Goal: Task Accomplishment & Management: Manage account settings

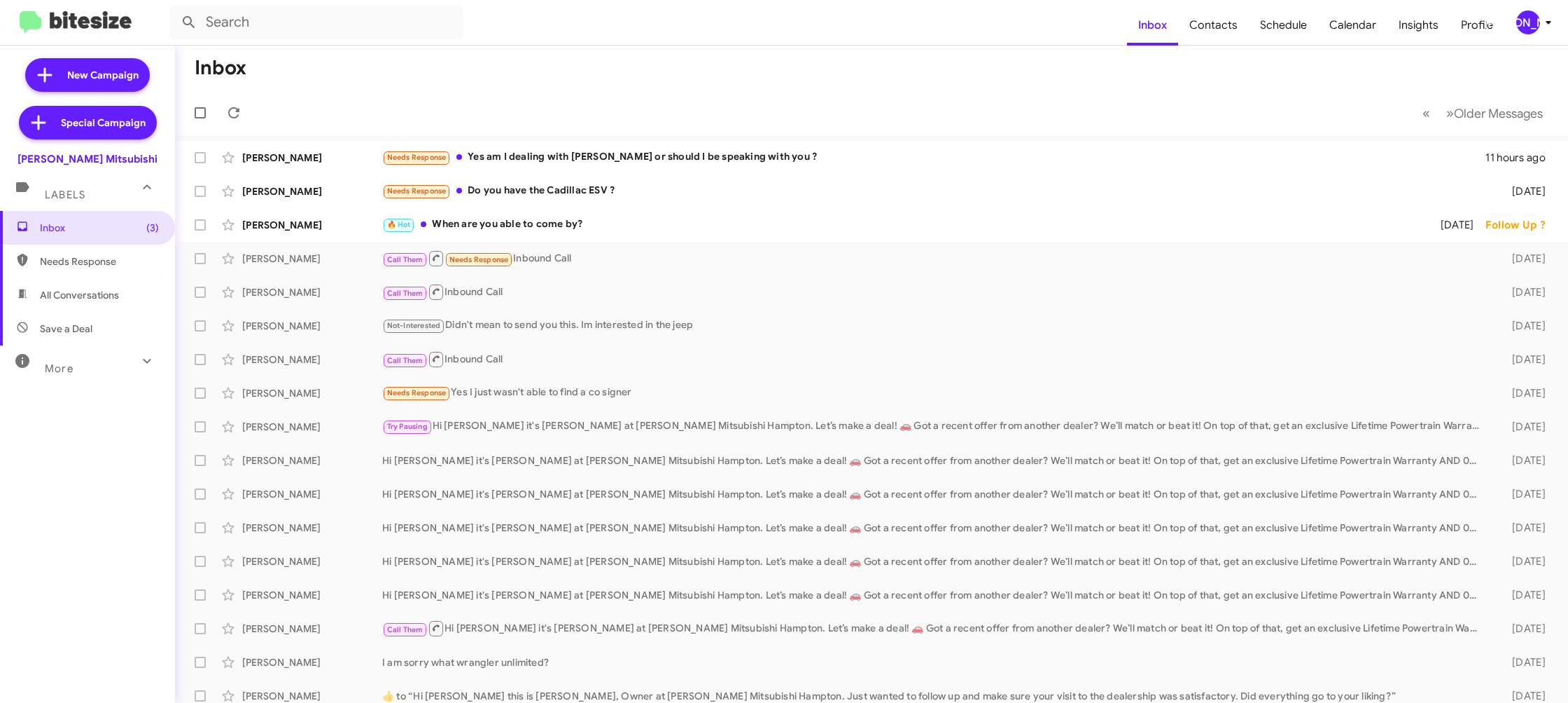
click at [1549, 27] on icon at bounding box center [1548, 22] width 17 height 17
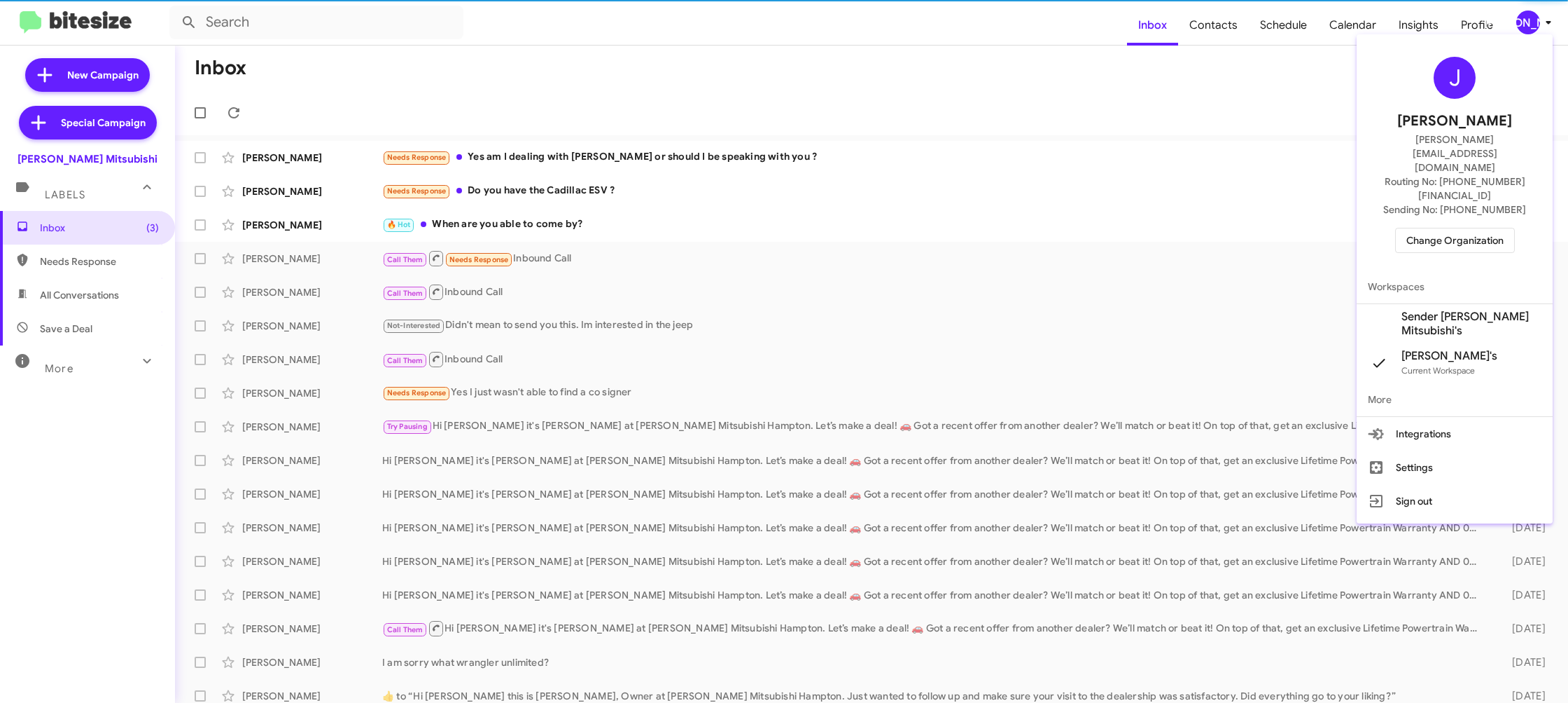
click at [1435, 229] on span "Change Organization" at bounding box center [1455, 241] width 98 height 24
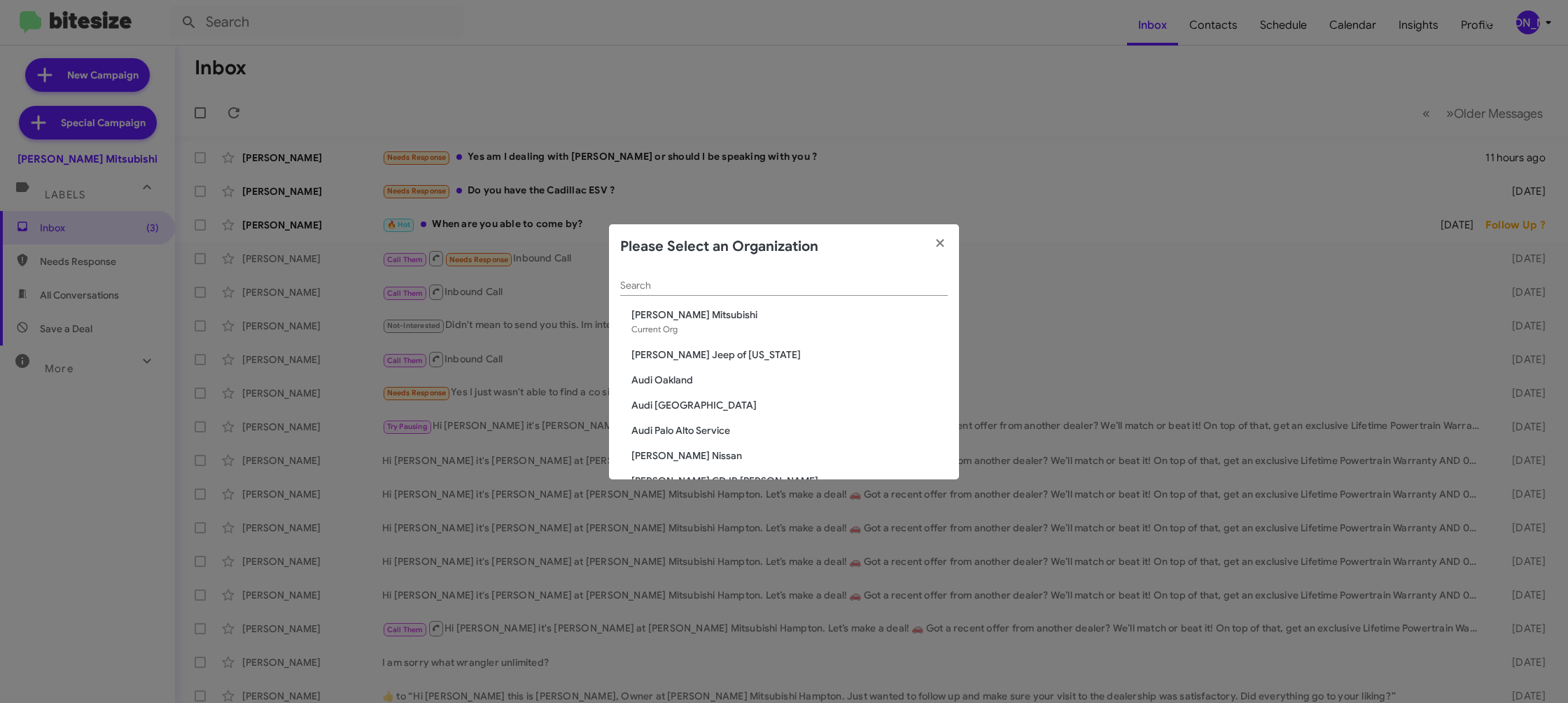
click at [646, 284] on input "Search" at bounding box center [784, 286] width 327 height 11
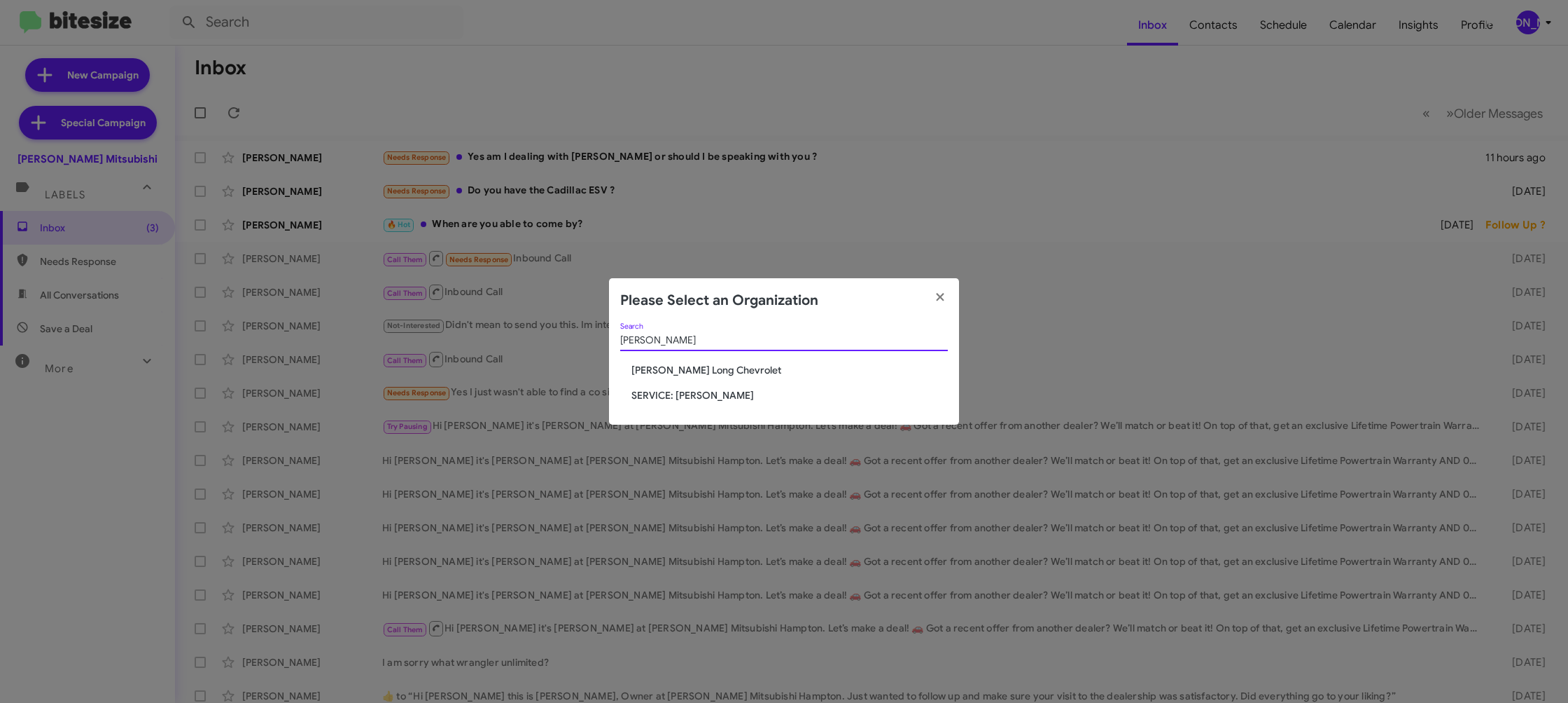
type input "daniel"
click at [711, 365] on span "Daniels Long Chevrolet" at bounding box center [789, 369] width 316 height 14
click at [711, 365] on span "[PERSON_NAME] Long Chevrolet" at bounding box center [789, 369] width 316 height 14
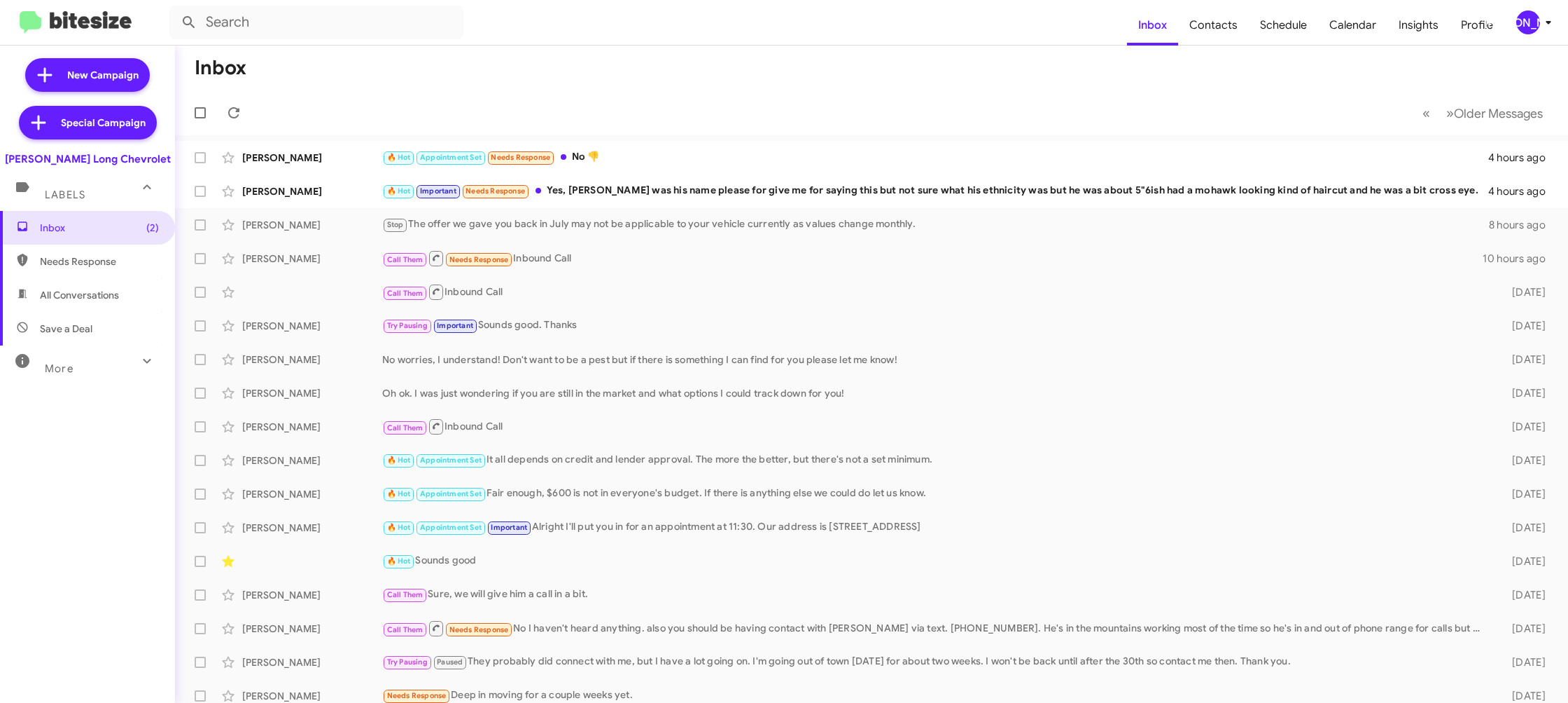
drag, startPoint x: 1520, startPoint y: 23, endPoint x: 1514, endPoint y: 31, distance: 10.0
click at [1518, 26] on div "[PERSON_NAME]" at bounding box center [1528, 23] width 24 height 24
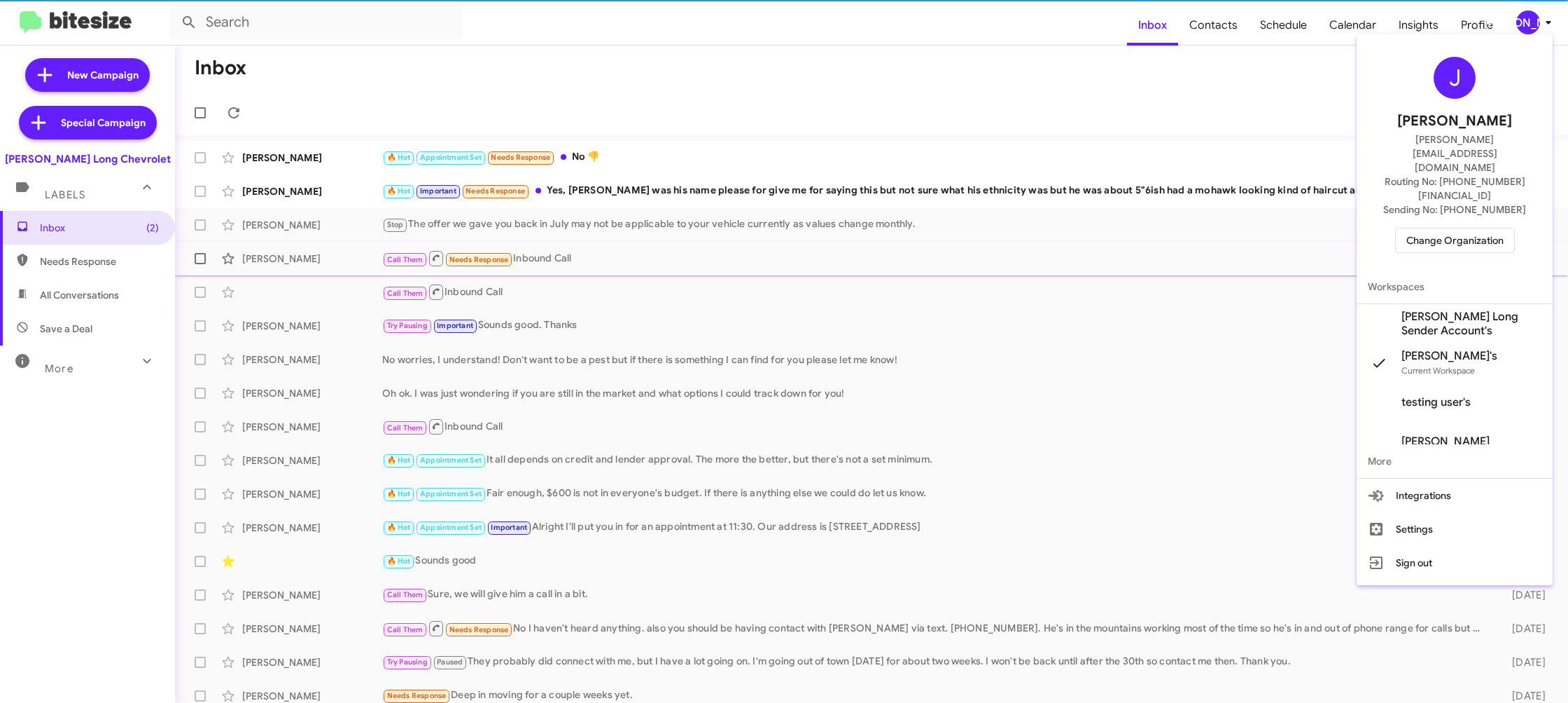
click at [1446, 310] on span "Daniels Long Sender Account's" at bounding box center [1471, 324] width 140 height 28
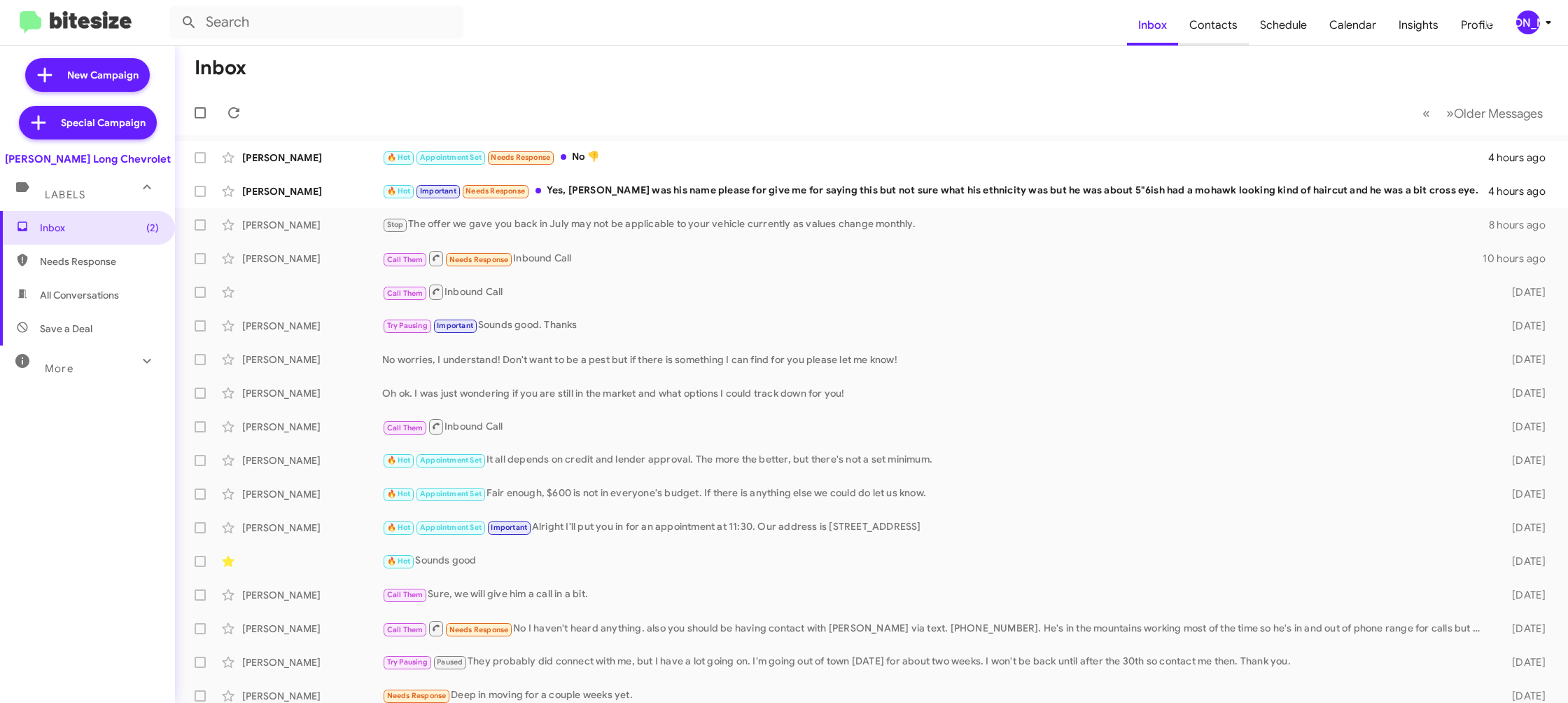
click at [1218, 25] on span "Contacts" at bounding box center [1214, 25] width 71 height 41
click at [1530, 20] on div "[PERSON_NAME]" at bounding box center [1528, 23] width 24 height 24
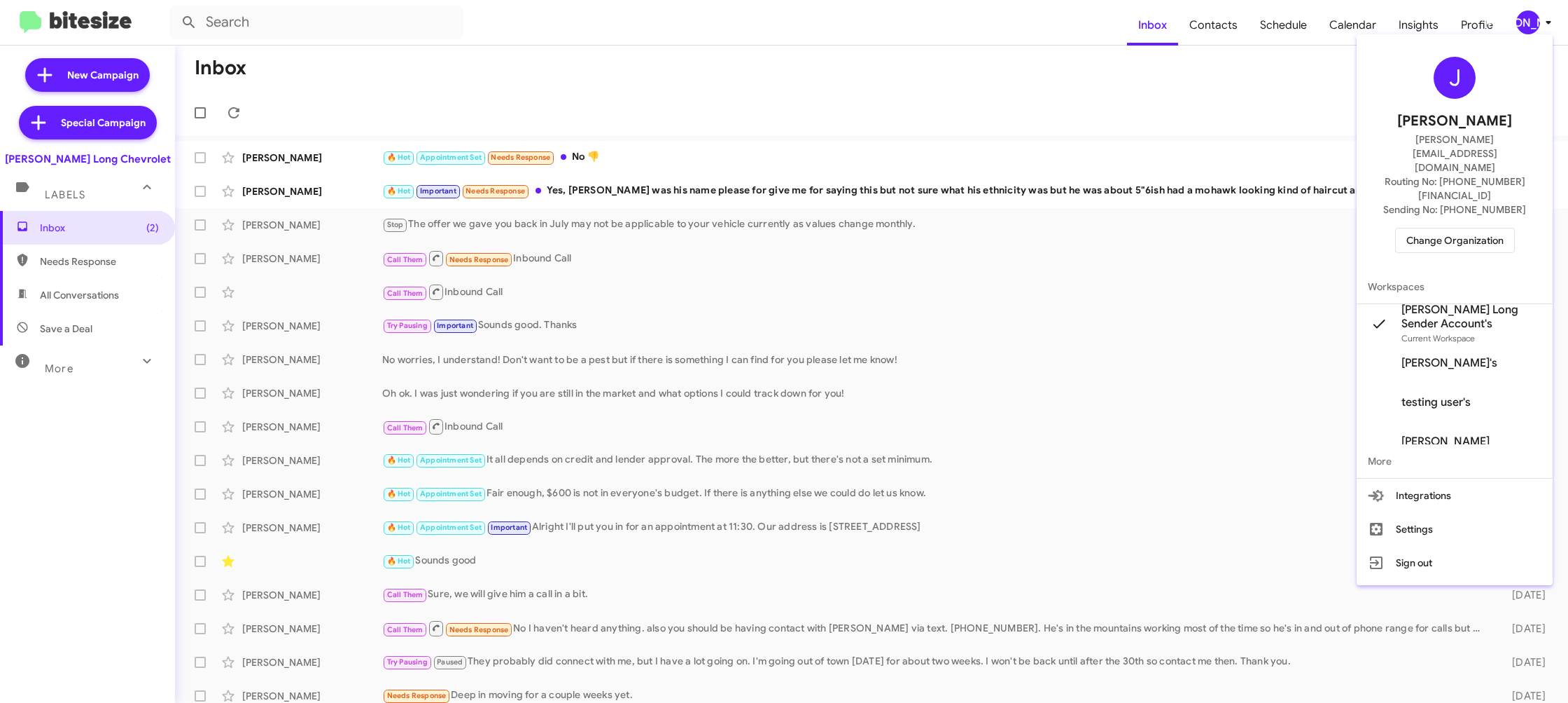
click at [1232, 35] on div at bounding box center [784, 352] width 1568 height 703
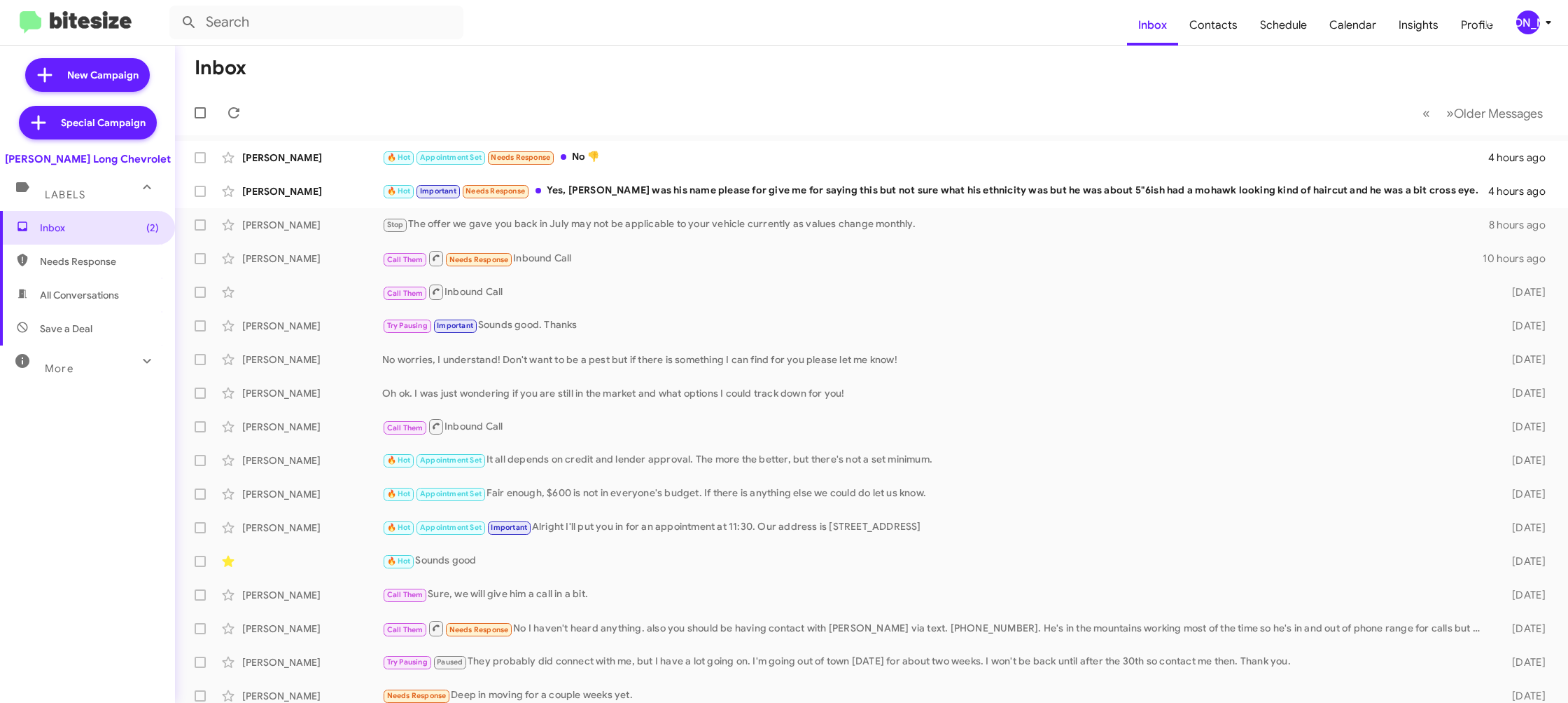
click at [1232, 35] on span "Contacts" at bounding box center [1214, 25] width 71 height 41
type input "in:groups"
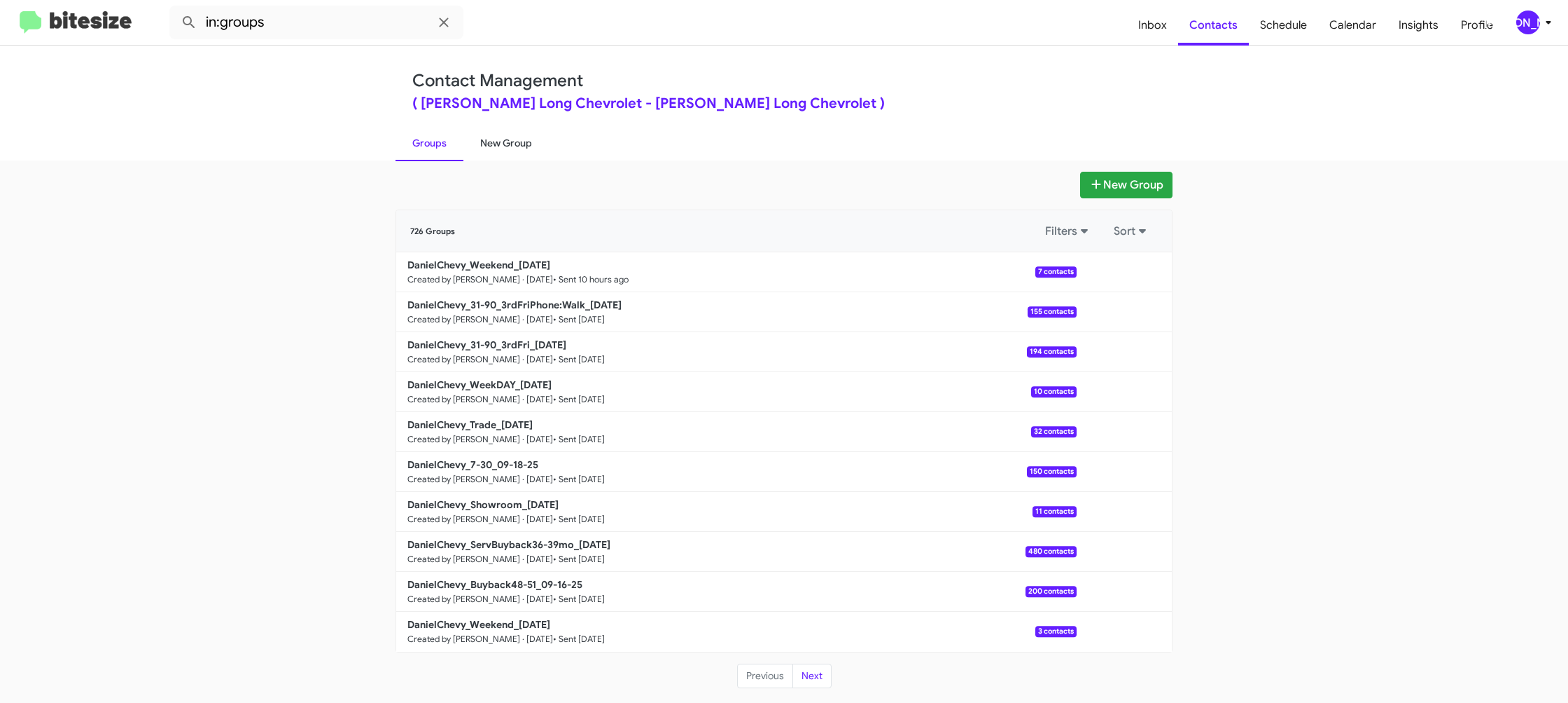
click at [515, 145] on link "New Group" at bounding box center [506, 143] width 86 height 36
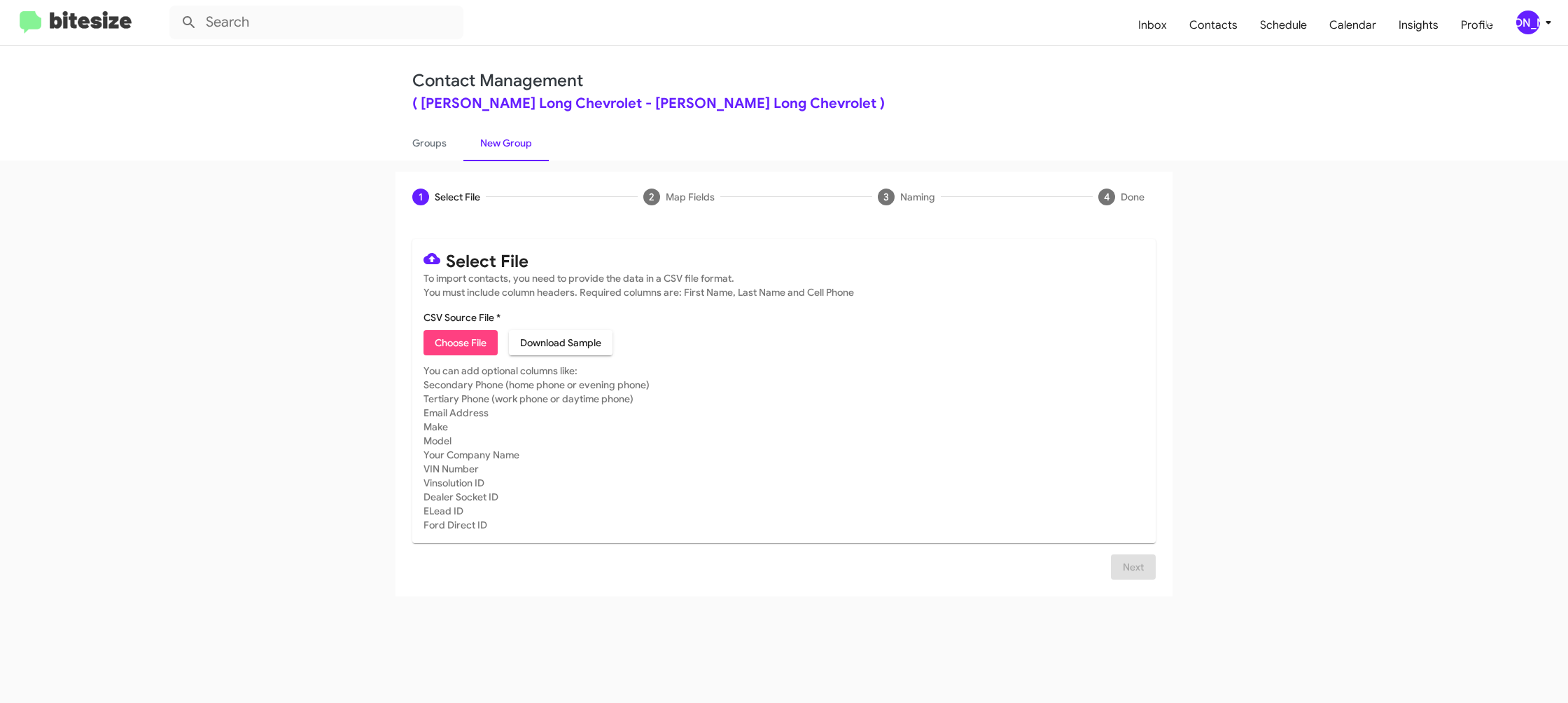
click at [1523, 15] on div "[PERSON_NAME]" at bounding box center [1528, 23] width 24 height 24
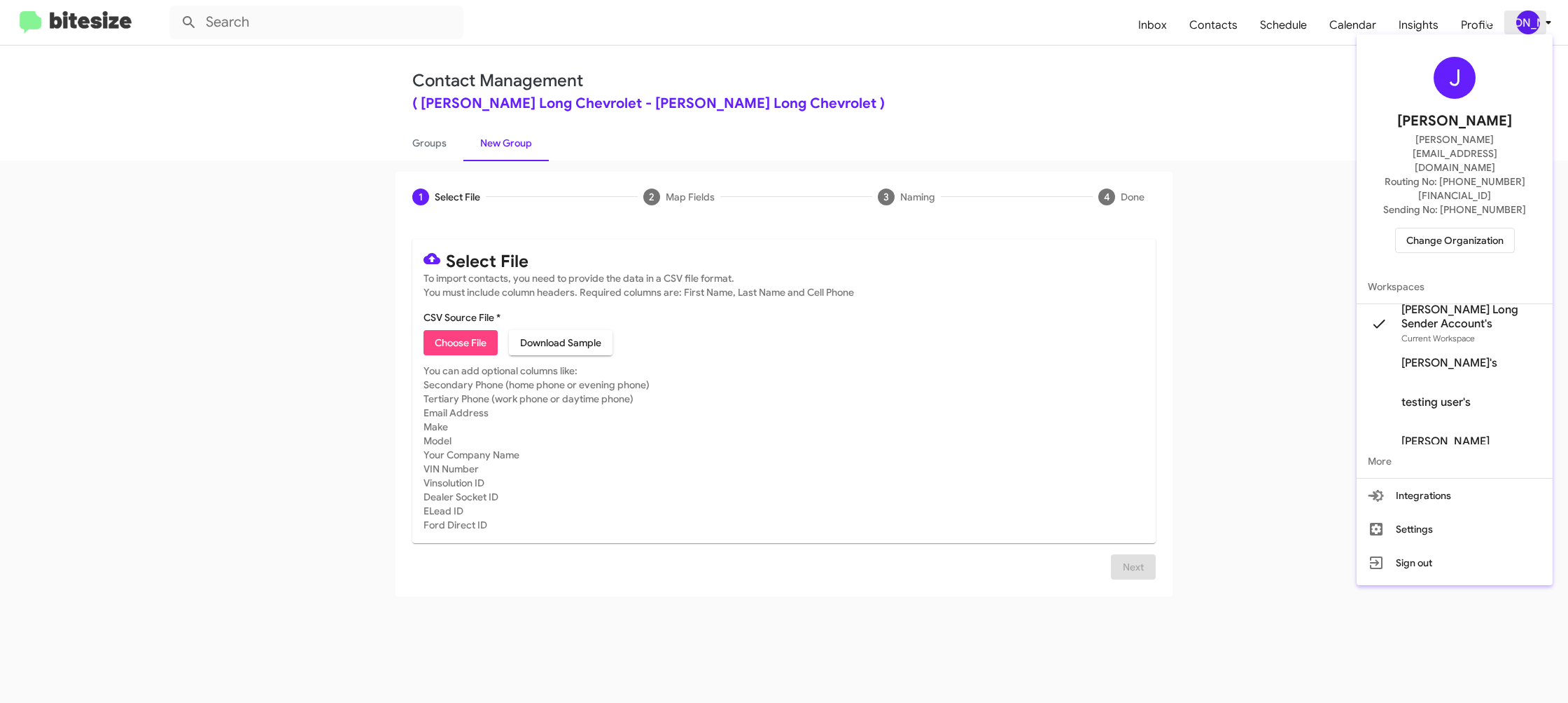
drag, startPoint x: 1523, startPoint y: 15, endPoint x: 1516, endPoint y: 14, distance: 7.1
click at [1524, 15] on div at bounding box center [784, 352] width 1568 height 703
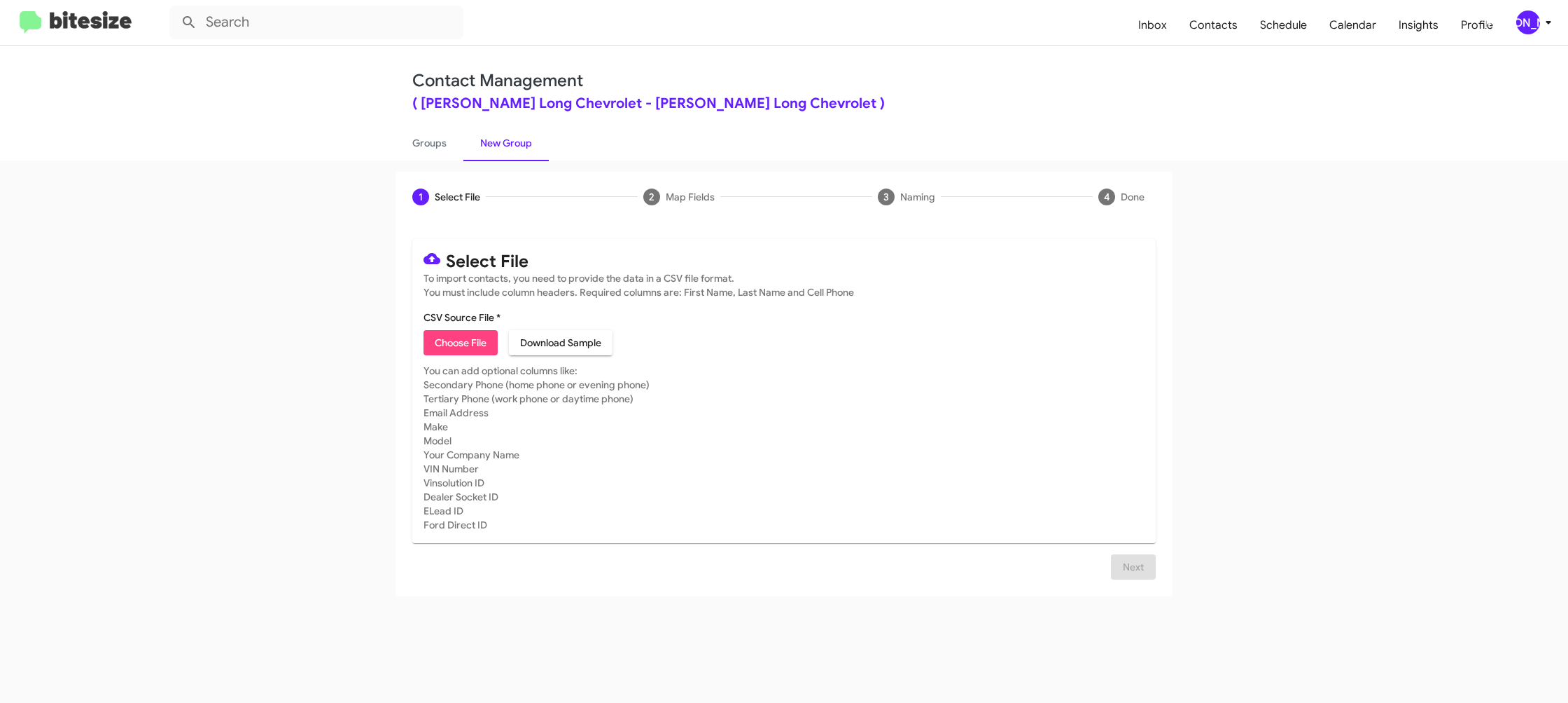
click at [468, 335] on span "Choose File" at bounding box center [461, 342] width 52 height 25
type input "DanielChevy_Buyback60-63_09-23-25"
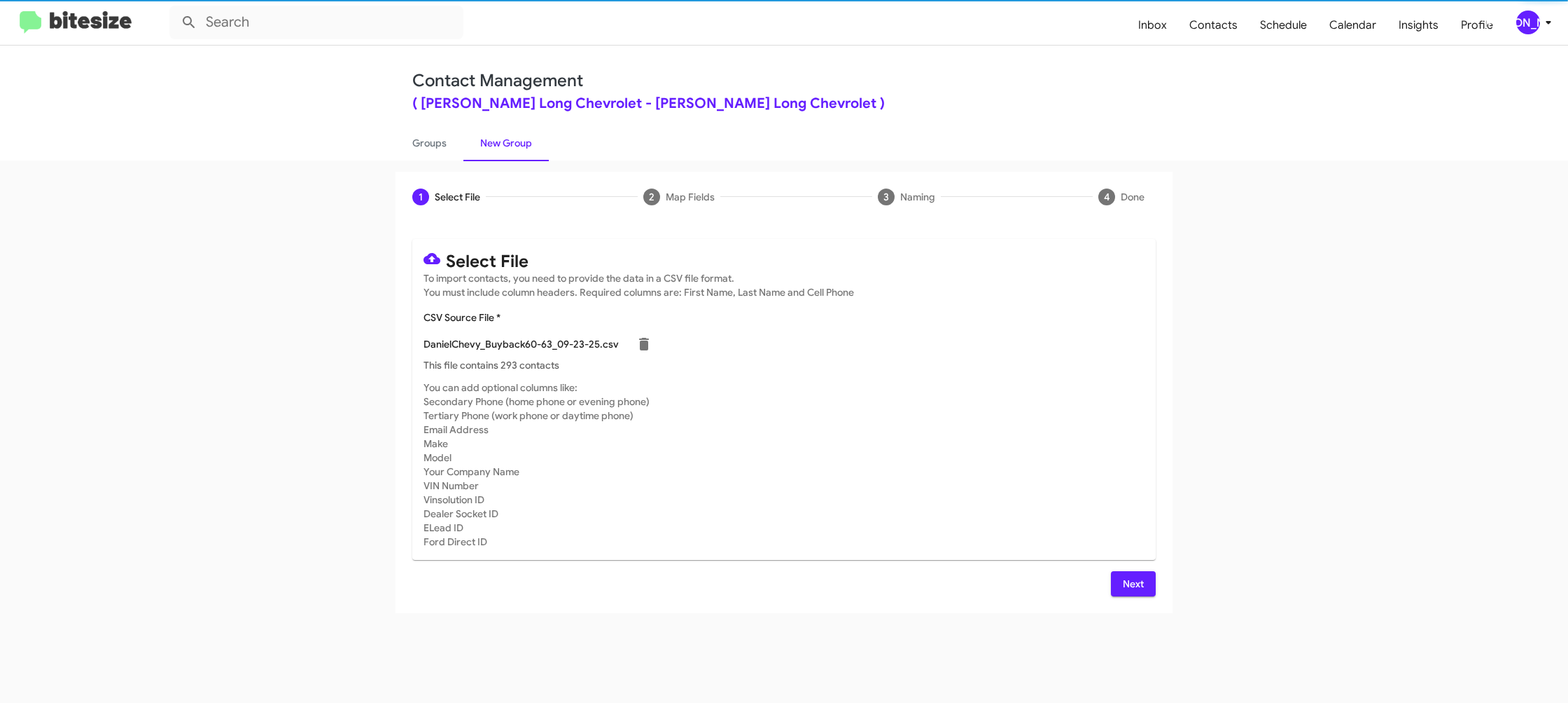
click at [857, 364] on p "This file contains 293 contacts" at bounding box center [784, 364] width 722 height 14
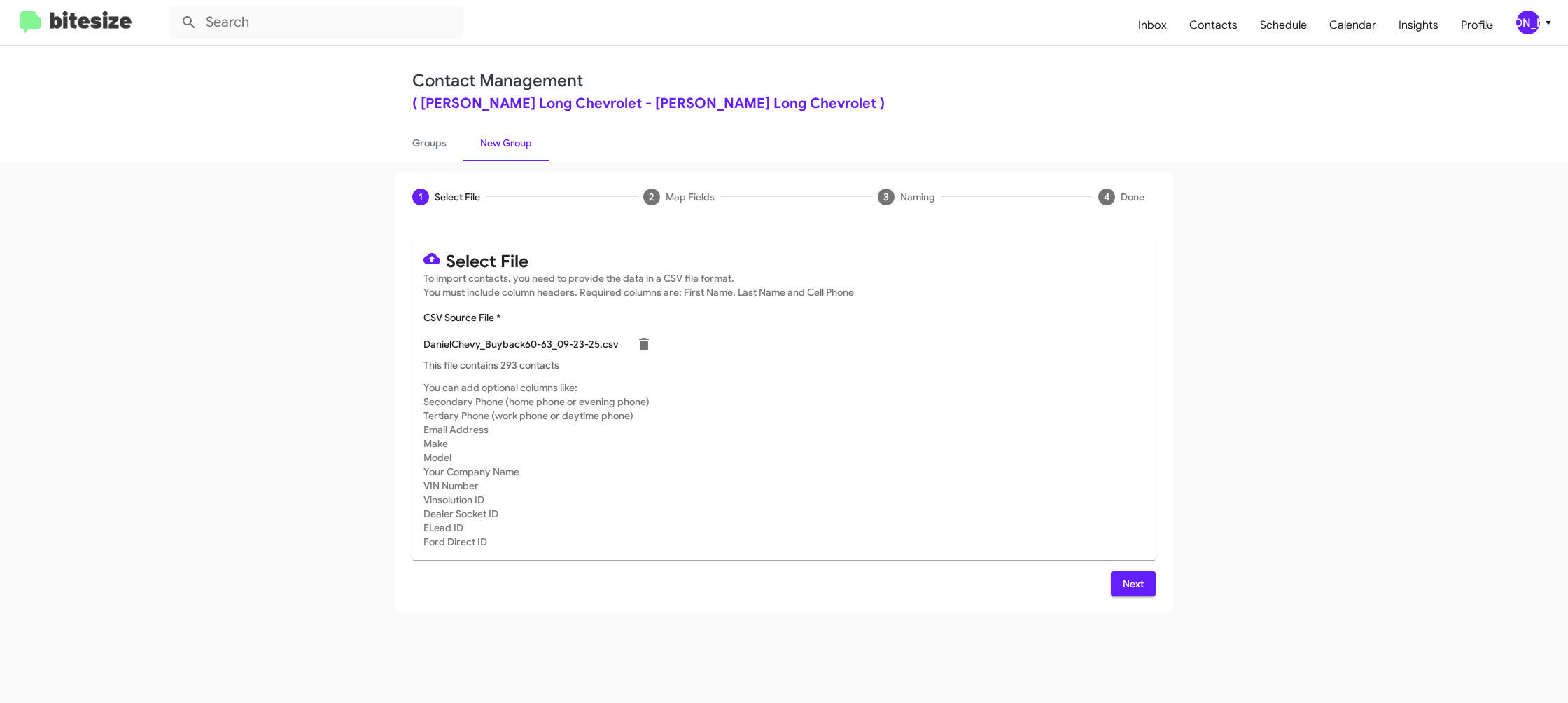
click at [1135, 584] on span "Next" at bounding box center [1133, 583] width 22 height 25
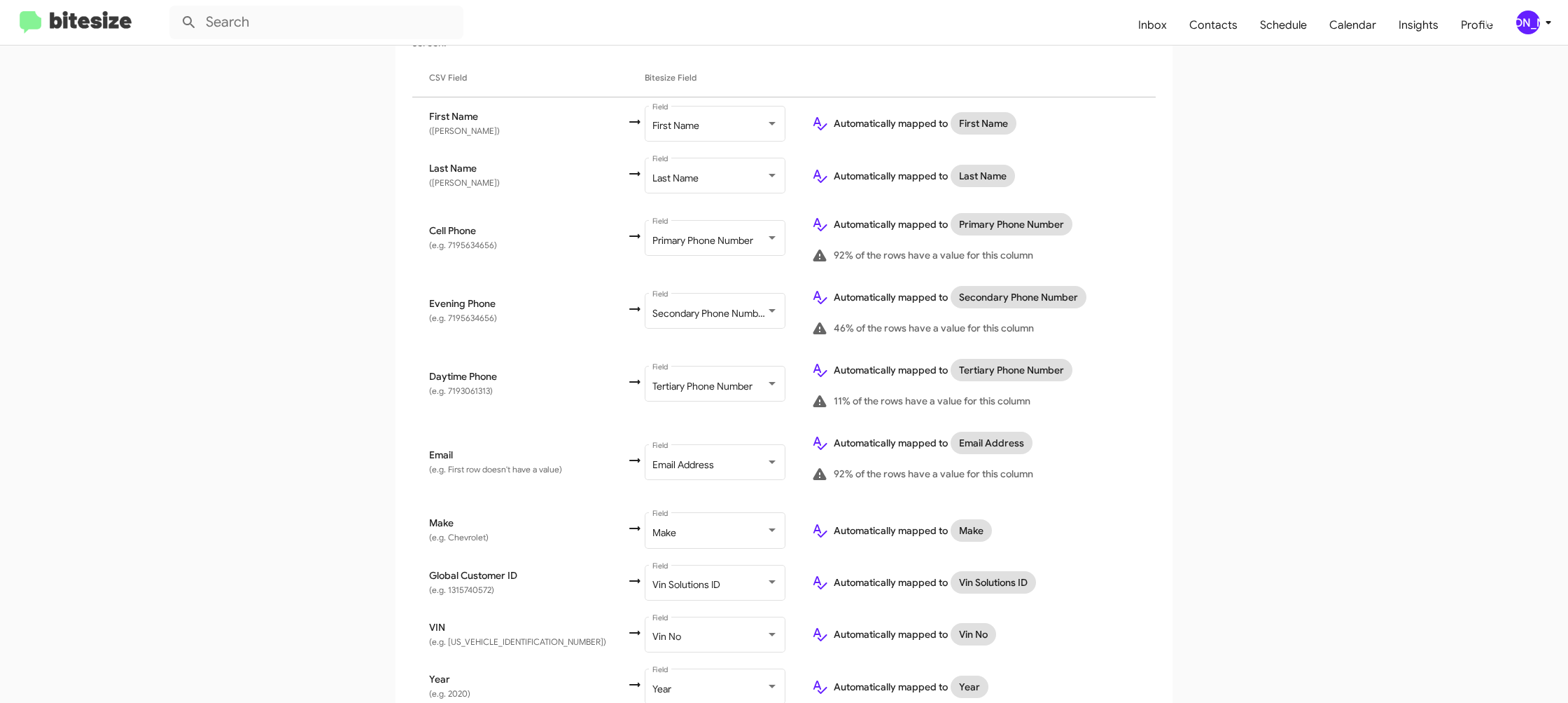
scroll to position [458, 0]
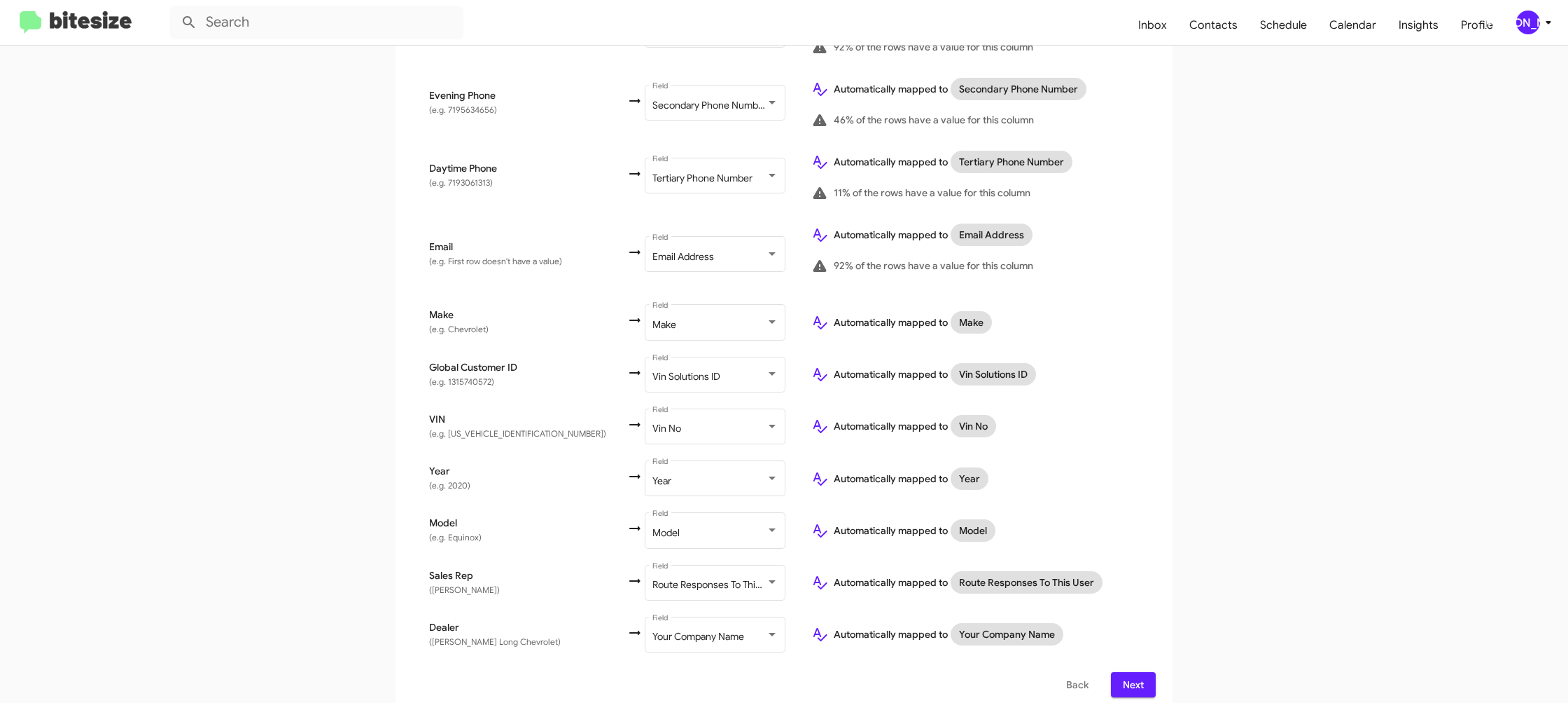
click at [1531, 29] on div "[PERSON_NAME]" at bounding box center [1528, 23] width 24 height 24
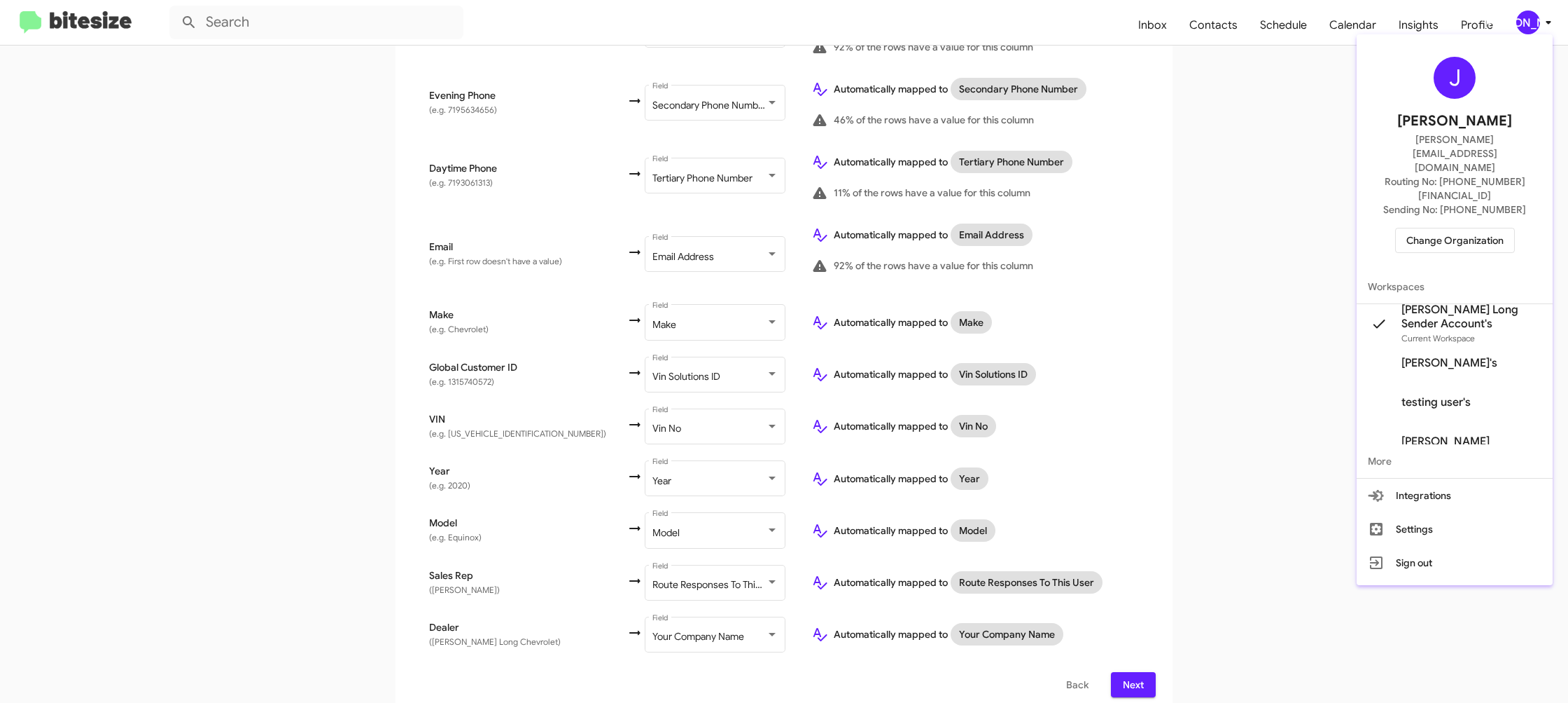
click at [1534, 26] on div at bounding box center [784, 352] width 1568 height 703
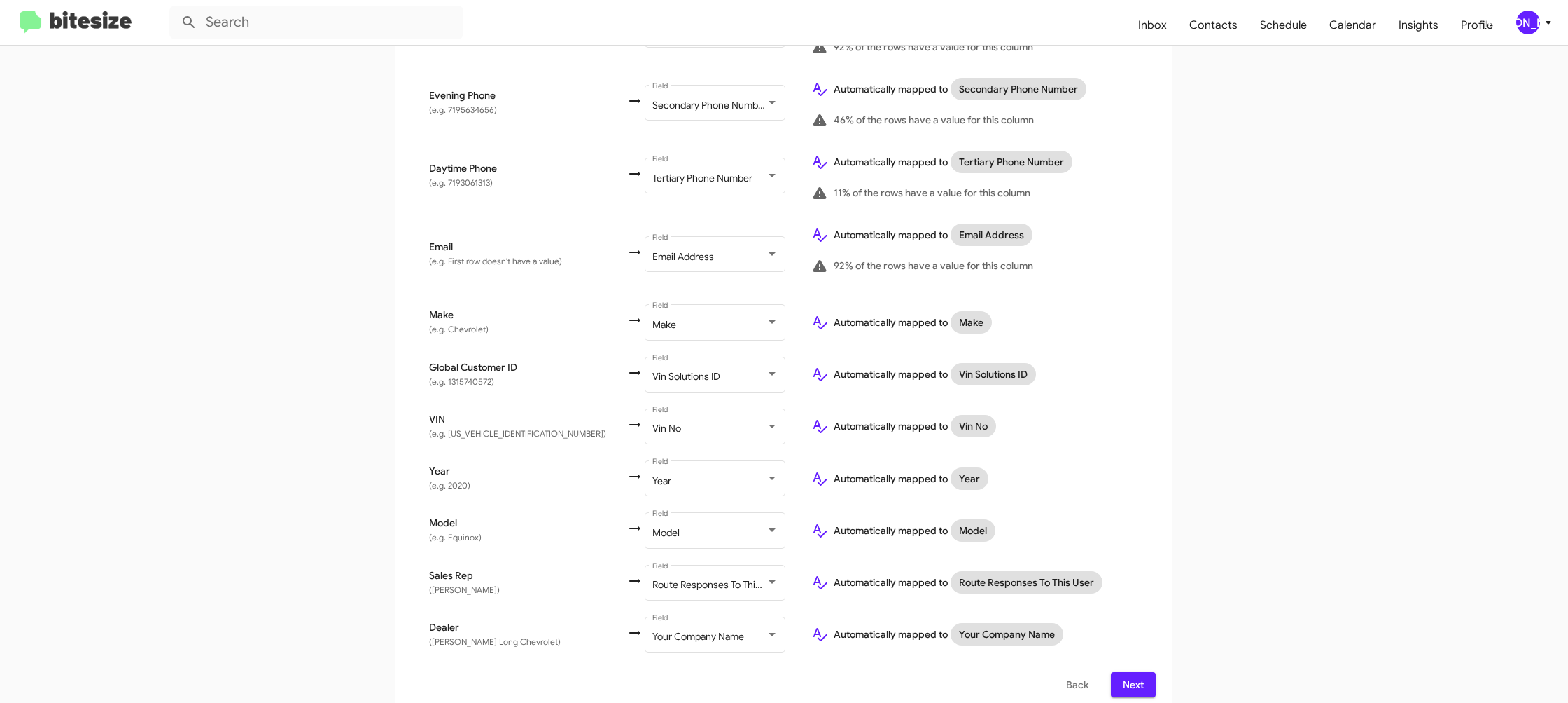
click at [1134, 672] on span "Next" at bounding box center [1133, 684] width 22 height 25
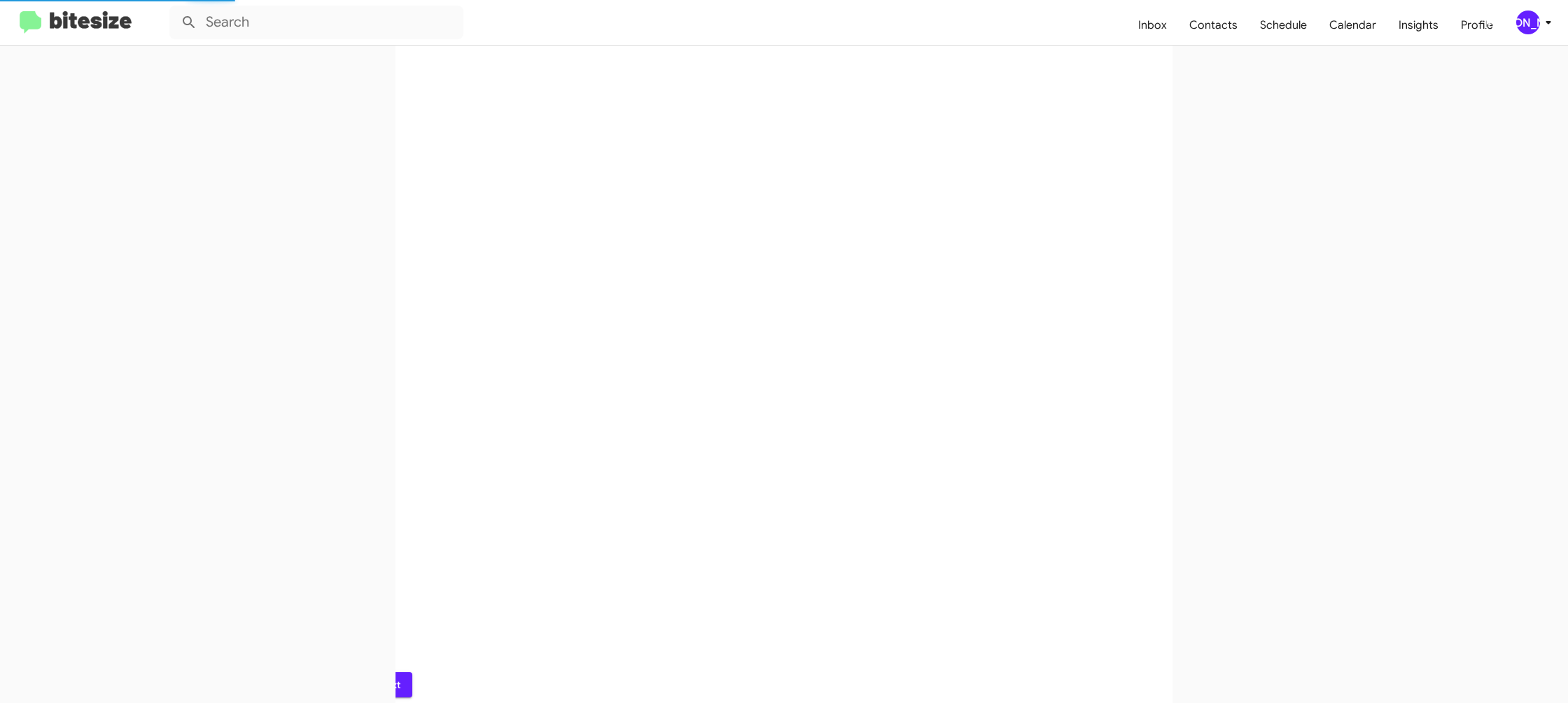
scroll to position [0, 0]
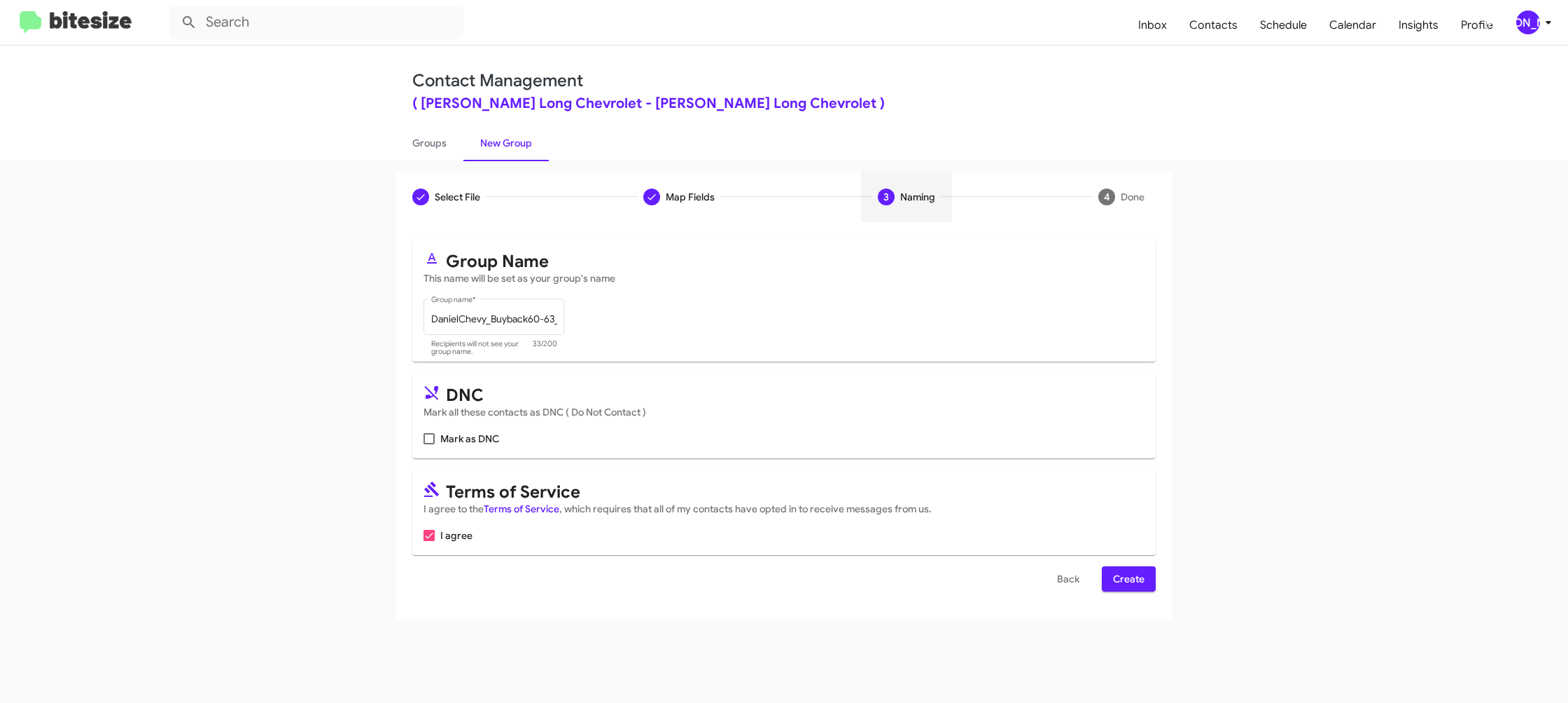
click at [1123, 576] on span "Create" at bounding box center [1129, 578] width 32 height 25
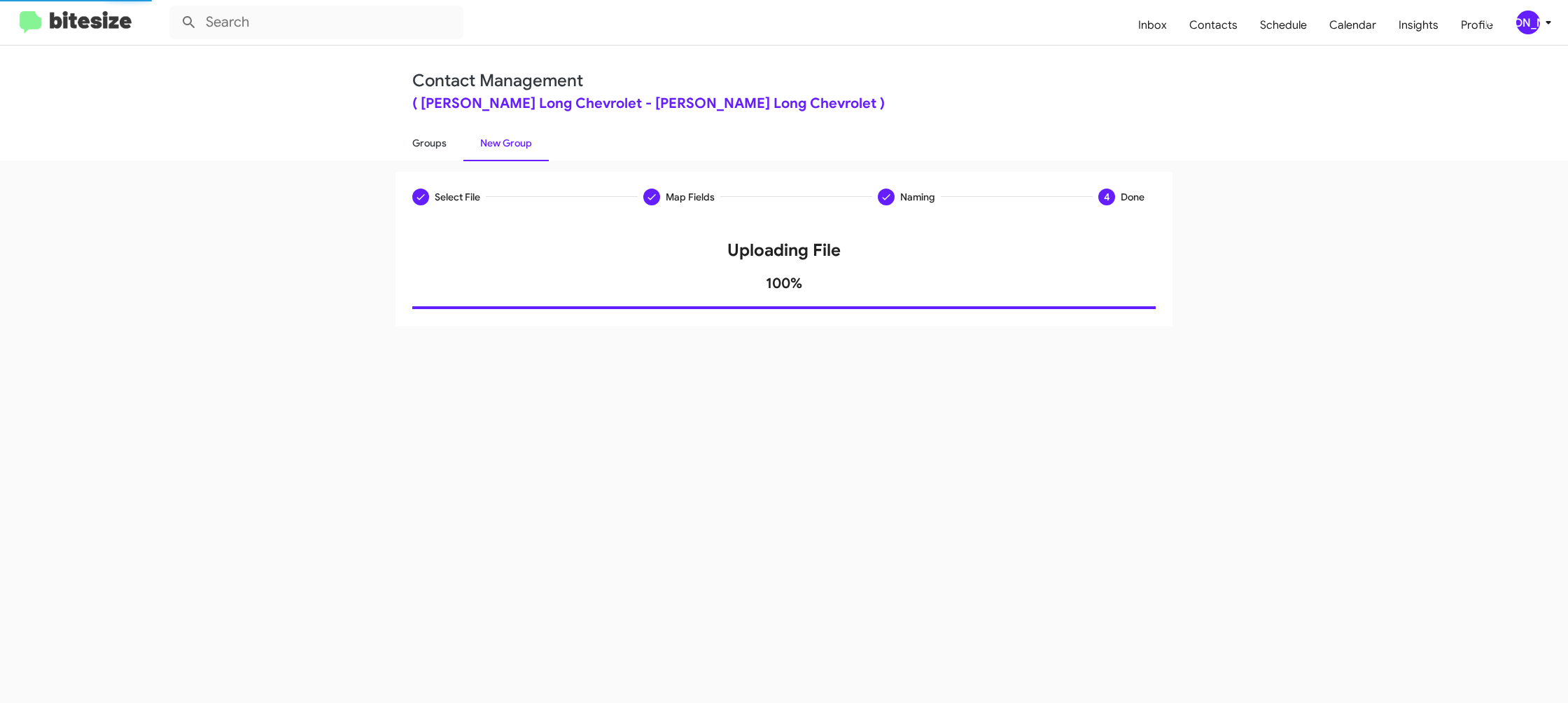
click at [440, 150] on link "Groups" at bounding box center [429, 143] width 68 height 36
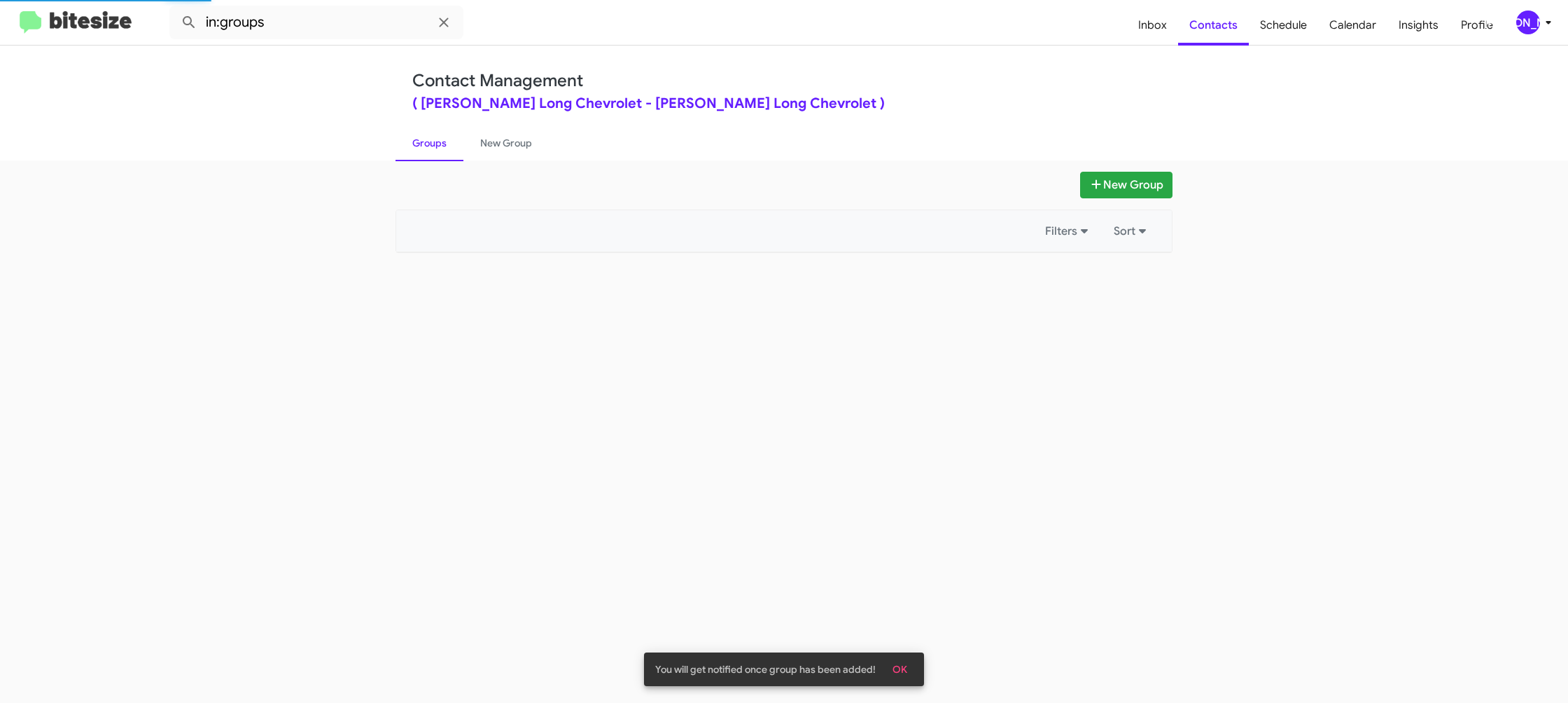
click at [440, 149] on link "Groups" at bounding box center [429, 143] width 68 height 36
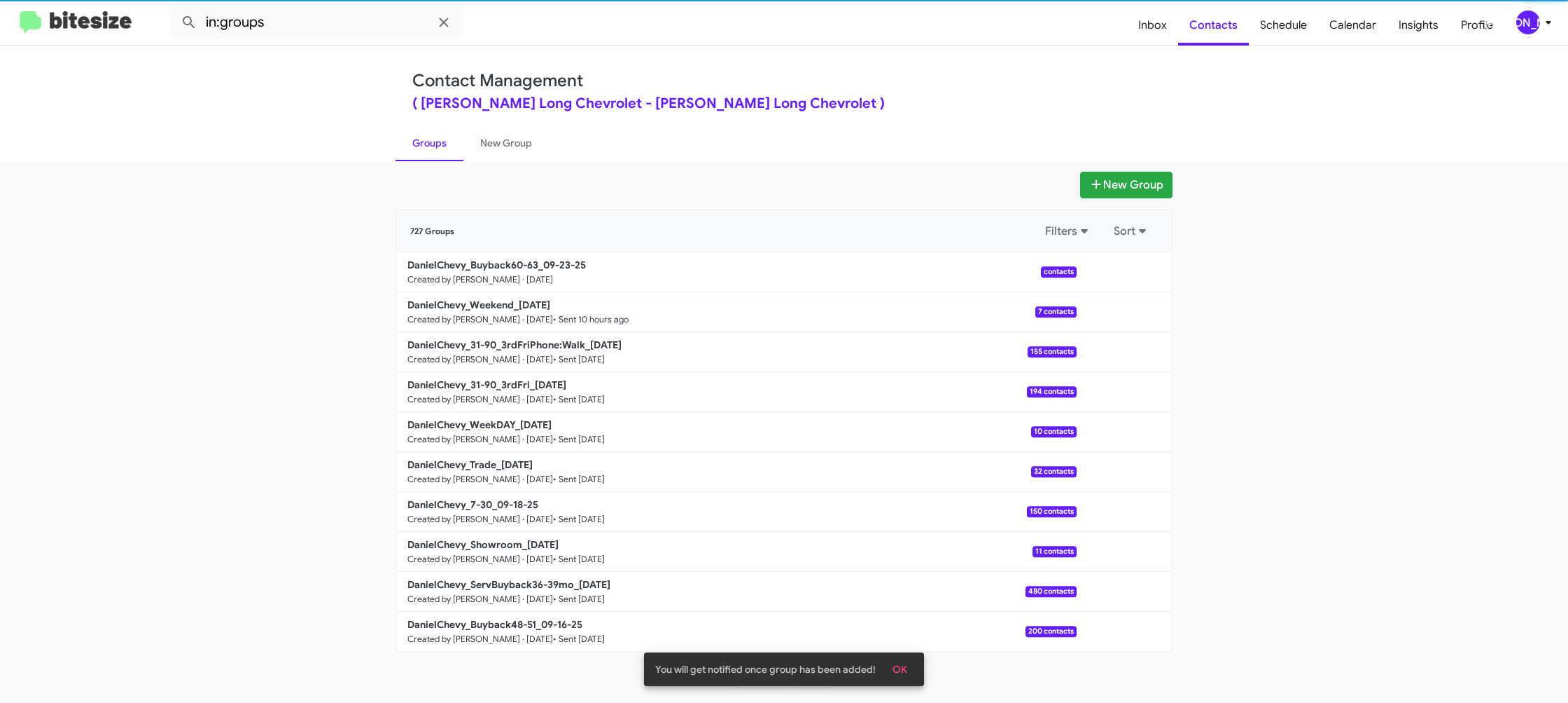
drag, startPoint x: 440, startPoint y: 149, endPoint x: 216, endPoint y: 457, distance: 380.8
click at [435, 149] on link "Groups" at bounding box center [429, 143] width 68 height 36
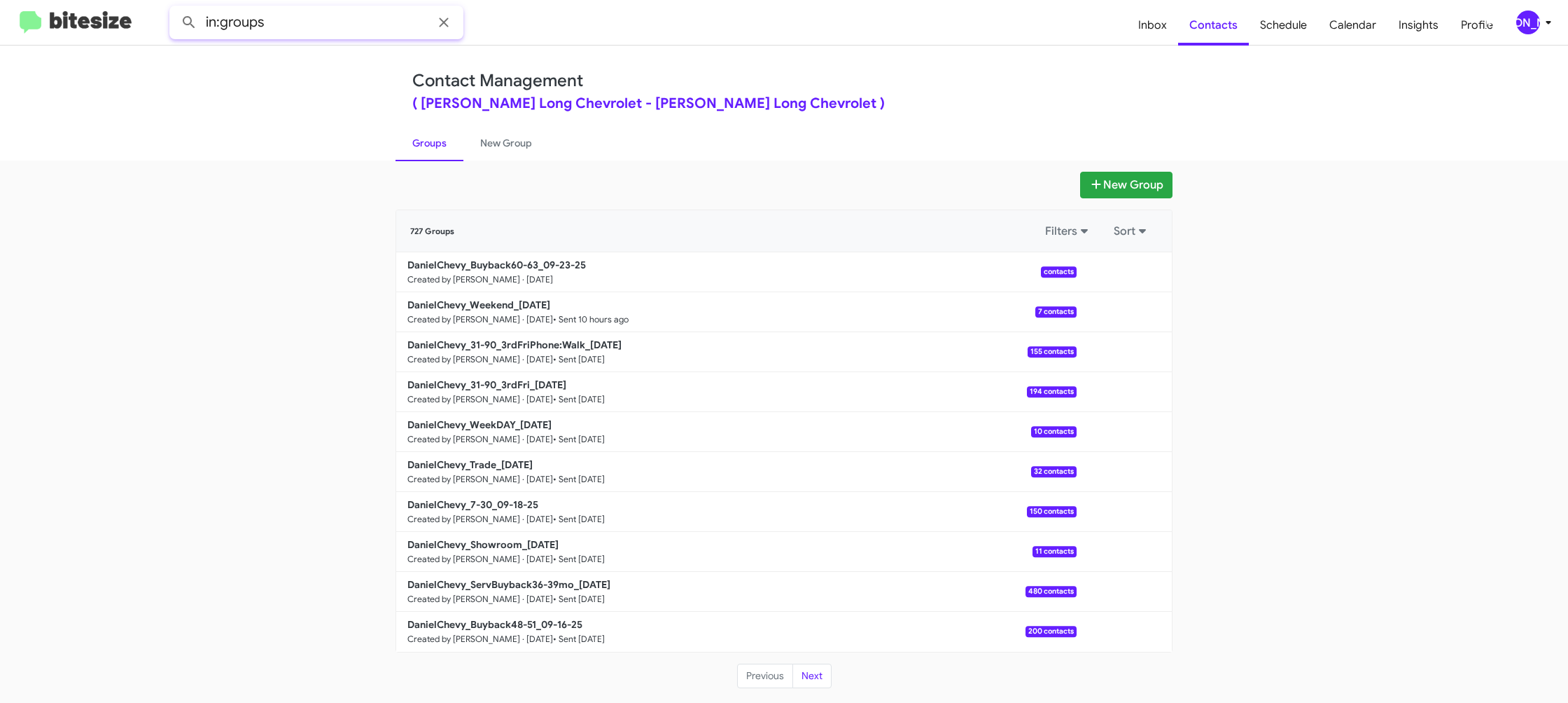
click at [345, 29] on input "in:groups" at bounding box center [316, 23] width 294 height 34
type input "in:groups 60-"
click at [175, 8] on button at bounding box center [189, 22] width 28 height 28
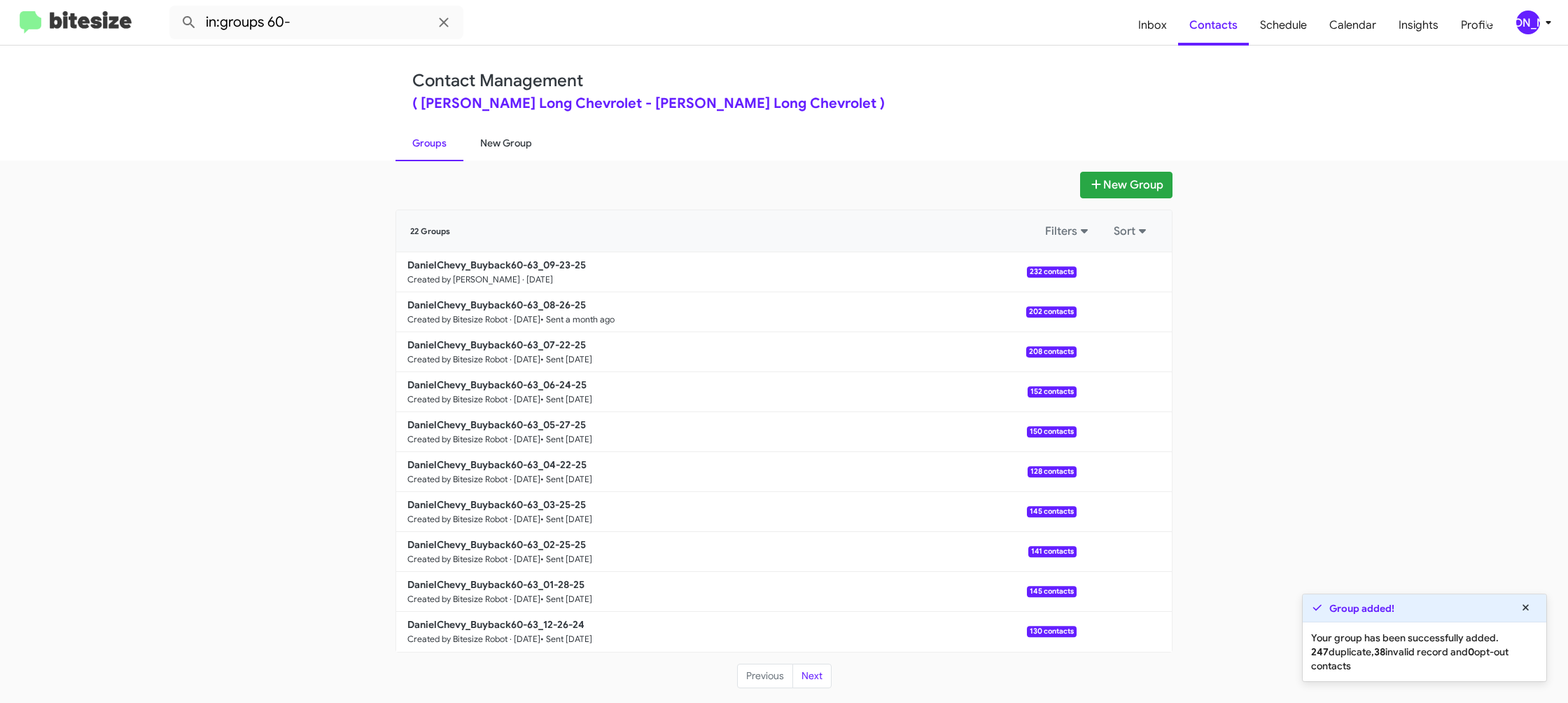
click at [480, 141] on link "New Group" at bounding box center [506, 143] width 86 height 36
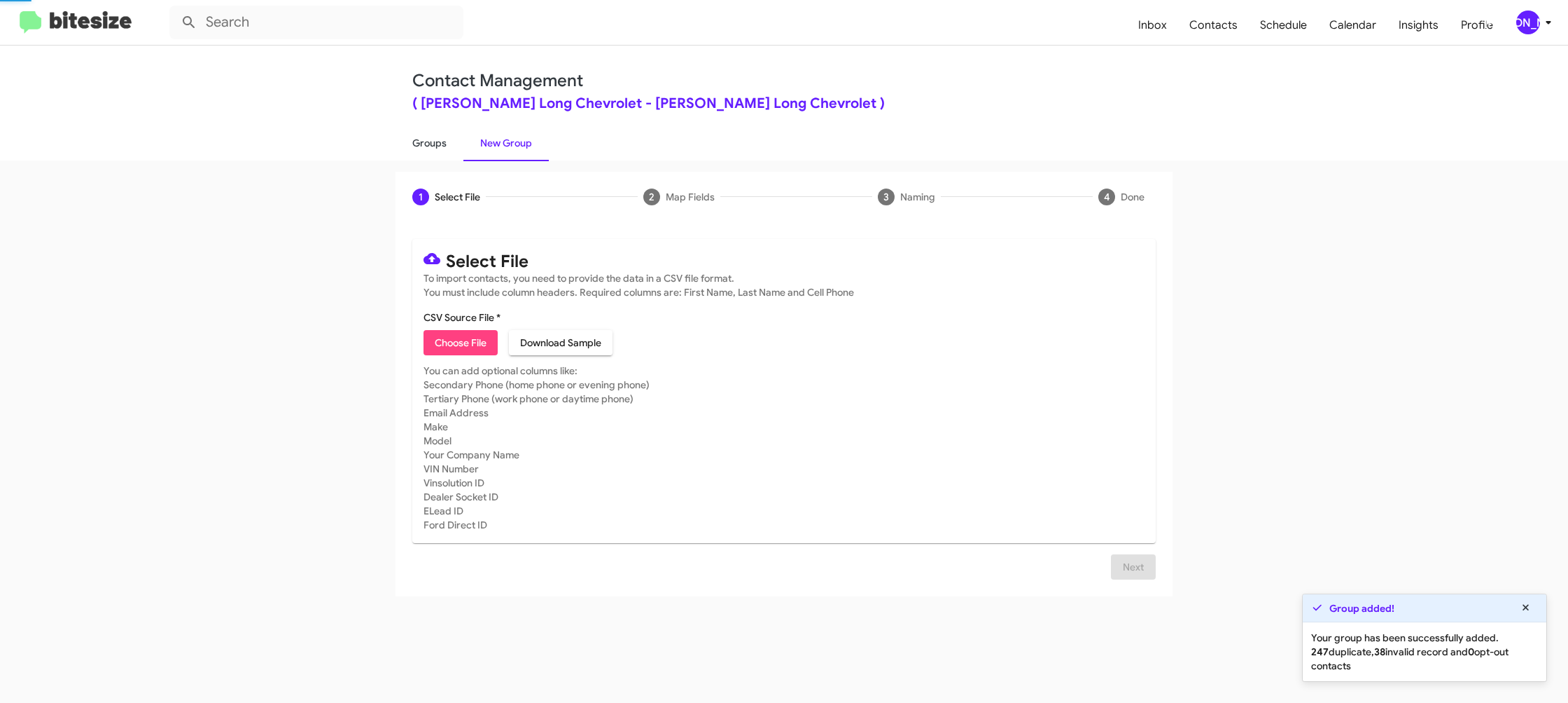
click at [430, 140] on link "Groups" at bounding box center [429, 143] width 68 height 36
type input "in:groups"
click at [431, 140] on link "Groups" at bounding box center [429, 143] width 68 height 36
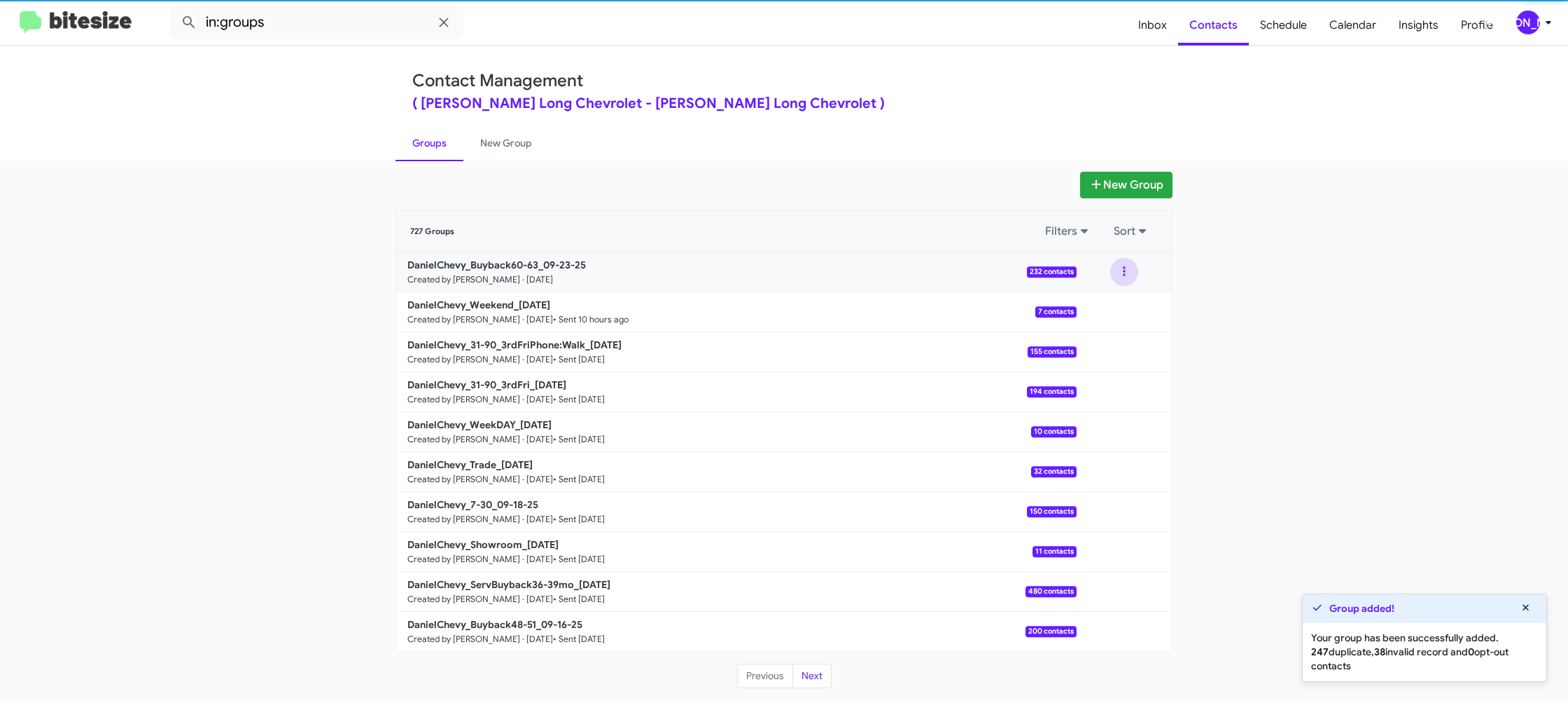
drag, startPoint x: 1130, startPoint y: 271, endPoint x: 1119, endPoint y: 283, distance: 16.3
click at [1129, 273] on button at bounding box center [1125, 272] width 28 height 28
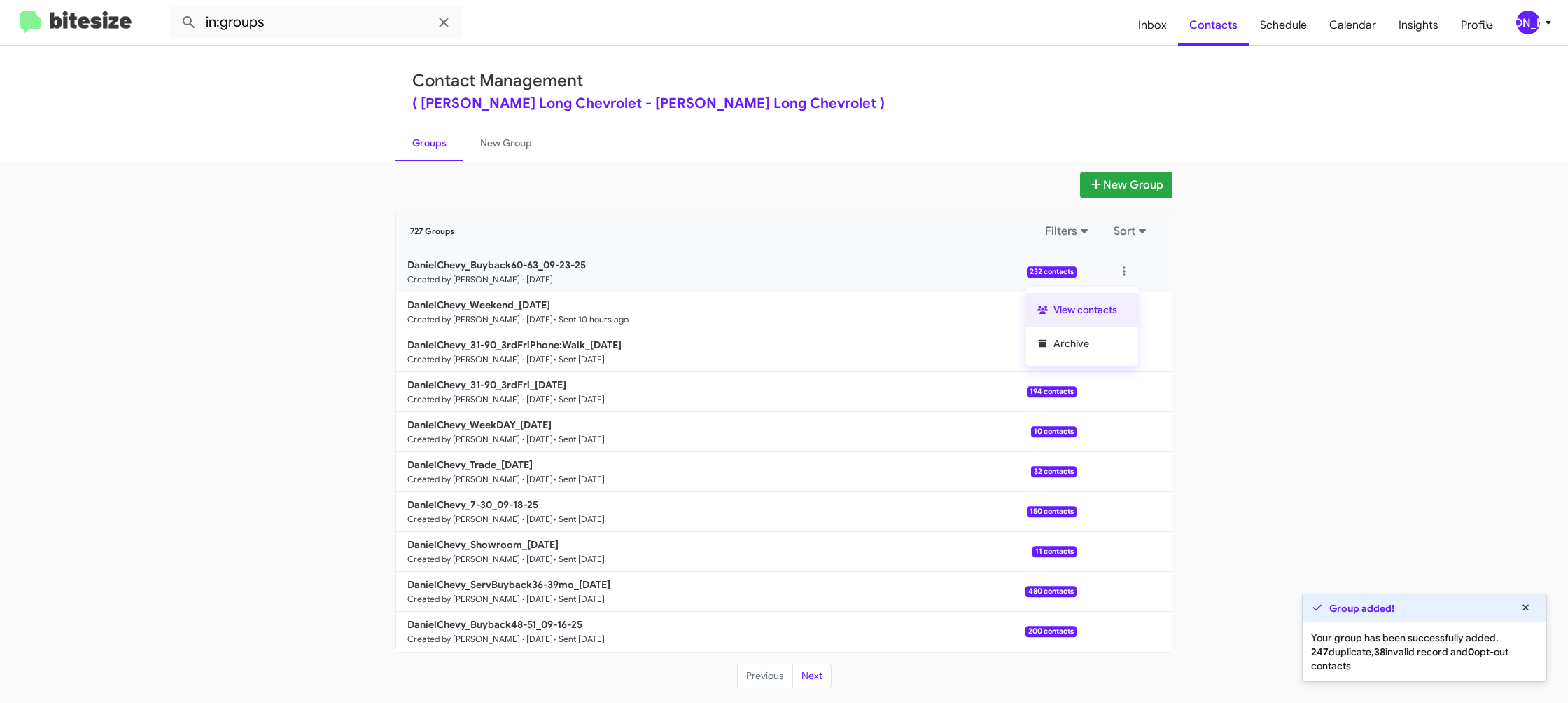
drag, startPoint x: 1119, startPoint y: 283, endPoint x: 1104, endPoint y: 303, distance: 25.0
click at [1104, 303] on button "View contacts" at bounding box center [1082, 310] width 112 height 34
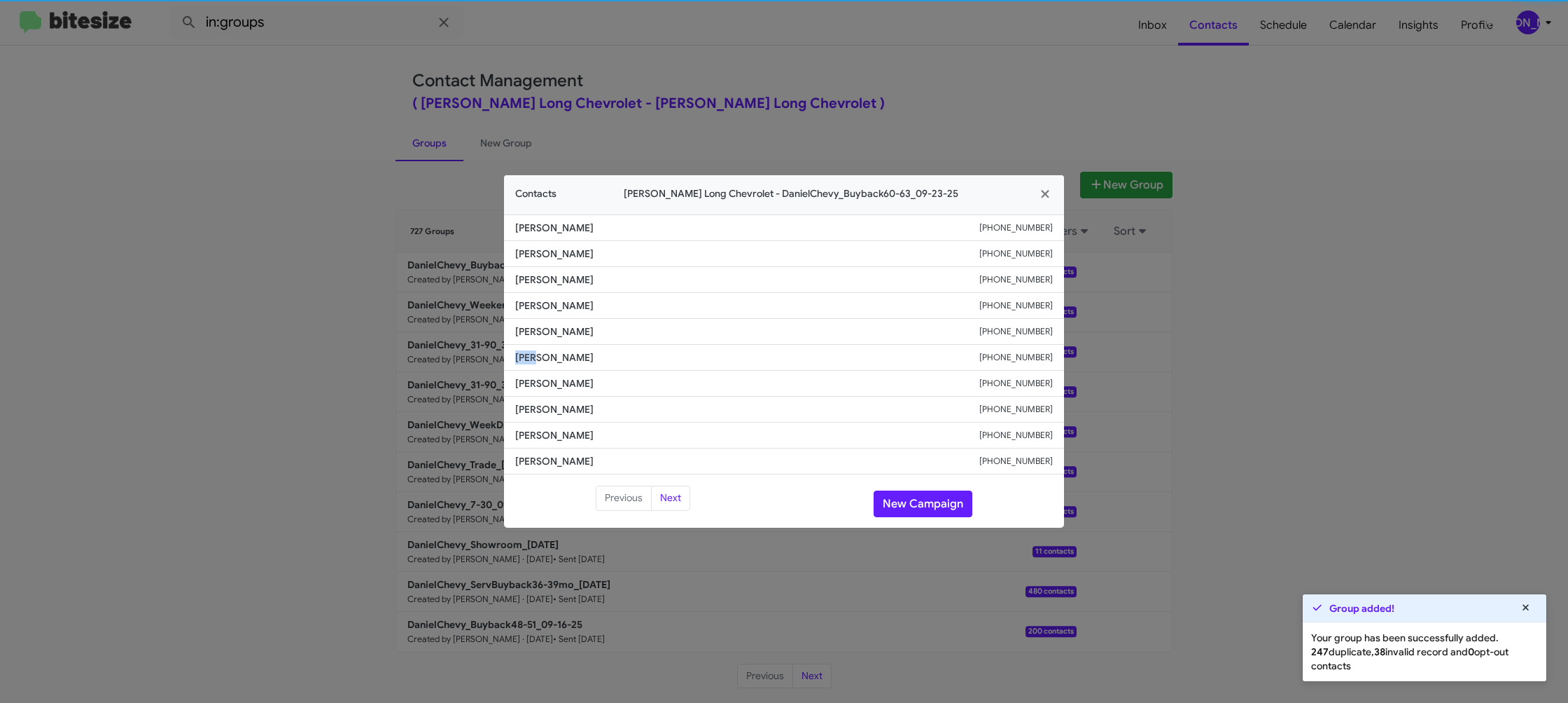
click at [543, 347] on li "Doug Oury +13035912197" at bounding box center [784, 357] width 560 height 26
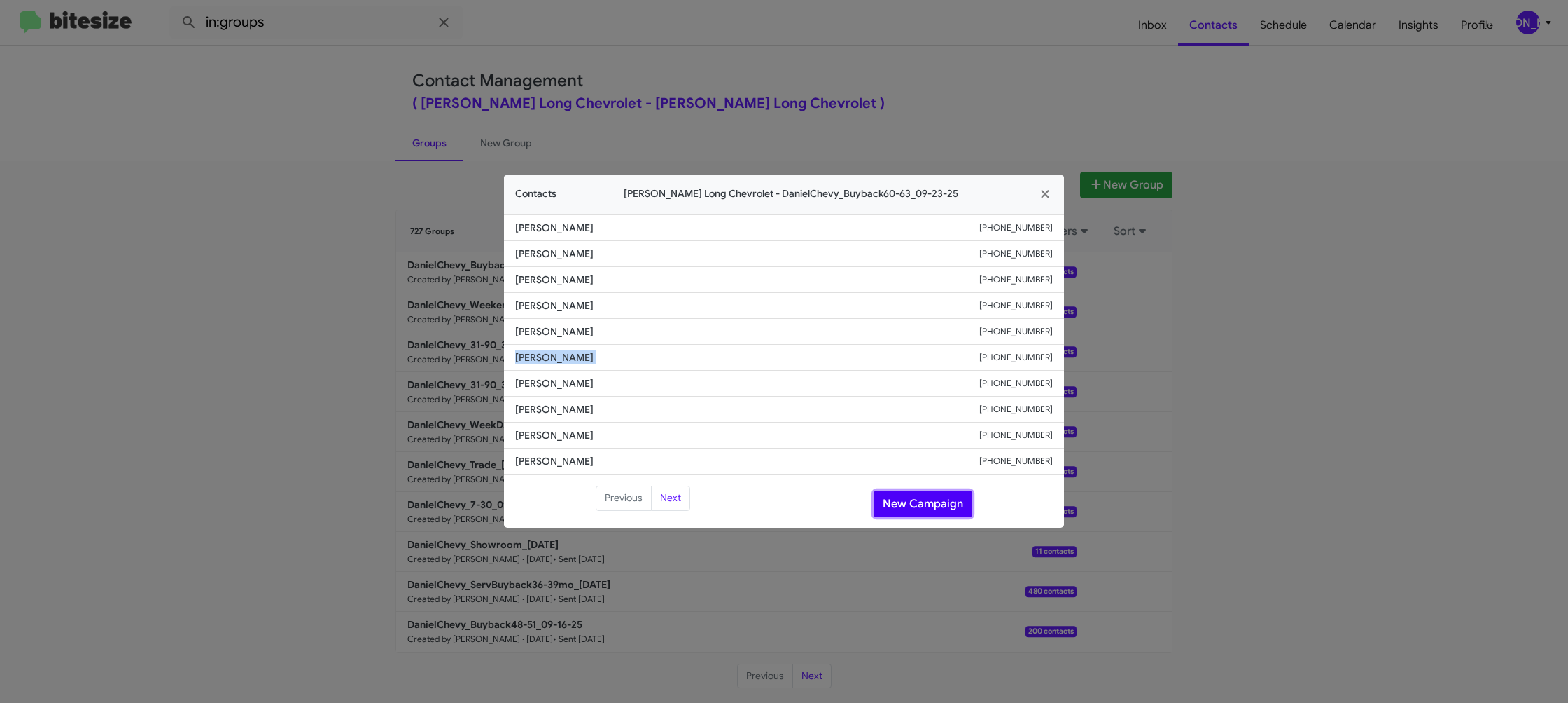
click at [932, 500] on button "New Campaign" at bounding box center [922, 503] width 99 height 27
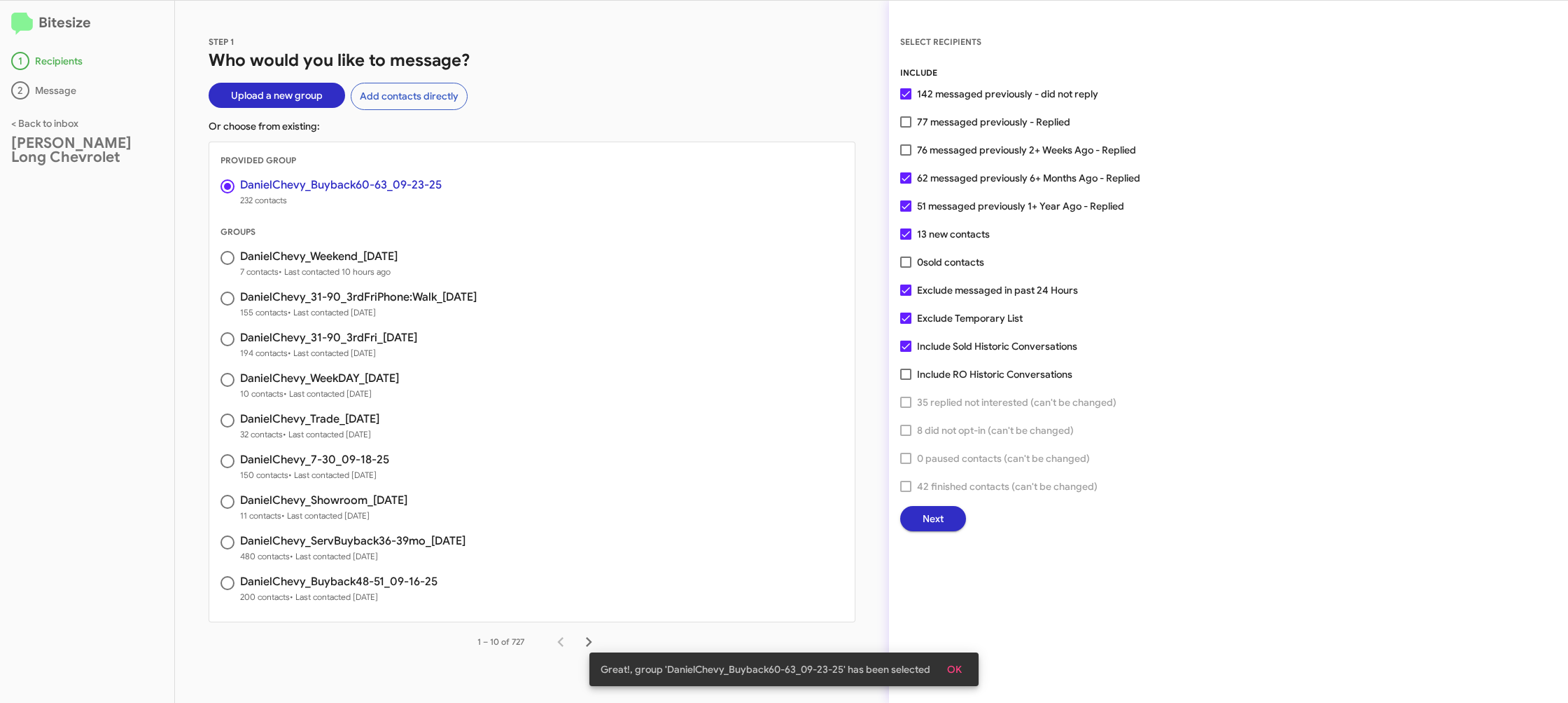
click at [936, 509] on span "Next" at bounding box center [933, 517] width 21 height 25
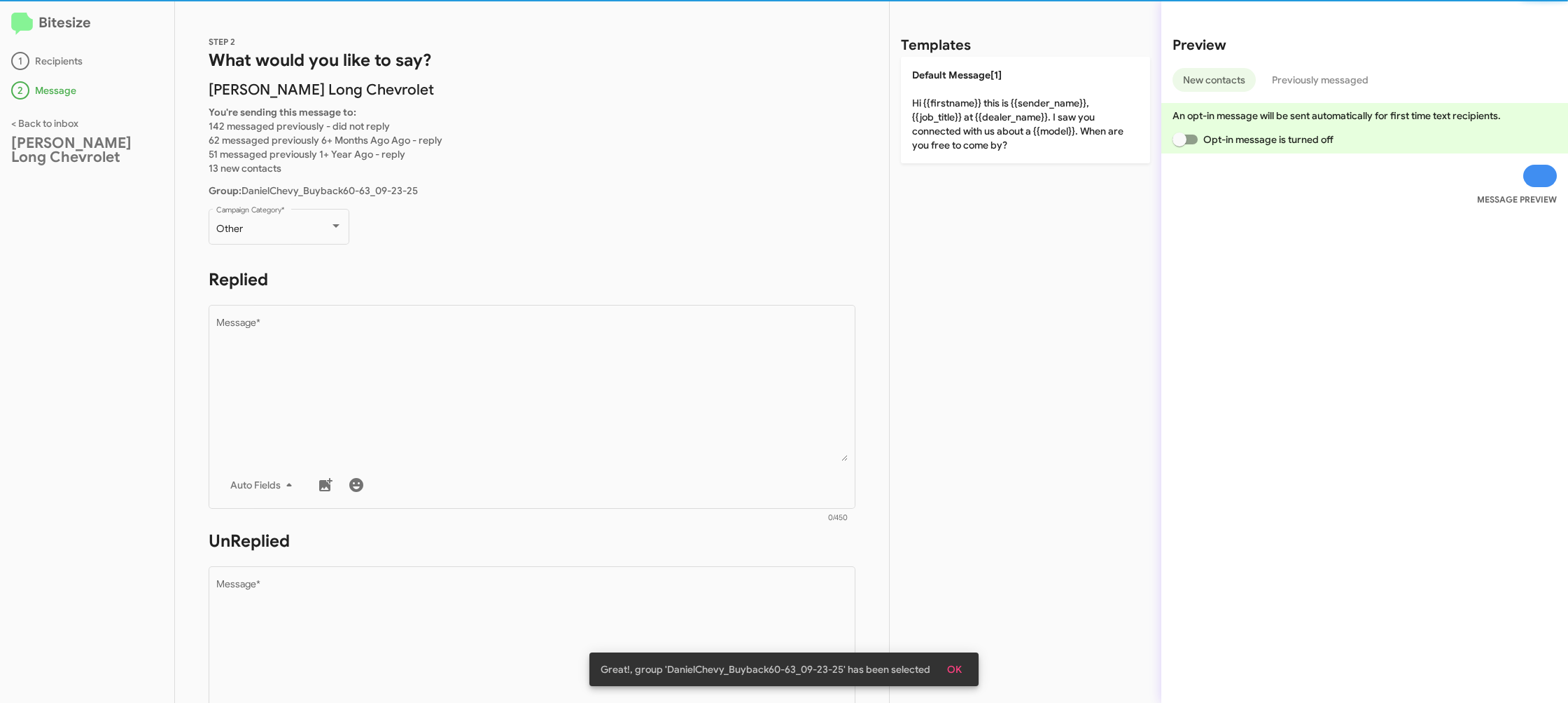
click at [238, 199] on div "STEP 2 What would you like to say? Daniels Long Chevrolet You're sending this m…" at bounding box center [531, 352] width 714 height 702
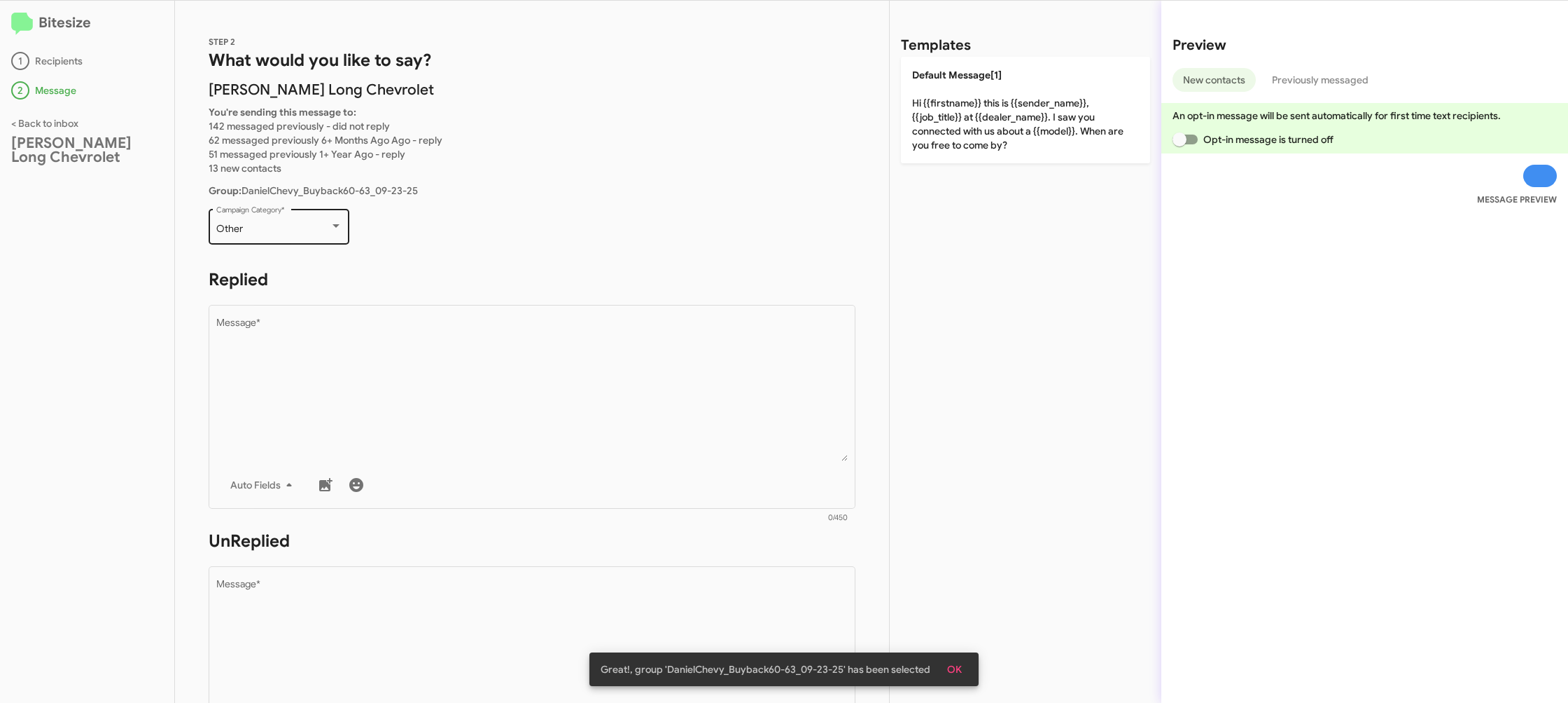
drag, startPoint x: 261, startPoint y: 227, endPoint x: 254, endPoint y: 224, distance: 7.6
click at [254, 224] on div "Other" at bounding box center [273, 229] width 114 height 11
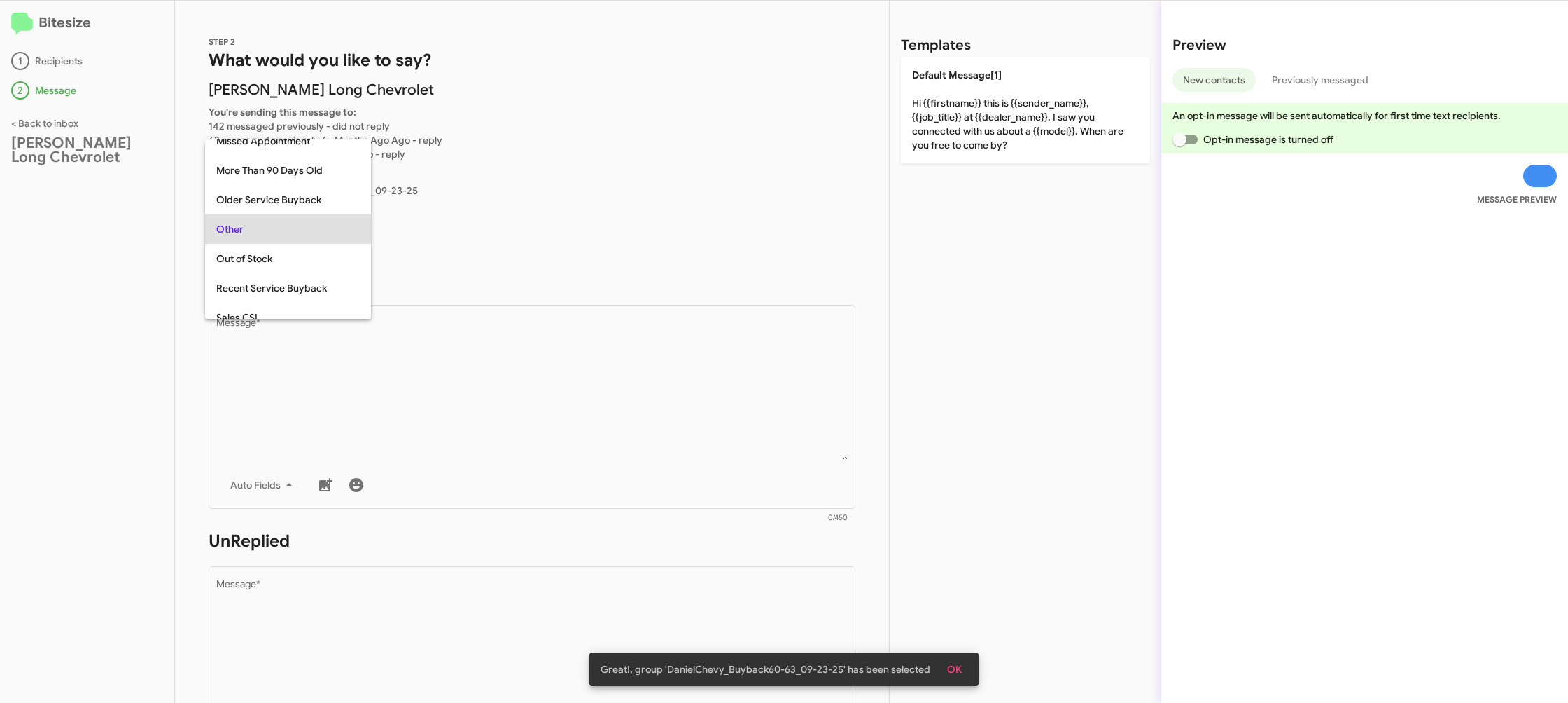
scroll to position [118, 0]
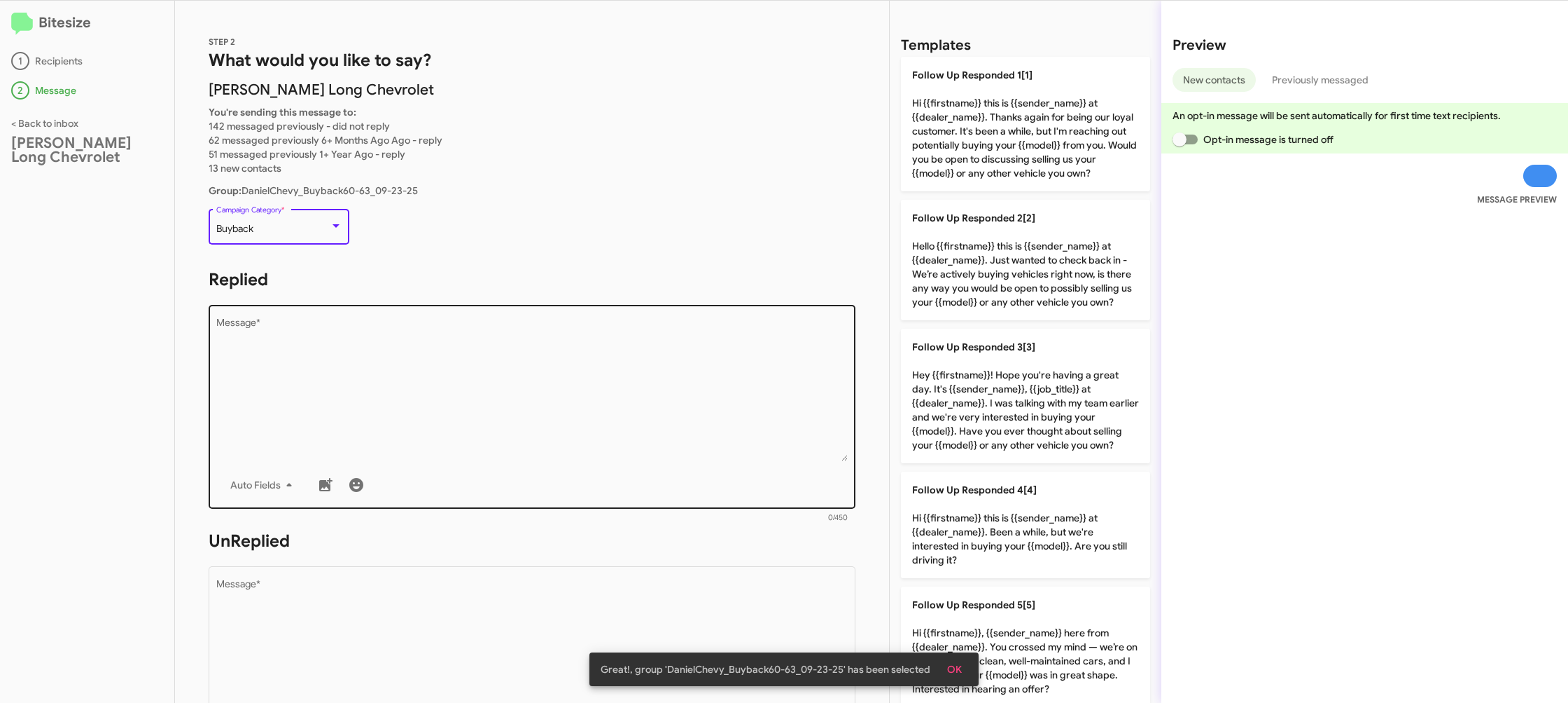
click at [421, 372] on textarea "Message *" at bounding box center [532, 388] width 632 height 143
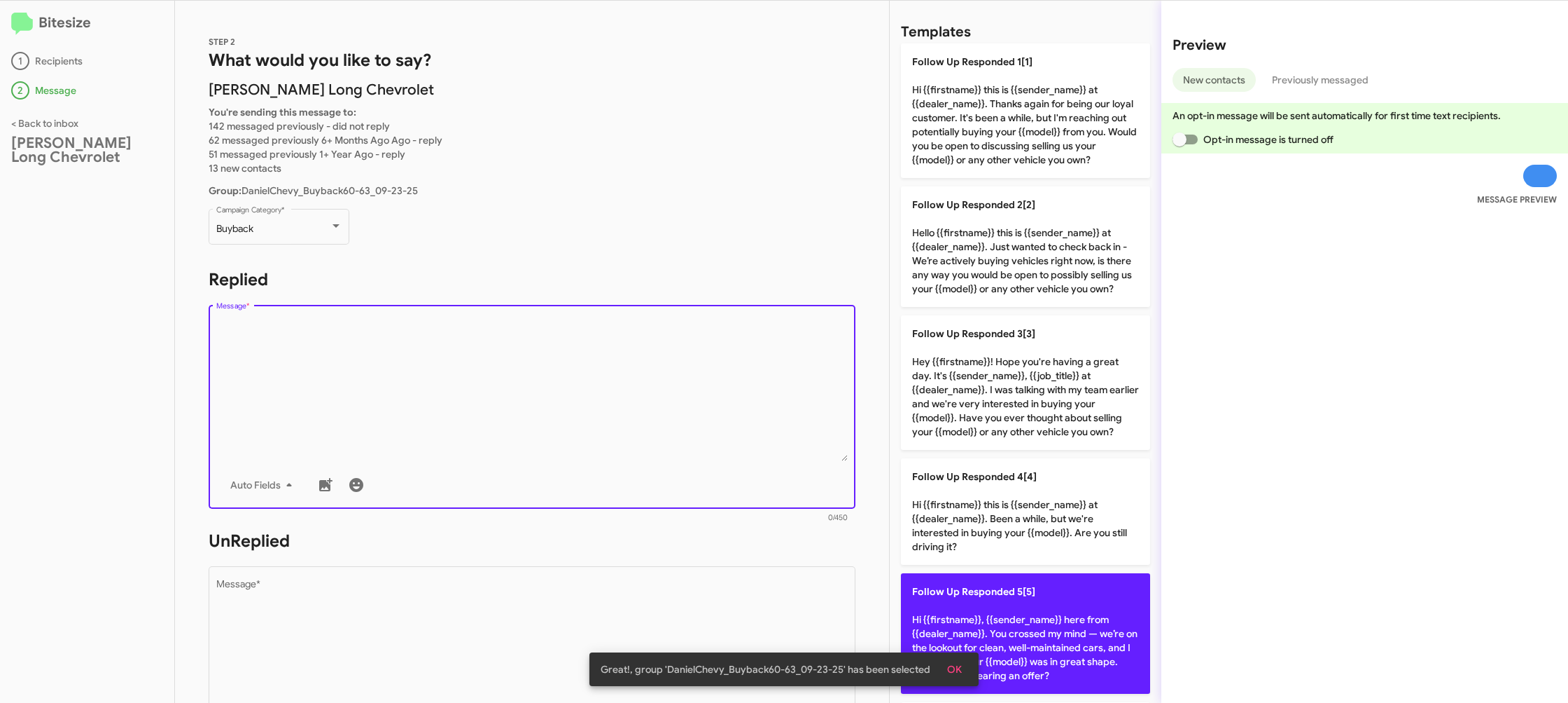
scroll to position [22, 0]
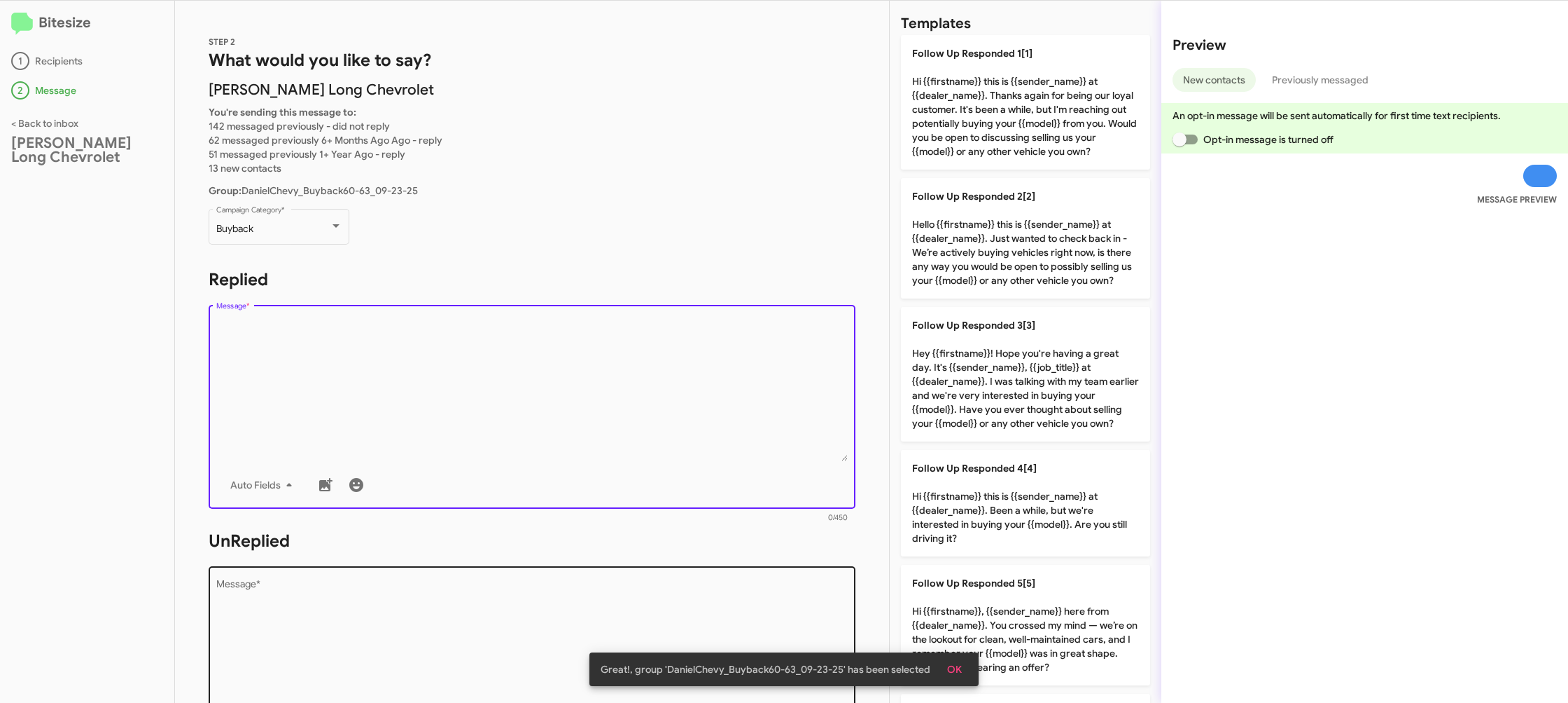
drag, startPoint x: 1044, startPoint y: 601, endPoint x: 684, endPoint y: 588, distance: 360.2
click at [1040, 600] on p "Follow Up Responded 5[5] Hi {{firstname}}, {{sender_name}} here from {{dealer_n…" at bounding box center [1026, 624] width 250 height 121
type textarea "Hi {{firstname}}, {{sender_name}} here from {{dealer_name}}. You crossed my min…"
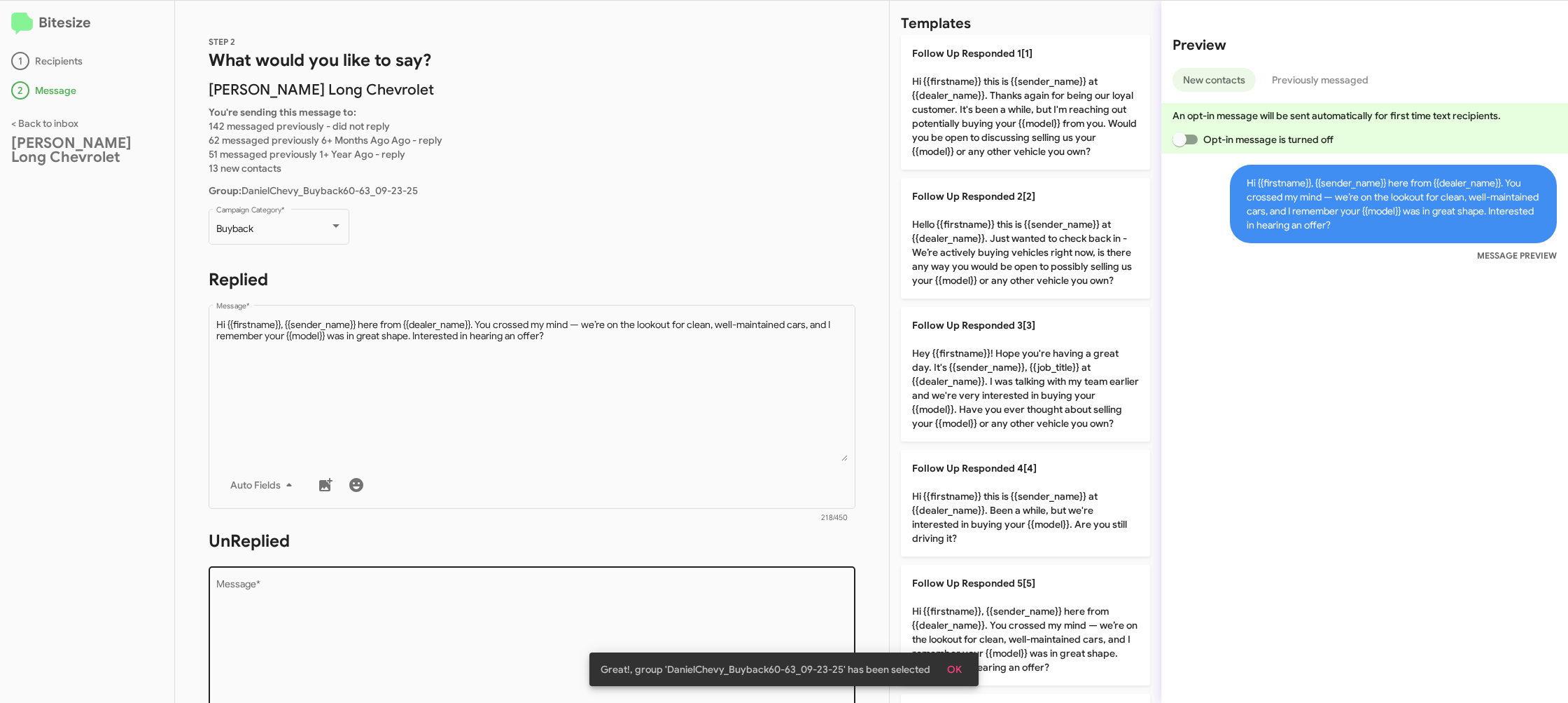
click at [684, 588] on textarea "Message *" at bounding box center [532, 650] width 632 height 143
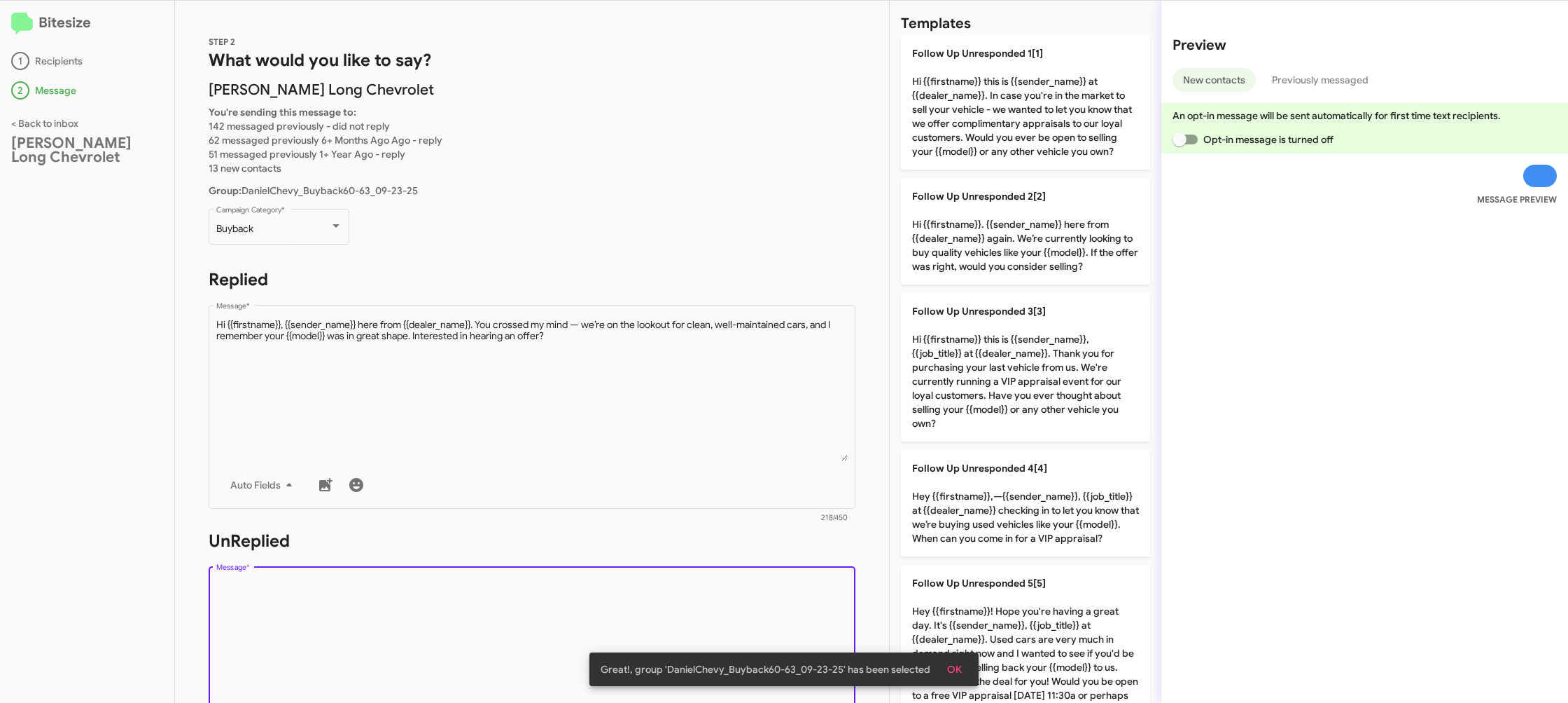
click at [684, 588] on textarea "Message *" at bounding box center [532, 650] width 632 height 143
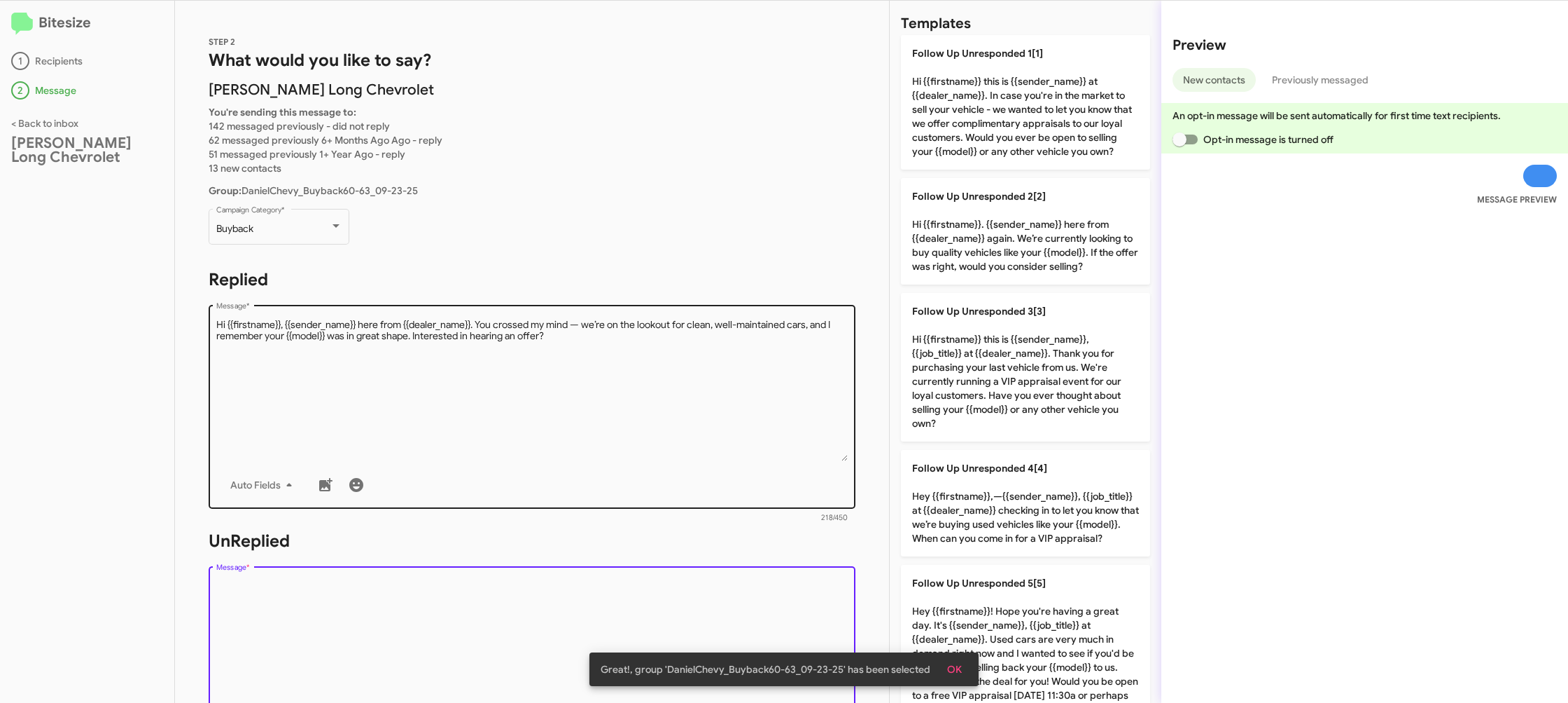
drag, startPoint x: 684, startPoint y: 588, endPoint x: 843, endPoint y: 452, distance: 209.2
click at [694, 580] on textarea "Message *" at bounding box center [532, 650] width 632 height 143
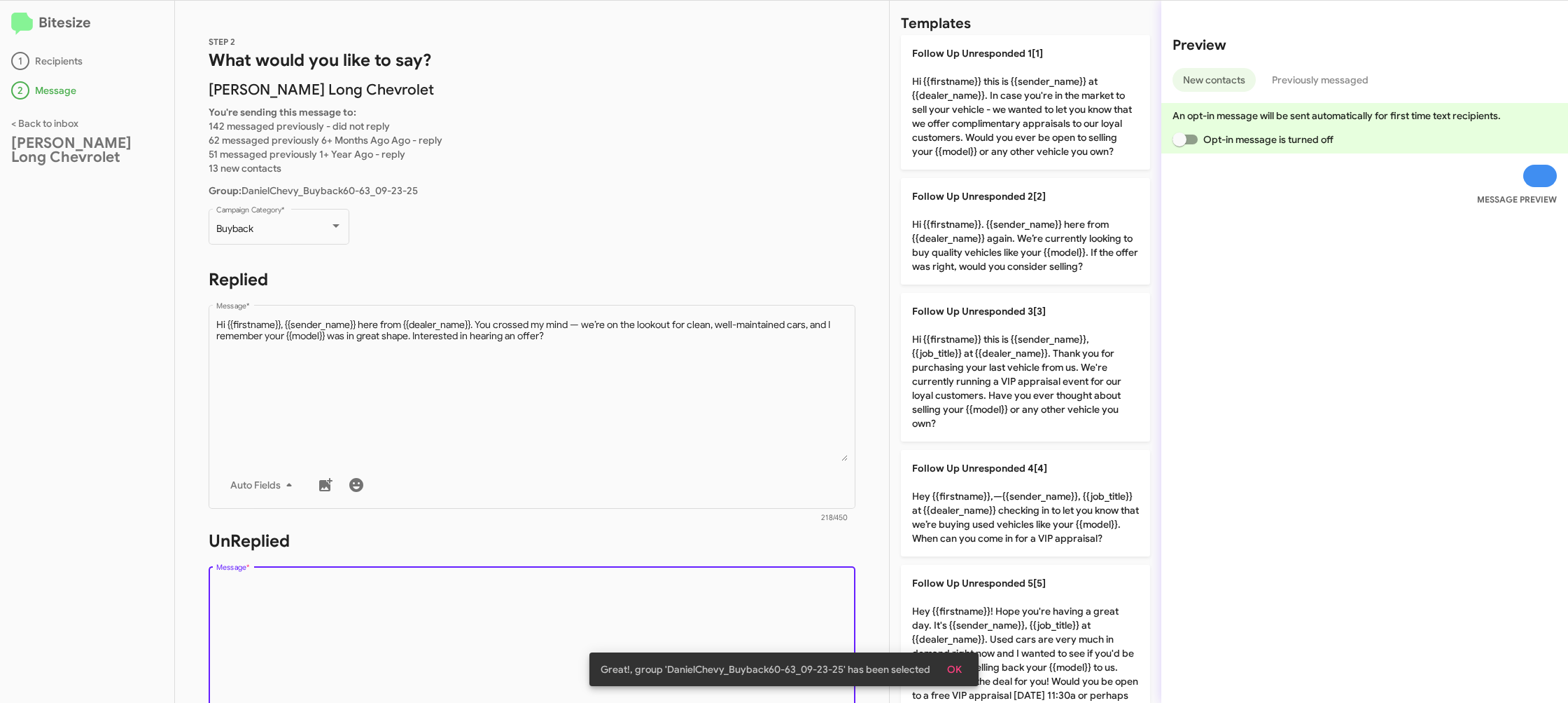
drag, startPoint x: 1024, startPoint y: 227, endPoint x: 675, endPoint y: 221, distance: 349.1
click at [1007, 227] on p "Follow Up Unresponded 2[2] Hi {{firstname}}. {{sender_name}} here from {{dealer…" at bounding box center [1026, 231] width 250 height 107
type textarea "Hi {{firstname}}. {{sender_name}} here from {{dealer_name}} again. We’re curren…"
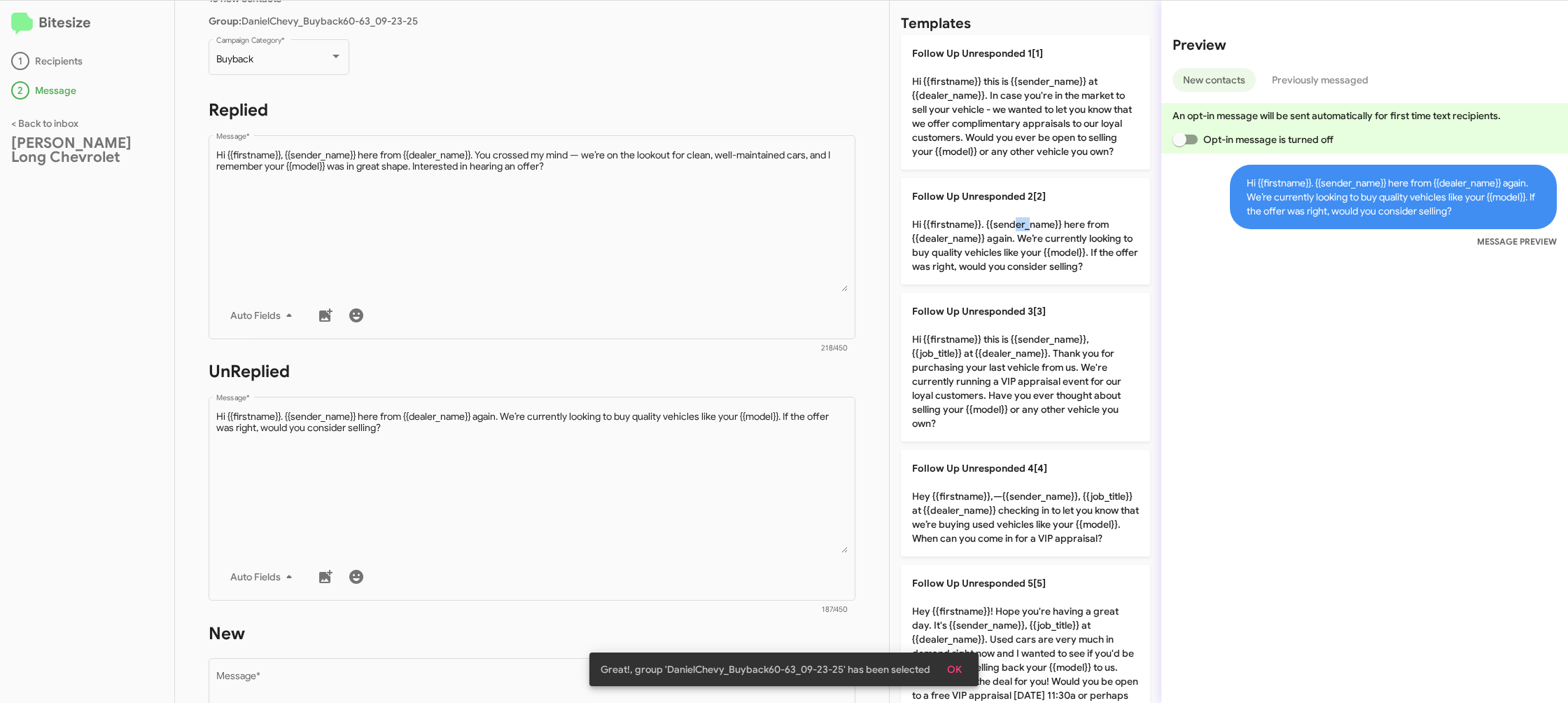
scroll to position [525, 0]
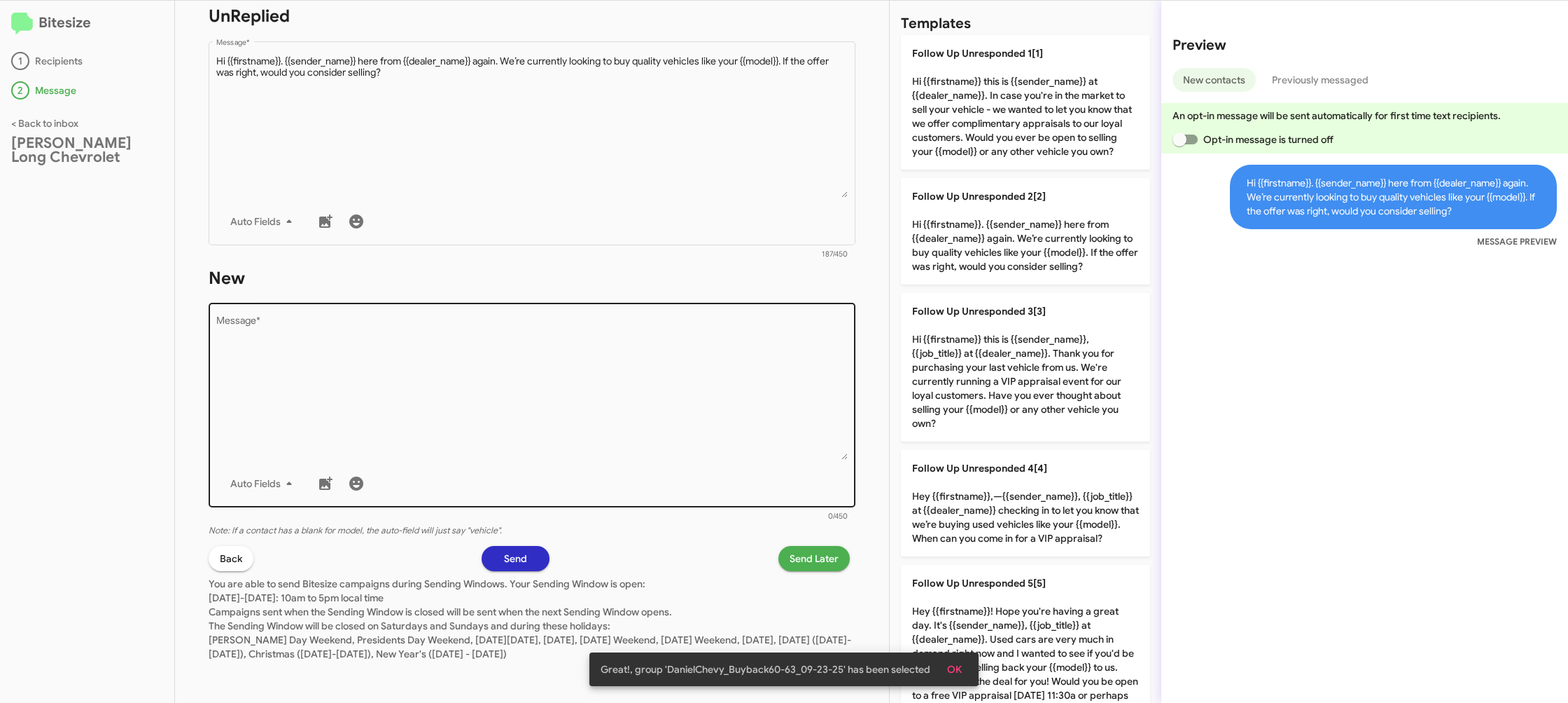
click at [682, 338] on textarea "Message *" at bounding box center [532, 387] width 632 height 143
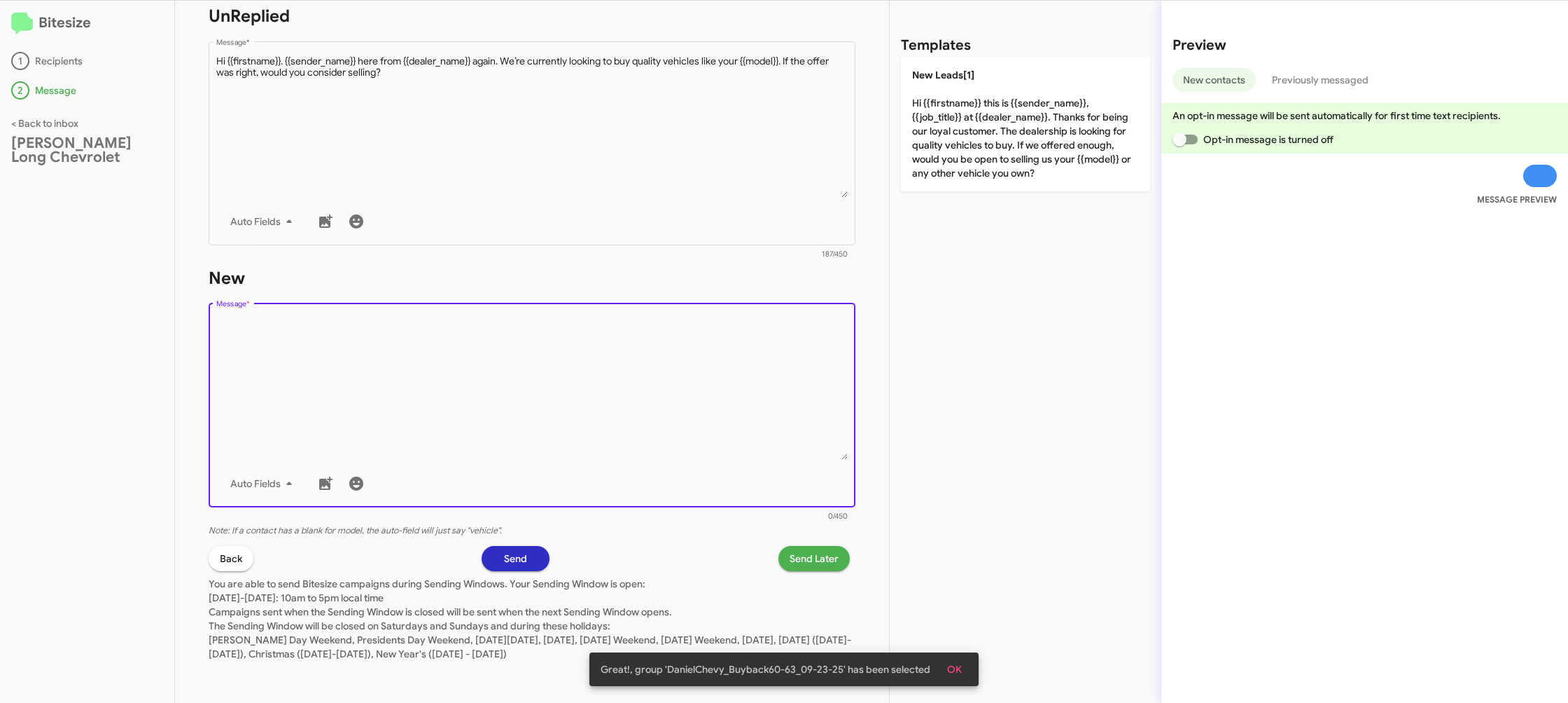
scroll to position [0, 0]
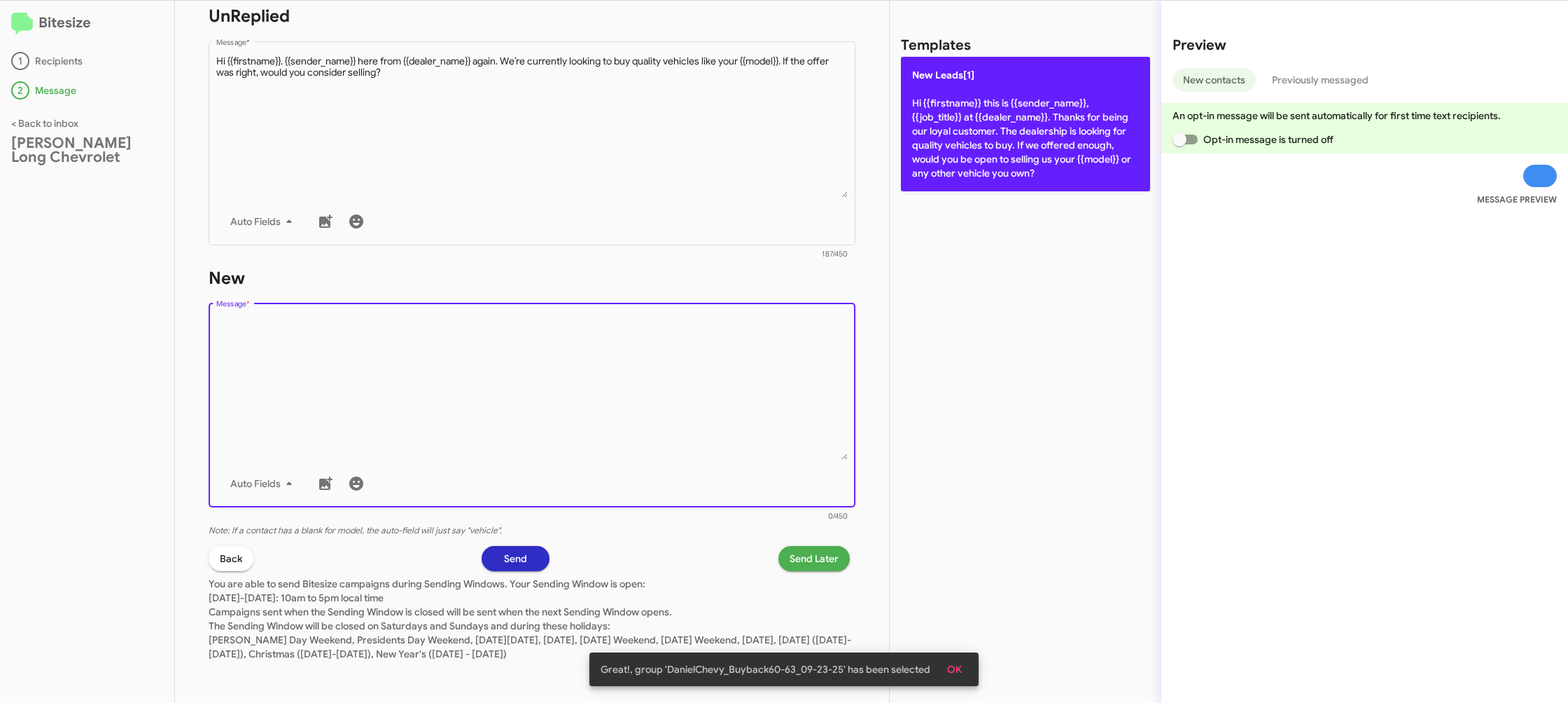
drag, startPoint x: 682, startPoint y: 340, endPoint x: 900, endPoint y: 188, distance: 265.8
click at [696, 327] on textarea "Message *" at bounding box center [532, 387] width 632 height 143
drag, startPoint x: 1008, startPoint y: 116, endPoint x: 983, endPoint y: 164, distance: 54.1
click at [1007, 120] on p "New Leads[1] Hi {{firstname}} this is {{sender_name}}, {{job_title}} at {{deale…" at bounding box center [1026, 124] width 250 height 135
type textarea "Hi {{firstname}} this is {{sender_name}}, {{job_title}} at {{dealer_name}}. Tha…"
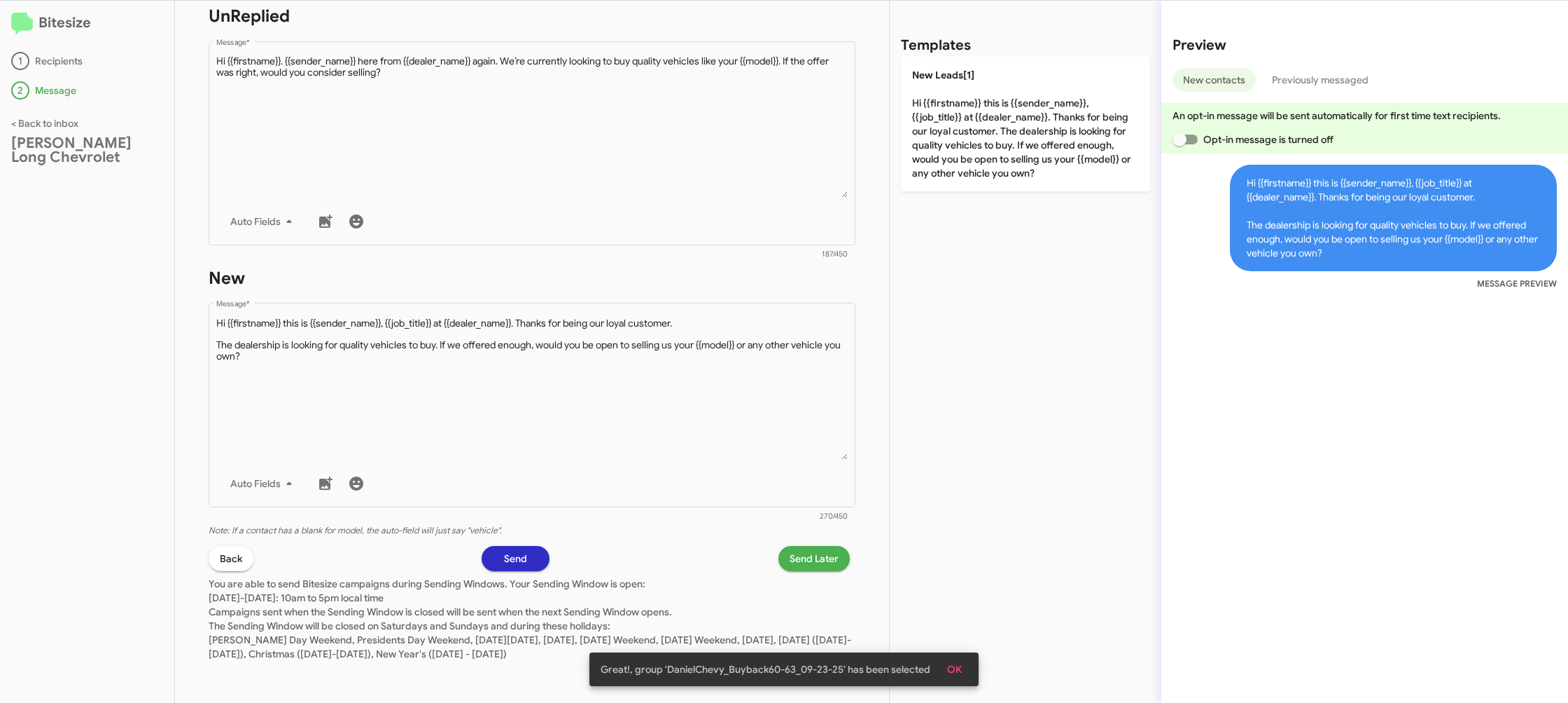
click at [834, 552] on span "Send Later" at bounding box center [813, 557] width 49 height 25
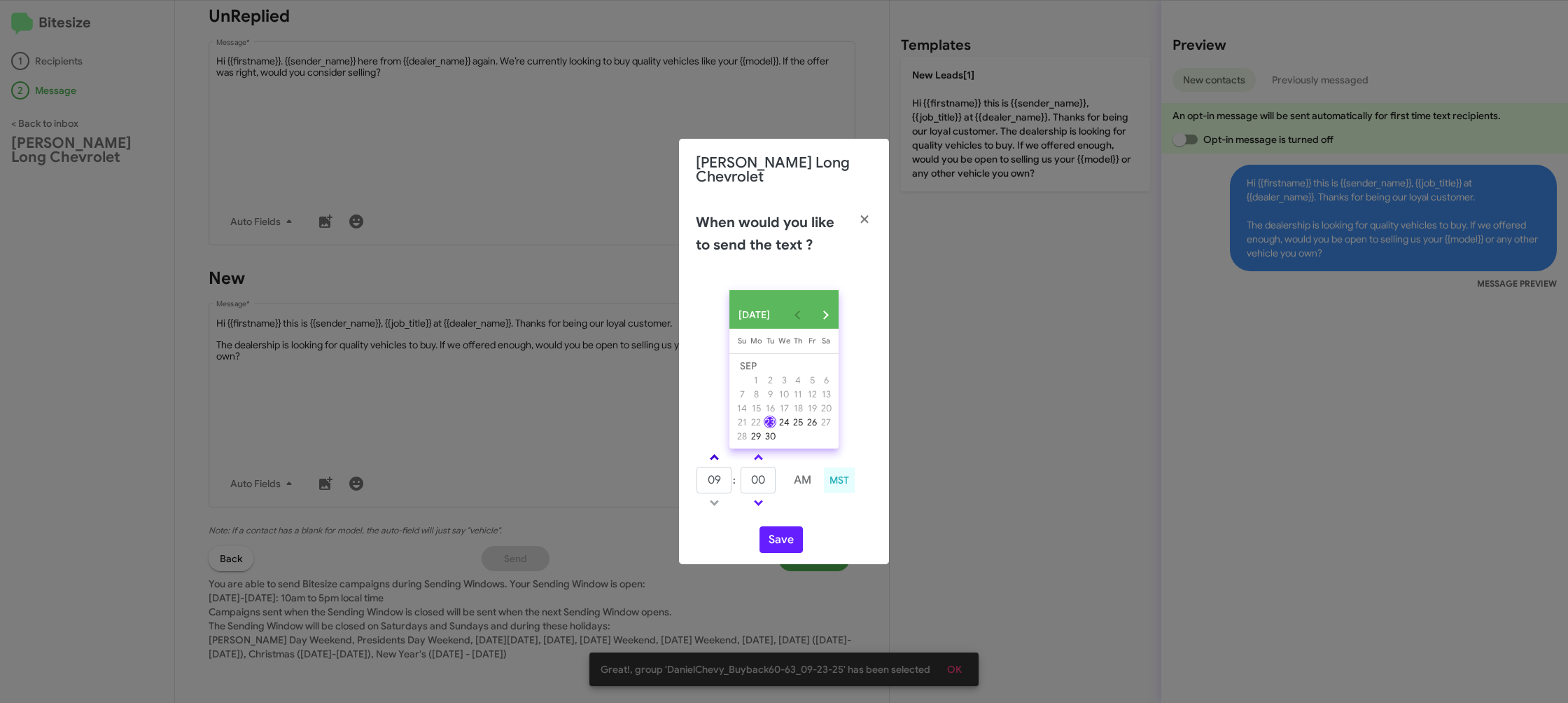
click at [723, 454] on link at bounding box center [715, 457] width 25 height 16
drag, startPoint x: 723, startPoint y: 454, endPoint x: 750, endPoint y: 452, distance: 27.1
click at [723, 454] on link at bounding box center [715, 457] width 25 height 16
type input "11"
click at [750, 452] on link at bounding box center [759, 457] width 25 height 16
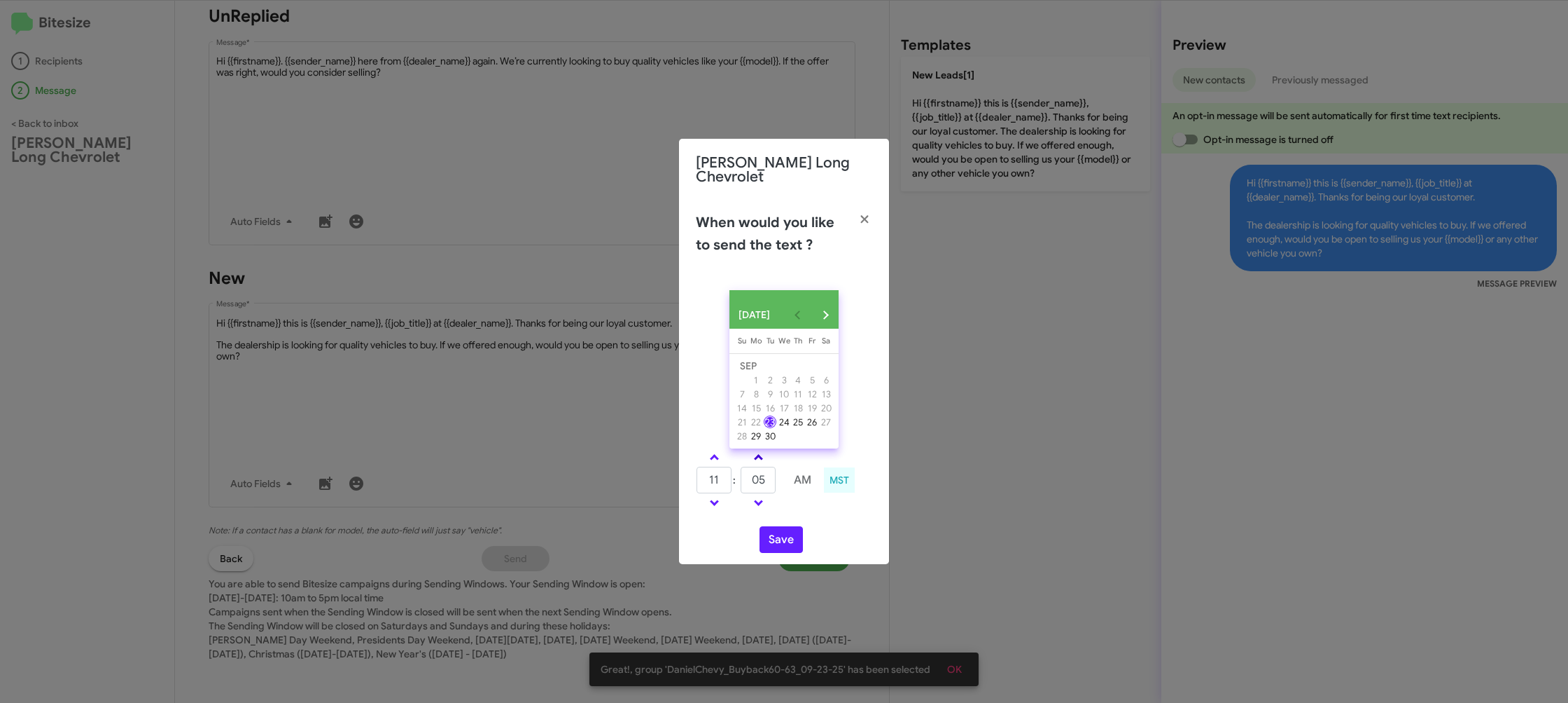
click at [750, 452] on link at bounding box center [759, 457] width 25 height 16
type input "10"
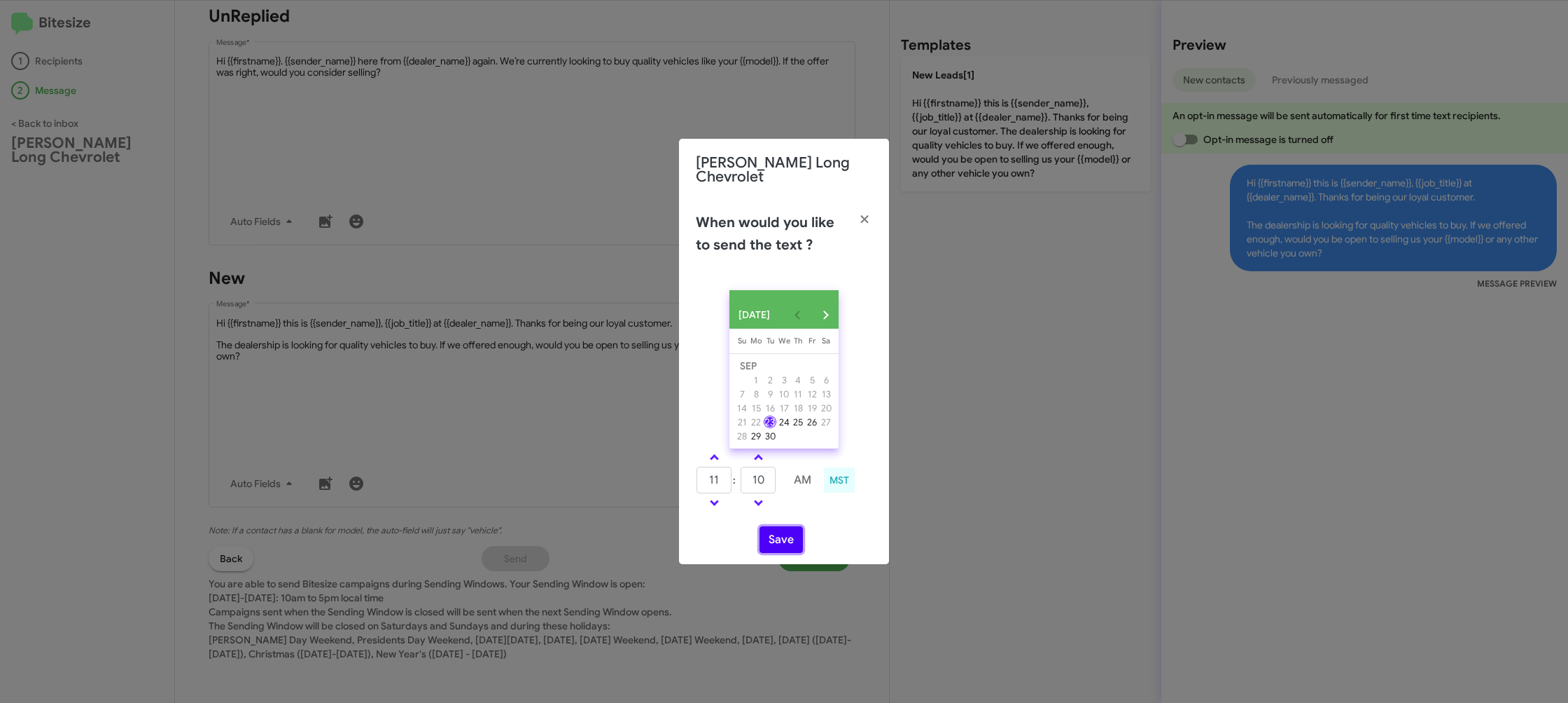
click at [783, 531] on button "Save" at bounding box center [781, 539] width 43 height 27
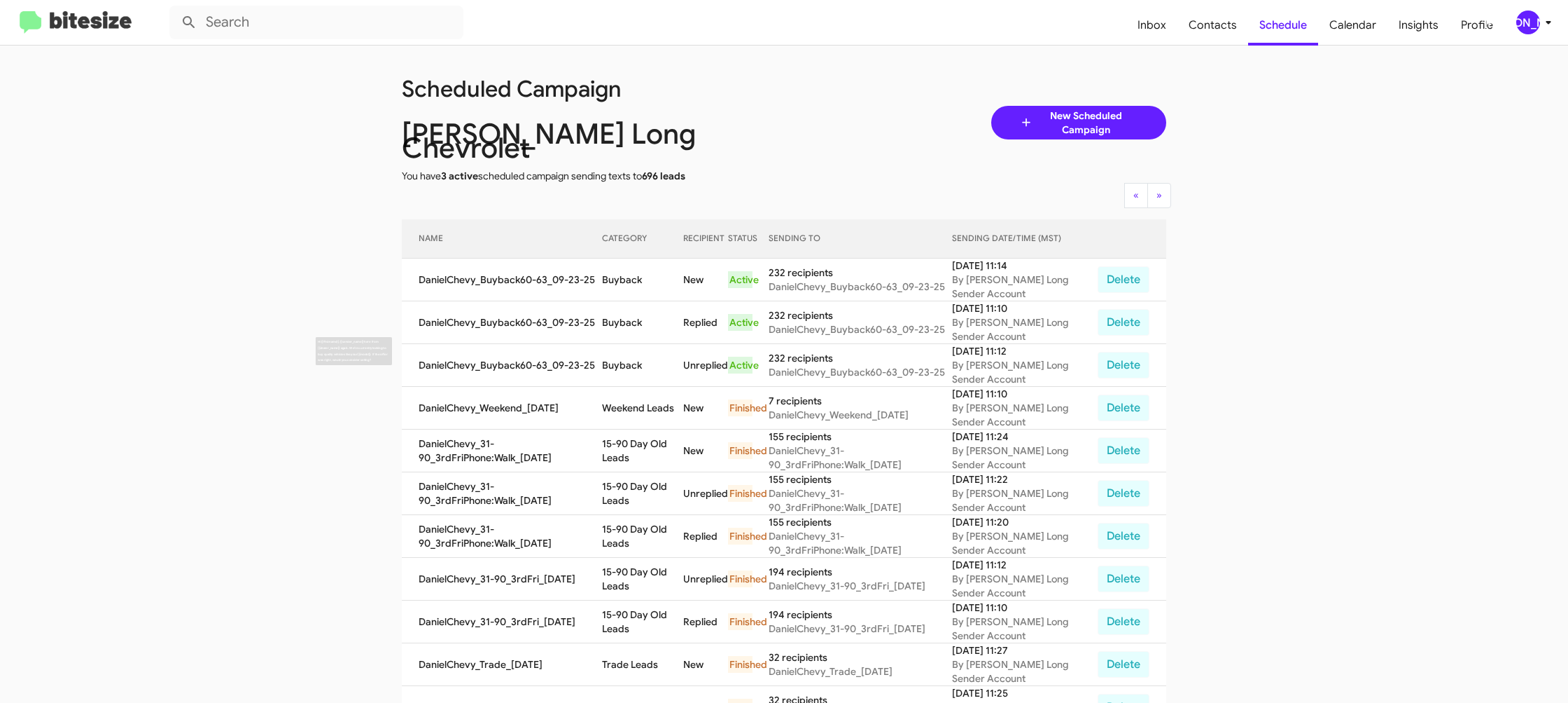
click at [630, 344] on td "Buyback" at bounding box center [643, 364] width 82 height 43
drag, startPoint x: 630, startPoint y: 343, endPoint x: 660, endPoint y: 344, distance: 30.0
click at [629, 344] on td "Buyback" at bounding box center [643, 364] width 82 height 43
copy td "Buyback"
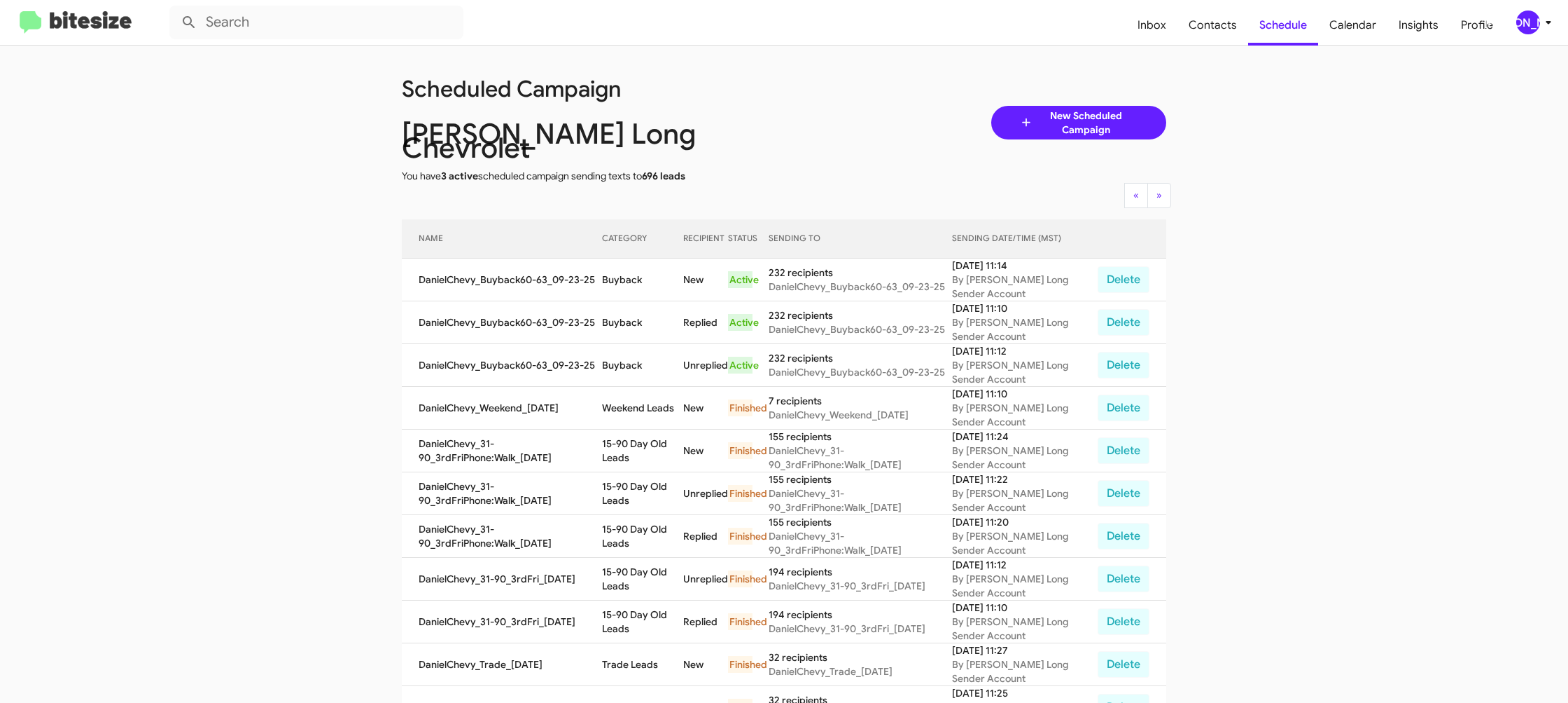
click at [1530, 25] on div "[PERSON_NAME]" at bounding box center [1528, 23] width 24 height 24
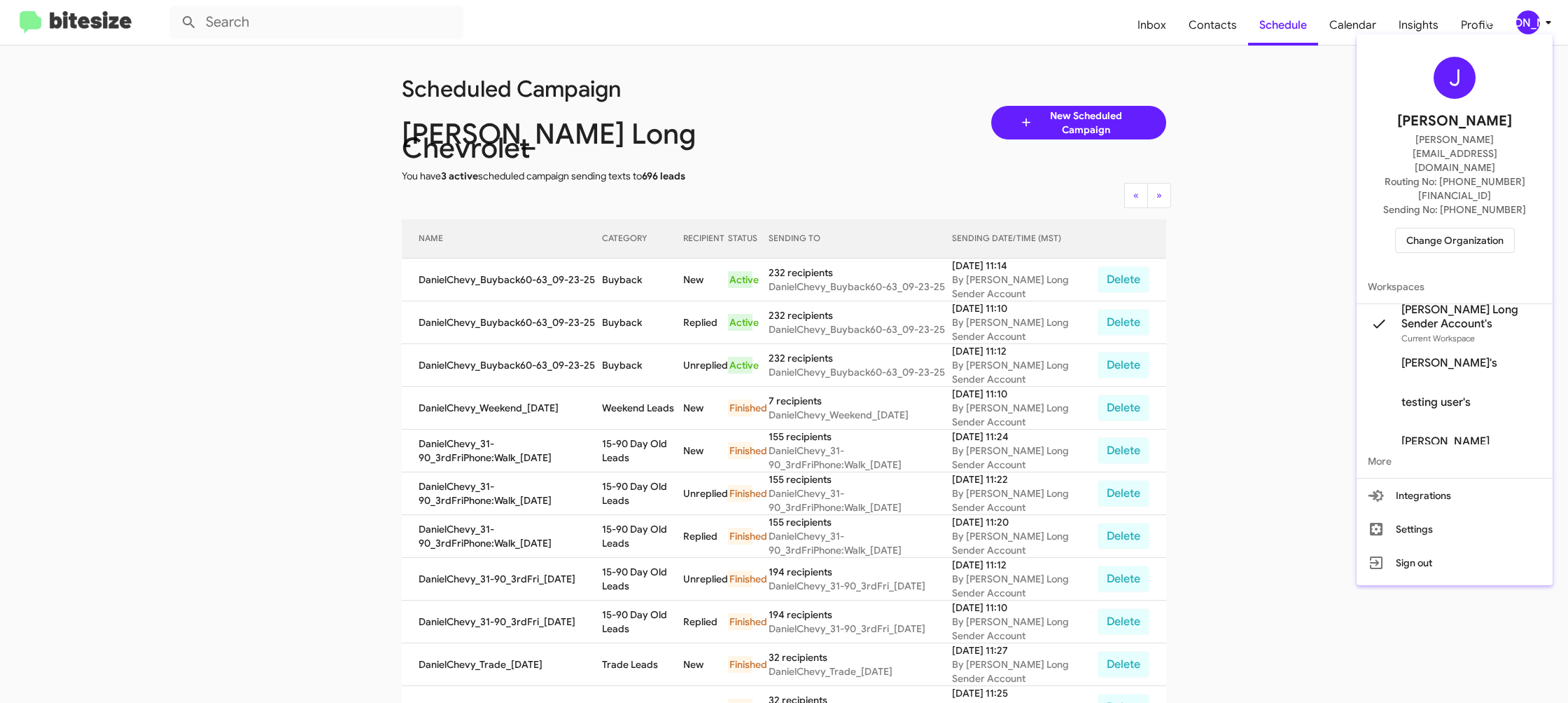
drag, startPoint x: 1428, startPoint y: 214, endPoint x: 1420, endPoint y: 203, distance: 13.6
click at [1428, 214] on div "J Jason Apdua jason@bitesize.co Routing No: +1 (719) 228-3570 Sending No: +1 (7…" at bounding box center [1454, 155] width 196 height 230
drag, startPoint x: 1420, startPoint y: 201, endPoint x: 1410, endPoint y: 200, distance: 10.0
click at [1410, 229] on span "Change Organization" at bounding box center [1455, 241] width 98 height 24
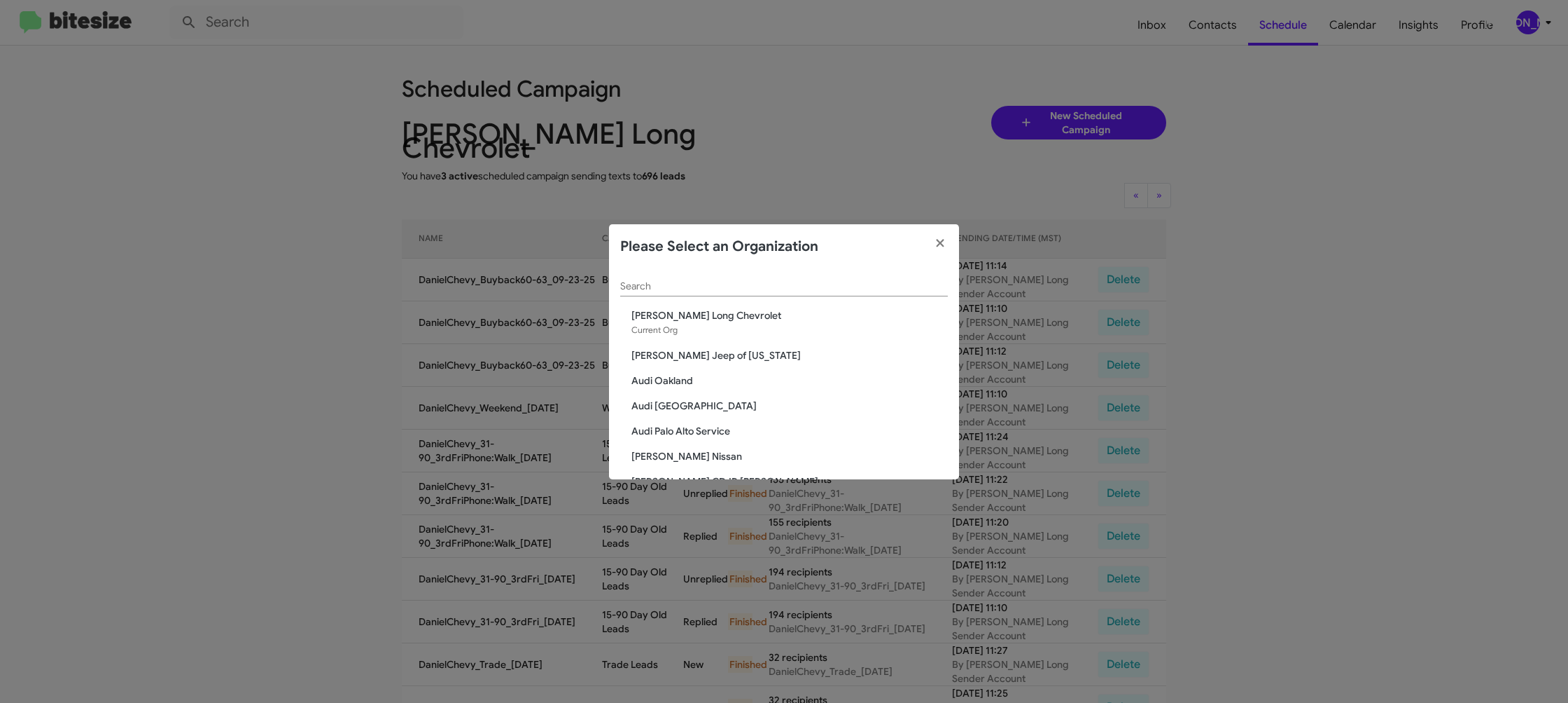
click at [684, 278] on div "Search" at bounding box center [784, 282] width 327 height 27
click at [682, 277] on div "Search" at bounding box center [784, 282] width 327 height 27
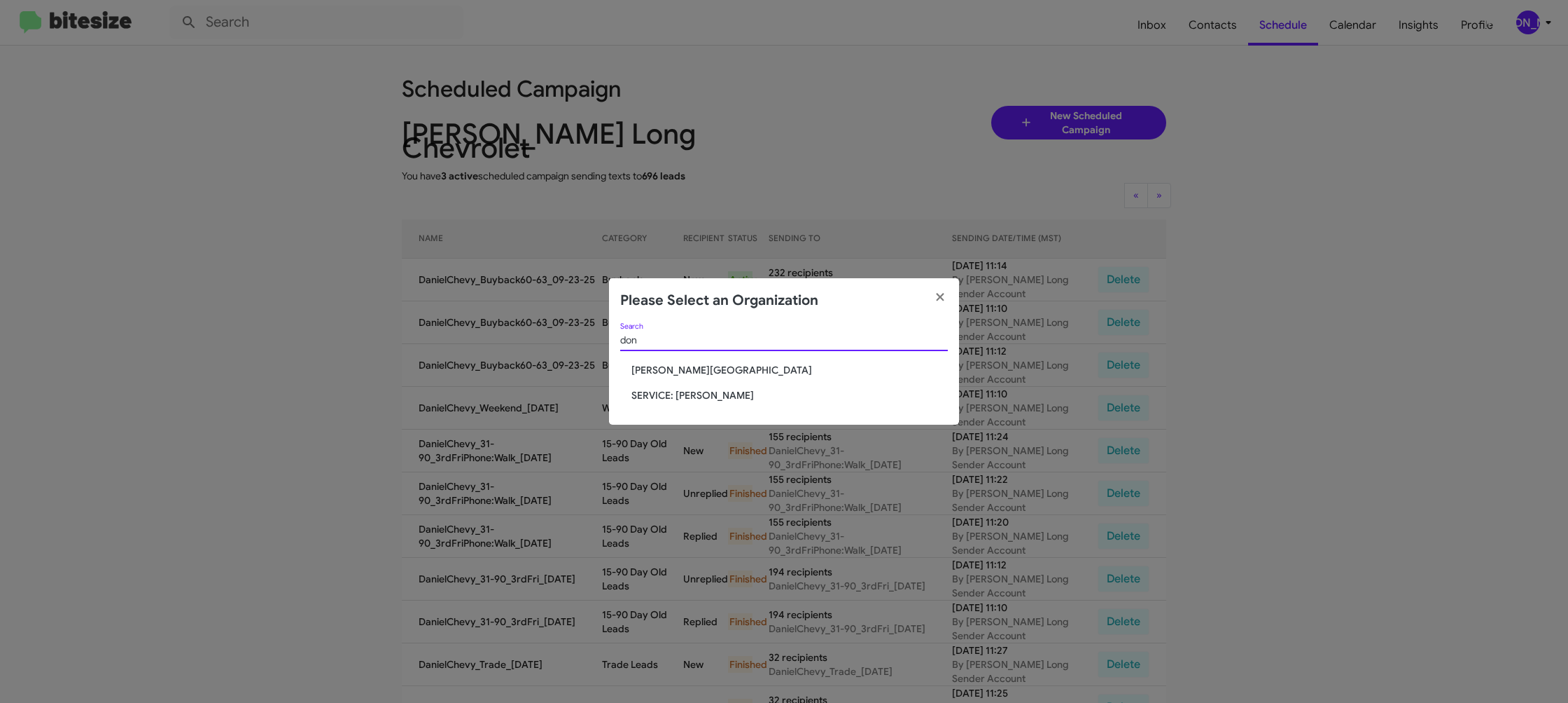
type input "don"
click at [738, 376] on span "[PERSON_NAME][GEOGRAPHIC_DATA]" at bounding box center [789, 369] width 316 height 14
click at [738, 374] on span "[PERSON_NAME][GEOGRAPHIC_DATA]" at bounding box center [789, 369] width 316 height 14
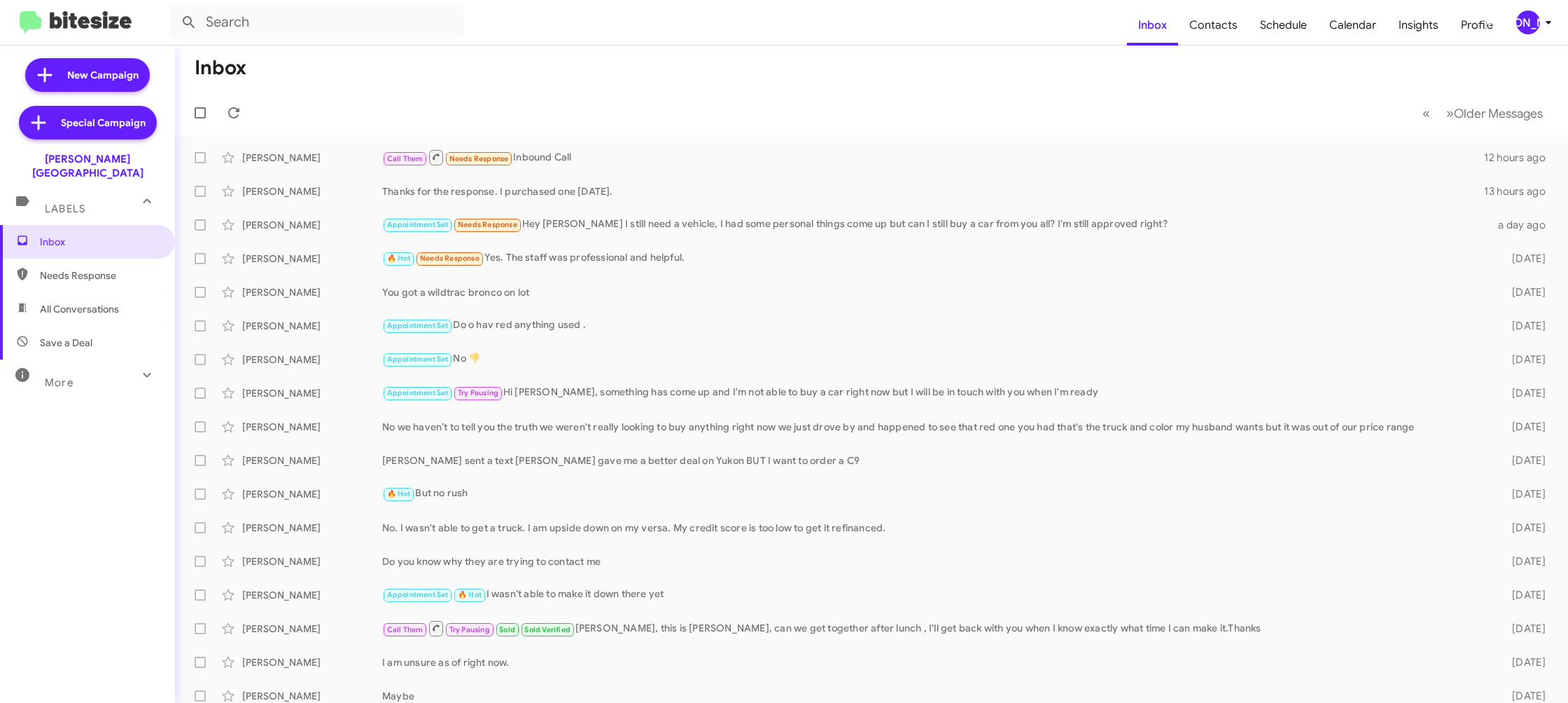
click at [1530, 29] on div "[PERSON_NAME]" at bounding box center [1528, 23] width 24 height 24
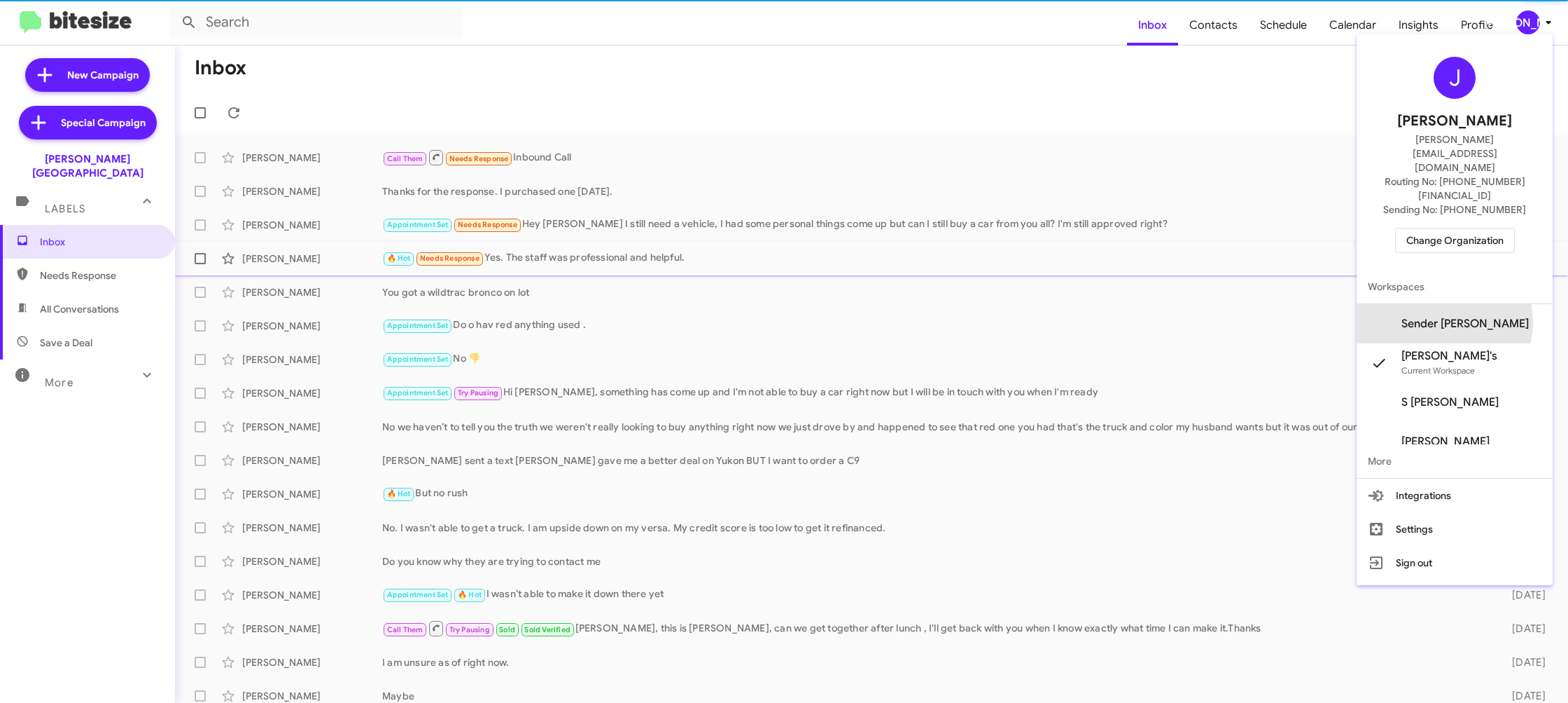
drag, startPoint x: 1467, startPoint y: 281, endPoint x: 1455, endPoint y: 255, distance: 28.6
click at [1467, 317] on span "Sender Don Ledford's" at bounding box center [1465, 324] width 128 height 14
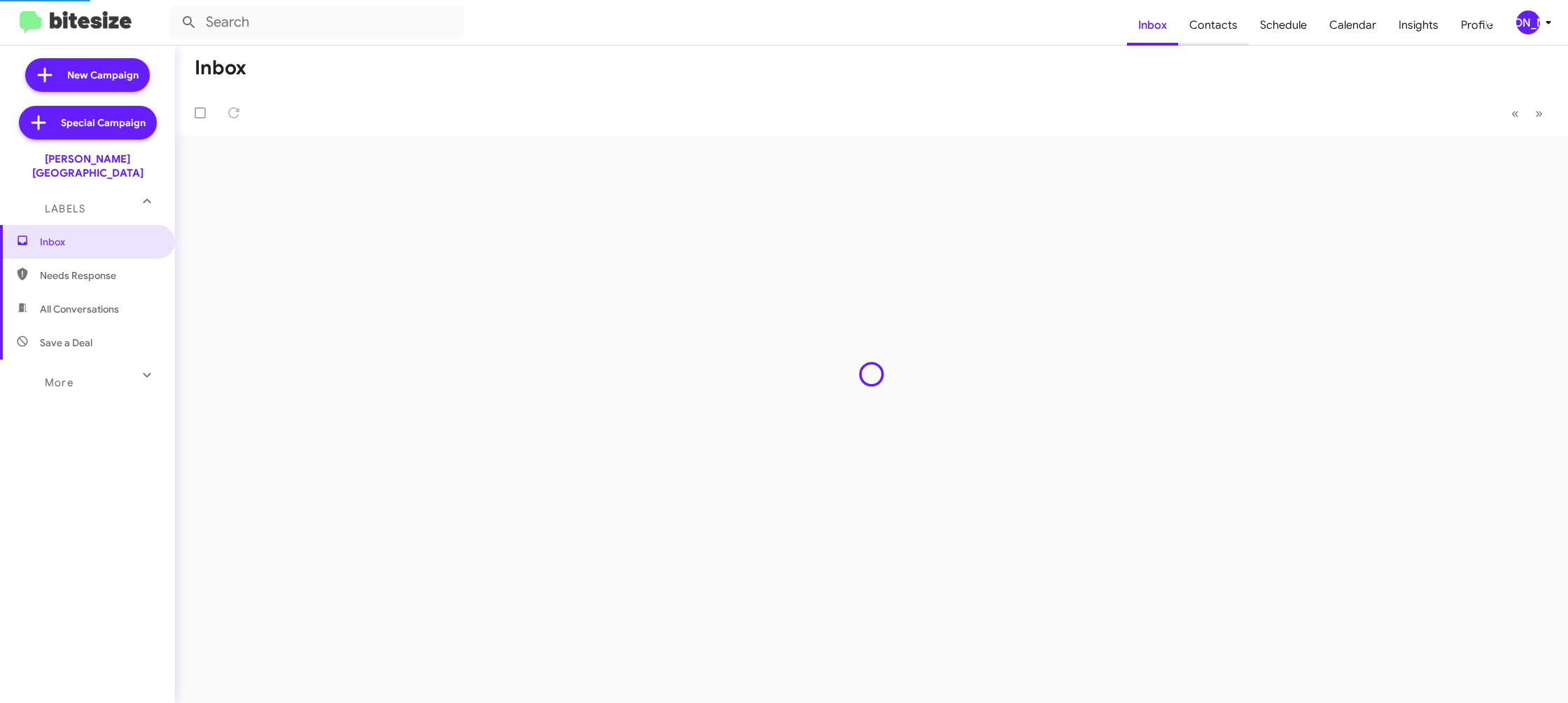
drag, startPoint x: 0, startPoint y: 0, endPoint x: 1210, endPoint y: 36, distance: 1210.5
click at [1207, 38] on span "Contacts" at bounding box center [1214, 25] width 71 height 41
click at [1210, 36] on span "Contacts" at bounding box center [1214, 25] width 71 height 41
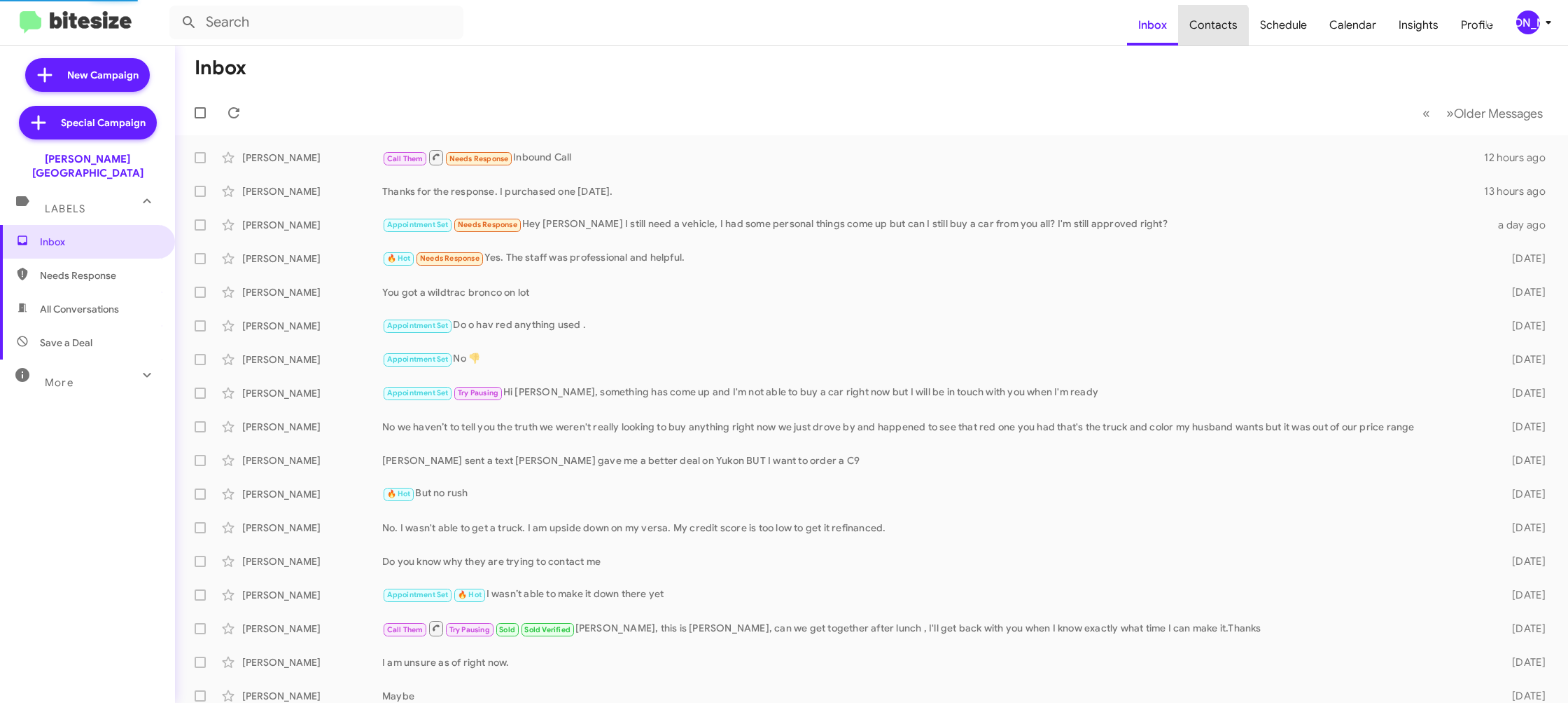
type input "in:groups"
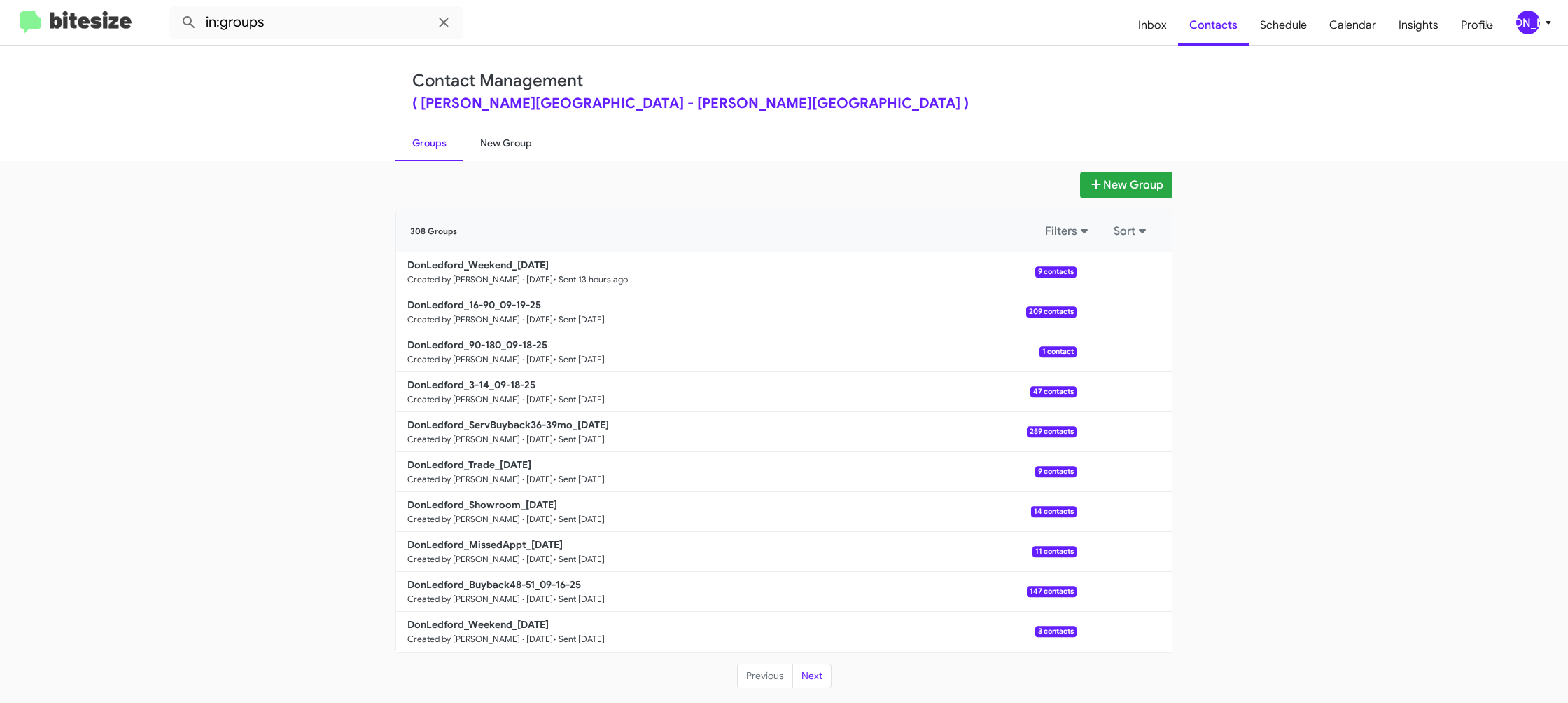
click at [499, 142] on link "New Group" at bounding box center [506, 143] width 86 height 36
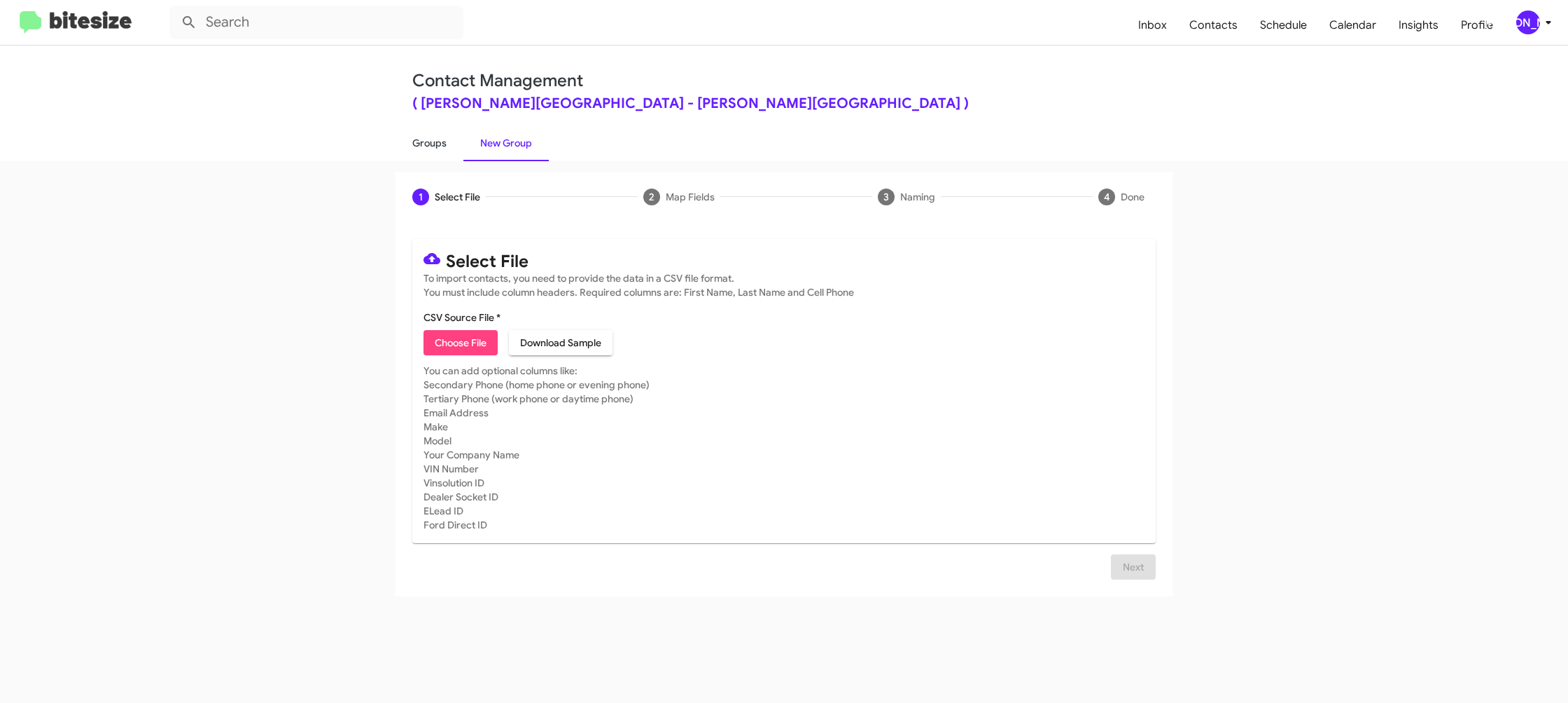
click at [433, 149] on link "Groups" at bounding box center [429, 143] width 68 height 36
type input "in:groups"
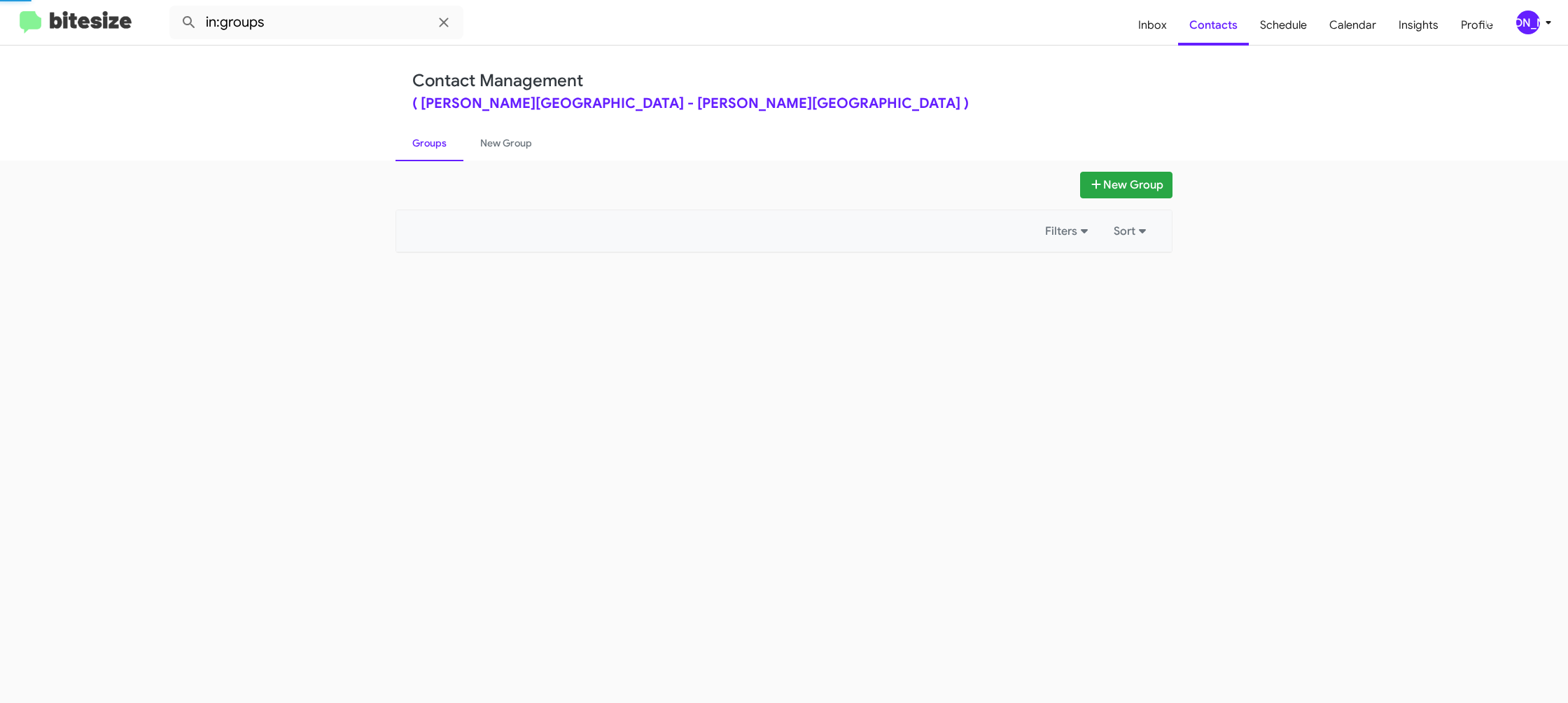
click at [433, 149] on link "Groups" at bounding box center [429, 143] width 68 height 36
drag, startPoint x: 434, startPoint y: 149, endPoint x: 491, endPoint y: 147, distance: 57.0
click at [435, 149] on link "Groups" at bounding box center [429, 143] width 68 height 36
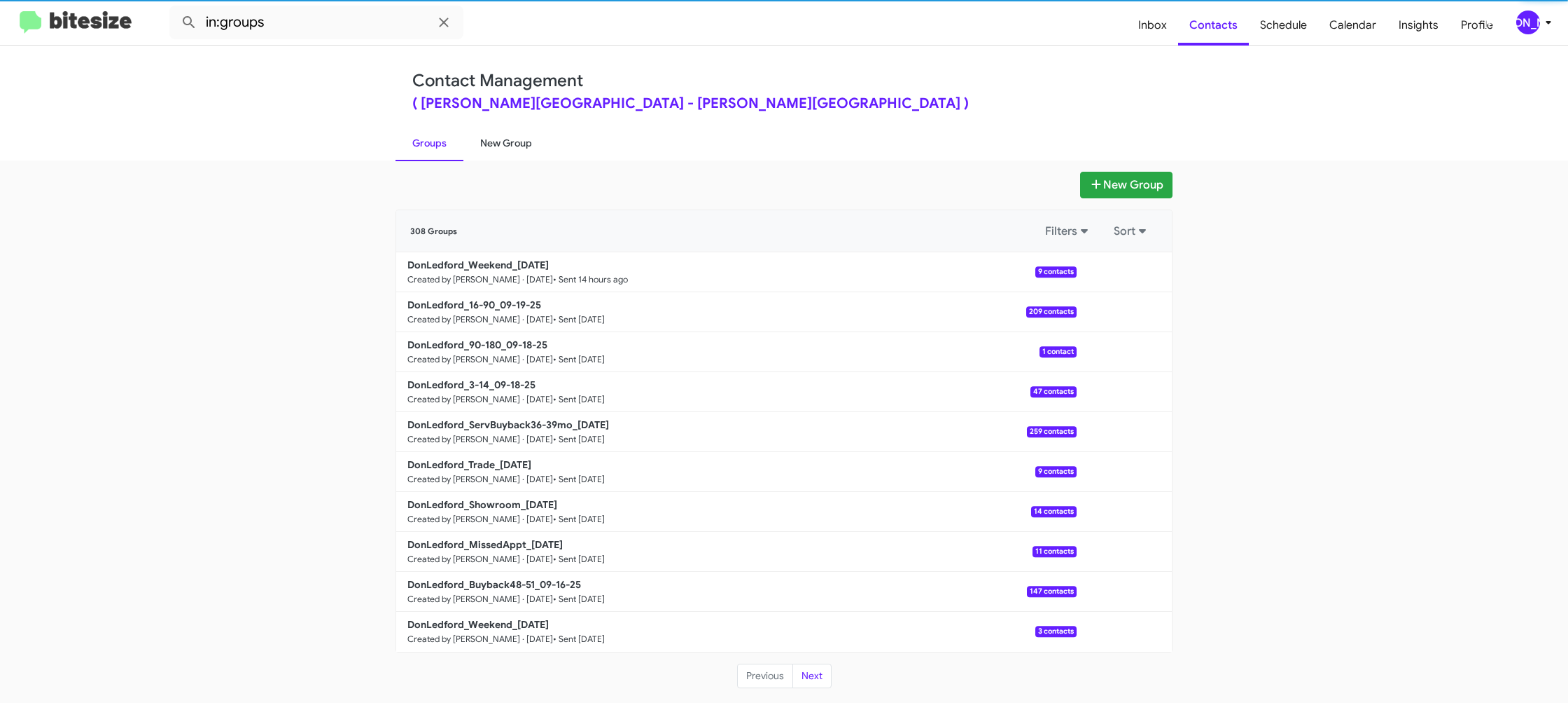
click at [499, 147] on link "New Group" at bounding box center [506, 143] width 86 height 36
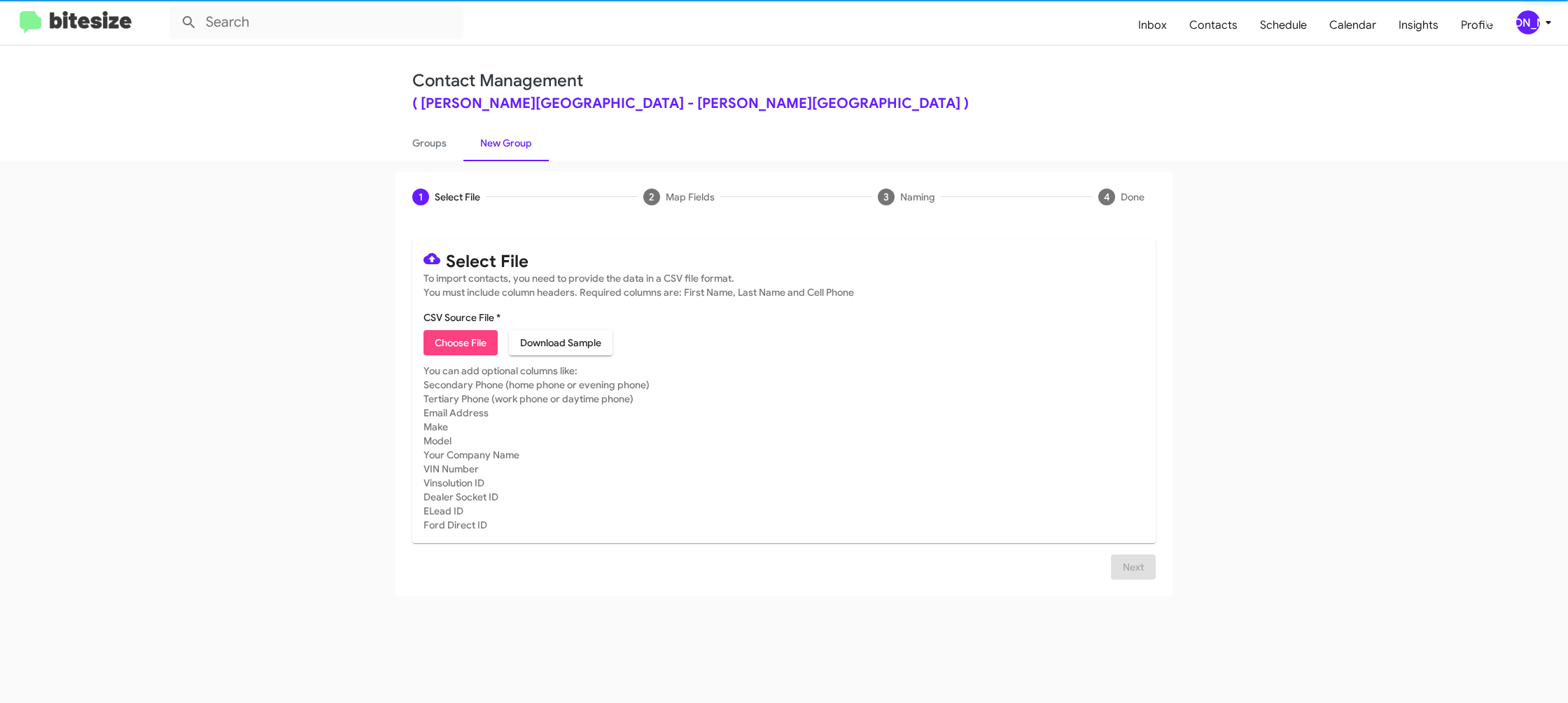
click at [500, 147] on link "New Group" at bounding box center [506, 143] width 86 height 36
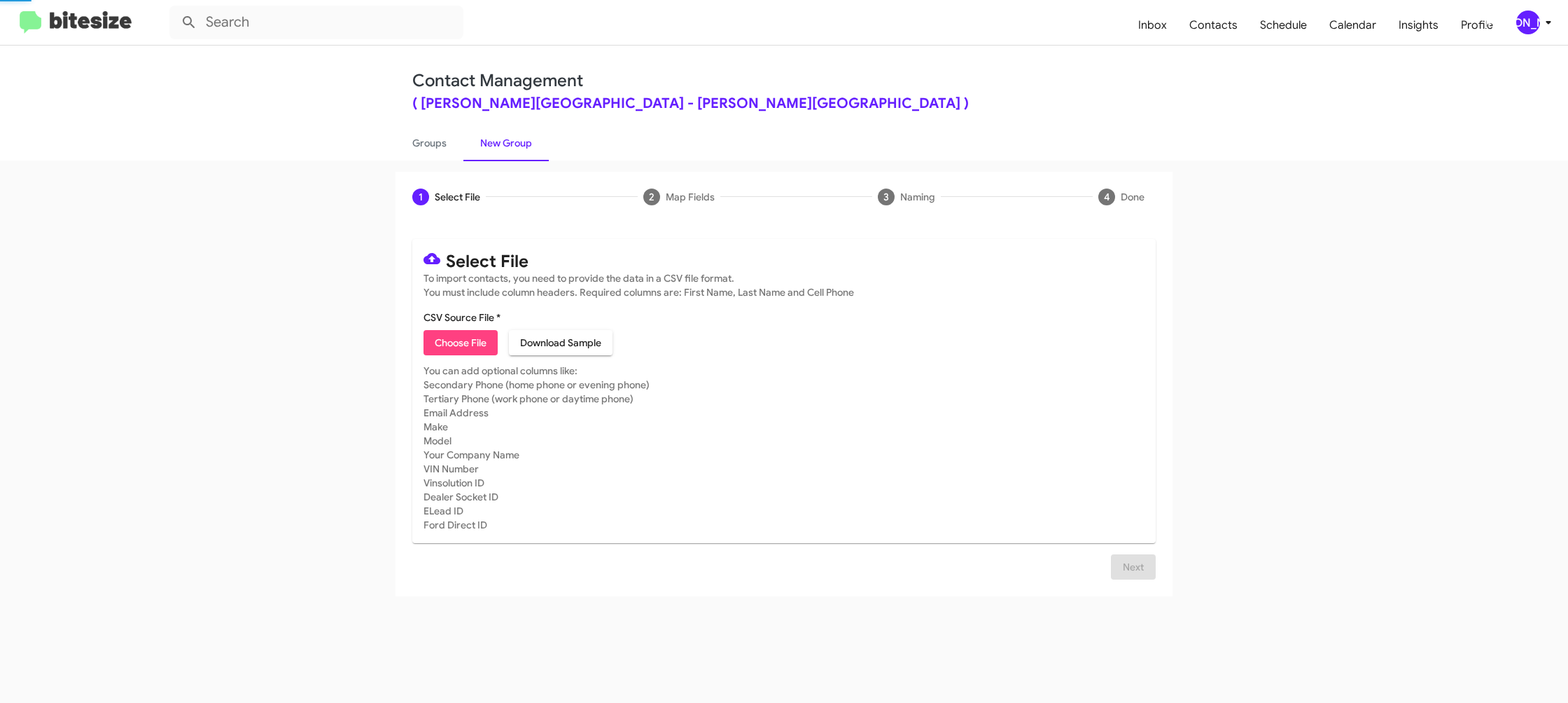
drag, startPoint x: 500, startPoint y: 147, endPoint x: 437, endPoint y: 256, distance: 125.9
click at [500, 147] on link "New Group" at bounding box center [506, 143] width 86 height 36
click at [411, 142] on link "Groups" at bounding box center [429, 143] width 68 height 36
type input "in:groups"
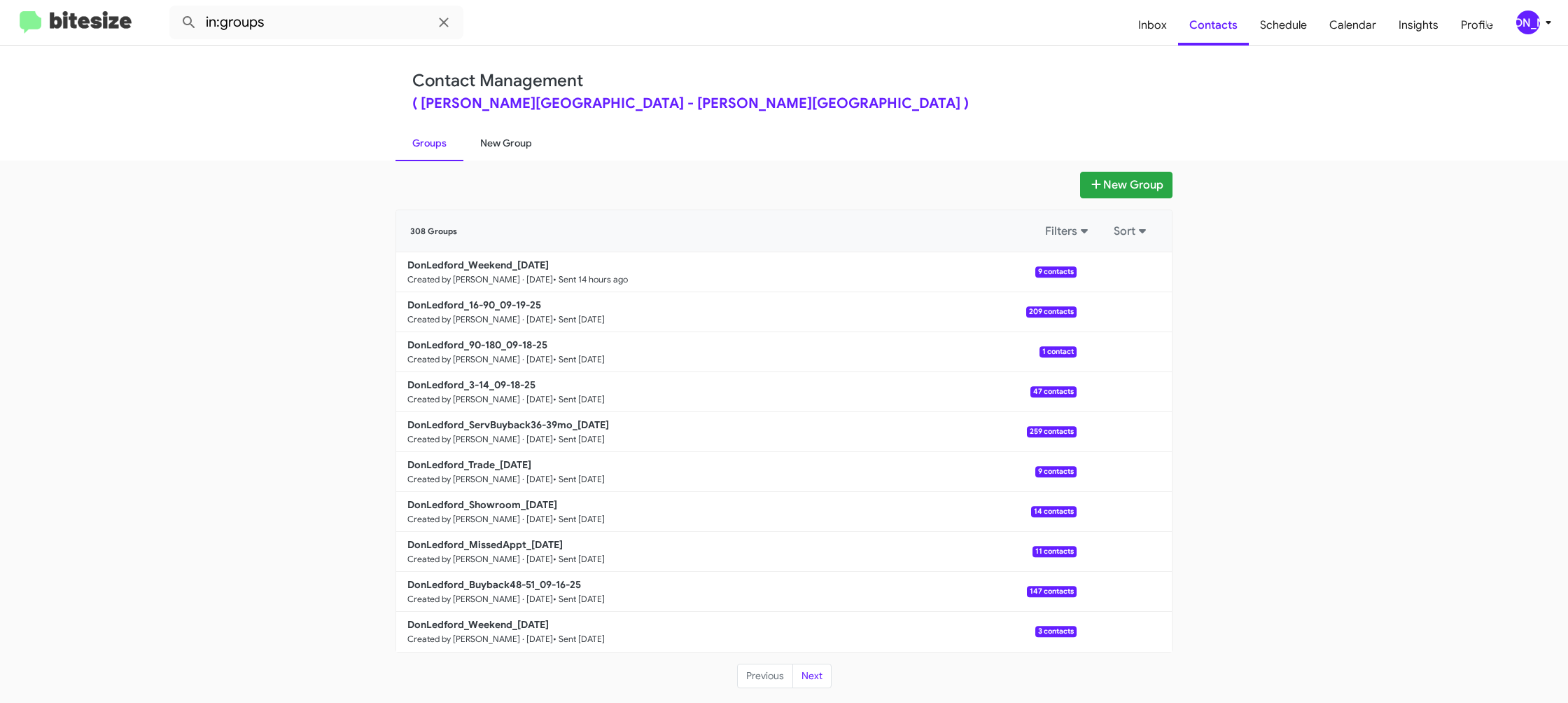
click at [515, 148] on link "New Group" at bounding box center [506, 143] width 86 height 36
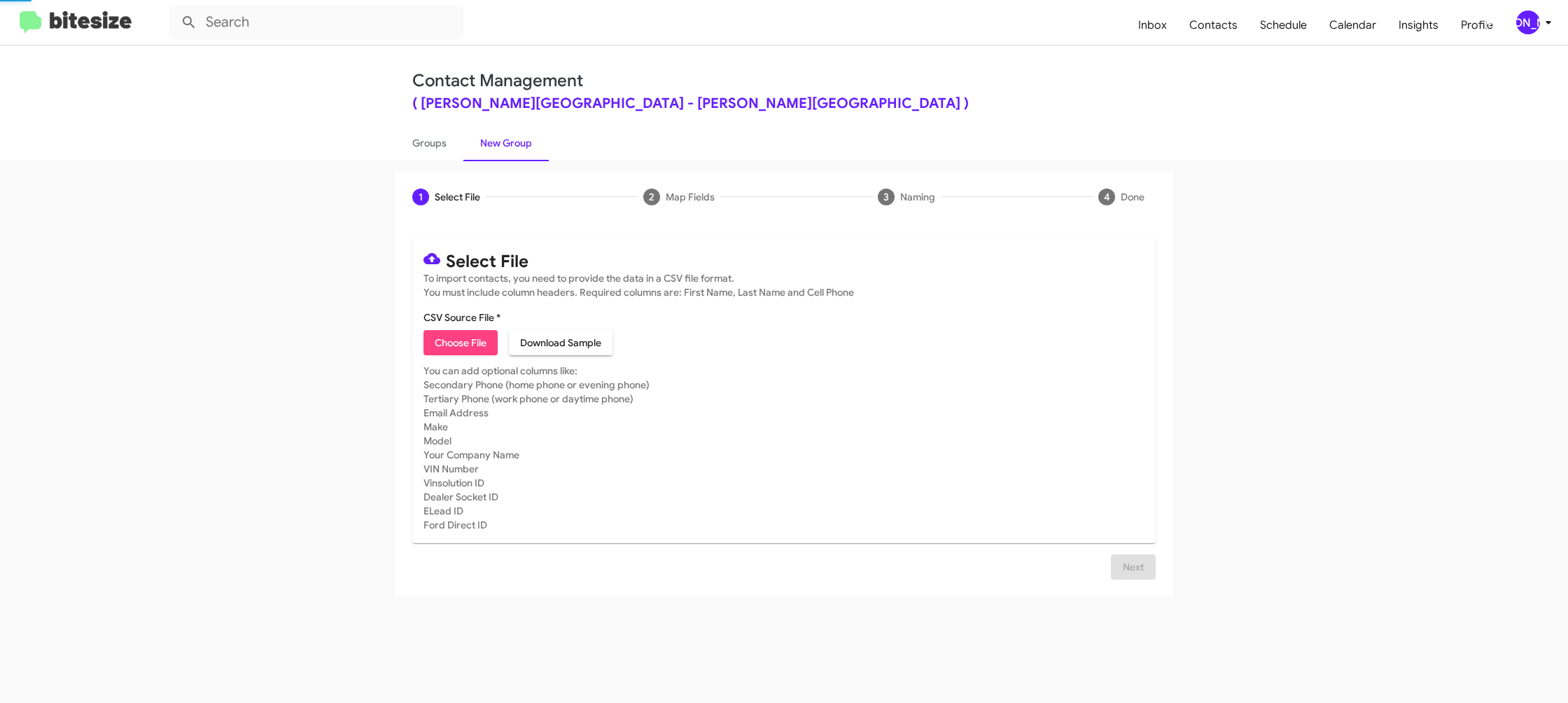
click at [516, 147] on link "New Group" at bounding box center [506, 143] width 86 height 36
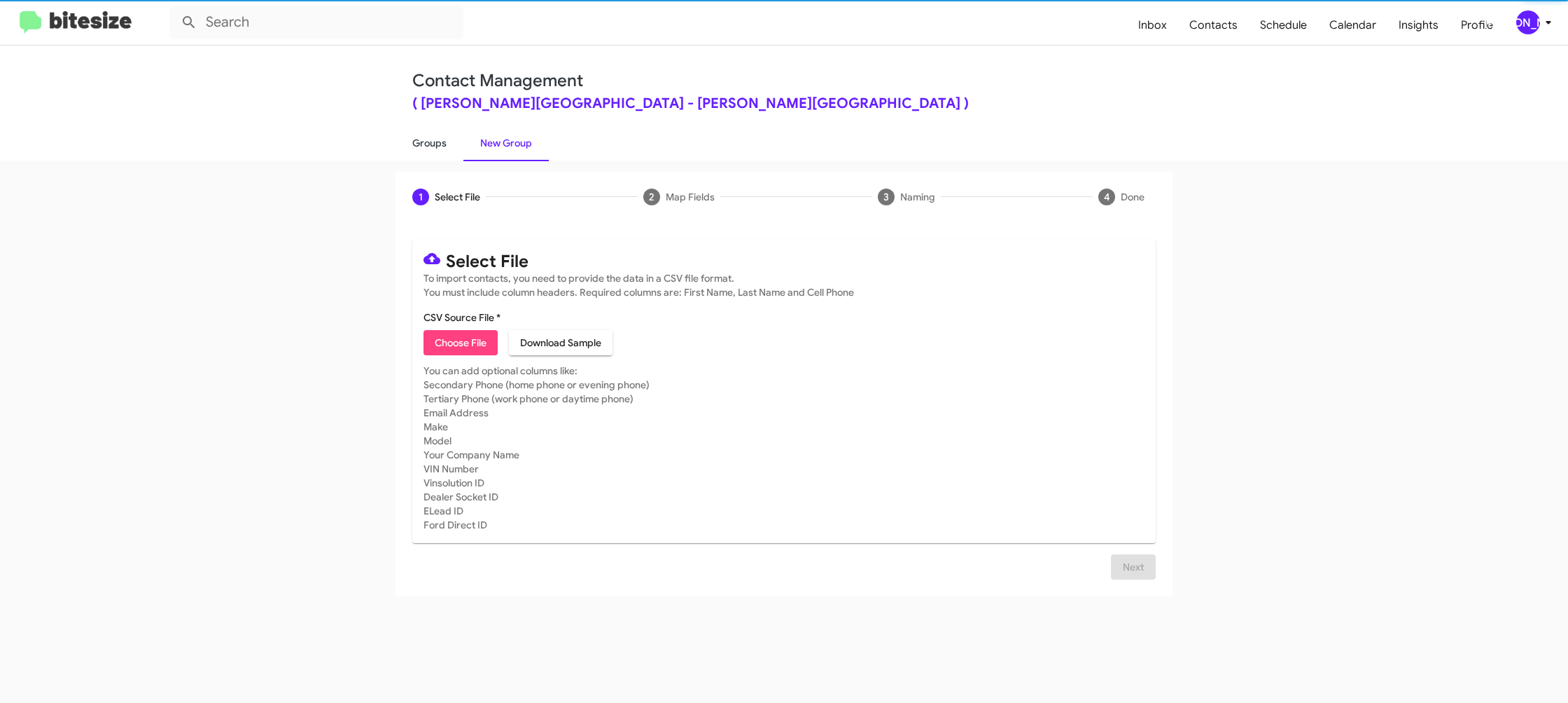
click at [437, 145] on link "Groups" at bounding box center [429, 143] width 68 height 36
type input "in:groups"
click at [437, 143] on link "Groups" at bounding box center [429, 143] width 68 height 36
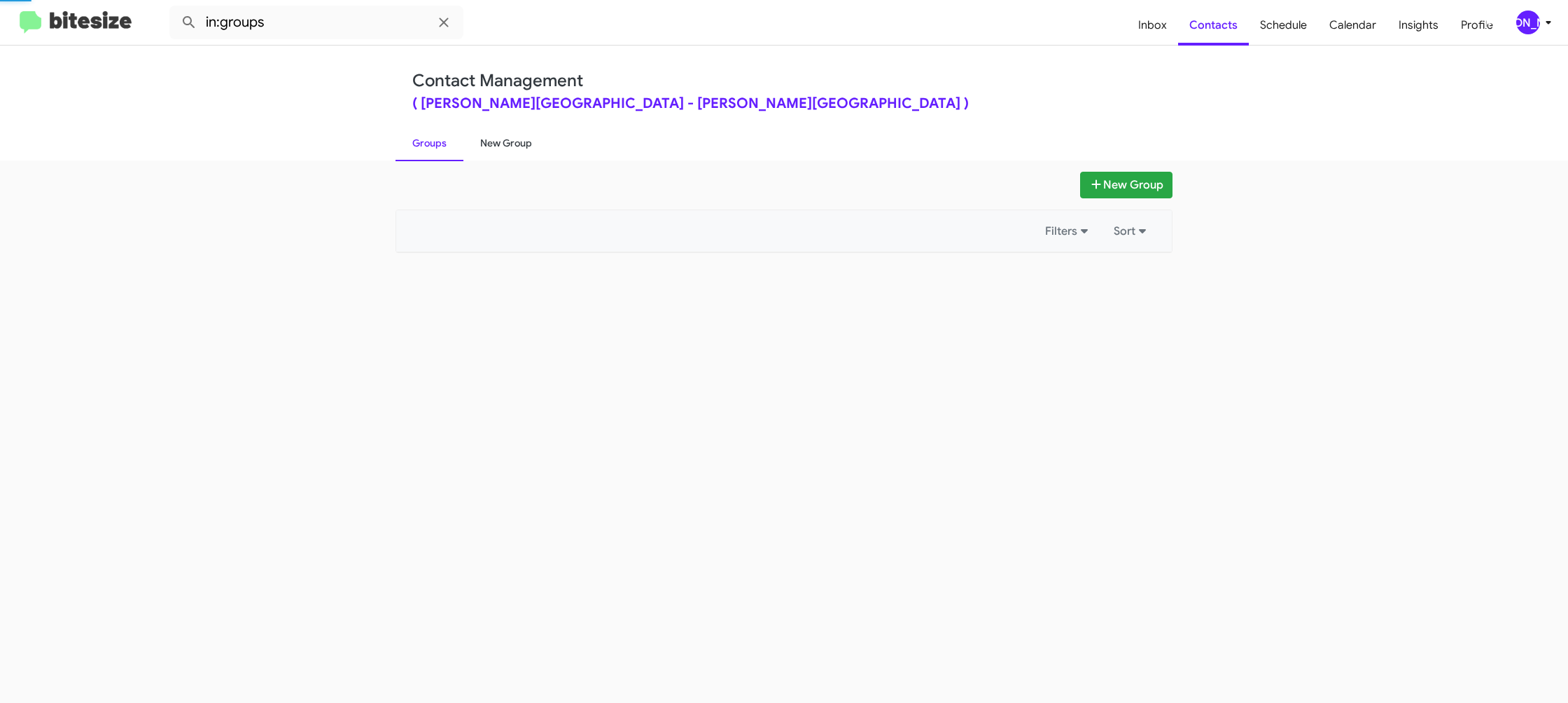
click at [497, 142] on link "New Group" at bounding box center [506, 143] width 86 height 36
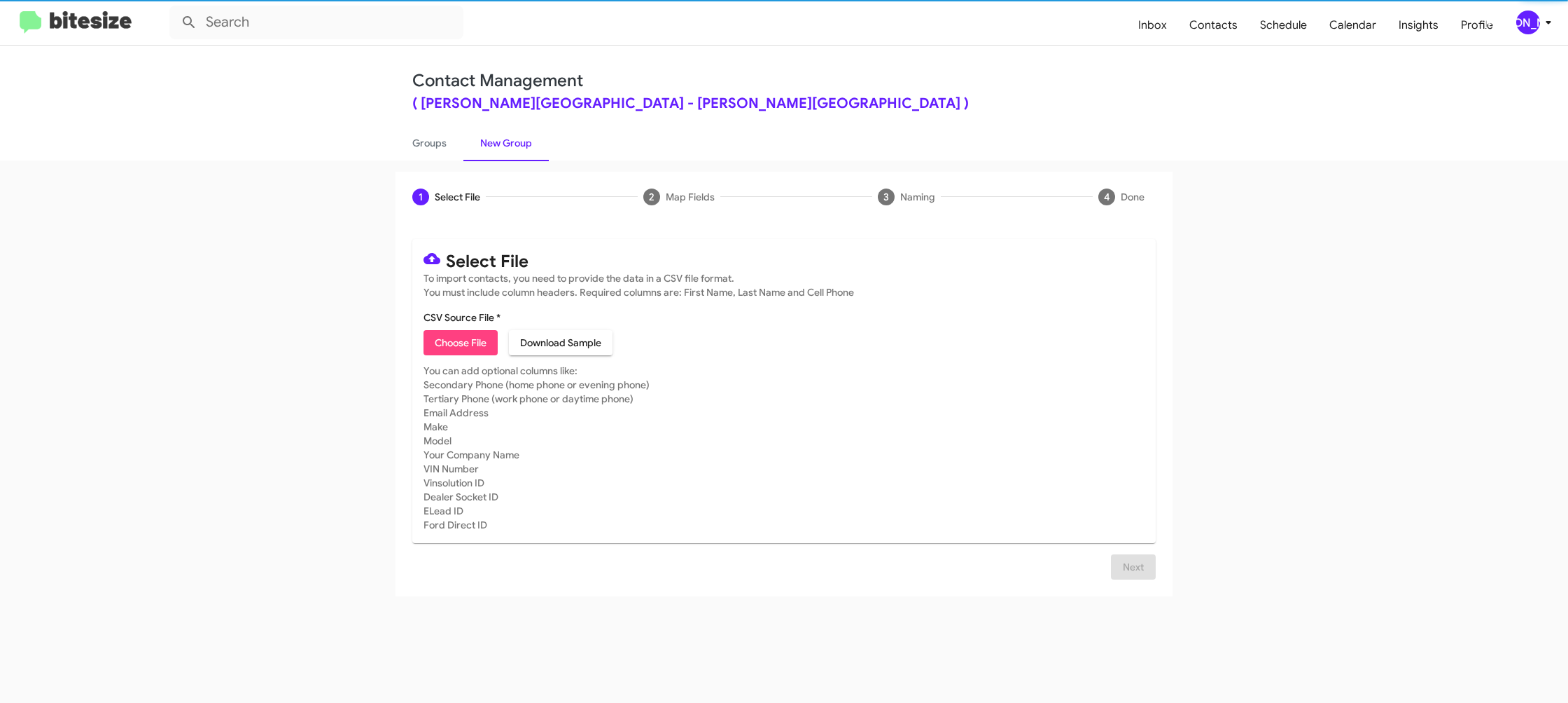
drag, startPoint x: 497, startPoint y: 142, endPoint x: 538, endPoint y: 146, distance: 41.2
click at [498, 141] on link "New Group" at bounding box center [506, 143] width 86 height 36
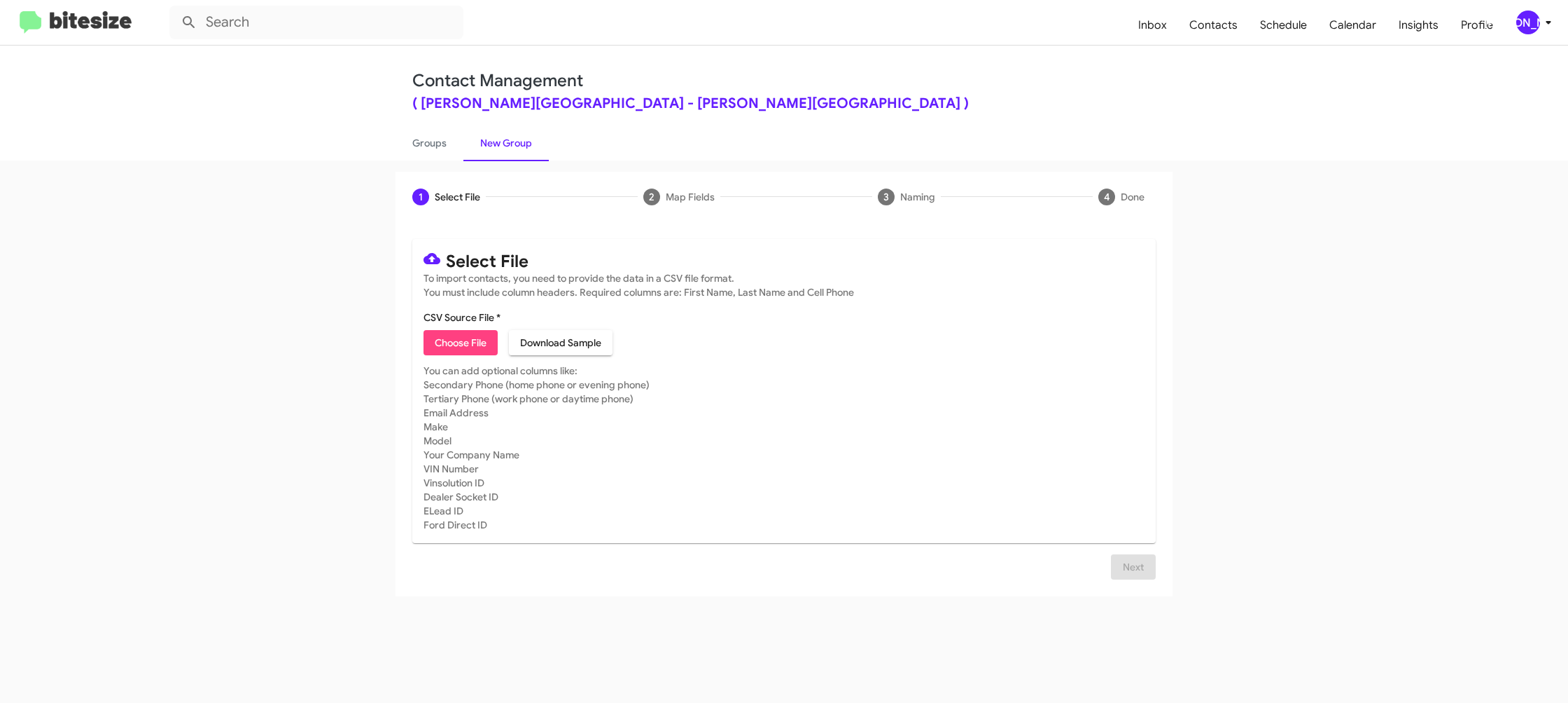
click at [1530, 11] on div "[PERSON_NAME]" at bounding box center [1528, 23] width 24 height 24
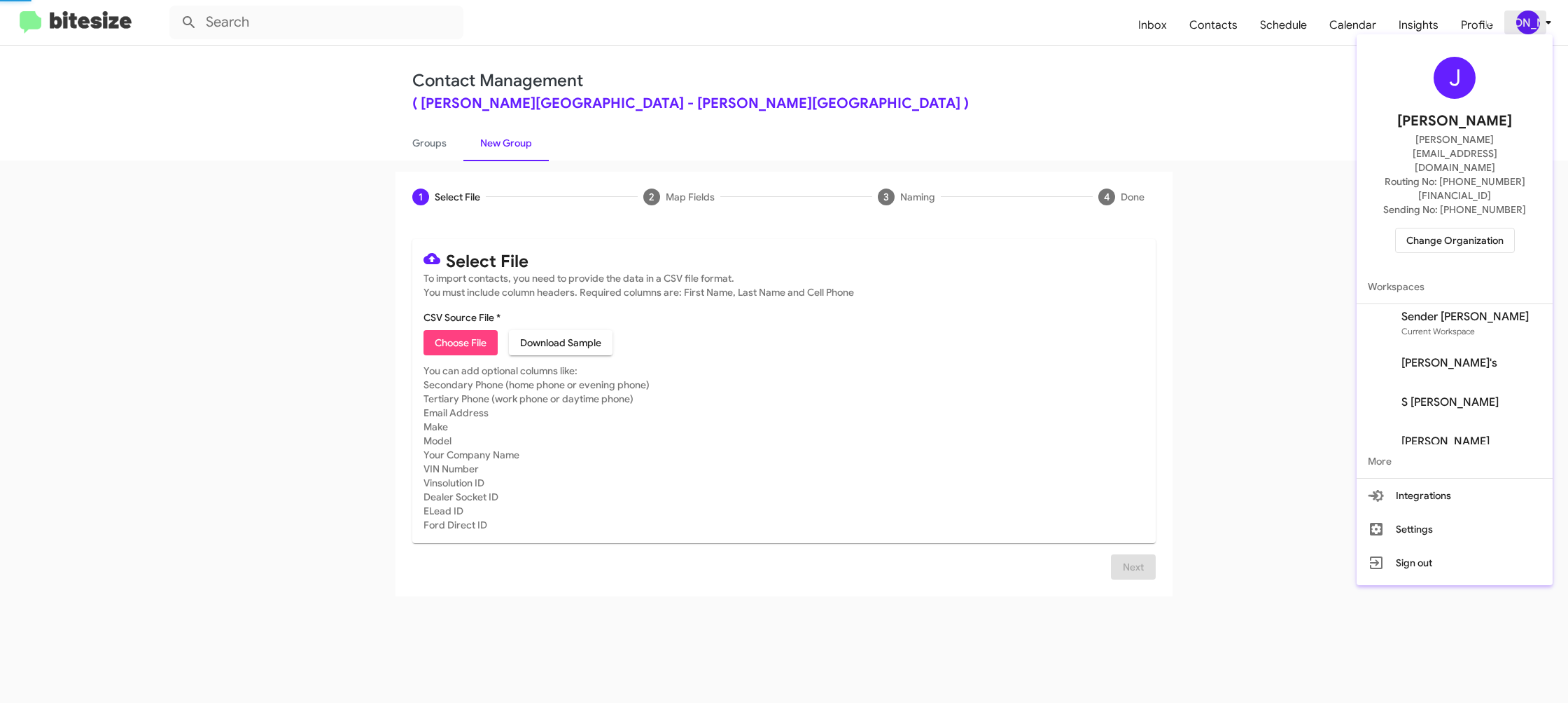
click at [1525, 11] on div at bounding box center [784, 352] width 1568 height 703
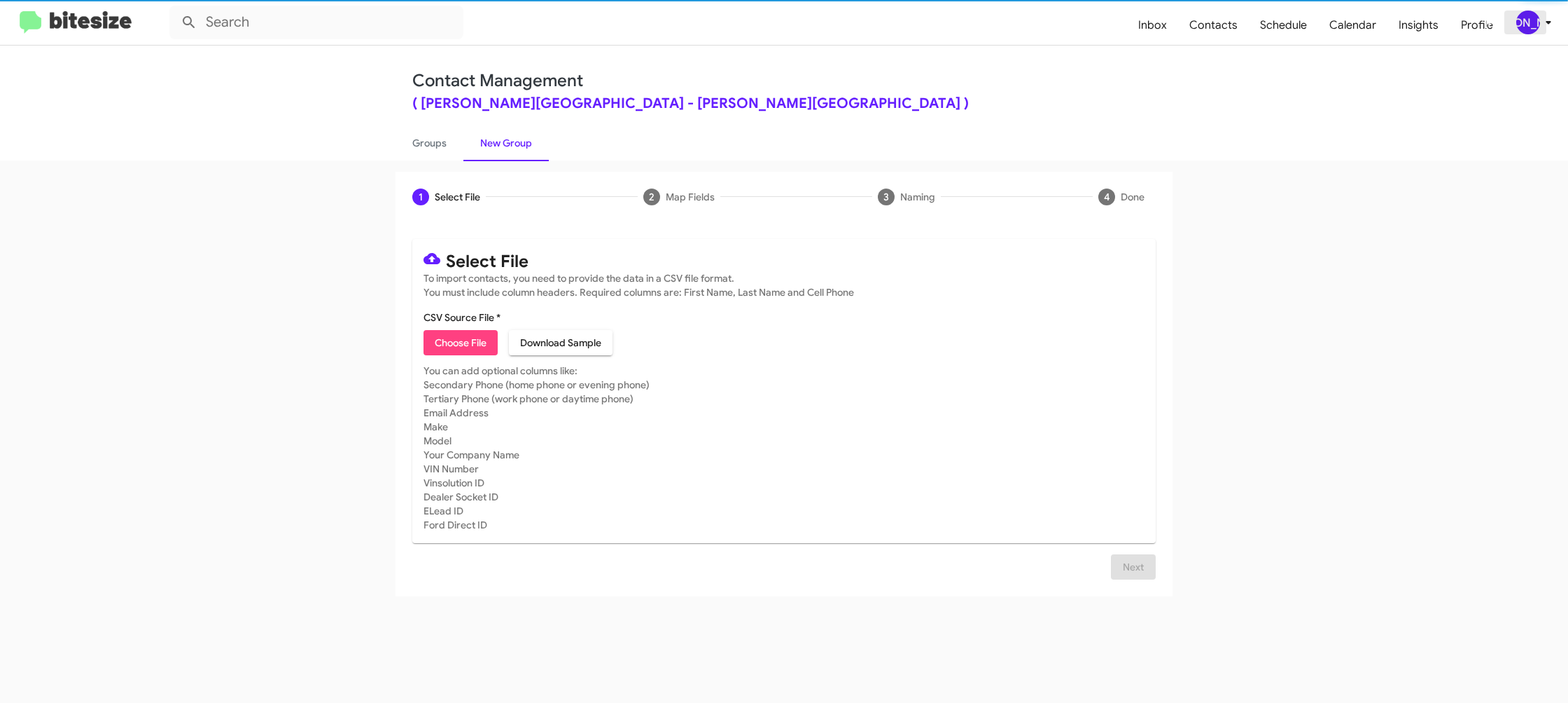
click at [1528, 11] on div "[PERSON_NAME]" at bounding box center [1528, 23] width 24 height 24
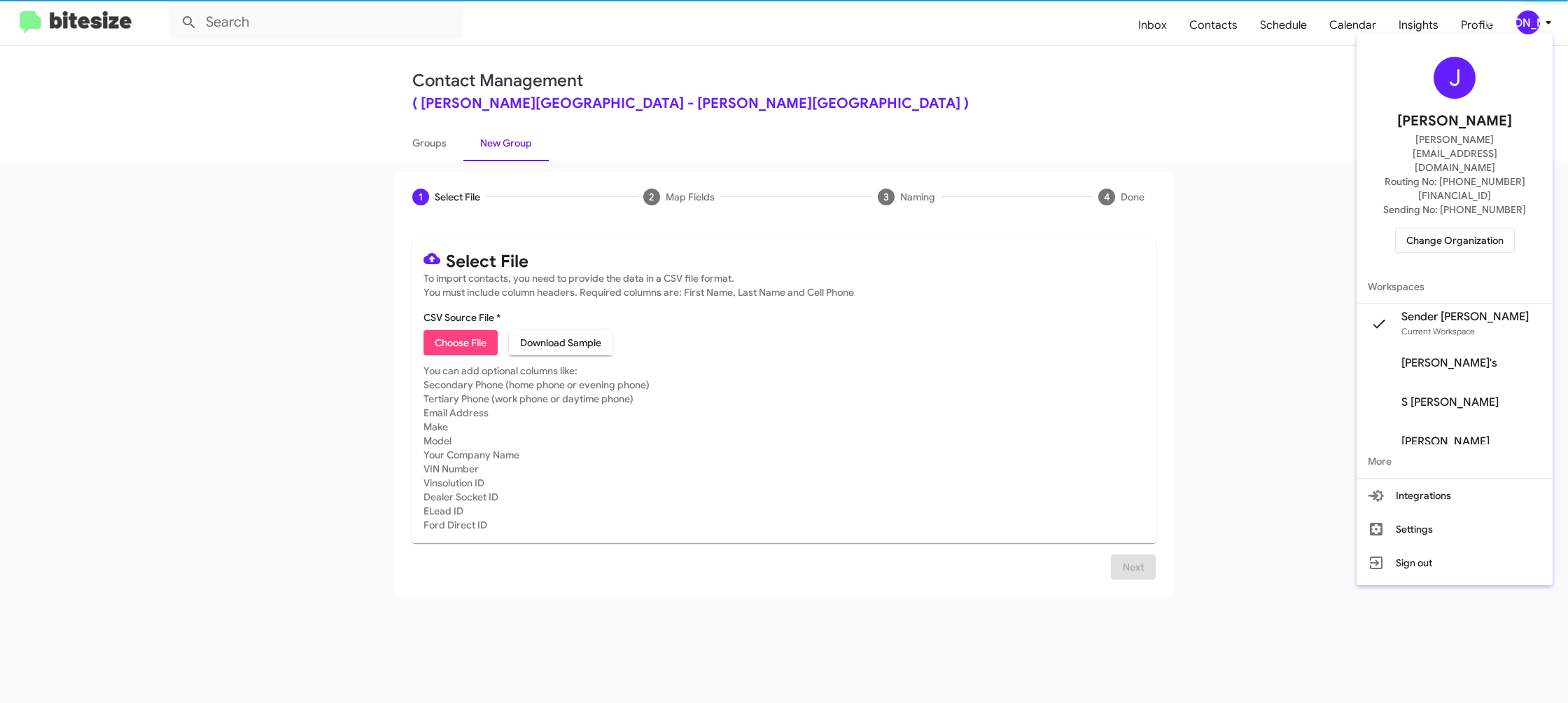
click at [1528, 11] on div at bounding box center [784, 352] width 1568 height 703
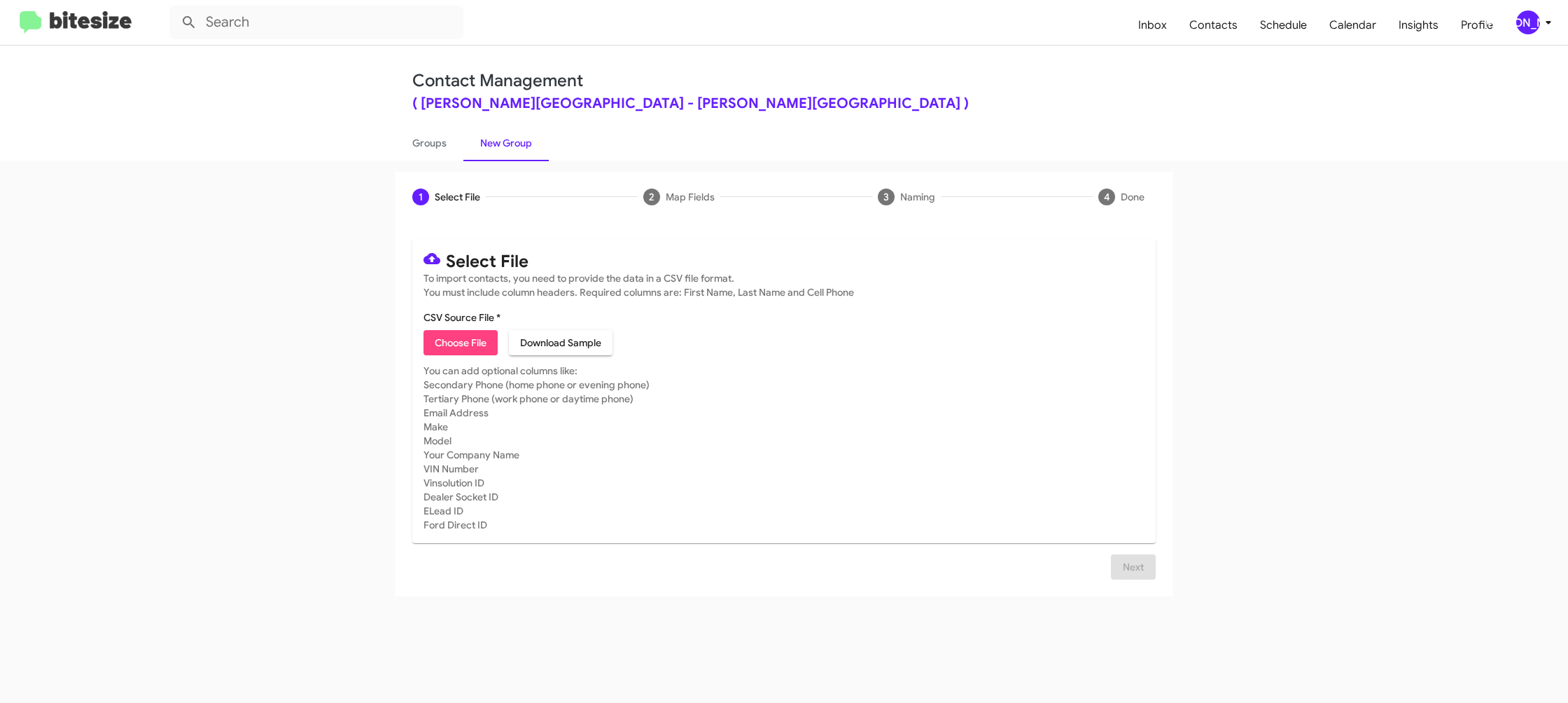
click at [457, 334] on span "Choose File" at bounding box center [461, 342] width 52 height 25
type input "DonLedford_Buyback60-63_09-23-25"
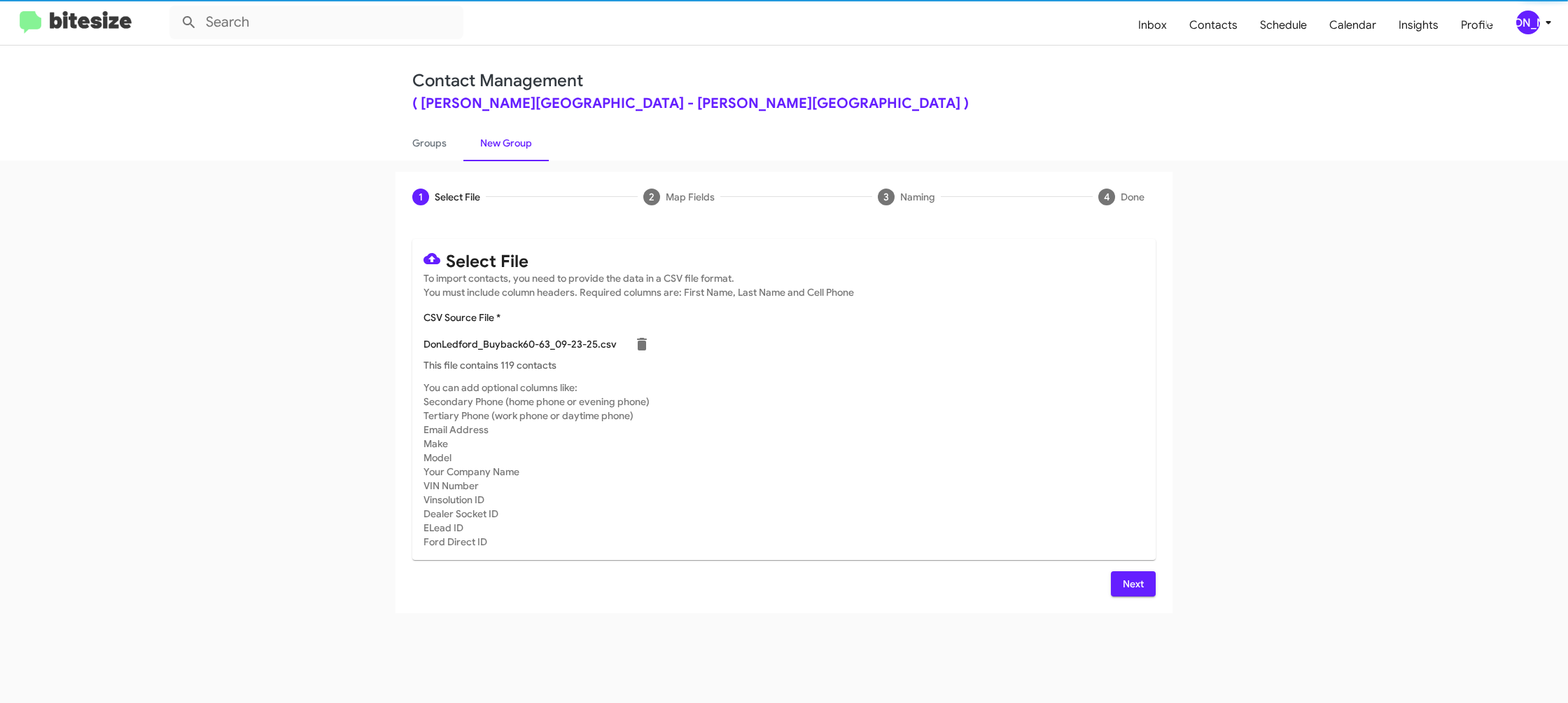
click at [994, 430] on mat-card-subtitle "You can add optional columns like: Secondary Phone (home phone or evening phone…" at bounding box center [784, 464] width 722 height 168
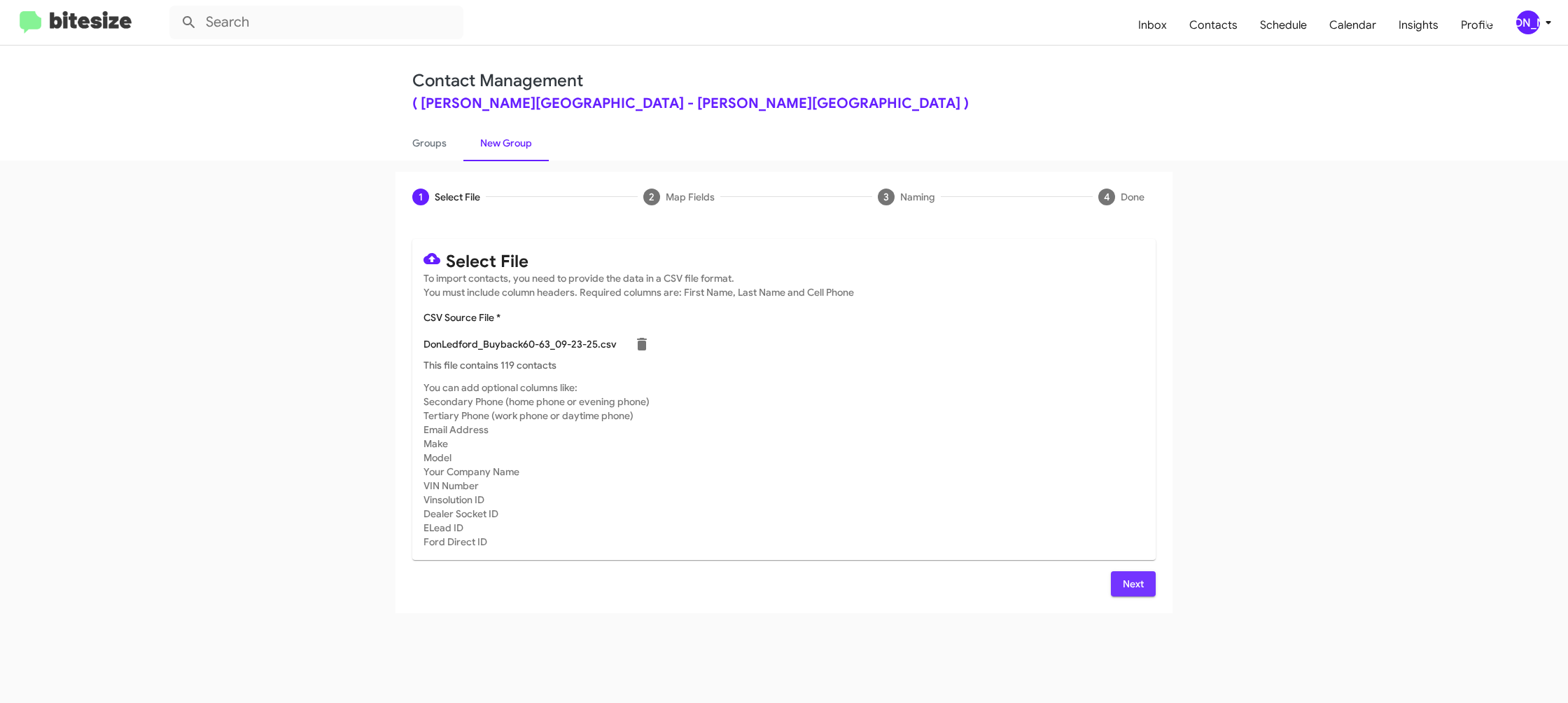
drag, startPoint x: 1129, startPoint y: 577, endPoint x: 960, endPoint y: 469, distance: 200.6
click at [1129, 577] on span "Next" at bounding box center [1133, 583] width 22 height 25
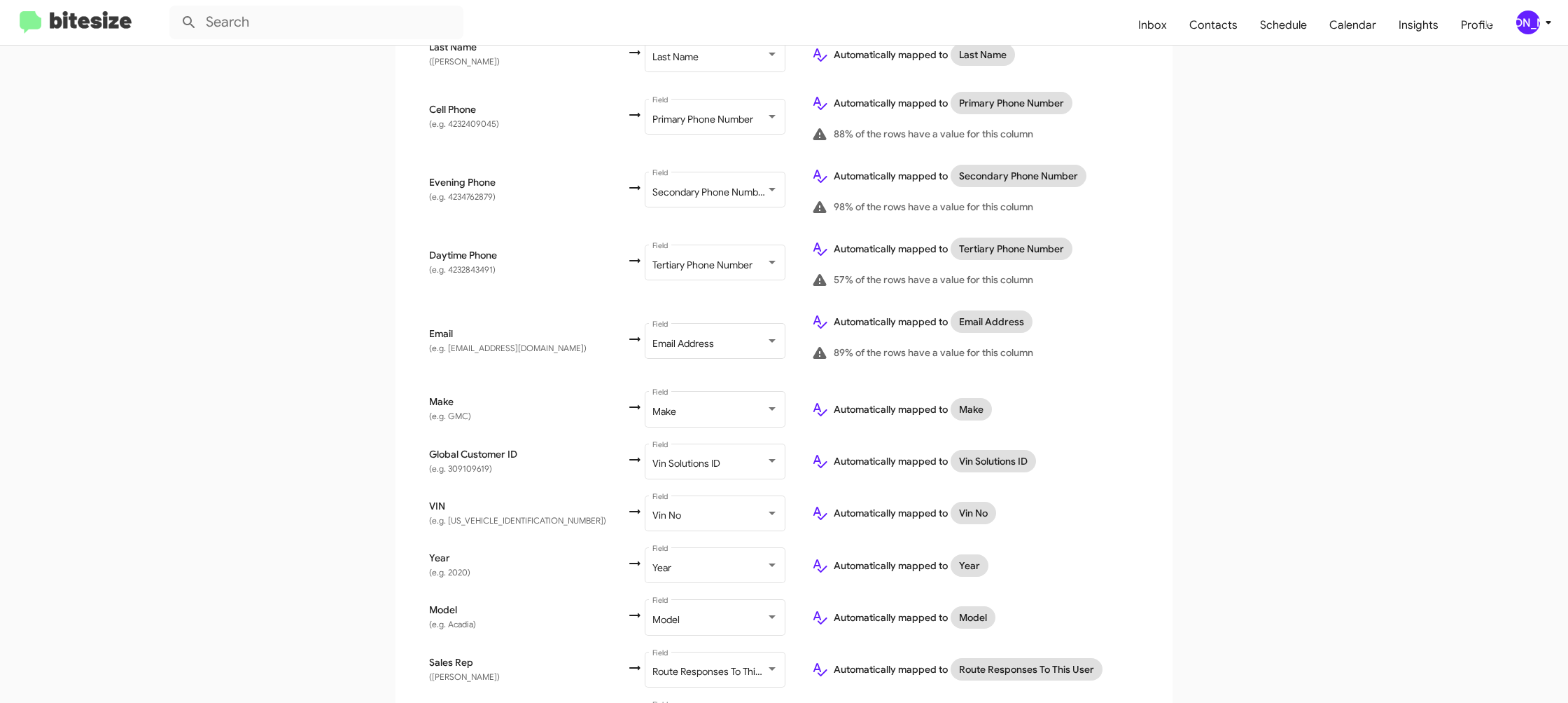
scroll to position [458, 0]
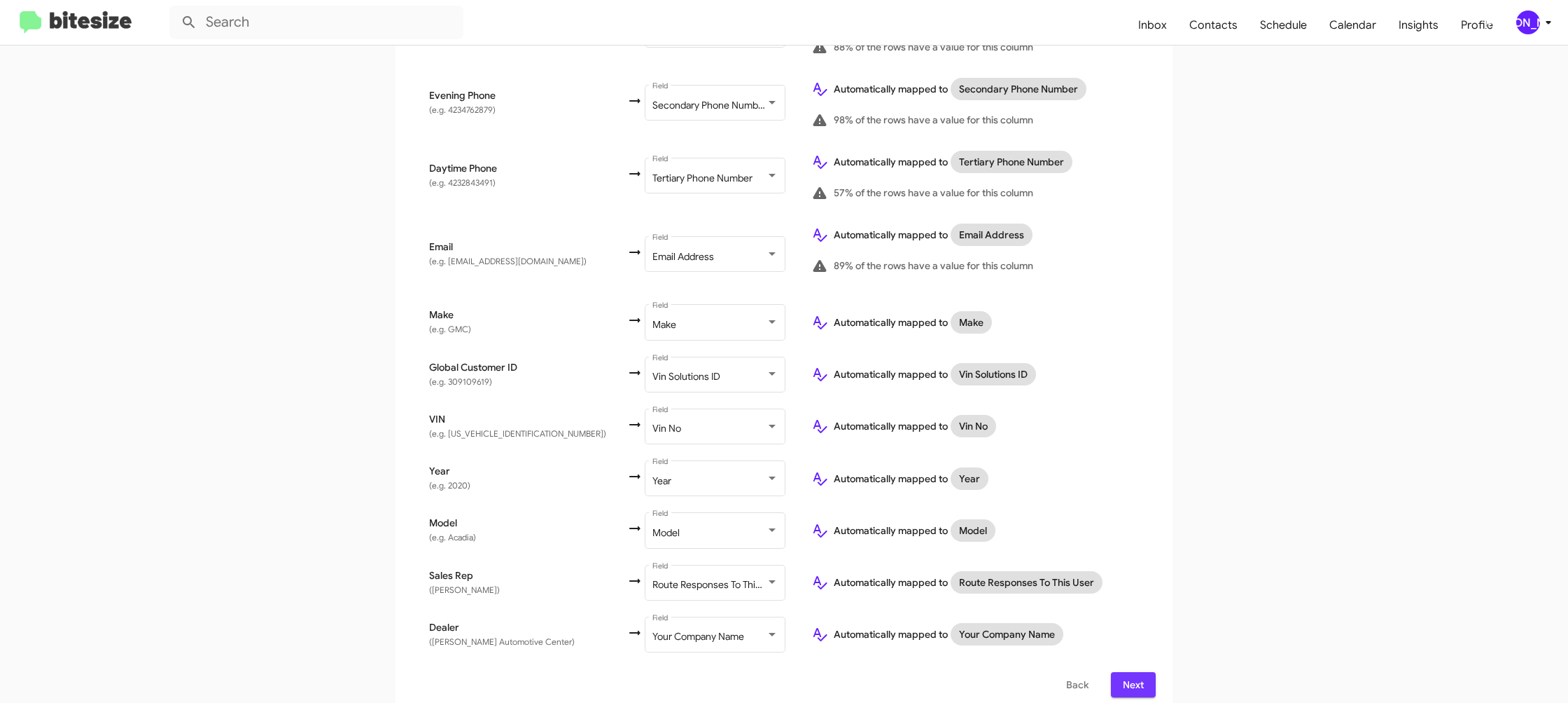
click at [1143, 676] on span "Next" at bounding box center [1133, 684] width 22 height 25
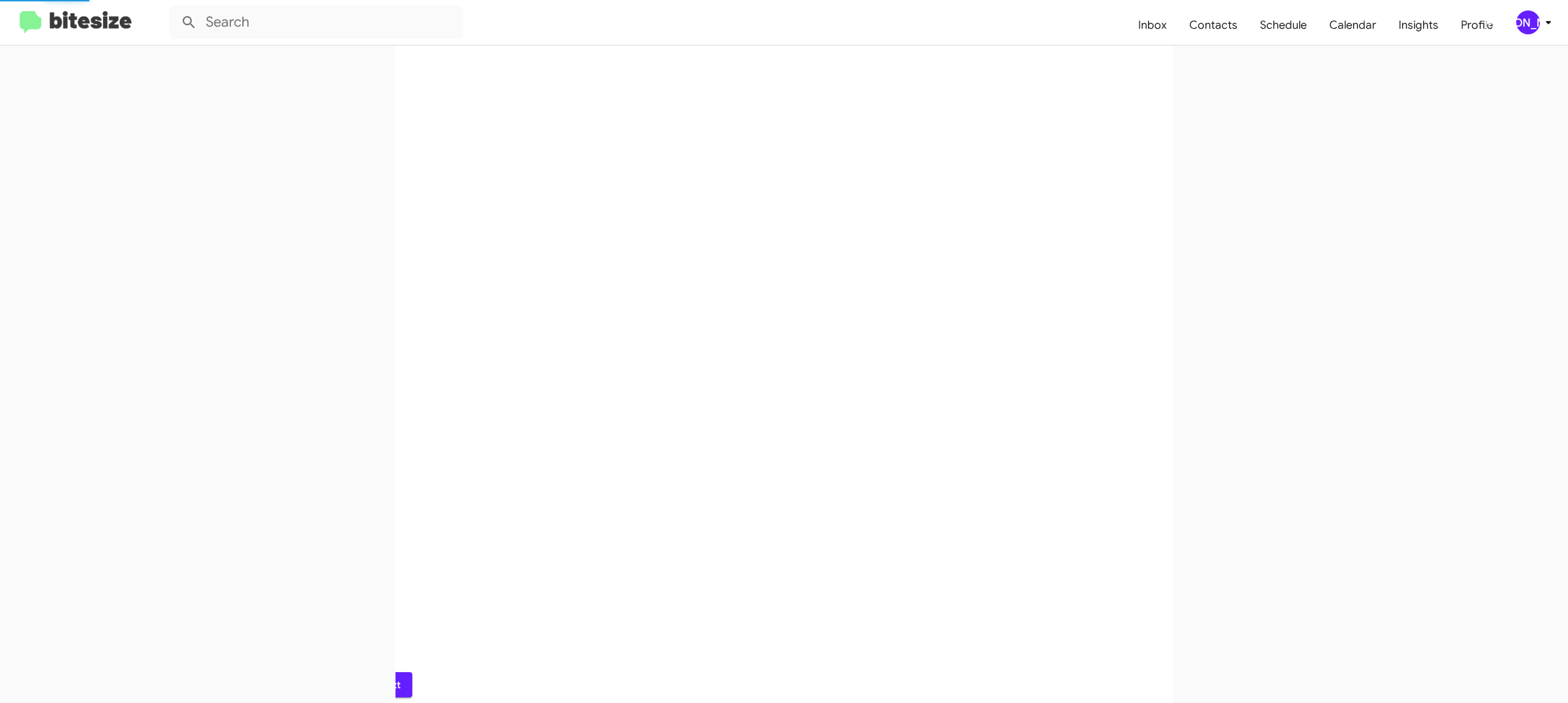
scroll to position [0, 0]
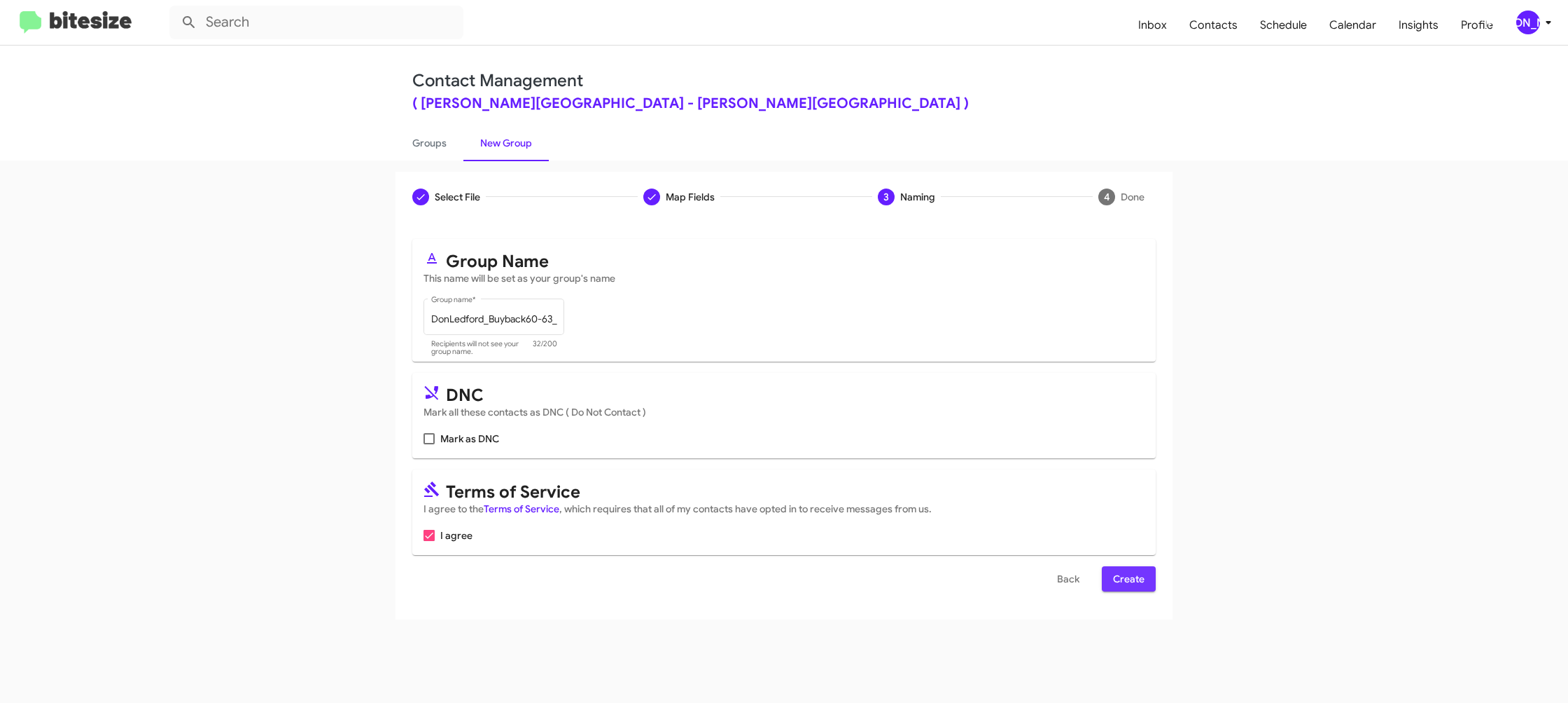
click at [1118, 573] on span "Create" at bounding box center [1129, 578] width 32 height 25
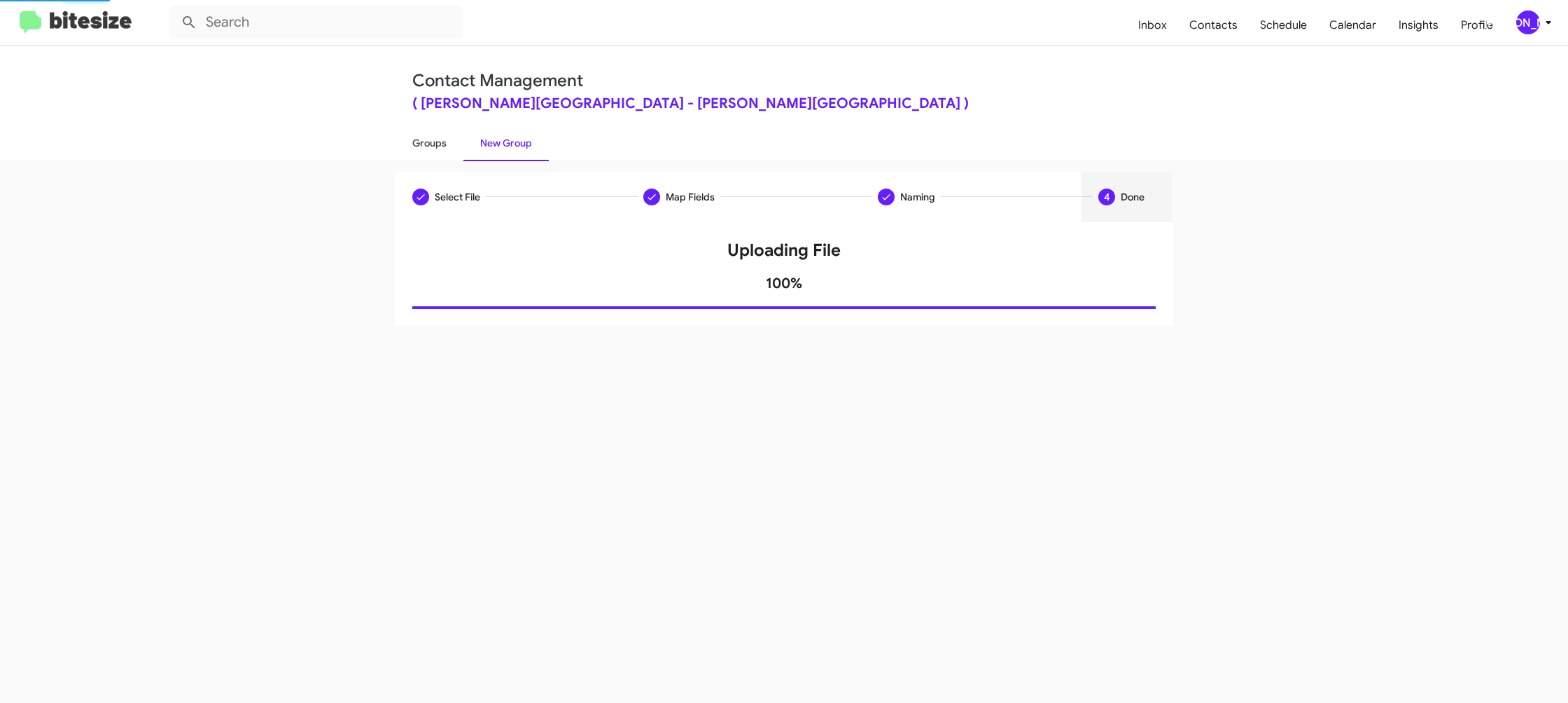
click at [442, 150] on link "Groups" at bounding box center [429, 143] width 68 height 36
type input "in:groups"
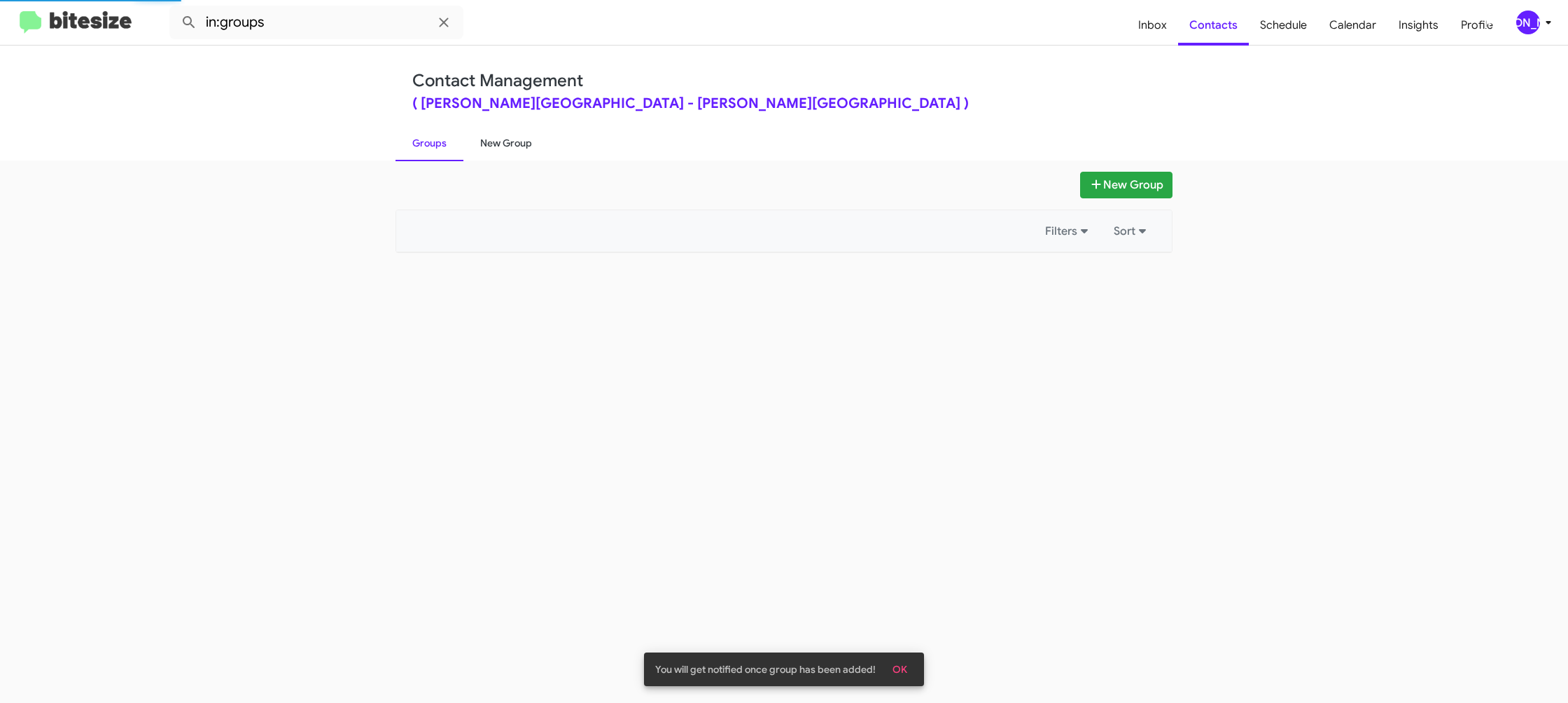
drag, startPoint x: 442, startPoint y: 150, endPoint x: 484, endPoint y: 146, distance: 42.2
click at [442, 150] on link "Groups" at bounding box center [429, 143] width 68 height 36
click at [484, 146] on link "New Group" at bounding box center [506, 143] width 86 height 36
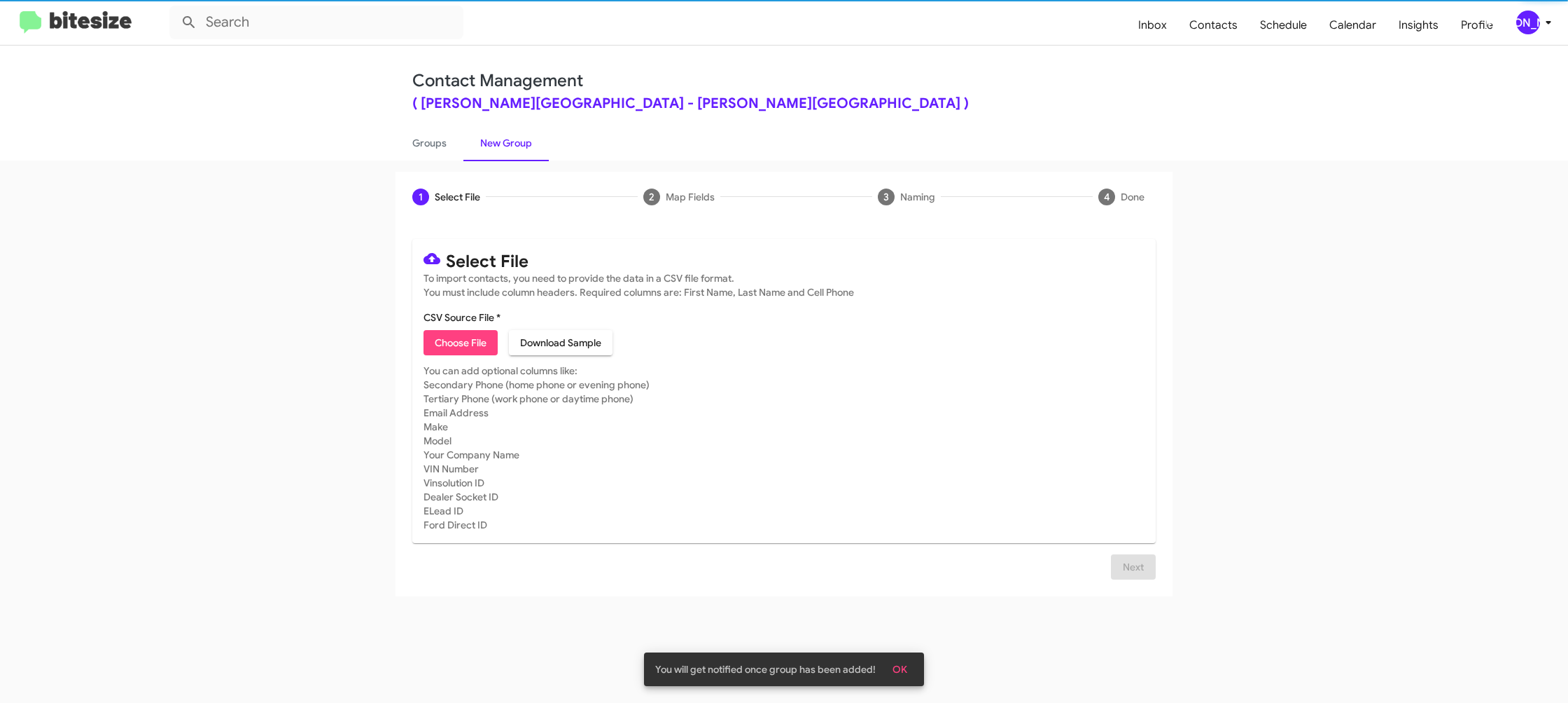
click at [458, 342] on span "Choose File" at bounding box center [461, 342] width 52 height 25
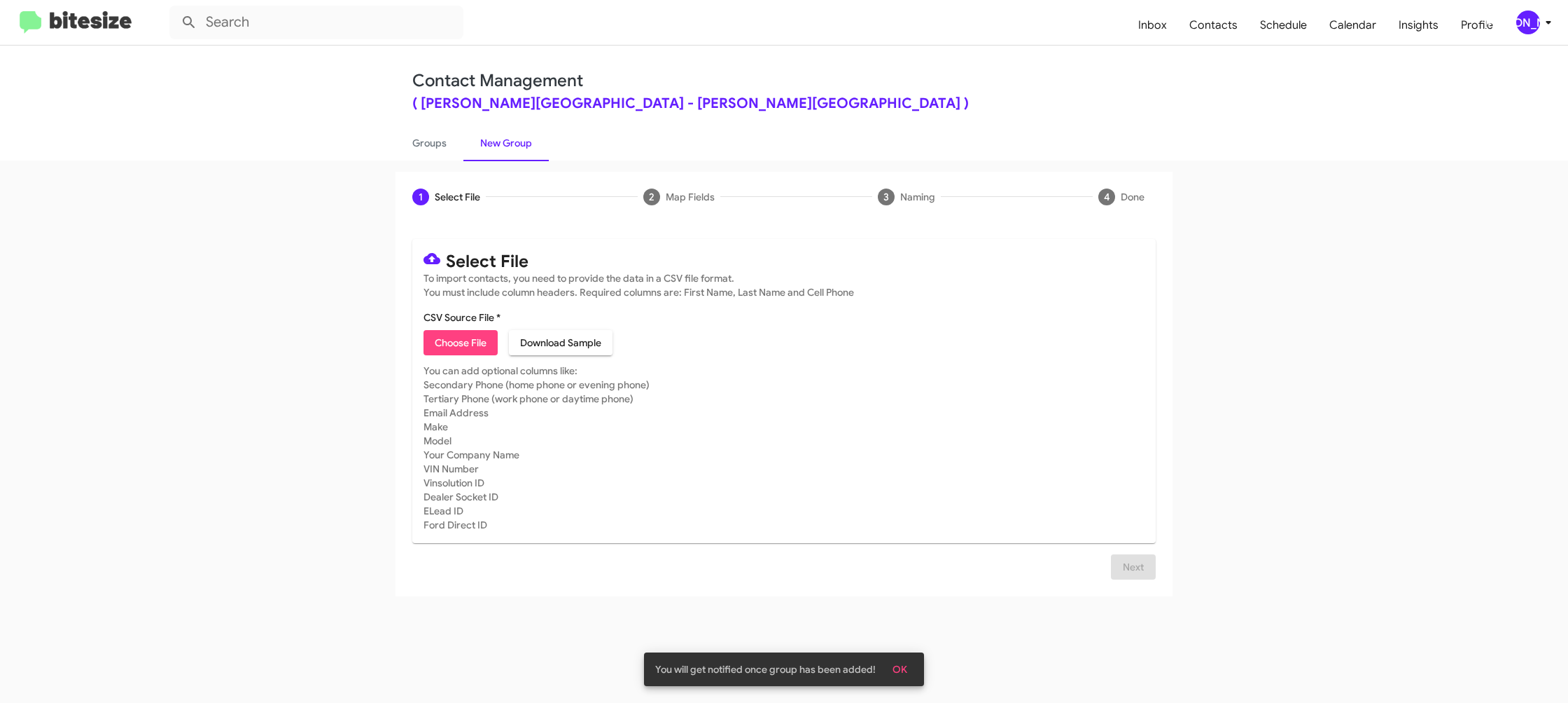
type input "DonLedford_MissedAppt_09-23-25"
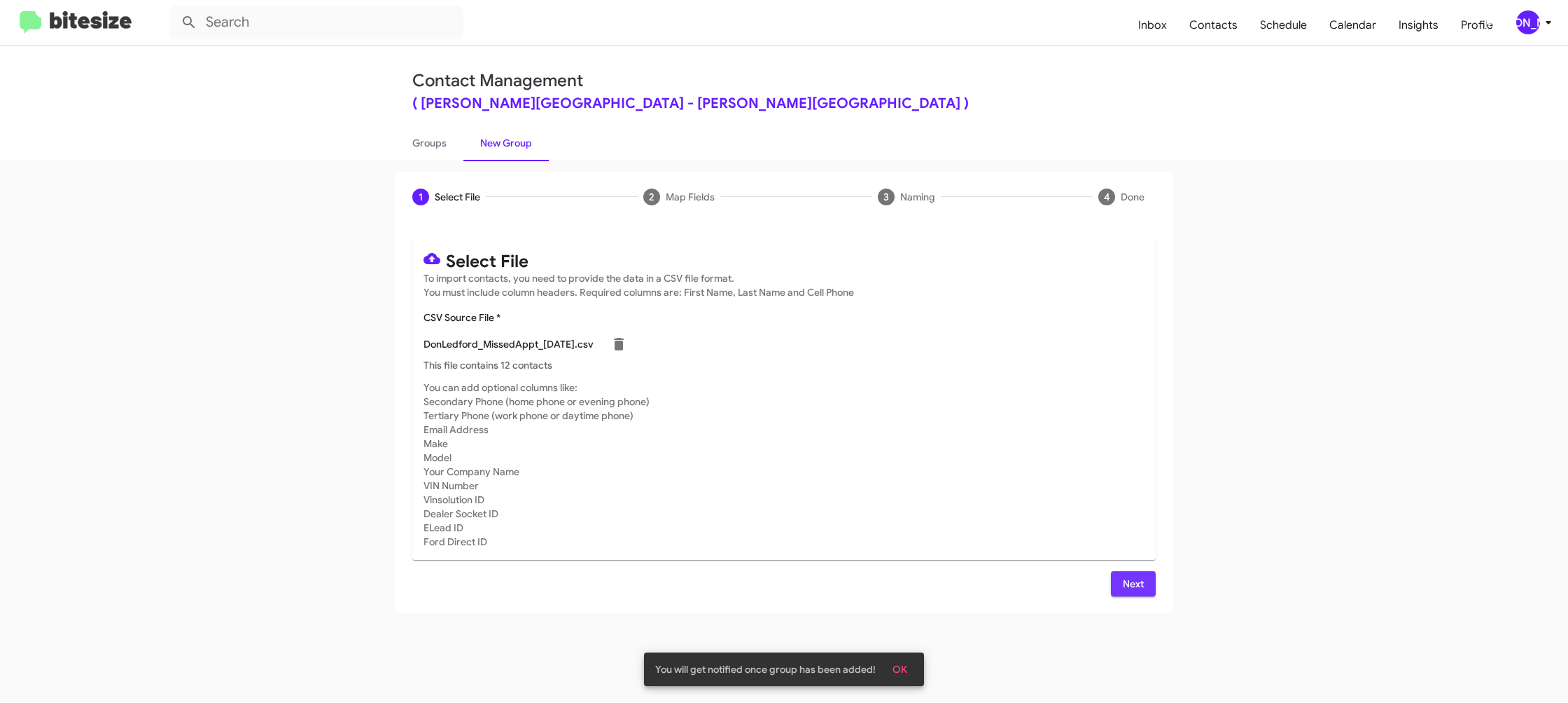
drag, startPoint x: 1141, startPoint y: 581, endPoint x: 1050, endPoint y: 524, distance: 107.4
click at [1141, 581] on span "Next" at bounding box center [1133, 583] width 22 height 25
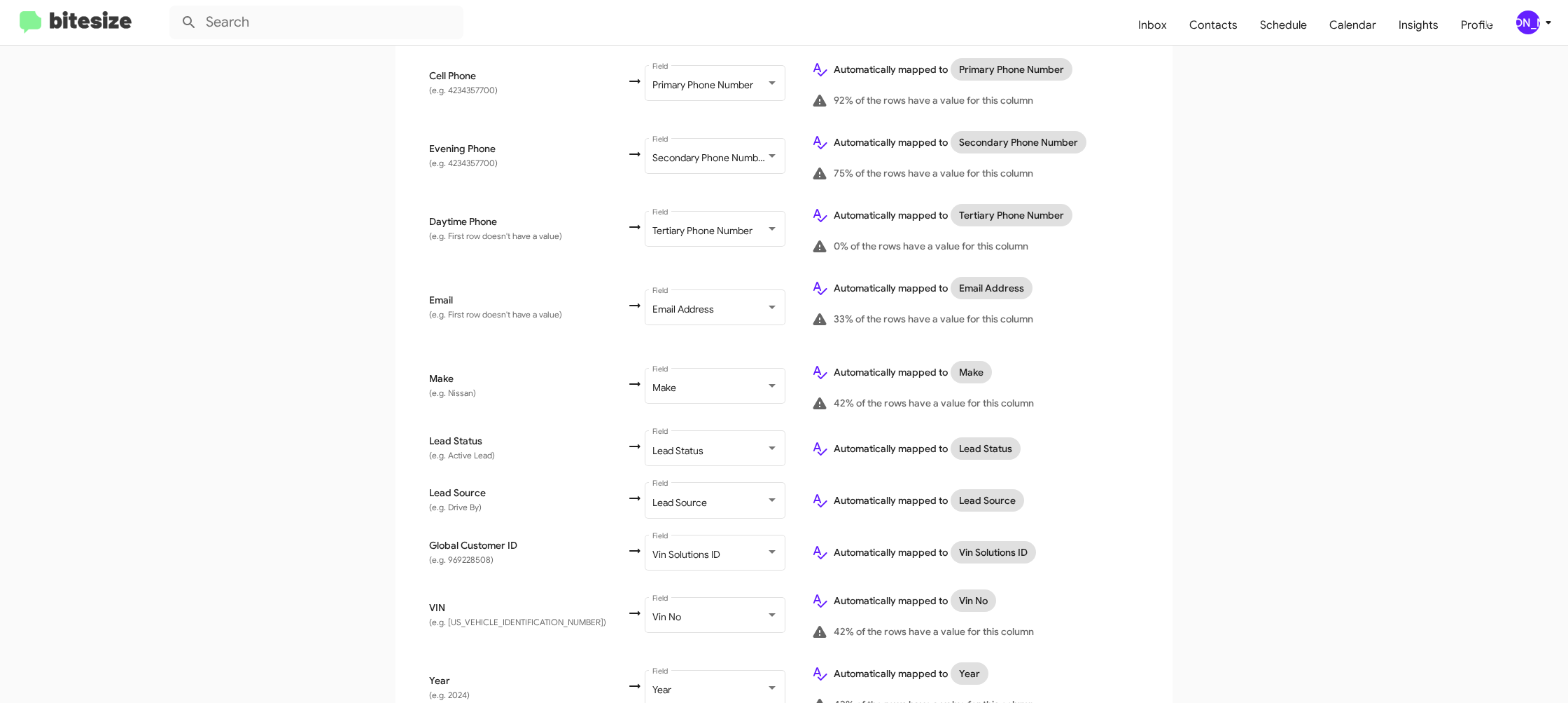
scroll to position [666, 0]
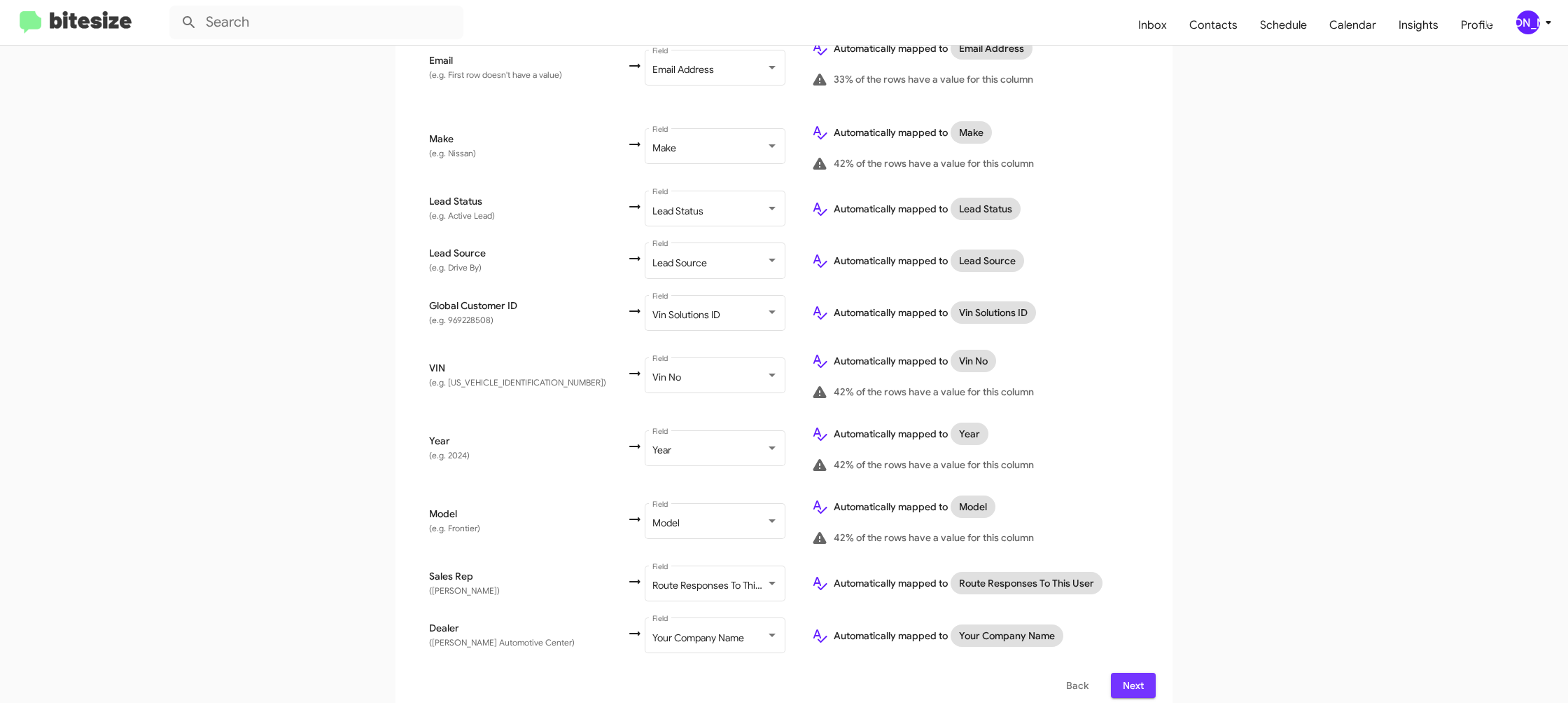
drag, startPoint x: 1126, startPoint y: 675, endPoint x: 1119, endPoint y: 641, distance: 34.7
click at [1126, 675] on span "Next" at bounding box center [1133, 684] width 22 height 25
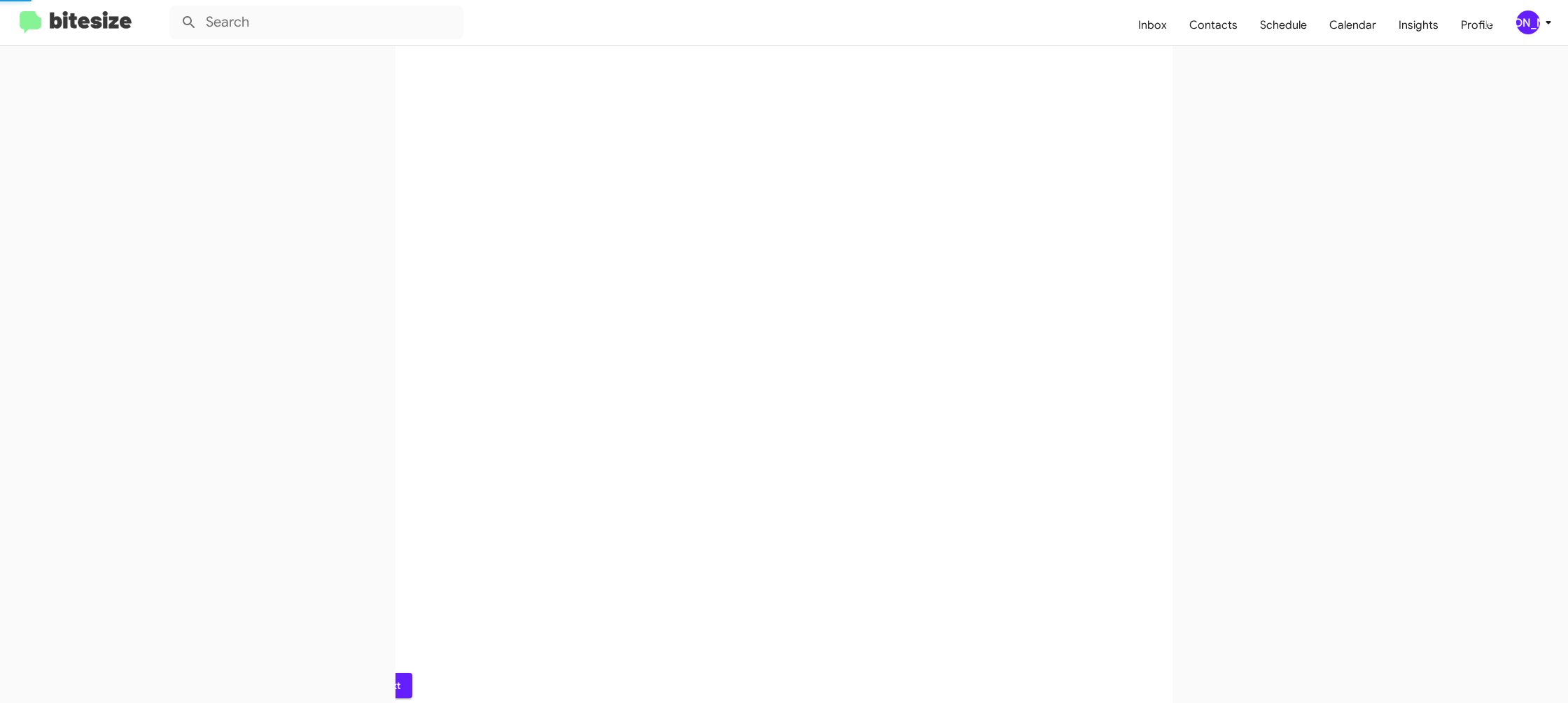
scroll to position [0, 0]
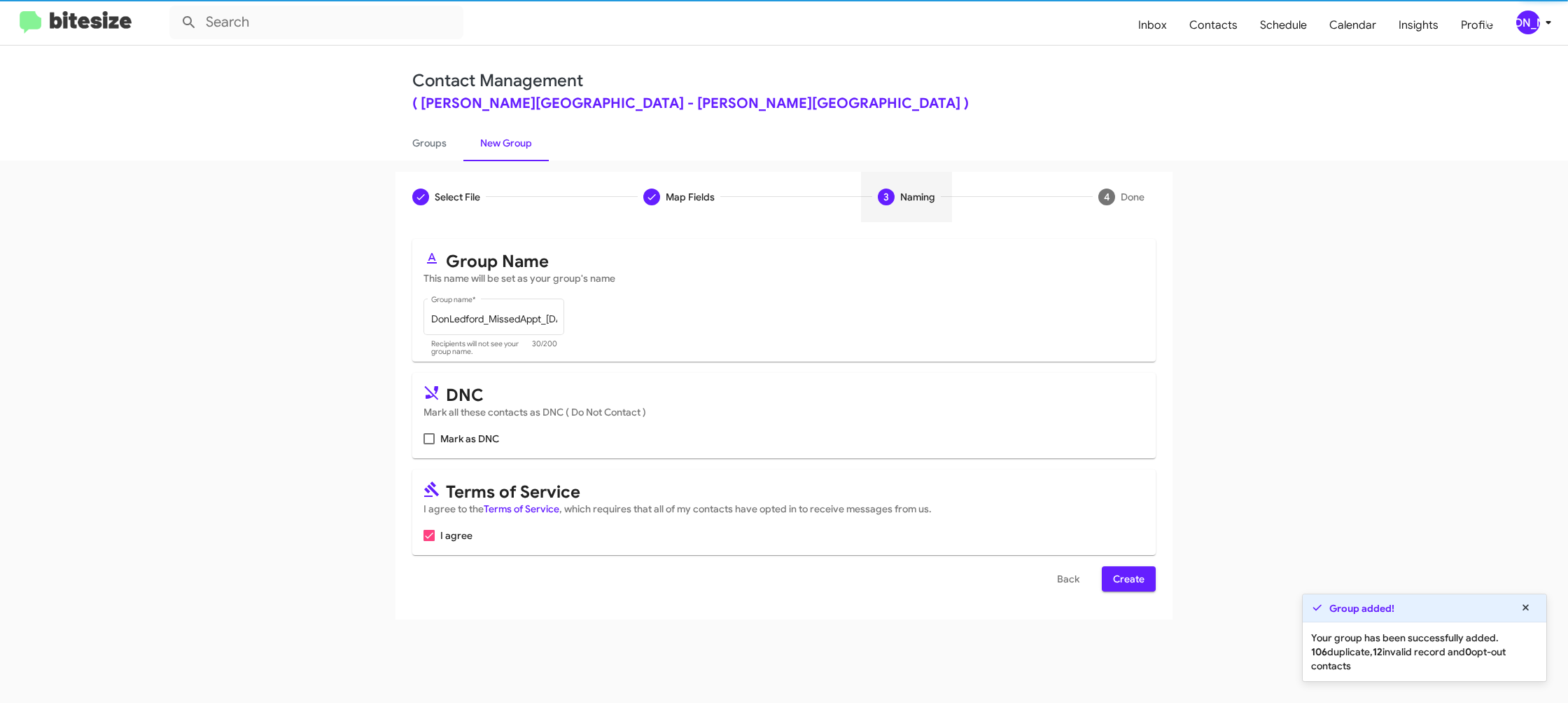
click at [1132, 576] on span "Create" at bounding box center [1129, 578] width 32 height 25
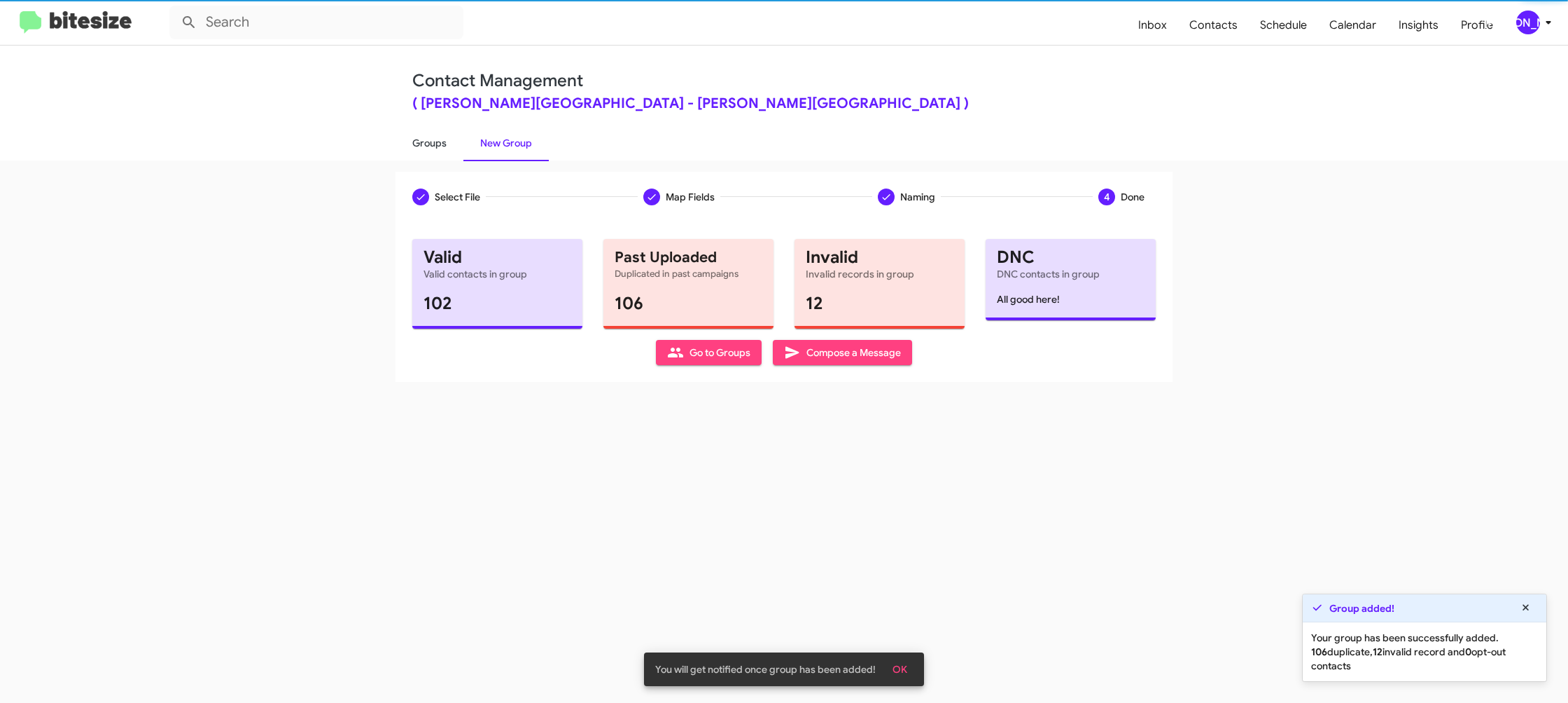
click at [430, 142] on link "Groups" at bounding box center [429, 143] width 68 height 36
type input "in:groups"
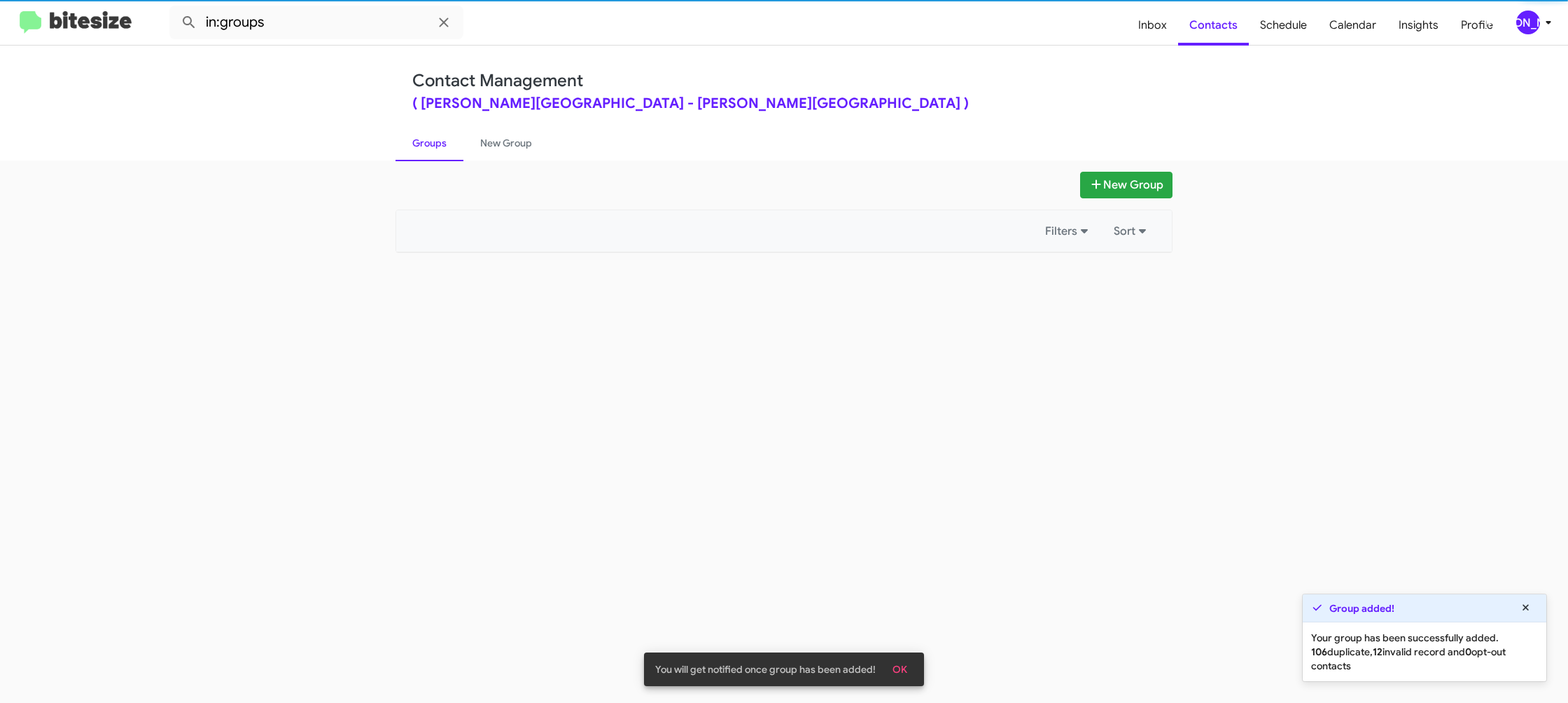
drag, startPoint x: 430, startPoint y: 142, endPoint x: 487, endPoint y: 142, distance: 57.0
click at [432, 142] on link "Groups" at bounding box center [429, 143] width 68 height 36
click at [489, 142] on link "New Group" at bounding box center [506, 143] width 86 height 36
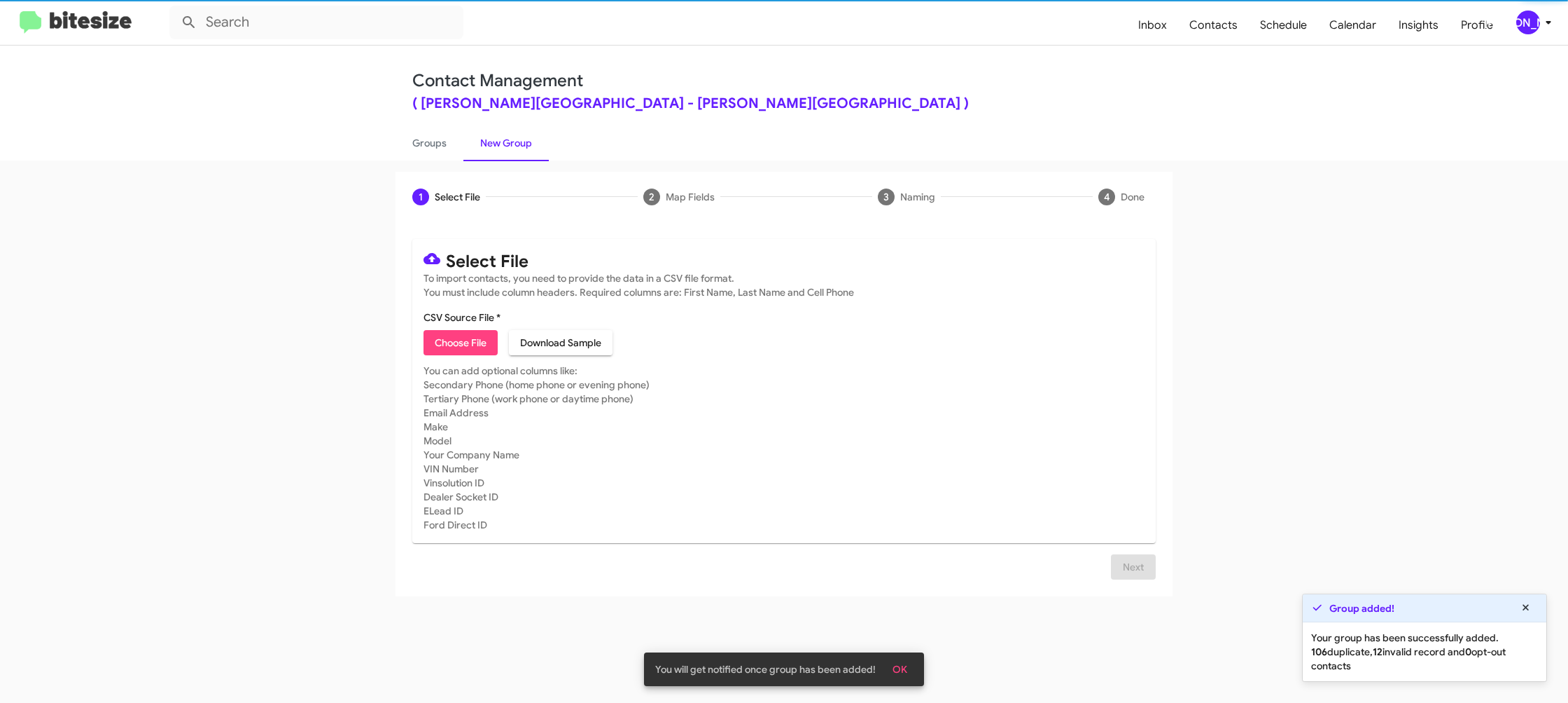
drag, startPoint x: 489, startPoint y: 142, endPoint x: 456, endPoint y: 326, distance: 186.9
click at [489, 142] on link "New Group" at bounding box center [506, 143] width 86 height 36
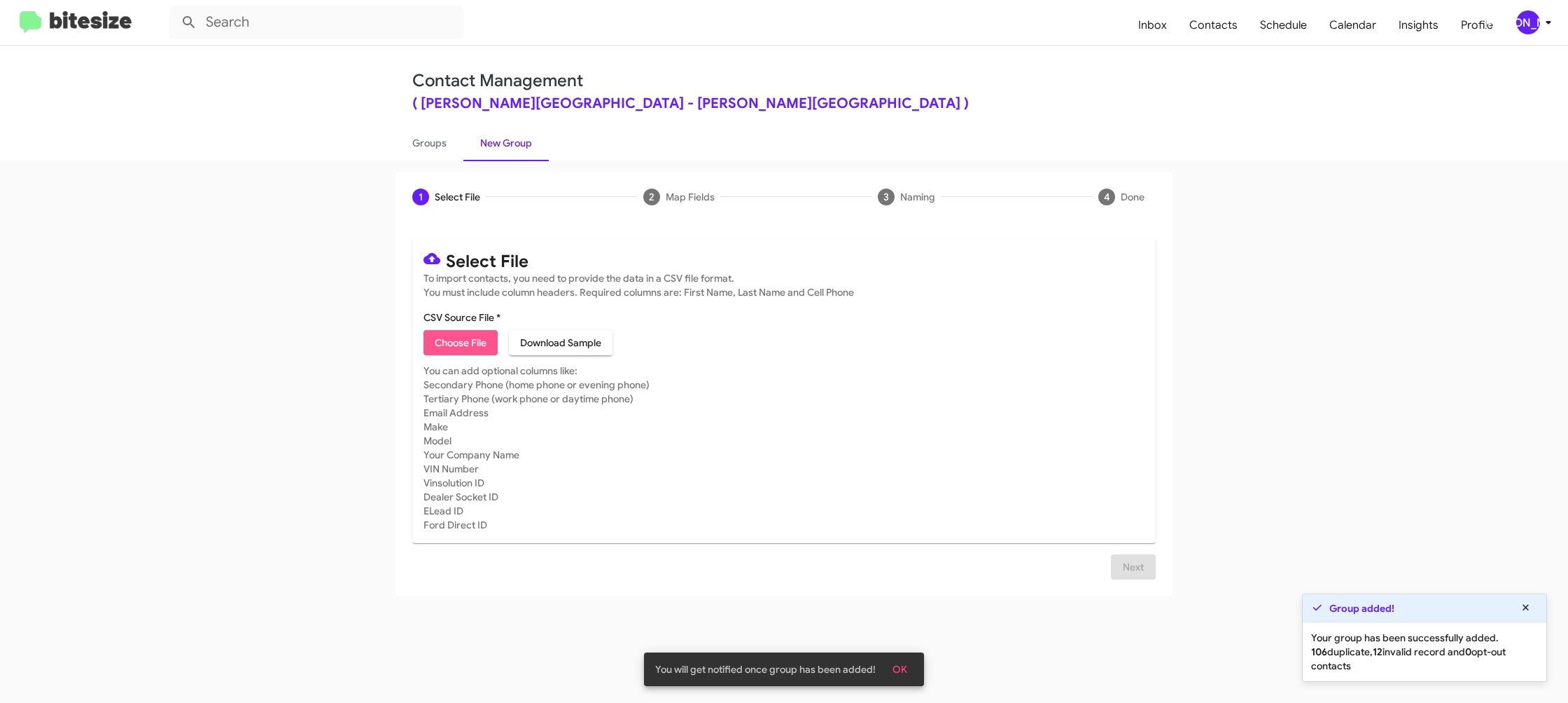
click at [456, 333] on span "Choose File" at bounding box center [461, 342] width 52 height 25
type input "DonLedford_Showroom_09-23-25"
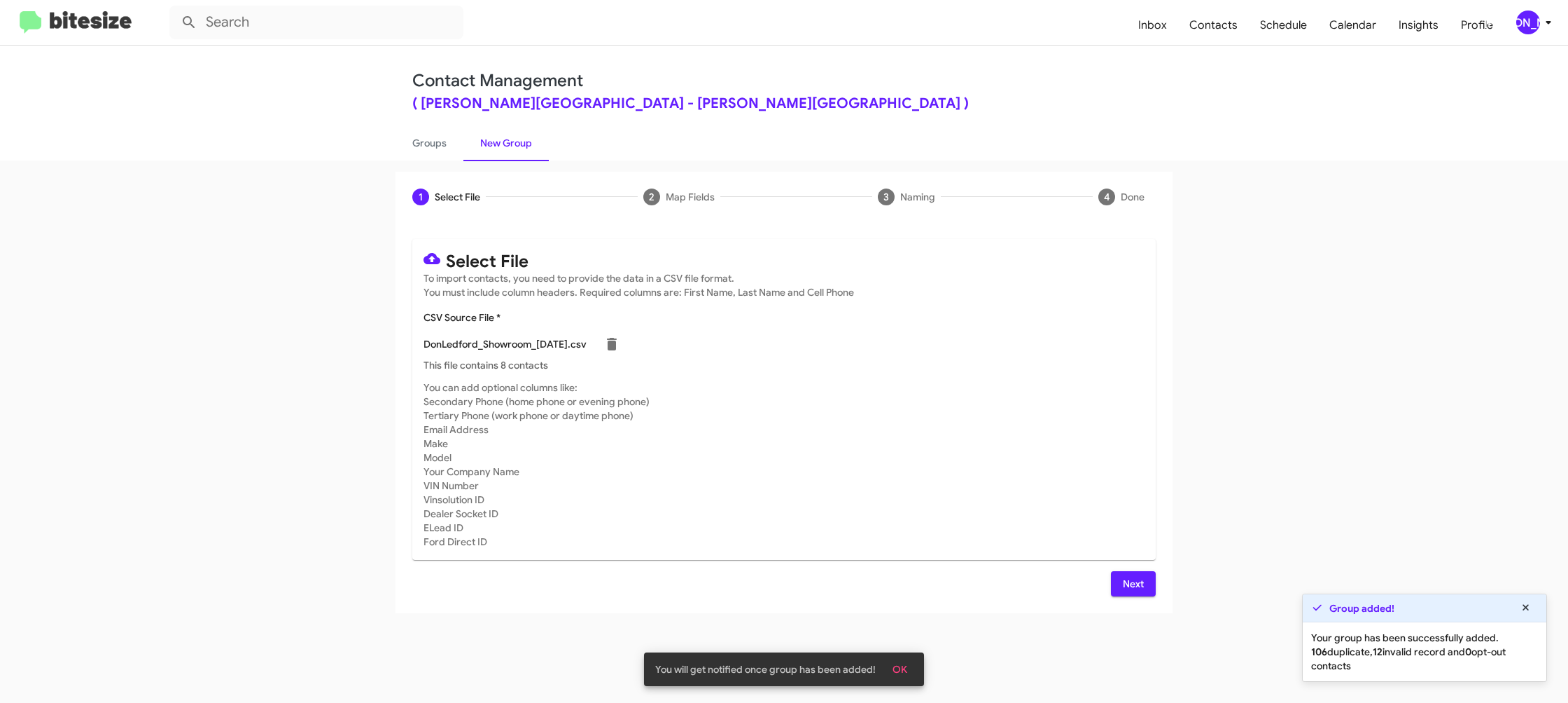
drag, startPoint x: 946, startPoint y: 426, endPoint x: 1057, endPoint y: 521, distance: 146.1
click at [946, 425] on mat-card-subtitle "You can add optional columns like: Secondary Phone (home phone or evening phone…" at bounding box center [784, 464] width 722 height 168
click at [1145, 590] on button "Next" at bounding box center [1133, 583] width 45 height 25
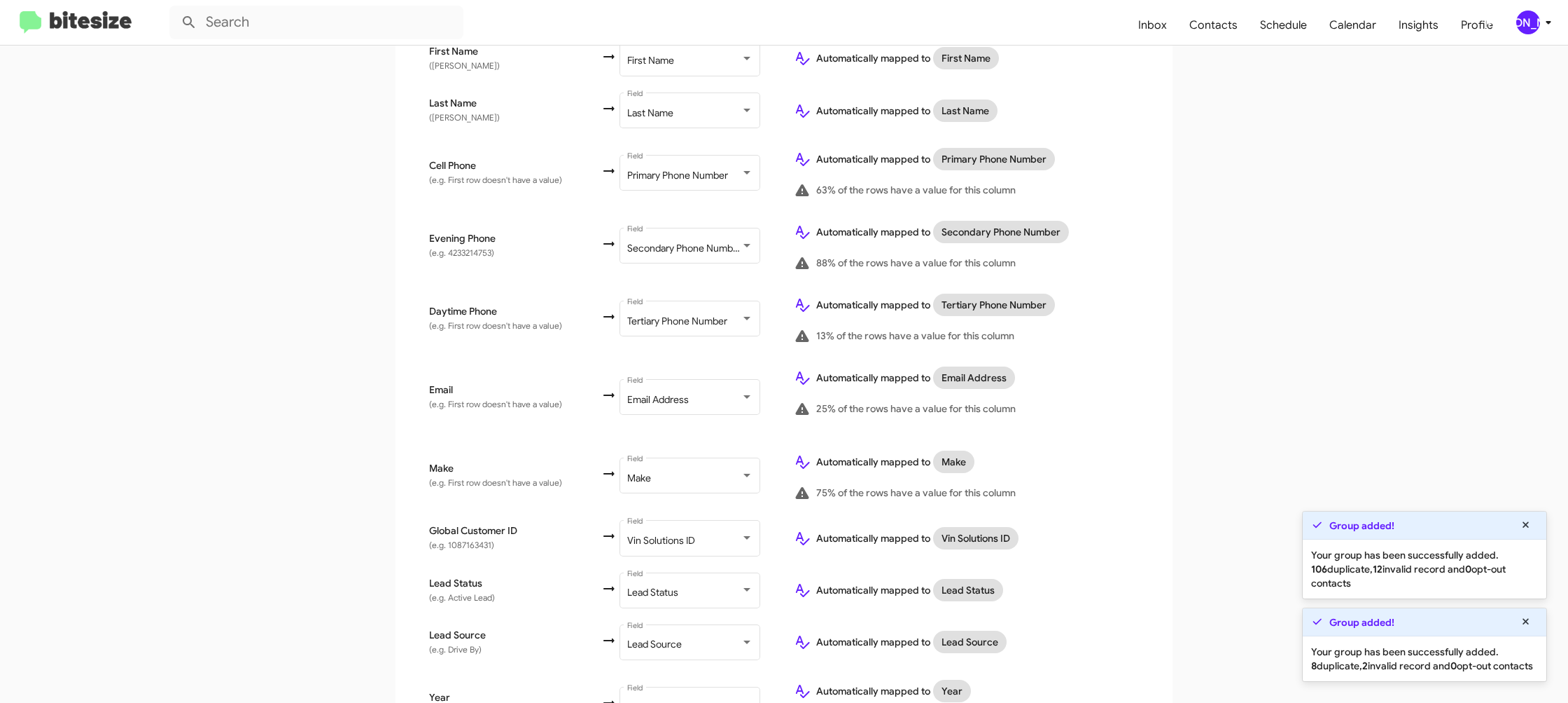
scroll to position [645, 0]
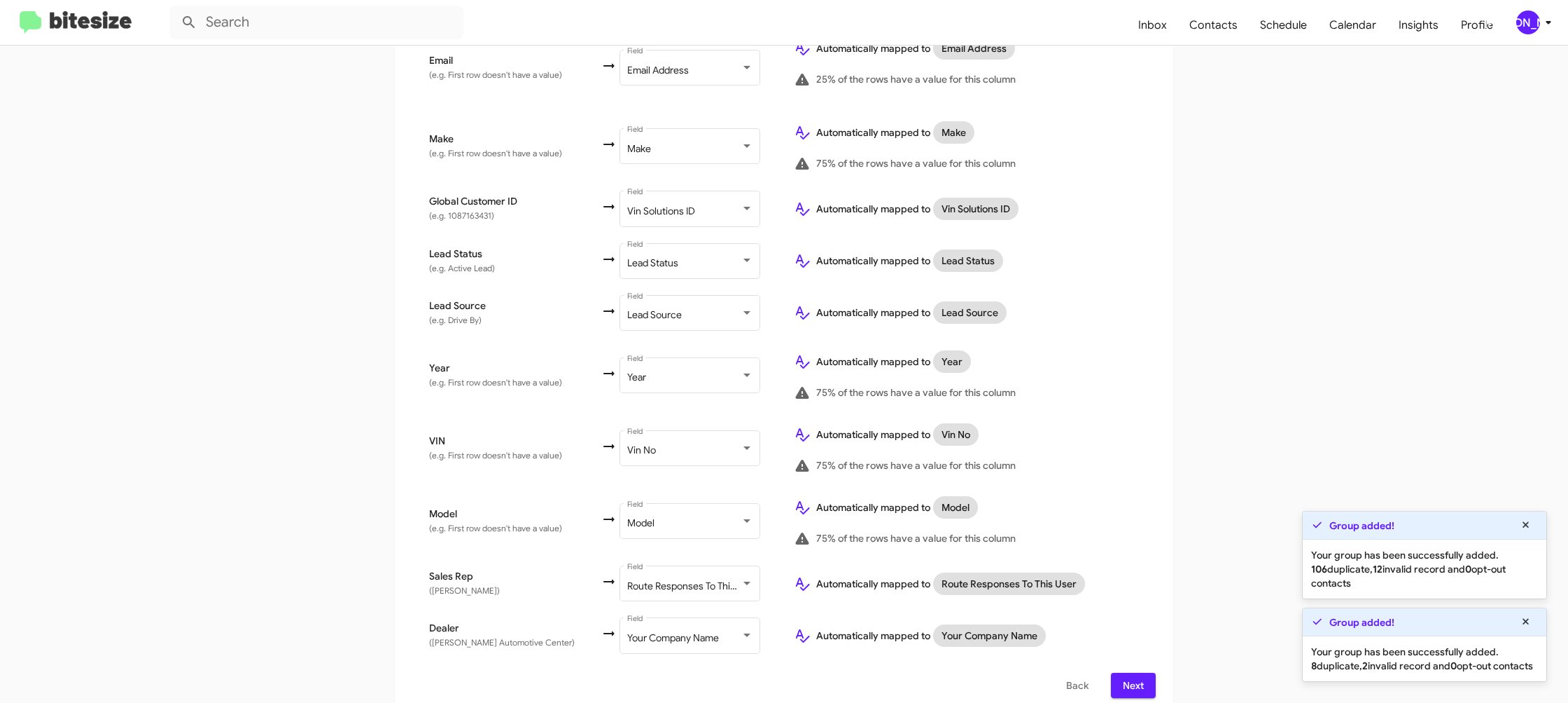
click at [1140, 672] on span "Next" at bounding box center [1133, 684] width 22 height 25
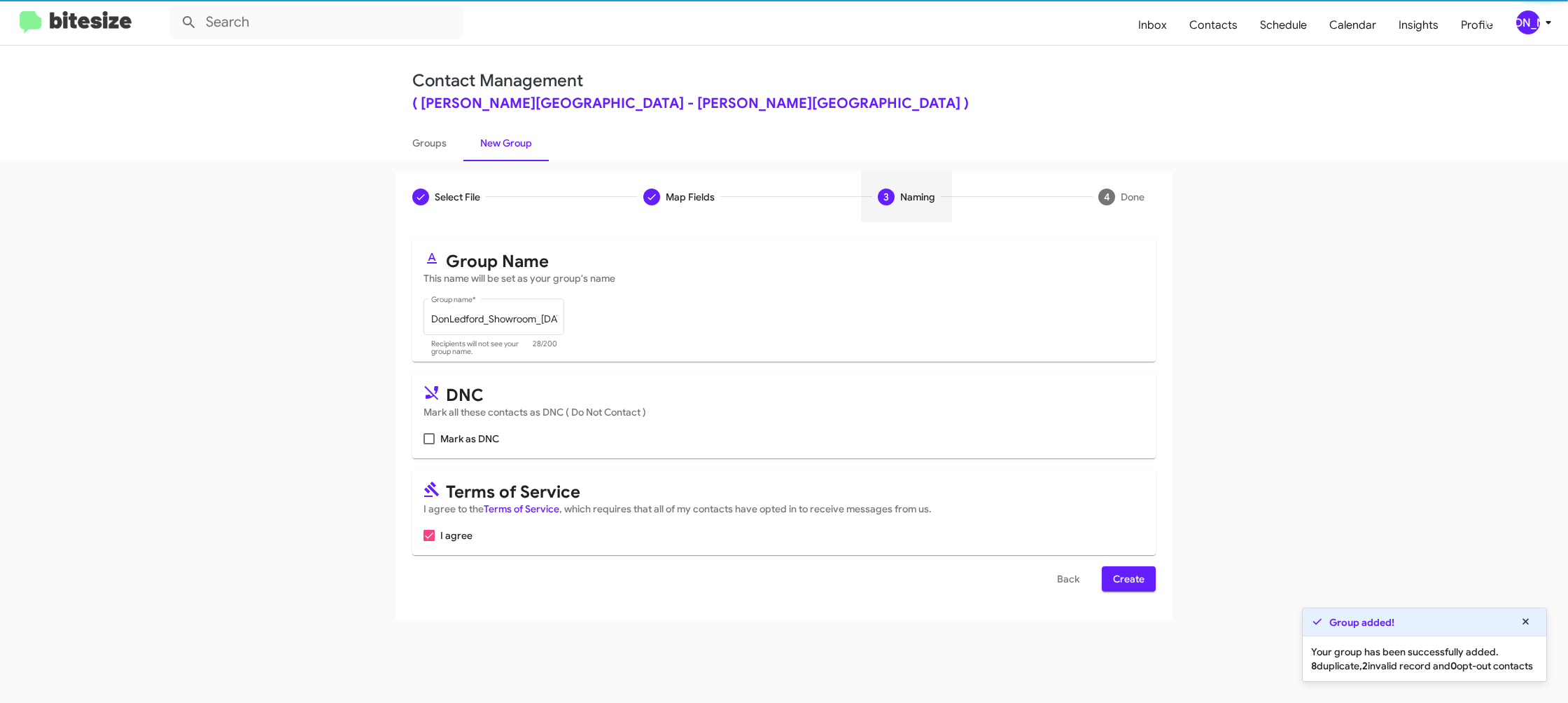
scroll to position [0, 0]
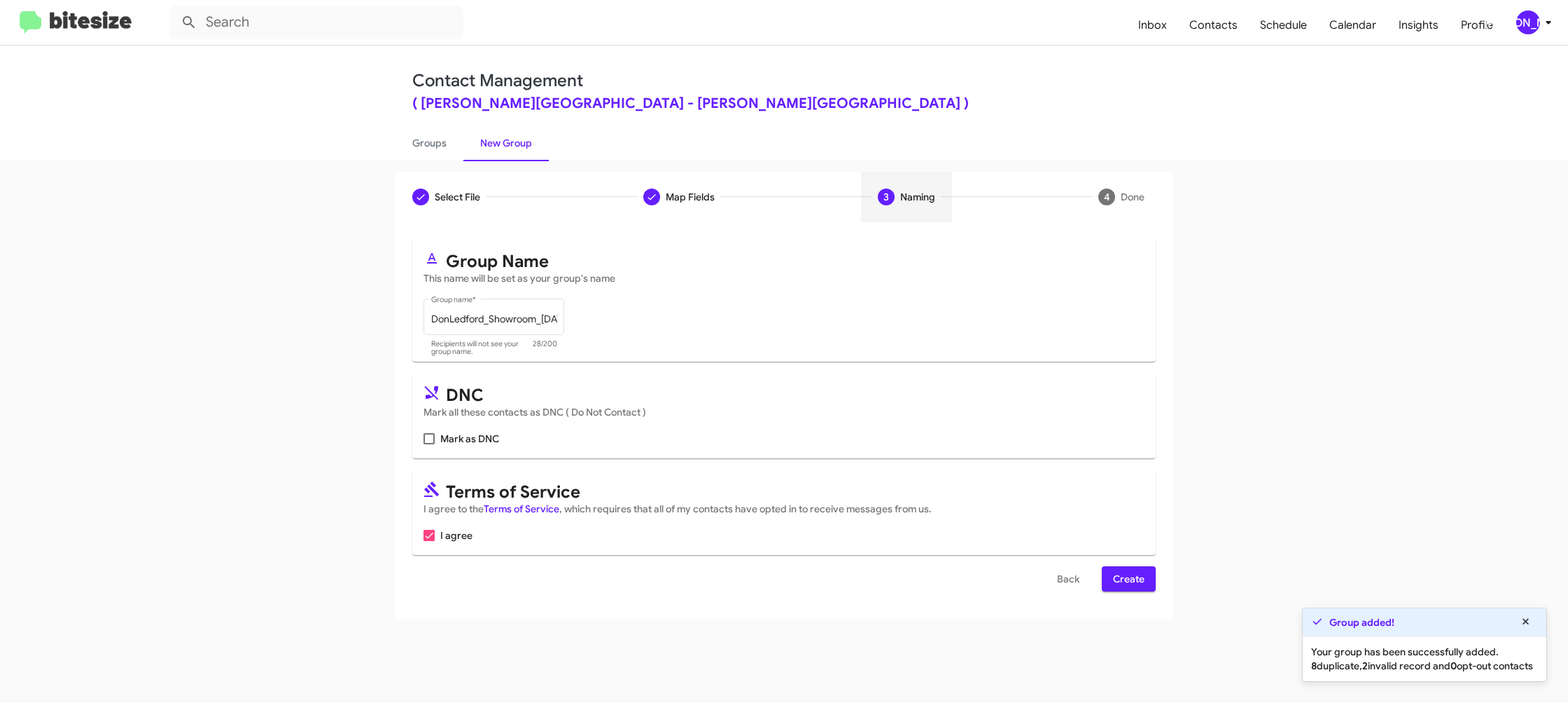
click at [1123, 581] on span "Create" at bounding box center [1129, 578] width 32 height 25
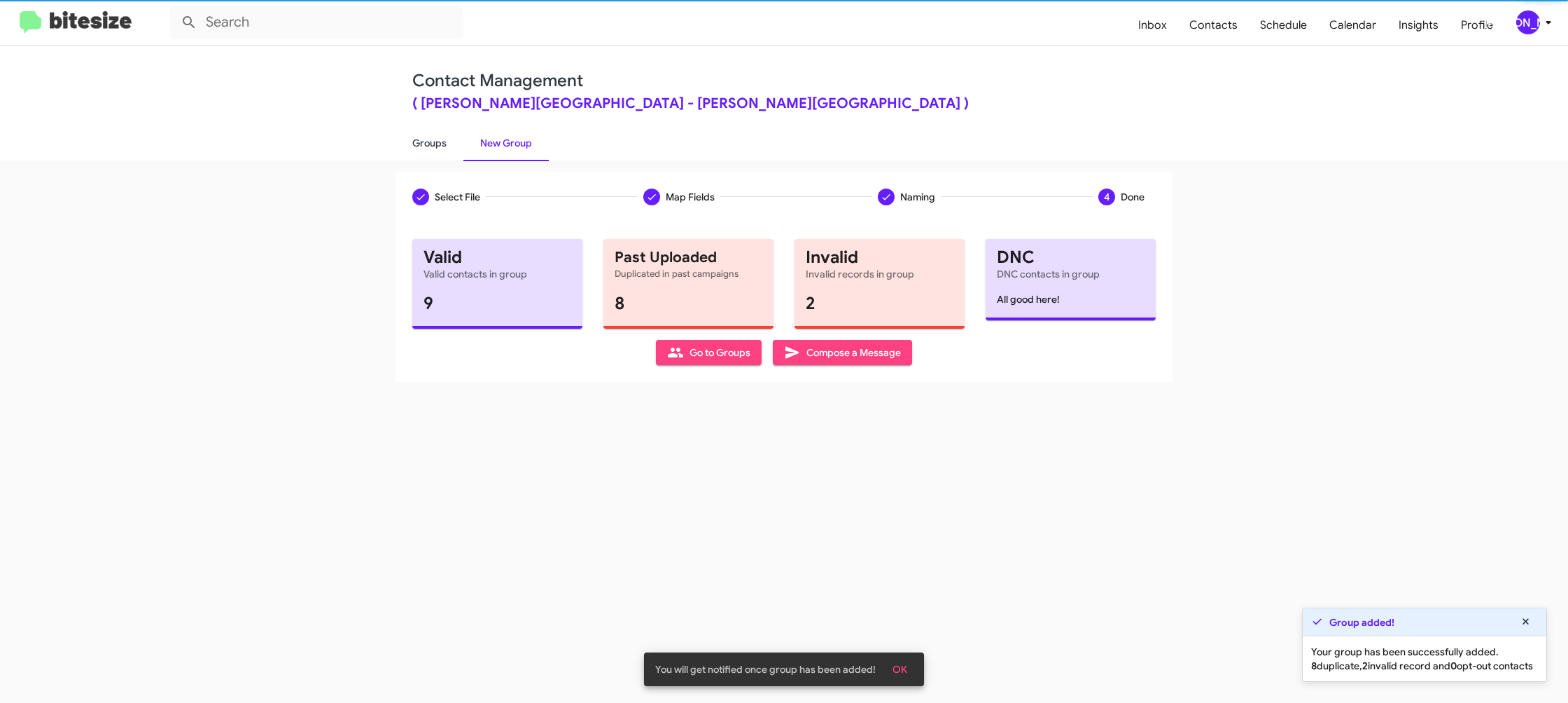
click at [444, 146] on link "Groups" at bounding box center [429, 143] width 68 height 36
type input "in:groups"
click at [444, 146] on link "Groups" at bounding box center [429, 143] width 68 height 36
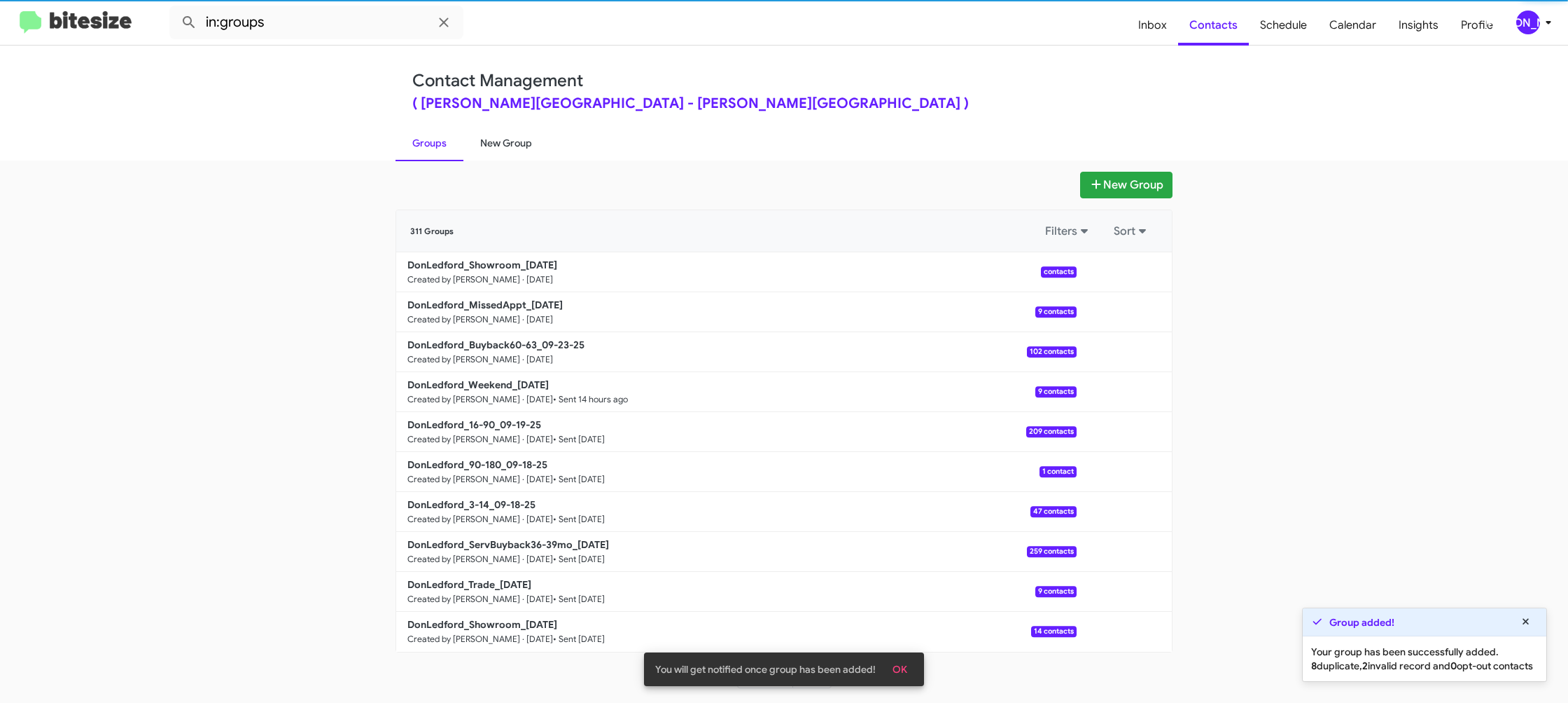
click at [534, 144] on link "New Group" at bounding box center [506, 143] width 86 height 36
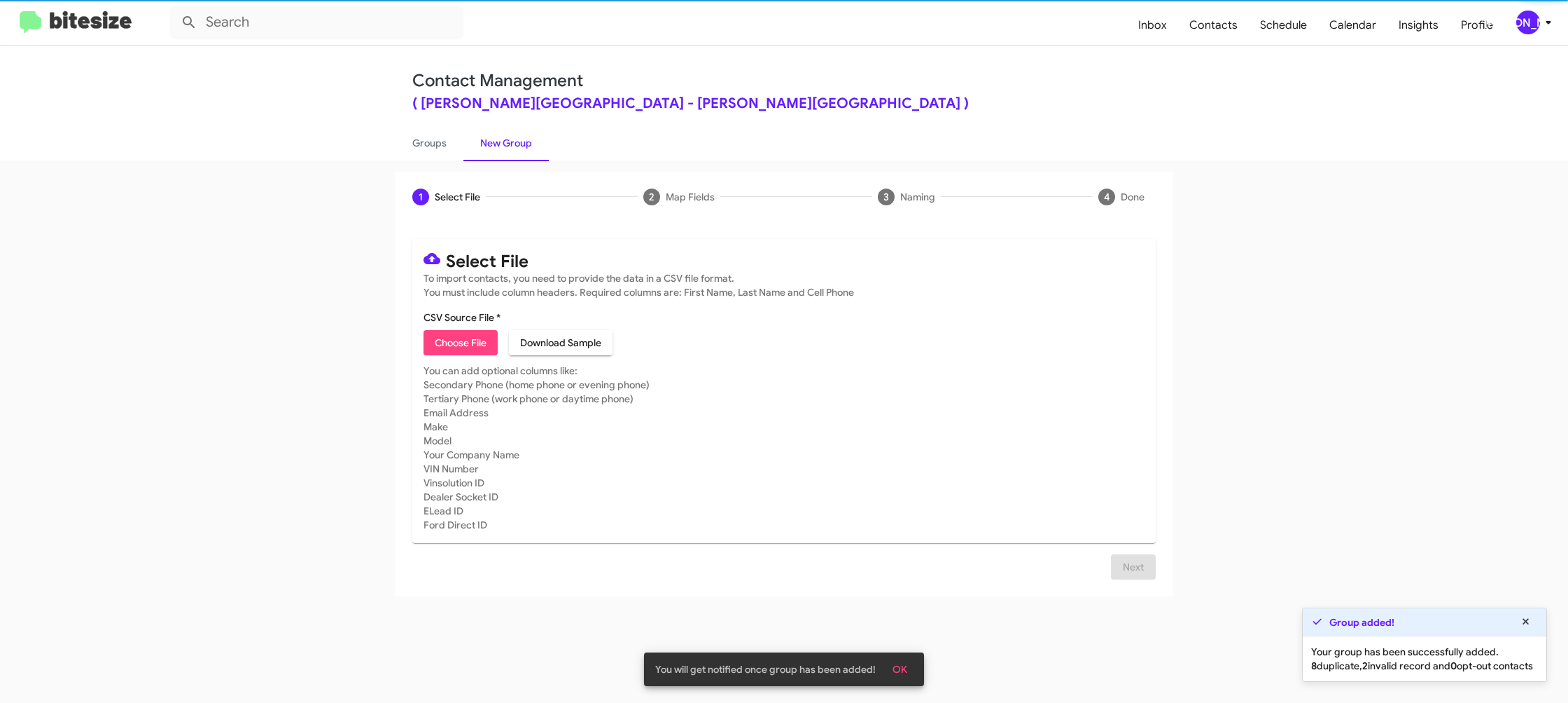
click at [534, 144] on link "New Group" at bounding box center [506, 143] width 86 height 36
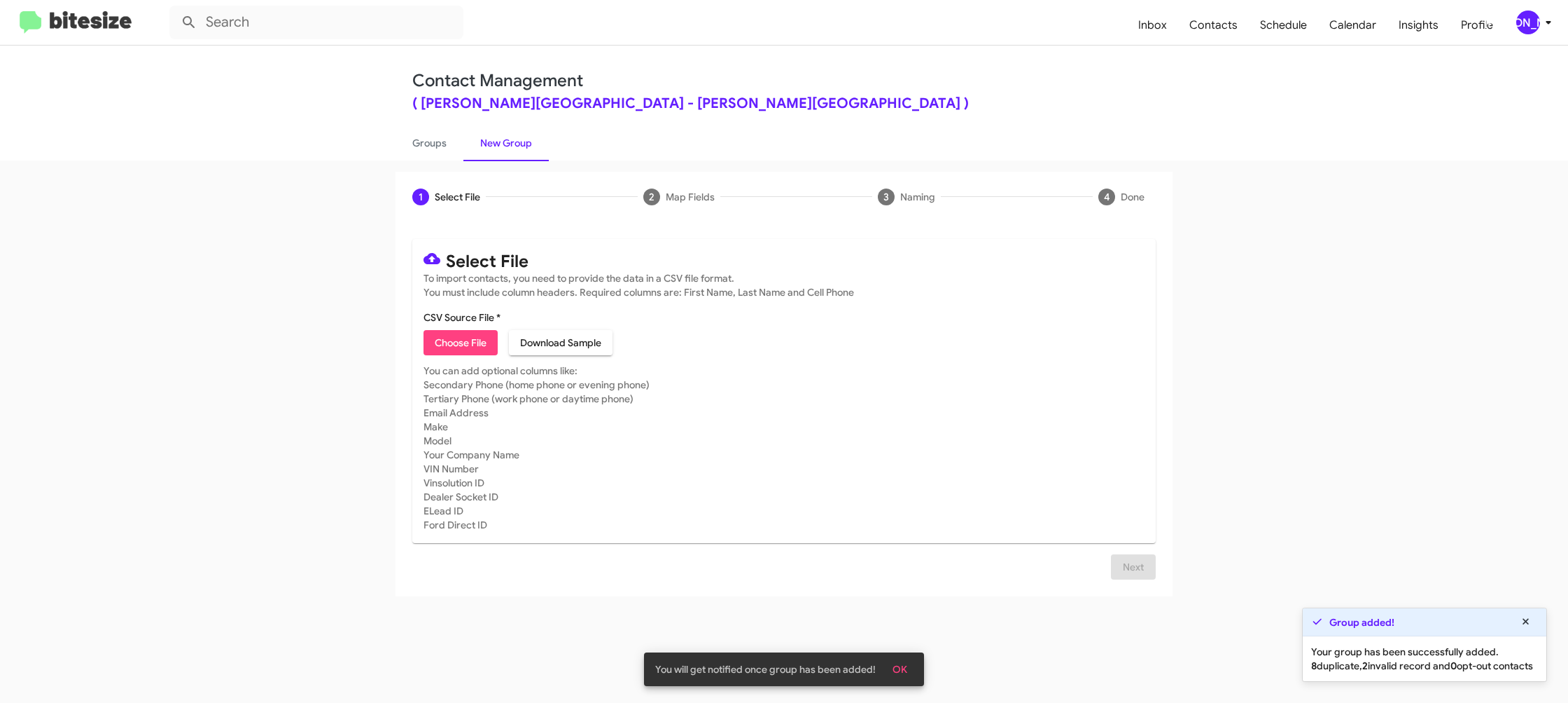
click at [534, 144] on link "New Group" at bounding box center [506, 143] width 86 height 36
drag, startPoint x: 534, startPoint y: 144, endPoint x: 460, endPoint y: 276, distance: 151.3
click at [534, 144] on link "New Group" at bounding box center [506, 143] width 86 height 36
click at [477, 347] on span "Choose File" at bounding box center [461, 342] width 52 height 25
type input "DonLedford_Trade_09-23-25"
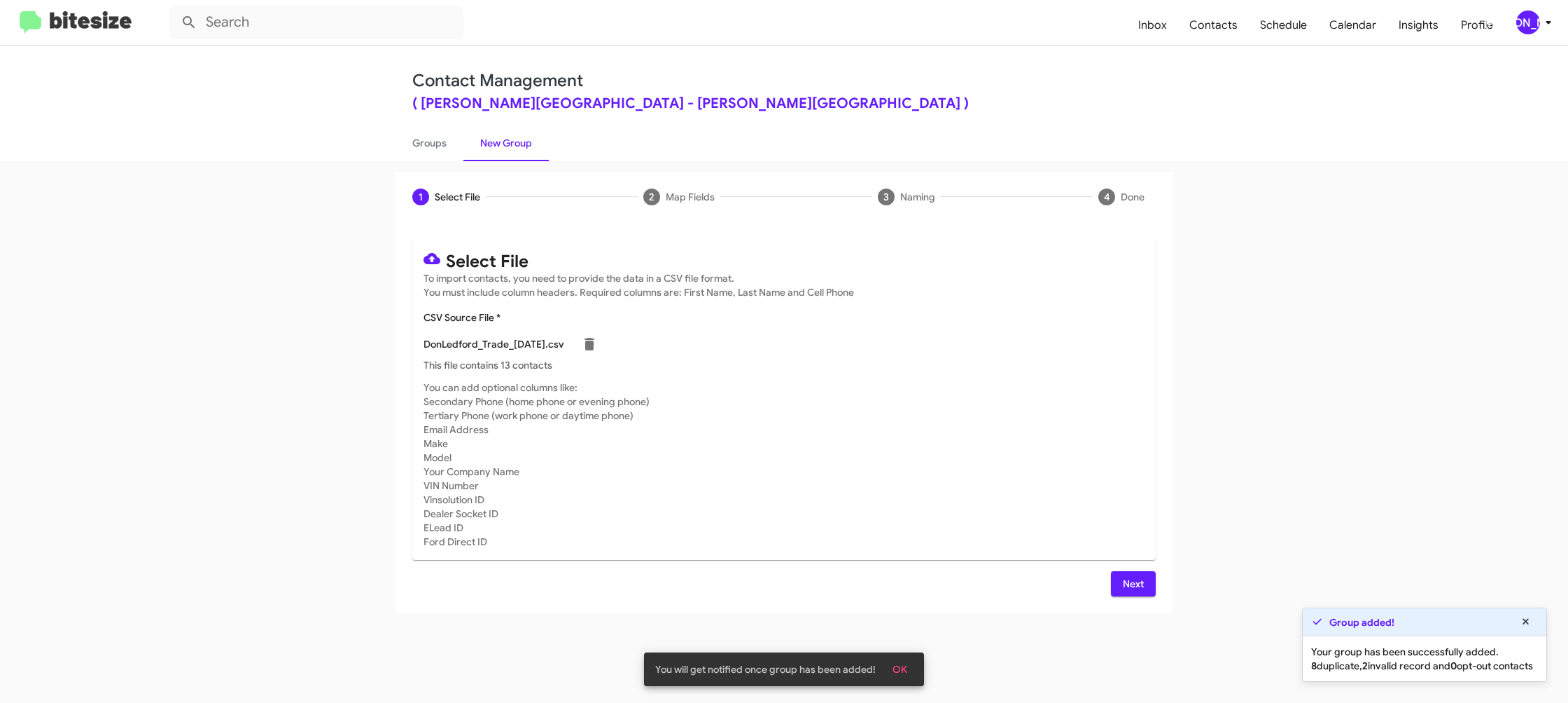
drag, startPoint x: 1131, startPoint y: 426, endPoint x: 1101, endPoint y: 475, distance: 57.5
click at [1130, 425] on mat-card-subtitle "You can add optional columns like: Secondary Phone (home phone or evening phone…" at bounding box center [784, 464] width 722 height 168
drag, startPoint x: 1121, startPoint y: 582, endPoint x: 1113, endPoint y: 578, distance: 8.9
click at [1119, 581] on button "Next" at bounding box center [1133, 583] width 45 height 25
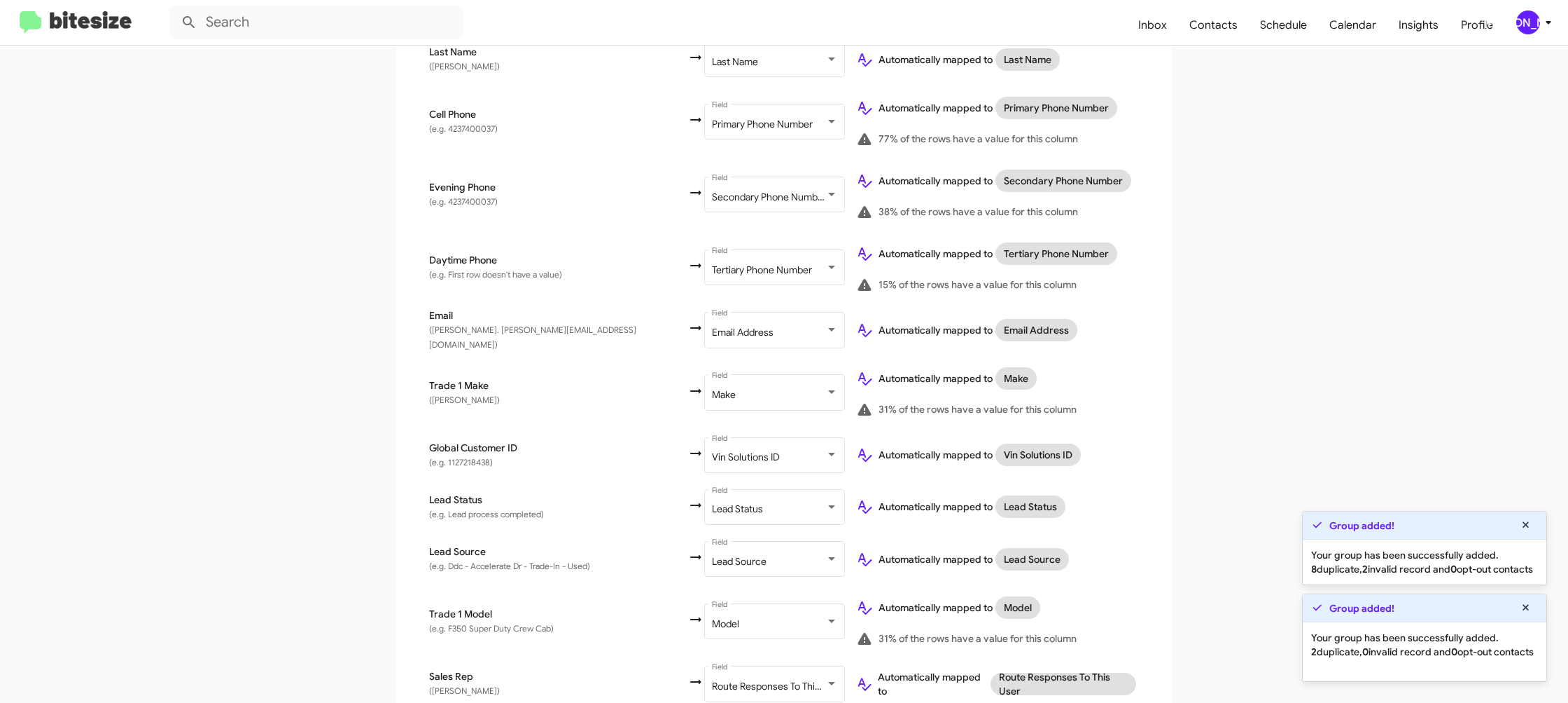
scroll to position [520, 0]
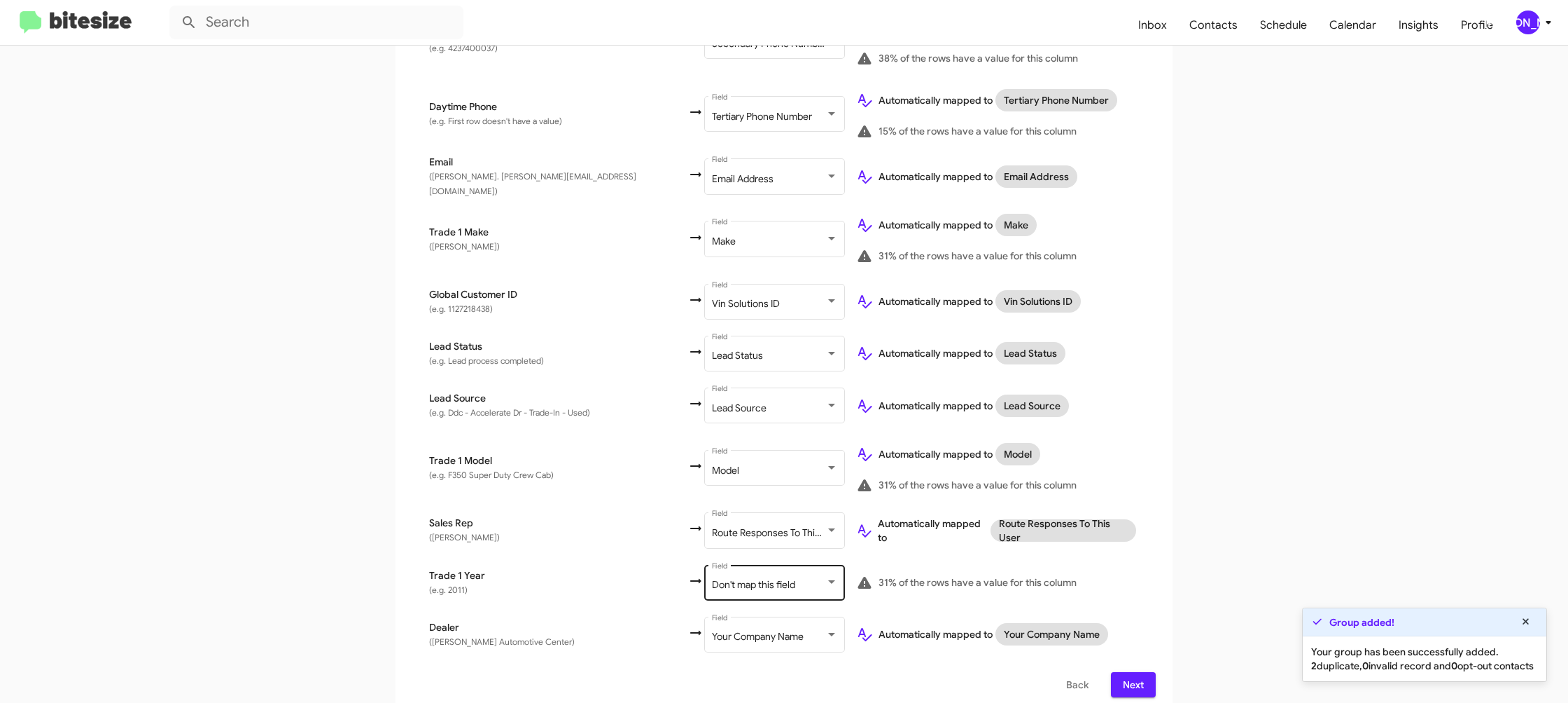
click at [712, 578] on span "Don't map this field" at bounding box center [753, 584] width 83 height 13
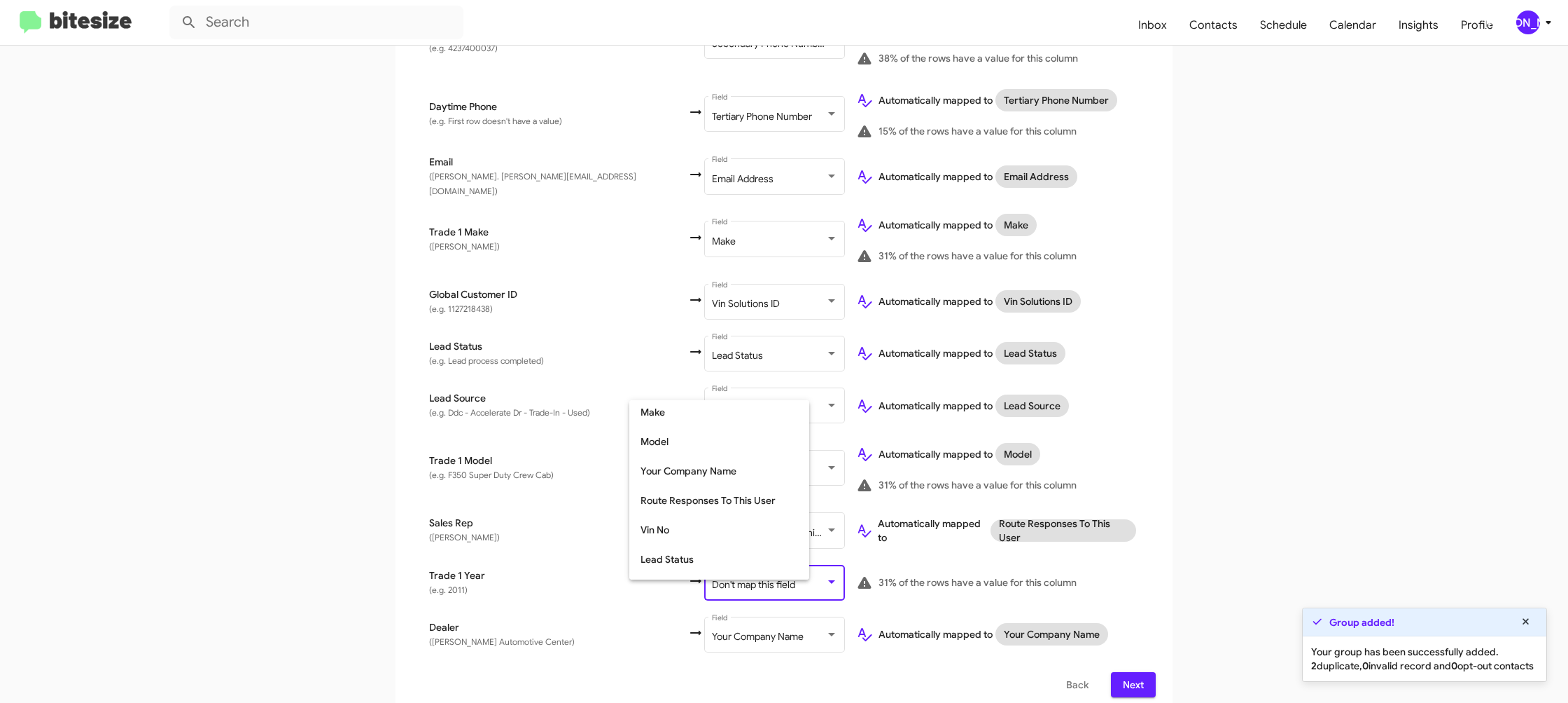
scroll to position [527, 0]
click at [694, 543] on span "Year" at bounding box center [720, 534] width 158 height 29
click at [1143, 463] on td "Automatically mapped to Model 31% of the rows have a value for this column" at bounding box center [1000, 467] width 310 height 73
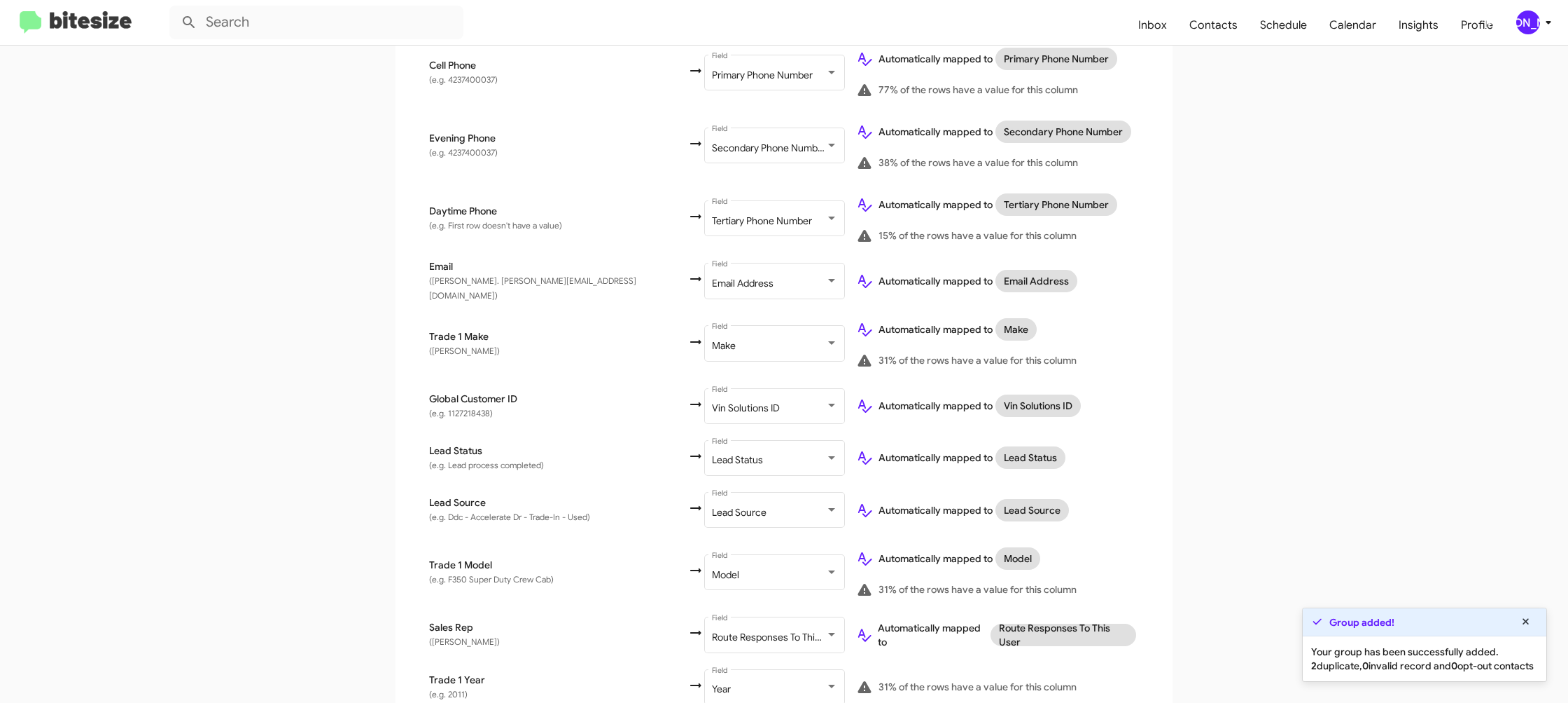
scroll to position [520, 0]
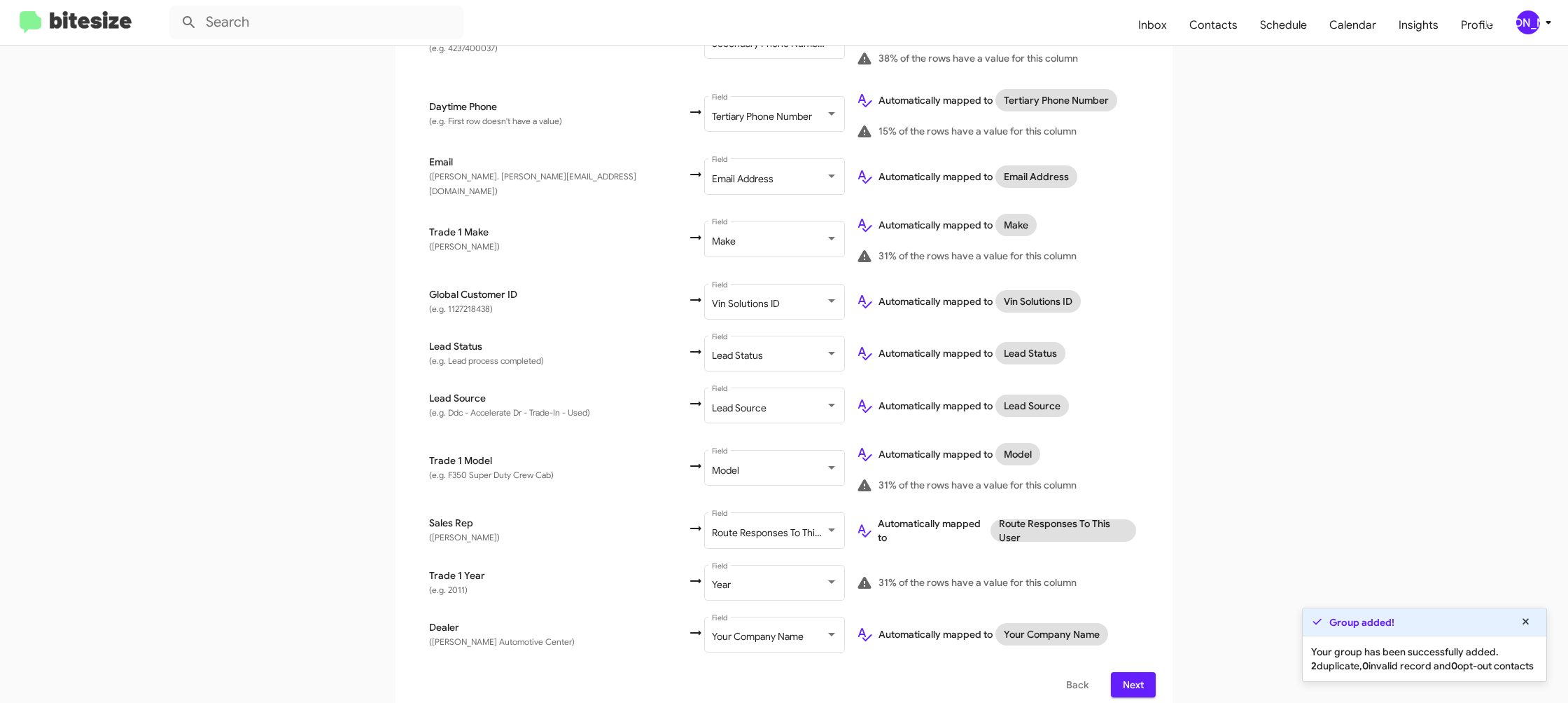
drag, startPoint x: 1136, startPoint y: 678, endPoint x: 1136, endPoint y: 670, distance: 8.0
click at [1137, 678] on span "Next" at bounding box center [1133, 684] width 22 height 25
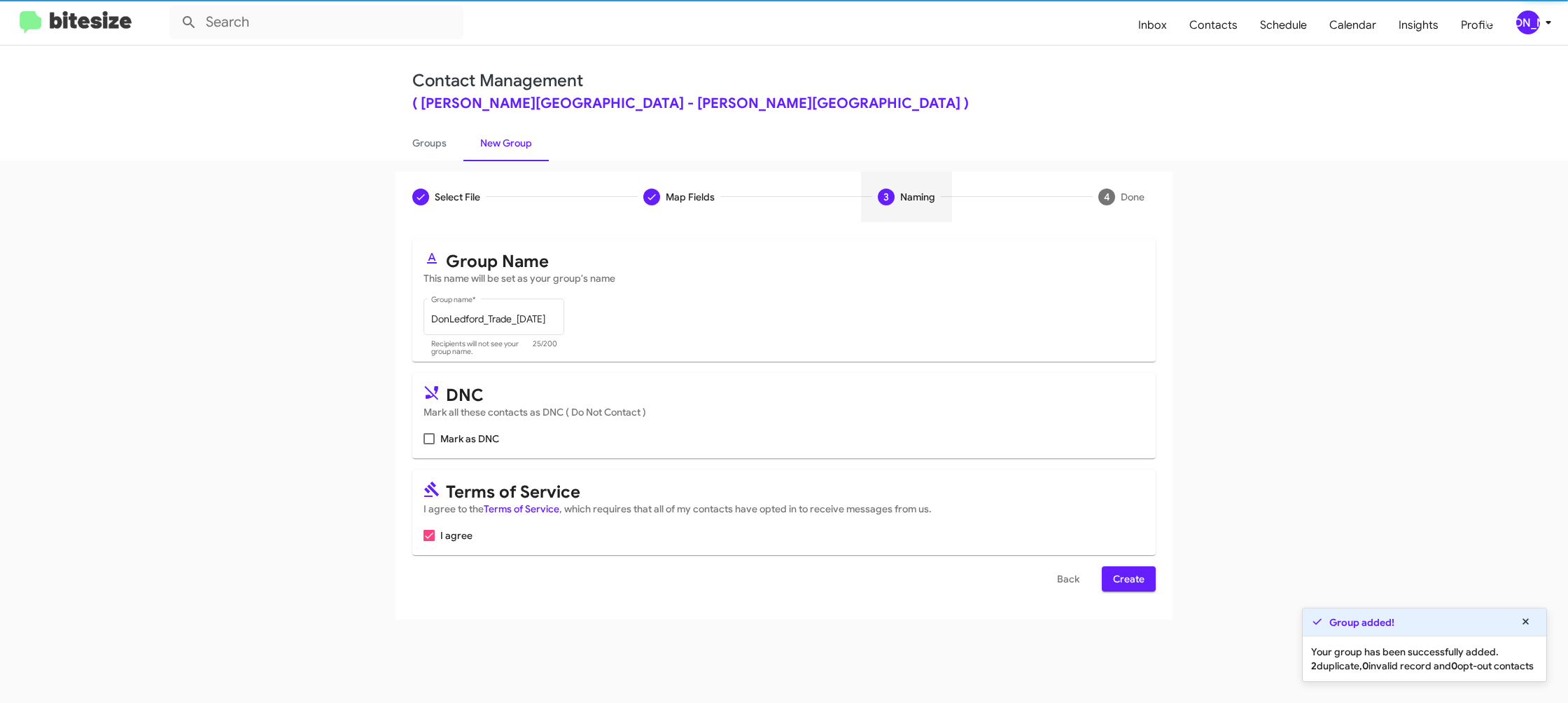
scroll to position [0, 0]
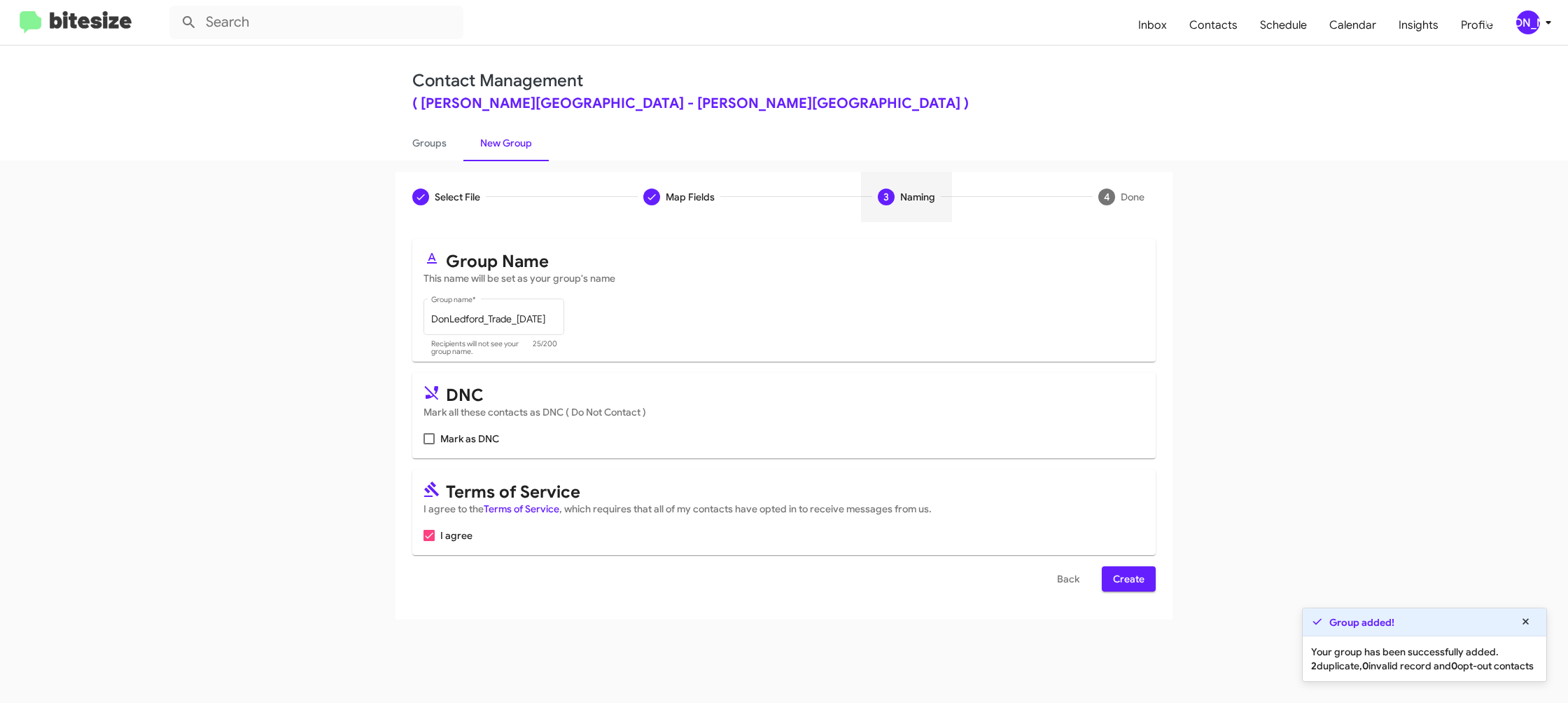
drag, startPoint x: 1150, startPoint y: 583, endPoint x: 1142, endPoint y: 582, distance: 8.1
click at [1150, 583] on button "Create" at bounding box center [1129, 578] width 54 height 25
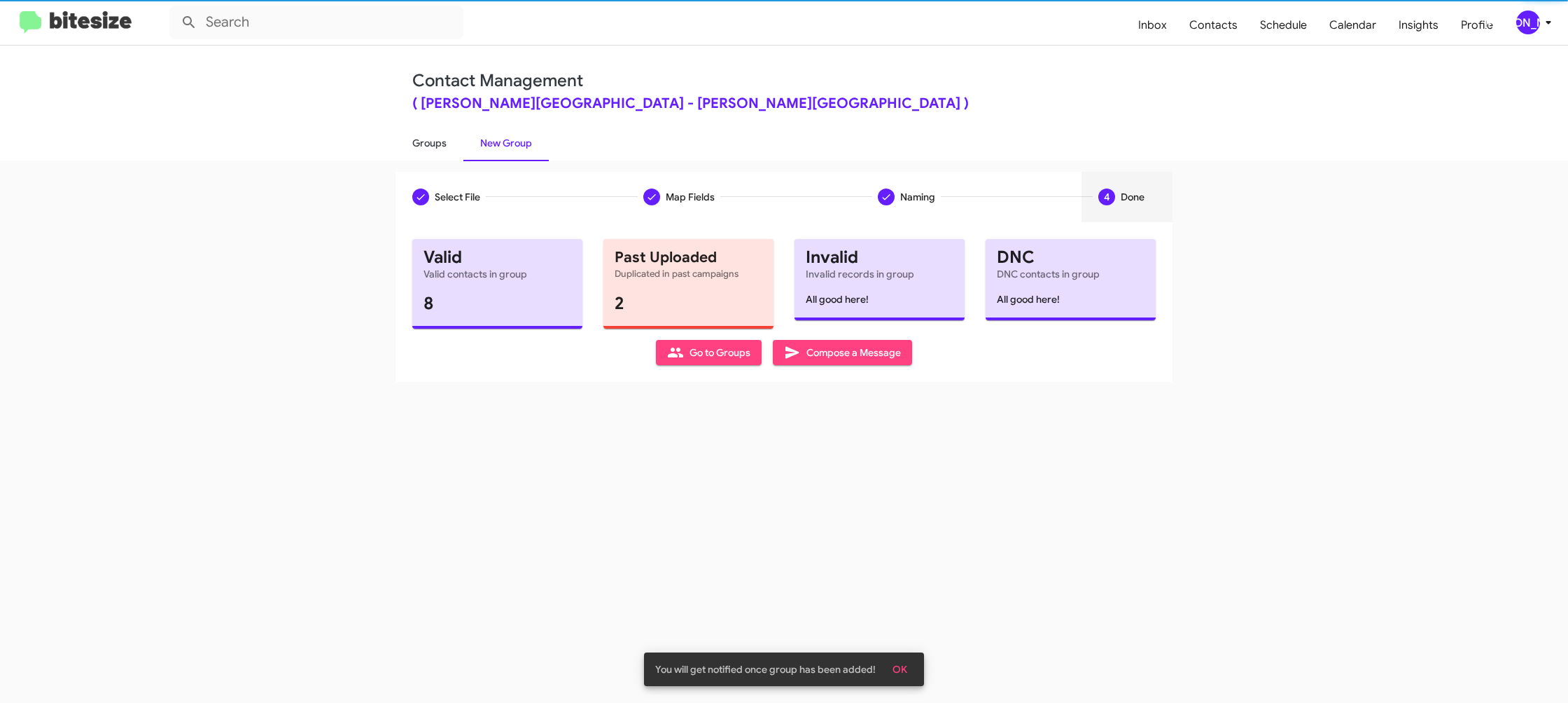
click at [433, 145] on link "Groups" at bounding box center [429, 143] width 68 height 36
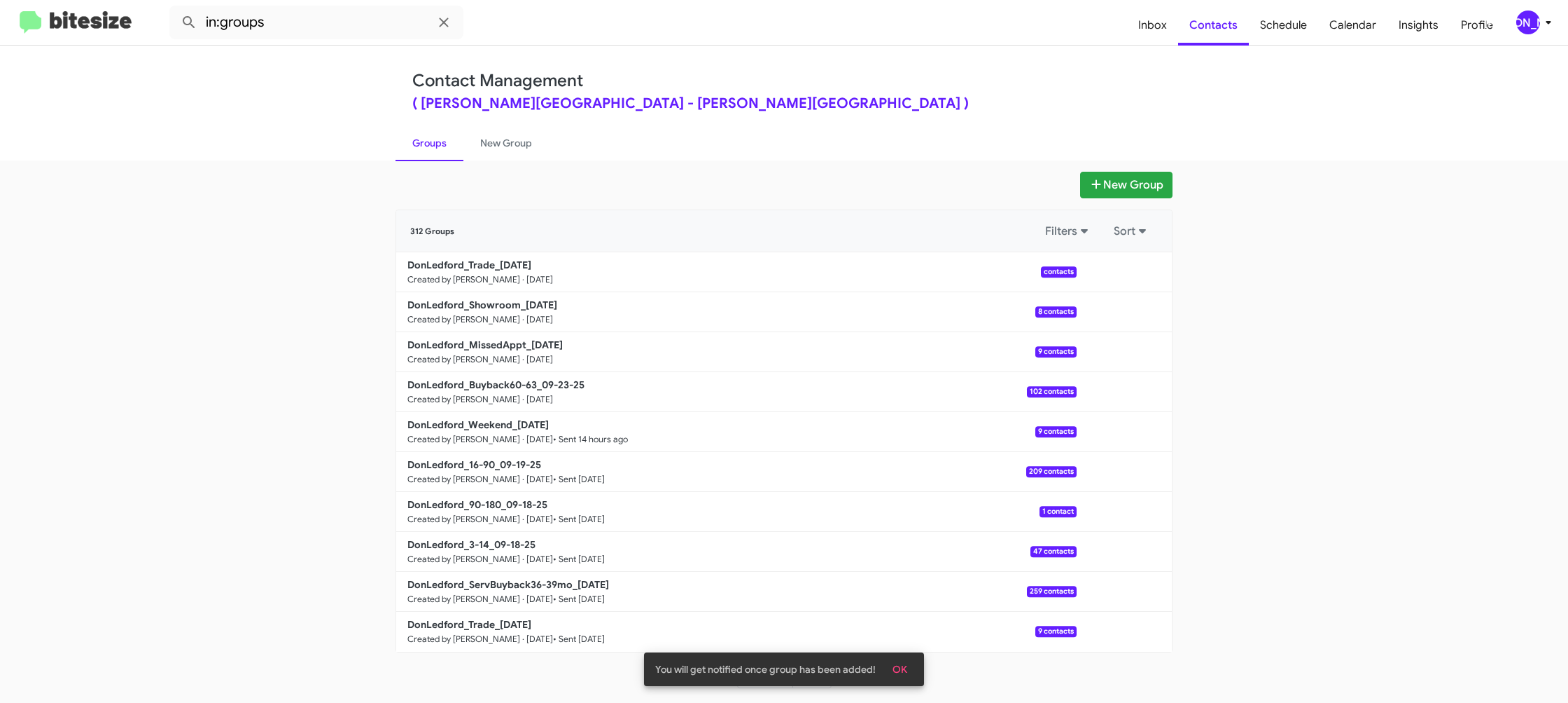
drag, startPoint x: 433, startPoint y: 145, endPoint x: 418, endPoint y: 146, distance: 15.0
click at [418, 146] on link "Groups" at bounding box center [429, 143] width 68 height 36
click at [325, 25] on input "in:groups" at bounding box center [316, 23] width 294 height 34
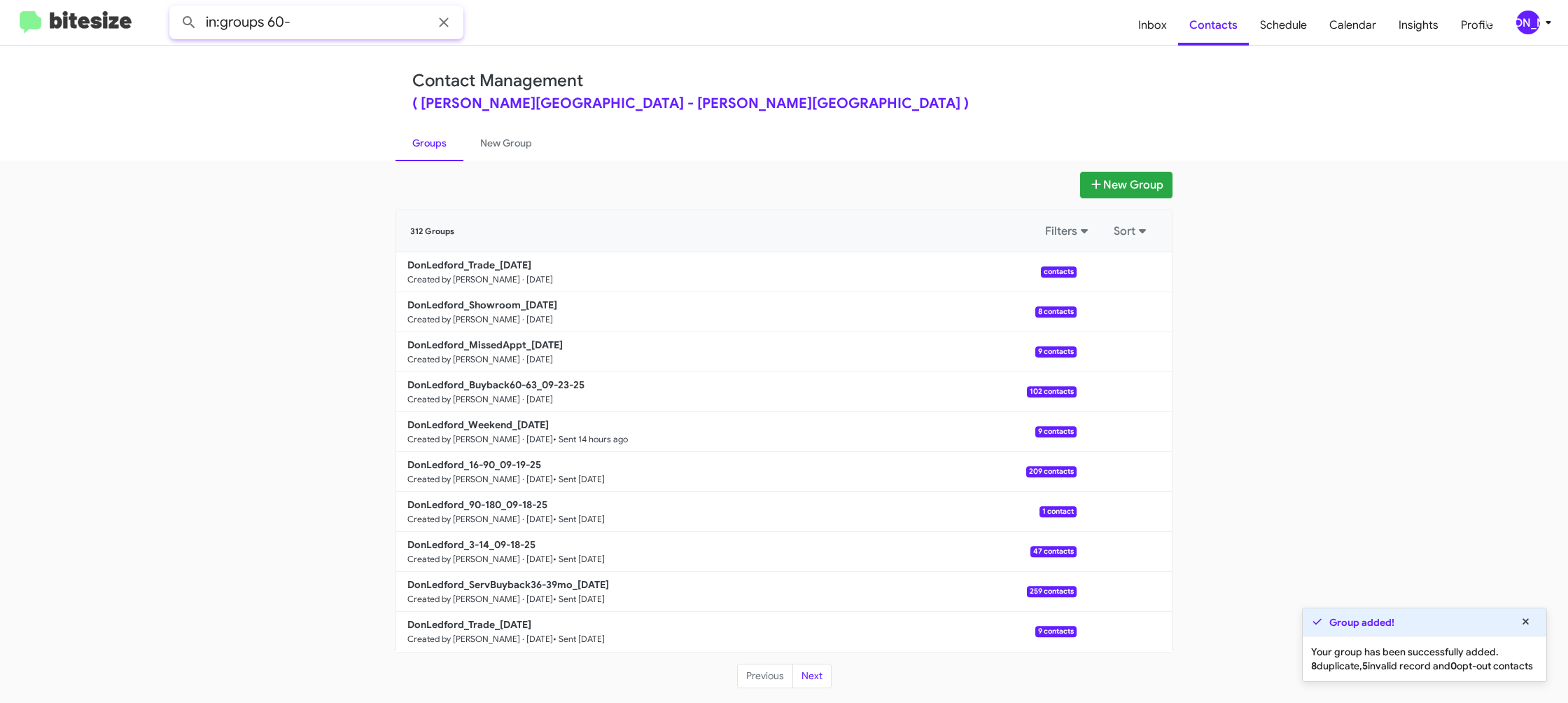
click at [175, 8] on button at bounding box center [189, 22] width 28 height 28
type input "in:groups missed"
click at [175, 8] on button at bounding box center [189, 22] width 28 height 28
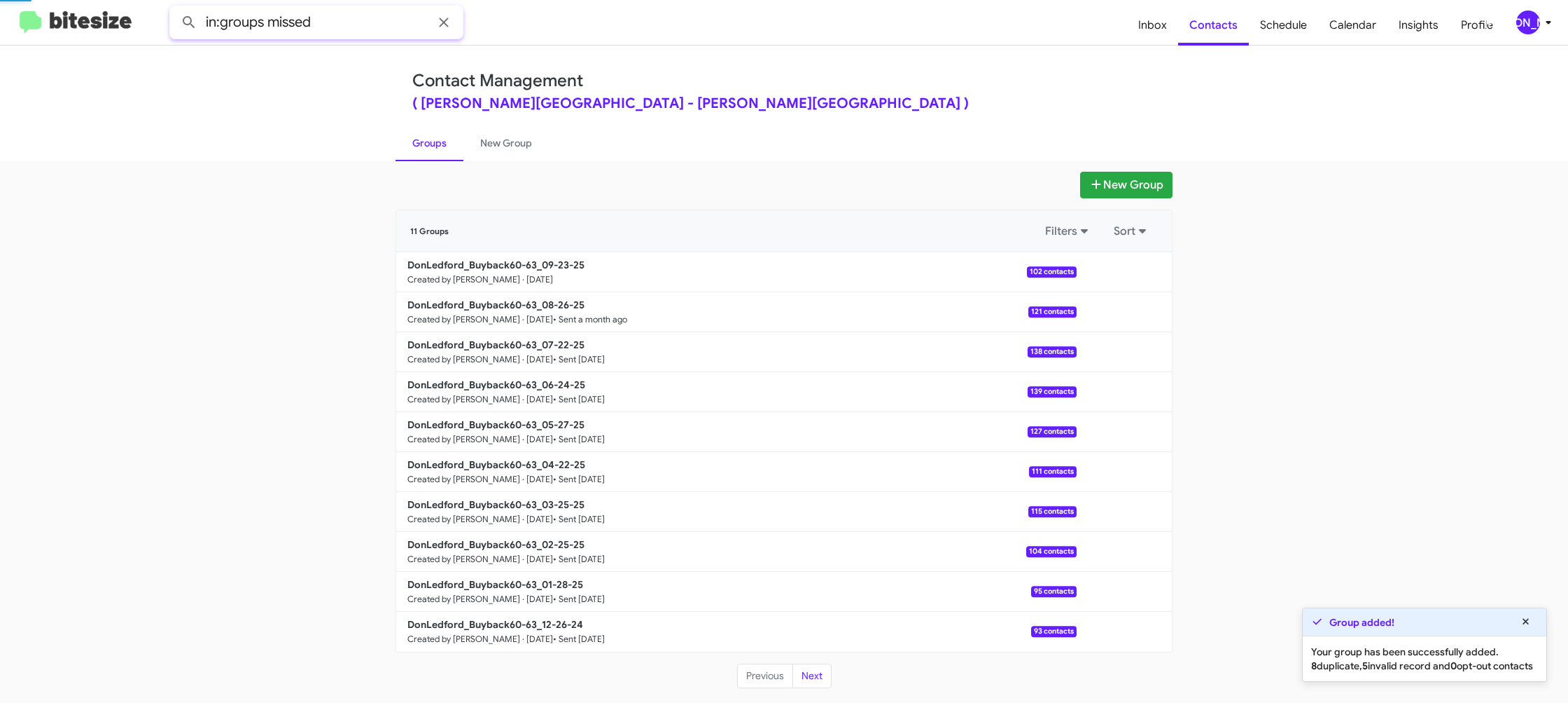
click at [175, 8] on button at bounding box center [189, 22] width 28 height 28
drag, startPoint x: 498, startPoint y: 143, endPoint x: 457, endPoint y: 145, distance: 41.0
click at [498, 143] on link "New Group" at bounding box center [506, 143] width 86 height 36
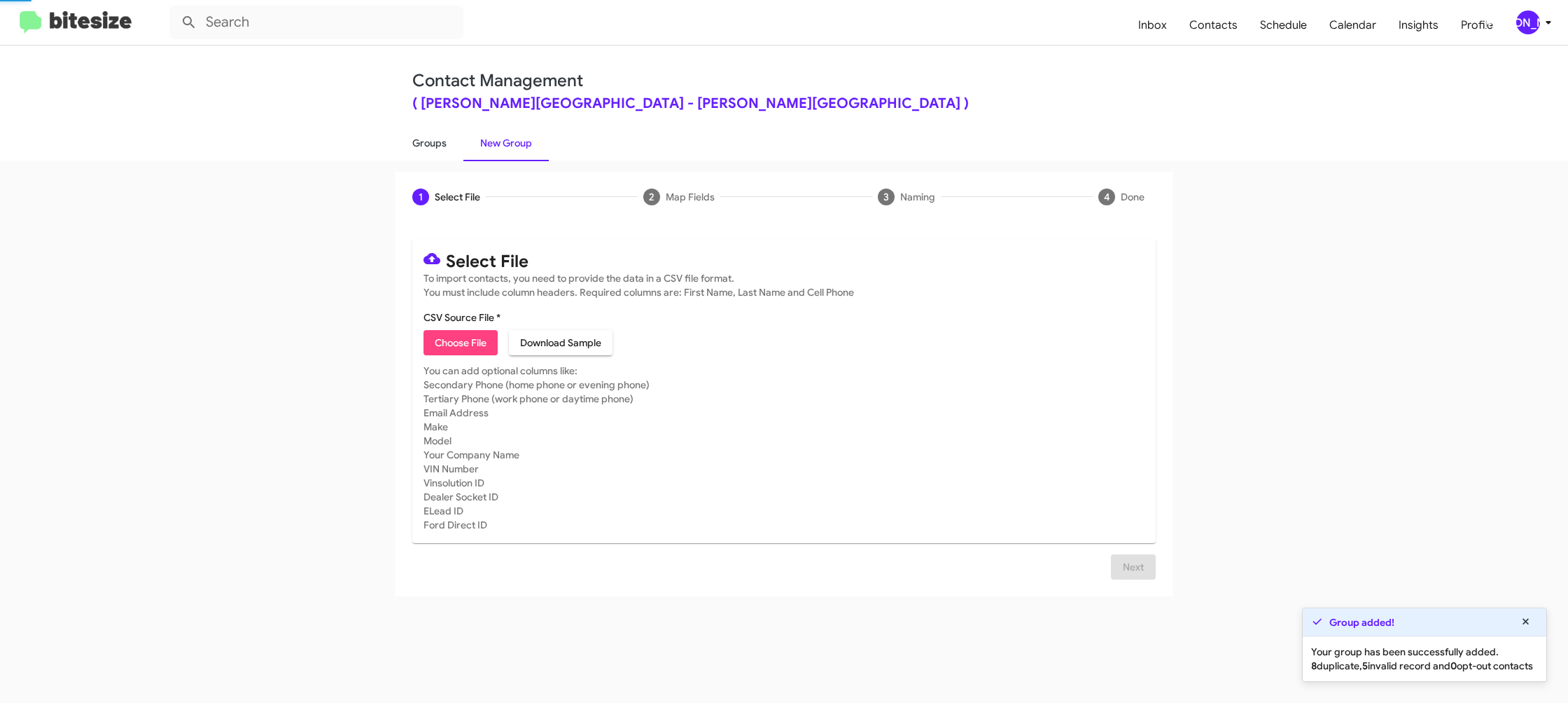
click at [457, 145] on link "Groups" at bounding box center [429, 143] width 68 height 36
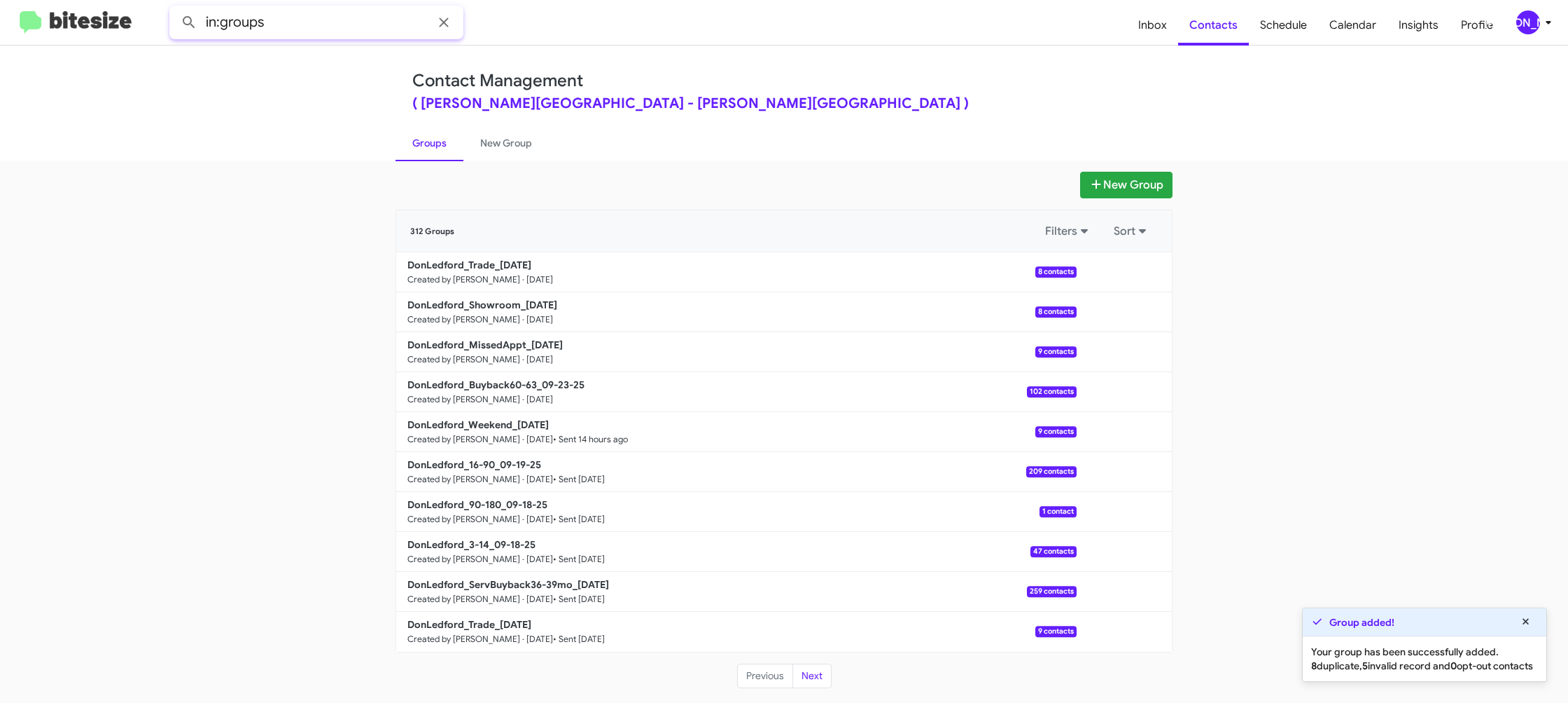
click at [344, 24] on input "in:groups" at bounding box center [316, 23] width 294 height 34
click at [175, 8] on button at bounding box center [189, 22] width 28 height 28
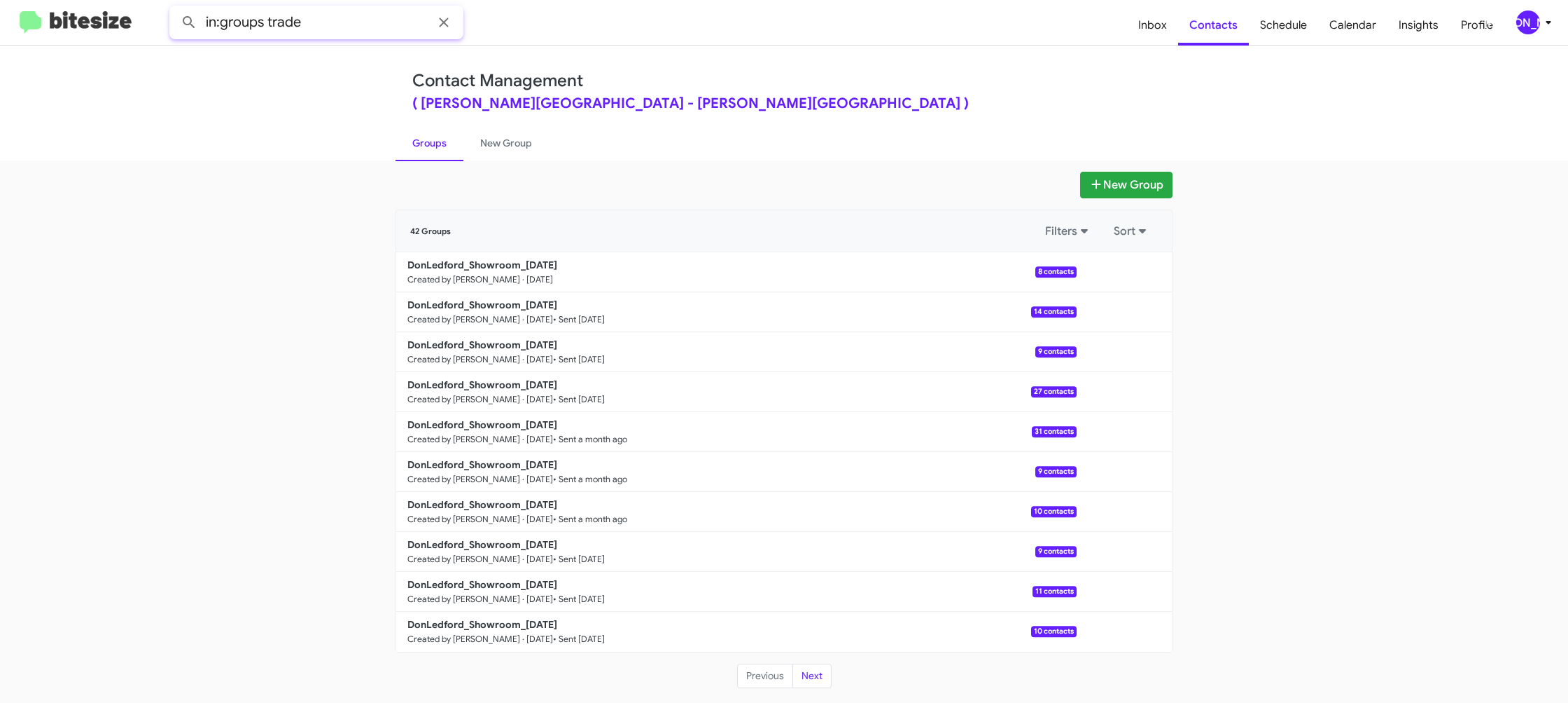
type input "in:groups trade"
click at [175, 8] on button at bounding box center [189, 22] width 28 height 28
click at [489, 142] on link "New Group" at bounding box center [506, 143] width 86 height 36
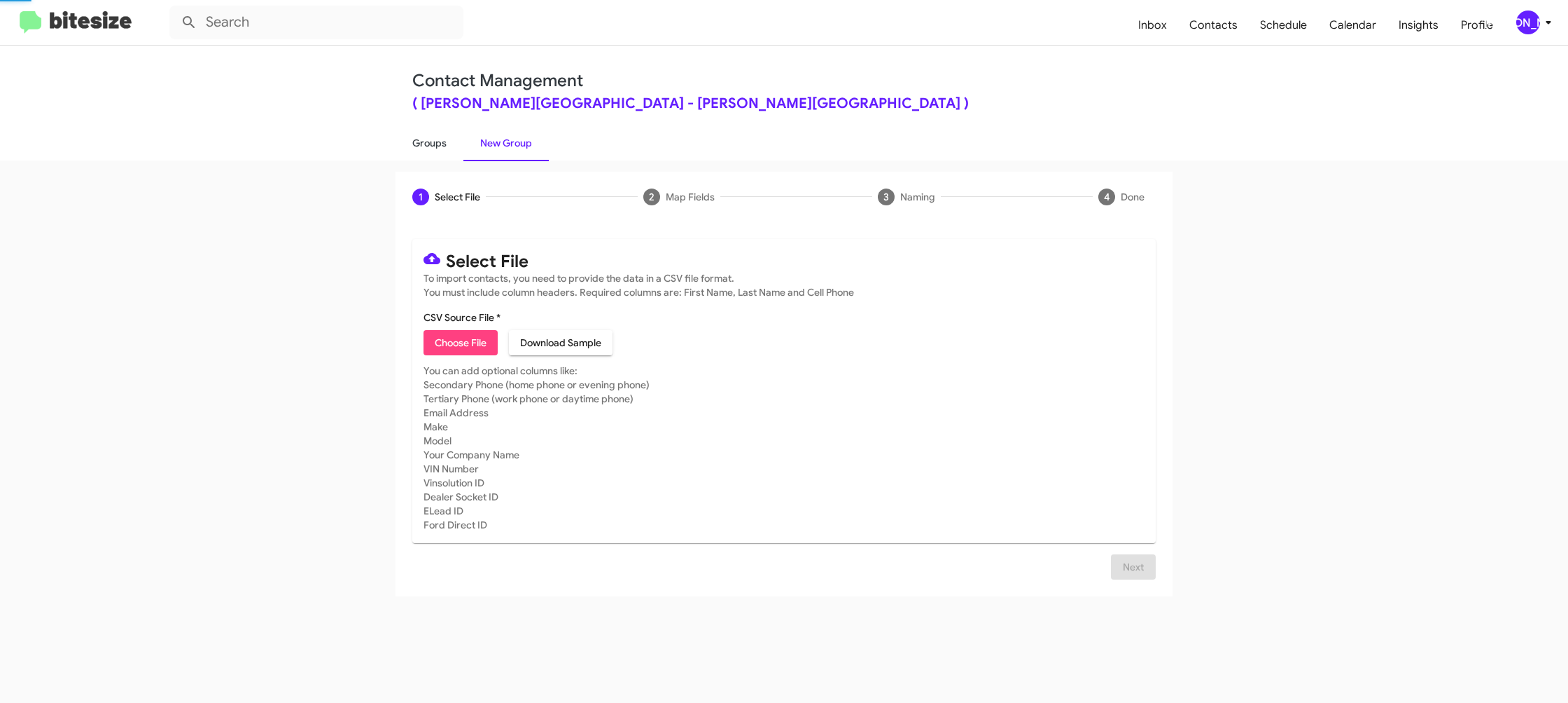
click at [421, 140] on link "Groups" at bounding box center [429, 143] width 68 height 36
type input "in:groups"
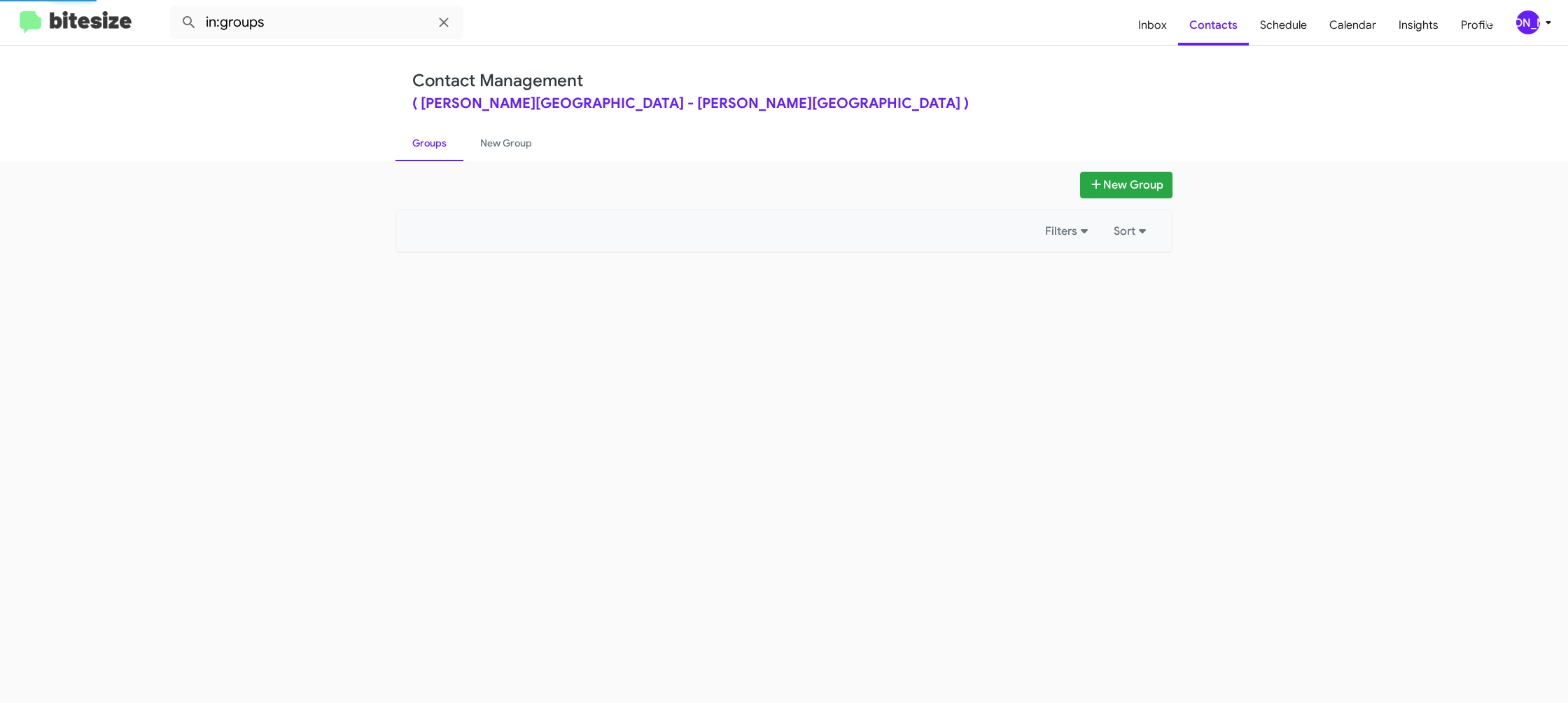
click at [421, 140] on link "Groups" at bounding box center [429, 143] width 68 height 36
drag, startPoint x: 421, startPoint y: 140, endPoint x: 552, endPoint y: 240, distance: 164.8
click at [420, 139] on link "Groups" at bounding box center [429, 143] width 68 height 36
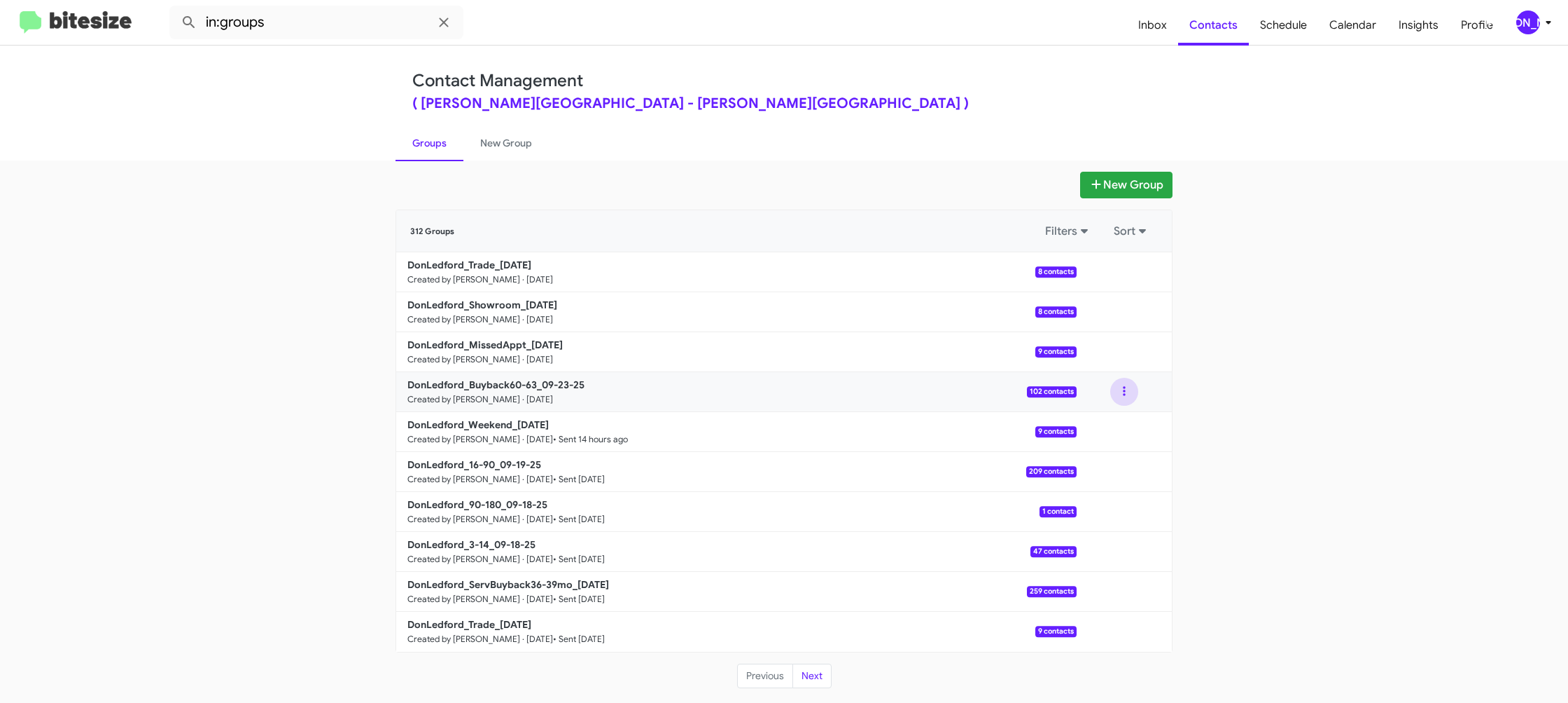
click at [1126, 391] on button at bounding box center [1125, 391] width 28 height 28
click at [1118, 430] on button "View contacts" at bounding box center [1082, 429] width 112 height 34
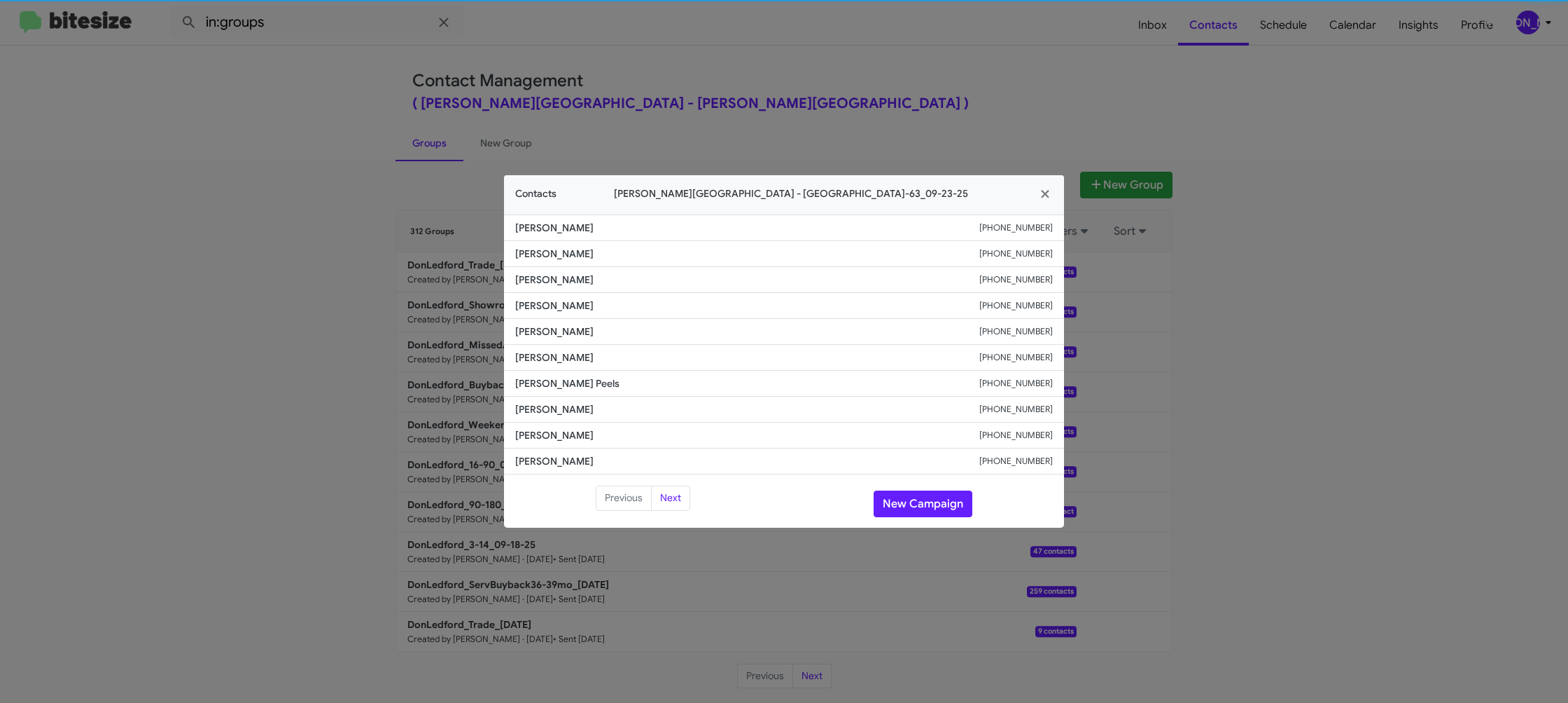
click at [541, 364] on li "Landon Fowler +16158920698" at bounding box center [784, 357] width 560 height 26
copy span "Landon Fowler"
drag, startPoint x: 745, startPoint y: 43, endPoint x: 837, endPoint y: 110, distance: 113.8
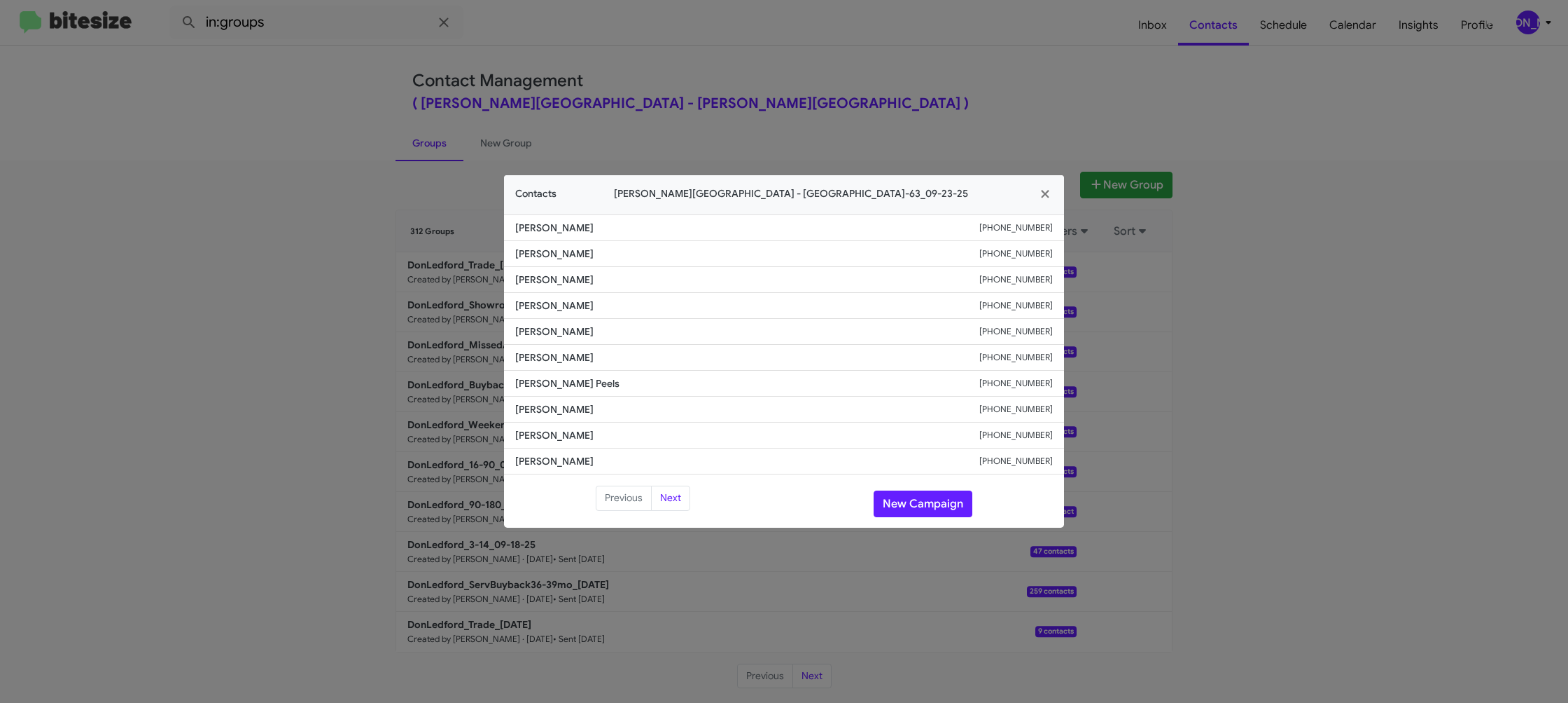
click at [754, 50] on modal-container "Contacts Don Ledford Auto Center - DonLedford_Buyback60-63_09-23-25 Edward Lund…" at bounding box center [784, 352] width 1568 height 703
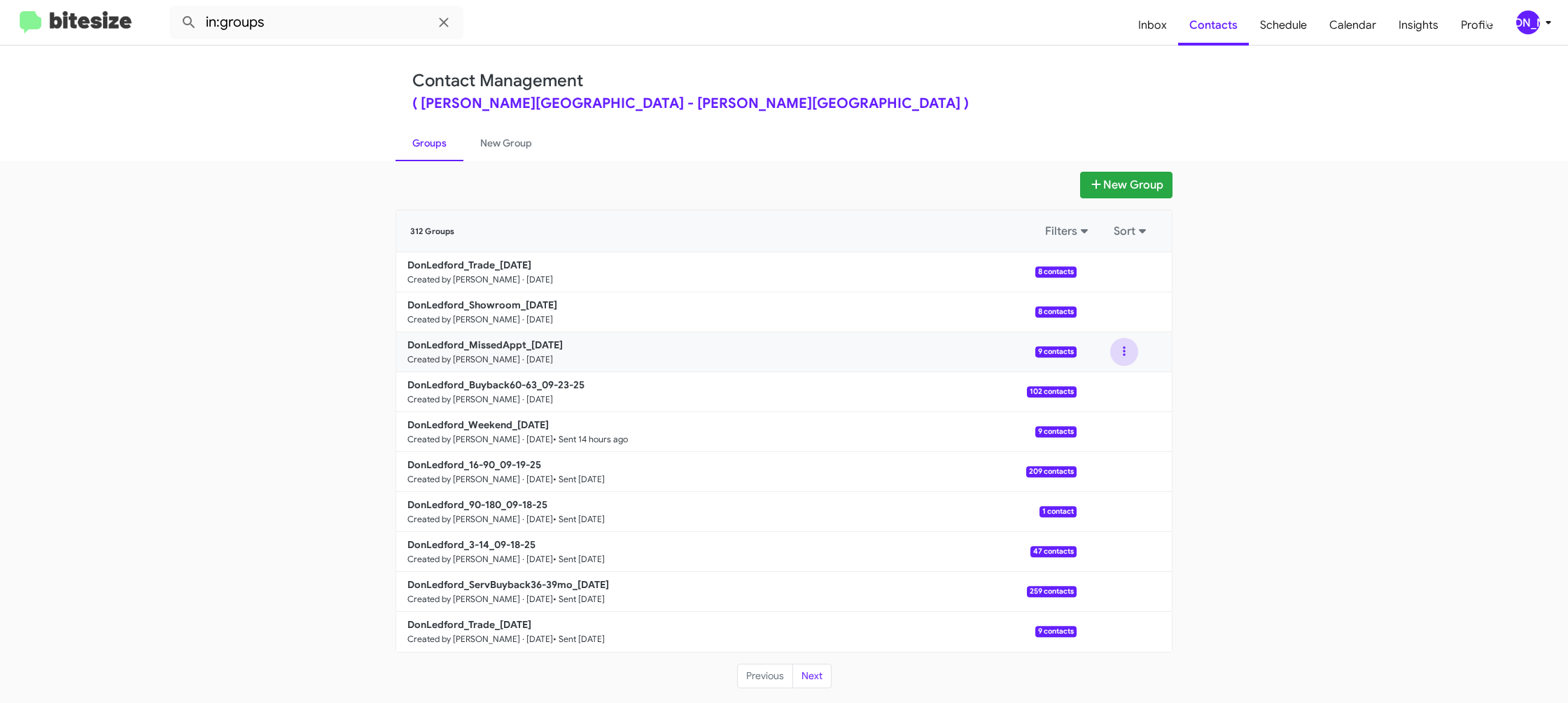
drag, startPoint x: 1132, startPoint y: 352, endPoint x: 1122, endPoint y: 364, distance: 15.6
click at [1130, 354] on button at bounding box center [1125, 352] width 28 height 28
click at [1111, 384] on button "View contacts" at bounding box center [1082, 389] width 112 height 34
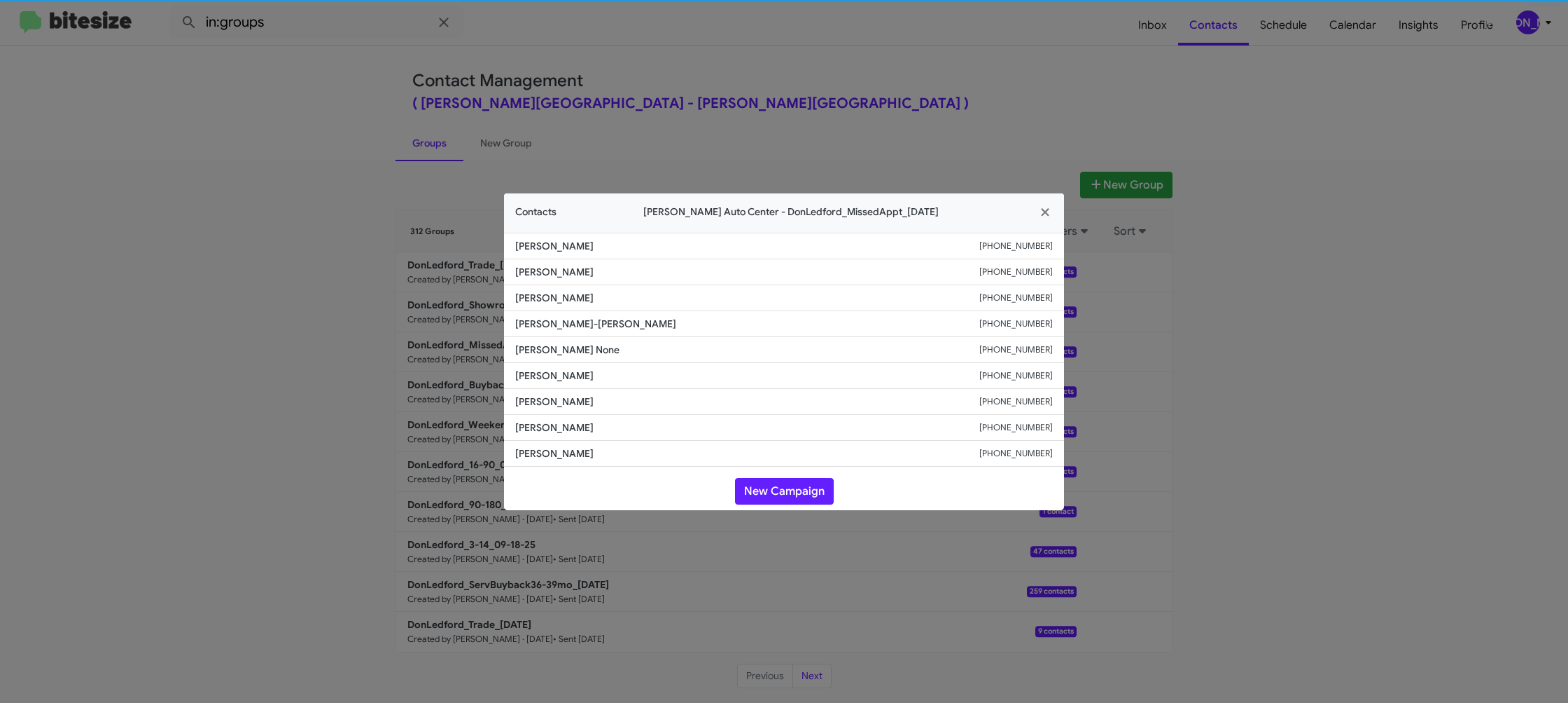
click at [553, 364] on li "Victoria Watson +14232438711" at bounding box center [784, 375] width 560 height 26
drag, startPoint x: 553, startPoint y: 364, endPoint x: 561, endPoint y: 365, distance: 8.1
click at [553, 363] on li "Victoria Watson +14232438711" at bounding box center [784, 375] width 560 height 26
copy span "Victoria Watson"
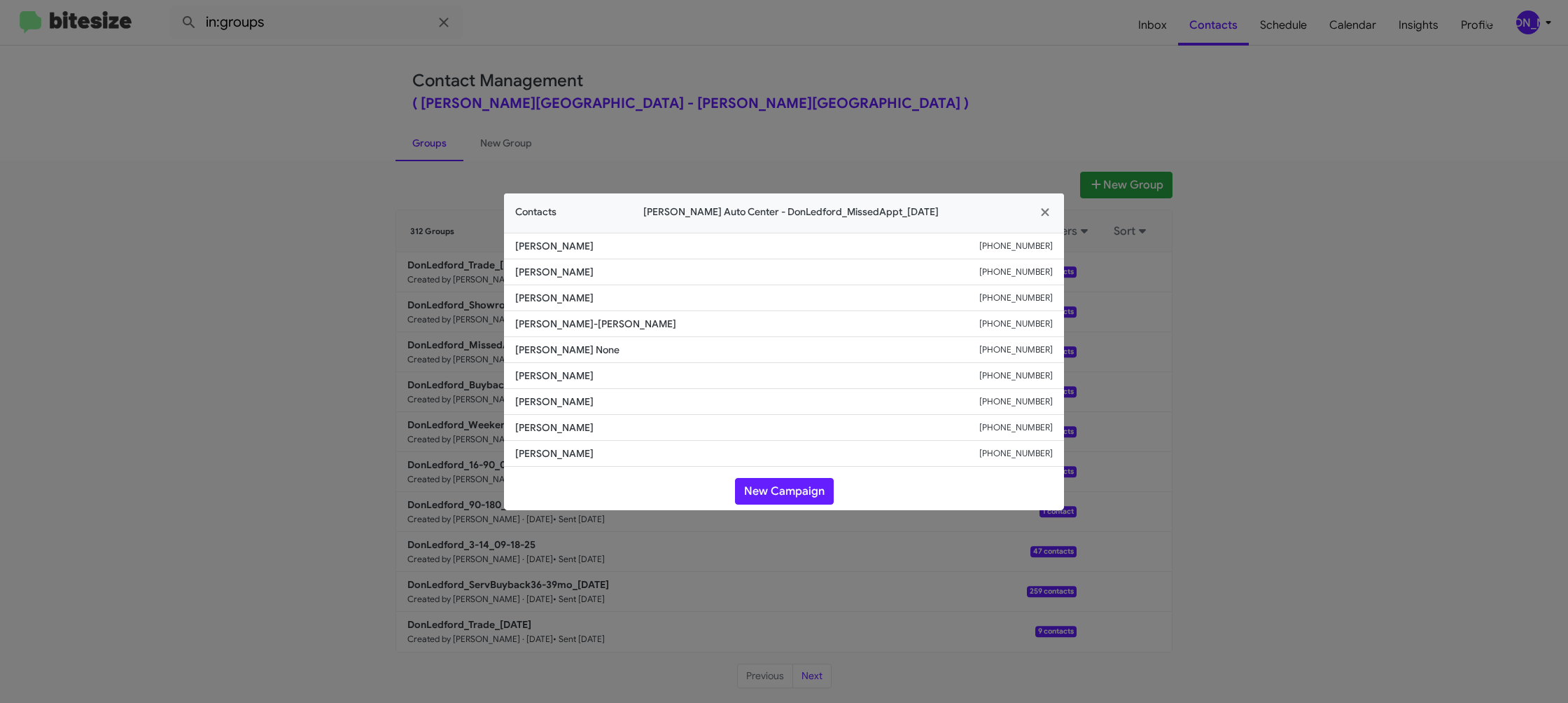
click at [827, 55] on modal-container "Contacts Don Ledford Auto Center - DonLedford_MissedAppt_09-23-25 Israel Albarr…" at bounding box center [784, 352] width 1568 height 703
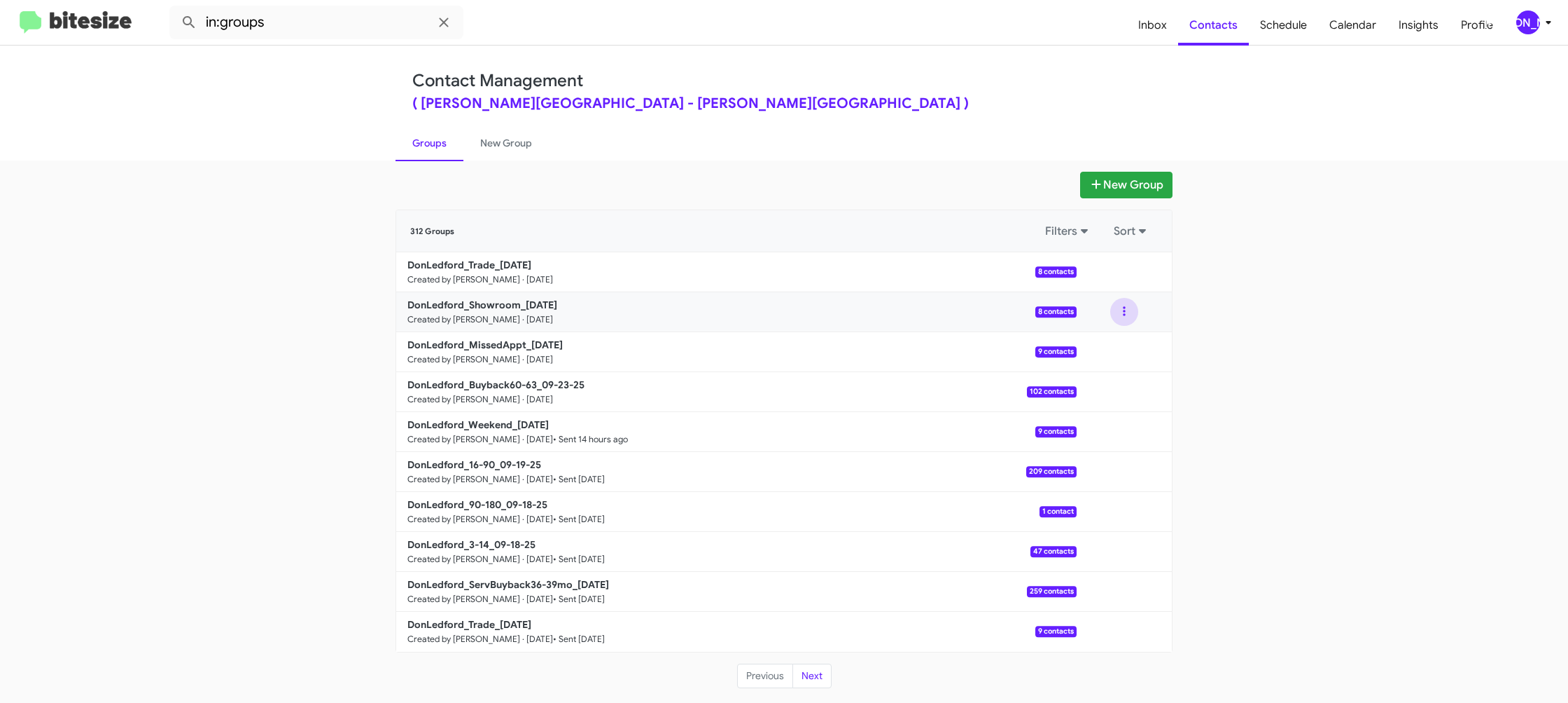
click at [1133, 320] on button at bounding box center [1125, 312] width 28 height 28
drag, startPoint x: 1132, startPoint y: 326, endPoint x: 1120, endPoint y: 346, distance: 23.3
click at [1120, 346] on button "View contacts" at bounding box center [1082, 350] width 112 height 34
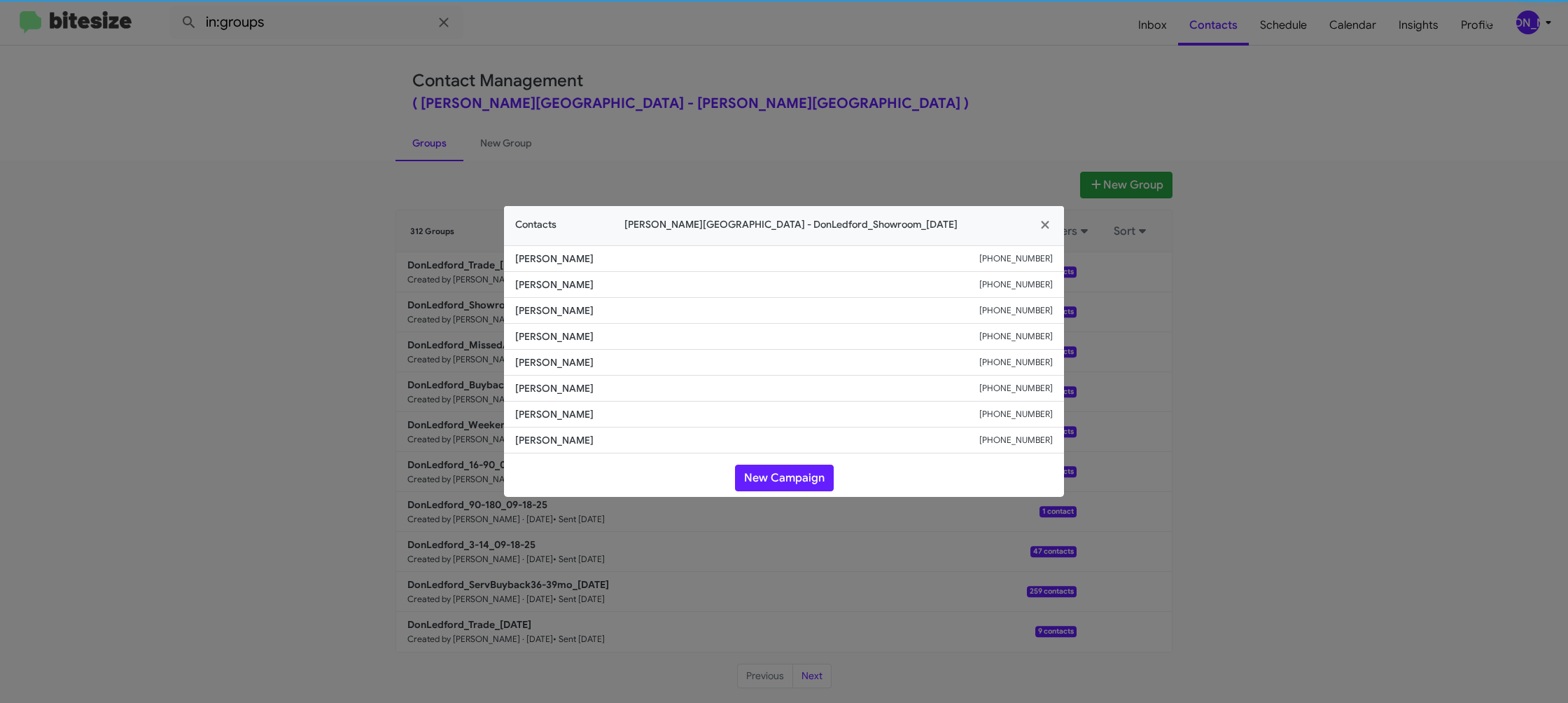
click at [536, 362] on span "Edward Elliott" at bounding box center [747, 362] width 464 height 14
copy span "Edward Elliott"
drag, startPoint x: 694, startPoint y: 24, endPoint x: 817, endPoint y: 146, distance: 173.2
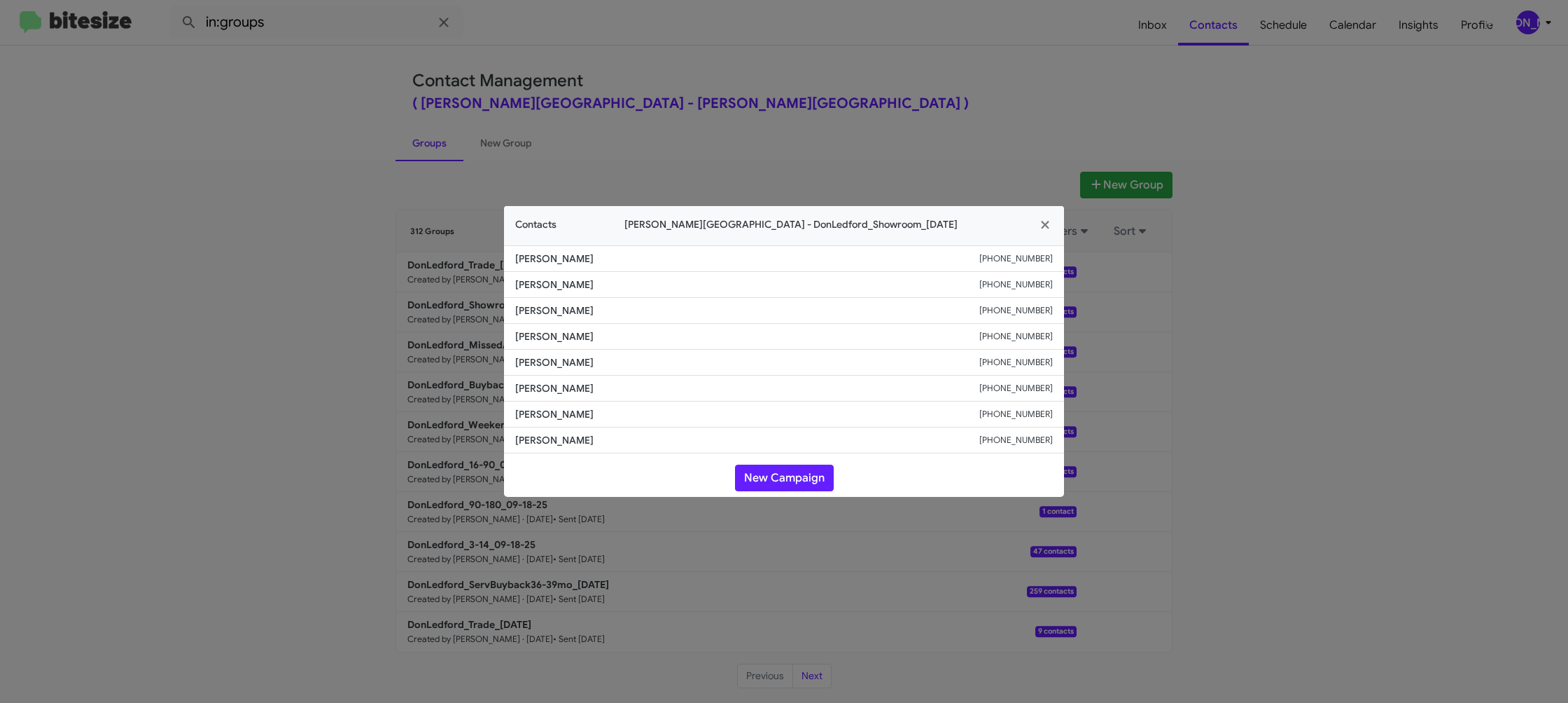
click at [695, 25] on modal-container "Contacts Don Ledford Auto Center - DonLedford_Showroom_09-23-25 Colby Parker +1…" at bounding box center [784, 352] width 1568 height 703
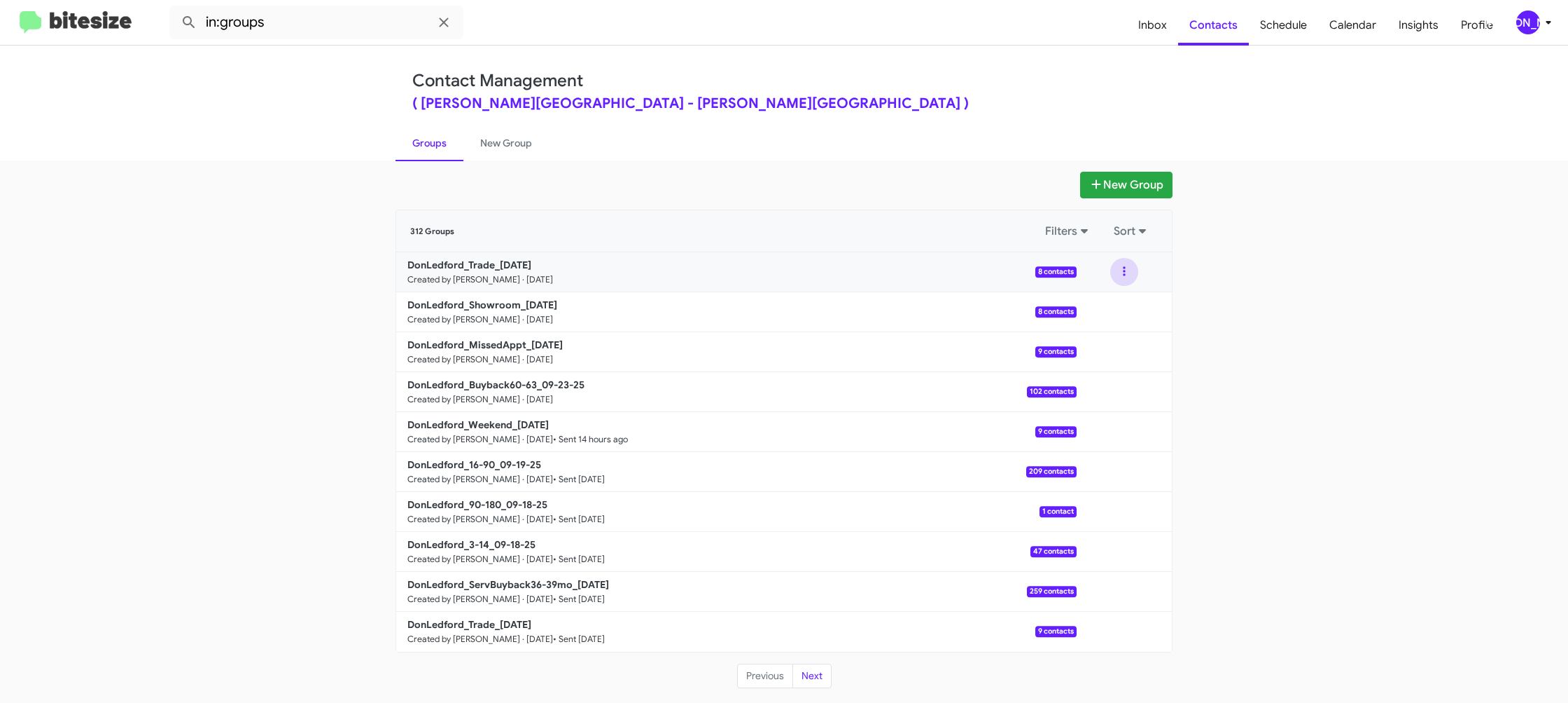
drag, startPoint x: 1129, startPoint y: 276, endPoint x: 1128, endPoint y: 284, distance: 8.1
click at [1129, 276] on button at bounding box center [1125, 272] width 28 height 28
drag, startPoint x: 1128, startPoint y: 284, endPoint x: 1122, endPoint y: 295, distance: 12.5
click at [1122, 295] on button "View contacts" at bounding box center [1082, 310] width 112 height 34
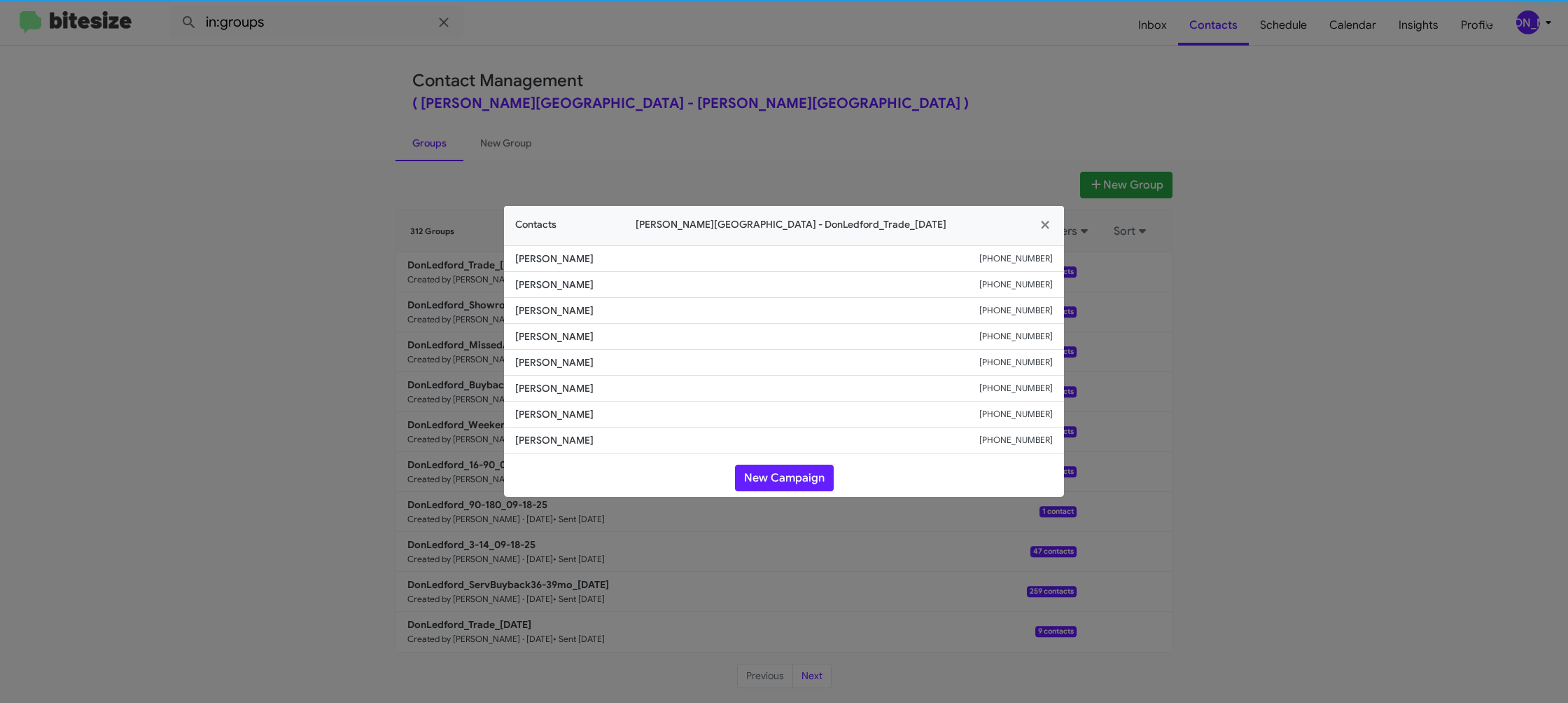
click at [560, 356] on span "Mark Mckenzie" at bounding box center [747, 362] width 464 height 14
copy span "Mark Mckenzie"
click at [341, 267] on modal-container "Contacts Don Ledford Auto Center - DonLedford_Trade_09-23-25 Jon-Harley Burt +1…" at bounding box center [784, 352] width 1568 height 703
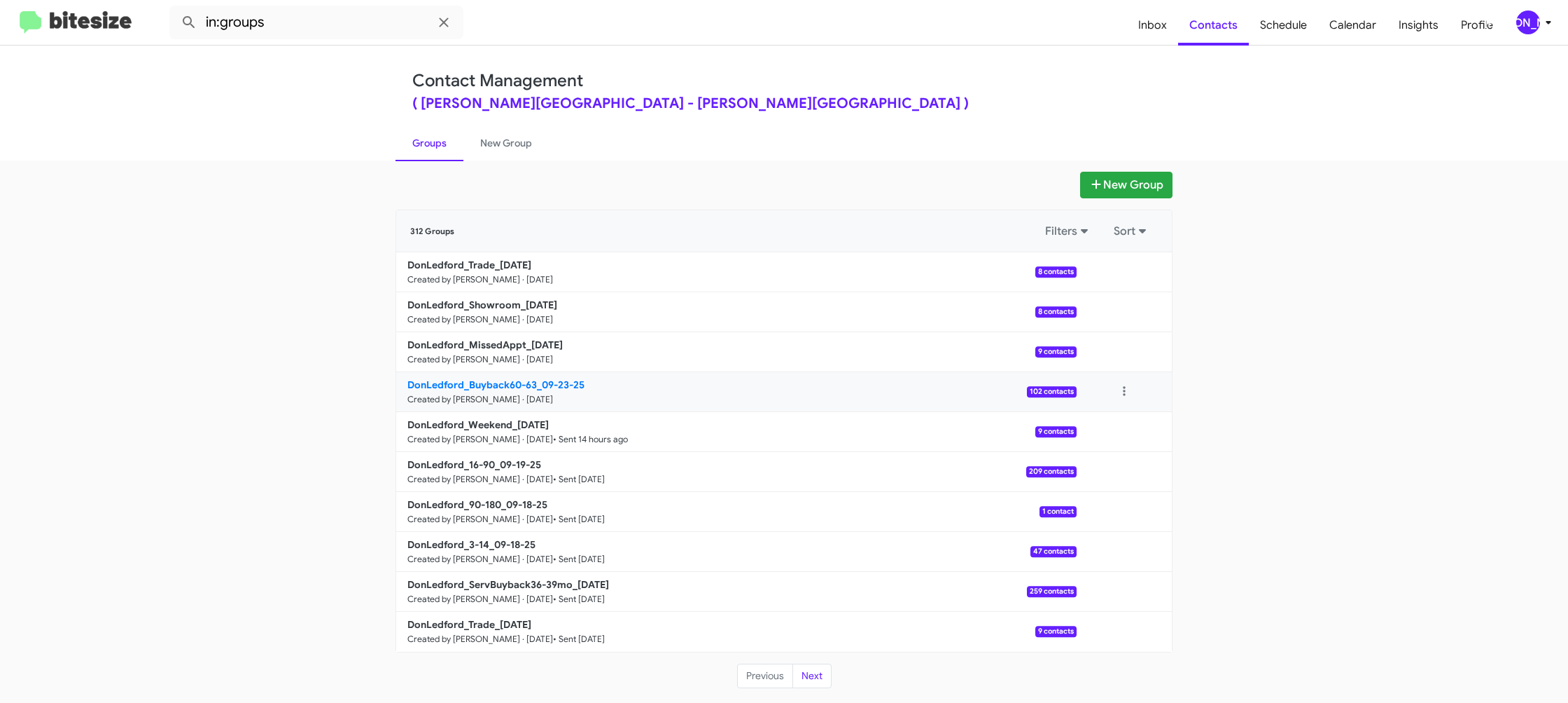
click at [517, 379] on b "DonLedford_Buyback60-63_09-23-25" at bounding box center [495, 384] width 177 height 13
drag, startPoint x: 517, startPoint y: 379, endPoint x: 507, endPoint y: 352, distance: 28.8
click at [516, 378] on b "DonLedford_Buyback60-63_09-23-25" at bounding box center [495, 384] width 177 height 13
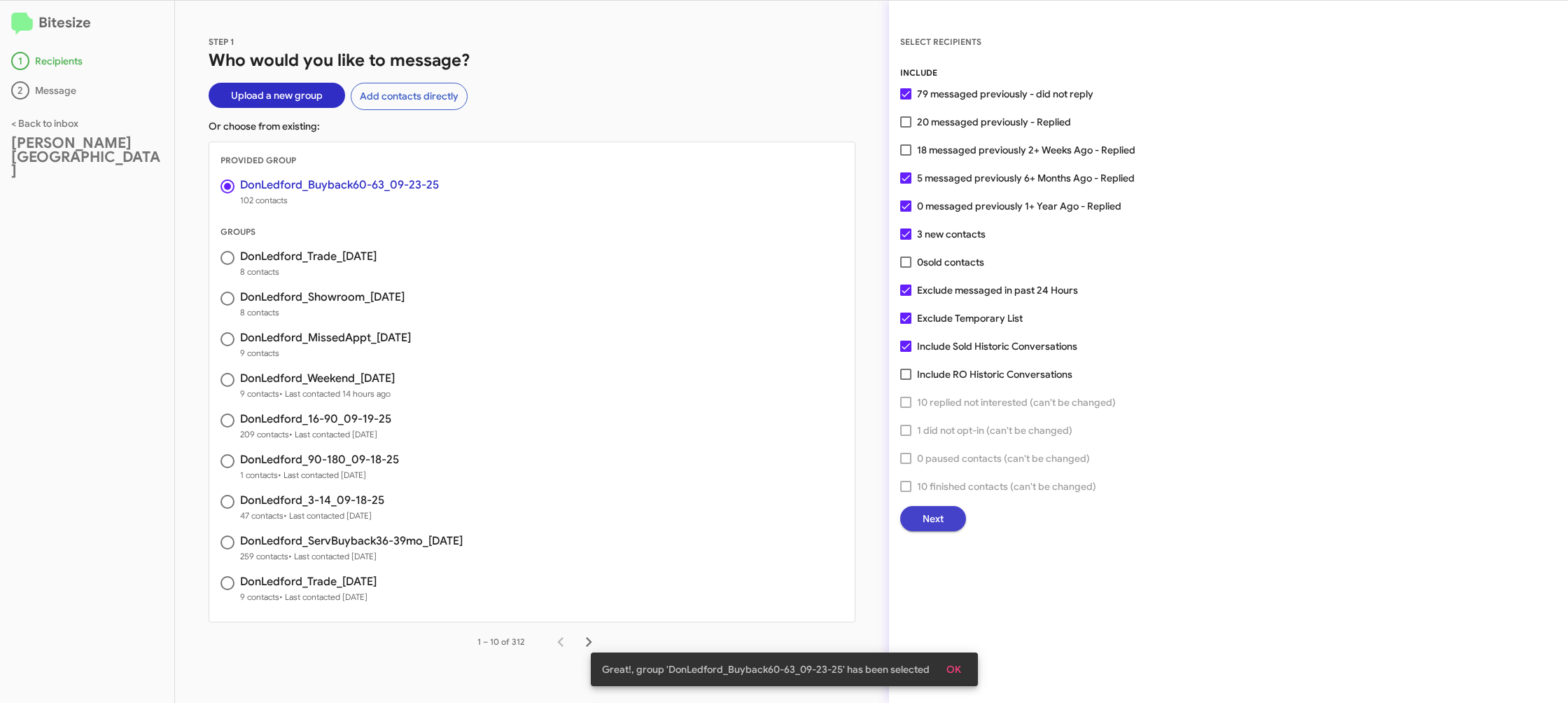
click at [939, 521] on span "Next" at bounding box center [933, 517] width 21 height 25
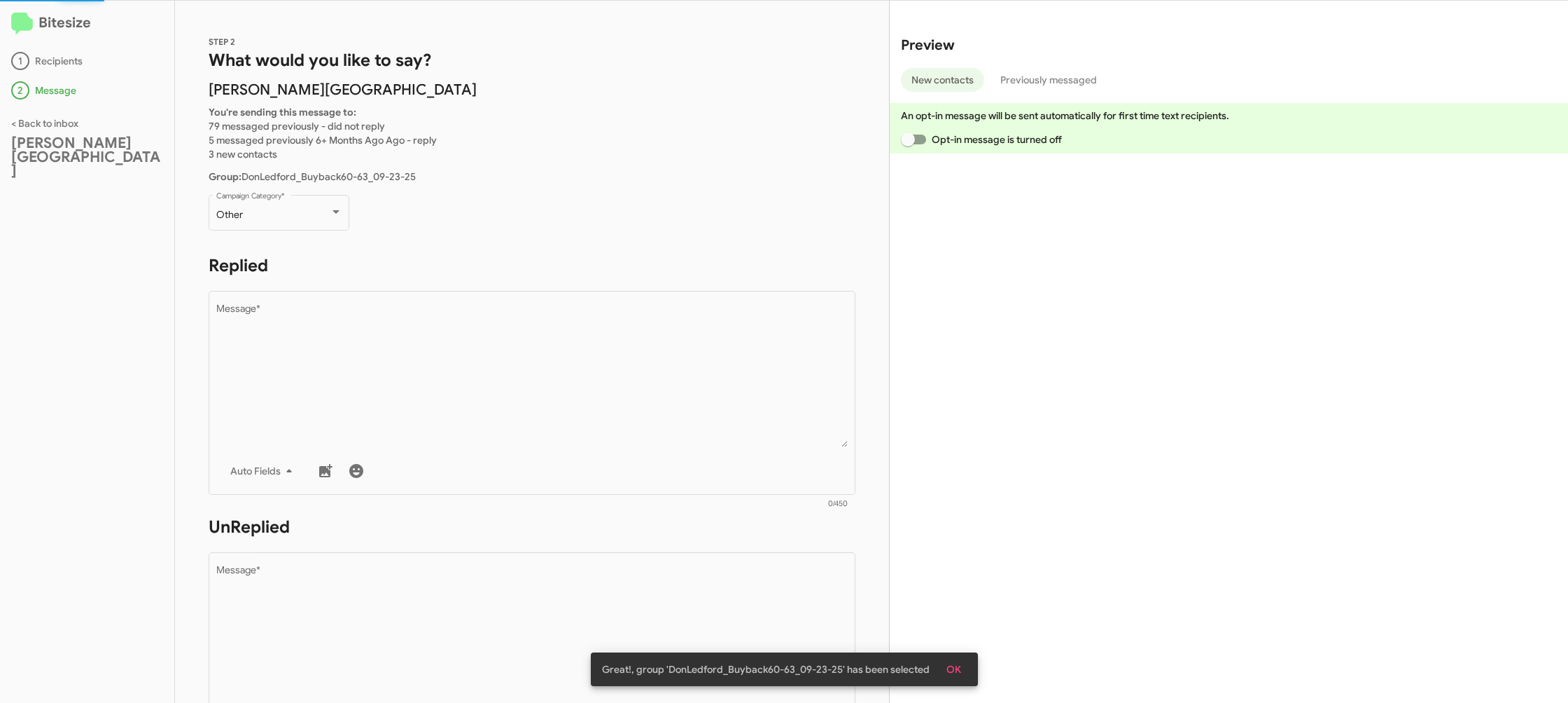
click at [352, 229] on p "Other Campaign Category *" at bounding box center [532, 219] width 647 height 54
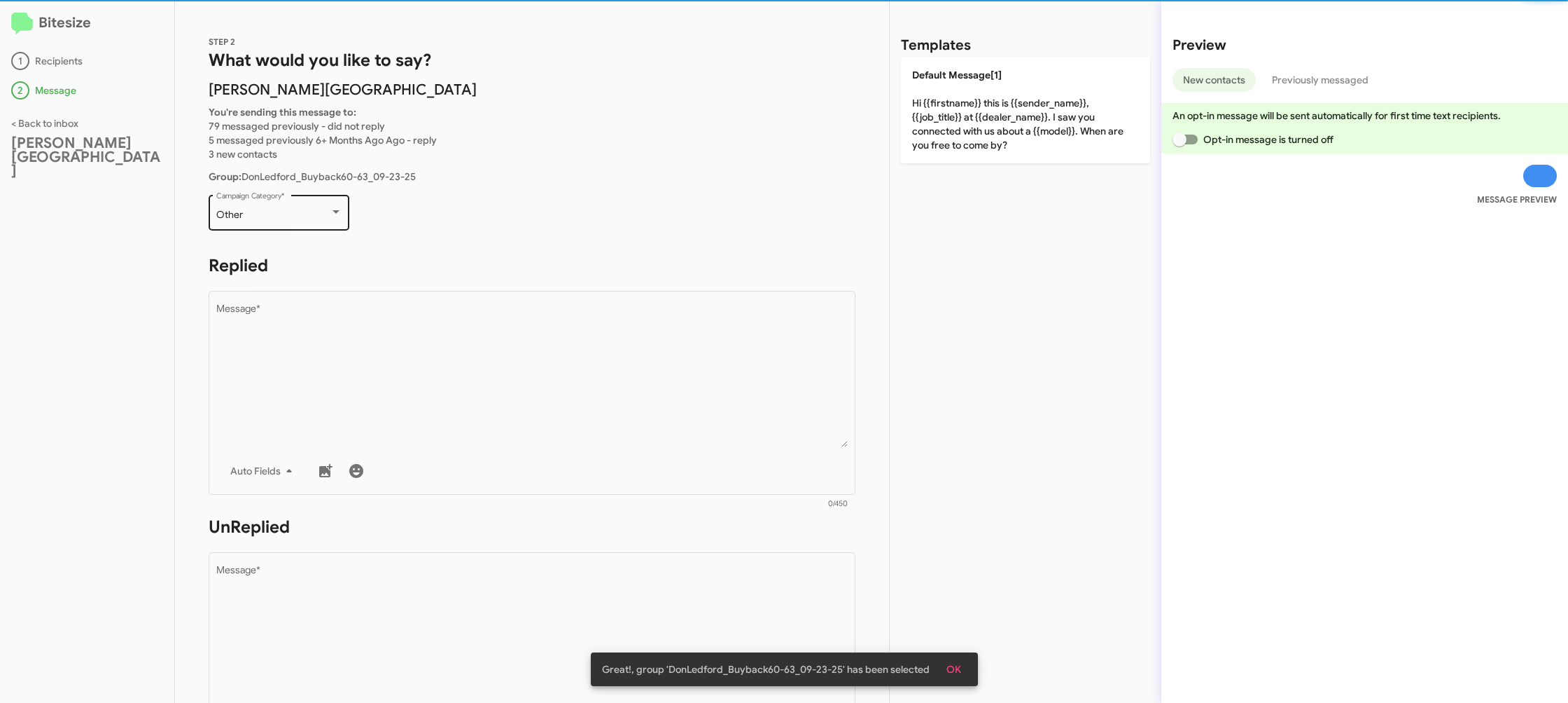
click at [343, 225] on div "Other Campaign Category *" at bounding box center [278, 211] width 141 height 39
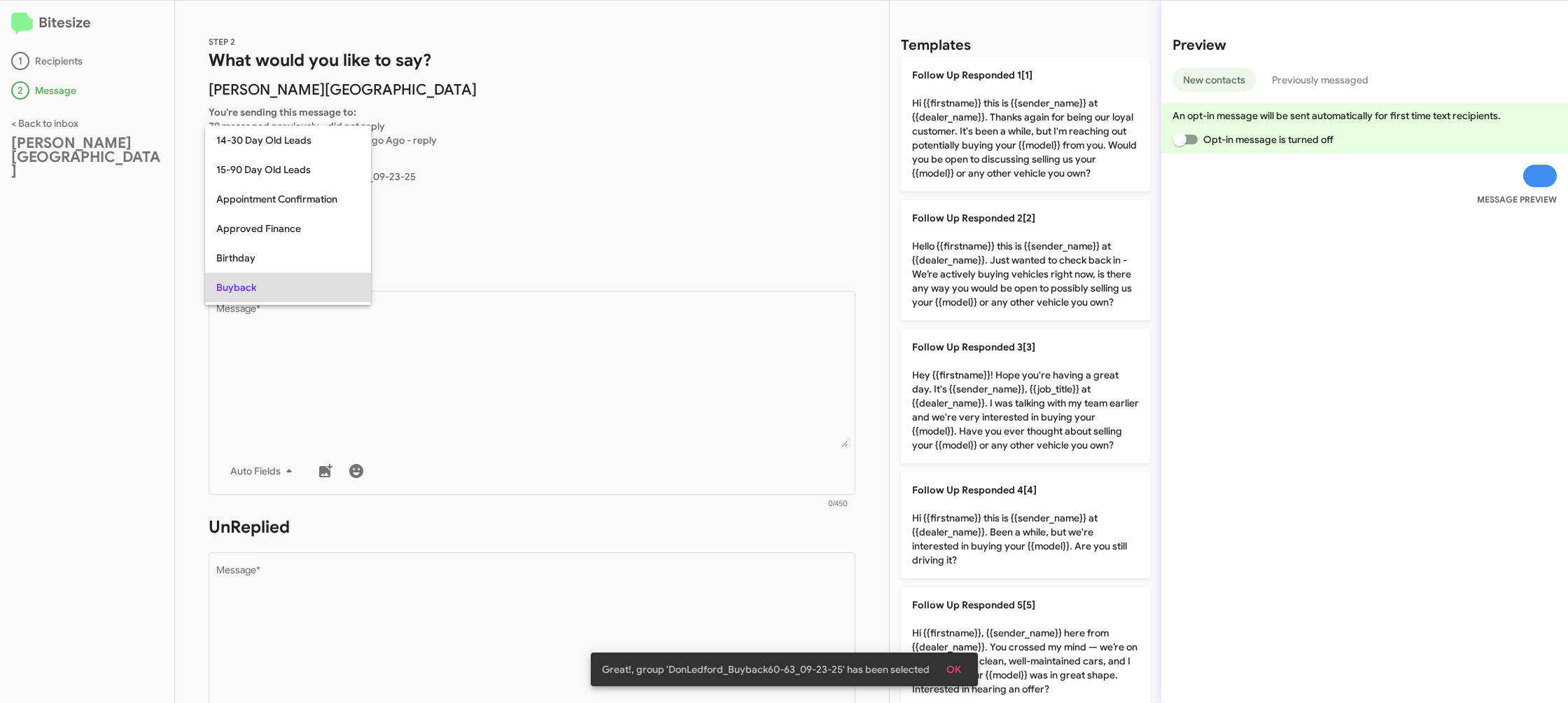
scroll to position [72, 0]
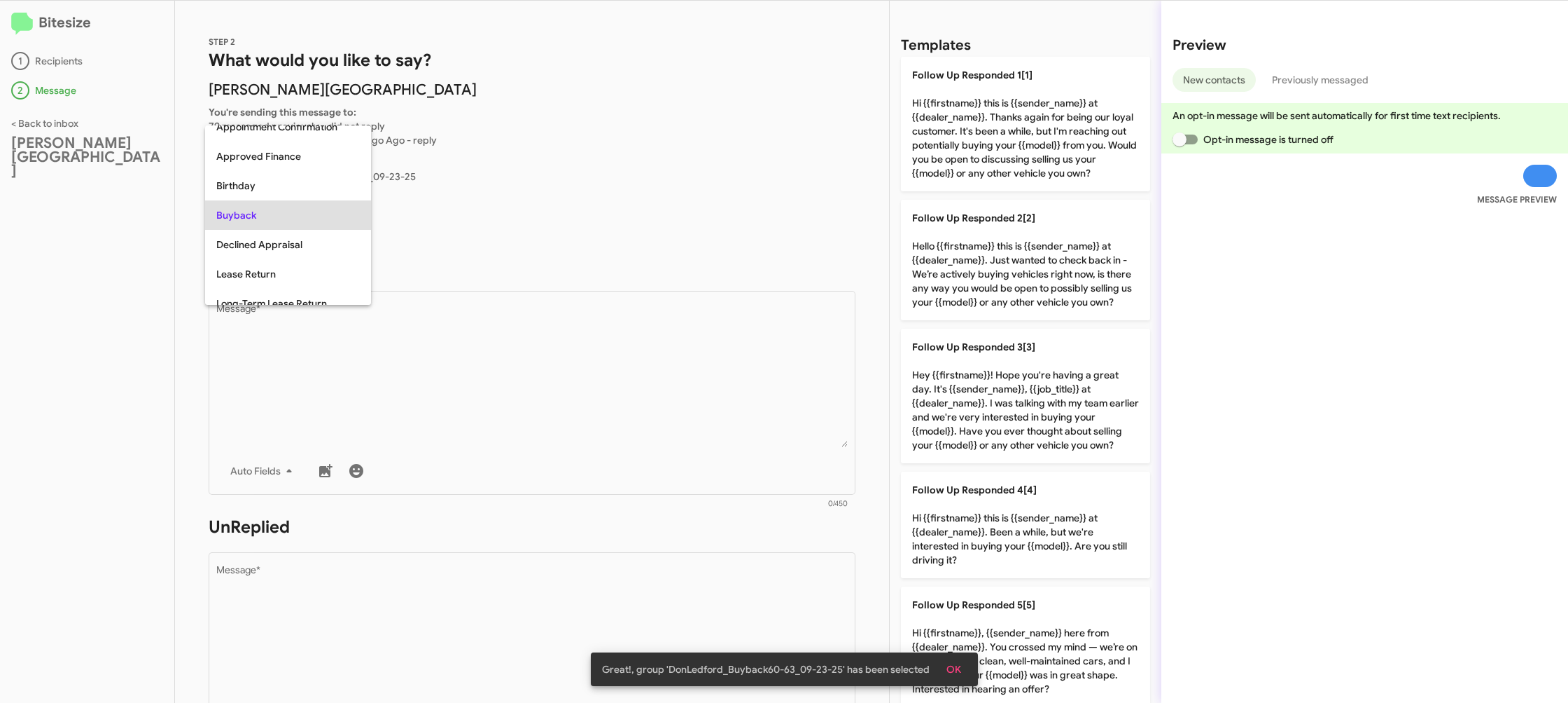
click at [536, 367] on div at bounding box center [784, 352] width 1568 height 703
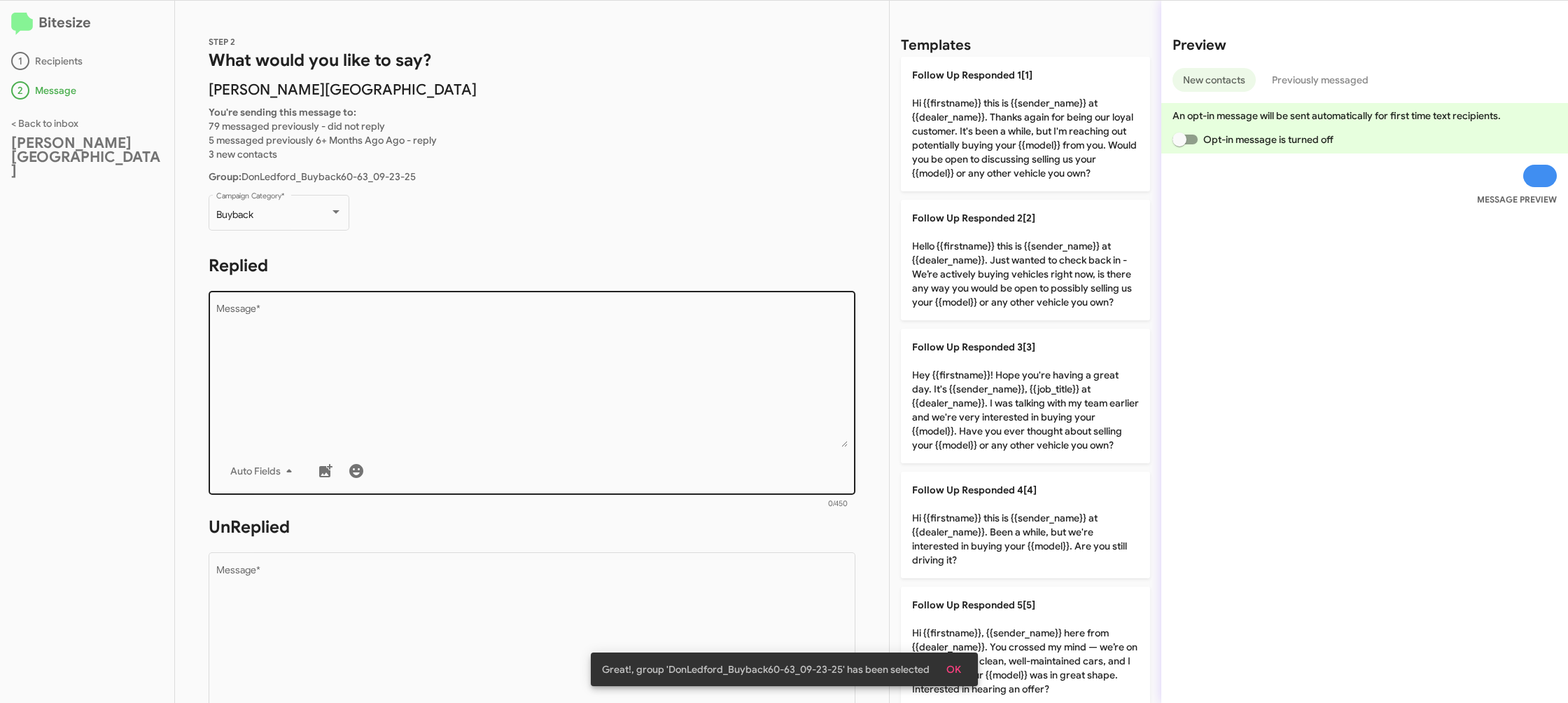
click at [535, 367] on textarea "Message *" at bounding box center [532, 374] width 632 height 143
drag, startPoint x: 536, startPoint y: 367, endPoint x: 548, endPoint y: 364, distance: 12.4
click at [538, 366] on textarea "Message *" at bounding box center [532, 374] width 632 height 143
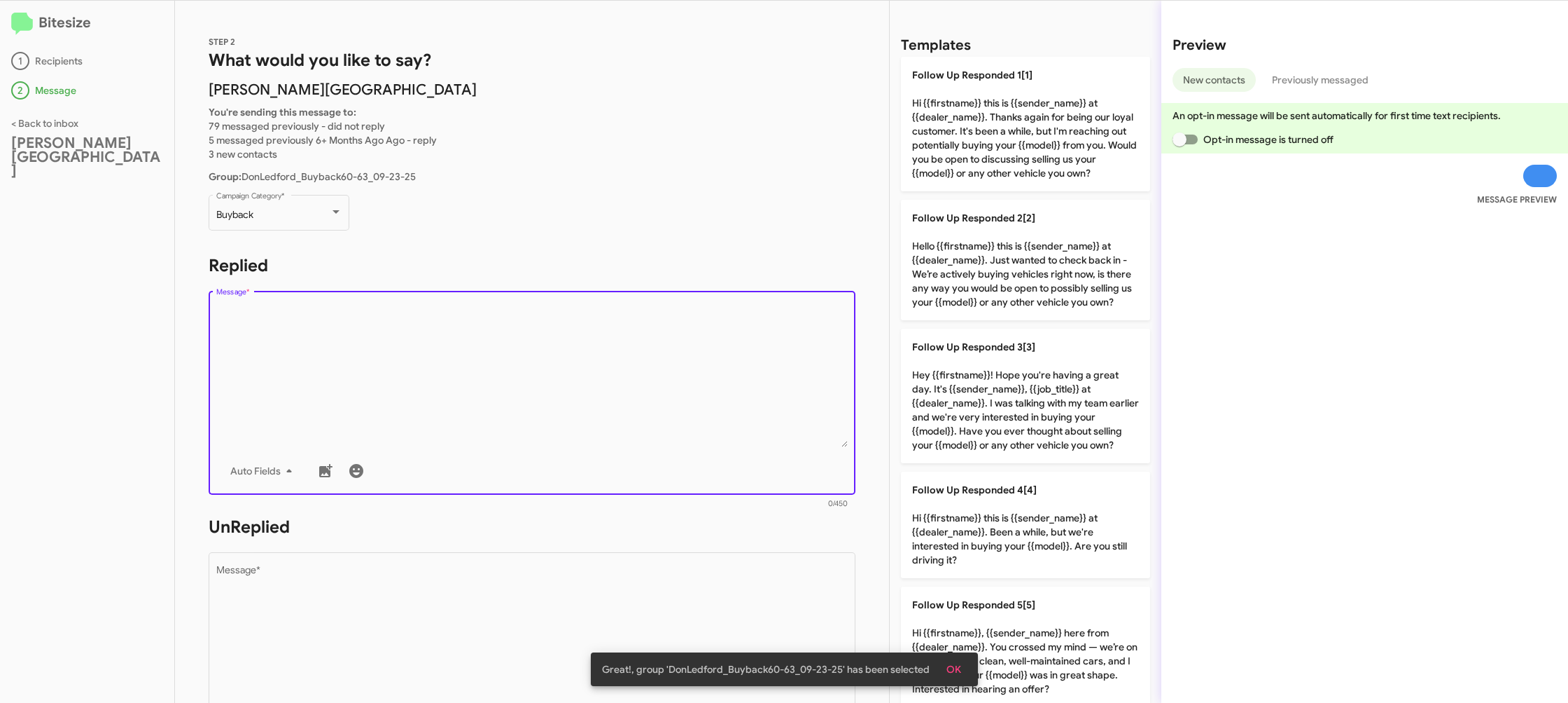
drag, startPoint x: 1026, startPoint y: 275, endPoint x: 718, endPoint y: 421, distance: 340.9
click at [1024, 275] on p "Follow Up Responded 2[2] Hello {{firstname}} this is {{sender_name}} at {{deale…" at bounding box center [1026, 260] width 250 height 121
type textarea "Hello {{firstname}} this is {{sender_name}} at {{dealer_name}}. Just wanted to …"
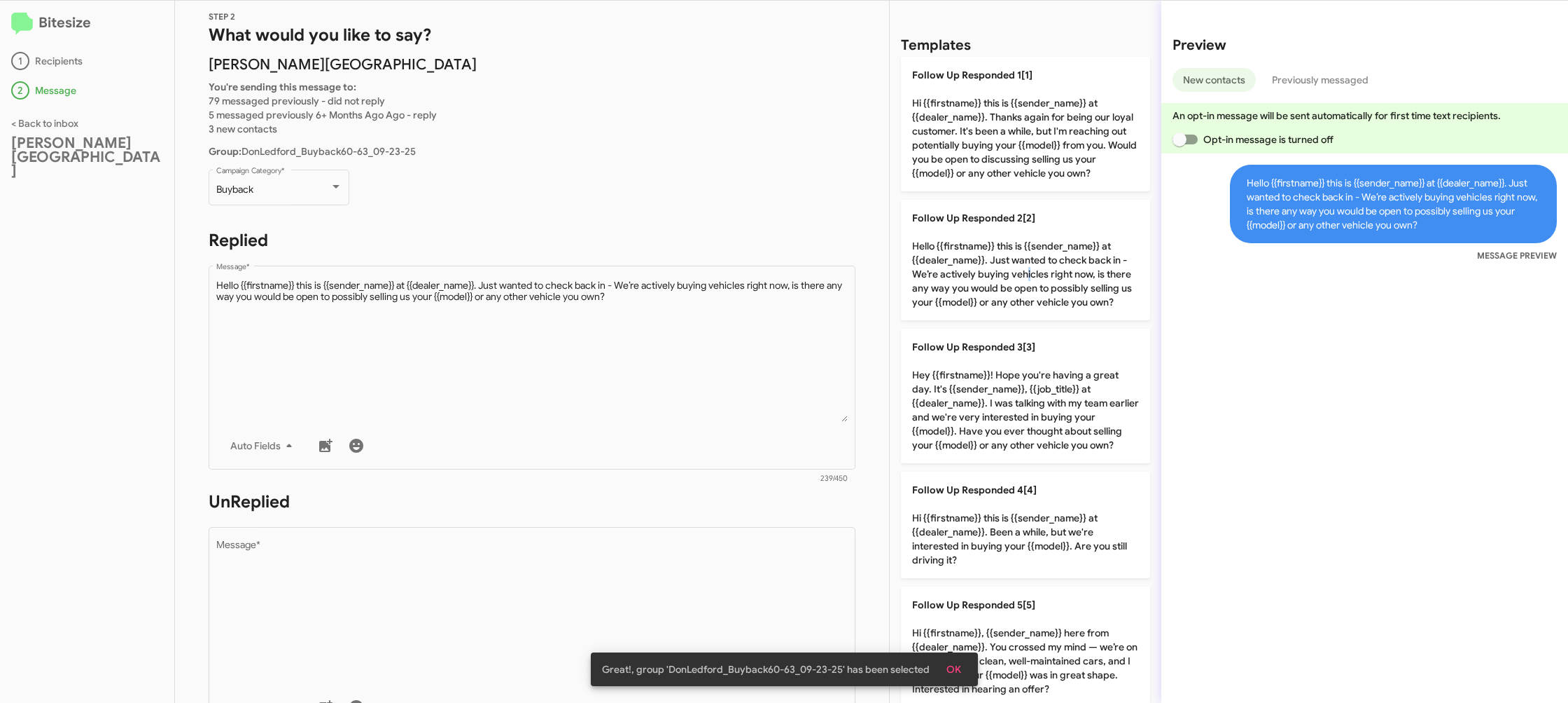
scroll to position [43, 0]
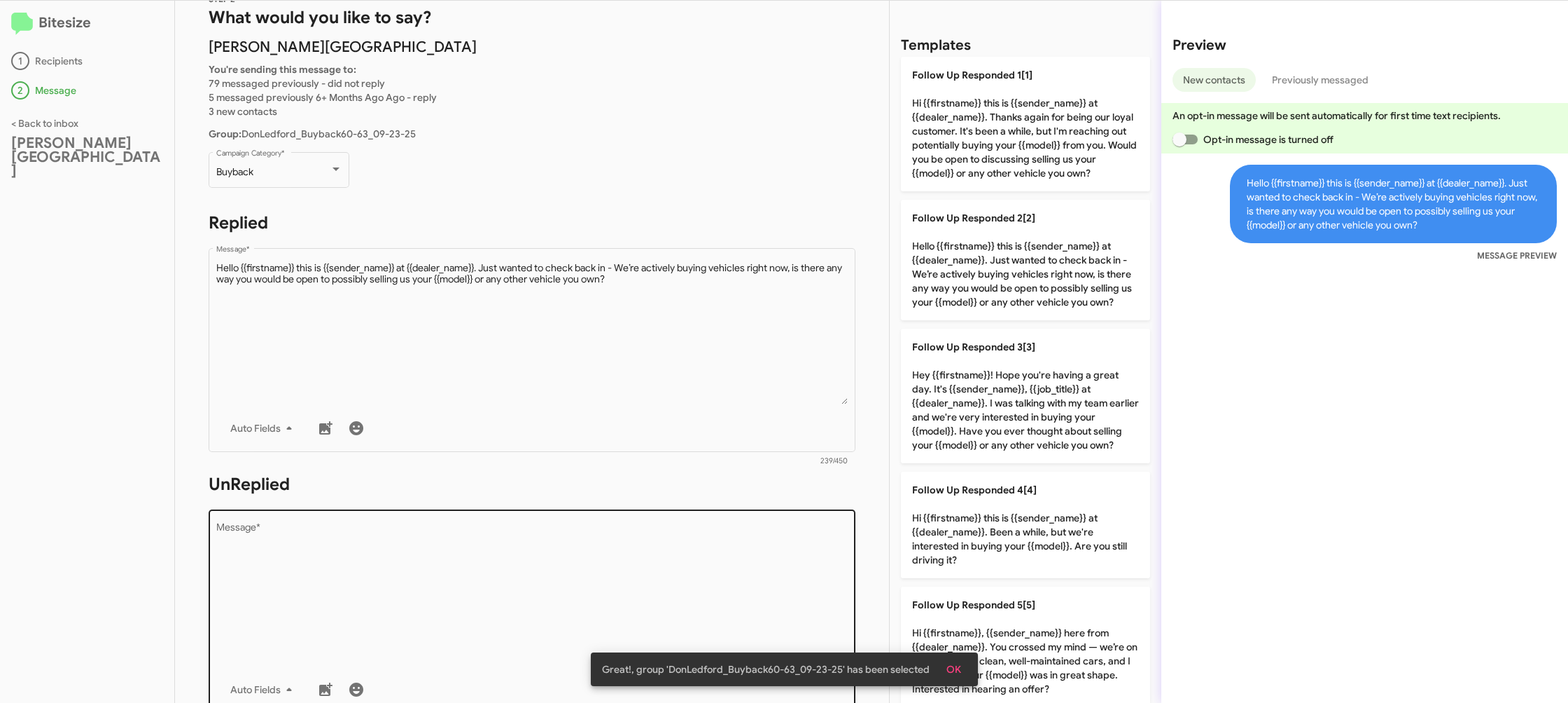
click at [633, 522] on div "Drop image here to insert Auto Fields Message *" at bounding box center [532, 609] width 632 height 207
click at [630, 524] on textarea "Message *" at bounding box center [532, 593] width 632 height 143
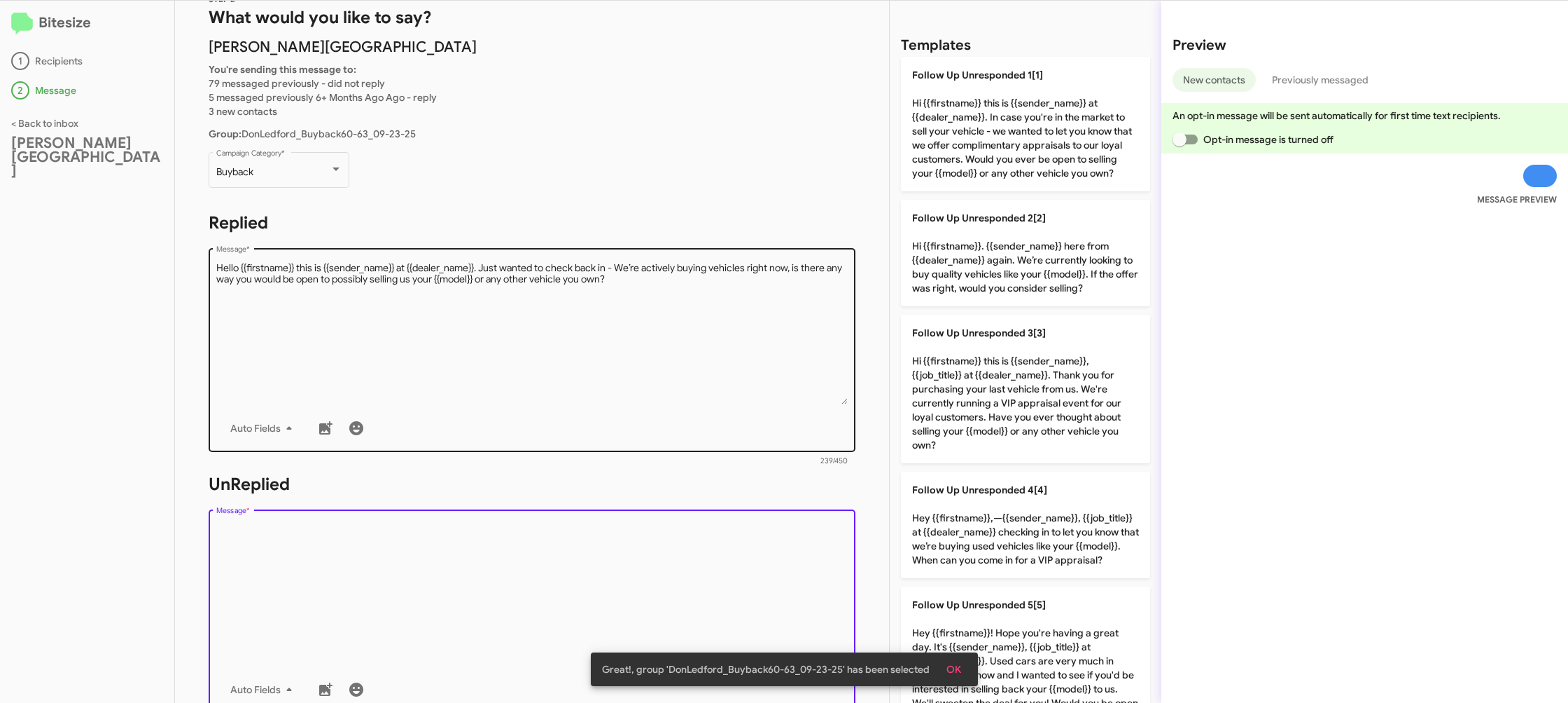
drag, startPoint x: 630, startPoint y: 524, endPoint x: 802, endPoint y: 357, distance: 239.7
click at [658, 479] on form "UnReplied Drop image here to insert Auto Fields Message * 0/450" at bounding box center [532, 600] width 647 height 256
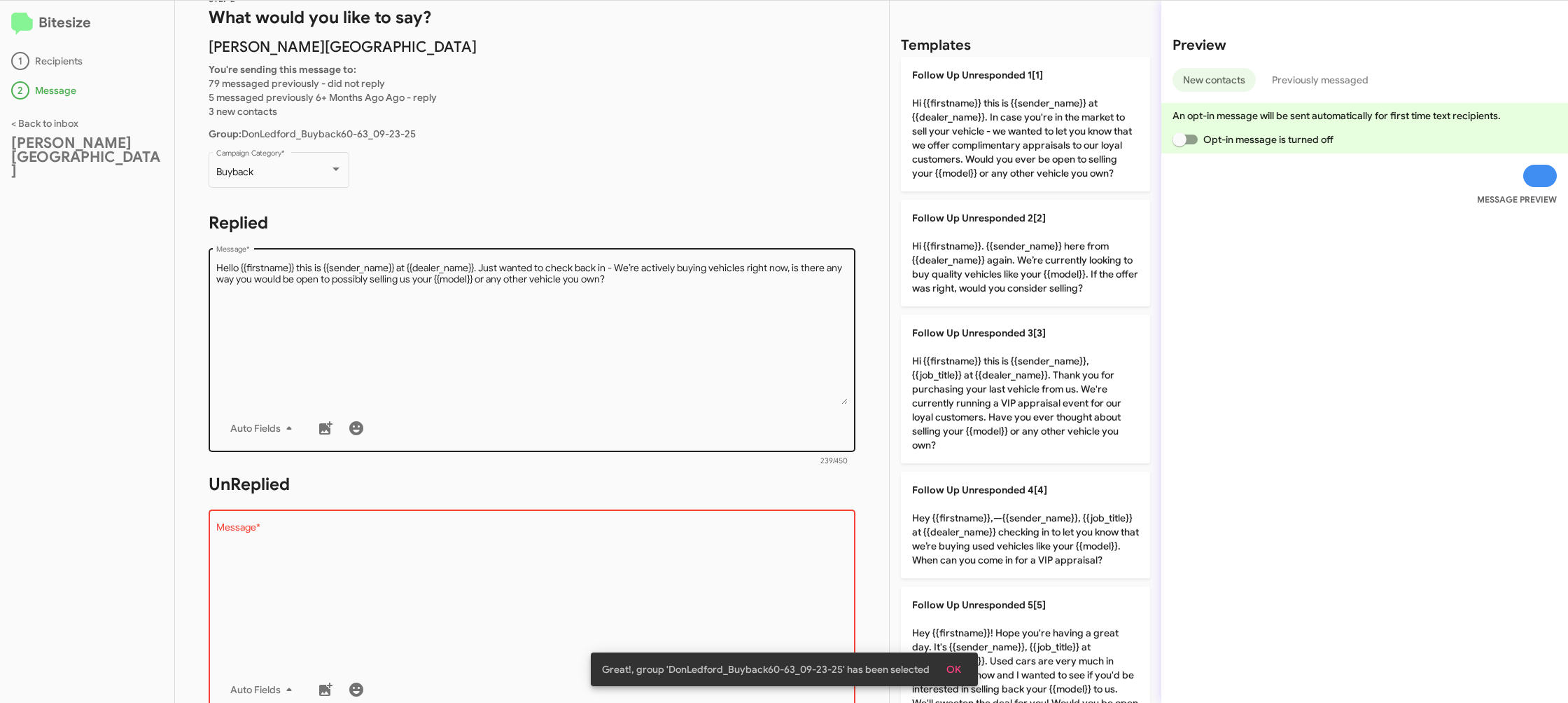
drag, startPoint x: 913, startPoint y: 280, endPoint x: 741, endPoint y: 265, distance: 172.7
click at [913, 280] on p "Follow Up Unresponded 2[2] Hi {{firstname}}. {{sender_name}} here from {{dealer…" at bounding box center [1026, 253] width 250 height 107
type textarea "Hi {{firstname}}. {{sender_name}} here from {{dealer_name}} again. We’re curren…"
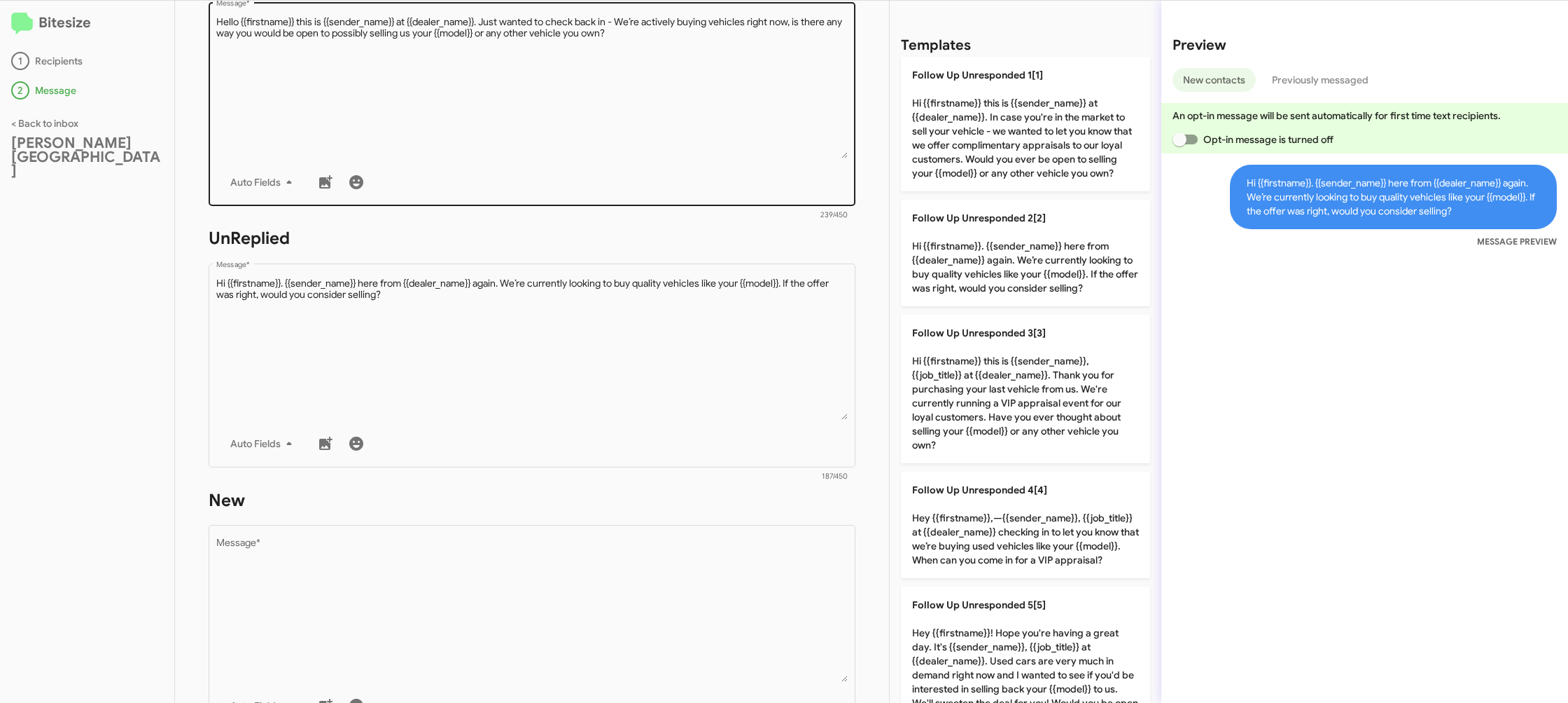
scroll to position [511, 0]
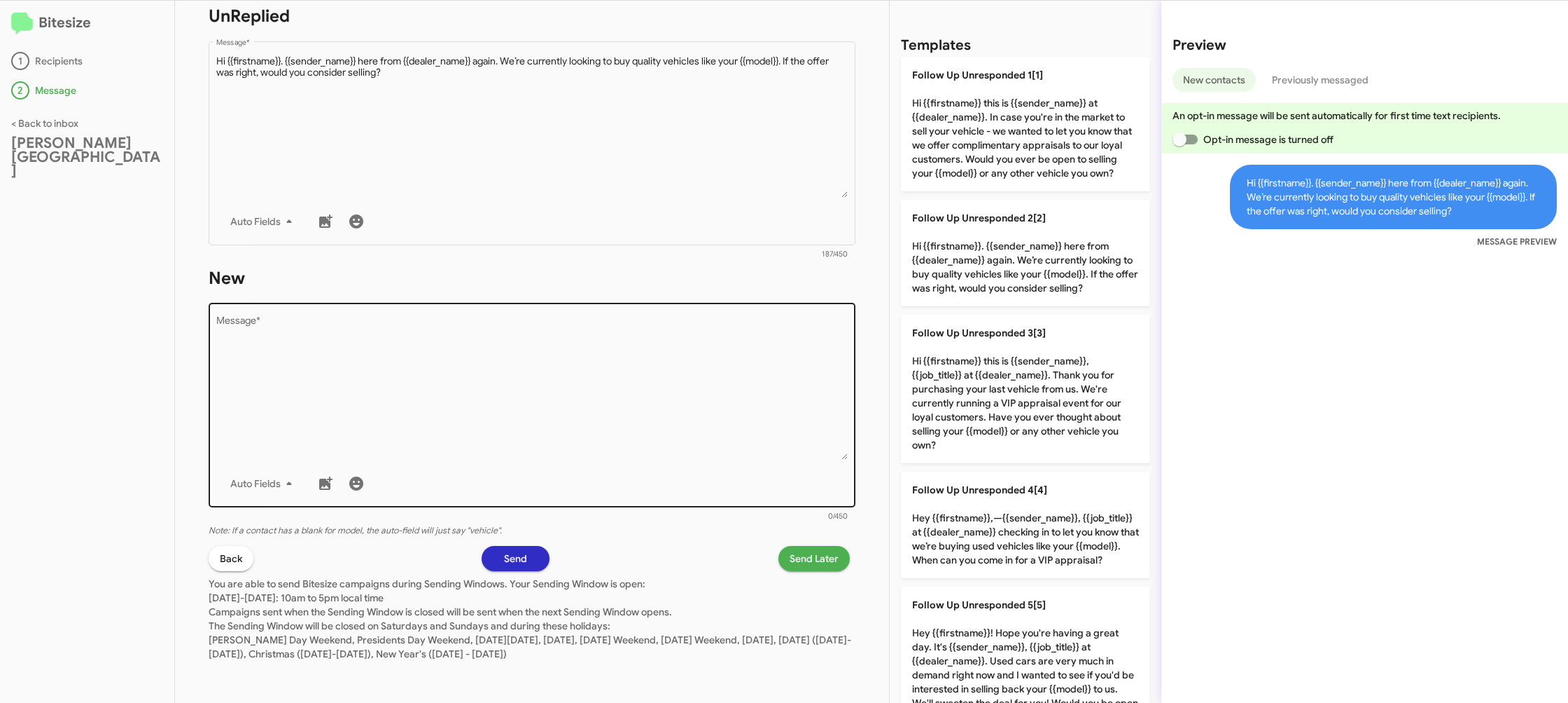
click at [706, 318] on textarea "Message *" at bounding box center [532, 387] width 632 height 143
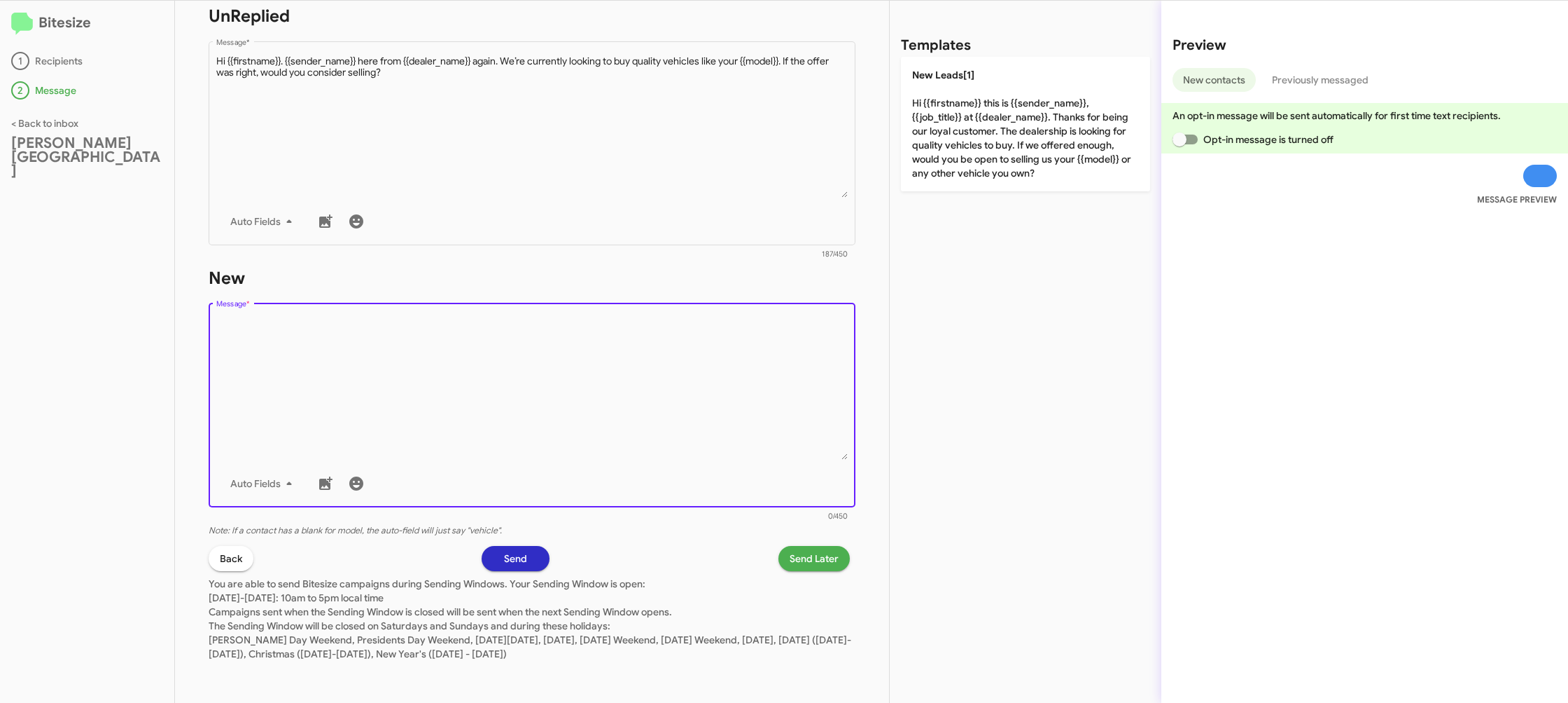
click at [704, 330] on textarea "Message *" at bounding box center [532, 387] width 632 height 143
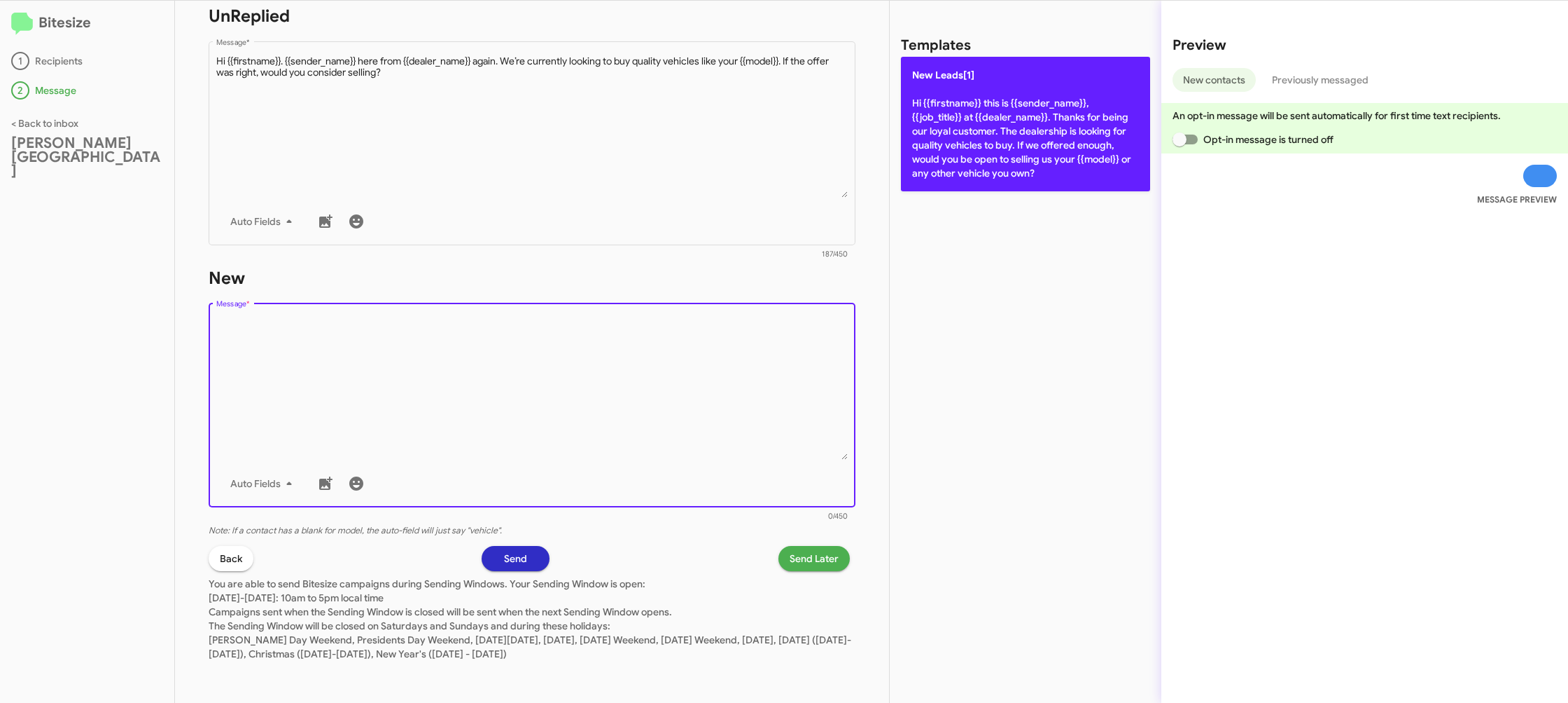
drag, startPoint x: 704, startPoint y: 330, endPoint x: 968, endPoint y: 155, distance: 316.7
click at [776, 281] on form "New Drop image here to insert Auto Fields Message * 0/450" at bounding box center [532, 394] width 647 height 256
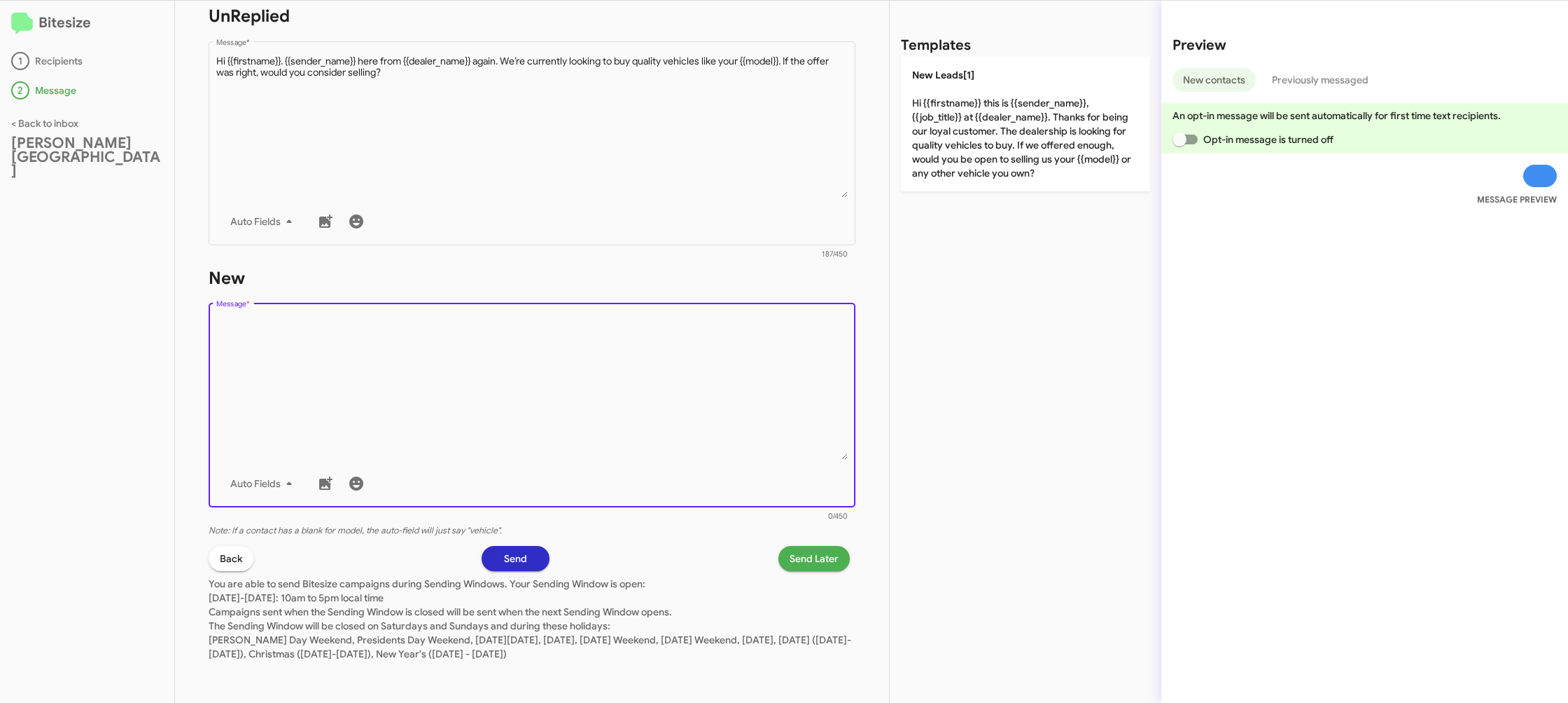
drag, startPoint x: 993, startPoint y: 145, endPoint x: 923, endPoint y: 218, distance: 101.1
click at [993, 146] on p "New Leads[1] Hi {{firstname}} this is {{sender_name}}, {{job_title}} at {{deale…" at bounding box center [1026, 124] width 250 height 135
type textarea "Hi {{firstname}} this is {{sender_name}}, {{job_title}} at {{dealer_name}}. Tha…"
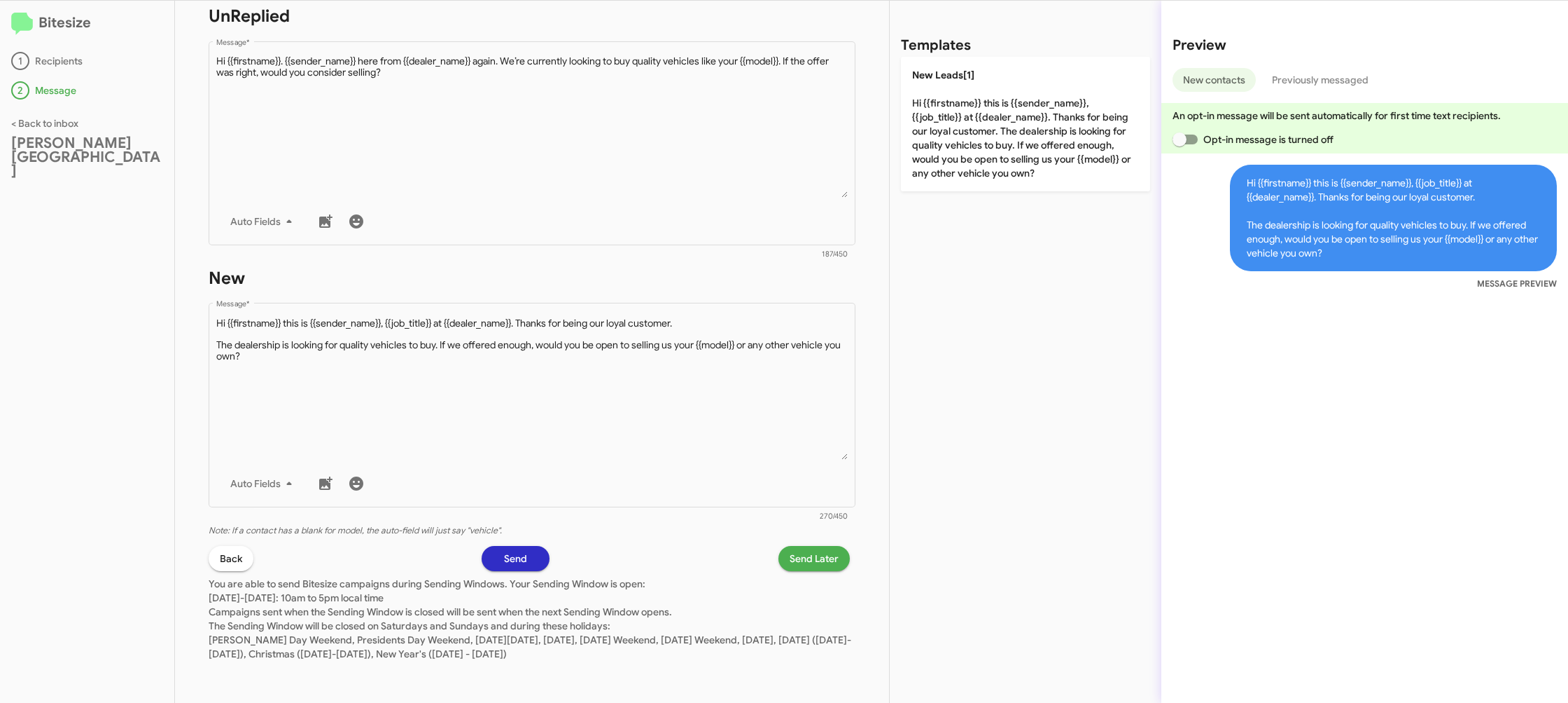
click at [801, 565] on span "Send Later" at bounding box center [813, 557] width 49 height 25
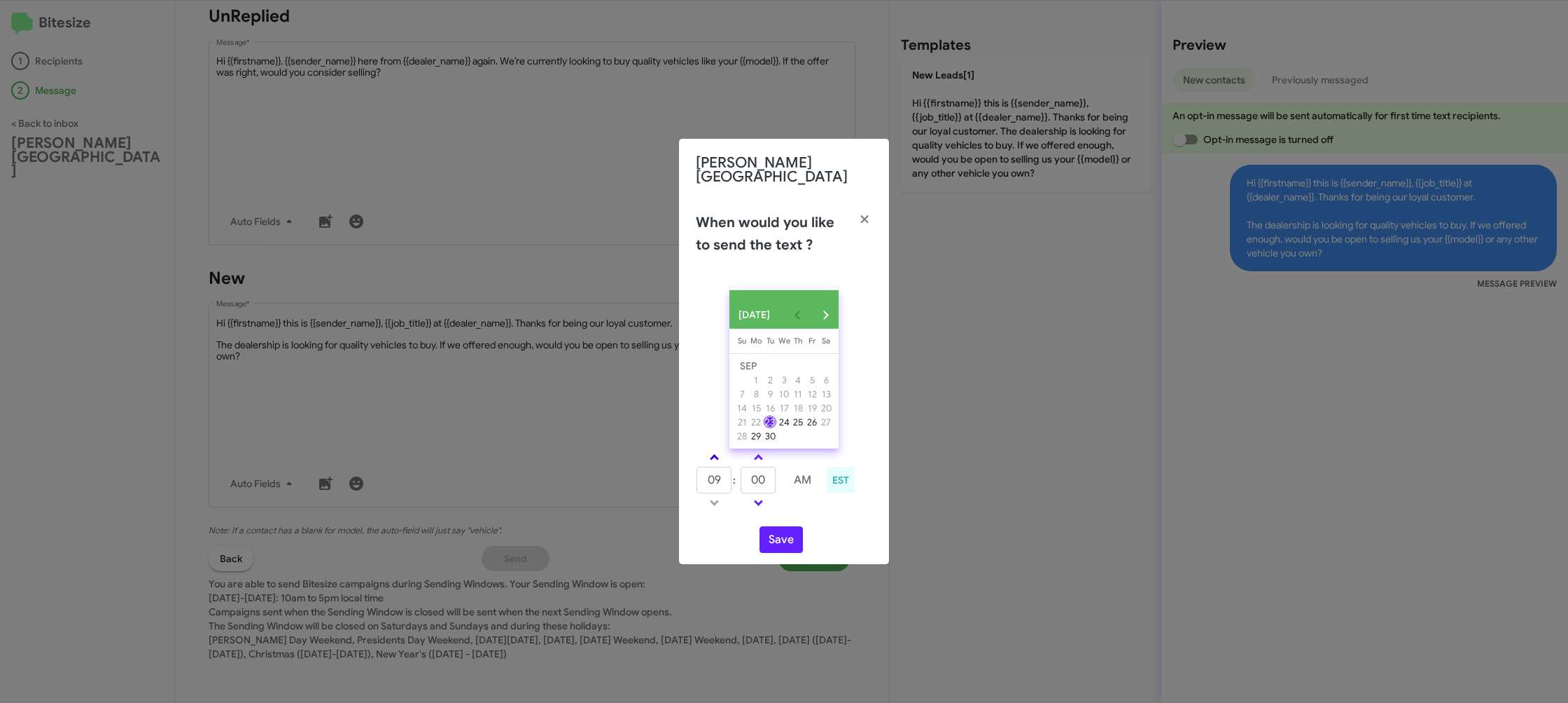
click at [714, 458] on span at bounding box center [714, 458] width 9 height 9
type input "10"
click at [755, 471] on input "00" at bounding box center [758, 479] width 35 height 27
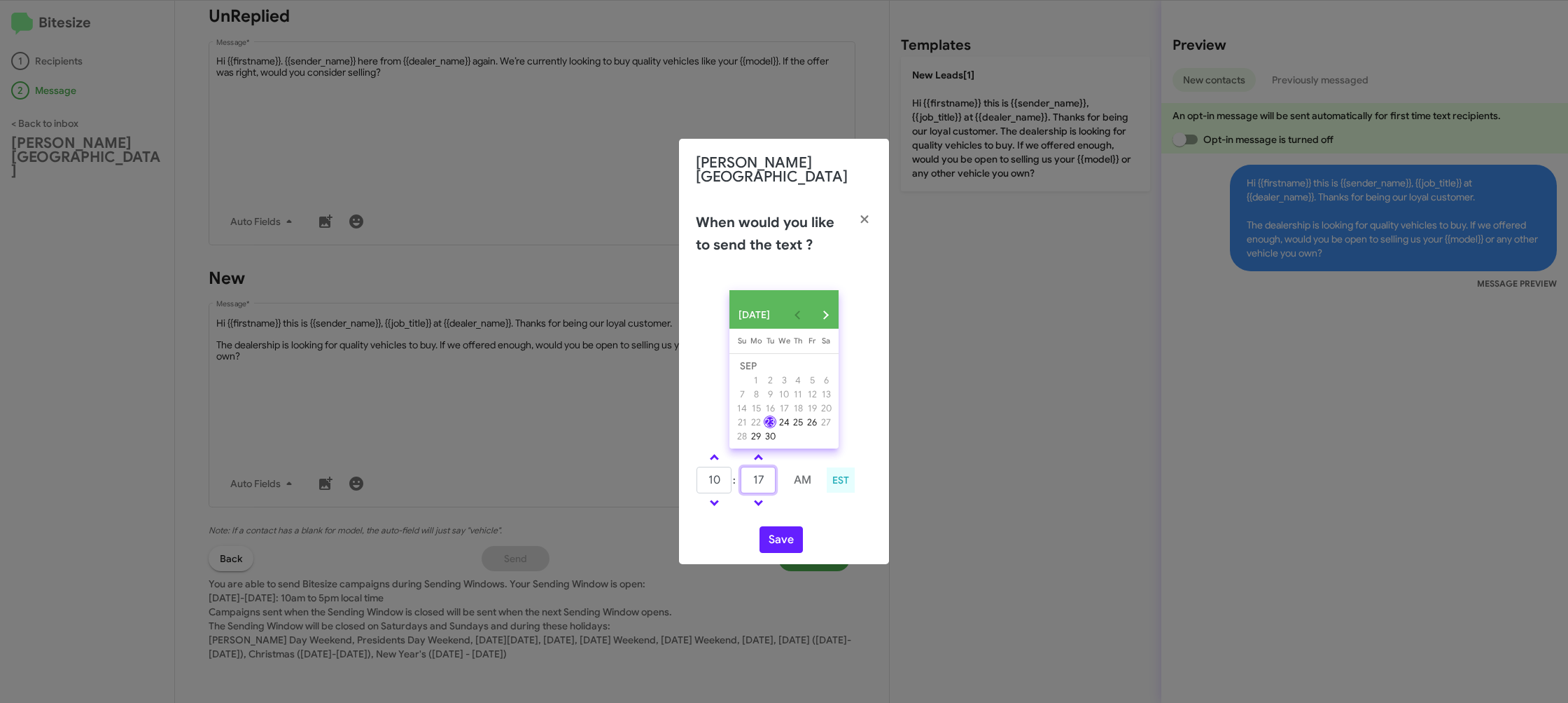
type input "17"
drag, startPoint x: 840, startPoint y: 517, endPoint x: 774, endPoint y: 528, distance: 66.9
click at [827, 516] on div "SEP 2025 Sunday Su Monday Mo Tuesday Tu Wednesday We Thursday Th Friday Fr Satu…" at bounding box center [784, 420] width 210 height 285
click at [771, 531] on button "Save" at bounding box center [781, 539] width 43 height 27
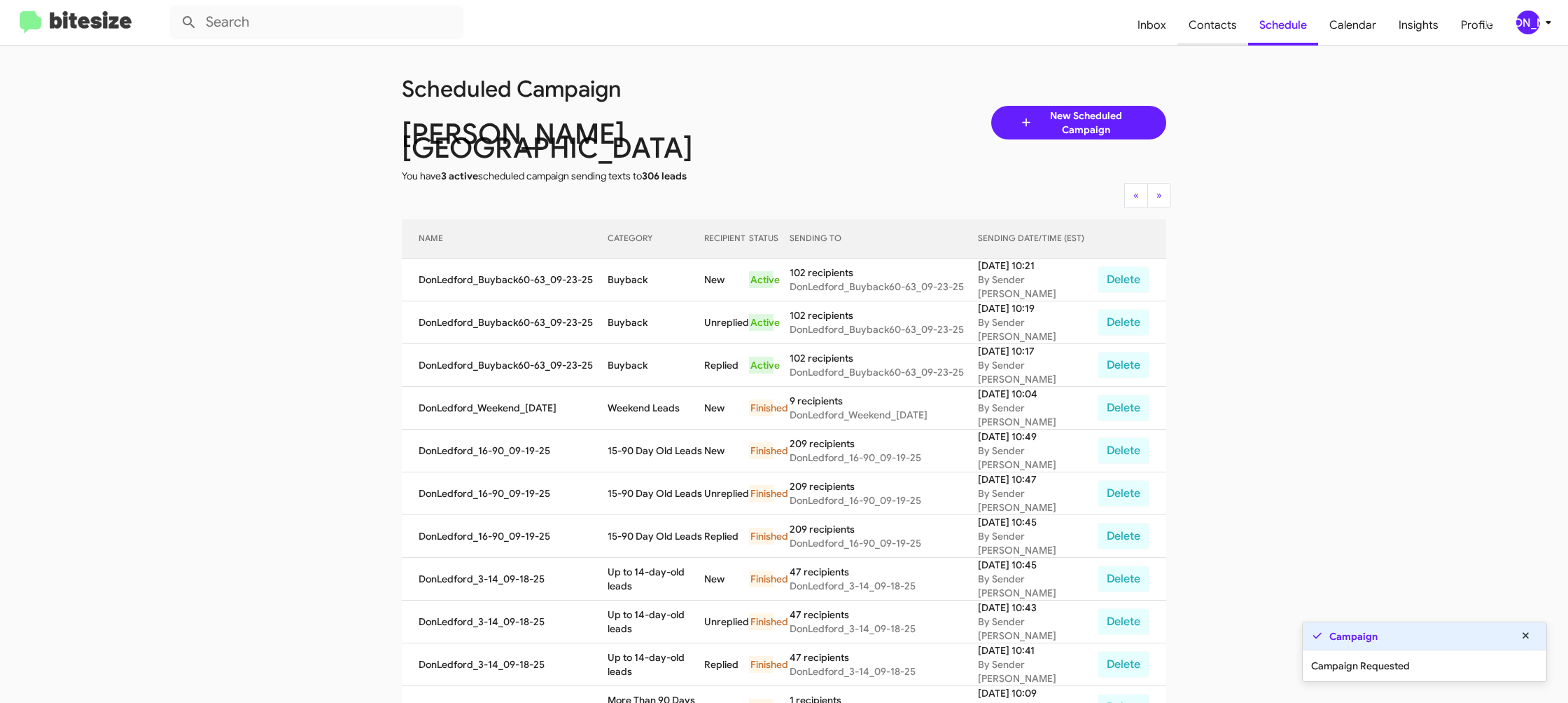
click at [1198, 37] on span "Contacts" at bounding box center [1213, 25] width 71 height 41
type input "in:groups"
click at [1198, 37] on span "Contacts" at bounding box center [1213, 25] width 71 height 41
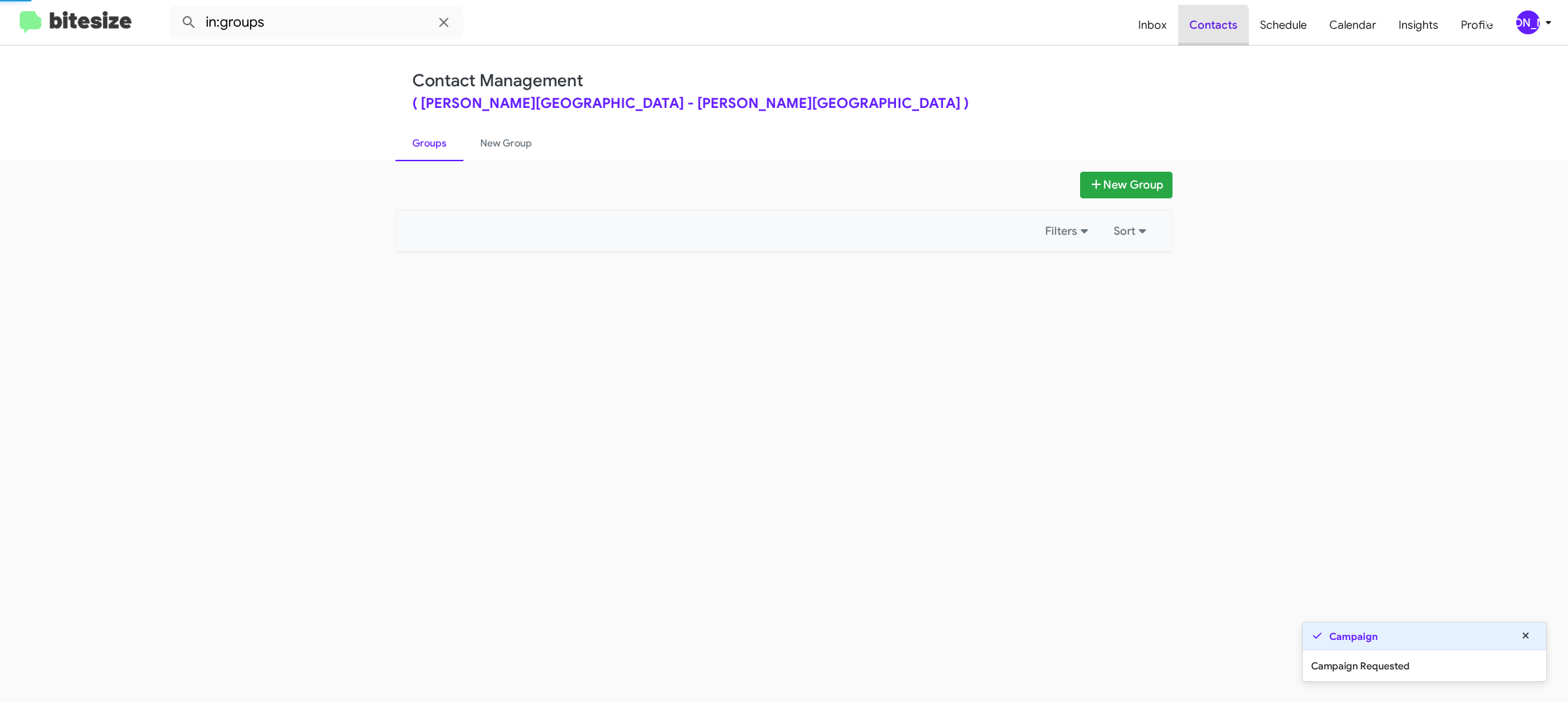
click at [1198, 37] on span "Contacts" at bounding box center [1214, 25] width 71 height 41
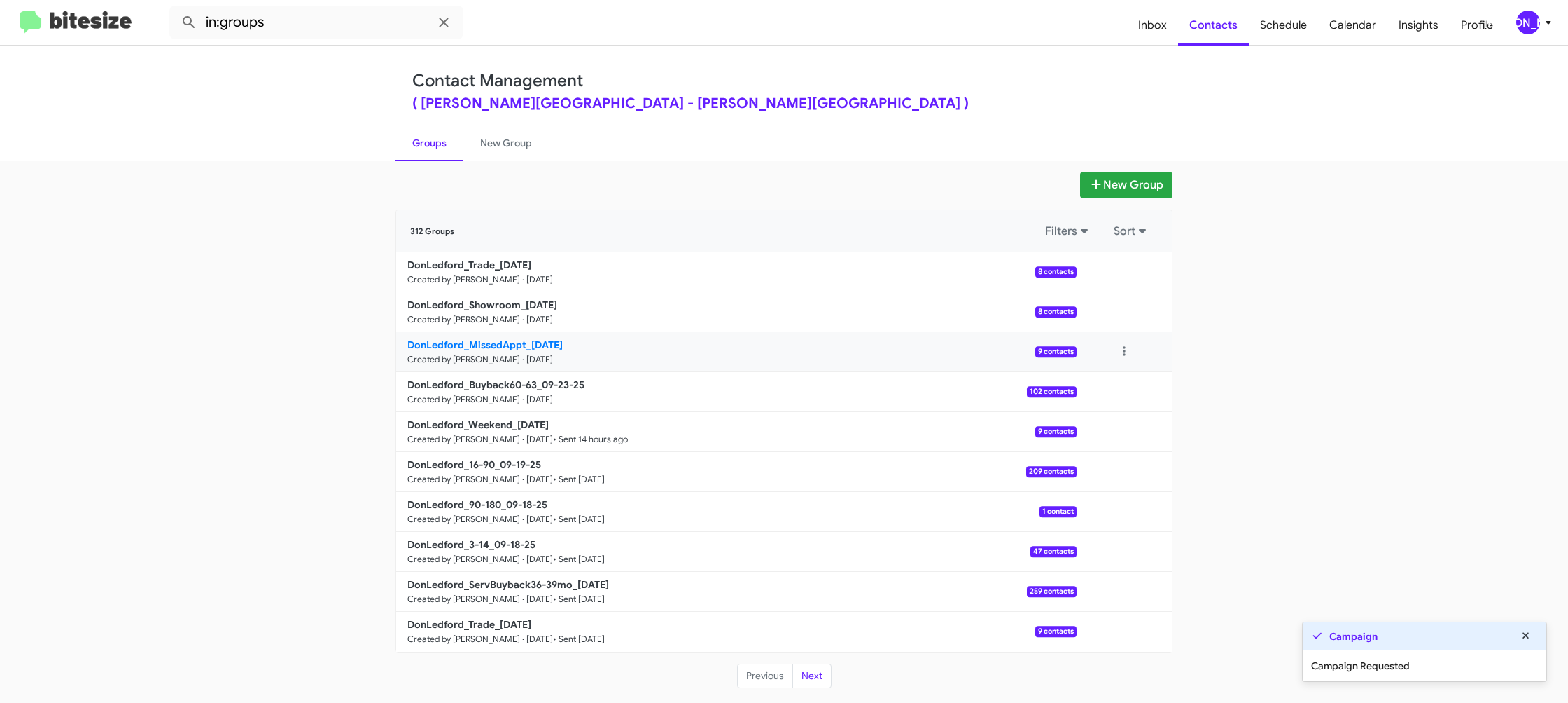
click at [541, 353] on small "Created by [PERSON_NAME] · [DATE]" at bounding box center [480, 358] width 146 height 11
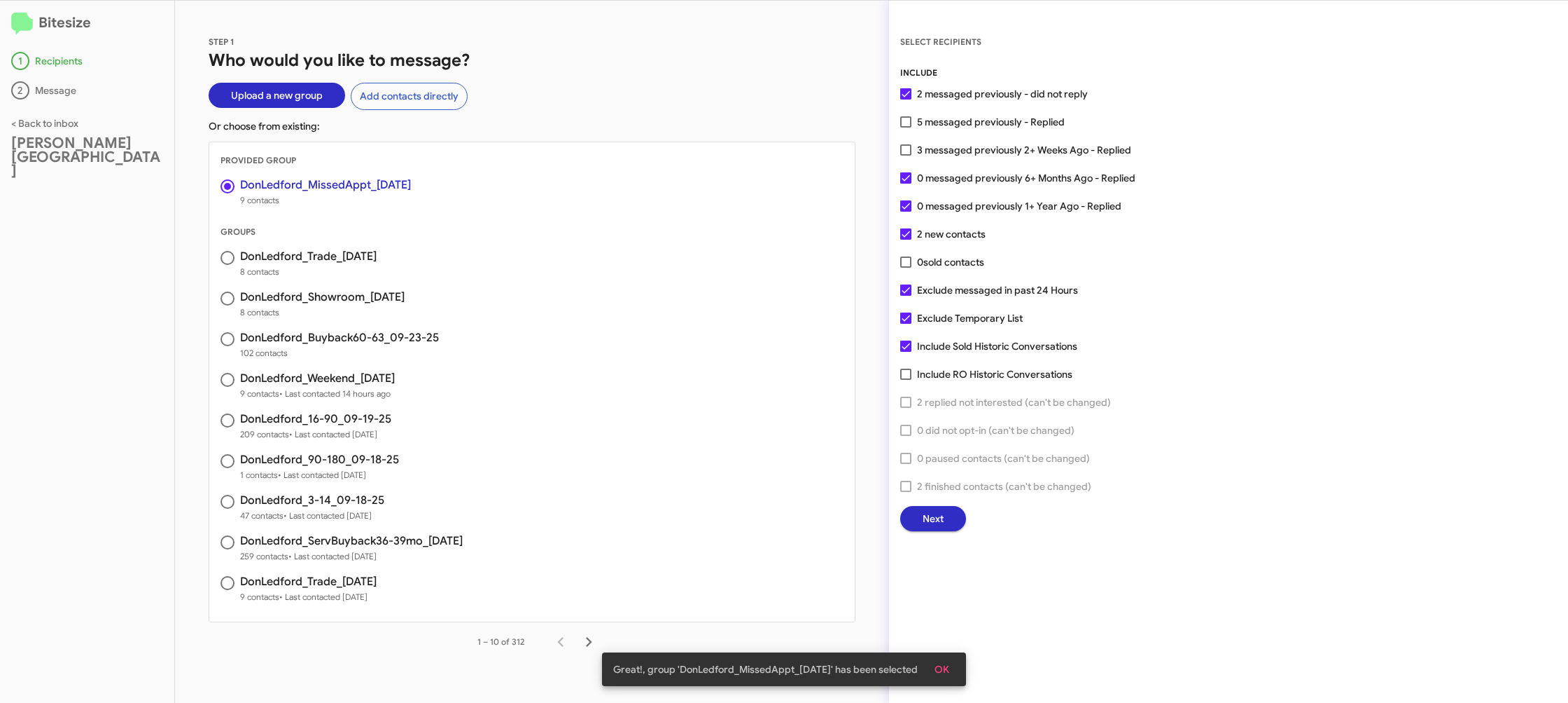
click at [924, 506] on div "INCLUDE 2 messaged previously - did not reply 5 messaged previously - Replied 3…" at bounding box center [1229, 299] width 657 height 465
click at [929, 512] on span "Next" at bounding box center [933, 517] width 21 height 25
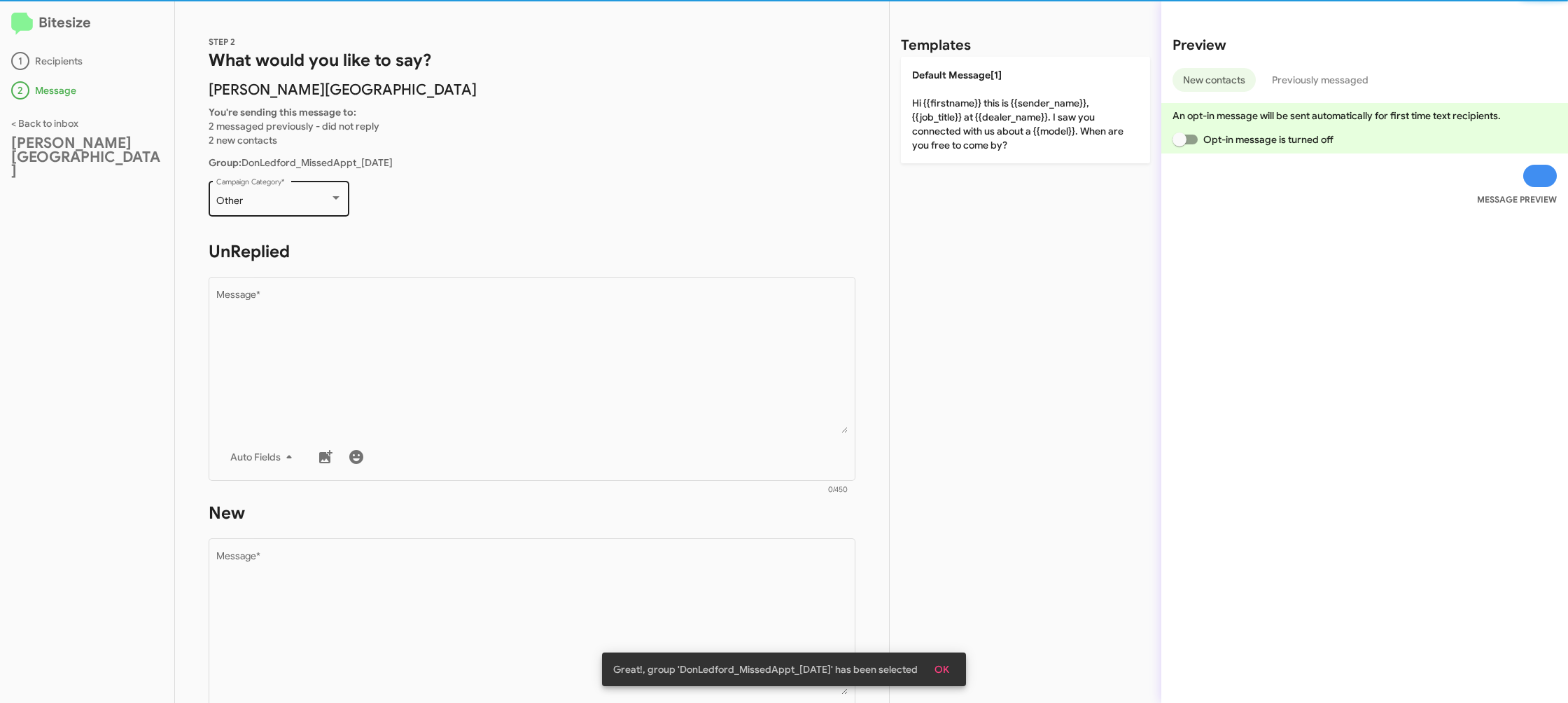
click at [294, 191] on div "Other Campaign Category *" at bounding box center [279, 197] width 126 height 39
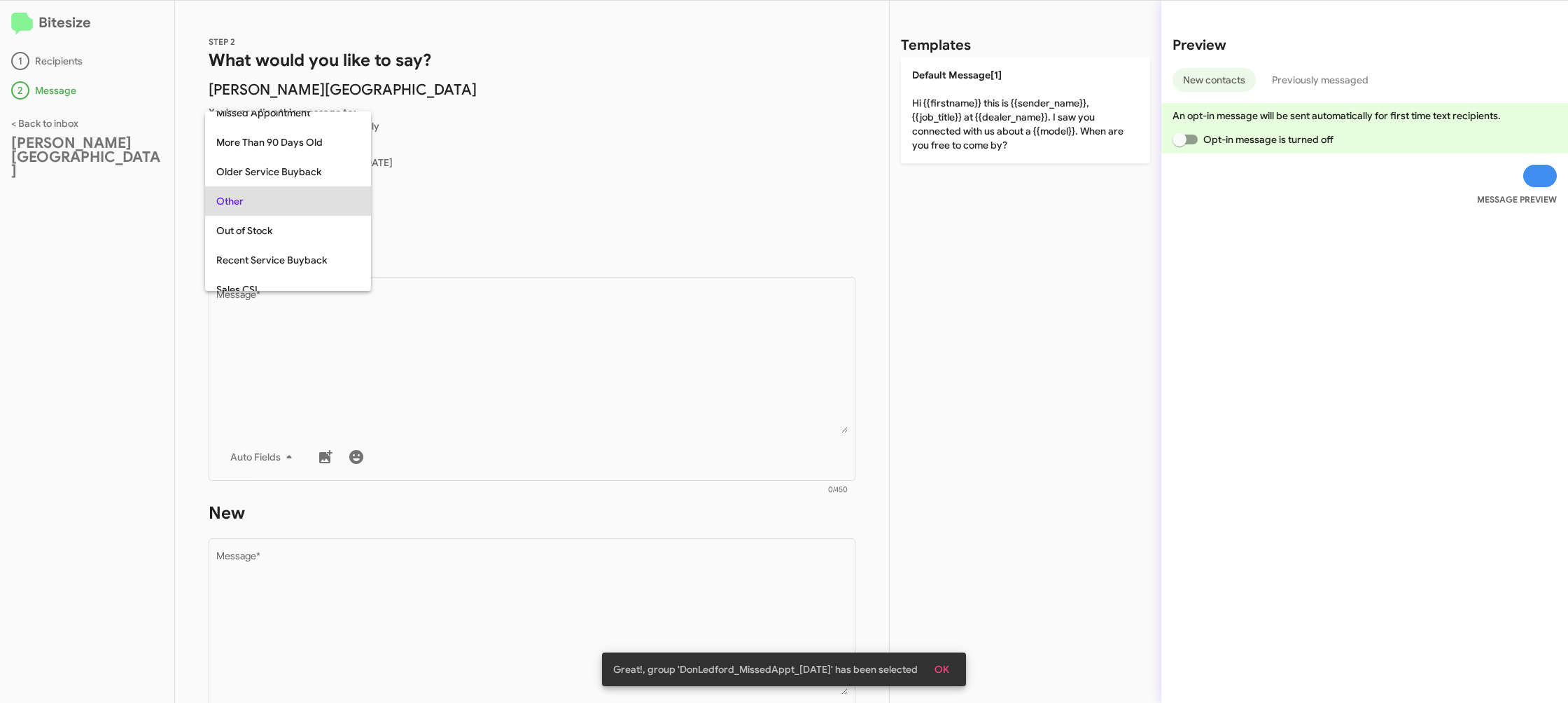
scroll to position [265, 0]
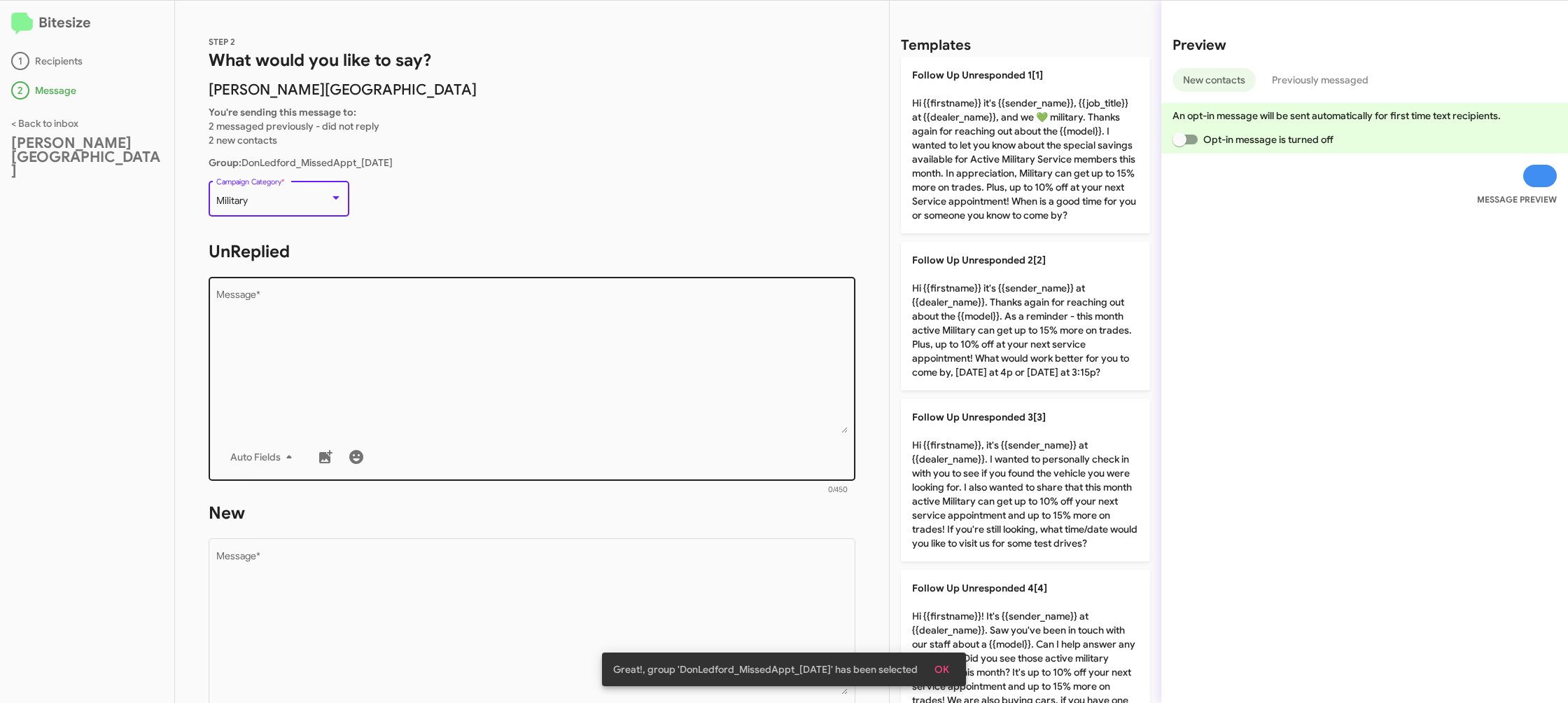
click at [477, 389] on textarea "Message *" at bounding box center [532, 360] width 632 height 143
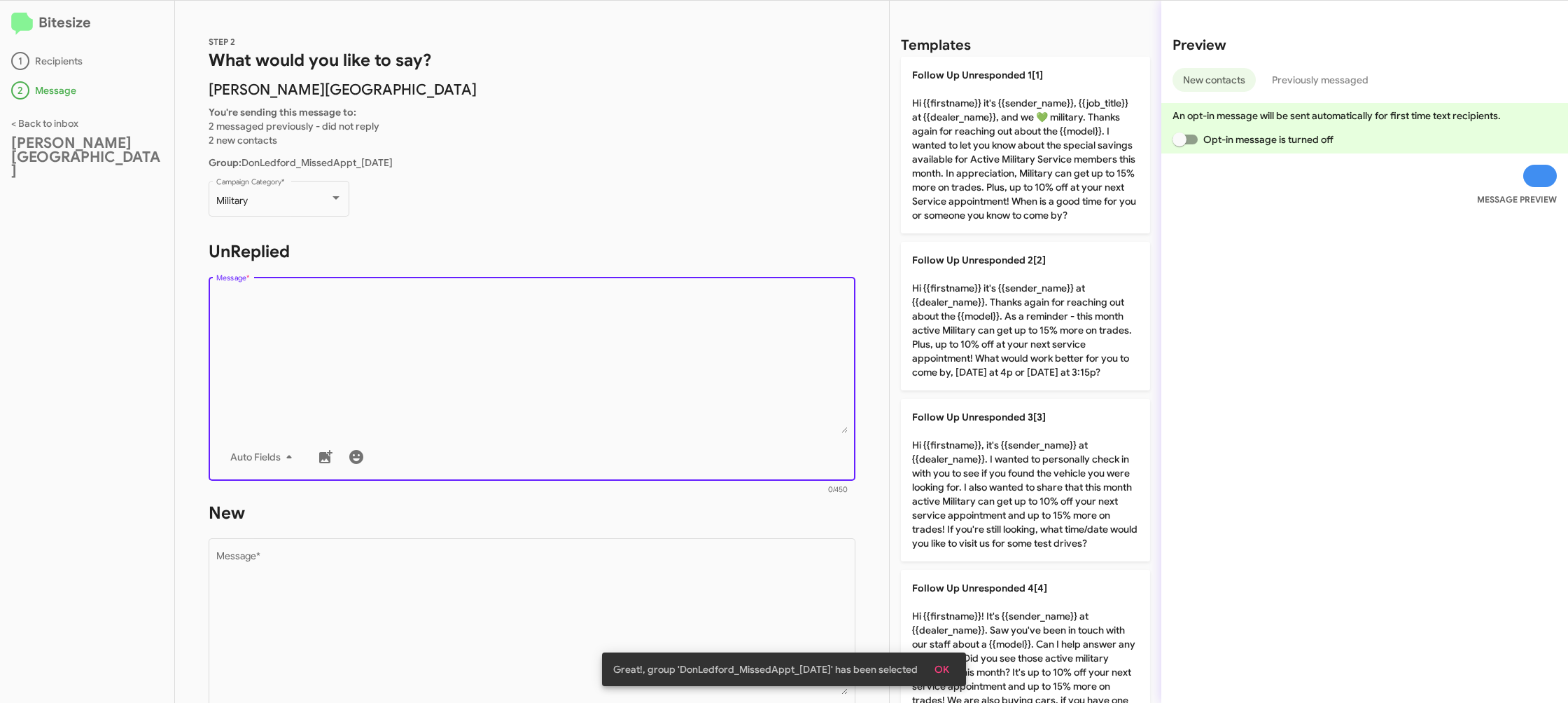
click at [477, 389] on textarea "Message *" at bounding box center [532, 360] width 632 height 143
drag, startPoint x: 477, startPoint y: 389, endPoint x: 433, endPoint y: 340, distance: 65.9
click at [444, 357] on textarea "Message *" at bounding box center [532, 360] width 632 height 143
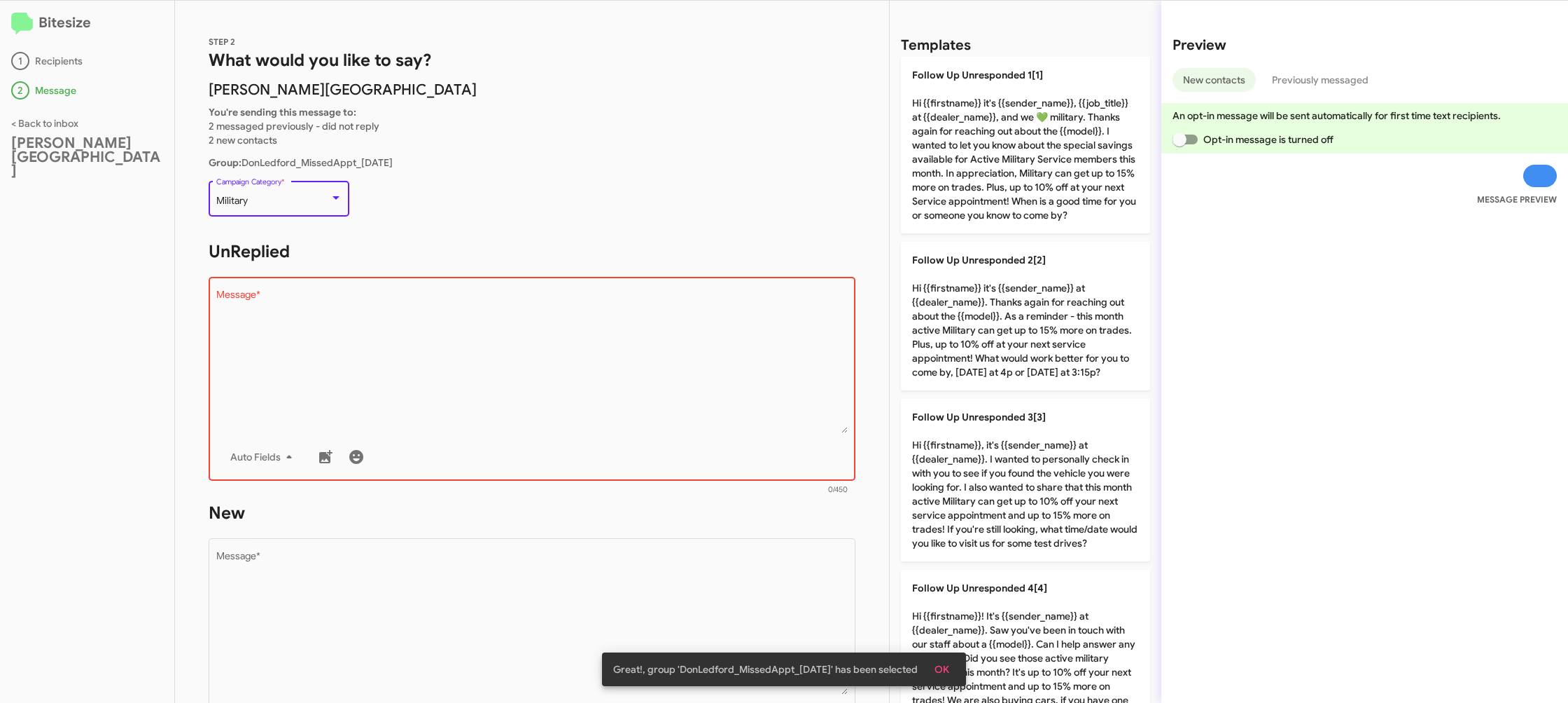
click at [295, 199] on div "Military" at bounding box center [273, 201] width 114 height 11
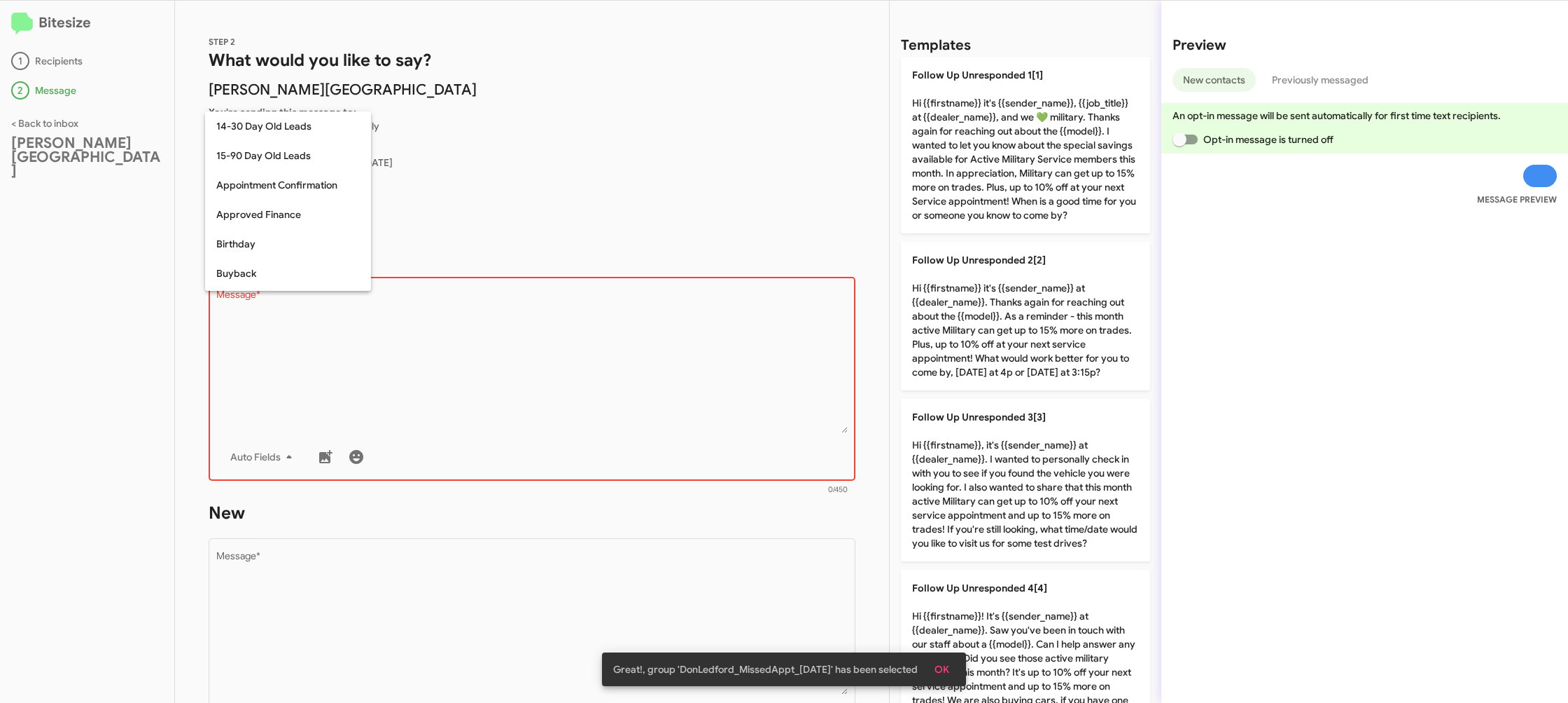
scroll to position [190, 0]
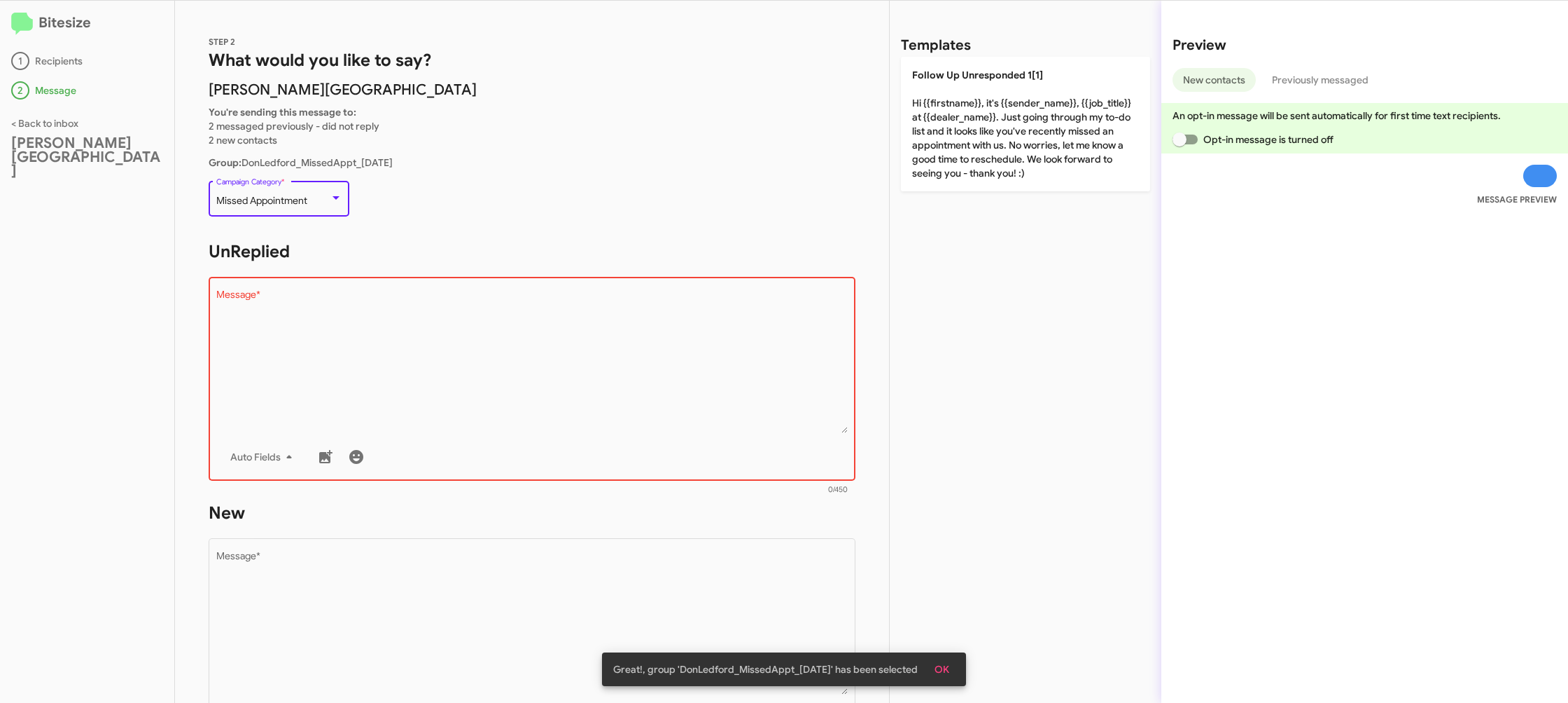
click at [508, 355] on textarea "Message *" at bounding box center [532, 360] width 632 height 143
drag, startPoint x: 952, startPoint y: 139, endPoint x: 640, endPoint y: 460, distance: 447.6
click at [951, 140] on p "Follow Up Unresponded 1[1] Hi {{firstname}}, it's {{sender_name}}, {{job_title}…" at bounding box center [1026, 124] width 250 height 135
type textarea "Hi {{firstname}}, it's {{sender_name}}, {{job_title}} at {{dealer_name}}. Just …"
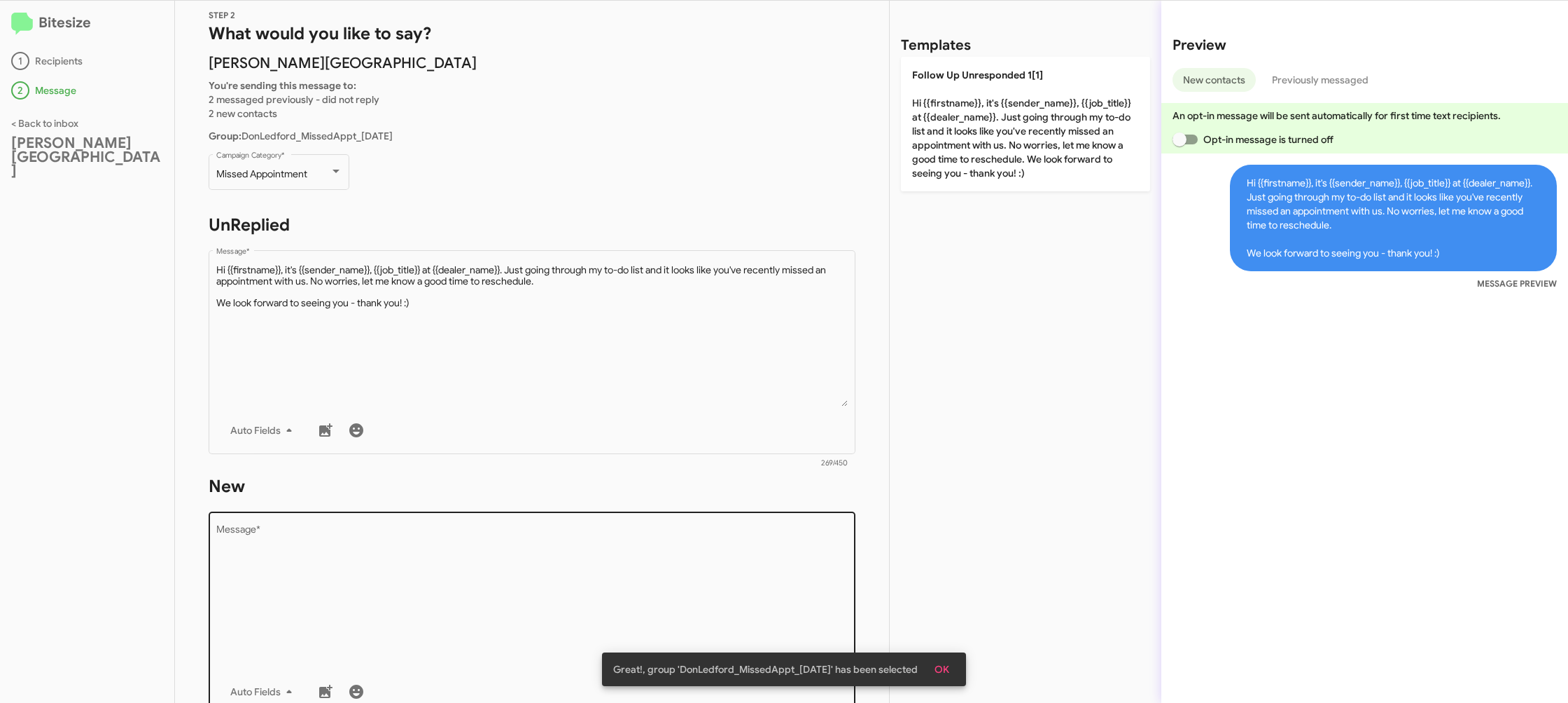
scroll to position [56, 0]
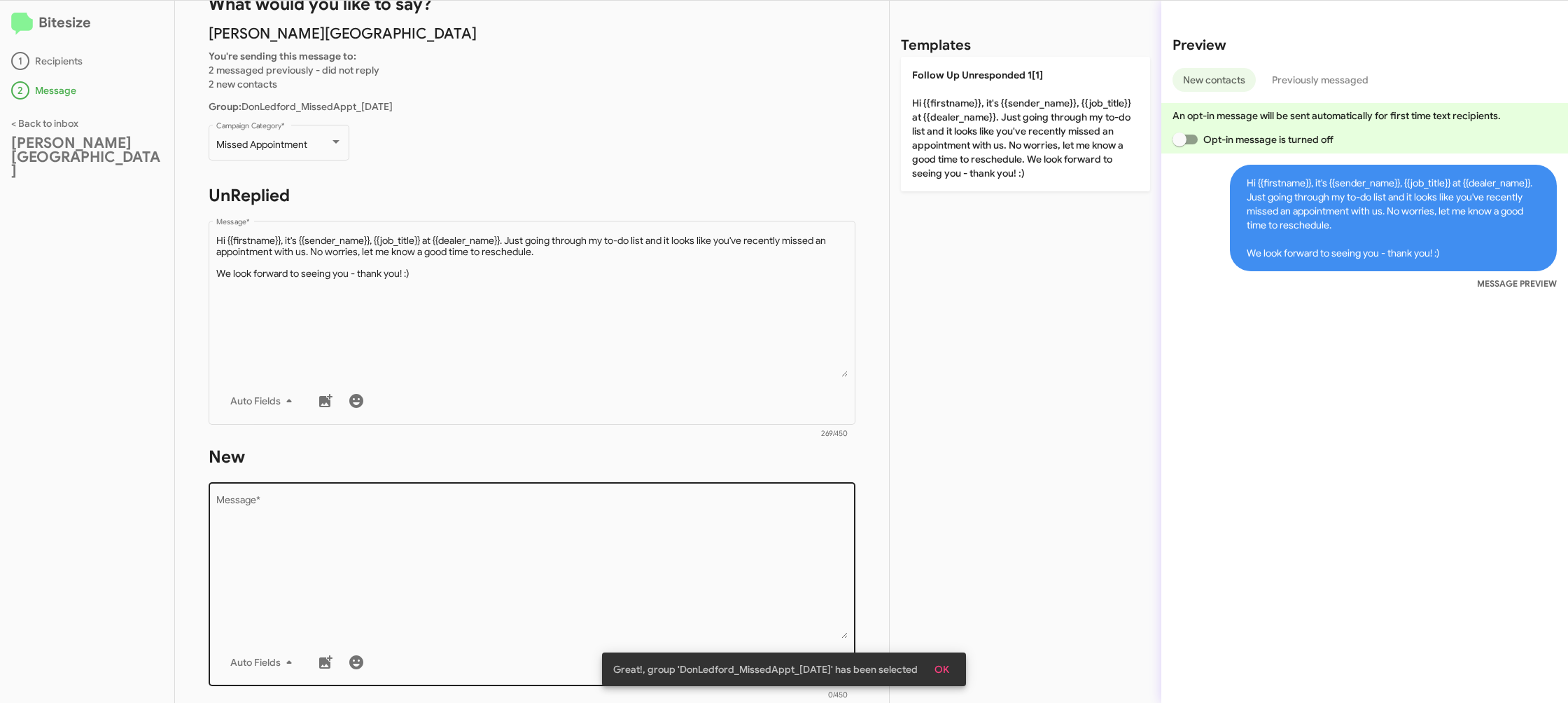
click at [628, 485] on div "Drop image here to insert Auto Fields Message *" at bounding box center [532, 582] width 632 height 207
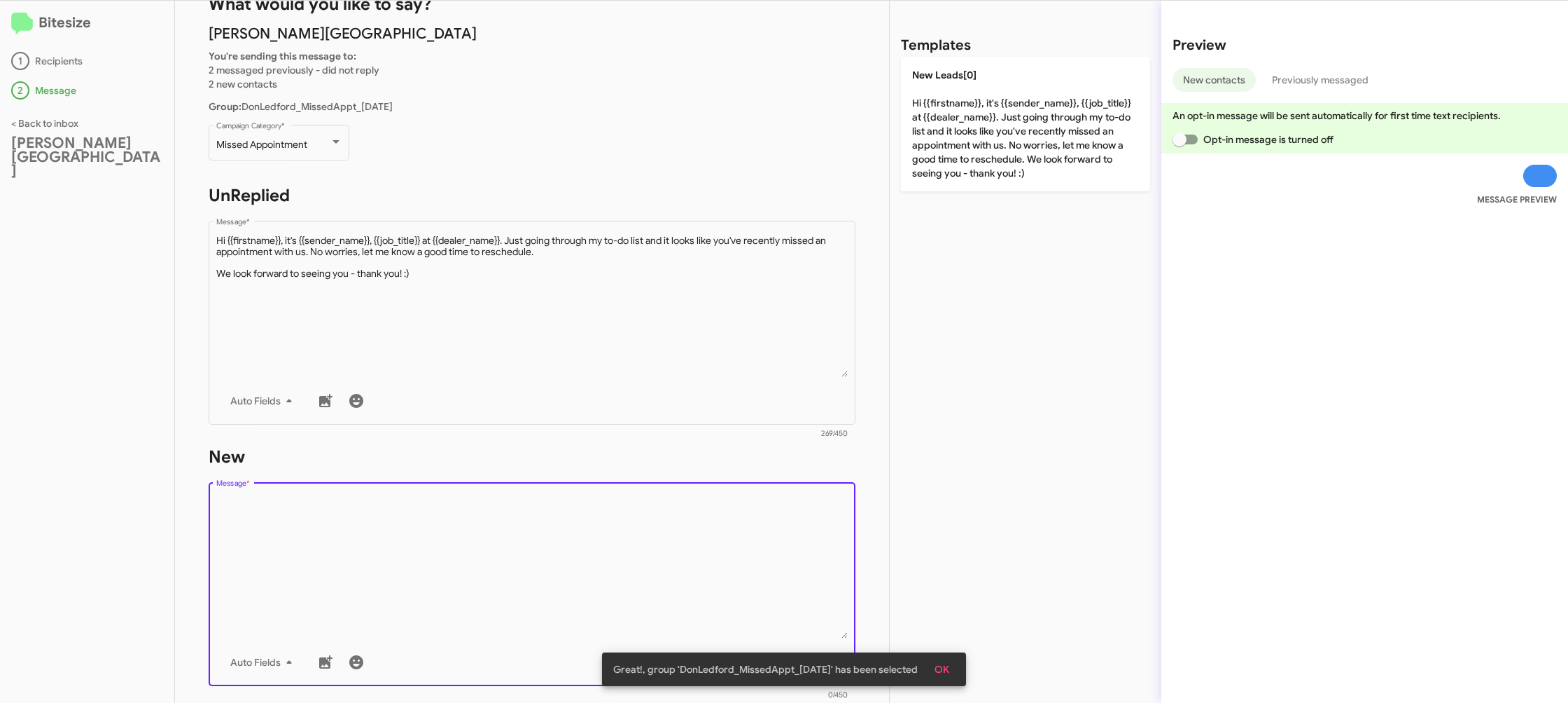
click at [623, 496] on textarea "Message *" at bounding box center [532, 566] width 632 height 143
drag, startPoint x: 623, startPoint y: 496, endPoint x: 878, endPoint y: 193, distance: 396.0
click at [656, 451] on form "New Drop image here to insert Auto Fields Message * 0/450" at bounding box center [532, 573] width 647 height 256
drag, startPoint x: 957, startPoint y: 126, endPoint x: 713, endPoint y: 212, distance: 258.7
click at [953, 132] on p "New Leads[0] Hi {{firstname}}, it's {{sender_name}}, {{job_title}} at {{dealer_…" at bounding box center [1026, 124] width 250 height 135
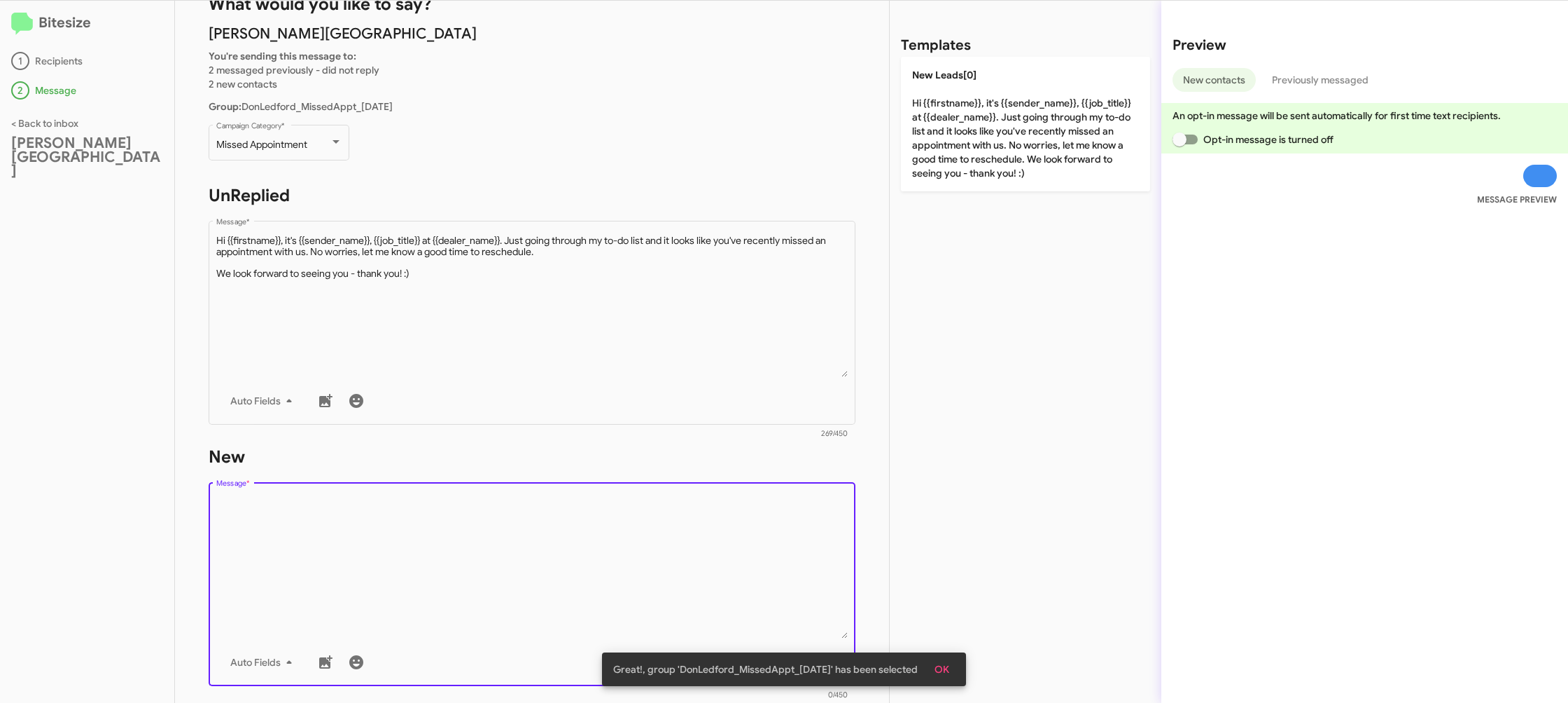
type textarea "Hi {{firstname}}, it's {{sender_name}}, {{job_title}} at {{dealer_name}}. Just …"
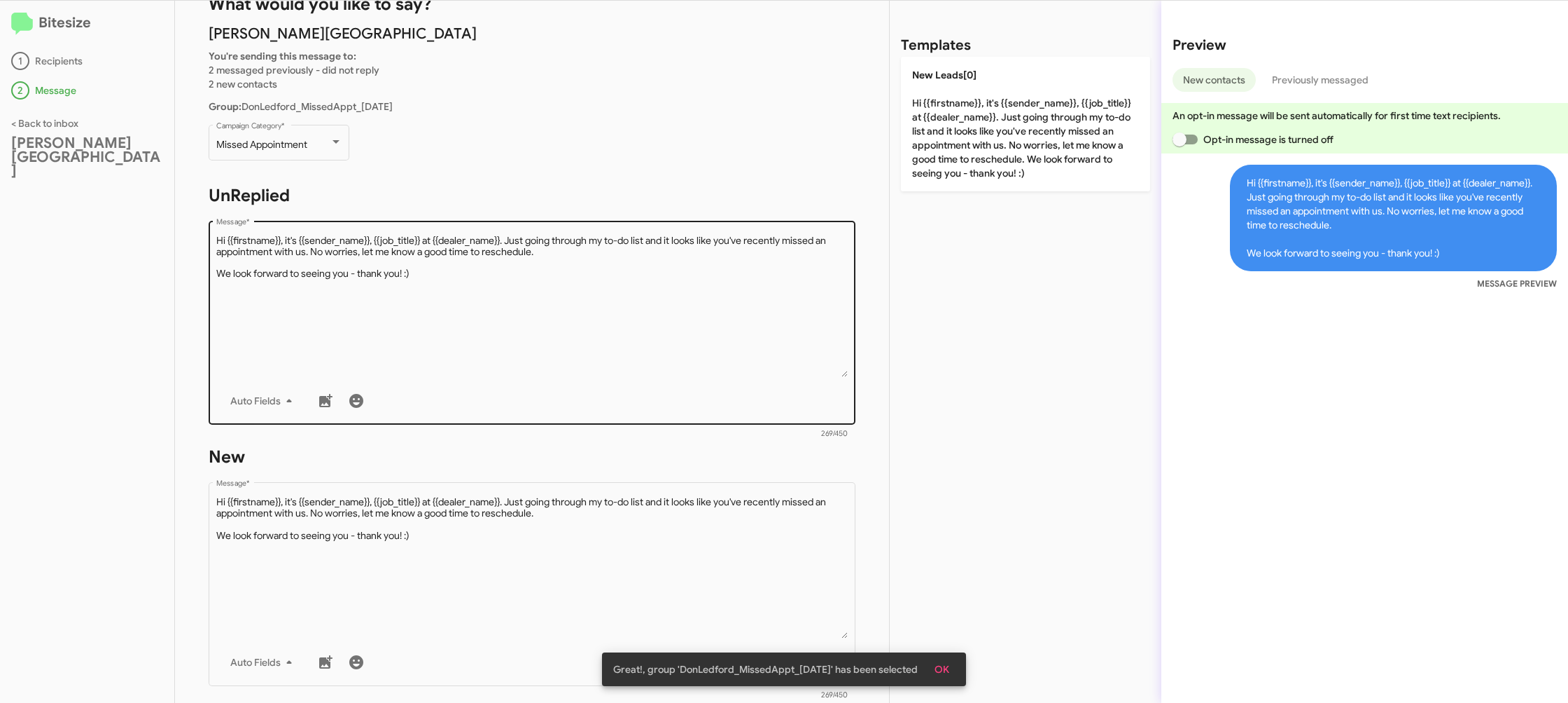
scroll to position [236, 0]
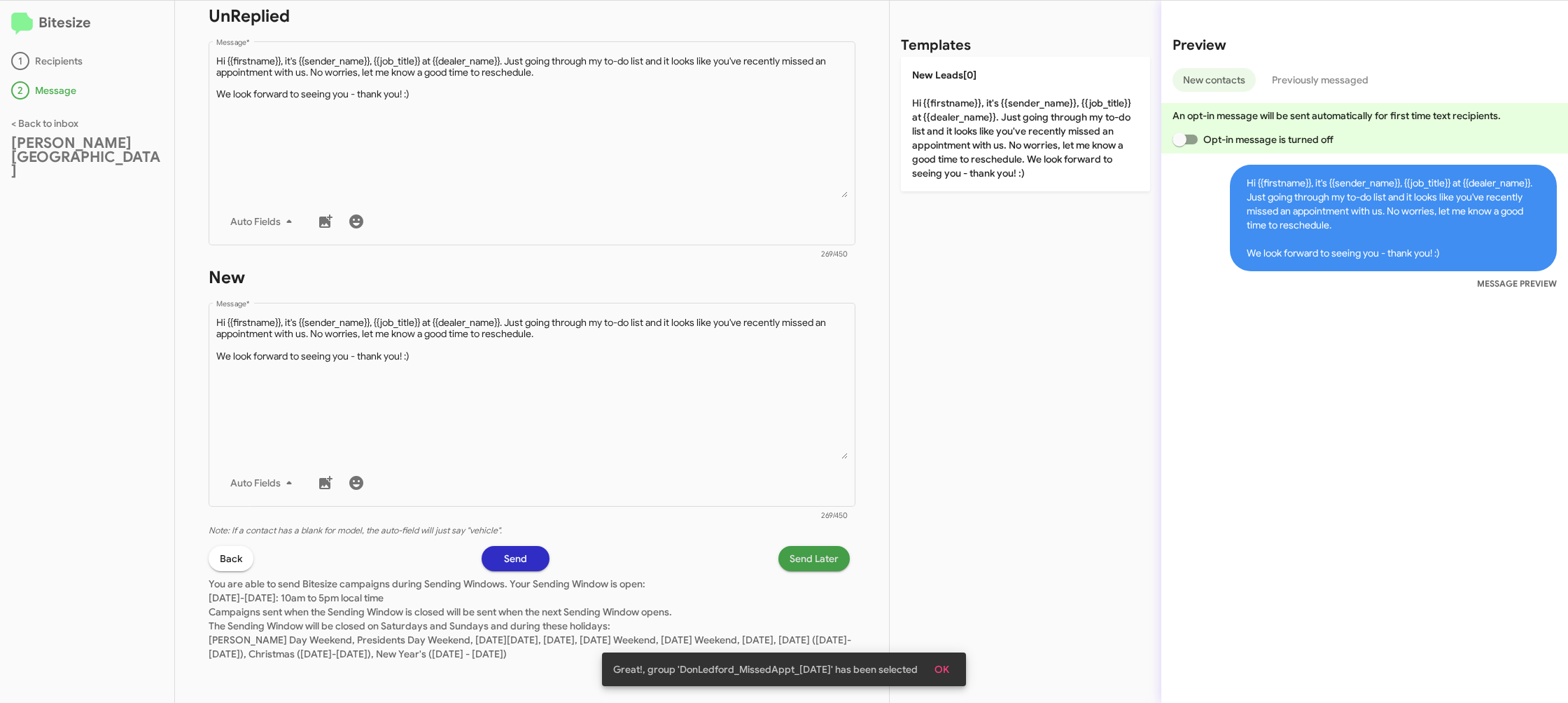
click at [791, 550] on span "Send Later" at bounding box center [813, 557] width 49 height 25
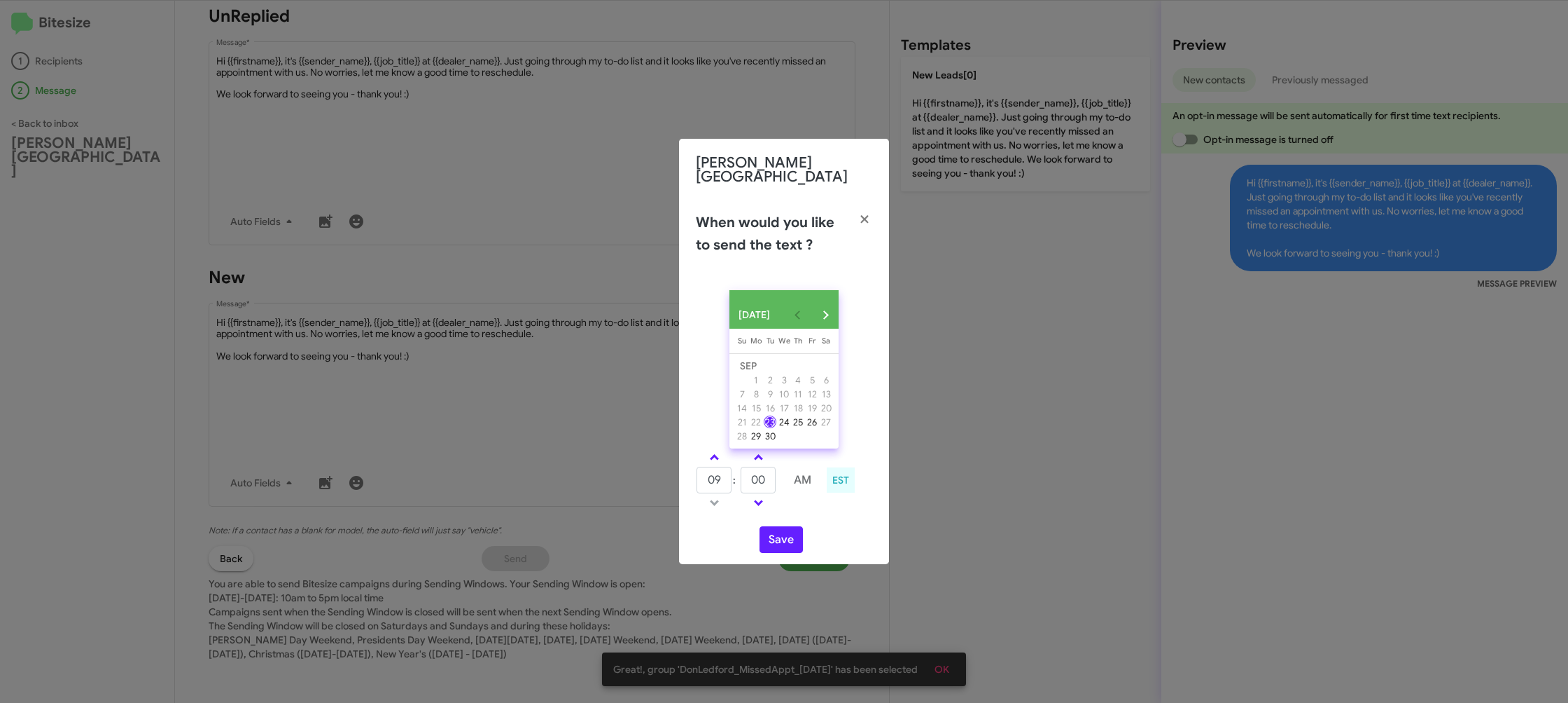
type input "08"
type input "55"
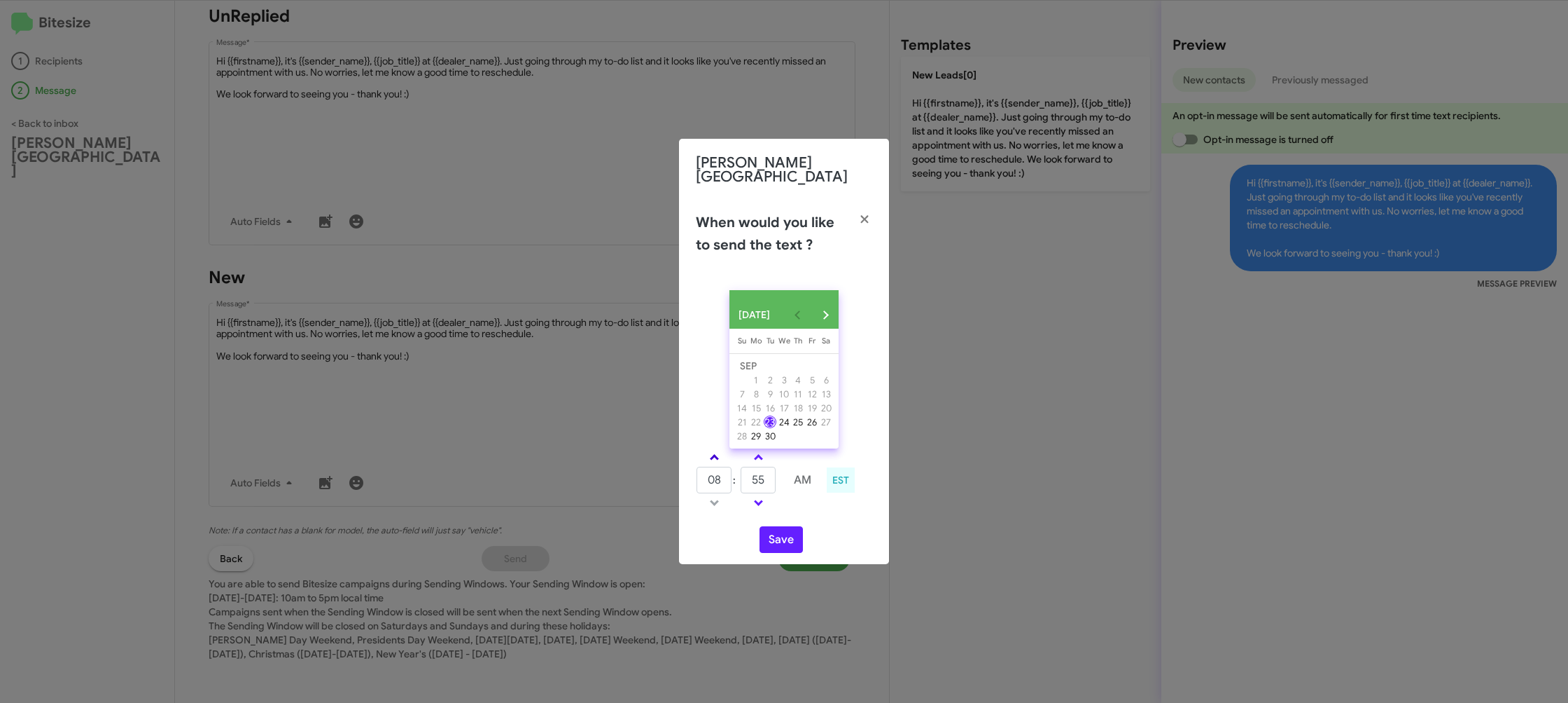
click at [718, 455] on span at bounding box center [714, 458] width 9 height 9
drag, startPoint x: 718, startPoint y: 455, endPoint x: 729, endPoint y: 461, distance: 12.5
click at [718, 455] on span at bounding box center [714, 458] width 9 height 9
type input "10"
click at [766, 472] on input "55" at bounding box center [758, 479] width 35 height 27
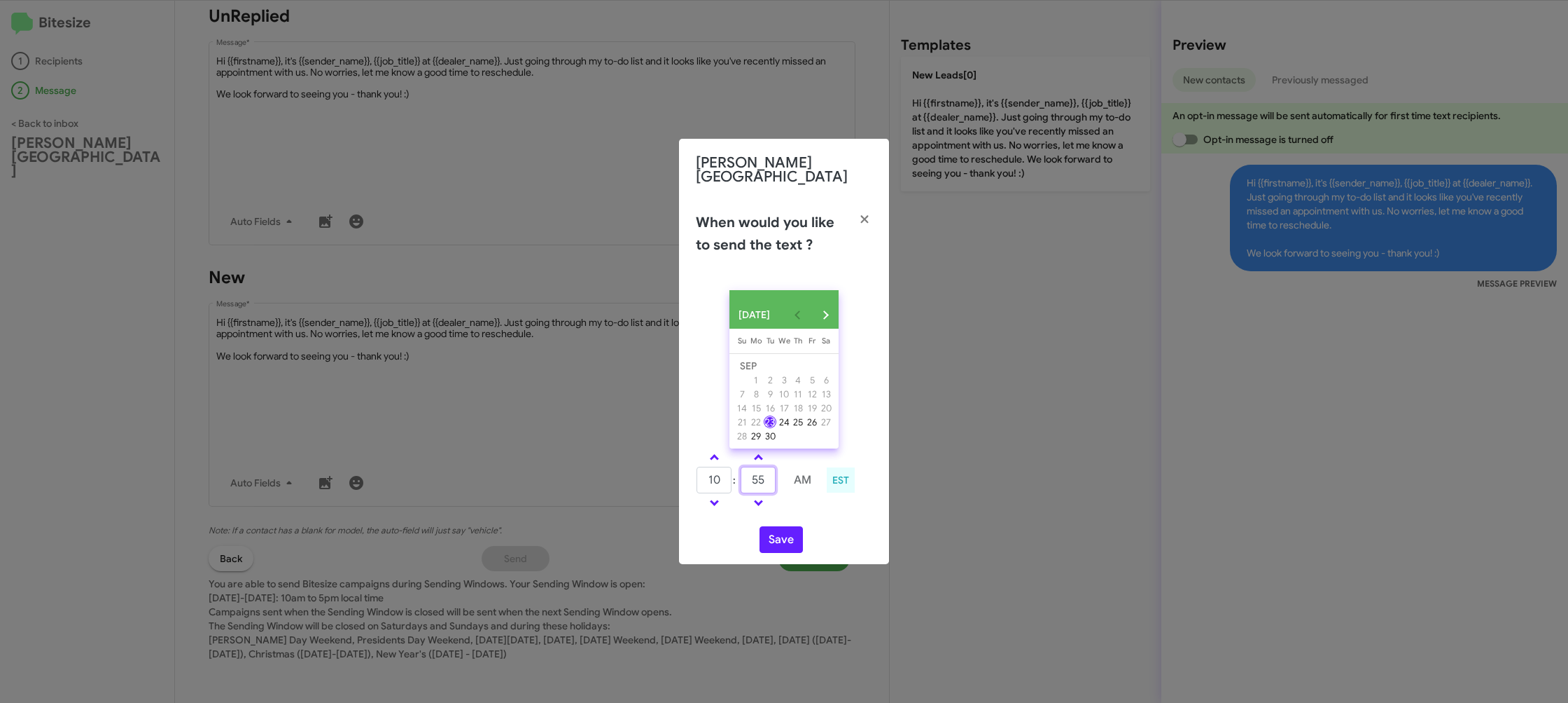
click at [766, 472] on input "55" at bounding box center [758, 479] width 35 height 27
type input "04"
click at [791, 515] on div "SEP 2025 Sunday Su Monday Mo Tuesday Tu Wednesday We Thursday Th Friday Fr Satu…" at bounding box center [784, 420] width 210 height 285
click at [780, 534] on button "Save" at bounding box center [781, 539] width 43 height 27
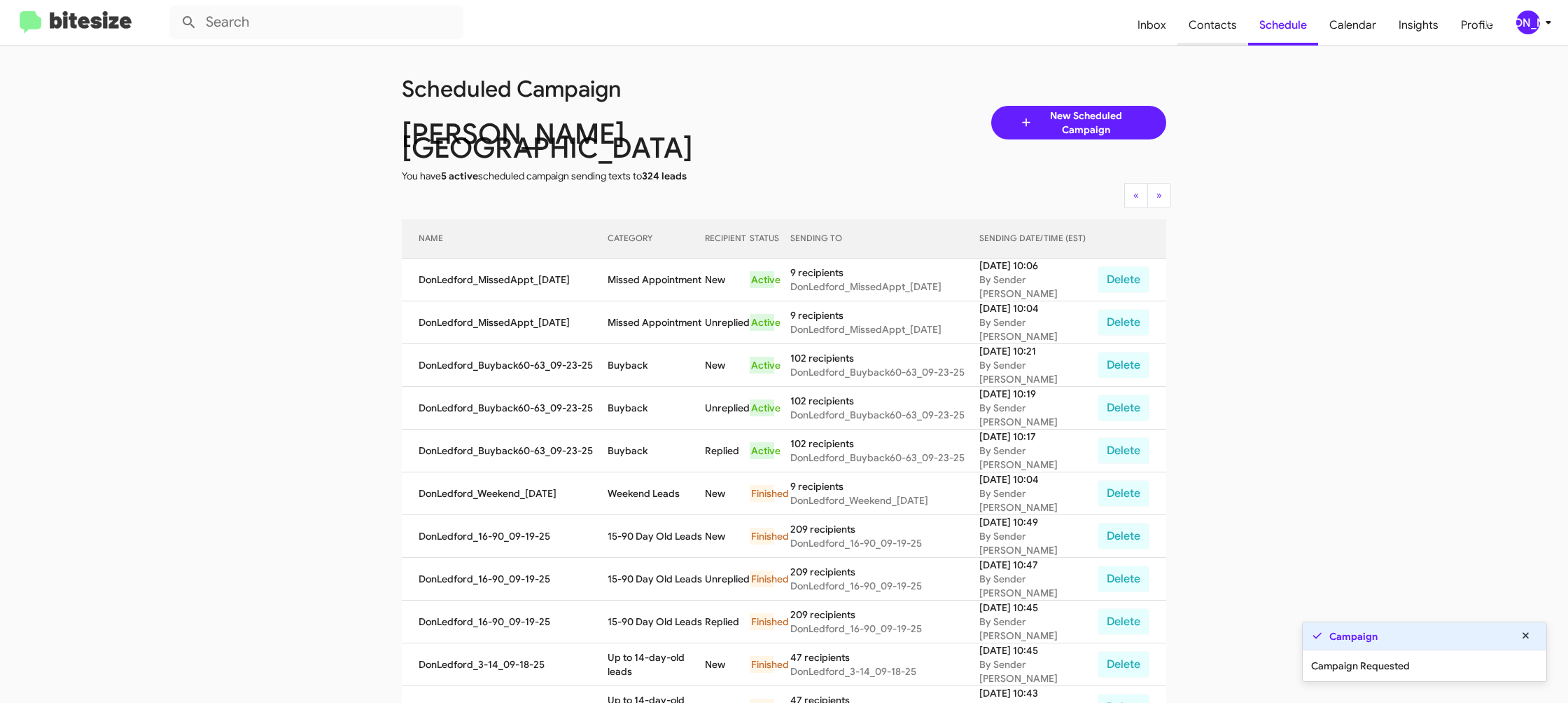
click at [1203, 29] on span "Contacts" at bounding box center [1213, 25] width 71 height 41
type input "in:groups"
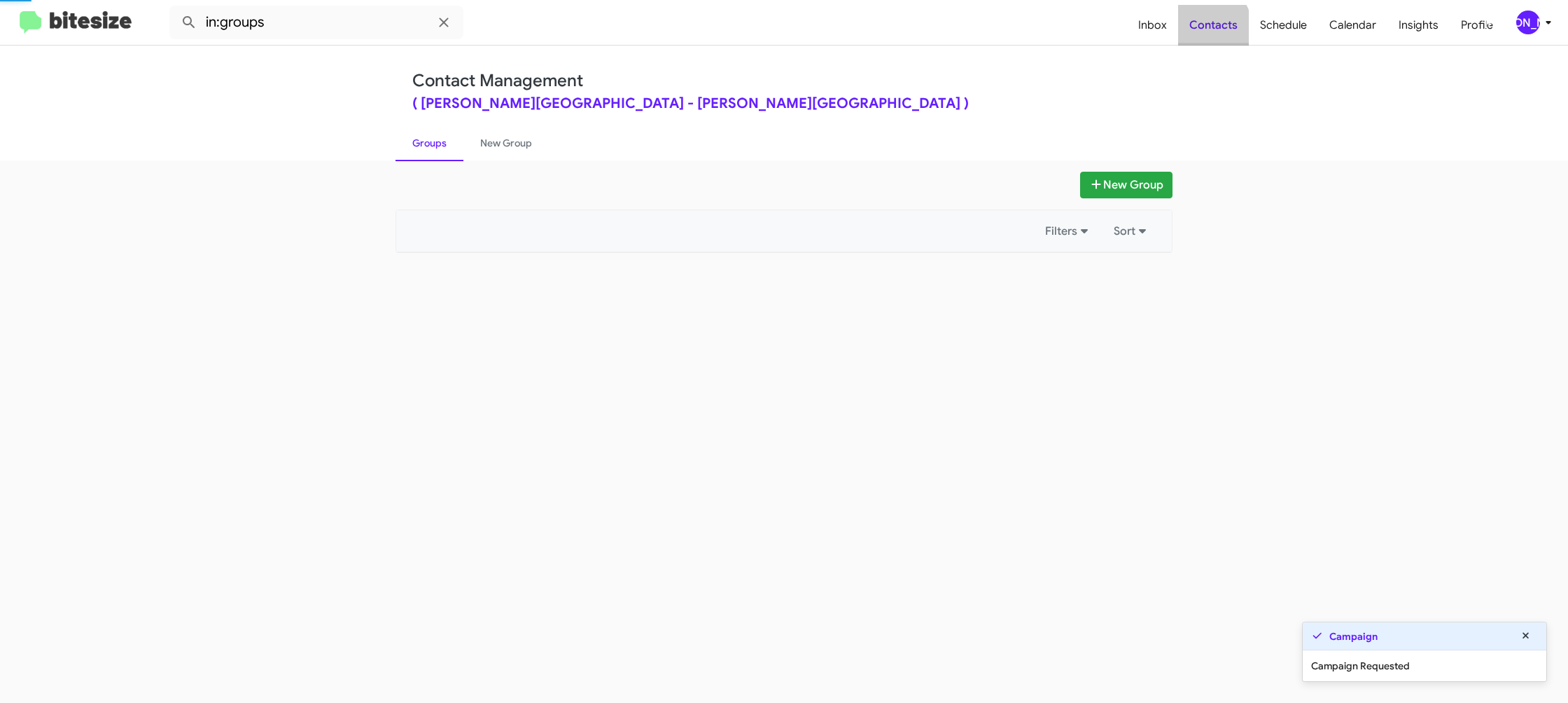
click at [1203, 29] on span "Contacts" at bounding box center [1214, 25] width 71 height 41
click at [1202, 29] on span "Contacts" at bounding box center [1214, 25] width 71 height 41
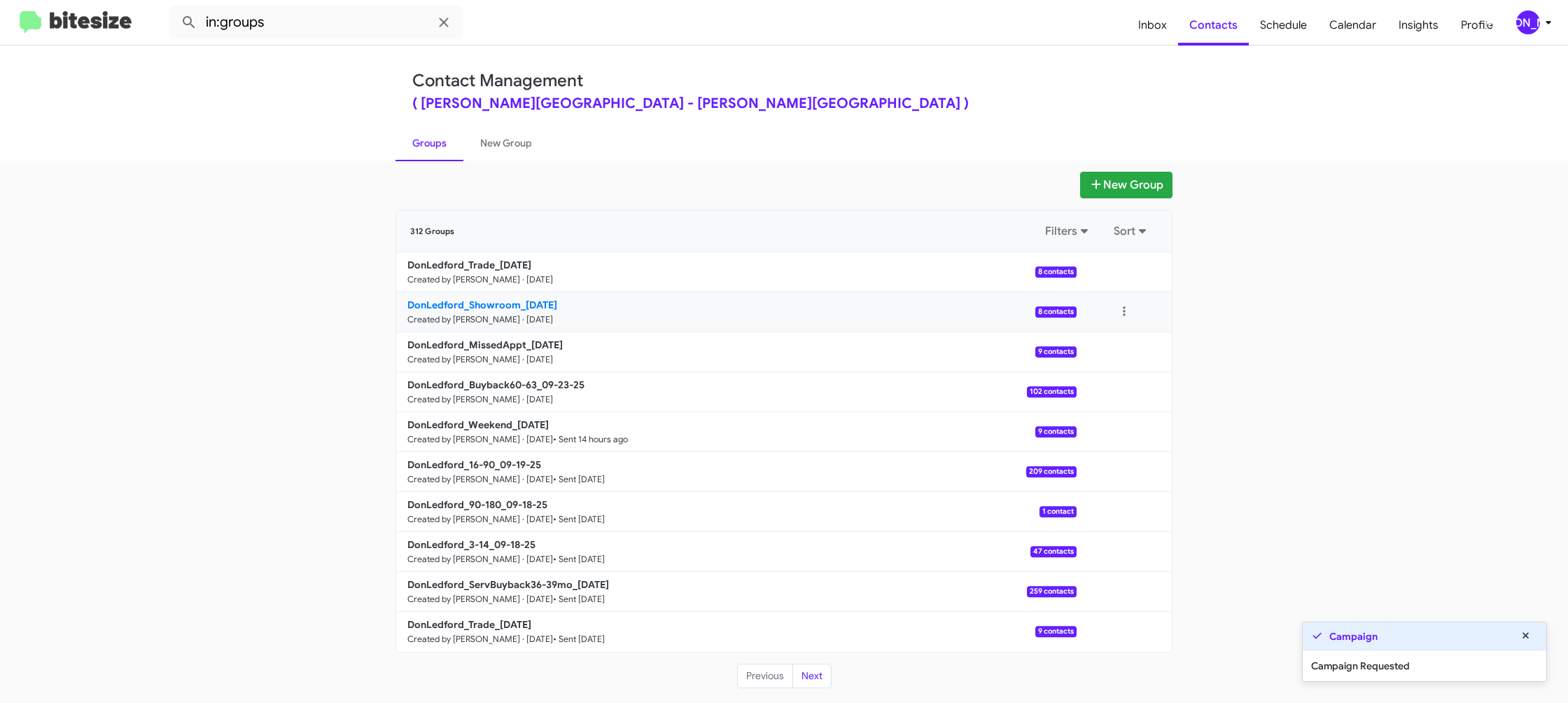
click at [508, 310] on p "DonLedford_Showroom_09-23-25" at bounding box center [736, 305] width 658 height 14
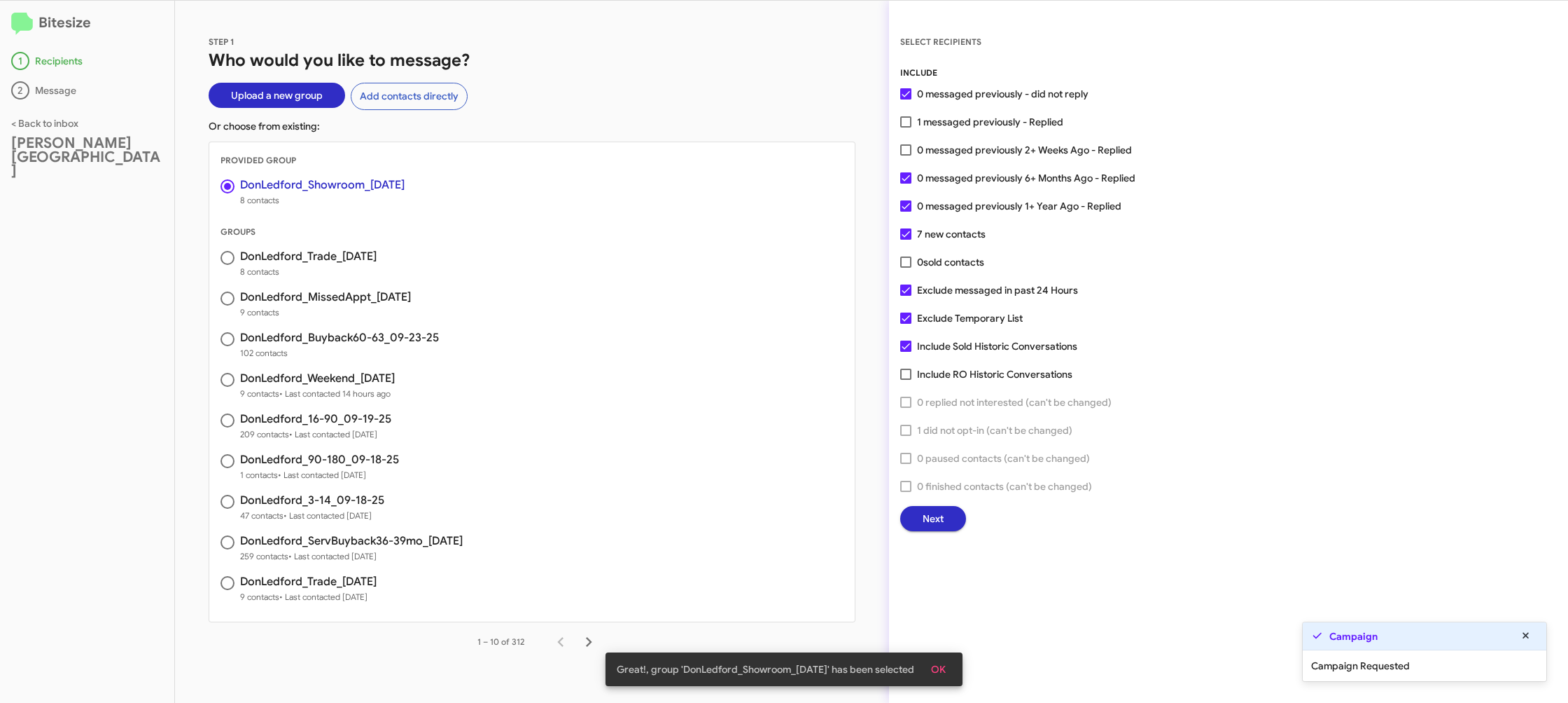
click at [926, 117] on span "1 messaged previously - Replied" at bounding box center [990, 122] width 147 height 17
click at [906, 128] on input "1 messaged previously - Replied" at bounding box center [905, 128] width 1 height 1
checkbox input "true"
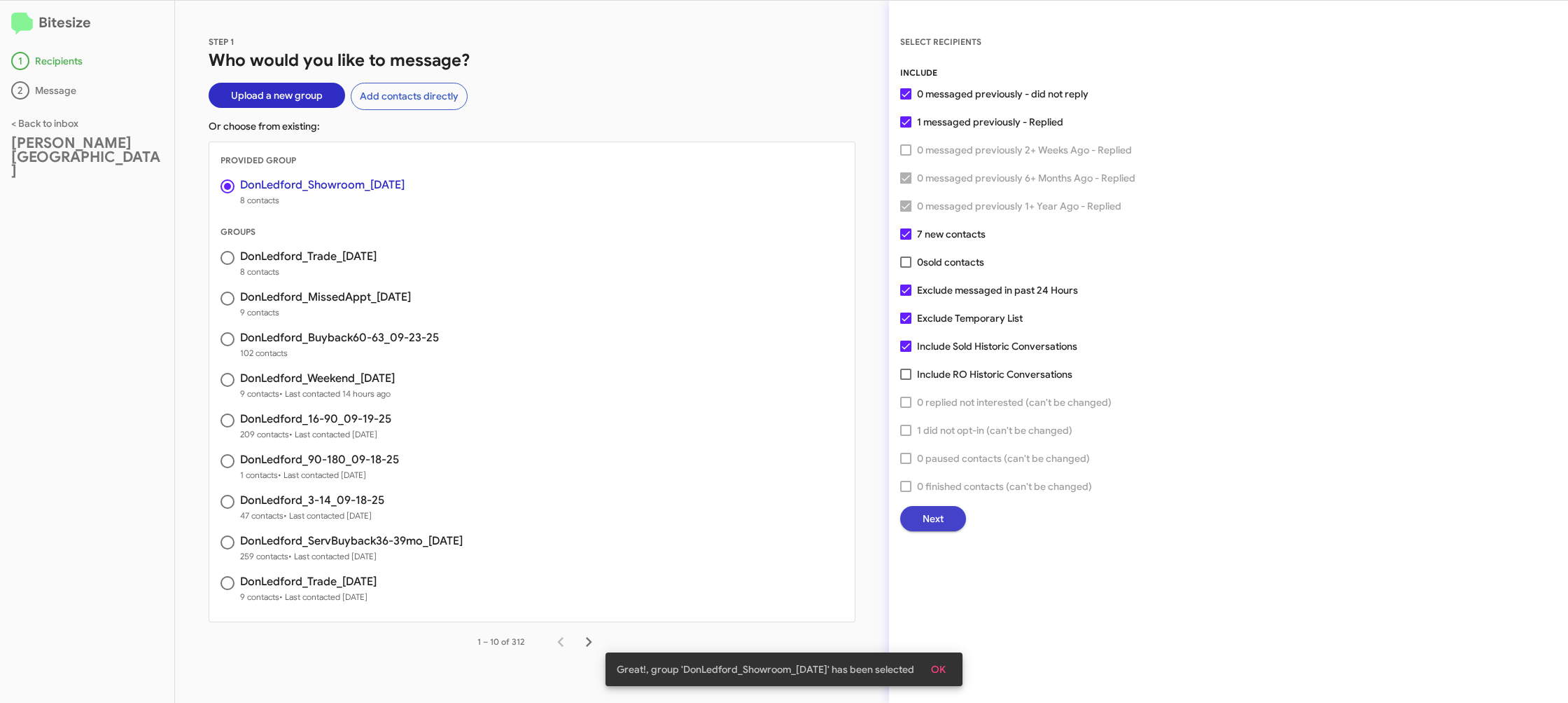
click at [954, 519] on button "Next" at bounding box center [933, 517] width 66 height 25
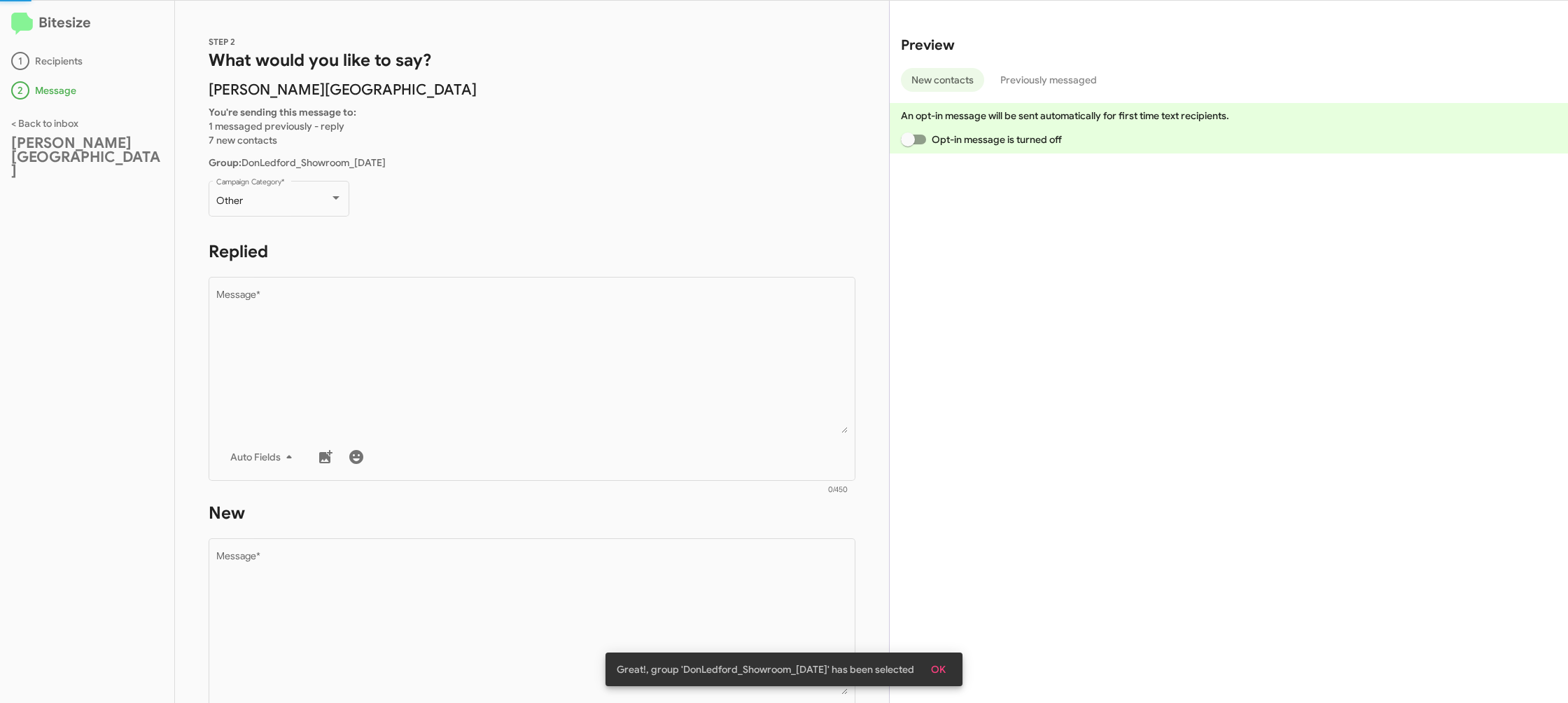
scroll to position [1, 0]
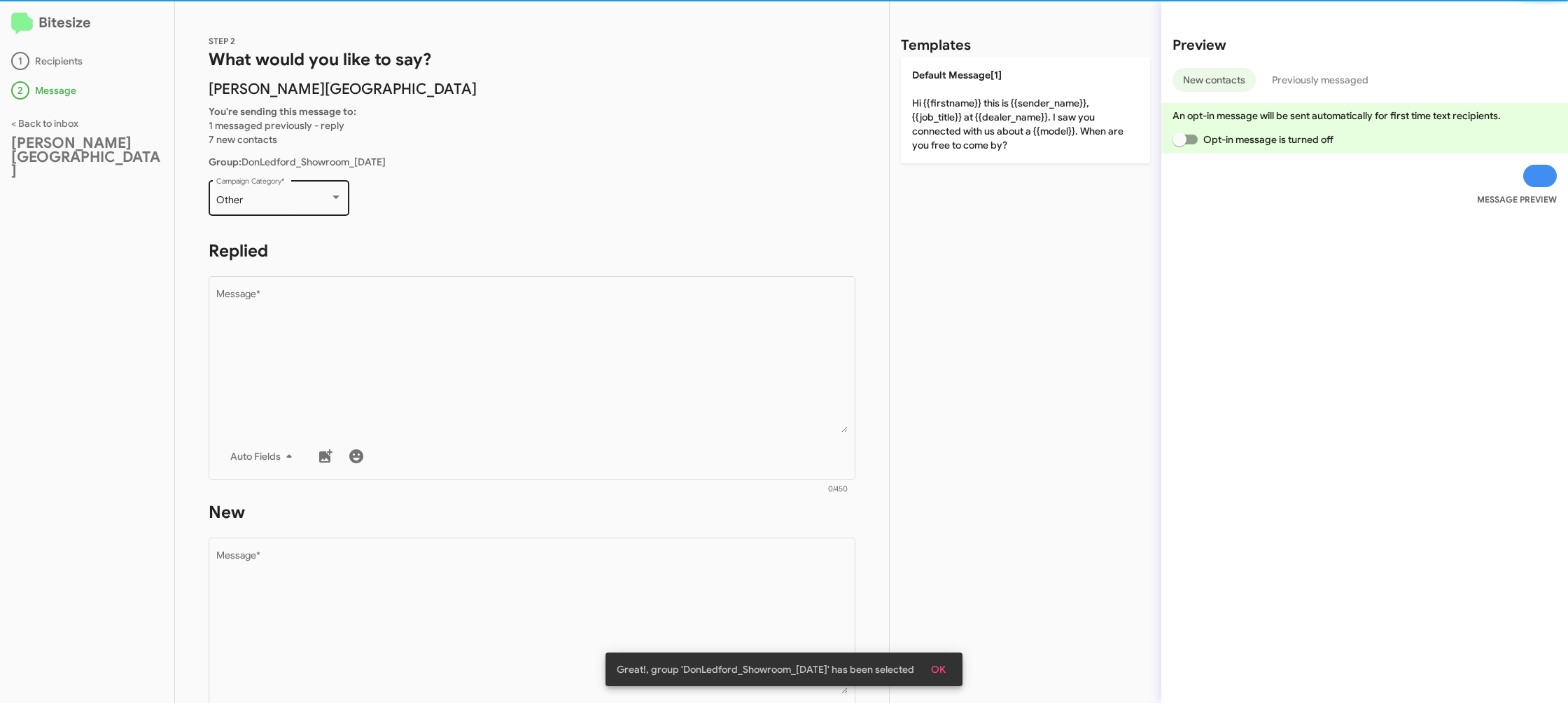
click at [311, 209] on div "Other Campaign Category *" at bounding box center [279, 196] width 126 height 39
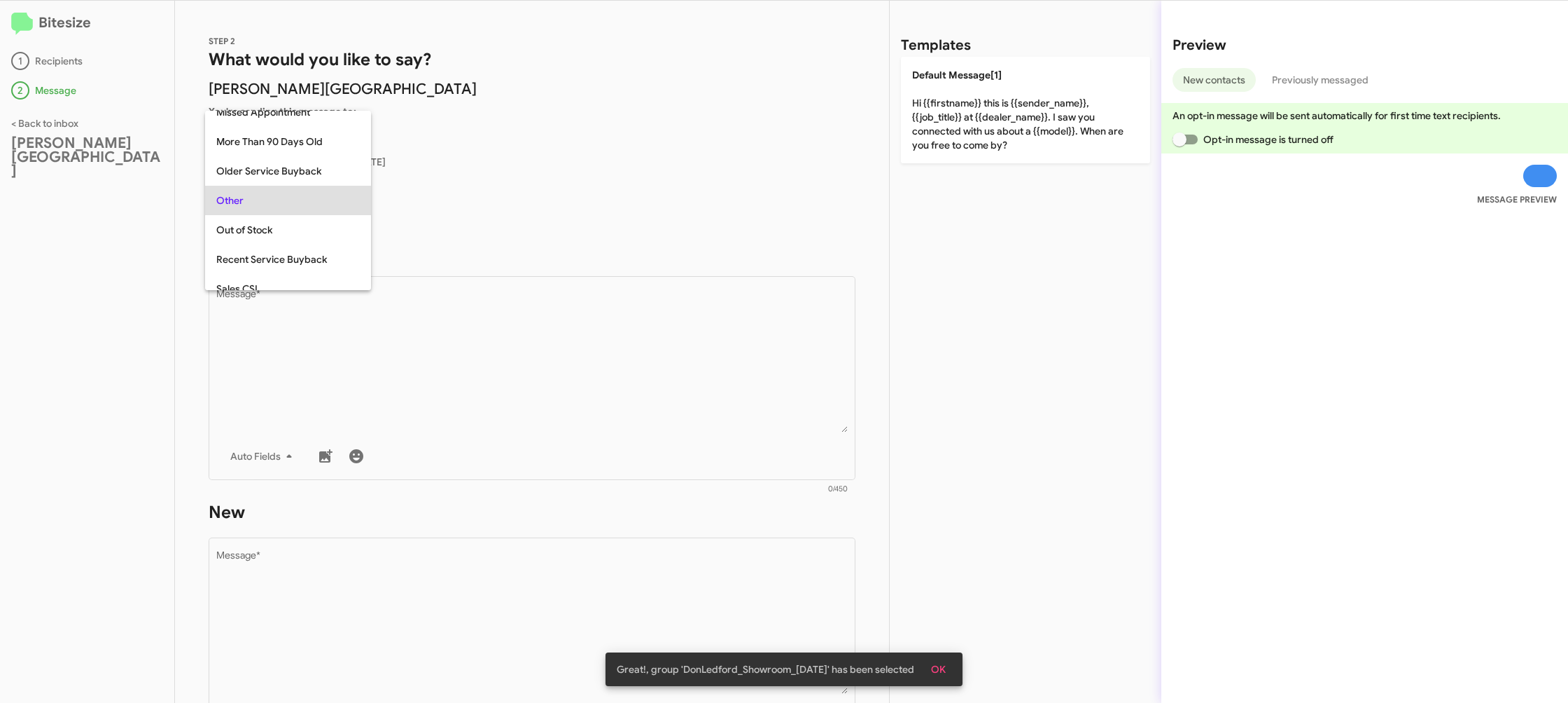
scroll to position [379, 0]
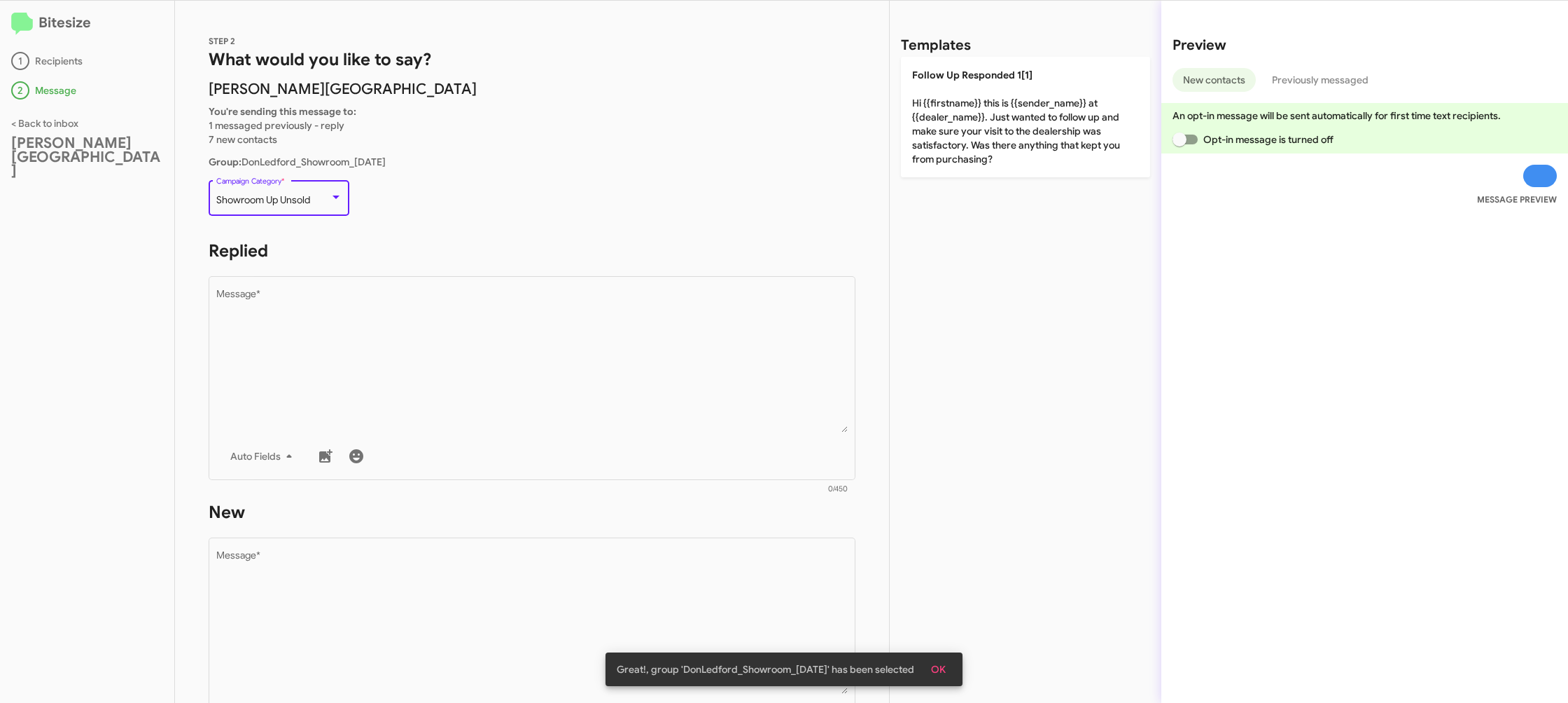
drag, startPoint x: 612, startPoint y: 451, endPoint x: 927, endPoint y: 213, distance: 394.8
click at [609, 447] on div "Drop image here to insert Auto Fields Message *" at bounding box center [532, 376] width 632 height 207
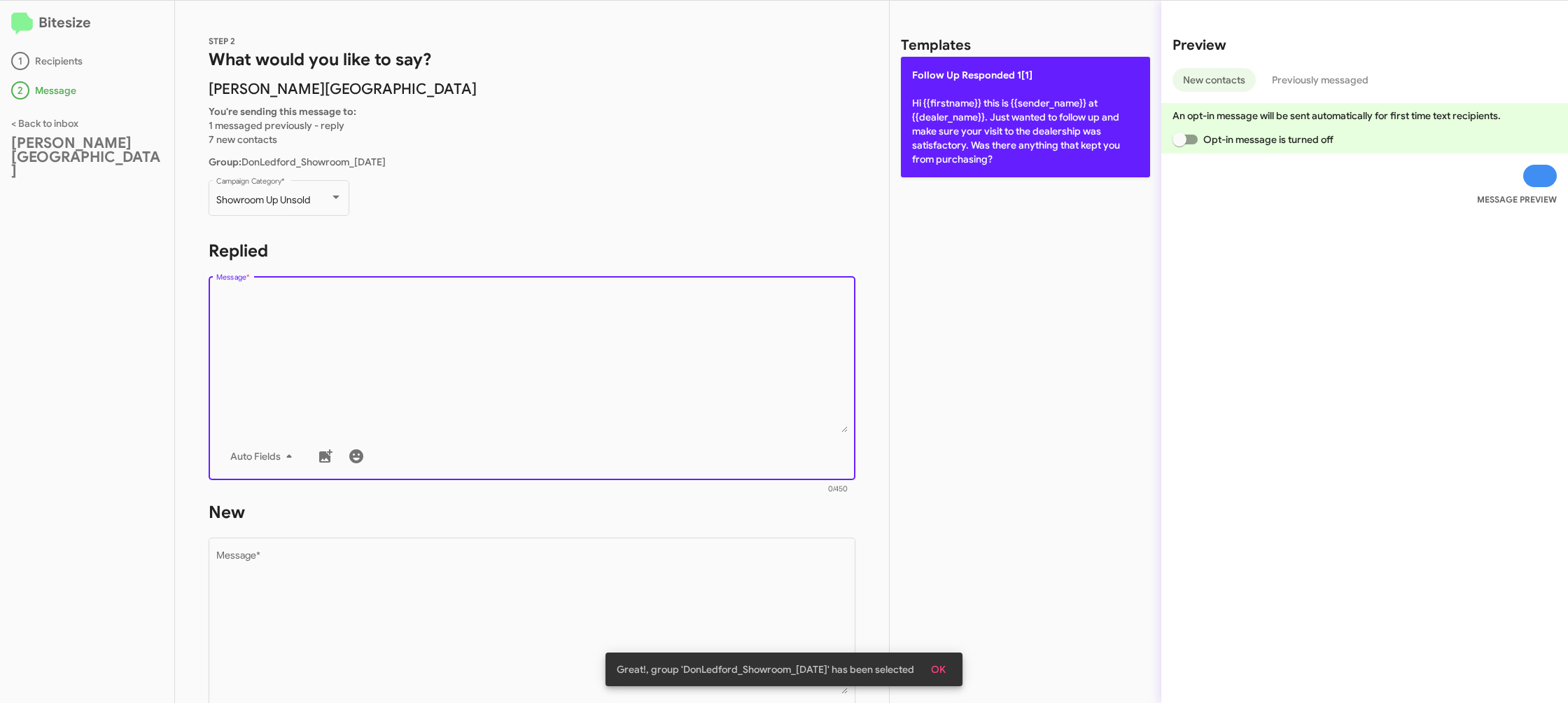
click at [987, 149] on p "Follow Up Responded 1[1] Hi {{firstname}} this is {{sender_name}} at {{dealer_n…" at bounding box center [1026, 117] width 250 height 121
type textarea "Hi {{firstname}} this is {{sender_name}} at {{dealer_name}}. Just wanted to fol…"
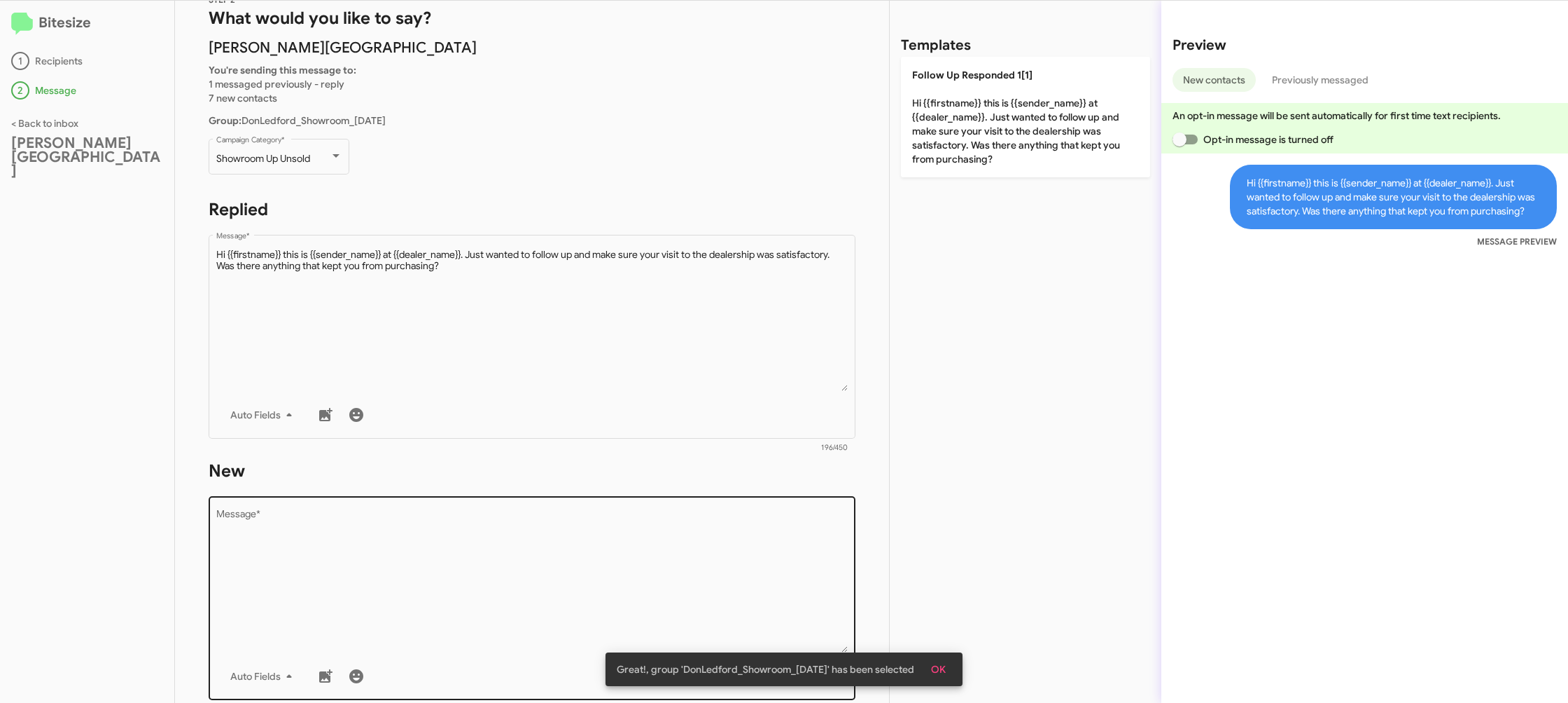
scroll to position [83, 0]
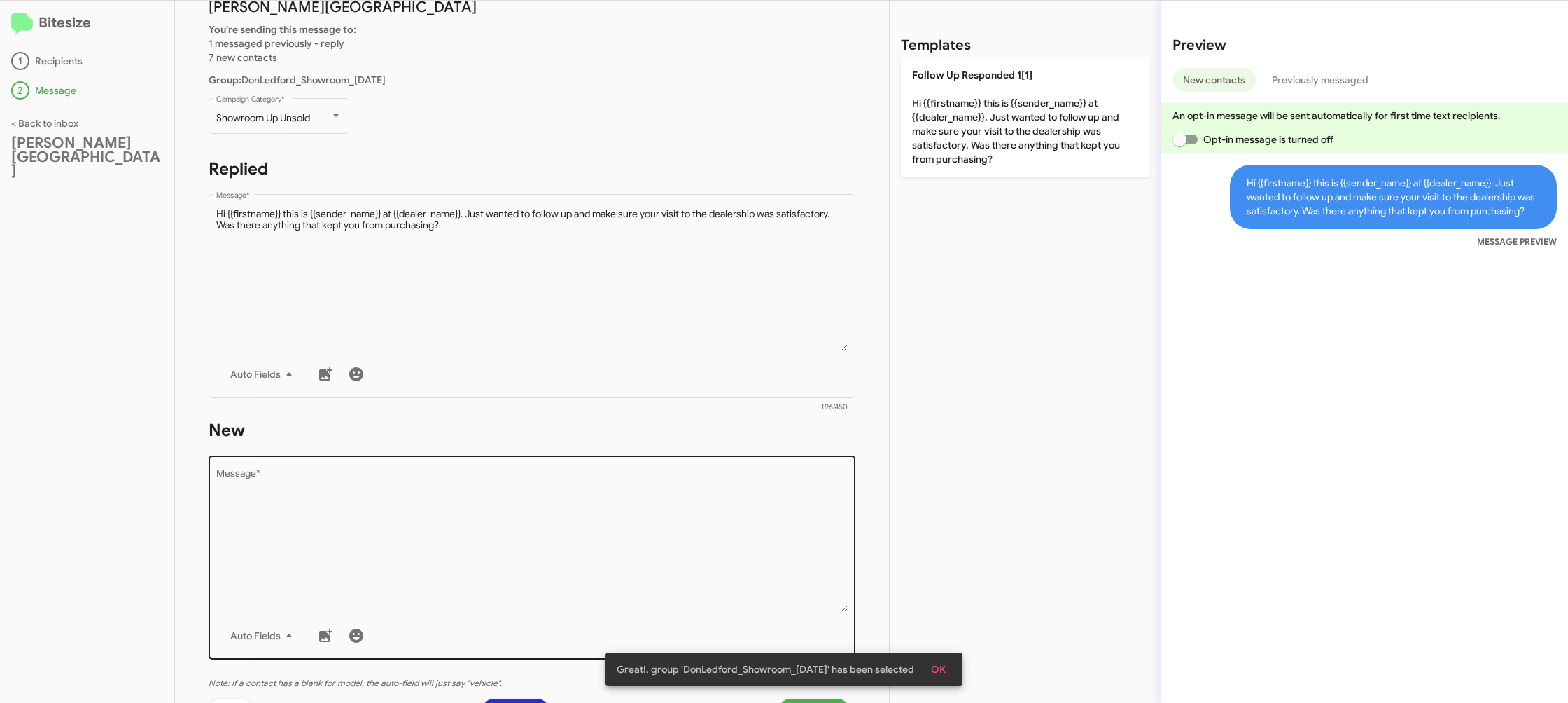
drag, startPoint x: 647, startPoint y: 477, endPoint x: 643, endPoint y: 491, distance: 14.6
click at [644, 484] on textarea "Message *" at bounding box center [532, 539] width 632 height 143
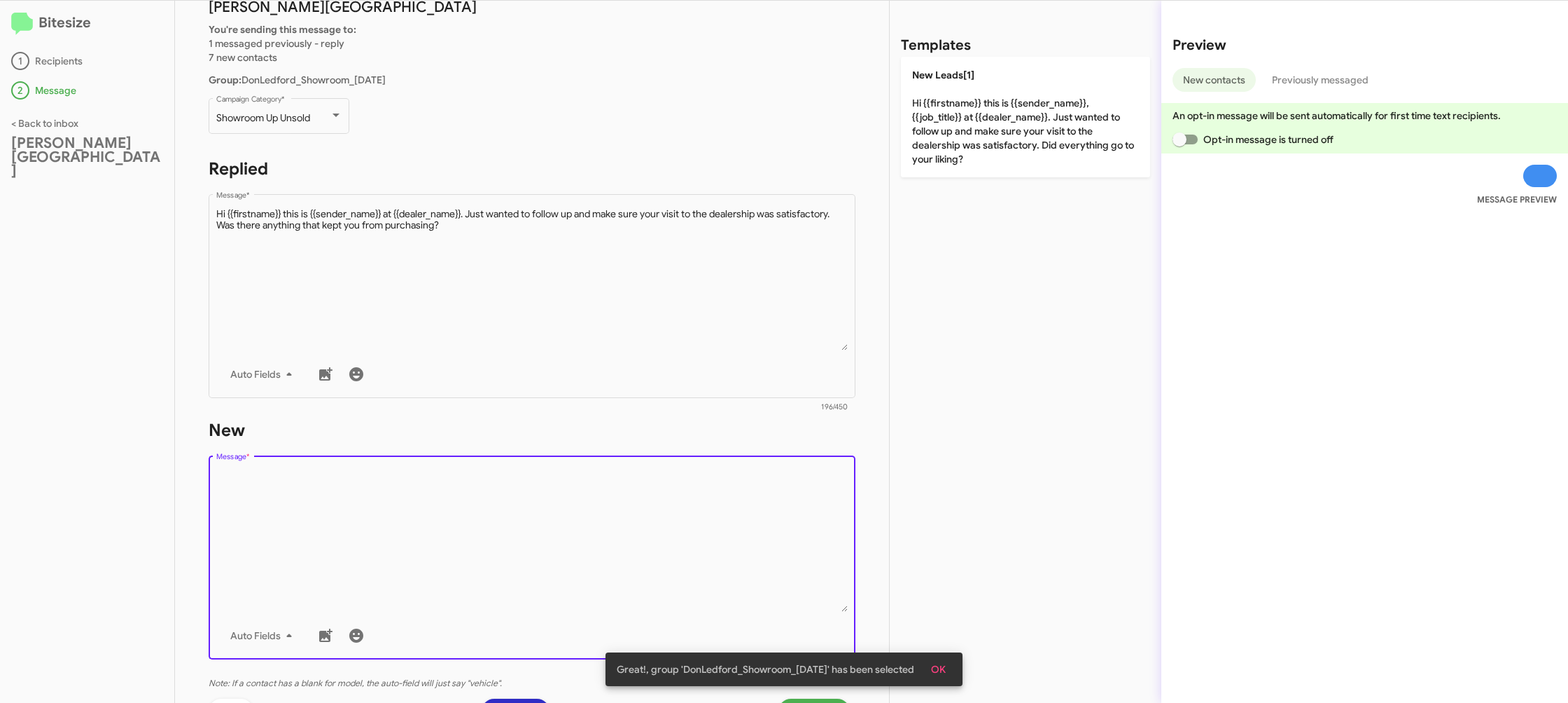
click at [643, 489] on textarea "Message *" at bounding box center [532, 539] width 632 height 143
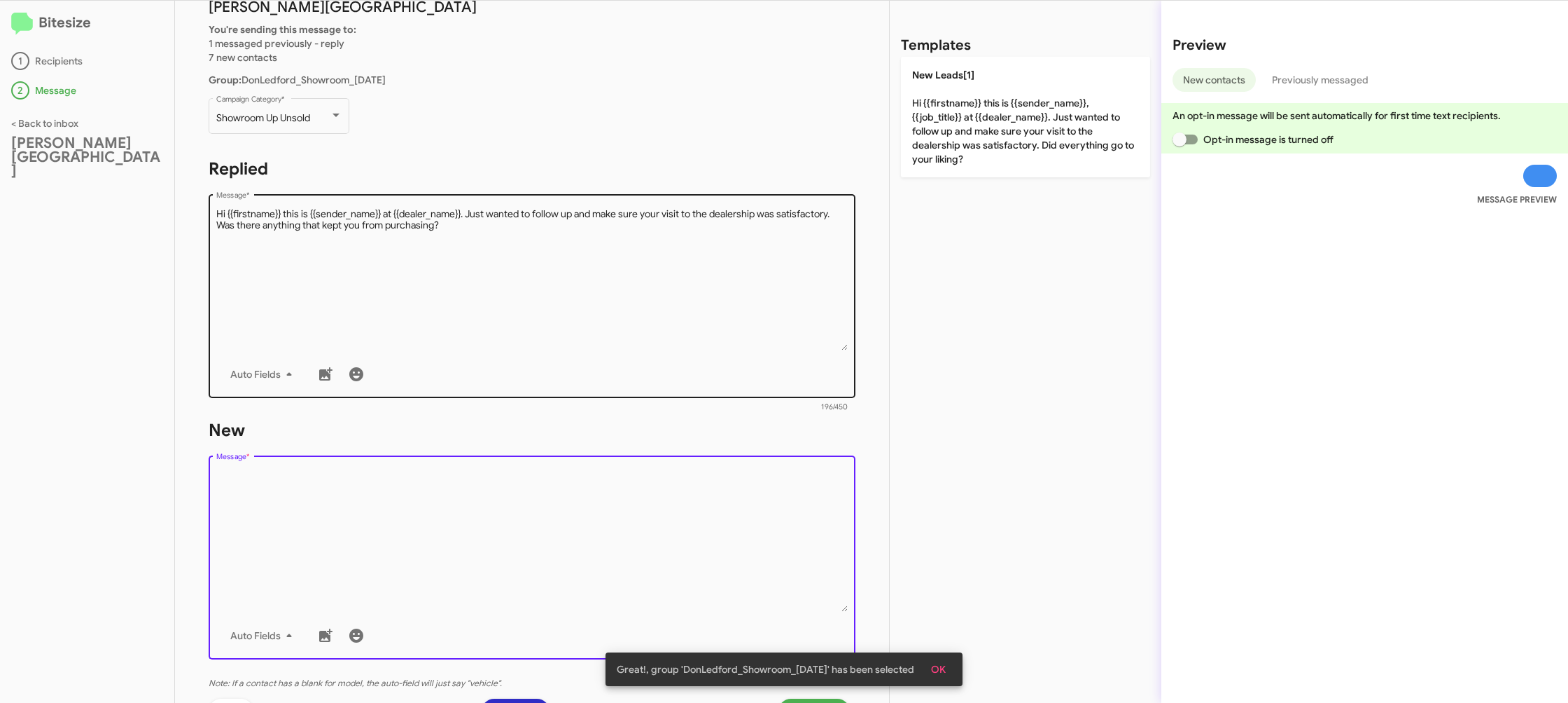
click at [703, 404] on div "STEP 2 What would you like to say? Don Ledford Auto Center You're sending this …" at bounding box center [531, 352] width 714 height 702
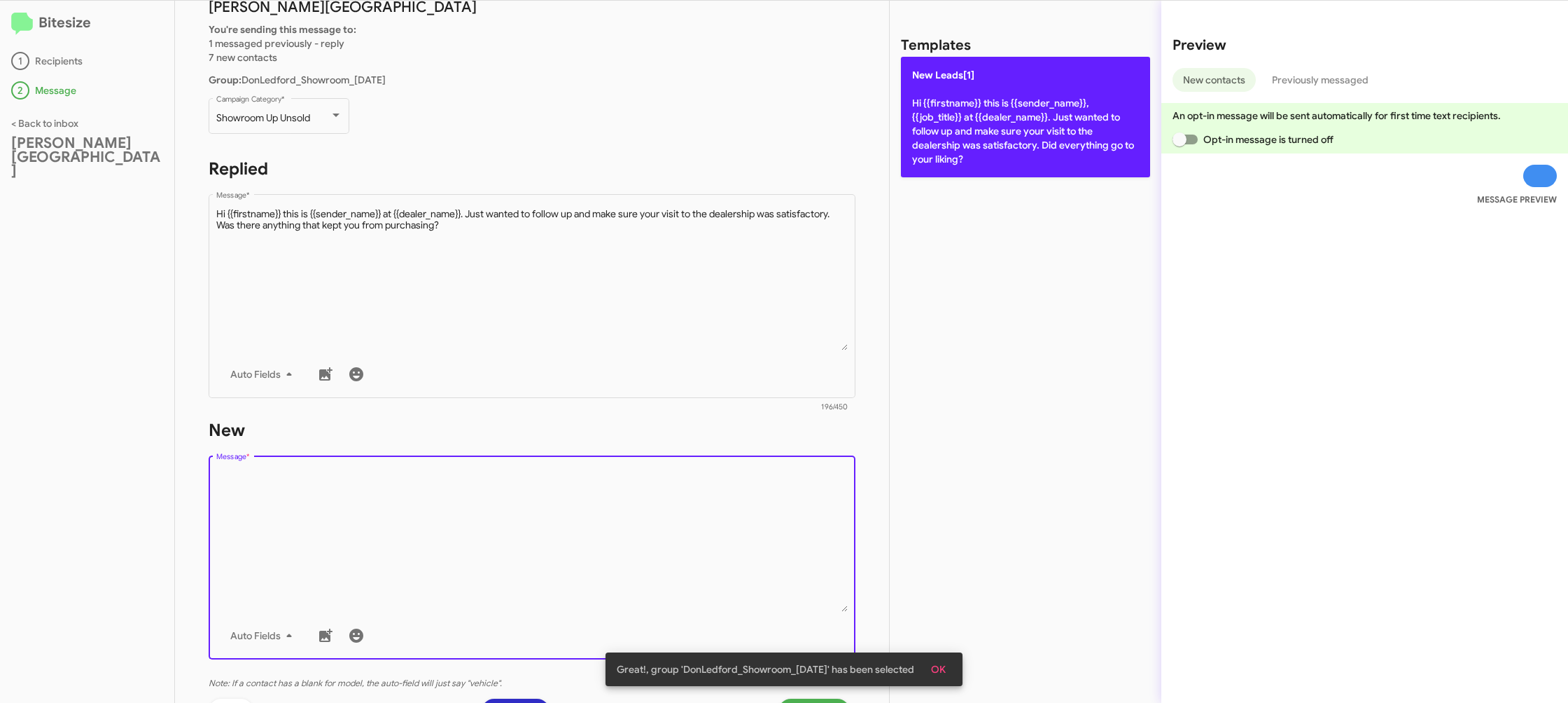
drag, startPoint x: 950, startPoint y: 140, endPoint x: 935, endPoint y: 156, distance: 21.9
click at [950, 140] on p "New Leads[1] Hi {{firstname}} this is {{sender_name}}, {{job_title}} at {{deale…" at bounding box center [1026, 117] width 250 height 121
type textarea "Hi {{firstname}} this is {{sender_name}}, {{job_title}} at {{dealer_name}}. Jus…"
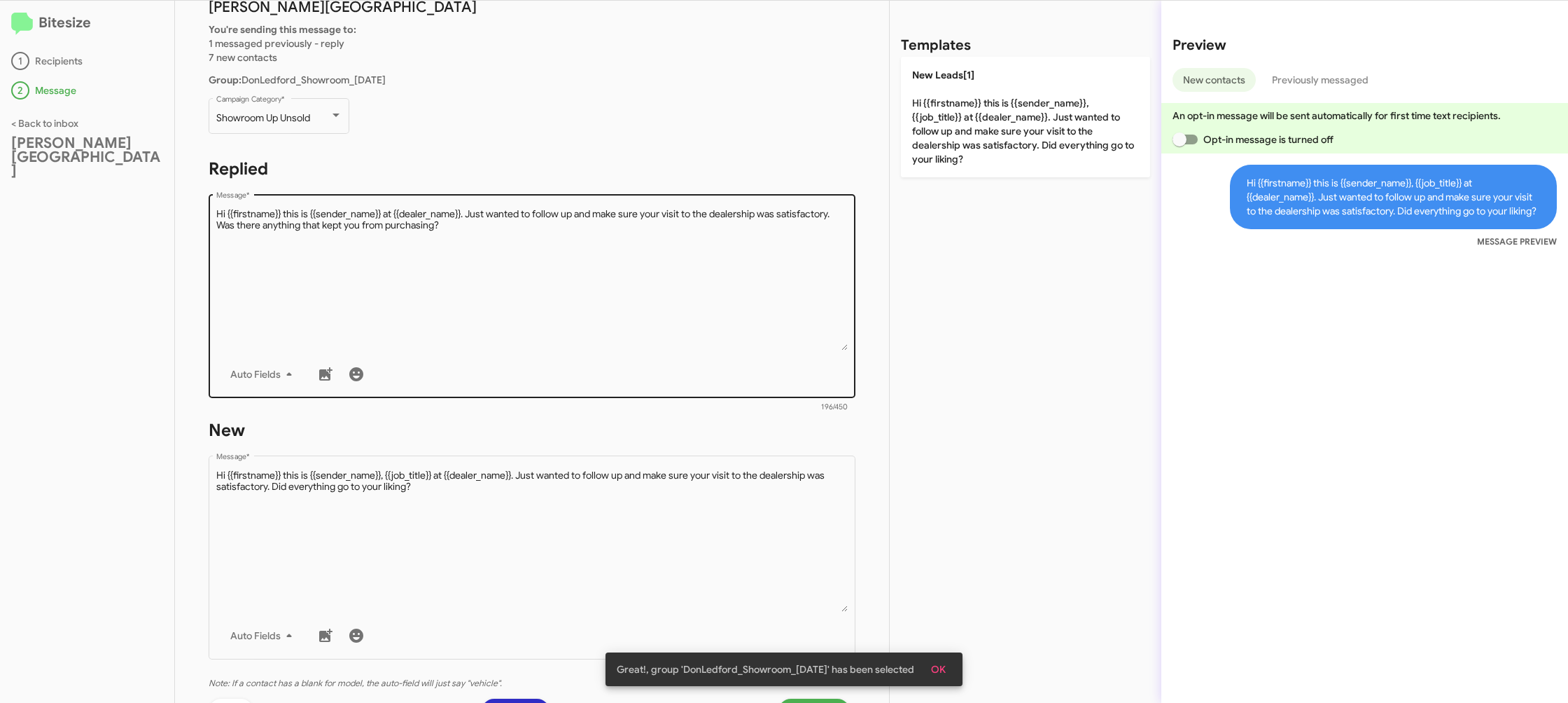
scroll to position [236, 0]
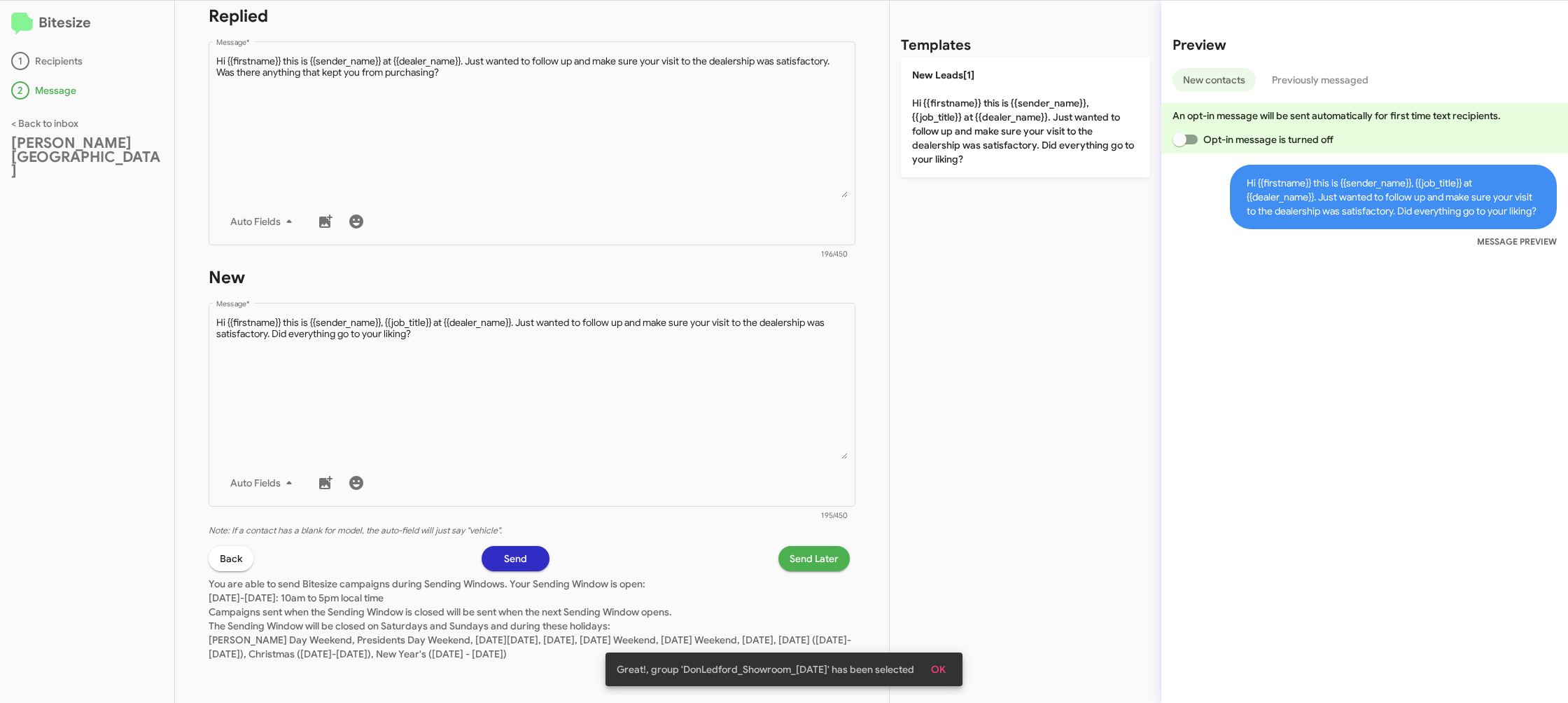
click at [817, 562] on span "Send Later" at bounding box center [813, 557] width 49 height 25
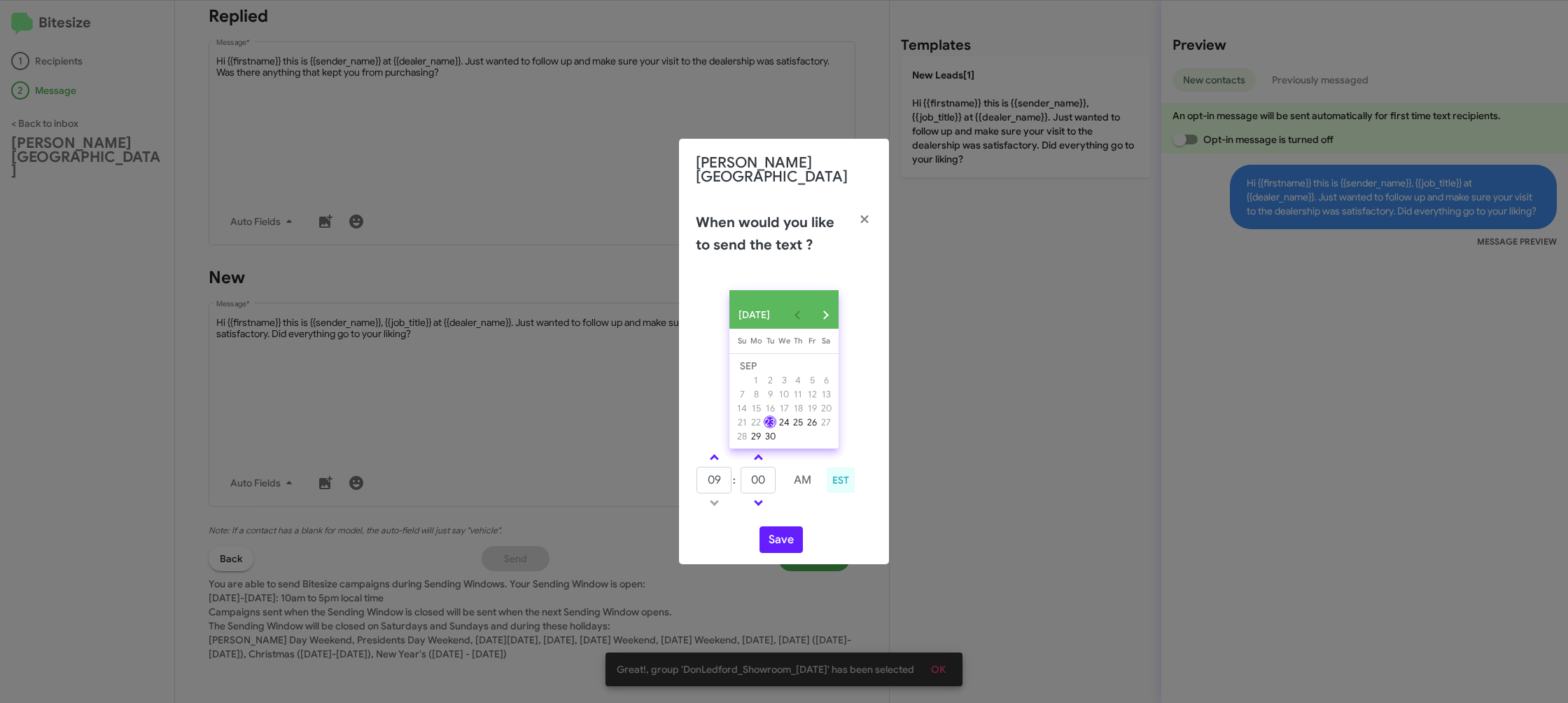
drag, startPoint x: 714, startPoint y: 456, endPoint x: 752, endPoint y: 475, distance: 42.5
click at [716, 456] on span at bounding box center [714, 458] width 9 height 9
type input "10"
drag, startPoint x: 773, startPoint y: 476, endPoint x: 763, endPoint y: 476, distance: 10.0
click at [769, 475] on input "00" at bounding box center [758, 479] width 35 height 27
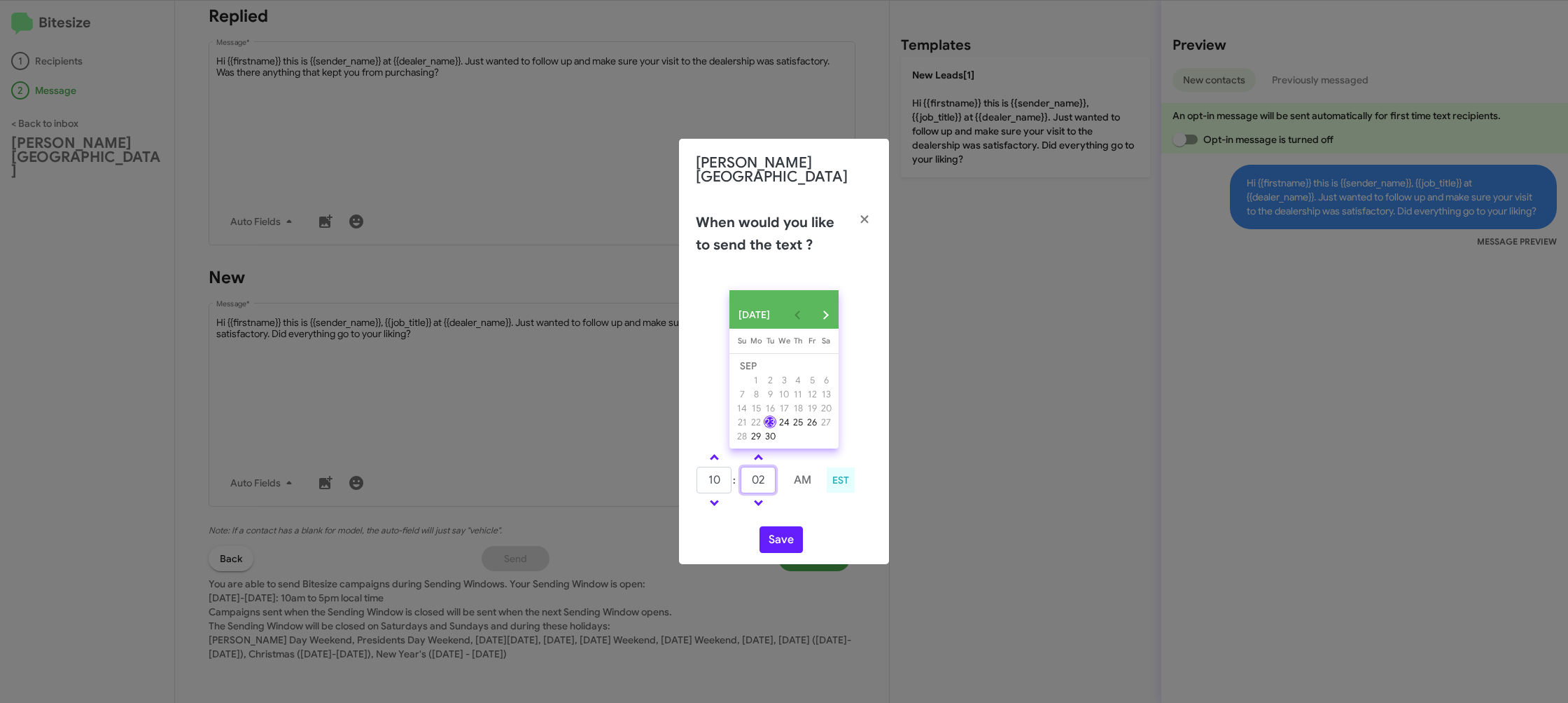
type input "02"
click at [829, 513] on div "SEP 2025 Sunday Su Monday Mo Tuesday Tu Wednesday We Thursday Th Friday Fr Satu…" at bounding box center [784, 420] width 210 height 285
click at [776, 537] on button "Save" at bounding box center [781, 539] width 43 height 27
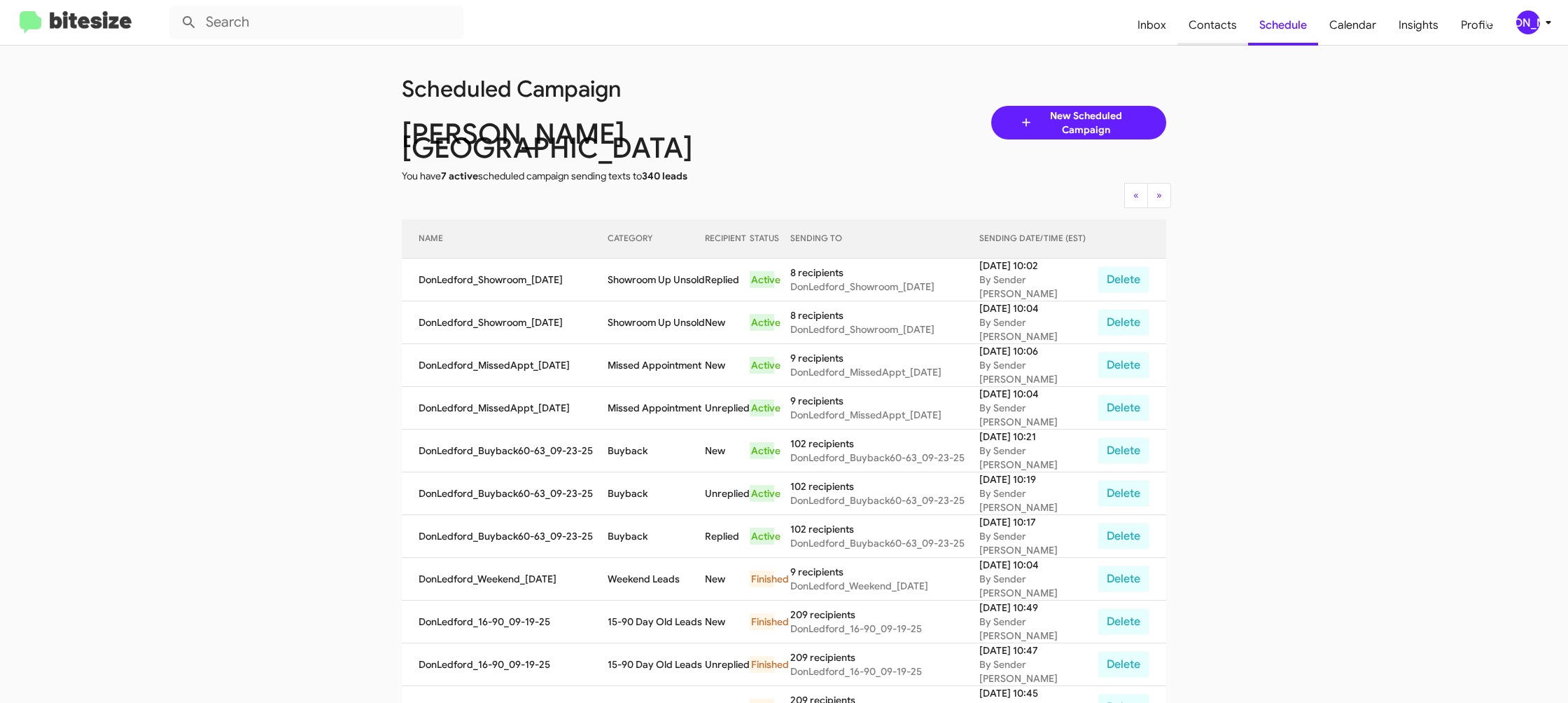
click at [1197, 20] on span "Contacts" at bounding box center [1213, 25] width 71 height 41
type input "in:groups"
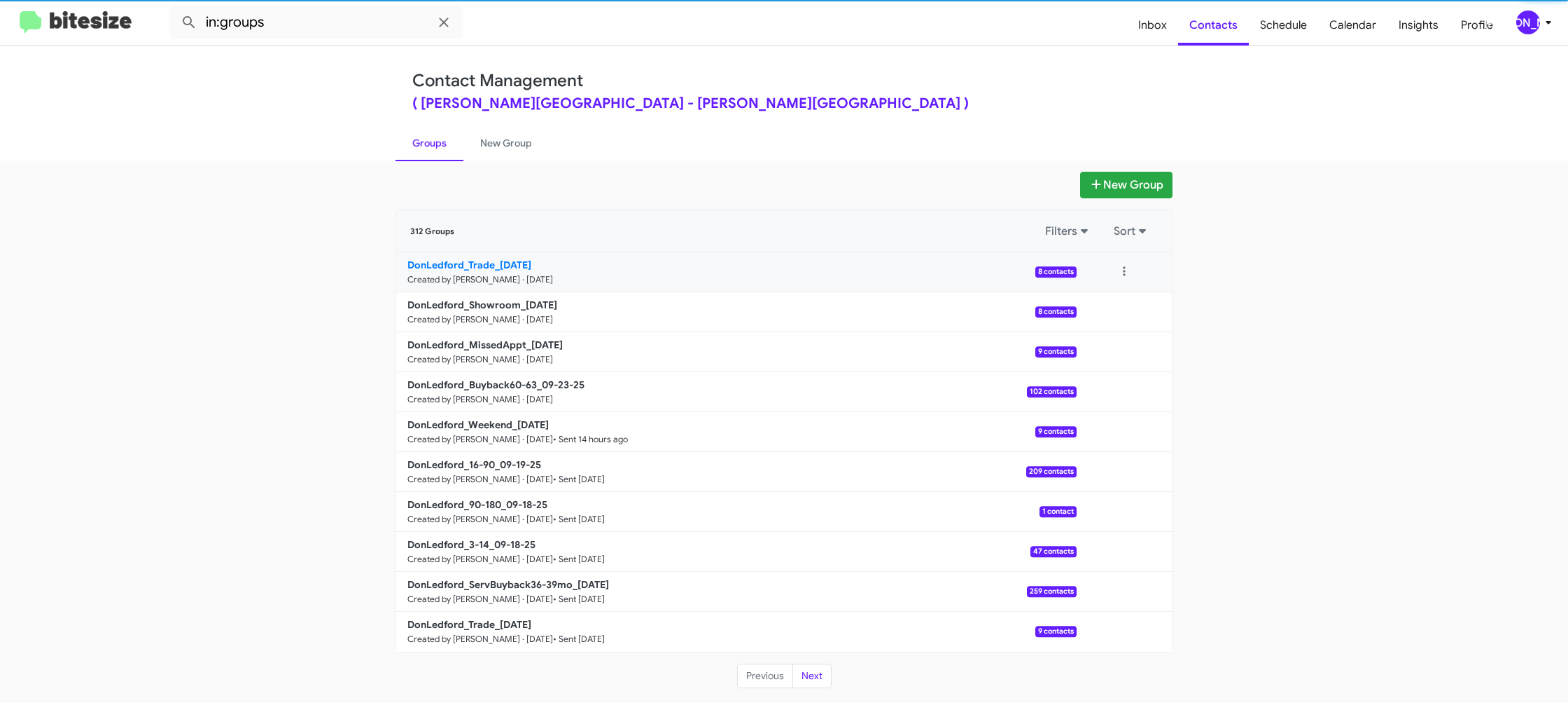
click at [516, 262] on b "DonLedford_Trade_09-23-25" at bounding box center [469, 265] width 124 height 13
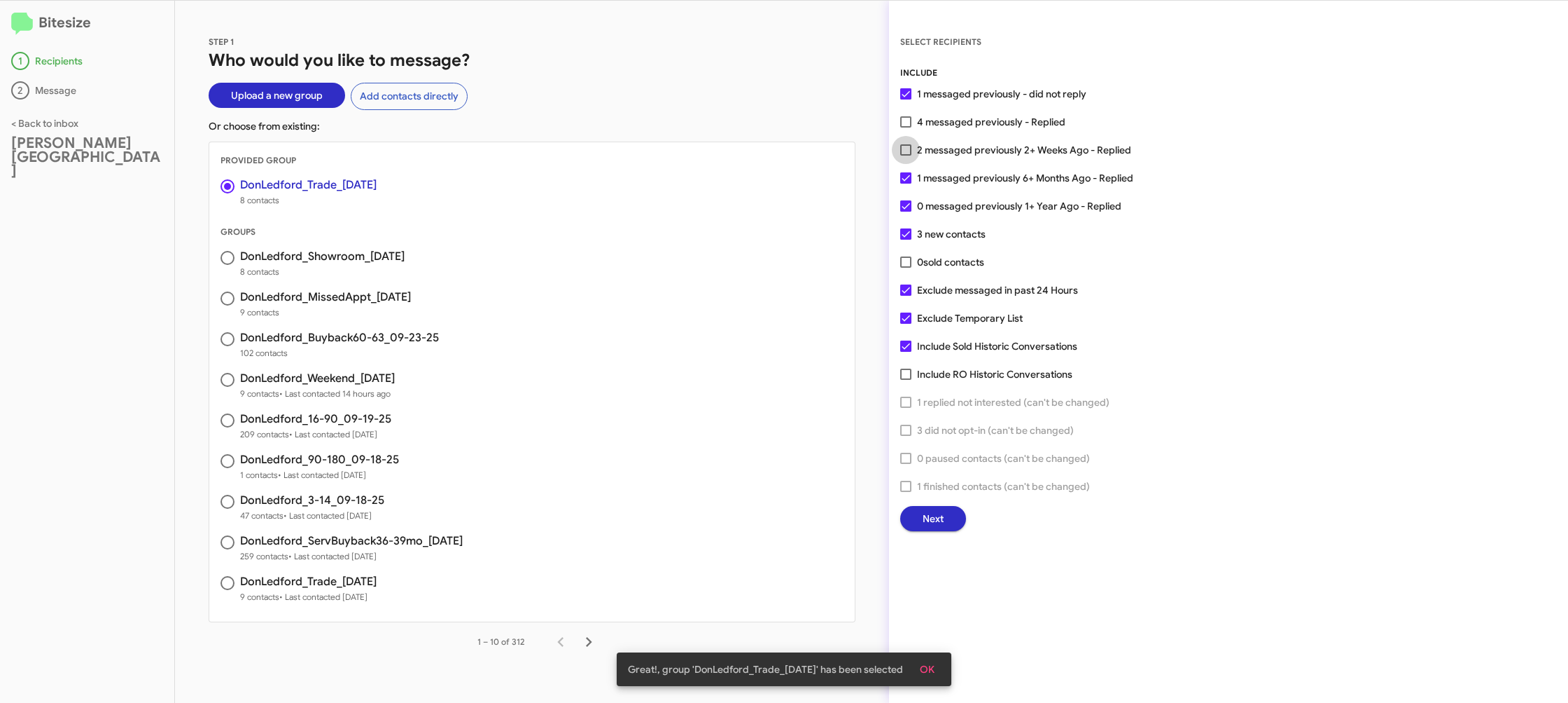
click at [946, 149] on span "2 messaged previously 2+ Weeks Ago - Replied" at bounding box center [1024, 150] width 215 height 17
click at [906, 156] on input "2 messaged previously 2+ Weeks Ago - Replied" at bounding box center [905, 156] width 1 height 1
checkbox input "true"
click at [931, 517] on span "Next" at bounding box center [933, 517] width 21 height 25
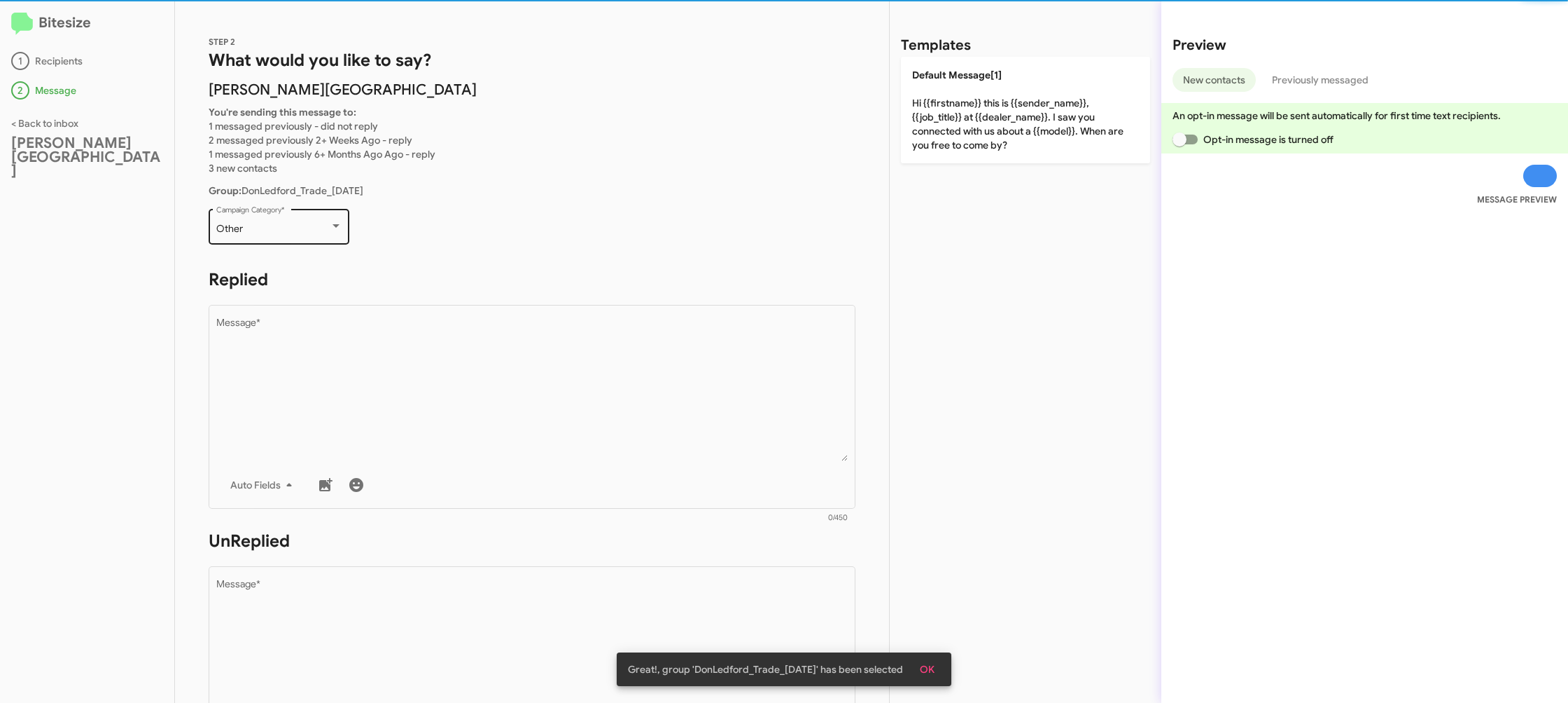
click at [295, 236] on div "Other Campaign Category *" at bounding box center [279, 225] width 126 height 39
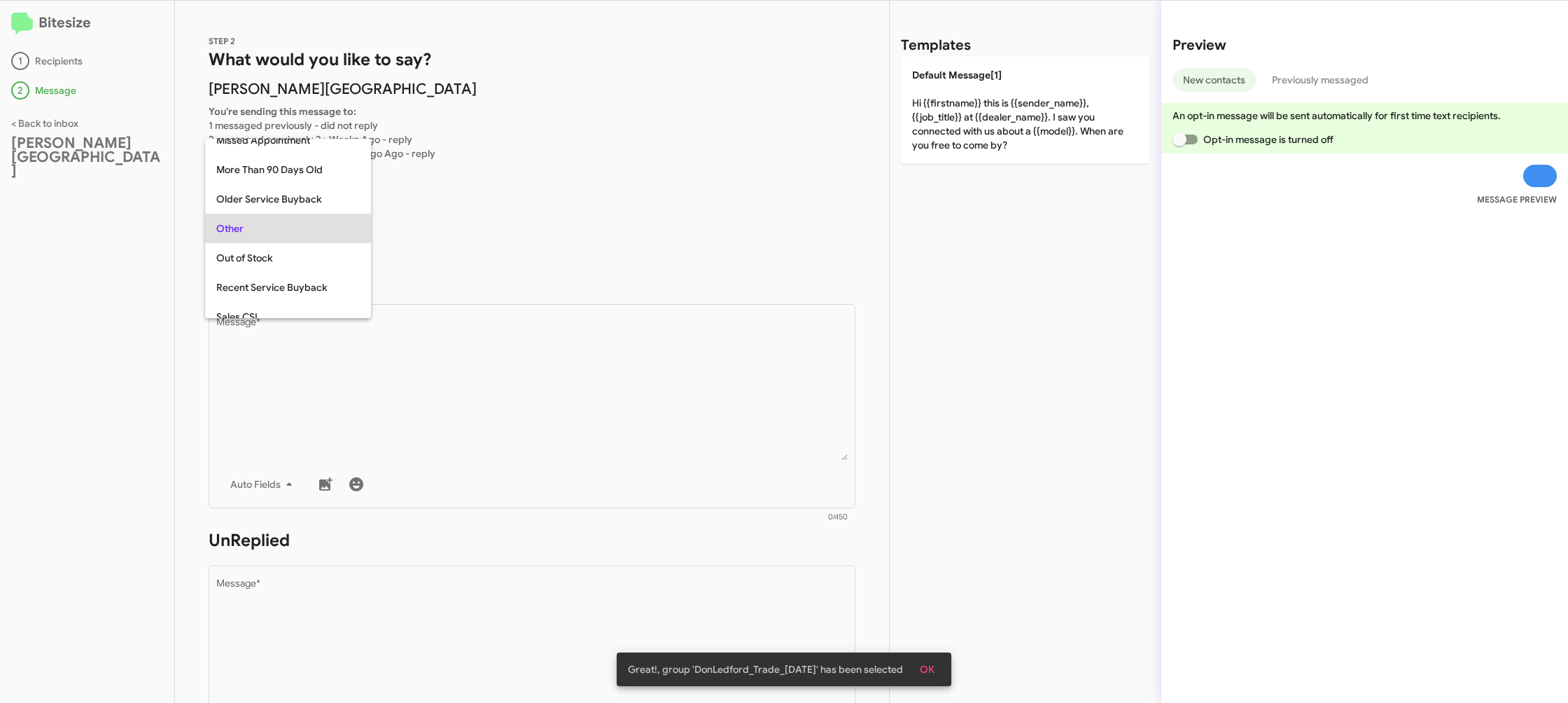
scroll to position [497, 0]
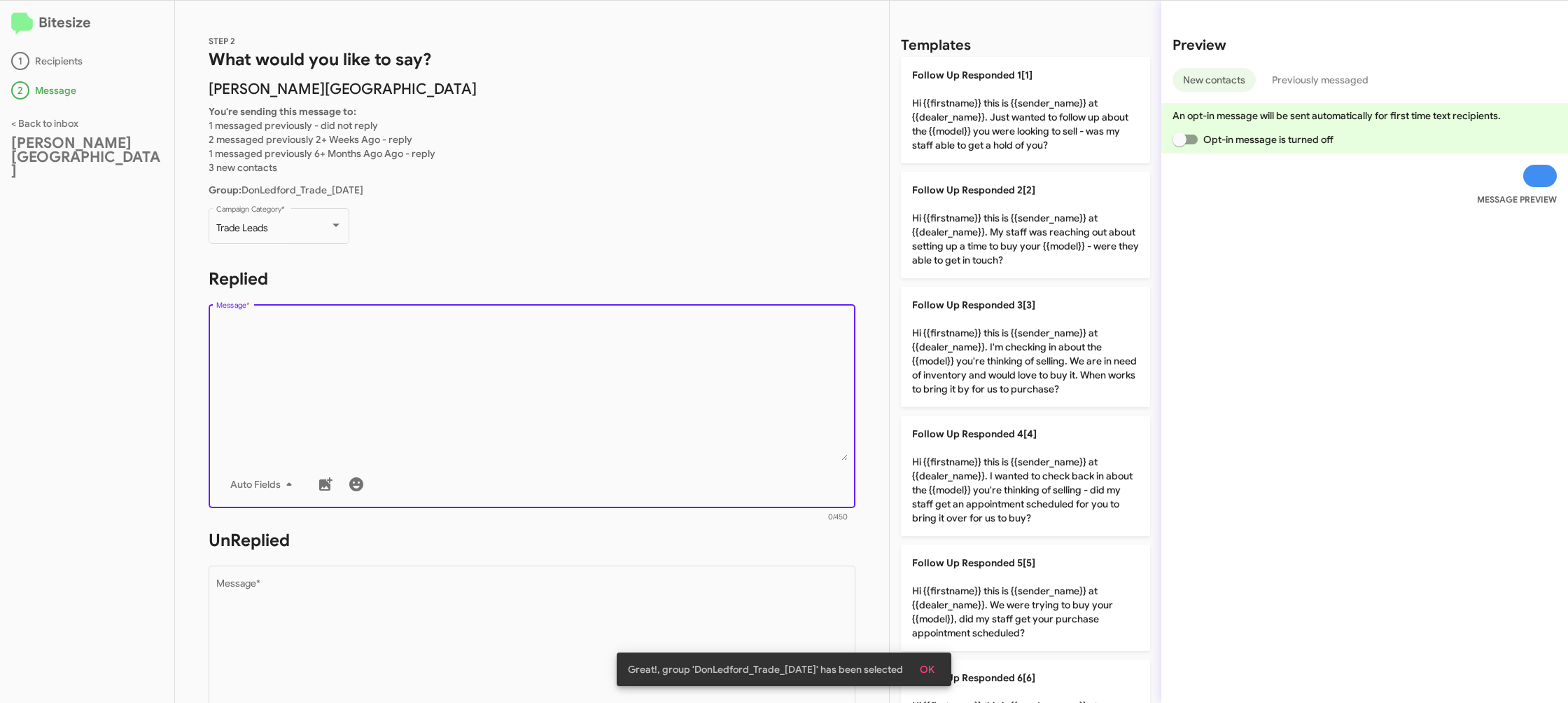
drag, startPoint x: 471, startPoint y: 396, endPoint x: 483, endPoint y: 393, distance: 12.4
click at [470, 394] on textarea "Message *" at bounding box center [532, 388] width 632 height 143
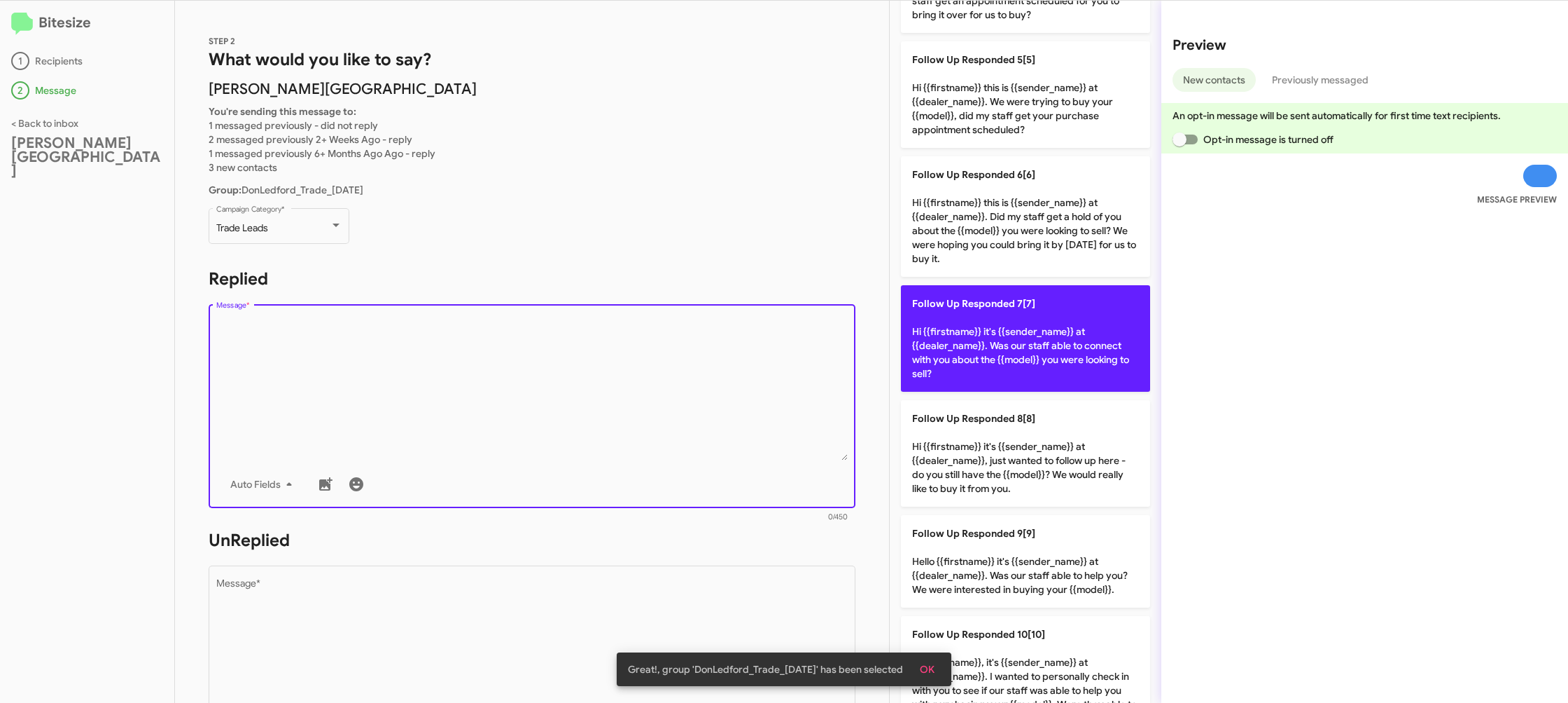
scroll to position [504, 0]
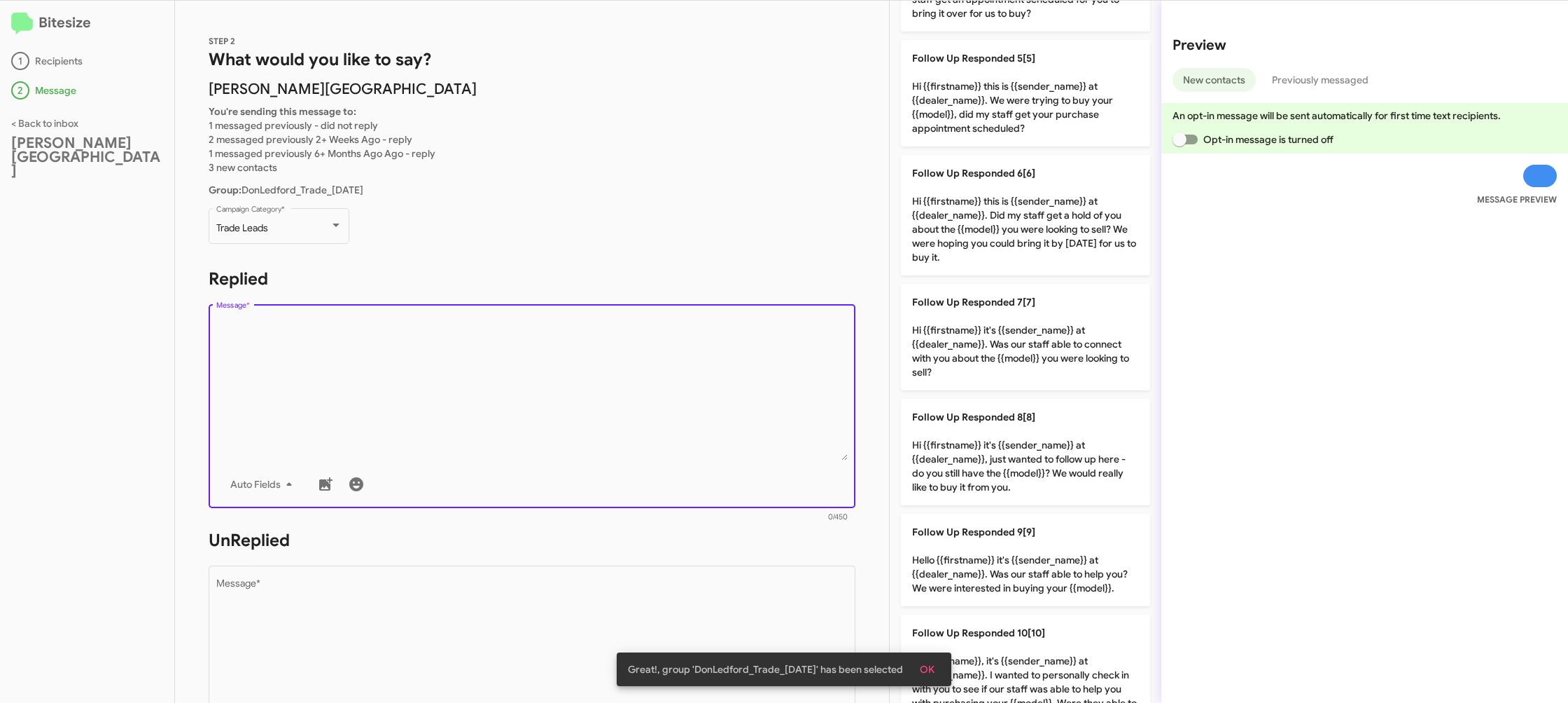
drag, startPoint x: 1033, startPoint y: 344, endPoint x: 694, endPoint y: 399, distance: 343.4
click at [1031, 345] on p "Follow Up Responded 7[7] Hi {{firstname}} it's {{sender_name}} at {{dealer_name…" at bounding box center [1026, 337] width 250 height 107
type textarea "Hi {{firstname}} it's {{sender_name}} at {{dealer_name}}. Was our staff able to…"
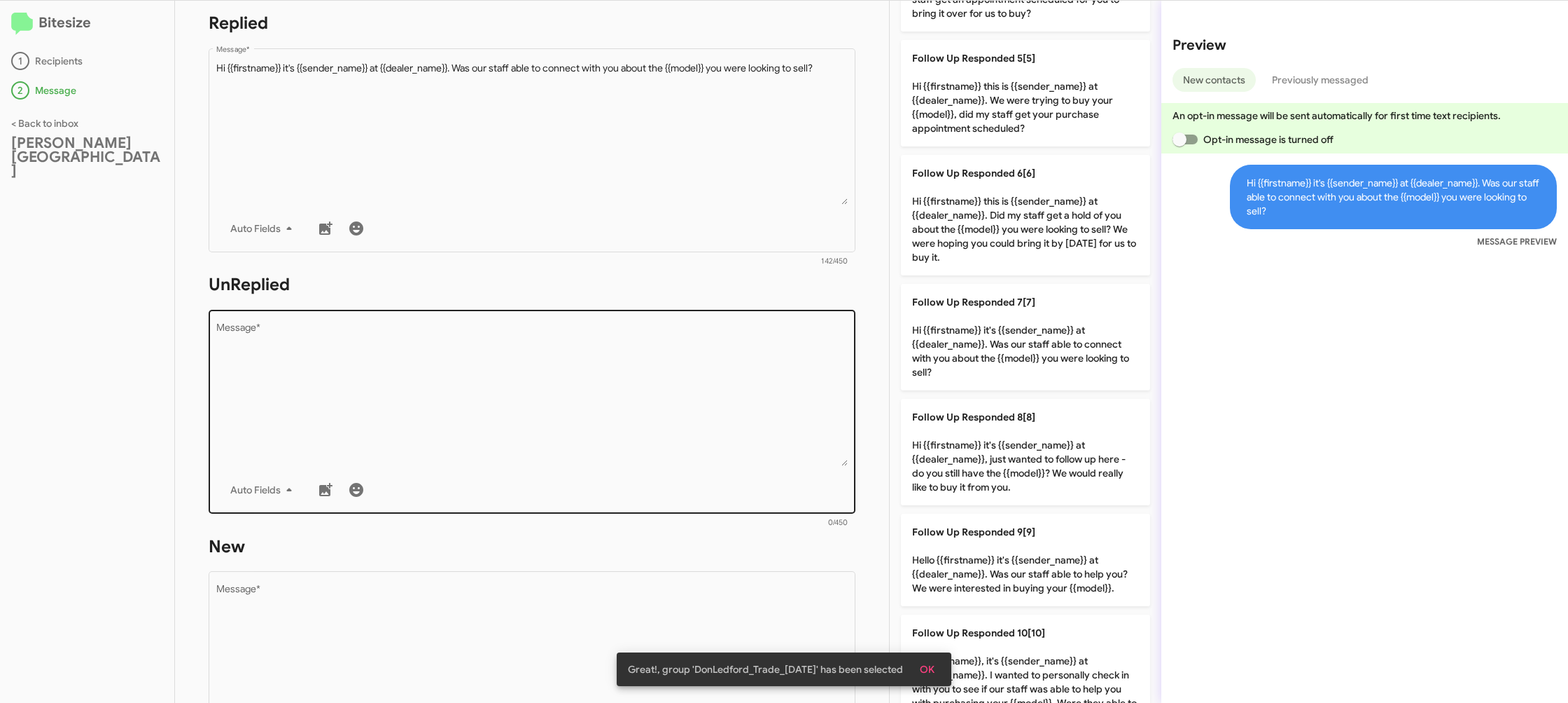
scroll to position [275, 0]
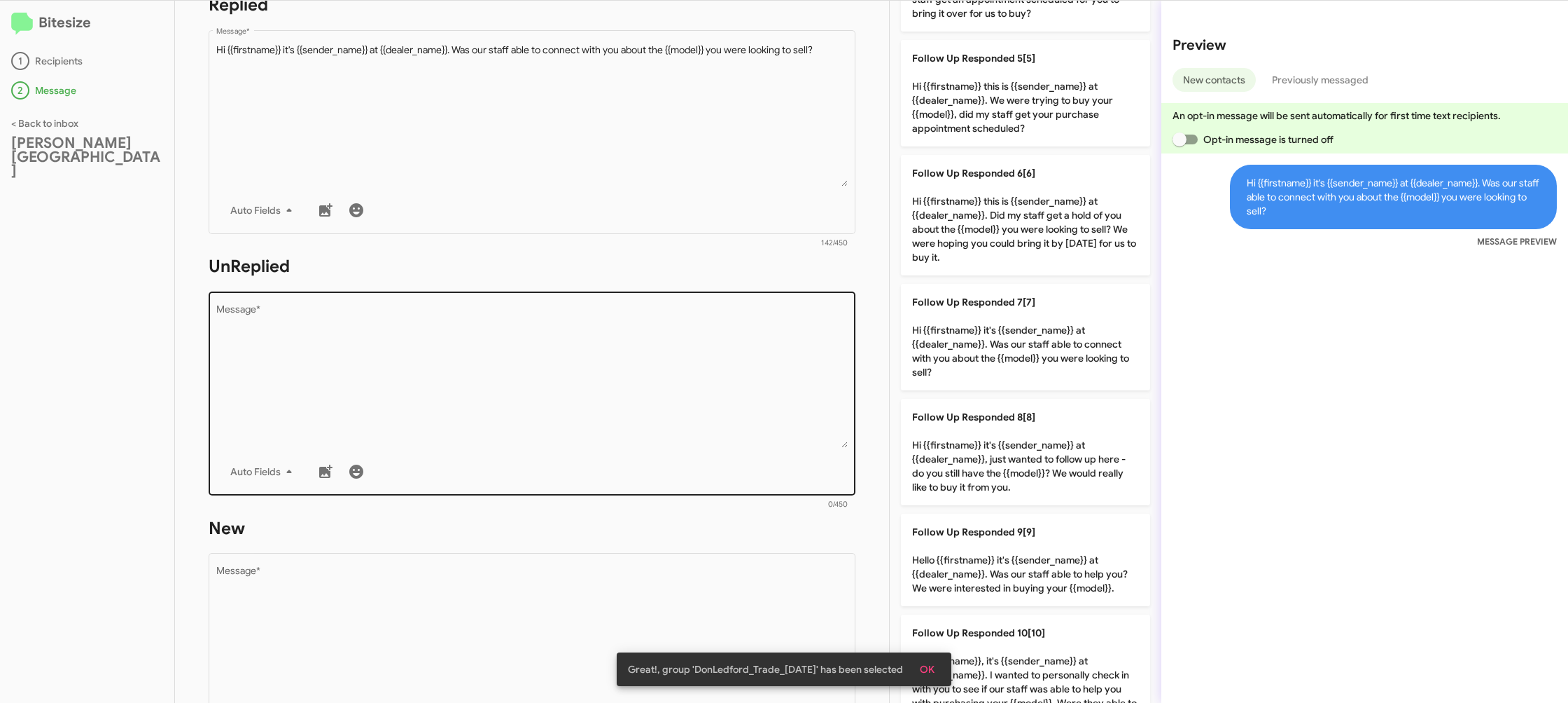
click at [665, 427] on textarea "Message *" at bounding box center [532, 375] width 632 height 143
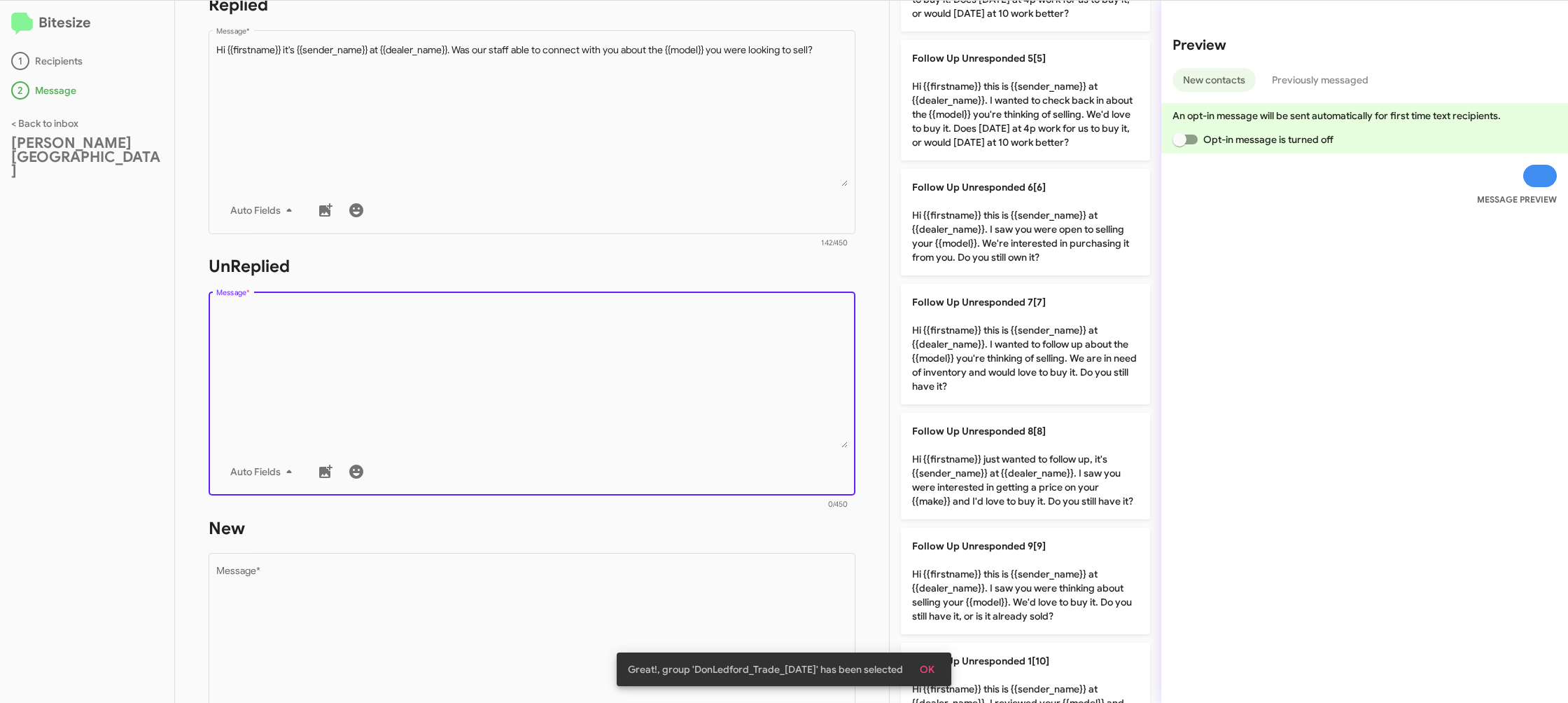
click at [665, 427] on textarea "Message *" at bounding box center [532, 375] width 632 height 143
click at [671, 425] on textarea "Message *" at bounding box center [532, 375] width 632 height 143
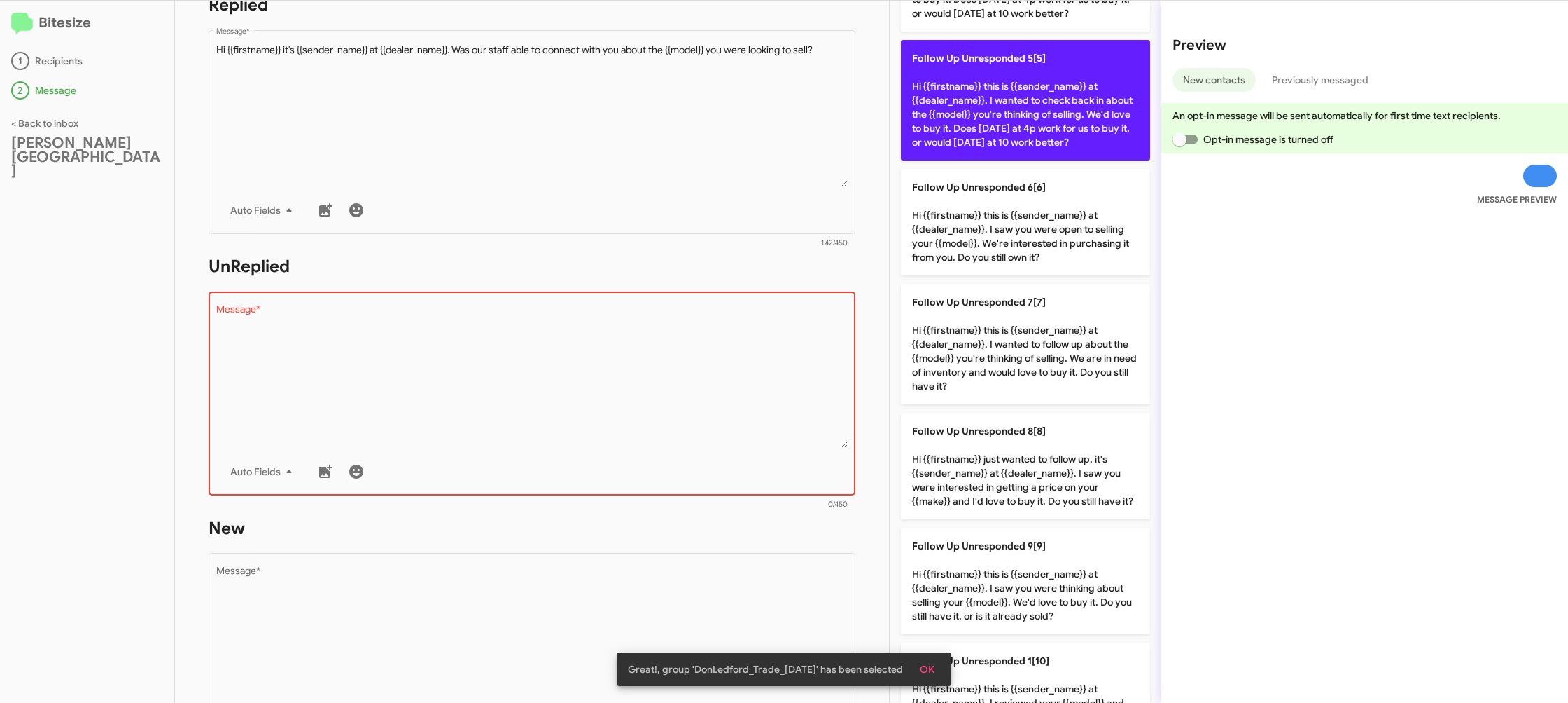
click at [1052, 108] on p "Follow Up Unresponded 5[5] Hi {{firstname}} this is {{sender_name}} at {{dealer…" at bounding box center [1026, 100] width 250 height 121
type textarea "Hi {{firstname}} this is {{sender_name}} at {{dealer_name}}. I wanted to check …"
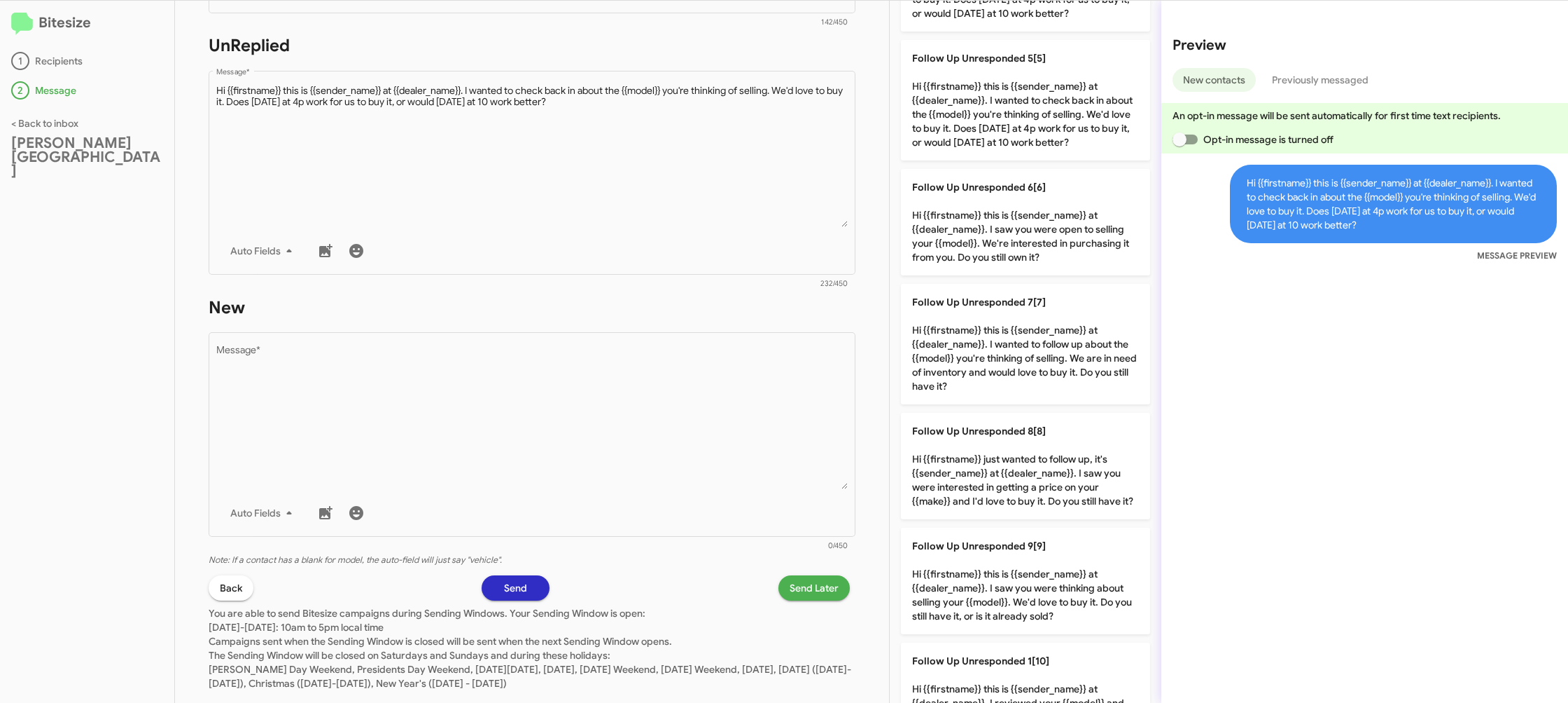
scroll to position [525, 0]
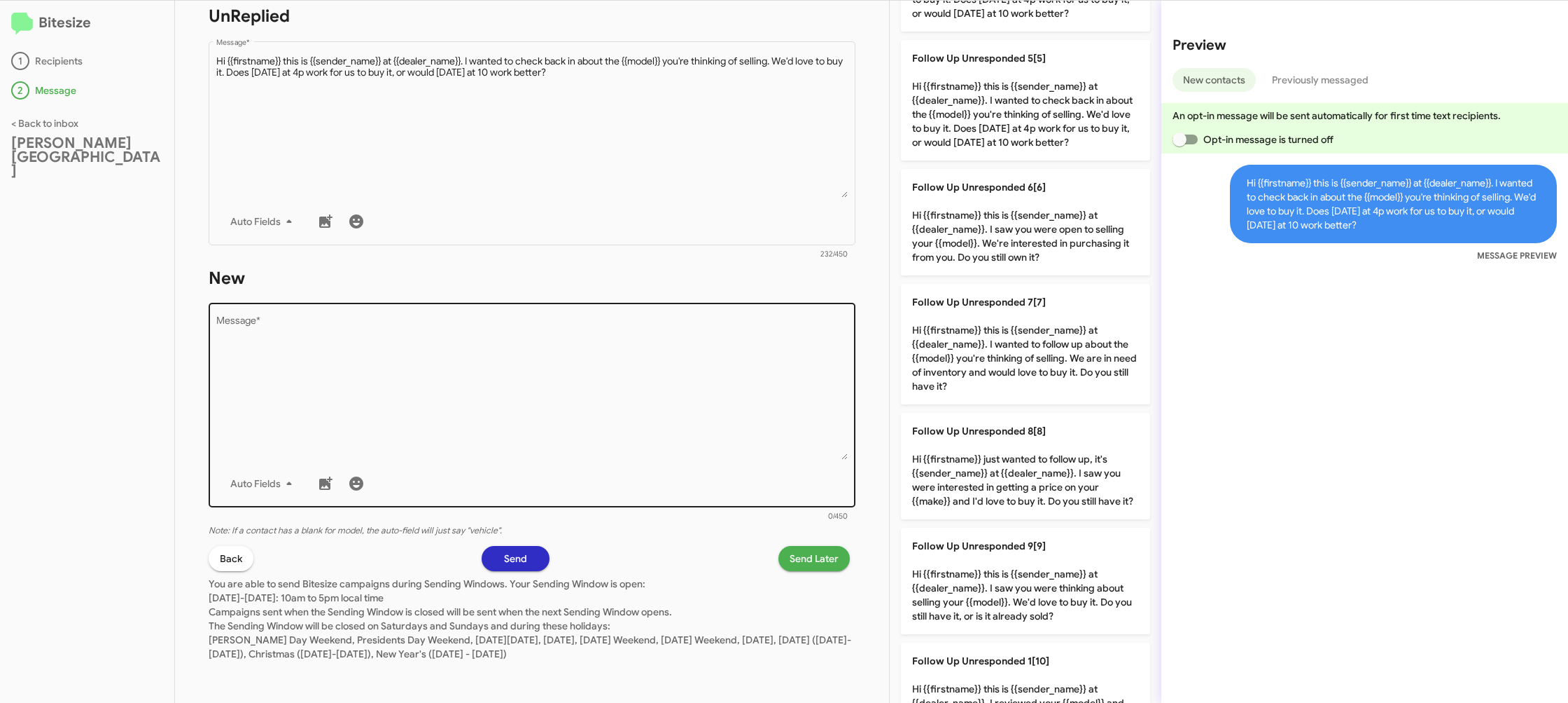
click at [654, 351] on textarea "Message *" at bounding box center [532, 387] width 632 height 143
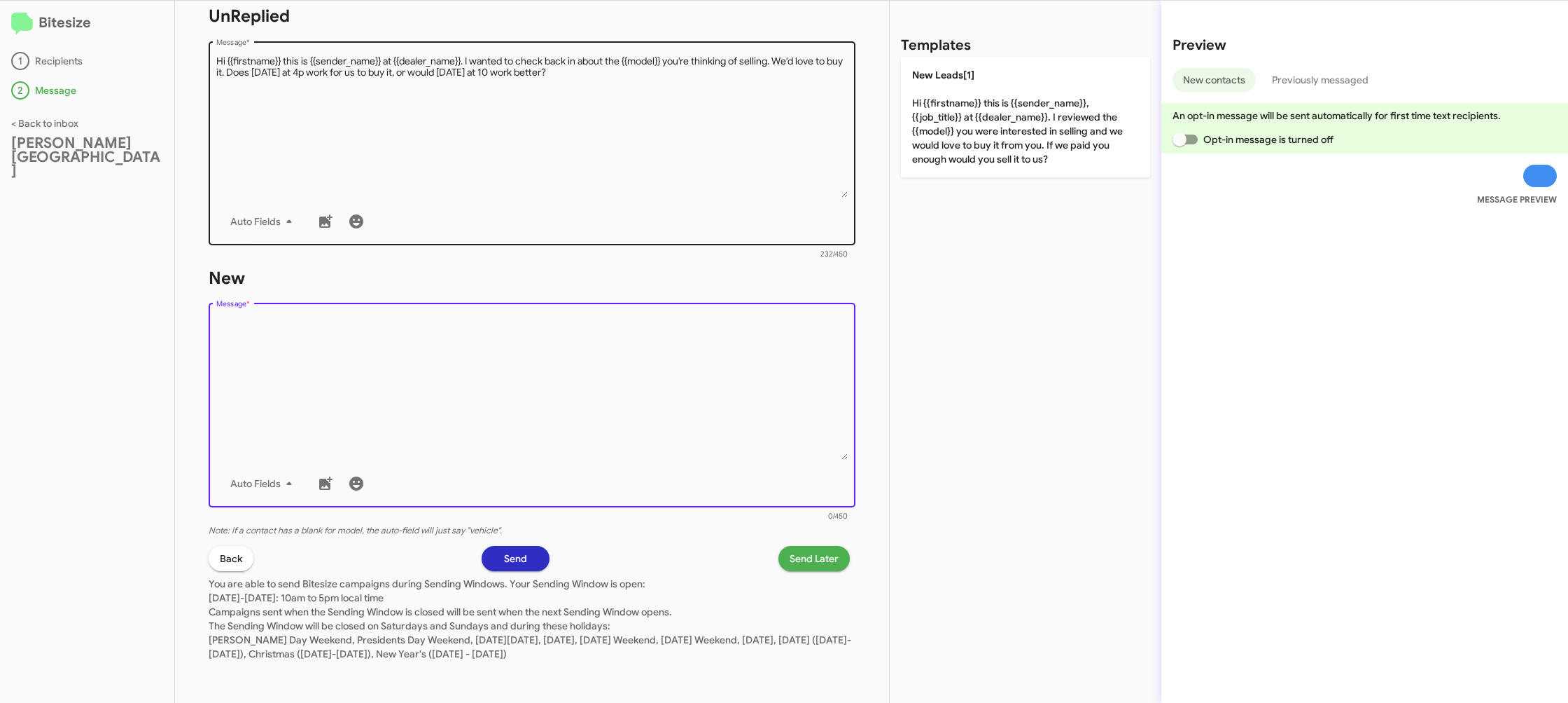
drag, startPoint x: 654, startPoint y: 351, endPoint x: 848, endPoint y: 197, distance: 247.7
click at [693, 309] on div "Drop image here to insert Auto Fields Message *" at bounding box center [532, 403] width 632 height 207
drag, startPoint x: 966, startPoint y: 130, endPoint x: 829, endPoint y: 90, distance: 142.7
click at [966, 132] on p "New Leads[1] Hi {{firstname}} this is {{sender_name}}, {{job_title}} at {{deale…" at bounding box center [1026, 117] width 250 height 121
type textarea "Hi {{firstname}} this is {{sender_name}}, {{job_title}} at {{dealer_name}}. I r…"
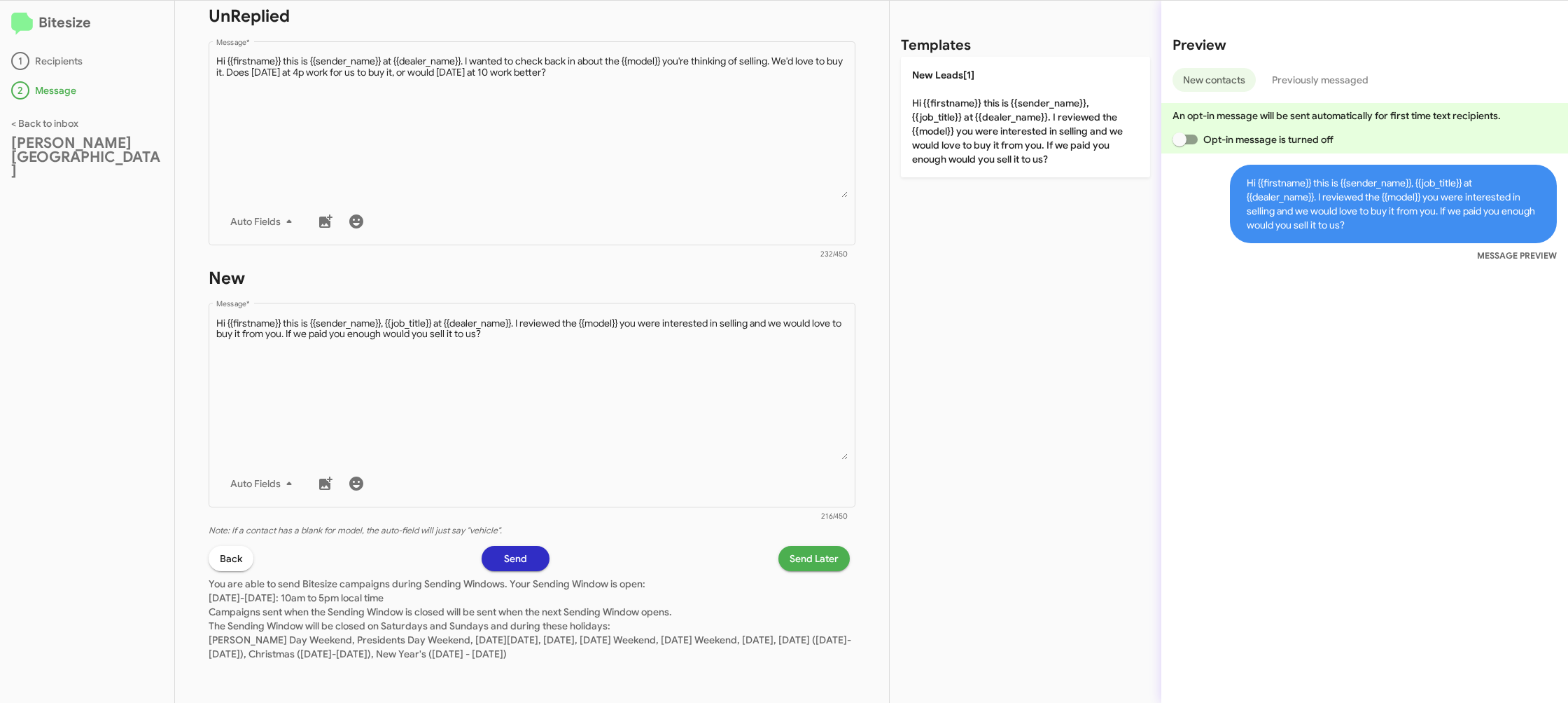
drag, startPoint x: 800, startPoint y: 564, endPoint x: 791, endPoint y: 563, distance: 9.1
click at [791, 563] on span "Send Later" at bounding box center [813, 557] width 49 height 25
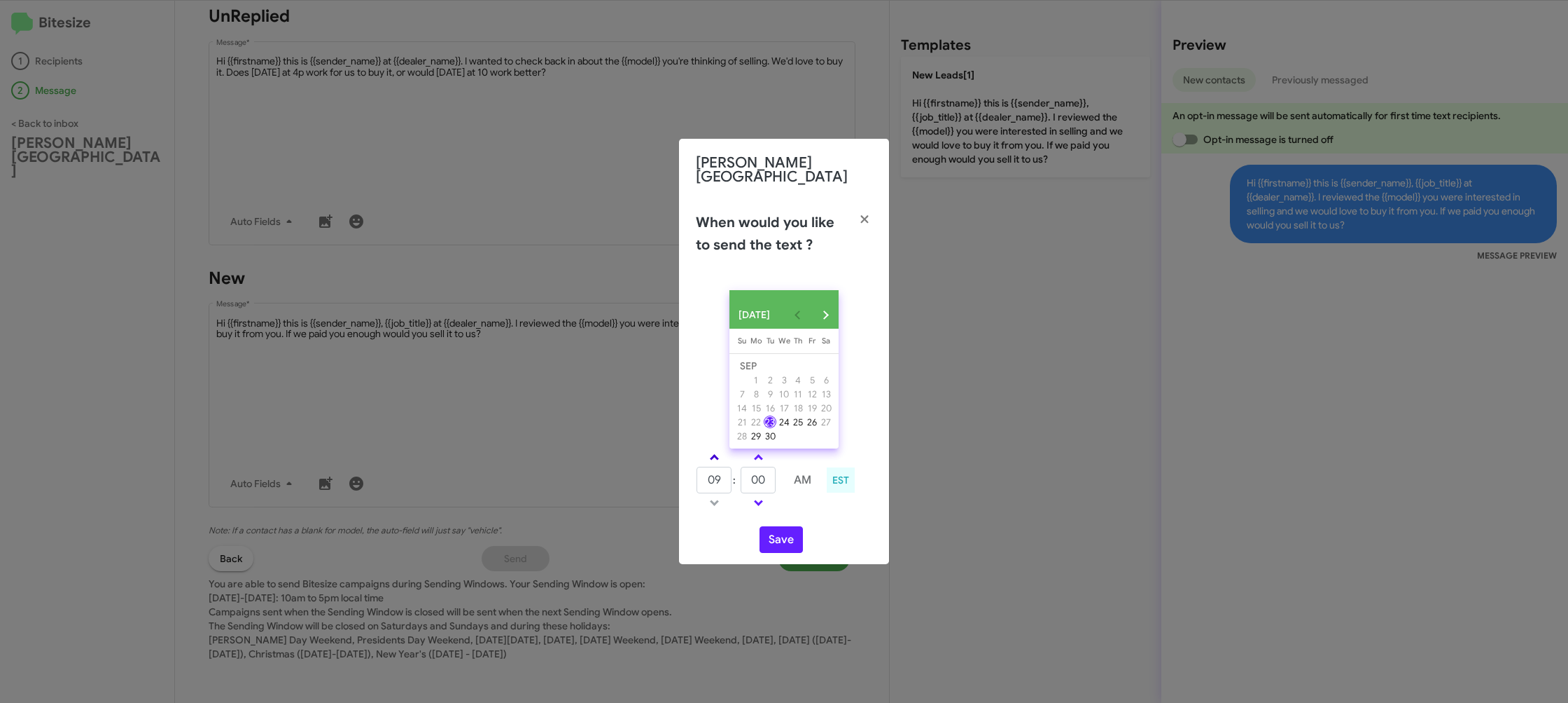
click at [714, 454] on span at bounding box center [714, 458] width 9 height 9
type input "10"
click at [776, 484] on input "00" at bounding box center [758, 479] width 35 height 27
type input "06"
drag, startPoint x: 812, startPoint y: 510, endPoint x: 789, endPoint y: 536, distance: 34.7
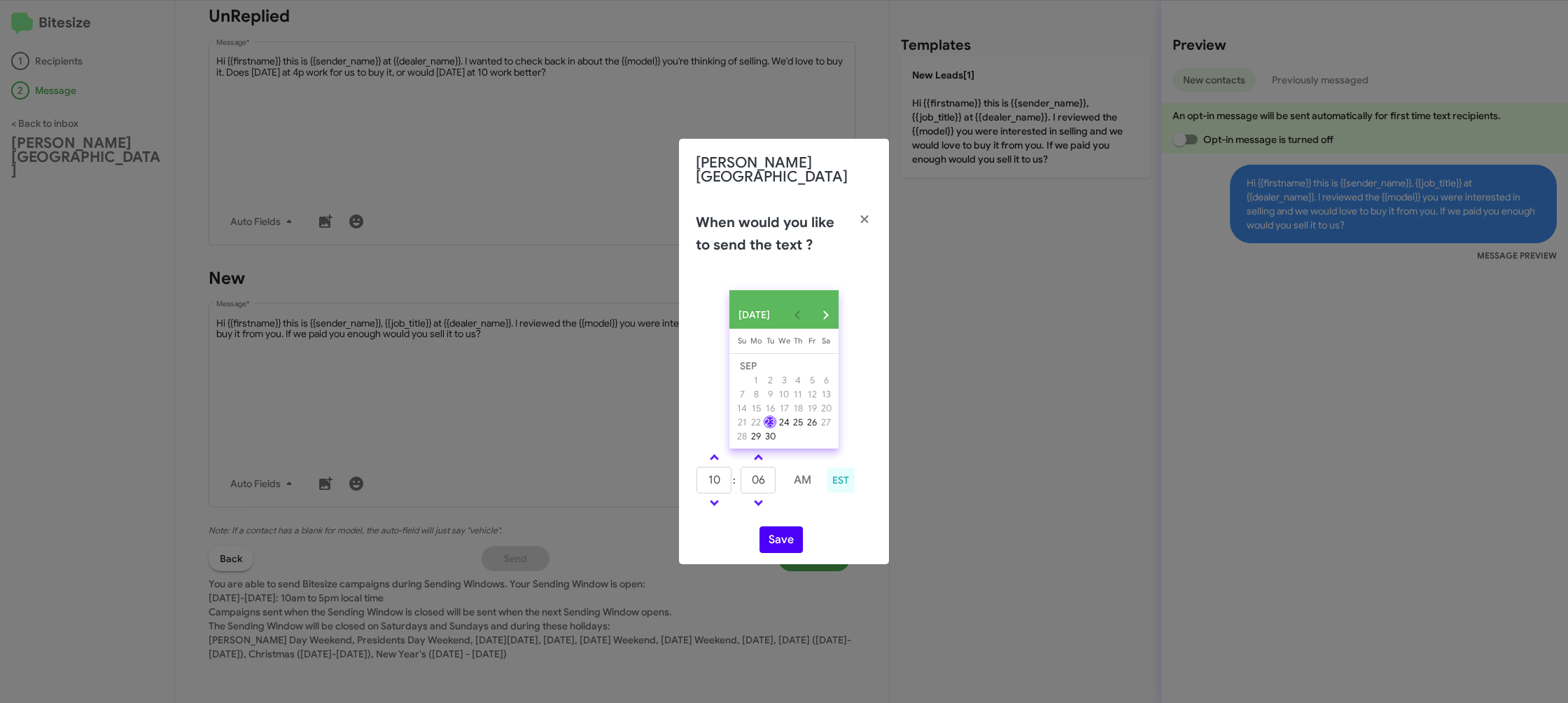
click at [811, 511] on div "10 : 06 AM EST" at bounding box center [784, 481] width 198 height 67
click at [789, 536] on button "Save" at bounding box center [781, 539] width 43 height 27
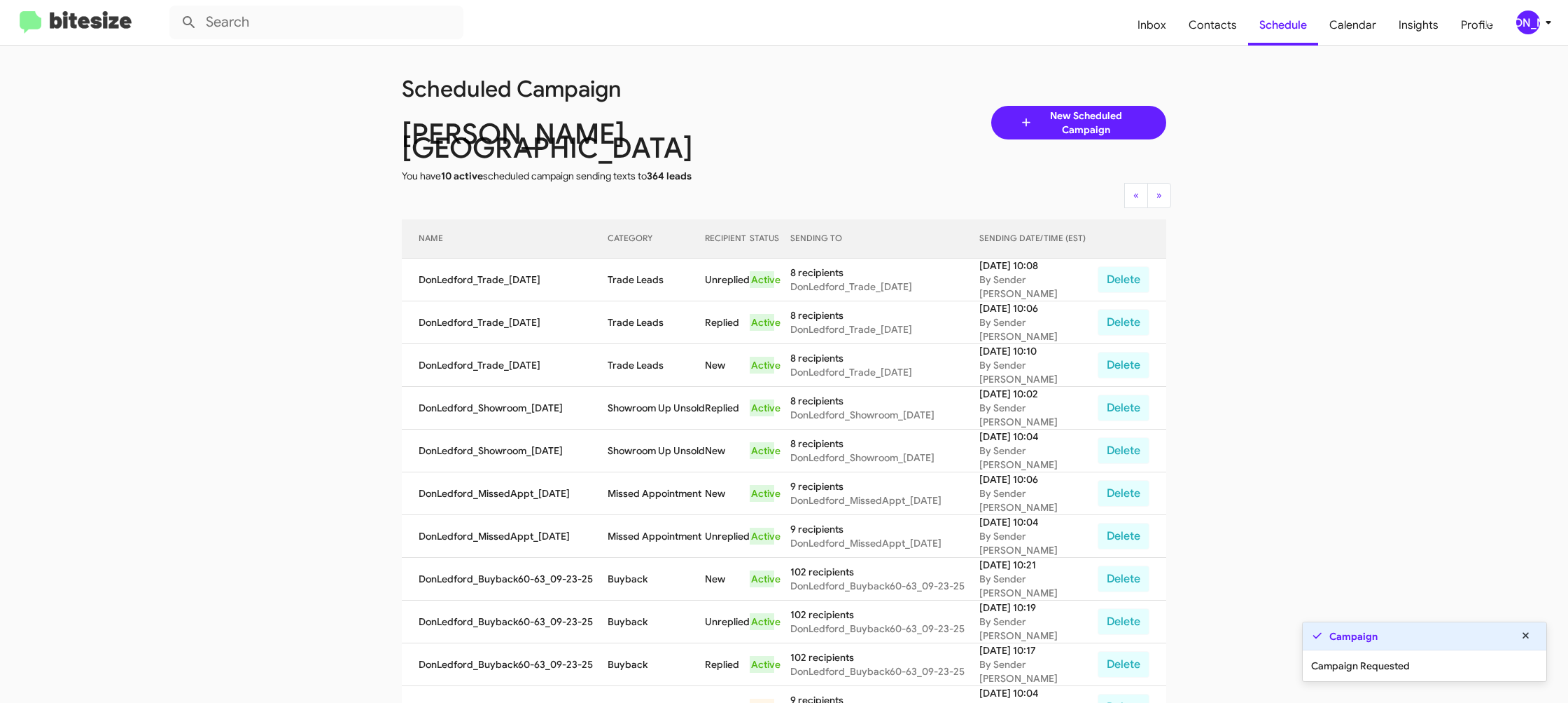
click at [1481, 696] on app-scheduler "Scheduled Campaign Don Ledford Auto Center You have 10 active scheduled campaig…" at bounding box center [784, 588] width 1568 height 1084
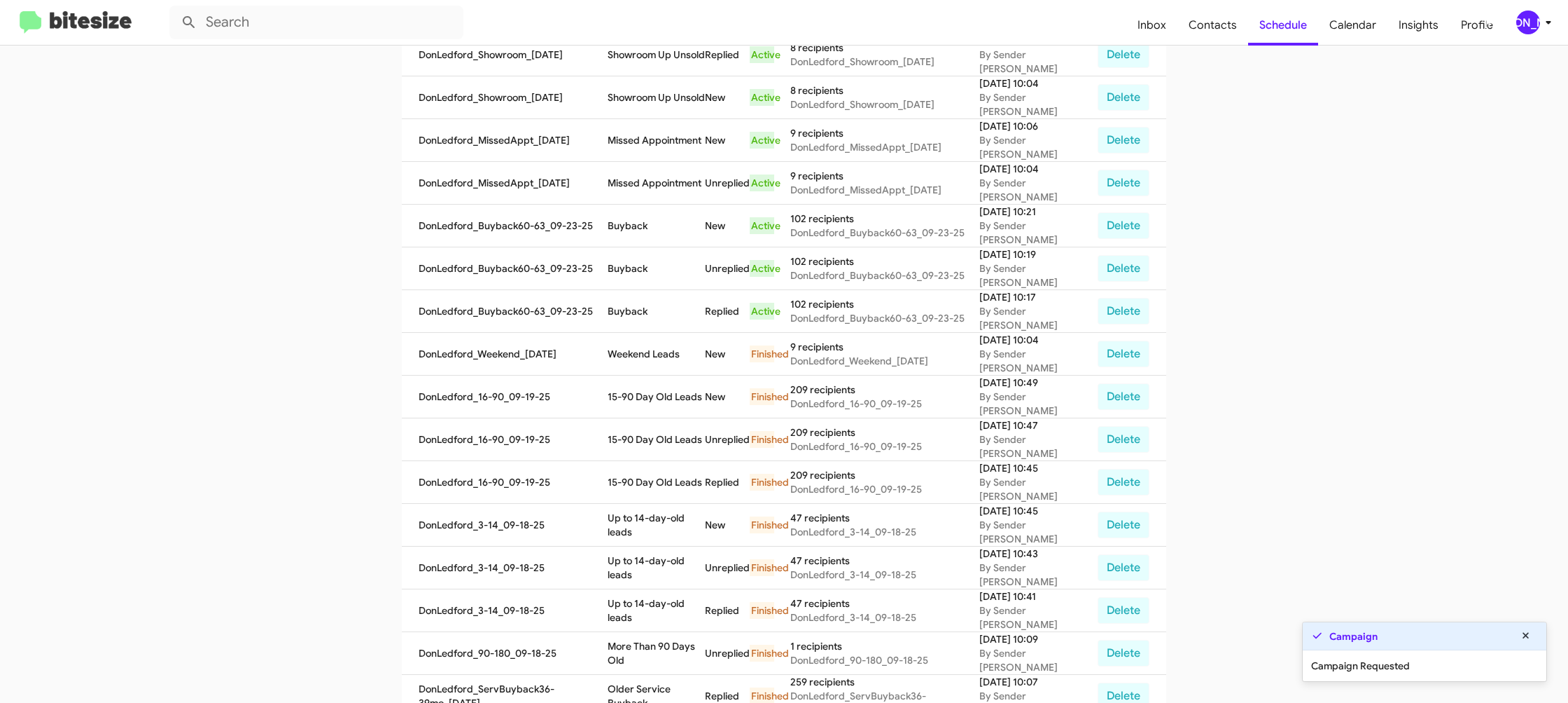
scroll to position [390, 0]
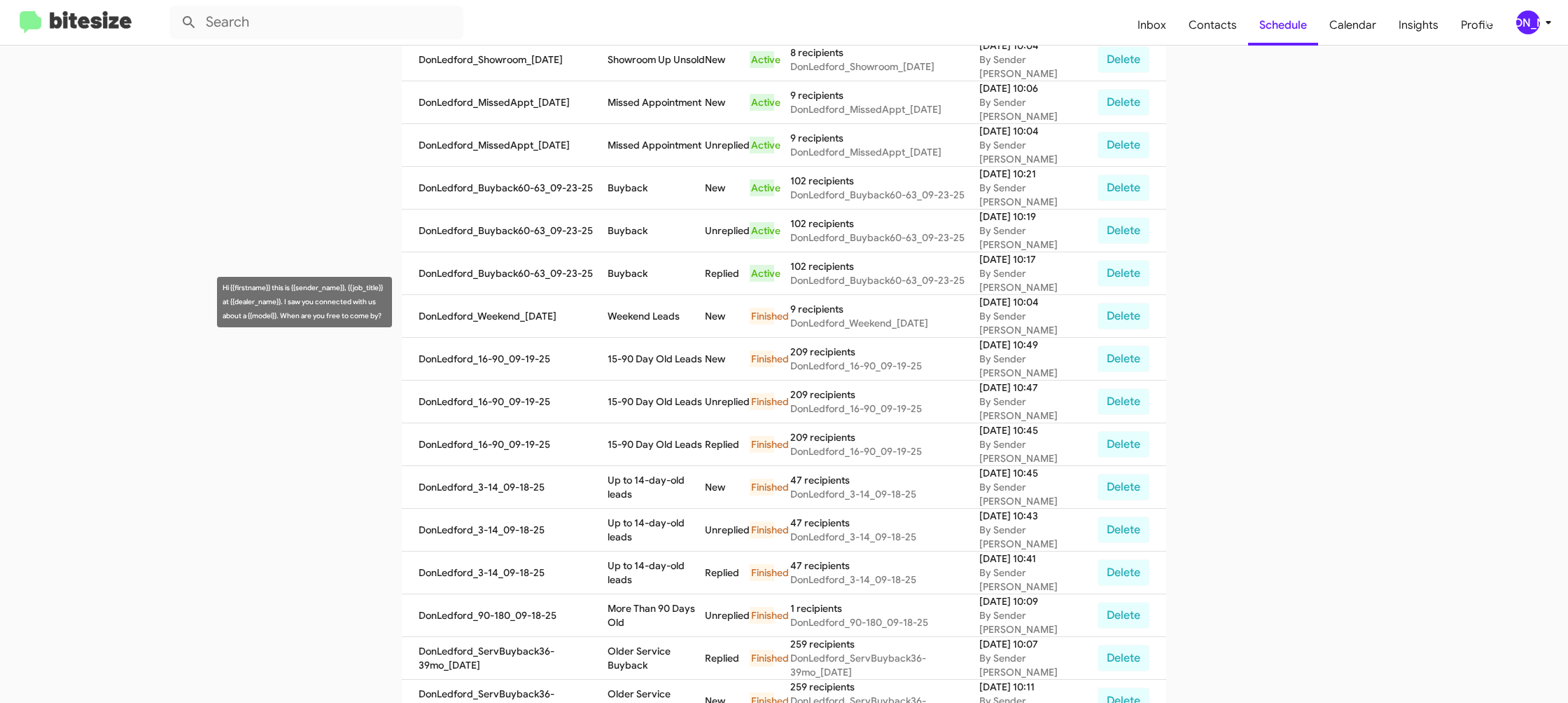
click at [668, 298] on td "Weekend Leads" at bounding box center [657, 316] width 98 height 43
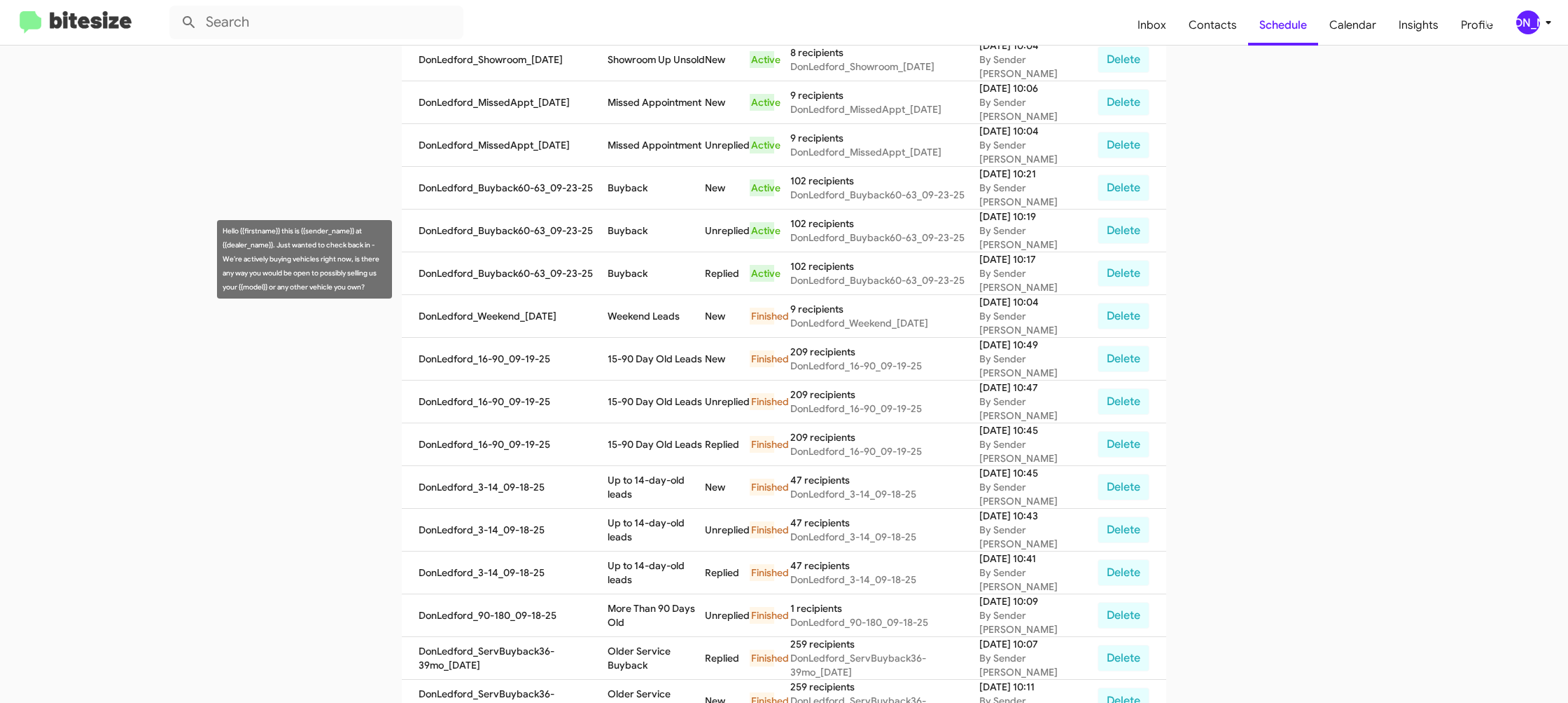
click at [642, 262] on td "Buyback" at bounding box center [657, 274] width 98 height 43
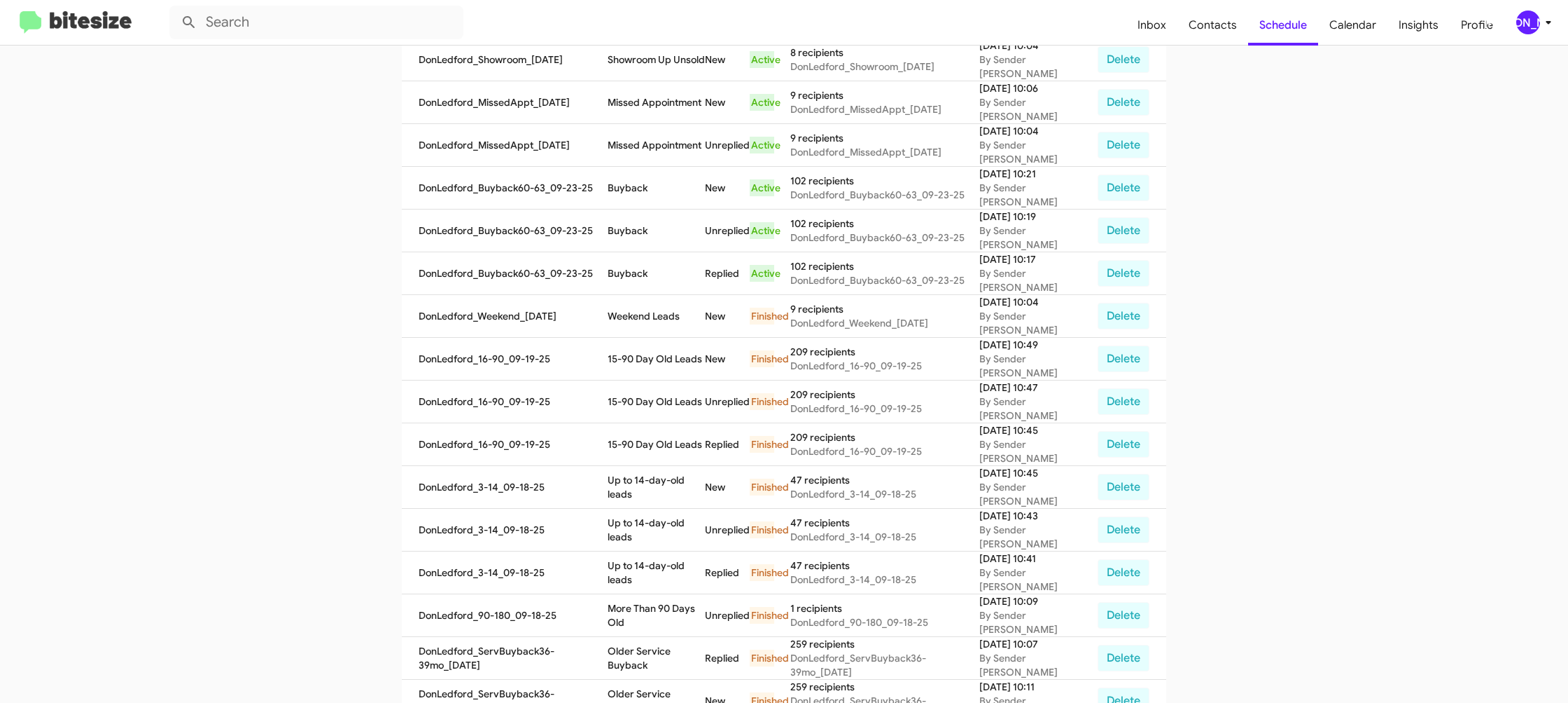
click at [642, 262] on td "Buyback" at bounding box center [657, 274] width 98 height 43
copy td "Buyback"
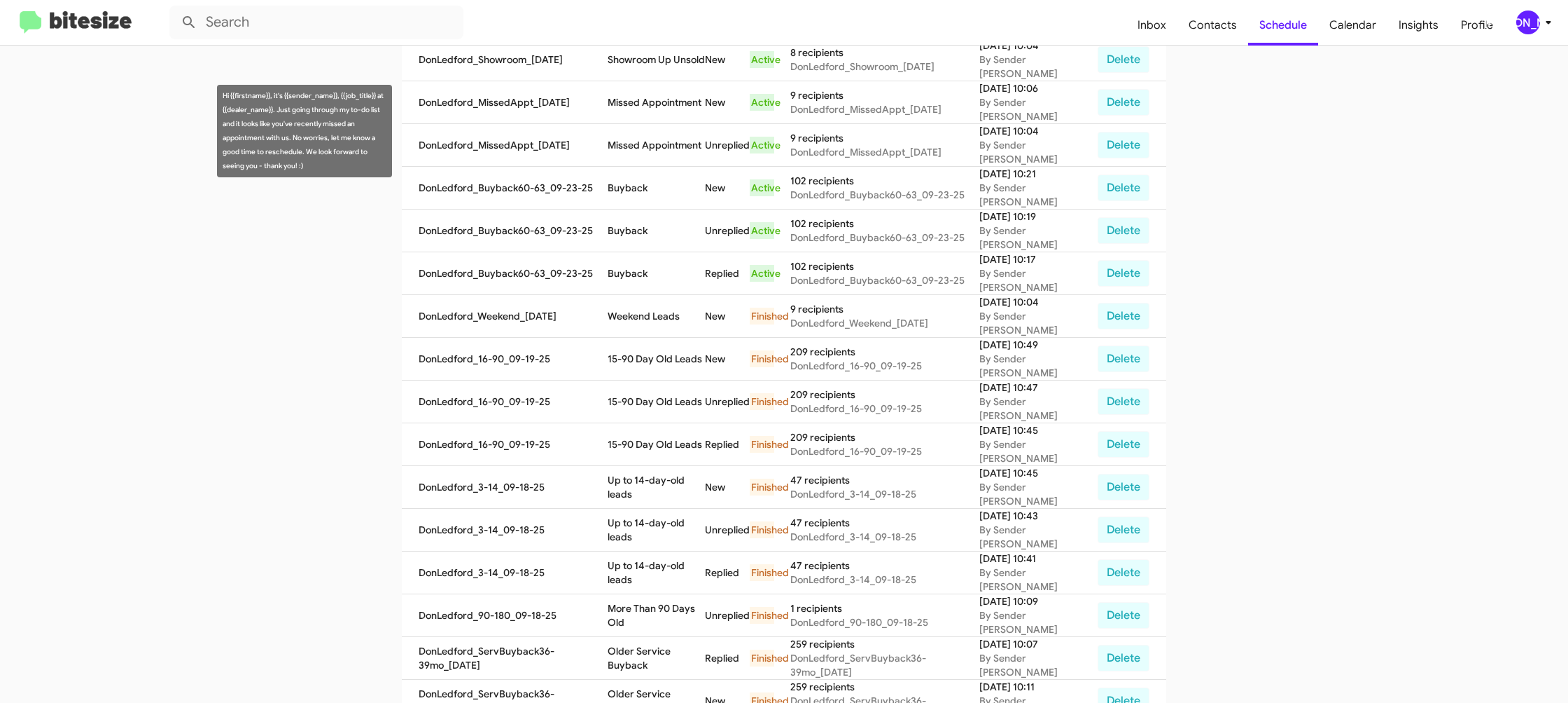
click at [679, 138] on td "Missed Appointment" at bounding box center [657, 145] width 98 height 43
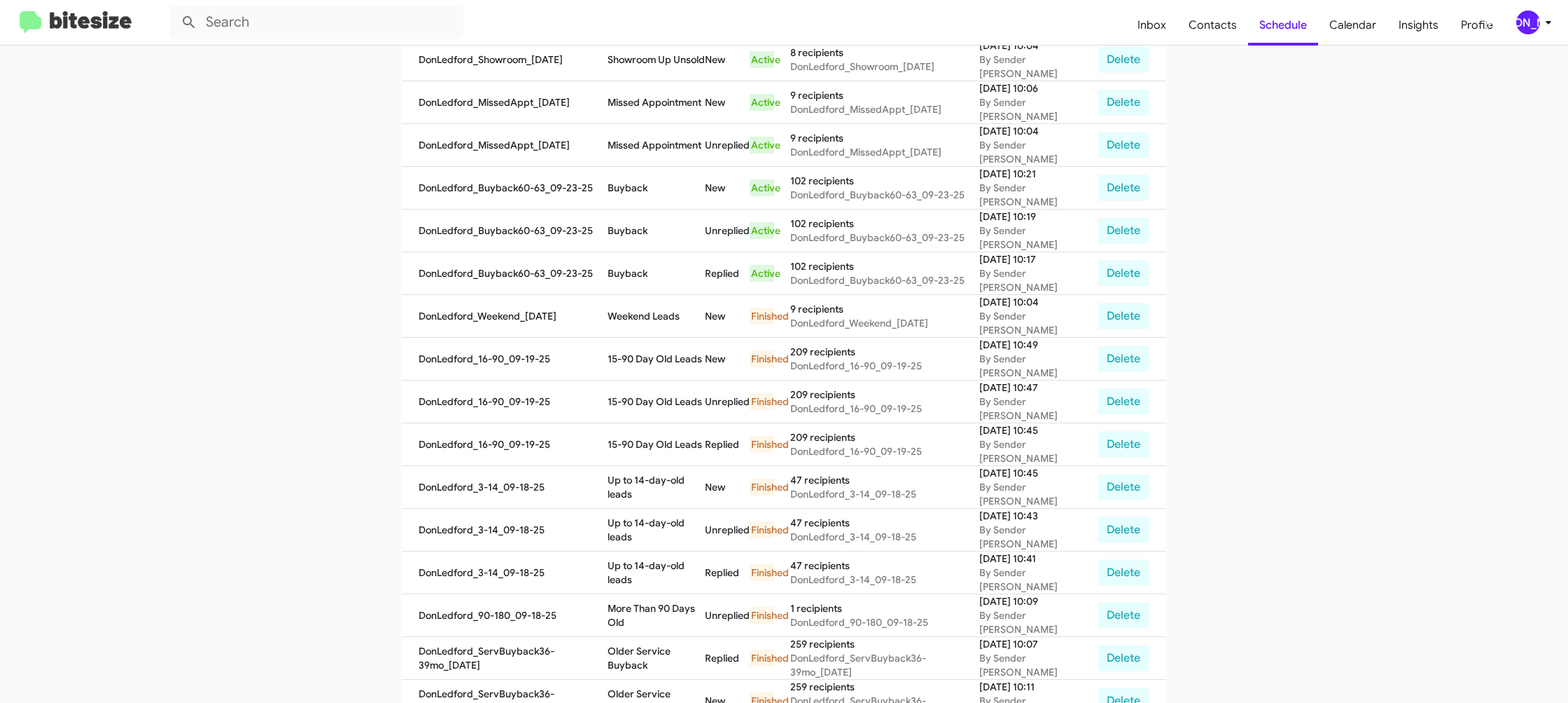
click at [679, 138] on td "Missed Appointment" at bounding box center [657, 145] width 98 height 43
copy td "Missed Appointment"
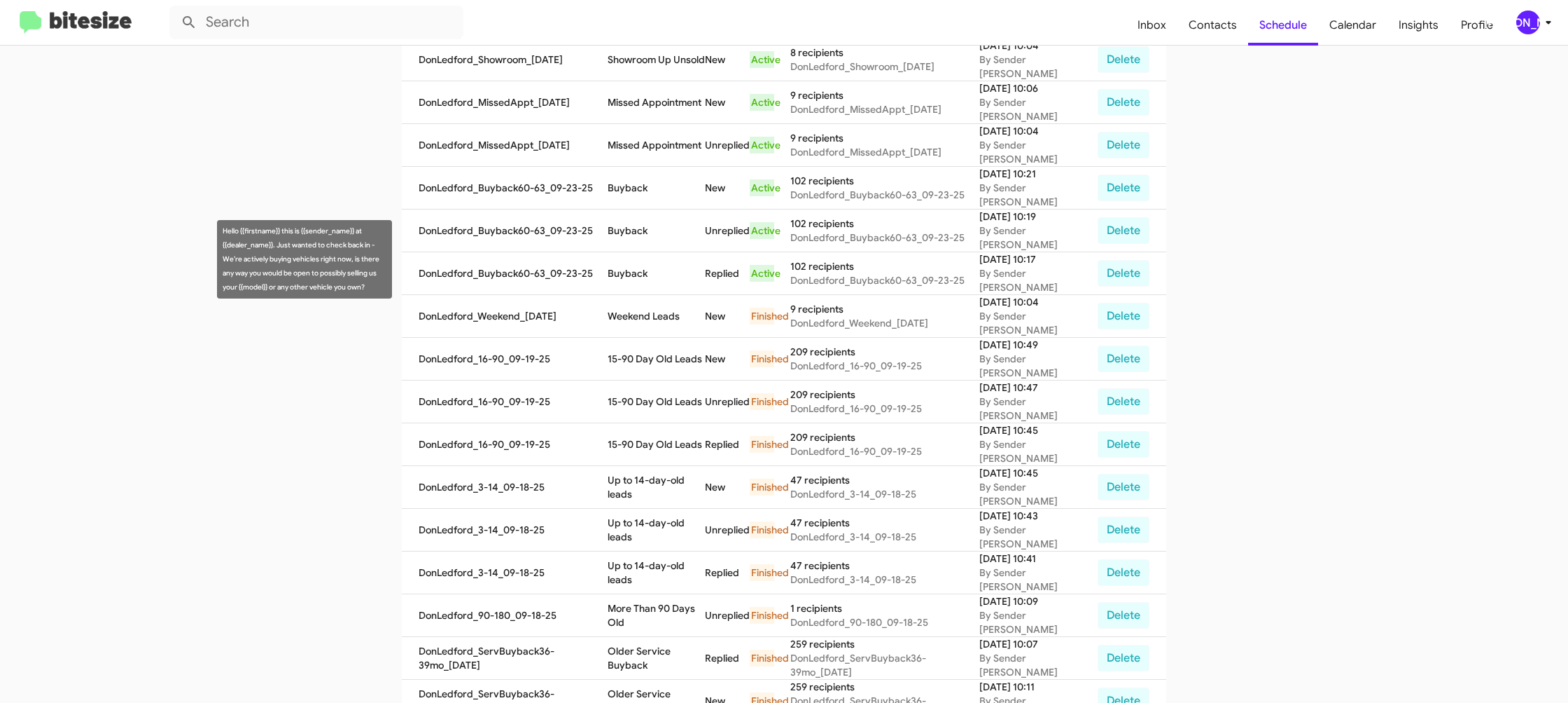
scroll to position [232, 0]
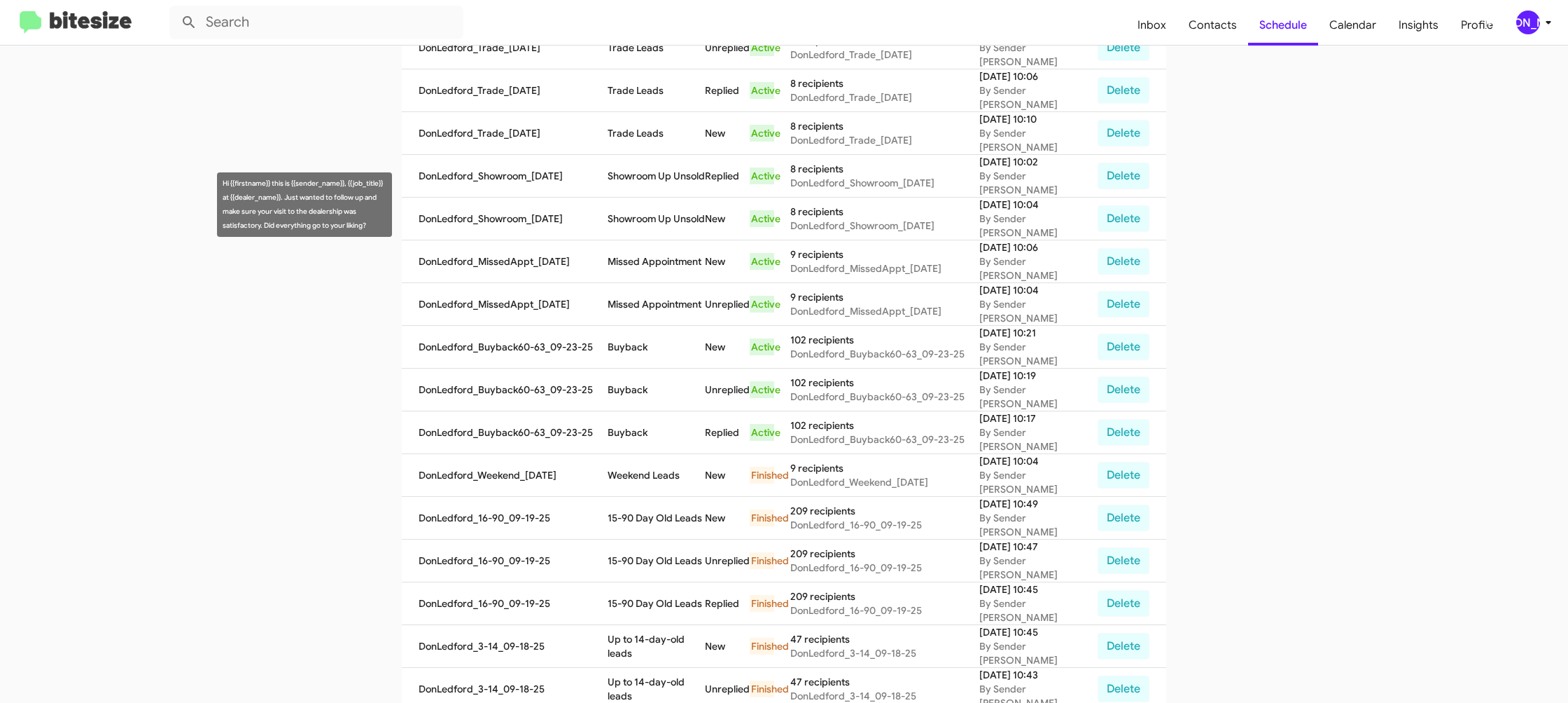
click at [664, 198] on td "Showroom Up Unsold" at bounding box center [657, 219] width 98 height 43
copy td "Showroom Up Unsold"
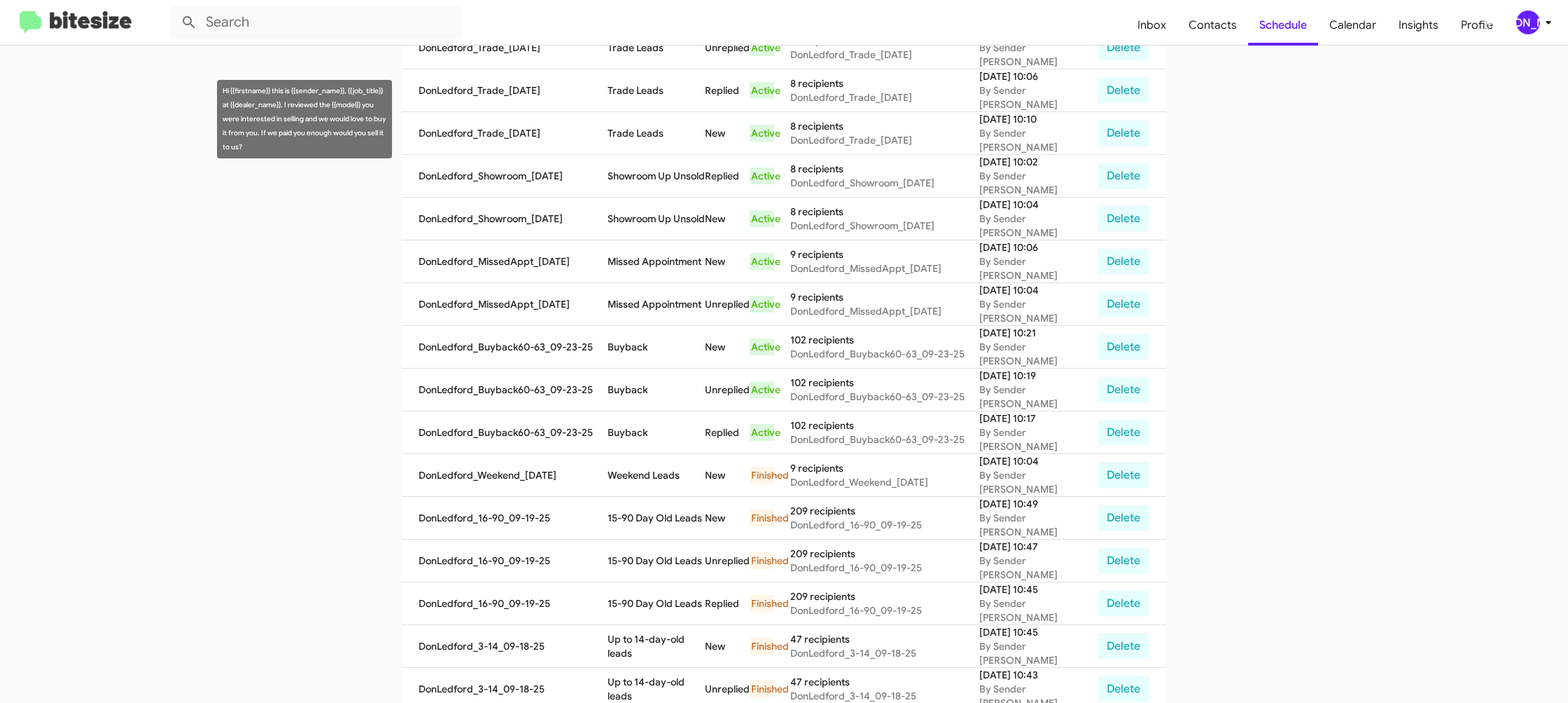
click at [650, 126] on td "Trade Leads" at bounding box center [657, 133] width 98 height 43
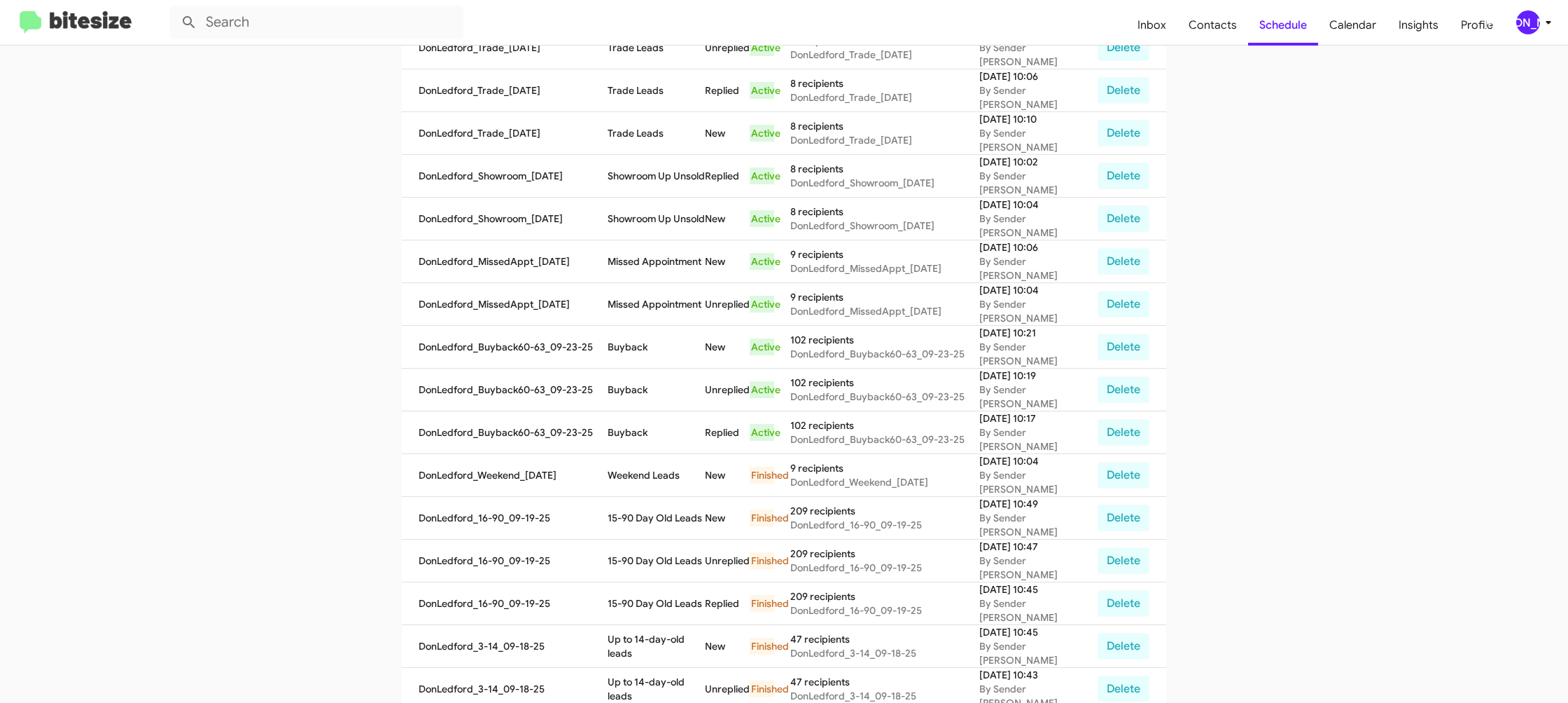
drag, startPoint x: 650, startPoint y: 126, endPoint x: 536, endPoint y: 73, distance: 125.7
click at [651, 125] on td "Trade Leads" at bounding box center [657, 133] width 98 height 43
copy td "Trade Leads"
click at [1542, 12] on mat-toolbar "Inbox Contacts Schedule Calendar Insights Profile JA" at bounding box center [784, 22] width 1568 height 45
click at [1542, 31] on span "[PERSON_NAME]" at bounding box center [1537, 23] width 42 height 24
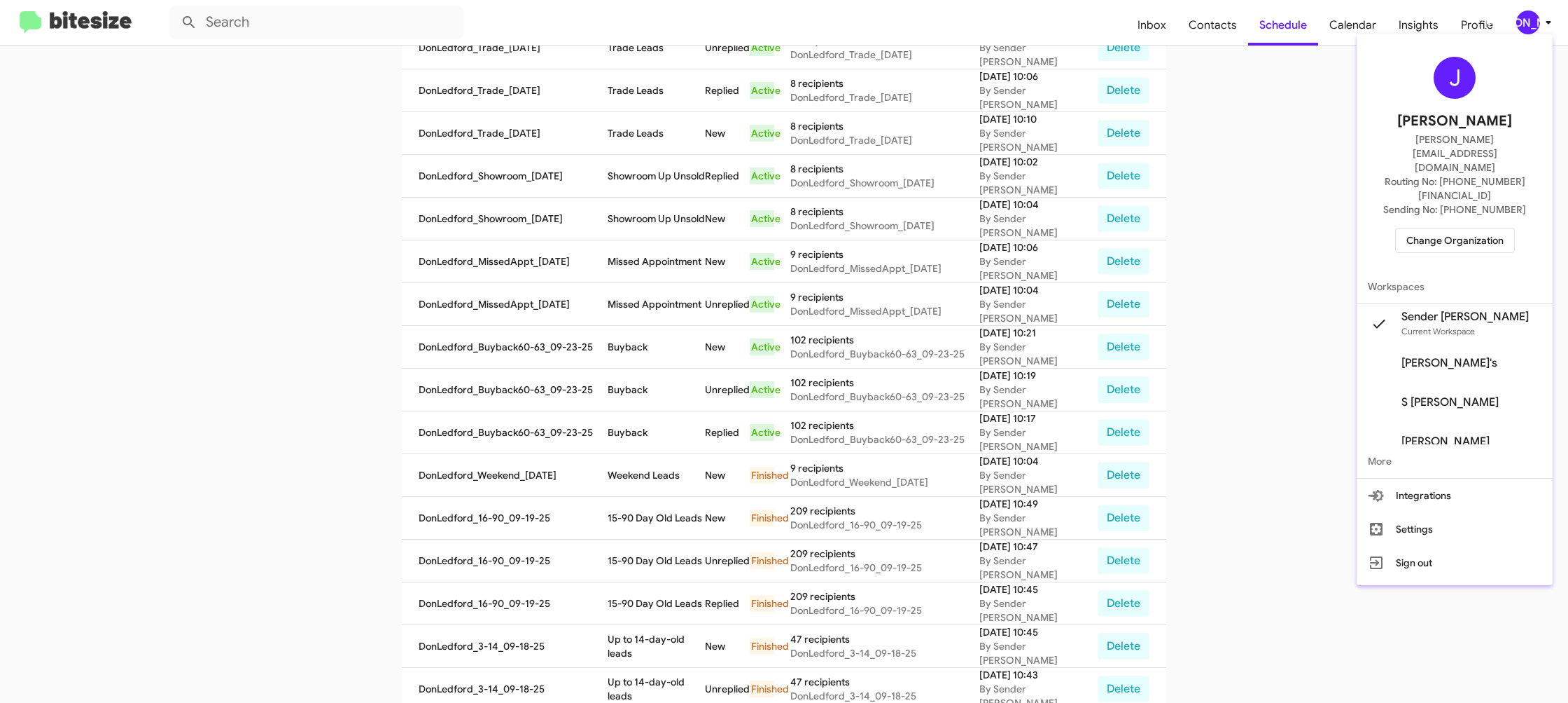
click at [1443, 229] on span "Change Organization" at bounding box center [1455, 241] width 98 height 24
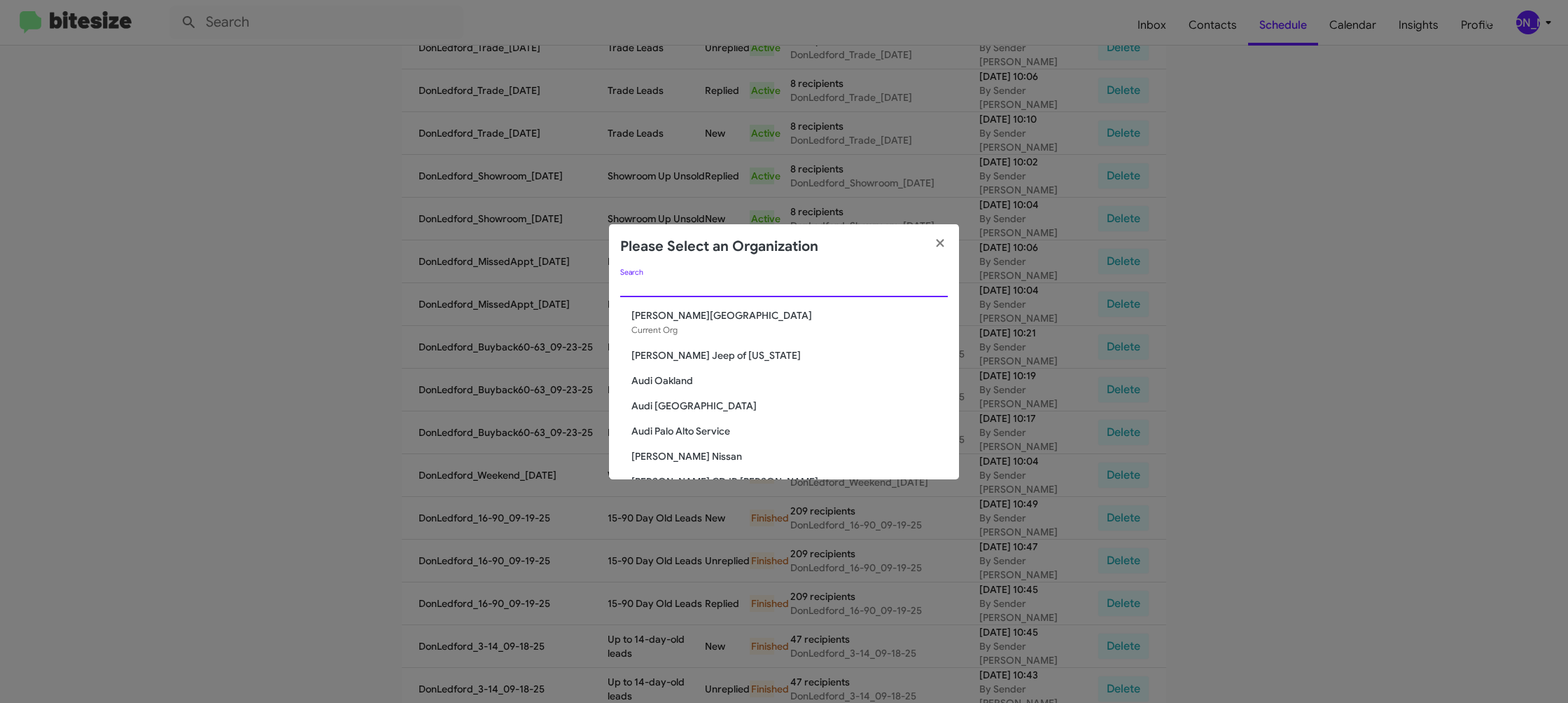
click at [711, 285] on input "Search" at bounding box center [784, 286] width 327 height 11
type input "ed"
click at [690, 352] on span "[PERSON_NAME] Imports" at bounding box center [789, 352] width 316 height 14
drag, startPoint x: 690, startPoint y: 352, endPoint x: 640, endPoint y: 15, distance: 340.7
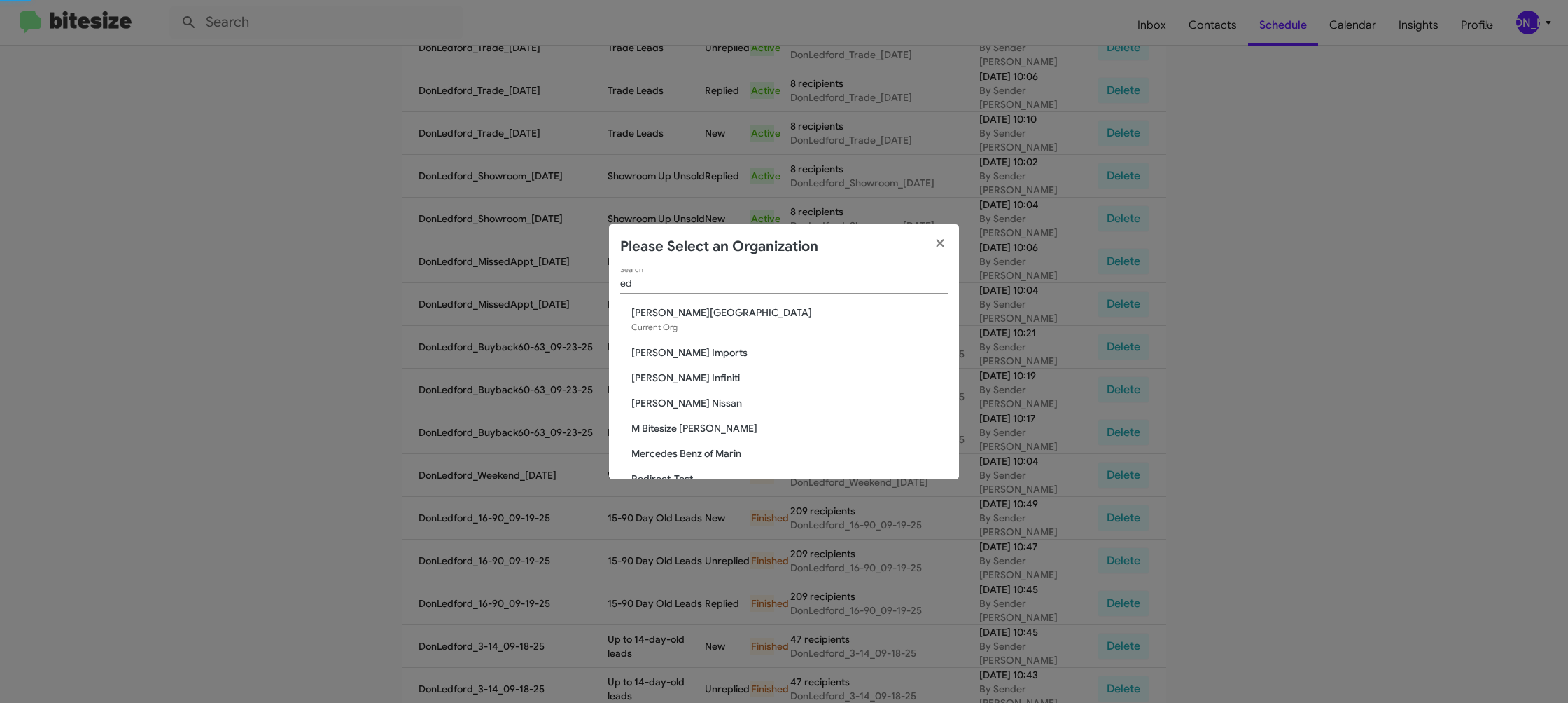
click at [683, 328] on div "ed Search Don Ledford Auto Center Current Org Ed Hicks Imports Ed Hicks Infinit…" at bounding box center [784, 373] width 350 height 210
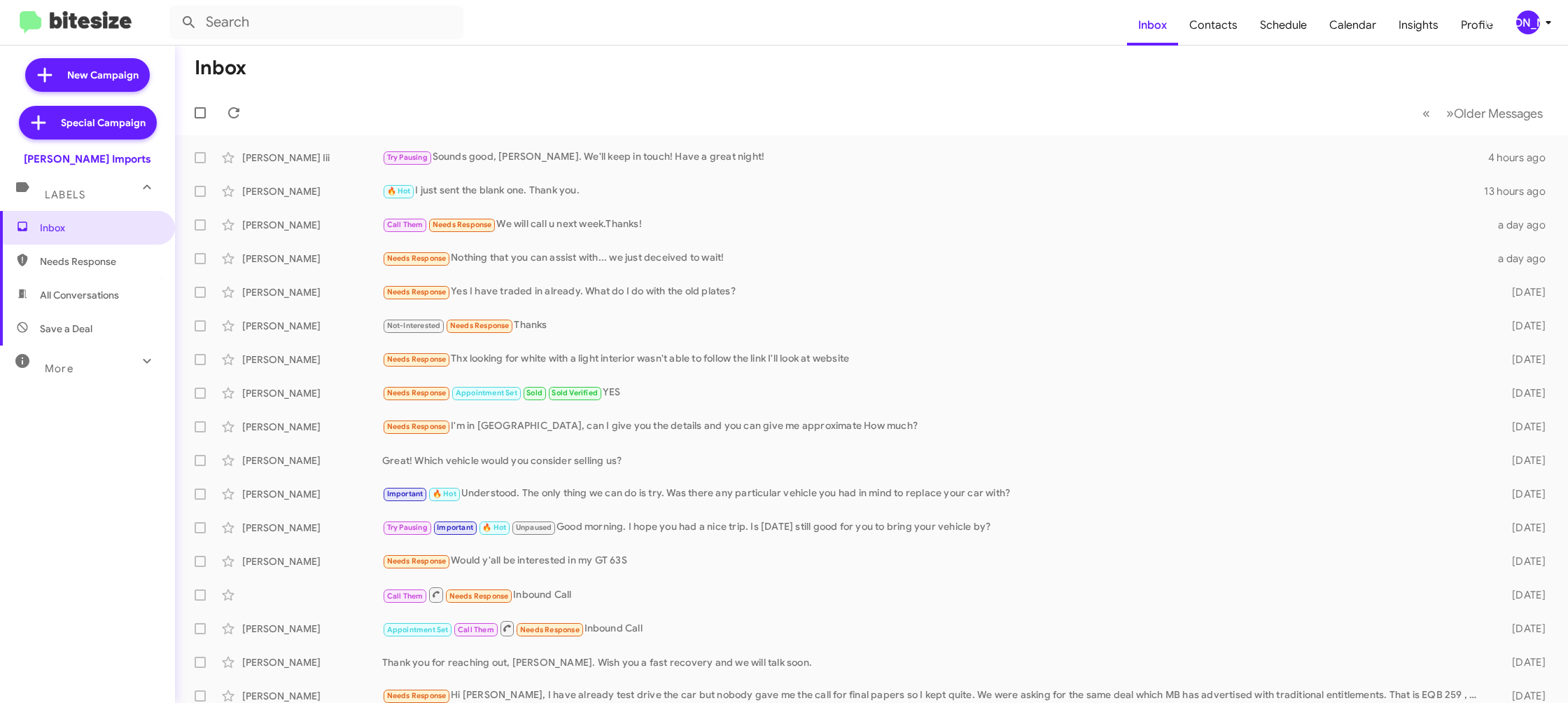
click at [1537, 21] on div "[PERSON_NAME]" at bounding box center [1528, 23] width 24 height 24
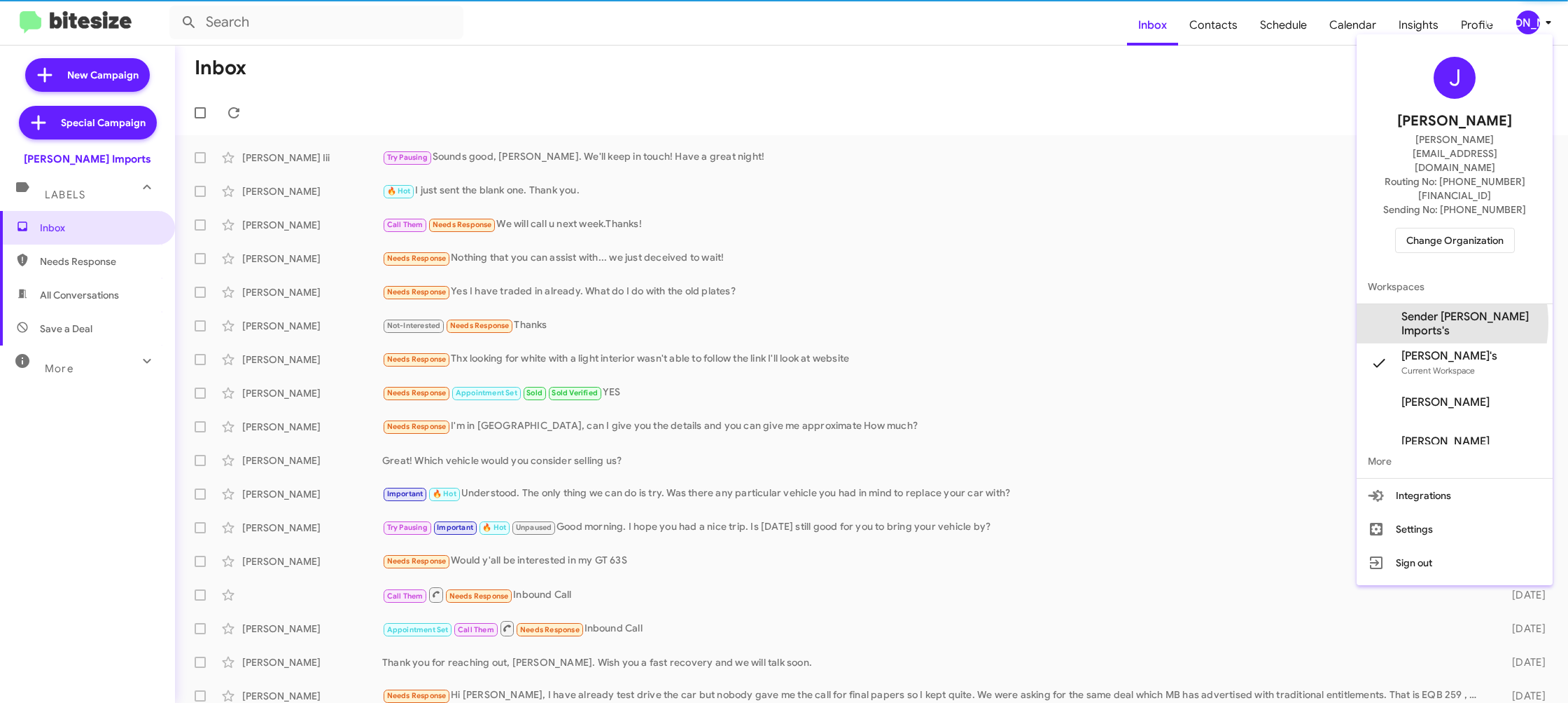
click at [1418, 310] on span "Sender Ed Hicks Imports's" at bounding box center [1471, 324] width 140 height 28
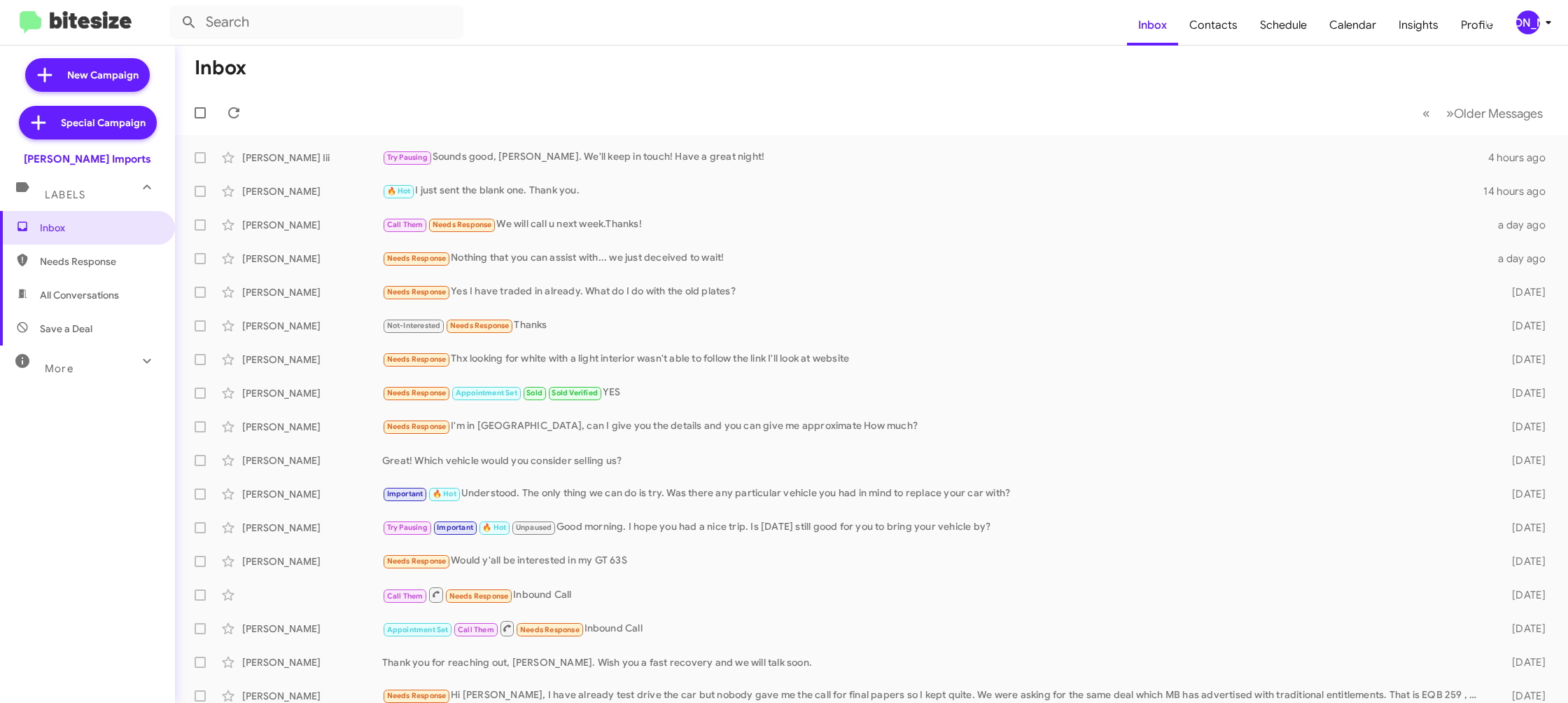
click at [1539, 33] on span "[PERSON_NAME]" at bounding box center [1537, 23] width 42 height 24
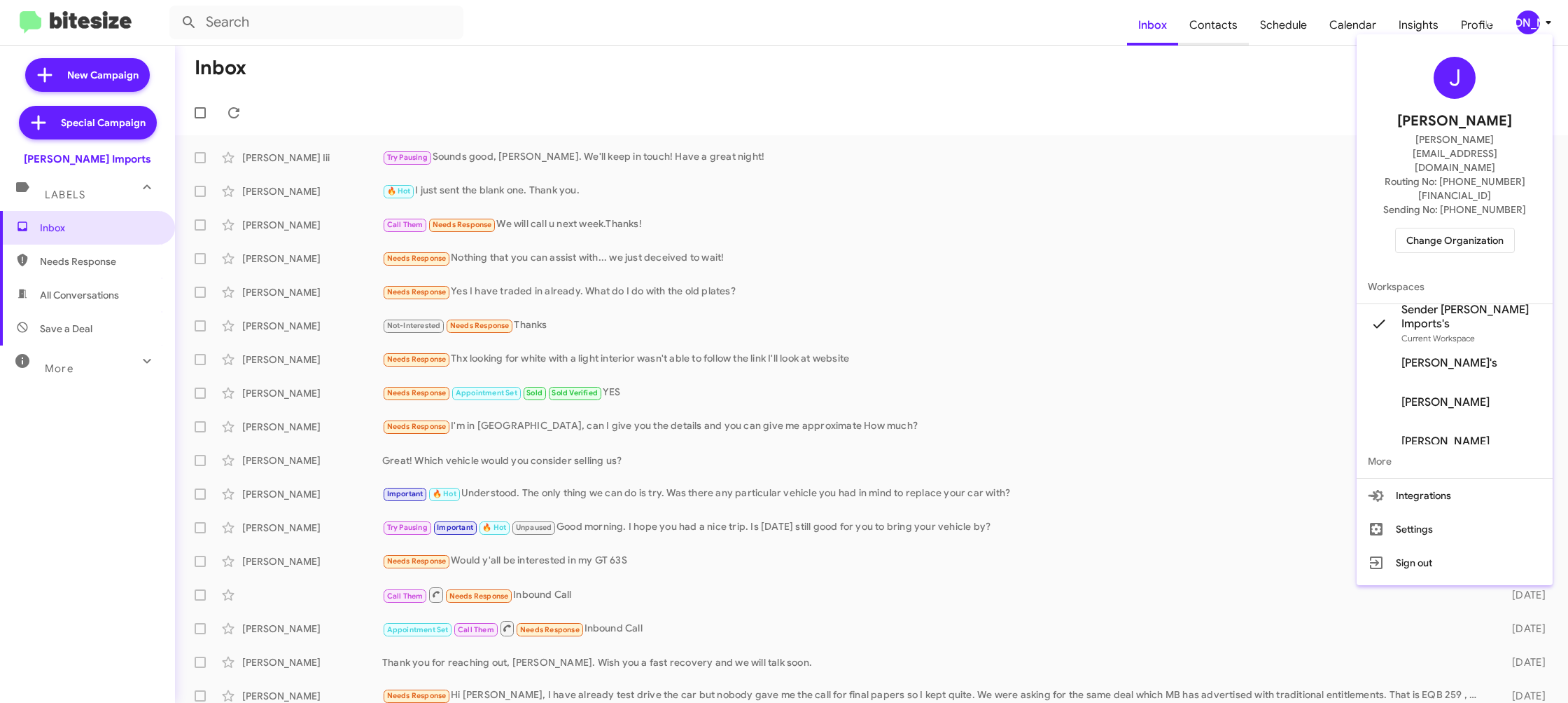
click at [1198, 25] on div at bounding box center [784, 352] width 1568 height 703
click at [1208, 27] on span "Contacts" at bounding box center [1214, 25] width 71 height 41
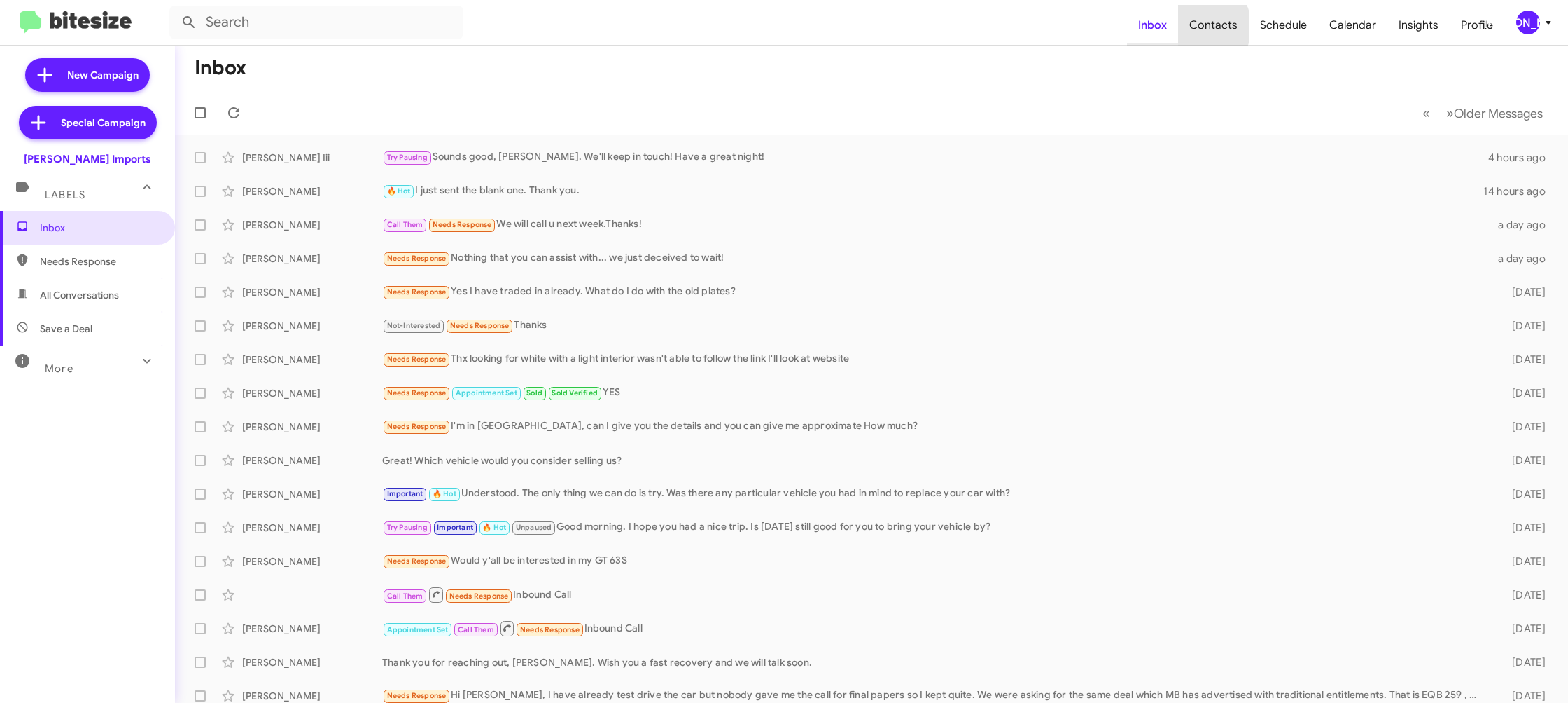
drag, startPoint x: 1208, startPoint y: 27, endPoint x: 1183, endPoint y: 18, distance: 26.6
click at [1208, 27] on span "Contacts" at bounding box center [1214, 25] width 71 height 41
click at [1201, 22] on span "Contacts" at bounding box center [1214, 25] width 71 height 41
type input "in:groups"
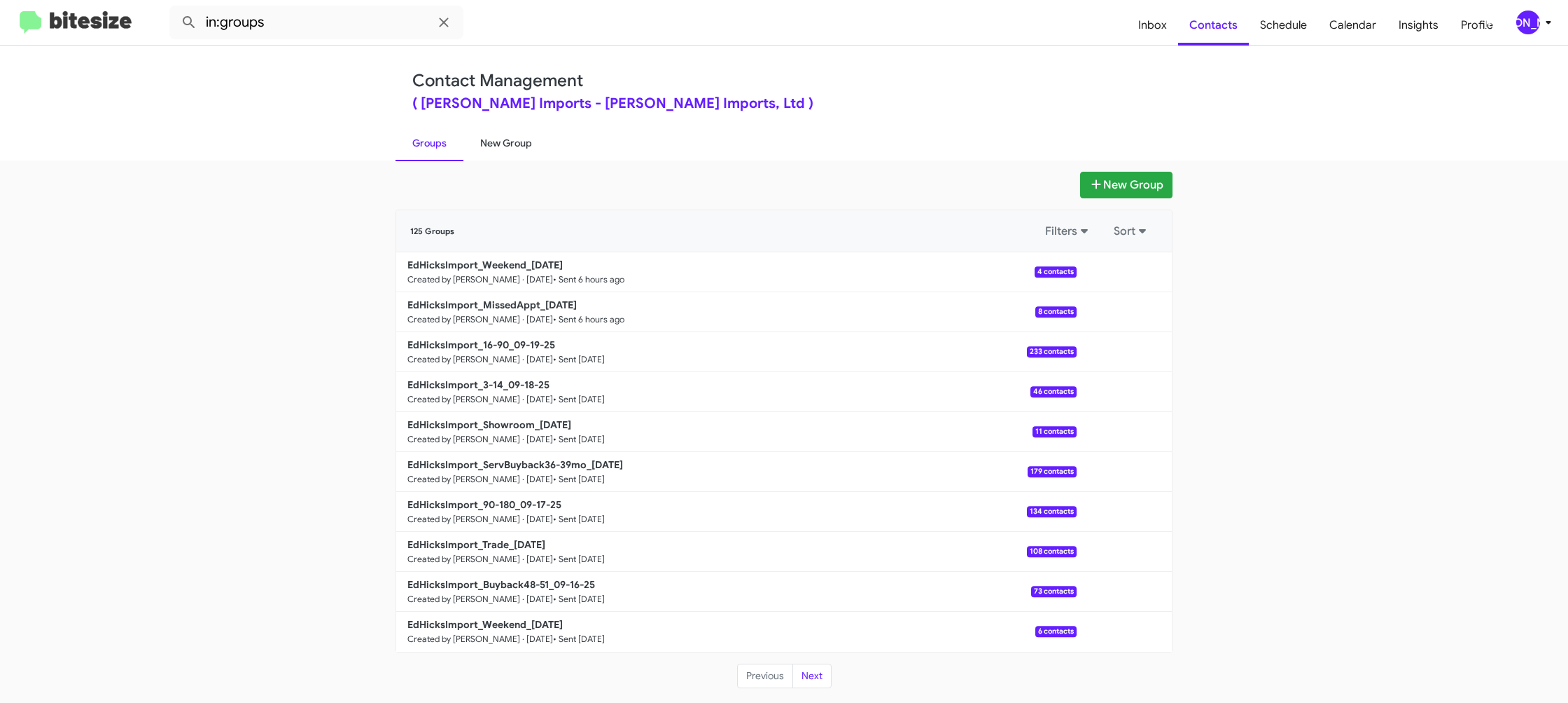
click at [485, 145] on link "New Group" at bounding box center [506, 143] width 86 height 36
click at [487, 142] on link "New Group" at bounding box center [506, 143] width 86 height 36
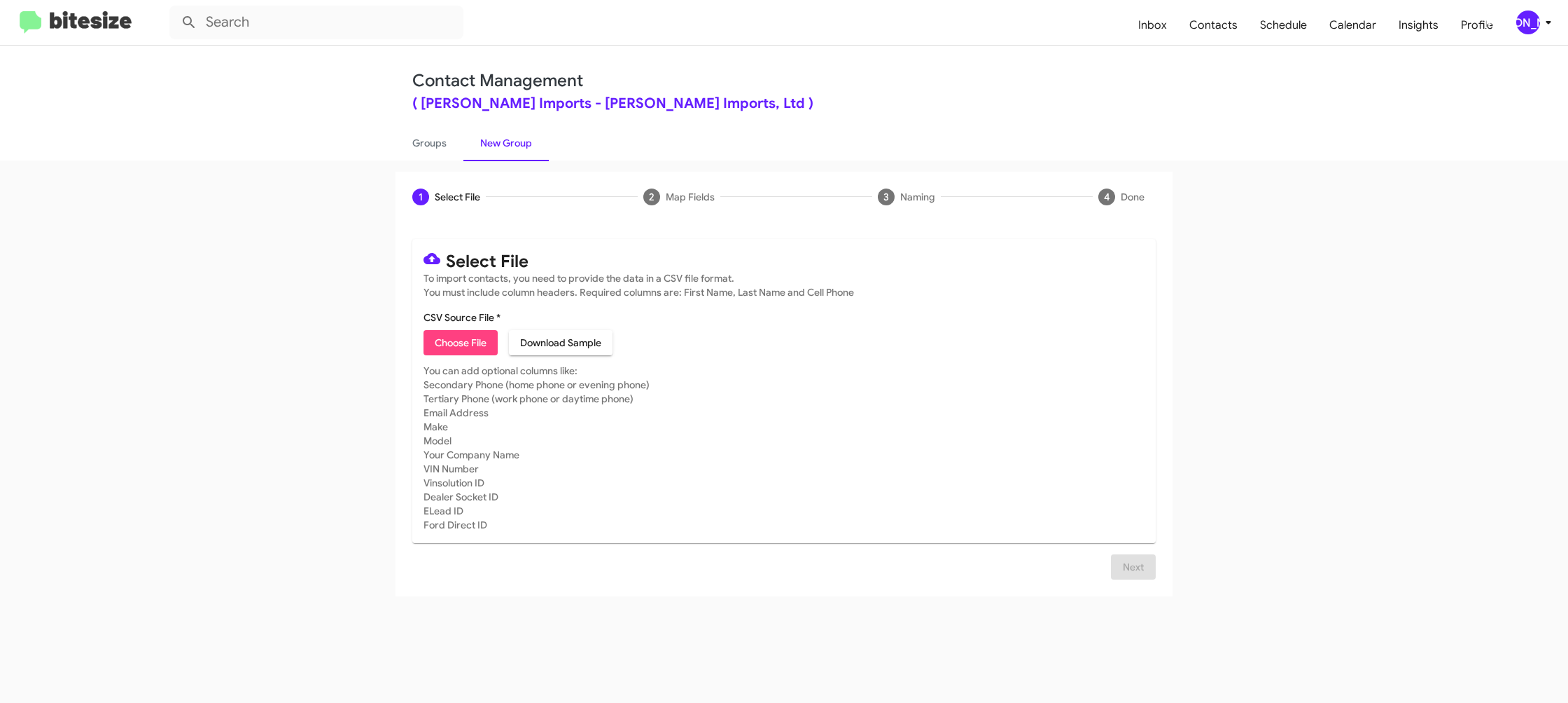
click at [464, 348] on span "Choose File" at bounding box center [461, 342] width 52 height 25
type input "EdHicksImport_Buyback60-63_09-23-25"
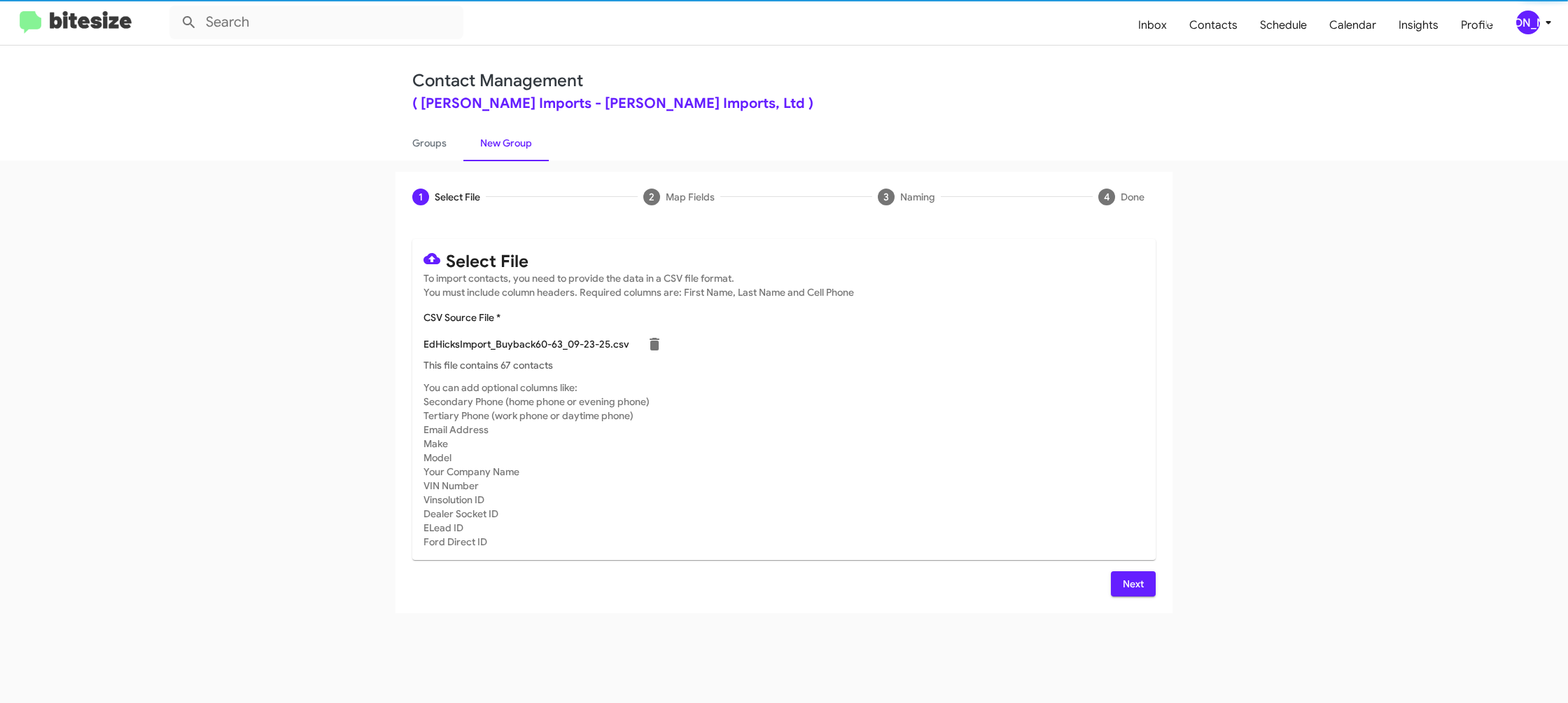
drag, startPoint x: 972, startPoint y: 401, endPoint x: 959, endPoint y: 395, distance: 14.3
click at [970, 400] on mat-card-subtitle "You can add optional columns like: Secondary Phone (home phone or evening phone…" at bounding box center [784, 464] width 722 height 168
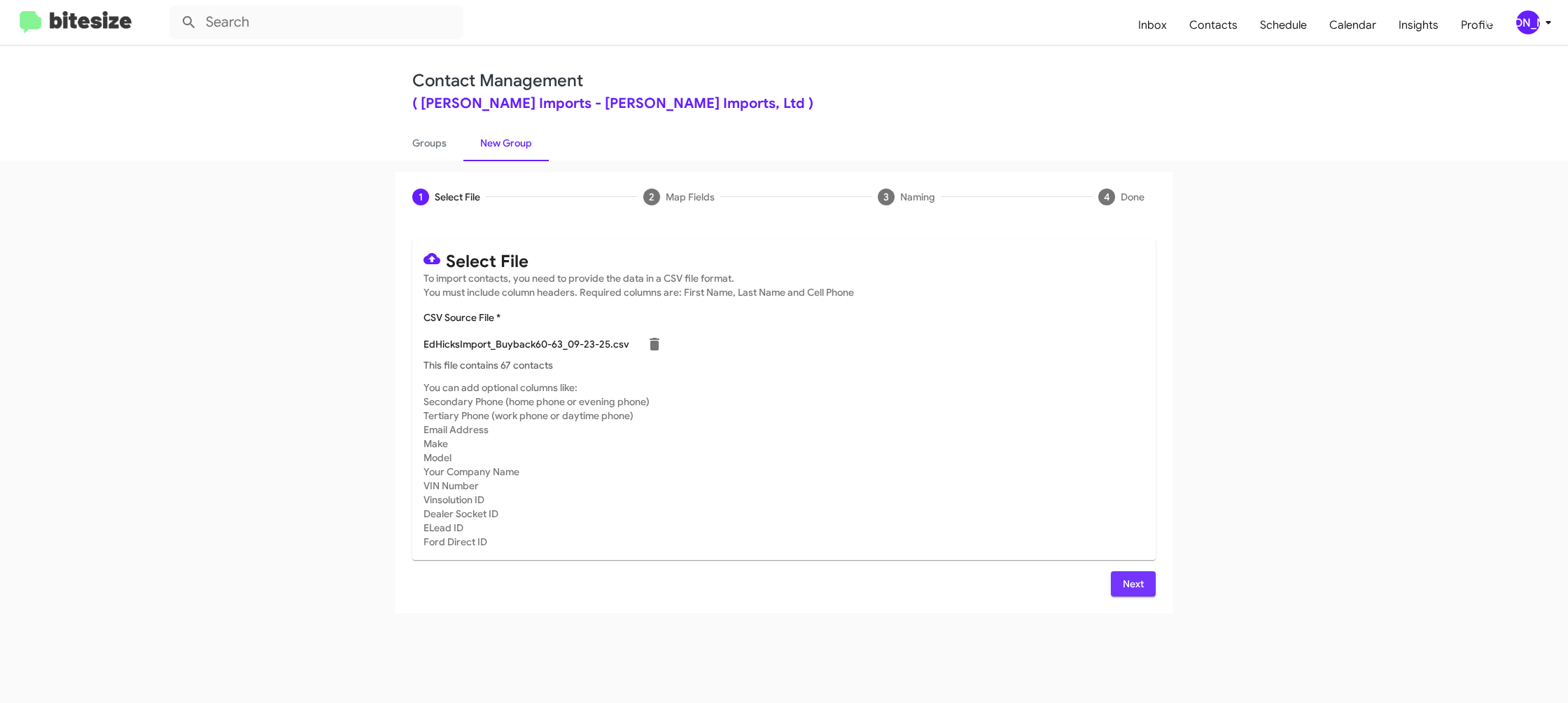
drag, startPoint x: 1146, startPoint y: 583, endPoint x: 1078, endPoint y: 537, distance: 82.1
click at [1146, 583] on button "Next" at bounding box center [1133, 583] width 45 height 25
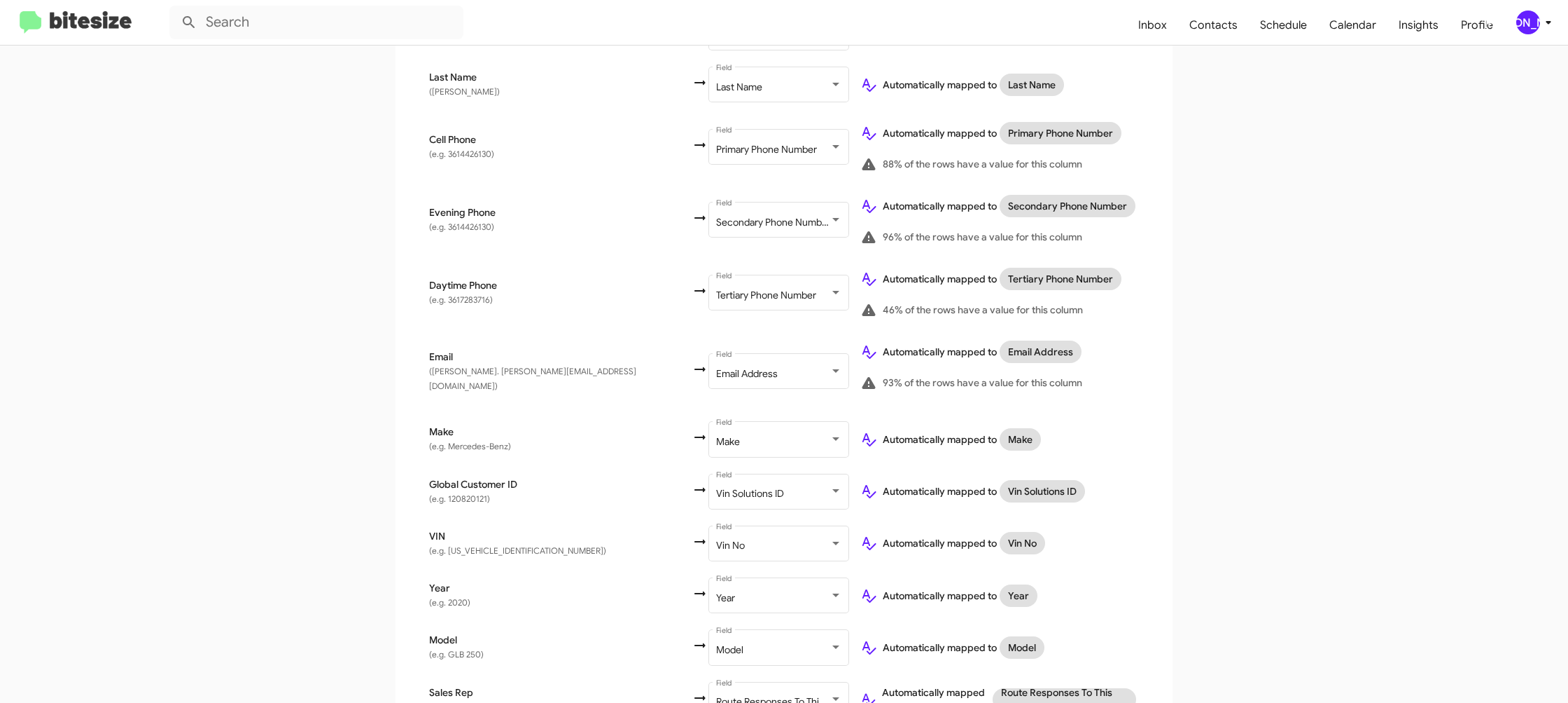
scroll to position [458, 0]
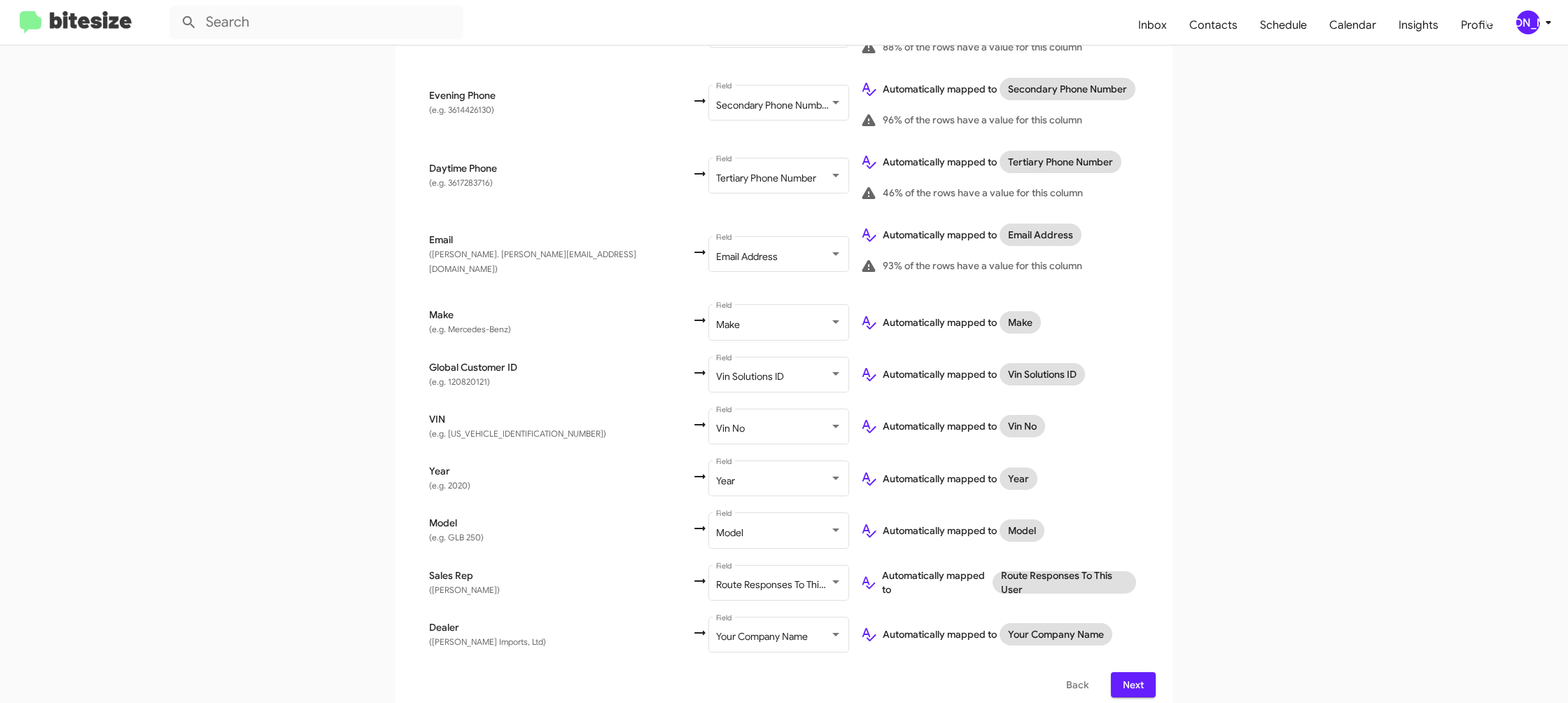
click at [1127, 672] on span "Next" at bounding box center [1133, 684] width 22 height 25
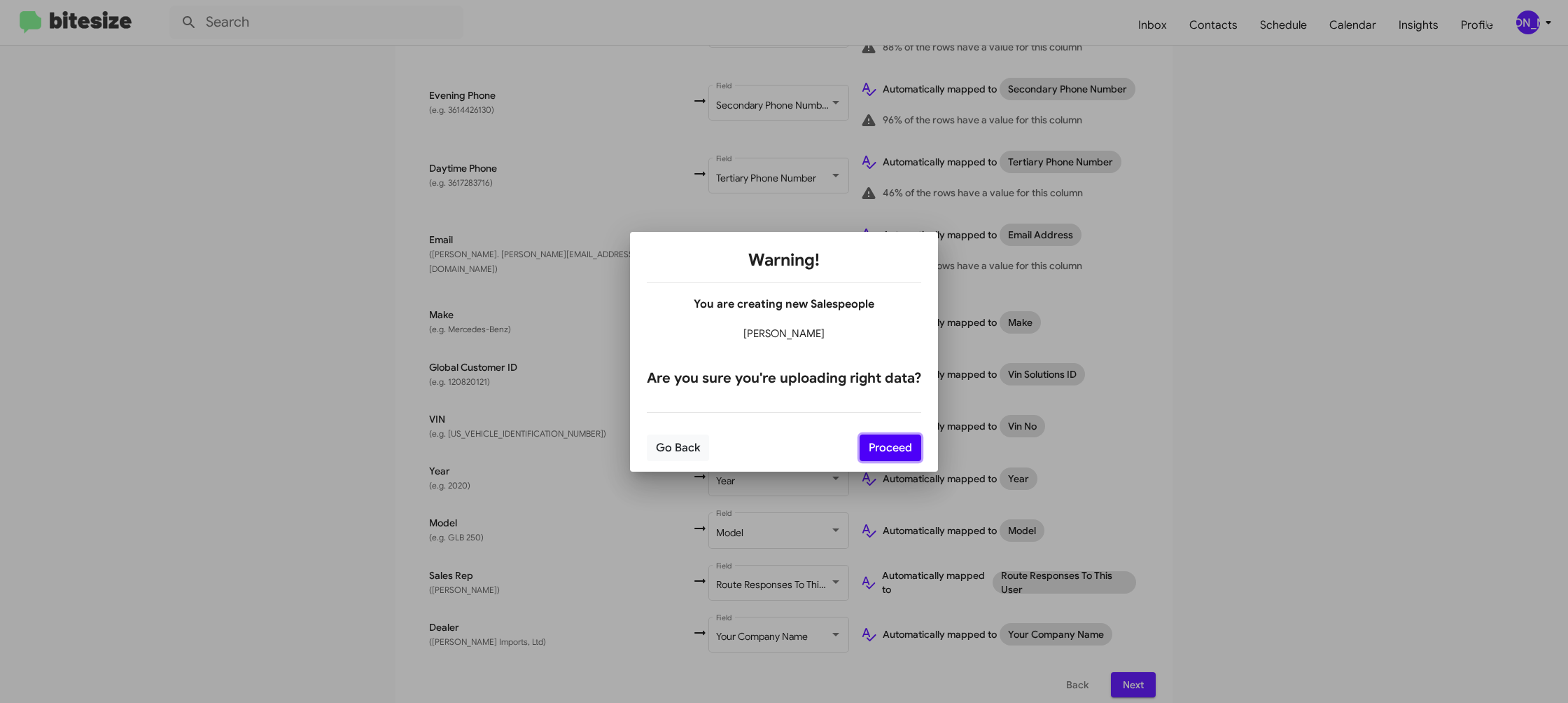
click at [885, 441] on button "Proceed" at bounding box center [890, 447] width 62 height 27
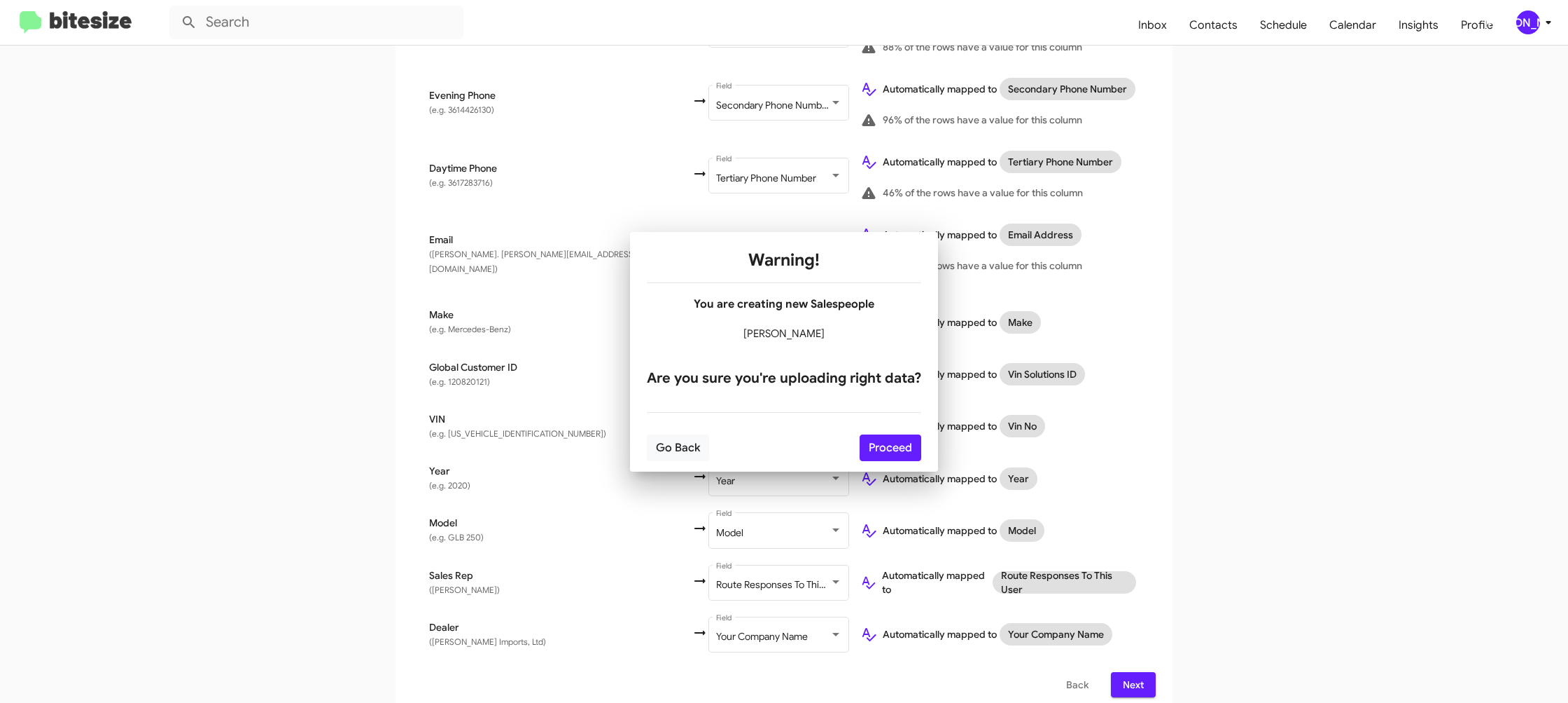
scroll to position [0, 0]
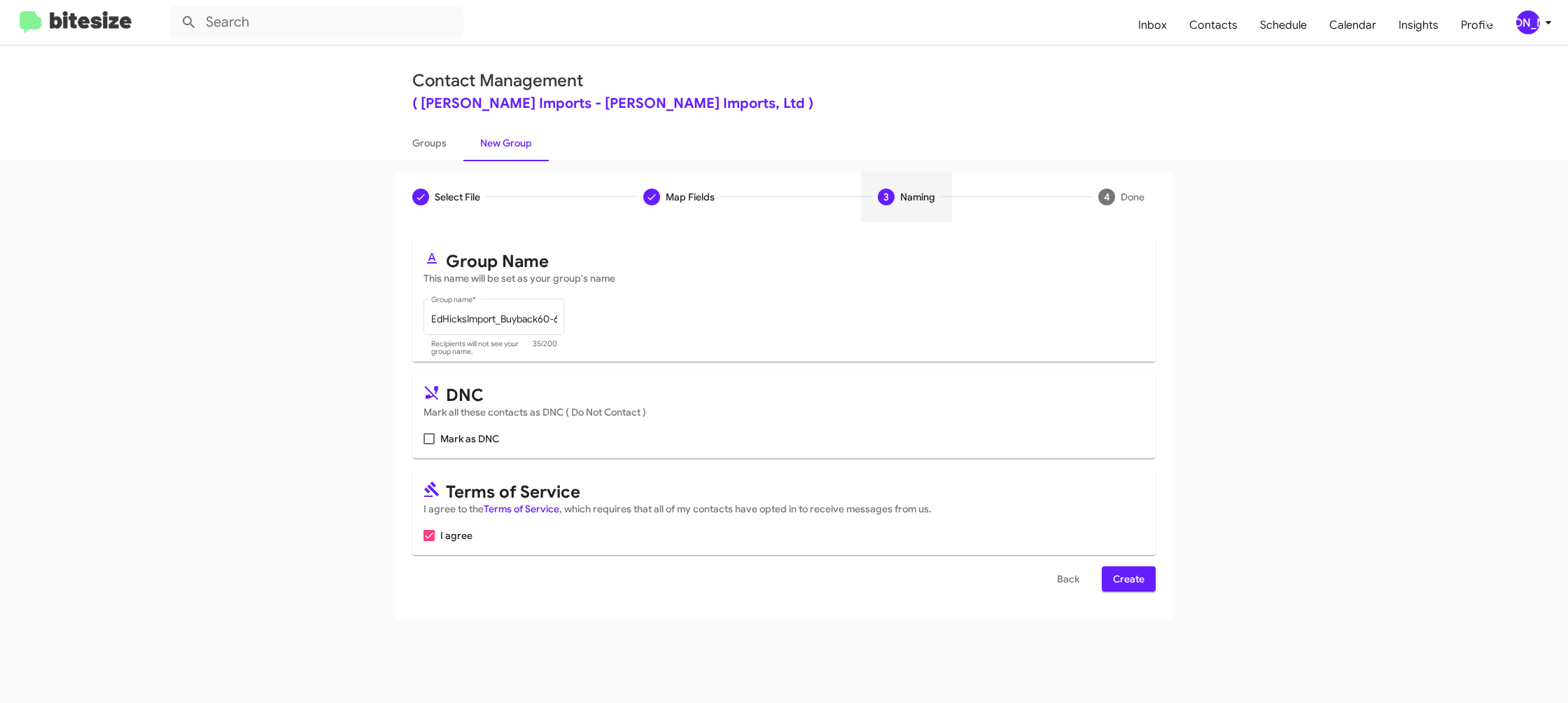
click at [1122, 571] on span "Create" at bounding box center [1129, 578] width 32 height 25
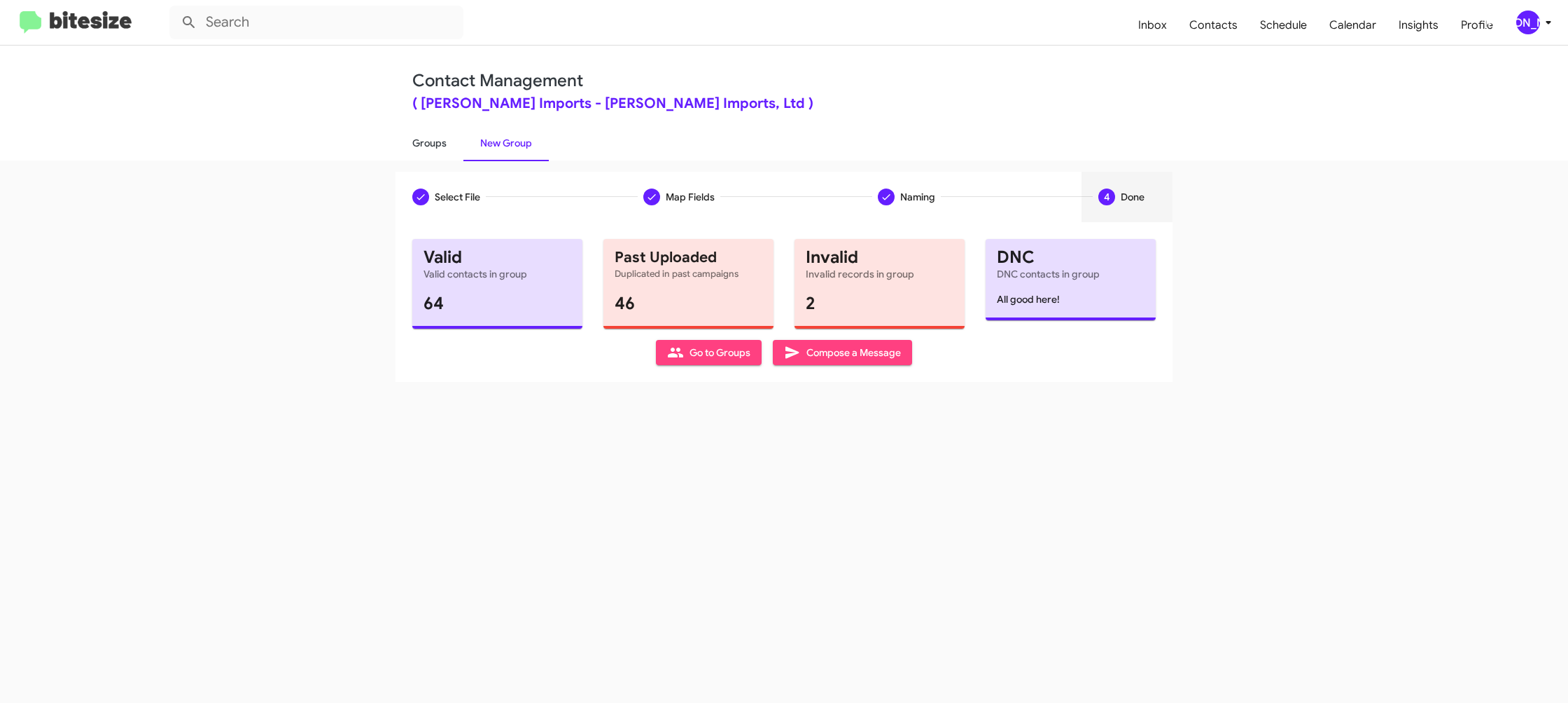
click at [444, 146] on link "Groups" at bounding box center [429, 143] width 68 height 36
type input "in:groups"
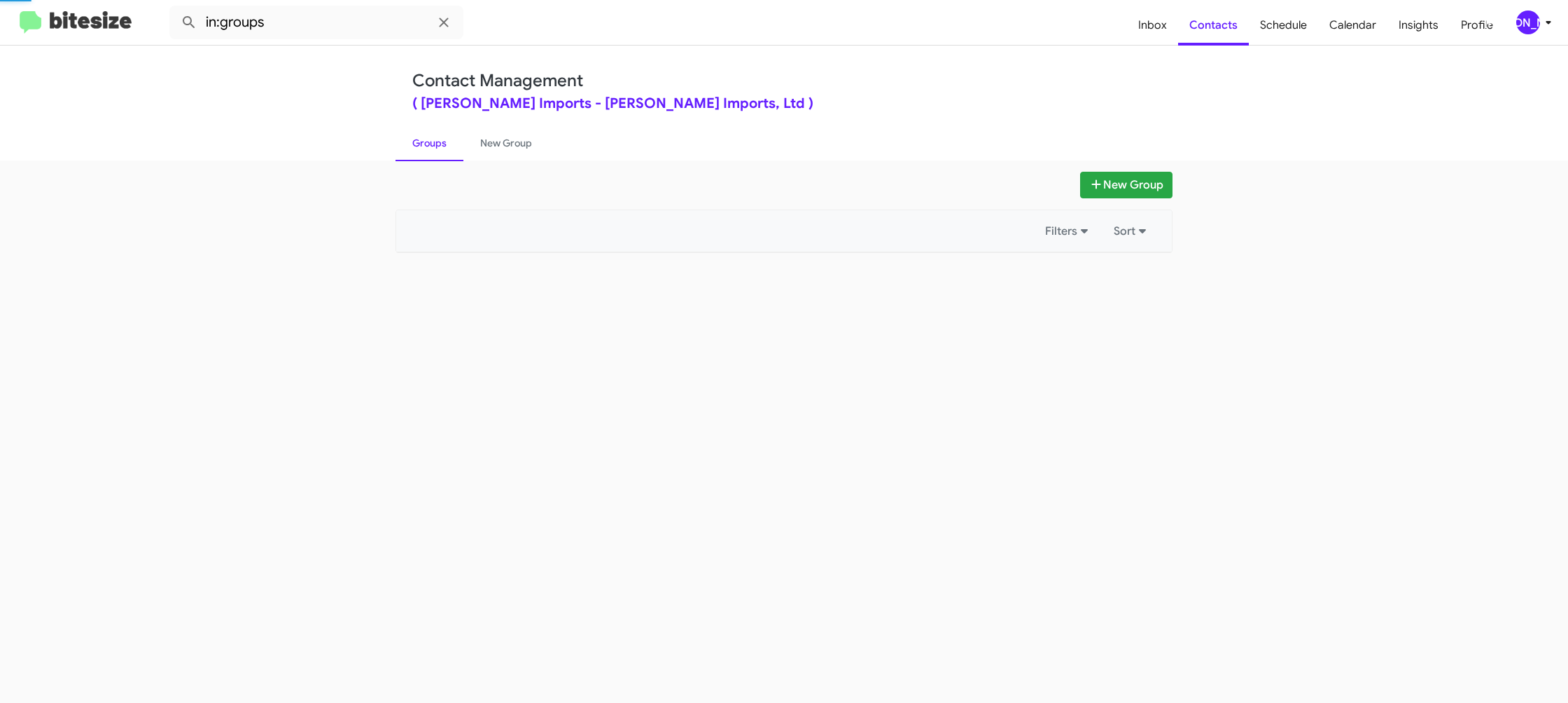
click at [444, 144] on link "Groups" at bounding box center [429, 143] width 68 height 36
click at [482, 141] on link "New Group" at bounding box center [506, 143] width 86 height 36
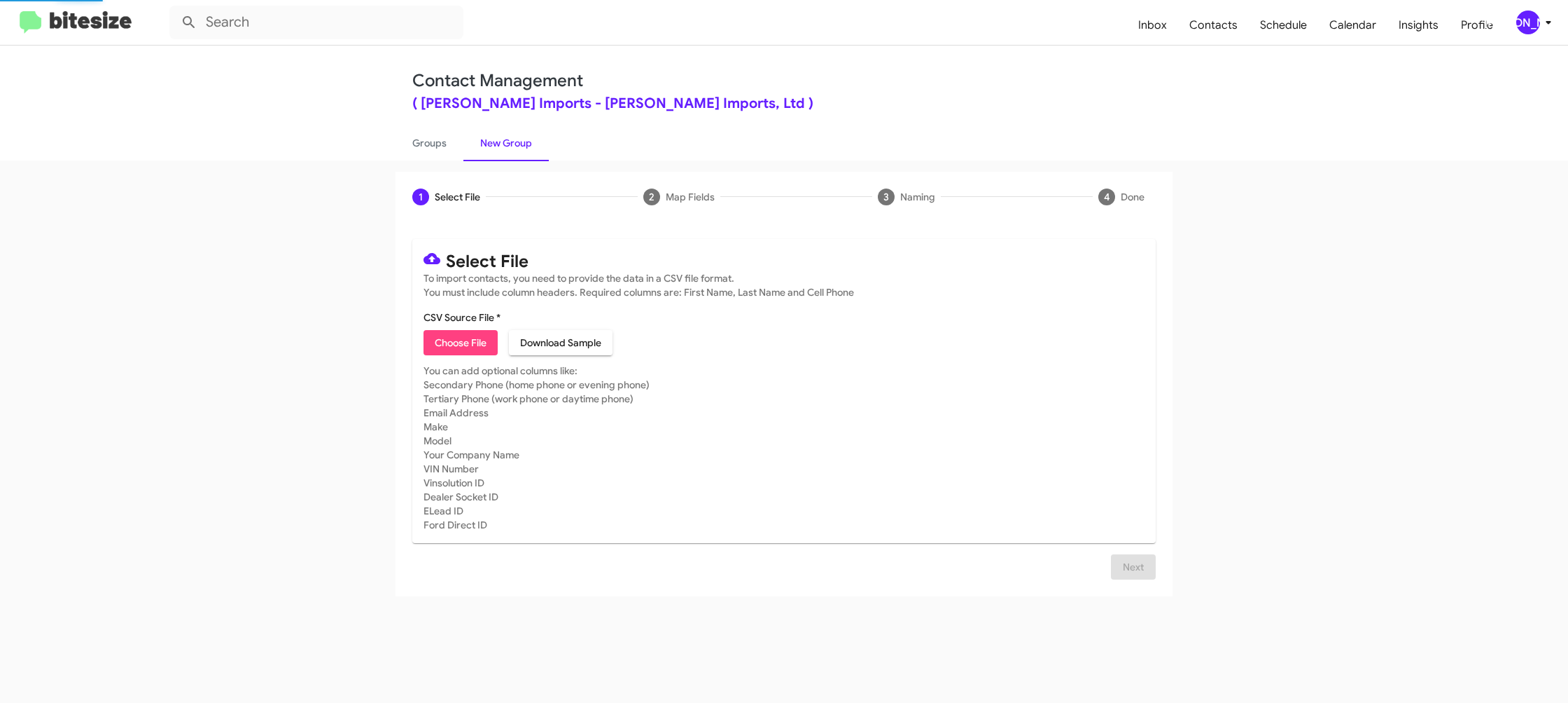
drag, startPoint x: 482, startPoint y: 141, endPoint x: 444, endPoint y: 328, distance: 190.8
click at [482, 140] on link "New Group" at bounding box center [506, 143] width 86 height 36
click at [461, 351] on span "Choose File" at bounding box center [461, 342] width 52 height 25
type input "EdHicksImport_Trade_09-23-25"
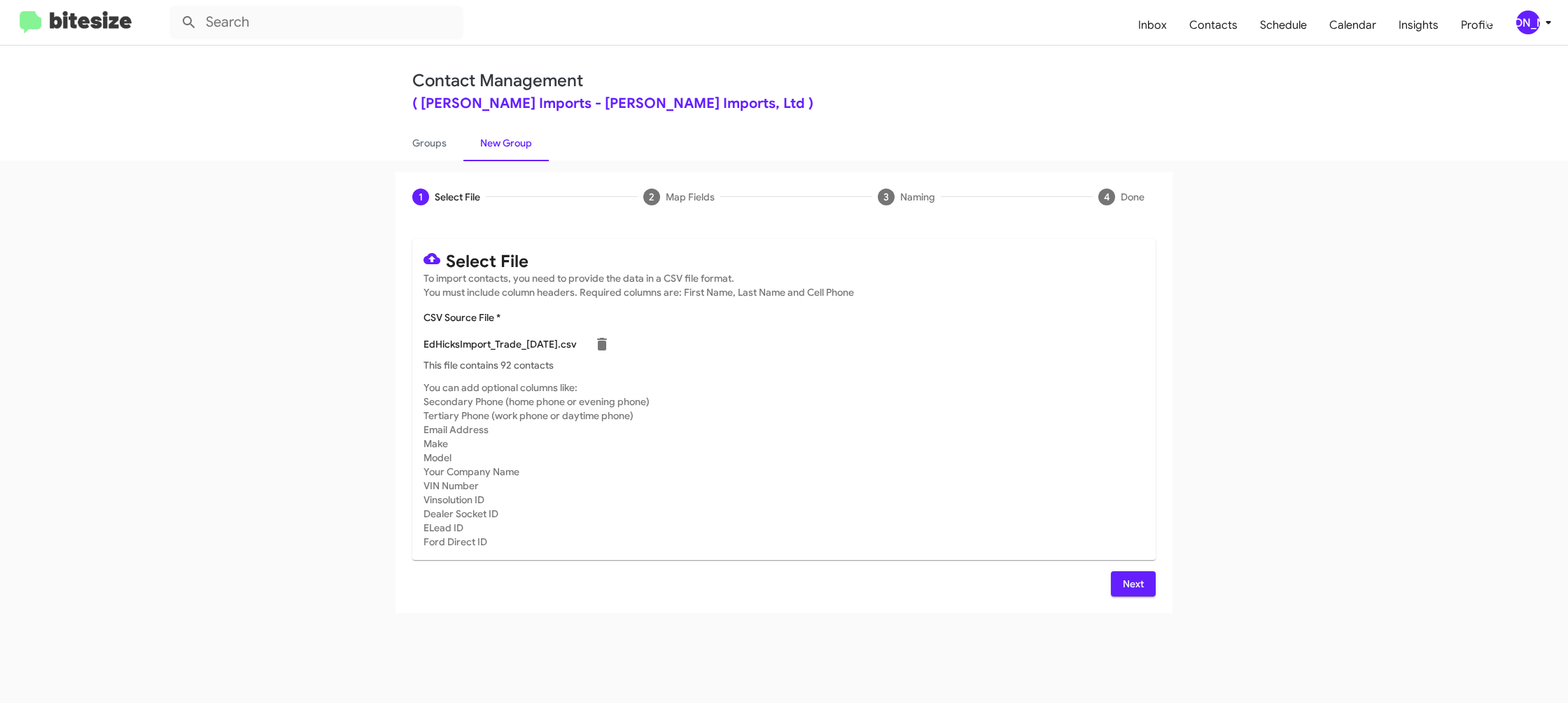
click at [944, 423] on mat-card-subtitle "You can add optional columns like: Secondary Phone (home phone or evening phone…" at bounding box center [784, 464] width 722 height 168
click at [1146, 586] on button "Next" at bounding box center [1133, 583] width 45 height 25
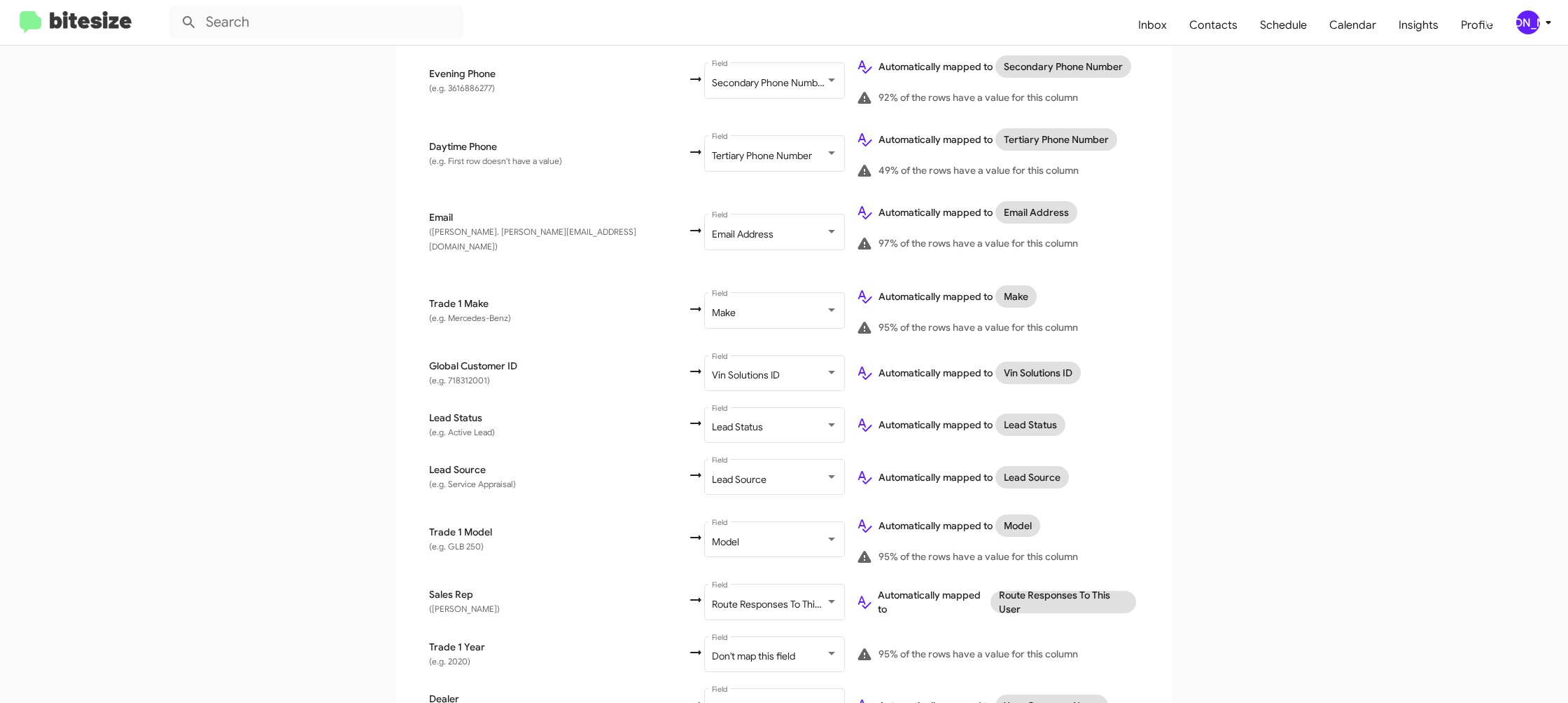
scroll to position [531, 0]
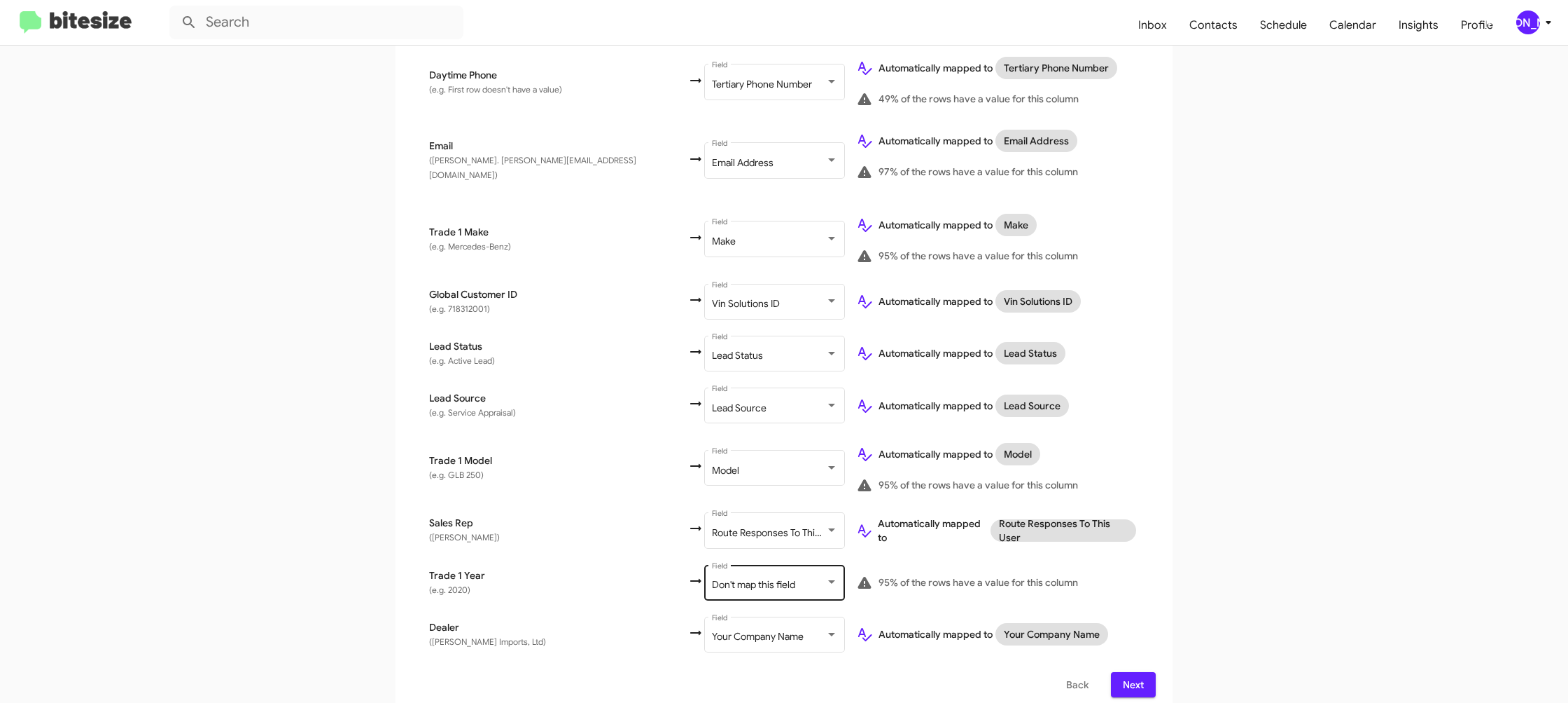
click at [713, 562] on div "Don't map this field Field" at bounding box center [775, 581] width 126 height 39
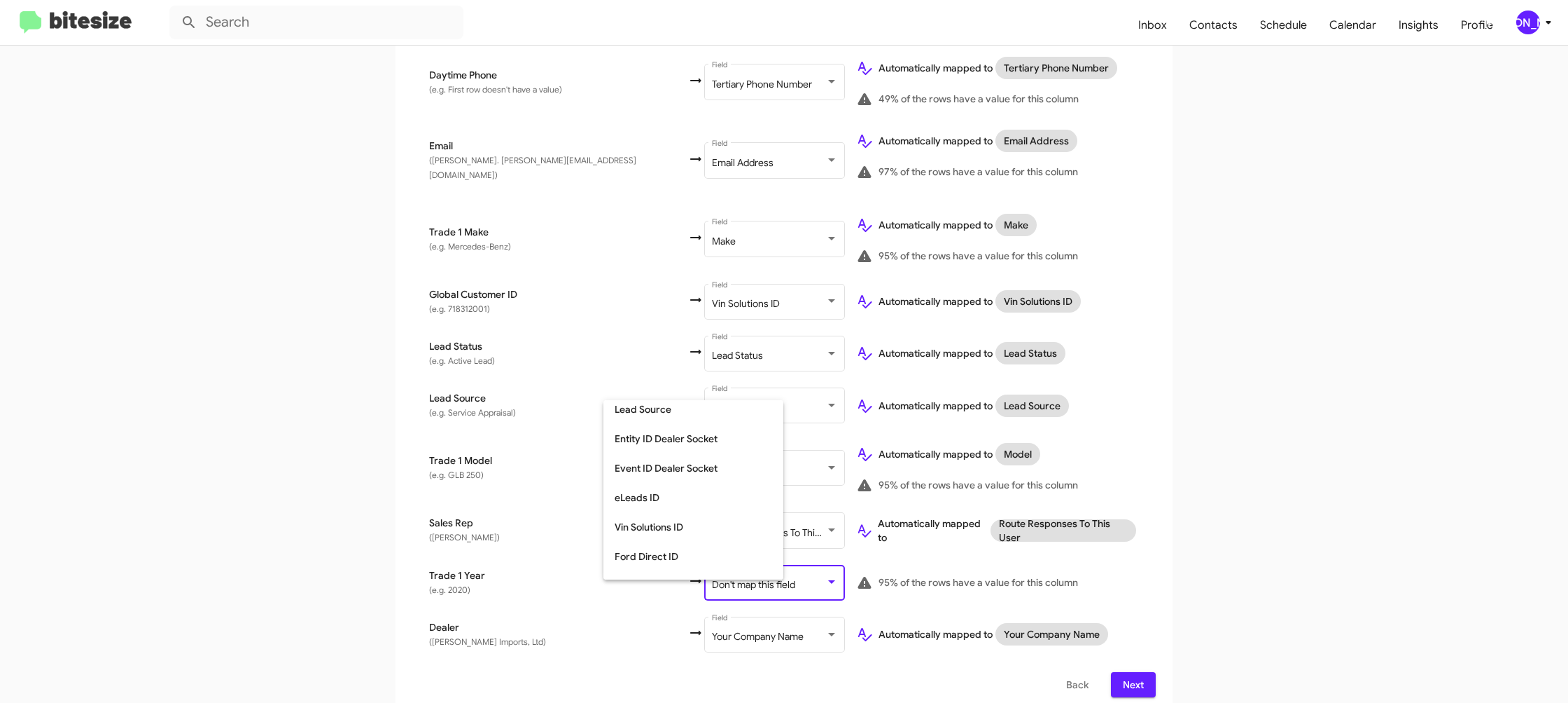
scroll to position [527, 0]
click at [686, 540] on span "Year" at bounding box center [694, 534] width 158 height 29
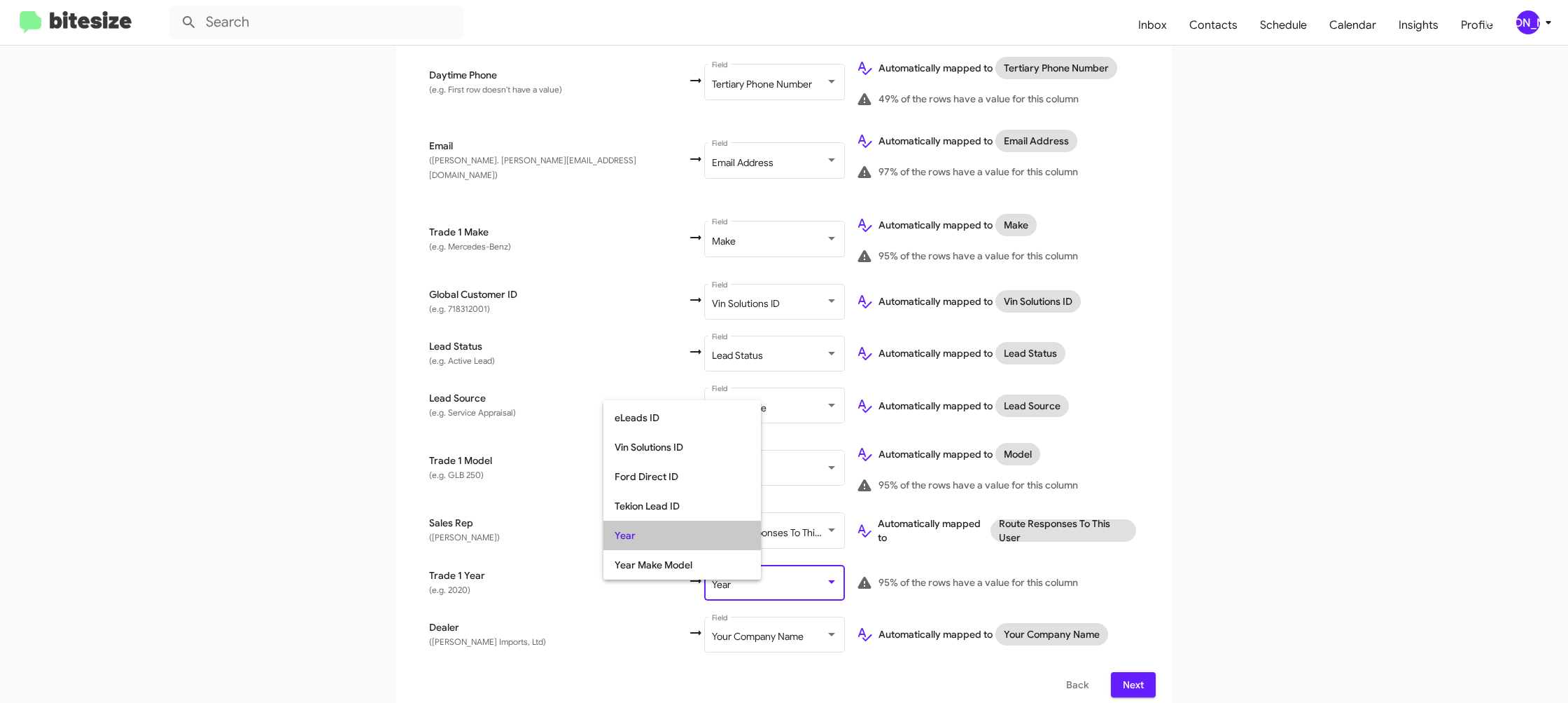
click at [1145, 525] on td "Automatically mapped to Route Responses To This User" at bounding box center [1000, 530] width 310 height 52
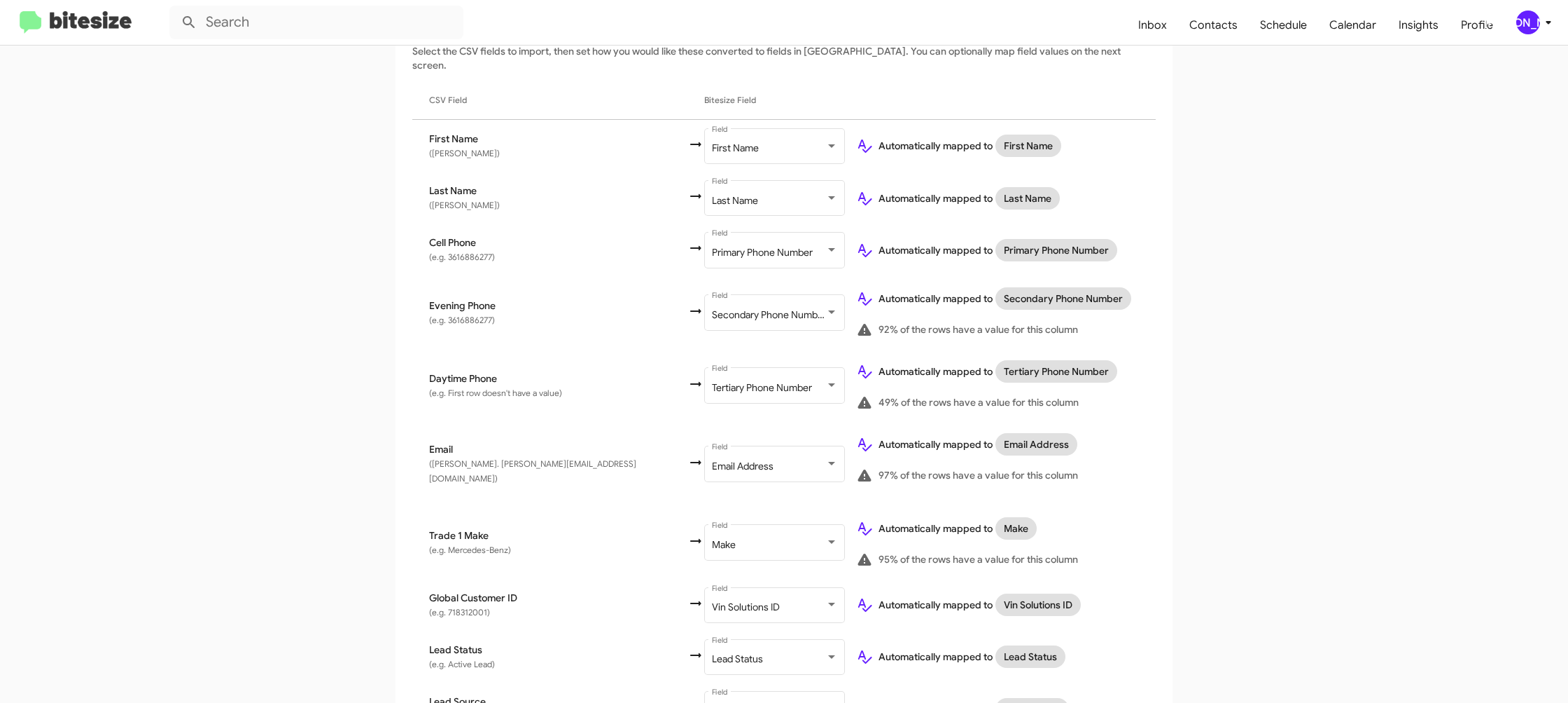
scroll to position [531, 0]
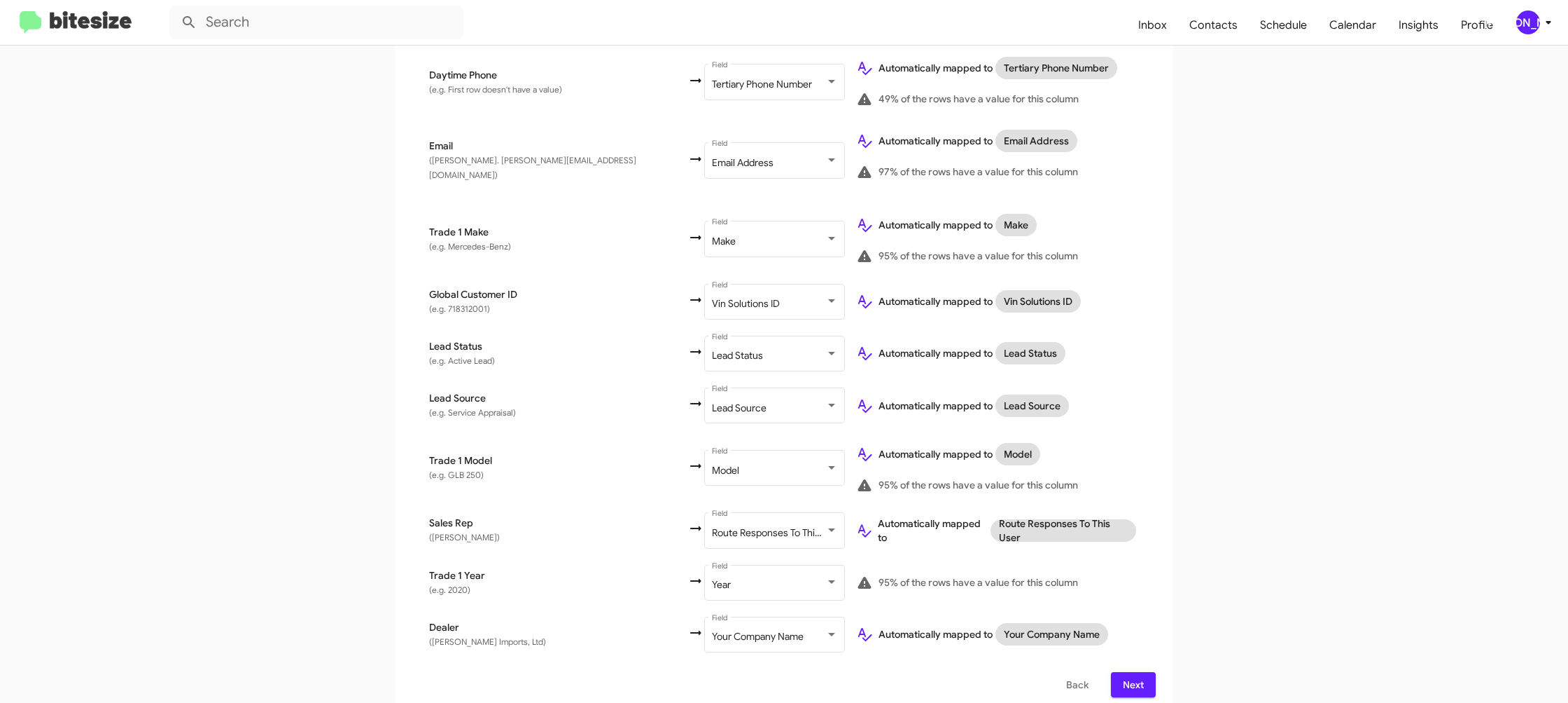
click at [1137, 674] on span "Next" at bounding box center [1133, 684] width 22 height 25
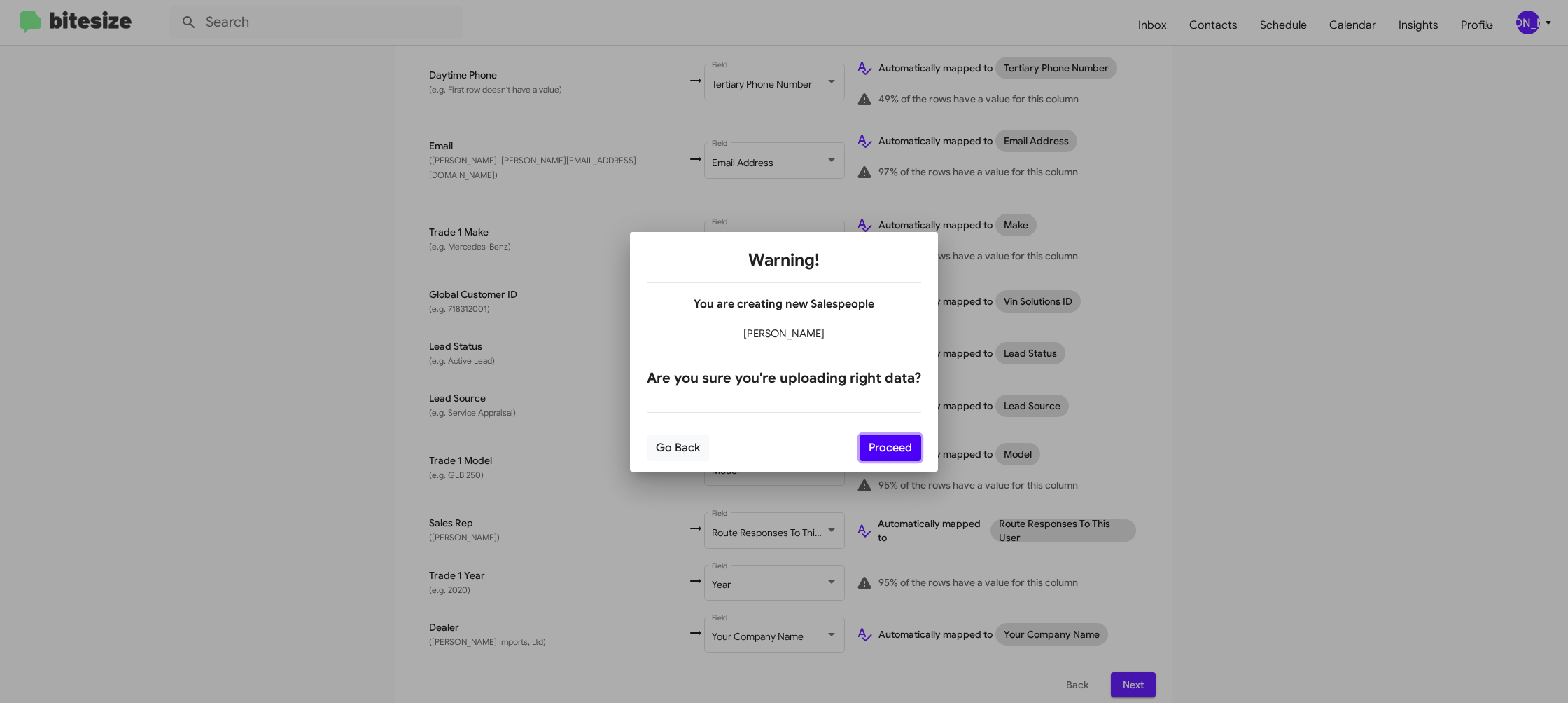
drag, startPoint x: 873, startPoint y: 442, endPoint x: 955, endPoint y: 450, distance: 82.4
click at [876, 444] on button "Proceed" at bounding box center [890, 447] width 62 height 27
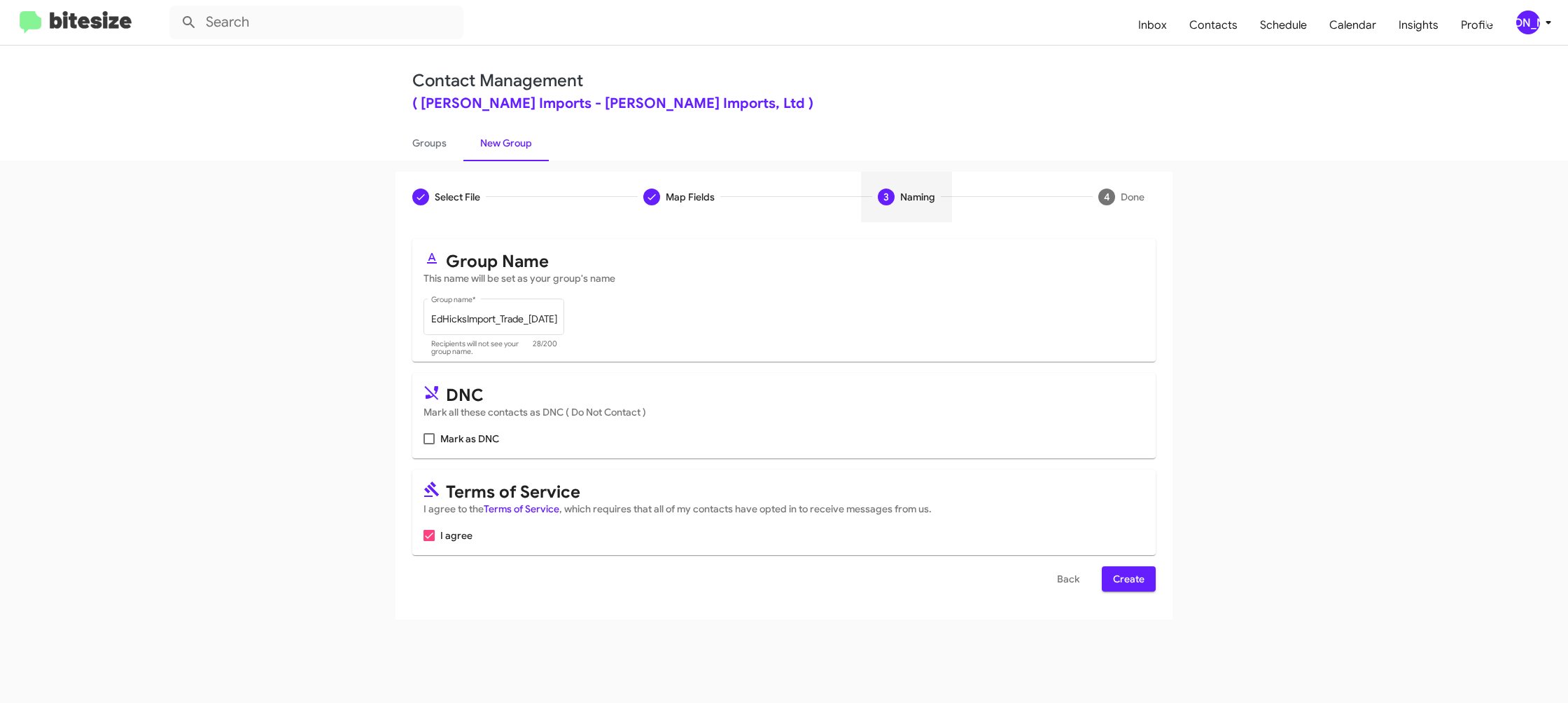
scroll to position [0, 0]
click at [1120, 582] on span "Create" at bounding box center [1129, 578] width 32 height 25
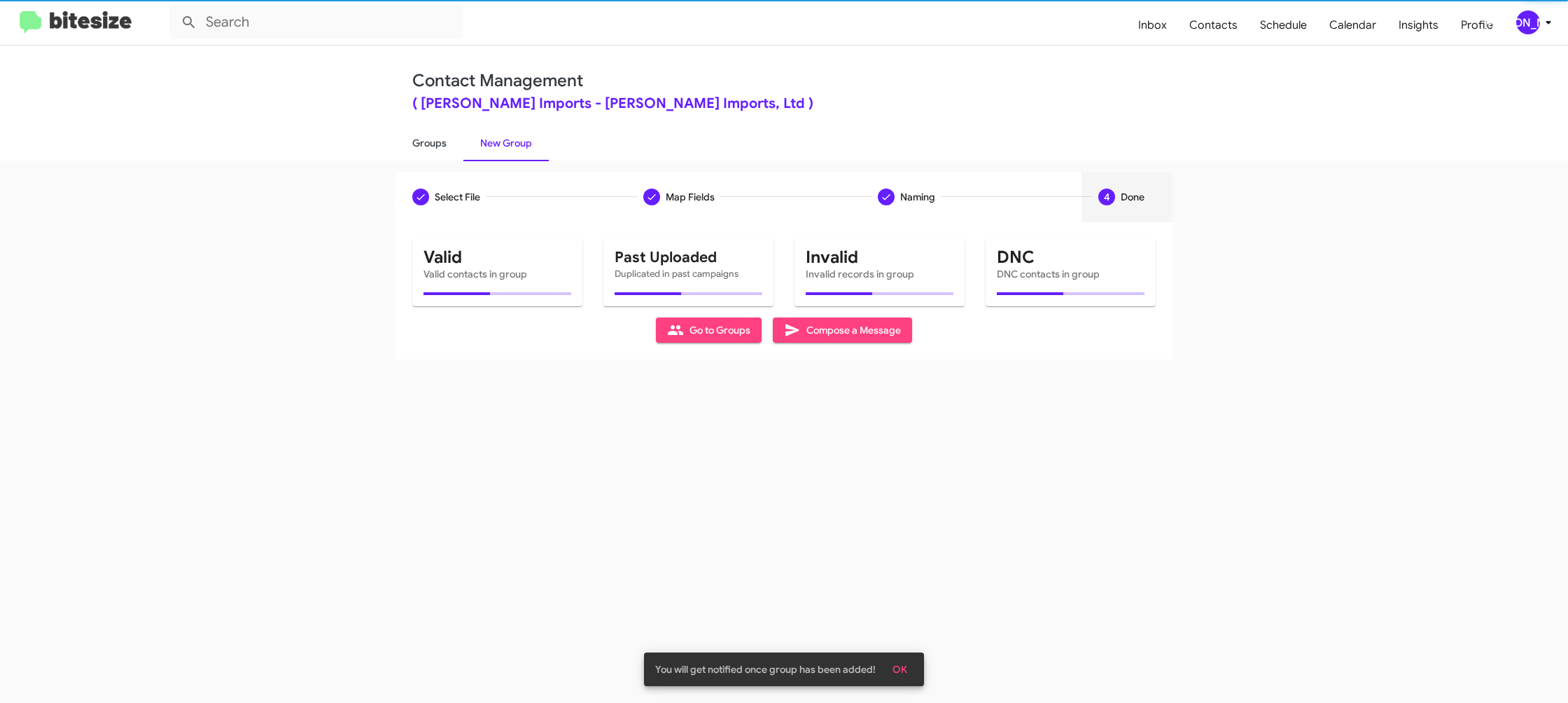
click at [409, 140] on link "Groups" at bounding box center [429, 143] width 68 height 36
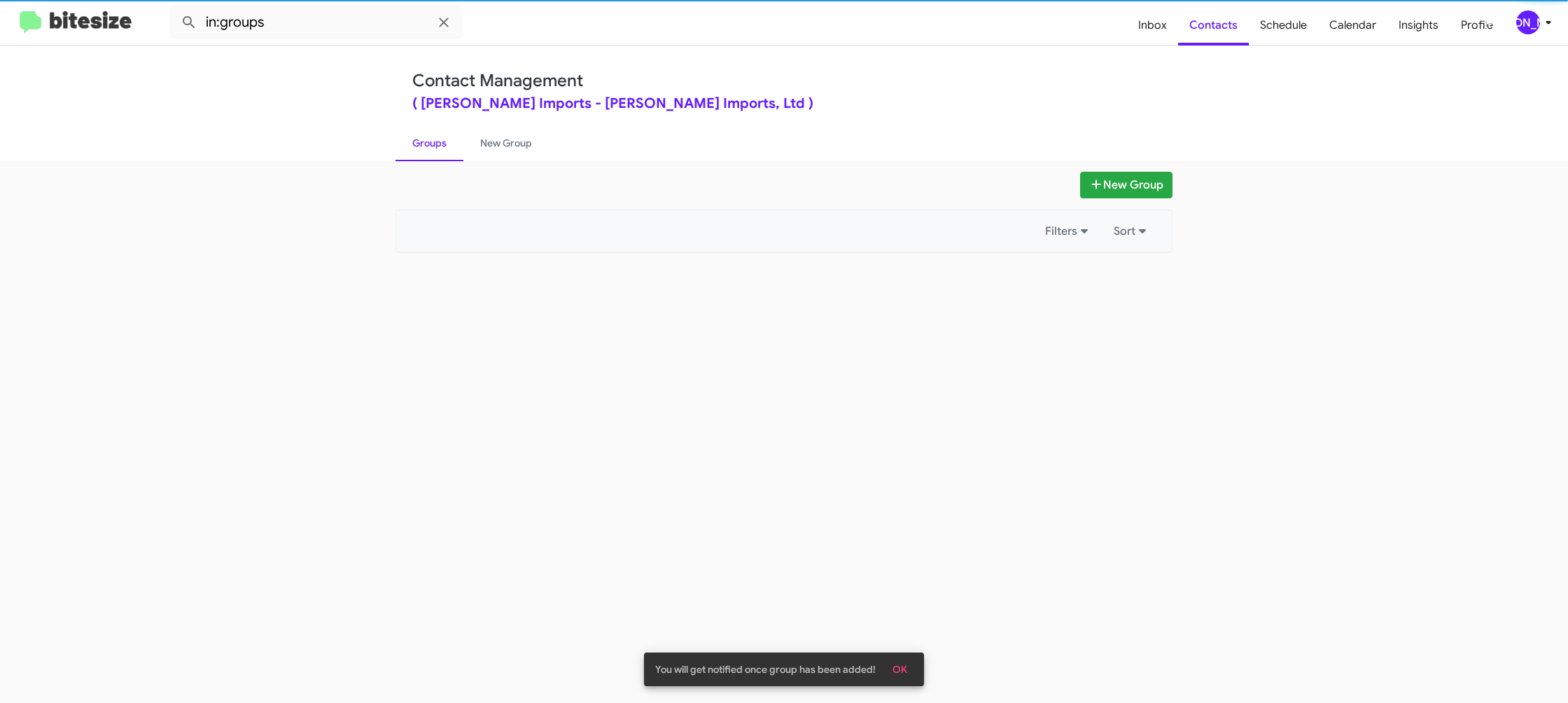
click at [409, 140] on link "Groups" at bounding box center [429, 143] width 68 height 36
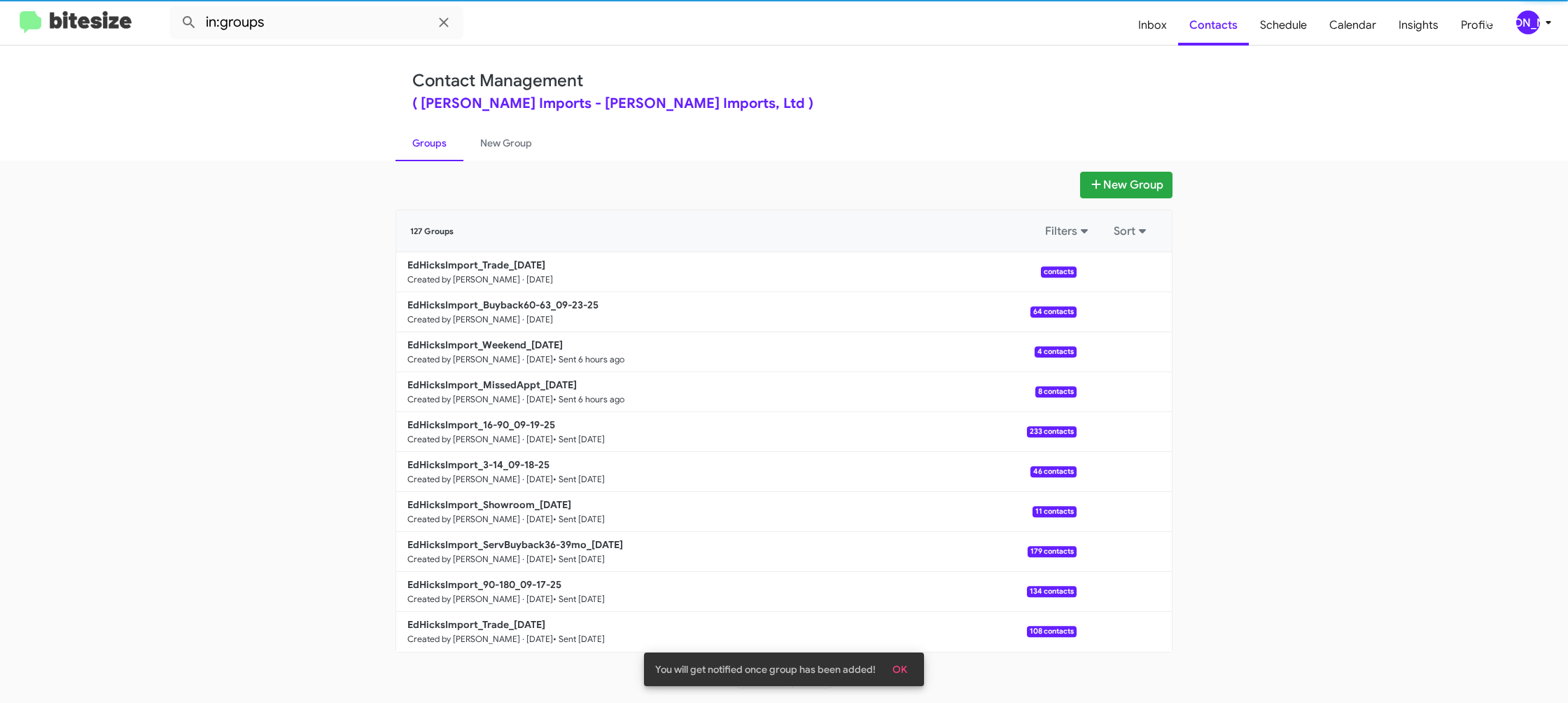
drag, startPoint x: 409, startPoint y: 140, endPoint x: 353, endPoint y: 51, distance: 105.2
click at [403, 126] on link "Groups" at bounding box center [429, 143] width 68 height 36
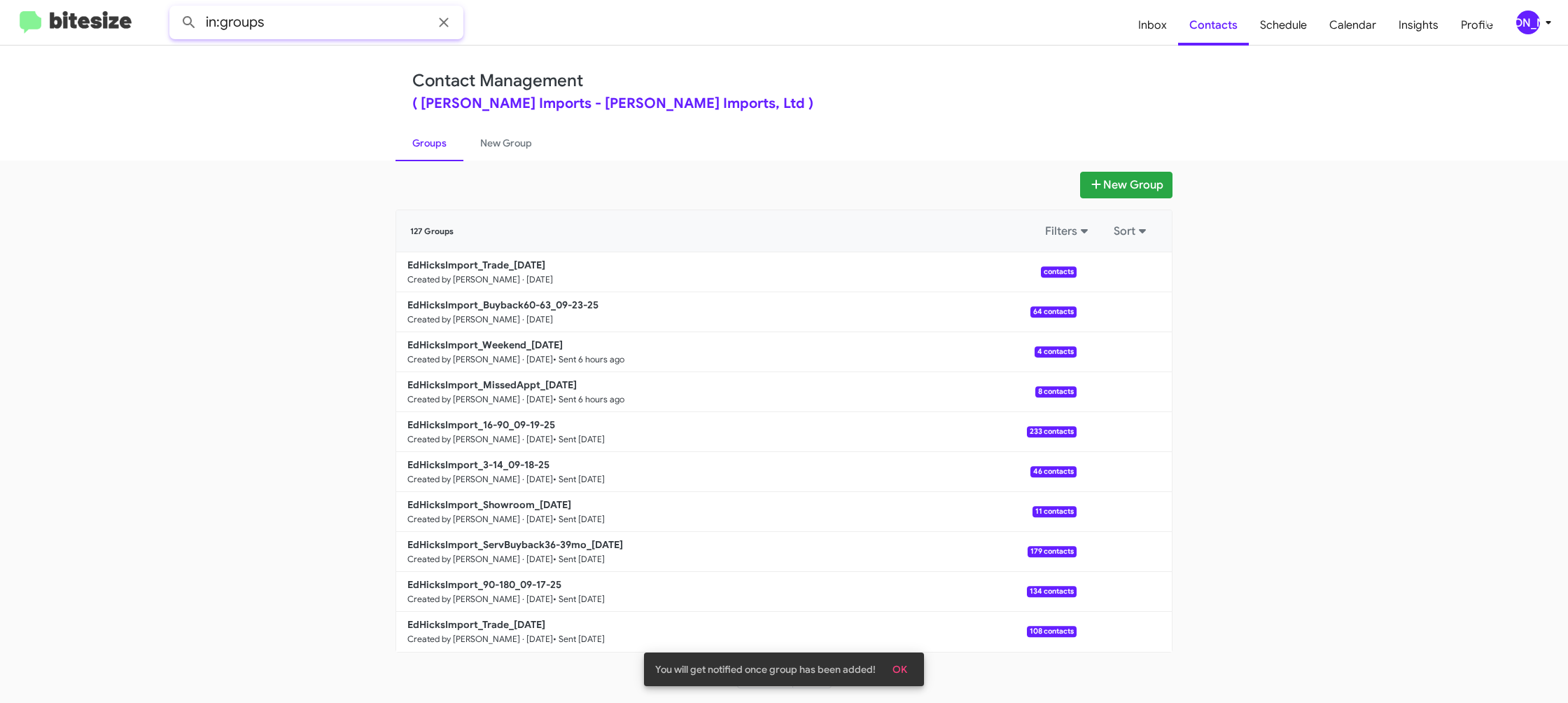
click at [342, 22] on input "in:groups" at bounding box center [316, 23] width 294 height 34
type input "in:groups 60-"
click at [175, 8] on button at bounding box center [189, 22] width 28 height 28
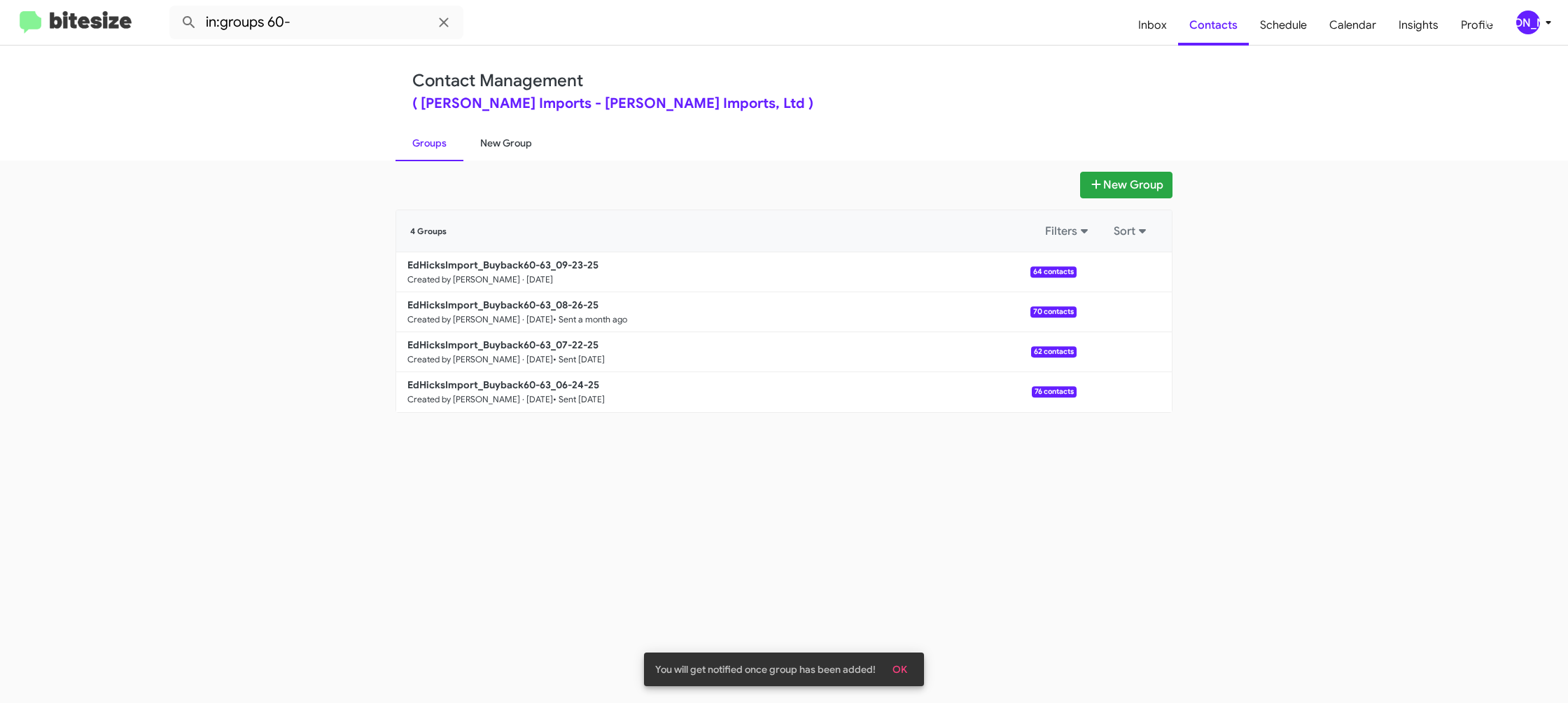
drag, startPoint x: 490, startPoint y: 147, endPoint x: 430, endPoint y: 145, distance: 60.0
click at [490, 147] on link "New Group" at bounding box center [506, 143] width 86 height 36
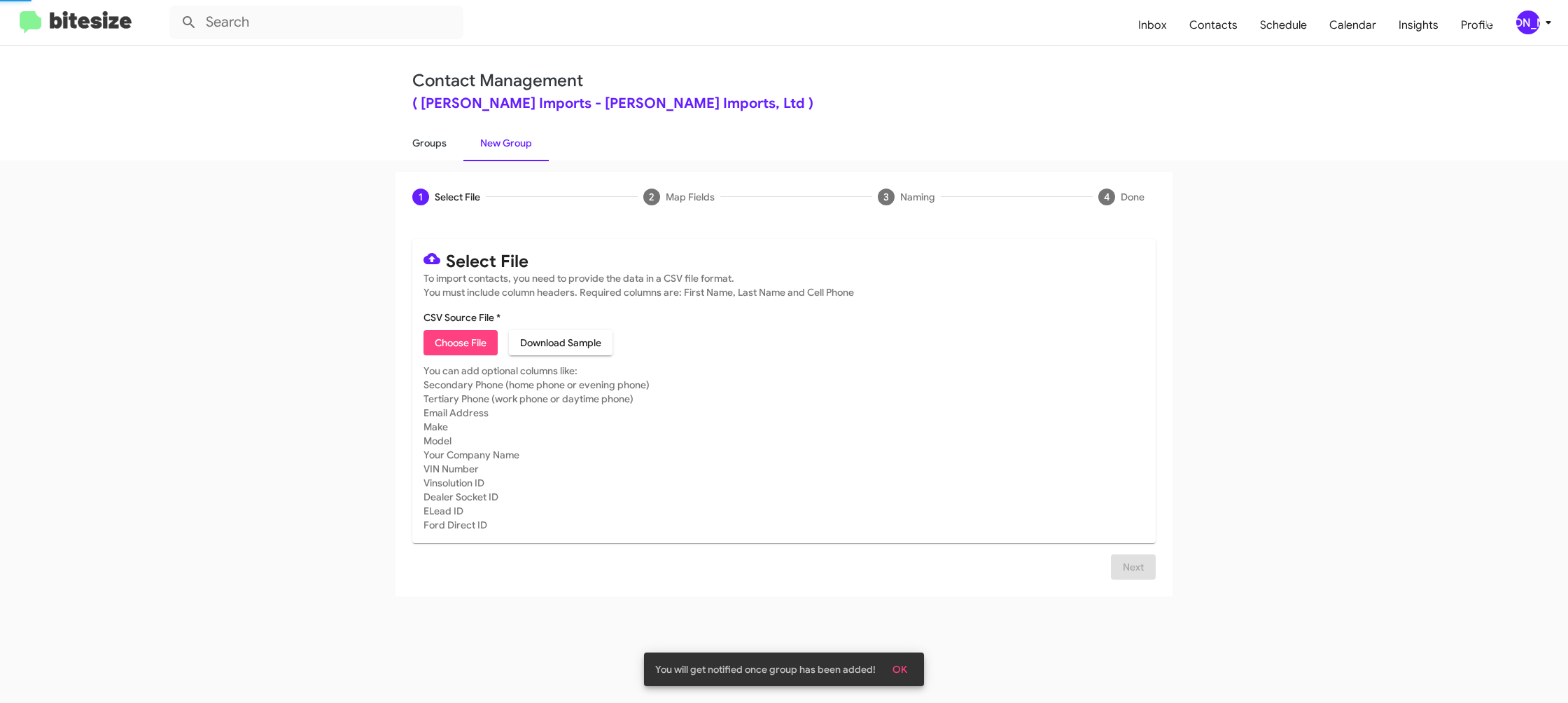
click at [430, 145] on link "Groups" at bounding box center [429, 143] width 68 height 36
drag, startPoint x: 430, startPoint y: 145, endPoint x: 362, endPoint y: 36, distance: 128.5
click at [423, 132] on link "Groups" at bounding box center [429, 143] width 68 height 36
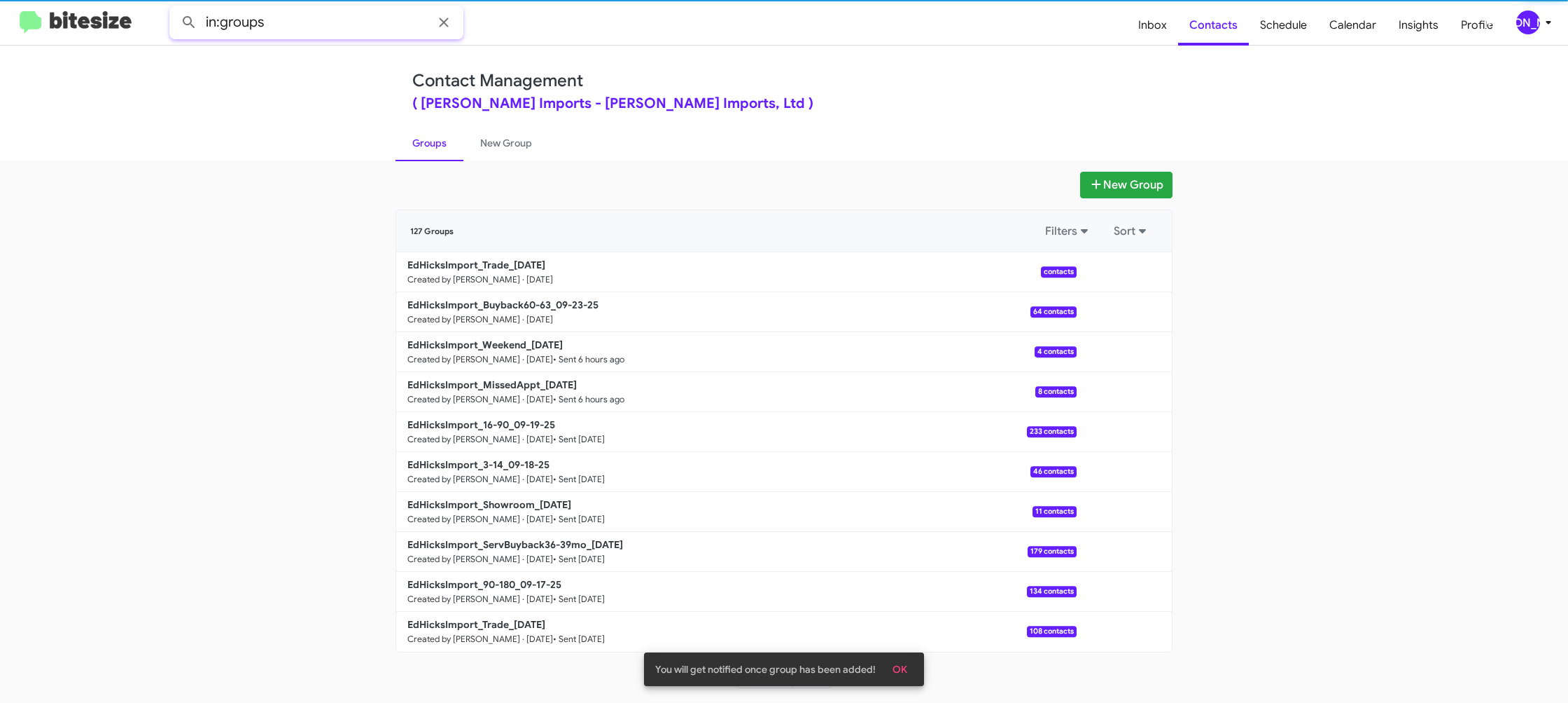
click at [348, 20] on input "in:groups" at bounding box center [316, 23] width 294 height 34
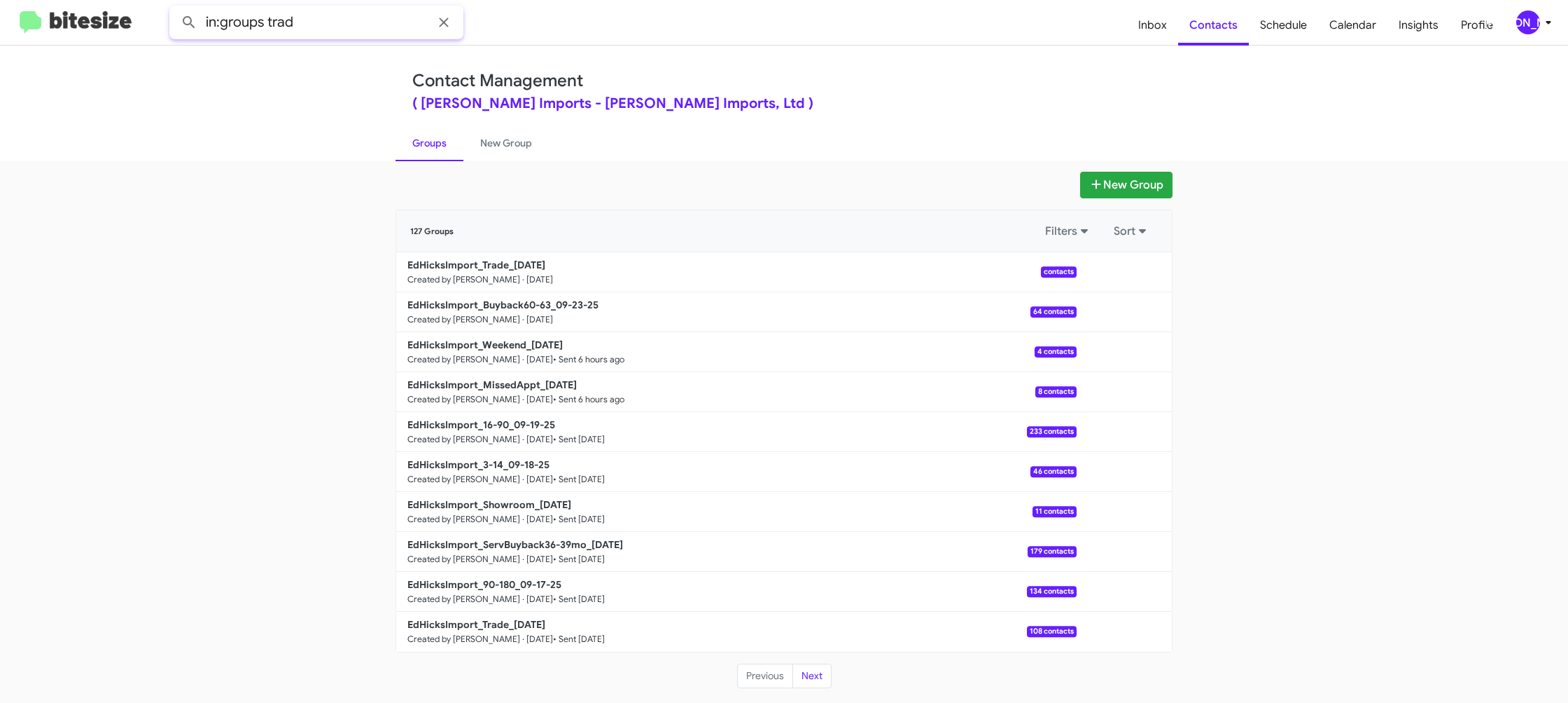
type input "in:groups trad"
click at [175, 8] on button at bounding box center [189, 22] width 28 height 28
click at [531, 128] on link "New Group" at bounding box center [506, 143] width 86 height 36
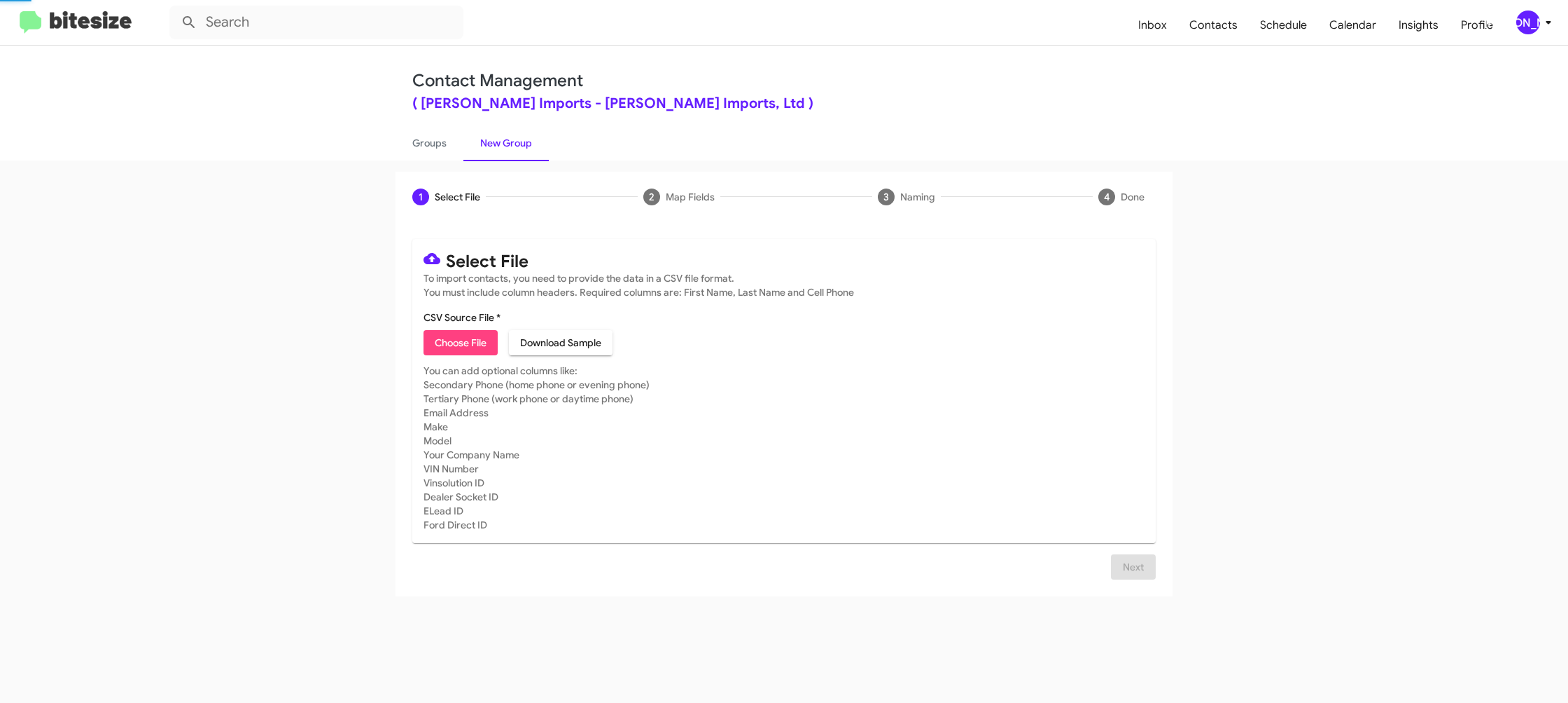
click at [464, 142] on link "New Group" at bounding box center [506, 143] width 86 height 36
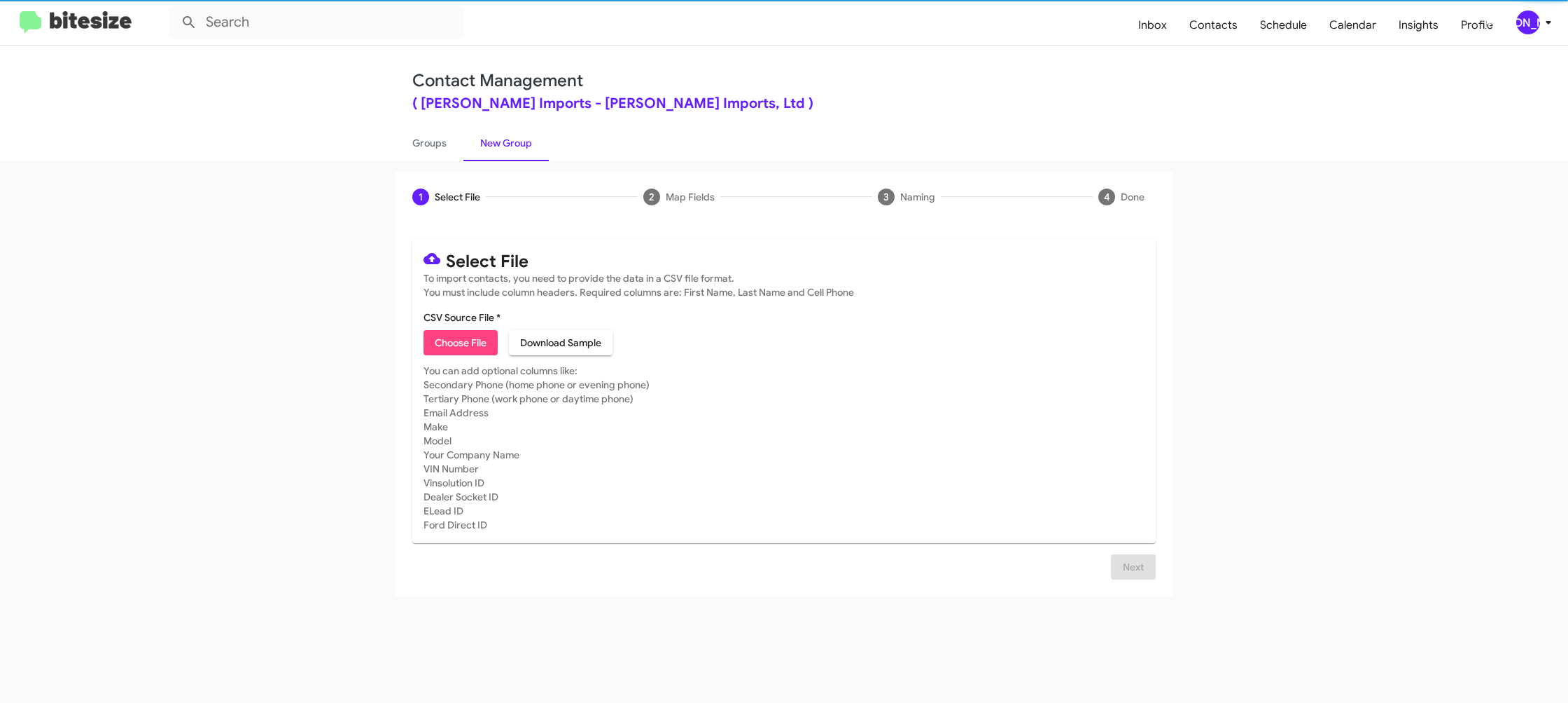
click at [464, 142] on link "New Group" at bounding box center [506, 143] width 86 height 36
drag, startPoint x: 464, startPoint y: 142, endPoint x: 147, endPoint y: 226, distance: 327.9
click at [463, 142] on link "New Group" at bounding box center [506, 143] width 86 height 36
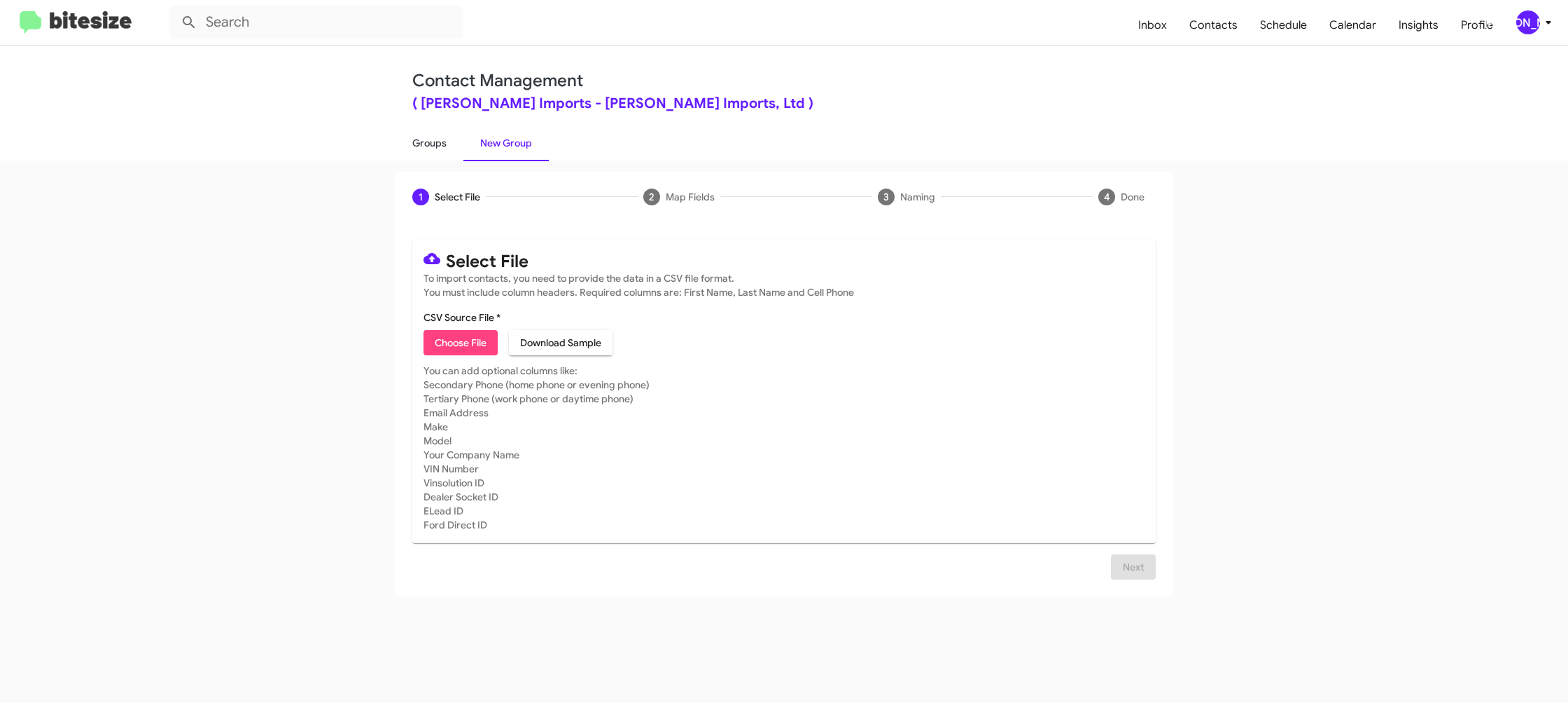
click at [411, 145] on link "Groups" at bounding box center [429, 143] width 68 height 36
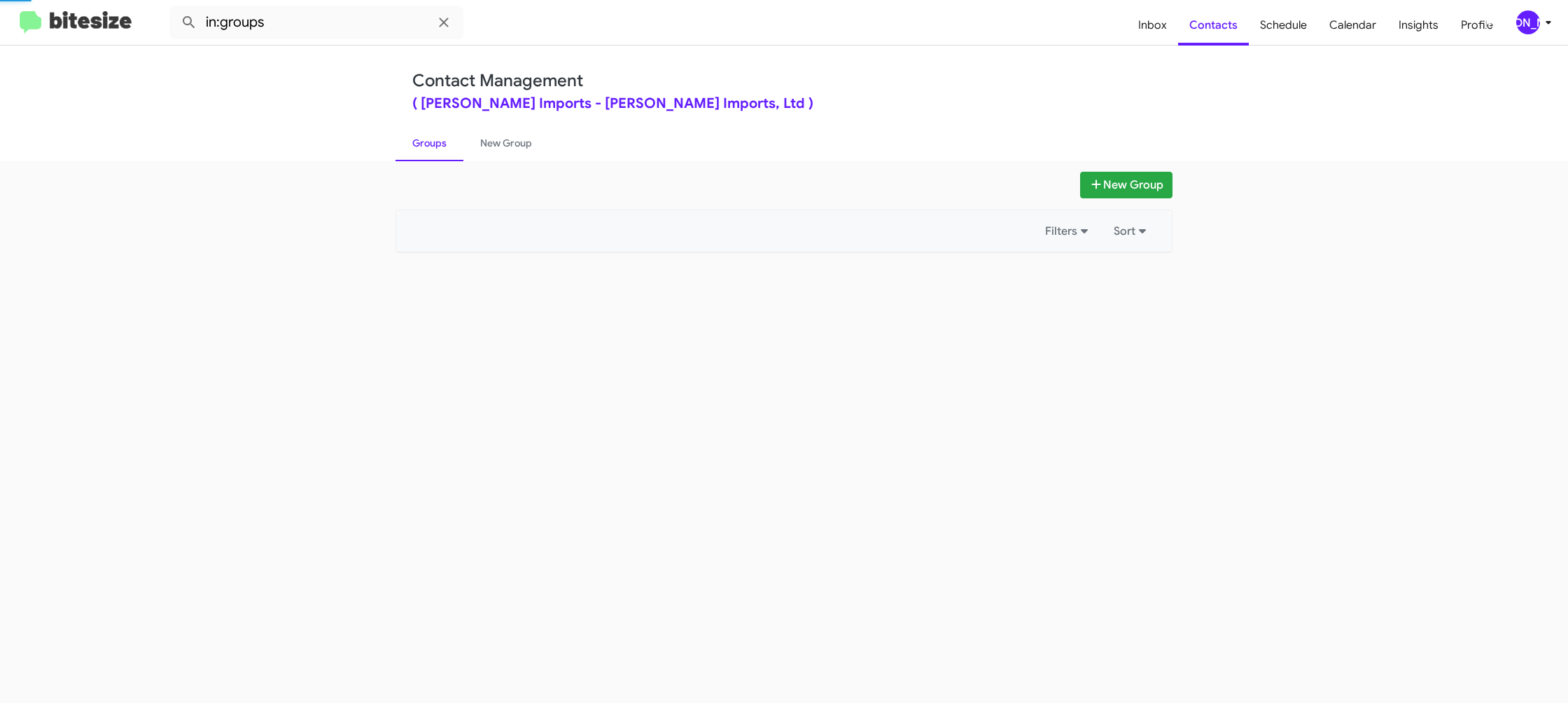
click at [411, 145] on link "Groups" at bounding box center [429, 143] width 68 height 36
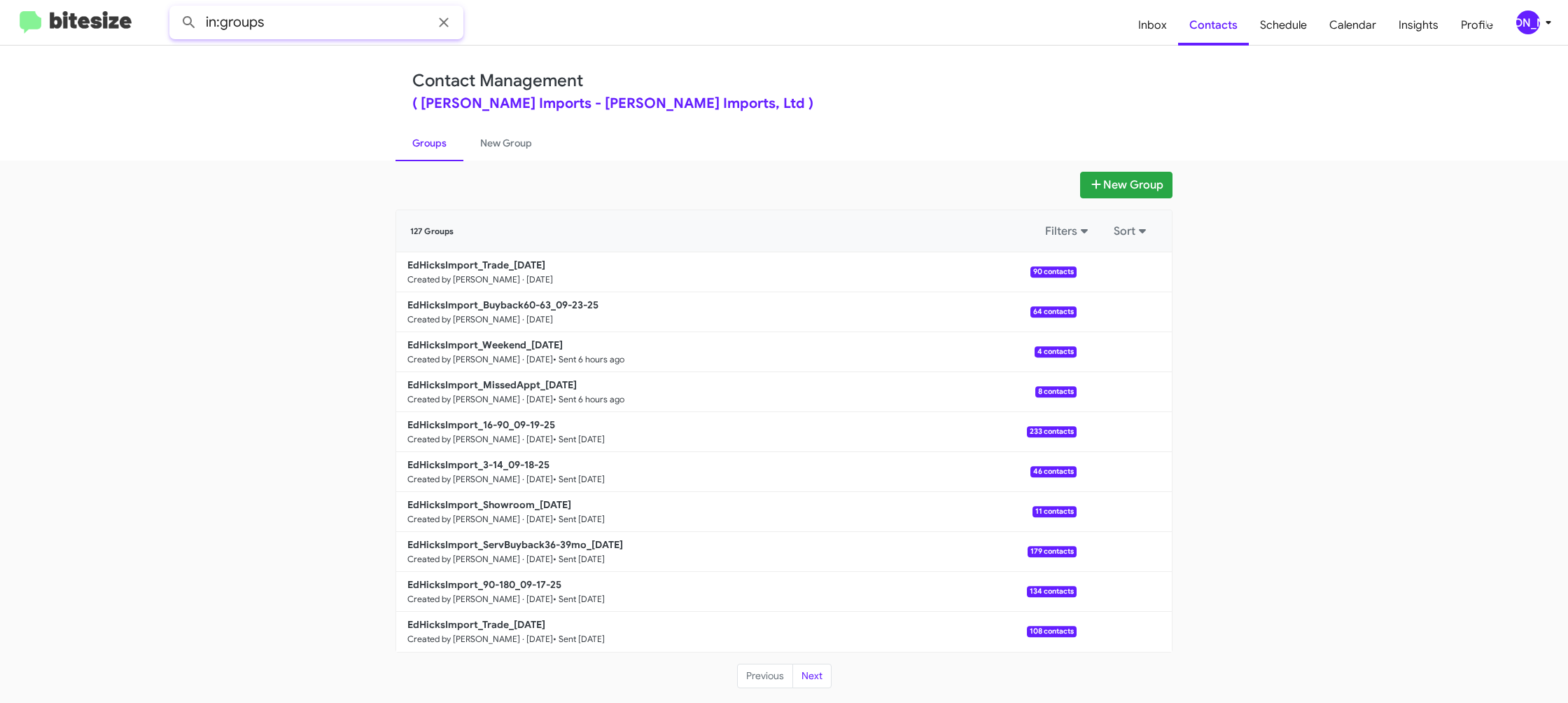
click at [317, 25] on input "in:groups" at bounding box center [316, 23] width 294 height 34
type input "in:groups trade"
click at [175, 8] on button at bounding box center [189, 22] width 28 height 28
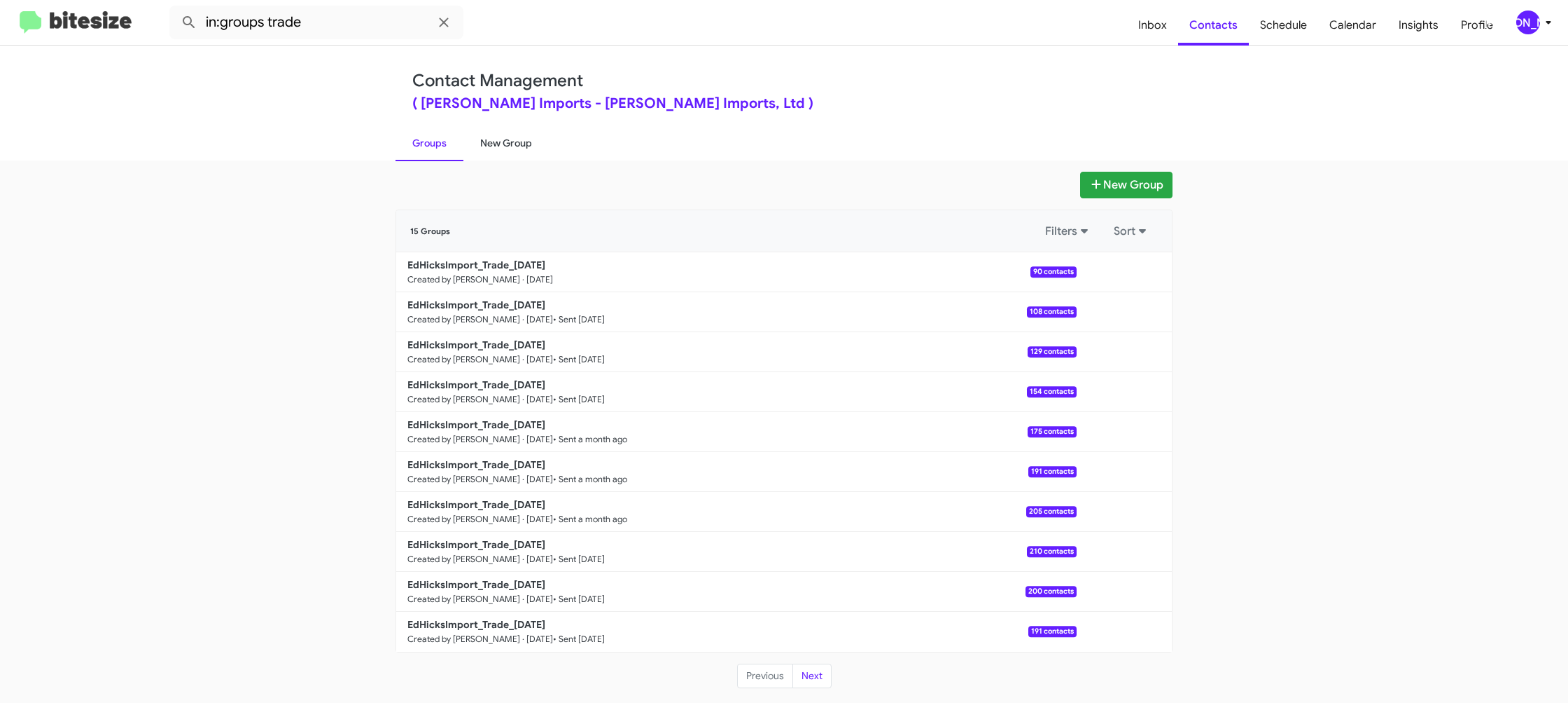
click at [493, 145] on link "New Group" at bounding box center [506, 143] width 86 height 36
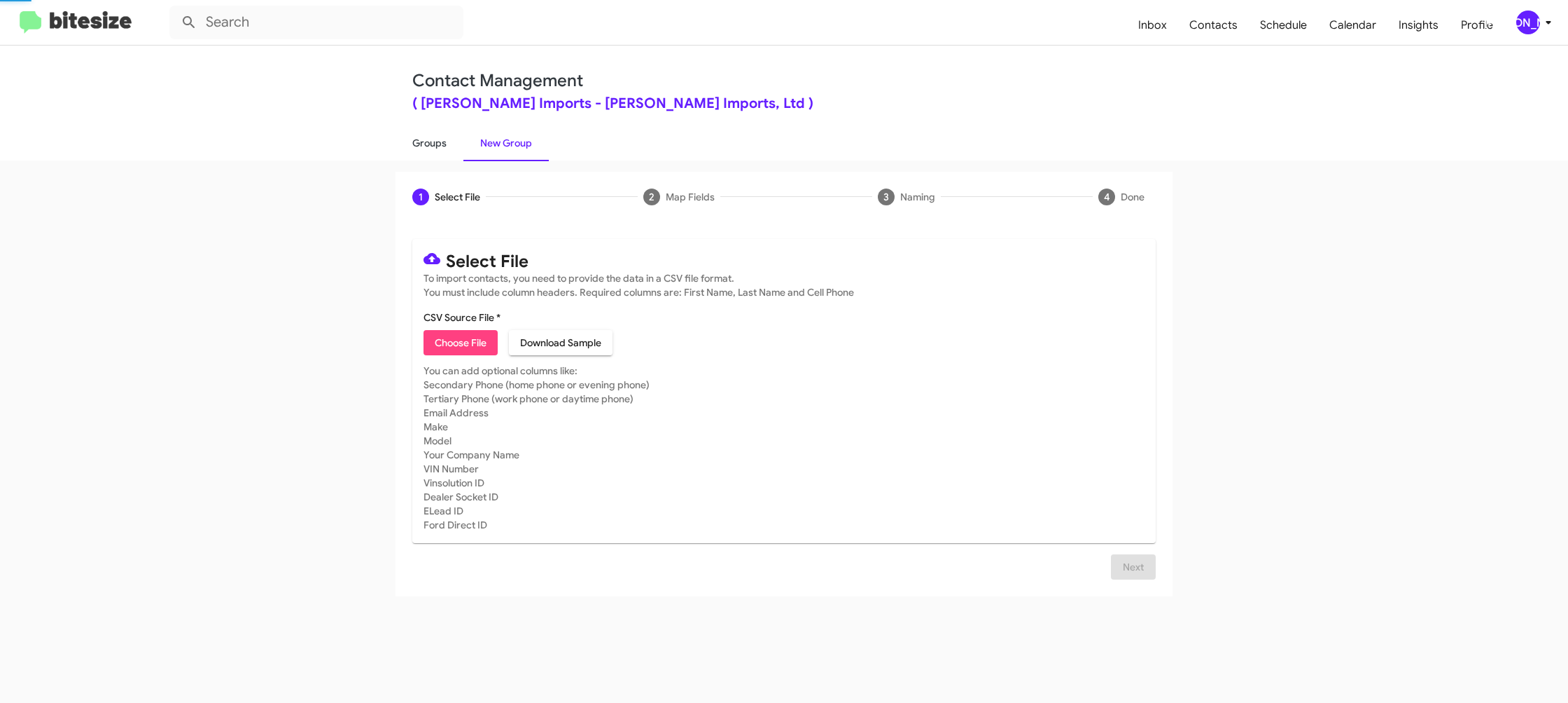
click at [459, 145] on link "Groups" at bounding box center [429, 143] width 68 height 36
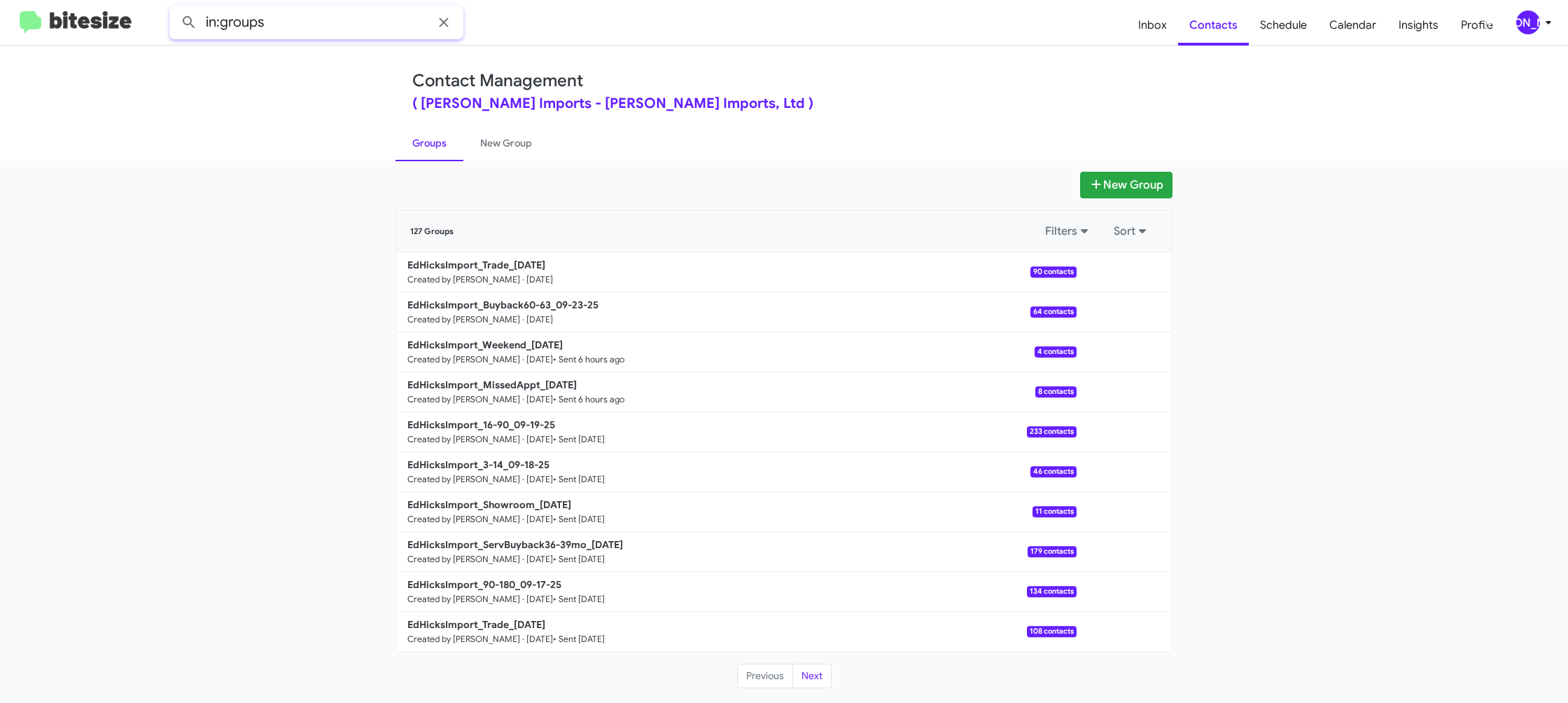
click at [362, 31] on input "in:groups" at bounding box center [316, 23] width 294 height 34
type input "in:groups trade"
click at [175, 8] on button at bounding box center [189, 22] width 28 height 28
drag, startPoint x: 519, startPoint y: 145, endPoint x: 447, endPoint y: 148, distance: 72.1
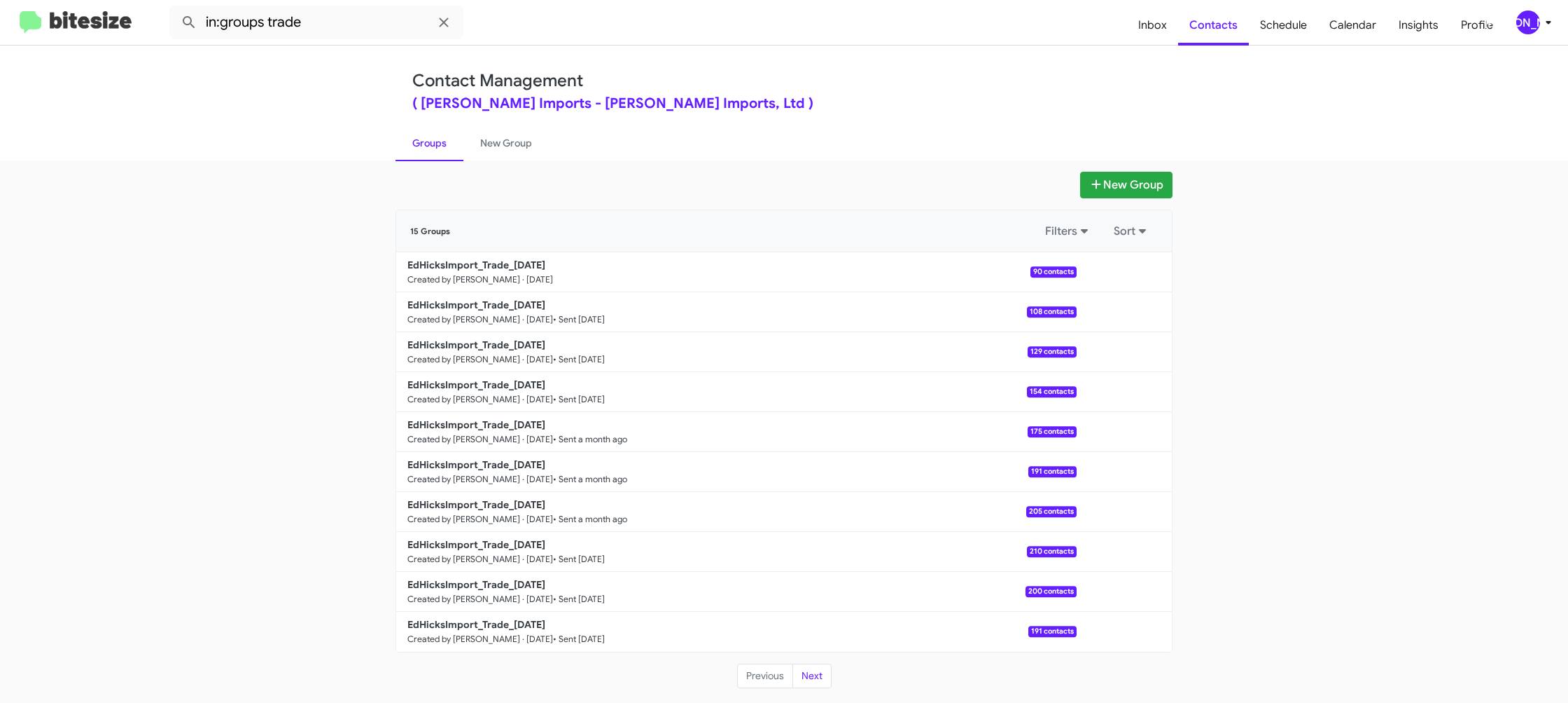
click at [519, 145] on link "New Group" at bounding box center [506, 143] width 86 height 36
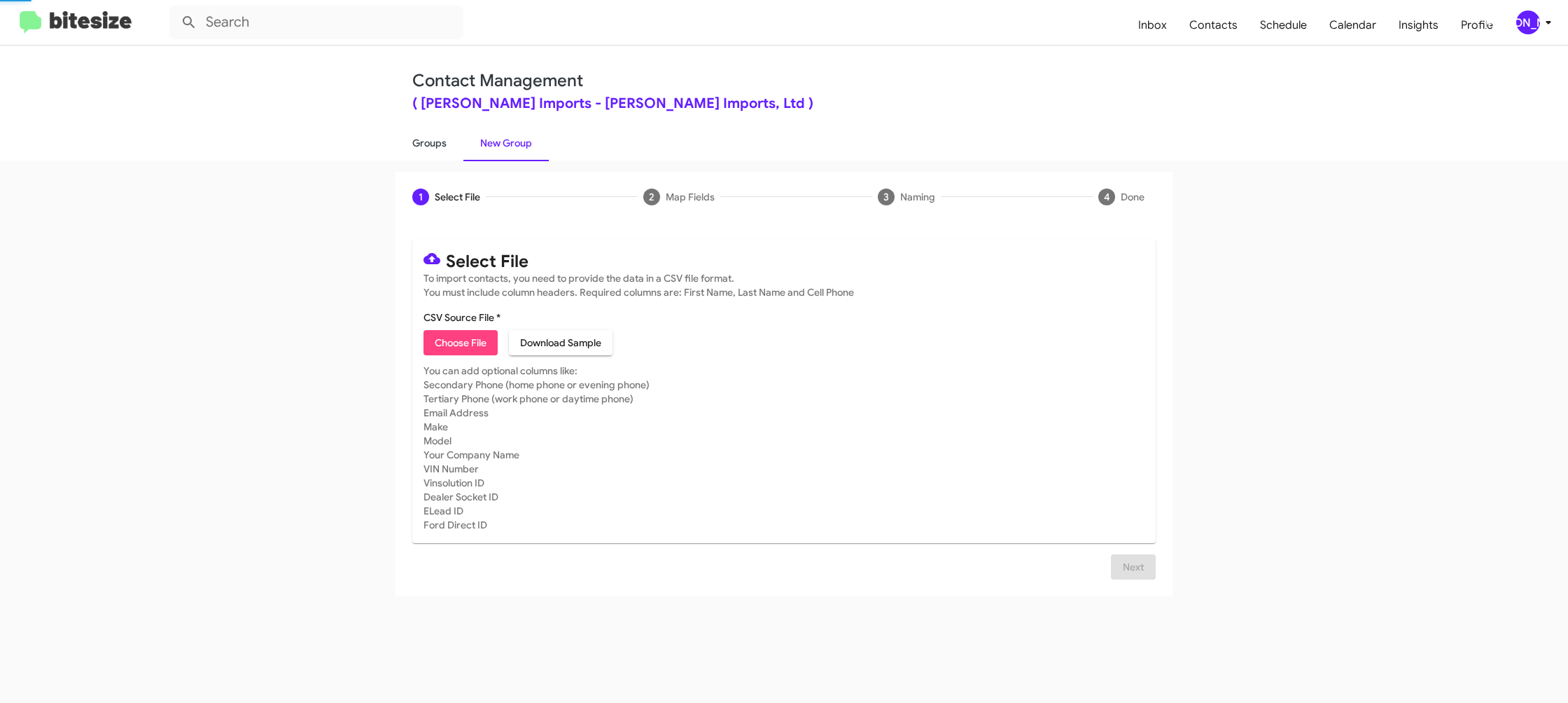
click at [427, 148] on link "Groups" at bounding box center [429, 143] width 68 height 36
type input "in:groups"
click at [430, 148] on link "Groups" at bounding box center [429, 143] width 68 height 36
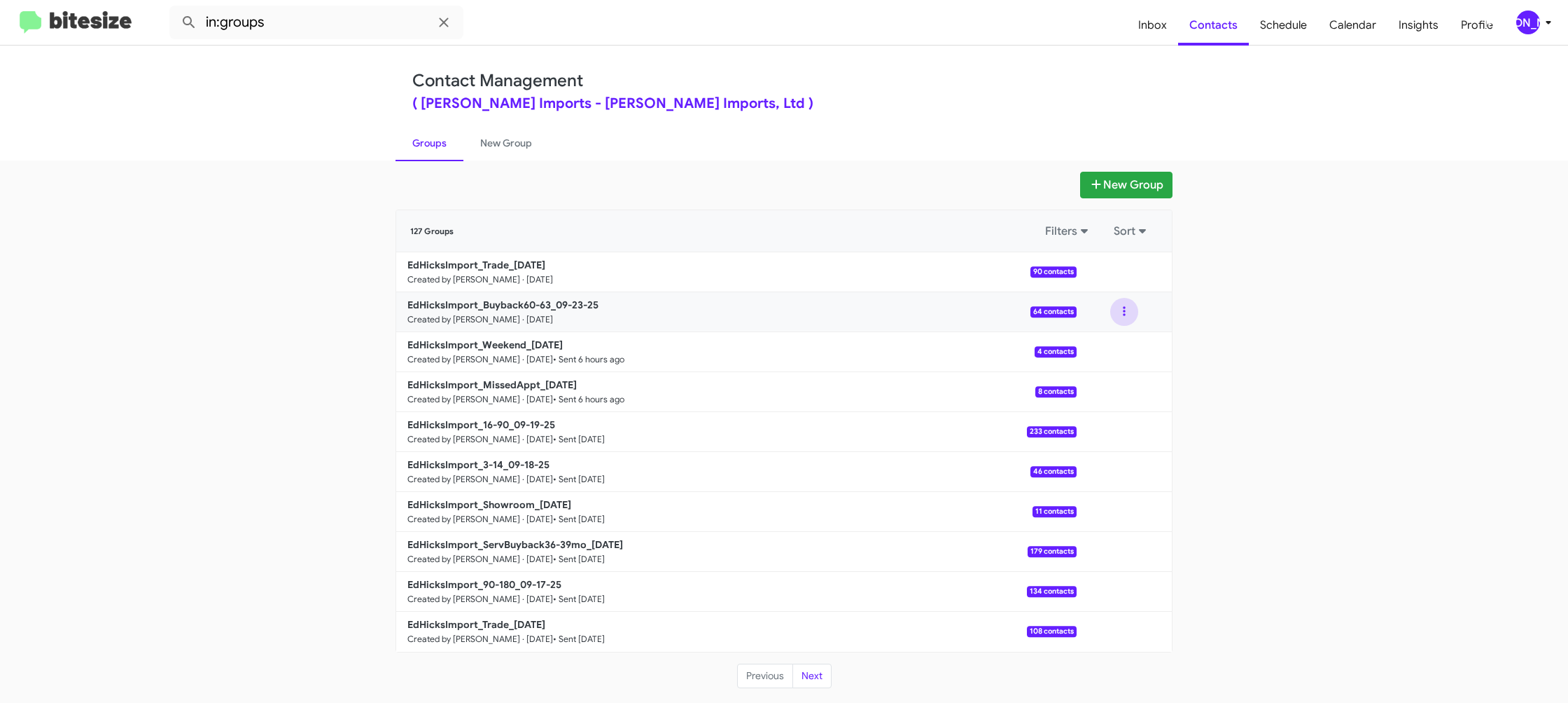
drag, startPoint x: 1132, startPoint y: 309, endPoint x: 1125, endPoint y: 325, distance: 17.5
click at [1132, 310] on button at bounding box center [1125, 312] width 28 height 28
click at [1120, 340] on button "View contacts" at bounding box center [1082, 350] width 112 height 34
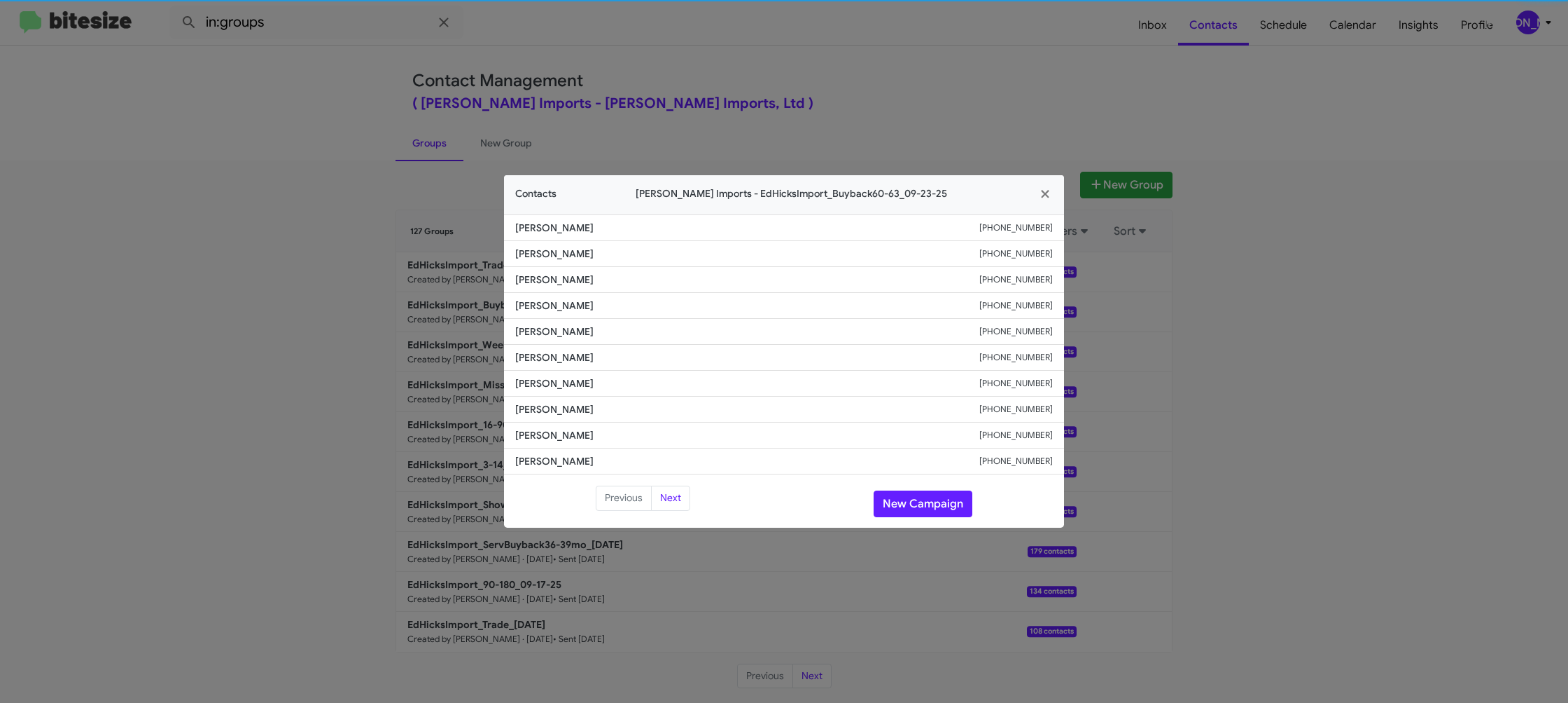
click at [543, 375] on li "Juan Grajeda +19562939953" at bounding box center [784, 383] width 560 height 26
copy span "Juan Grajeda"
click at [798, 29] on modal-container "Contacts Ed Hicks Imports - EdHicksImport_Buyback60-63_09-23-25 Jose Pena +1210…" at bounding box center [784, 352] width 1568 height 703
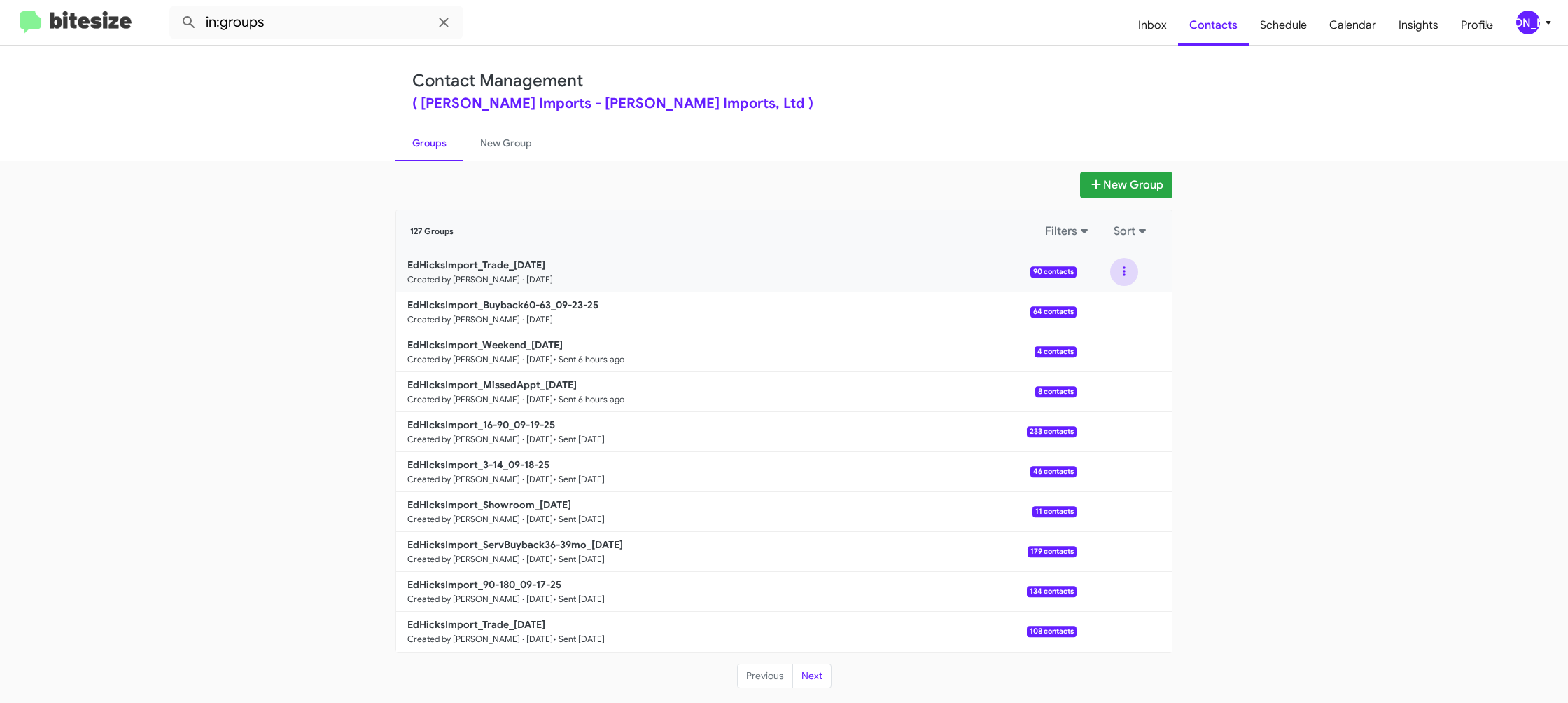
click at [1125, 275] on button at bounding box center [1125, 272] width 28 height 28
click at [1114, 299] on button "View contacts" at bounding box center [1082, 310] width 112 height 34
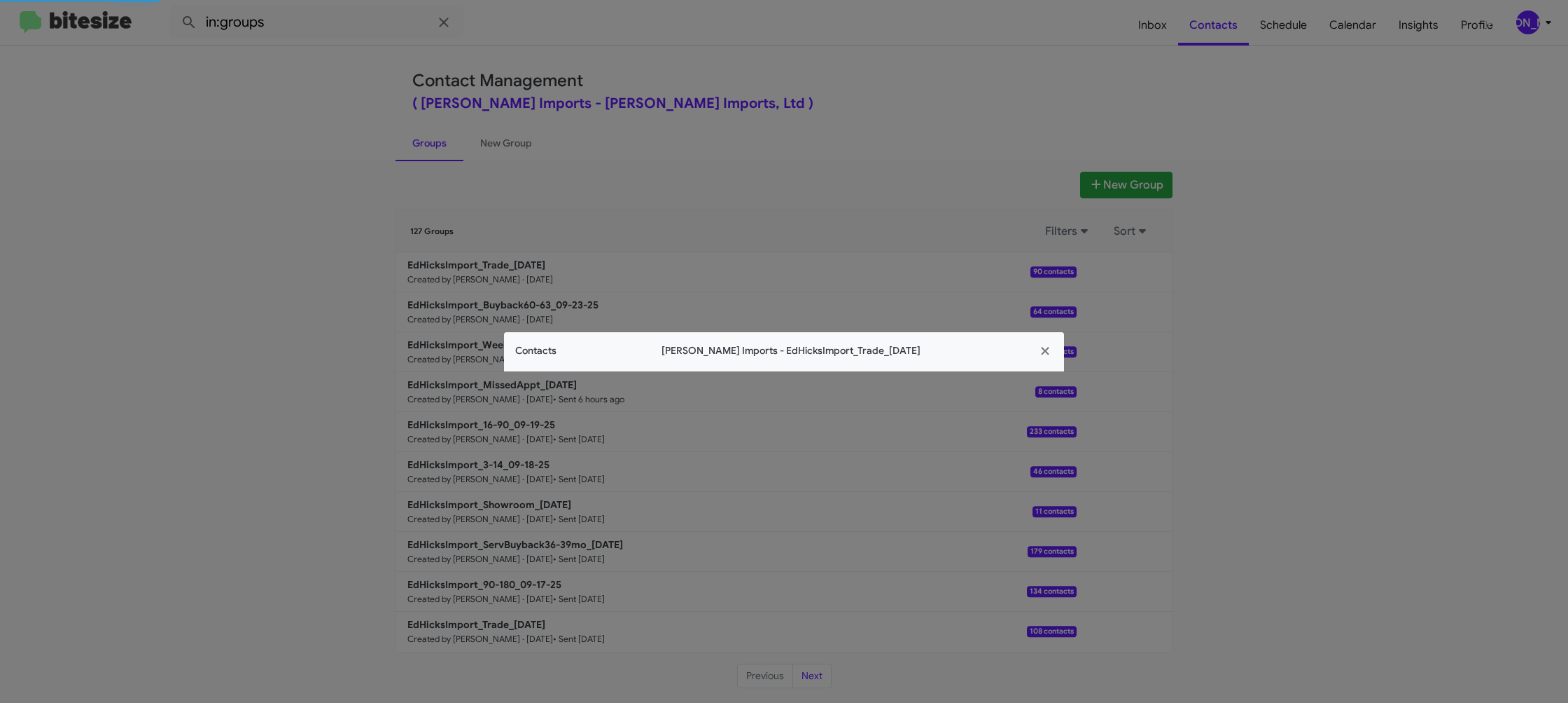
click at [539, 340] on div "Contacts Ed Hicks Imports - EdHicksImport_Trade_09-23-25" at bounding box center [784, 351] width 560 height 39
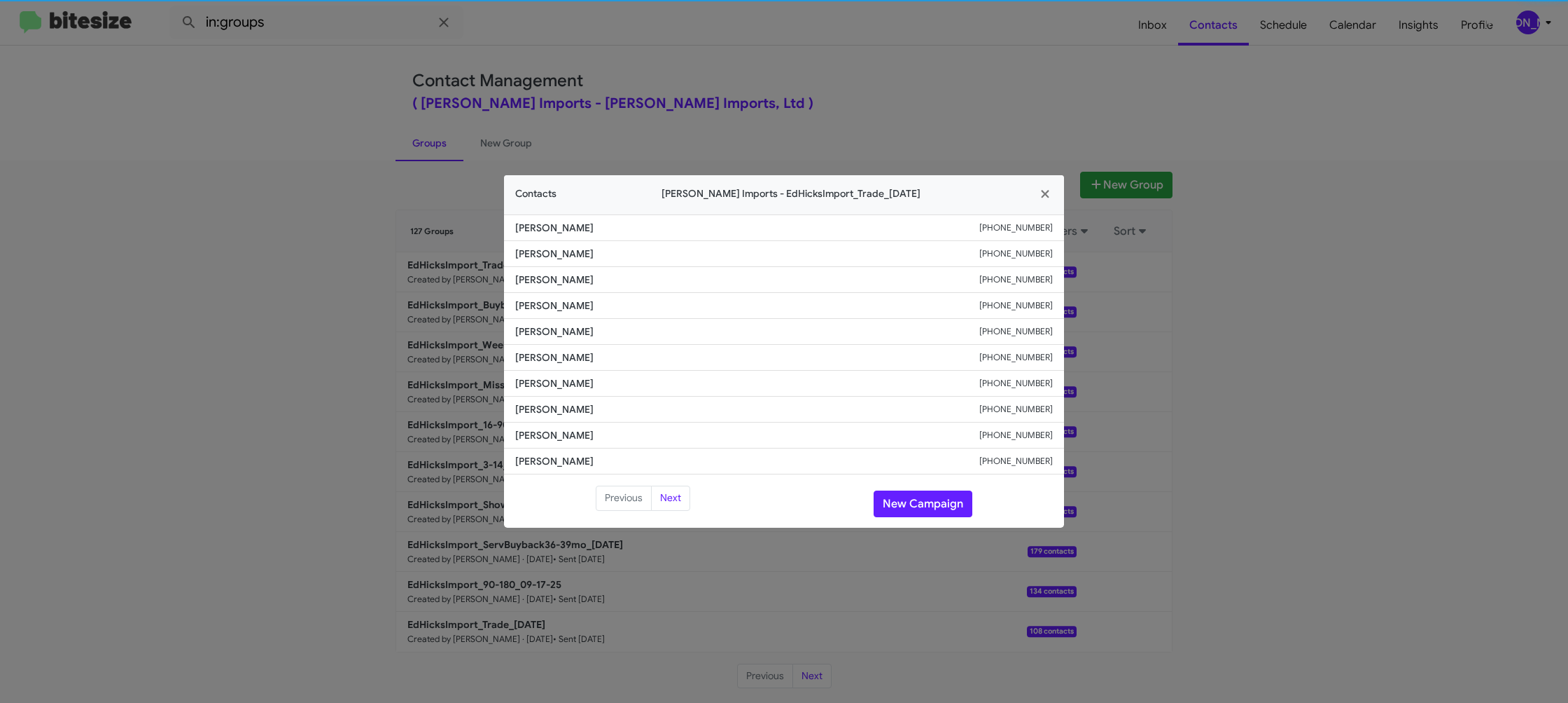
click at [539, 340] on li "Yvonne Espejel +13617795493" at bounding box center [784, 332] width 560 height 26
drag, startPoint x: 386, startPoint y: 193, endPoint x: 439, endPoint y: 233, distance: 66.4
click at [394, 197] on modal-container "Contacts Ed Hicks Imports - EdHicksImport_Trade_09-23-25 David Shely +136144288…" at bounding box center [784, 352] width 1568 height 703
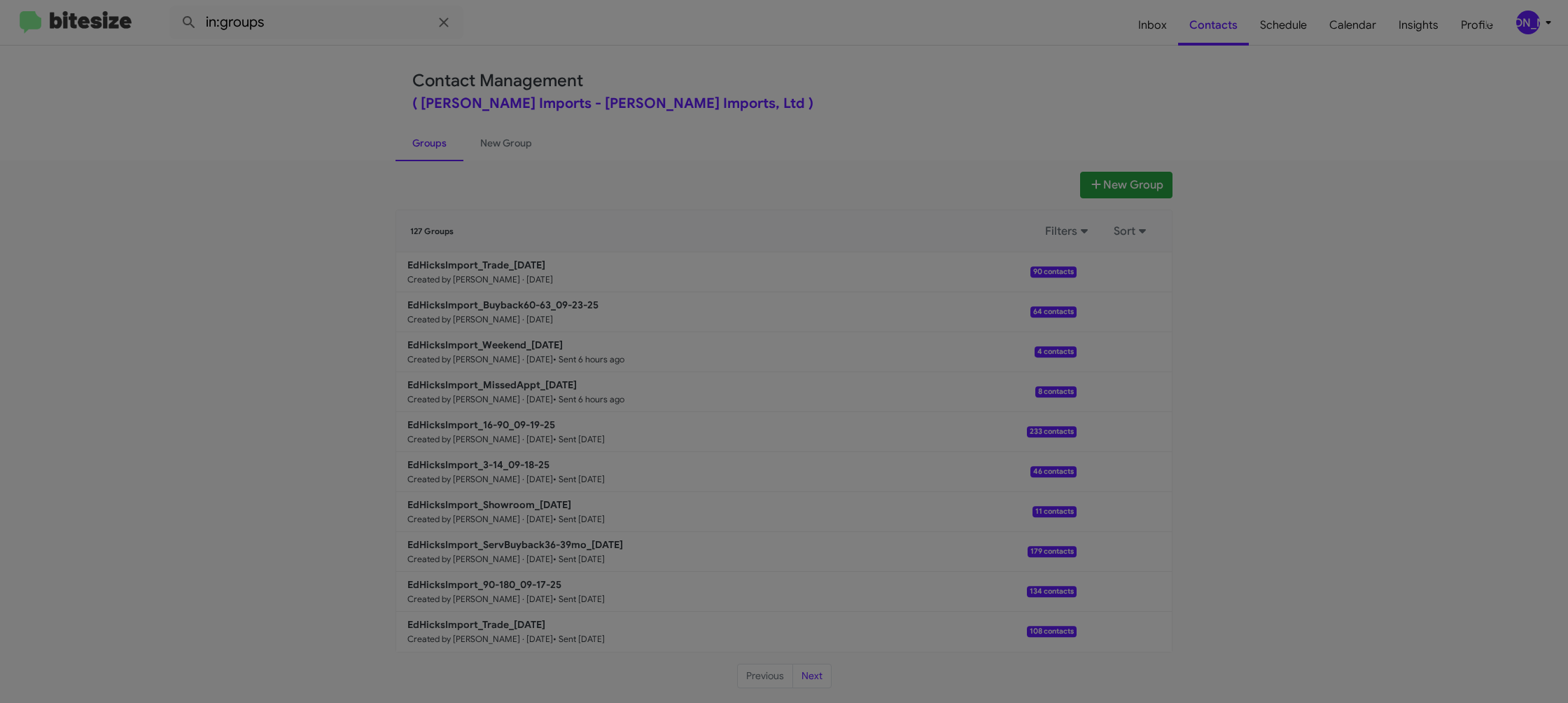
click at [527, 311] on p "EdHicksImport_Buyback60-63_09-23-25" at bounding box center [736, 305] width 658 height 14
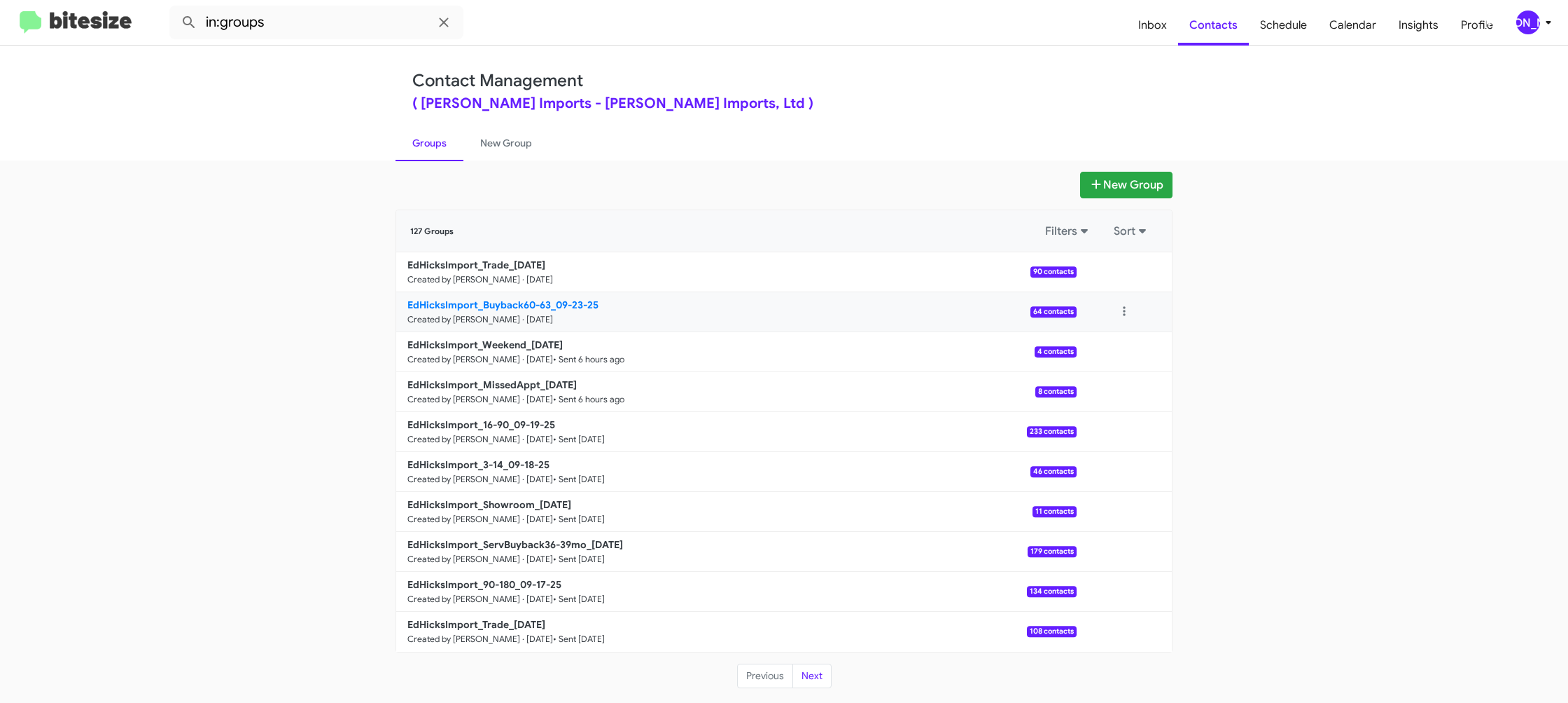
click at [527, 311] on p "EdHicksImport_Buyback60-63_09-23-25" at bounding box center [736, 305] width 658 height 14
drag, startPoint x: 527, startPoint y: 311, endPoint x: 404, endPoint y: 92, distance: 251.2
click at [527, 309] on p "EdHicksImport_Buyback60-63_09-23-25" at bounding box center [736, 305] width 658 height 14
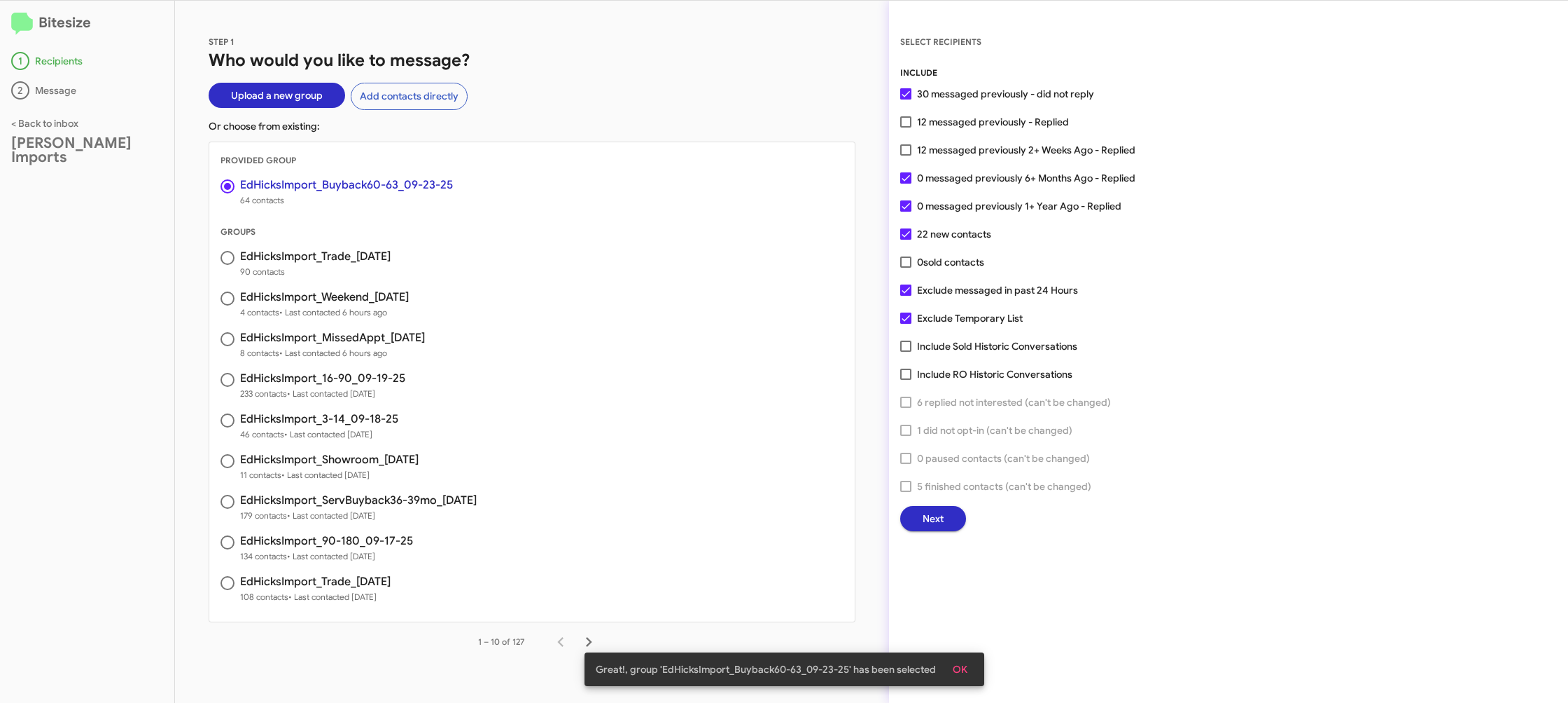
click at [937, 510] on span "Next" at bounding box center [933, 517] width 21 height 25
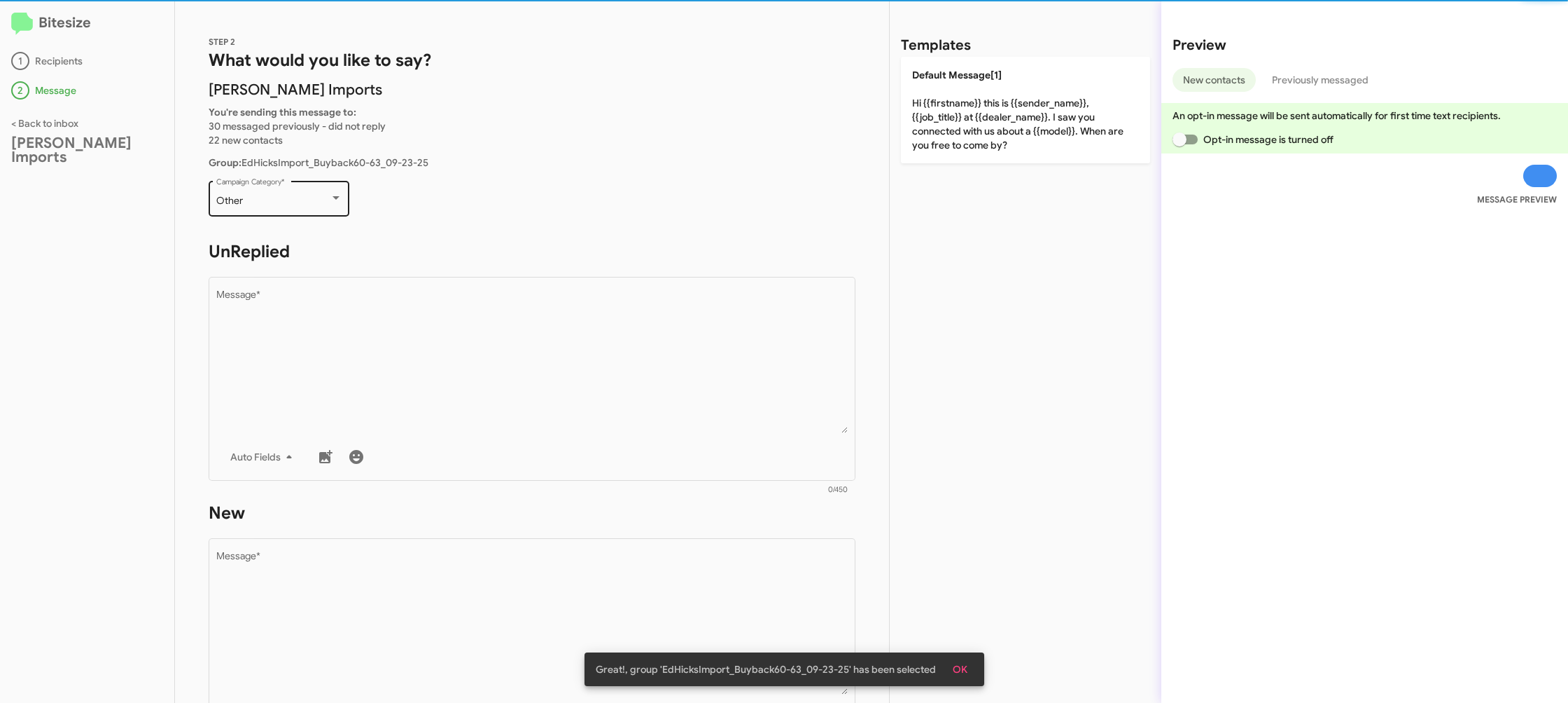
click at [294, 220] on div "Other Campaign Category *" at bounding box center [278, 205] width 141 height 49
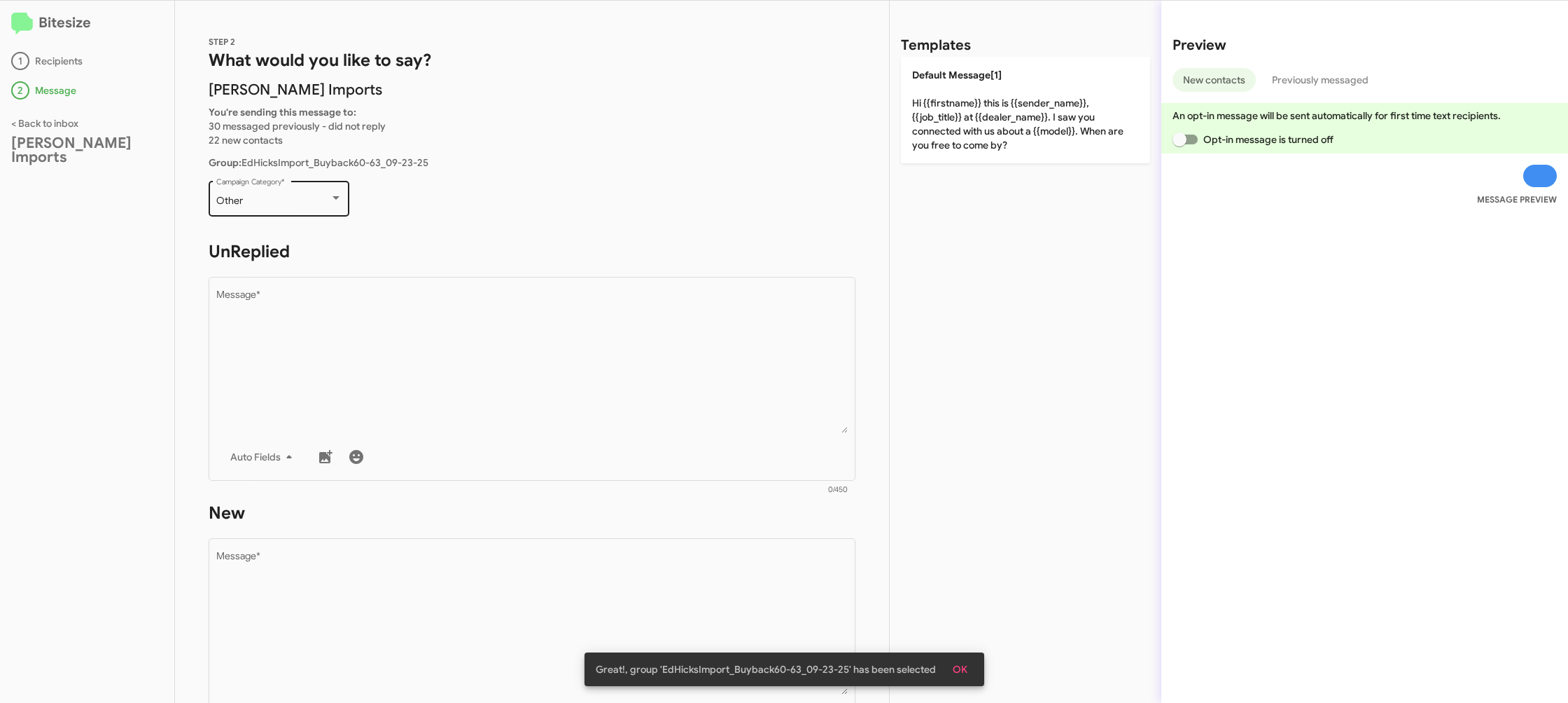
click at [290, 208] on div "Other Campaign Category *" at bounding box center [279, 197] width 126 height 39
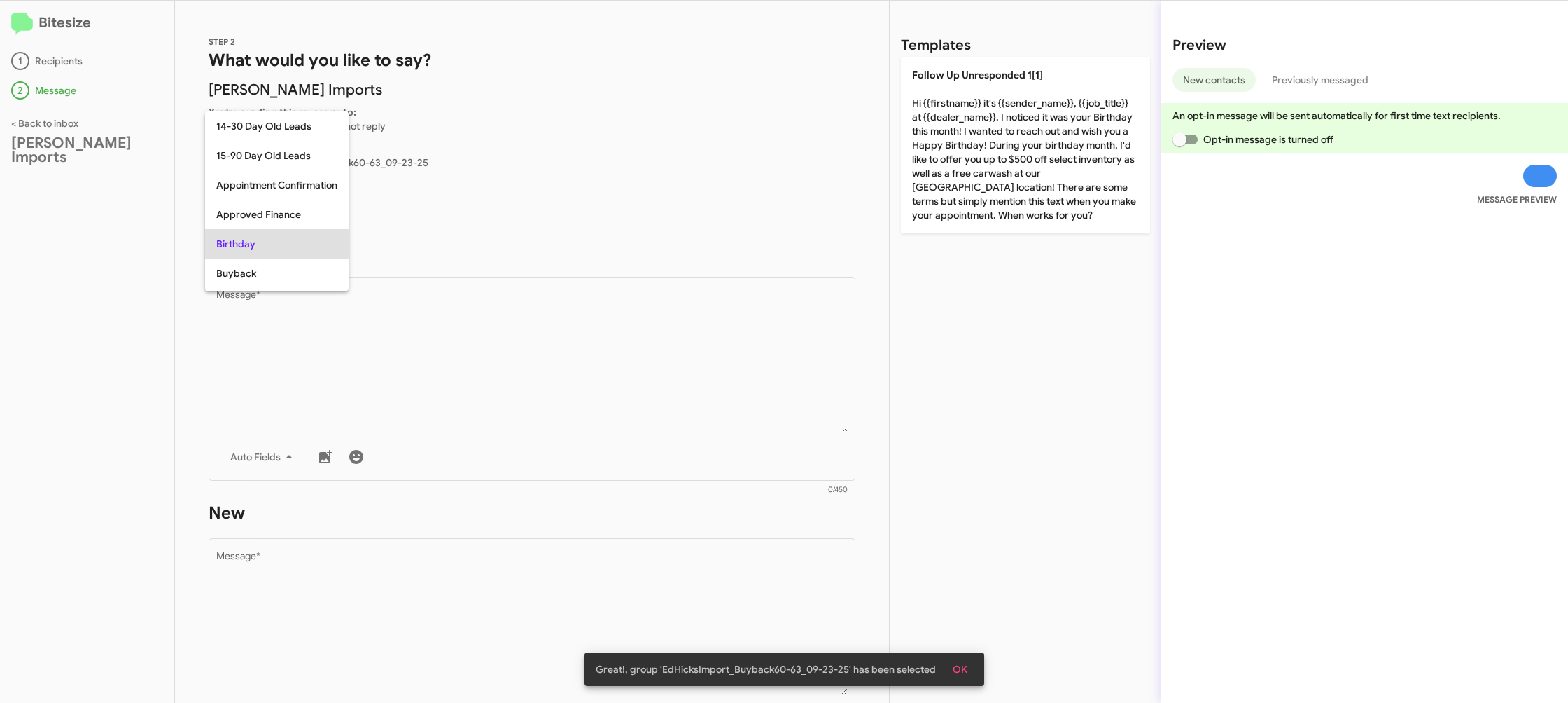
scroll to position [43, 0]
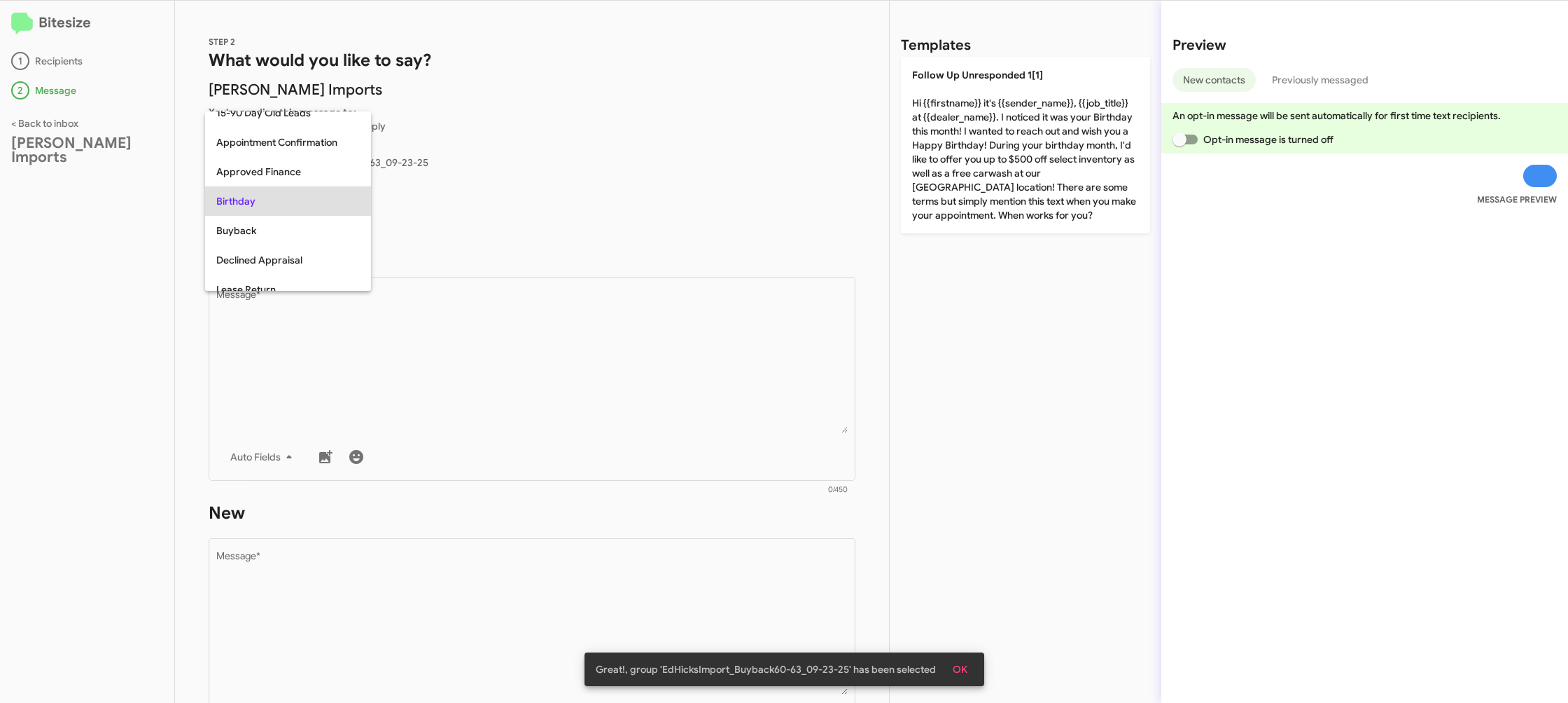
click at [290, 208] on span "Birthday" at bounding box center [288, 201] width 144 height 29
click at [291, 208] on div "Birthday Campaign Category *" at bounding box center [279, 197] width 126 height 39
click at [283, 223] on span "Buyback" at bounding box center [288, 225] width 144 height 29
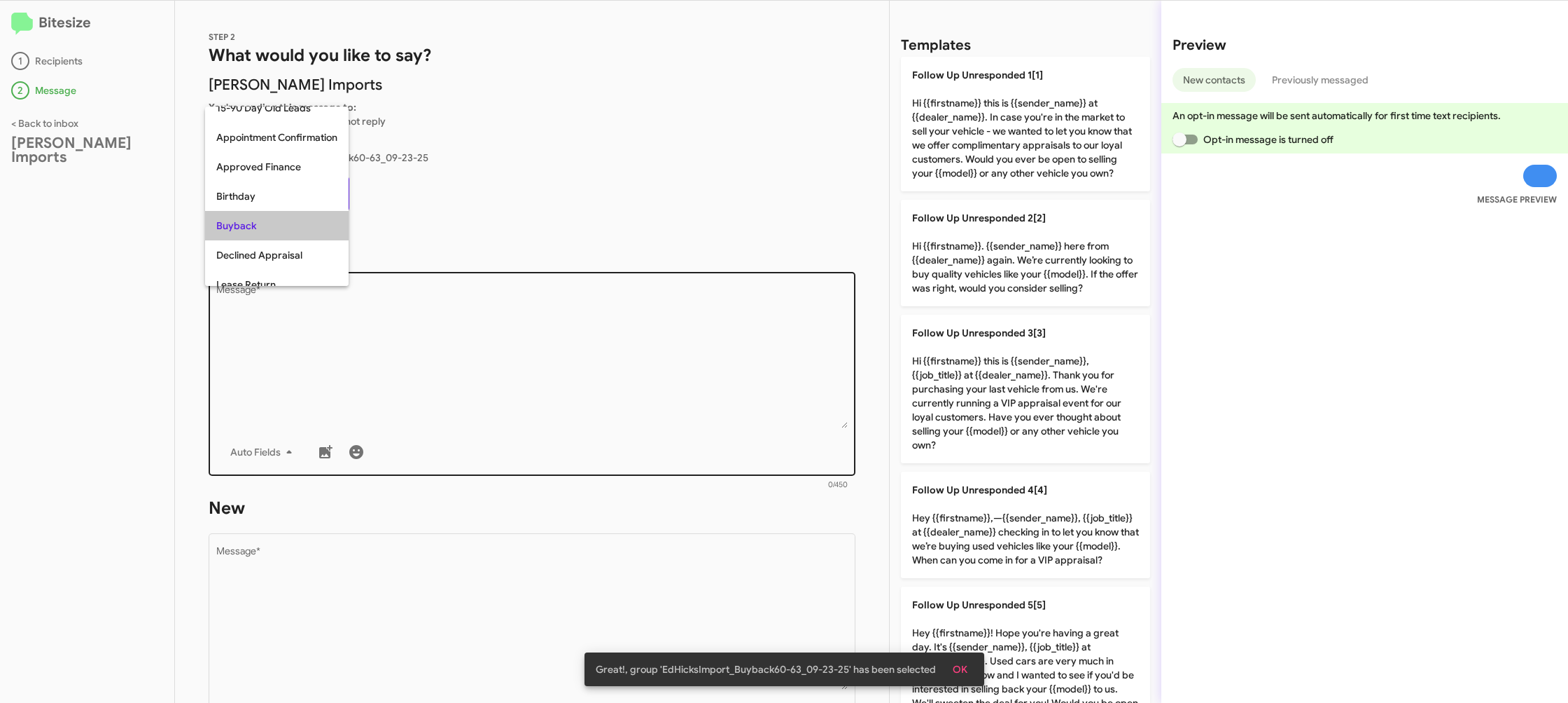
click at [478, 324] on textarea "Message *" at bounding box center [532, 355] width 632 height 143
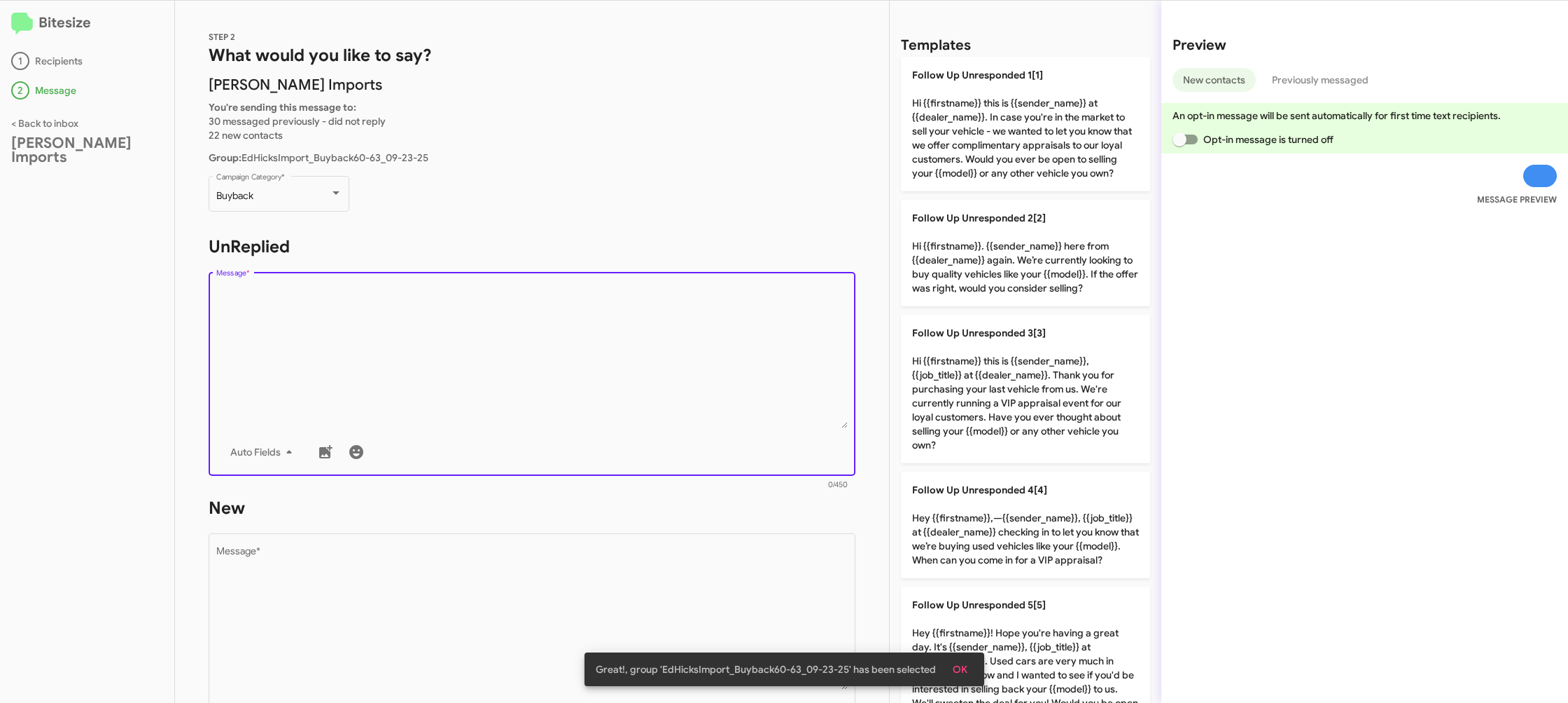
click at [484, 328] on textarea "Message *" at bounding box center [532, 355] width 632 height 143
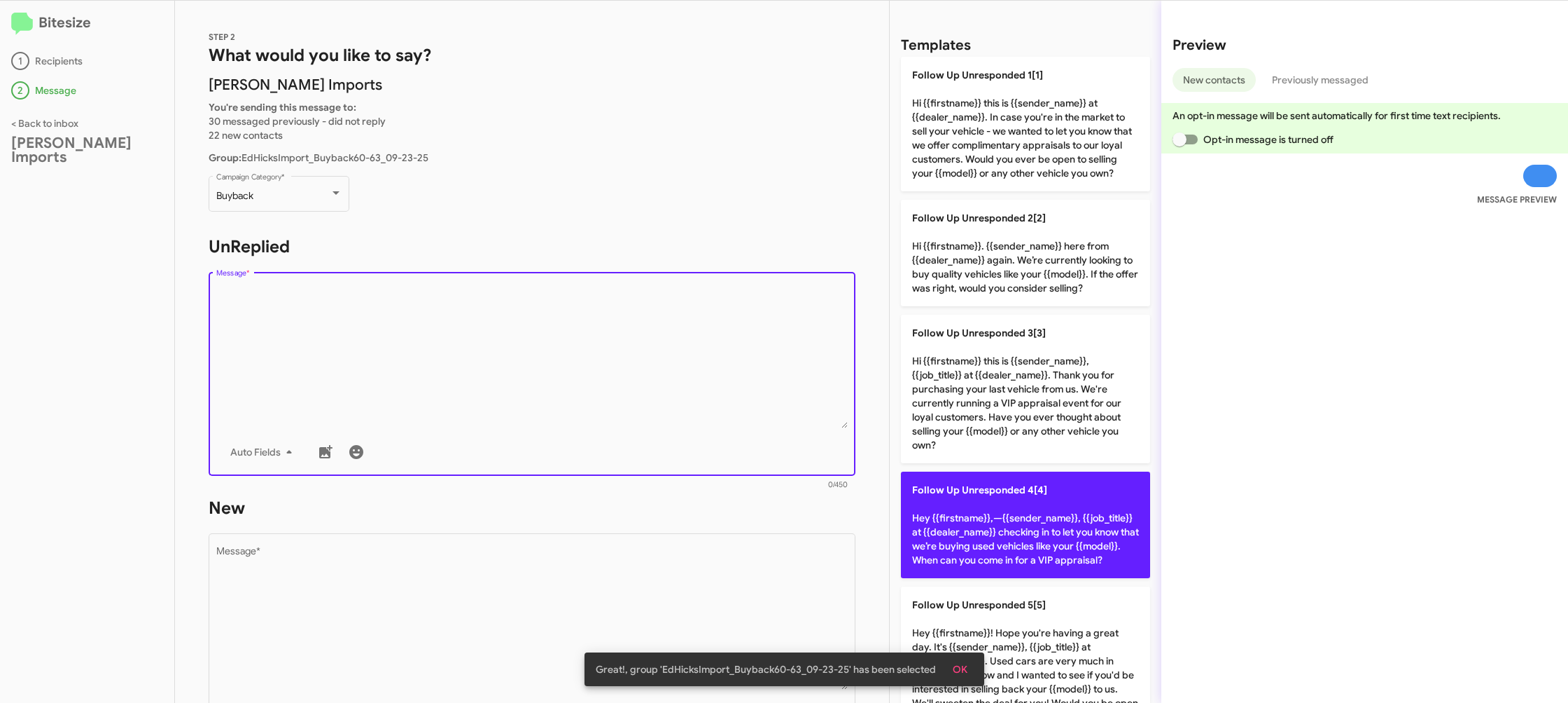
scroll to position [6, 0]
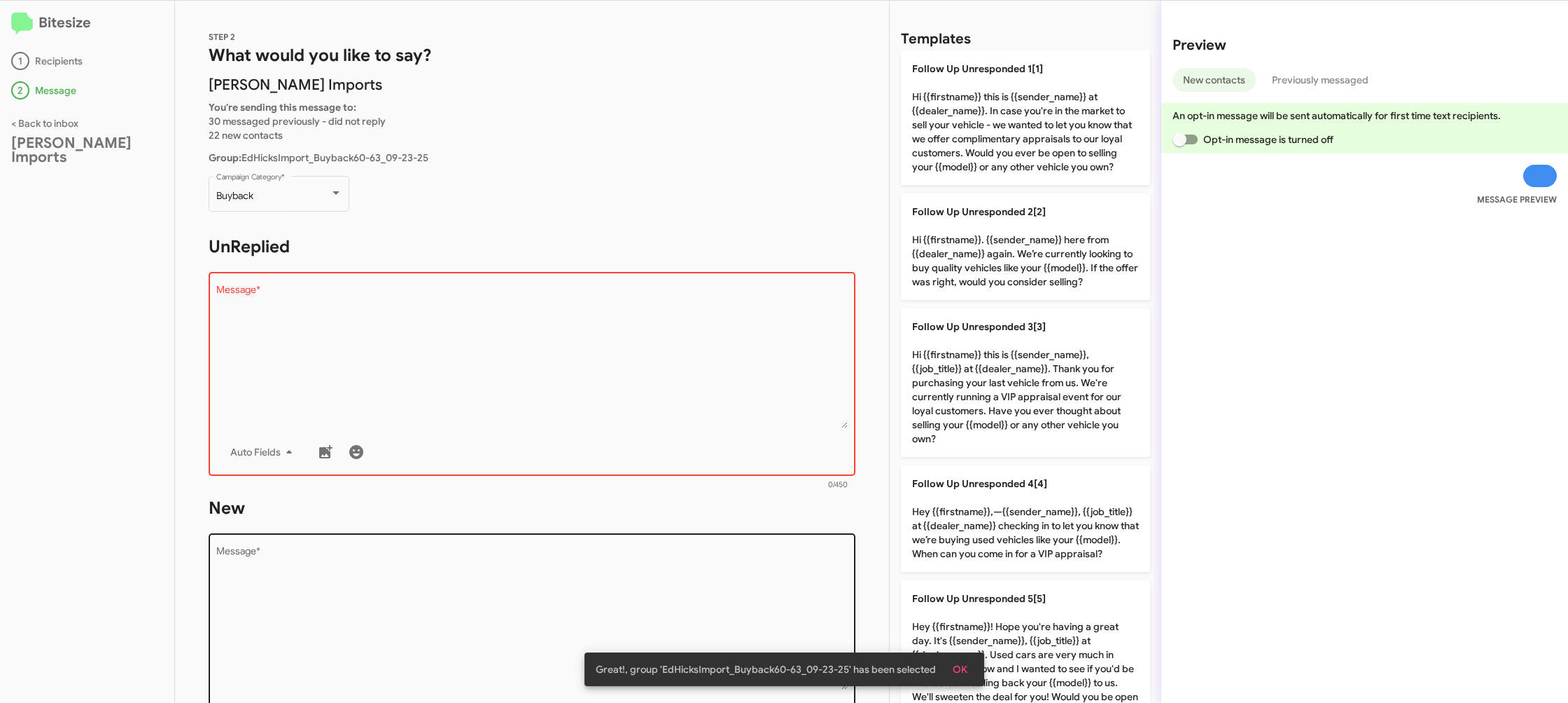
drag, startPoint x: 992, startPoint y: 497, endPoint x: 665, endPoint y: 559, distance: 332.8
click at [987, 498] on p "Follow Up Unresponded 4[4] Hey {{firstname}},—{{sender_name}}, {{job_title}} at…" at bounding box center [1026, 518] width 250 height 107
type textarea "Hey {{firstname}},—{{sender_name}}, {{job_title}} at {{dealer_name}} checking i…"
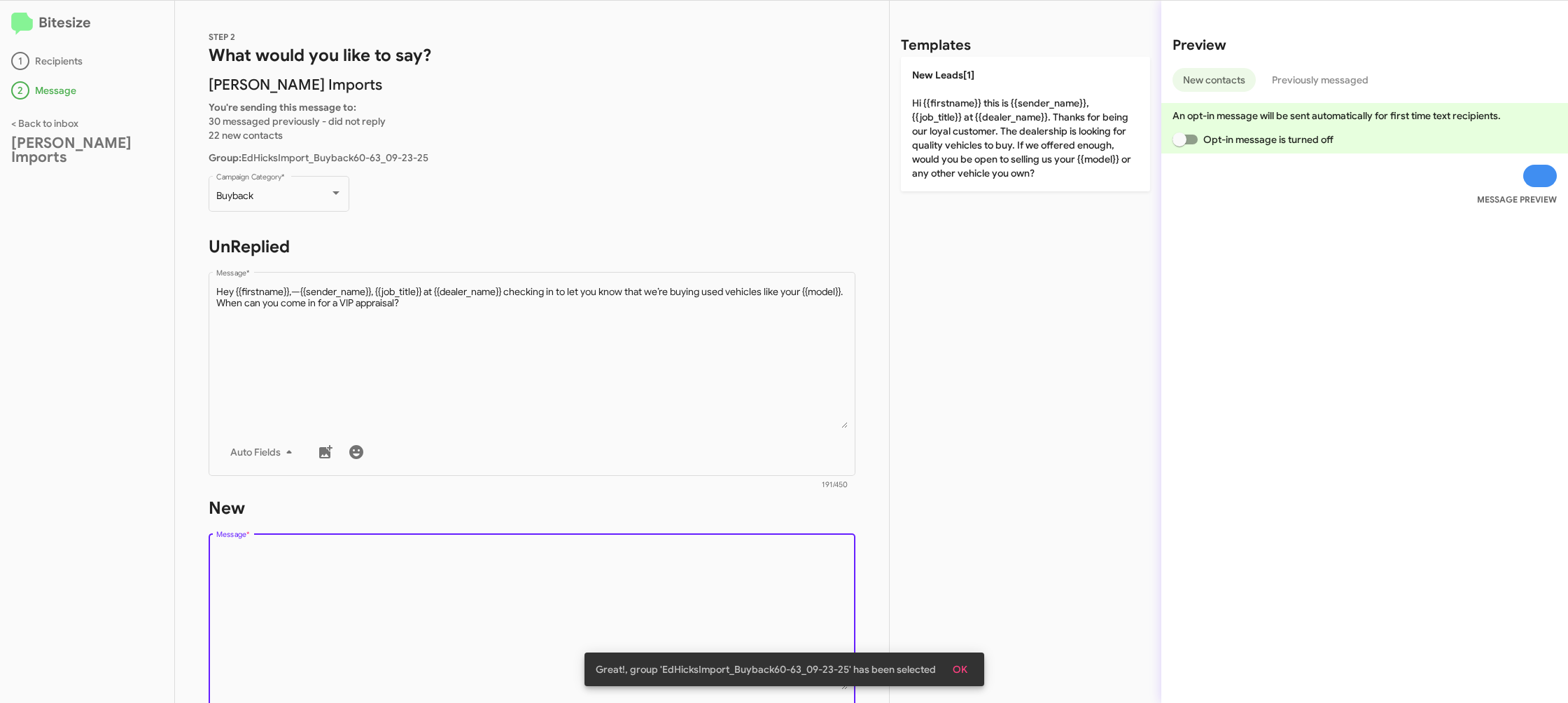
click at [665, 559] on textarea "Message *" at bounding box center [532, 617] width 632 height 143
drag, startPoint x: 665, startPoint y: 559, endPoint x: 946, endPoint y: 236, distance: 428.1
click at [760, 447] on div "STEP 2 What would you like to say? Ed Hicks Imports You're sending this message…" at bounding box center [531, 352] width 714 height 702
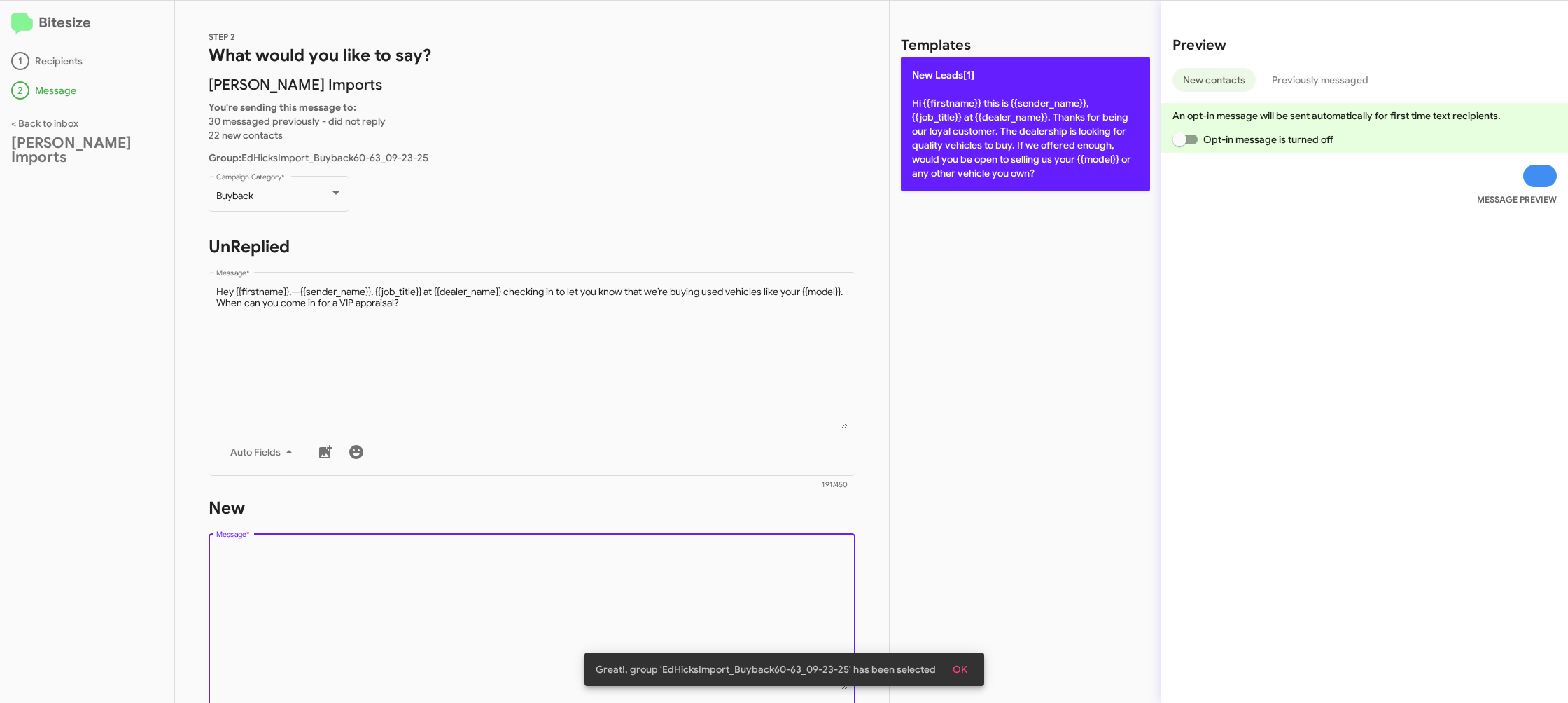
drag, startPoint x: 984, startPoint y: 196, endPoint x: 942, endPoint y: 179, distance: 45.3
click at [984, 196] on div "Templates New Leads[1] Hi {{firstname}} this is {{sender_name}}, {{job_title}} …" at bounding box center [1026, 352] width 271 height 702
drag, startPoint x: 946, startPoint y: 173, endPoint x: 879, endPoint y: 192, distance: 69.6
click at [946, 174] on p "New Leads[1] Hi {{firstname}} this is {{sender_name}}, {{job_title}} at {{deale…" at bounding box center [1026, 124] width 250 height 135
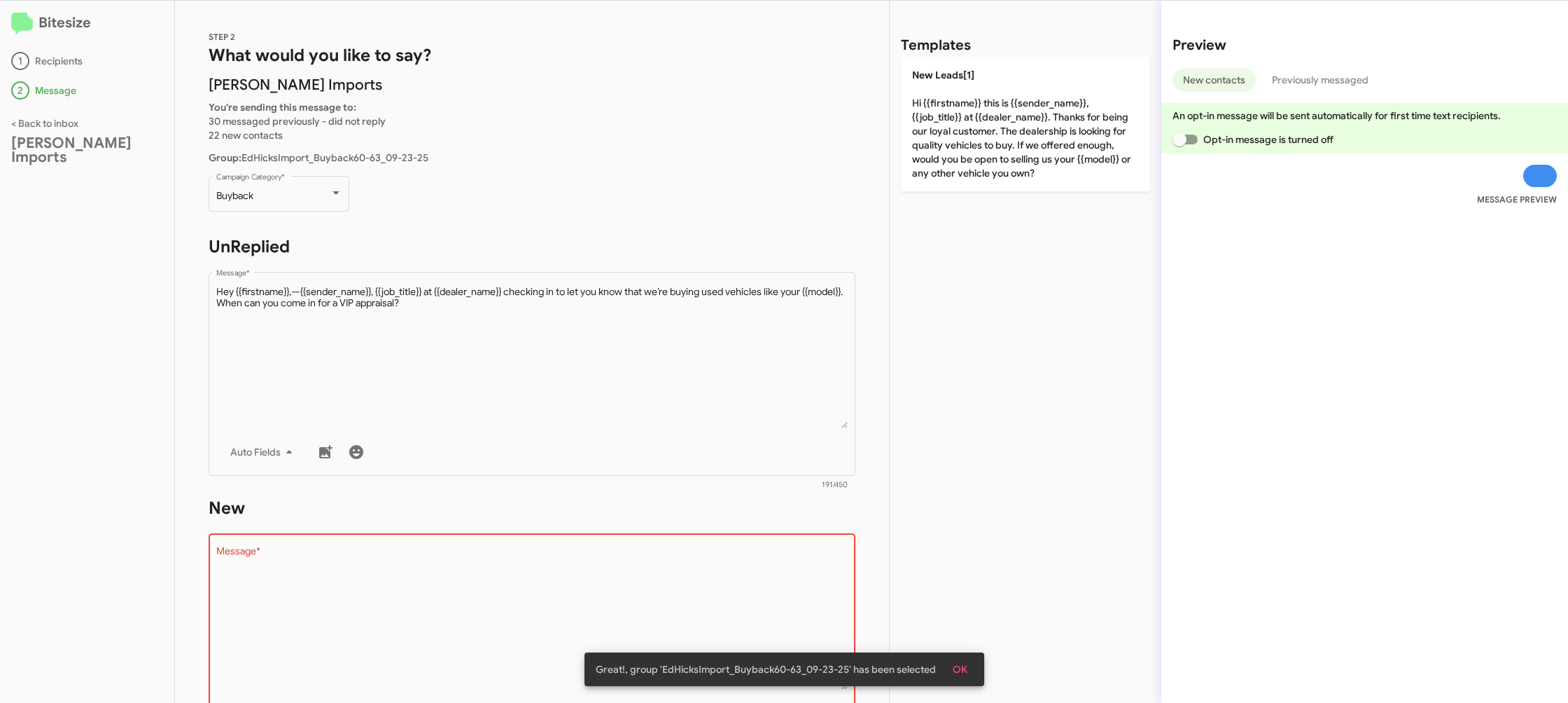
type textarea "Hi {{firstname}} this is {{sender_name}}, {{job_title}} at {{dealer_name}}. Tha…"
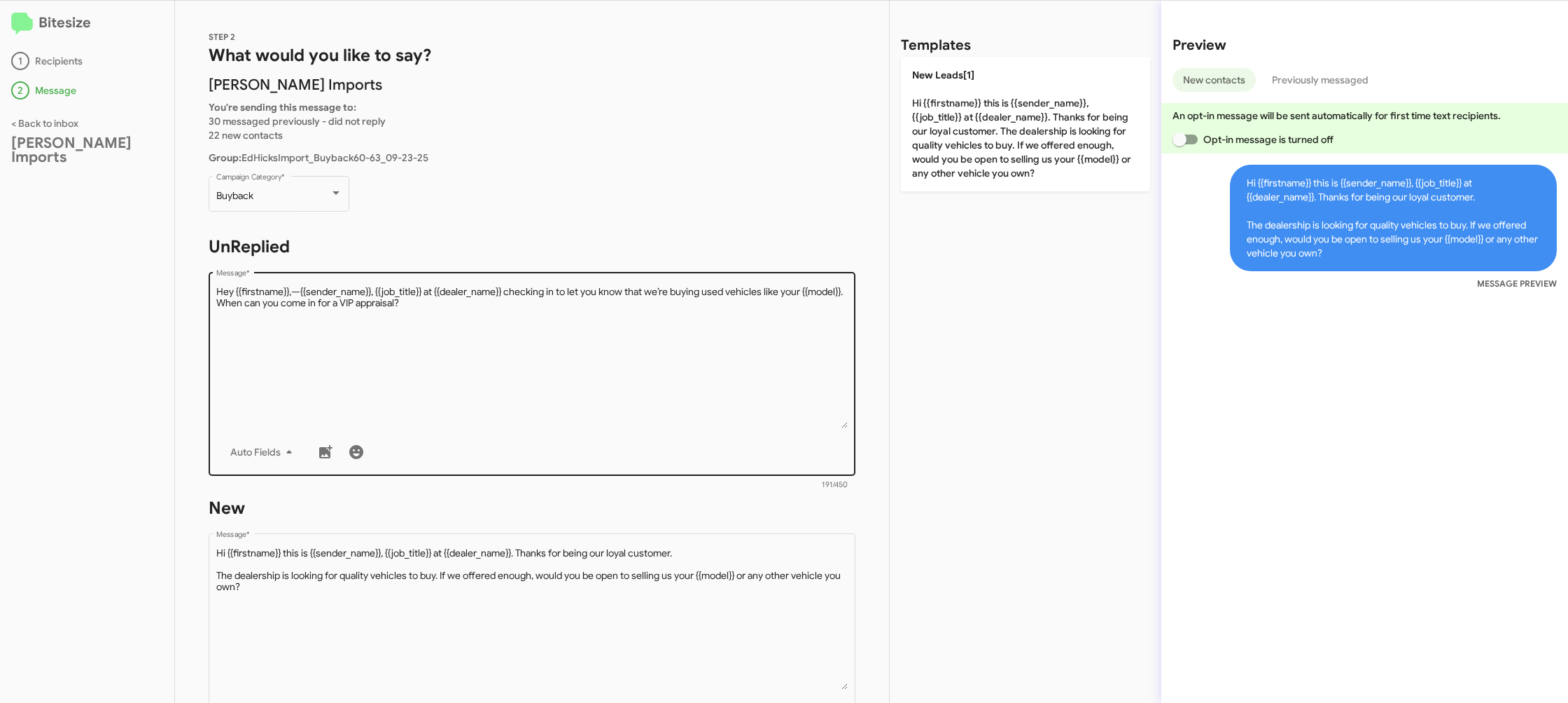
scroll to position [236, 0]
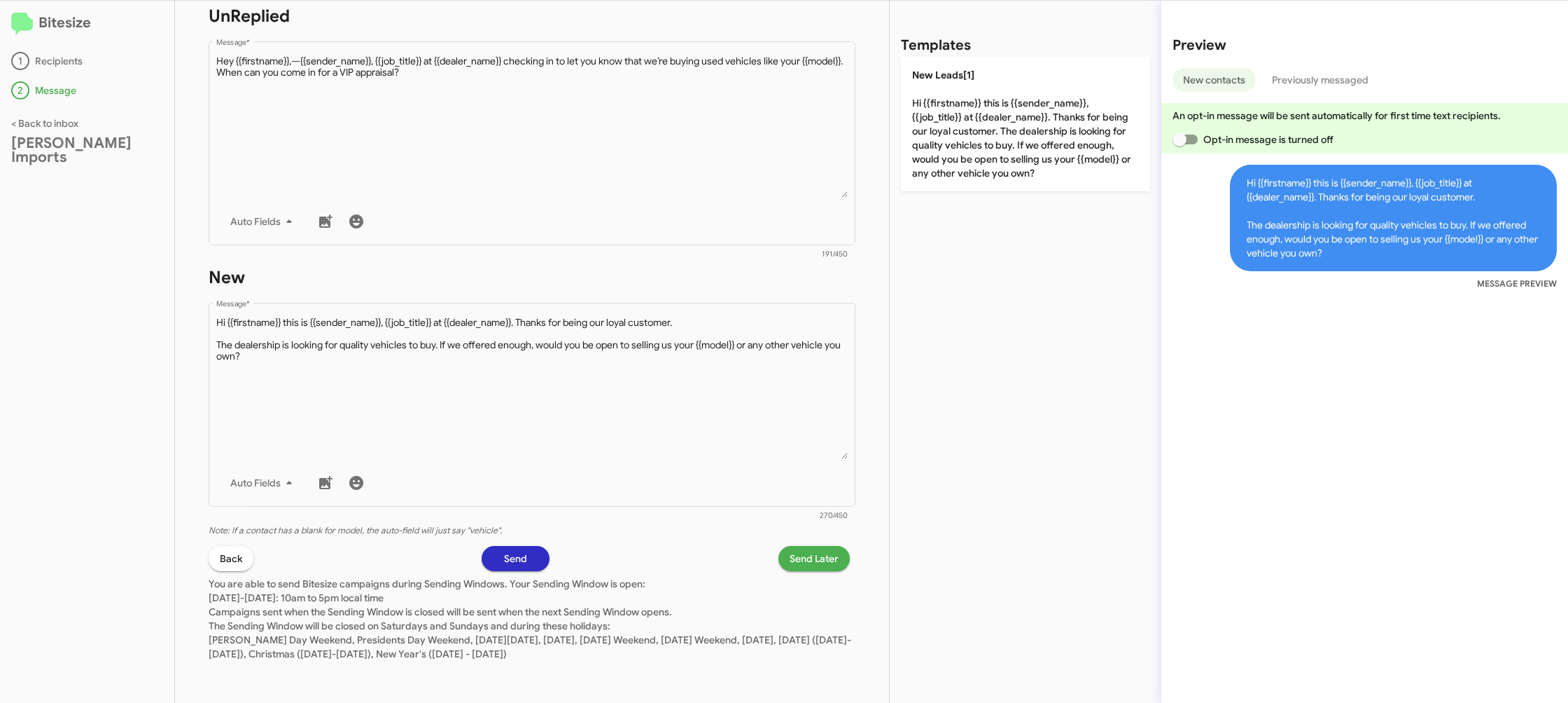
click at [800, 550] on span "Send Later" at bounding box center [813, 557] width 49 height 25
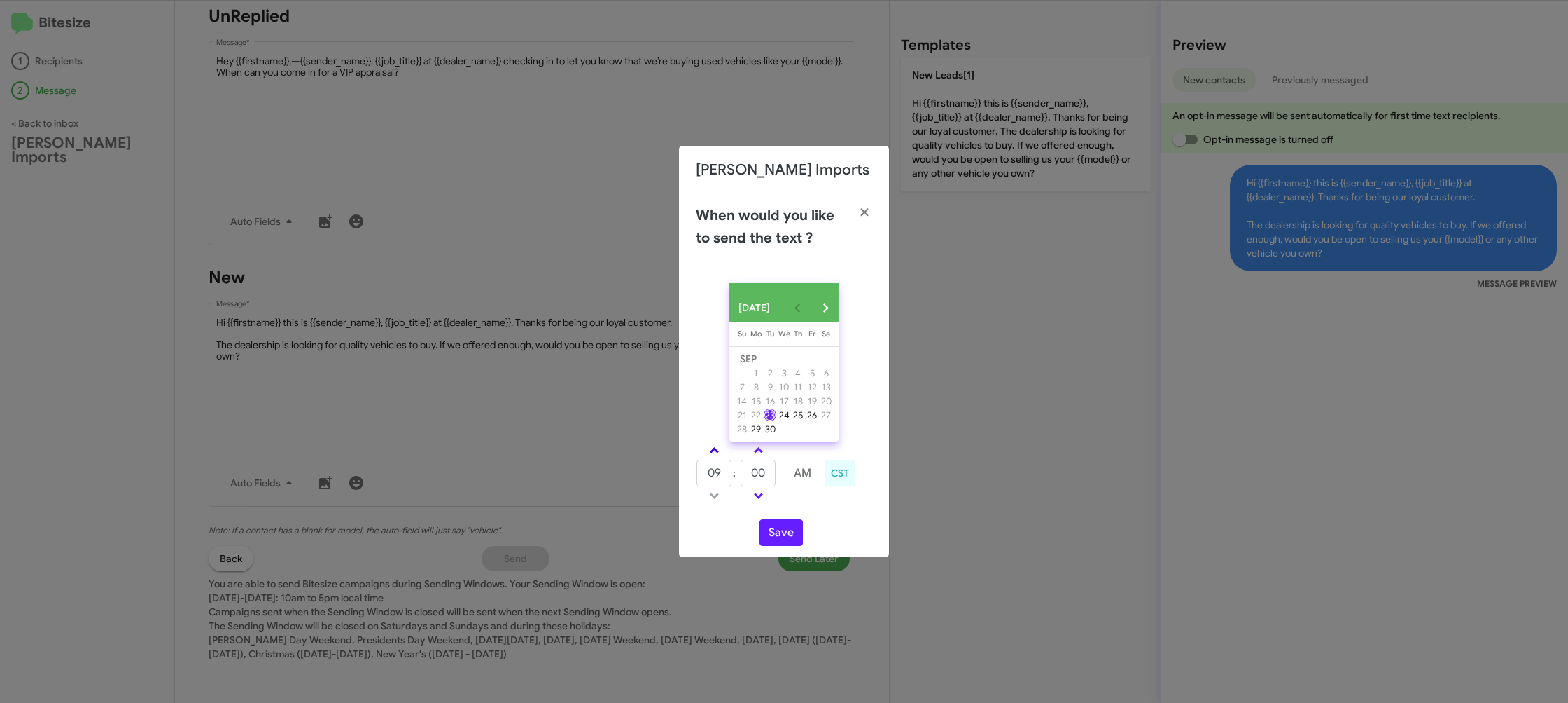
click at [718, 455] on span at bounding box center [714, 451] width 9 height 9
click at [719, 454] on link at bounding box center [715, 450] width 25 height 16
click at [719, 452] on link at bounding box center [715, 450] width 25 height 16
click at [719, 451] on link at bounding box center [715, 450] width 25 height 16
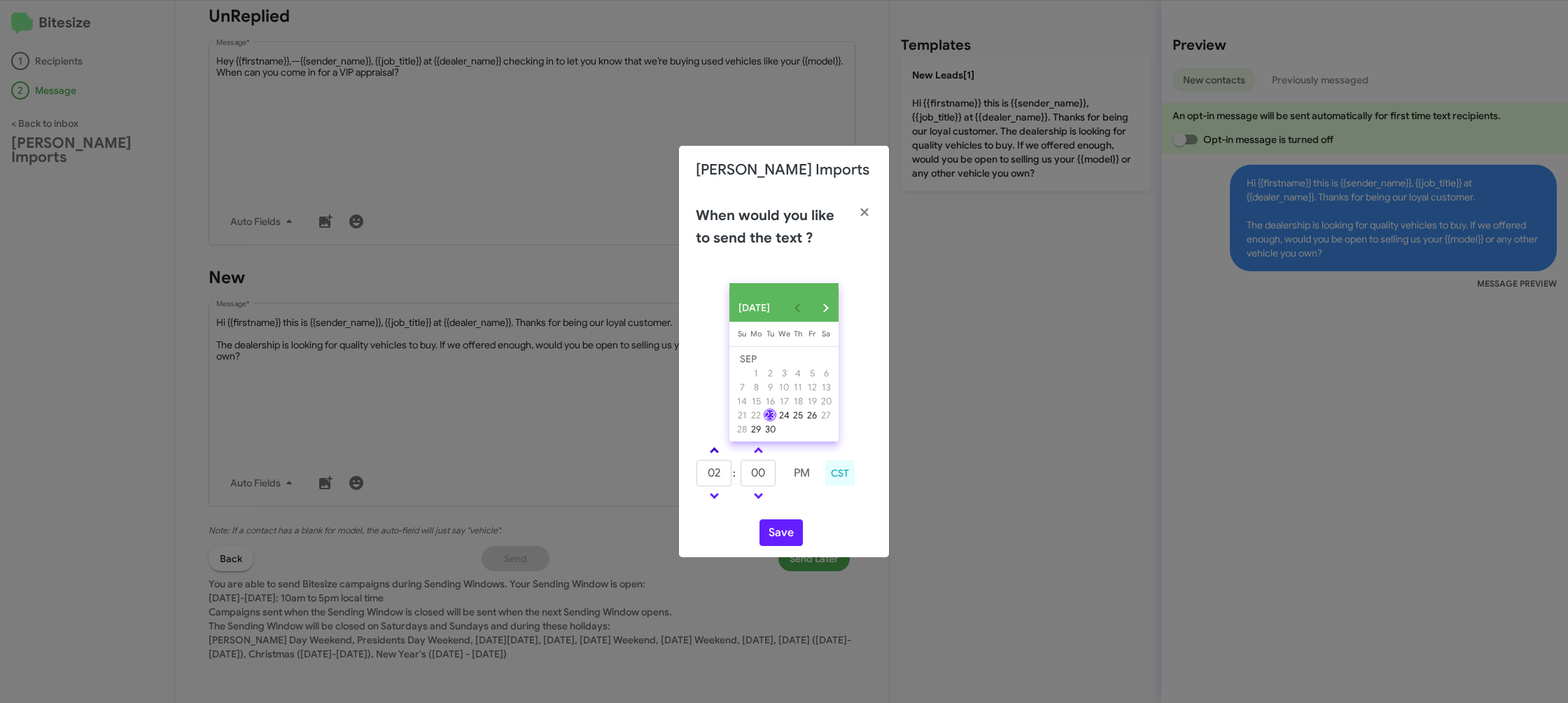
click at [719, 451] on link at bounding box center [715, 450] width 25 height 16
type input "05"
click at [764, 475] on input "00" at bounding box center [758, 472] width 35 height 27
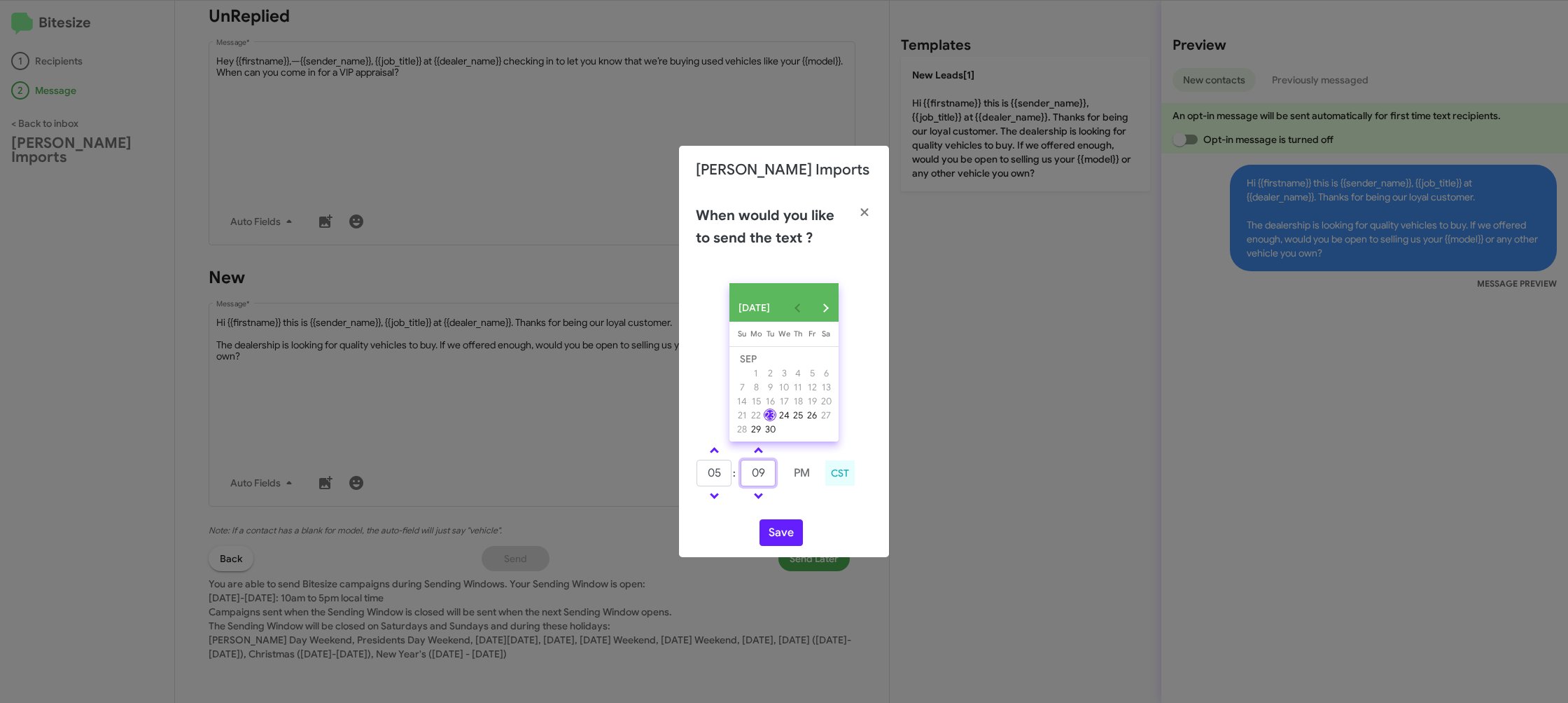
type input "09"
click at [822, 516] on div "SEP 2025 Sunday Su Monday Mo Tuesday Tu Wednesday We Thursday Th Friday Fr Satu…" at bounding box center [784, 413] width 210 height 285
click at [789, 534] on button "Save" at bounding box center [781, 532] width 43 height 27
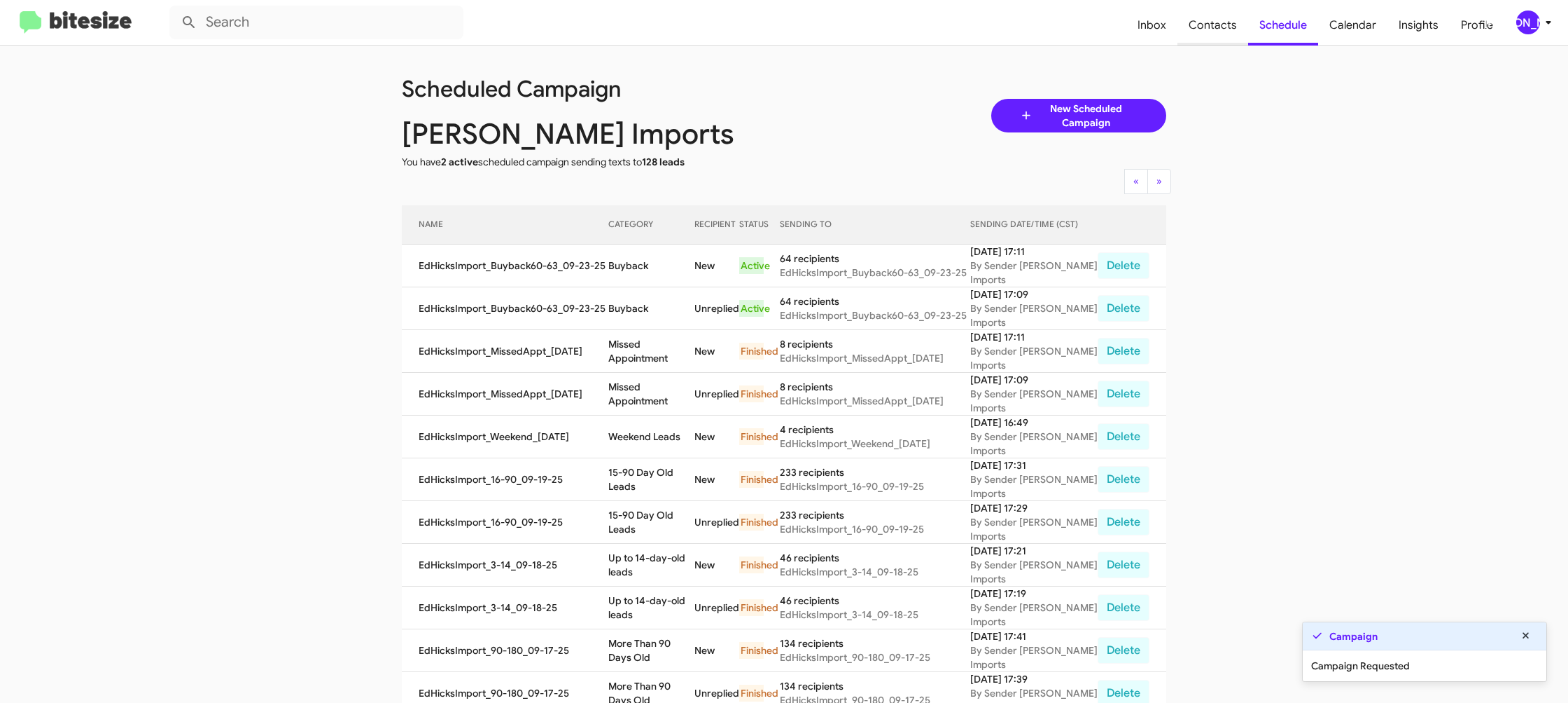
click at [1216, 30] on span "Contacts" at bounding box center [1213, 25] width 71 height 41
type input "in:groups"
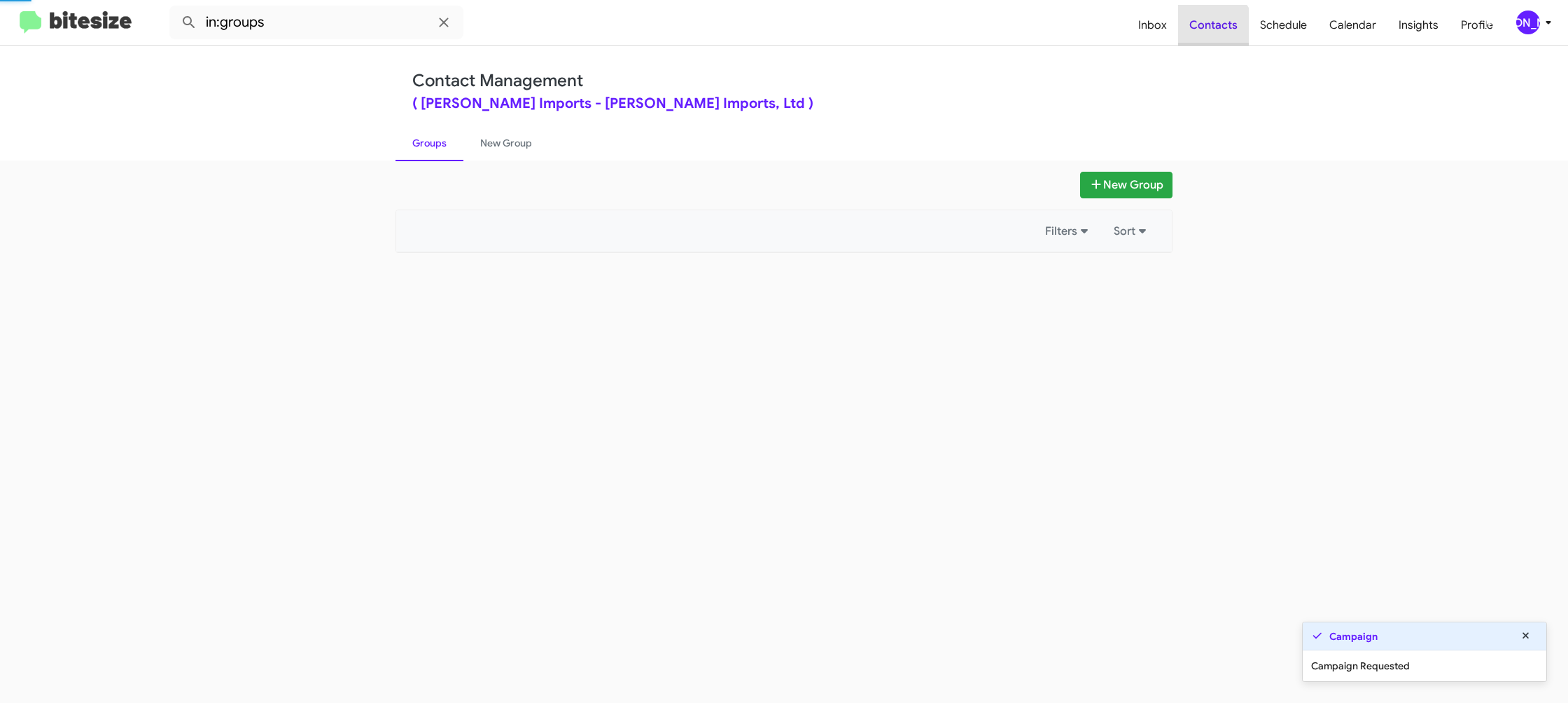
click at [1216, 30] on span "Contacts" at bounding box center [1214, 25] width 71 height 41
drag, startPoint x: 1216, startPoint y: 30, endPoint x: 585, endPoint y: 184, distance: 649.5
click at [1214, 30] on span "Contacts" at bounding box center [1214, 25] width 71 height 41
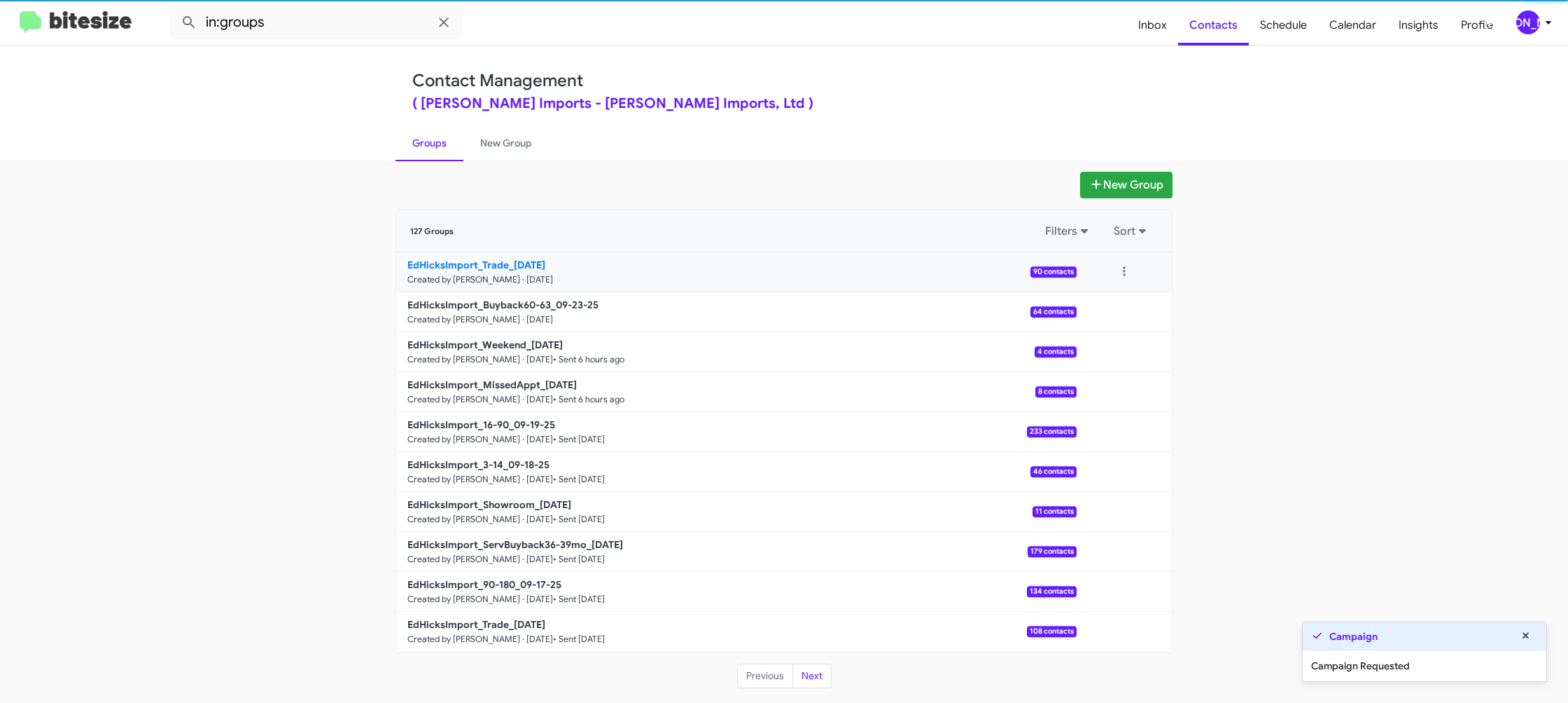
click at [529, 264] on b "EdHicksImport_Trade_09-23-25" at bounding box center [476, 265] width 138 height 13
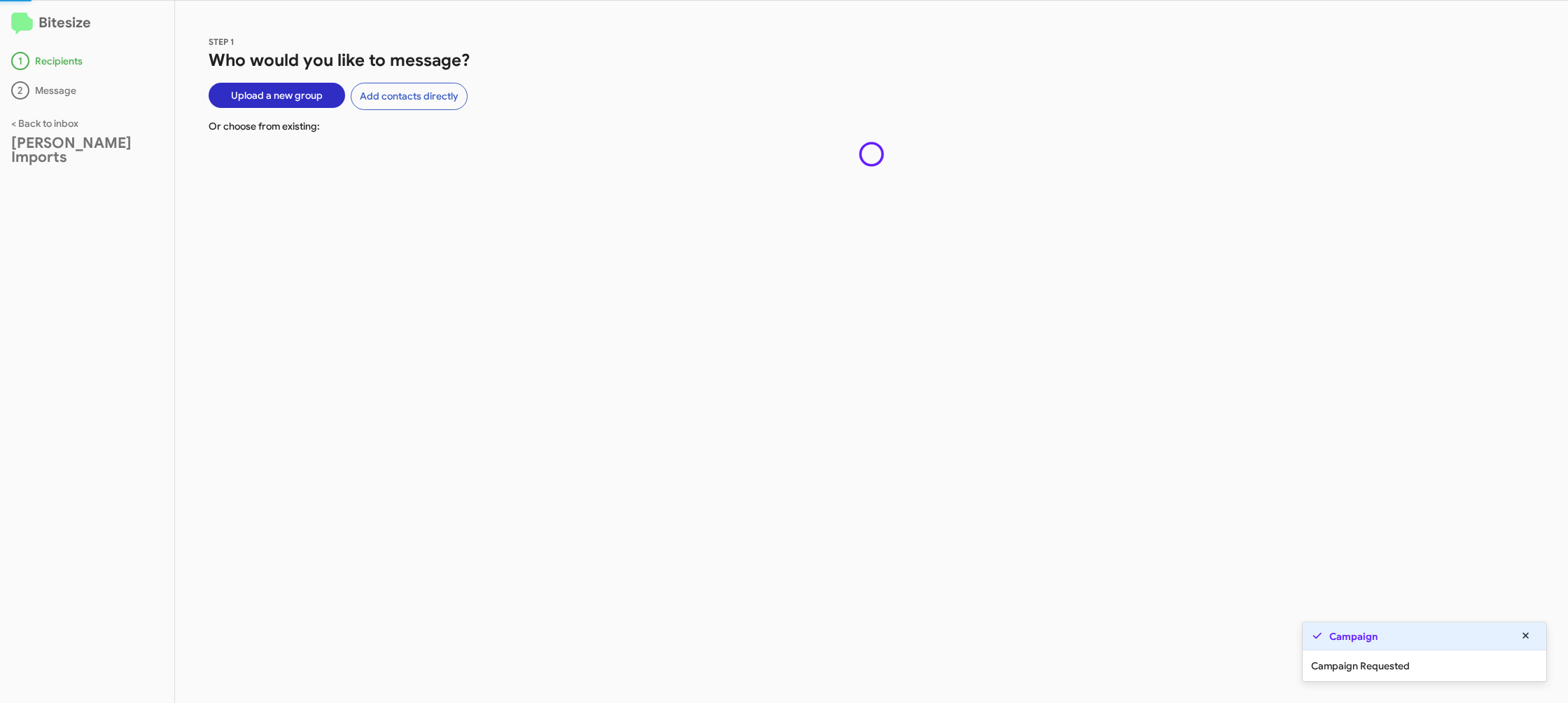
click at [521, 257] on div "STEP 1 Who would you like to message? Upload a new group Add contacts directly …" at bounding box center [871, 352] width 1393 height 702
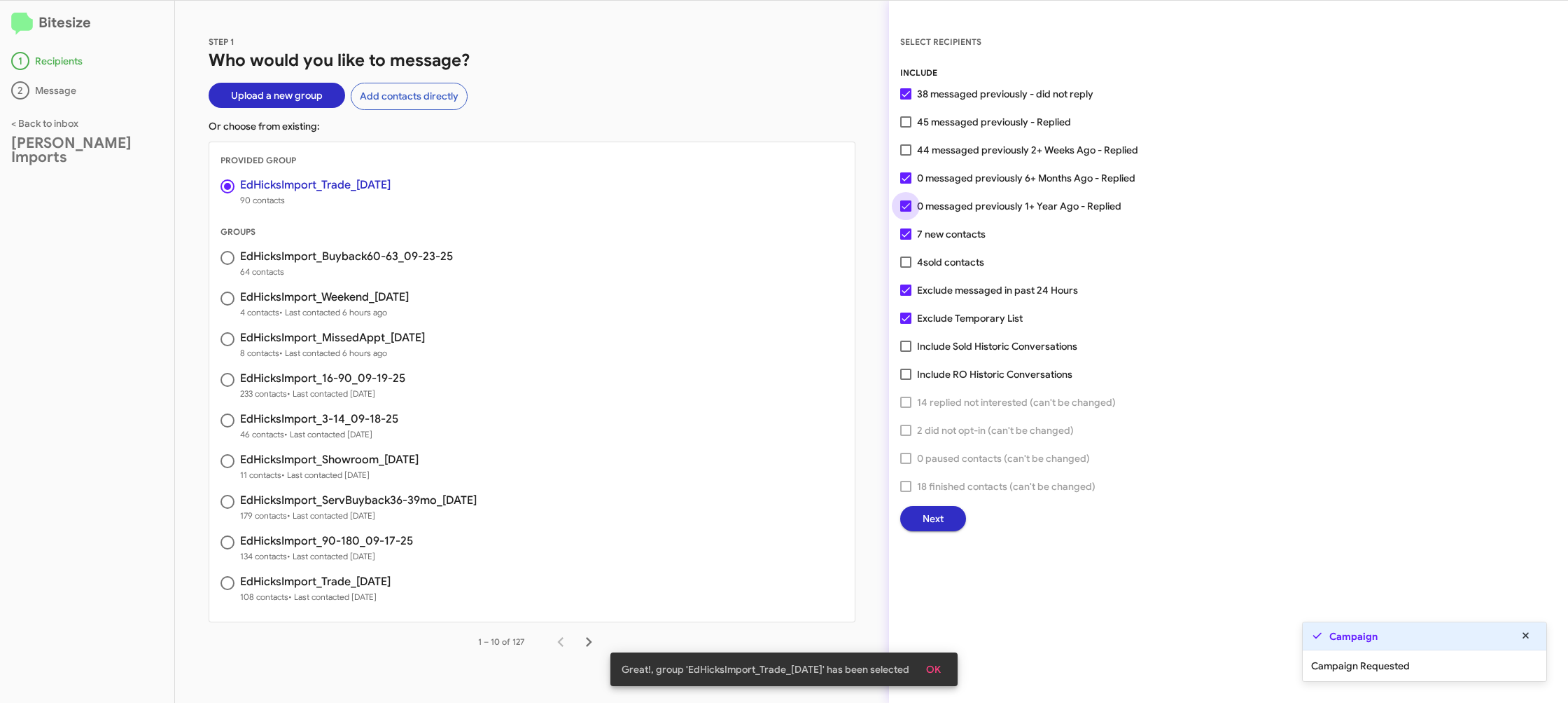
drag, startPoint x: 942, startPoint y: 205, endPoint x: 936, endPoint y: 178, distance: 27.7
click at [942, 205] on span "0 messaged previously 1+ Year Ago - Replied" at bounding box center [1019, 206] width 205 height 17
click at [906, 212] on input "0 messaged previously 1+ Year Ago - Replied" at bounding box center [905, 212] width 1 height 1
checkbox input "false"
click at [936, 178] on span "0 messaged previously 6+ Months Ago - Replied" at bounding box center [1026, 178] width 219 height 17
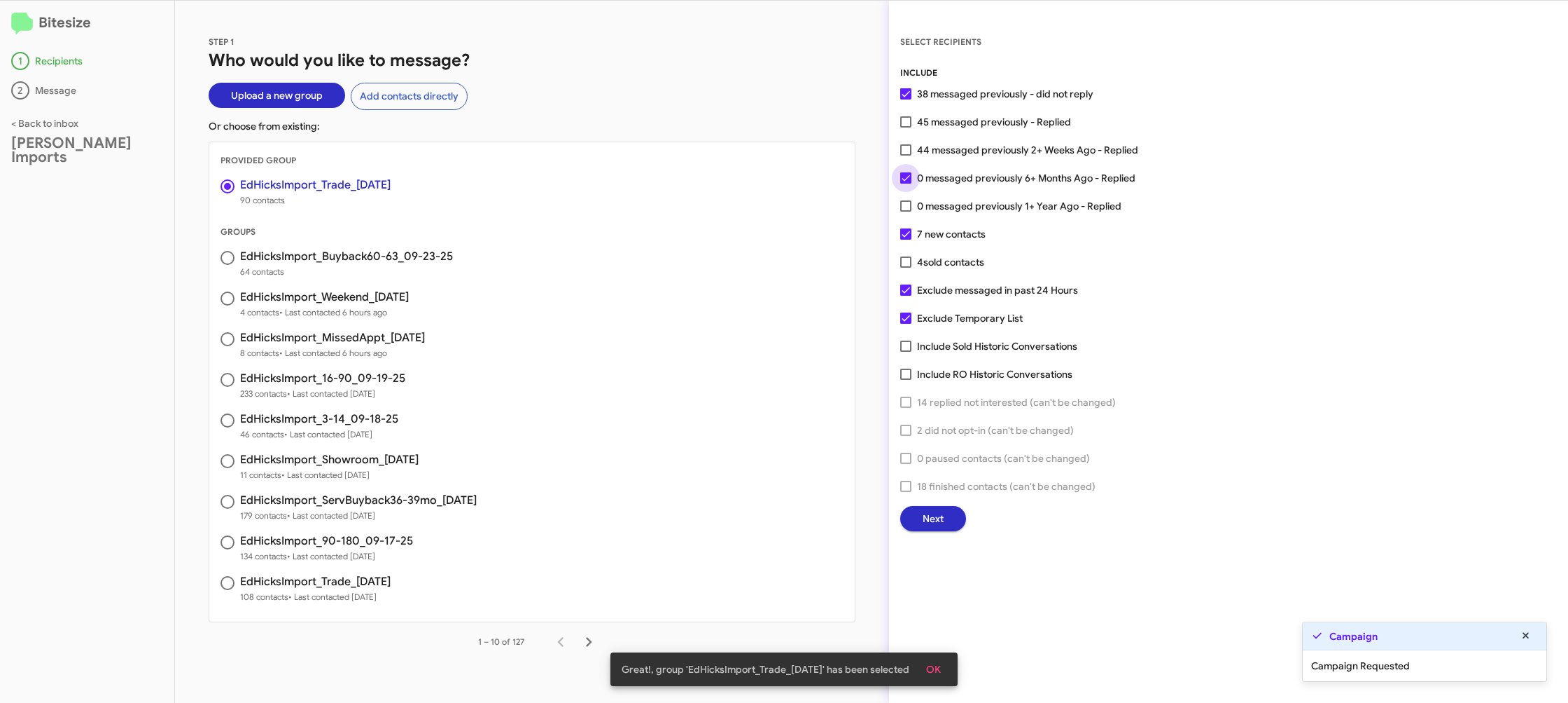
click at [906, 184] on input "0 messaged previously 6+ Months Ago - Replied" at bounding box center [905, 184] width 1 height 1
checkbox input "false"
click at [933, 515] on span "Next" at bounding box center [933, 517] width 21 height 25
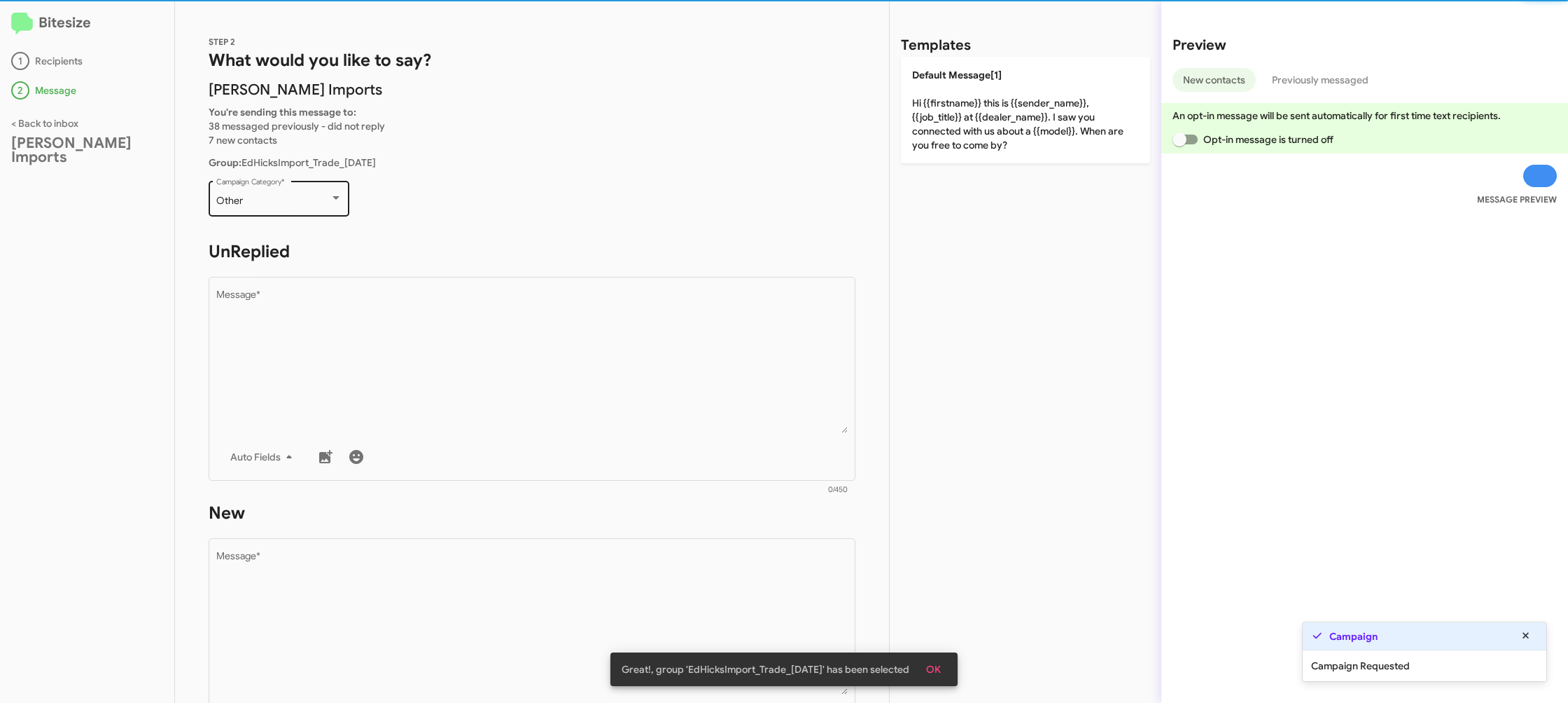
click at [288, 210] on div "Other Campaign Category *" at bounding box center [279, 197] width 126 height 39
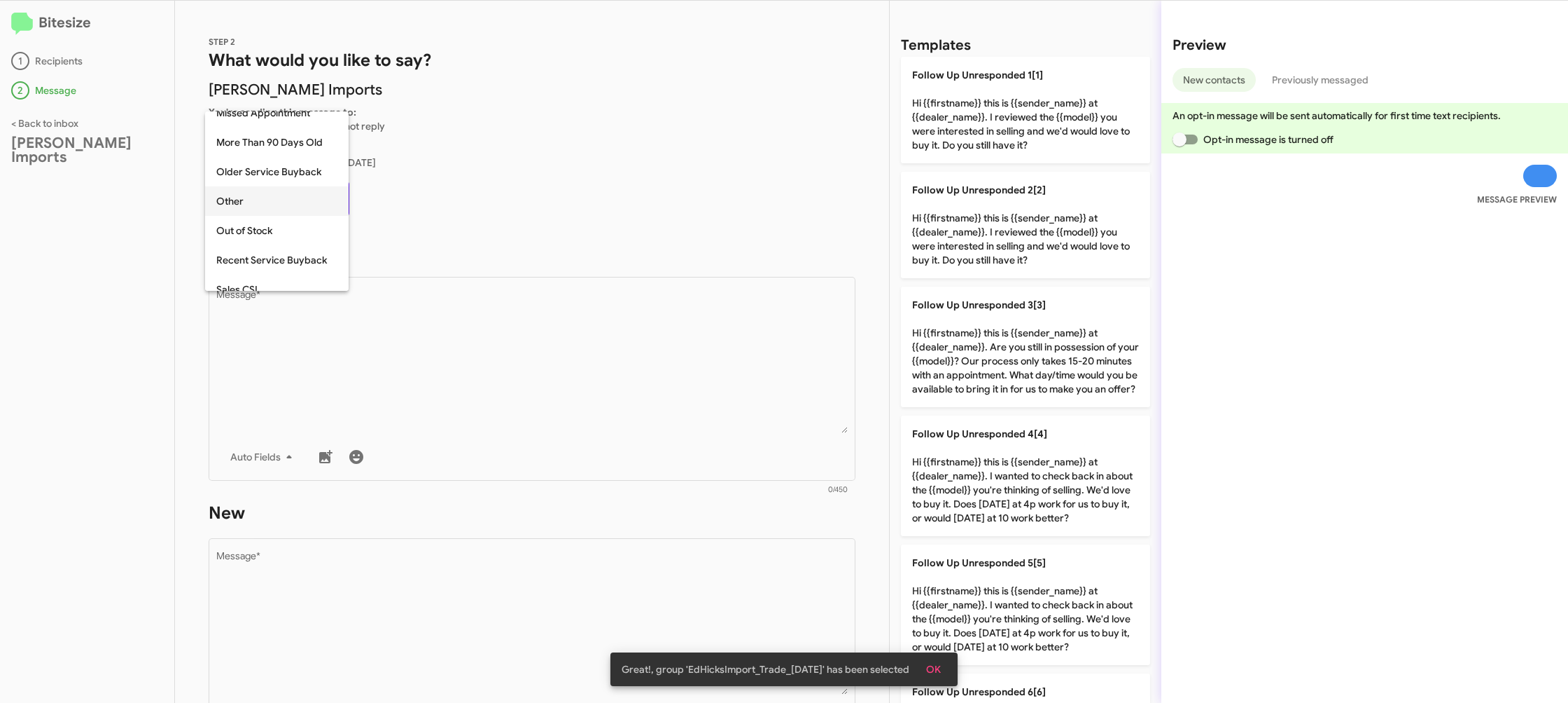
scroll to position [497, 0]
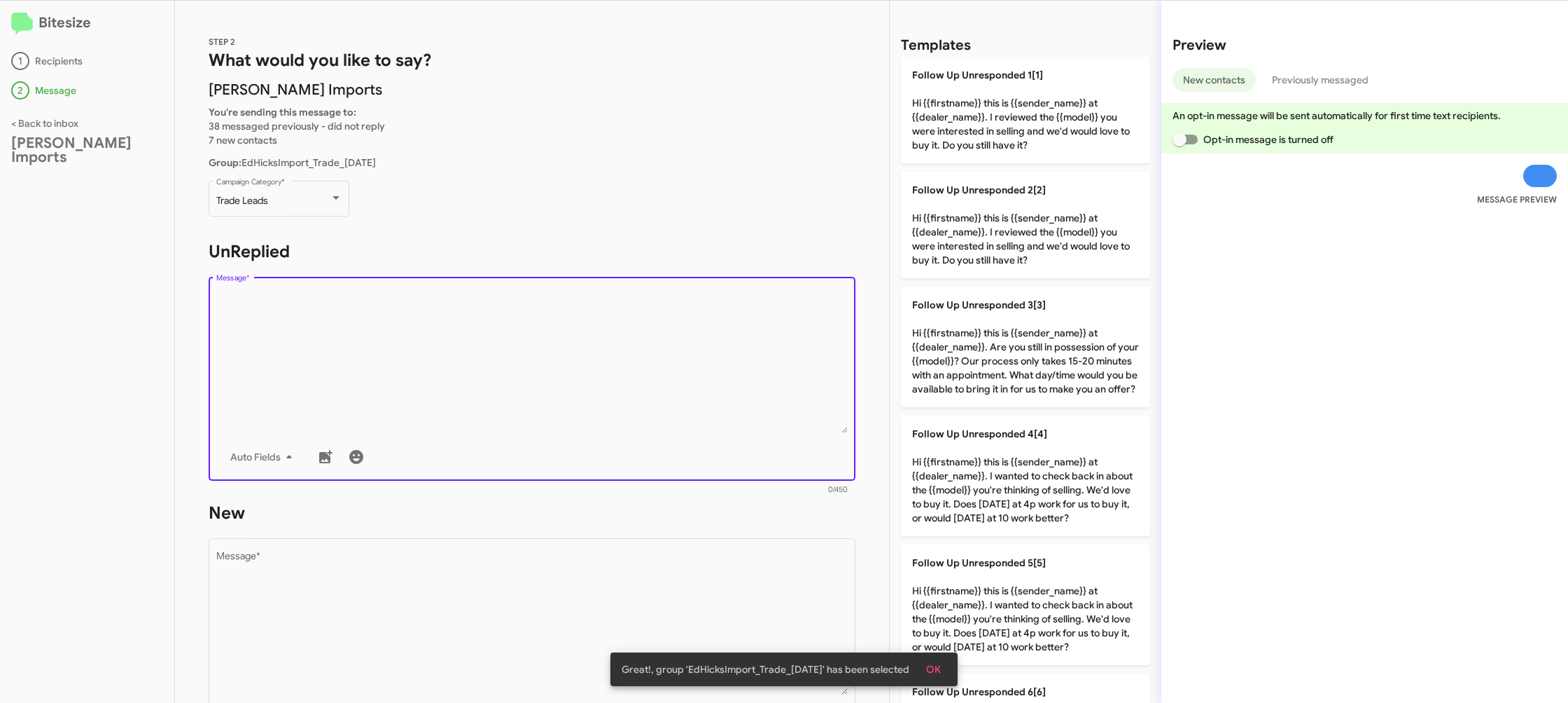
drag, startPoint x: 472, startPoint y: 374, endPoint x: 503, endPoint y: 364, distance: 32.6
click at [473, 372] on textarea "Message *" at bounding box center [532, 360] width 632 height 143
drag, startPoint x: 1036, startPoint y: 613, endPoint x: 722, endPoint y: 573, distance: 316.5
click at [1036, 613] on p "Follow Up Unresponded 5[5] Hi {{firstname}} this is {{sender_name}} at {{dealer…" at bounding box center [1026, 604] width 250 height 121
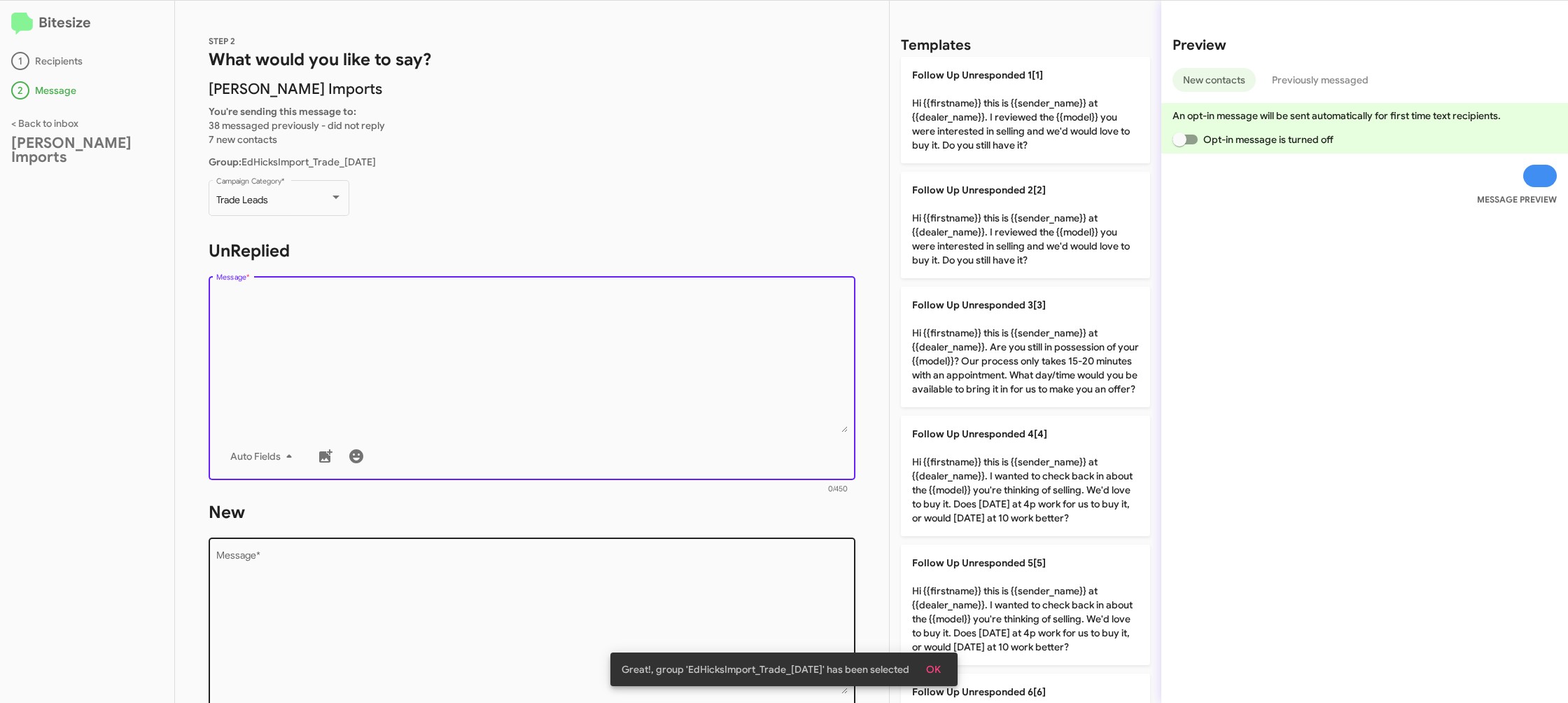
type textarea "Hi {{firstname}} this is {{sender_name}} at {{dealer_name}}. I wanted to check …"
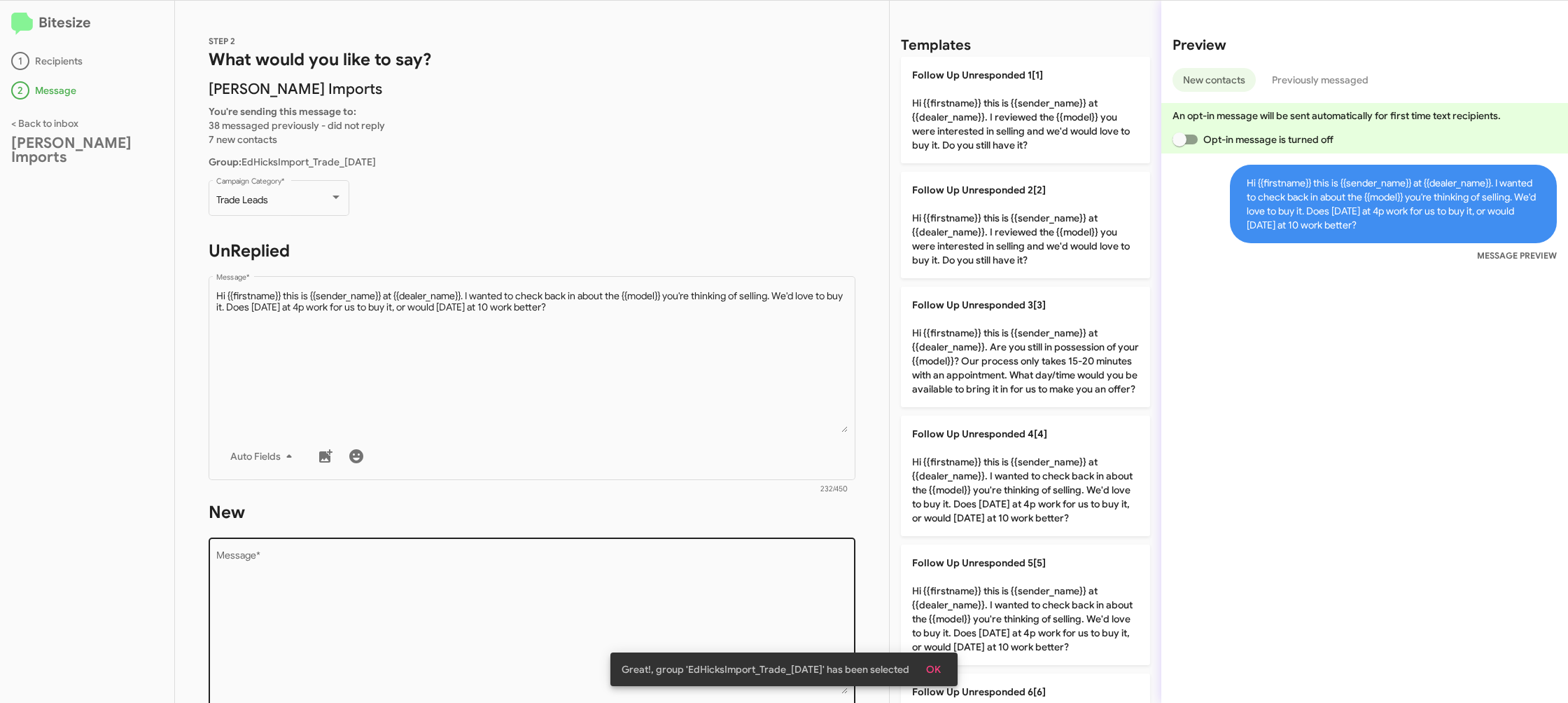
click at [721, 573] on textarea "Message *" at bounding box center [532, 621] width 632 height 143
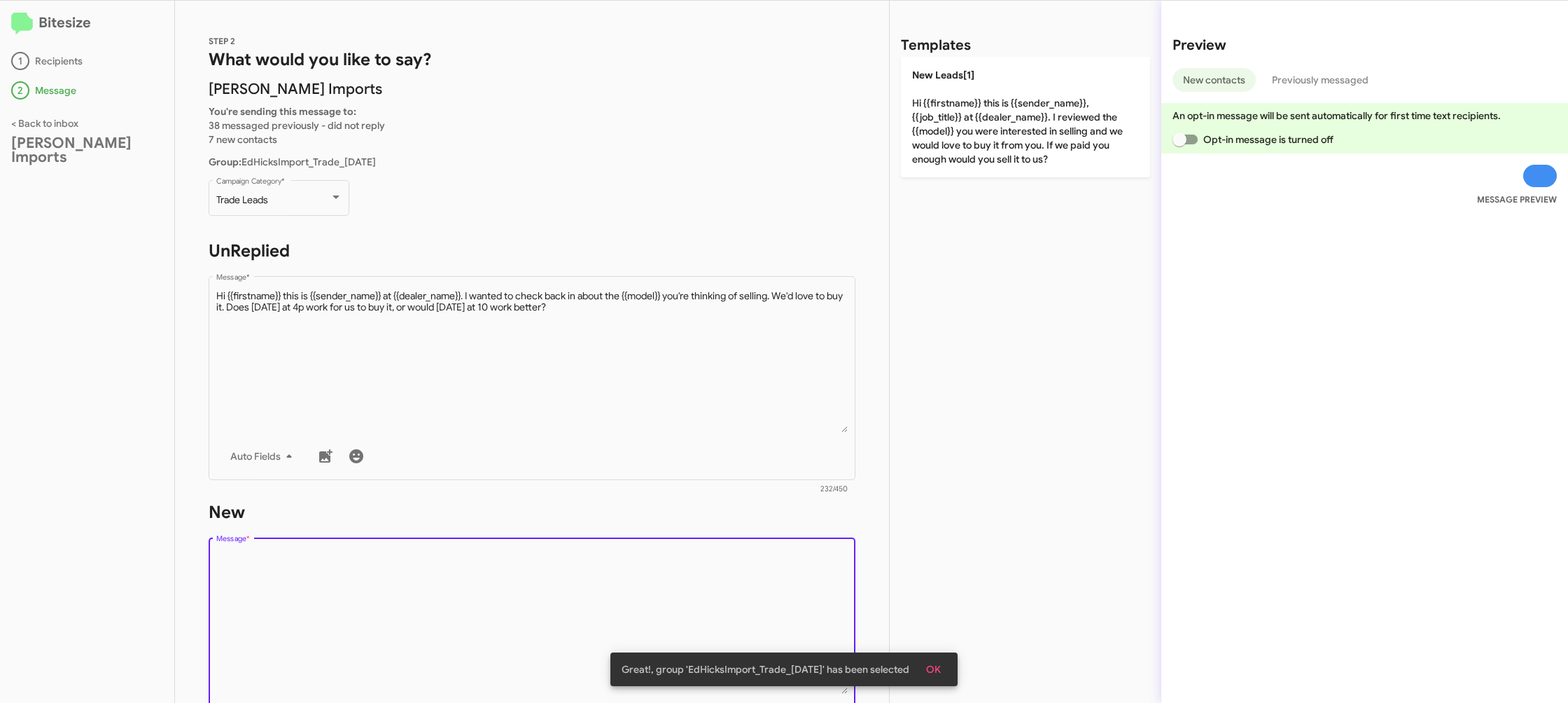
click at [722, 571] on textarea "Message *" at bounding box center [532, 621] width 632 height 143
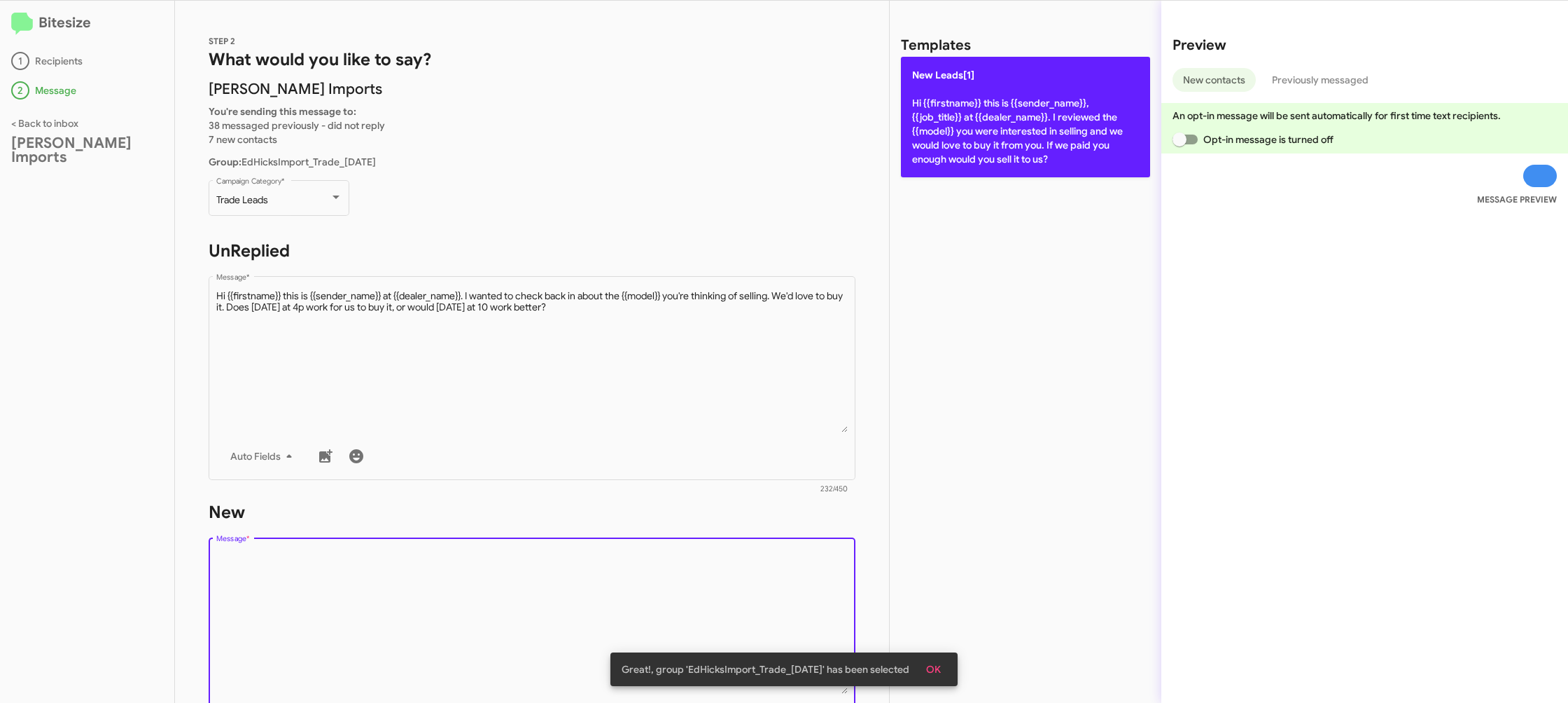
click at [990, 156] on p "New Leads[1] Hi {{firstname}} this is {{sender_name}}, {{job_title}} at {{deale…" at bounding box center [1026, 117] width 250 height 121
type textarea "Hi {{firstname}} this is {{sender_name}}, {{job_title}} at {{dealer_name}}. I r…"
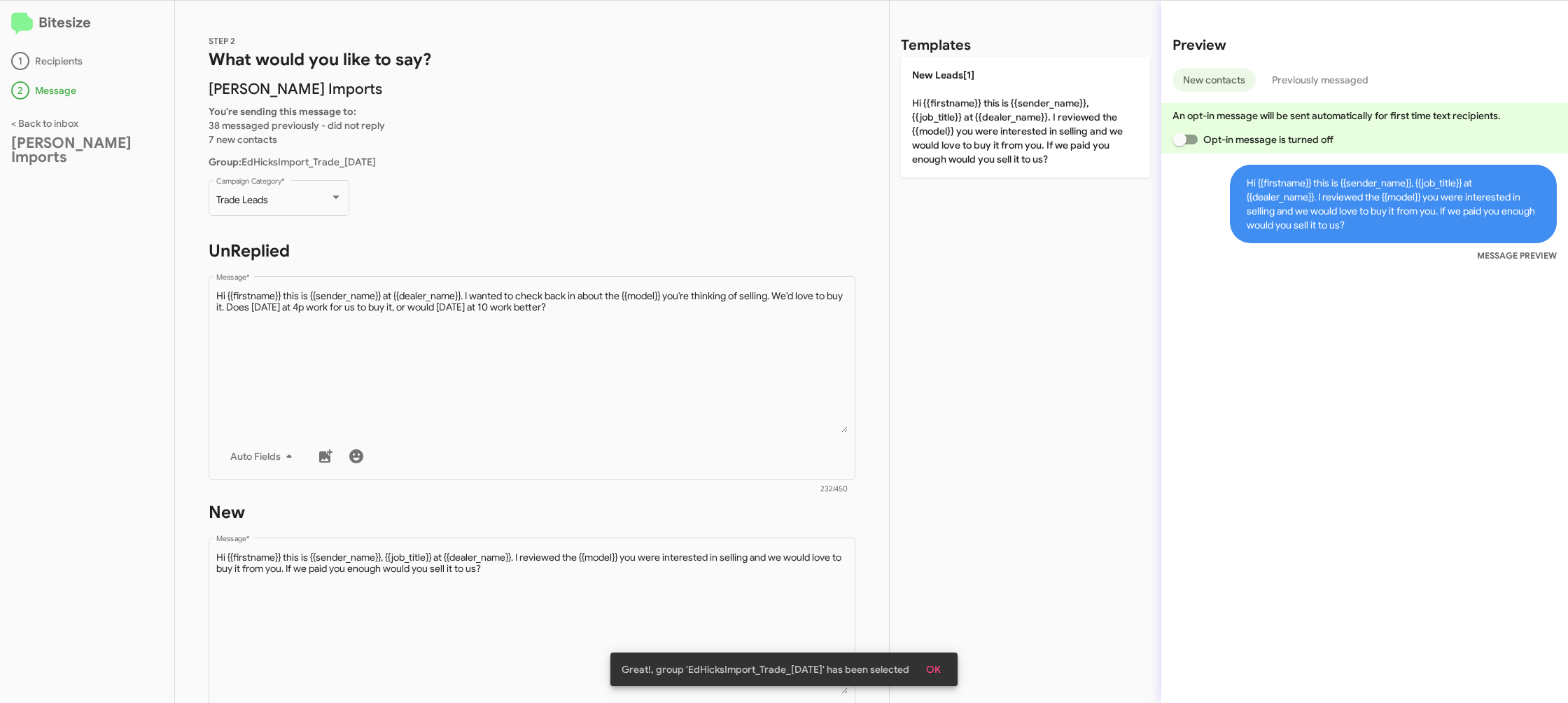
scroll to position [236, 0]
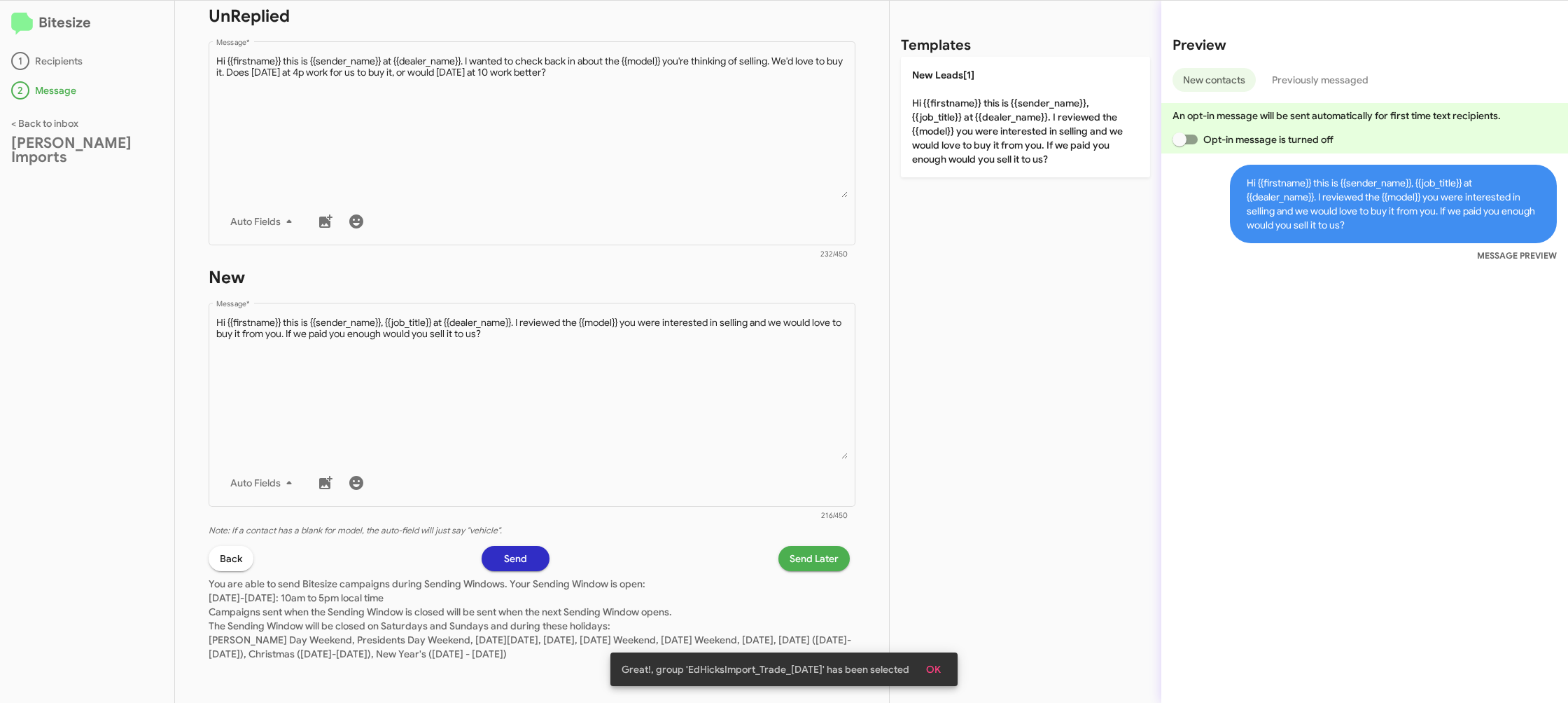
click at [791, 550] on span "Send Later" at bounding box center [813, 557] width 49 height 25
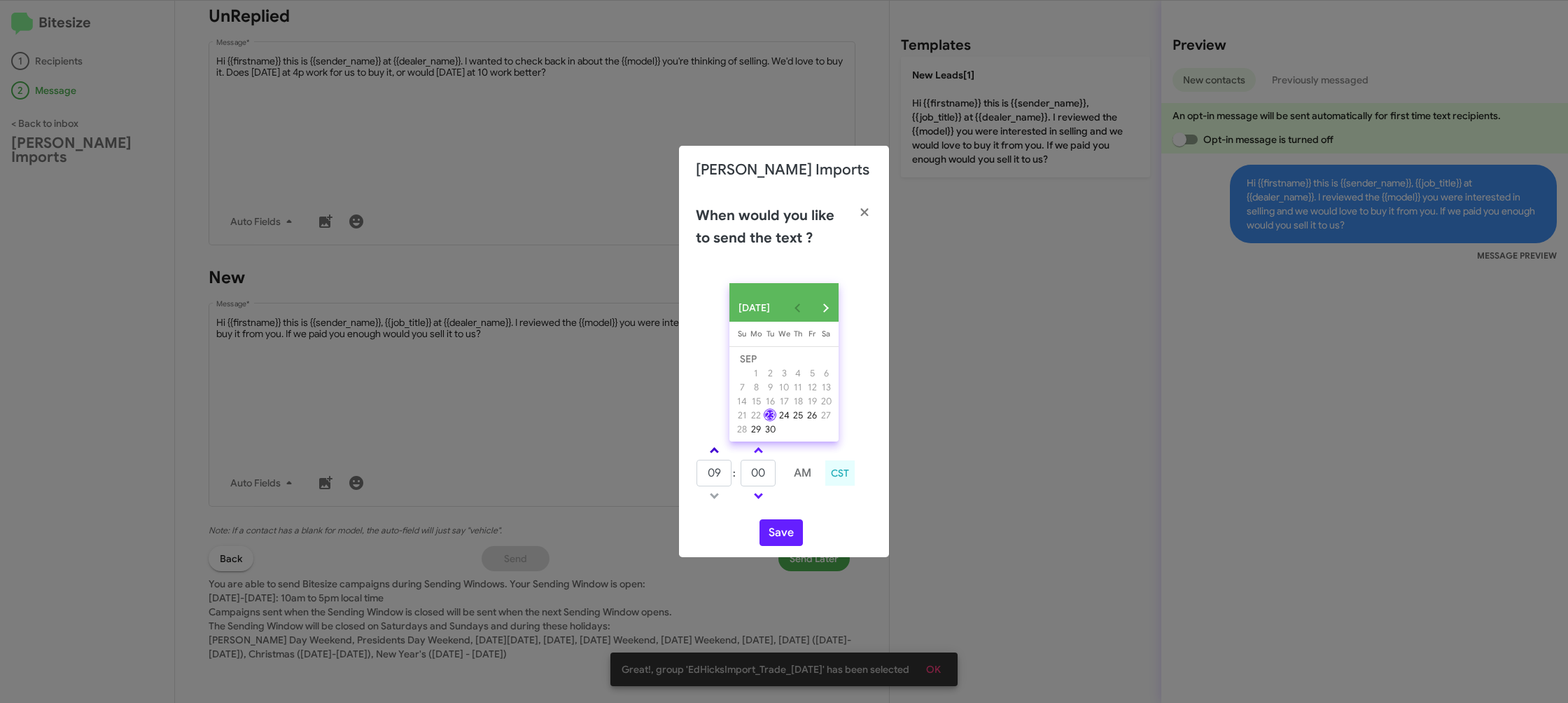
click at [722, 455] on link at bounding box center [715, 450] width 25 height 16
click at [722, 454] on link at bounding box center [715, 450] width 25 height 16
click at [721, 453] on link at bounding box center [715, 450] width 25 height 16
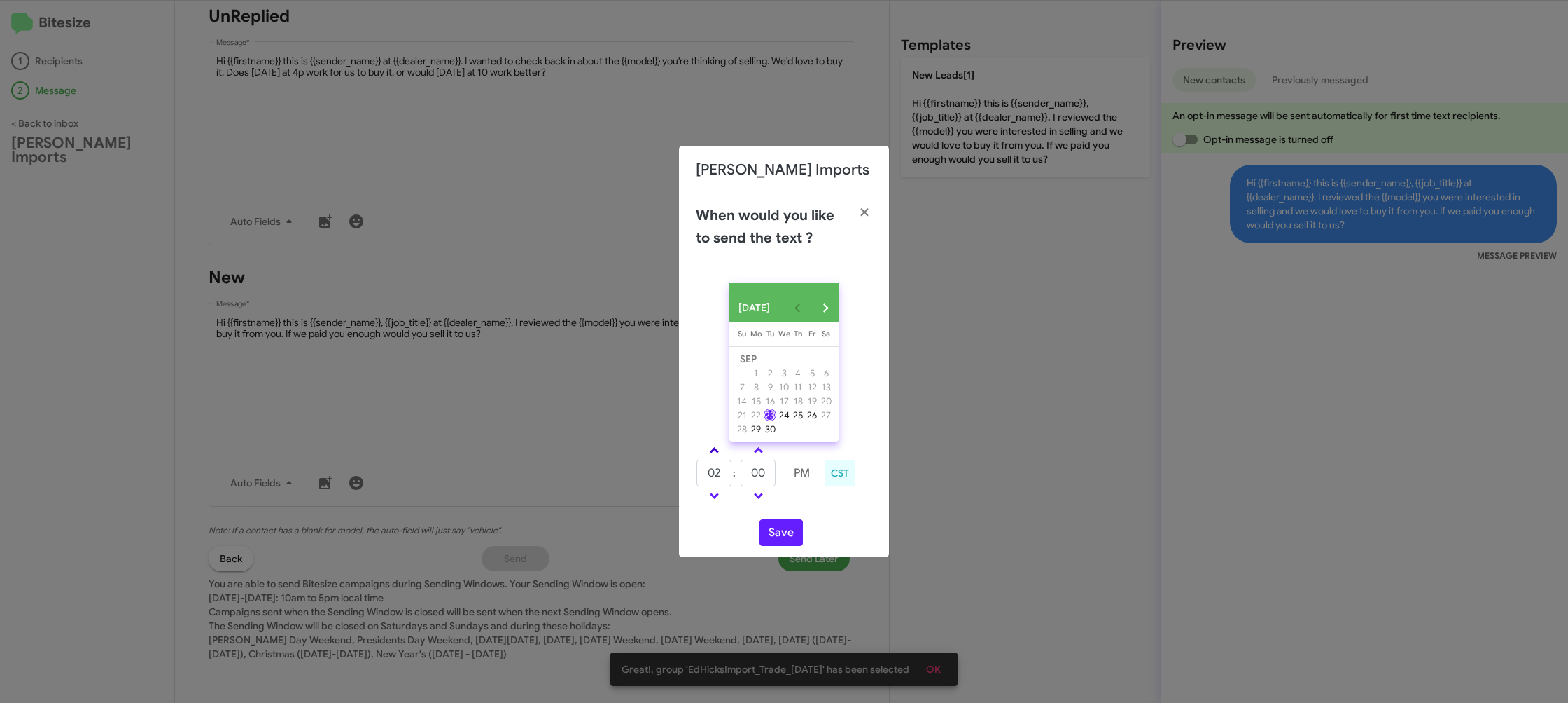
click at [721, 452] on link at bounding box center [715, 450] width 25 height 16
drag, startPoint x: 721, startPoint y: 452, endPoint x: 726, endPoint y: 458, distance: 7.8
click at [721, 452] on link at bounding box center [715, 450] width 25 height 16
type input "05"
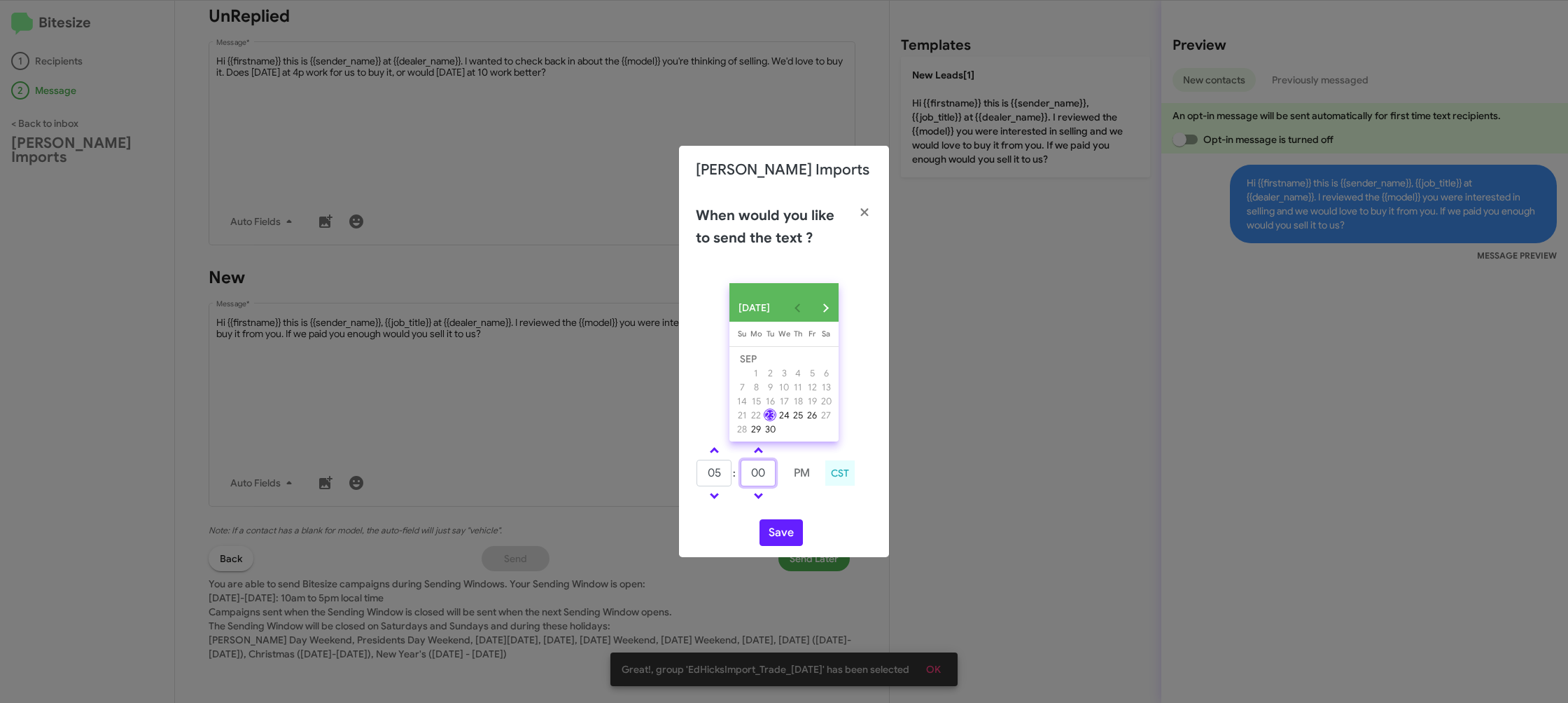
click at [755, 482] on input "00" at bounding box center [758, 472] width 35 height 27
drag, startPoint x: 755, startPoint y: 482, endPoint x: 764, endPoint y: 475, distance: 11.4
click at [759, 480] on input "00" at bounding box center [758, 472] width 35 height 27
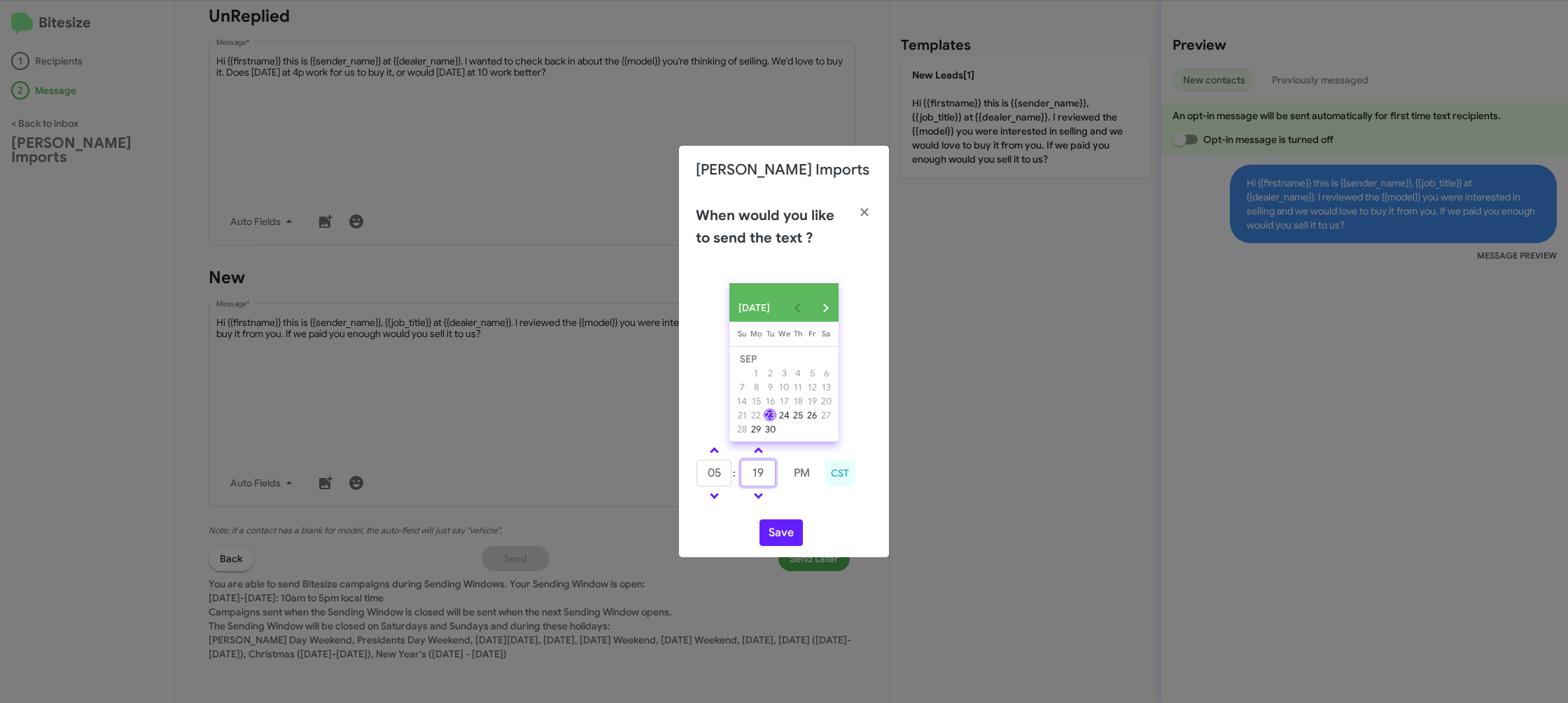
type input "19"
drag, startPoint x: 793, startPoint y: 503, endPoint x: 789, endPoint y: 512, distance: 9.8
click at [791, 504] on td at bounding box center [802, 496] width 36 height 18
click at [779, 533] on button "Save" at bounding box center [781, 532] width 43 height 27
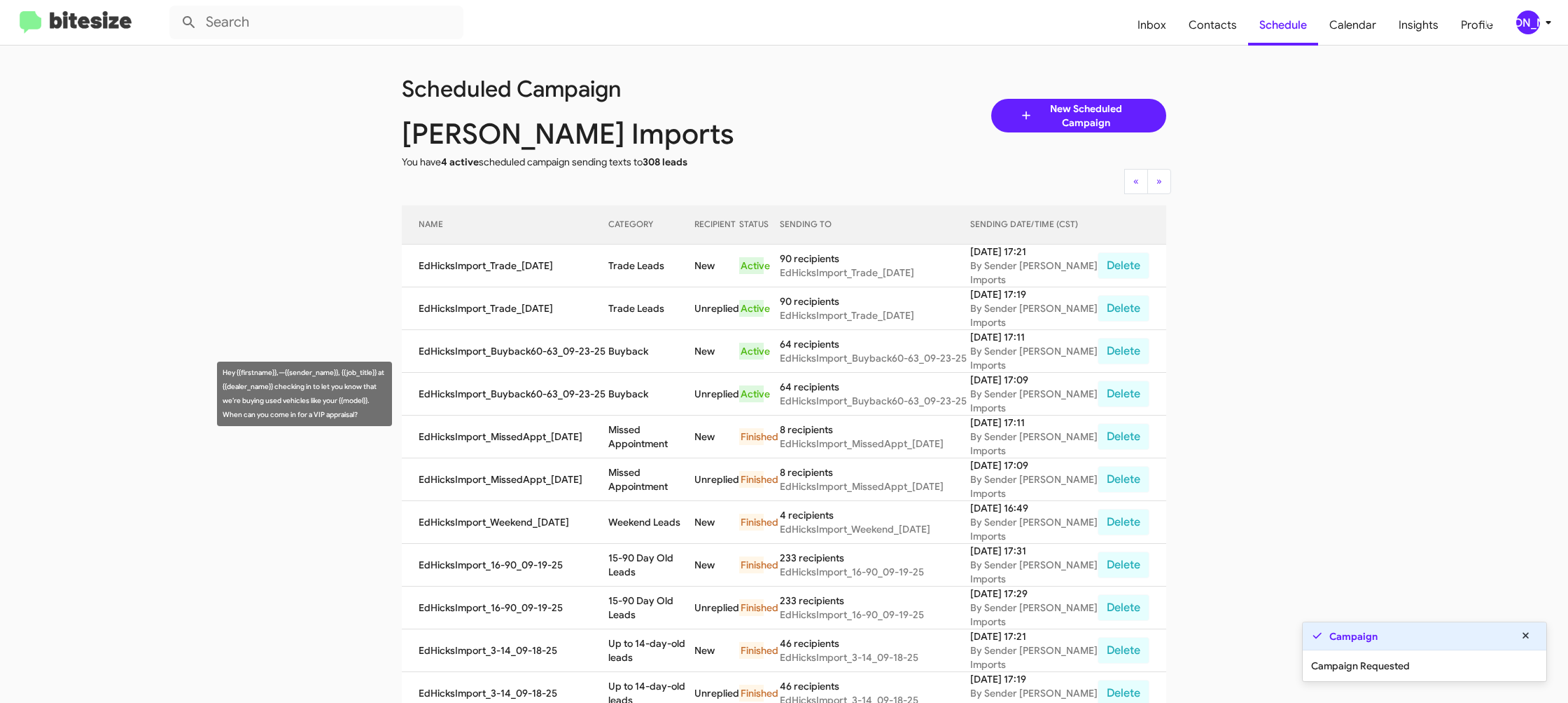
click at [640, 393] on td "Buyback" at bounding box center [652, 393] width 86 height 43
drag, startPoint x: 640, startPoint y: 390, endPoint x: 531, endPoint y: 167, distance: 248.2
click at [639, 384] on td "Buyback" at bounding box center [652, 393] width 86 height 43
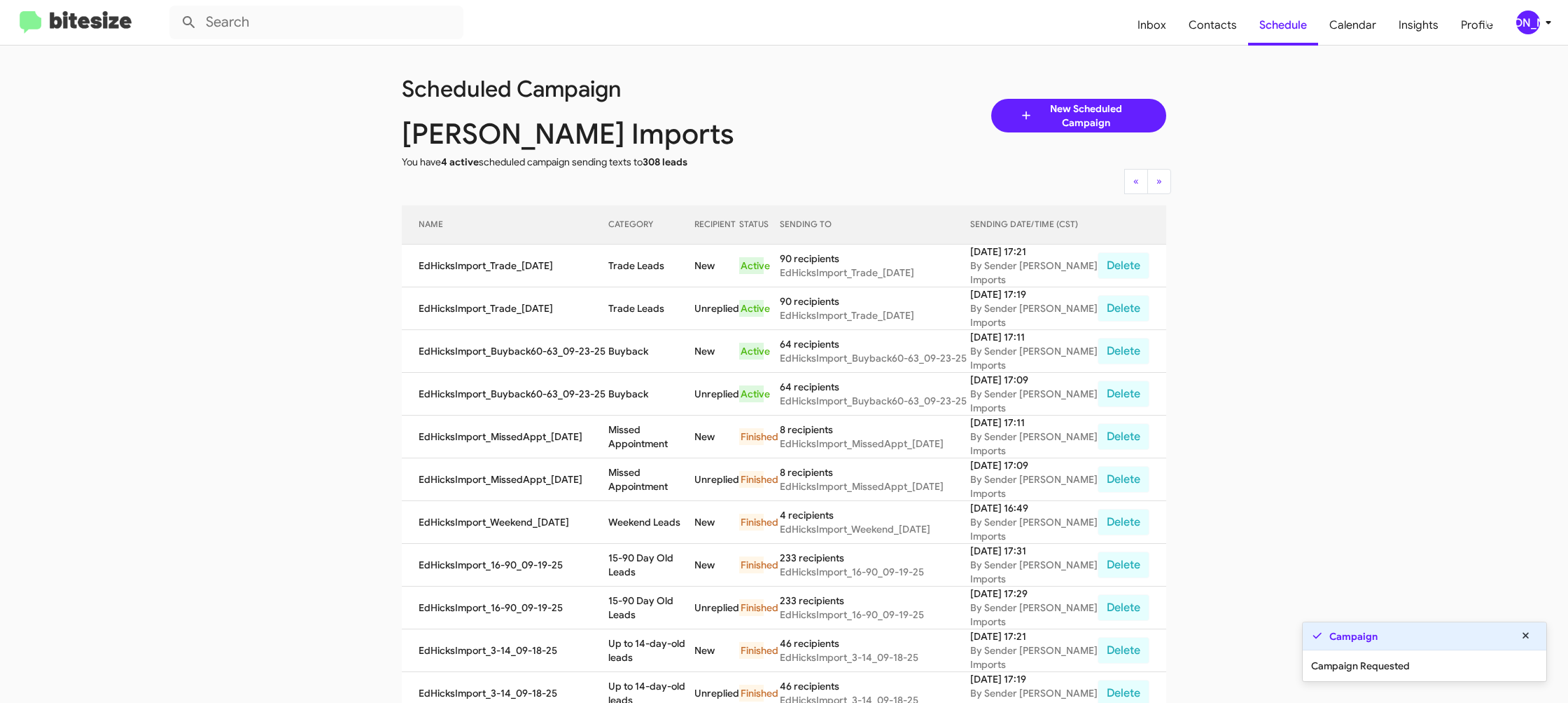
copy td "Buyback"
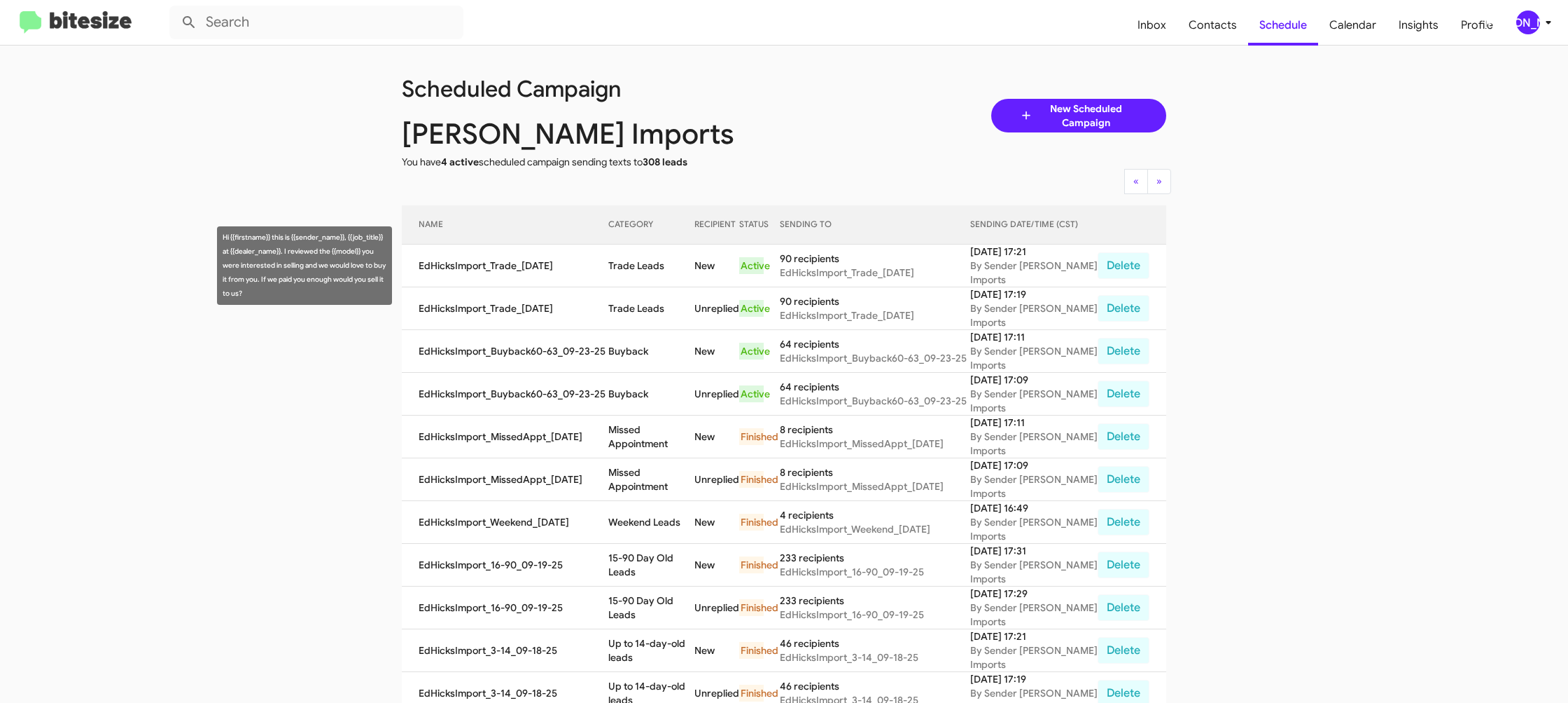
click at [639, 263] on td "Trade Leads" at bounding box center [652, 266] width 86 height 43
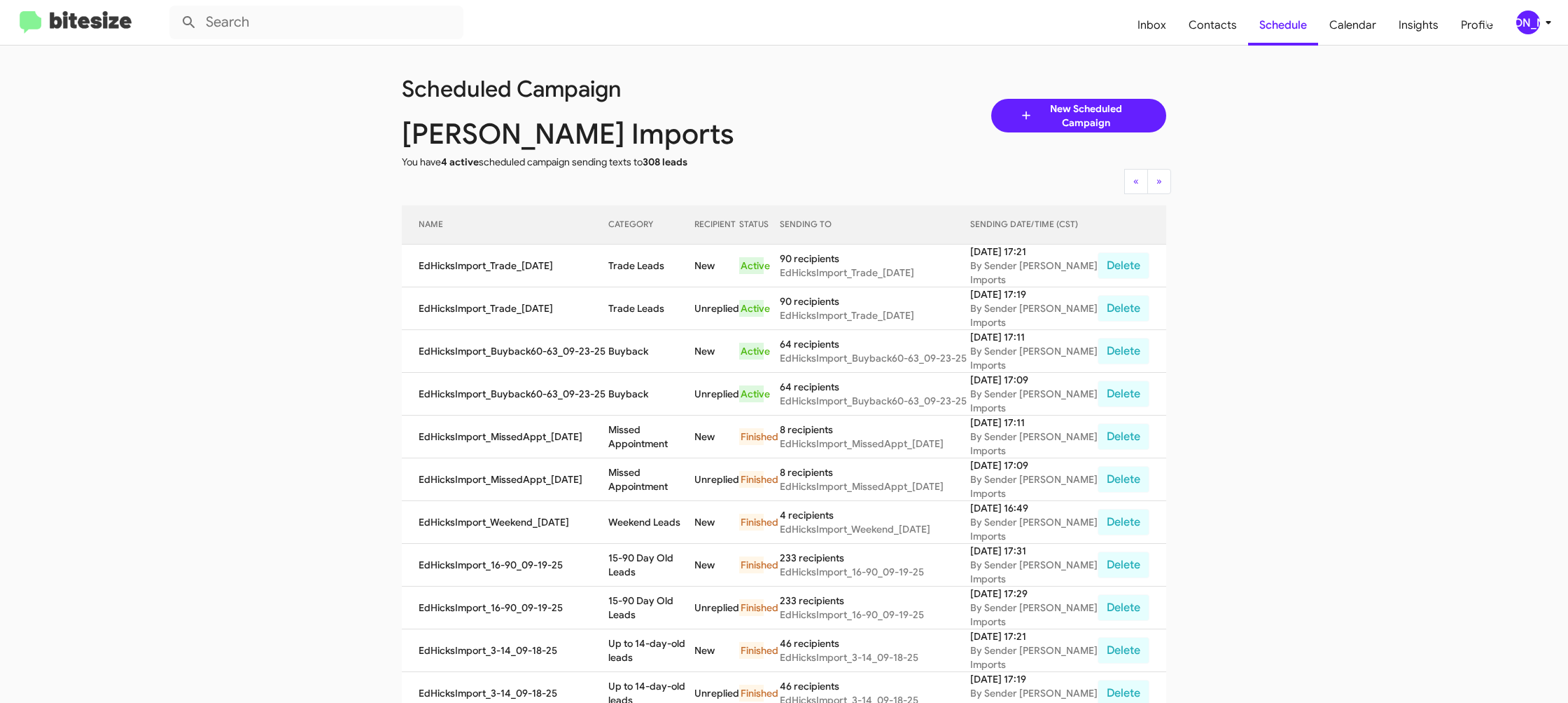
click at [639, 263] on td "Trade Leads" at bounding box center [652, 266] width 86 height 43
copy td "Trade Leads"
drag, startPoint x: 1525, startPoint y: 18, endPoint x: 1519, endPoint y: 31, distance: 14.3
click at [1524, 22] on div "[PERSON_NAME]" at bounding box center [1528, 23] width 24 height 24
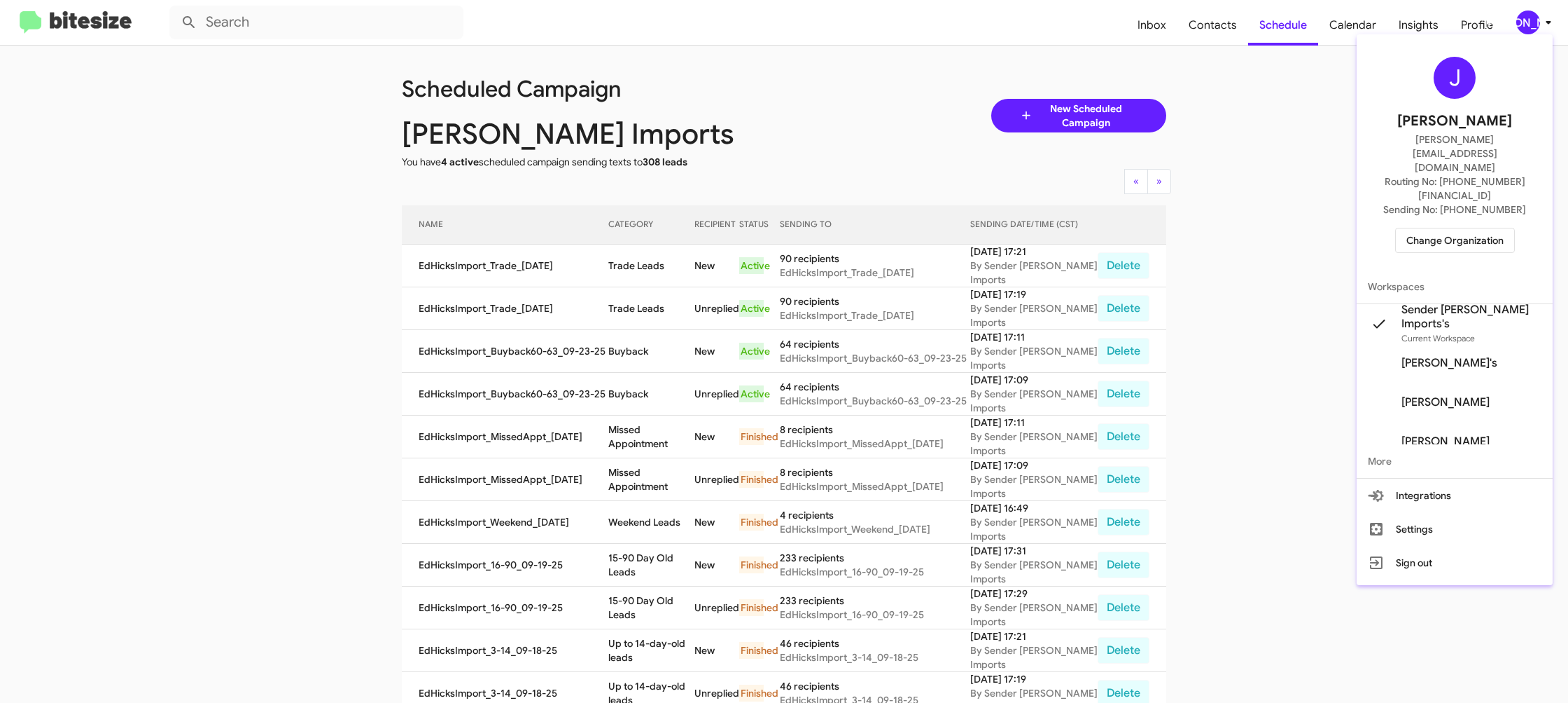
click at [1475, 229] on span "Change Organization" at bounding box center [1455, 241] width 98 height 24
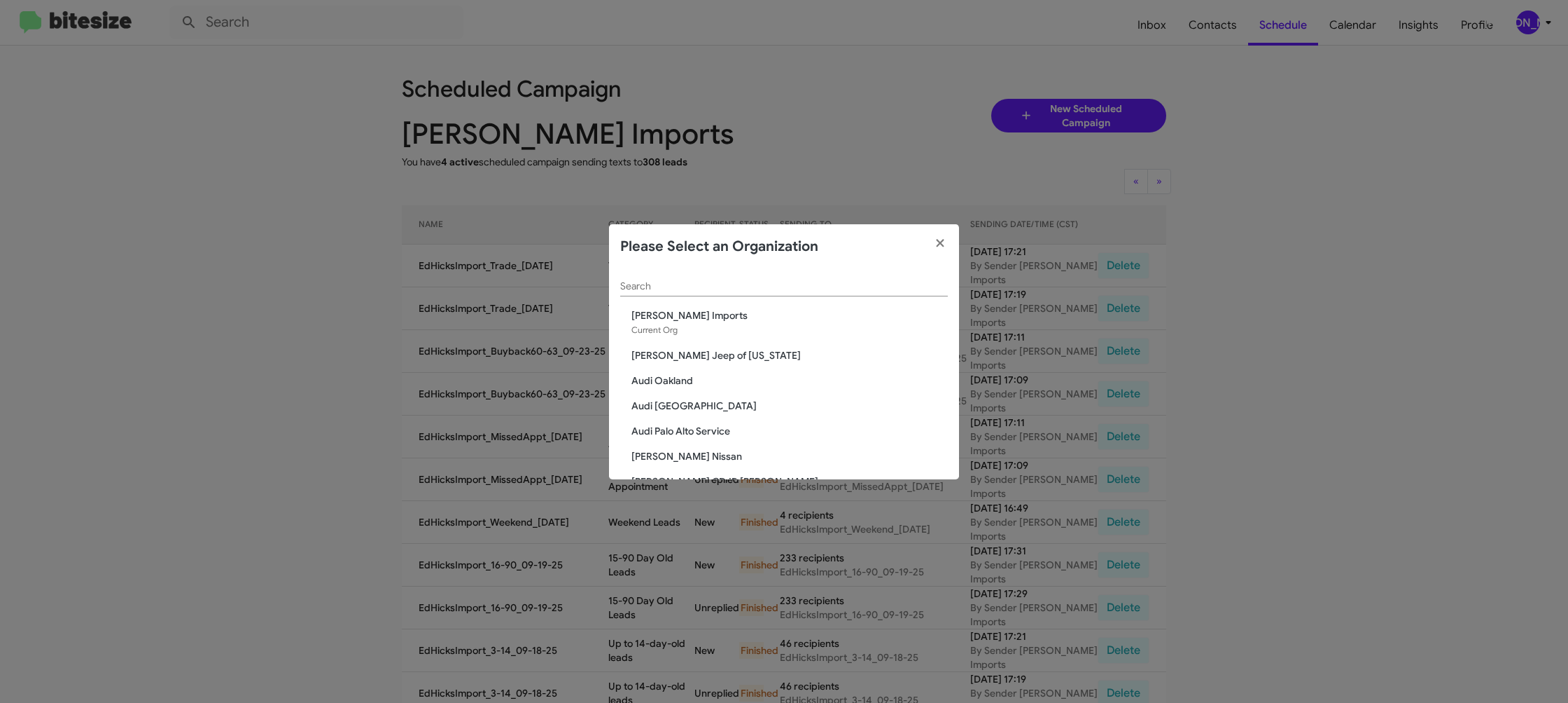
click at [664, 291] on div "Search" at bounding box center [784, 282] width 327 height 27
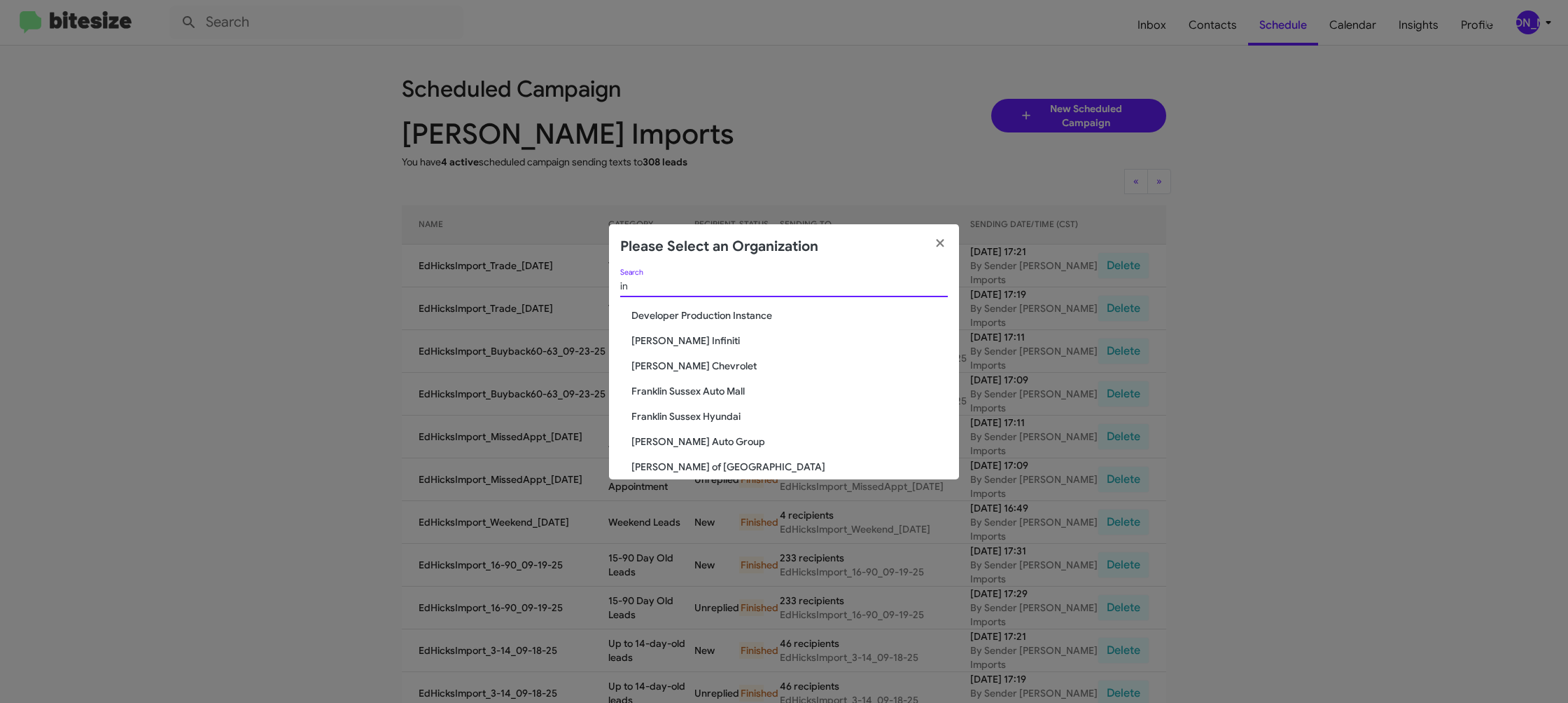
type input "in"
click at [667, 337] on span "Ed Hicks Infiniti" at bounding box center [789, 341] width 316 height 14
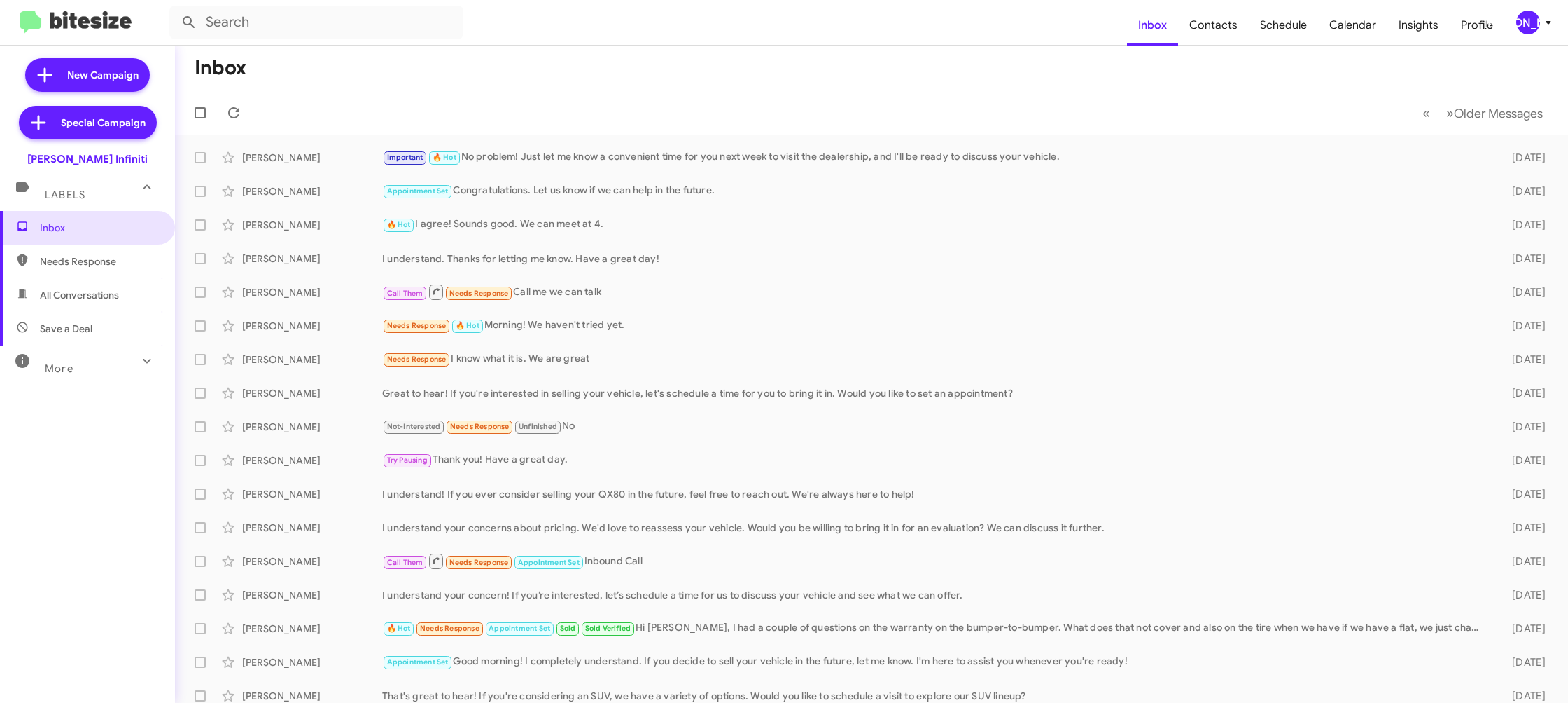
click at [1533, 34] on mat-toolbar "Inbox Contacts Schedule Calendar Insights Profile [PERSON_NAME]" at bounding box center [784, 22] width 1568 height 45
drag, startPoint x: 1551, startPoint y: 18, endPoint x: 1535, endPoint y: 28, distance: 18.9
click at [1543, 20] on icon at bounding box center [1548, 22] width 17 height 17
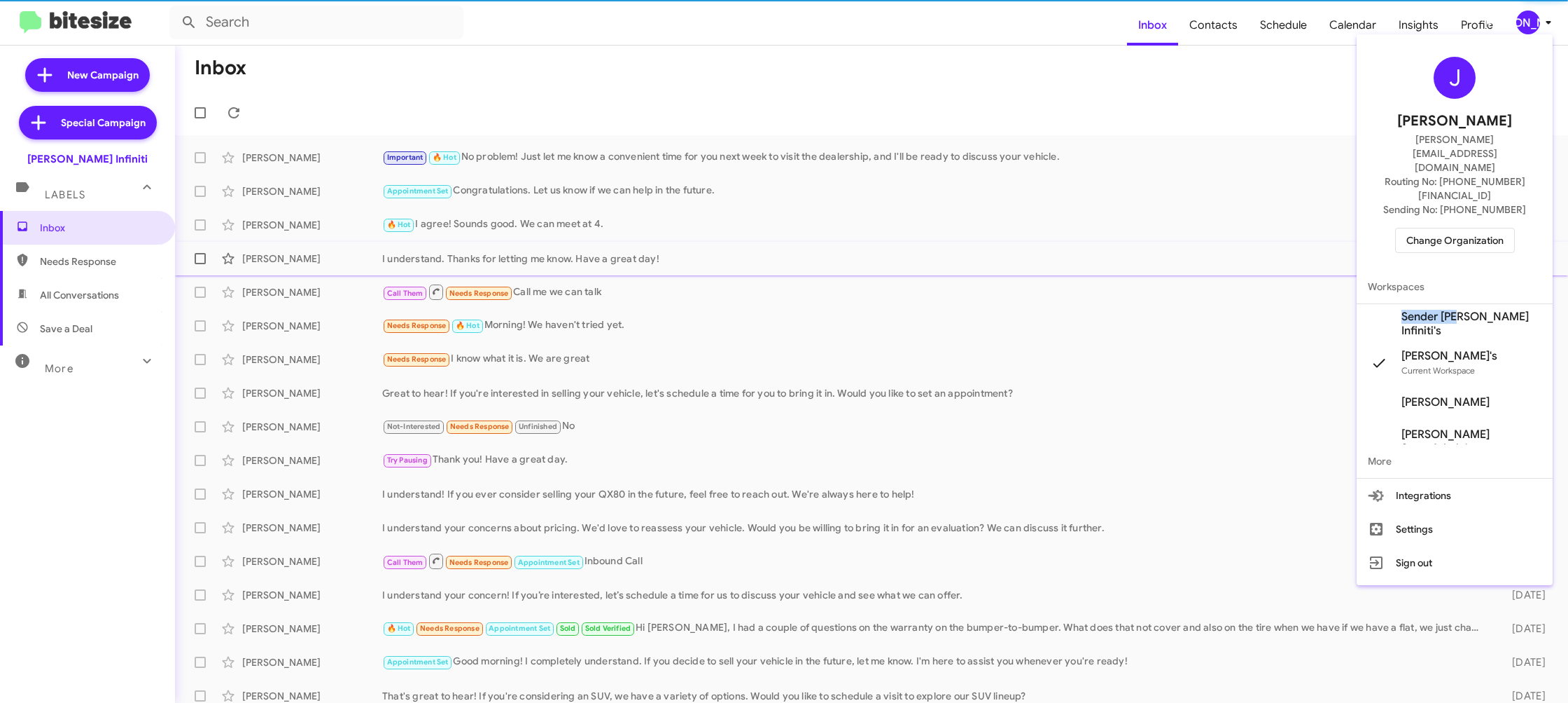
drag, startPoint x: 1474, startPoint y: 276, endPoint x: 1469, endPoint y: 271, distance: 7.1
click at [1474, 304] on span "Sender [PERSON_NAME] Infiniti's" at bounding box center [1454, 323] width 196 height 39
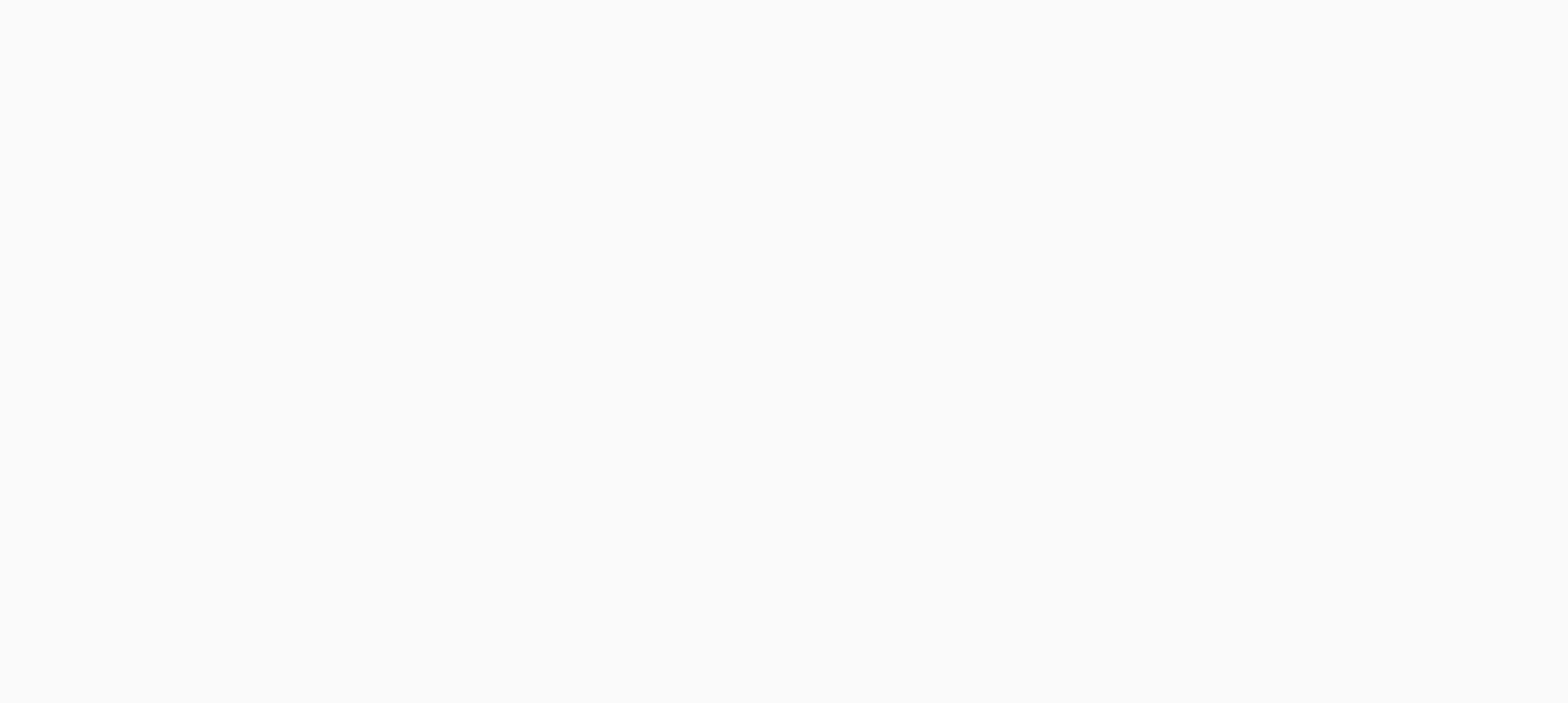
click at [1206, 18] on body at bounding box center [784, 352] width 1568 height 703
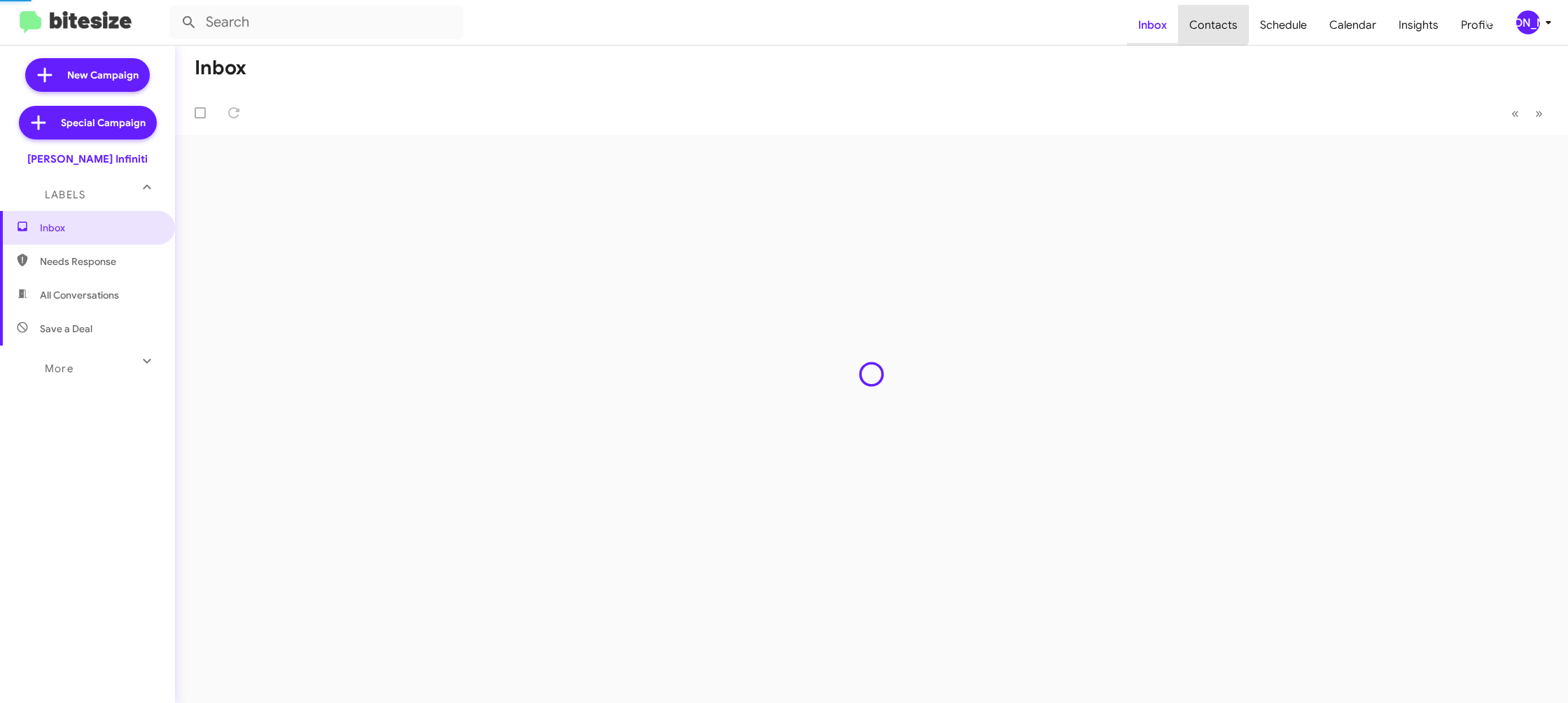
drag, startPoint x: 0, startPoint y: 0, endPoint x: 1143, endPoint y: 4, distance: 1143.0
click at [1188, 13] on span "Contacts" at bounding box center [1214, 25] width 71 height 41
type input "in:groups"
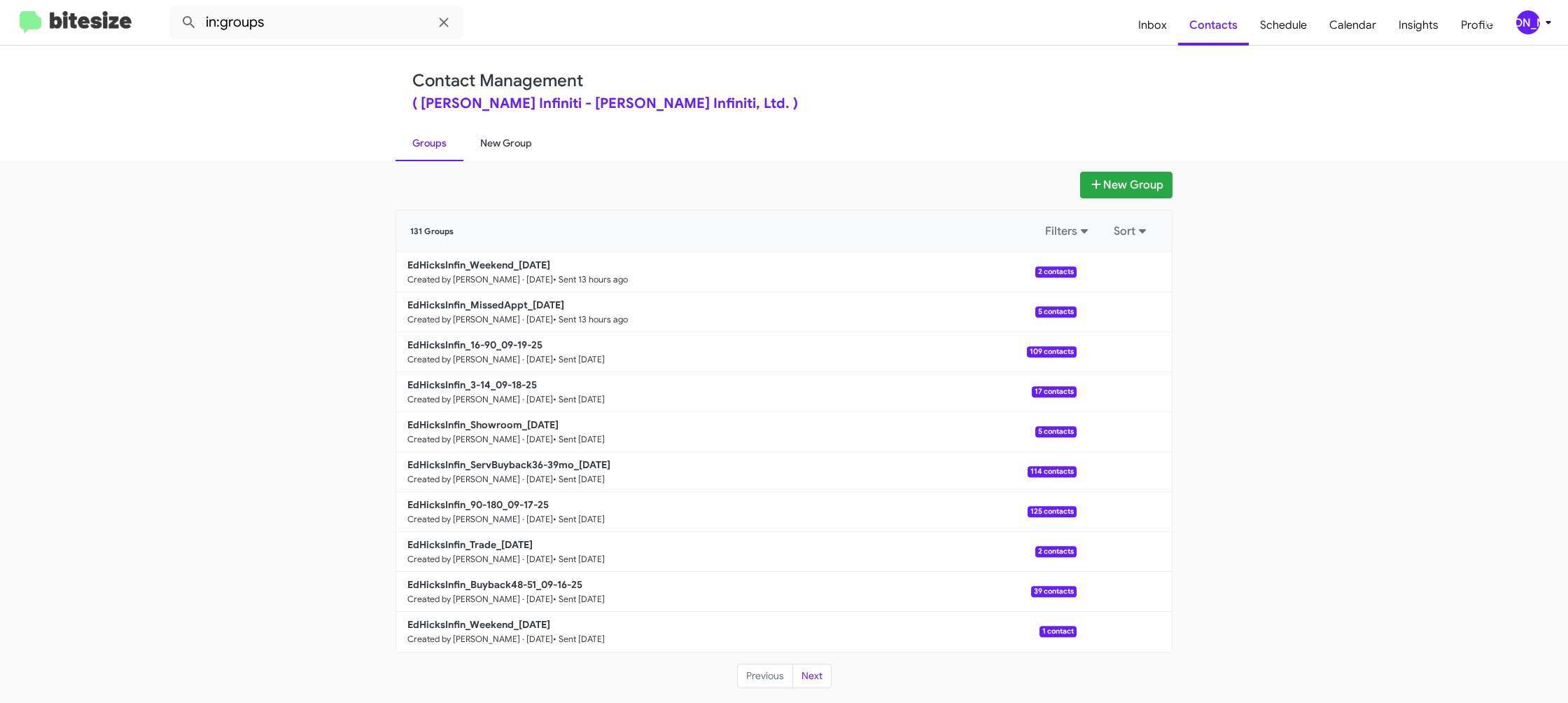
click at [517, 137] on link "New Group" at bounding box center [506, 143] width 86 height 36
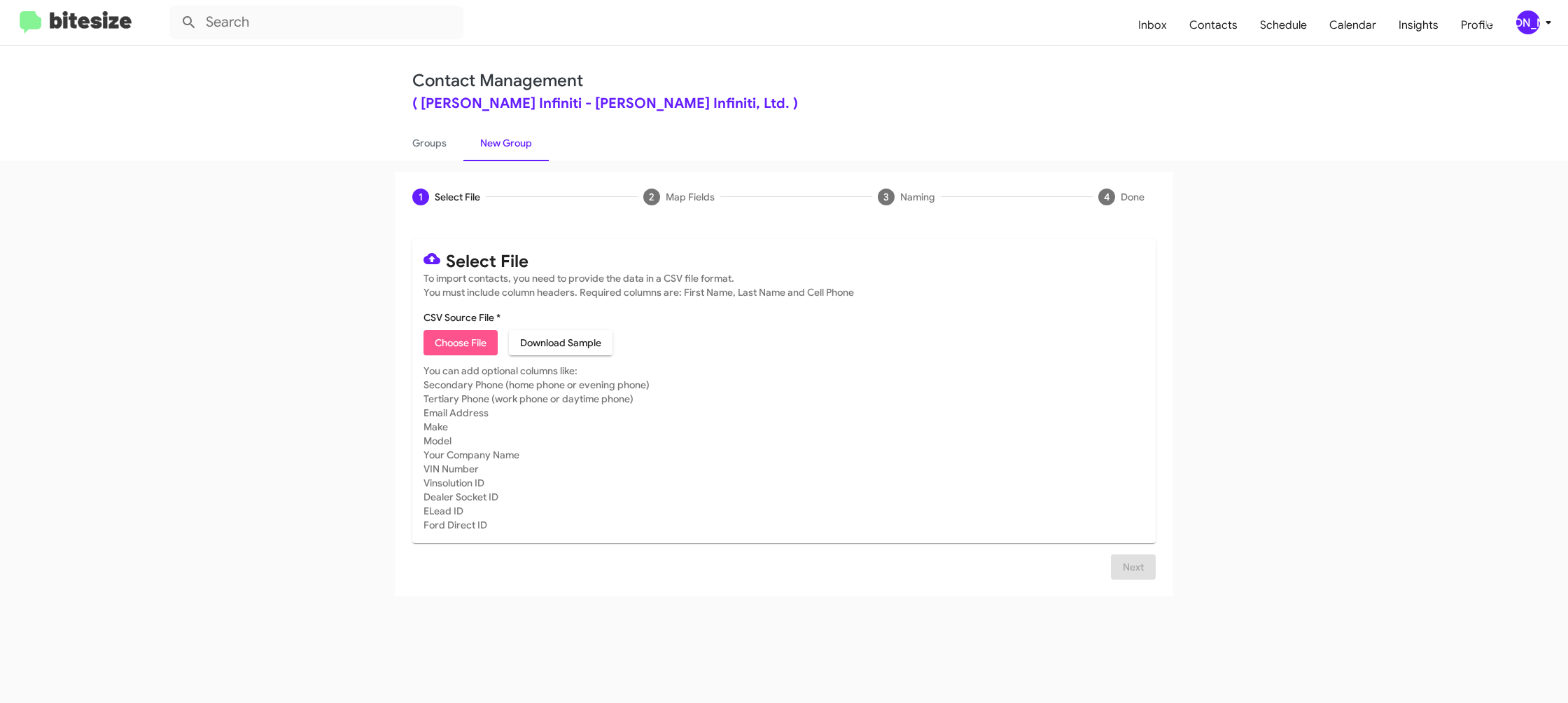
click at [475, 349] on span "Choose File" at bounding box center [461, 342] width 52 height 25
type input "EdHicksInfin_Buyback60-63_09-23-25"
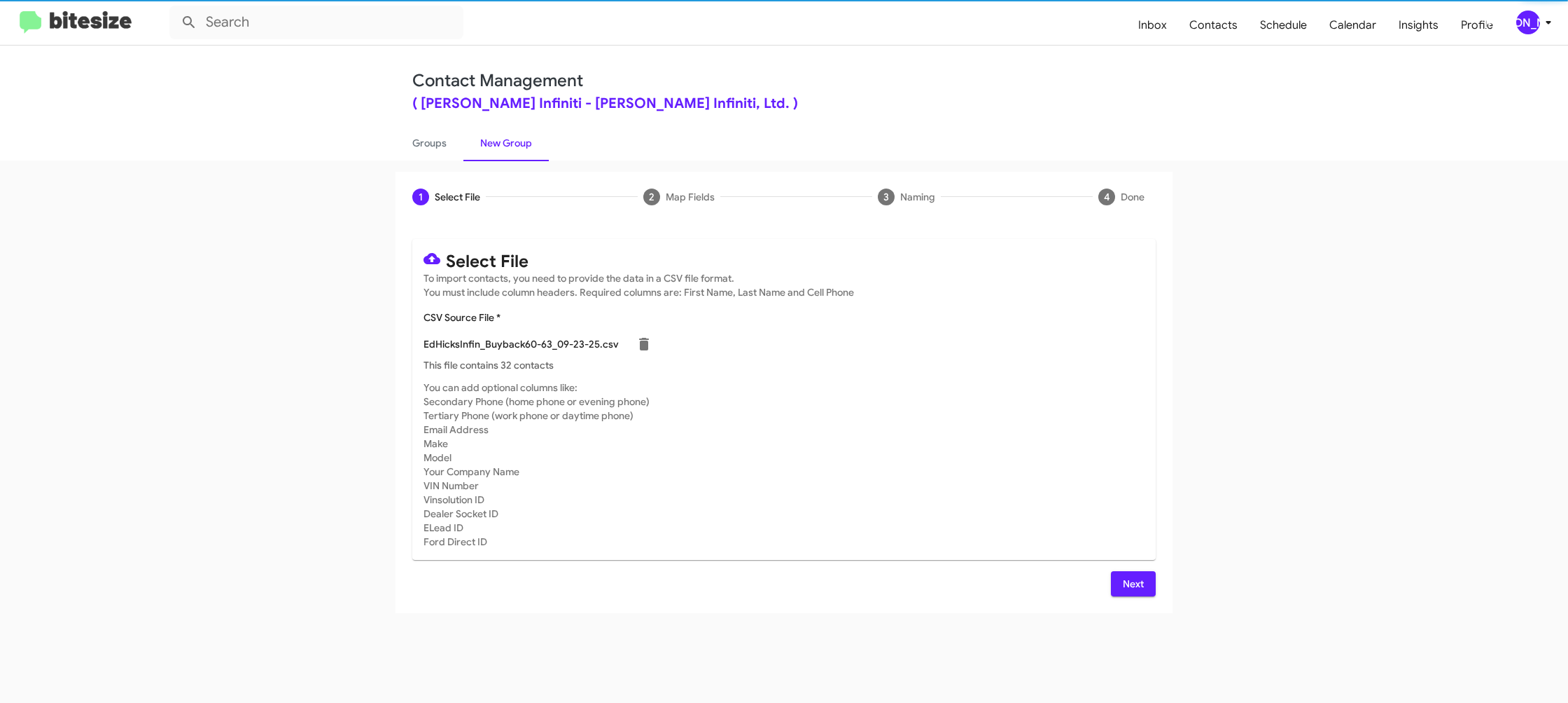
click at [917, 409] on mat-card-subtitle "You can add optional columns like: Secondary Phone (home phone or evening phone…" at bounding box center [784, 464] width 722 height 168
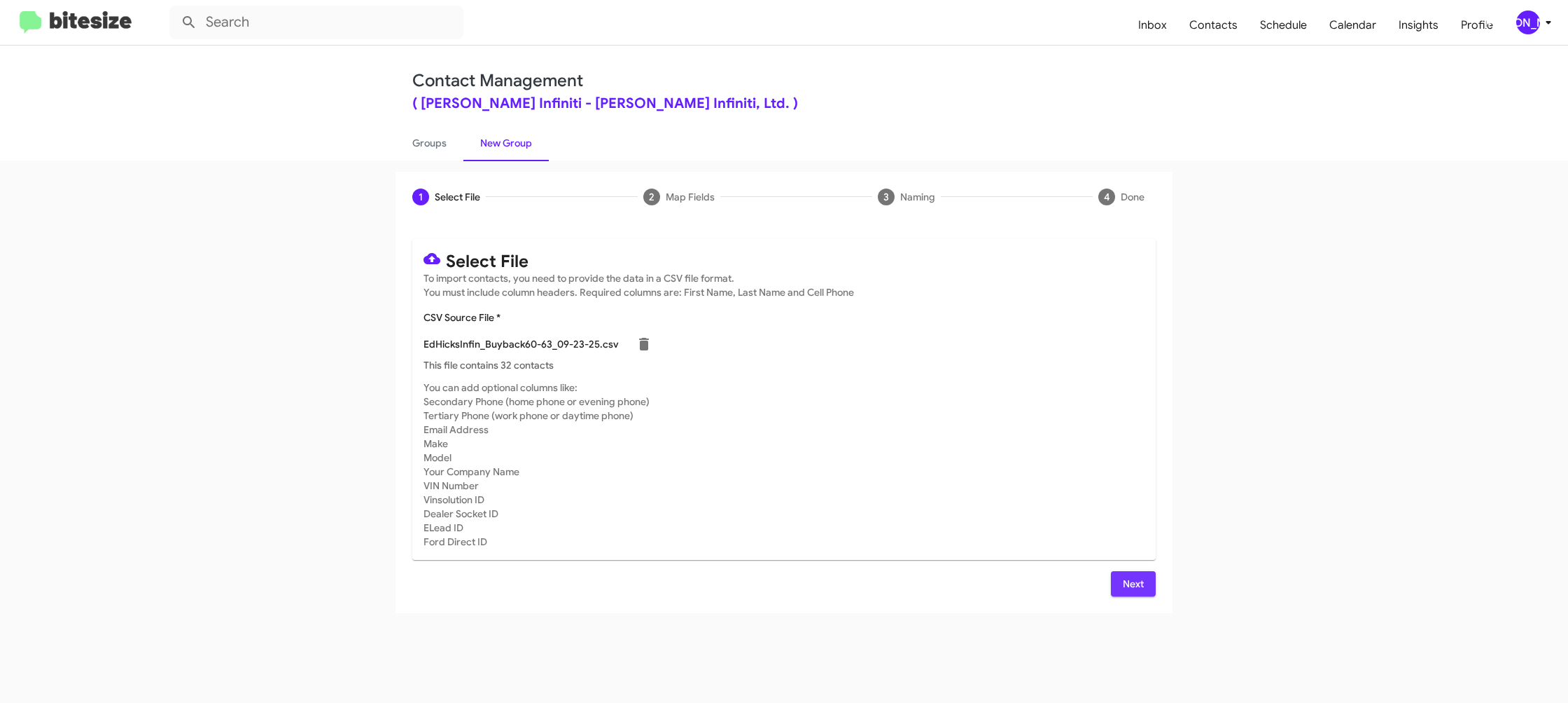
click at [1127, 581] on span "Next" at bounding box center [1133, 583] width 22 height 25
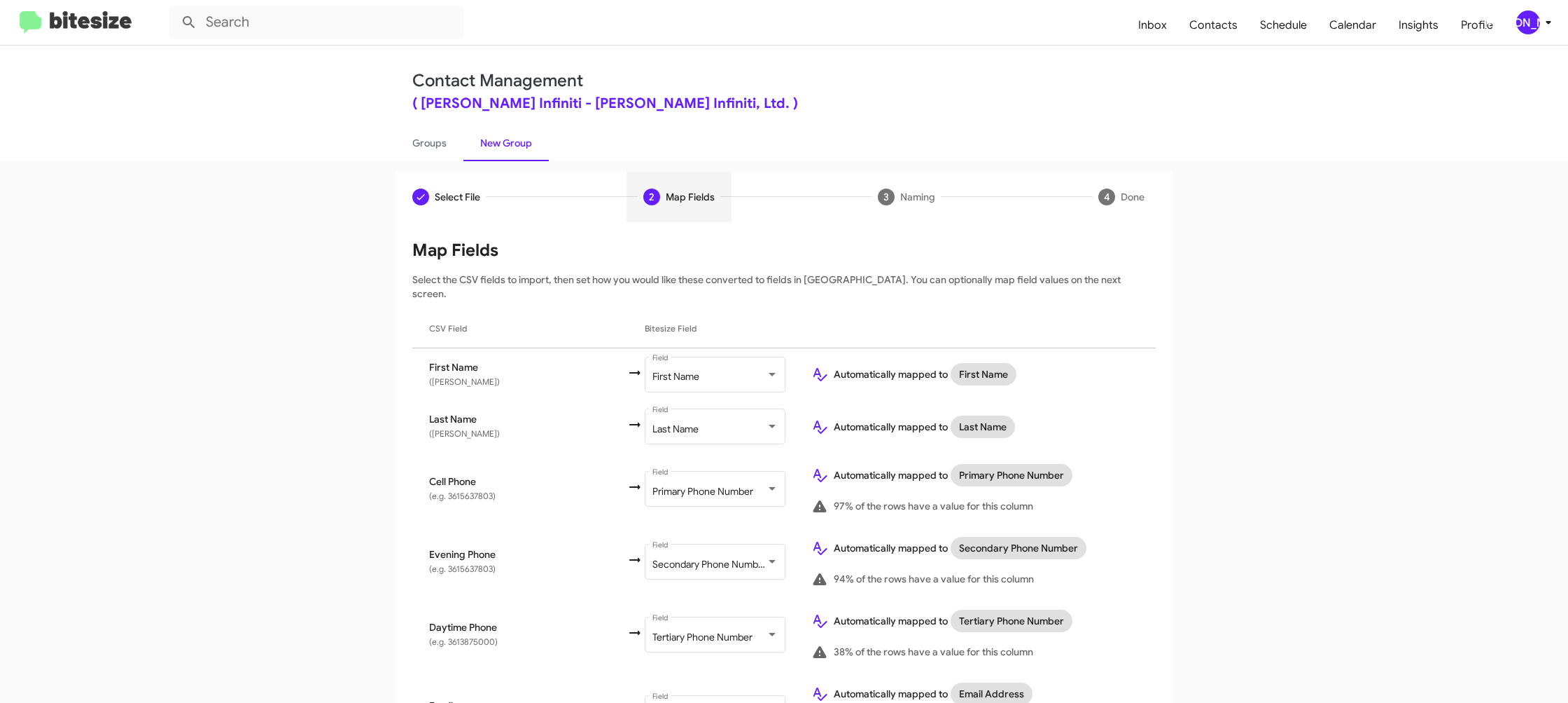
scroll to position [479, 0]
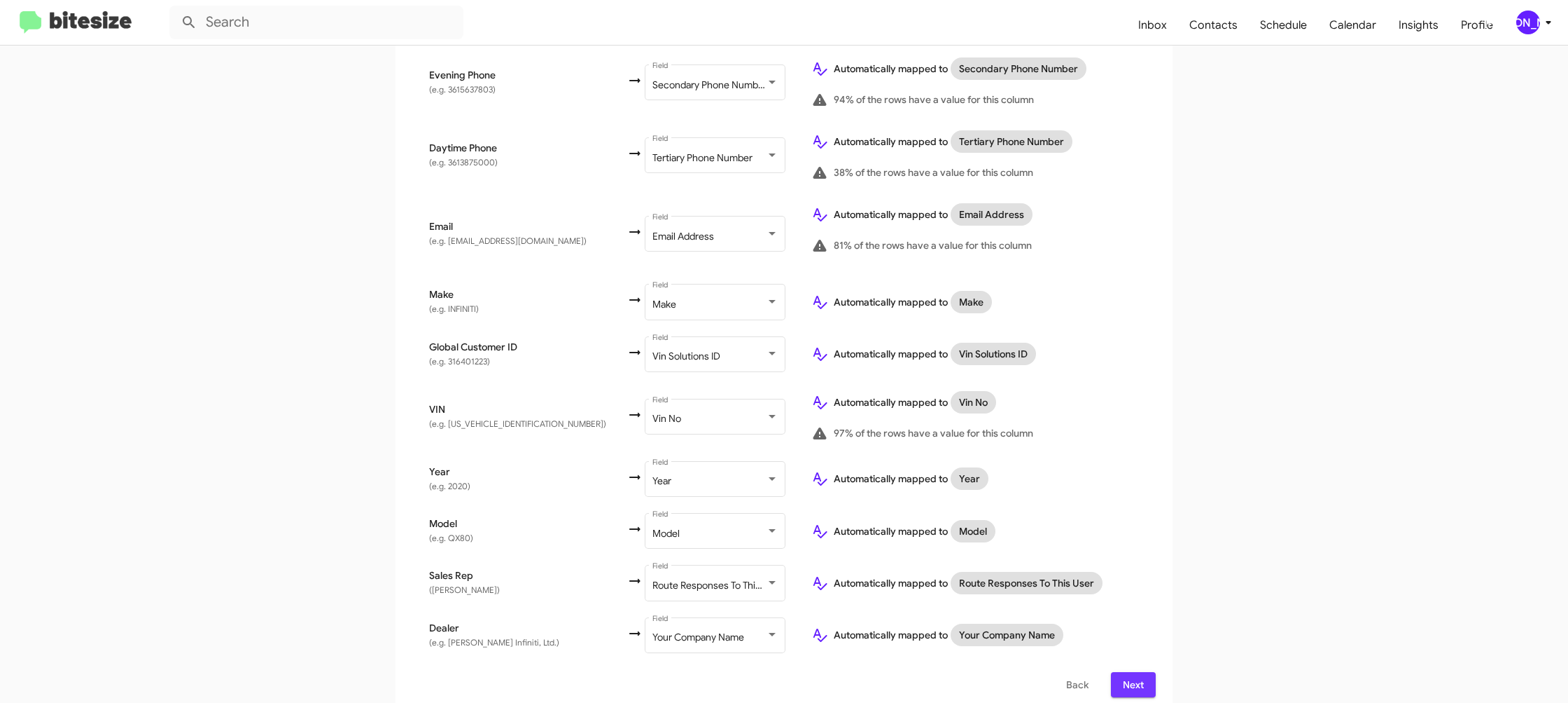
click at [1128, 673] on span "Next" at bounding box center [1133, 684] width 22 height 25
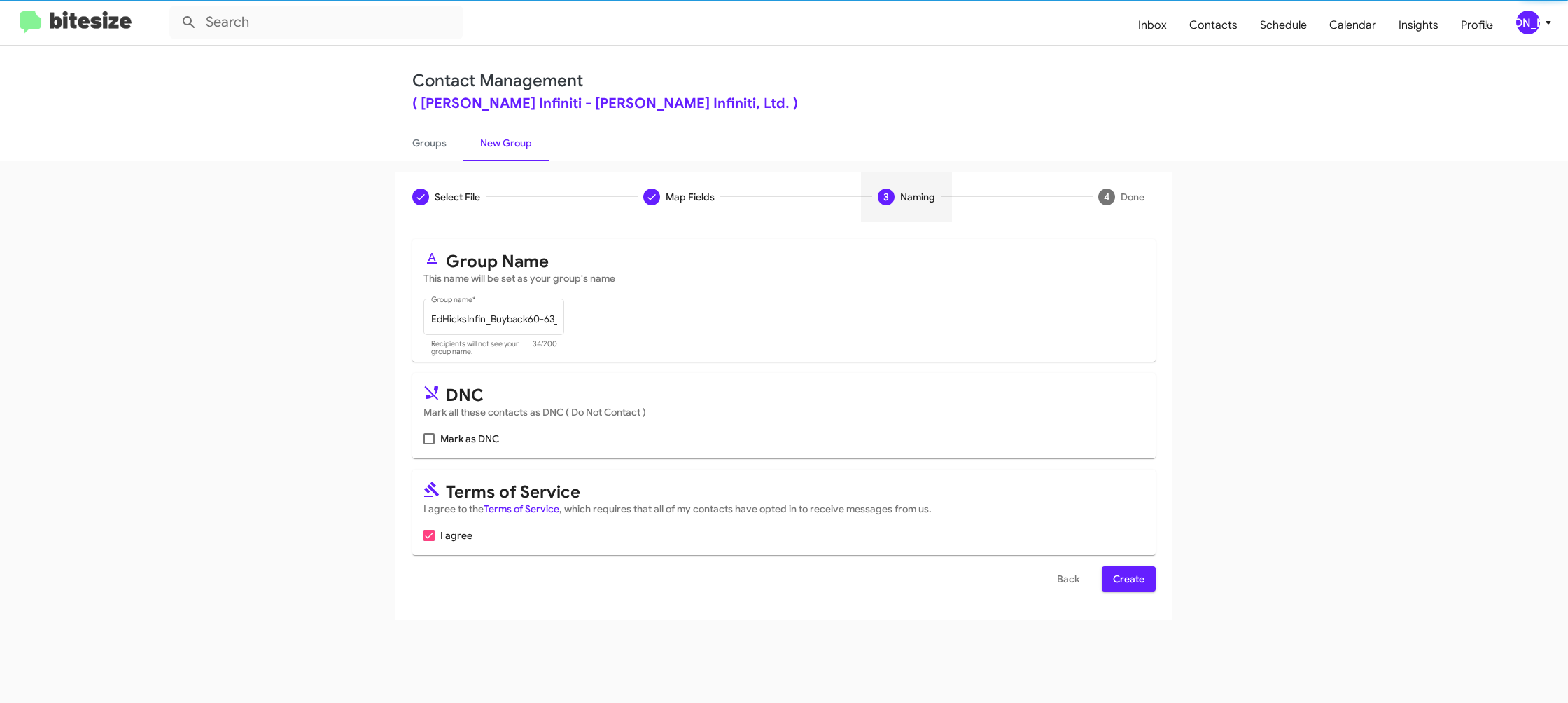
scroll to position [0, 0]
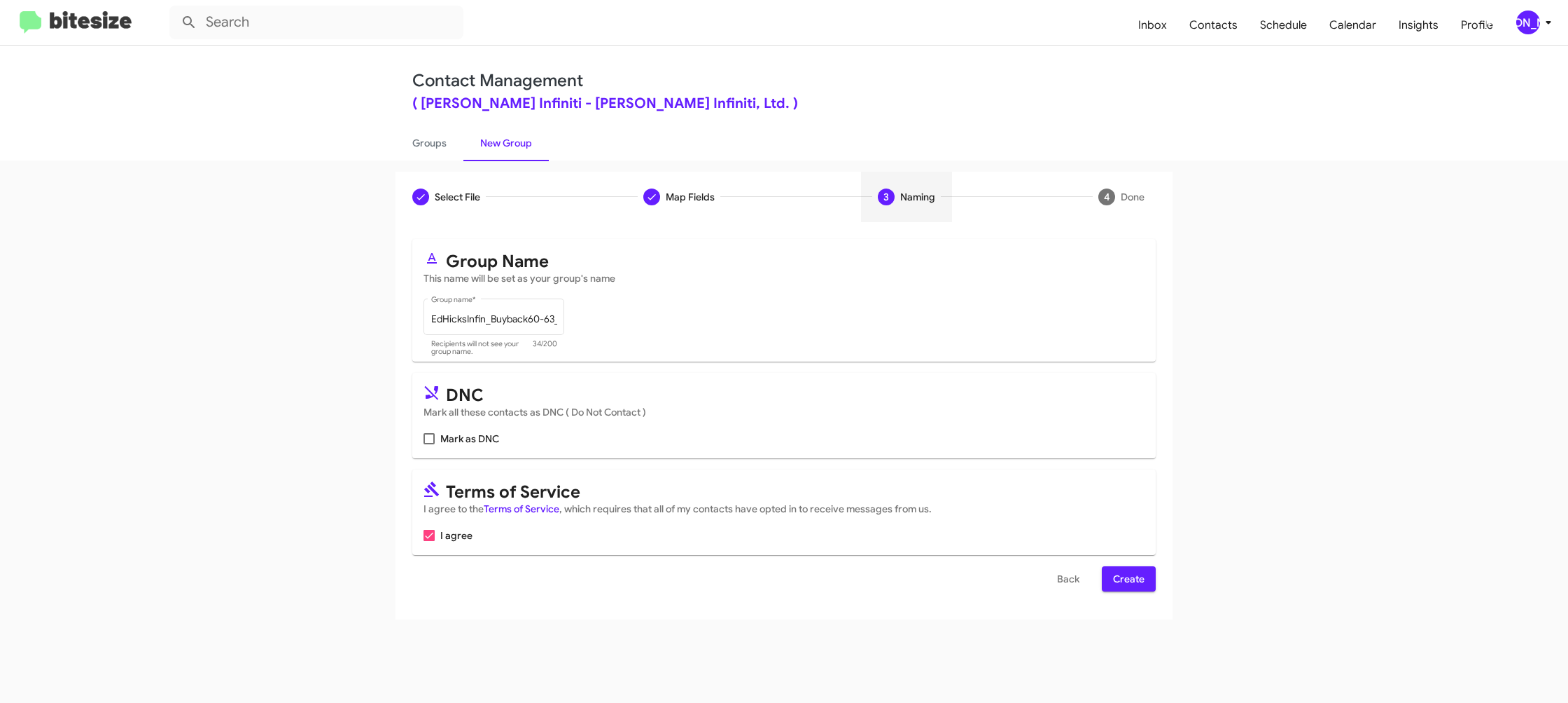
drag, startPoint x: 1126, startPoint y: 576, endPoint x: 1089, endPoint y: 545, distance: 48.3
click at [1125, 576] on span "Create" at bounding box center [1129, 578] width 32 height 25
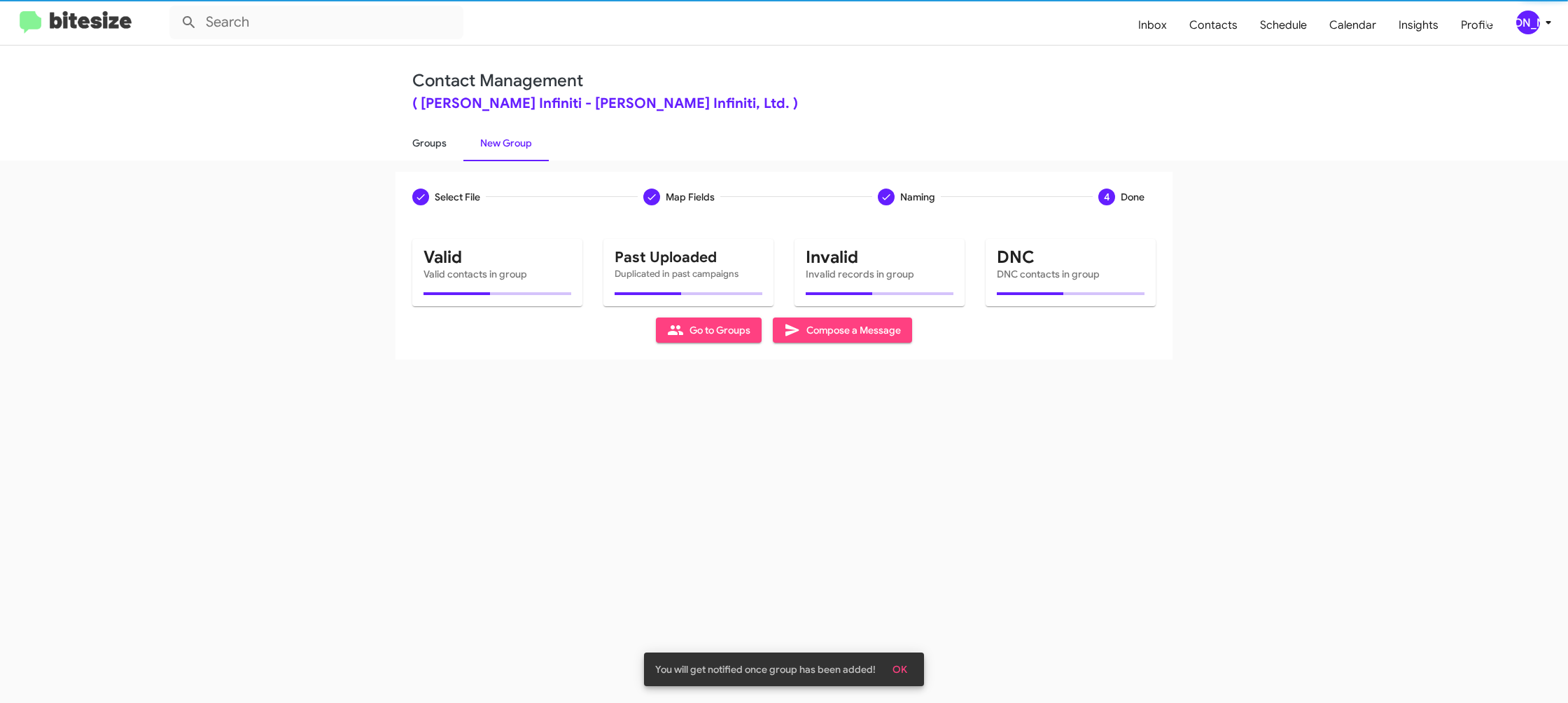
click at [437, 149] on link "Groups" at bounding box center [429, 143] width 68 height 36
type input "in:groups"
drag, startPoint x: 437, startPoint y: 149, endPoint x: 446, endPoint y: 46, distance: 103.4
click at [435, 117] on div "Contact Management ( [PERSON_NAME] Infiniti - [PERSON_NAME] Infiniti, Ltd. ) Gr…" at bounding box center [784, 103] width 798 height 115
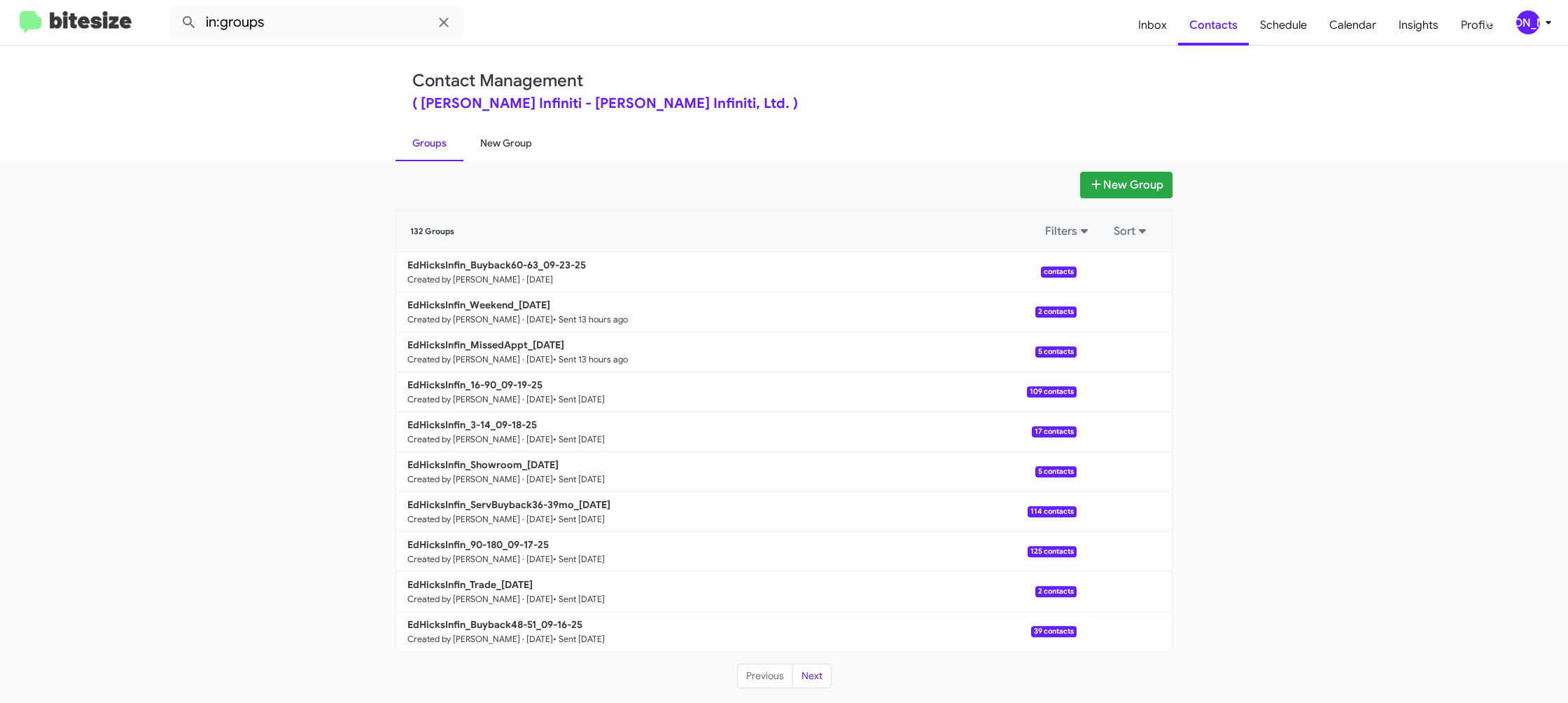
click at [515, 143] on link "New Group" at bounding box center [506, 143] width 86 height 36
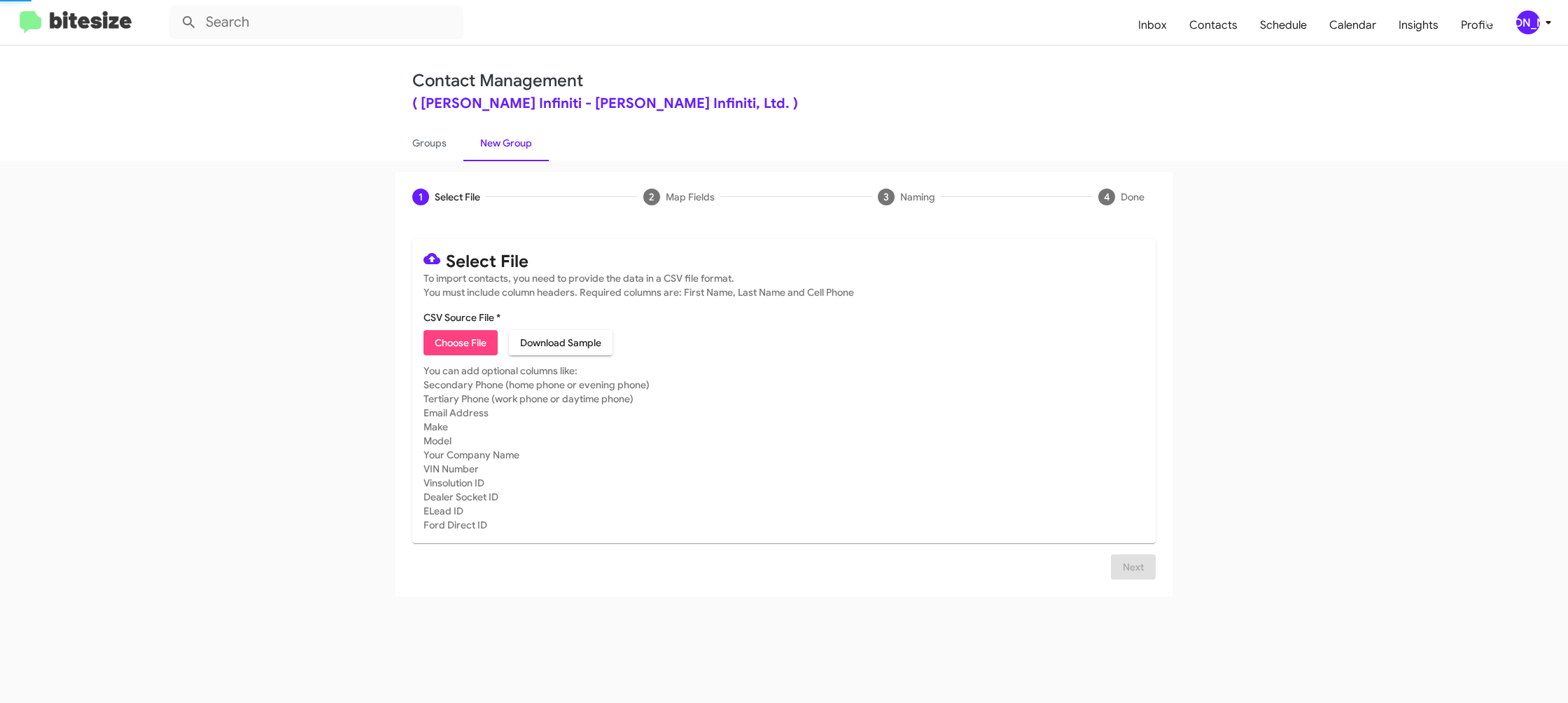
click at [515, 143] on link "New Group" at bounding box center [506, 143] width 86 height 36
drag, startPoint x: 515, startPoint y: 143, endPoint x: 483, endPoint y: 336, distance: 195.6
click at [514, 147] on link "New Group" at bounding box center [506, 143] width 86 height 36
click at [478, 343] on span "Choose File" at bounding box center [461, 342] width 52 height 25
type input "EdHicksInfin_Trade_[DATE]"
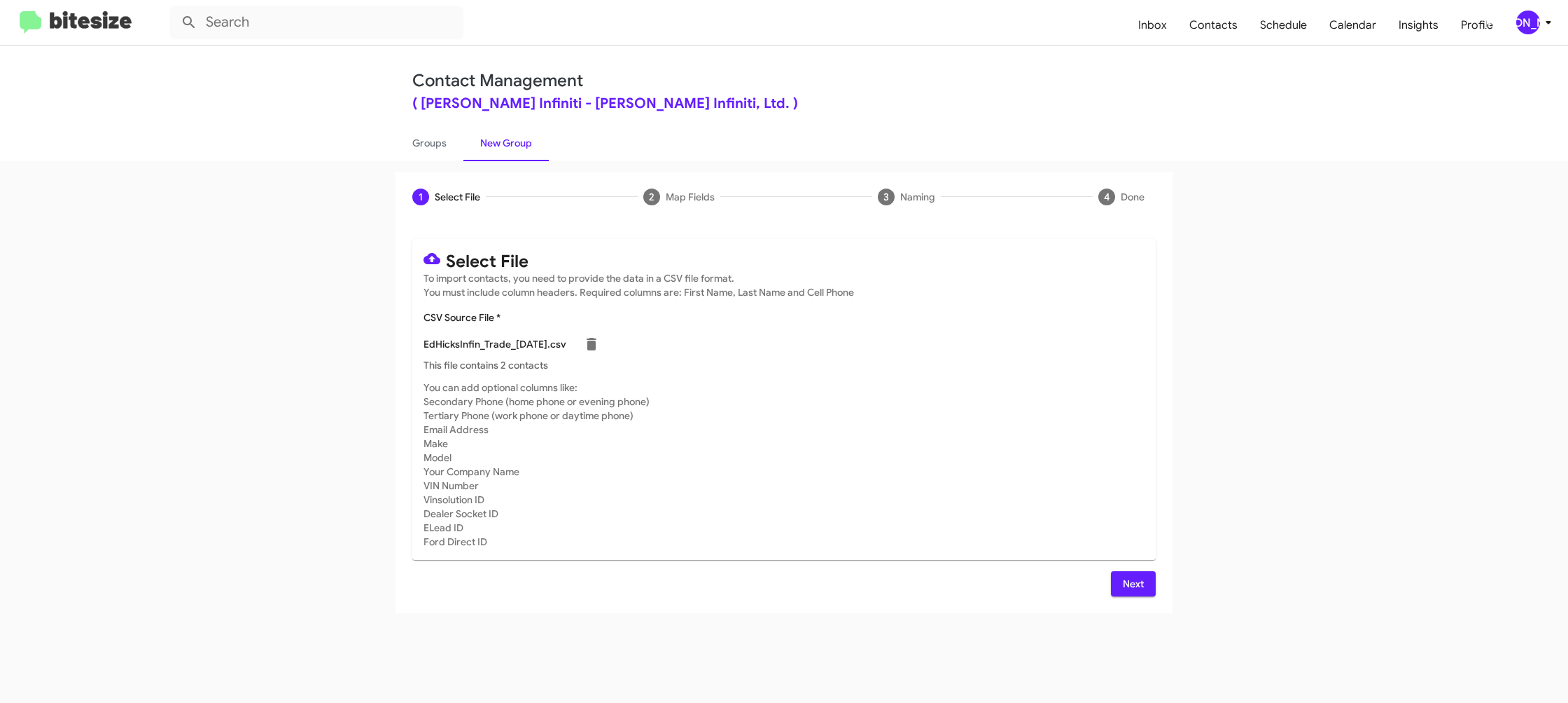
drag, startPoint x: 928, startPoint y: 437, endPoint x: 901, endPoint y: 424, distance: 30.0
click at [927, 436] on mat-card-subtitle "You can add optional columns like: Secondary Phone (home phone or evening phone…" at bounding box center [784, 464] width 722 height 168
click at [1126, 581] on span "Next" at bounding box center [1133, 583] width 22 height 25
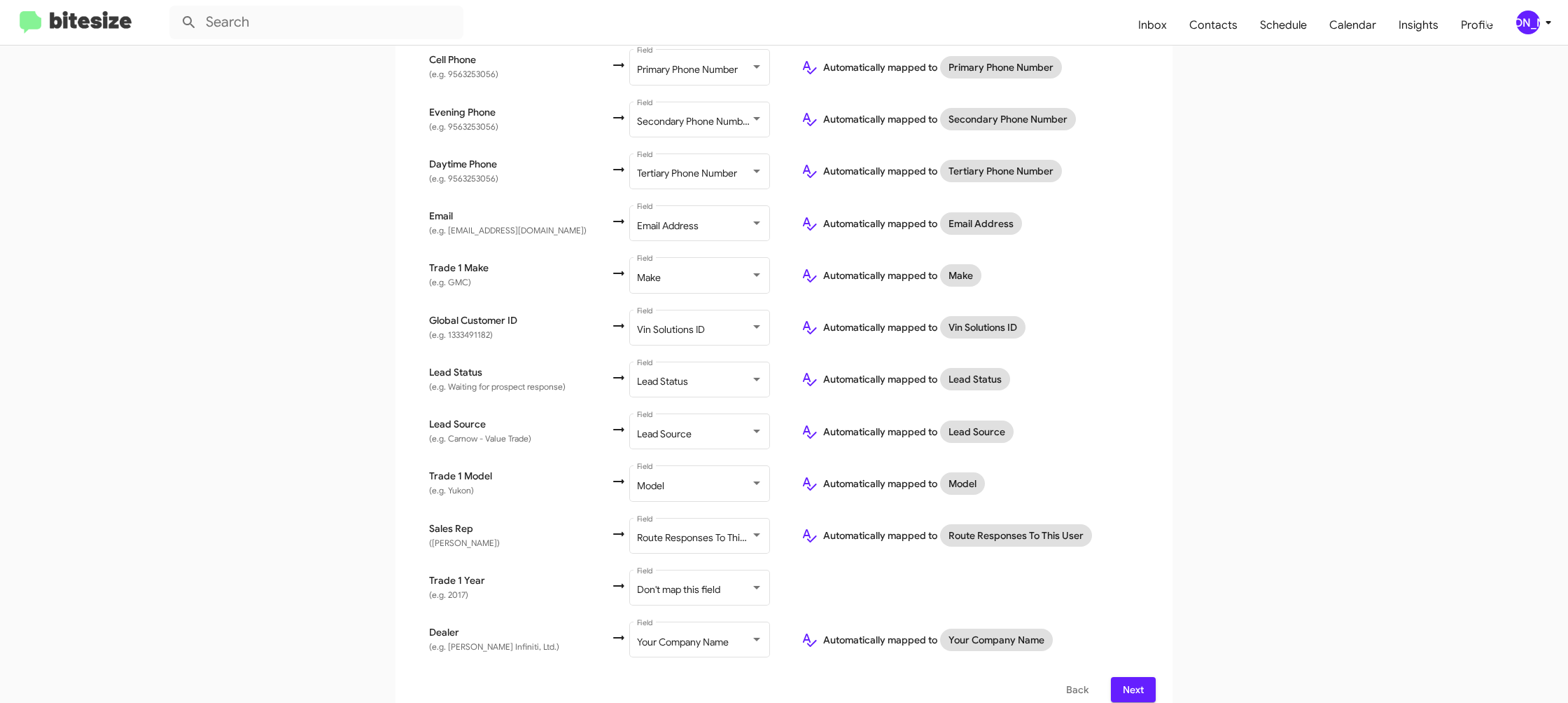
scroll to position [418, 0]
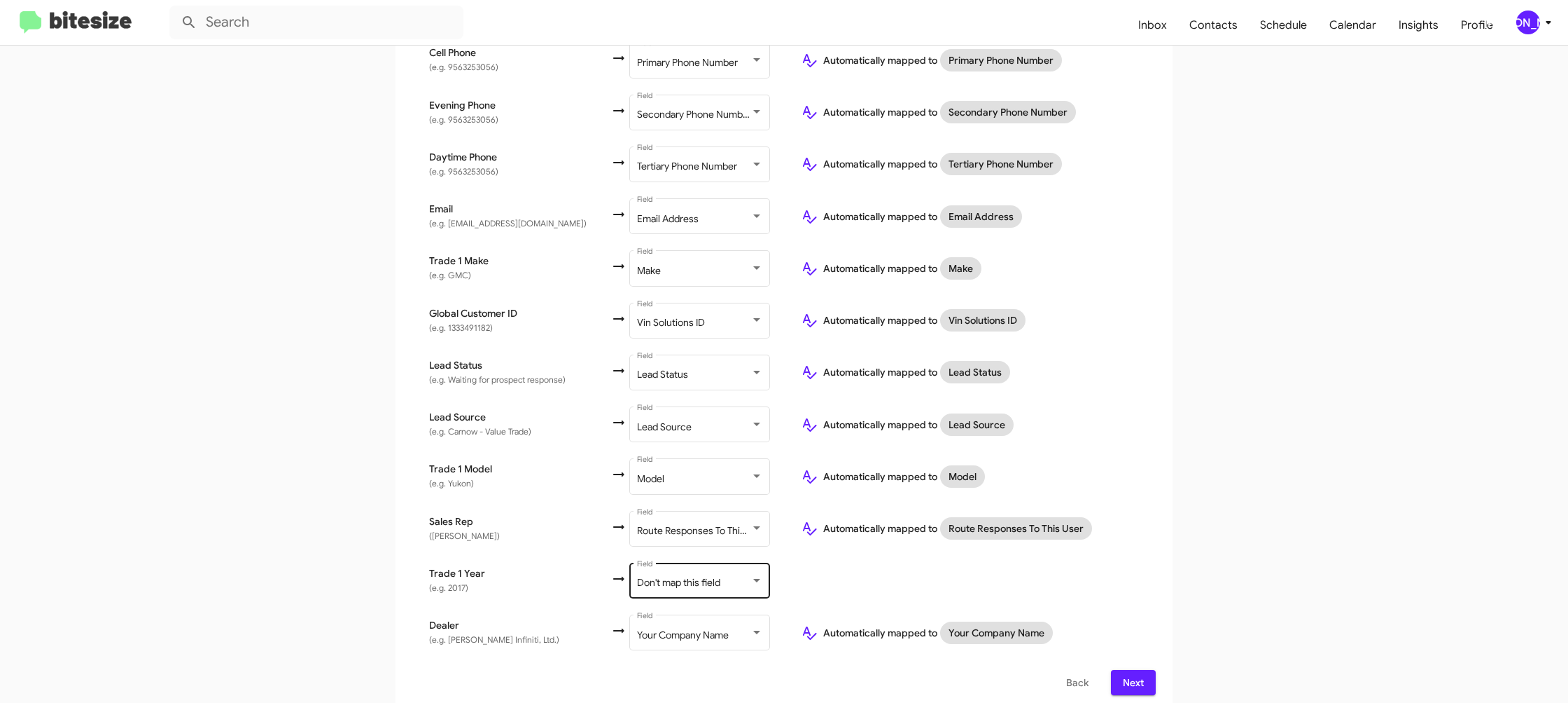
click at [667, 561] on div "Don't map this field Field" at bounding box center [700, 578] width 126 height 39
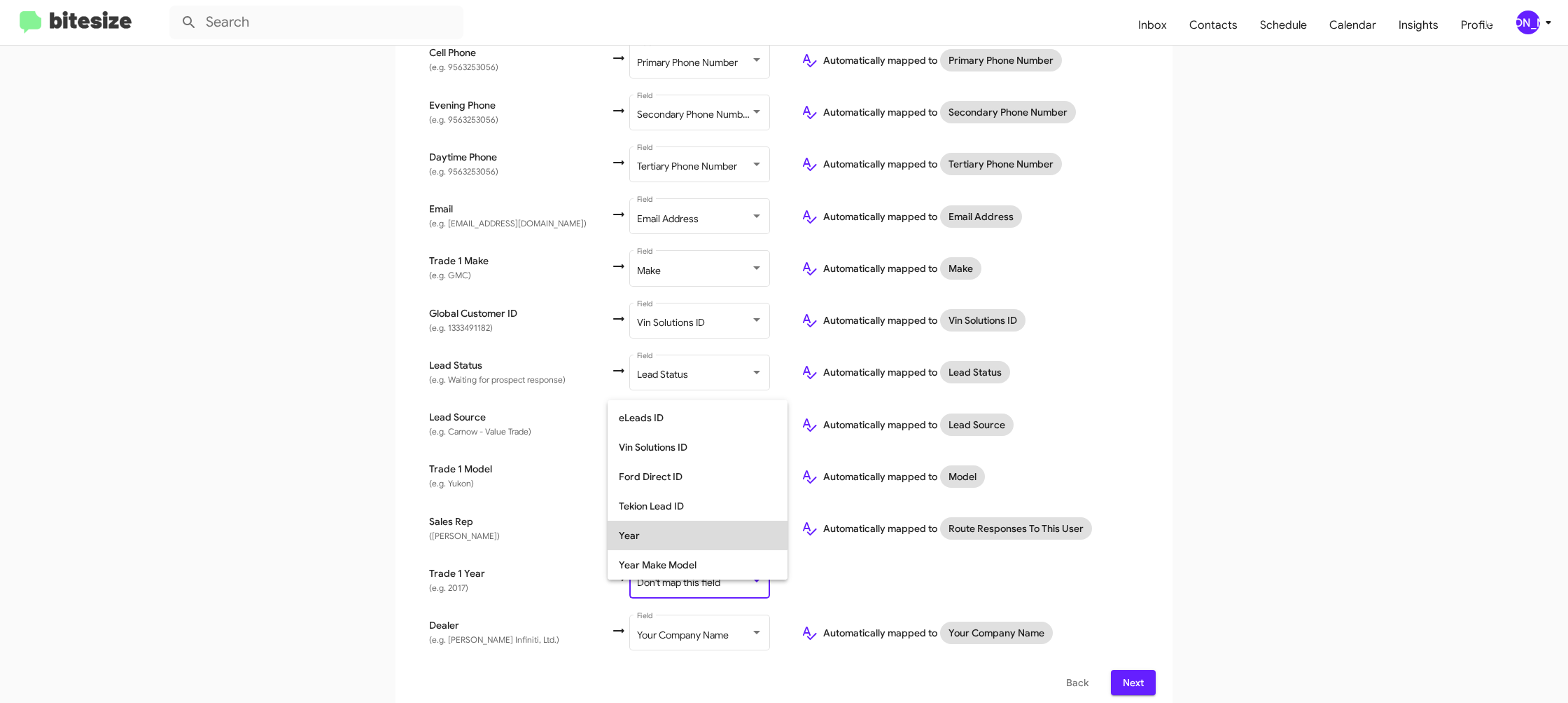
click at [684, 527] on span "Year" at bounding box center [698, 534] width 158 height 29
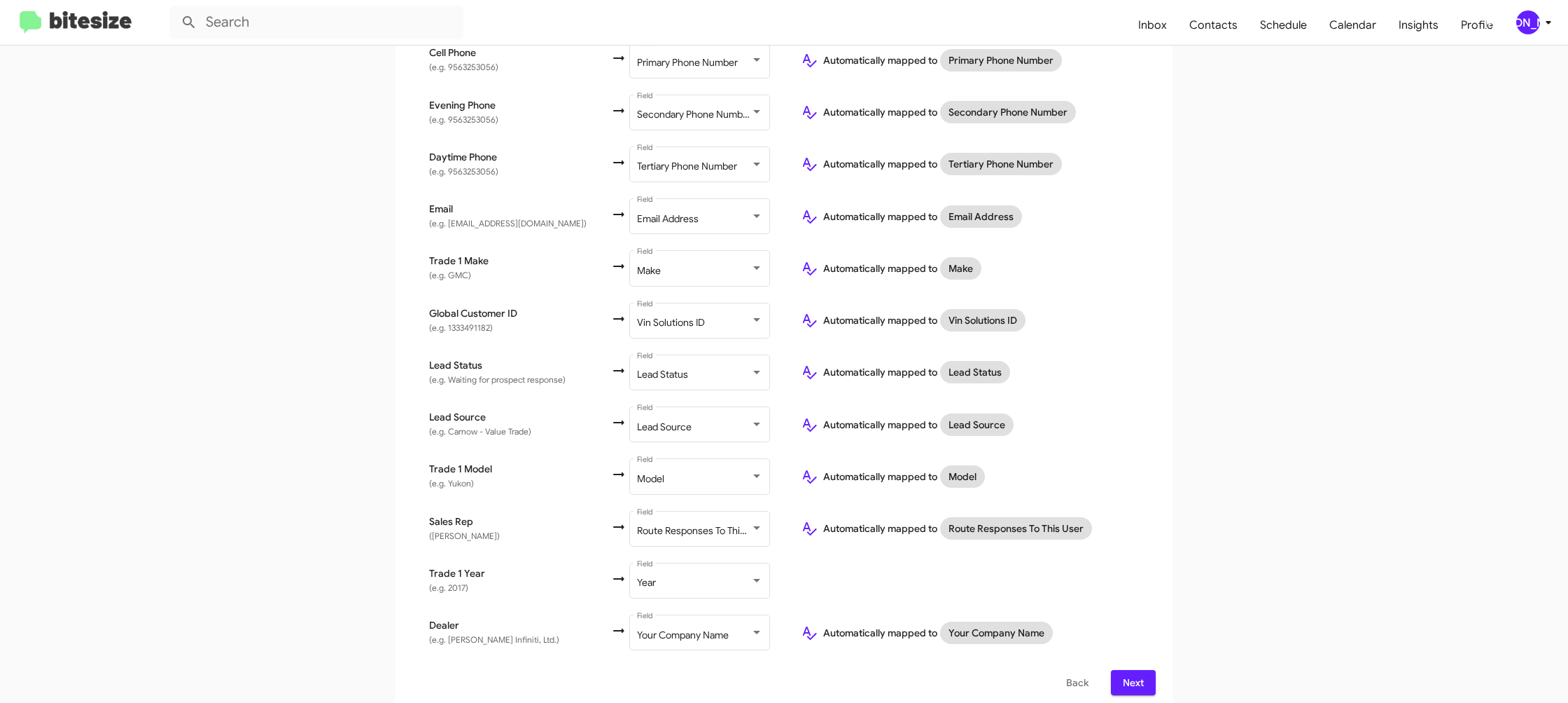
click at [1207, 485] on app-new-group "Select File 2 Map Fields 3 Naming 4 Done Select File To import contacts, you ne…" at bounding box center [784, 233] width 1568 height 959
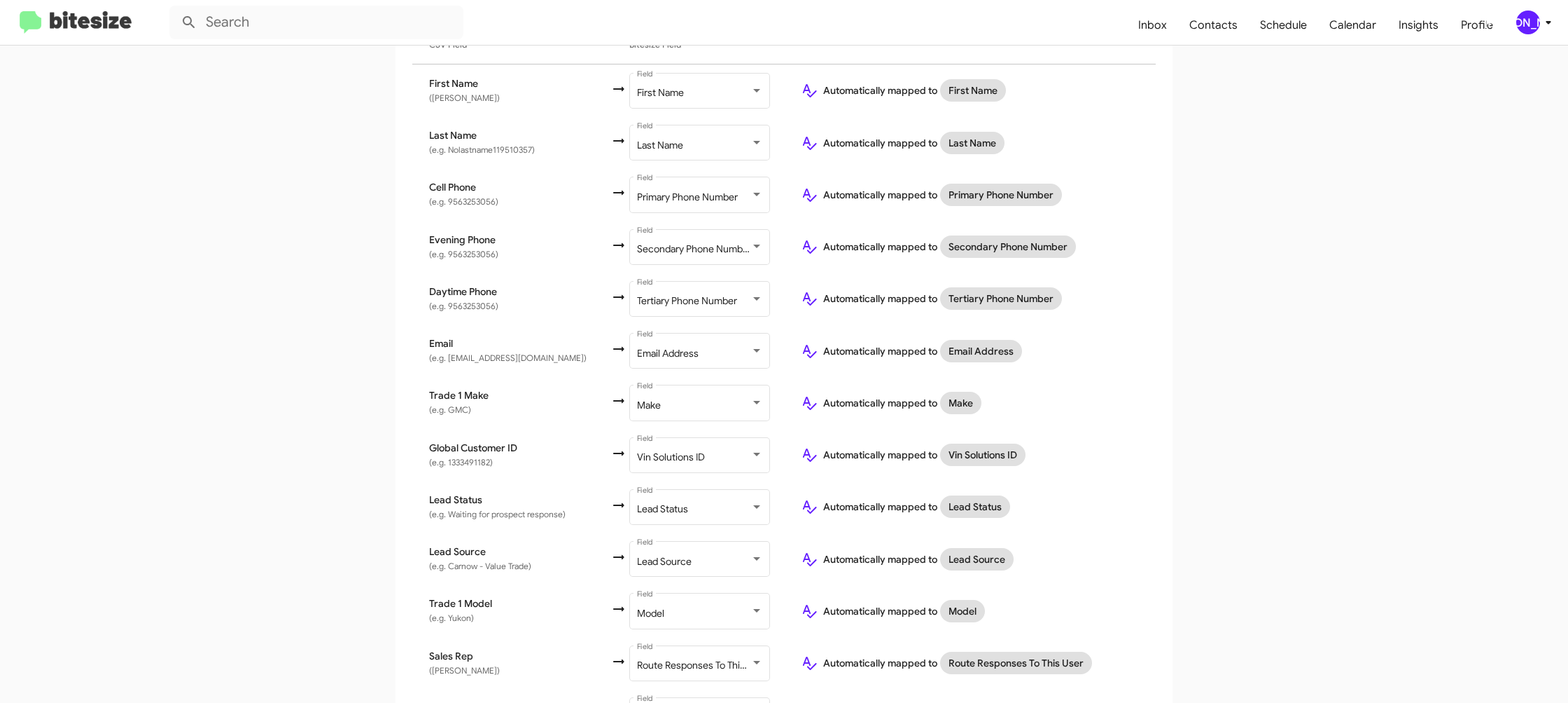
scroll to position [418, 0]
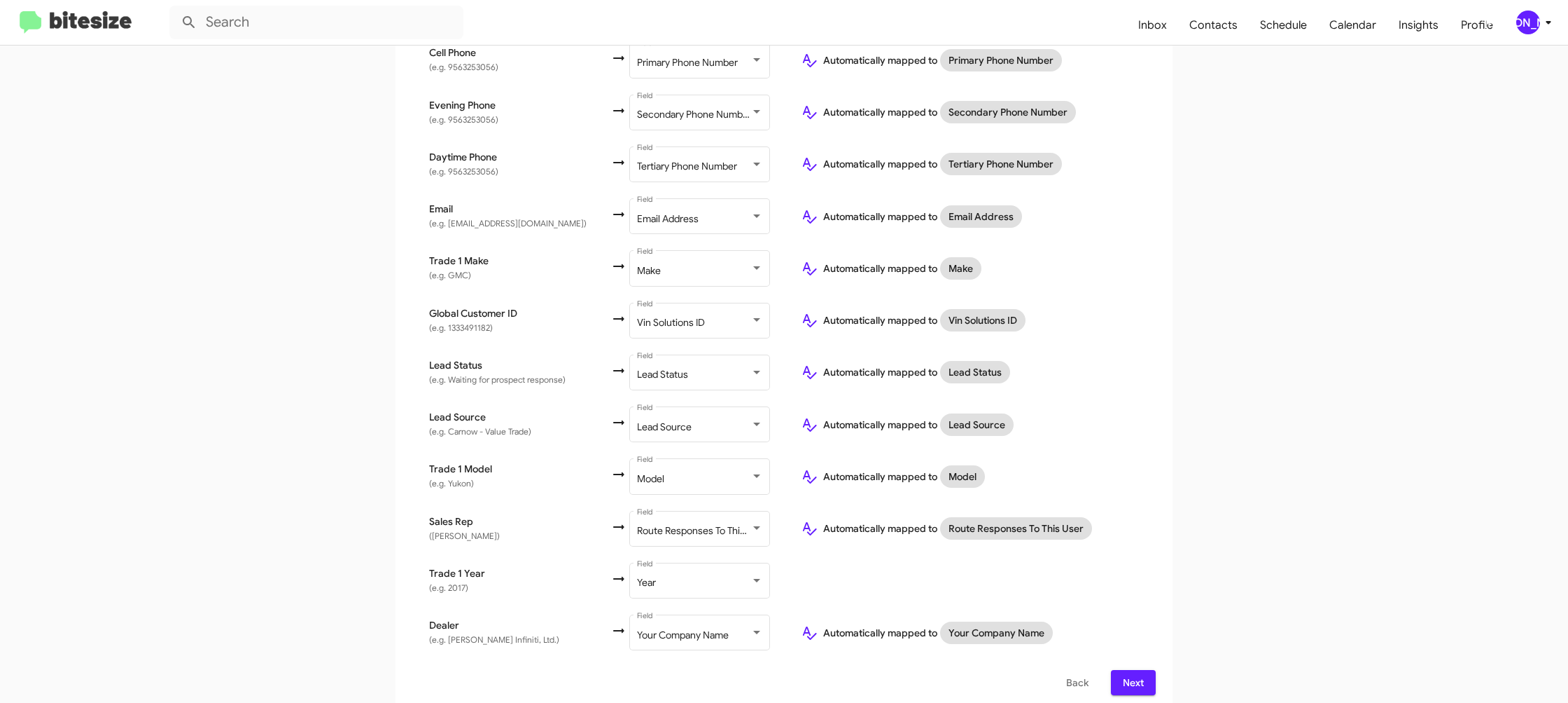
click at [1131, 670] on span "Next" at bounding box center [1133, 682] width 22 height 25
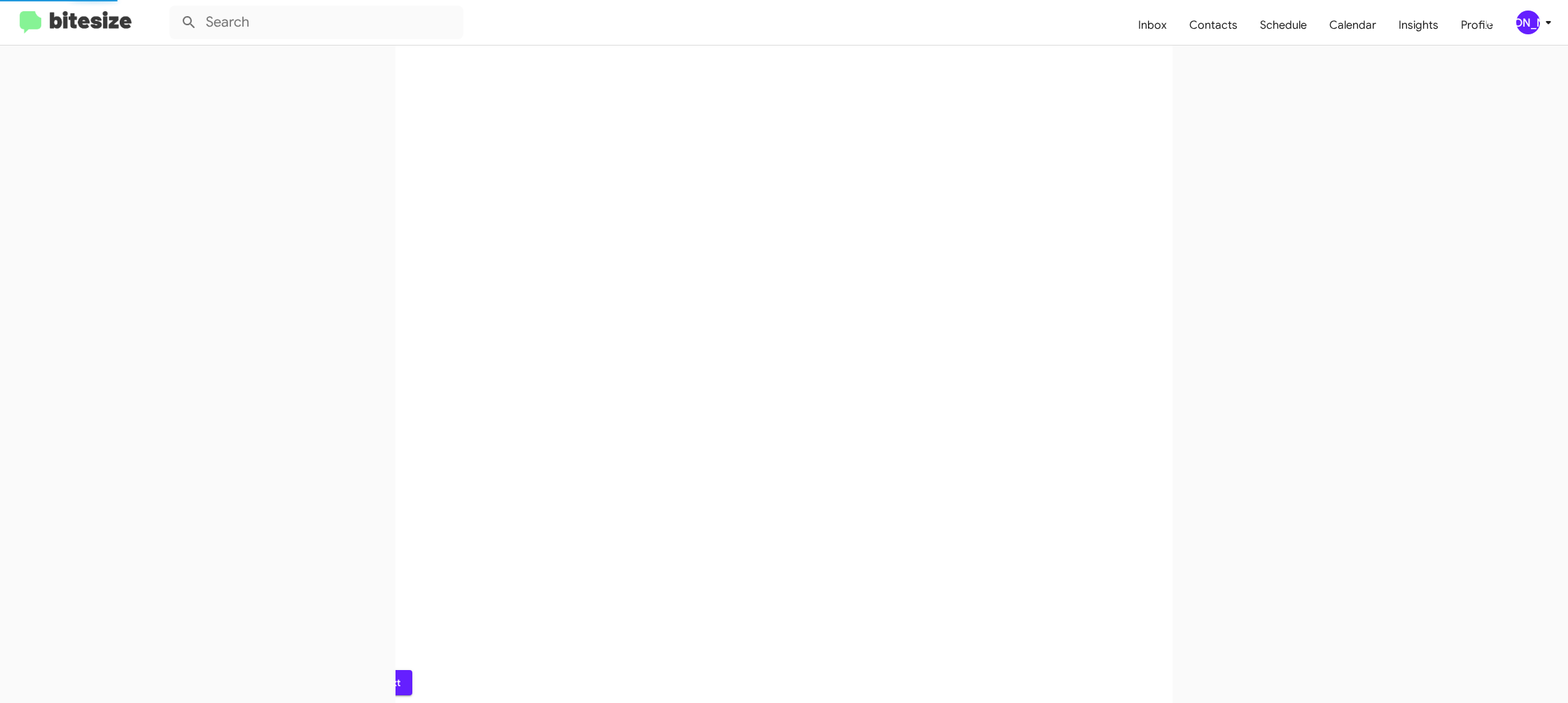
scroll to position [0, 0]
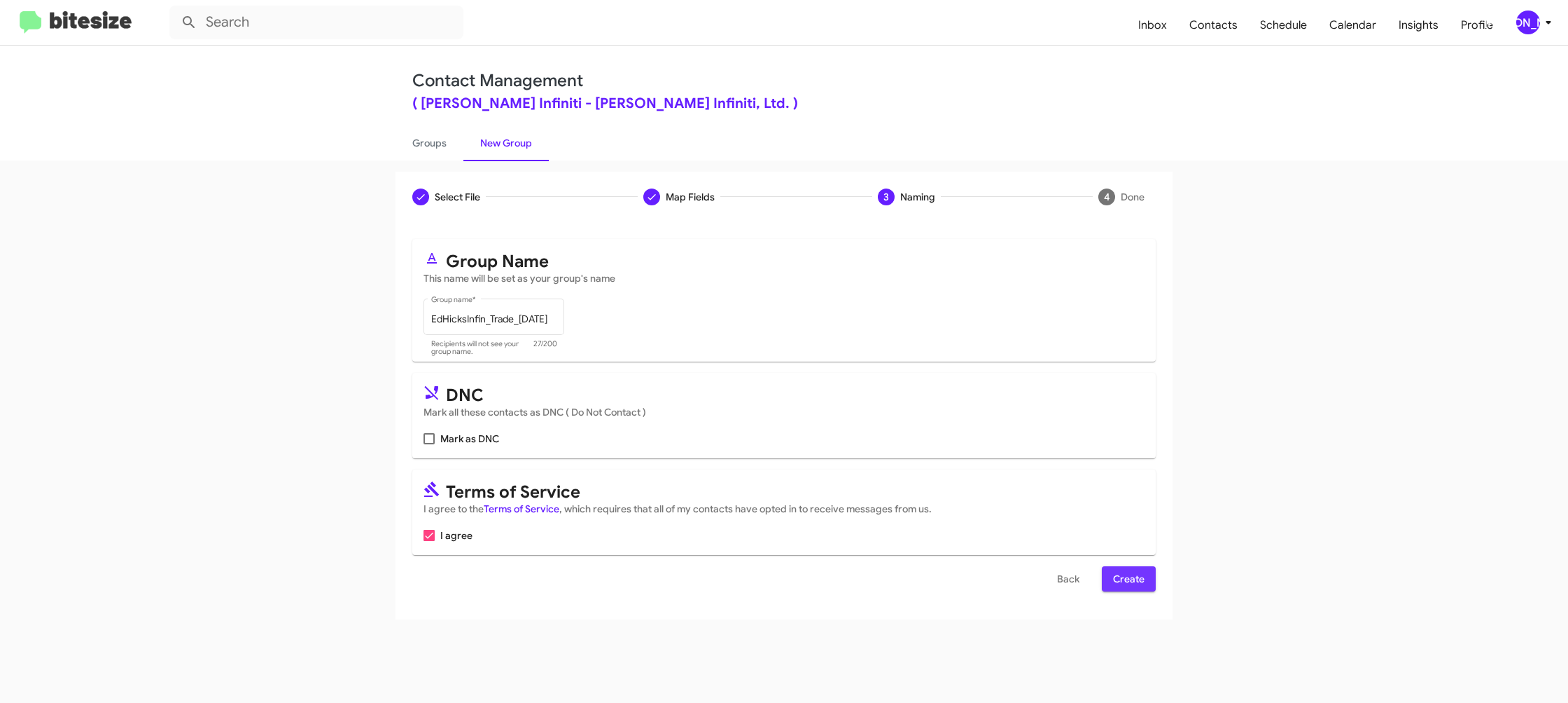
drag, startPoint x: 1129, startPoint y: 581, endPoint x: 1120, endPoint y: 576, distance: 10.3
click at [1129, 581] on span "Create" at bounding box center [1129, 578] width 32 height 25
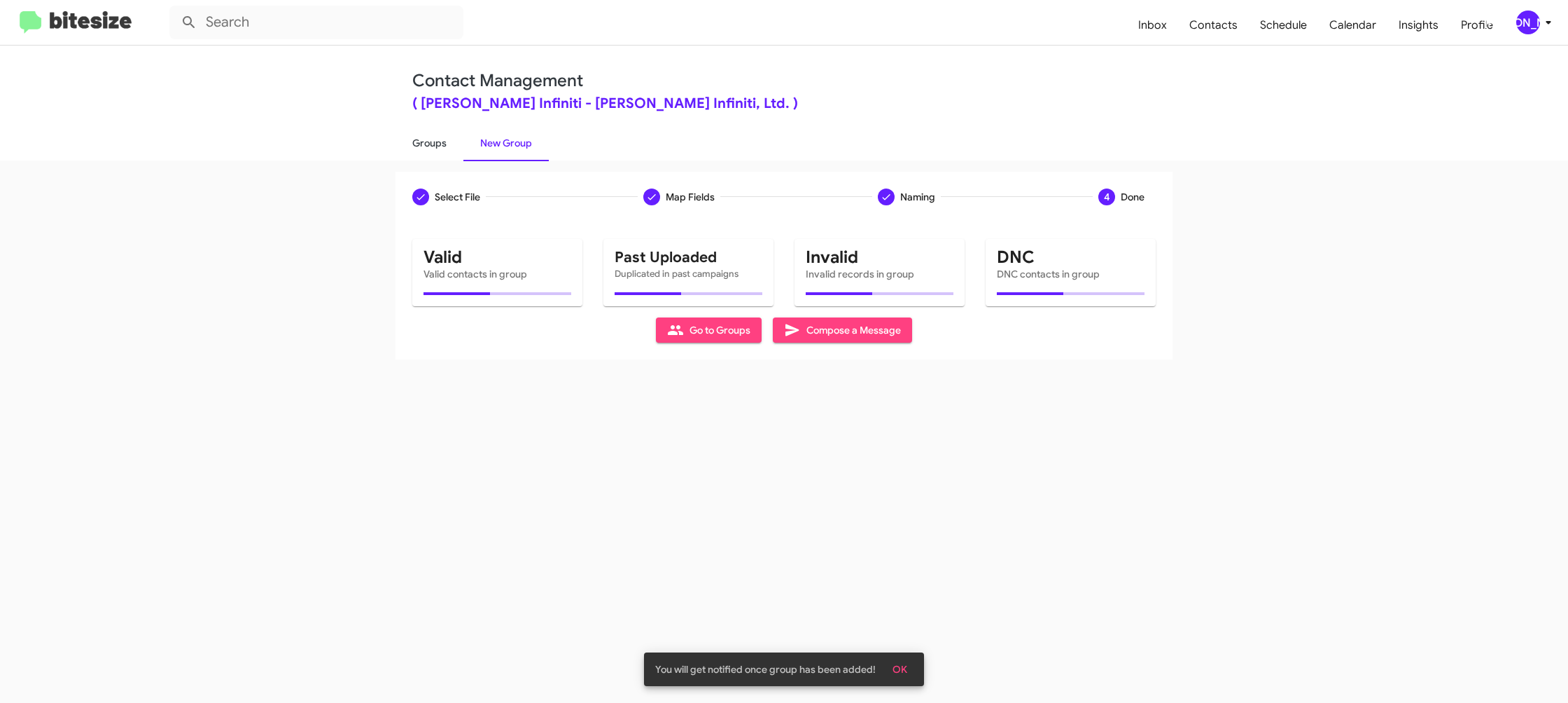
click at [422, 141] on link "Groups" at bounding box center [429, 143] width 68 height 36
click at [423, 142] on link "Groups" at bounding box center [429, 143] width 68 height 36
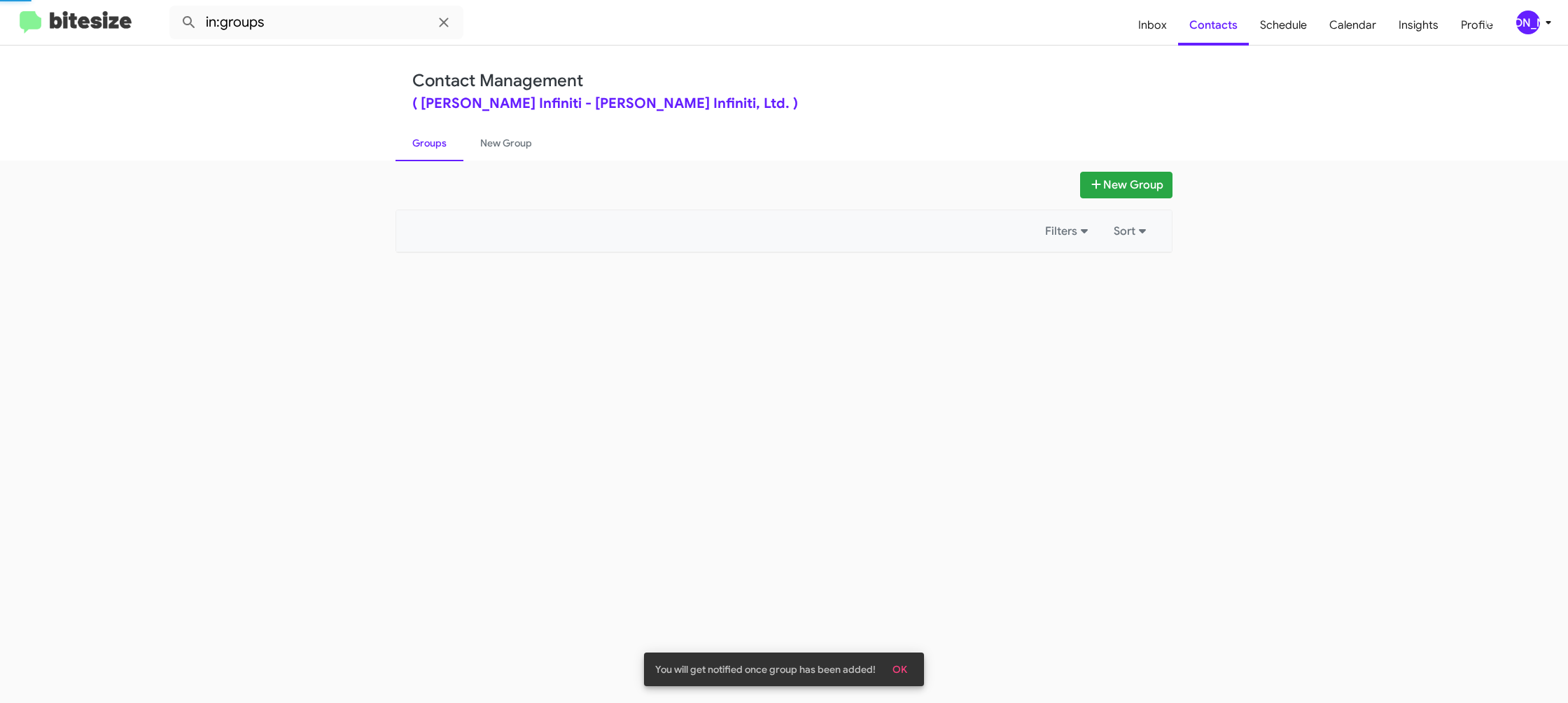
drag, startPoint x: 423, startPoint y: 142, endPoint x: 350, endPoint y: 39, distance: 126.2
click at [423, 140] on link "Groups" at bounding box center [429, 143] width 68 height 36
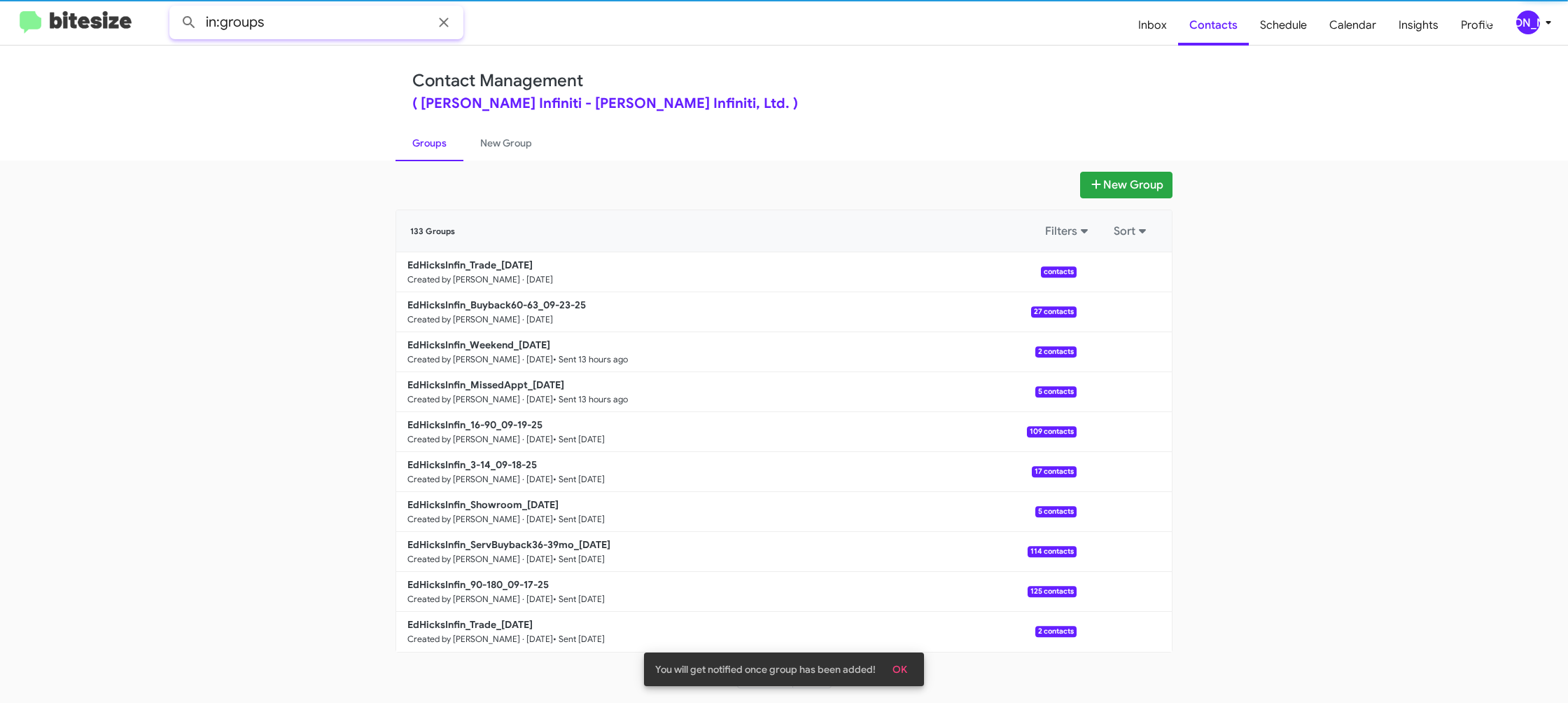
click at [328, 27] on input "in:groups" at bounding box center [316, 23] width 294 height 34
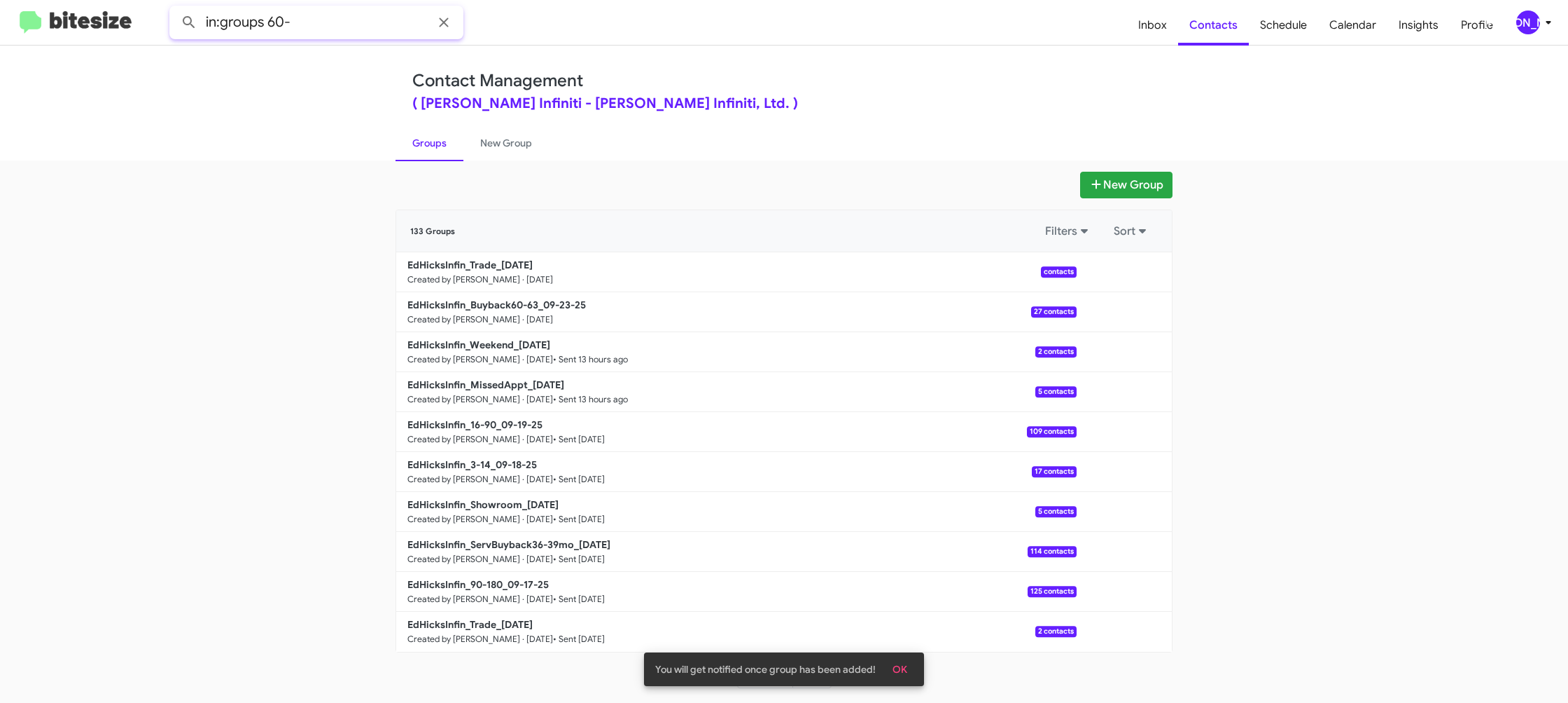
click at [175, 8] on button at bounding box center [189, 22] width 28 height 28
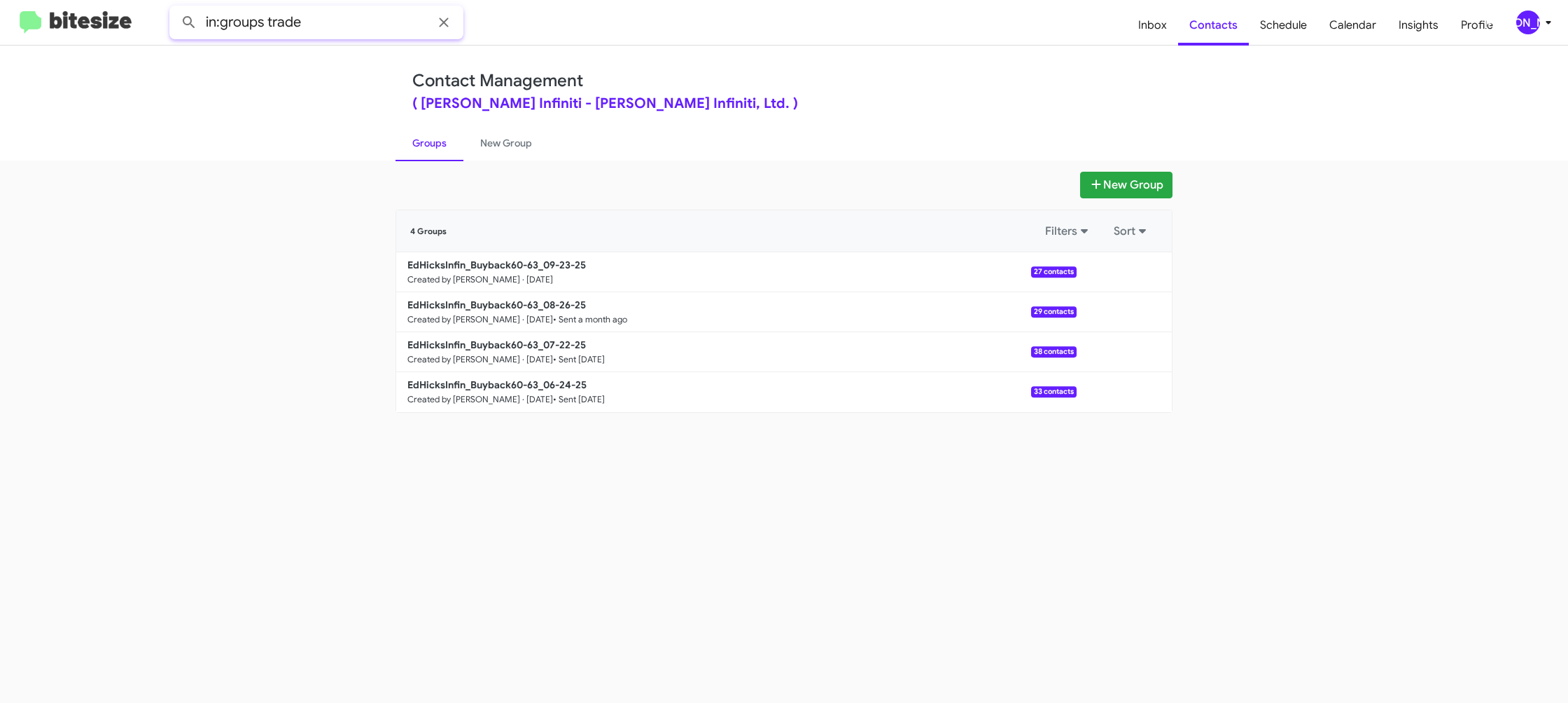
type input "in:groups trade"
click at [175, 8] on button at bounding box center [189, 22] width 28 height 28
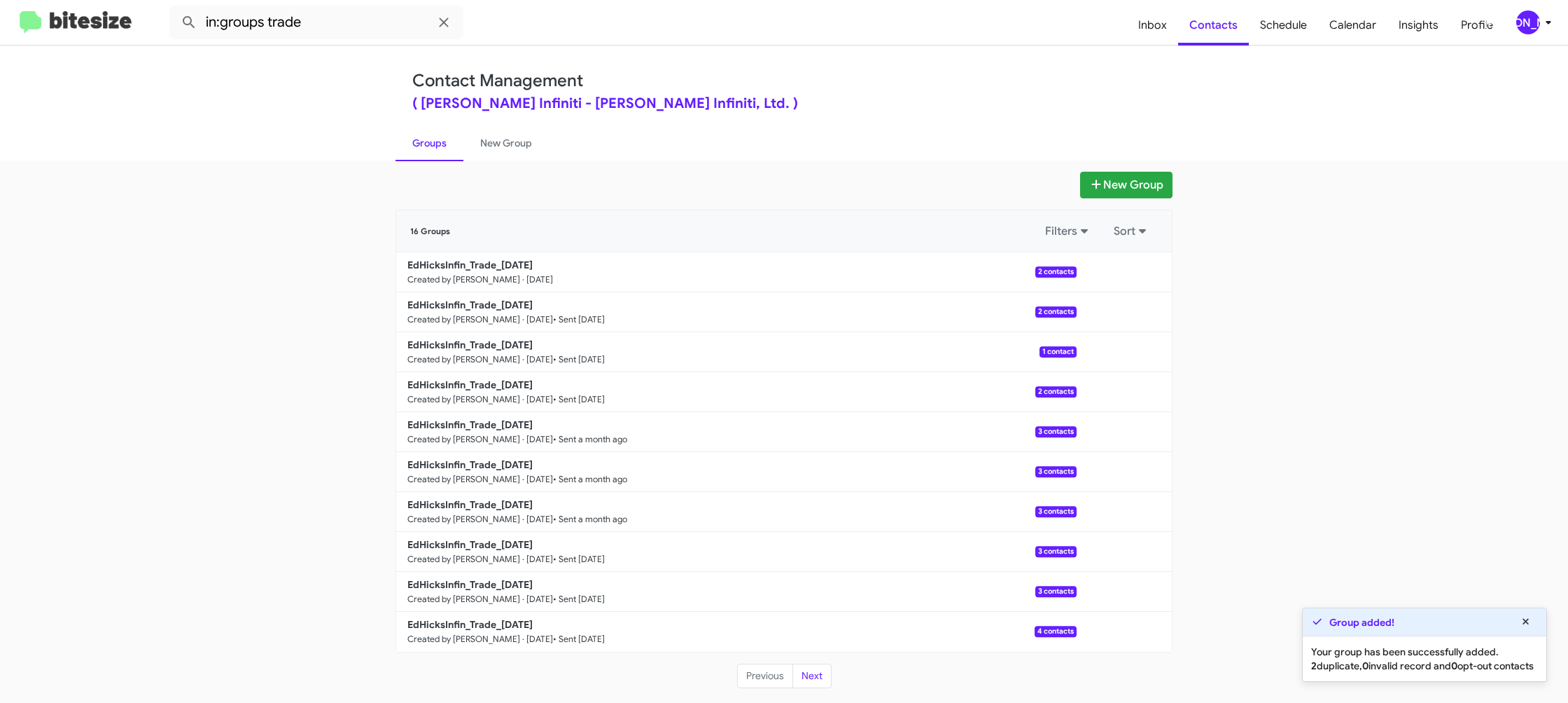
drag, startPoint x: 481, startPoint y: 140, endPoint x: 458, endPoint y: 140, distance: 23.0
click at [481, 140] on link "New Group" at bounding box center [506, 143] width 86 height 36
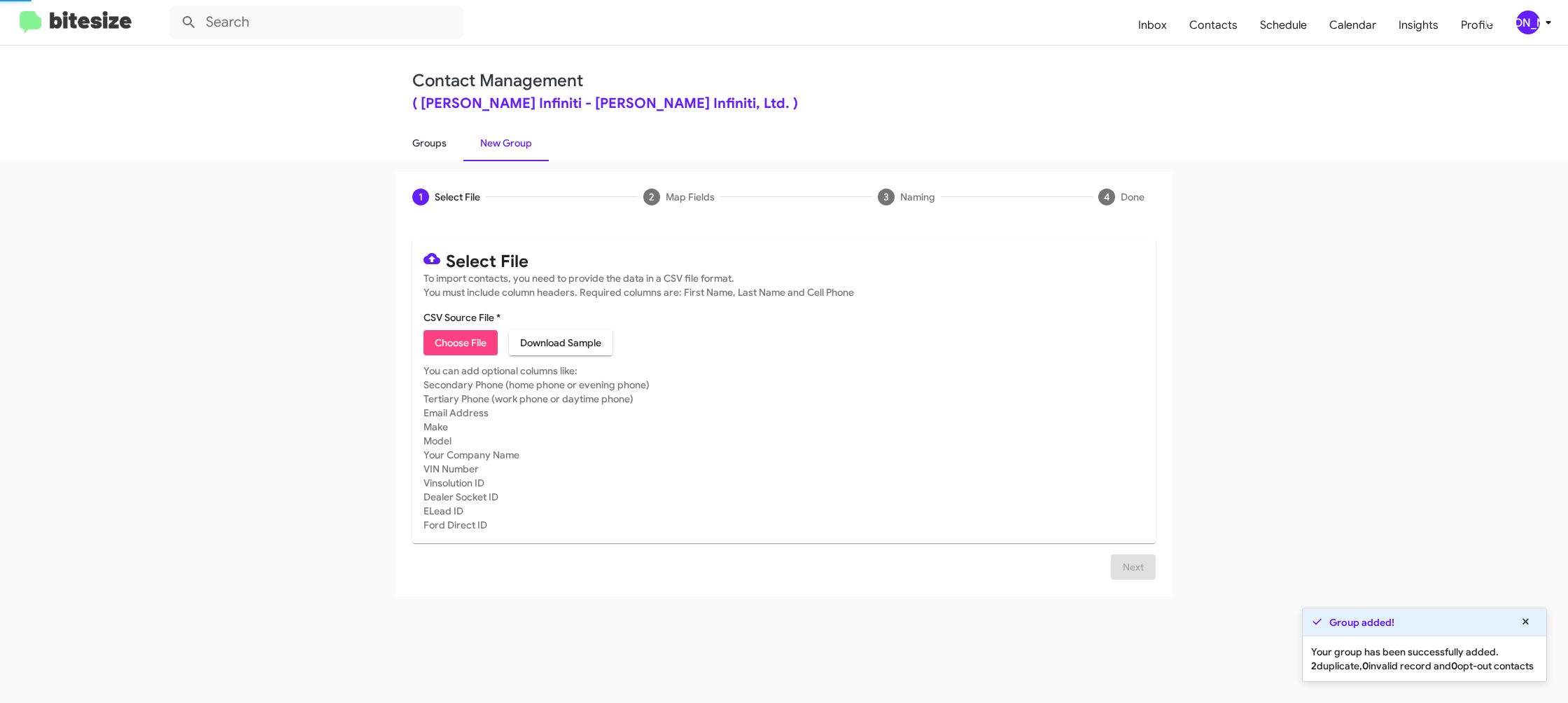
click at [448, 140] on link "Groups" at bounding box center [429, 143] width 68 height 36
type input "in:groups"
click at [449, 140] on link "Groups" at bounding box center [429, 143] width 68 height 36
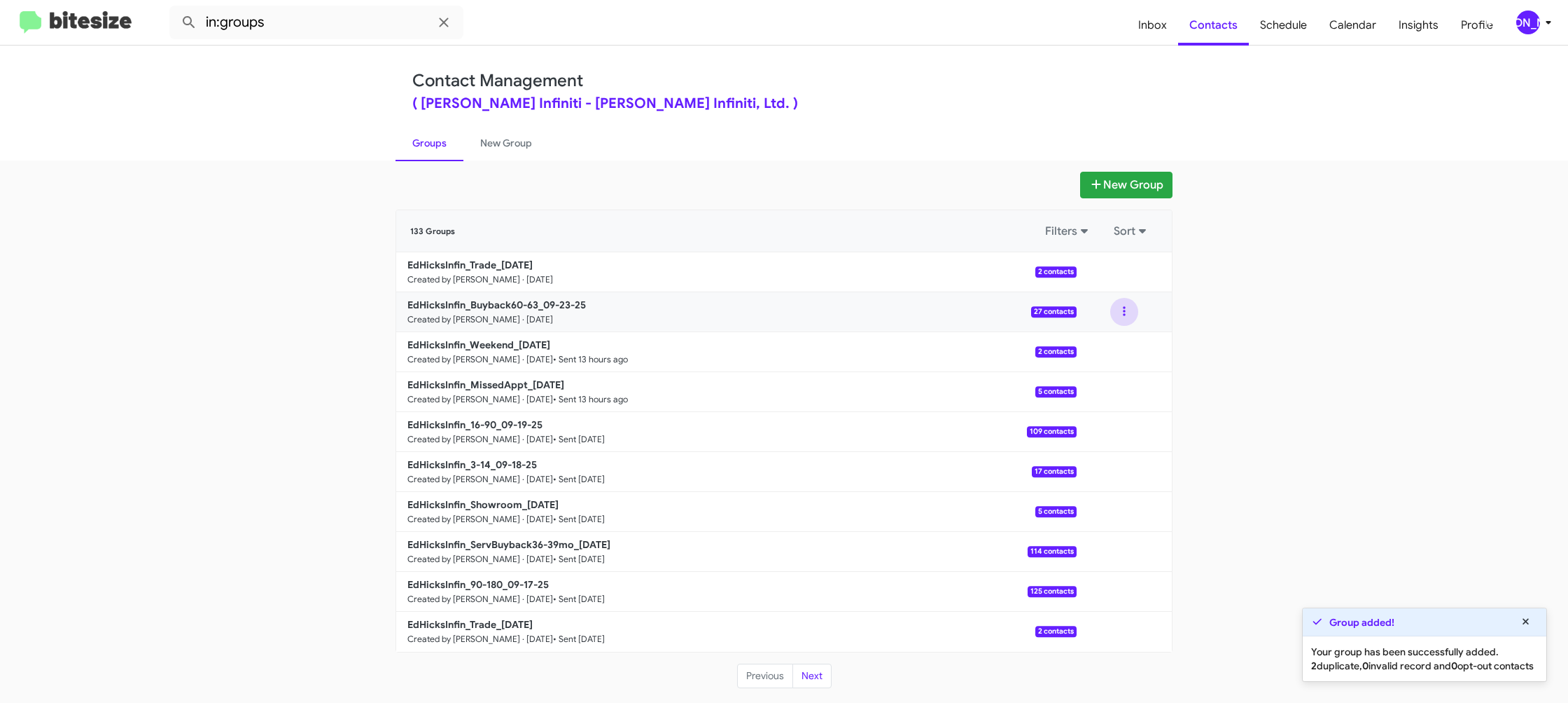
drag, startPoint x: 1125, startPoint y: 312, endPoint x: 1122, endPoint y: 325, distance: 13.3
click at [1125, 314] on button at bounding box center [1125, 312] width 28 height 28
click at [1113, 342] on button "View contacts" at bounding box center [1082, 350] width 112 height 34
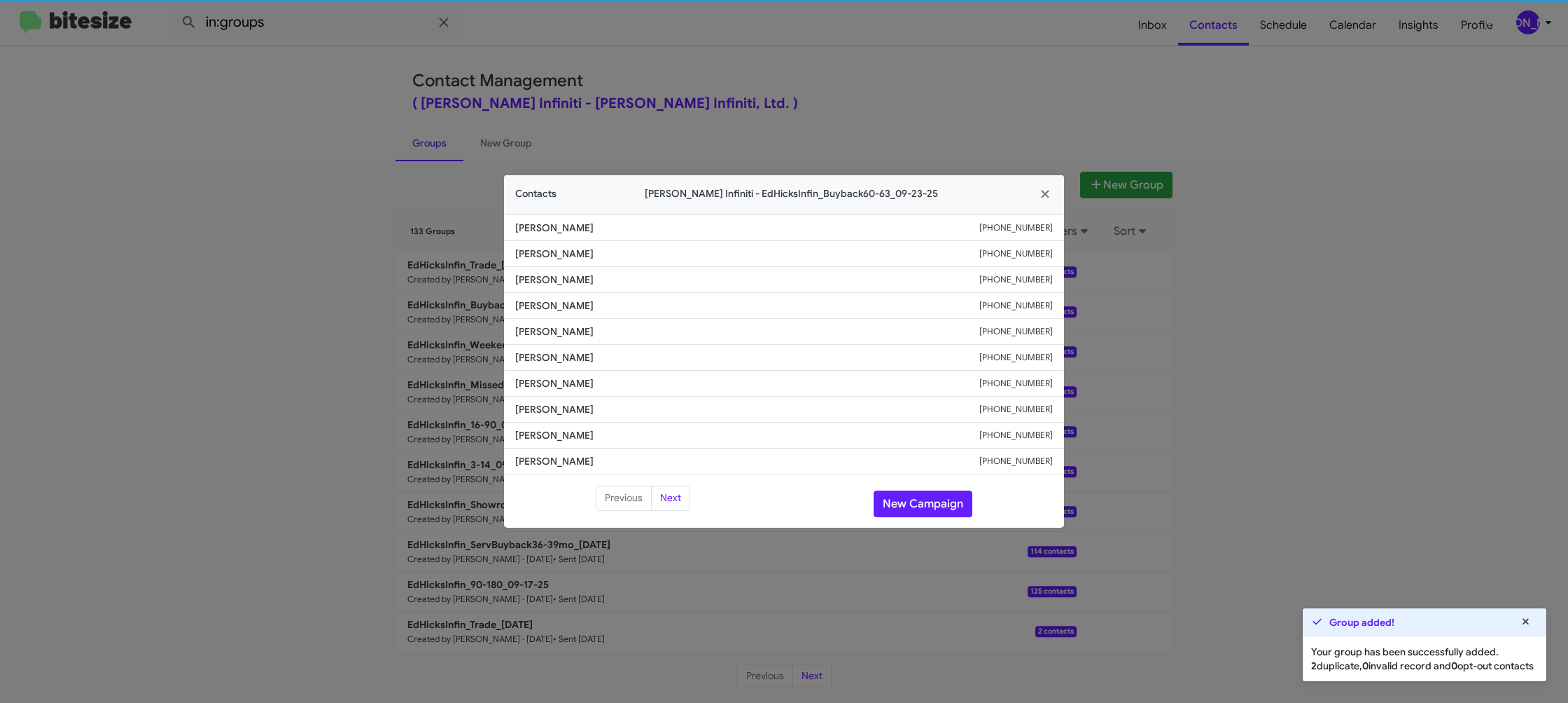
click at [524, 348] on li "[PERSON_NAME] [PHONE_NUMBER]" at bounding box center [784, 357] width 560 height 26
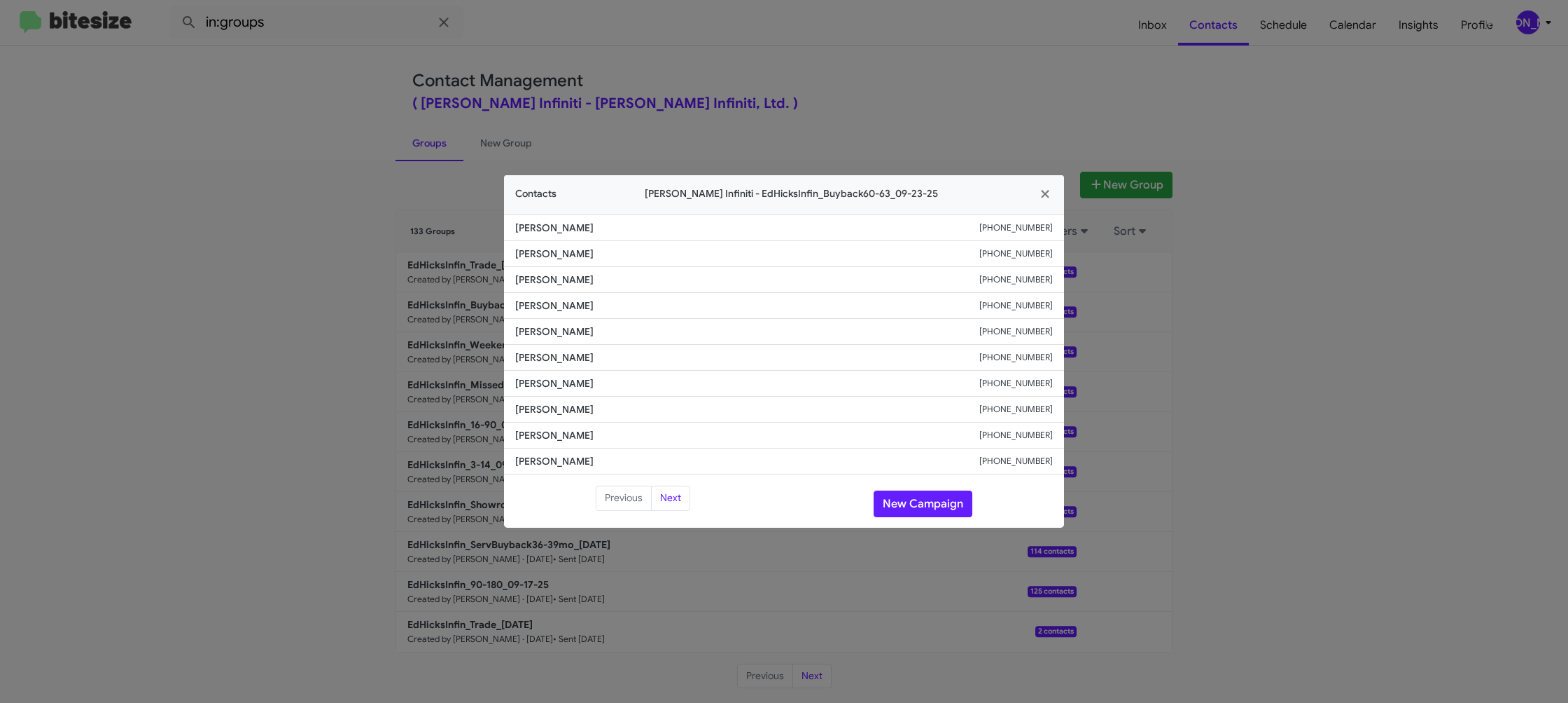
drag, startPoint x: 688, startPoint y: 27, endPoint x: 698, endPoint y: 34, distance: 12.2
click at [689, 27] on modal-container "Contacts [PERSON_NAME] Infiniti - EdHicksInfin_Buyback60-63_09-23-25 [PERSON_NA…" at bounding box center [784, 352] width 1568 height 703
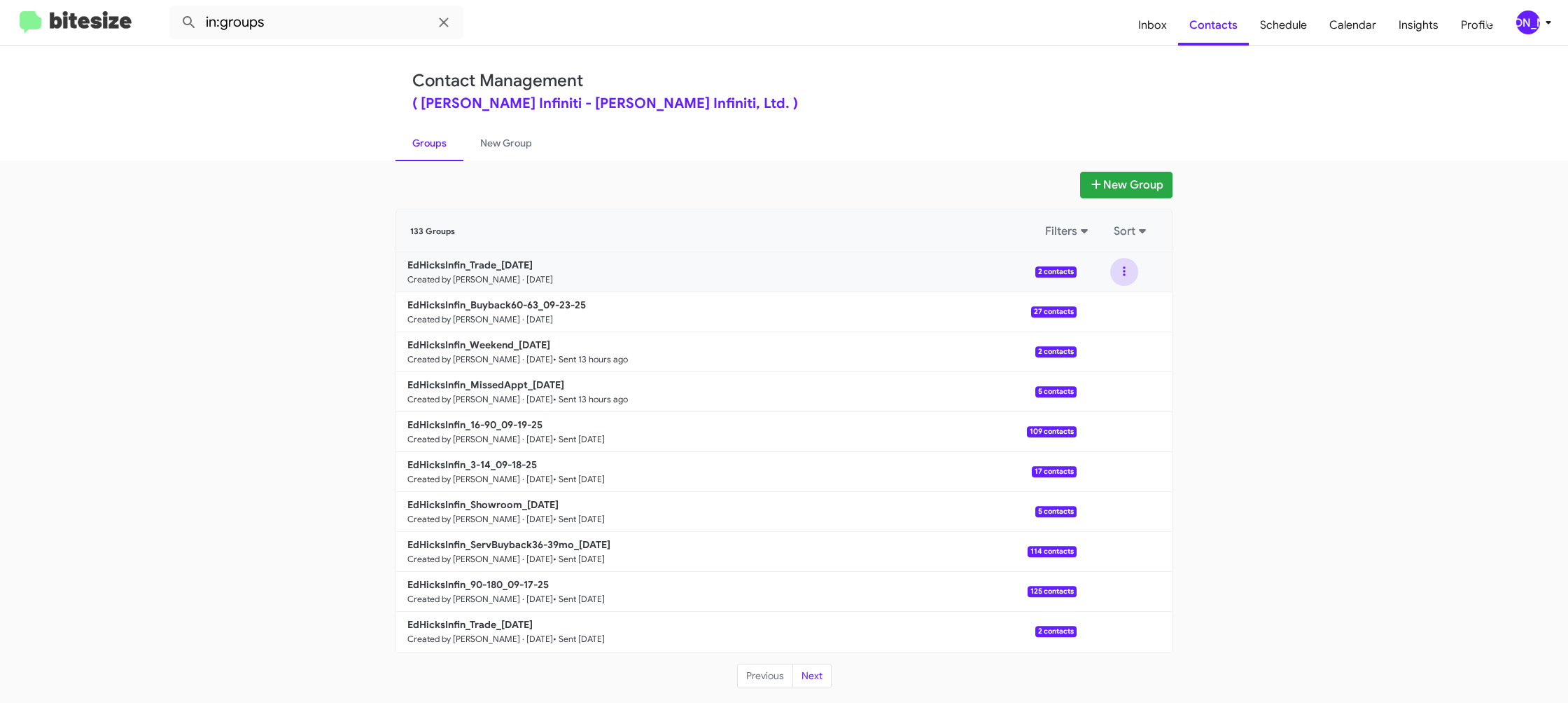
drag, startPoint x: 1129, startPoint y: 271, endPoint x: 1124, endPoint y: 283, distance: 13.0
click at [1127, 278] on button at bounding box center [1125, 272] width 28 height 28
click at [1113, 300] on button "View contacts" at bounding box center [1082, 310] width 112 height 34
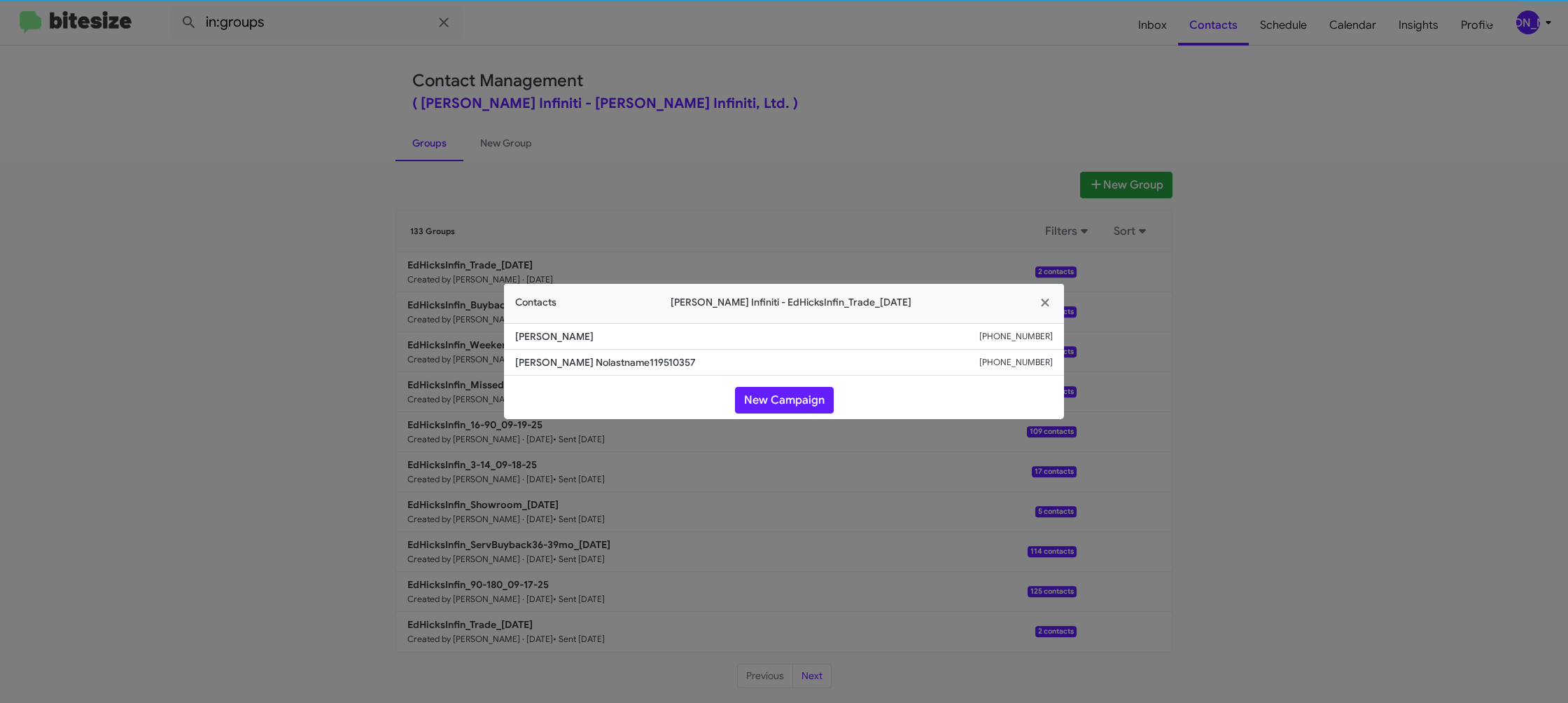
click at [527, 349] on li "[PERSON_NAME] [PHONE_NUMBER]" at bounding box center [784, 336] width 560 height 27
copy span "[PERSON_NAME]"
drag, startPoint x: 343, startPoint y: 163, endPoint x: 373, endPoint y: 203, distance: 50.0
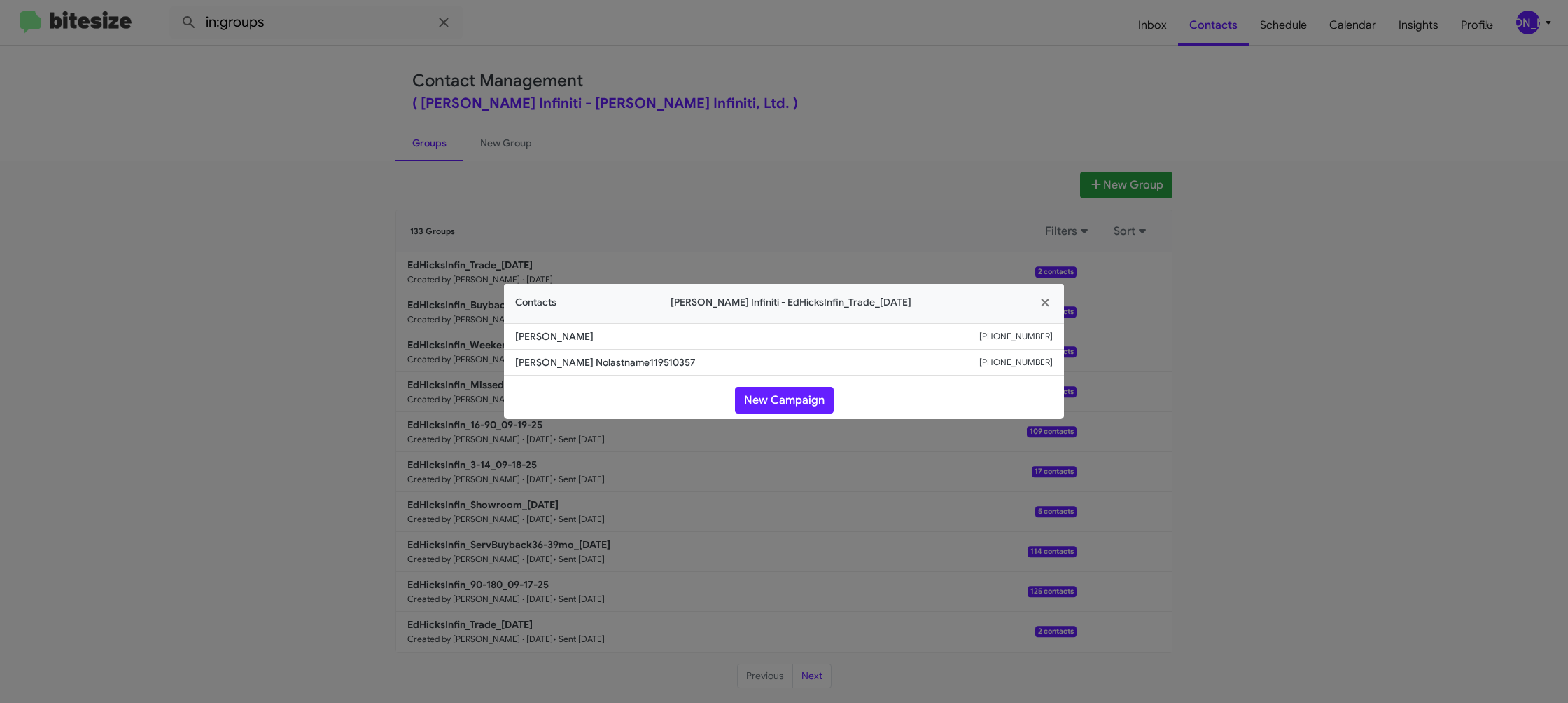
click at [356, 180] on modal-container "Contacts [PERSON_NAME] Infiniti - EdHicksInfin_Trade_[DATE] [PERSON_NAME] [PHON…" at bounding box center [784, 352] width 1568 height 703
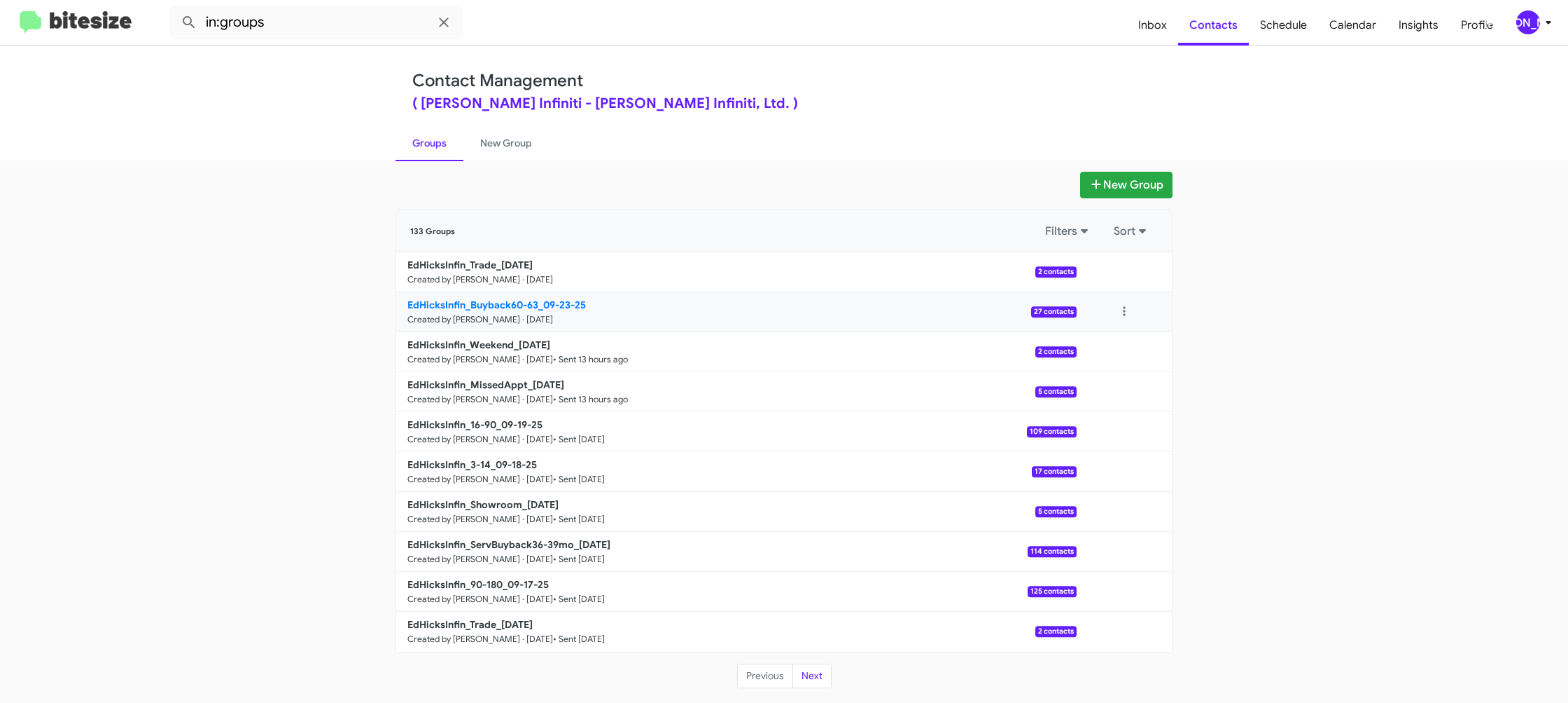
click at [492, 304] on b "EdHicksInfin_Buyback60-63_09-23-25" at bounding box center [496, 305] width 179 height 13
click at [487, 300] on b "EdHicksInfin_Buyback60-63_09-23-25" at bounding box center [496, 305] width 179 height 13
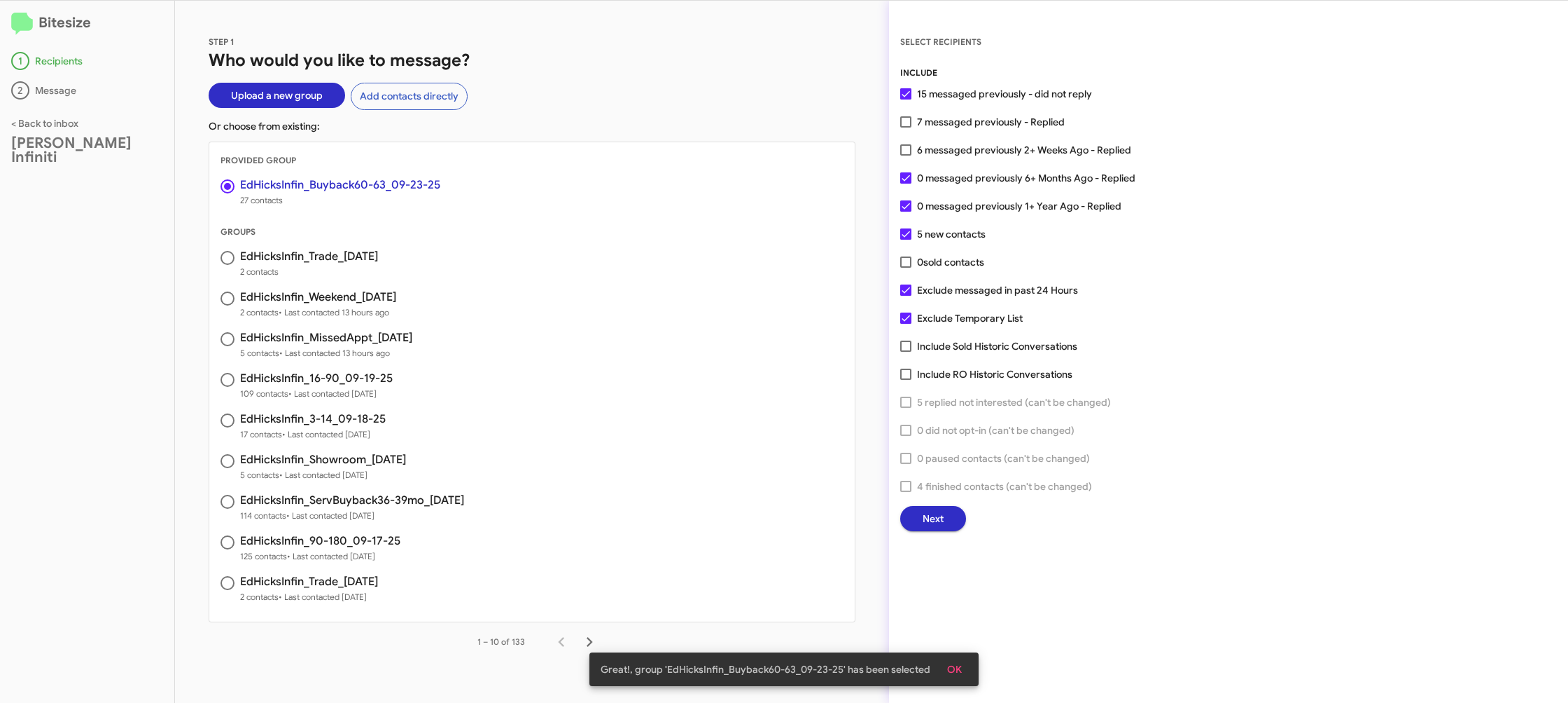
click at [937, 519] on span "Next" at bounding box center [933, 517] width 21 height 25
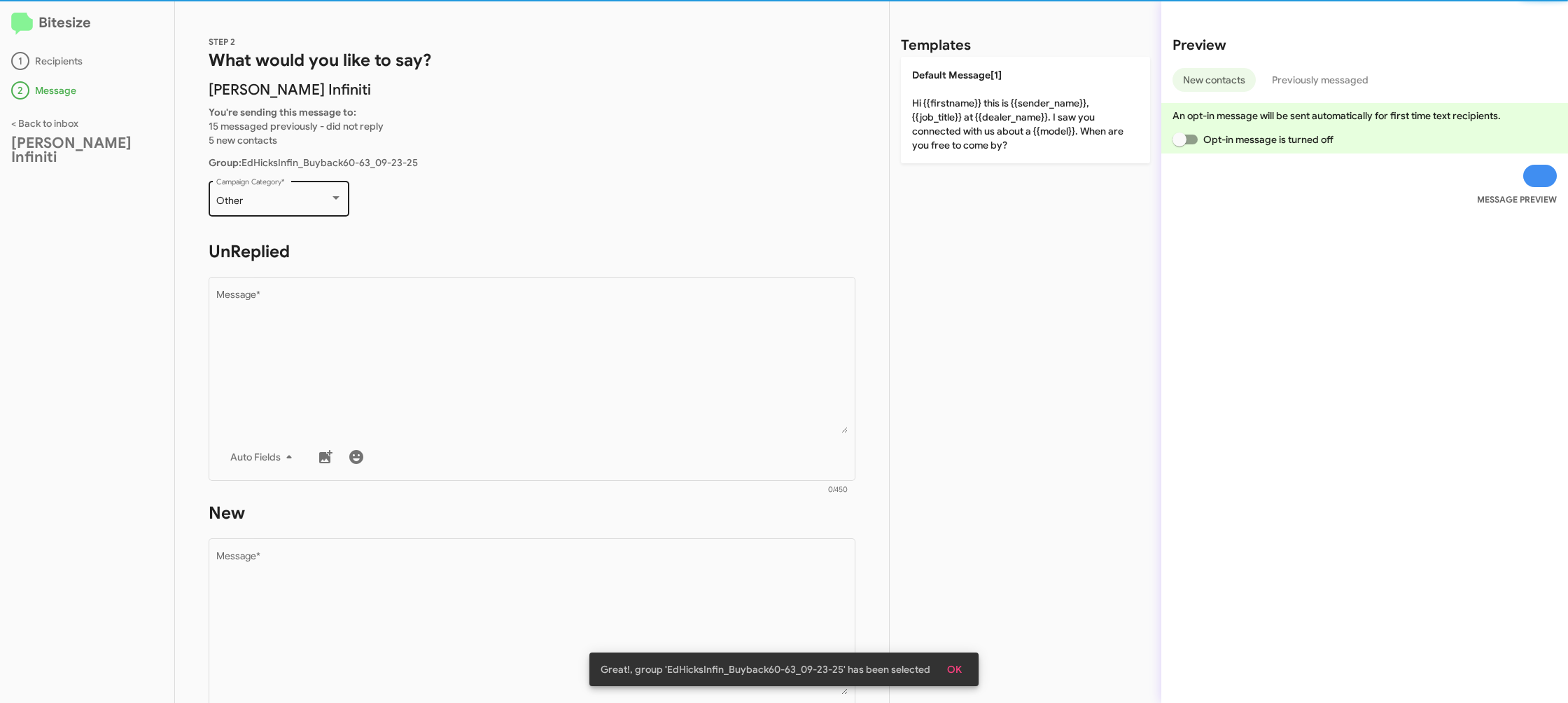
click at [283, 191] on div "Other Campaign Category *" at bounding box center [279, 197] width 126 height 39
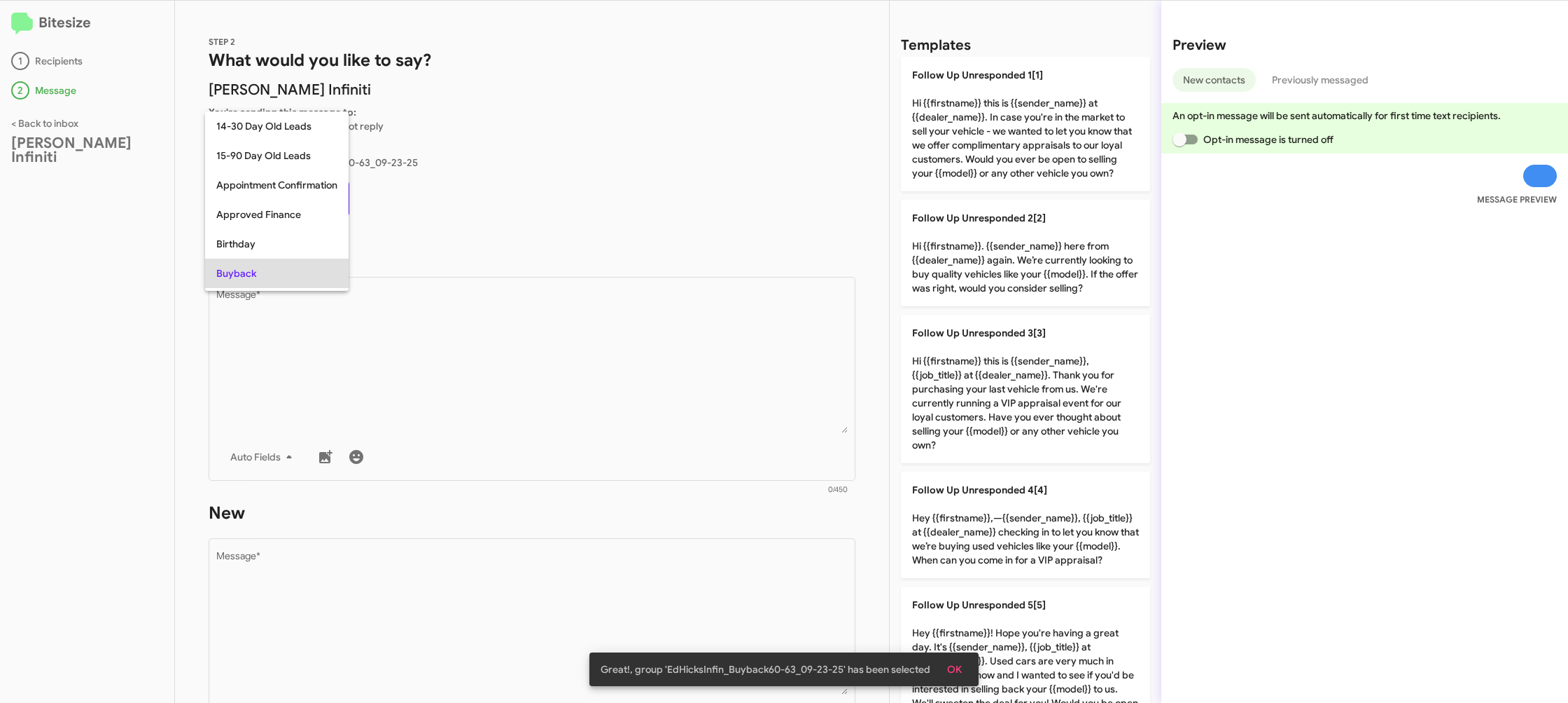
scroll to position [72, 0]
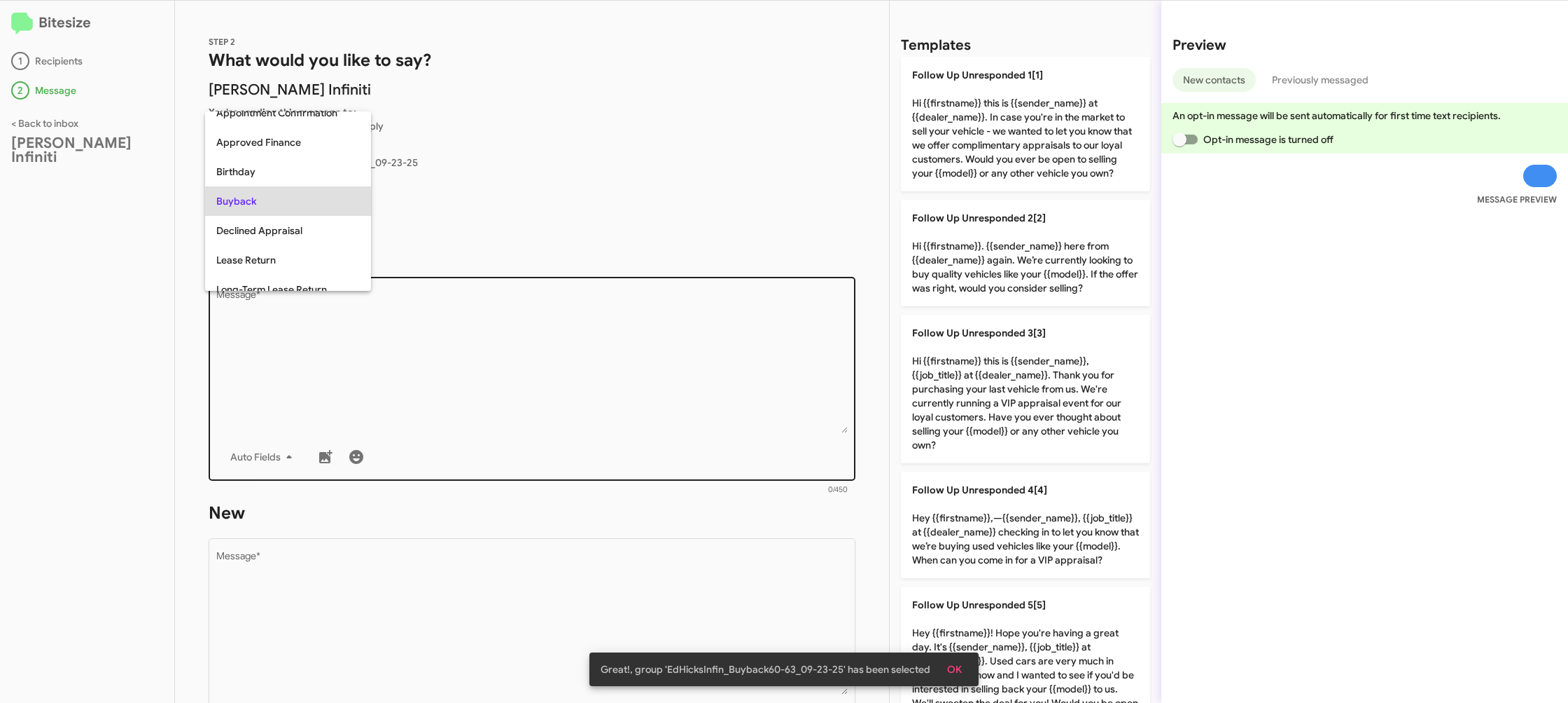
click at [527, 389] on div at bounding box center [784, 352] width 1568 height 703
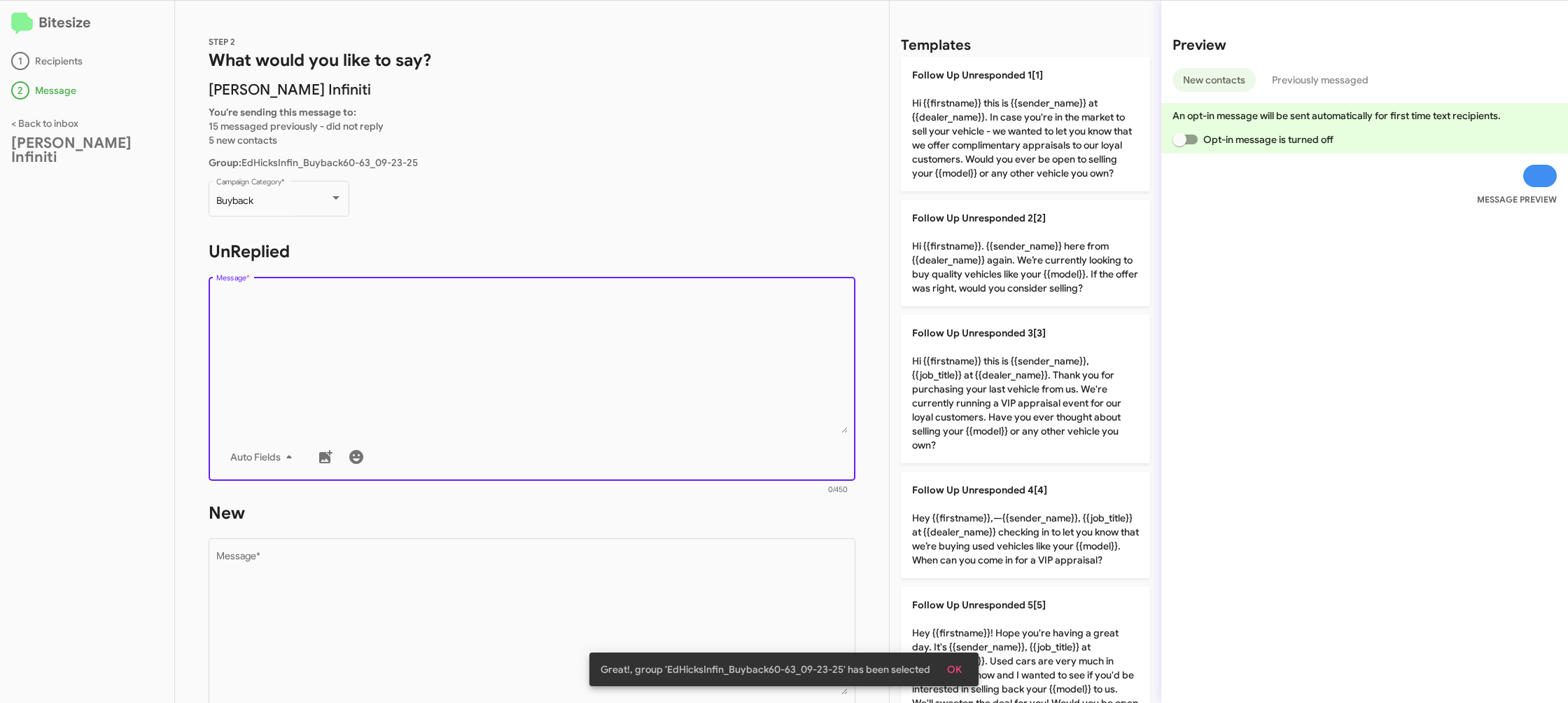
click at [526, 388] on textarea "Message *" at bounding box center [532, 360] width 632 height 143
drag, startPoint x: 526, startPoint y: 388, endPoint x: 548, endPoint y: 384, distance: 22.4
click at [531, 387] on textarea "Message *" at bounding box center [532, 360] width 632 height 143
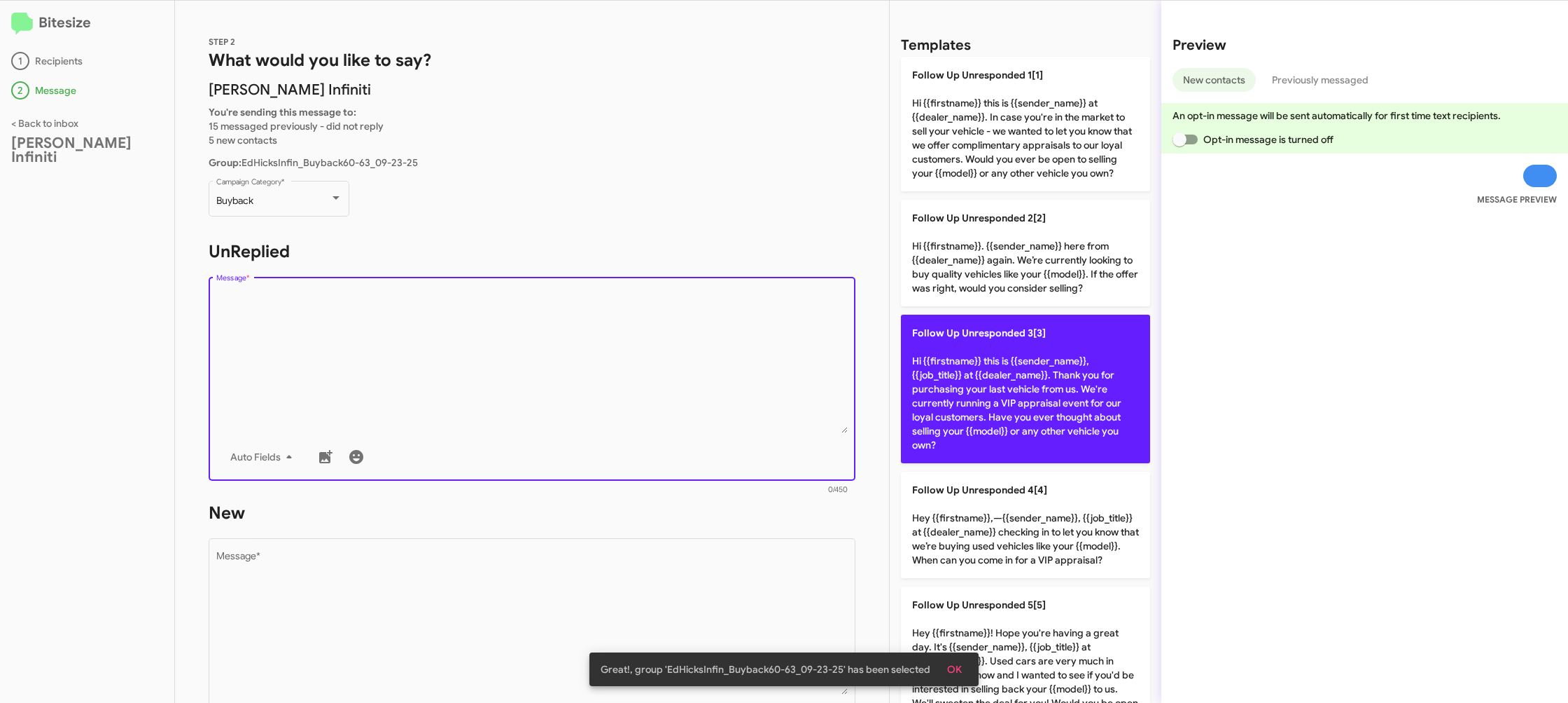
click at [988, 368] on p "Follow Up Unresponded 3[3] Hi {{firstname}} this is {{sender_name}}, {{job_titl…" at bounding box center [1026, 388] width 250 height 149
type textarea "Hi {{firstname}} this is {{sender_name}}, {{job_title}} at {{dealer_name}}. Tha…"
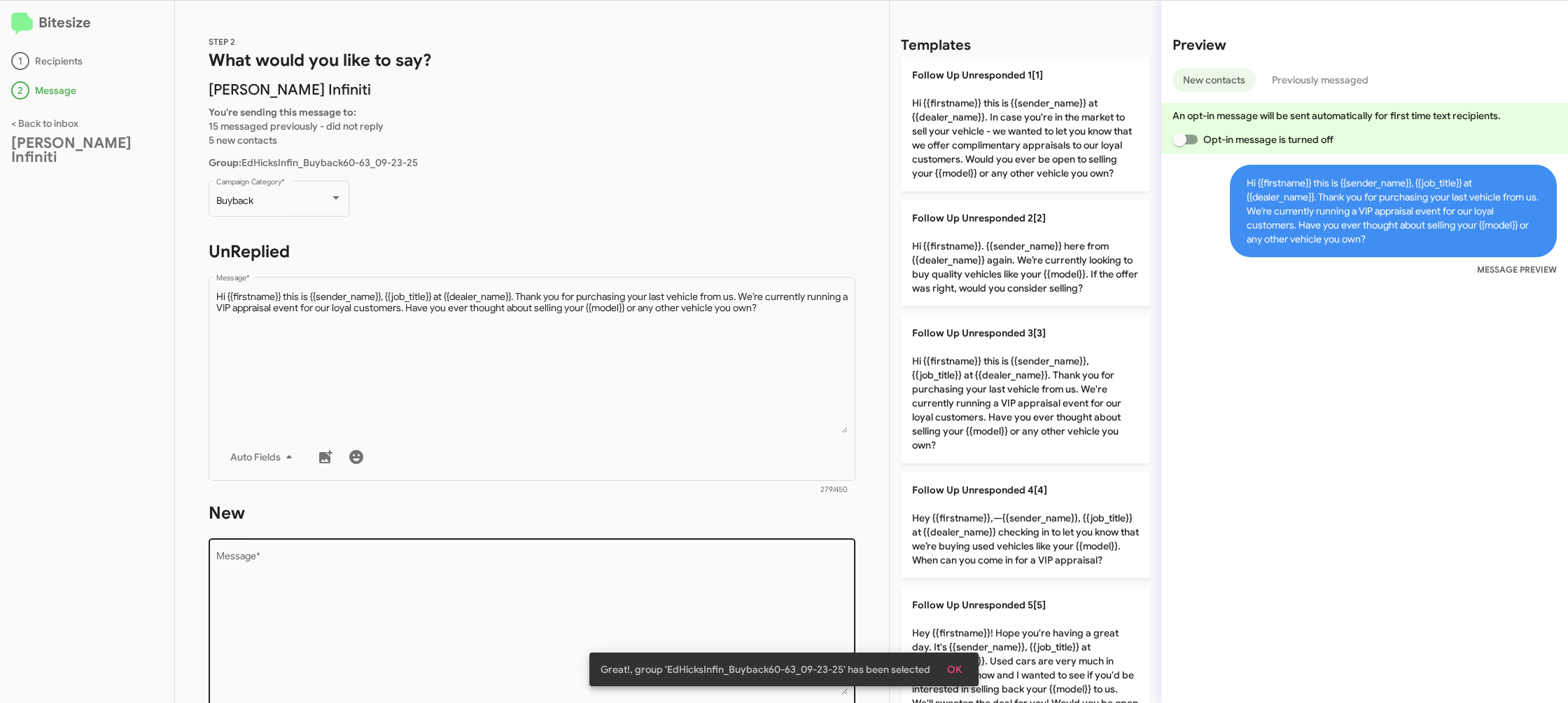
click at [767, 556] on textarea "Message *" at bounding box center [532, 622] width 632 height 143
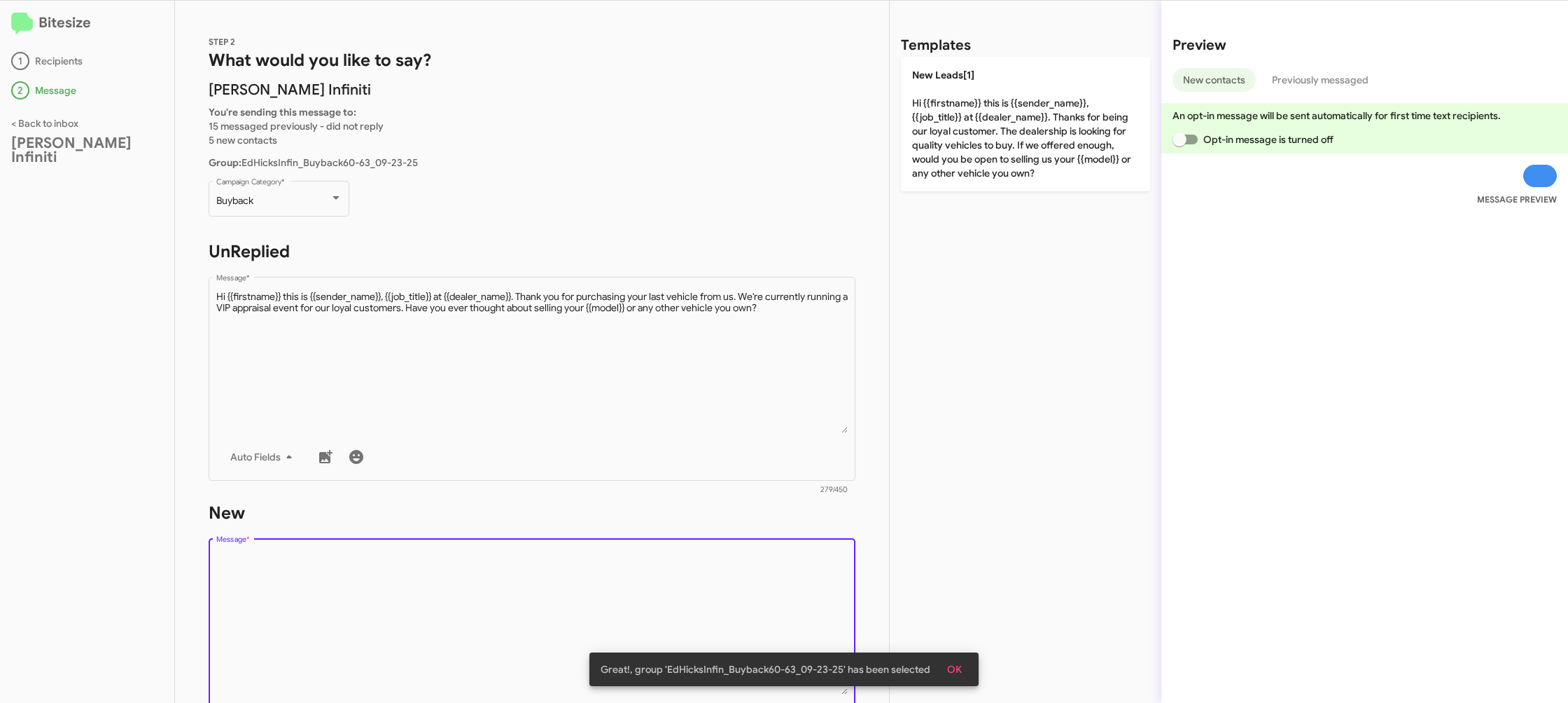
click at [766, 556] on textarea "Message *" at bounding box center [532, 622] width 632 height 143
drag, startPoint x: 766, startPoint y: 556, endPoint x: 874, endPoint y: 335, distance: 246.0
click at [768, 550] on div "Drop image here to insert Auto Fields Message *" at bounding box center [532, 638] width 632 height 207
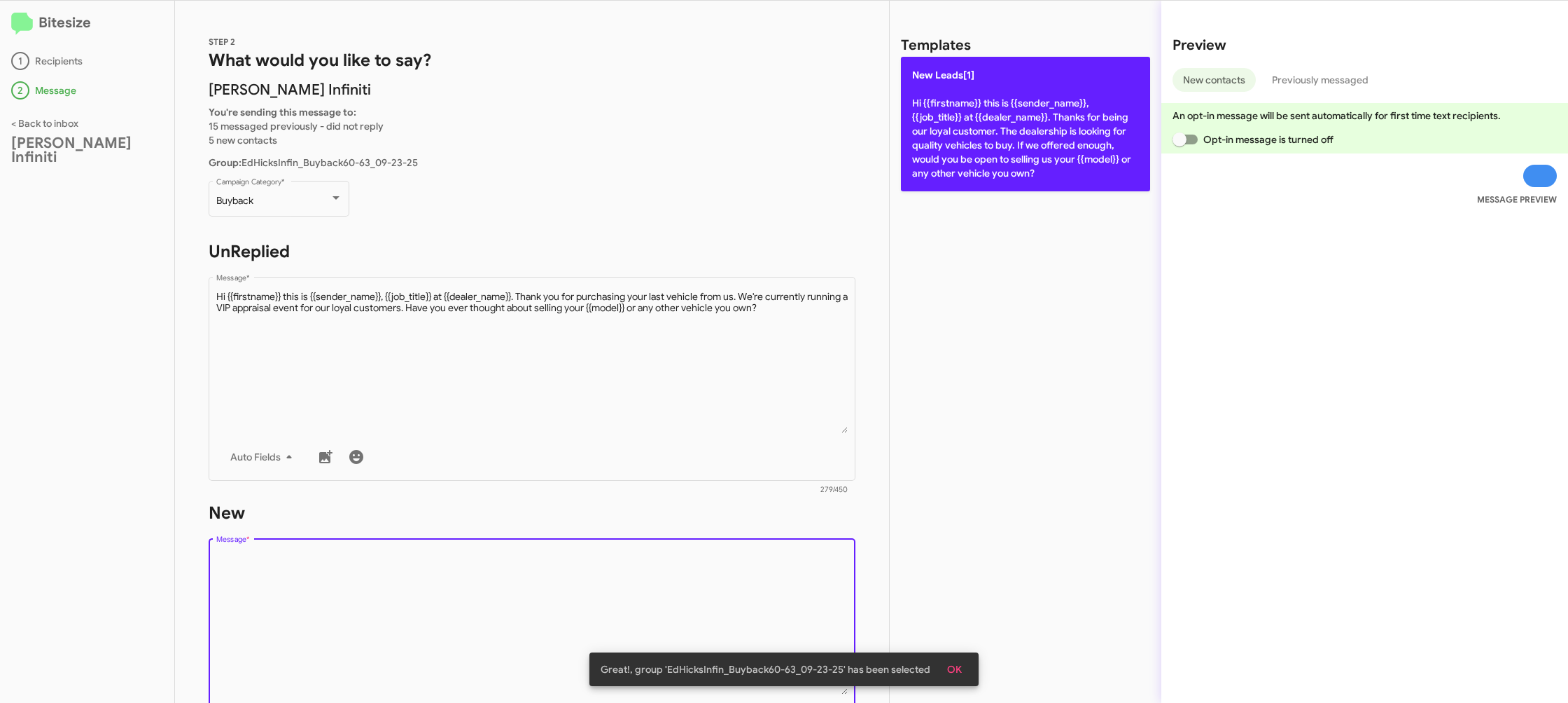
drag, startPoint x: 984, startPoint y: 144, endPoint x: 949, endPoint y: 154, distance: 36.4
click at [983, 145] on p "New Leads[1] Hi {{firstname}} this is {{sender_name}}, {{job_title}} at {{deale…" at bounding box center [1026, 124] width 250 height 135
type textarea "Hi {{firstname}} this is {{sender_name}}, {{job_title}} at {{dealer_name}}. Tha…"
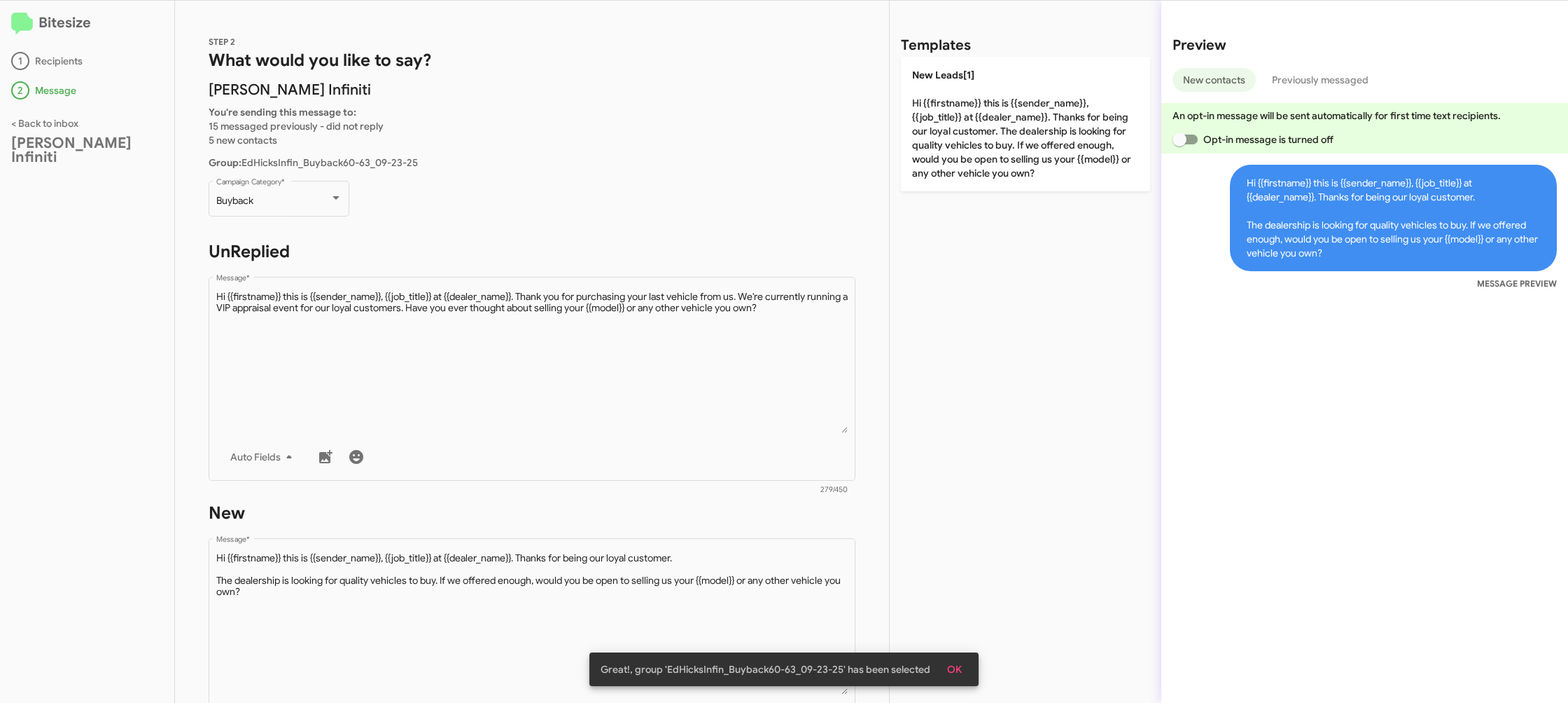
scroll to position [236, 0]
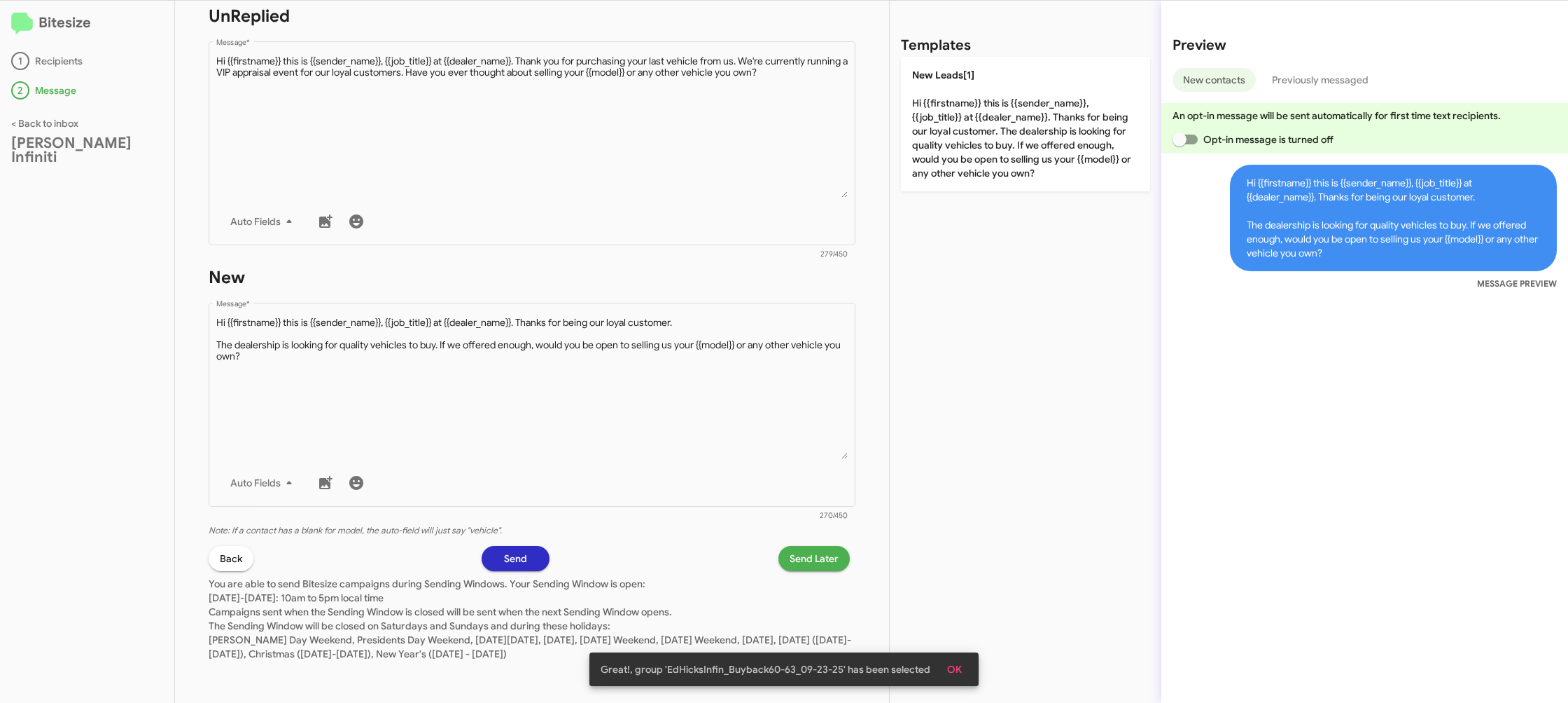
click at [798, 546] on div "STEP 2 What would you like to say? [PERSON_NAME] Infiniti You're sending this m…" at bounding box center [531, 352] width 714 height 702
click at [800, 552] on span "Send Later" at bounding box center [813, 557] width 49 height 25
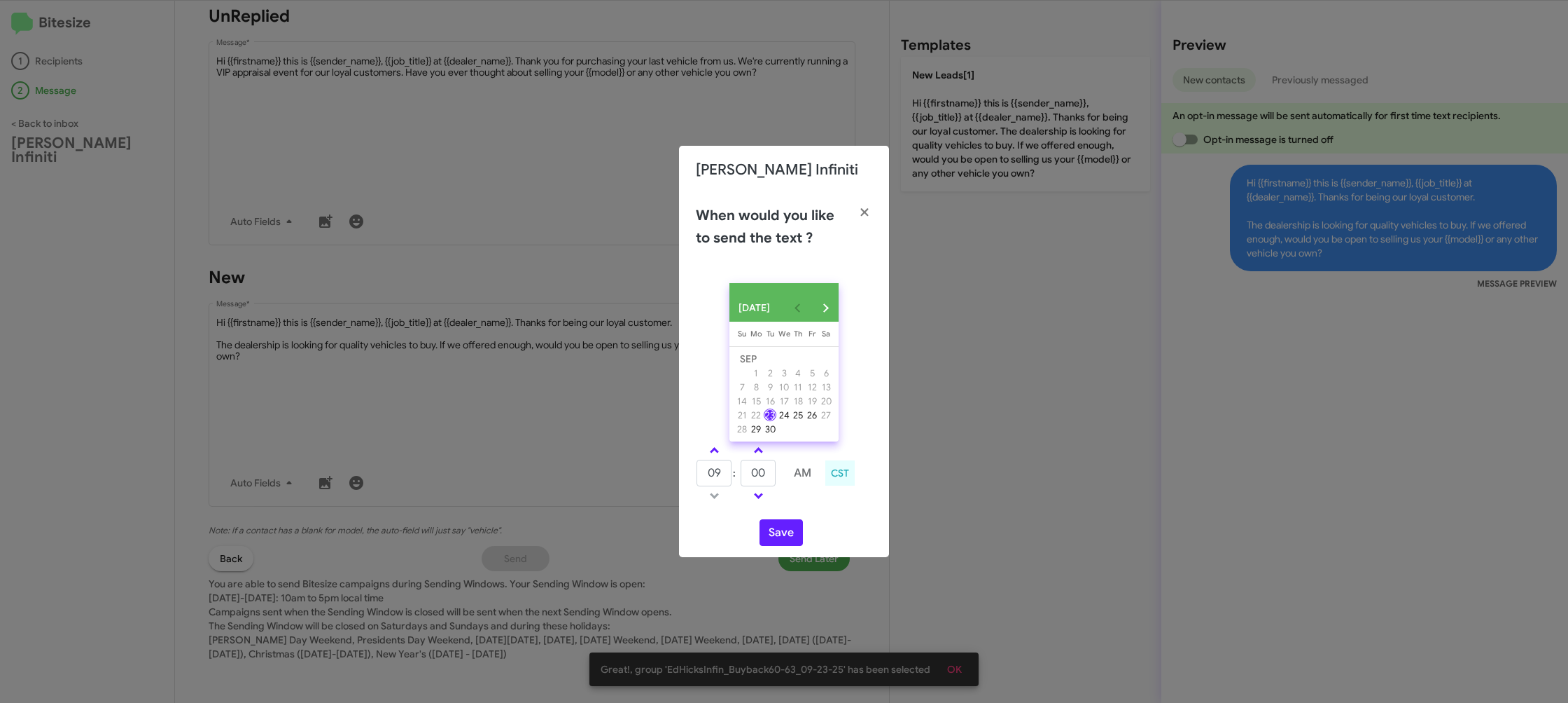
click at [717, 454] on link at bounding box center [715, 450] width 25 height 16
type input "10"
click at [774, 475] on input "00" at bounding box center [758, 472] width 35 height 27
type input "09"
drag, startPoint x: 824, startPoint y: 505, endPoint x: 782, endPoint y: 536, distance: 52.2
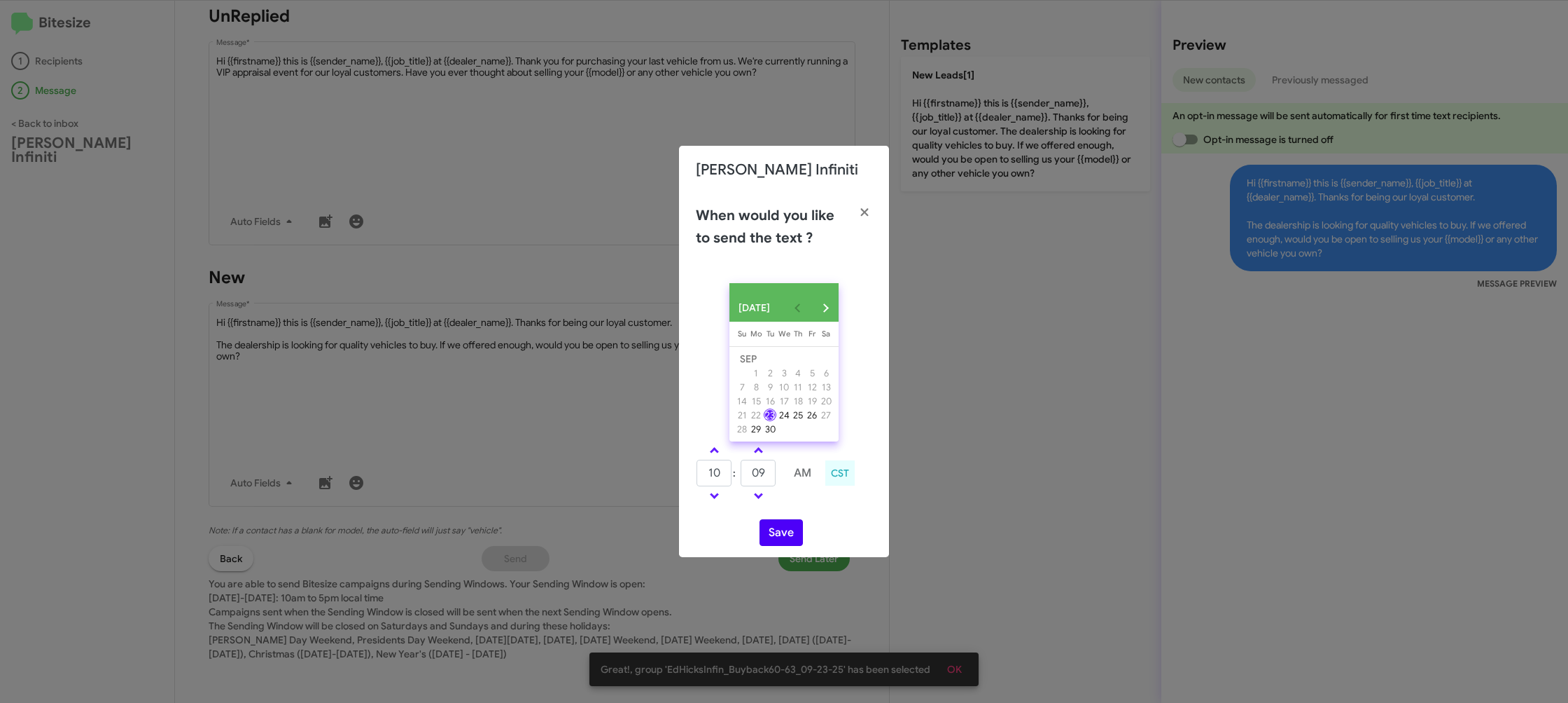
click at [813, 508] on div "10 : 09 AM CST" at bounding box center [784, 474] width 198 height 67
click at [780, 536] on button "Save" at bounding box center [781, 532] width 43 height 27
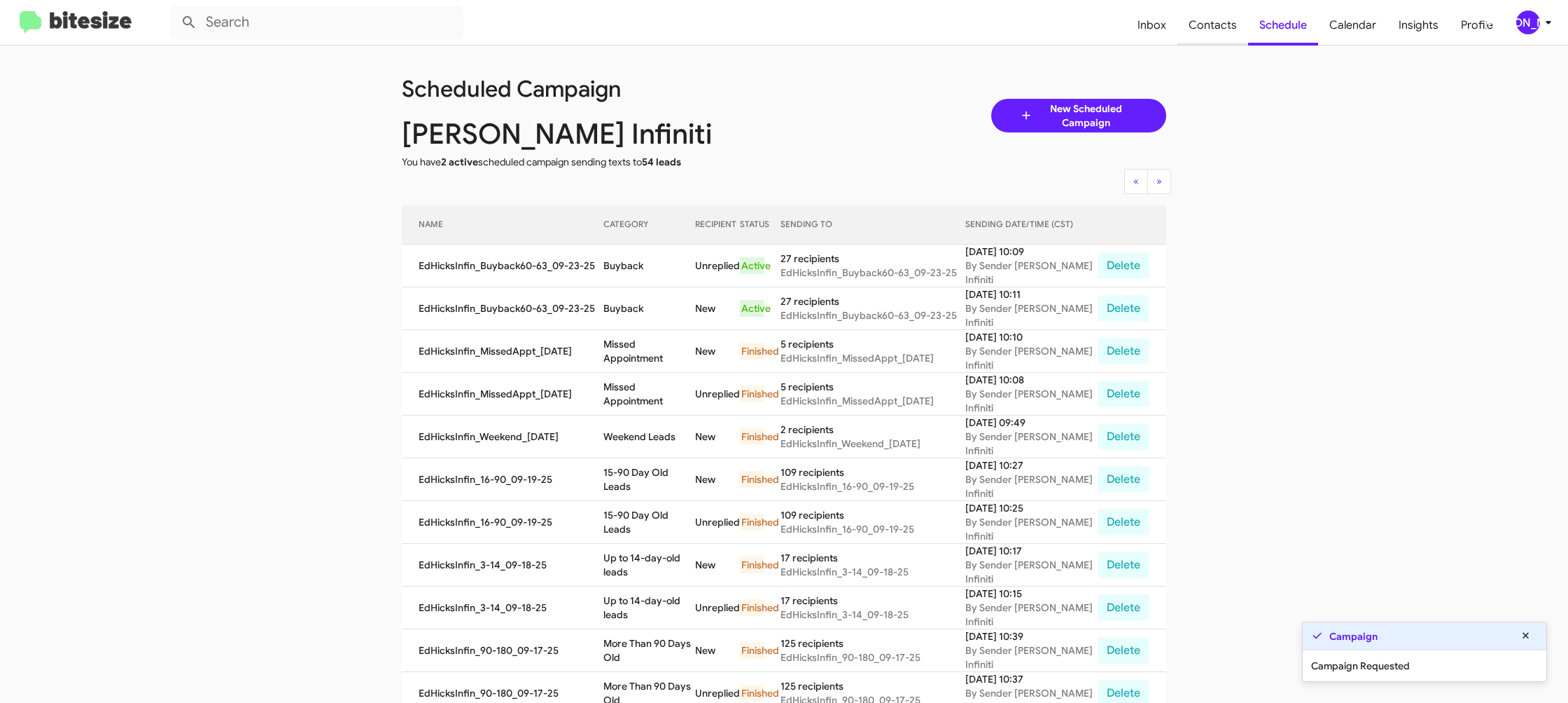
click at [1226, 24] on span "Contacts" at bounding box center [1213, 25] width 71 height 41
type input "in:groups"
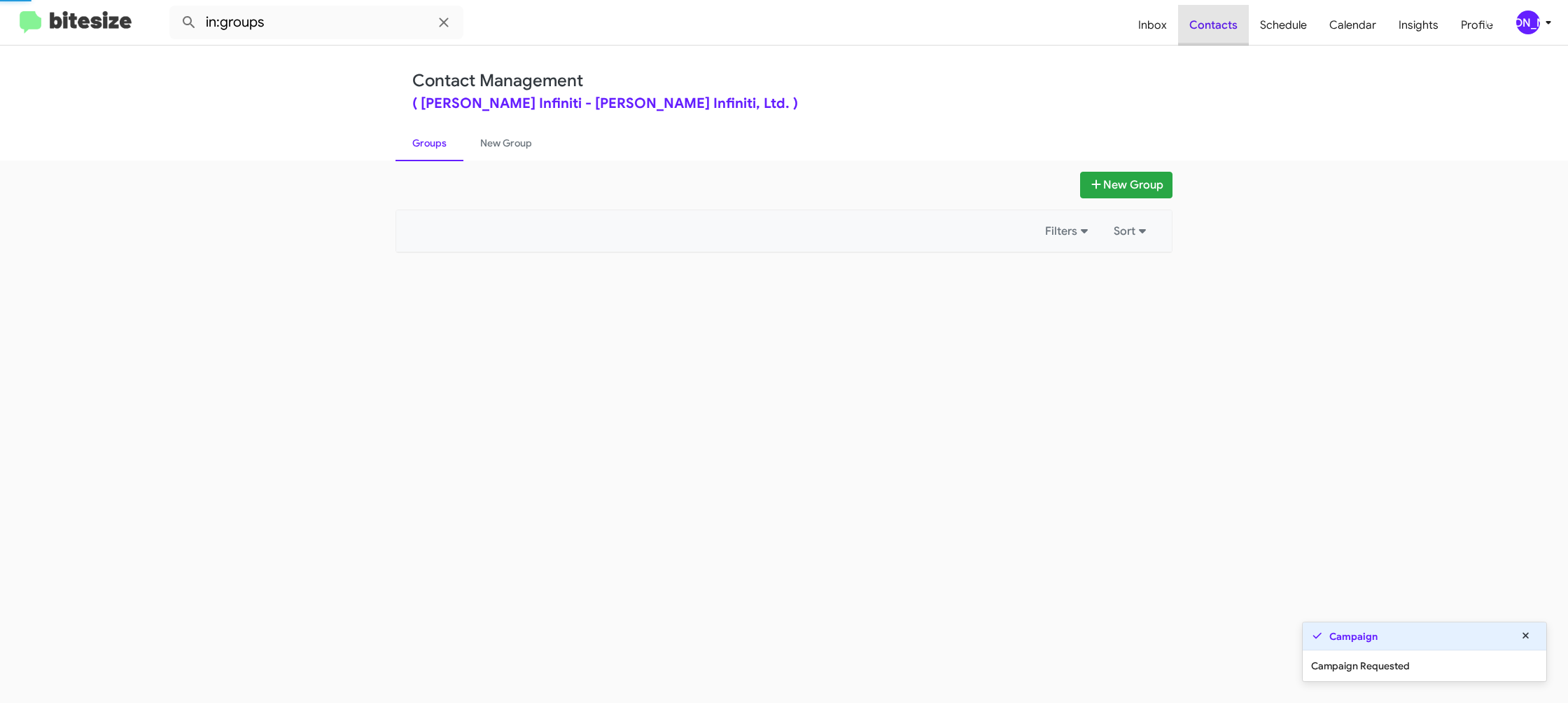
click at [1226, 23] on span "Contacts" at bounding box center [1214, 25] width 71 height 41
drag, startPoint x: 1226, startPoint y: 23, endPoint x: 1011, endPoint y: 110, distance: 231.9
click at [1226, 22] on span "Contacts" at bounding box center [1214, 25] width 71 height 41
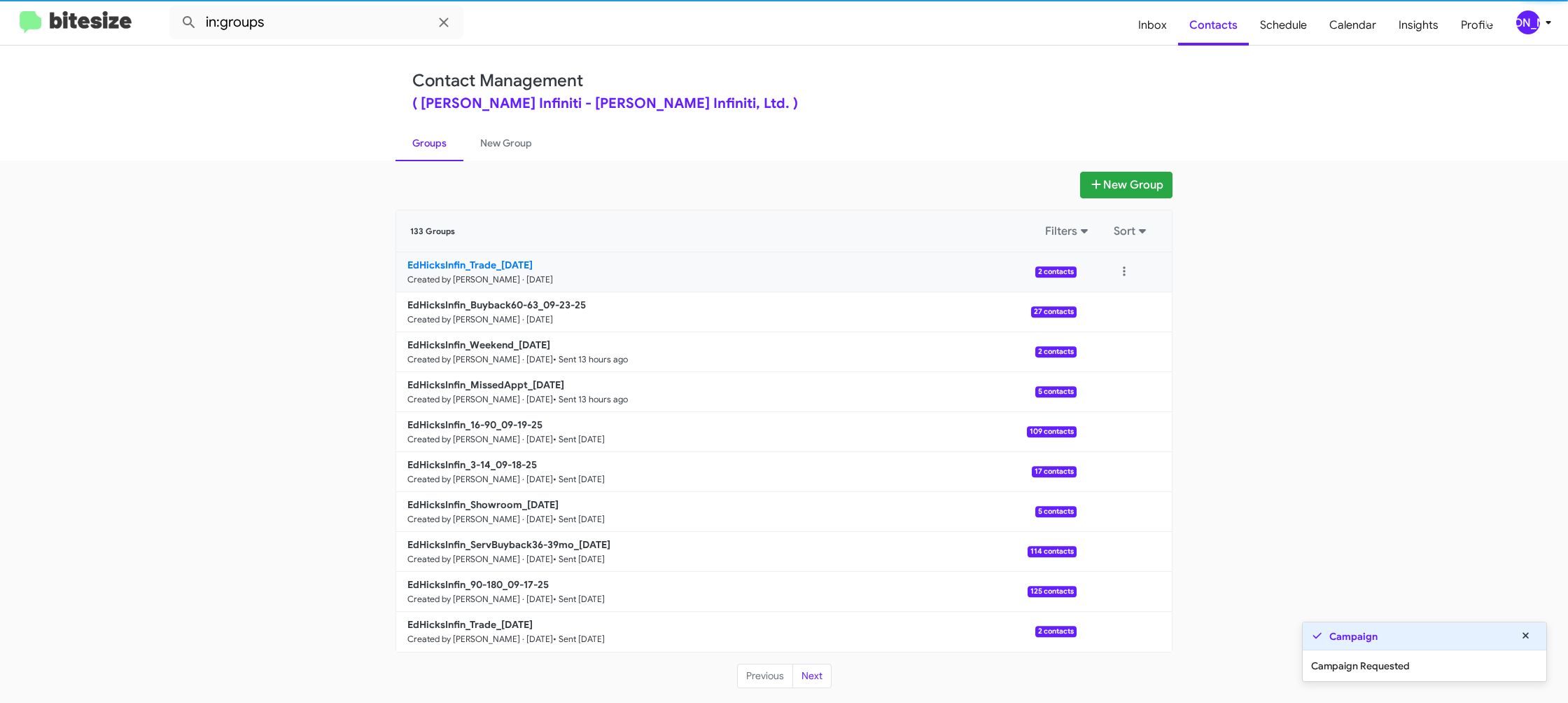
click at [510, 269] on b "EdHicksInfin_Trade_[DATE]" at bounding box center [470, 265] width 126 height 13
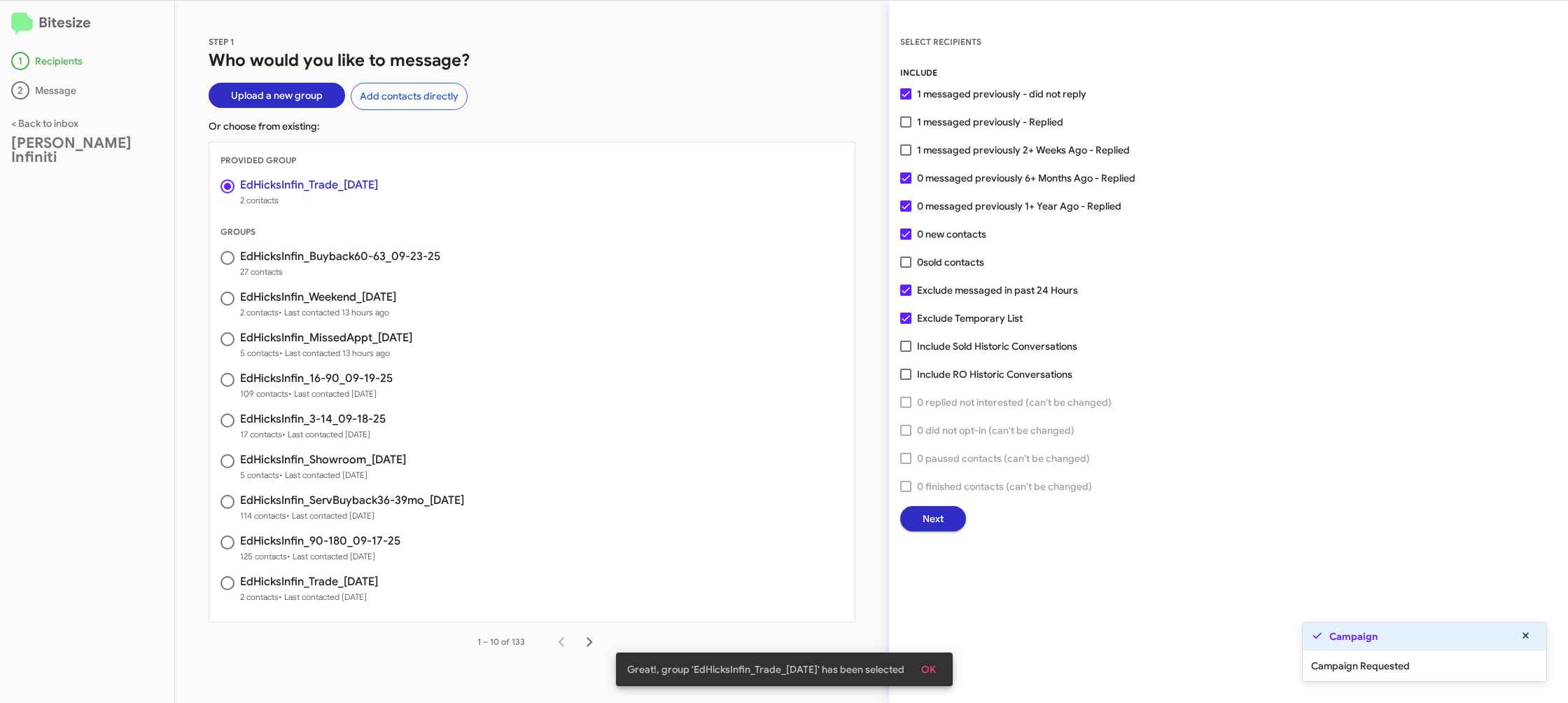
click at [918, 512] on button "Next" at bounding box center [933, 517] width 66 height 25
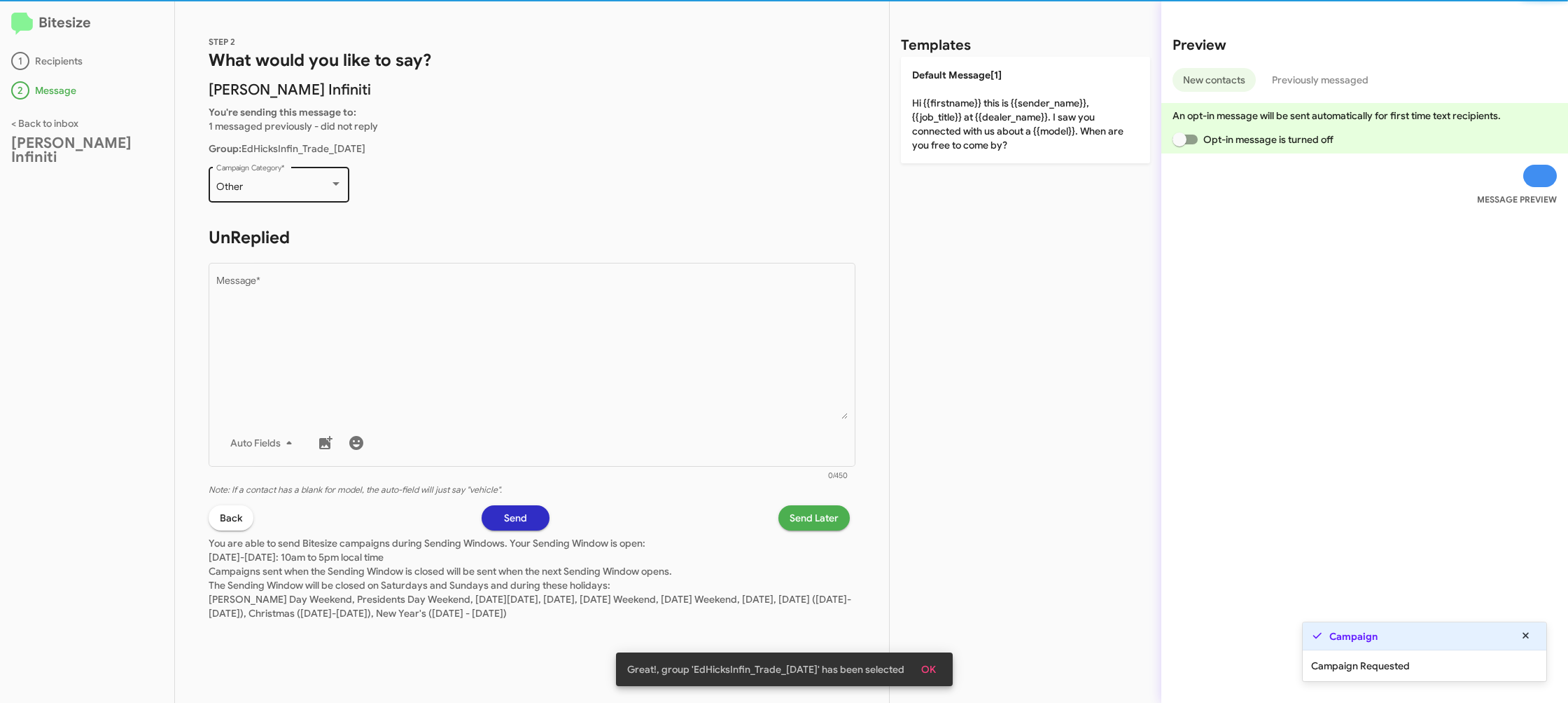
click at [234, 186] on span "Other" at bounding box center [230, 186] width 27 height 13
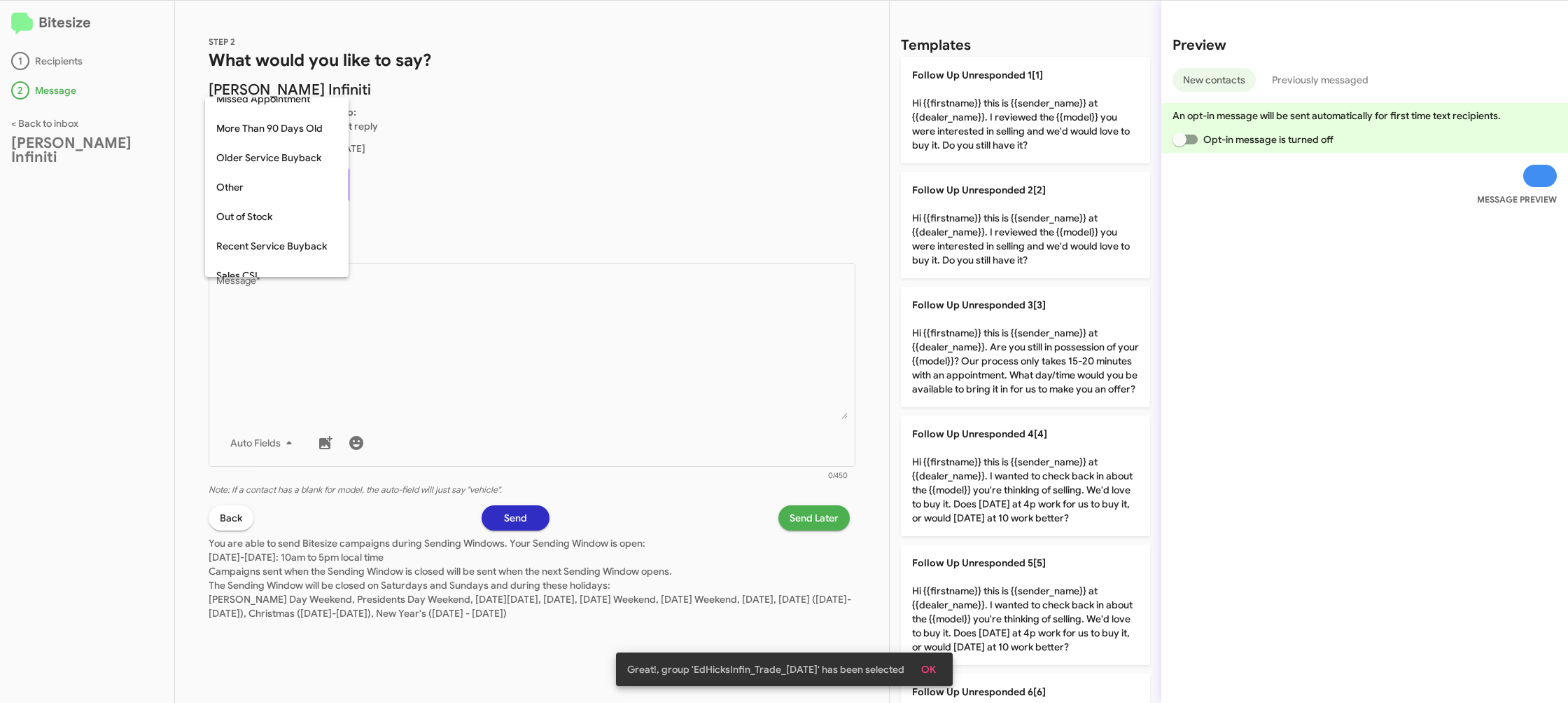
scroll to position [497, 0]
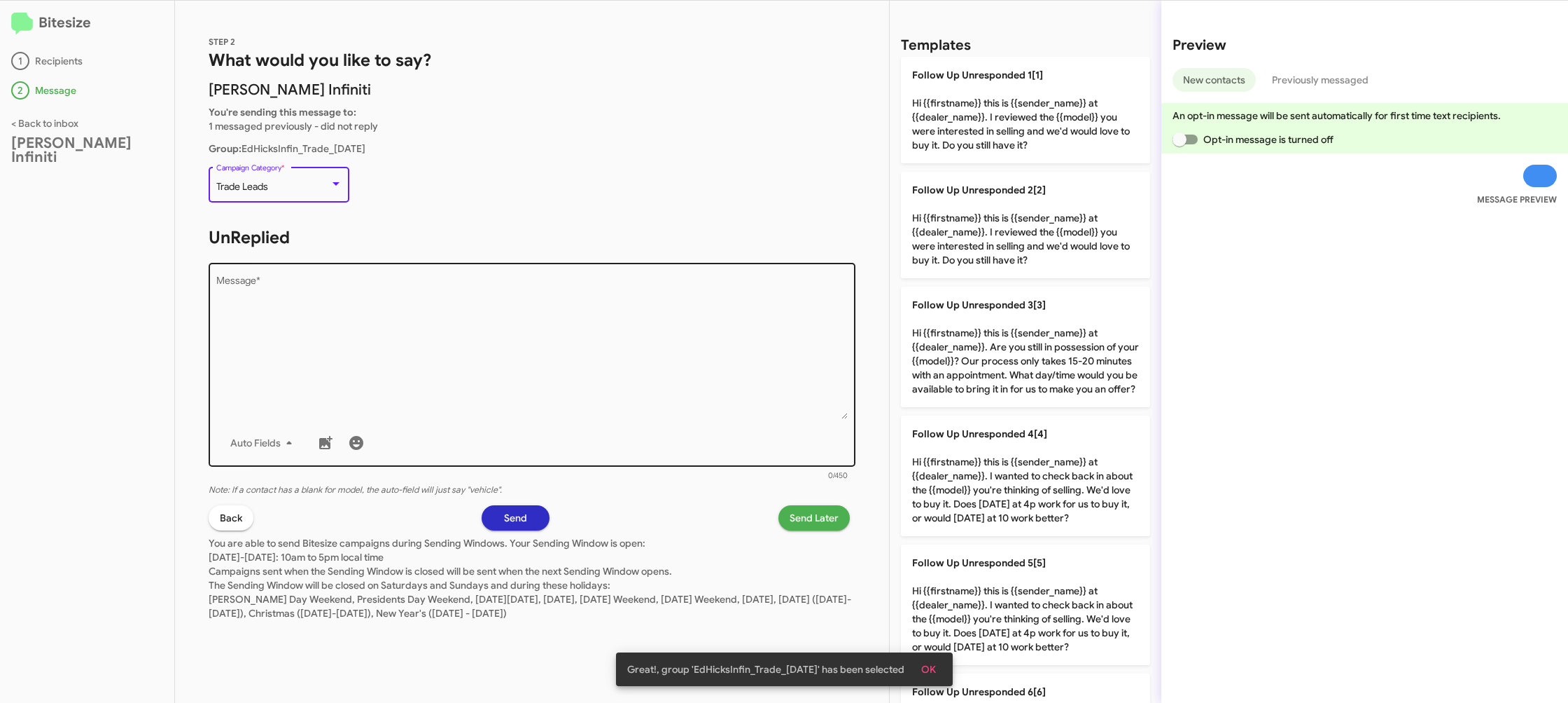
drag, startPoint x: 613, startPoint y: 440, endPoint x: 611, endPoint y: 433, distance: 7.3
click at [611, 435] on div "Auto Fields" at bounding box center [532, 442] width 632 height 28
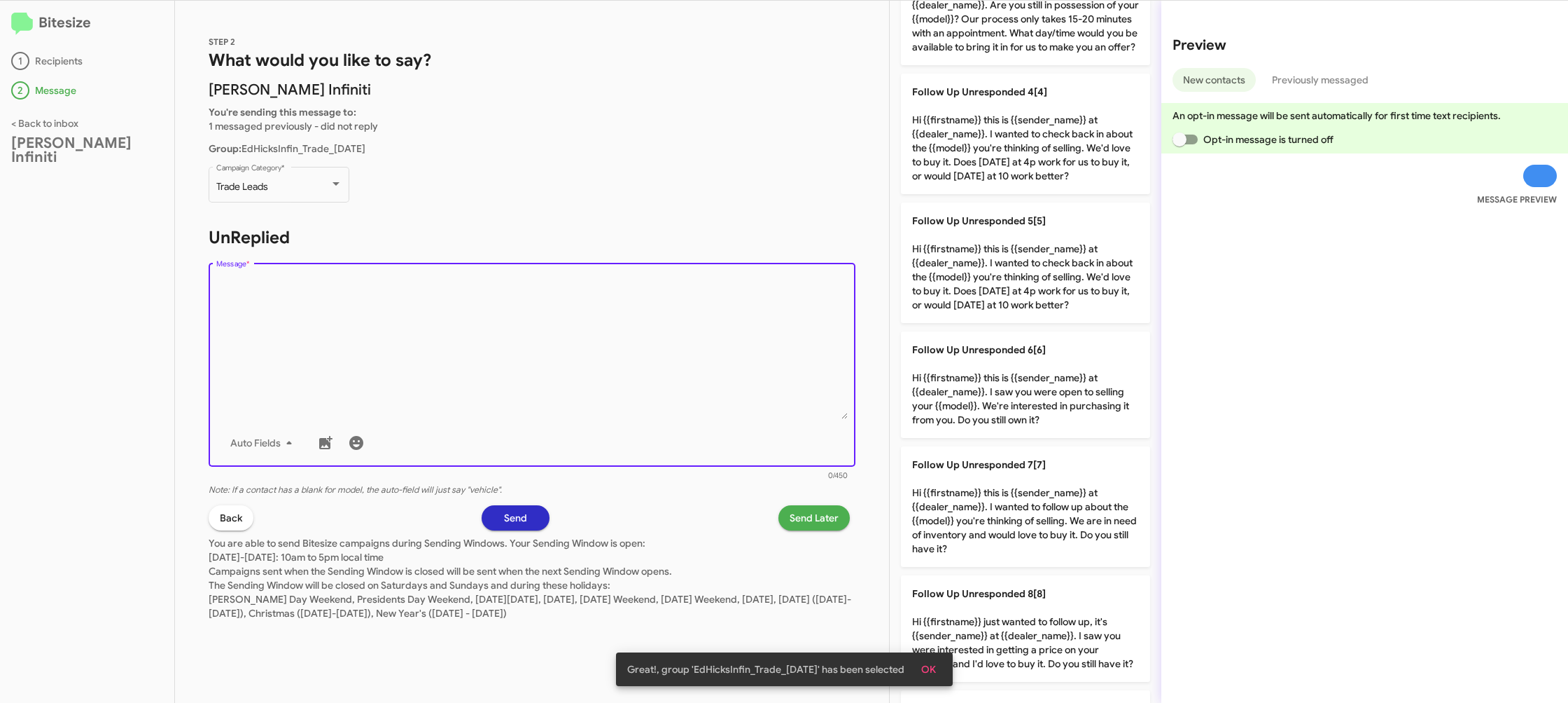
scroll to position [573, 0]
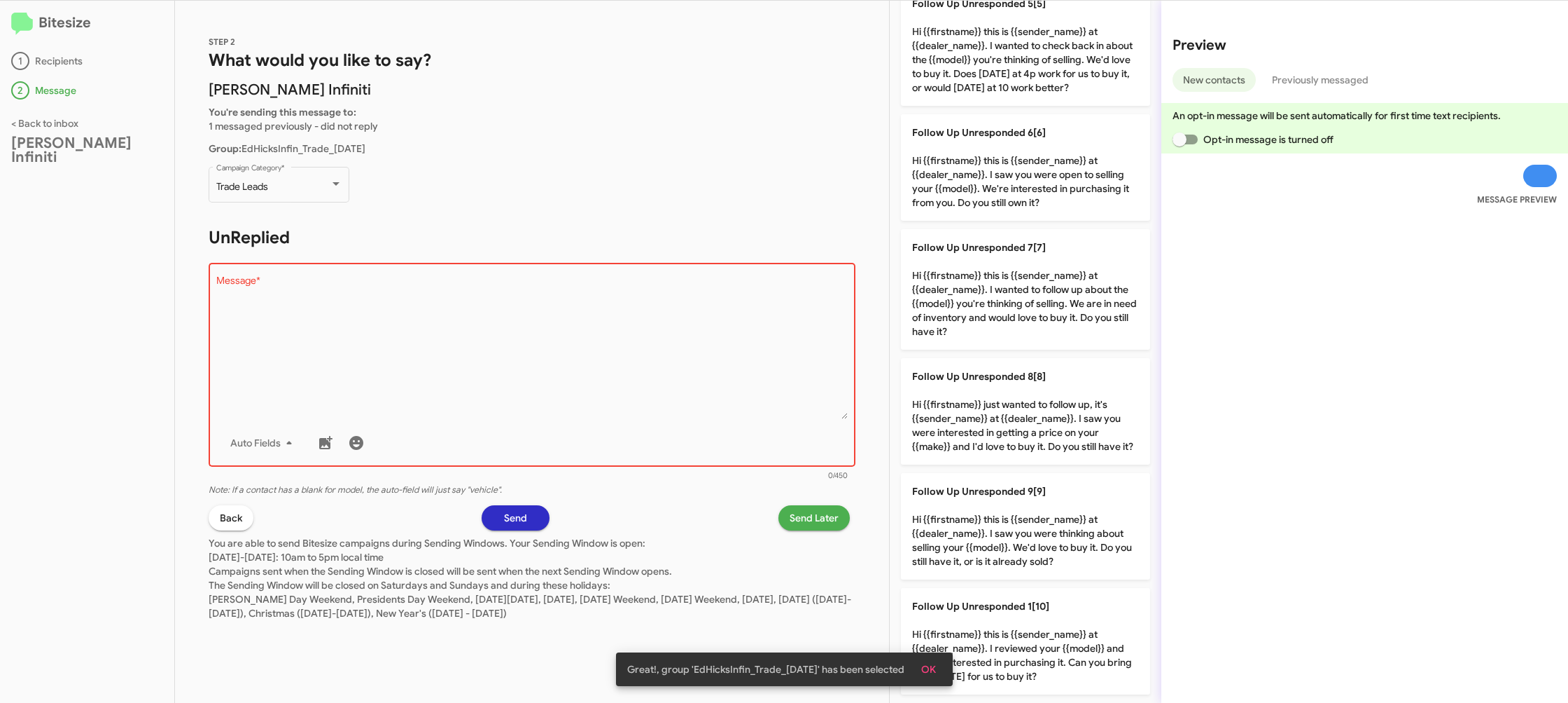
drag, startPoint x: 1043, startPoint y: 528, endPoint x: 829, endPoint y: 547, distance: 214.8
click at [1031, 527] on p "Follow Up Unresponded 9[9] Hi {{firstname}} this is {{sender_name}} at {{dealer…" at bounding box center [1026, 525] width 250 height 107
type textarea "Hi {{firstname}} this is {{sender_name}} at {{dealer_name}}. I saw you were thi…"
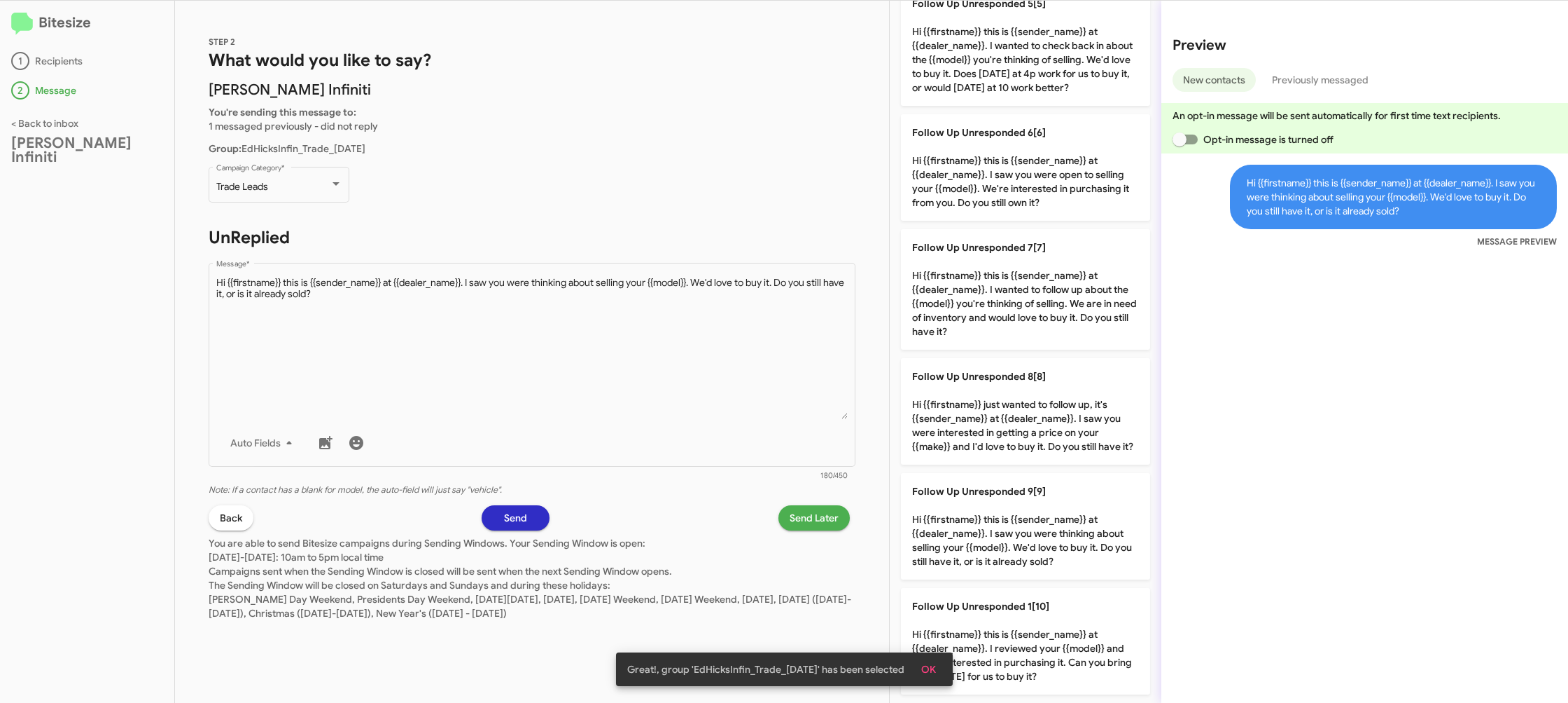
drag, startPoint x: 829, startPoint y: 547, endPoint x: 822, endPoint y: 526, distance: 22.1
click at [825, 541] on p "You are able to send Bitesize campaigns during Sending Windows. Your Sending Wi…" at bounding box center [532, 575] width 647 height 90
click at [822, 524] on span "Send Later" at bounding box center [813, 517] width 49 height 25
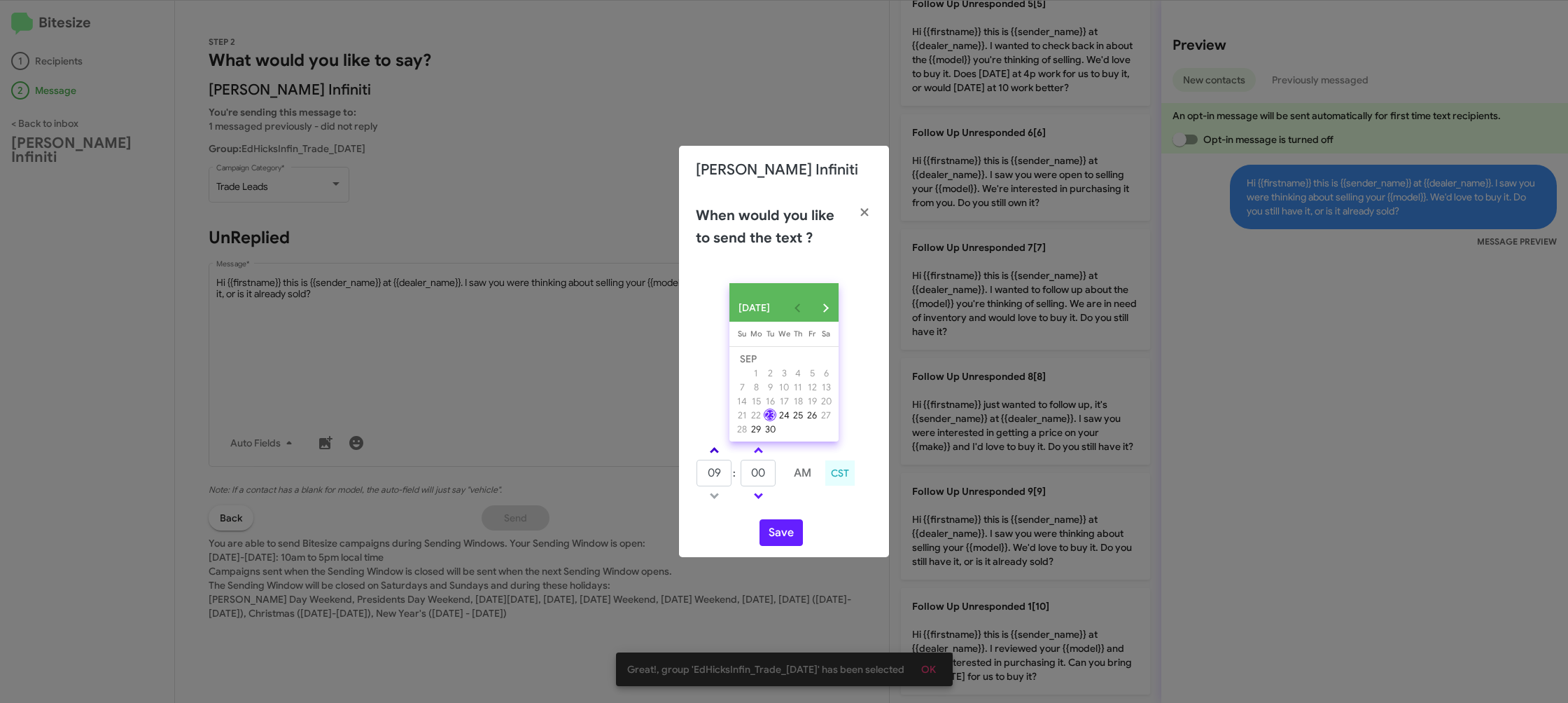
drag, startPoint x: 712, startPoint y: 454, endPoint x: 720, endPoint y: 462, distance: 11.3
click at [712, 454] on span at bounding box center [714, 451] width 9 height 9
type input "10"
click at [758, 477] on input "00" at bounding box center [758, 472] width 35 height 27
click at [760, 474] on input "00" at bounding box center [758, 472] width 35 height 27
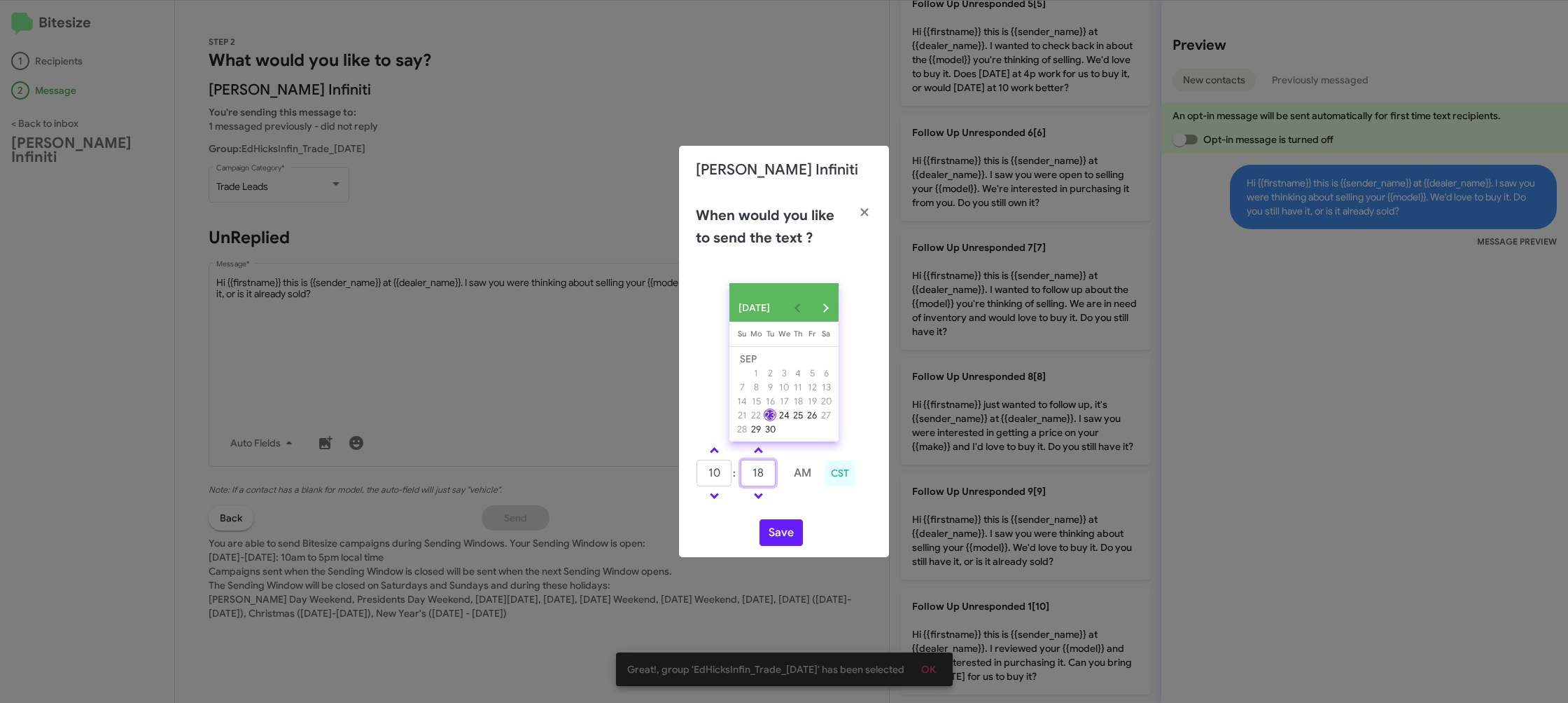
type input "18"
drag, startPoint x: 795, startPoint y: 496, endPoint x: 776, endPoint y: 529, distance: 38.1
click at [791, 498] on td at bounding box center [802, 496] width 37 height 18
click at [776, 530] on button "Save" at bounding box center [781, 532] width 43 height 27
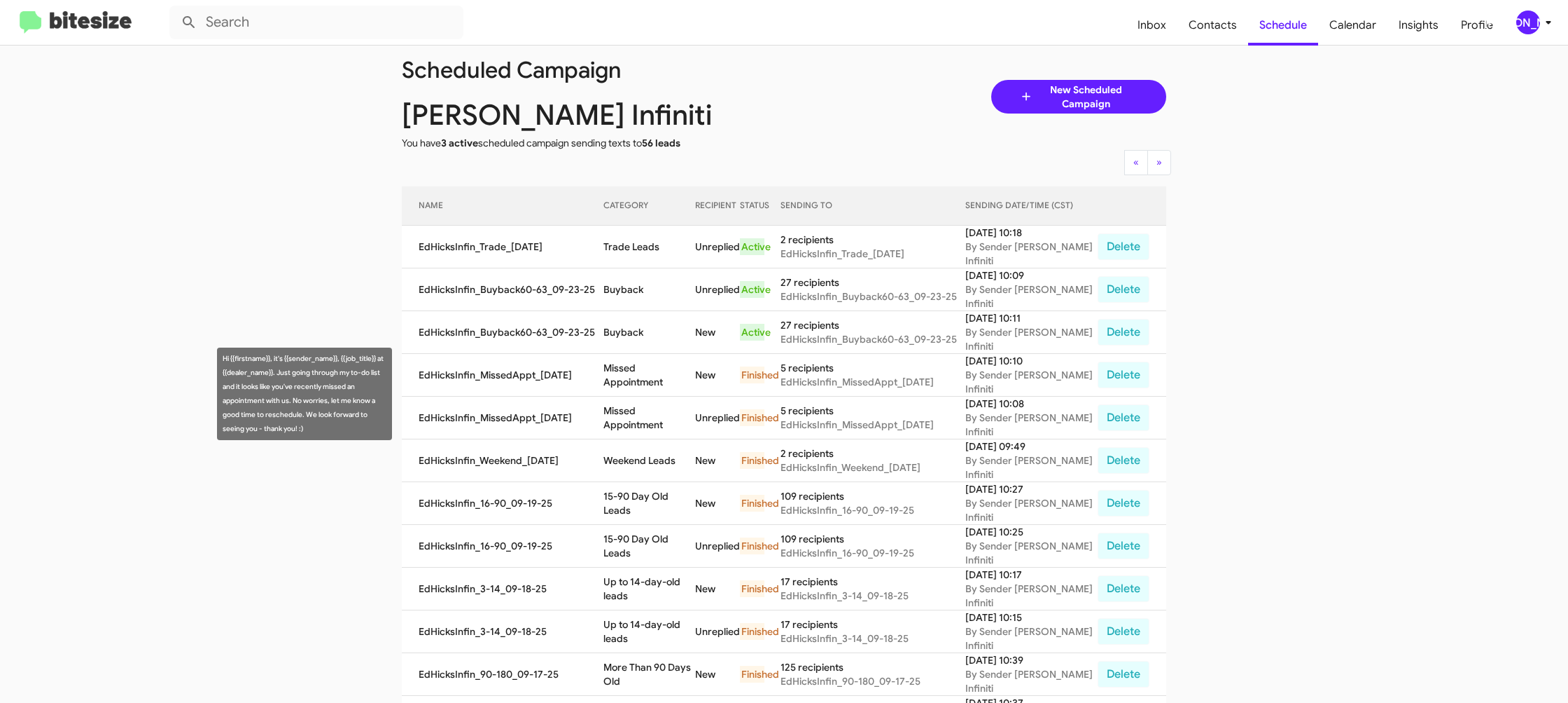
drag, startPoint x: 643, startPoint y: 390, endPoint x: 635, endPoint y: 372, distance: 19.7
click at [639, 386] on td "Missed Appointment" at bounding box center [650, 374] width 92 height 43
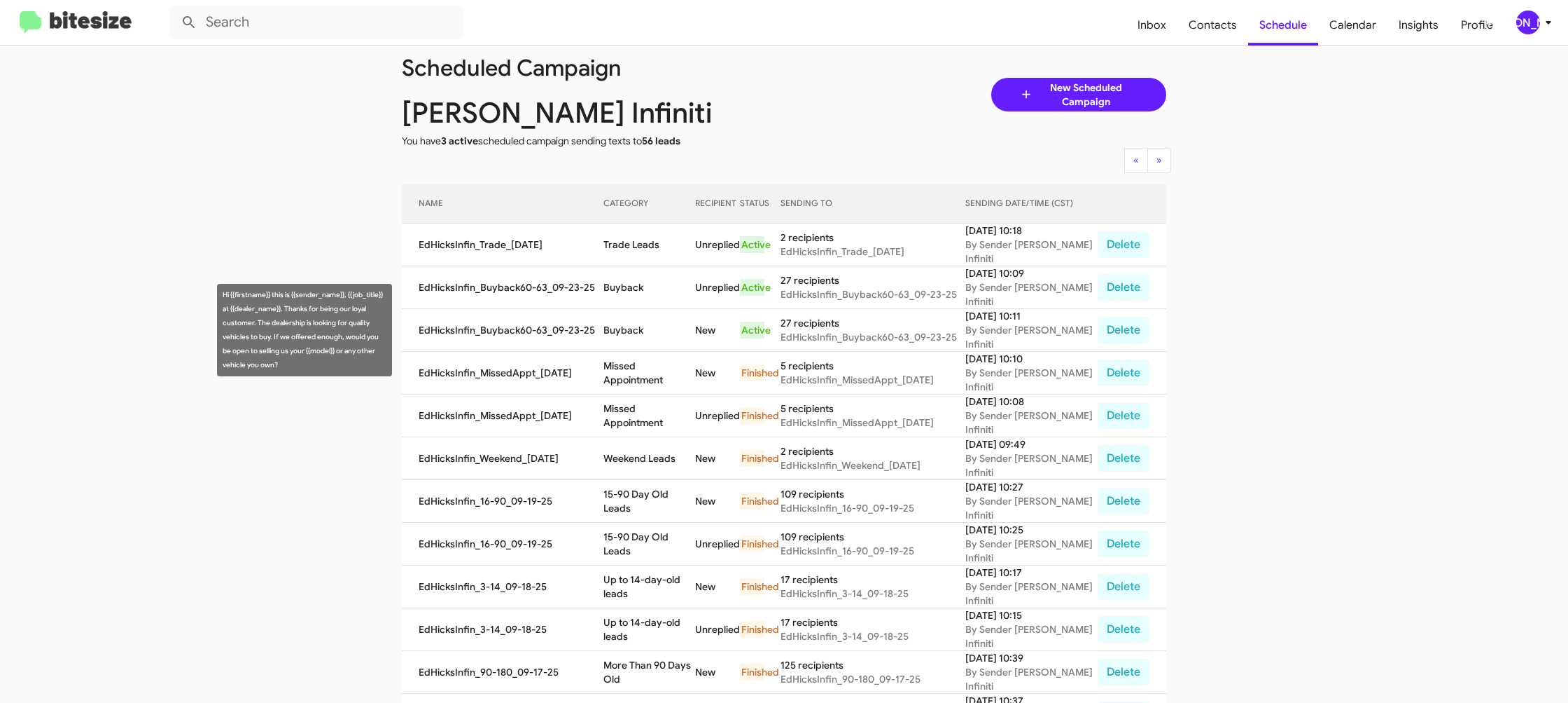
drag, startPoint x: 633, startPoint y: 344, endPoint x: 636, endPoint y: 328, distance: 16.3
click at [633, 344] on td "Buyback" at bounding box center [650, 330] width 92 height 43
click at [636, 328] on td "Buyback" at bounding box center [650, 330] width 92 height 43
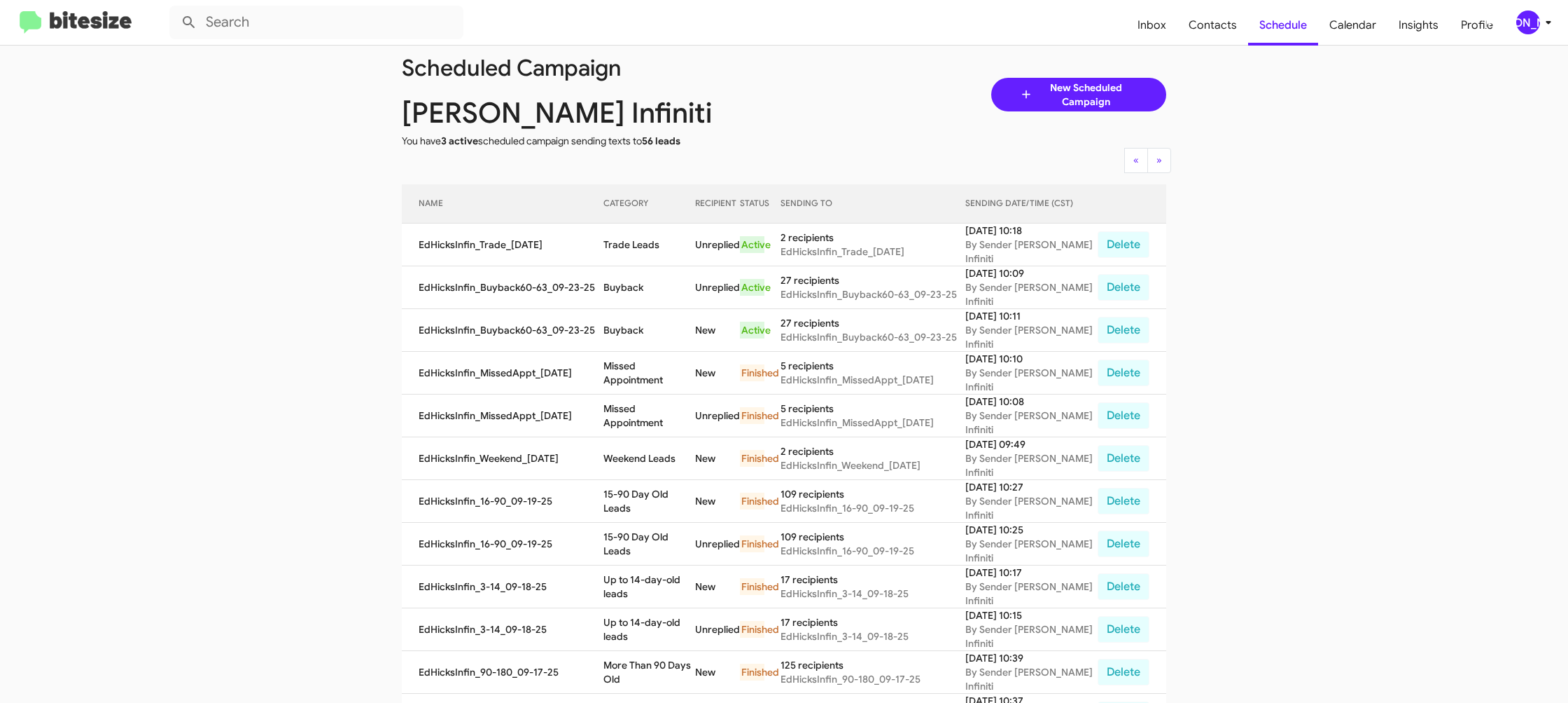
click at [636, 328] on td "Buyback" at bounding box center [650, 330] width 92 height 43
copy td "Buyback"
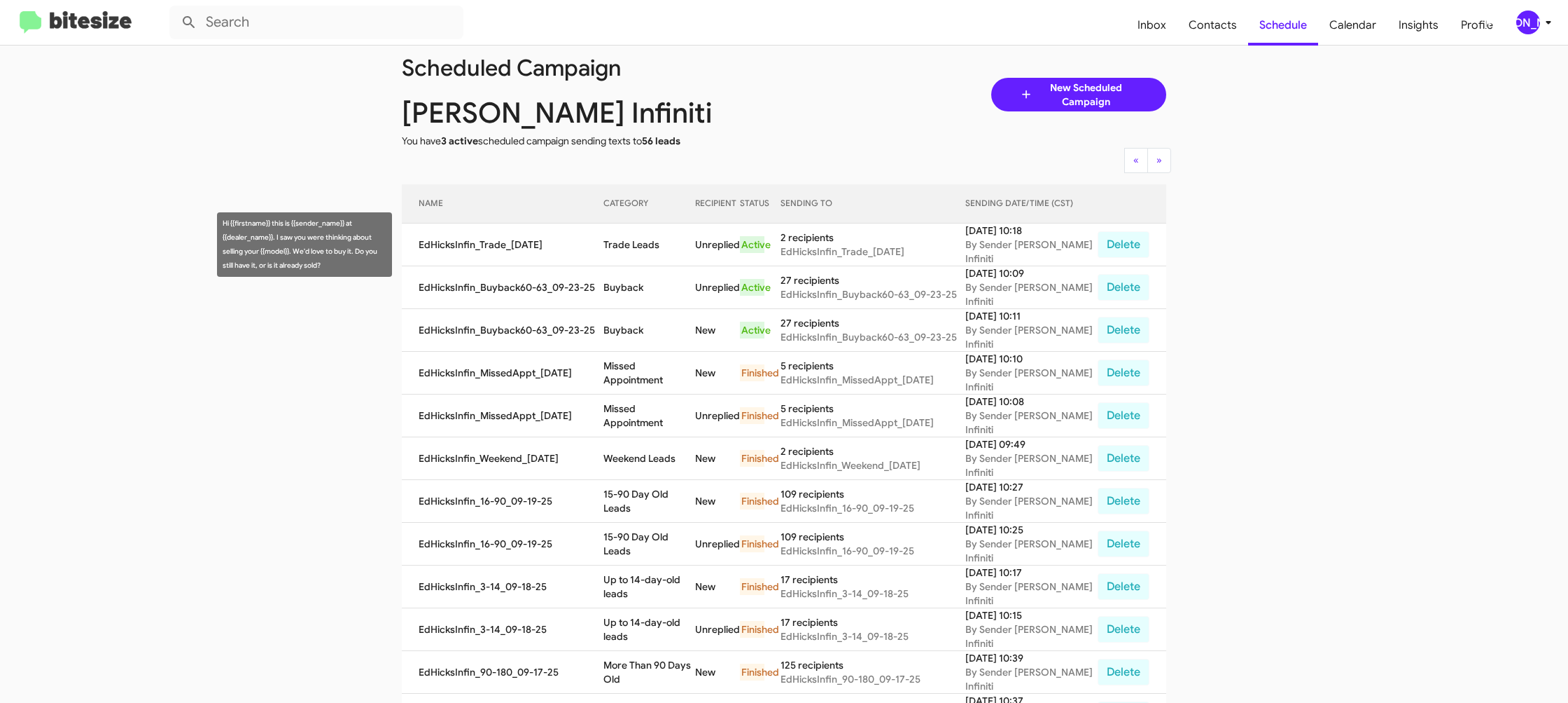
click at [599, 243] on td "EdHicksInfin_Trade_[DATE]" at bounding box center [503, 245] width 202 height 43
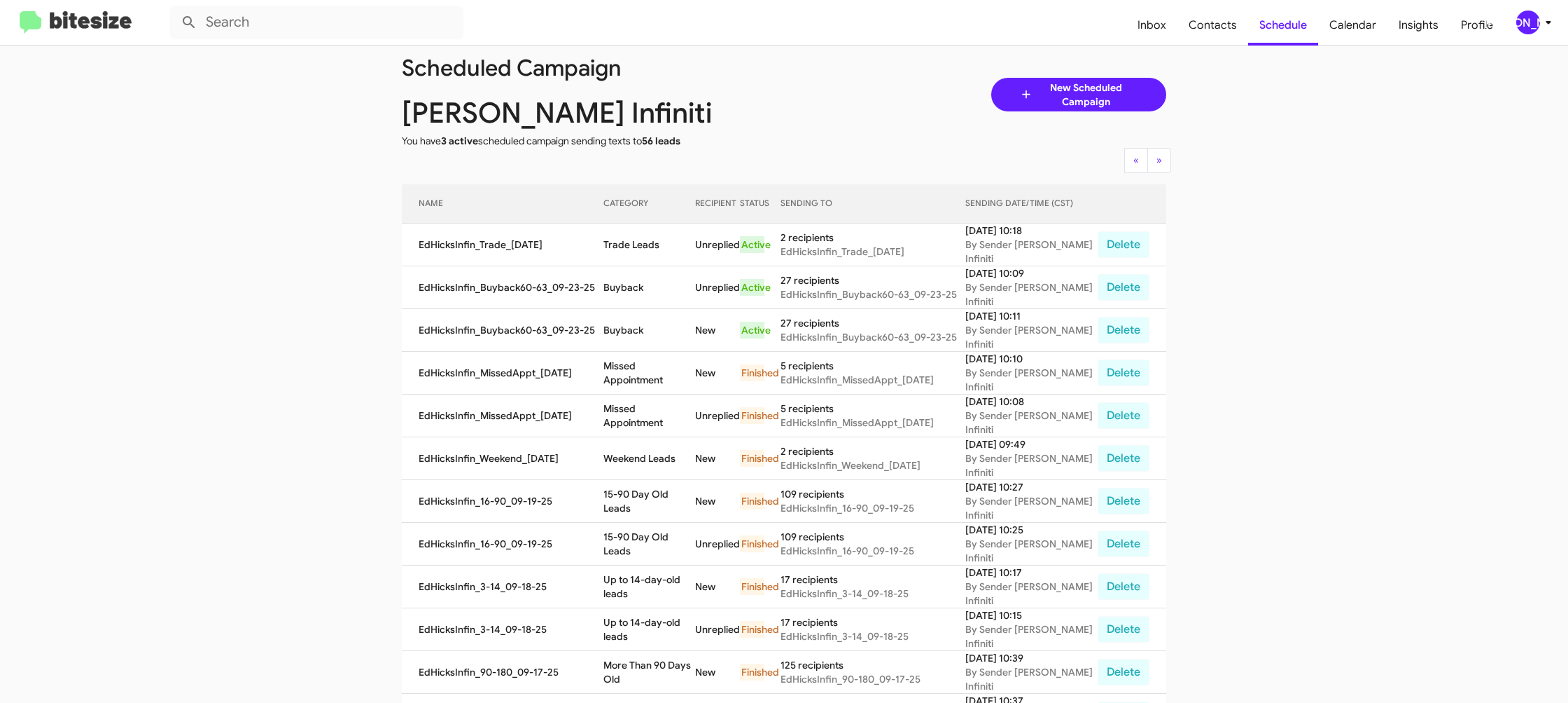
click at [651, 240] on td "Trade Leads" at bounding box center [650, 245] width 92 height 43
drag, startPoint x: 651, startPoint y: 240, endPoint x: 498, endPoint y: 100, distance: 207.4
click at [650, 238] on td "Trade Leads" at bounding box center [650, 245] width 92 height 43
copy td "Trade Leads"
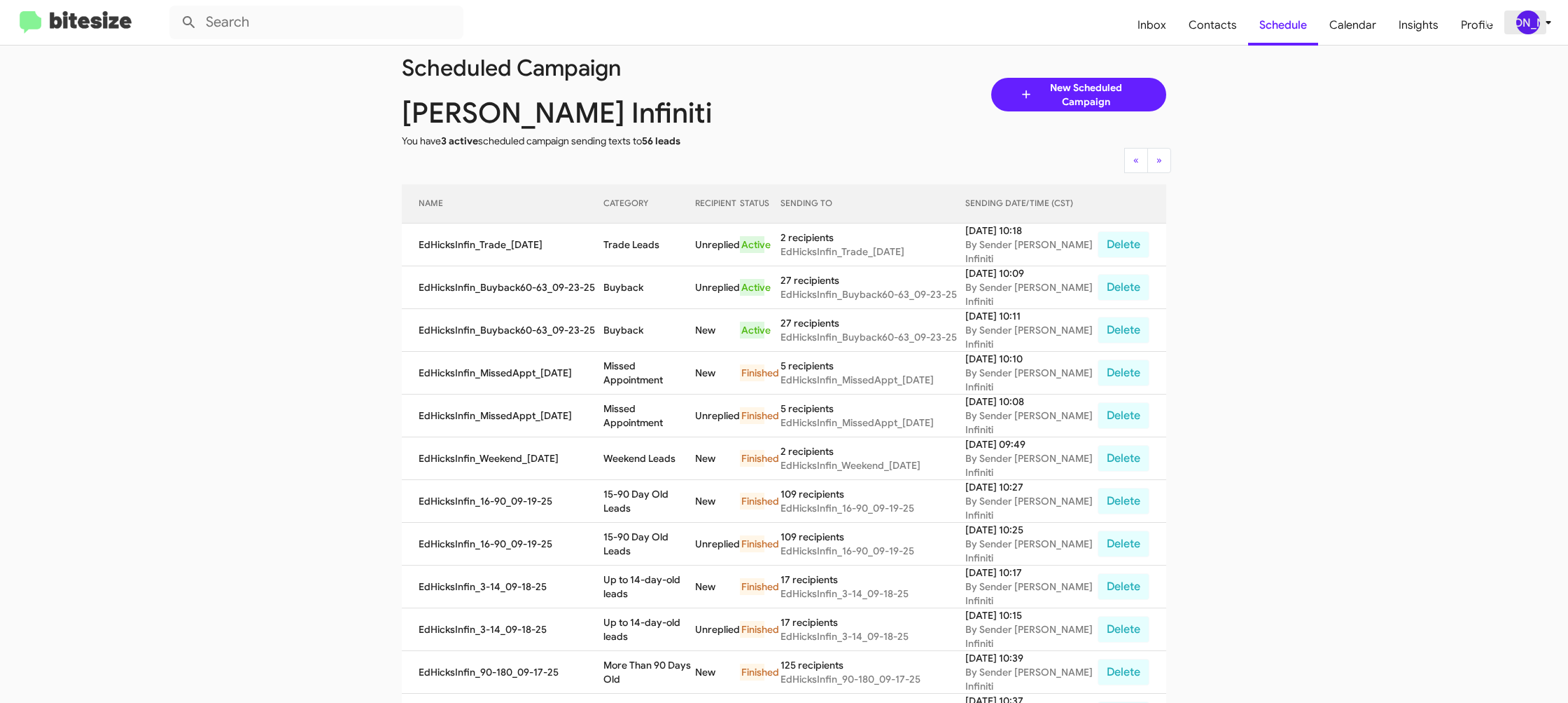
drag, startPoint x: 1532, startPoint y: 20, endPoint x: 1524, endPoint y: 25, distance: 9.4
click at [1524, 25] on div "[PERSON_NAME]" at bounding box center [1528, 23] width 24 height 24
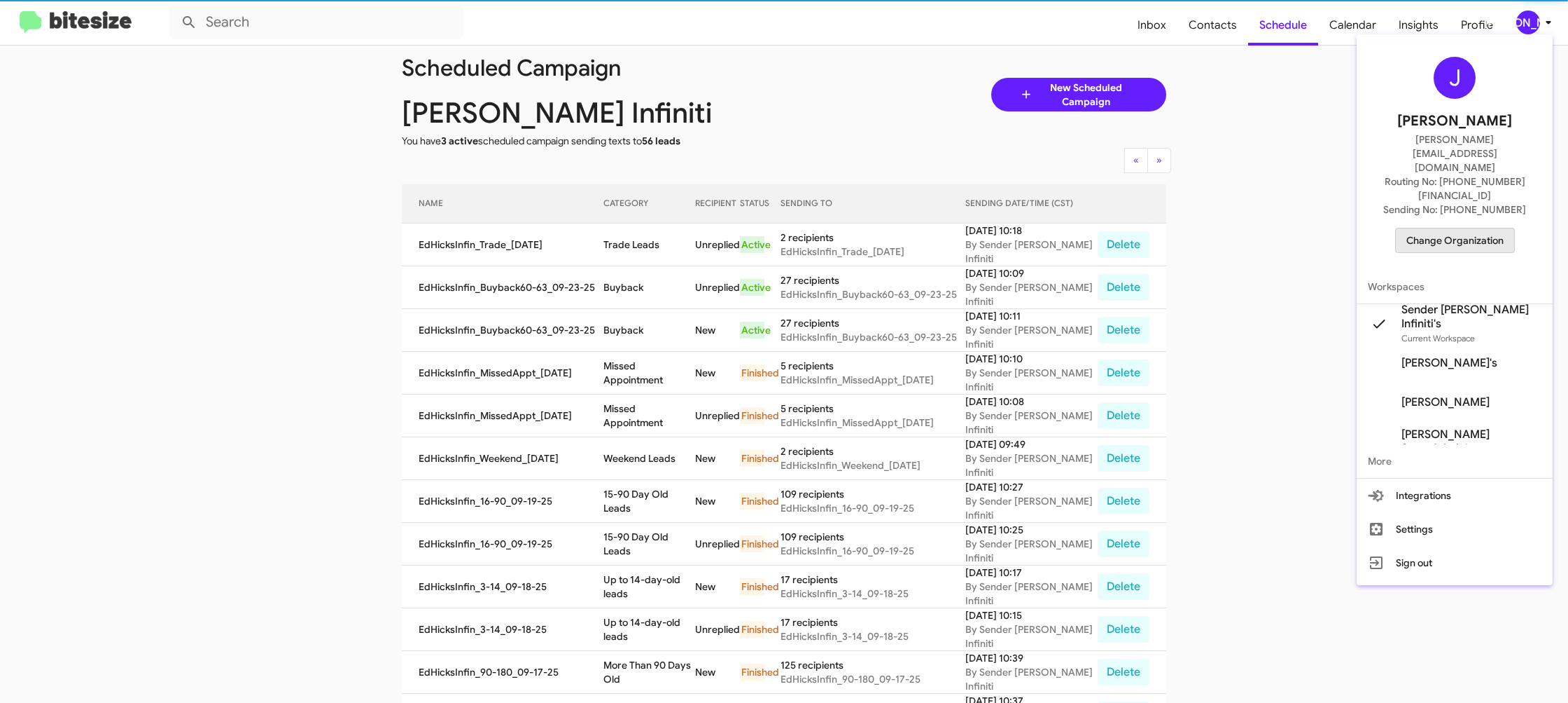
click at [1472, 229] on span "Change Organization" at bounding box center [1455, 241] width 98 height 24
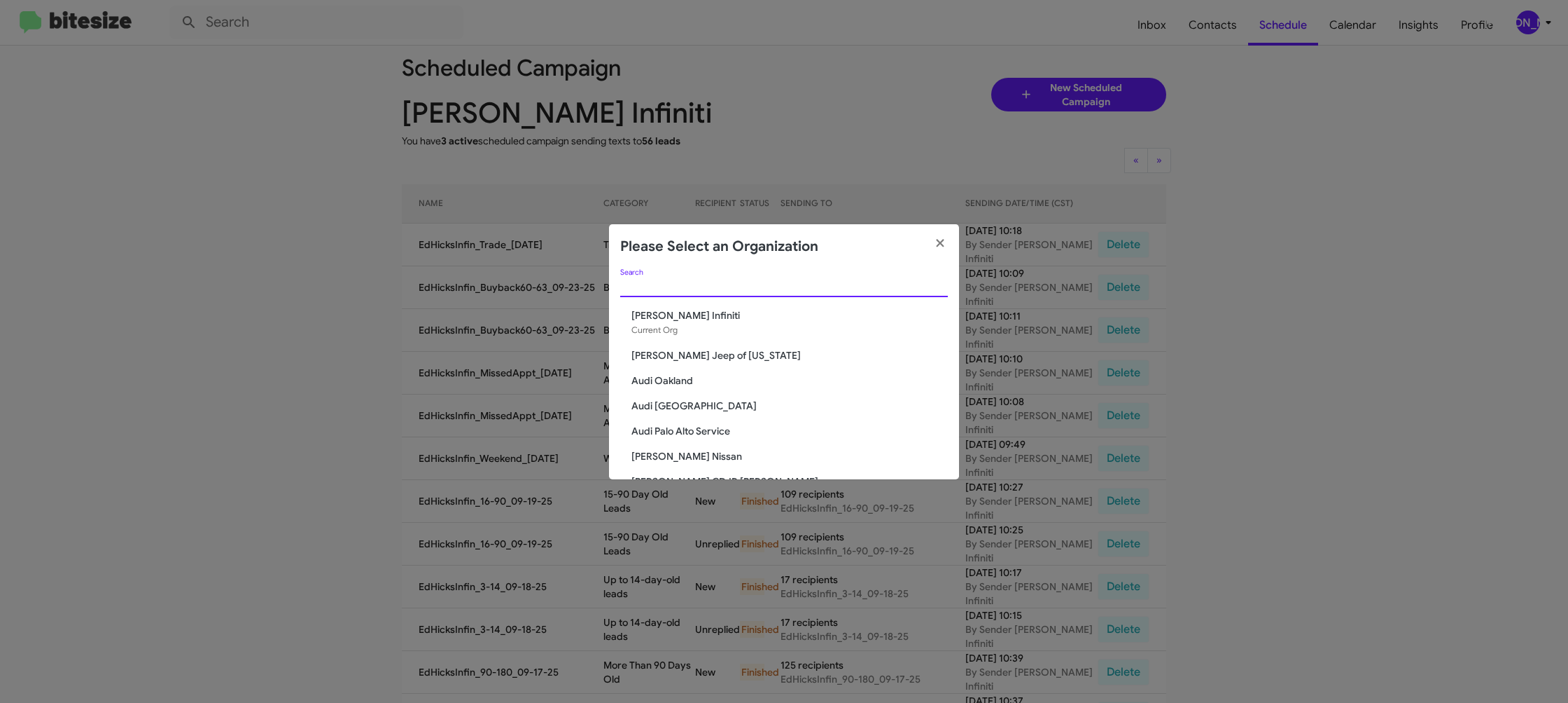
click at [665, 288] on input "Search" at bounding box center [784, 286] width 327 height 11
type input "nissan"
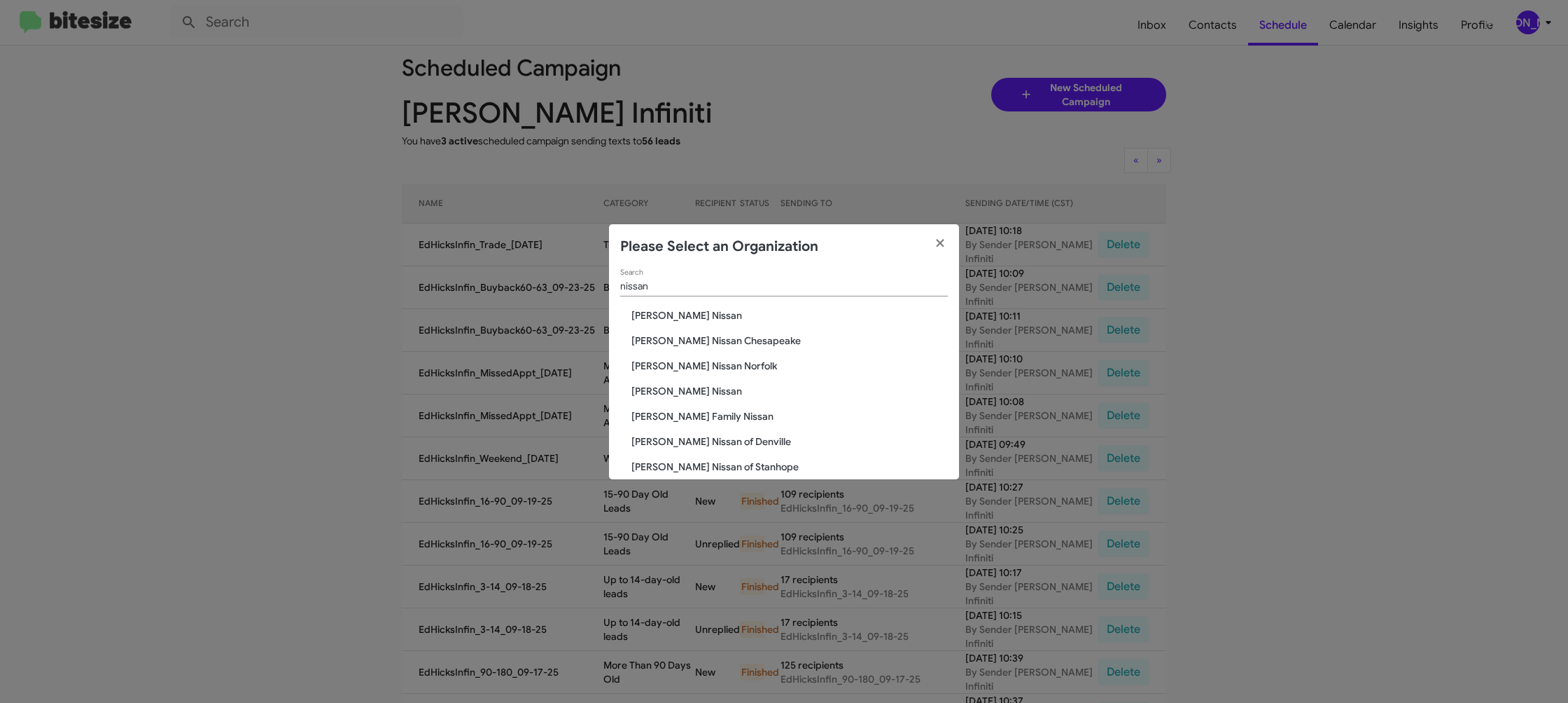
click at [685, 386] on span "[PERSON_NAME] Nissan" at bounding box center [789, 390] width 316 height 14
drag, startPoint x: 685, startPoint y: 386, endPoint x: 719, endPoint y: 28, distance: 359.6
click at [682, 389] on span "[PERSON_NAME] Nissan" at bounding box center [789, 390] width 316 height 14
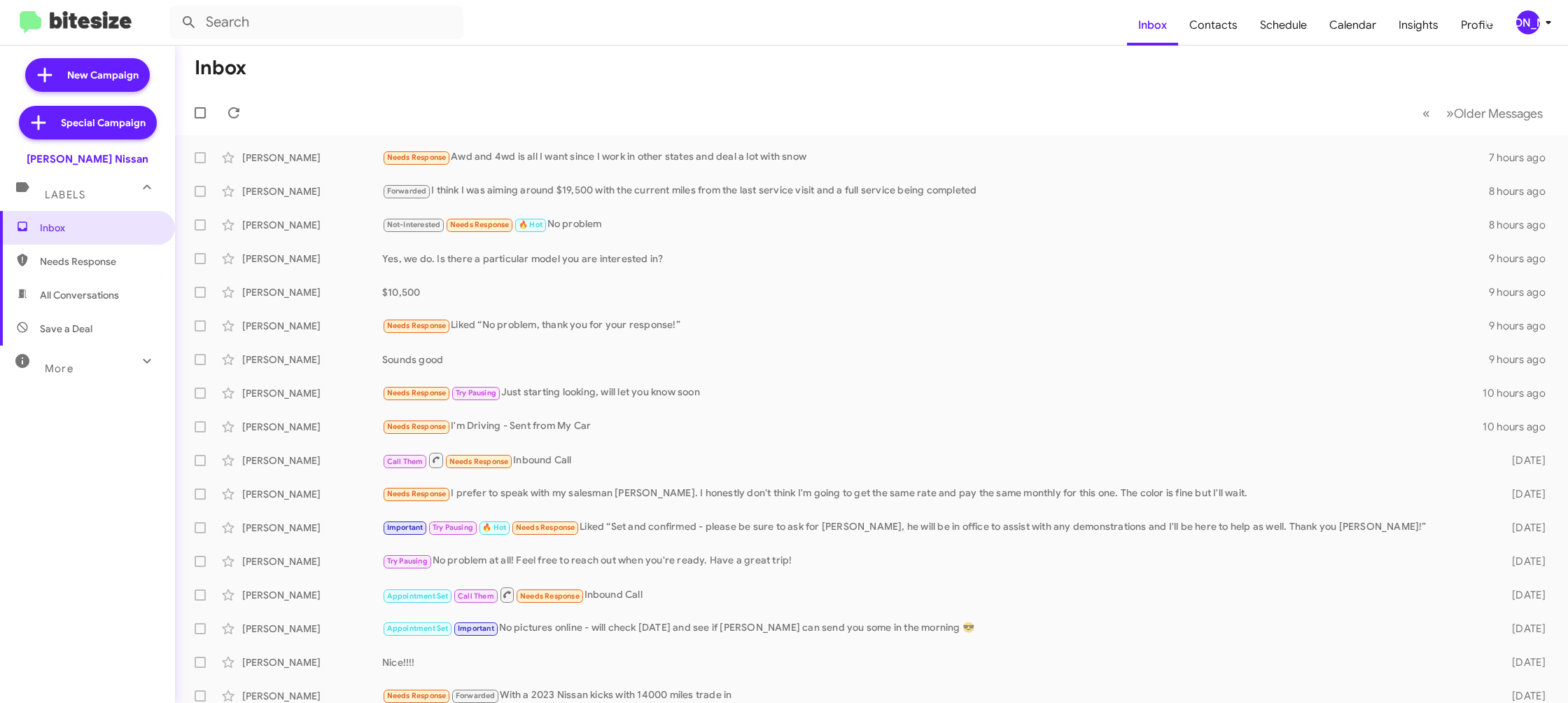
click at [1542, 29] on icon at bounding box center [1548, 22] width 17 height 17
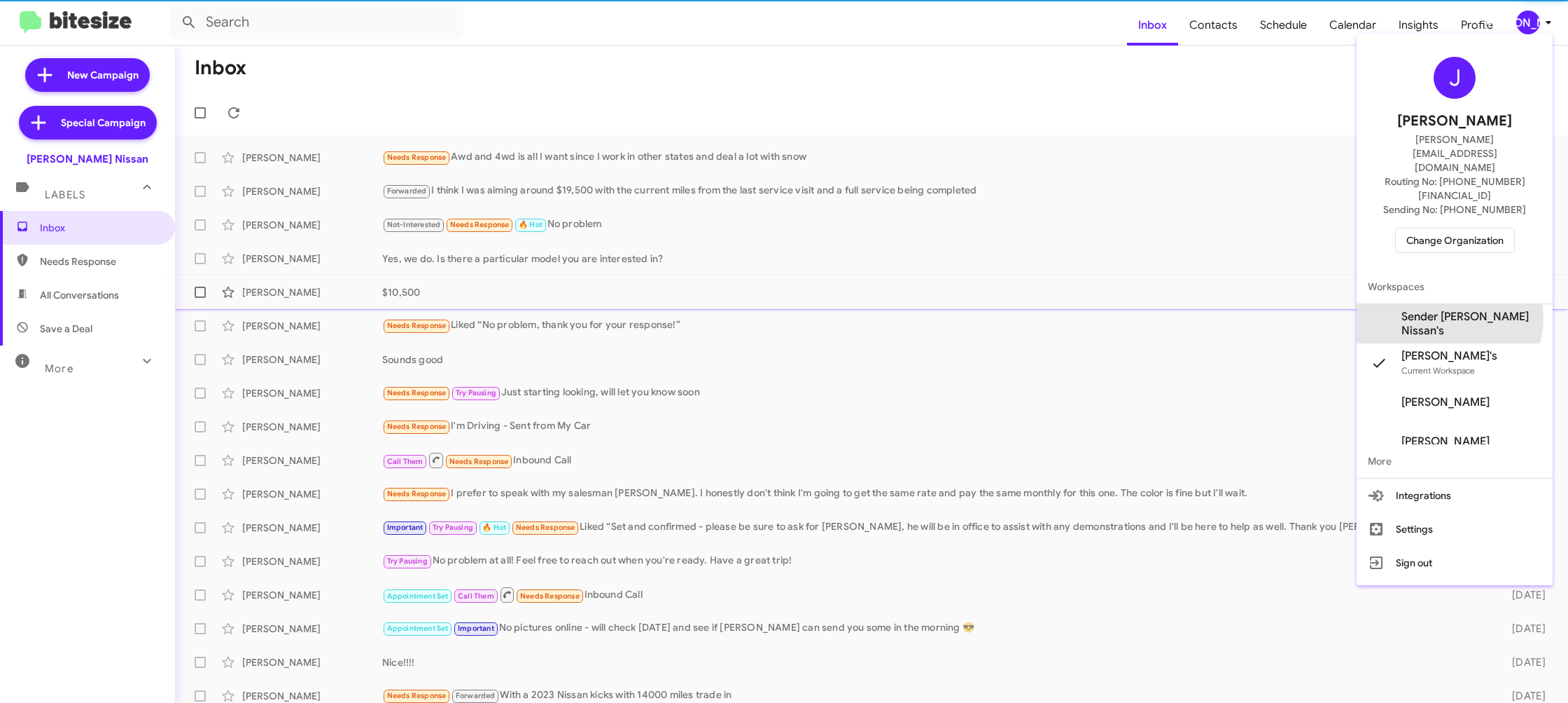
click at [1458, 310] on span "Sender [PERSON_NAME] Nissan's" at bounding box center [1471, 324] width 140 height 28
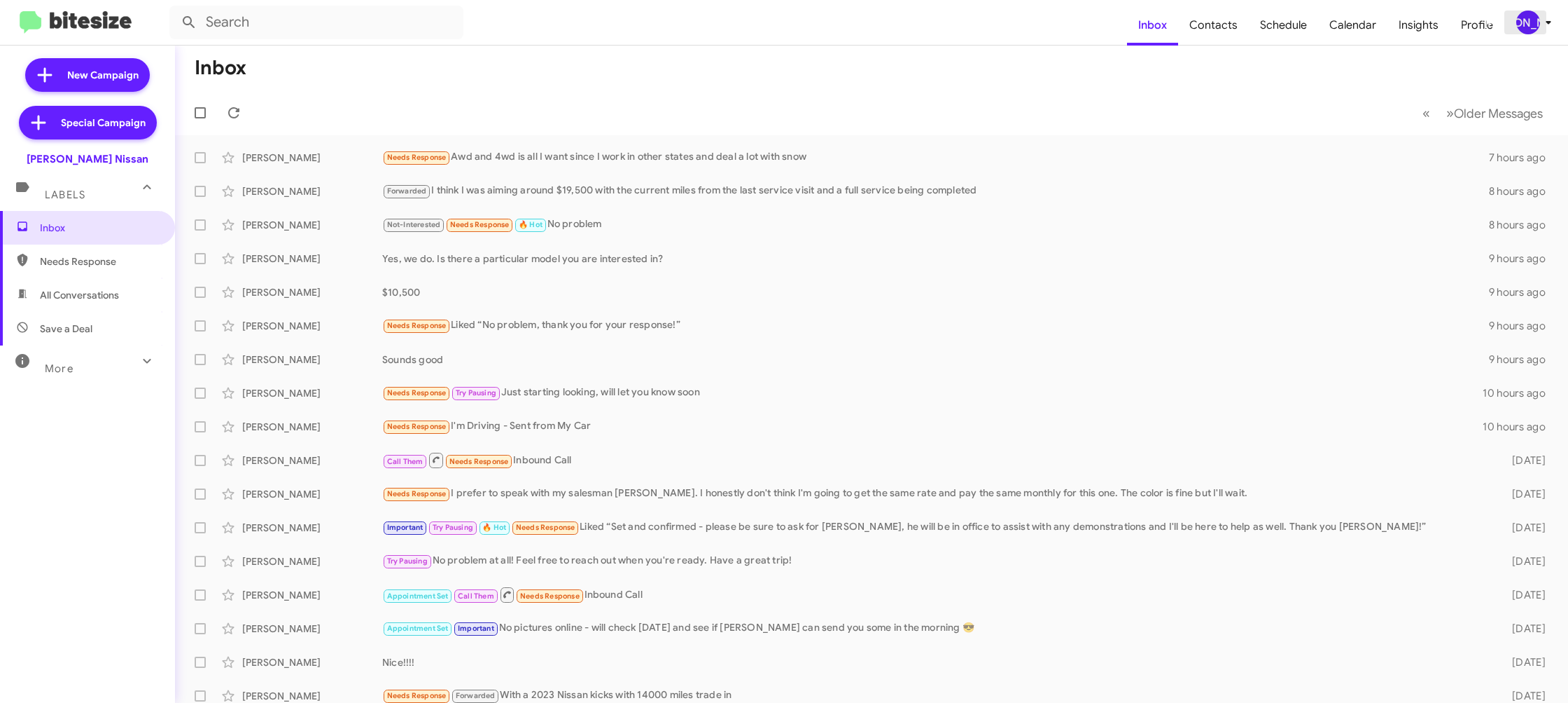
click at [1540, 16] on icon at bounding box center [1548, 22] width 17 height 17
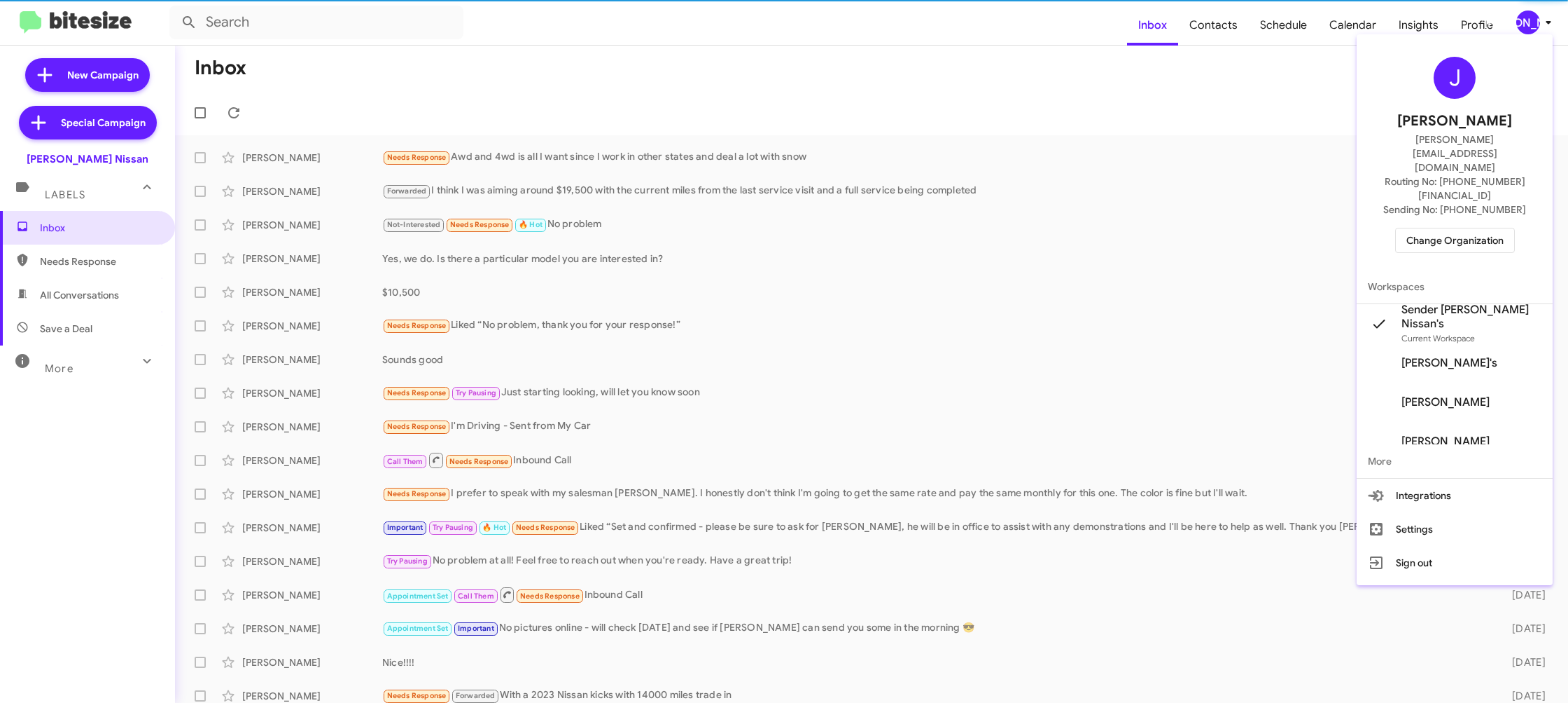
click at [1480, 303] on span "Sender [PERSON_NAME] Nissan's" at bounding box center [1471, 317] width 140 height 28
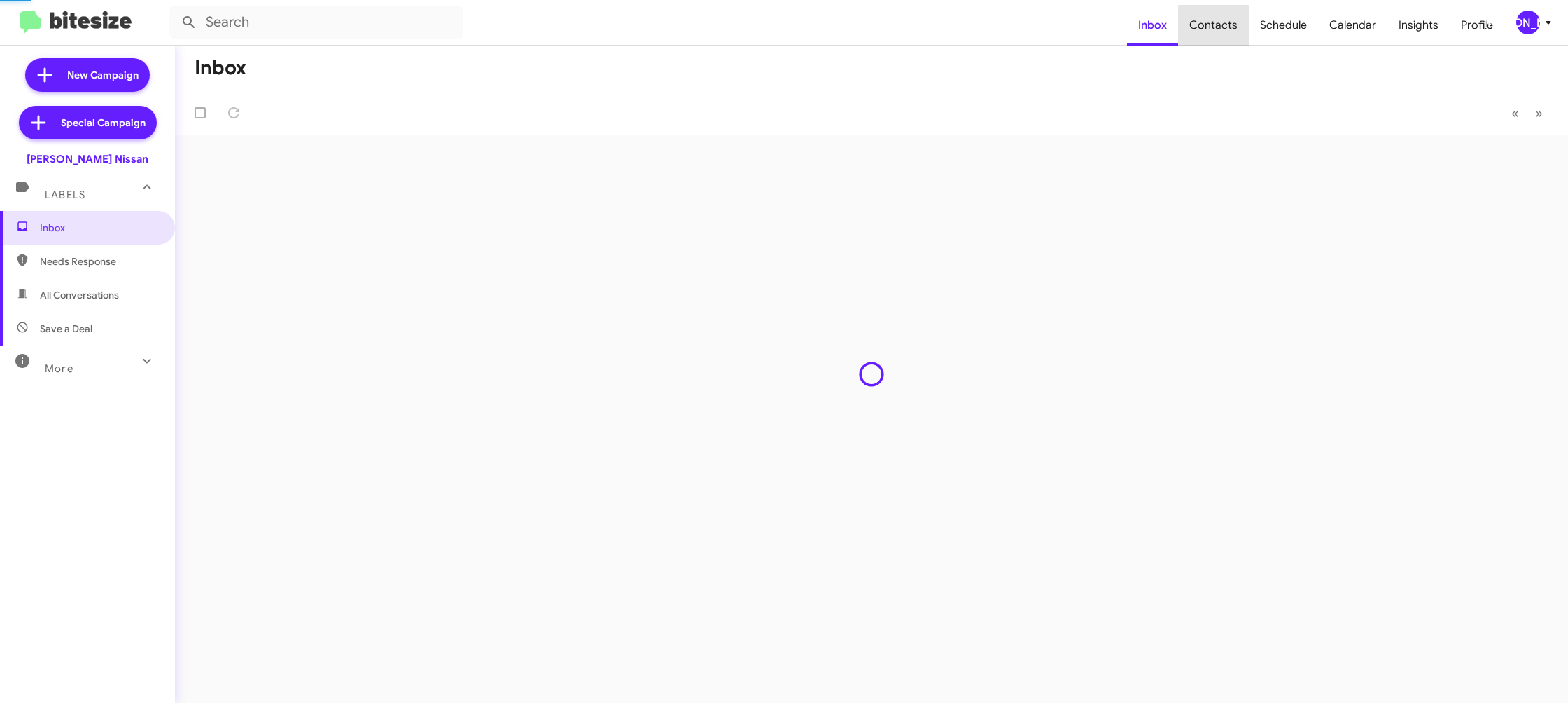
click at [1225, 36] on span "Contacts" at bounding box center [1214, 25] width 71 height 41
type input "in:groups"
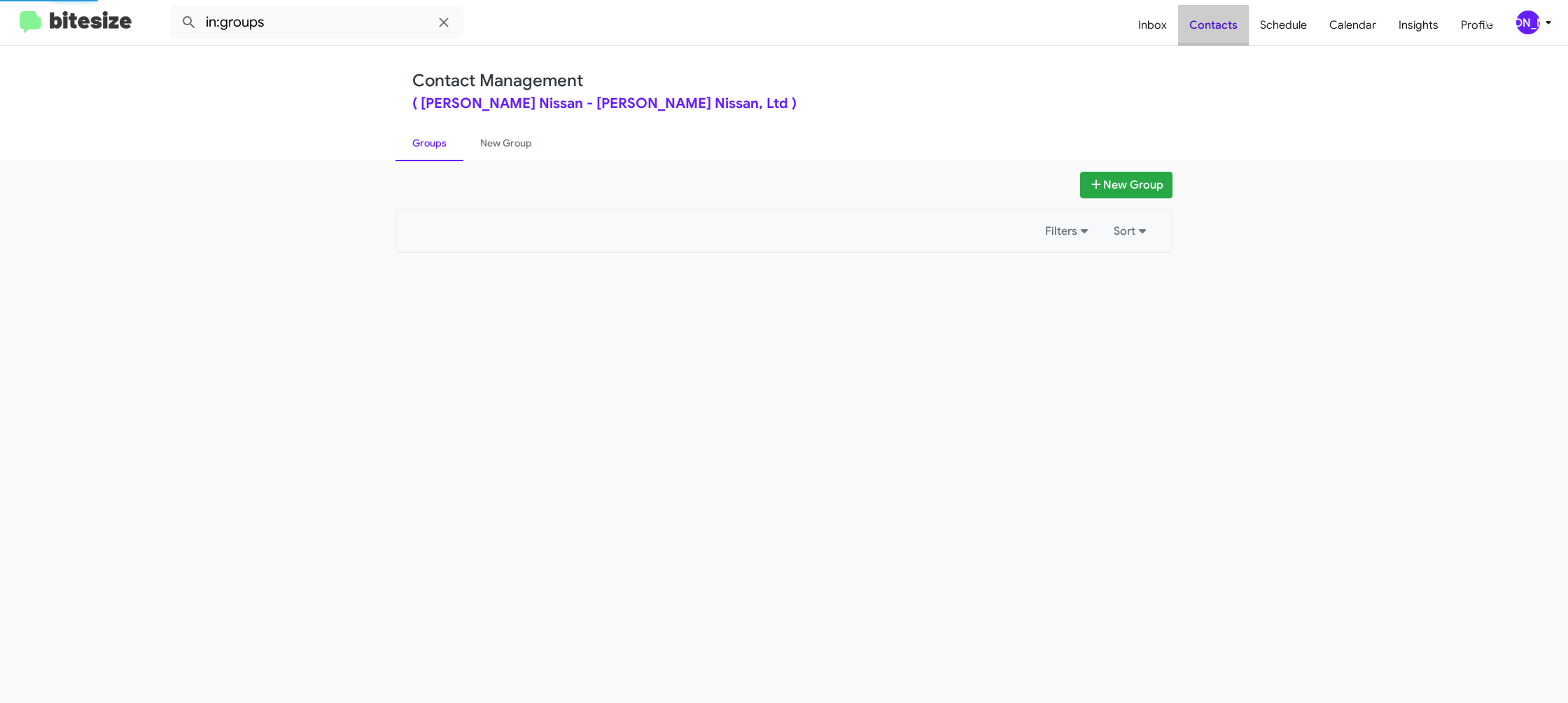
click at [1225, 36] on span "Contacts" at bounding box center [1214, 25] width 71 height 41
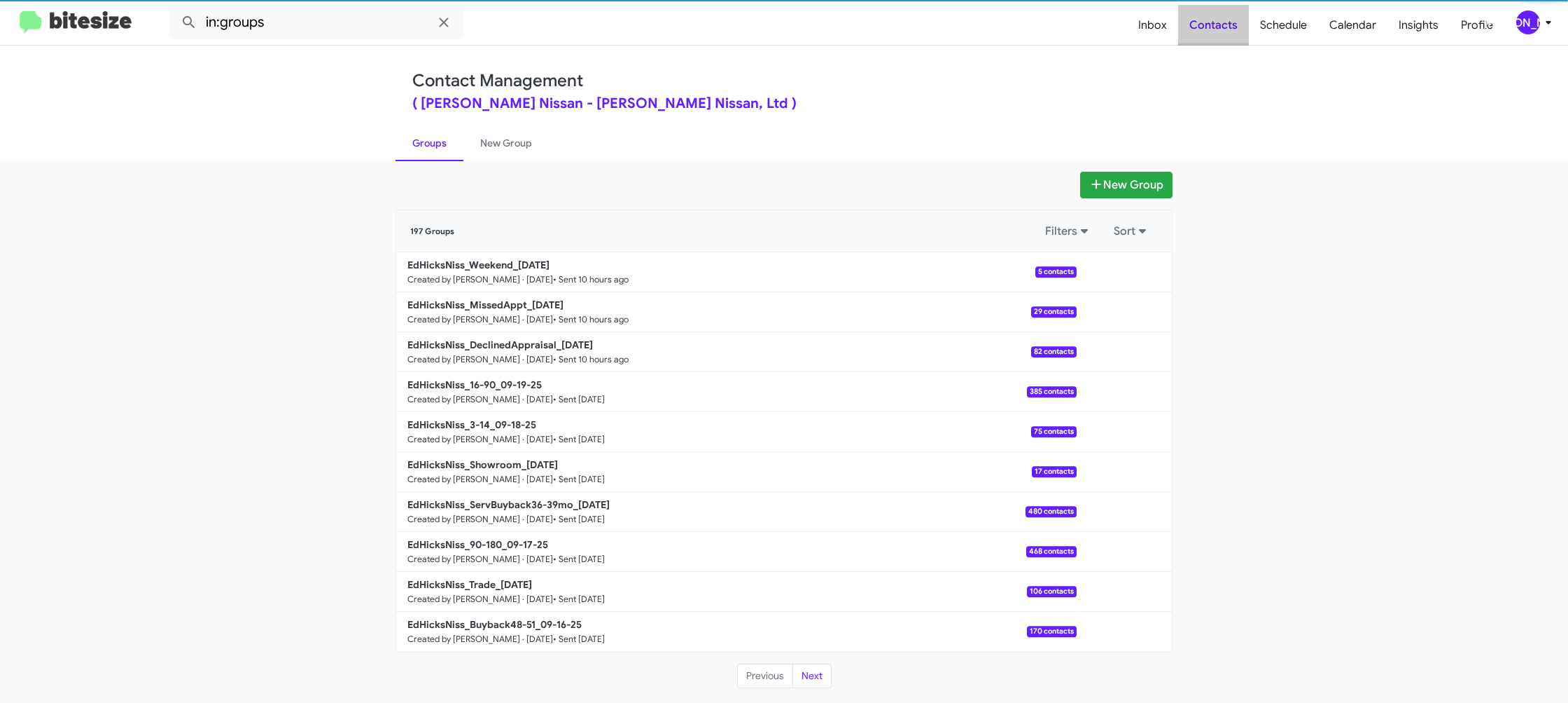
click at [1225, 36] on span "Contacts" at bounding box center [1214, 25] width 71 height 41
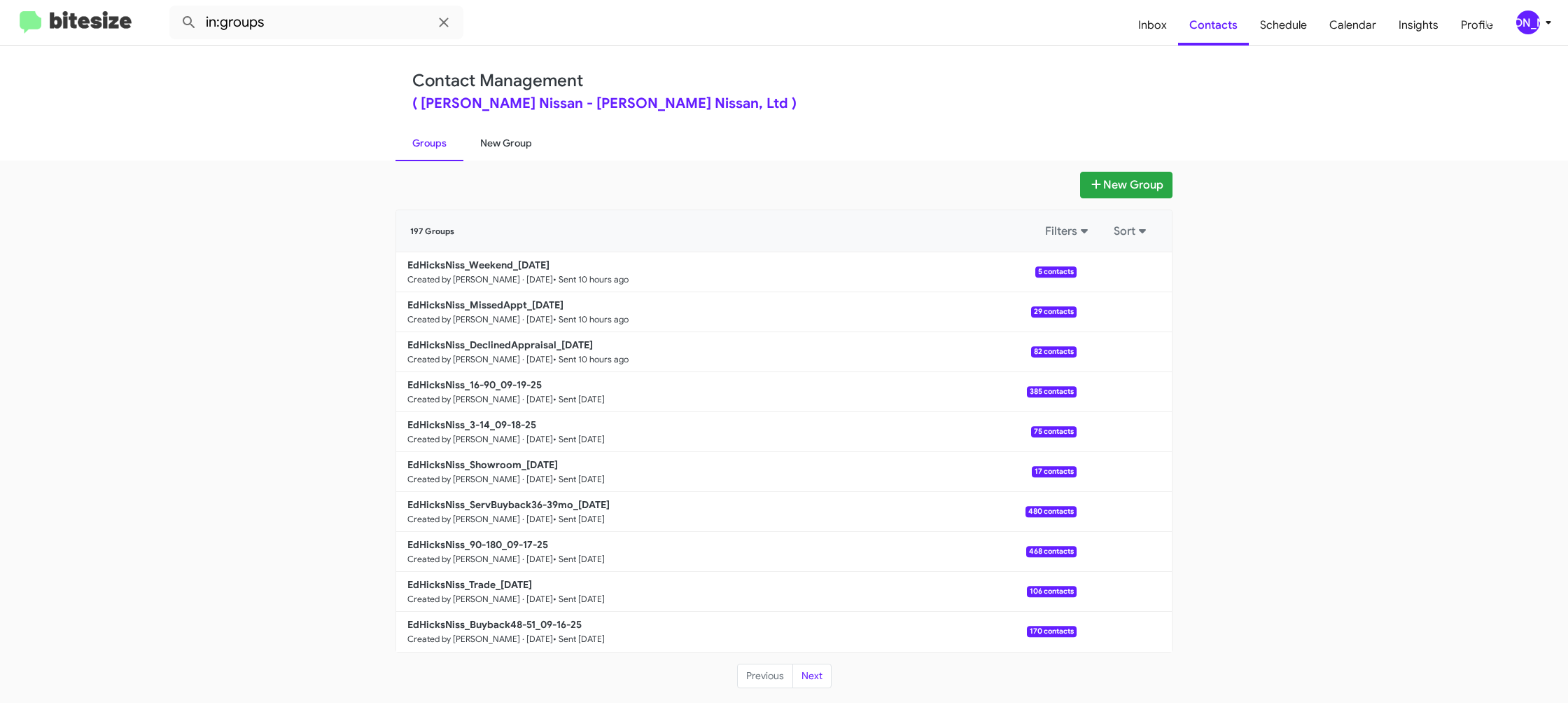
click at [488, 138] on link "New Group" at bounding box center [506, 143] width 86 height 36
click at [488, 137] on link "New Group" at bounding box center [506, 143] width 86 height 36
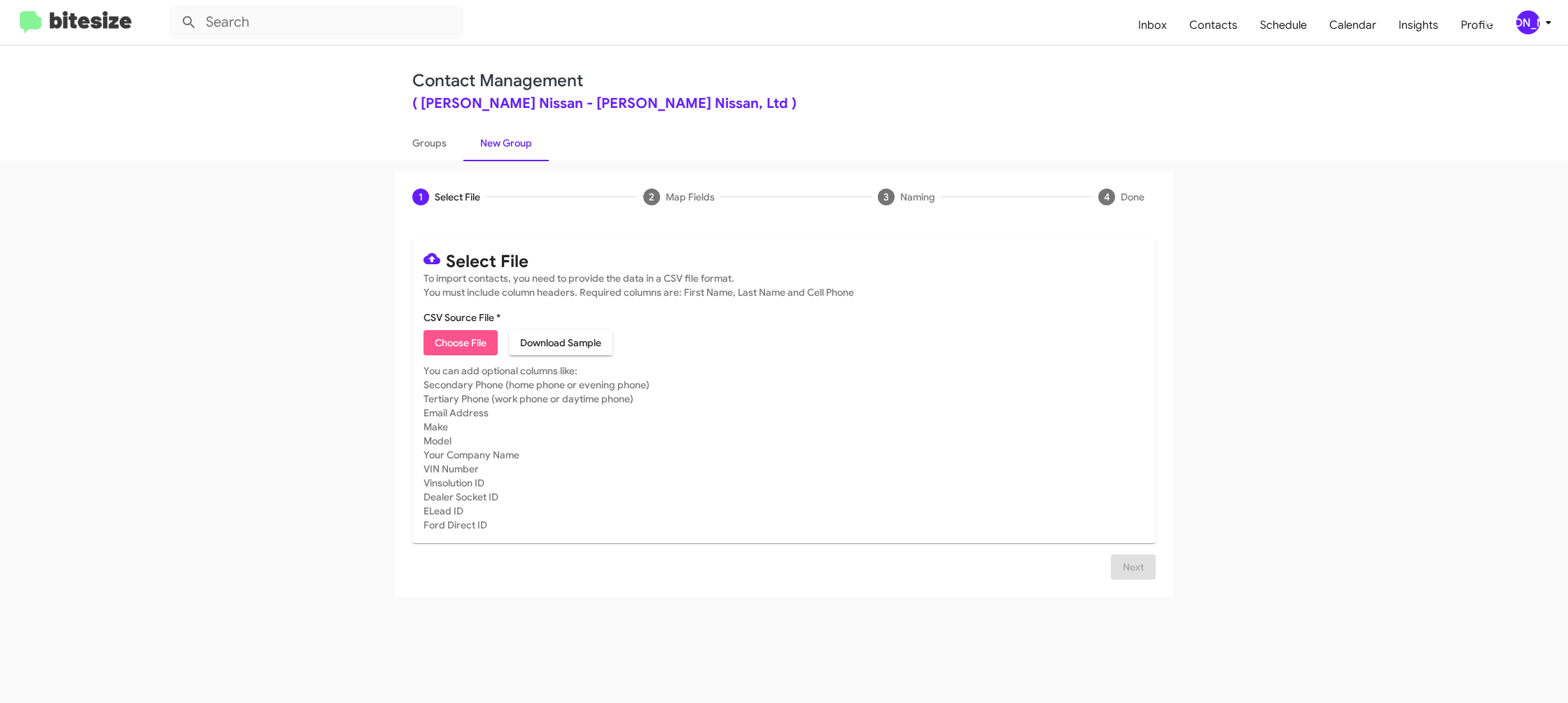
click at [456, 346] on span "Choose File" at bounding box center [461, 342] width 52 height 25
type input "EdHicksNiss_Buyback60-63_09-23-25"
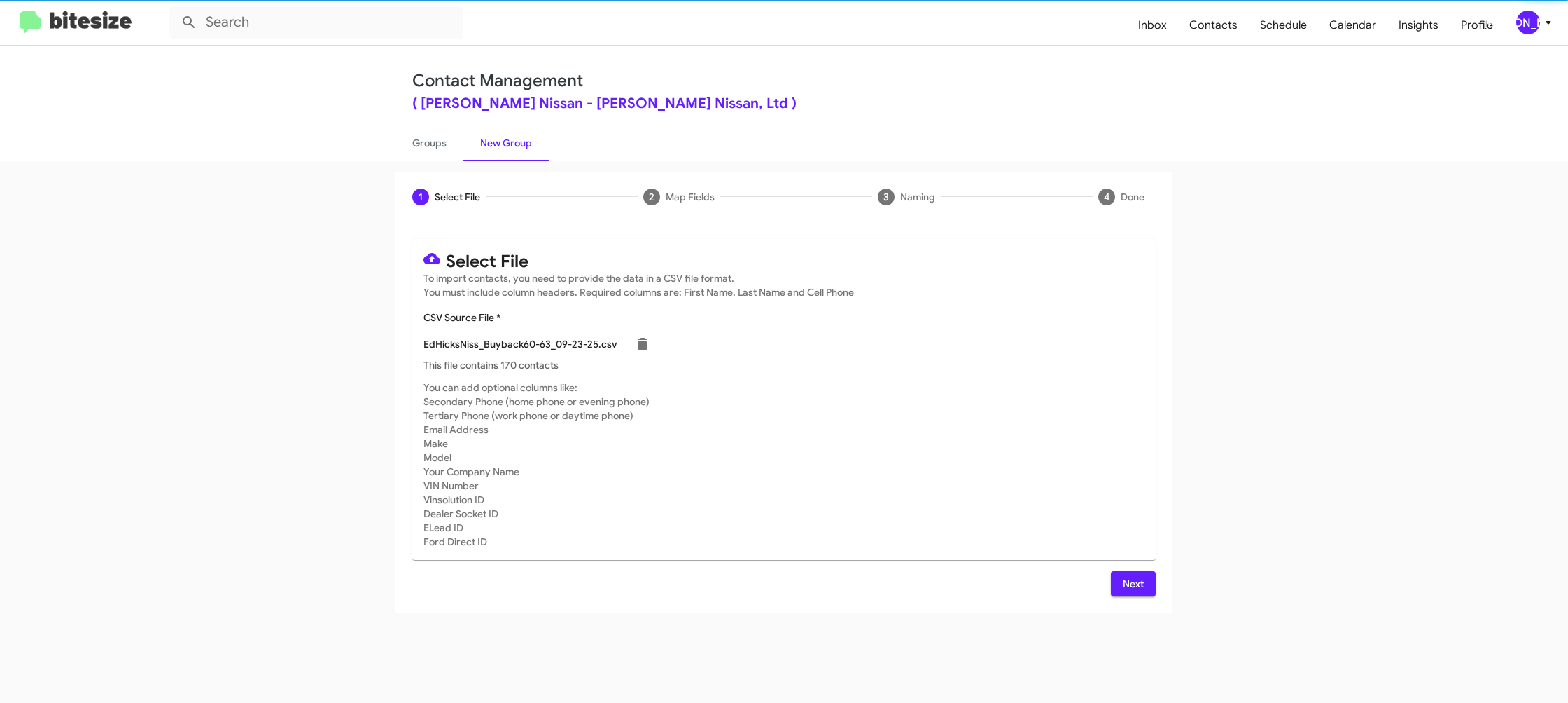
click at [954, 381] on mat-card-subtitle "You can add optional columns like: Secondary Phone (home phone or evening phone…" at bounding box center [784, 464] width 722 height 168
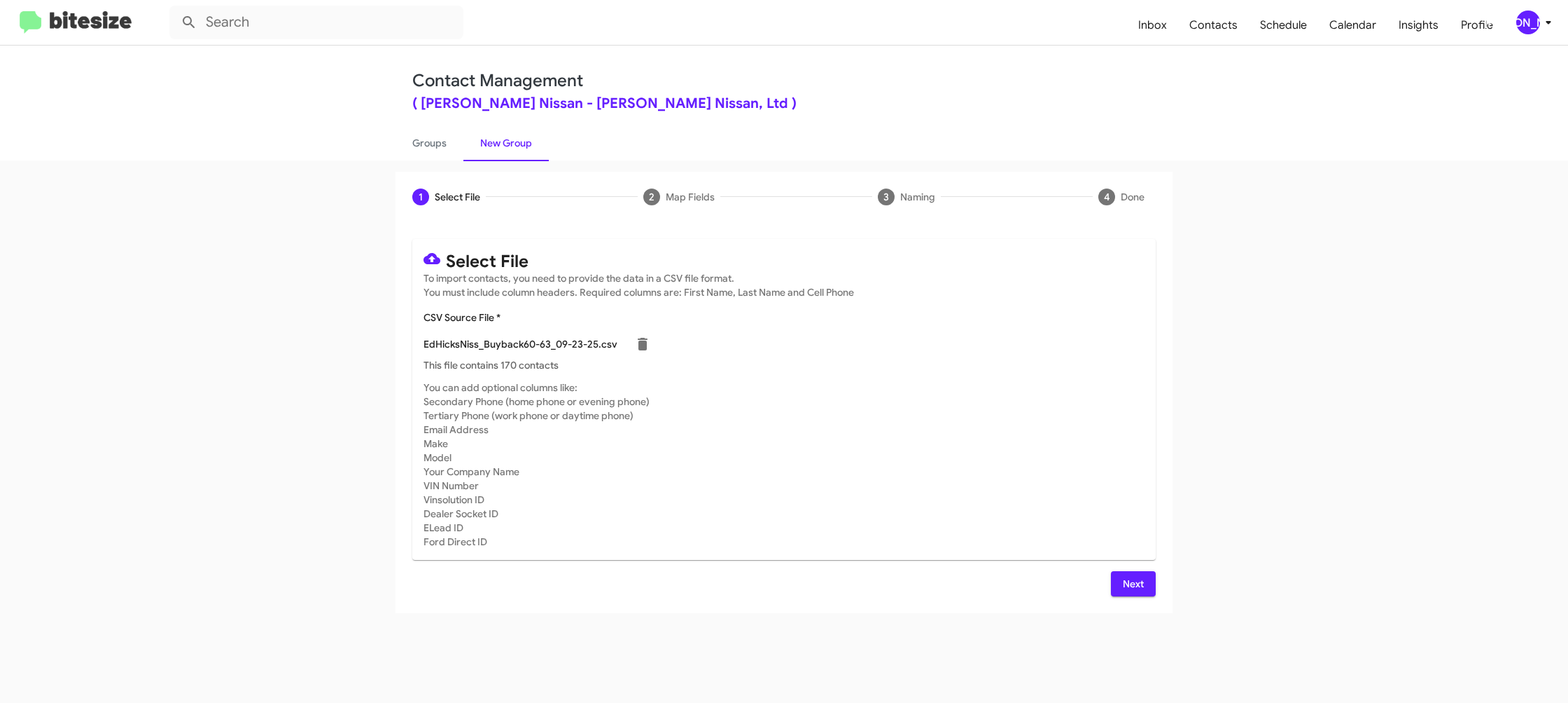
click at [1146, 569] on div "Select File To import contacts, you need to provide the data in a CSV file form…" at bounding box center [784, 417] width 744 height 357
click at [1124, 579] on span "Next" at bounding box center [1133, 583] width 22 height 25
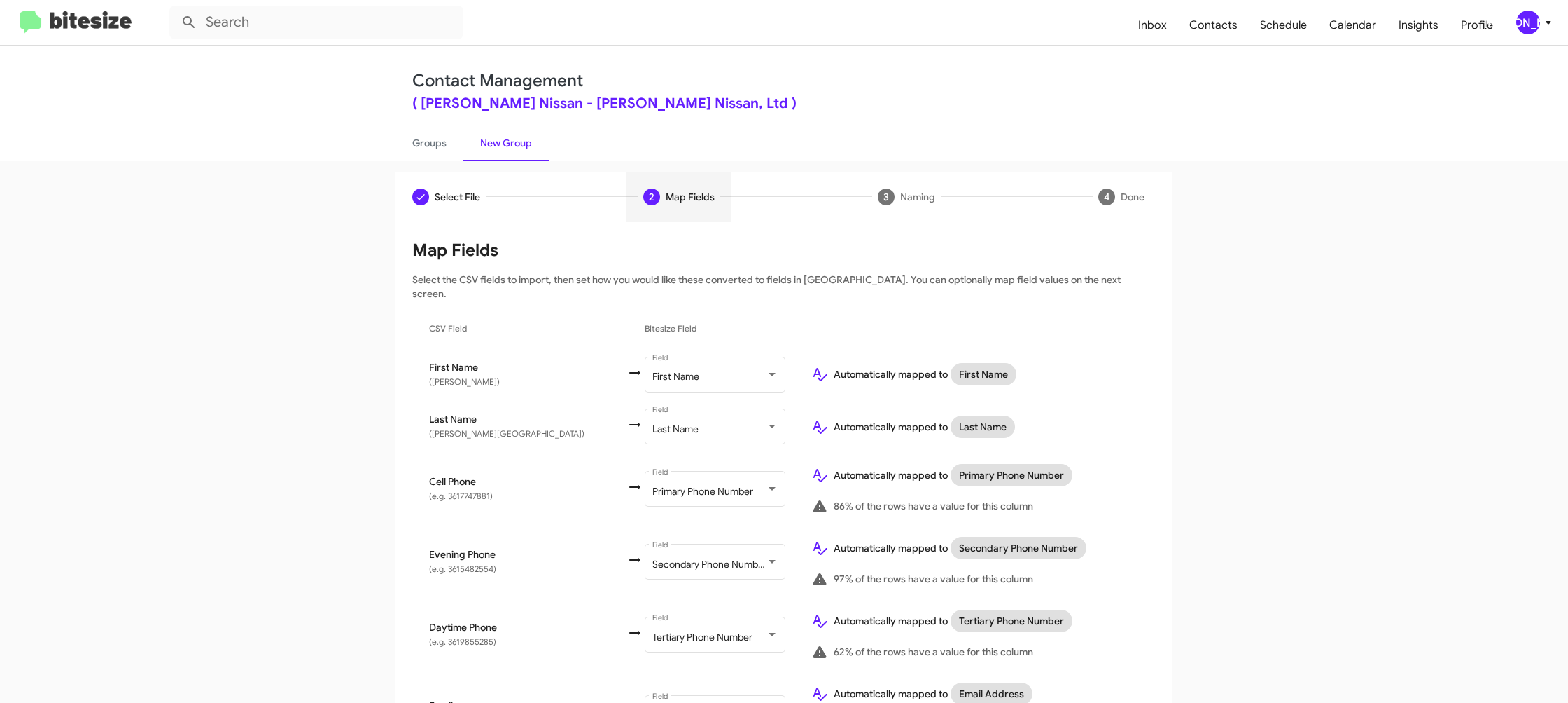
scroll to position [458, 0]
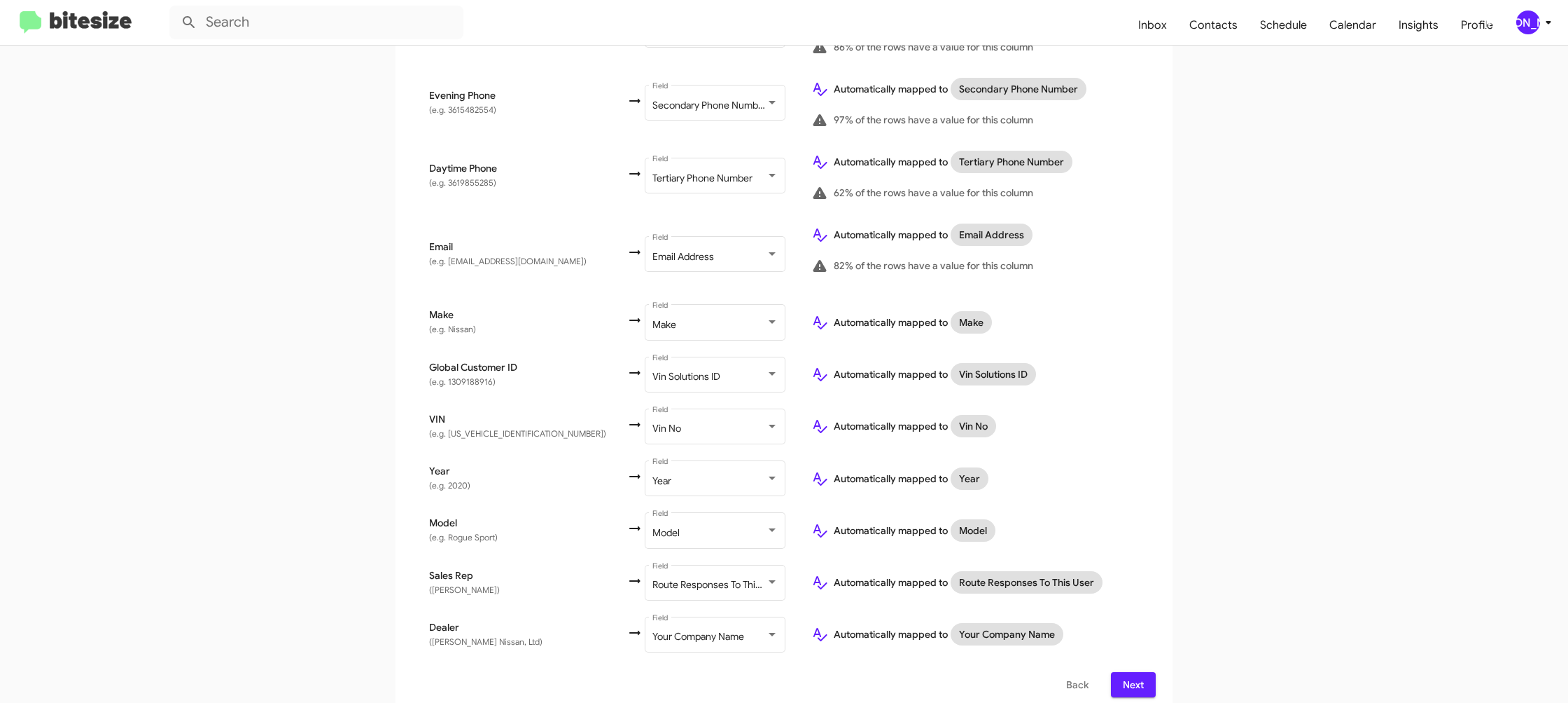
drag, startPoint x: 1141, startPoint y: 675, endPoint x: 1146, endPoint y: 668, distance: 8.6
click at [1141, 675] on span "Next" at bounding box center [1133, 684] width 22 height 25
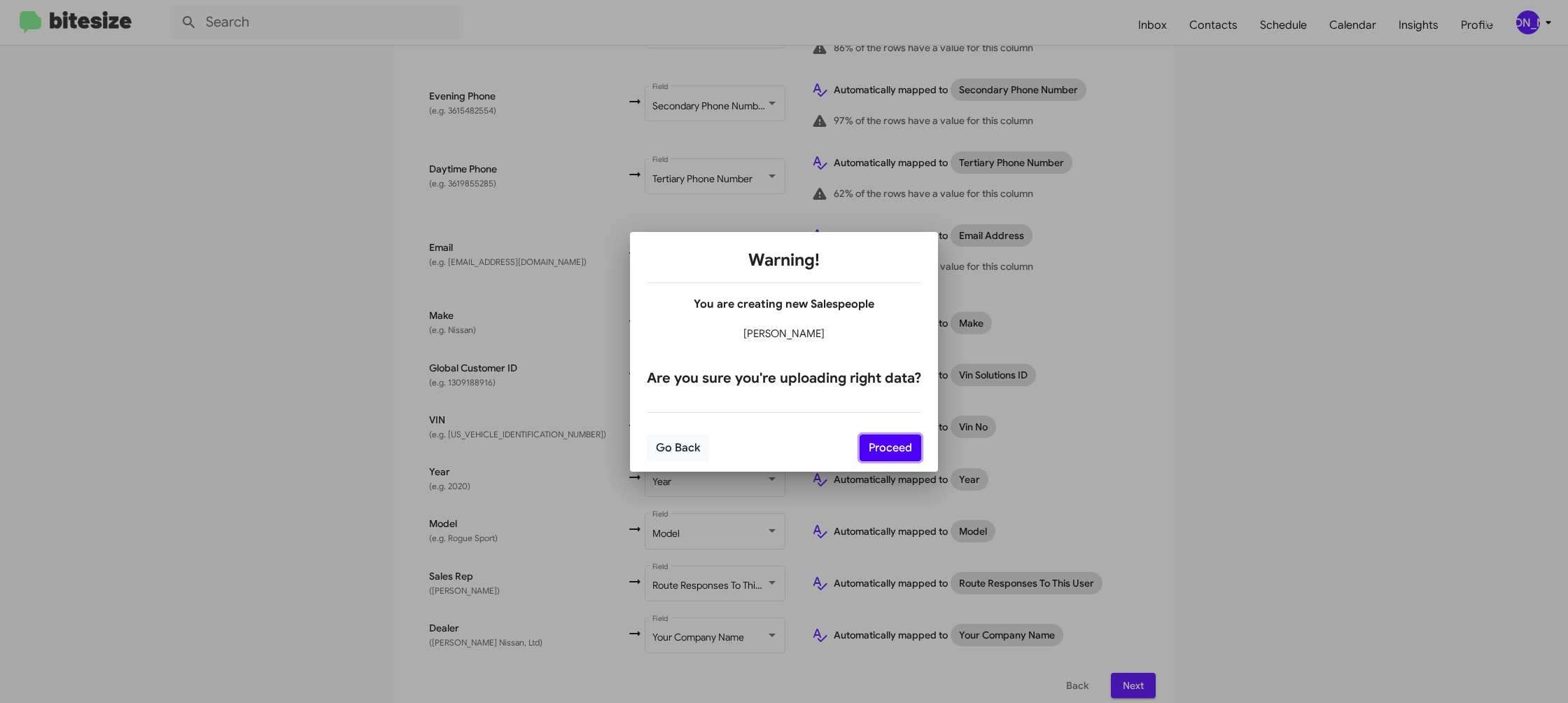
click at [901, 450] on button "Proceed" at bounding box center [890, 447] width 62 height 27
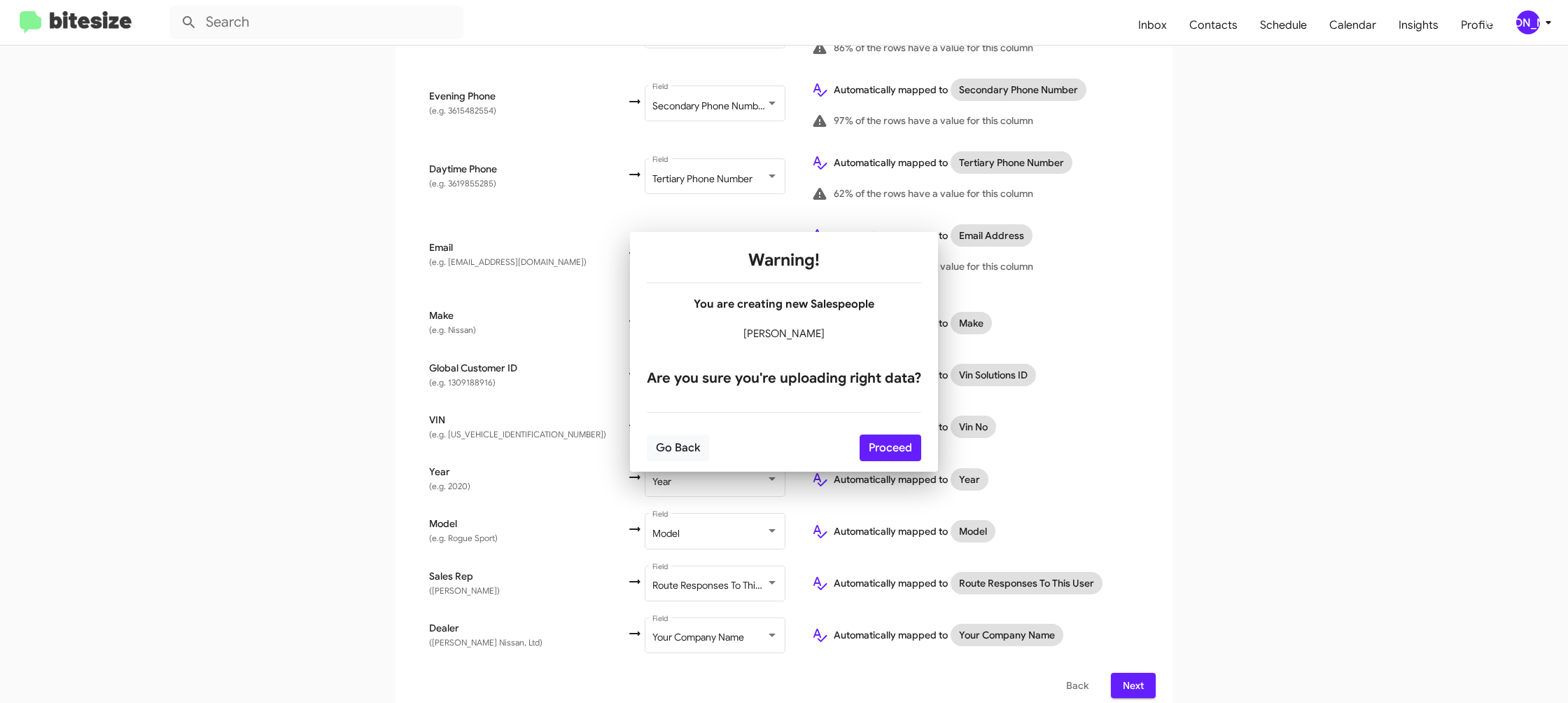
scroll to position [0, 0]
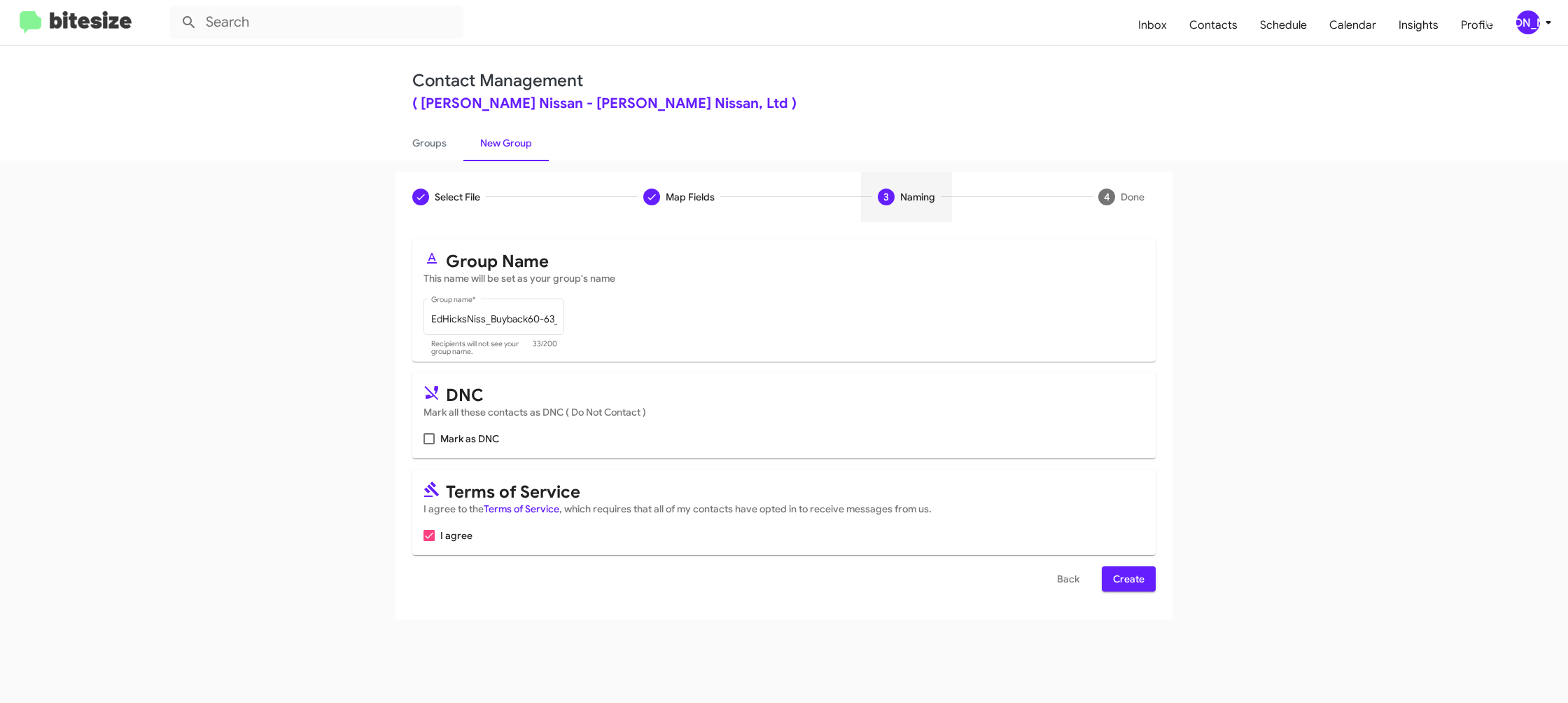
click at [1118, 579] on form "Group Name This name will be set as your group's name EdHicksNiss_Buyback60-63_…" at bounding box center [784, 414] width 744 height 352
click at [1120, 581] on span "Create" at bounding box center [1129, 578] width 32 height 25
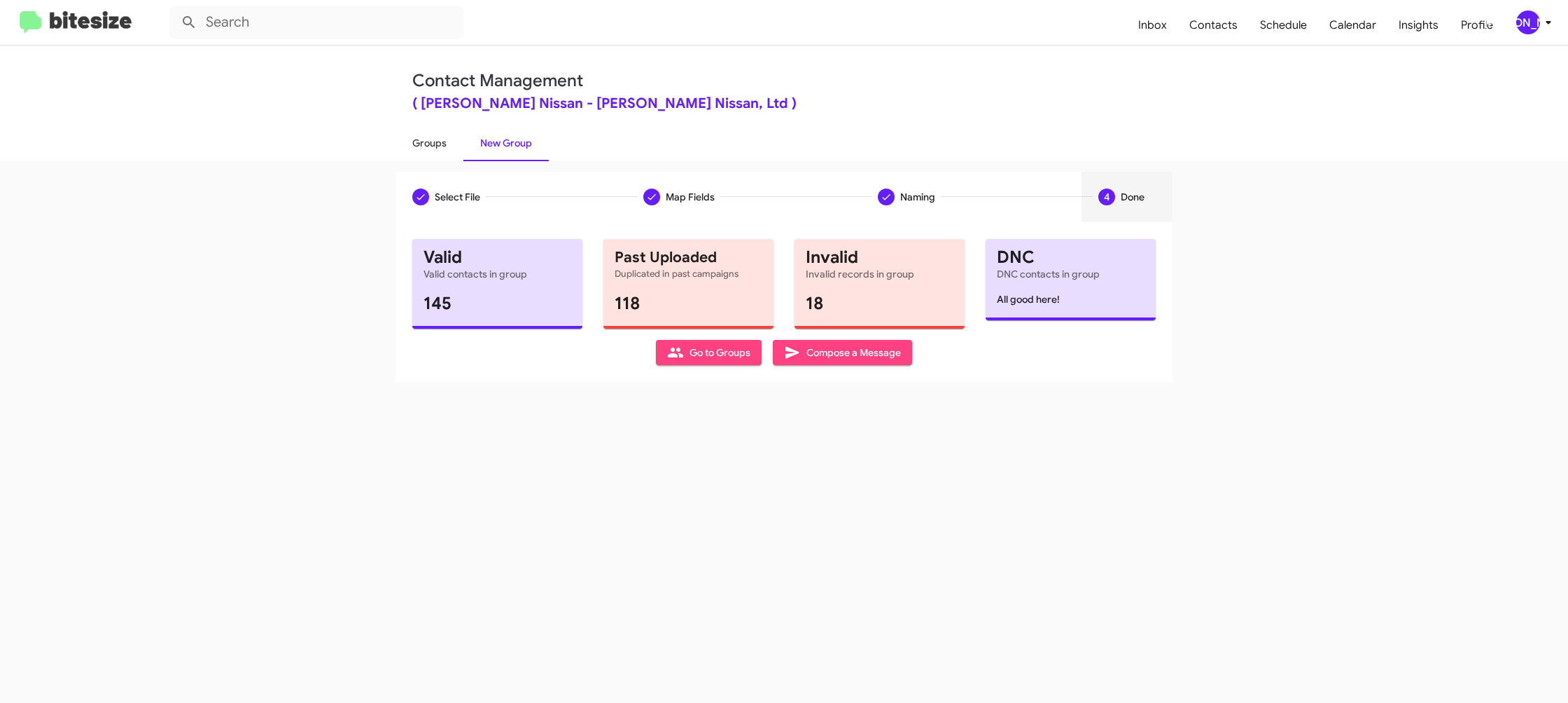
click at [444, 138] on link "Groups" at bounding box center [429, 143] width 68 height 36
type input "in:groups"
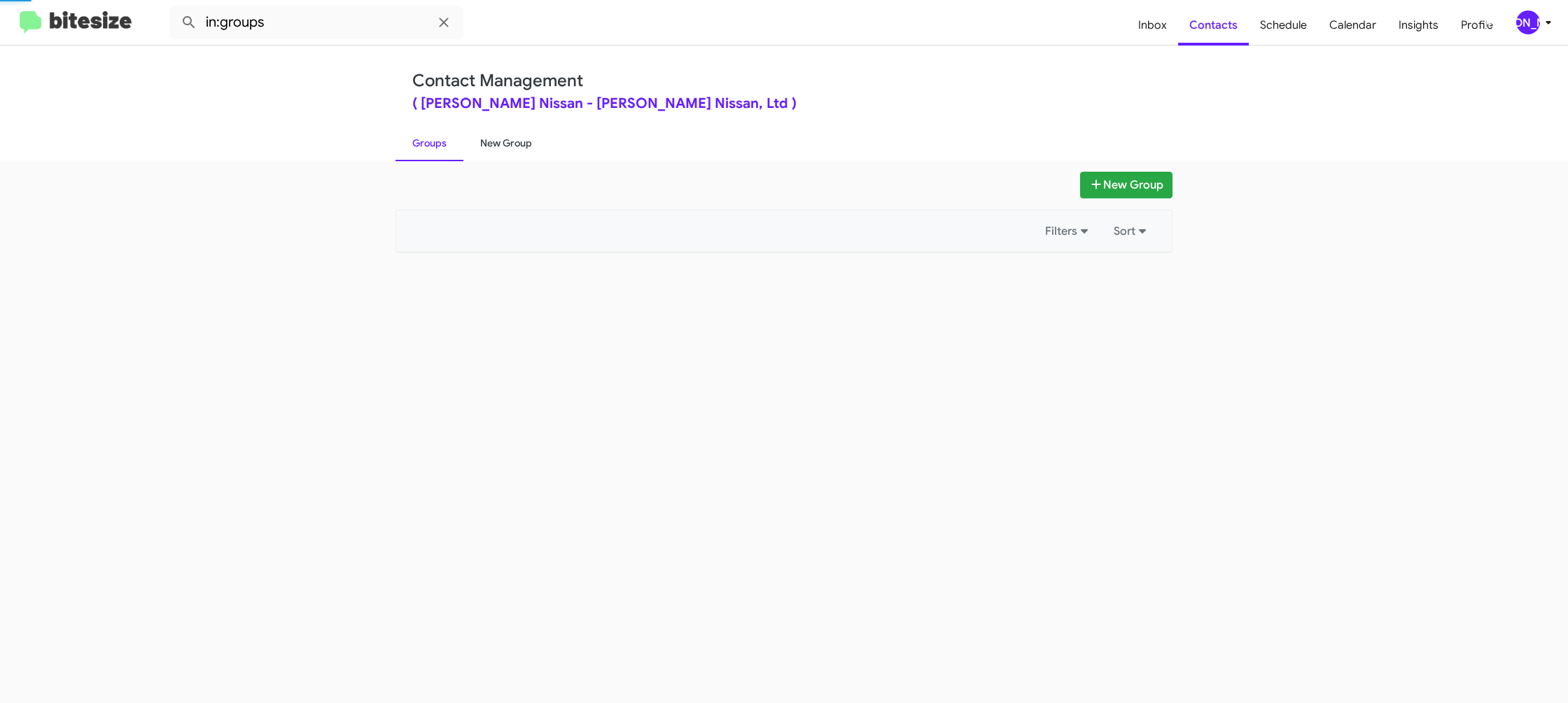
click at [524, 139] on link "New Group" at bounding box center [506, 143] width 86 height 36
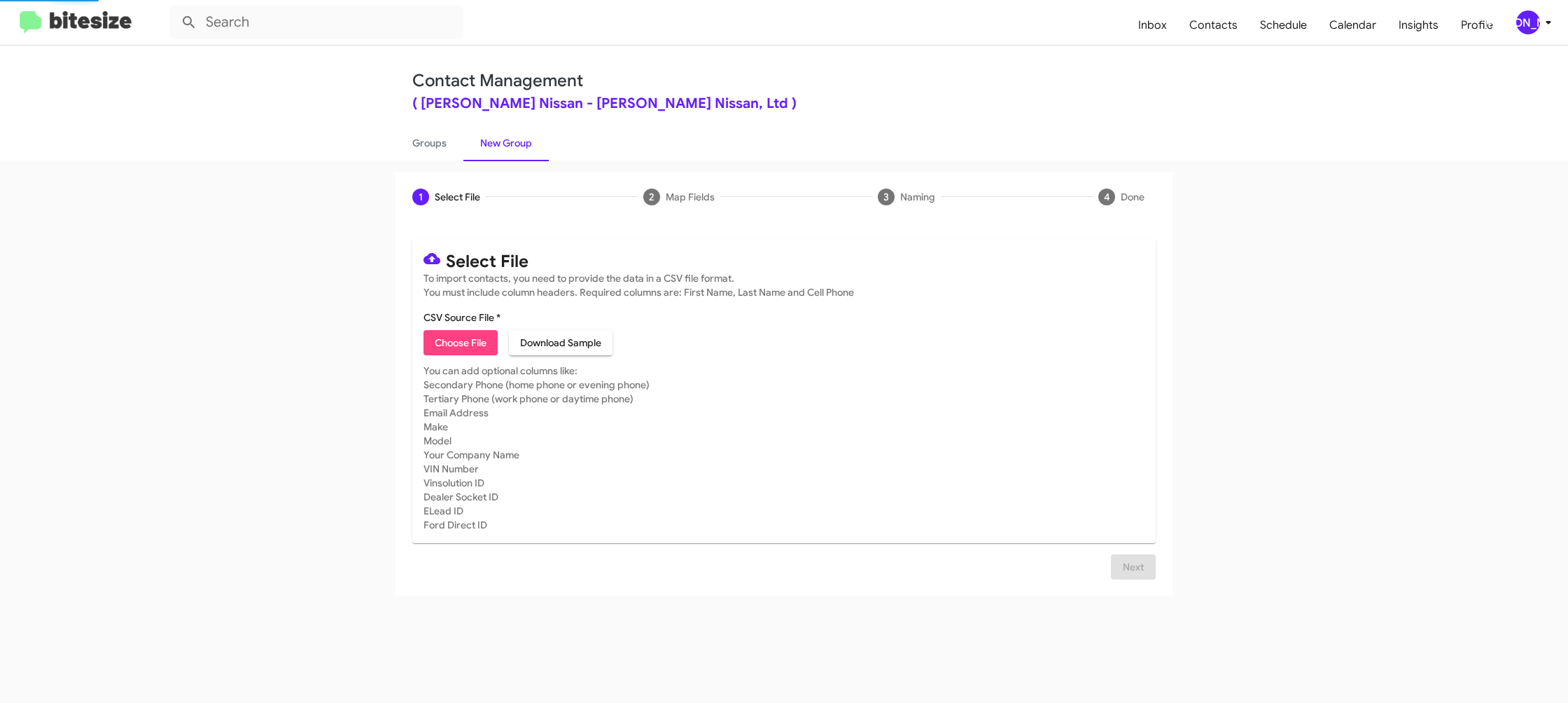
drag, startPoint x: 524, startPoint y: 139, endPoint x: 480, endPoint y: 274, distance: 142.0
click at [524, 140] on link "New Group" at bounding box center [506, 143] width 86 height 36
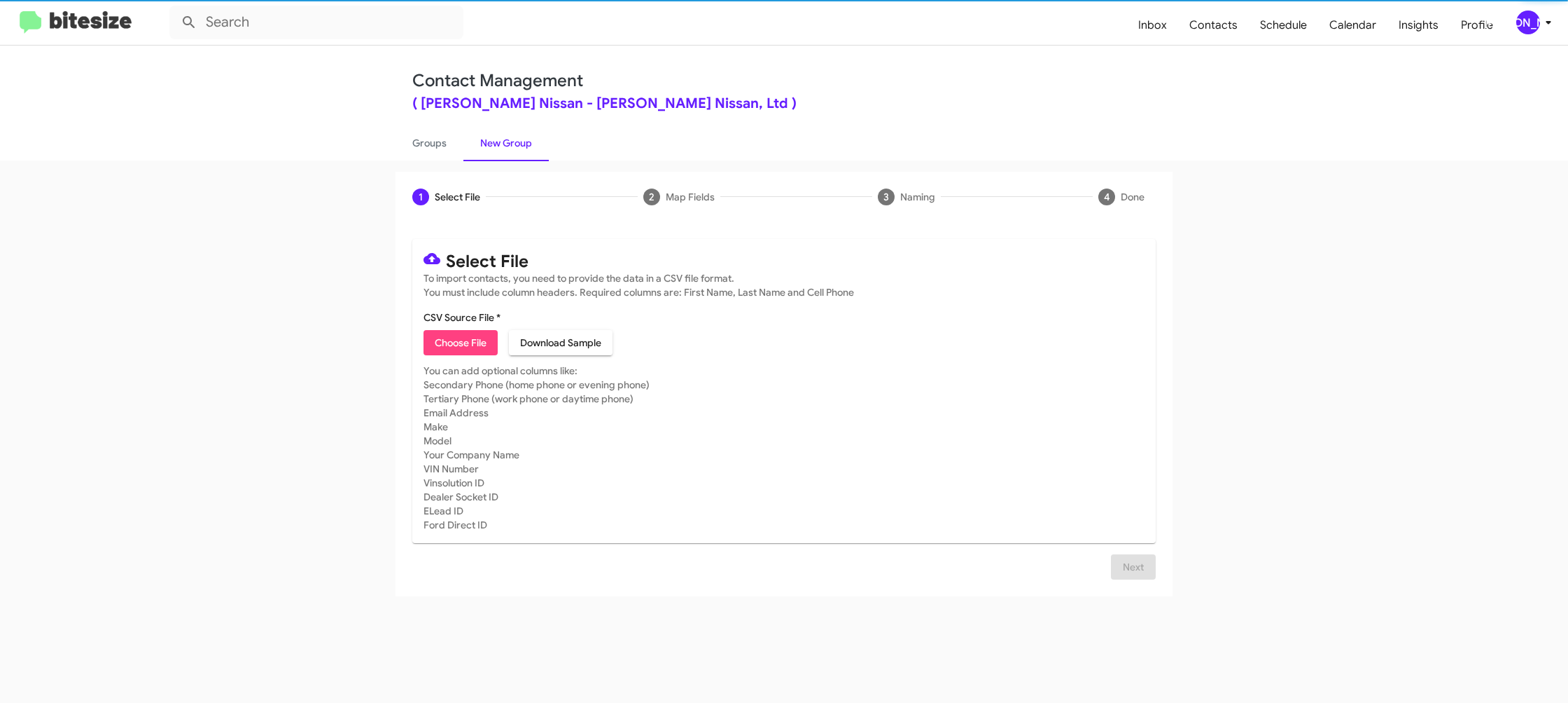
click at [461, 335] on span "Choose File" at bounding box center [461, 342] width 52 height 25
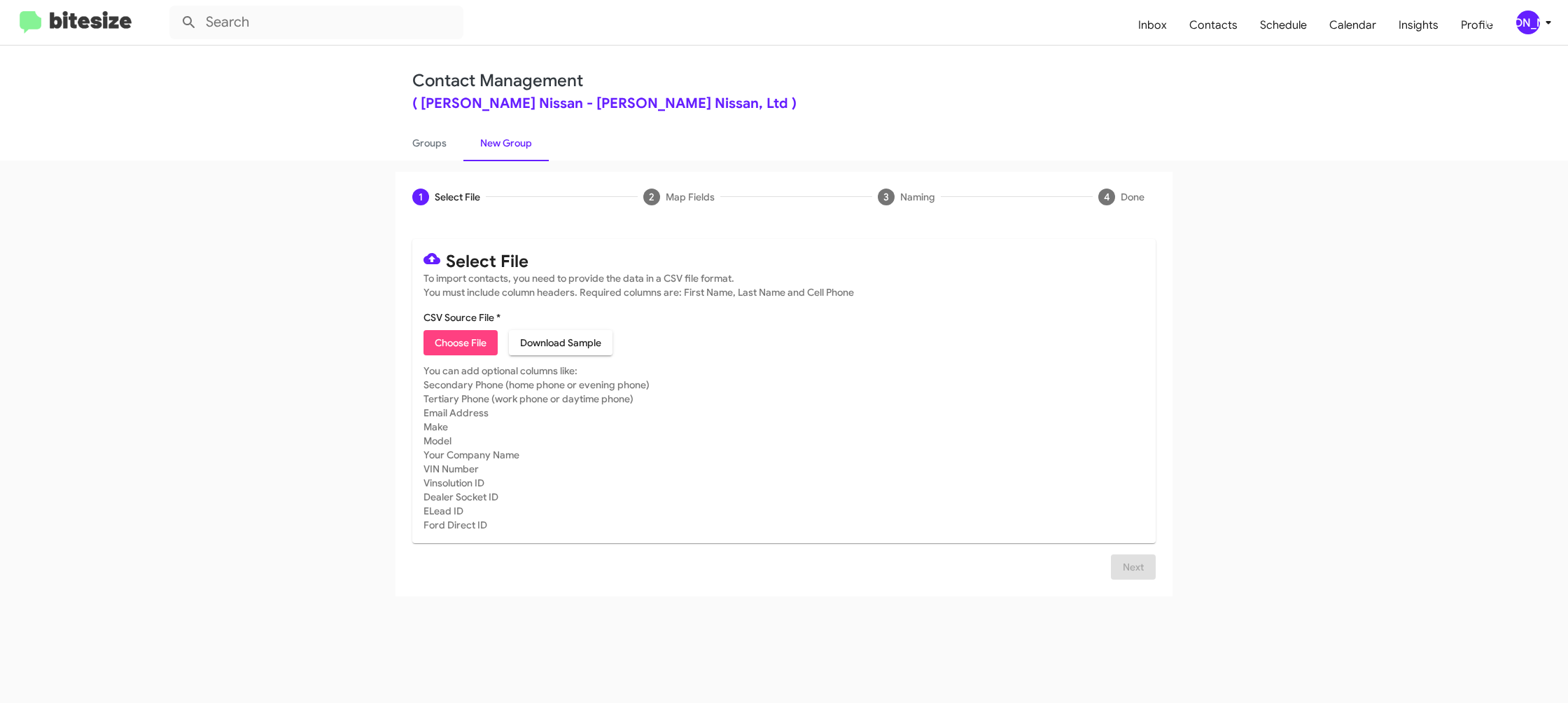
type input "EdHicksNiss_Trade_[DATE]"
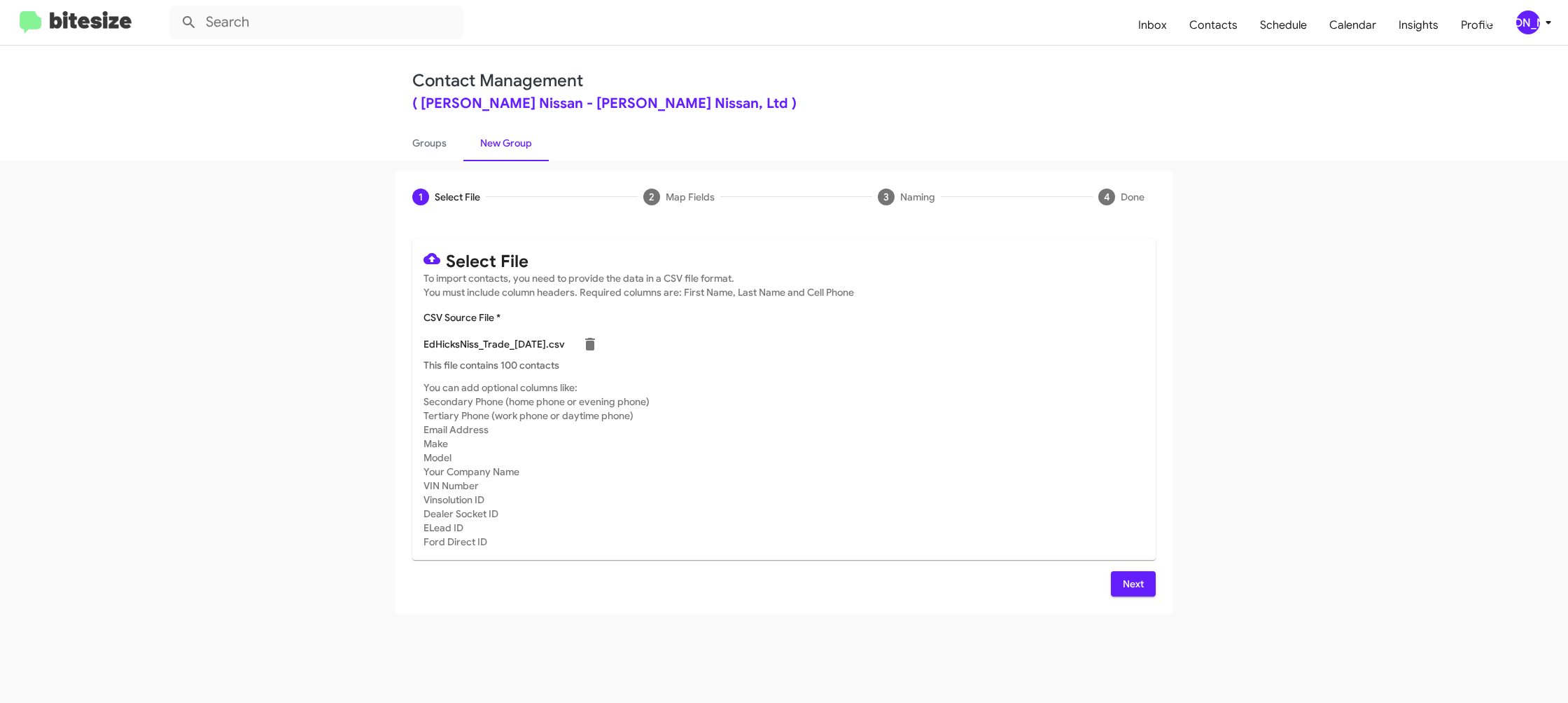
click at [890, 423] on mat-card-subtitle "You can add optional columns like: Secondary Phone (home phone or evening phone…" at bounding box center [784, 464] width 722 height 168
drag, startPoint x: 1130, startPoint y: 585, endPoint x: 1092, endPoint y: 561, distance: 44.9
click at [1130, 585] on span "Next" at bounding box center [1133, 583] width 22 height 25
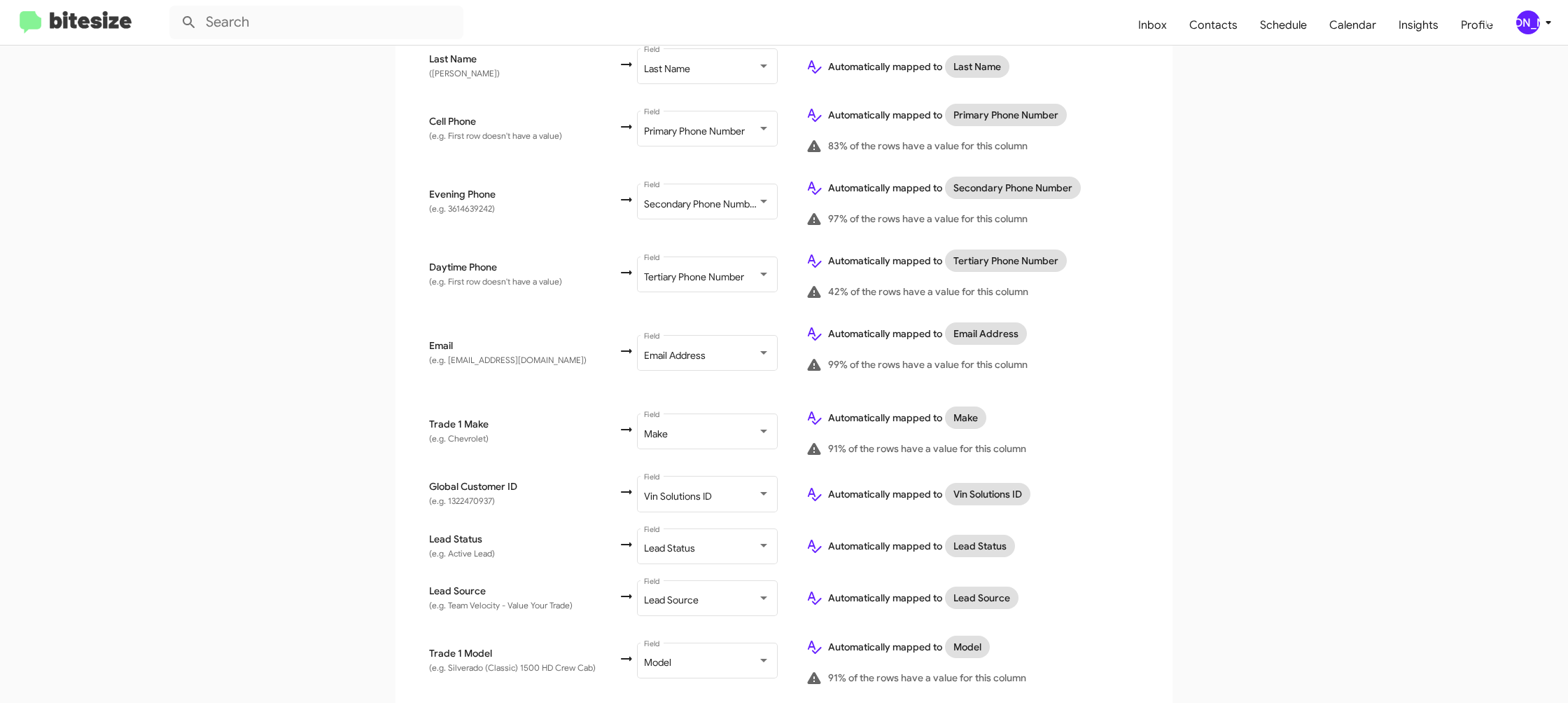
scroll to position [552, 0]
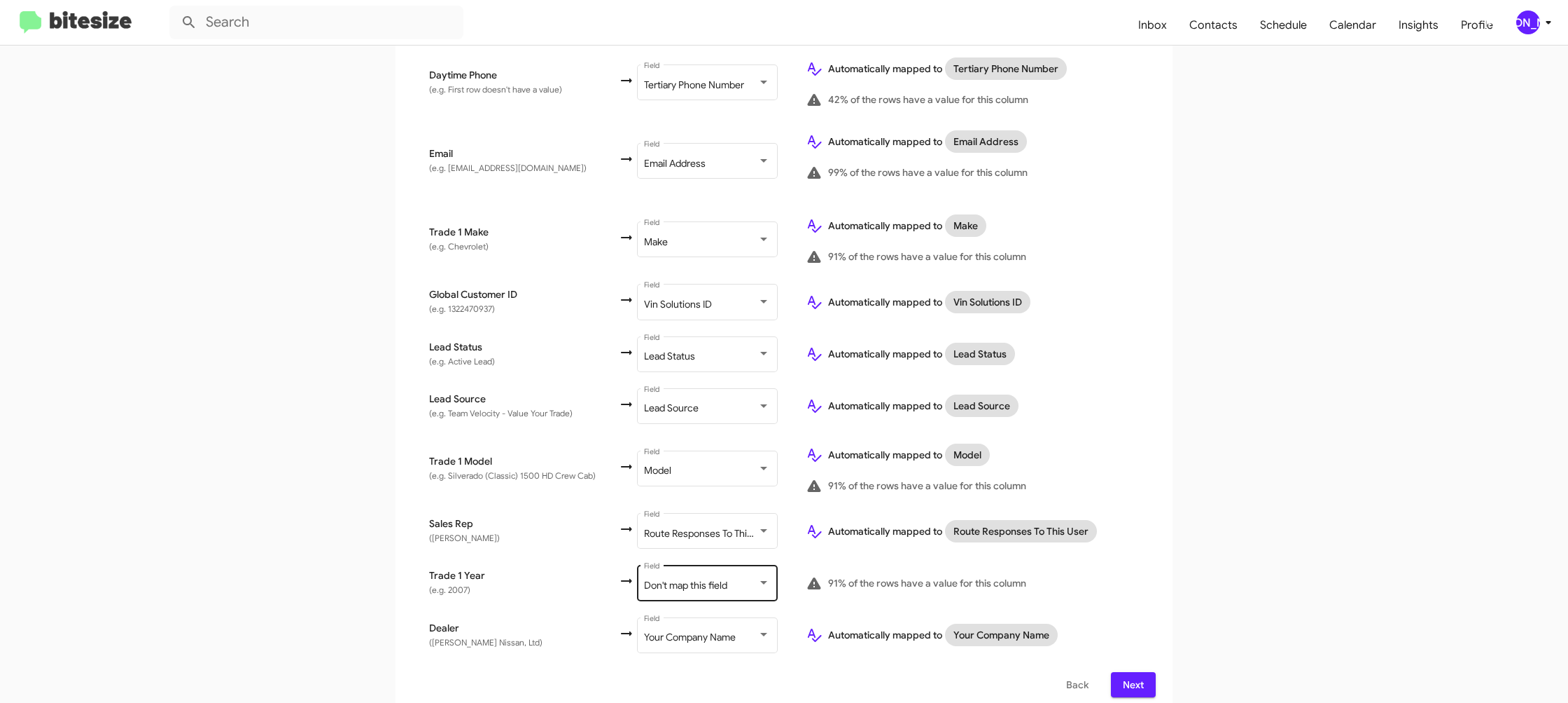
click at [692, 562] on div "Don't map this field Field" at bounding box center [707, 581] width 126 height 39
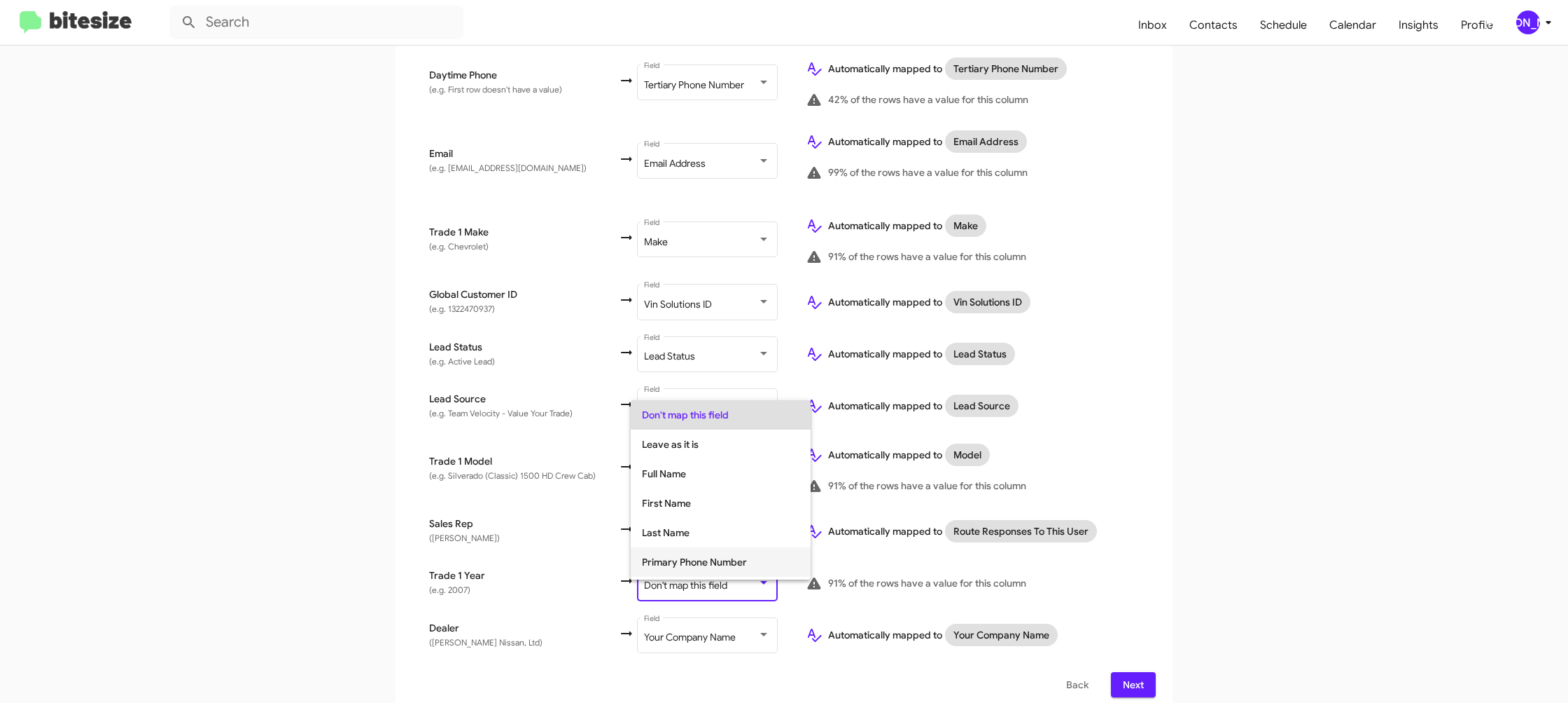
scroll to position [527, 0]
click at [696, 542] on span "Year" at bounding box center [721, 534] width 158 height 29
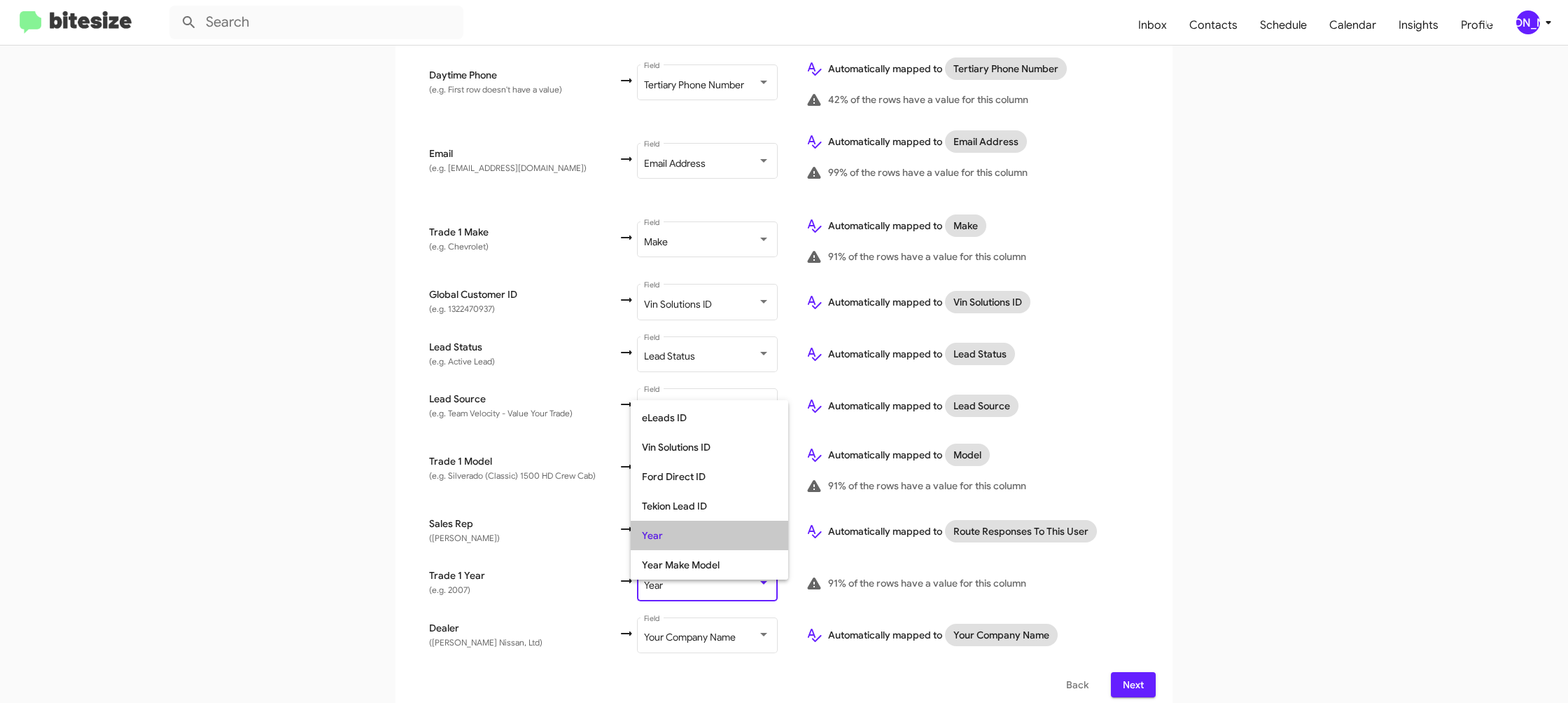
click at [1134, 519] on div "Automatically mapped to Route Responses To This User" at bounding box center [972, 530] width 333 height 22
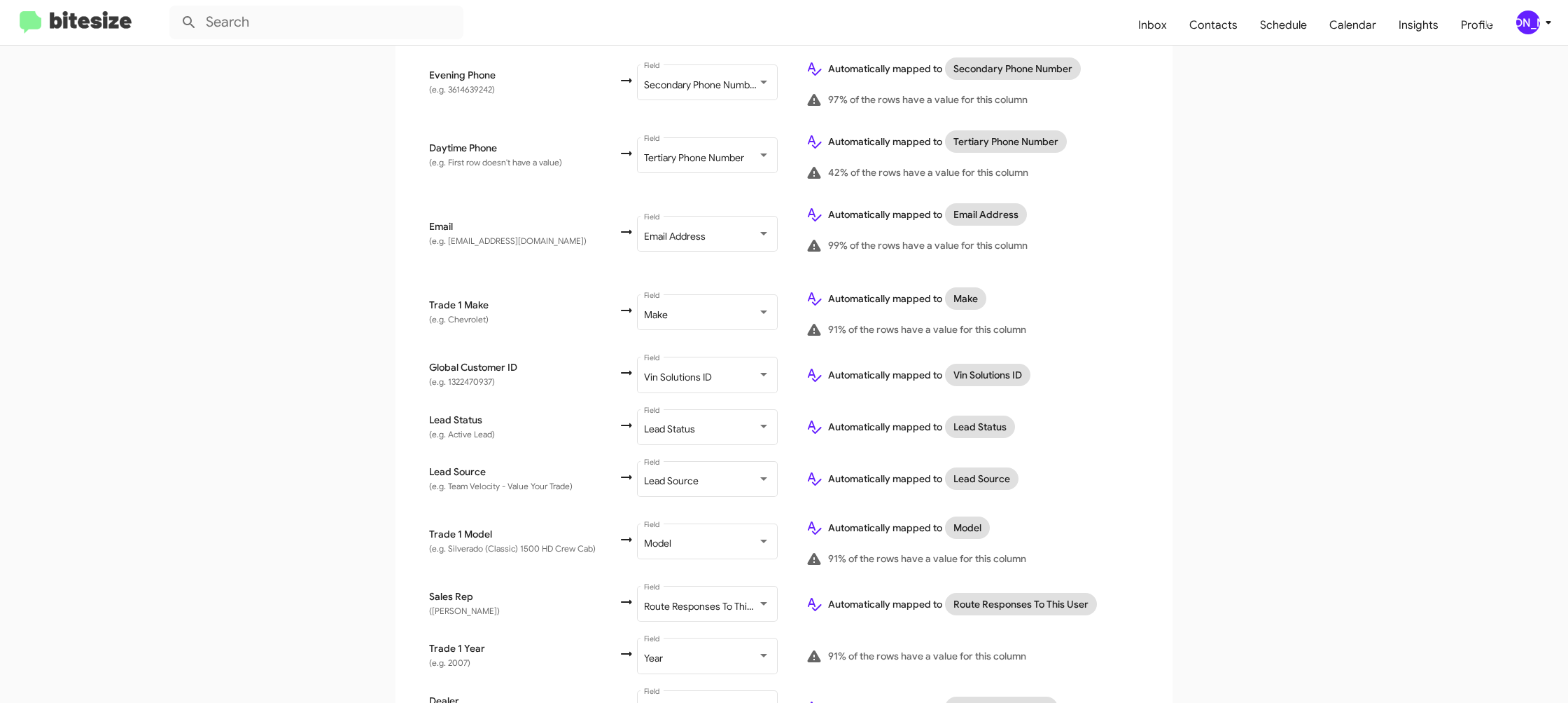
scroll to position [552, 0]
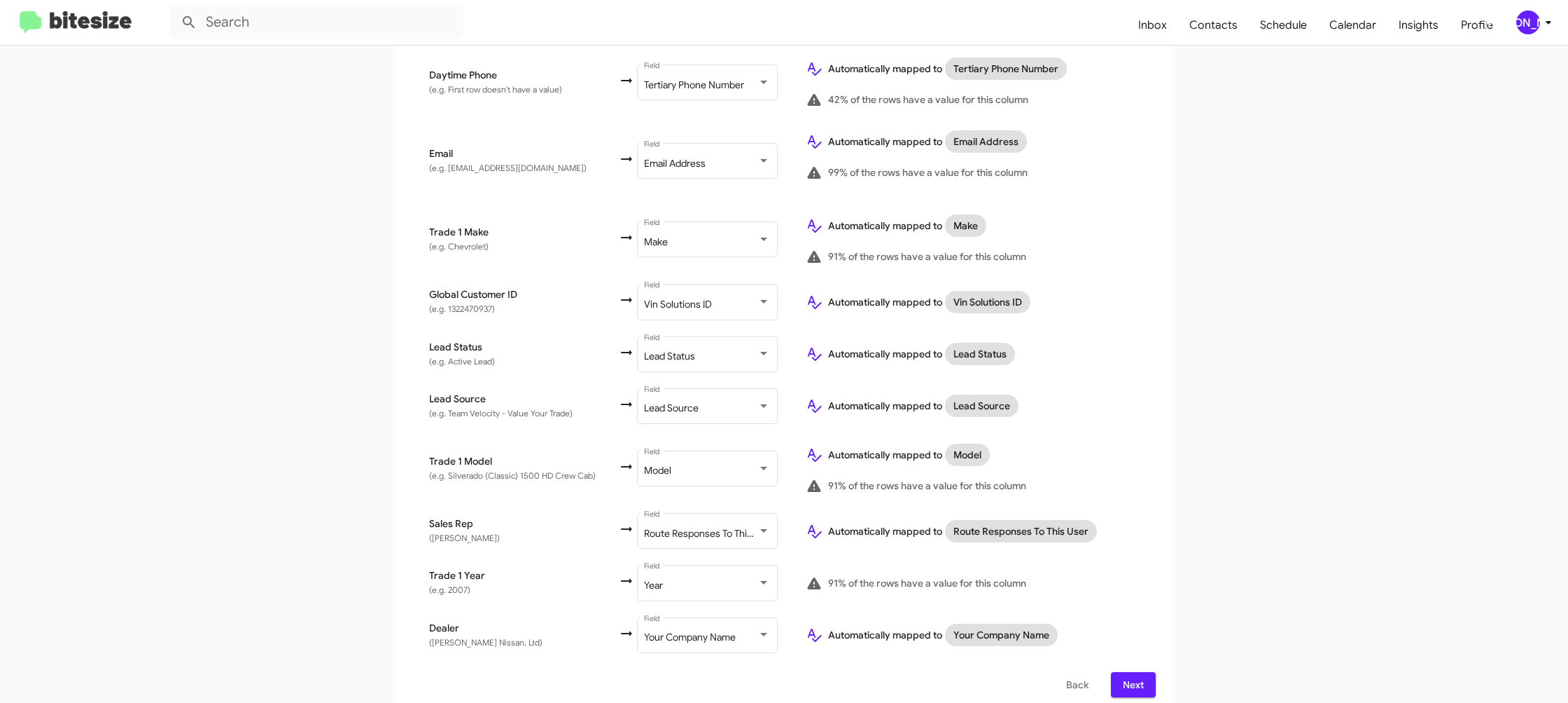
click at [1146, 672] on button "Next" at bounding box center [1133, 684] width 45 height 25
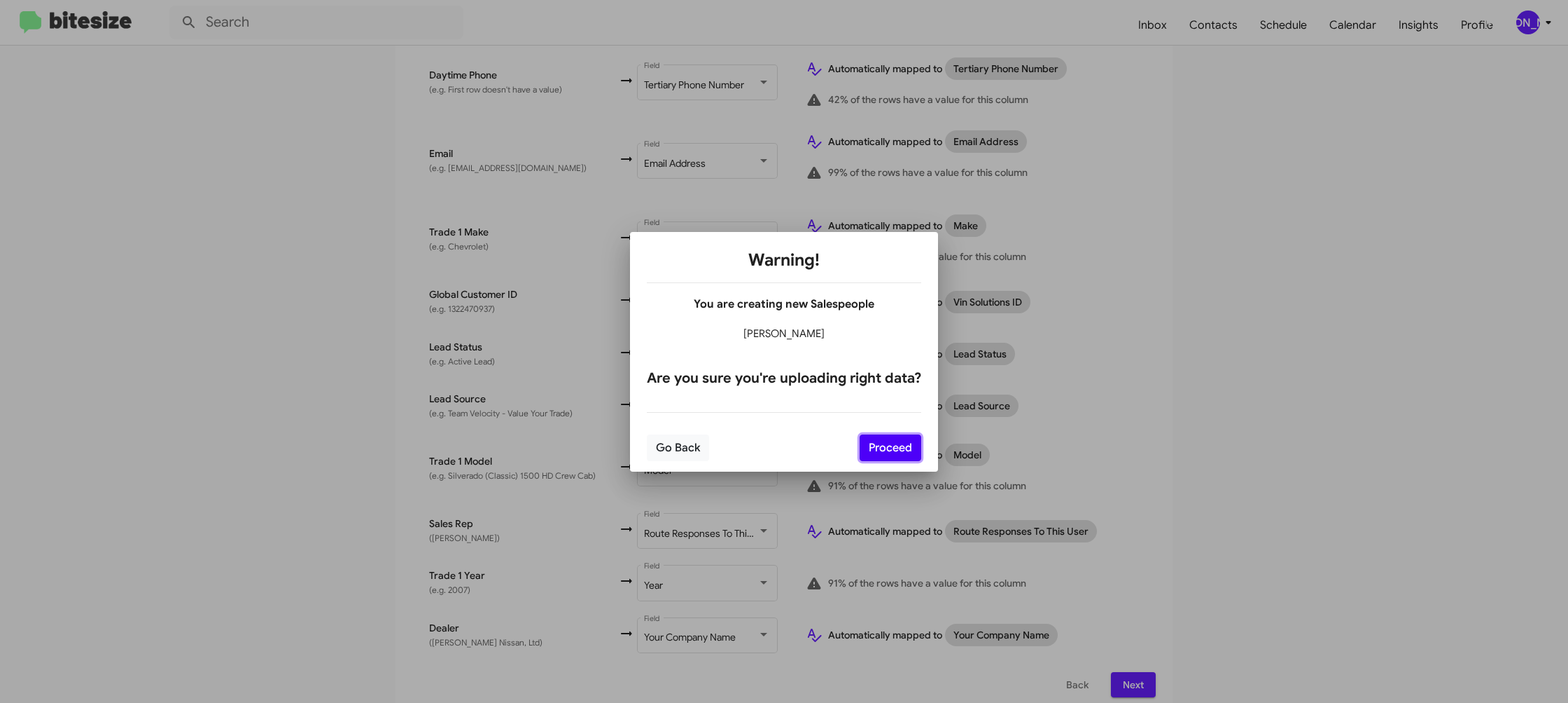
click at [886, 453] on button "Proceed" at bounding box center [890, 447] width 62 height 27
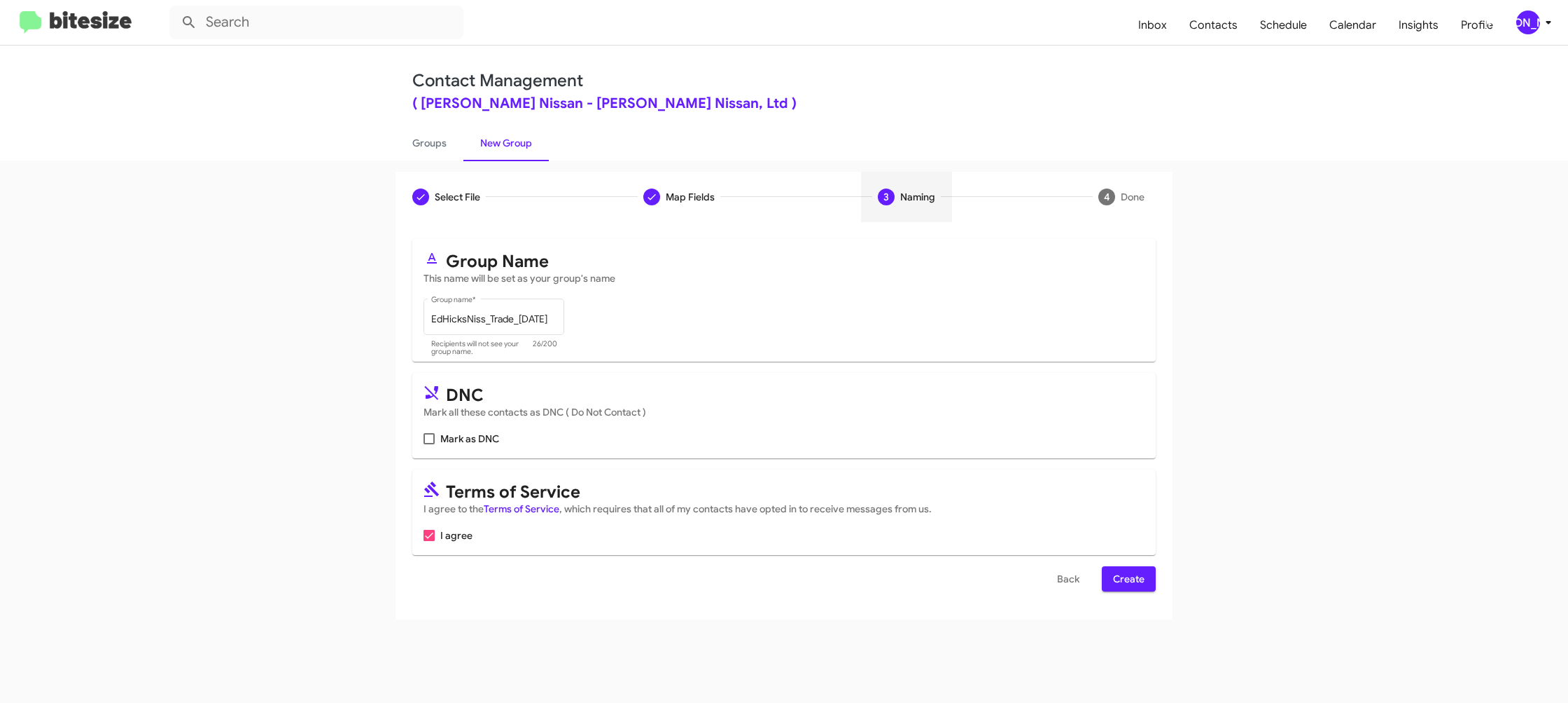
scroll to position [0, 0]
click at [1139, 579] on span "Create" at bounding box center [1129, 578] width 32 height 25
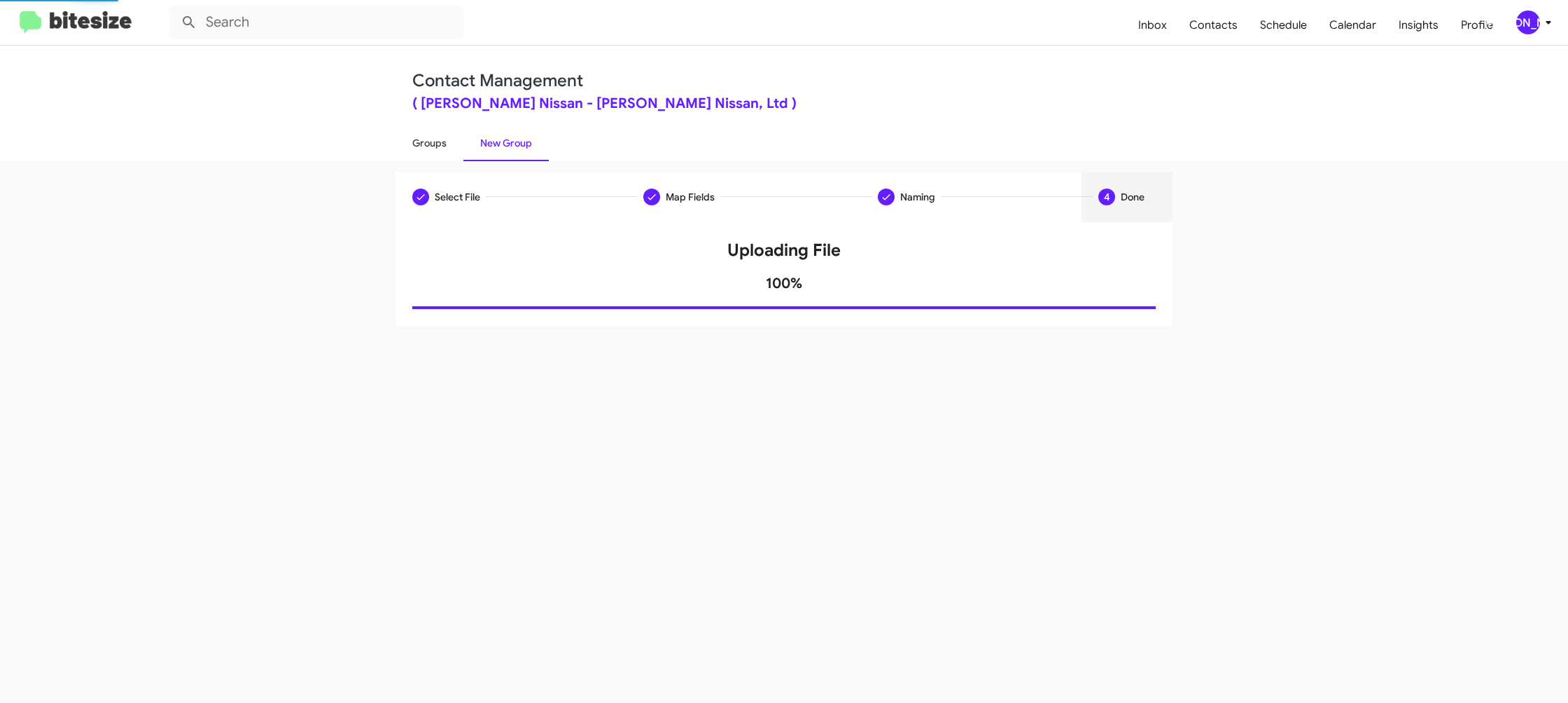
click at [422, 153] on link "Groups" at bounding box center [429, 143] width 68 height 36
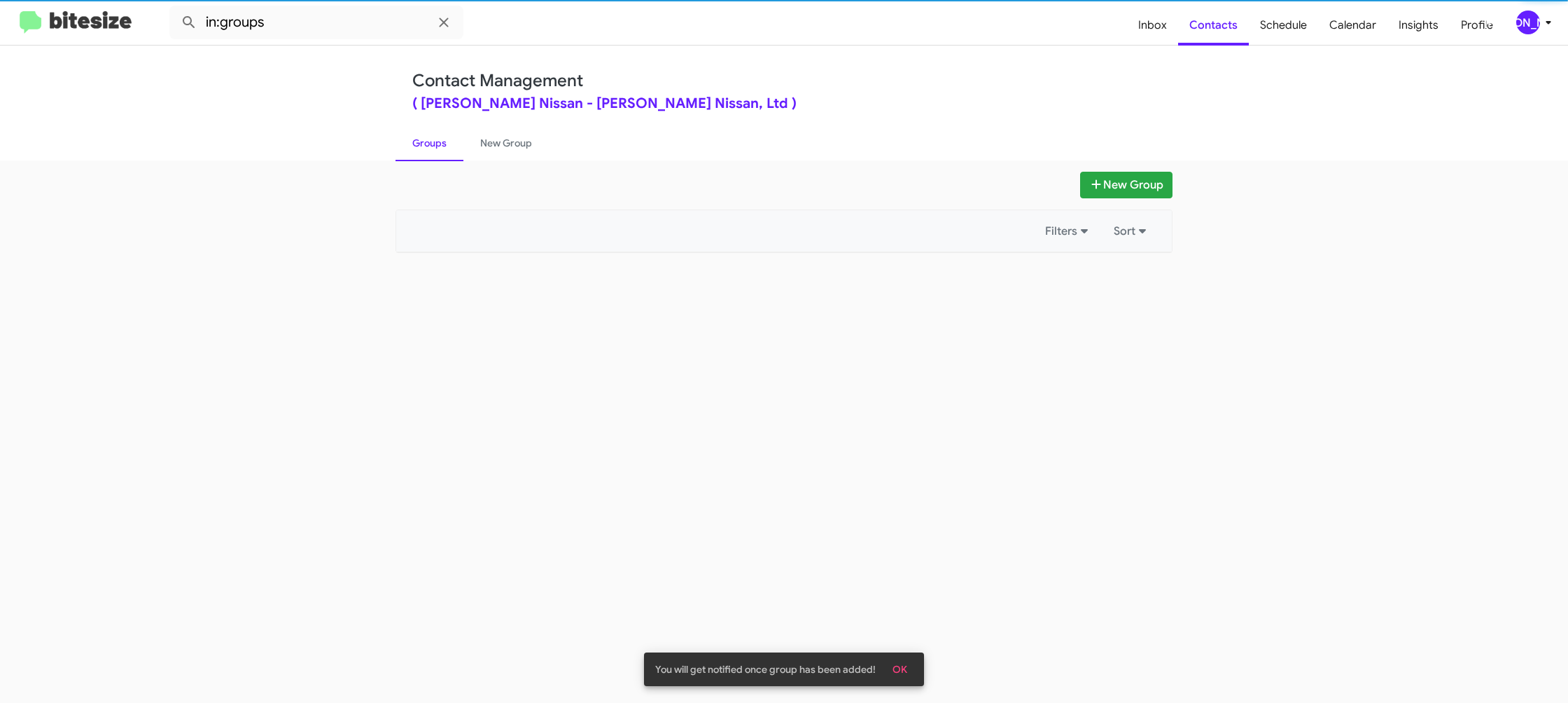
click at [422, 153] on link "Groups" at bounding box center [429, 143] width 68 height 36
drag, startPoint x: 422, startPoint y: 153, endPoint x: 376, endPoint y: 62, distance: 102.0
click at [421, 148] on link "Groups" at bounding box center [429, 143] width 68 height 36
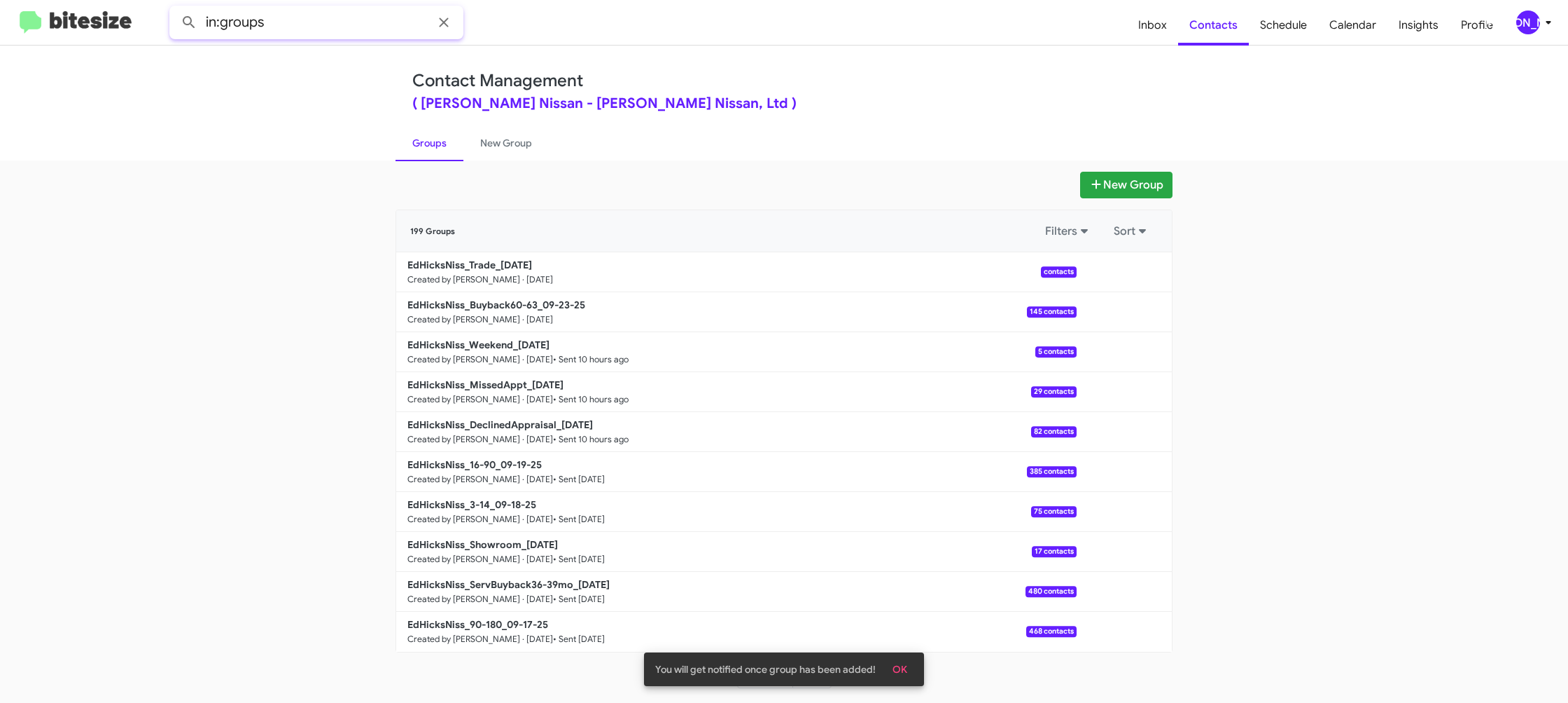
click at [358, 27] on input "in:groups" at bounding box center [316, 23] width 294 height 34
click at [175, 8] on button at bounding box center [189, 22] width 28 height 28
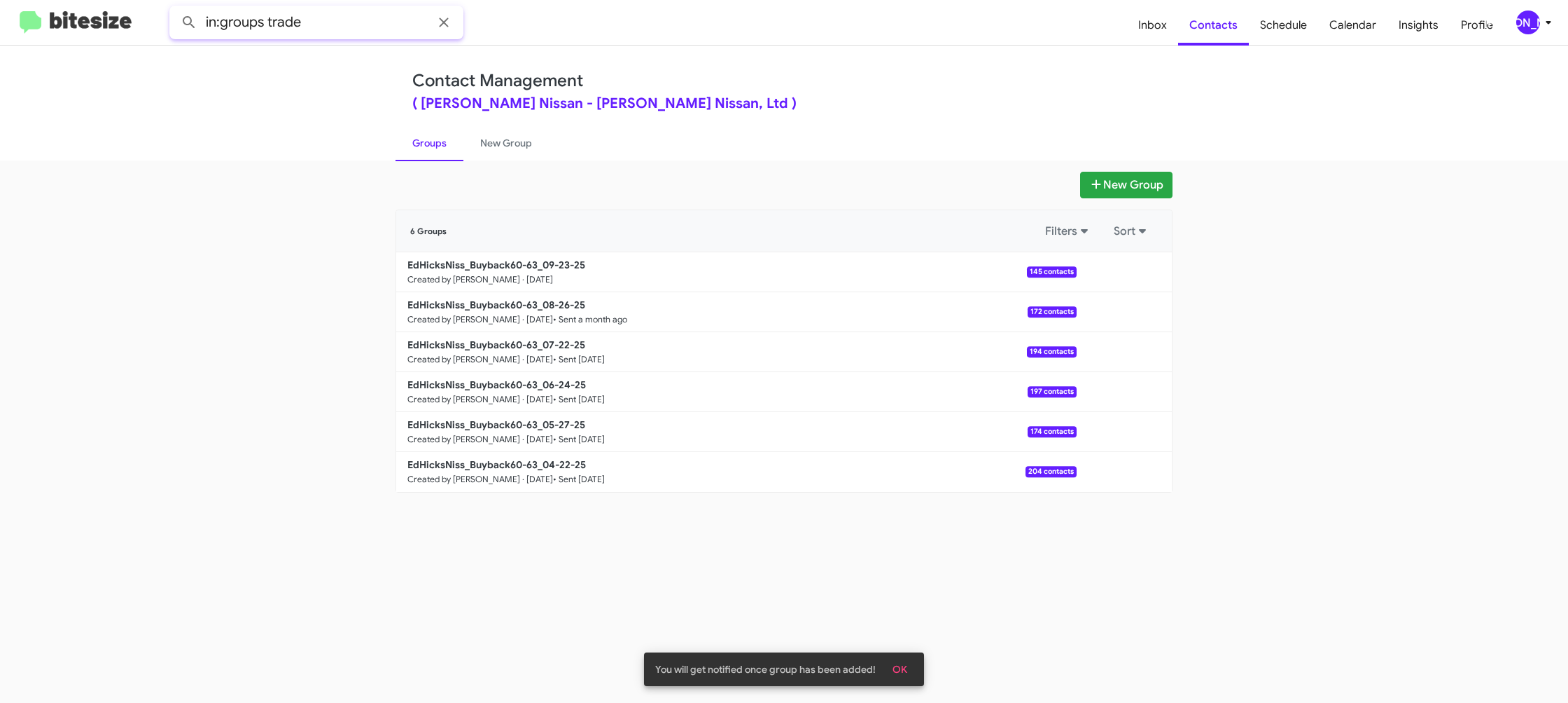
type input "in:groups trade"
click at [175, 8] on button at bounding box center [189, 22] width 28 height 28
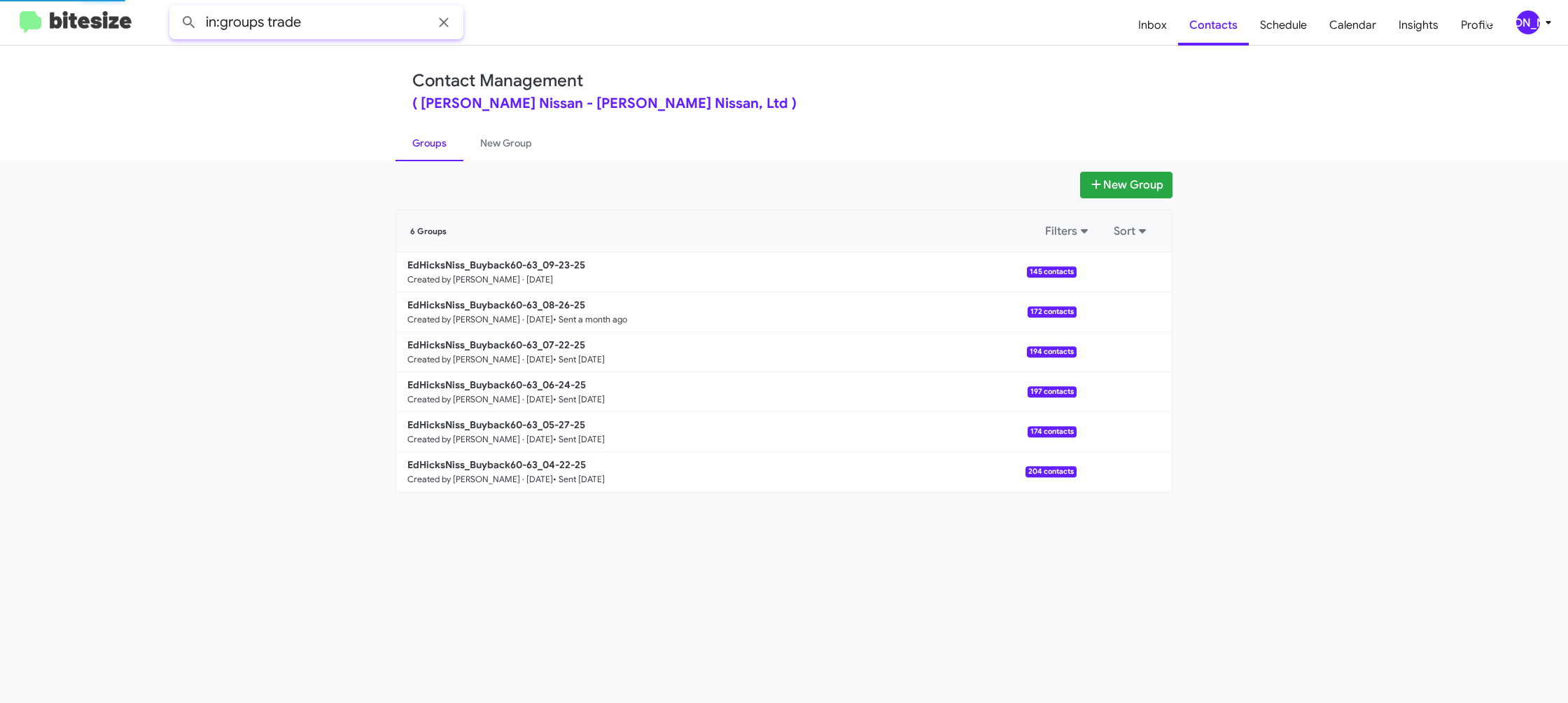
click at [175, 8] on button at bounding box center [189, 22] width 28 height 28
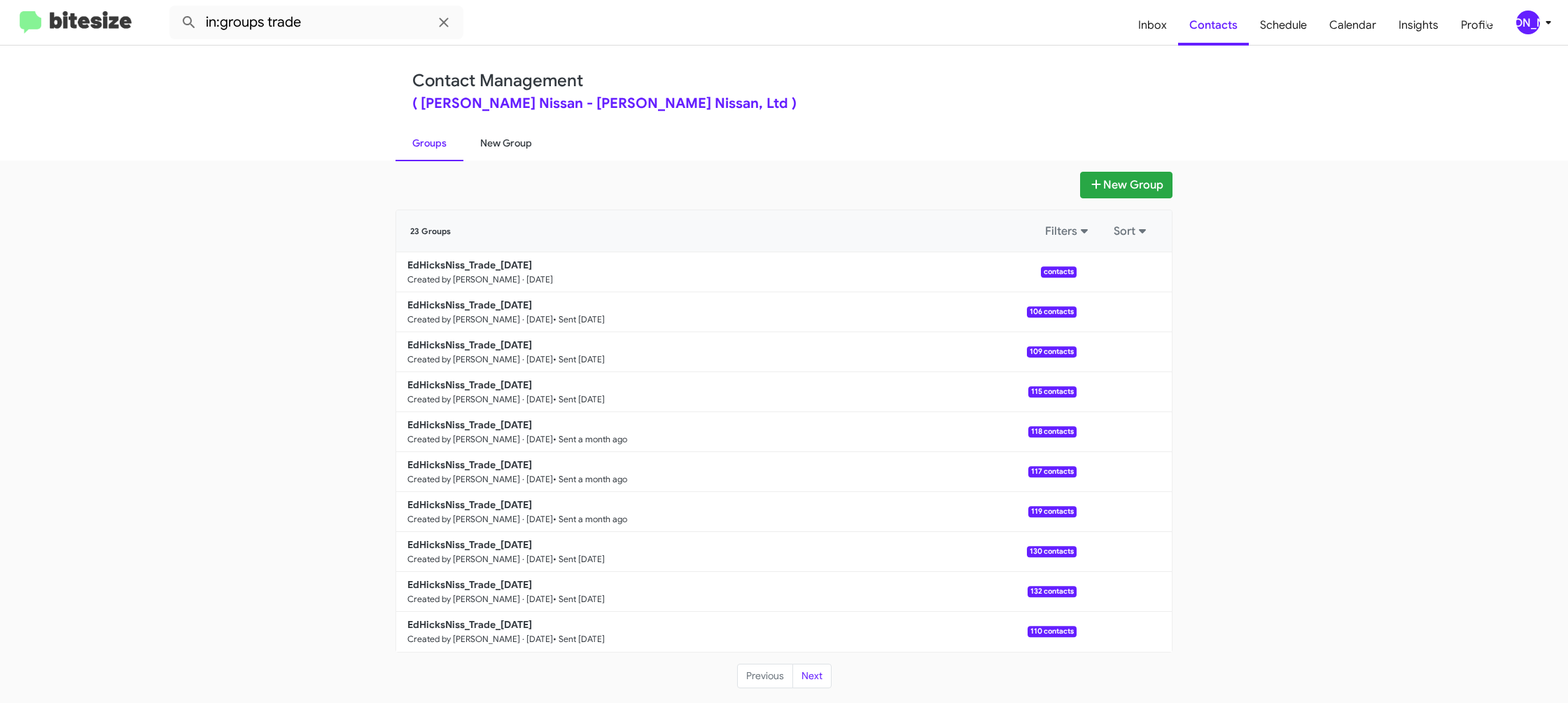
drag, startPoint x: 494, startPoint y: 145, endPoint x: 468, endPoint y: 146, distance: 26.0
click at [494, 146] on link "New Group" at bounding box center [506, 143] width 86 height 36
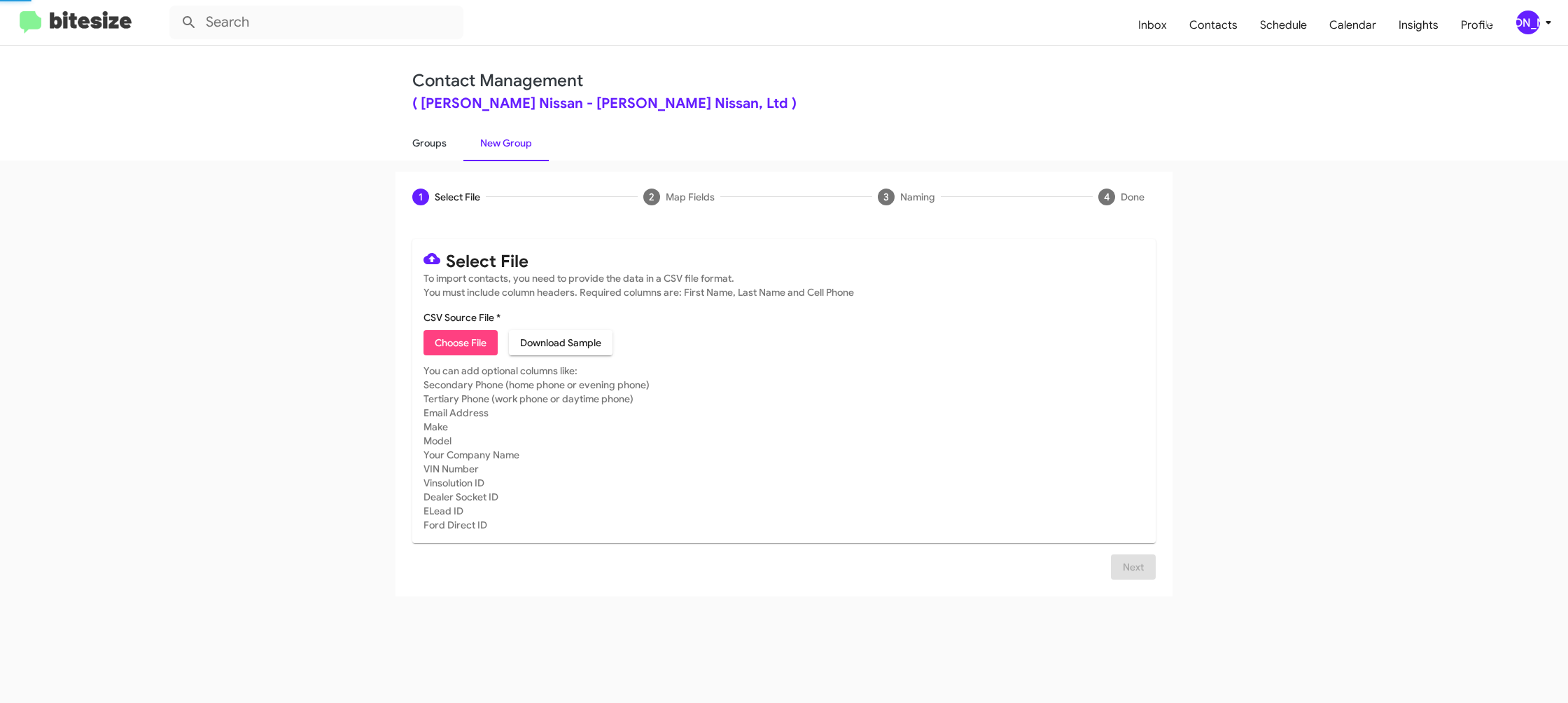
click at [454, 145] on link "Groups" at bounding box center [429, 143] width 68 height 36
type input "in:groups"
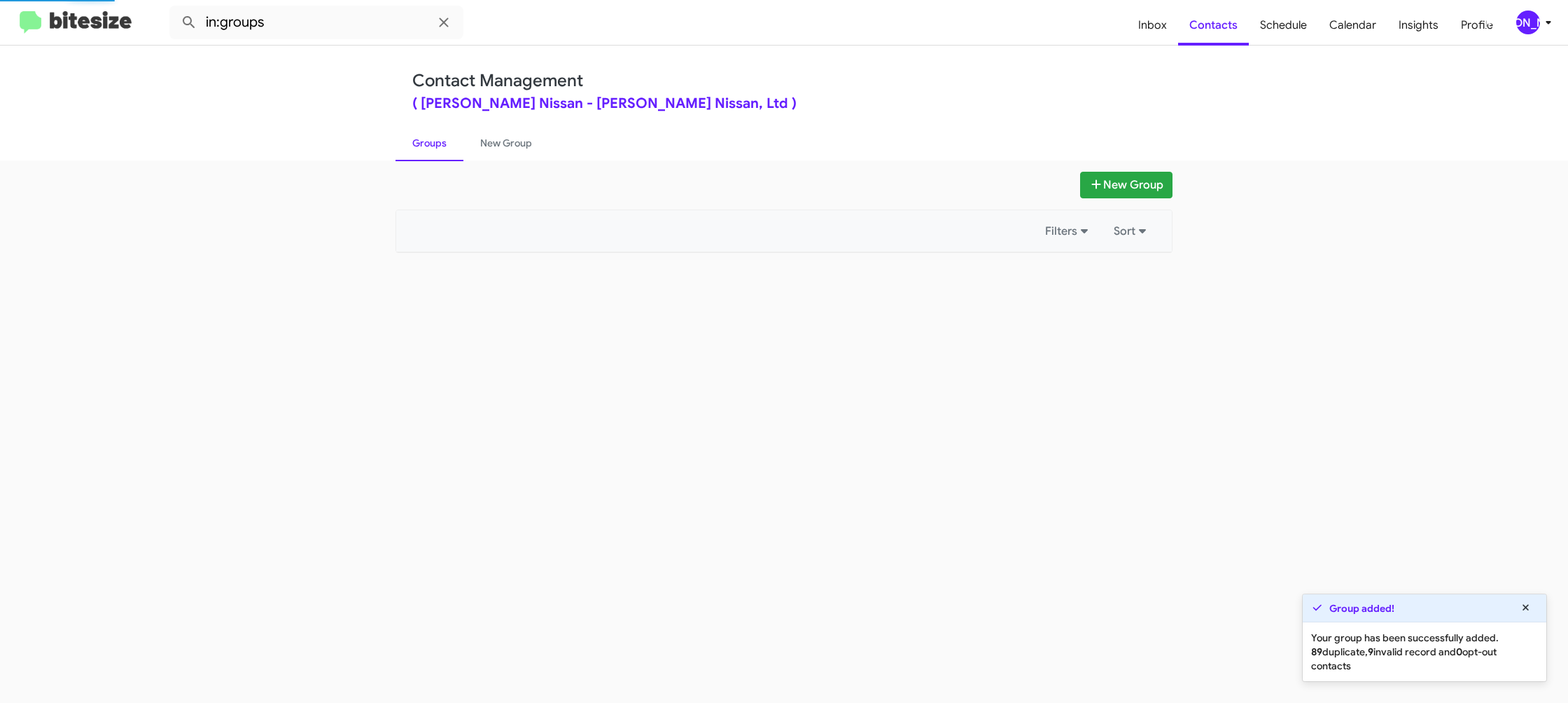
click at [454, 145] on link "Groups" at bounding box center [429, 143] width 68 height 36
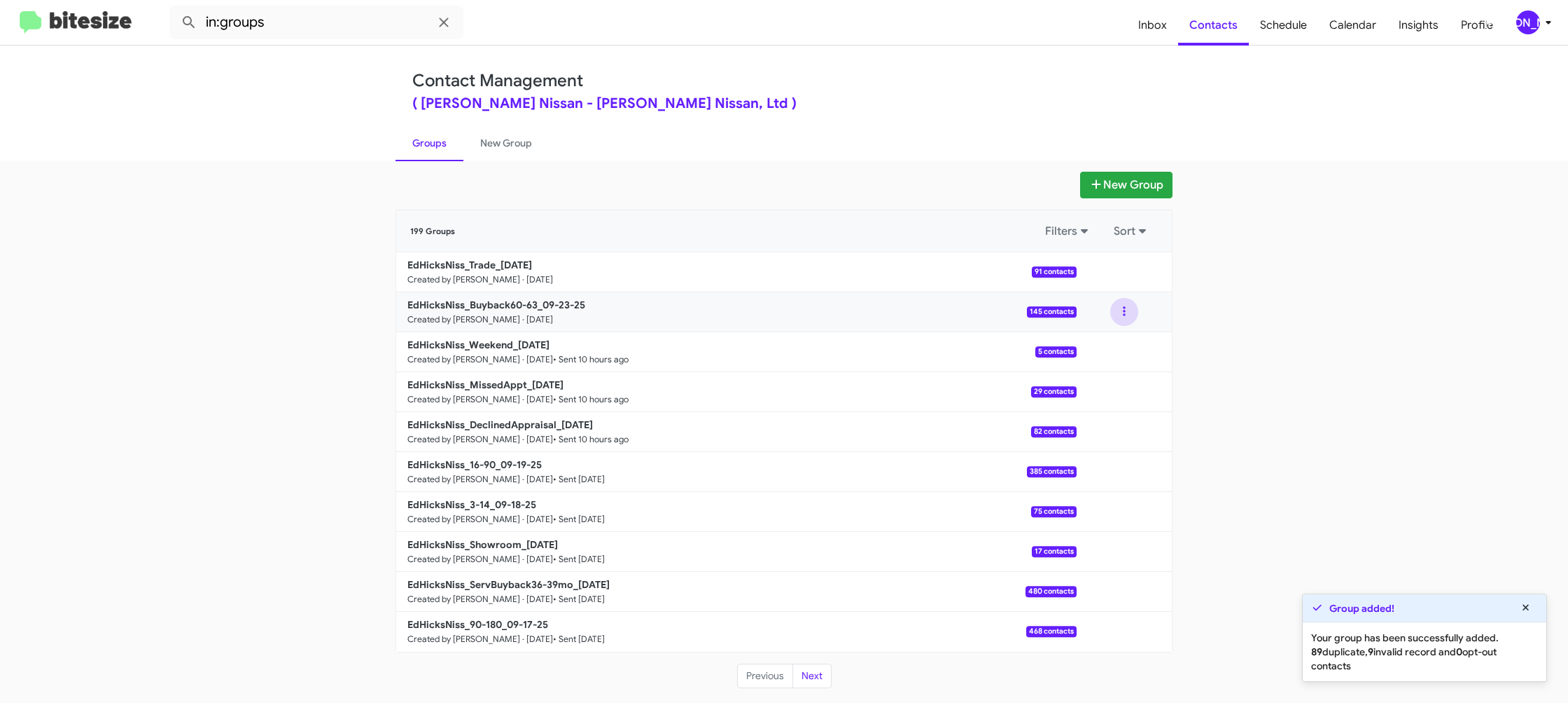
click at [1129, 314] on button at bounding box center [1125, 312] width 28 height 28
click at [1121, 342] on button "View contacts" at bounding box center [1082, 350] width 112 height 34
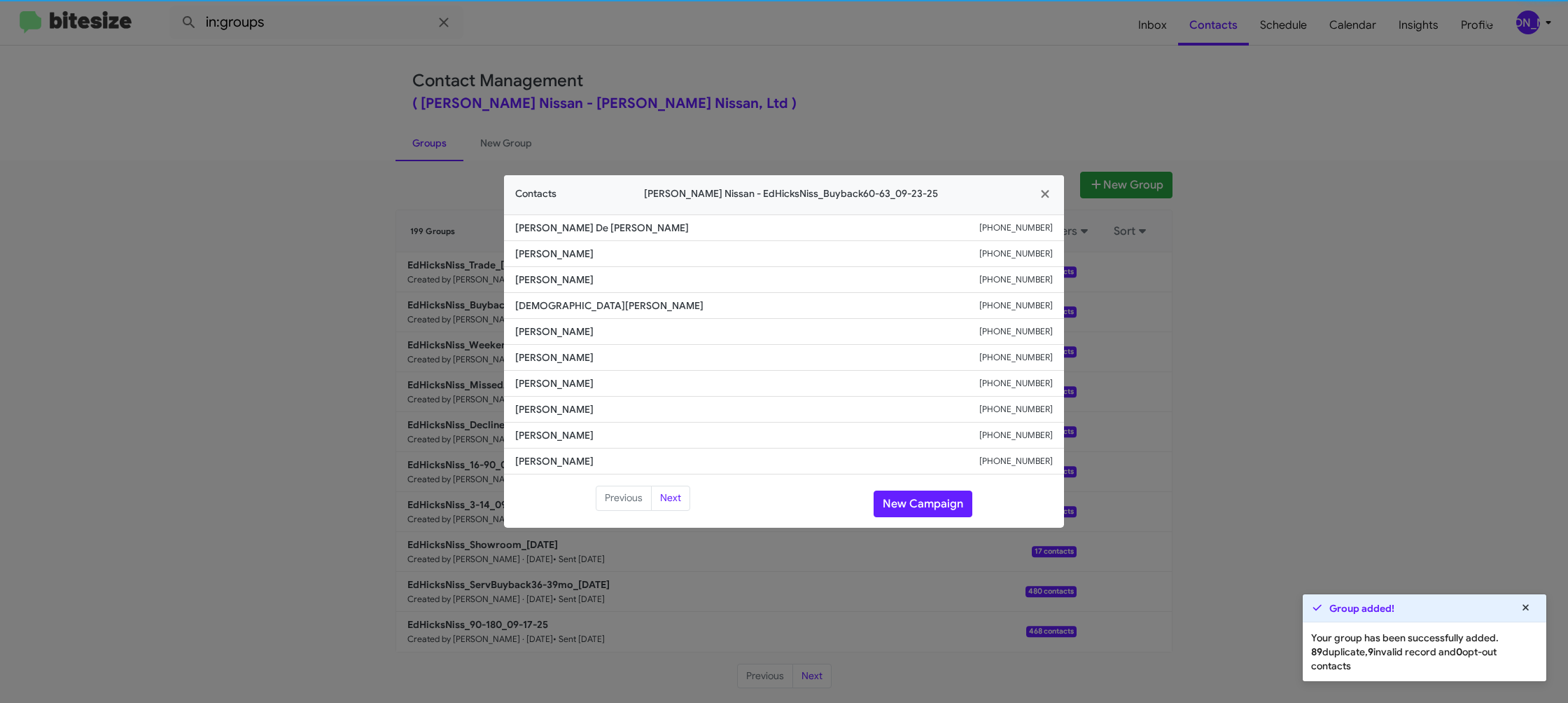
click at [565, 364] on li "Kenneth Mills +19705672104" at bounding box center [784, 357] width 560 height 26
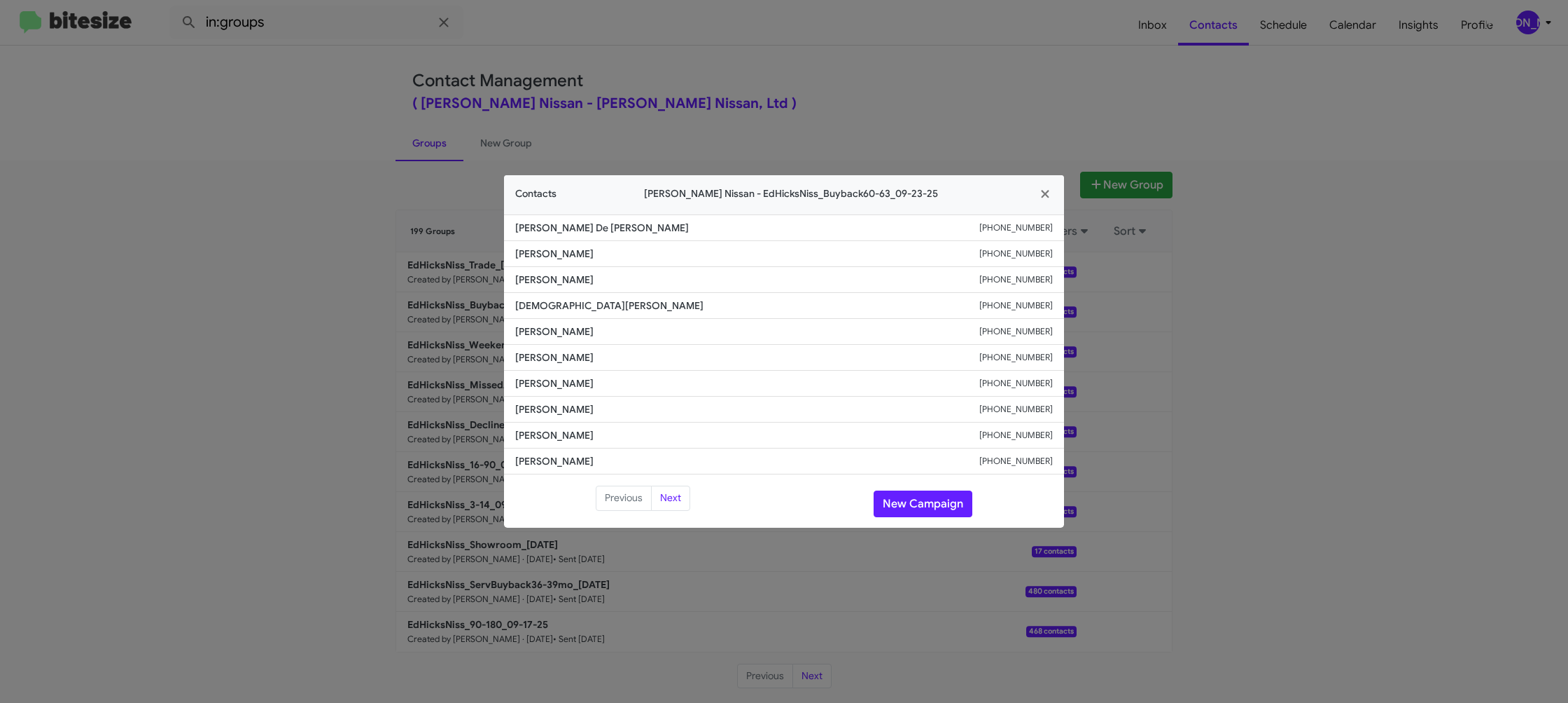
drag, startPoint x: 660, startPoint y: 95, endPoint x: 967, endPoint y: 305, distance: 372.0
click at [675, 103] on modal-container "Contacts Ed Hicks Nissan - EdHicksNiss_Buyback60-63_09-23-25 Venessa De La Garz…" at bounding box center [784, 352] width 1568 height 703
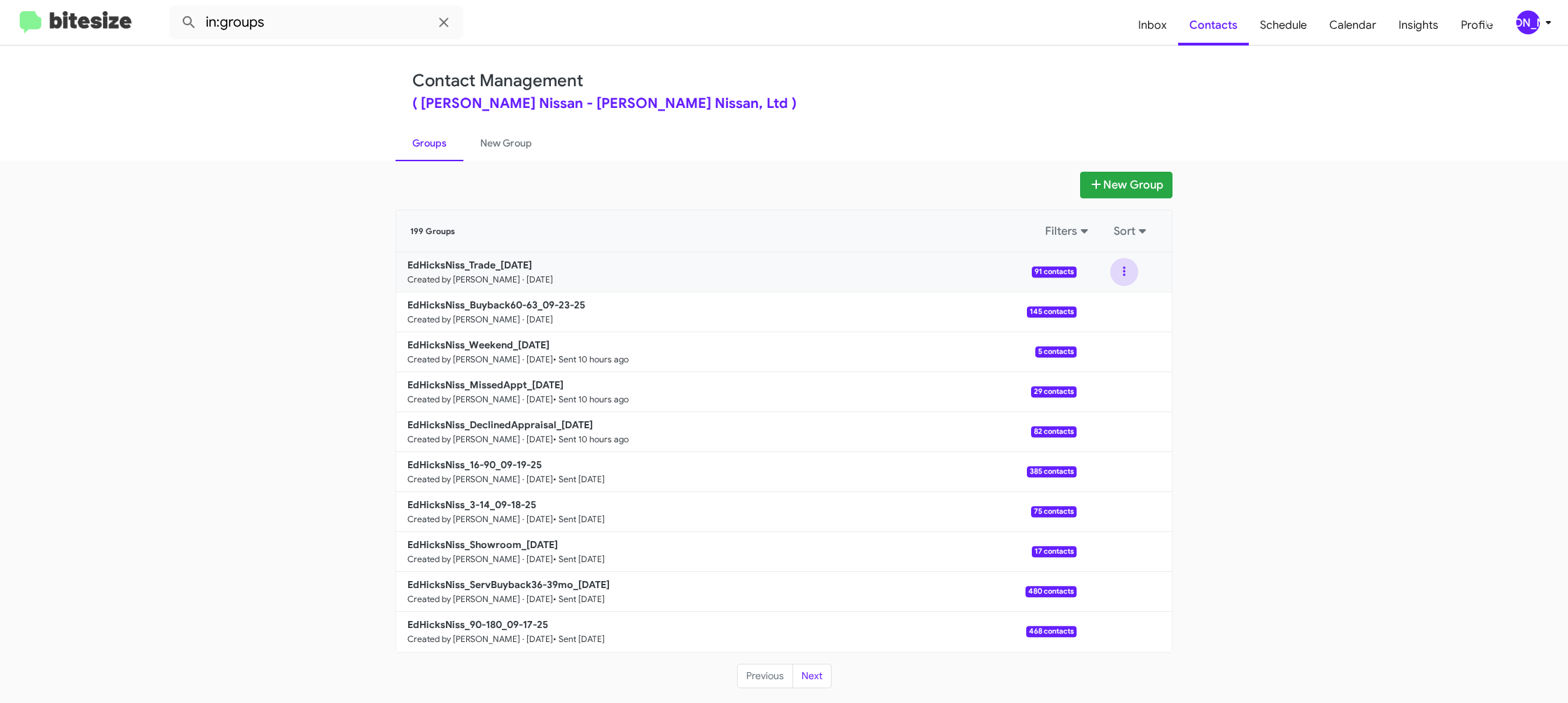
drag, startPoint x: 1129, startPoint y: 278, endPoint x: 1125, endPoint y: 287, distance: 9.8
click at [1129, 279] on button at bounding box center [1125, 272] width 28 height 28
click at [1122, 299] on button "View contacts" at bounding box center [1082, 310] width 112 height 34
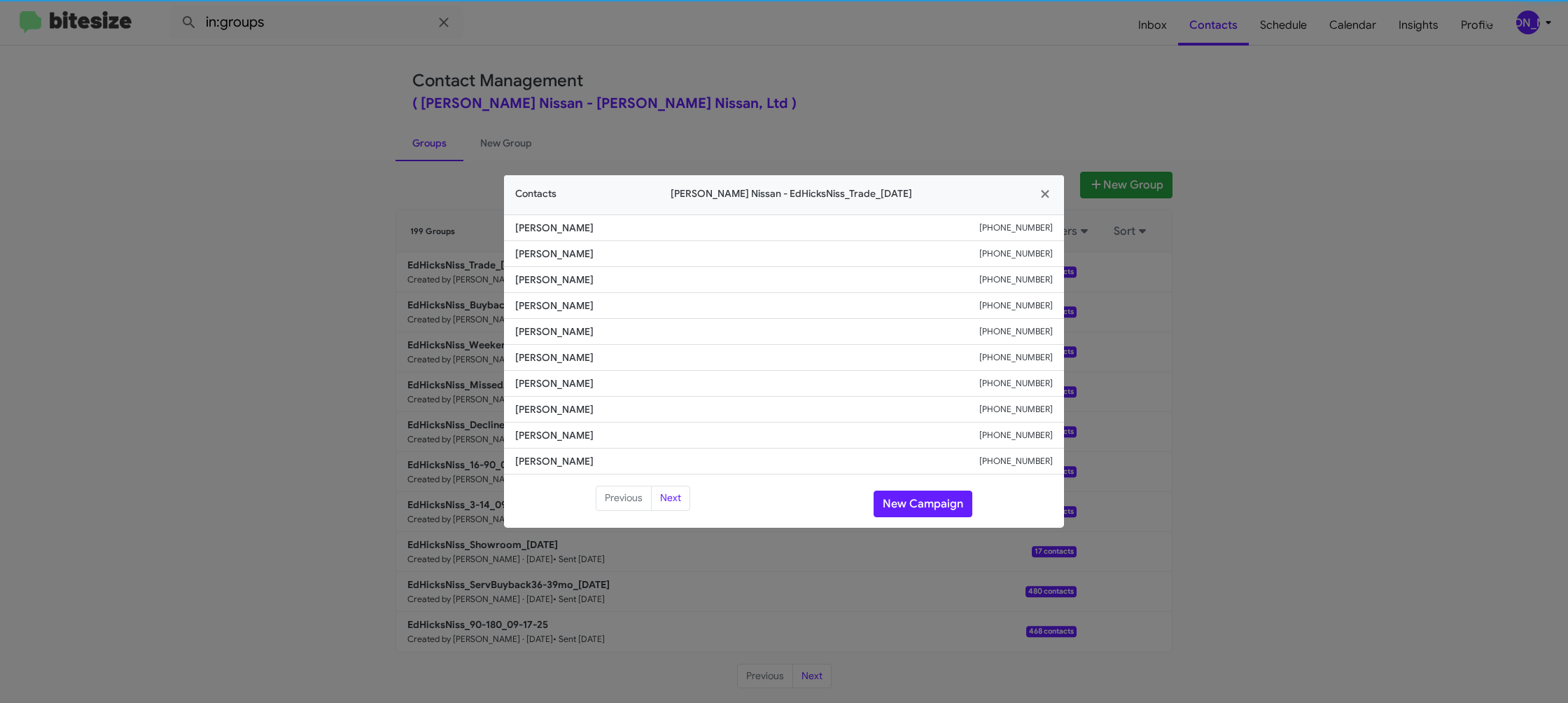
click at [512, 344] on li "Natalie Flores +13618766859" at bounding box center [784, 332] width 560 height 26
click at [556, 344] on li "Natalie Flores +13618766859" at bounding box center [784, 332] width 560 height 26
copy span "Natalie Flores"
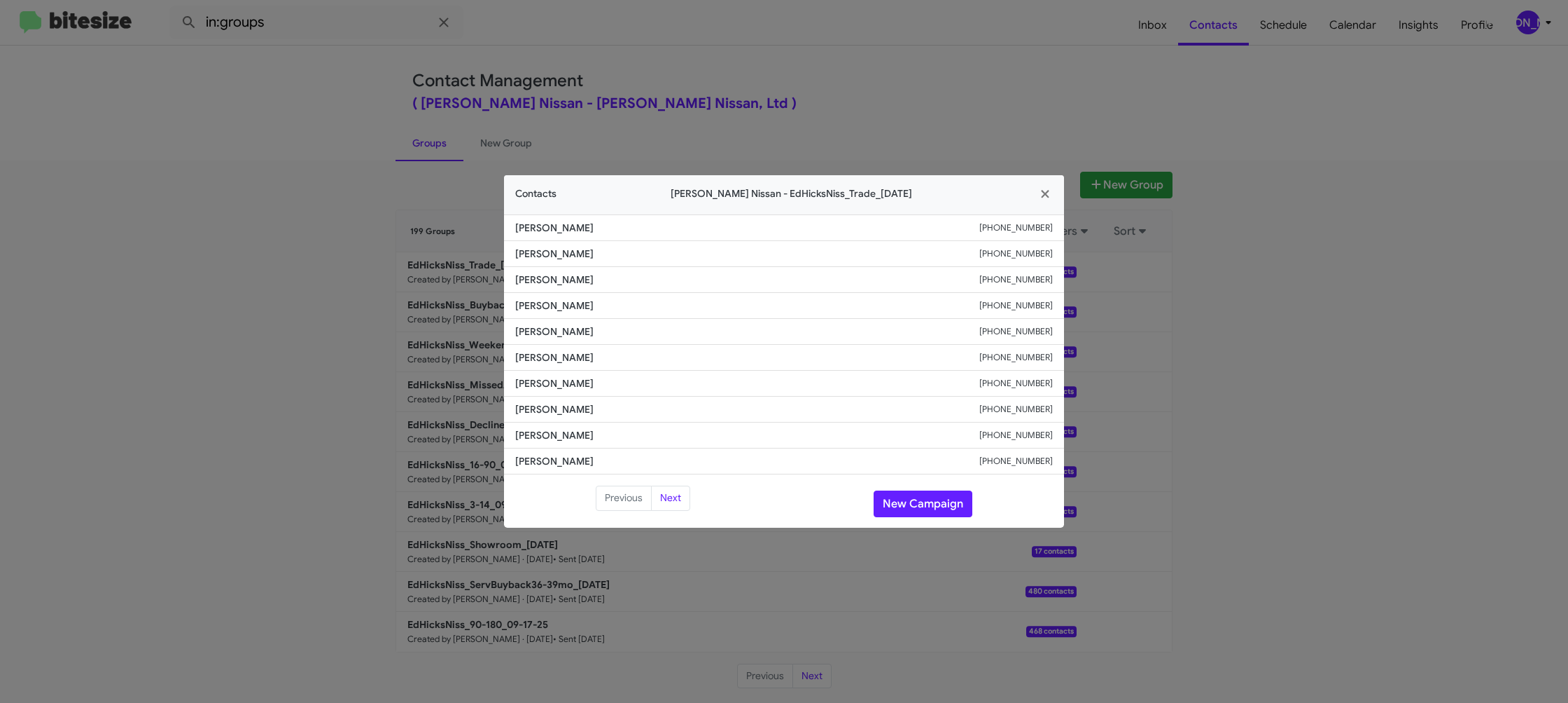
drag, startPoint x: 444, startPoint y: 169, endPoint x: 508, endPoint y: 307, distance: 152.1
click at [443, 175] on modal-container "Contacts Ed Hicks Nissan - EdHicksNiss_Trade_09-23-25 William Ambler +136187754…" at bounding box center [784, 352] width 1568 height 703
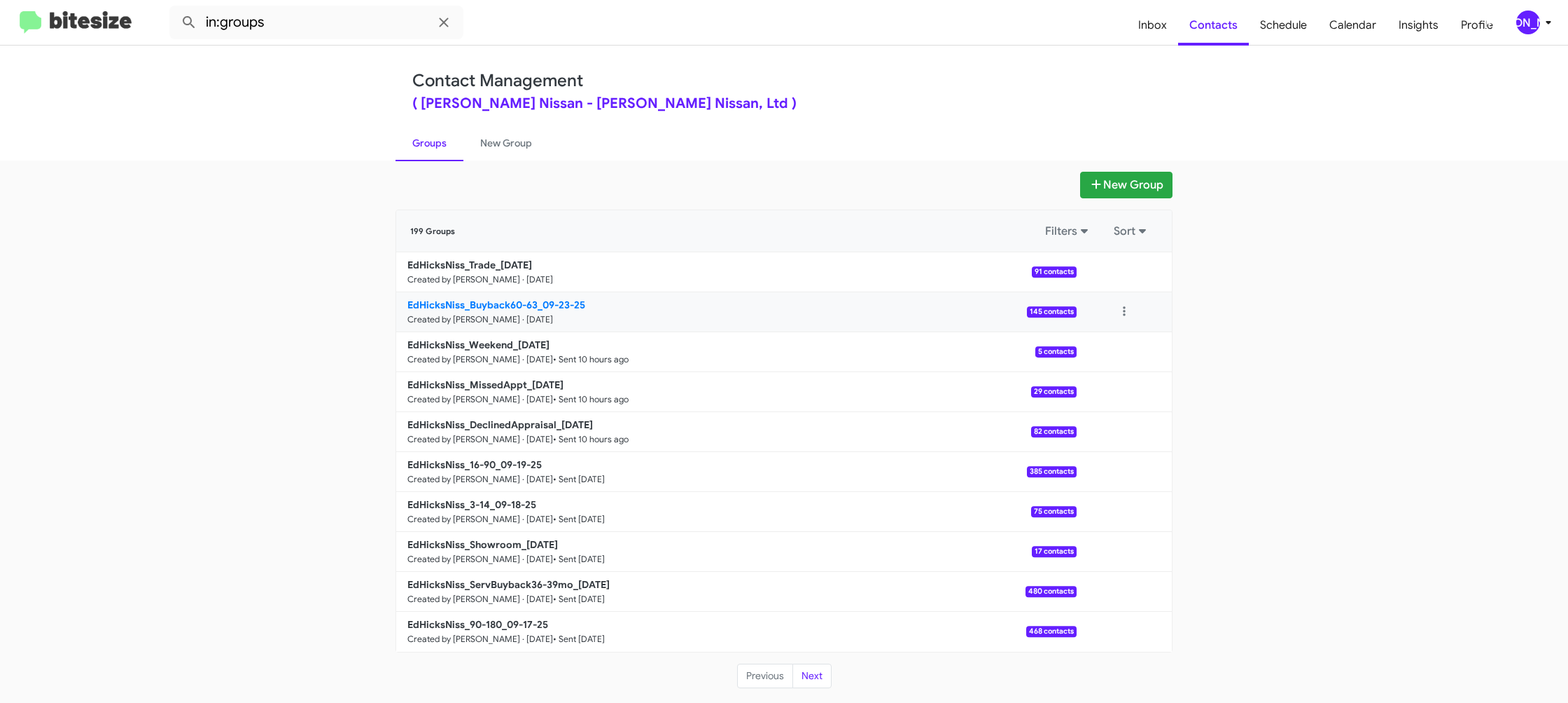
click at [521, 307] on b "EdHicksNiss_Buyback60-63_09-23-25" at bounding box center [496, 305] width 178 height 13
drag, startPoint x: 521, startPoint y: 307, endPoint x: 358, endPoint y: 51, distance: 303.5
click at [517, 302] on b "EdHicksNiss_Buyback60-63_09-23-25" at bounding box center [496, 305] width 178 height 13
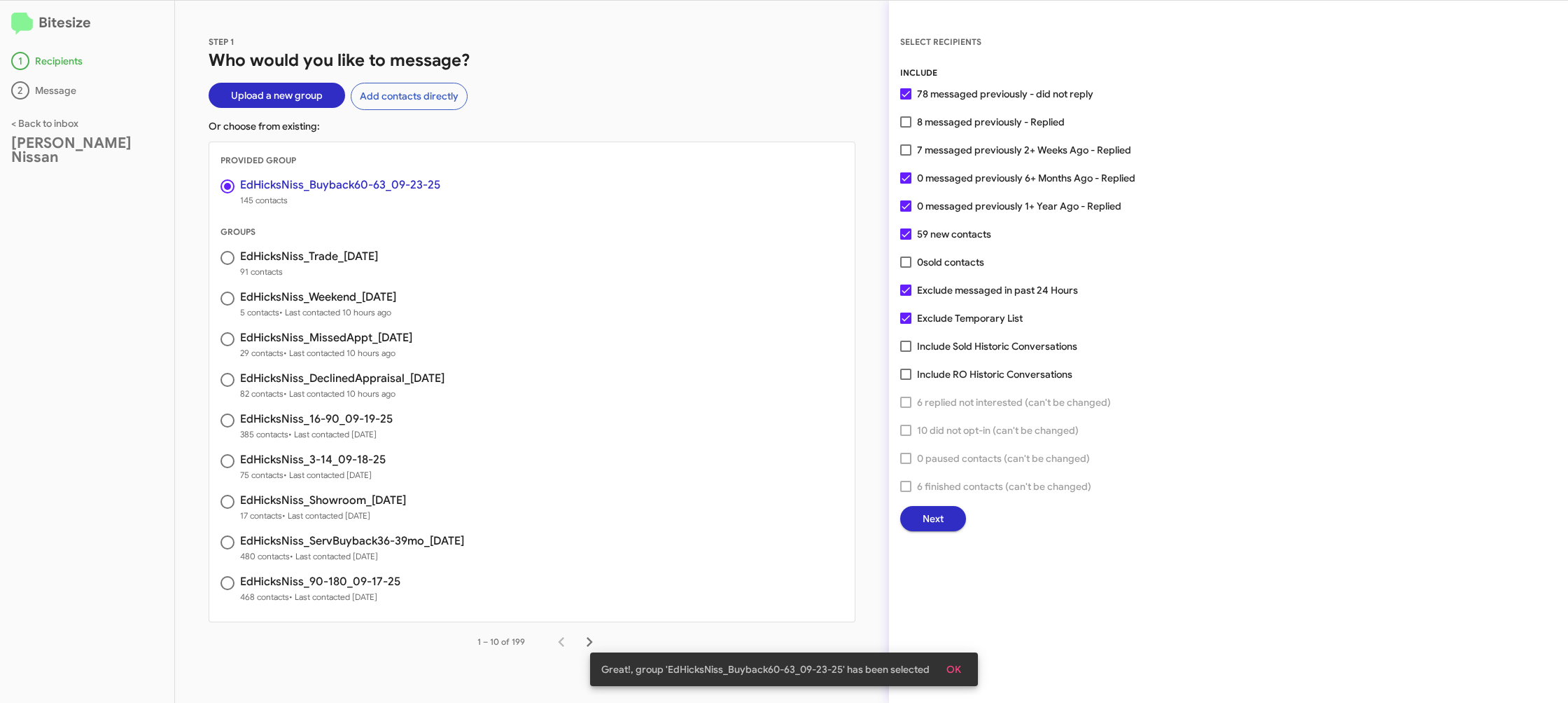
click at [939, 524] on span "Next" at bounding box center [933, 517] width 21 height 25
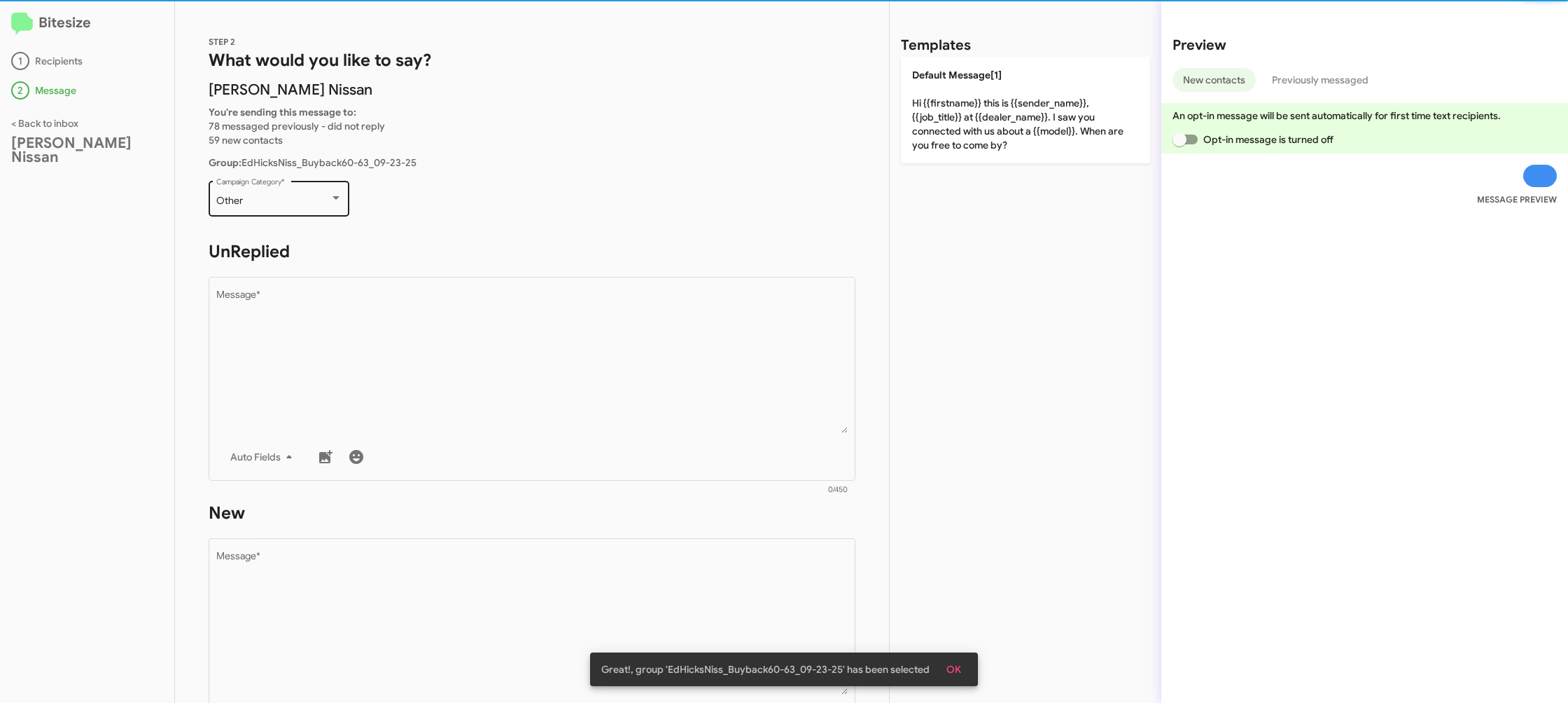
click at [299, 208] on div "Other Campaign Category *" at bounding box center [279, 197] width 126 height 39
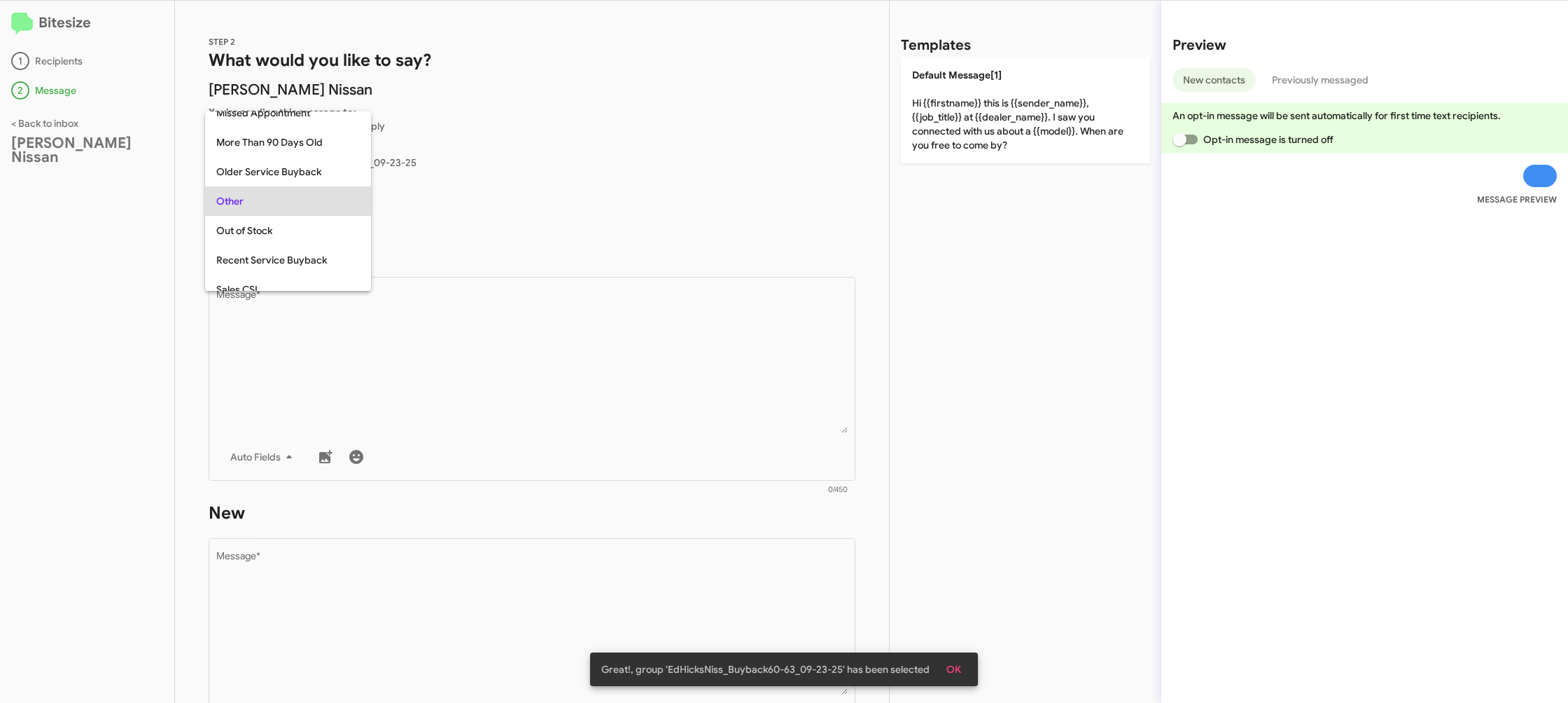
scroll to position [147, 0]
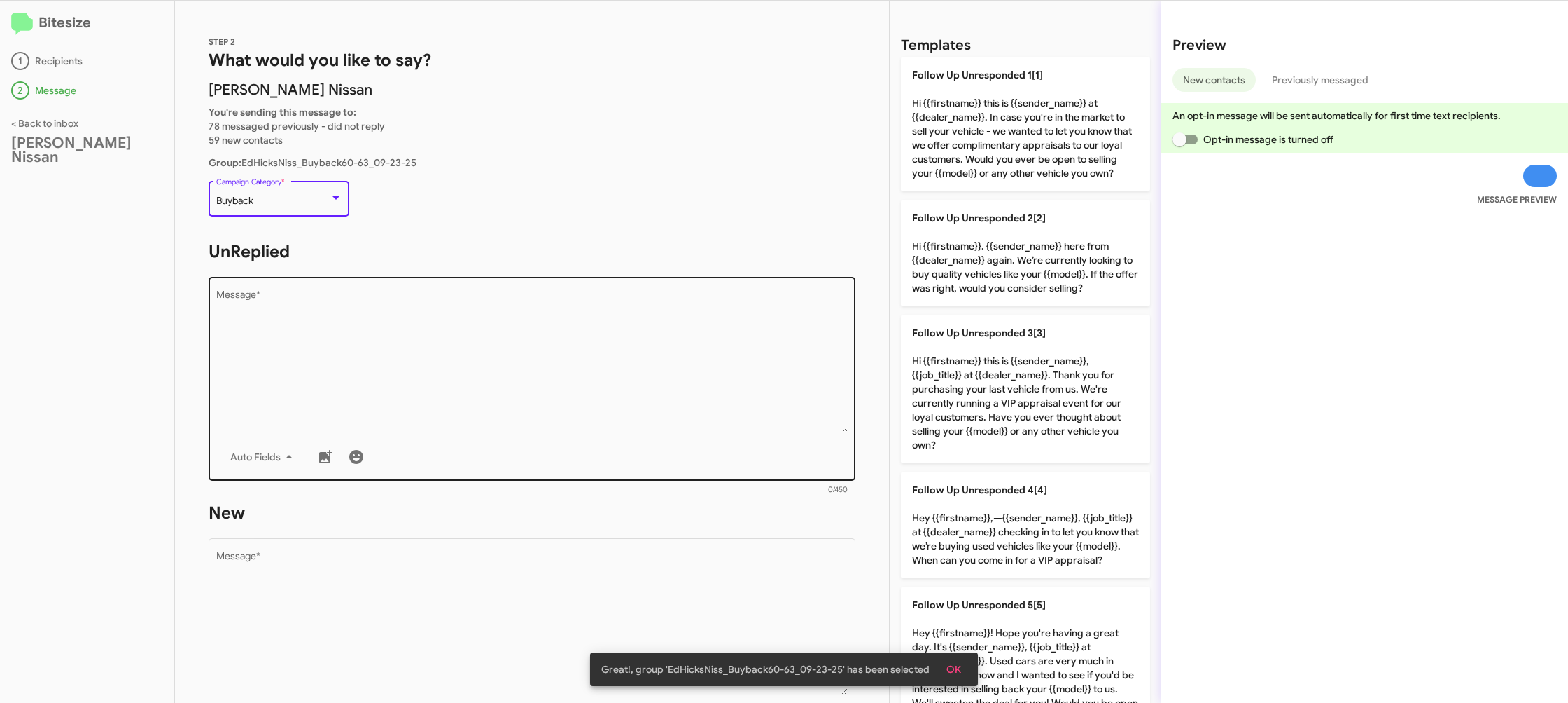
drag, startPoint x: 606, startPoint y: 361, endPoint x: 665, endPoint y: 360, distance: 59.0
click at [606, 356] on textarea "Message *" at bounding box center [532, 360] width 632 height 143
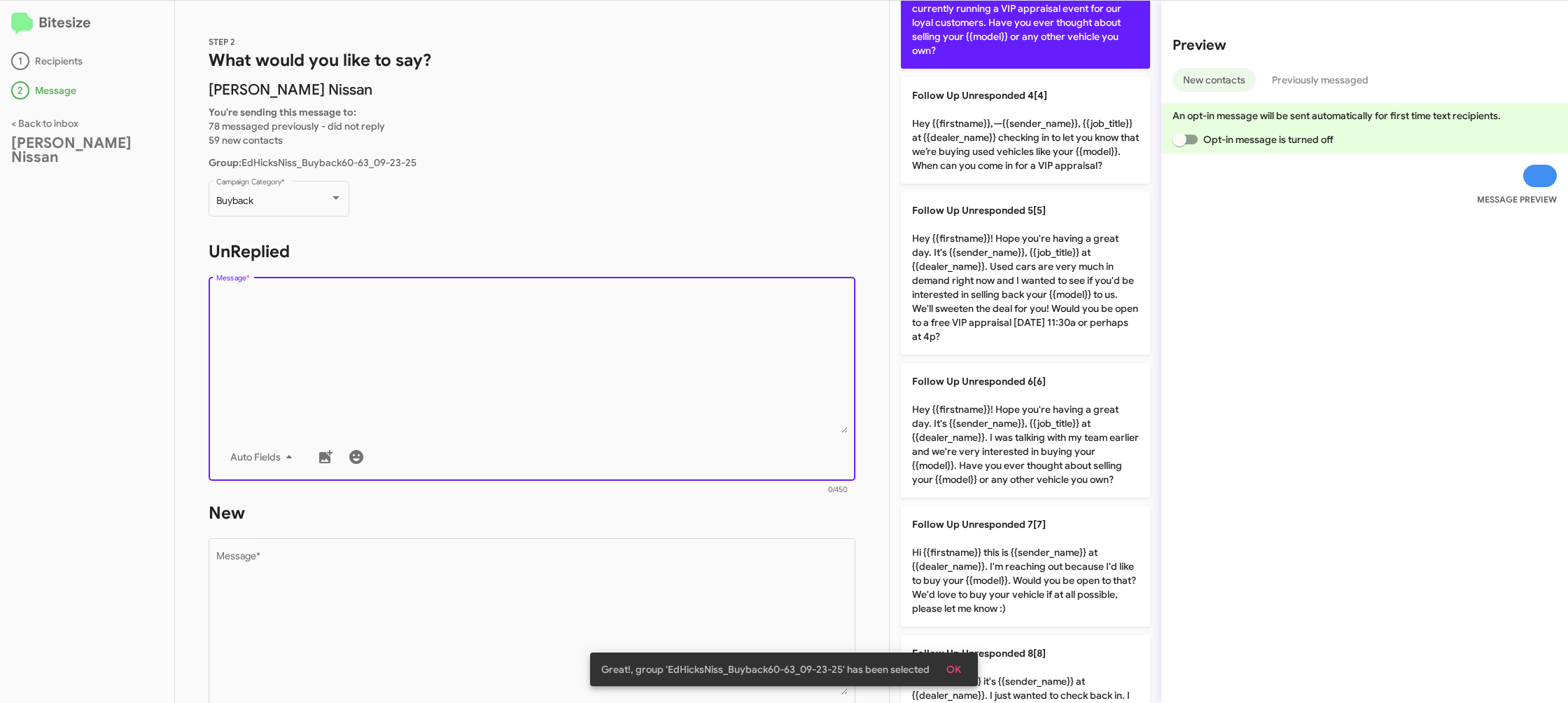
scroll to position [441, 0]
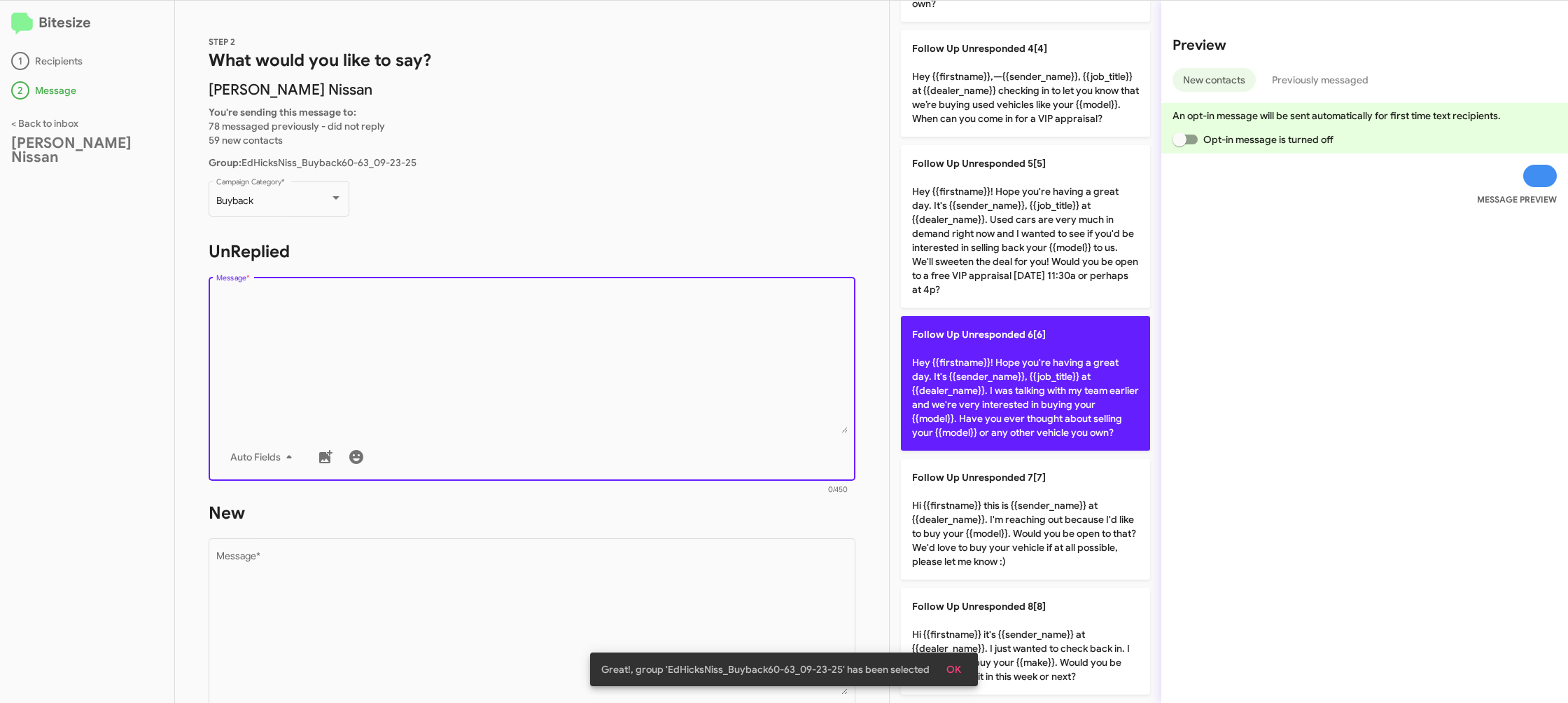
drag, startPoint x: 1042, startPoint y: 390, endPoint x: 829, endPoint y: 529, distance: 254.3
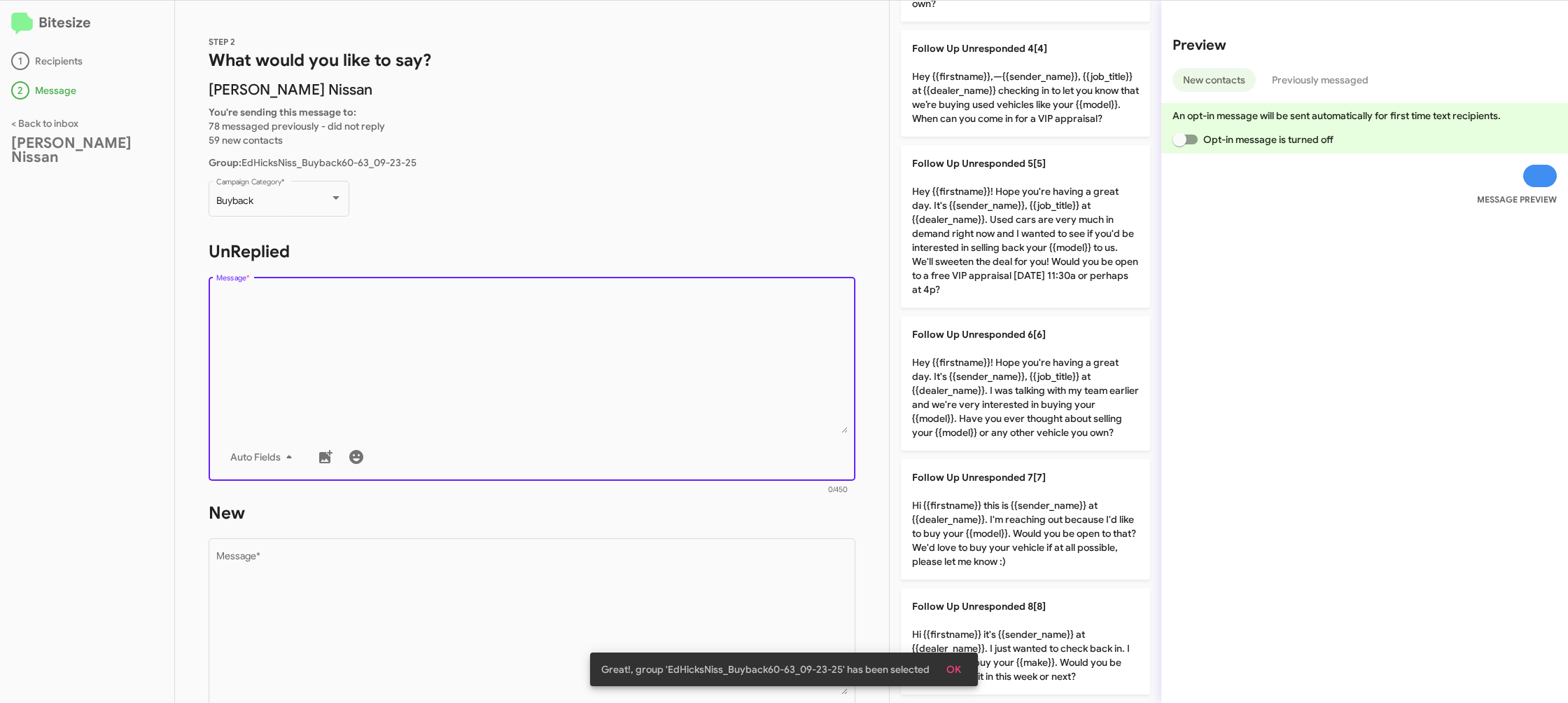
click at [1004, 400] on p "Follow Up Unresponded 6[6] Hey {{firstname}}! Hope you're having a great day. I…" at bounding box center [1026, 382] width 250 height 135
type textarea "Hey {{firstname}}! Hope you're having a great day. It's {{sender_name}}, {{job_…"
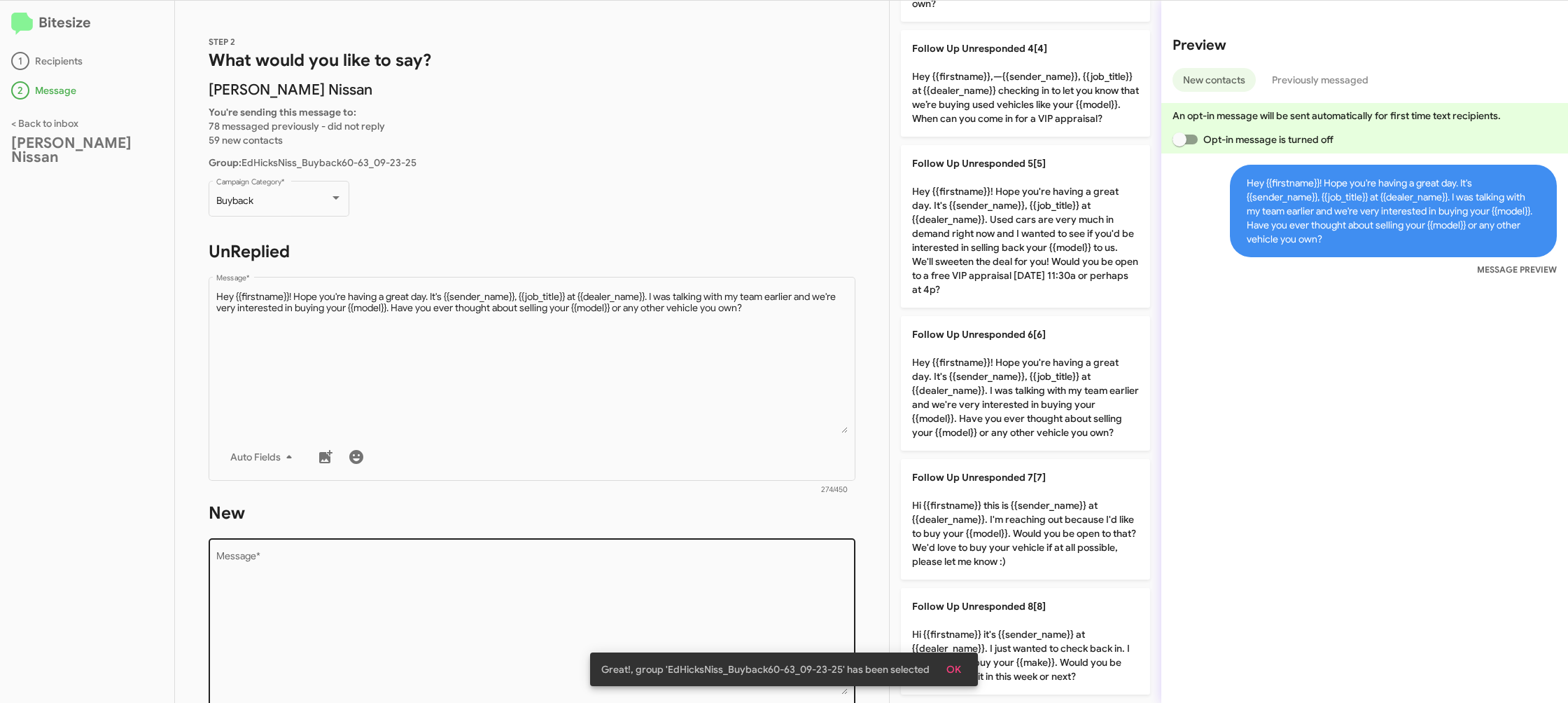
click at [809, 560] on div "Drop image here to insert Auto Fields Message *" at bounding box center [532, 638] width 632 height 207
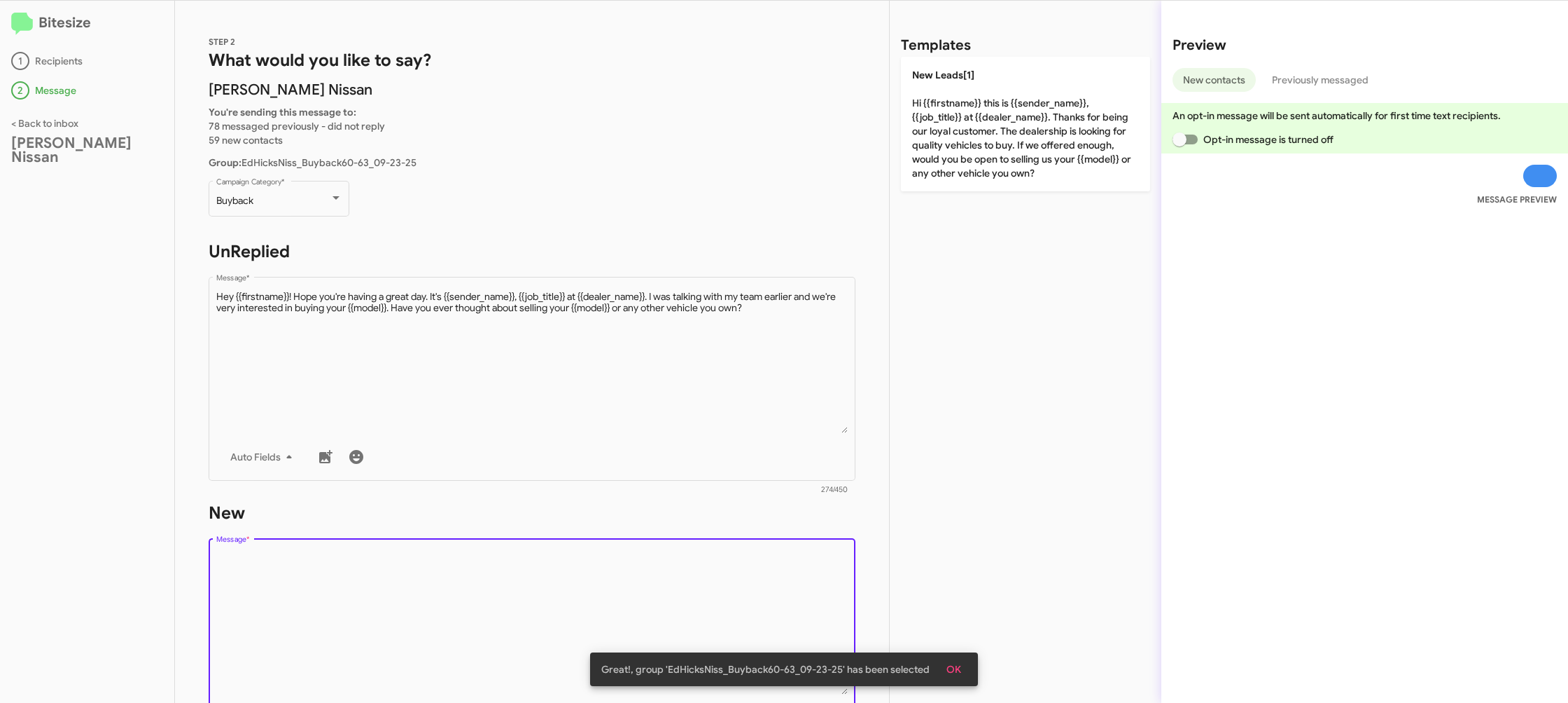
drag, startPoint x: 803, startPoint y: 566, endPoint x: 810, endPoint y: 495, distance: 71.3
click at [803, 566] on textarea "Message *" at bounding box center [532, 622] width 632 height 143
drag, startPoint x: 810, startPoint y: 495, endPoint x: 852, endPoint y: 374, distance: 128.1
click at [811, 492] on div "STEP 2 What would you like to say? Ed Hicks Nissan You're sending this message …" at bounding box center [531, 352] width 714 height 702
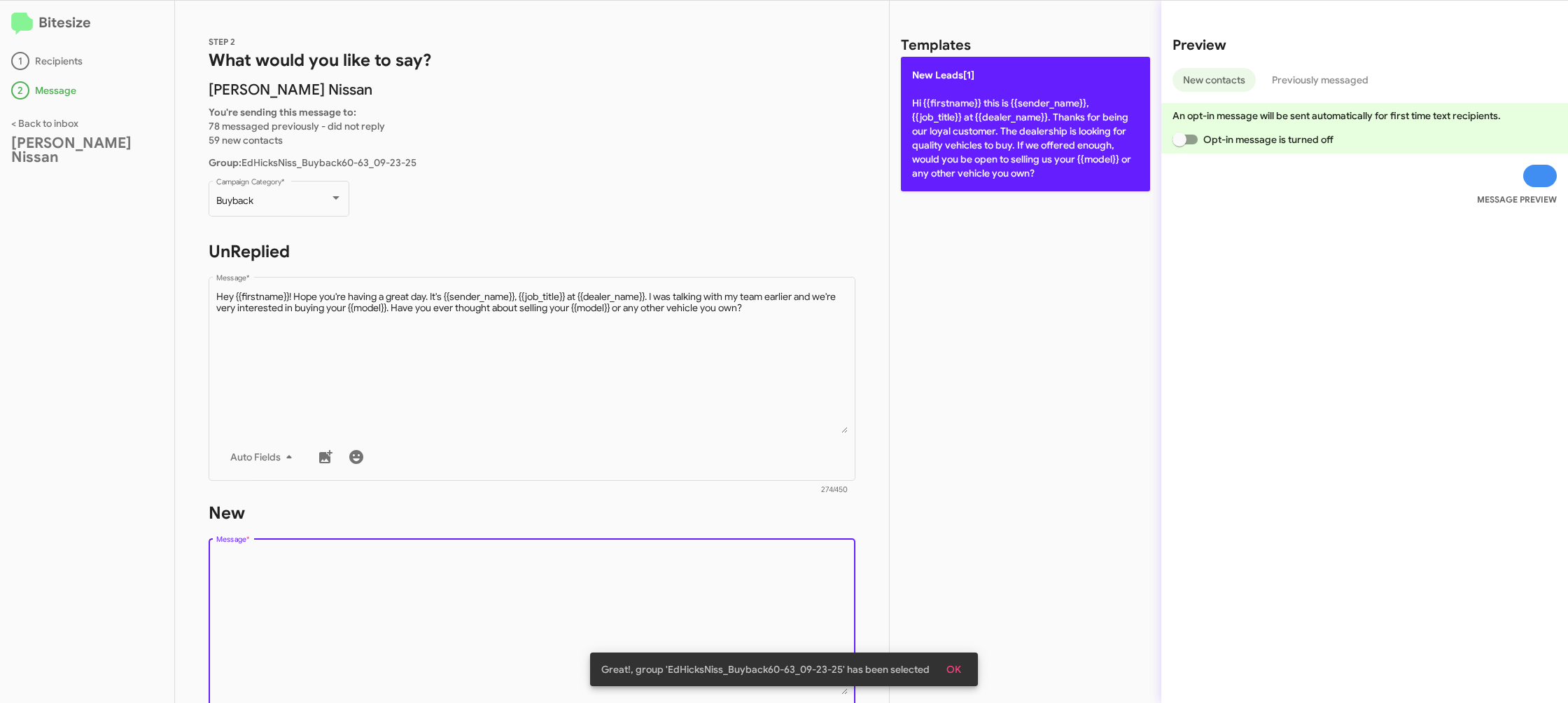
click at [968, 111] on p "New Leads[1] Hi {{firstname}} this is {{sender_name}}, {{job_title}} at {{deale…" at bounding box center [1026, 124] width 250 height 135
type textarea "Hi {{firstname}} this is {{sender_name}}, {{job_title}} at {{dealer_name}}. Tha…"
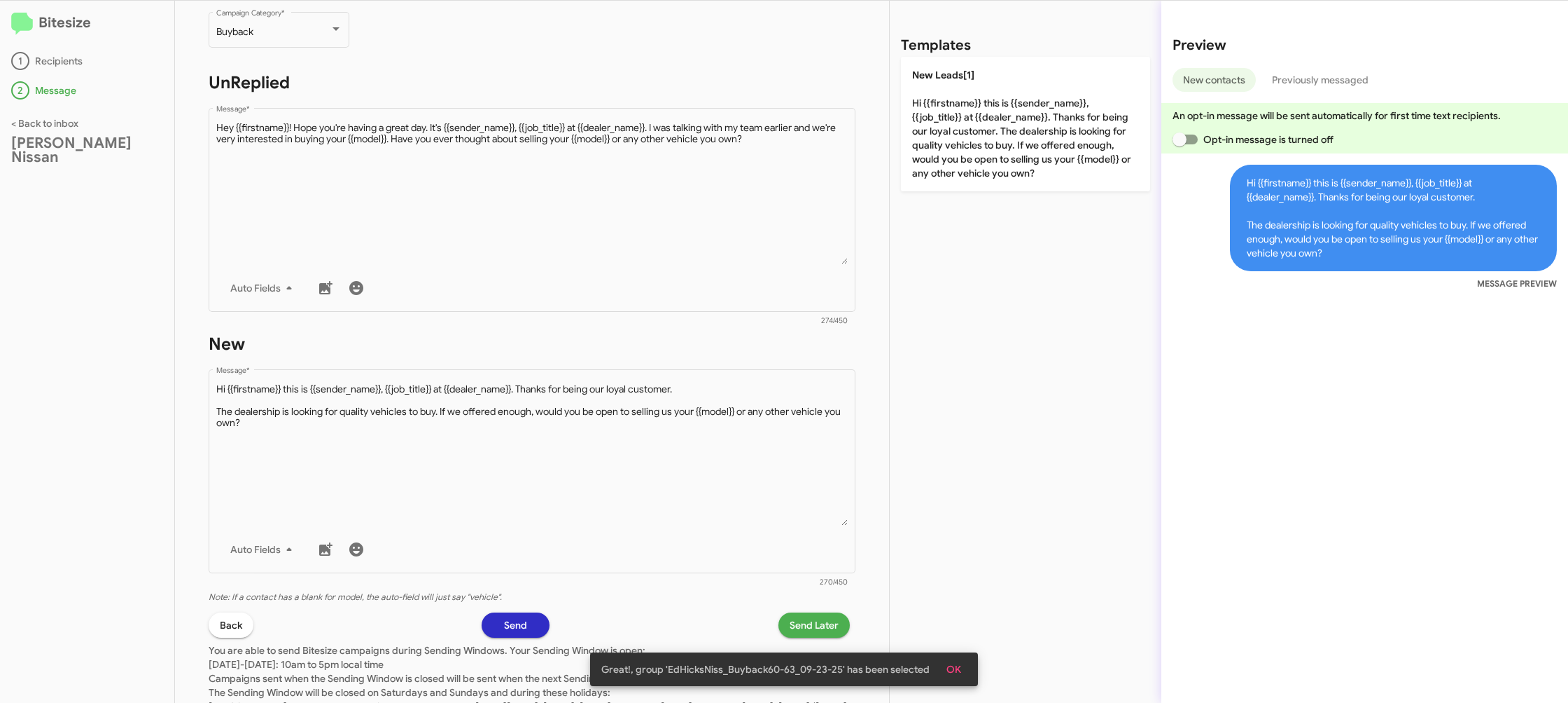
scroll to position [236, 0]
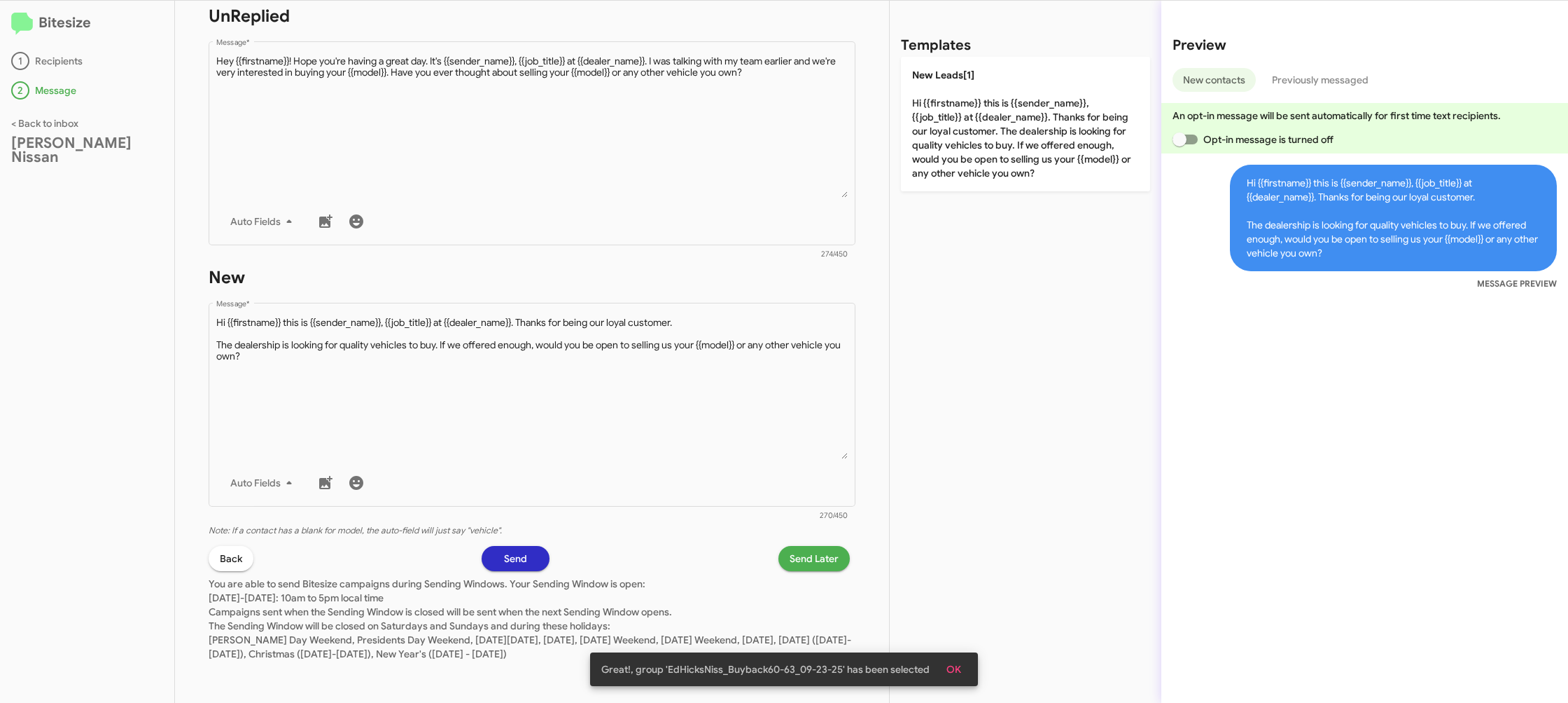
click at [811, 555] on span "Send Later" at bounding box center [813, 557] width 49 height 25
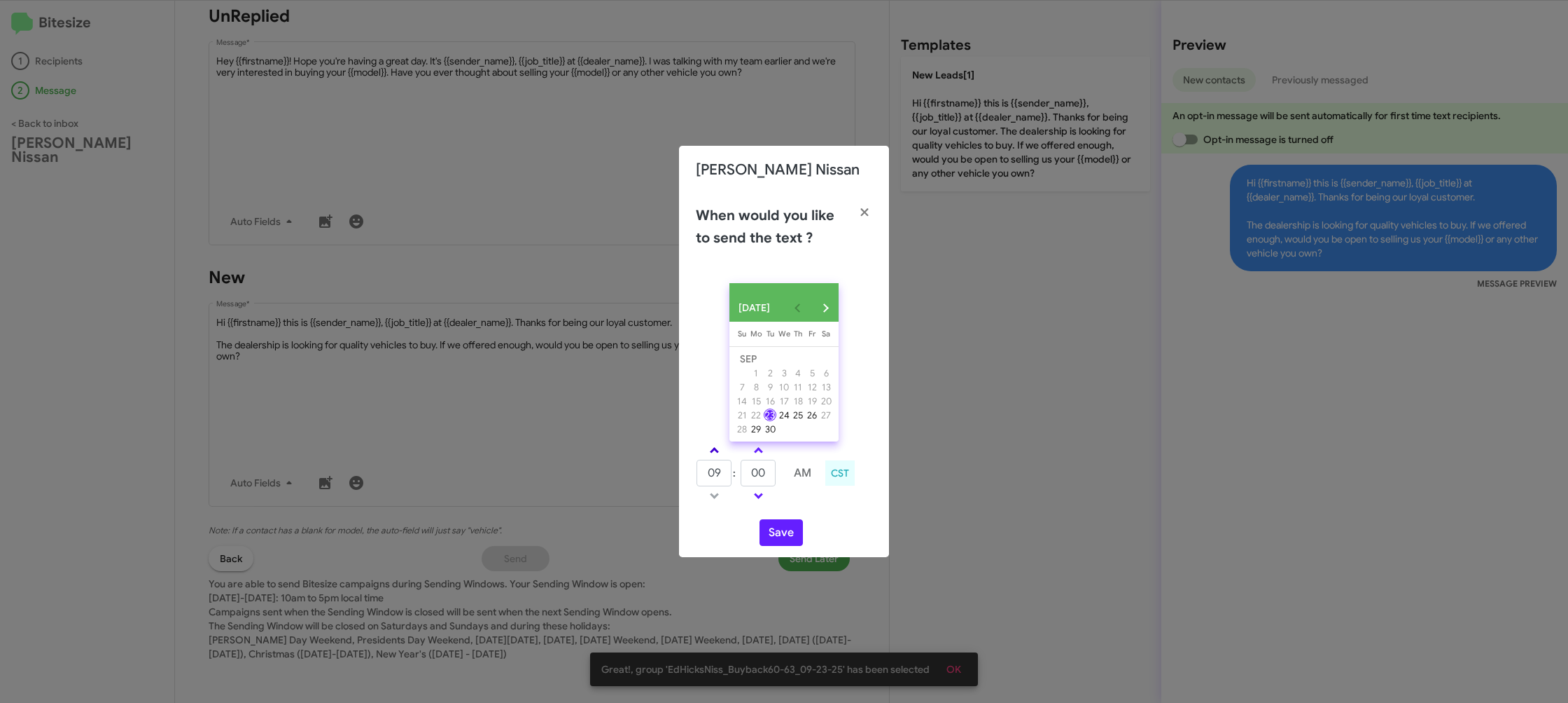
click at [703, 447] on link at bounding box center [715, 450] width 25 height 16
click at [710, 449] on link at bounding box center [715, 450] width 25 height 16
click at [712, 449] on link at bounding box center [715, 450] width 25 height 16
type input "01"
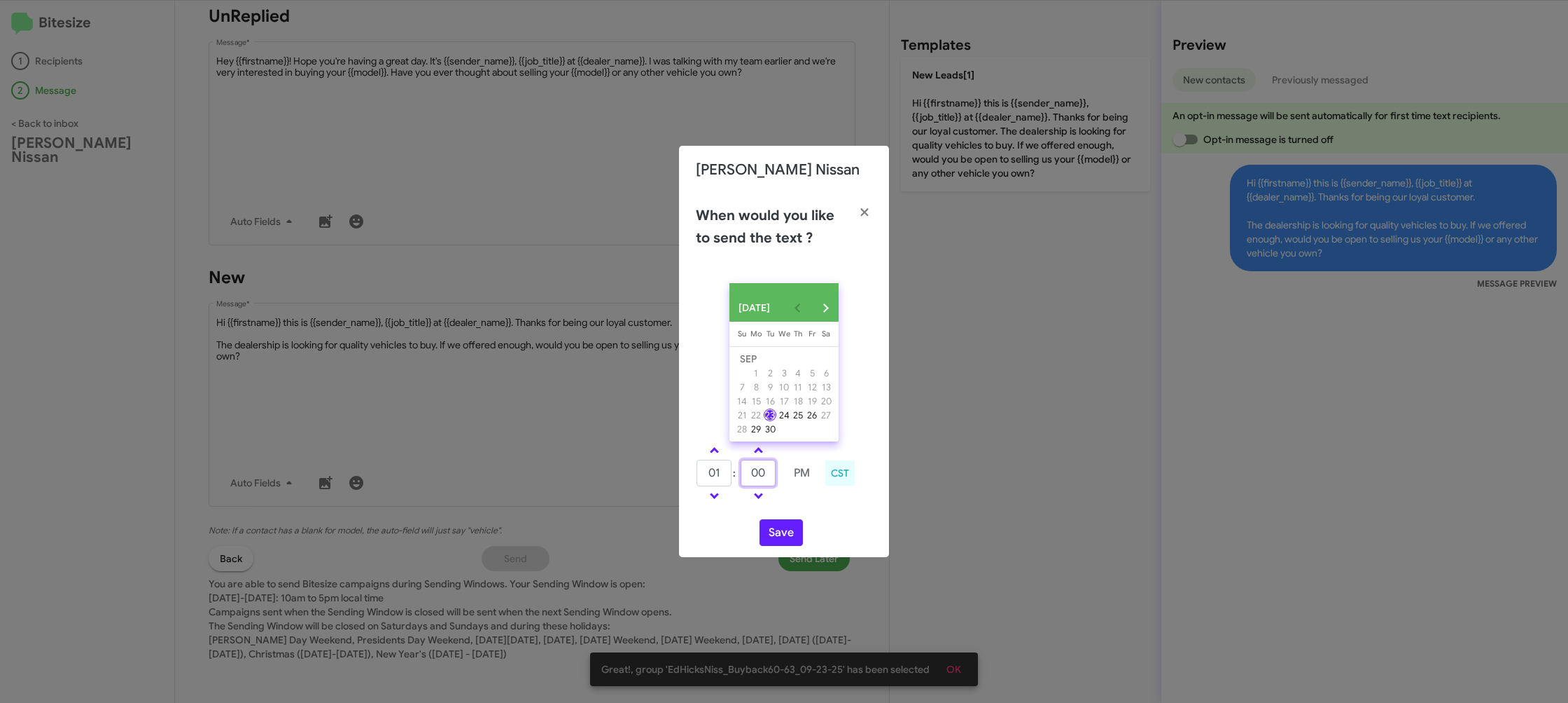
click at [773, 477] on input "00" at bounding box center [758, 472] width 35 height 27
type input "07"
click at [807, 508] on div "01 : 07 PM CST" at bounding box center [784, 474] width 198 height 67
click at [784, 534] on button "Save" at bounding box center [781, 532] width 43 height 27
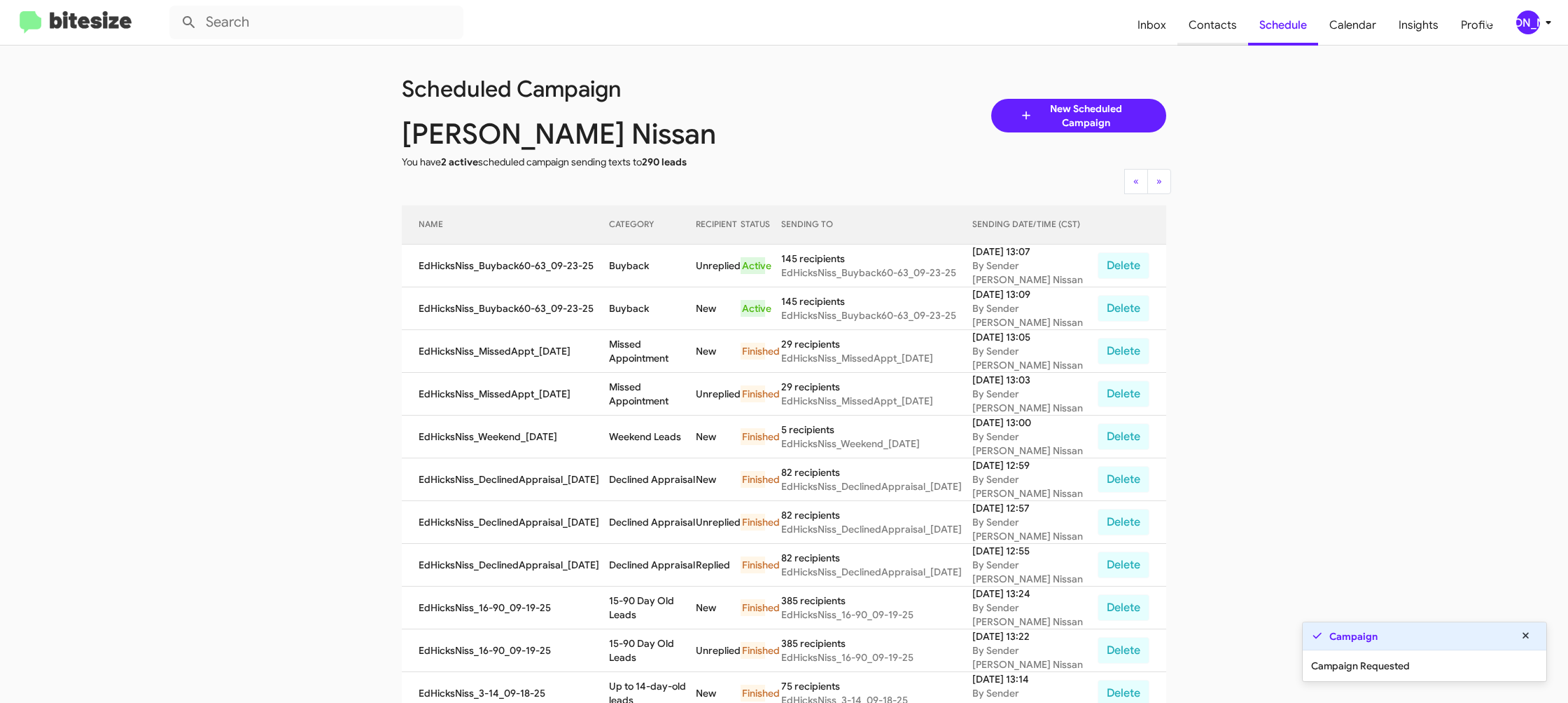
drag, startPoint x: 1242, startPoint y: 34, endPoint x: 1233, endPoint y: 32, distance: 9.2
click at [1233, 32] on span "Contacts" at bounding box center [1213, 25] width 71 height 41
type input "in:groups"
click at [1233, 31] on span "Contacts" at bounding box center [1213, 25] width 71 height 41
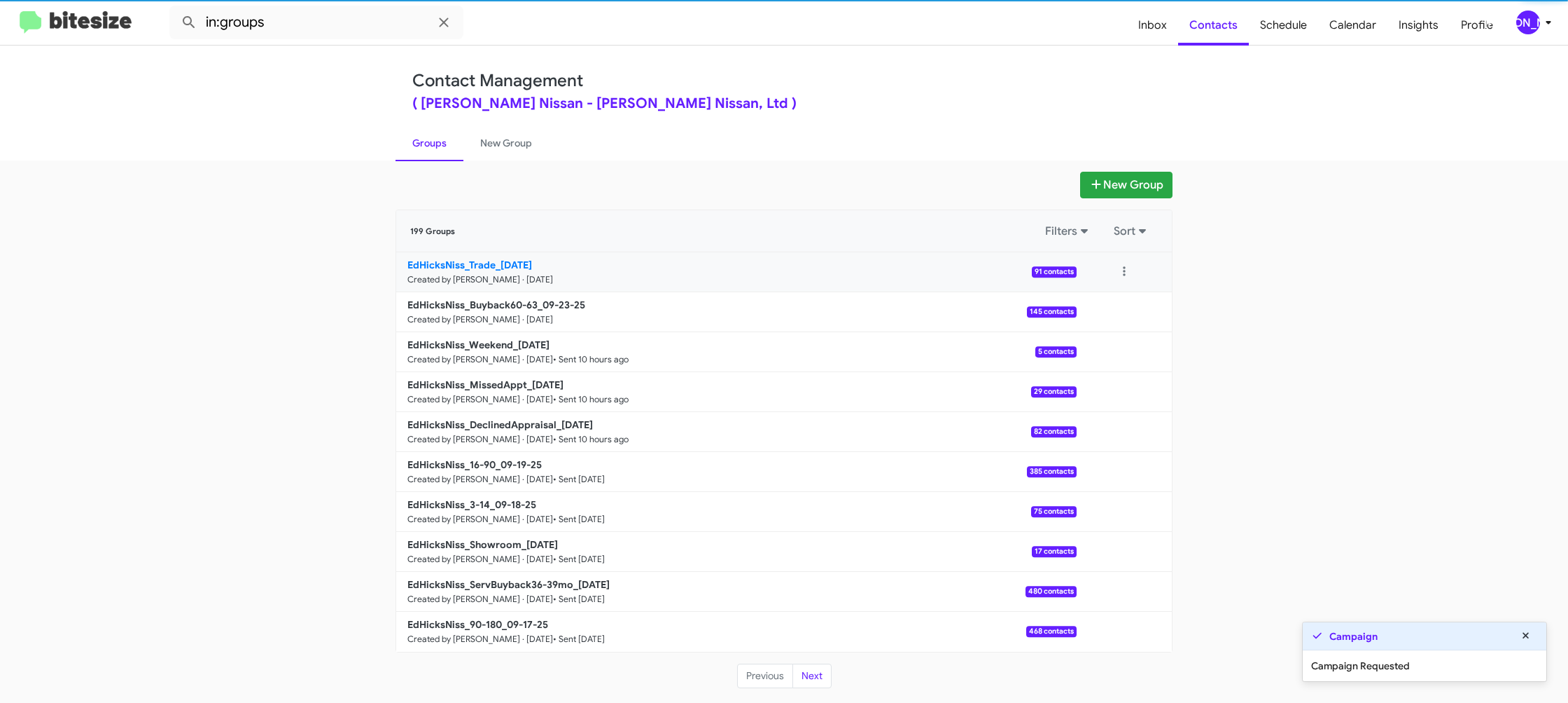
click at [513, 262] on b "EdHicksNiss_Trade_09-23-25" at bounding box center [469, 265] width 125 height 13
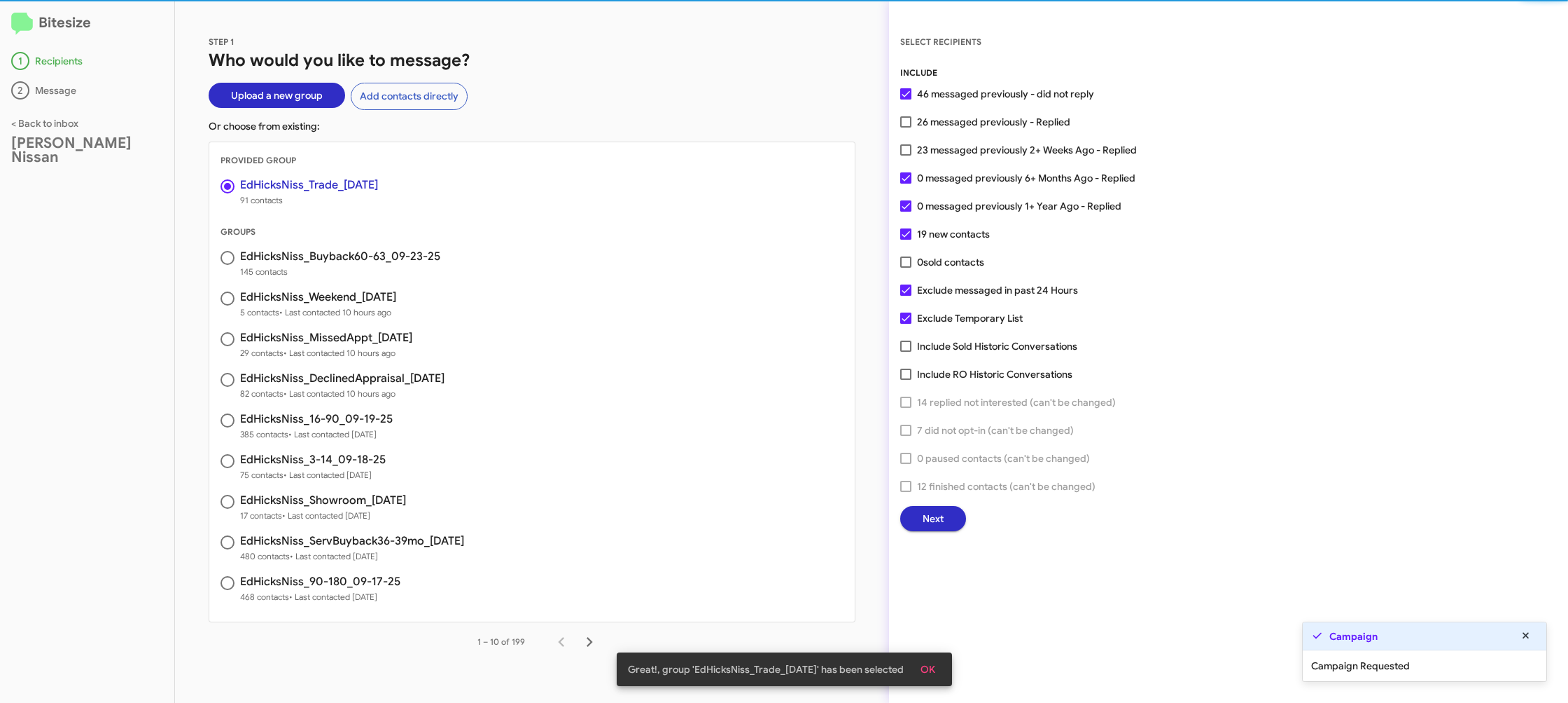
click at [927, 521] on span "Next" at bounding box center [933, 517] width 21 height 25
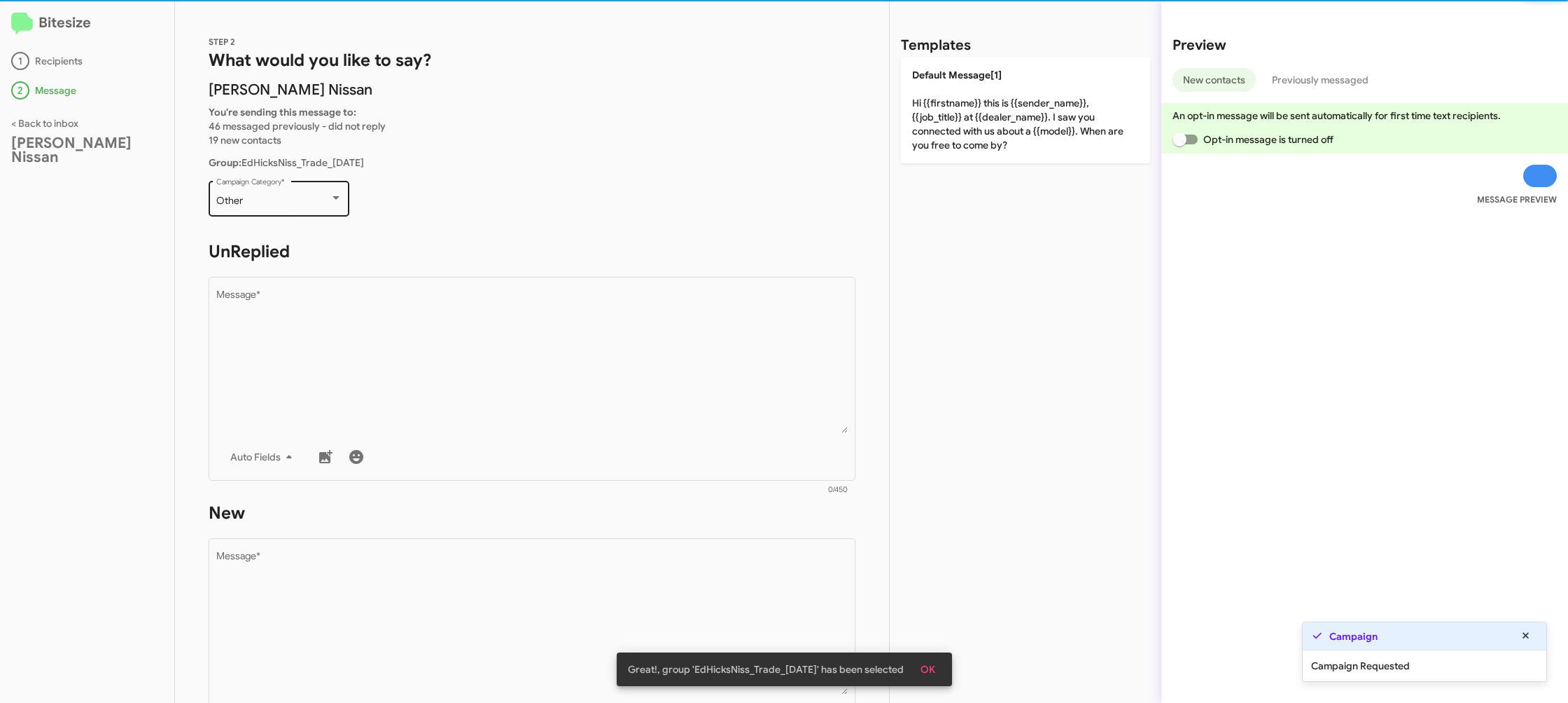
click at [296, 199] on div "Other" at bounding box center [273, 201] width 114 height 11
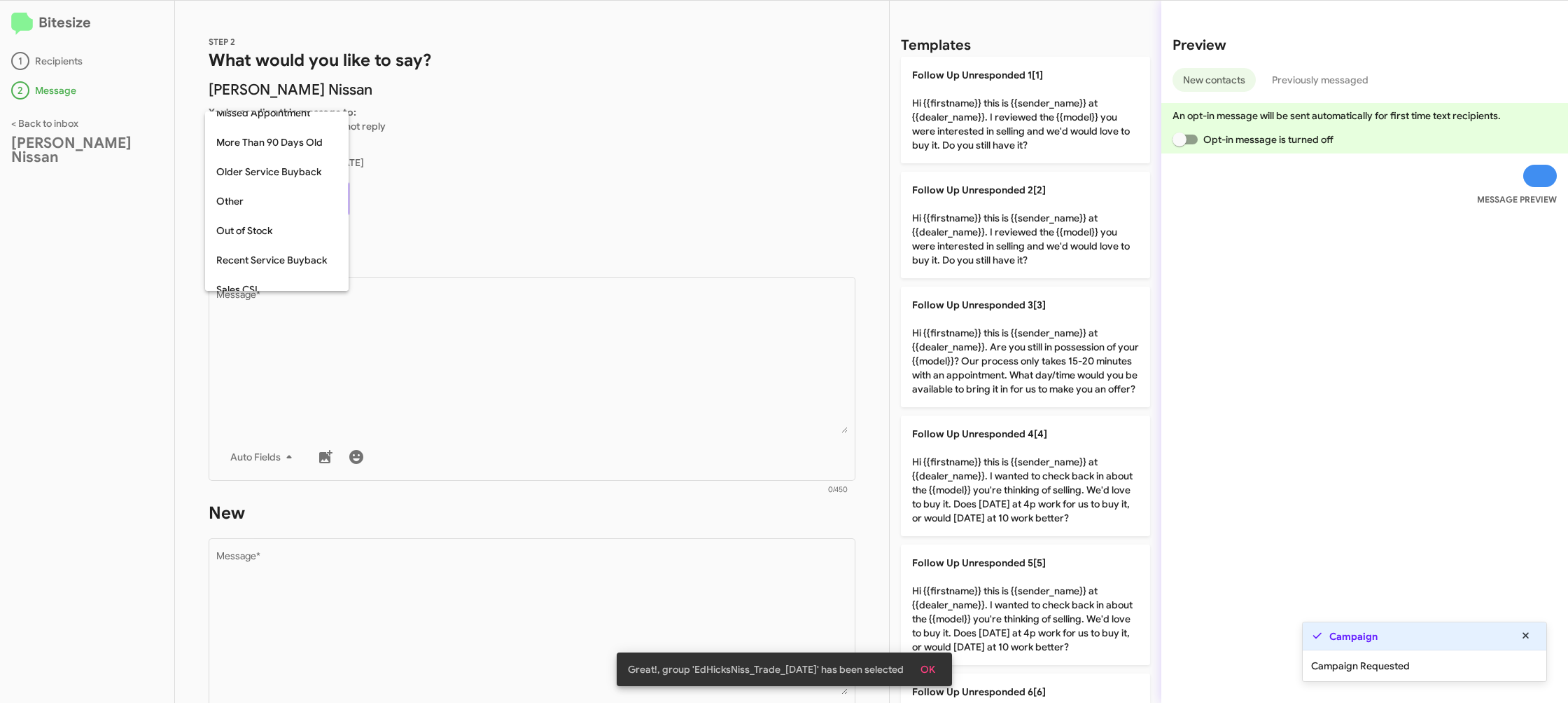
scroll to position [497, 0]
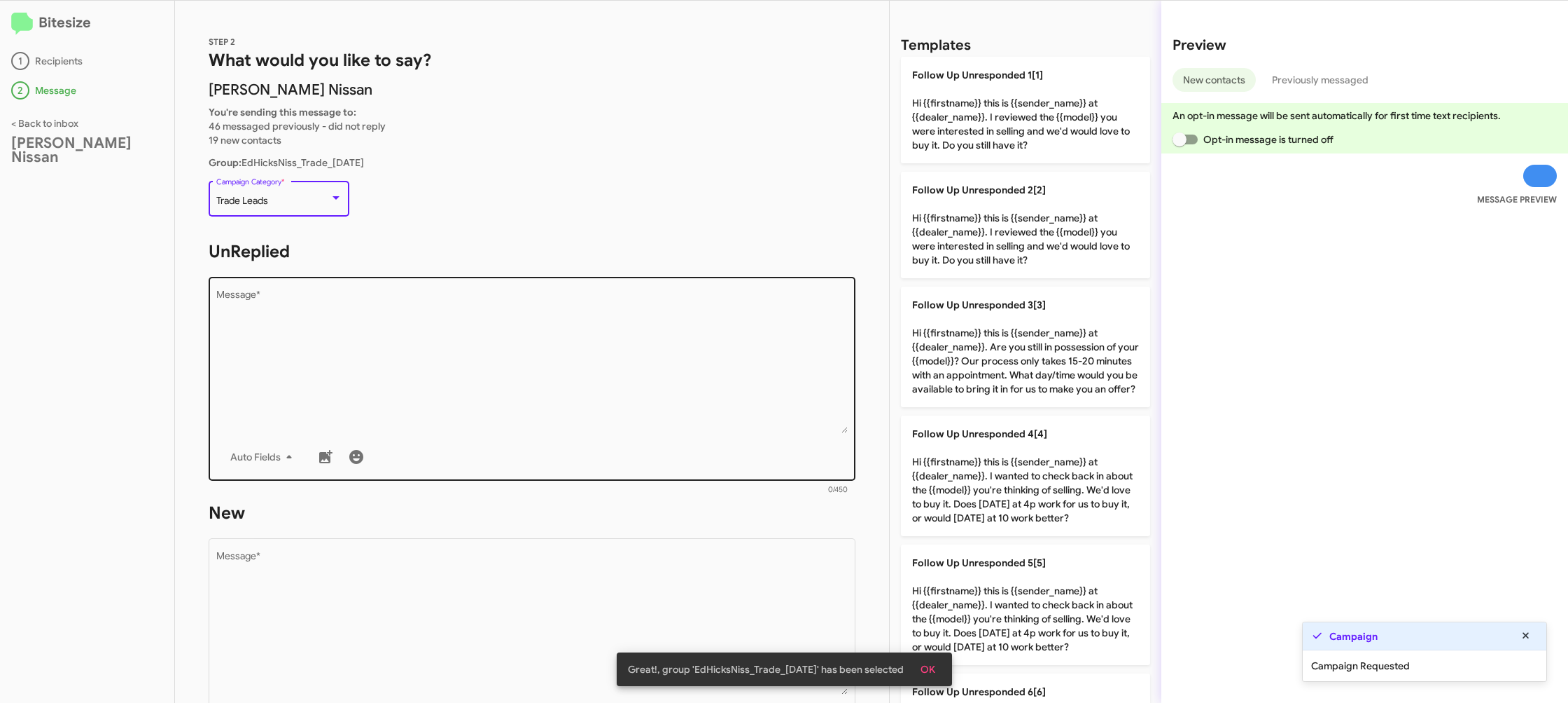
drag, startPoint x: 480, startPoint y: 409, endPoint x: 491, endPoint y: 410, distance: 11.0
click at [480, 409] on textarea "Message *" at bounding box center [532, 360] width 632 height 143
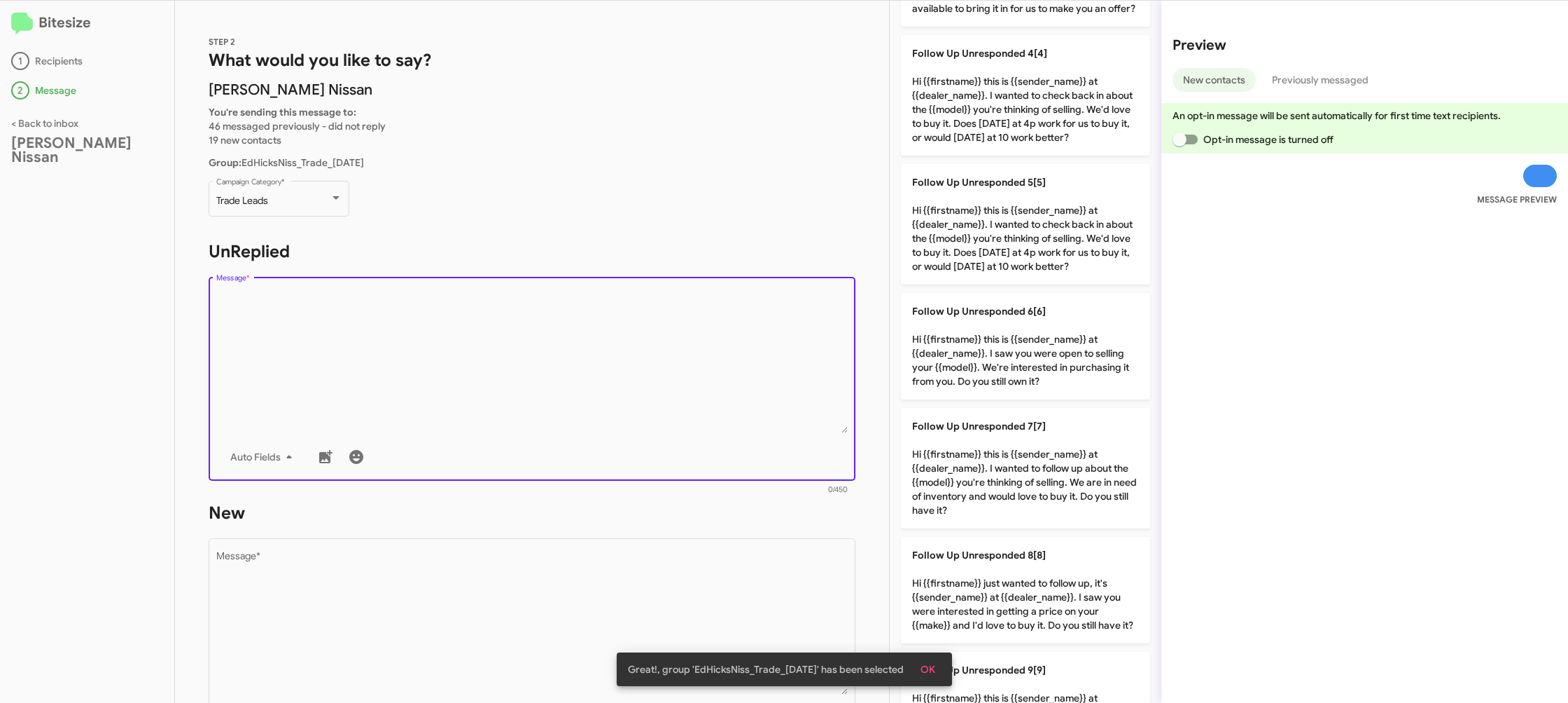
scroll to position [489, 0]
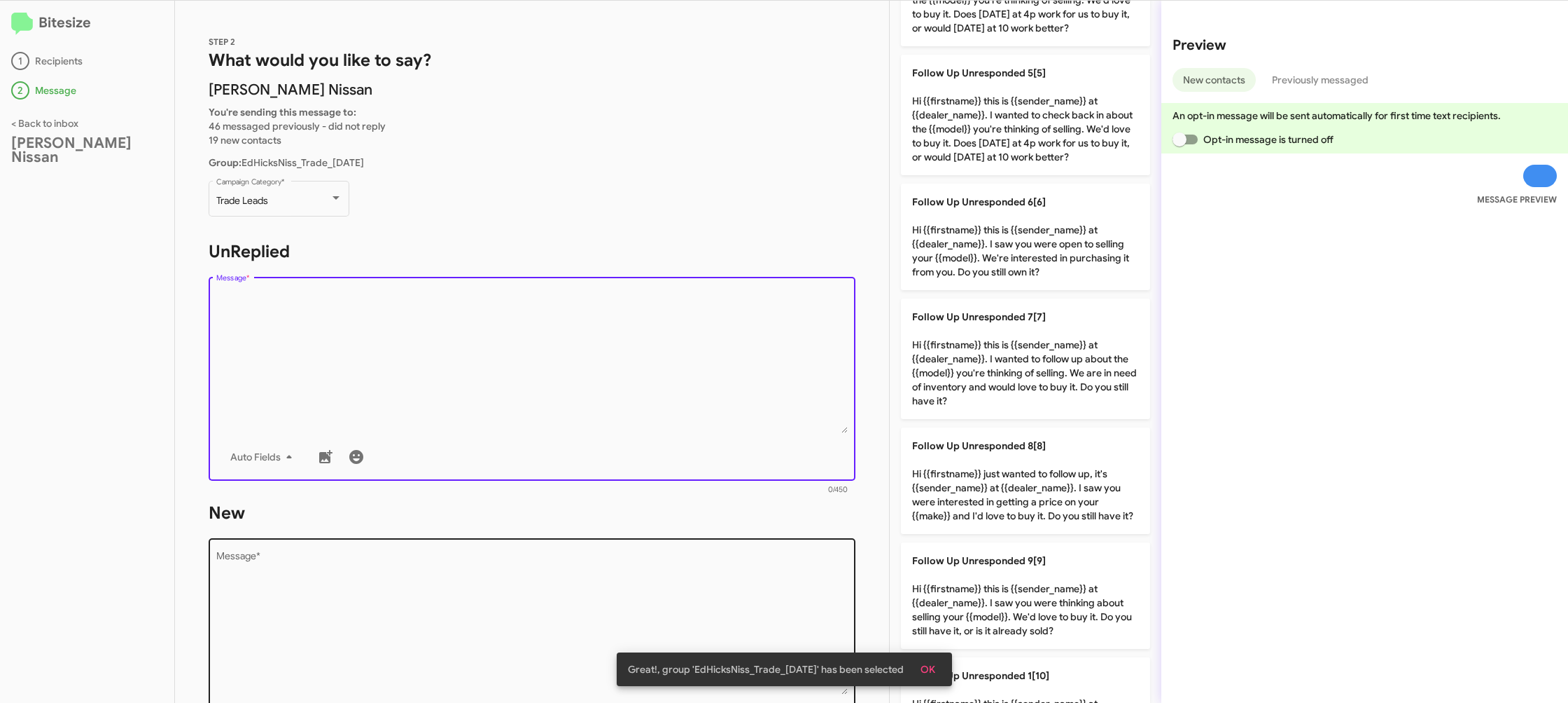
drag, startPoint x: 1030, startPoint y: 377, endPoint x: 571, endPoint y: 563, distance: 495.3
click at [1021, 381] on p "Follow Up Unresponded 7[7] Hi {{firstname}} this is {{sender_name}} at {{dealer…" at bounding box center [1026, 358] width 250 height 121
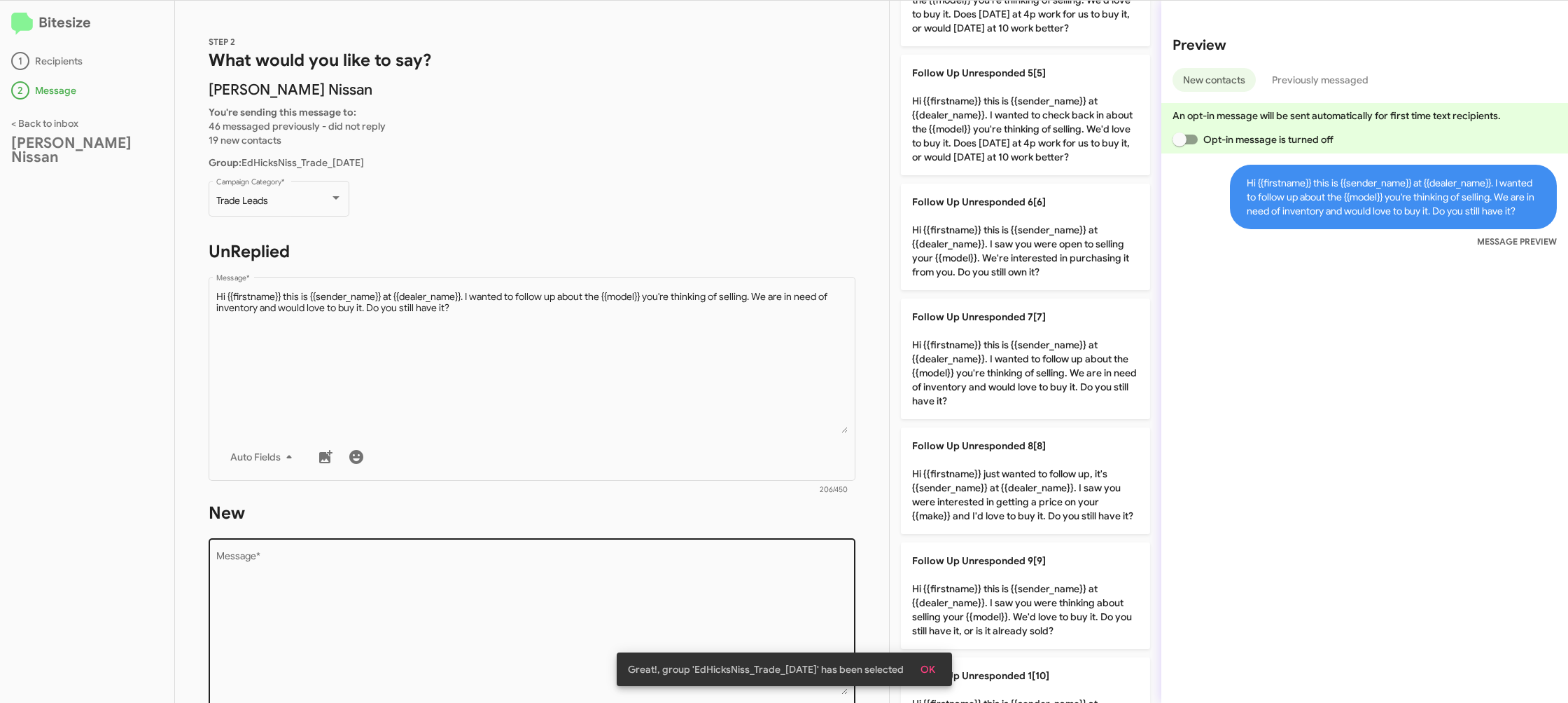
click at [585, 572] on textarea "Message *" at bounding box center [532, 622] width 632 height 143
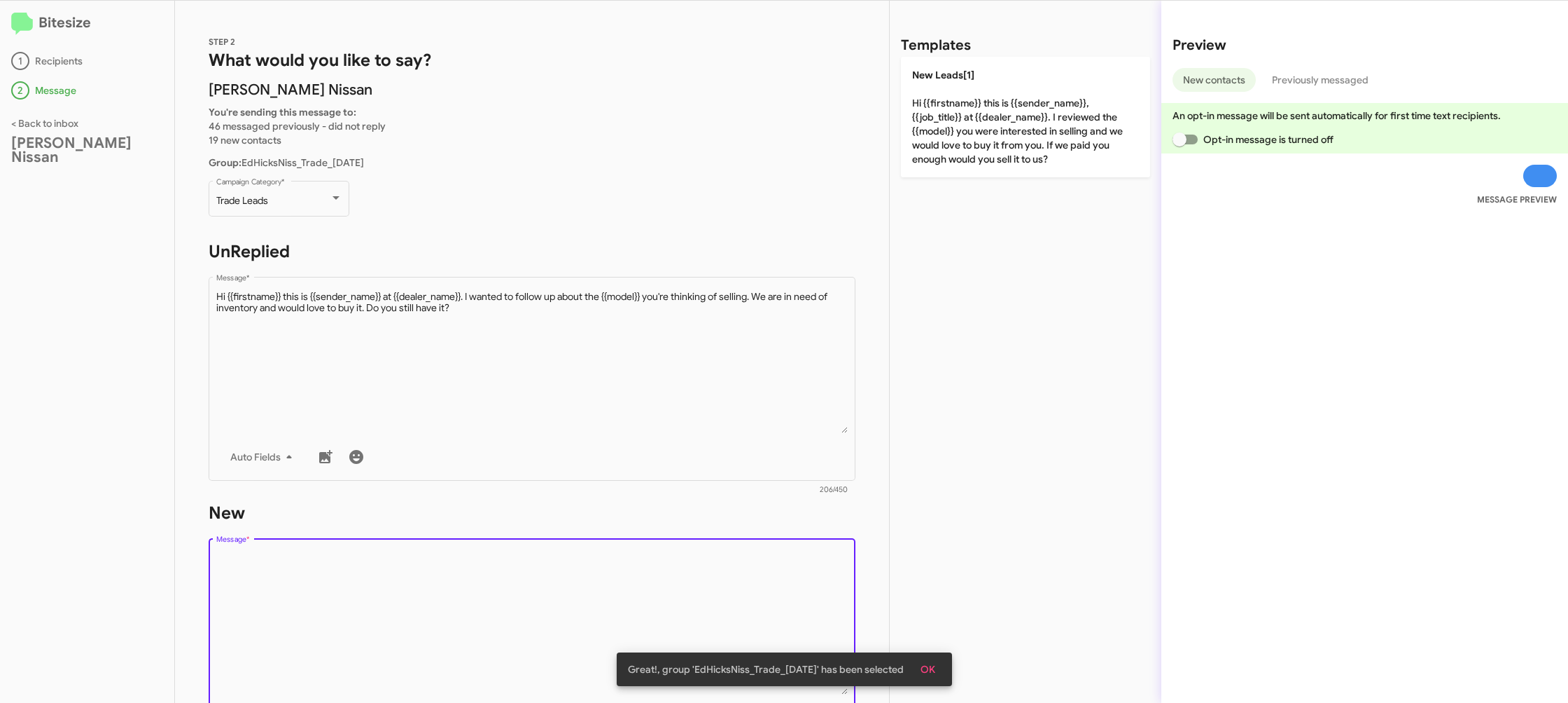
scroll to position [0, 0]
click at [584, 571] on textarea "Message *" at bounding box center [532, 622] width 632 height 143
click at [584, 570] on textarea "Message *" at bounding box center [532, 622] width 632 height 143
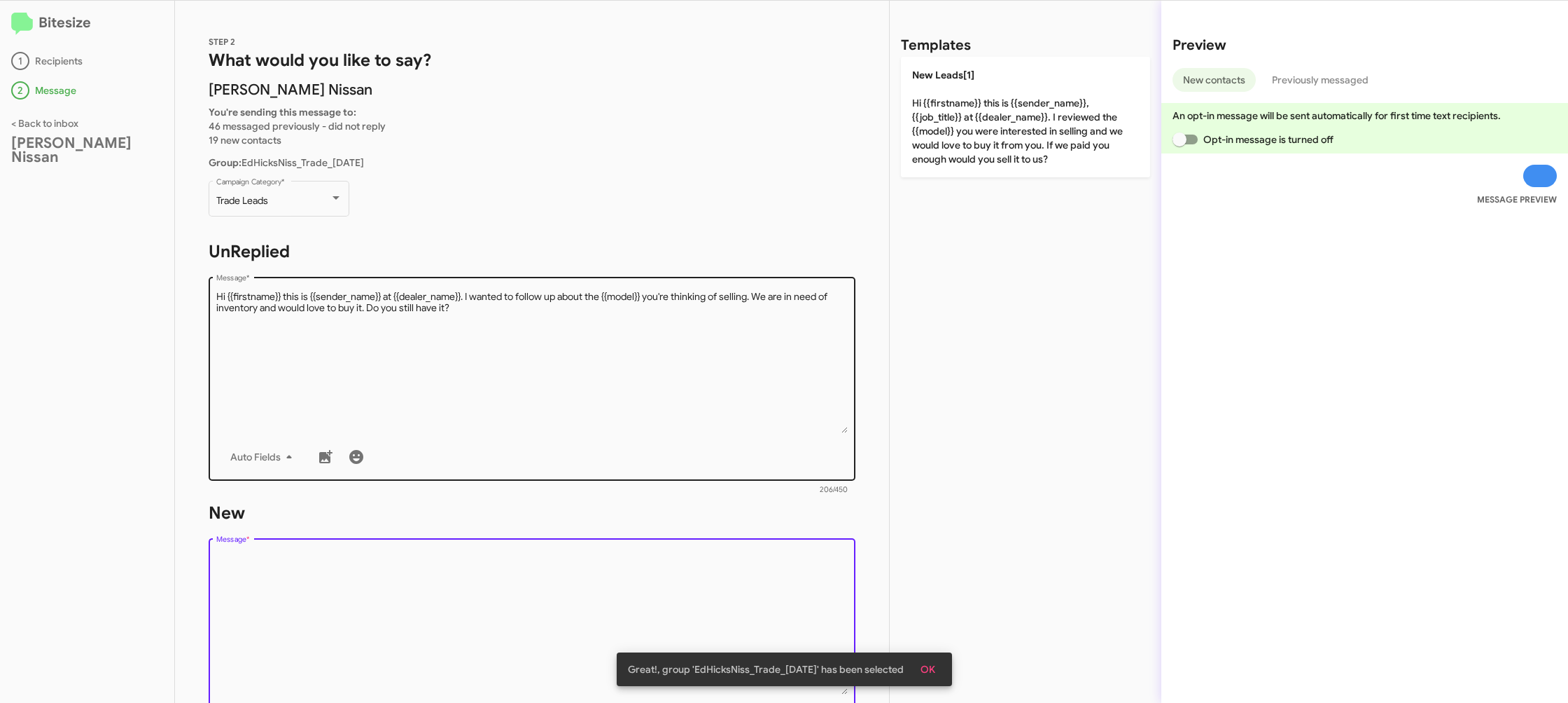
click at [651, 363] on textarea "Message *" at bounding box center [532, 360] width 632 height 143
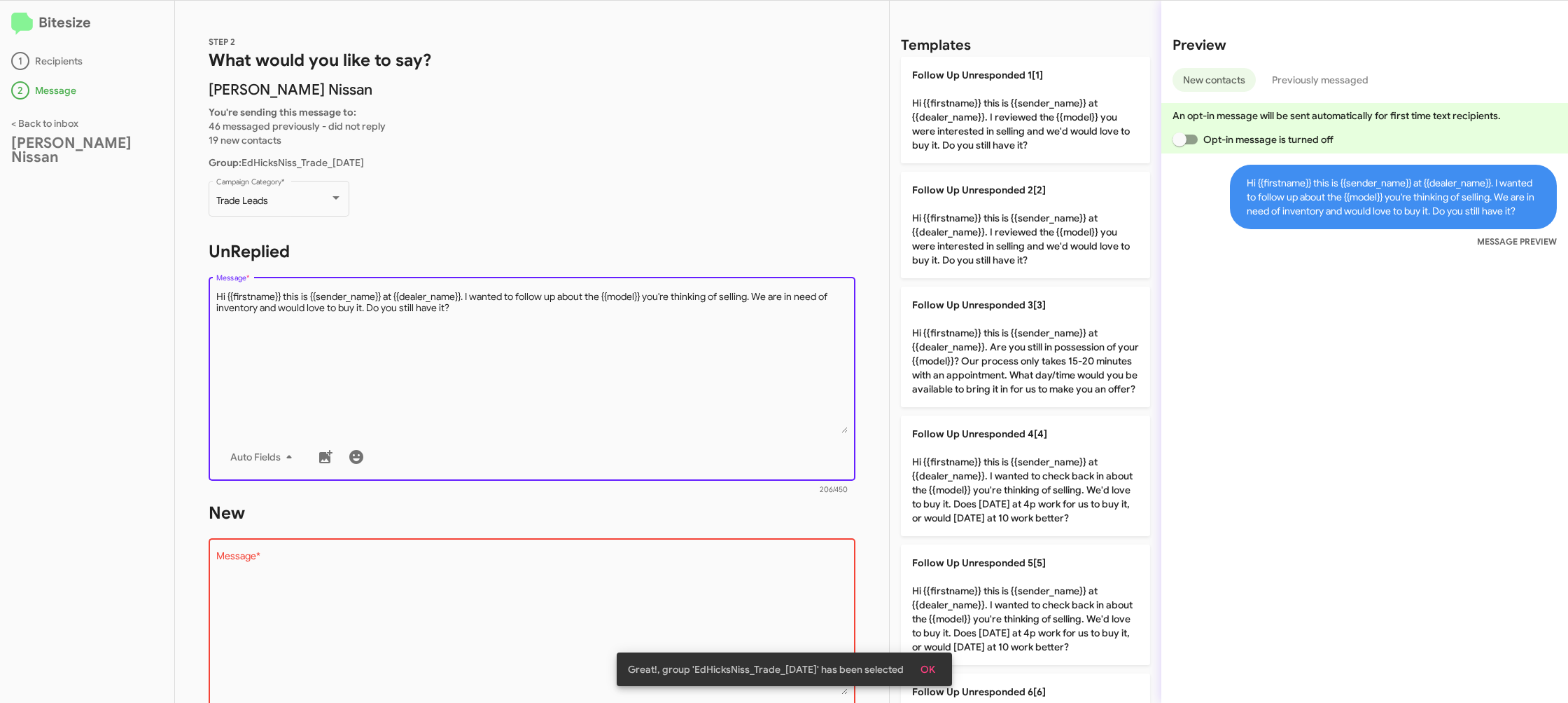
drag, startPoint x: 1071, startPoint y: 484, endPoint x: 848, endPoint y: 521, distance: 226.0
click at [1060, 482] on p "Follow Up Unresponded 4[4] Hi {{firstname}} this is {{sender_name}} at {{dealer…" at bounding box center [1026, 475] width 250 height 121
type textarea "Hi {{firstname}} this is {{sender_name}} at {{dealer_name}}. I wanted to check …"
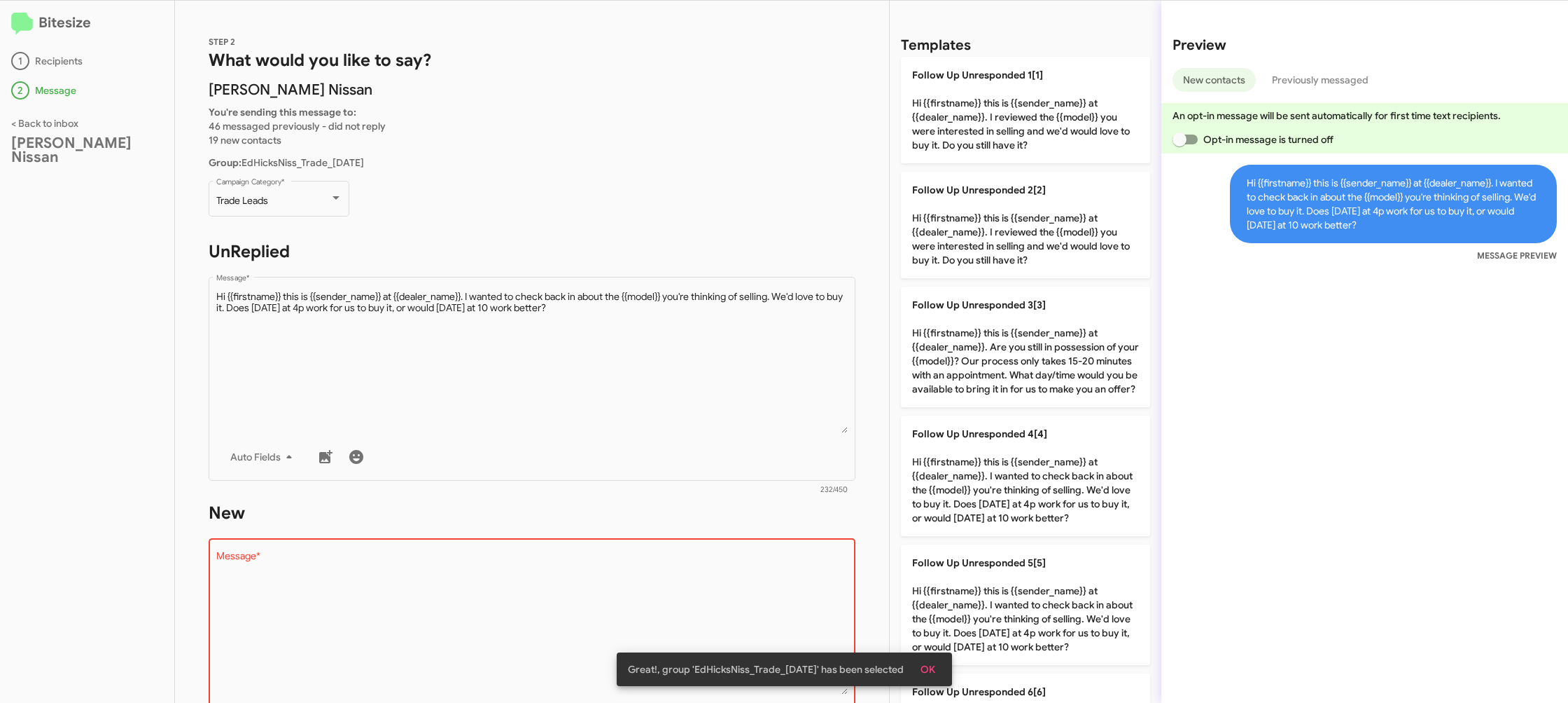
click at [707, 578] on textarea "Message *" at bounding box center [532, 622] width 632 height 143
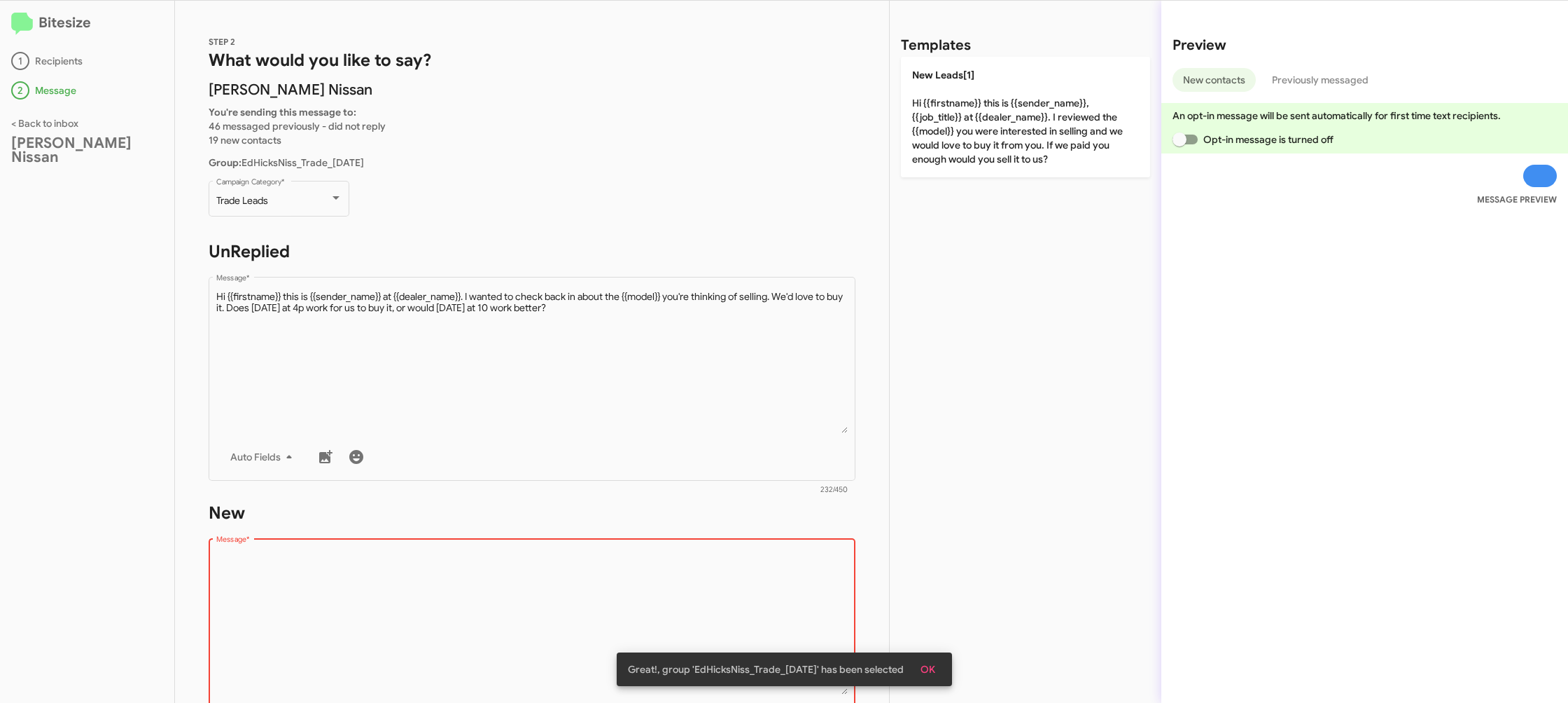
click at [707, 578] on textarea "Message *" at bounding box center [532, 622] width 632 height 143
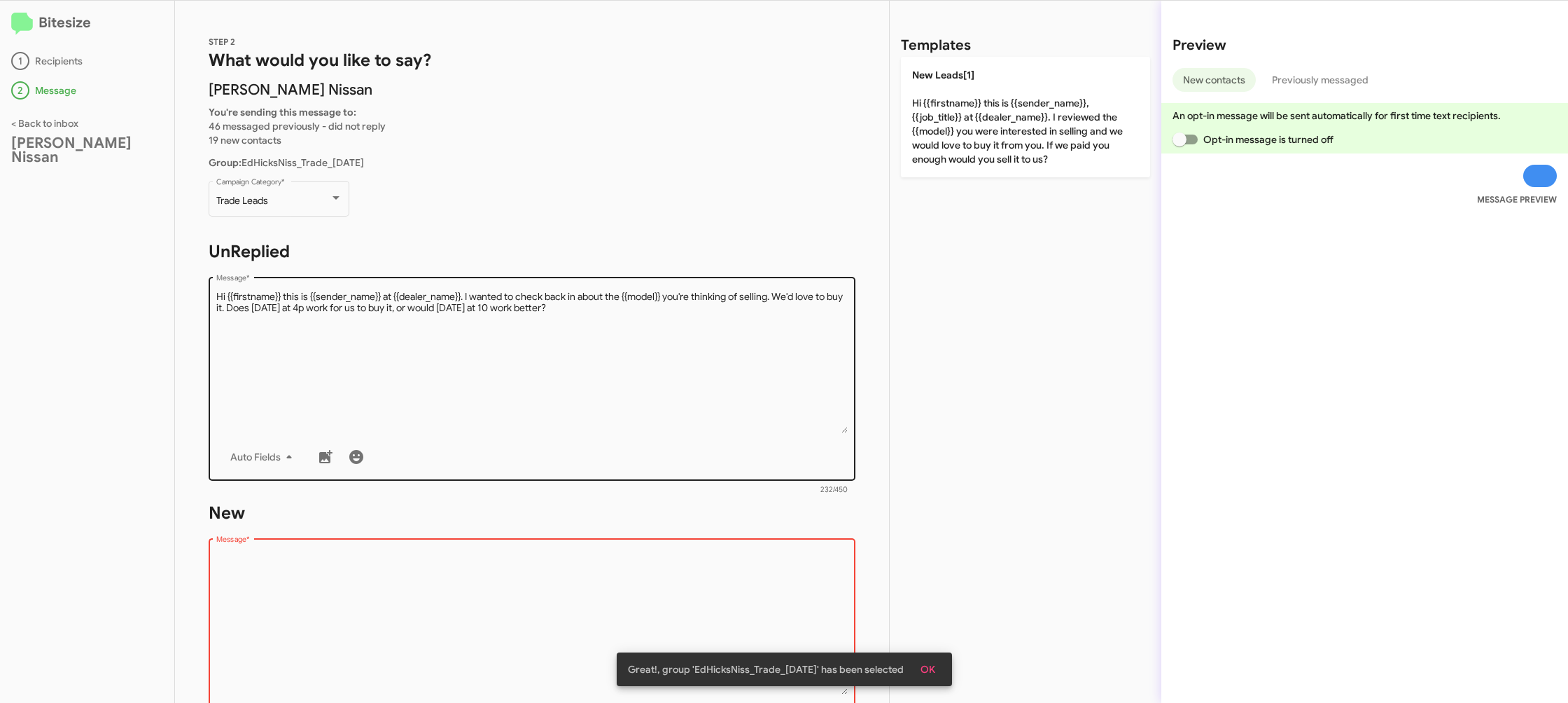
click at [739, 478] on div "STEP 2 What would you like to say? Ed Hicks Nissan You're sending this message …" at bounding box center [531, 352] width 714 height 702
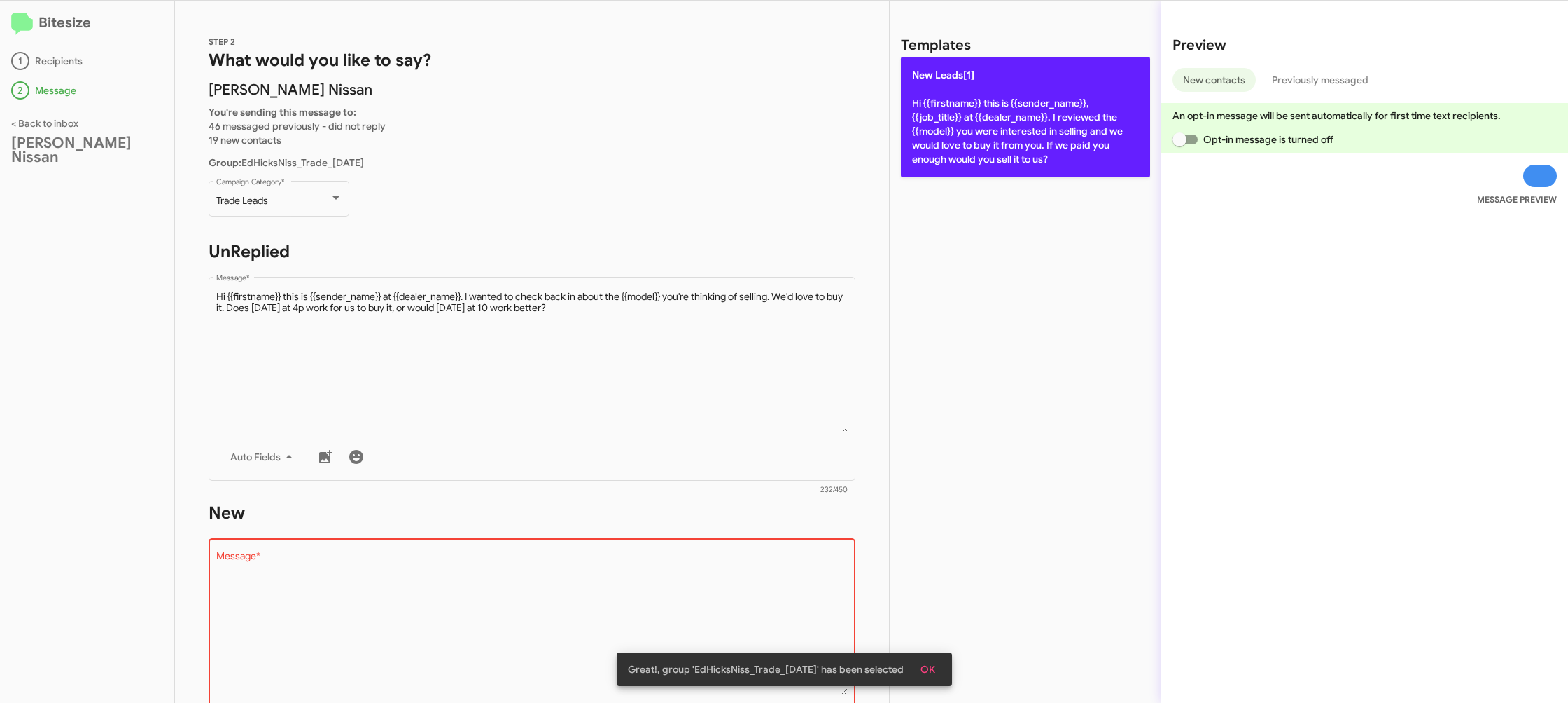
drag, startPoint x: 973, startPoint y: 141, endPoint x: 951, endPoint y: 157, distance: 27.2
click at [971, 143] on p "New Leads[1] Hi {{firstname}} this is {{sender_name}}, {{job_title}} at {{deale…" at bounding box center [1026, 117] width 250 height 121
type textarea "Hi {{firstname}} this is {{sender_name}}, {{job_title}} at {{dealer_name}}. I r…"
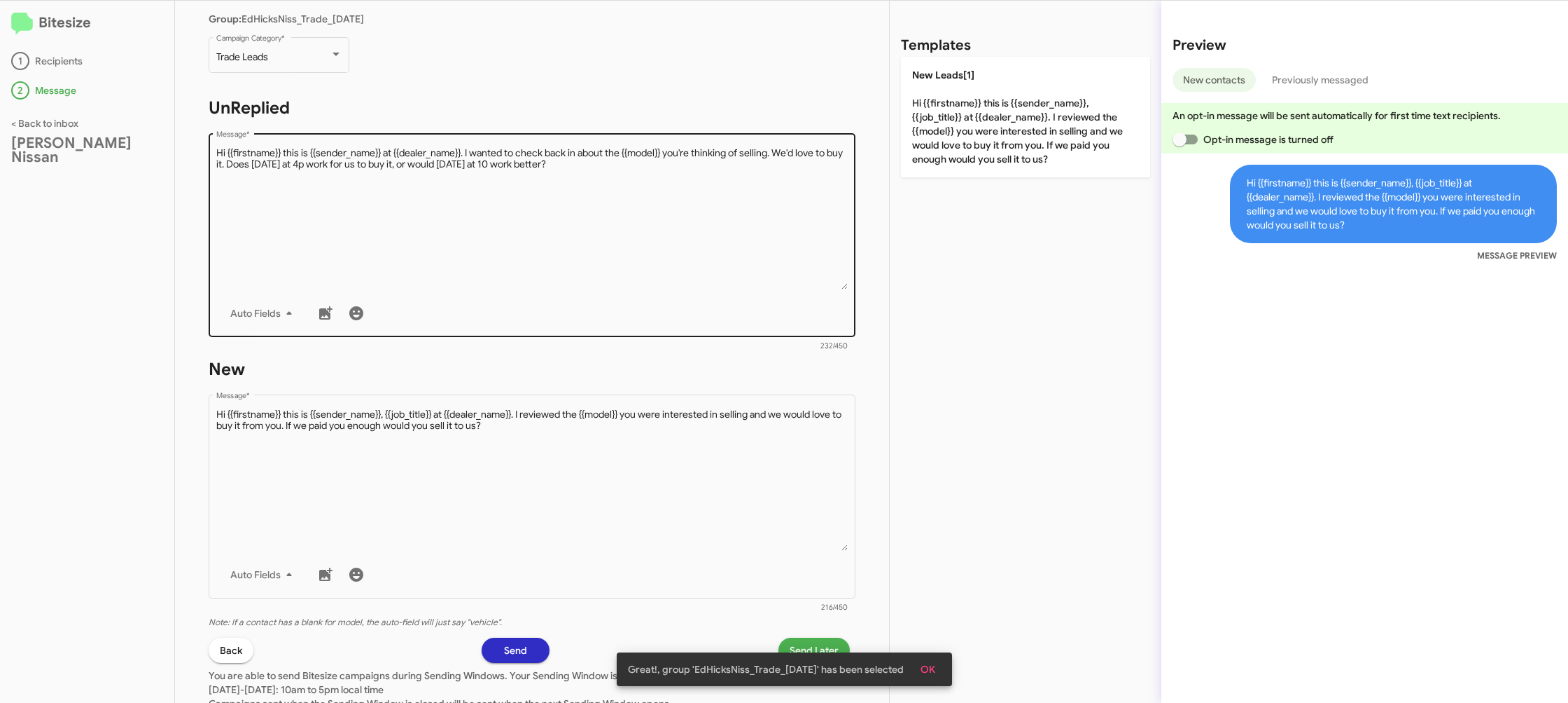
scroll to position [236, 0]
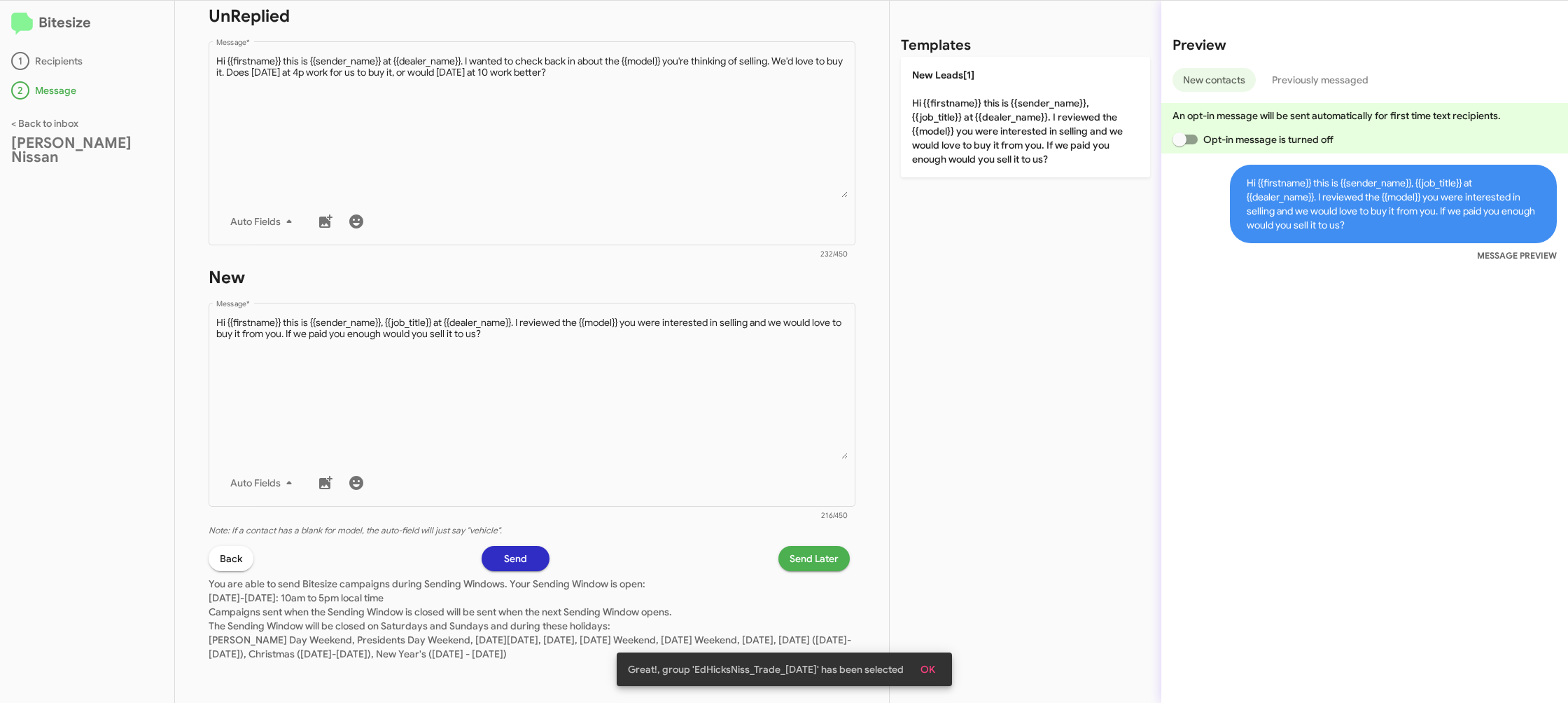
click at [795, 555] on span "Send Later" at bounding box center [813, 557] width 49 height 25
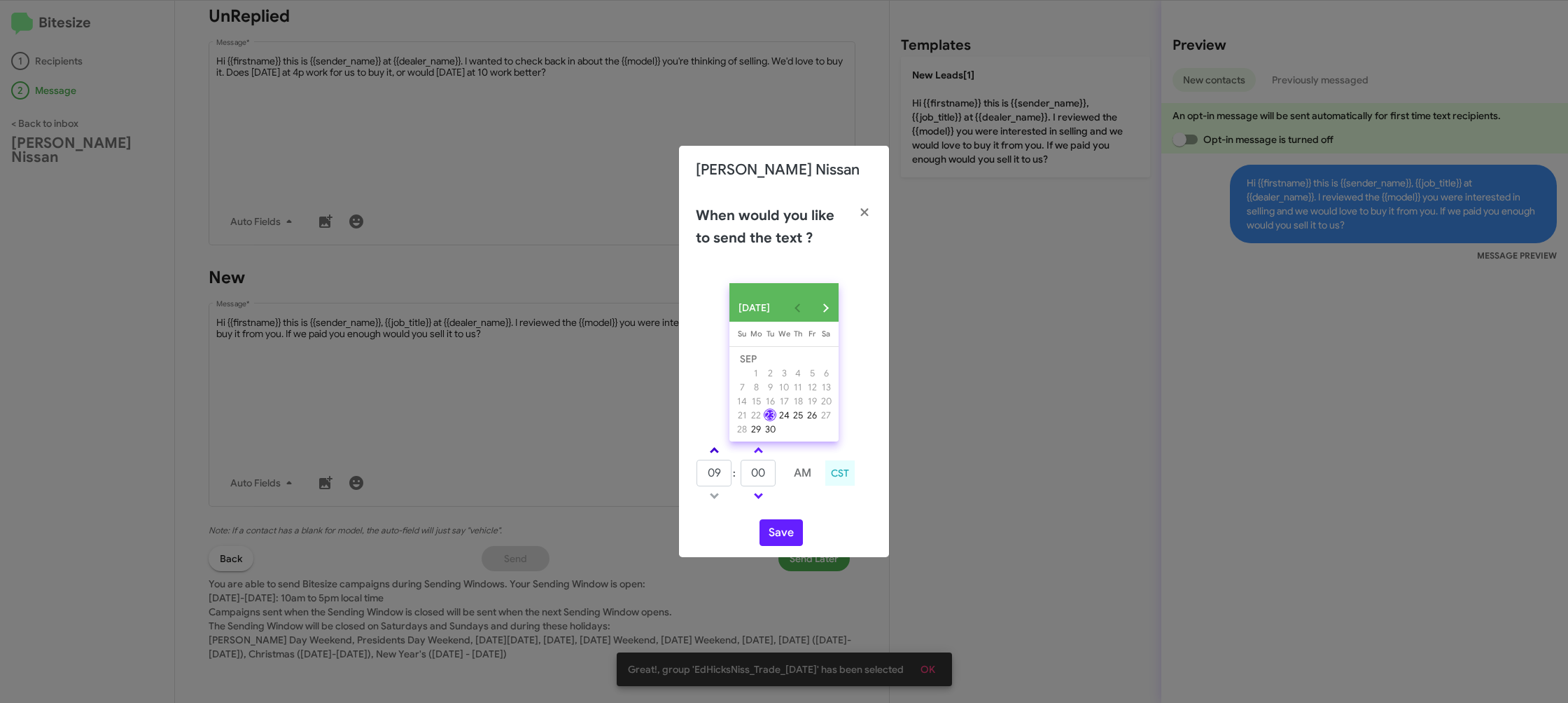
click at [722, 458] on td at bounding box center [714, 450] width 36 height 18
click at [720, 458] on link at bounding box center [715, 450] width 25 height 16
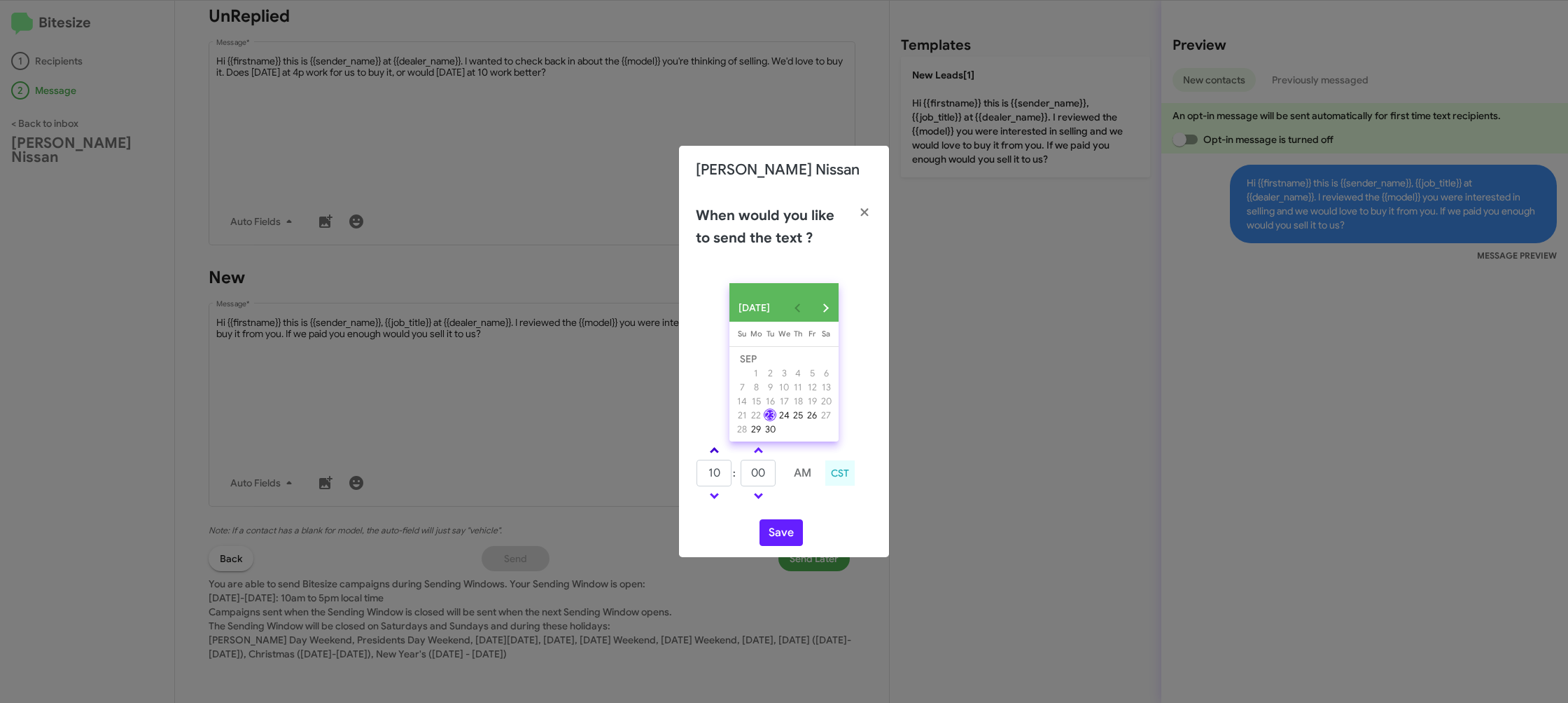
click at [721, 456] on link at bounding box center [715, 450] width 25 height 16
click at [722, 455] on link at bounding box center [715, 450] width 25 height 16
click at [722, 454] on link at bounding box center [715, 450] width 25 height 16
click at [750, 475] on input "00" at bounding box center [758, 472] width 35 height 27
type input "12"
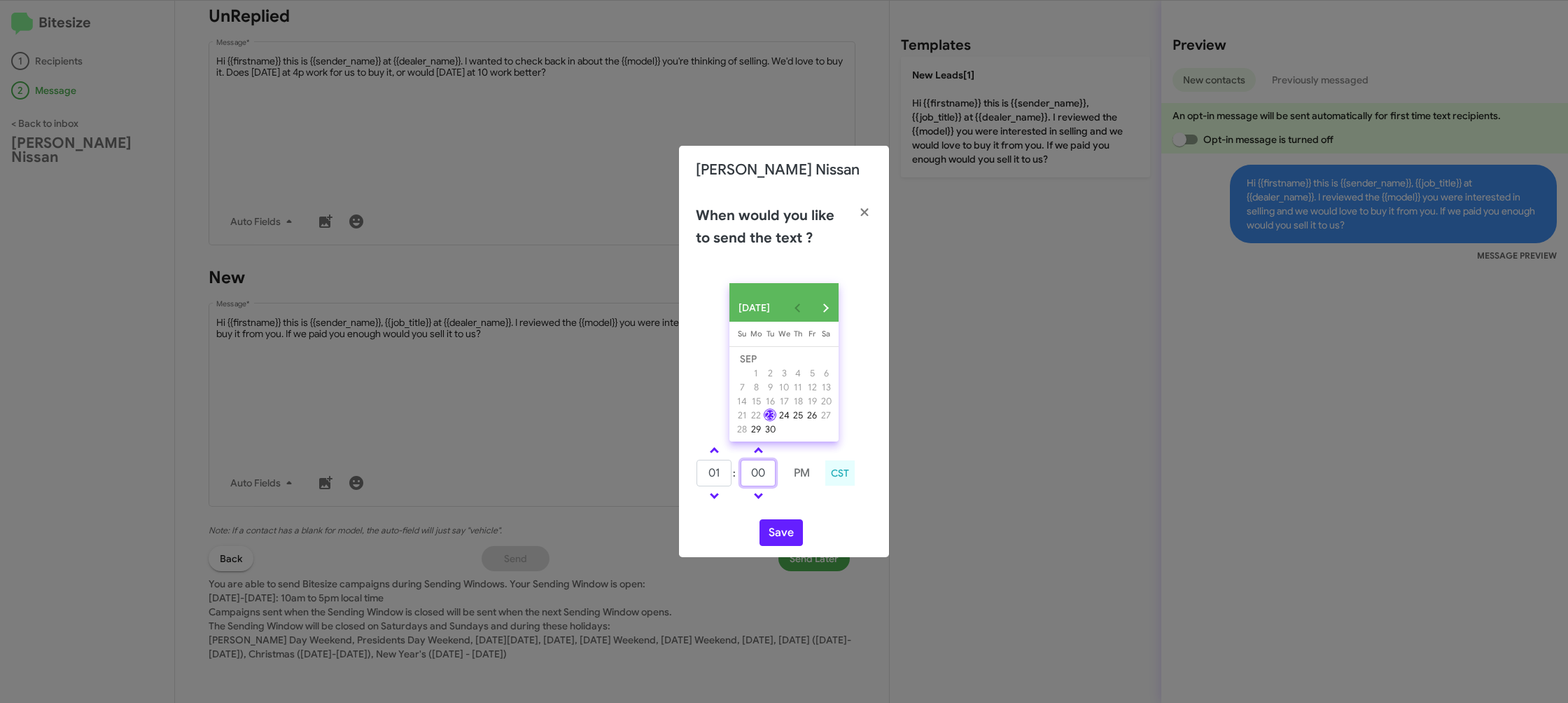
type input "55"
drag, startPoint x: 752, startPoint y: 473, endPoint x: 774, endPoint y: 452, distance: 30.4
click at [761, 465] on input "55" at bounding box center [758, 472] width 35 height 27
type input "13"
click at [712, 455] on span at bounding box center [714, 451] width 9 height 9
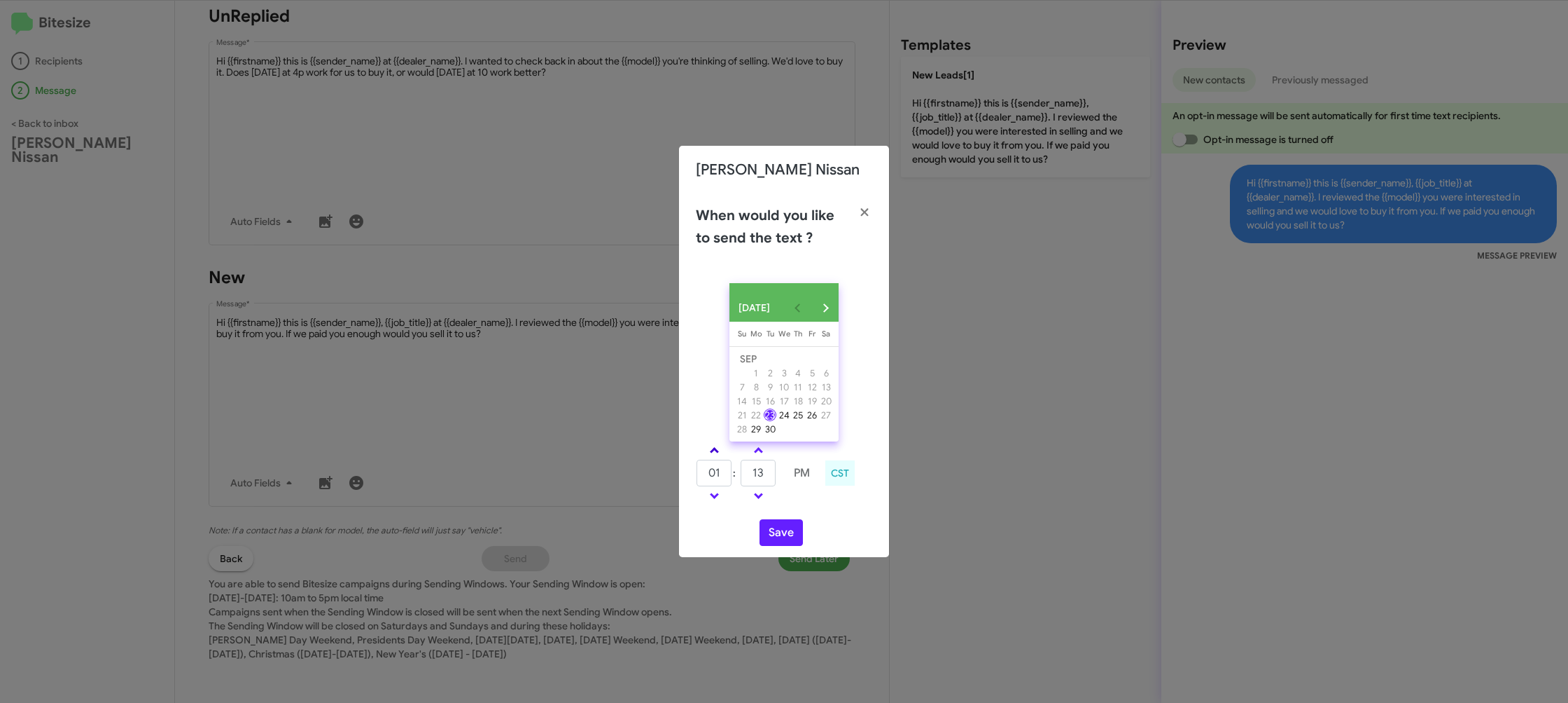
click at [712, 455] on span at bounding box center [714, 451] width 9 height 9
click at [721, 498] on link at bounding box center [715, 495] width 25 height 16
type input "01"
drag, startPoint x: 776, startPoint y: 521, endPoint x: 787, endPoint y: 540, distance: 22.0
click at [776, 522] on div "SEP 2025 Sunday Su Monday Mo Tuesday Tu Wednesday We Thursday Th Friday Fr Satu…" at bounding box center [784, 413] width 210 height 285
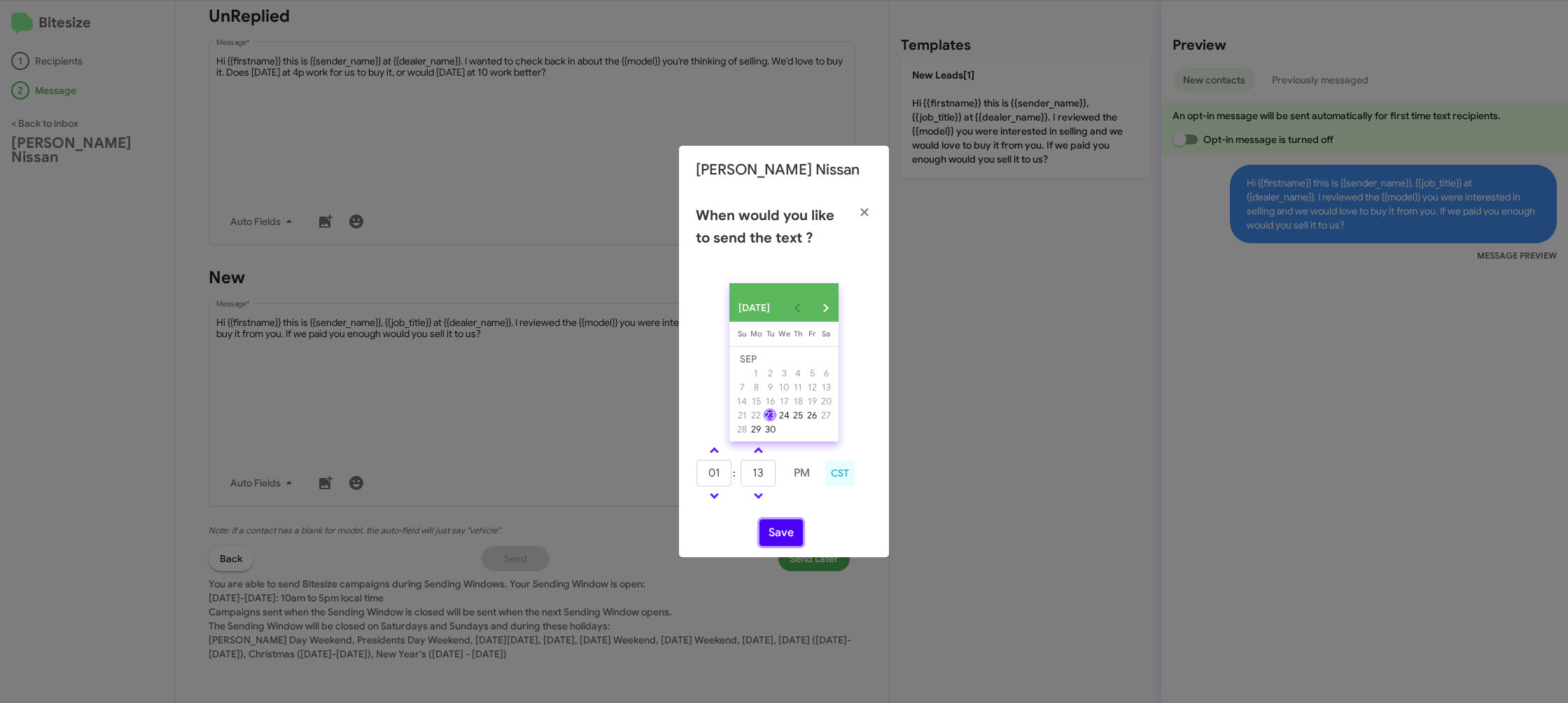
drag, startPoint x: 790, startPoint y: 541, endPoint x: 640, endPoint y: 281, distance: 300.2
click at [789, 538] on button "Save" at bounding box center [781, 532] width 43 height 27
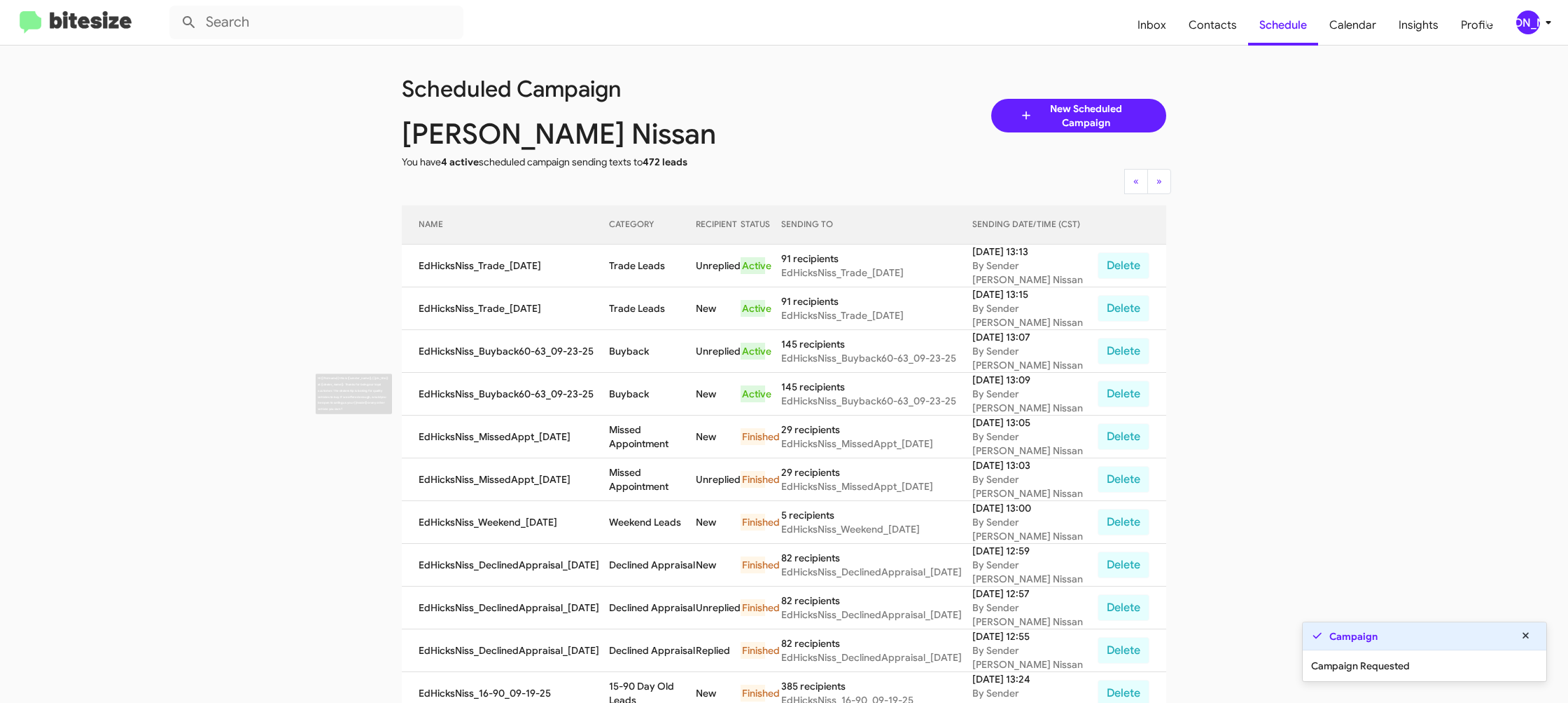
click at [631, 381] on td "Buyback" at bounding box center [652, 393] width 87 height 43
click at [631, 382] on td "Buyback" at bounding box center [652, 393] width 87 height 43
copy td "Buyback"
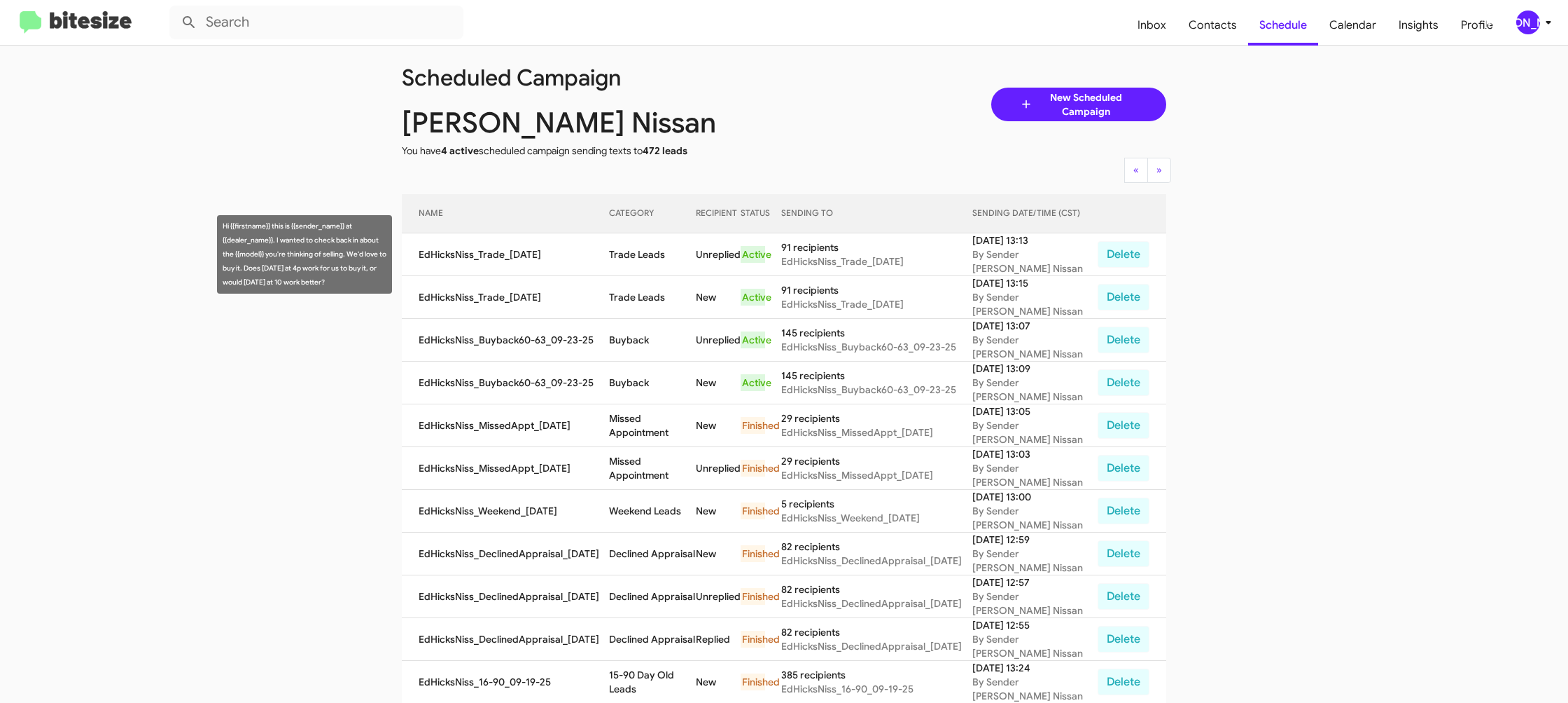
click at [636, 255] on td "Trade Leads" at bounding box center [652, 255] width 87 height 43
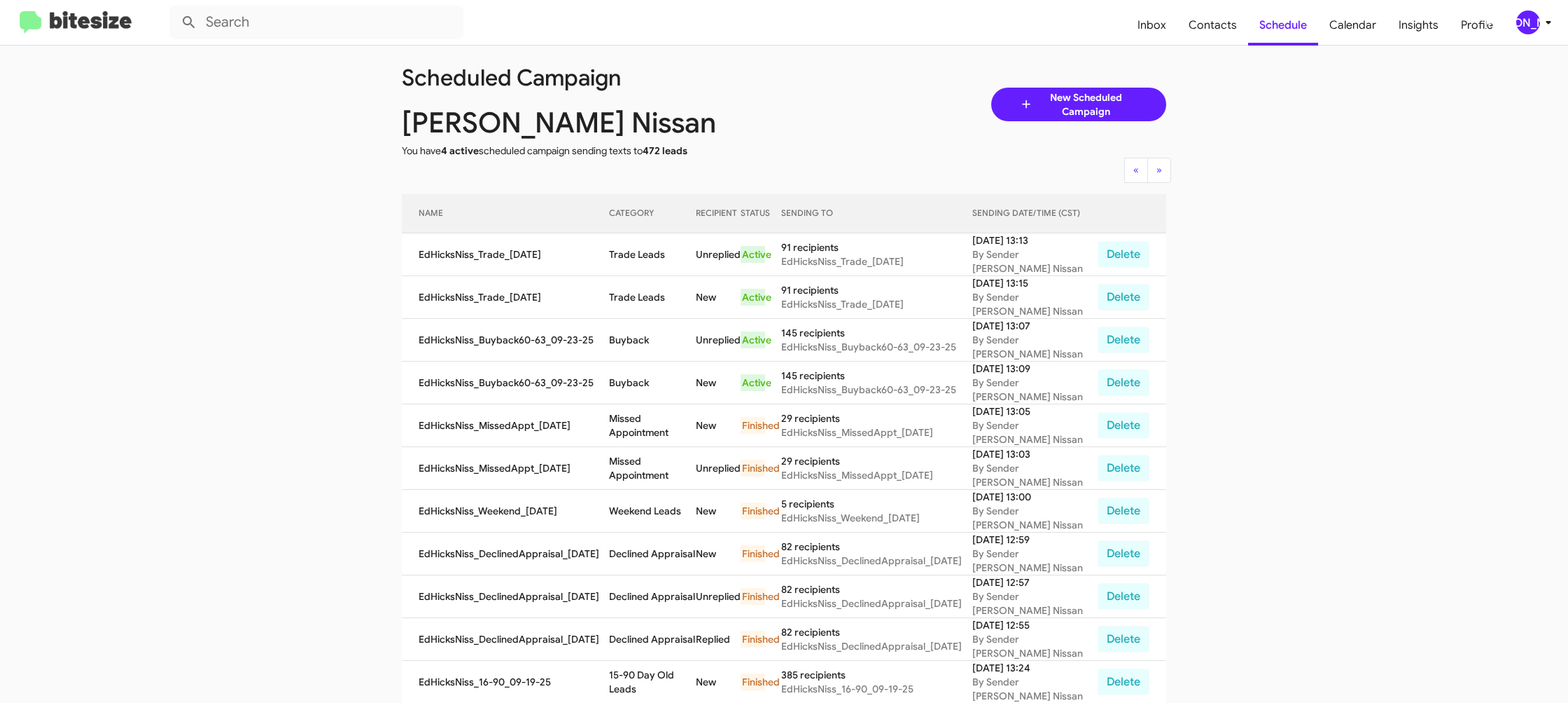
click at [636, 255] on td "Trade Leads" at bounding box center [652, 255] width 87 height 43
click at [636, 255] on td "Trade Leads" at bounding box center [652, 252] width 87 height 43
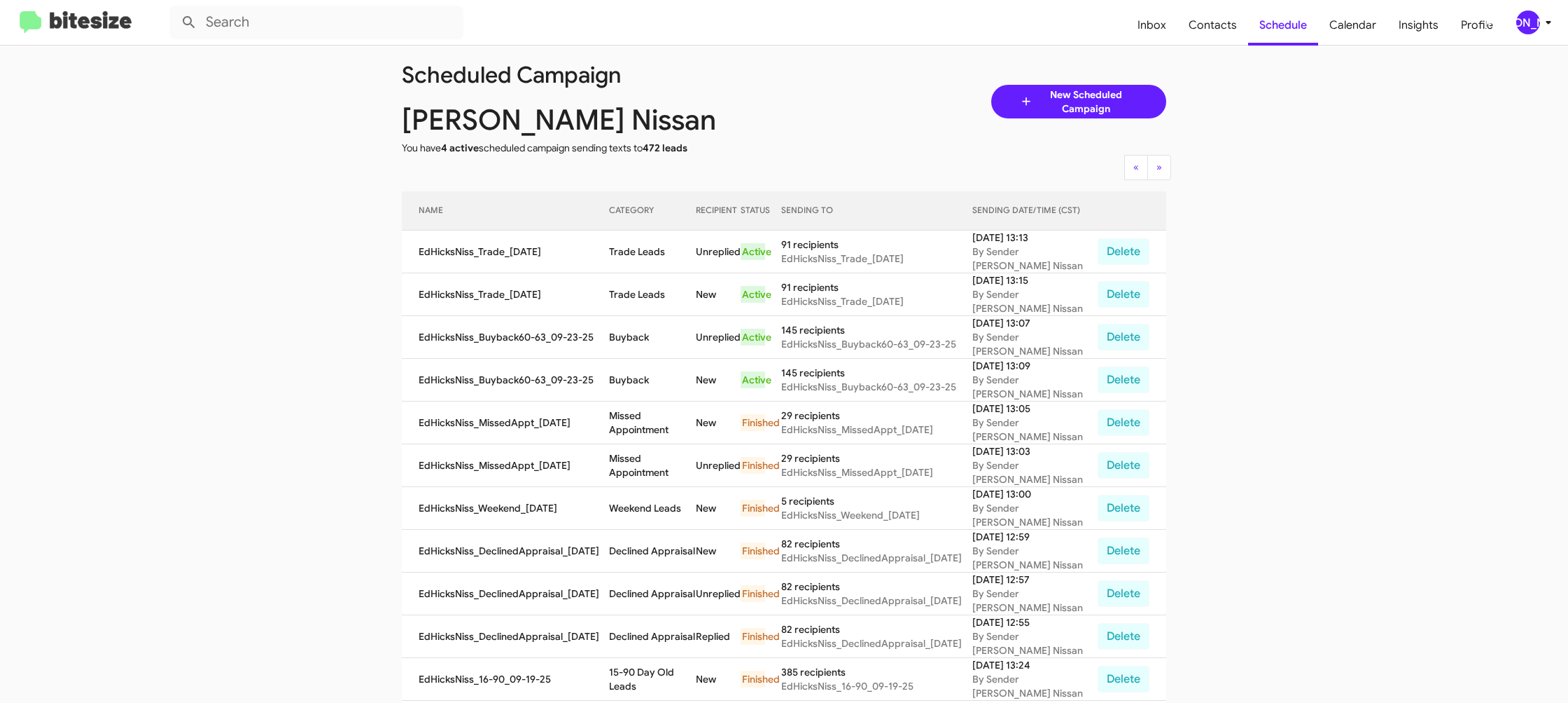
copy td "Trade Leads"
click at [1516, 26] on span "[PERSON_NAME]" at bounding box center [1537, 23] width 42 height 24
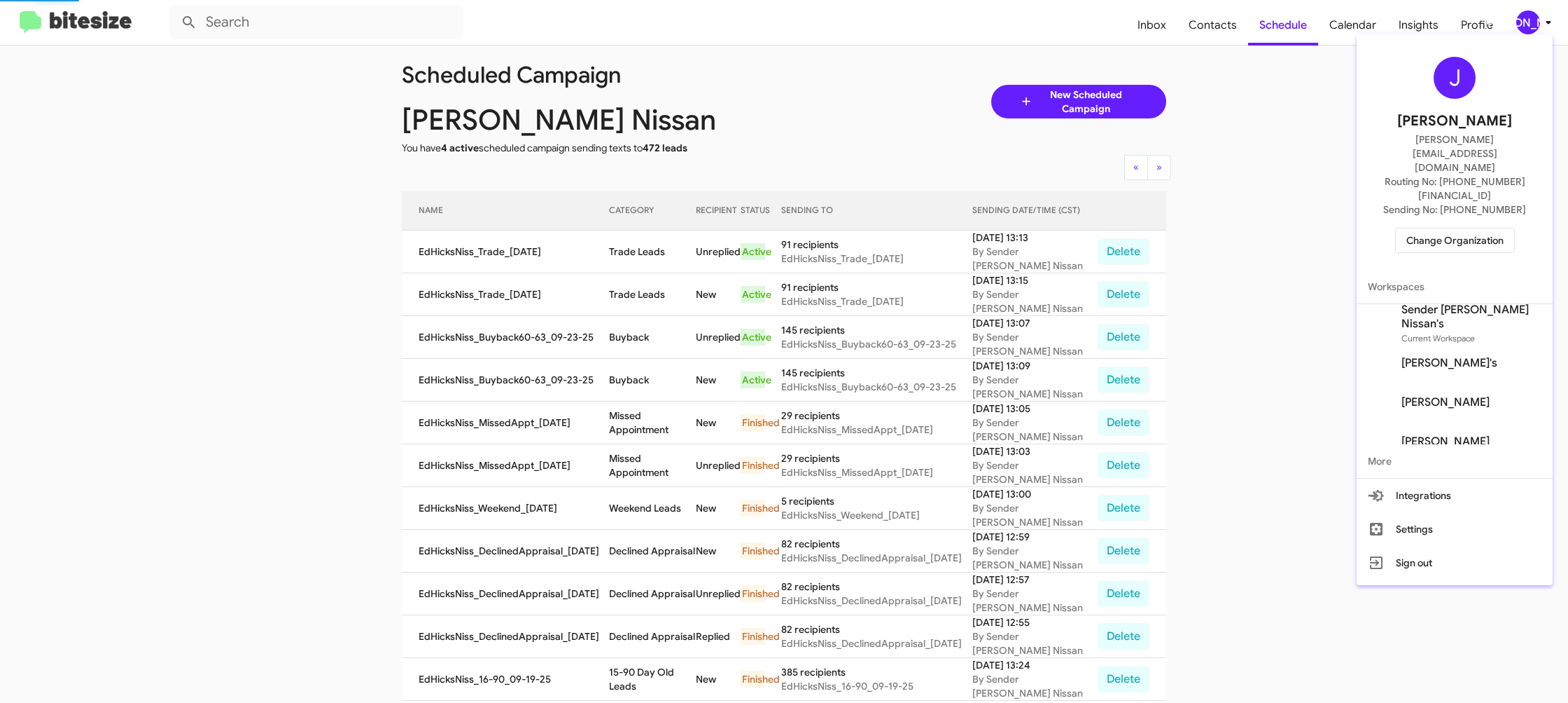
click at [1436, 229] on span "Change Organization" at bounding box center [1455, 241] width 98 height 24
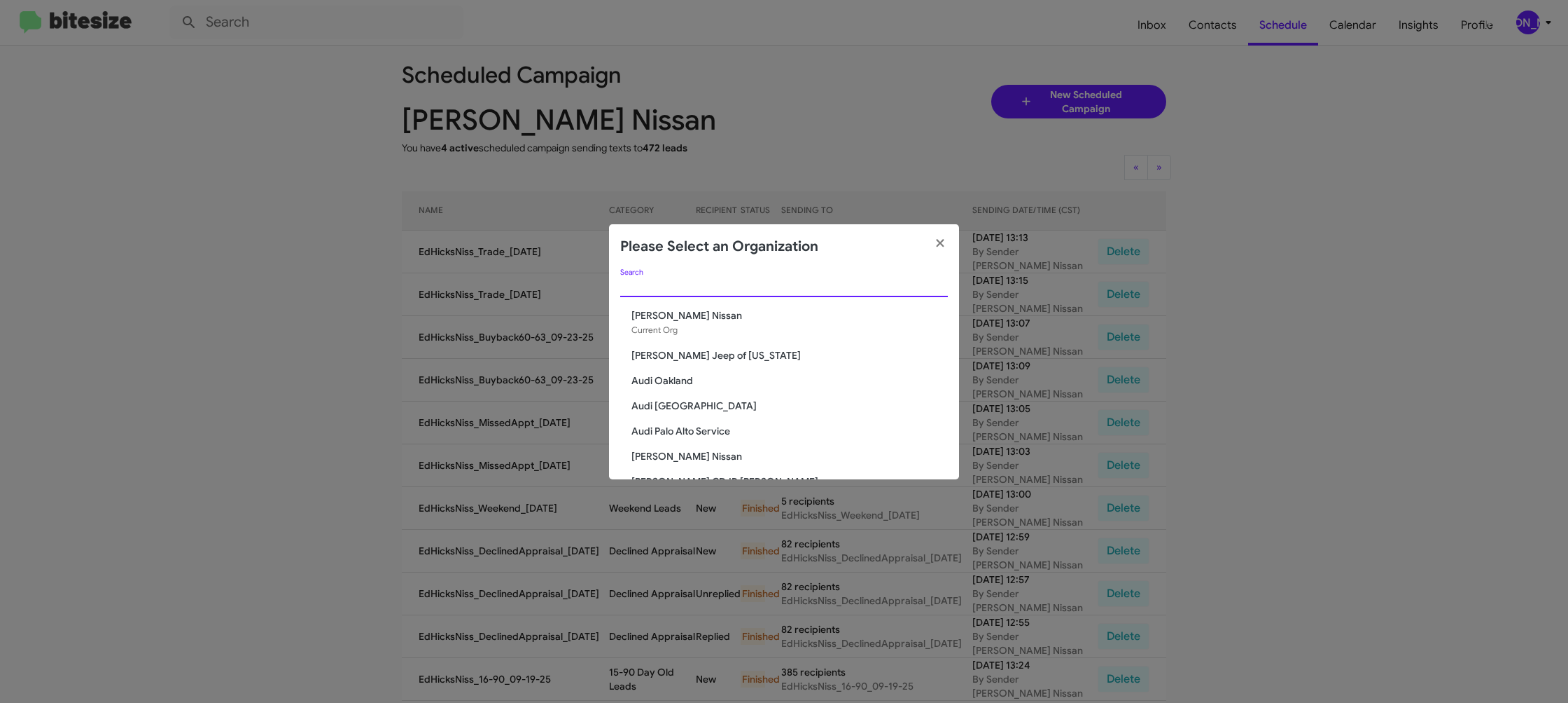
click at [673, 287] on input "Search" at bounding box center [784, 286] width 327 height 11
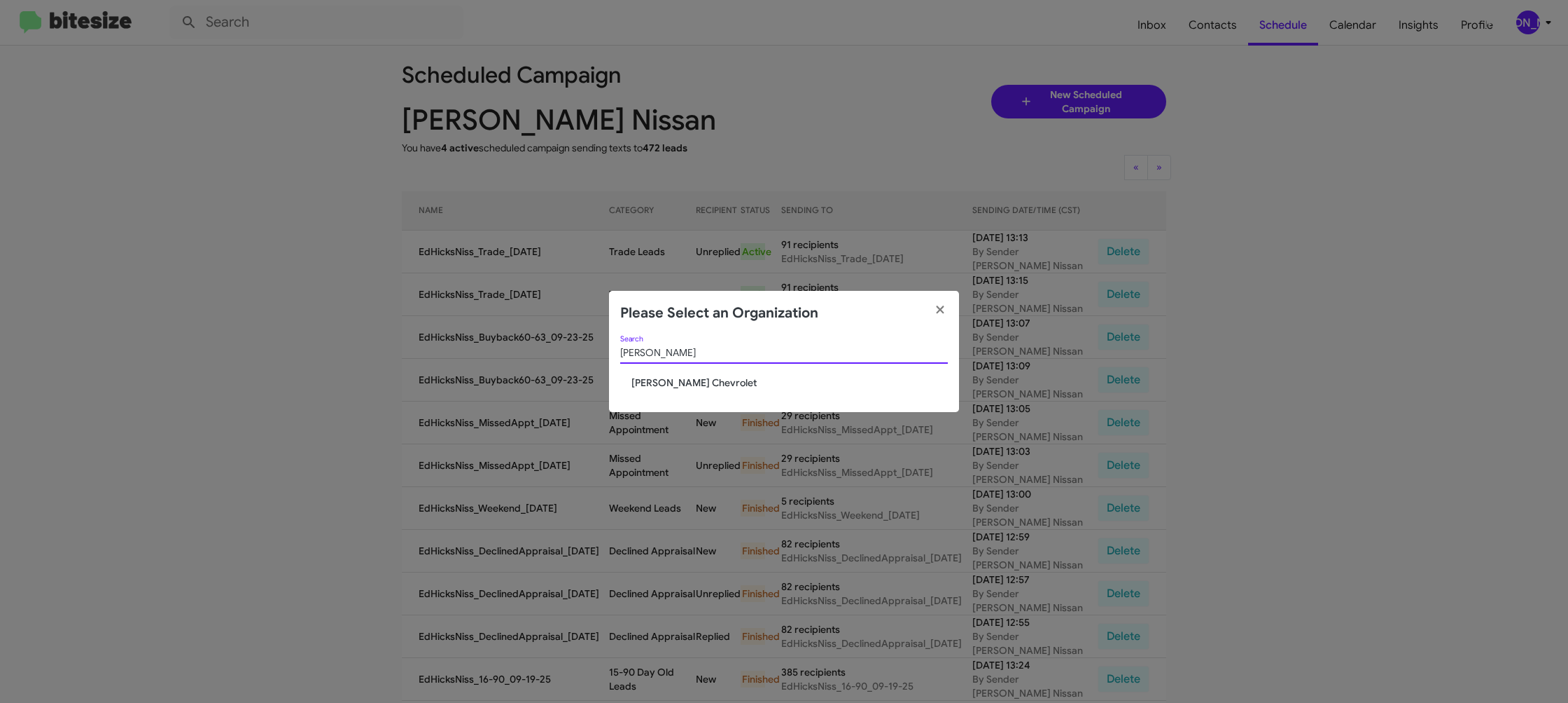
type input "elkin"
click at [660, 380] on span "Elkins Chevrolet" at bounding box center [789, 382] width 316 height 14
drag, startPoint x: 660, startPoint y: 380, endPoint x: 747, endPoint y: 48, distance: 343.2
click at [677, 321] on app-change-organization-modal "Please Select an Organization elkin Search Elkins Chevrolet" at bounding box center [784, 351] width 350 height 121
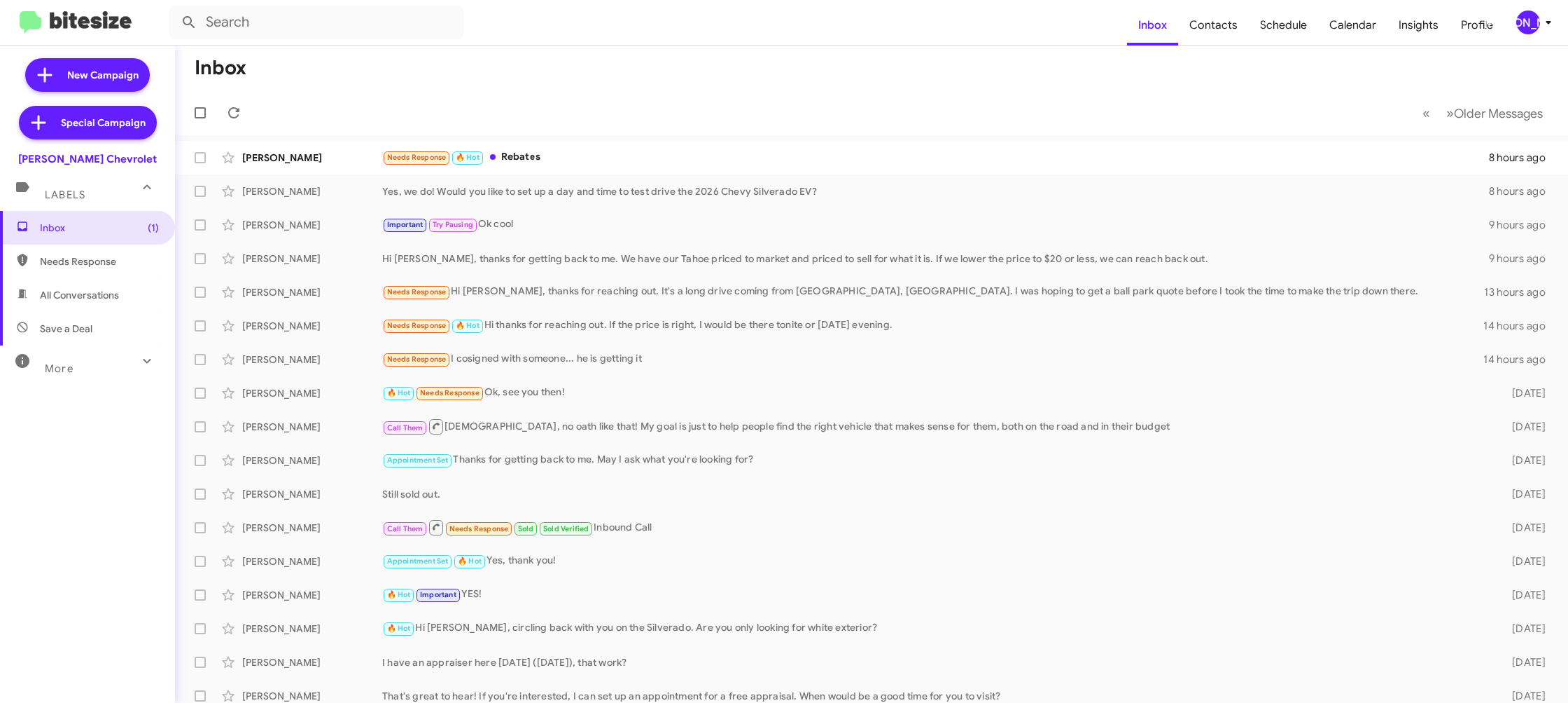
drag, startPoint x: 1550, startPoint y: 24, endPoint x: 1509, endPoint y: 28, distance: 41.2
click at [1541, 25] on icon at bounding box center [1548, 22] width 17 height 17
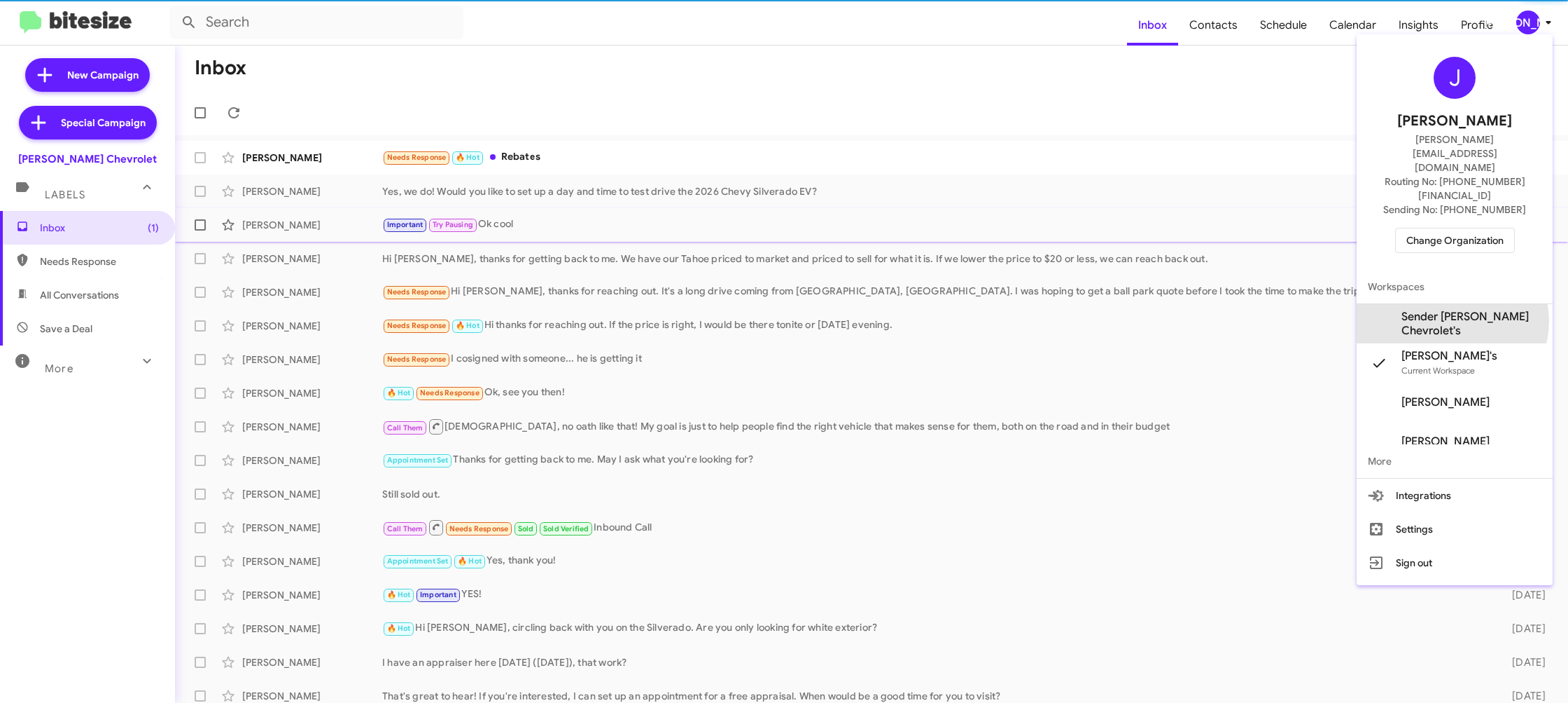
drag, startPoint x: 1462, startPoint y: 279, endPoint x: 1434, endPoint y: 231, distance: 55.6
click at [1462, 310] on span "Sender [PERSON_NAME] Chevrolet's" at bounding box center [1471, 324] width 140 height 28
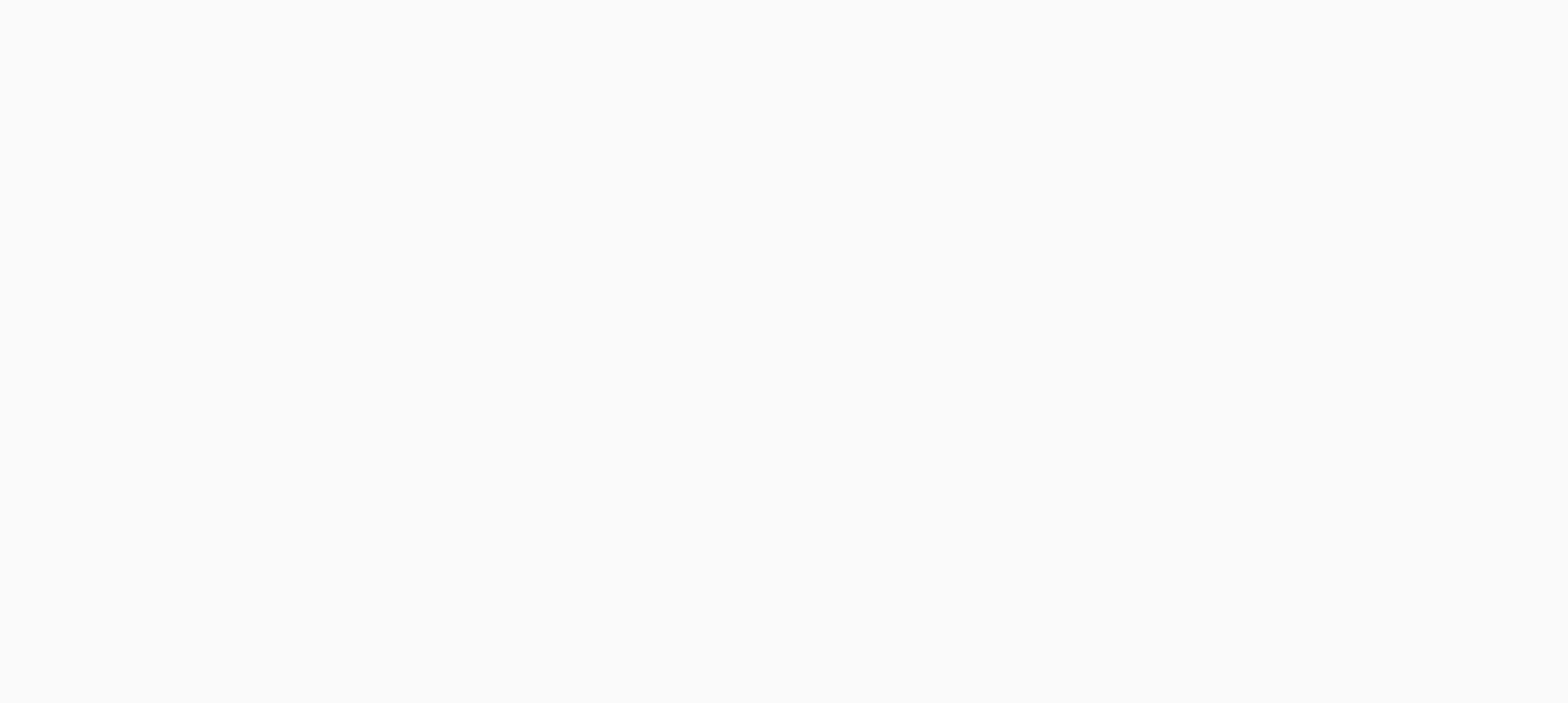
click at [1217, 28] on body at bounding box center [784, 352] width 1568 height 703
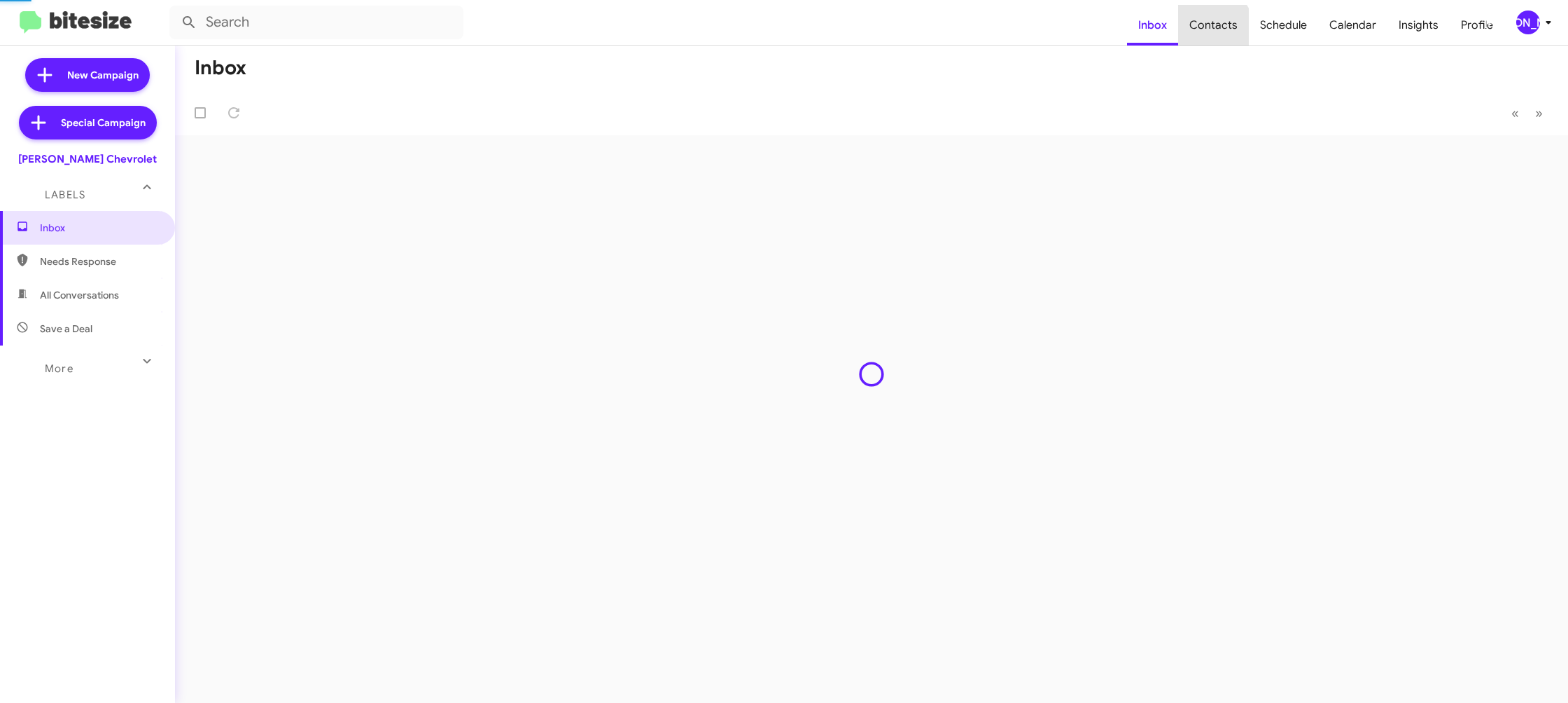
click at [1217, 28] on span "Contacts" at bounding box center [1214, 25] width 71 height 41
type input "in:groups"
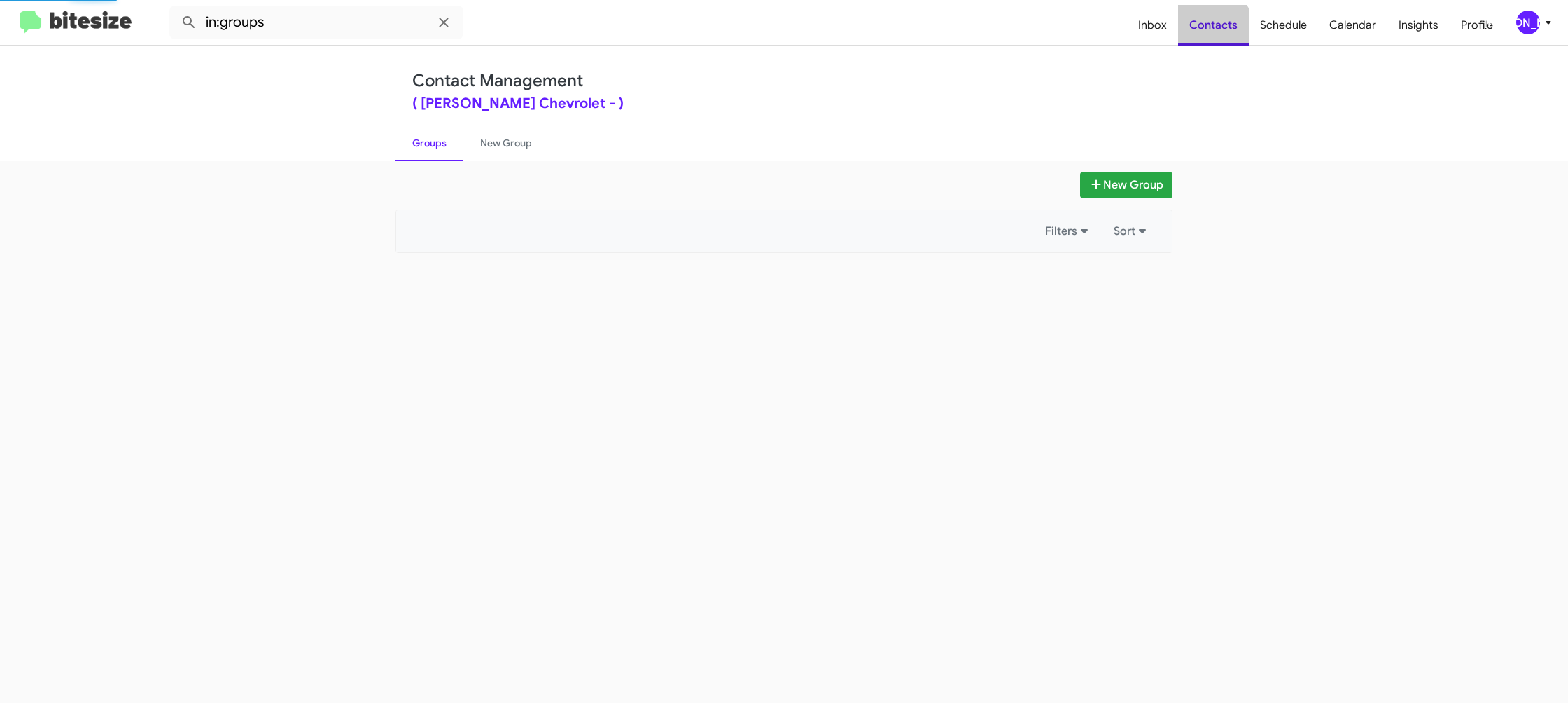
click at [1217, 28] on span "Contacts" at bounding box center [1214, 25] width 71 height 41
drag, startPoint x: 0, startPoint y: 0, endPoint x: 1282, endPoint y: 52, distance: 1283.1
click at [1216, 27] on span "Contacts" at bounding box center [1214, 25] width 71 height 41
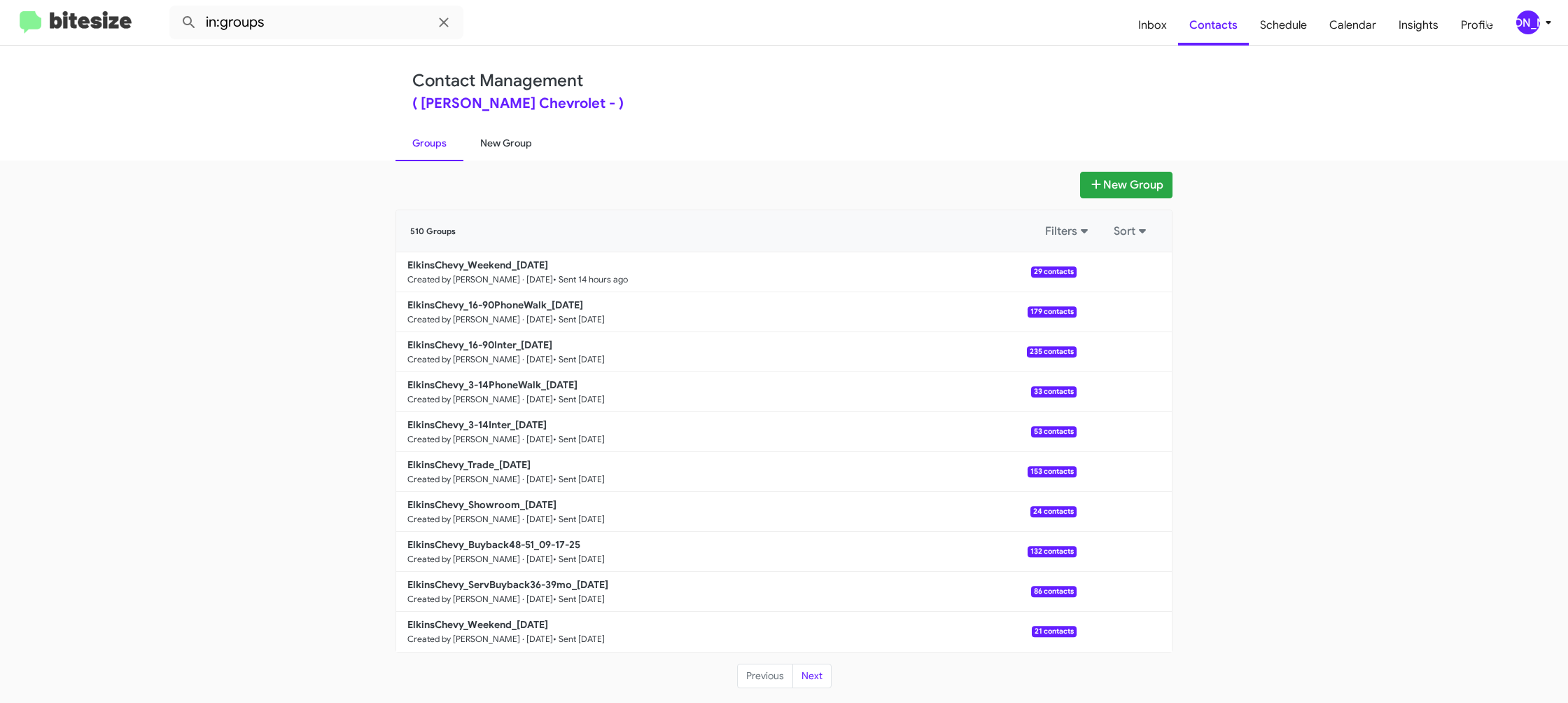
click at [519, 133] on link "New Group" at bounding box center [506, 143] width 86 height 36
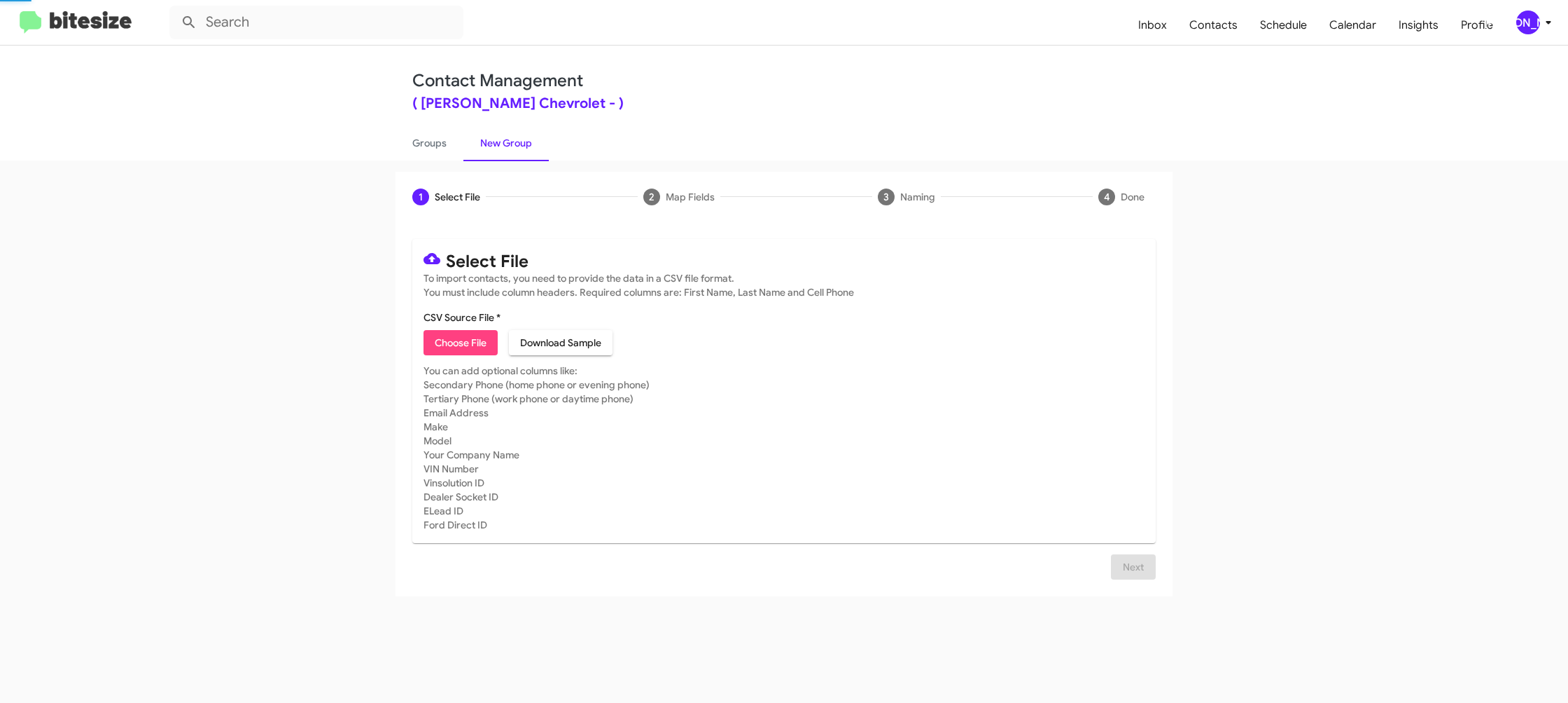
click at [519, 133] on link "New Group" at bounding box center [506, 143] width 86 height 36
drag, startPoint x: 519, startPoint y: 133, endPoint x: 522, endPoint y: 39, distance: 94.0
click at [517, 119] on div "Contact Management ( Elkins Chevrolet - ) Groups New Group" at bounding box center [784, 103] width 798 height 115
click at [1521, 25] on div "[PERSON_NAME]" at bounding box center [1528, 23] width 24 height 24
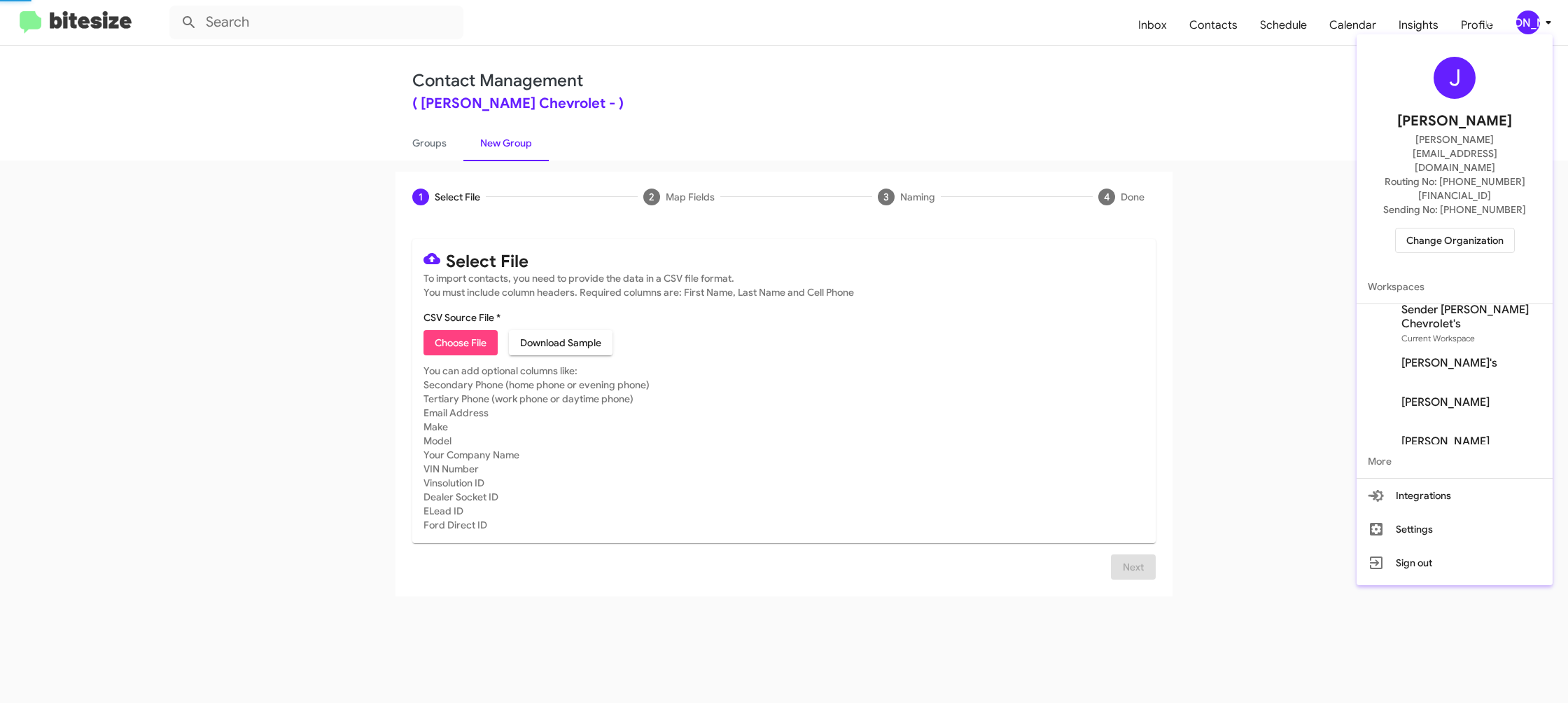
click at [1521, 25] on div at bounding box center [784, 352] width 1568 height 703
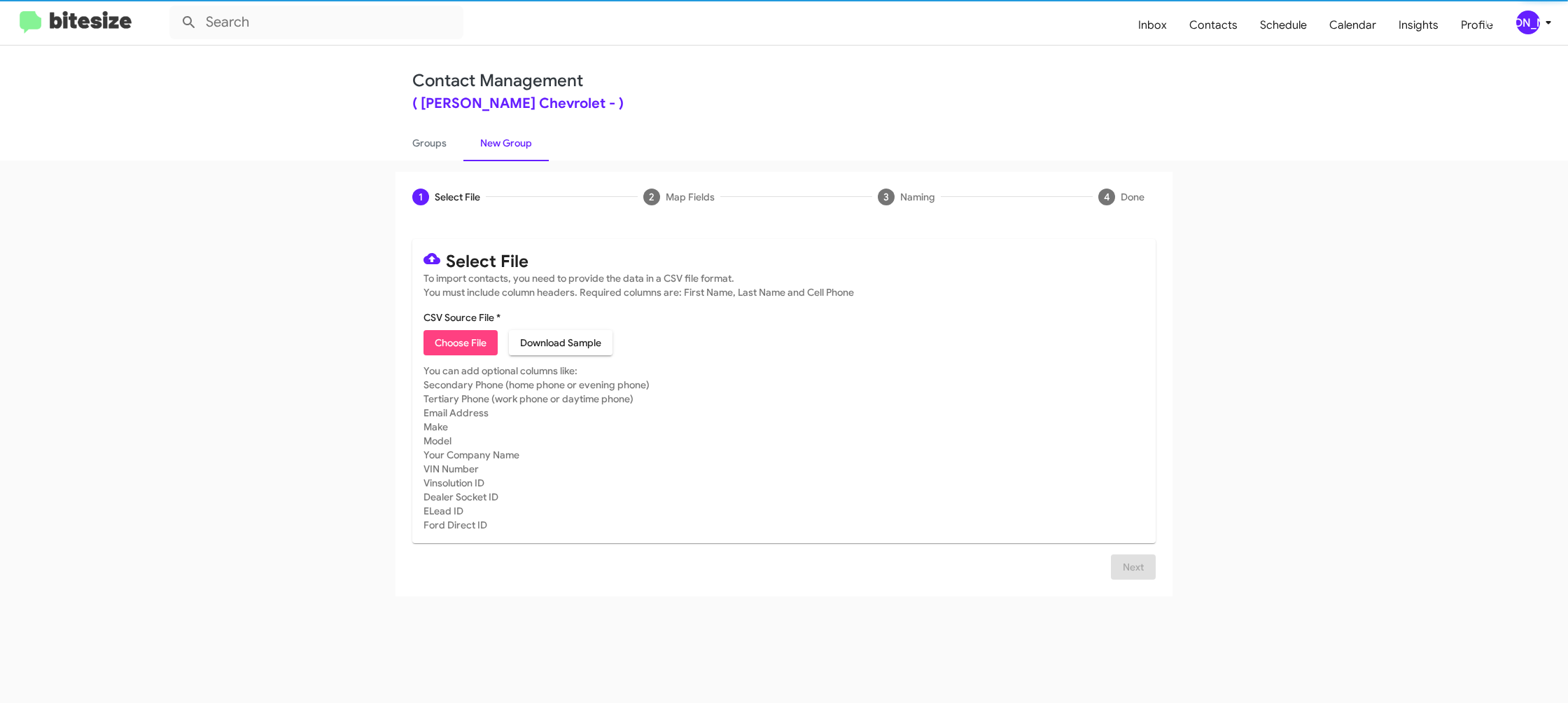
click at [1521, 25] on div "[PERSON_NAME]" at bounding box center [1528, 23] width 24 height 24
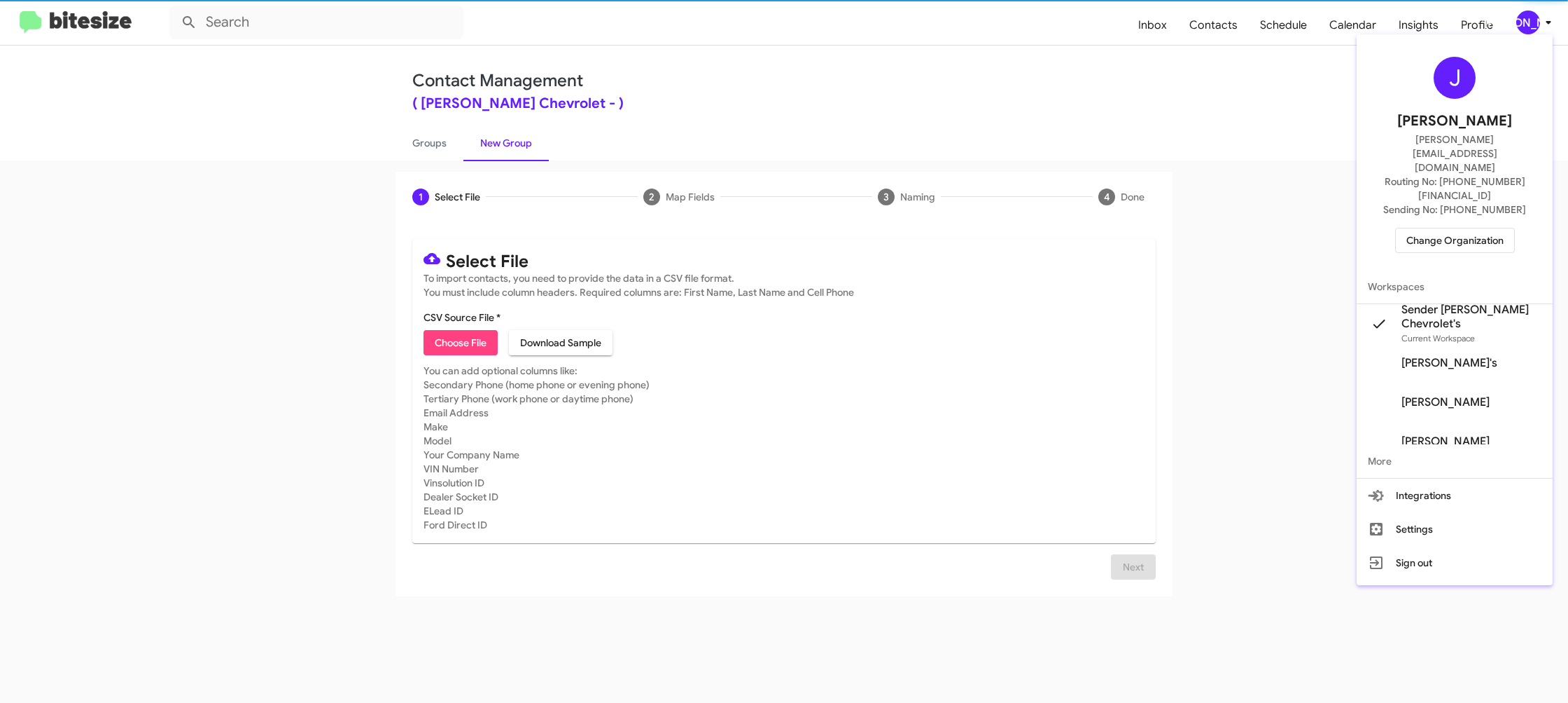
drag, startPoint x: 1521, startPoint y: 25, endPoint x: 1468, endPoint y: 26, distance: 53.0
click at [1502, 25] on div at bounding box center [784, 352] width 1568 height 703
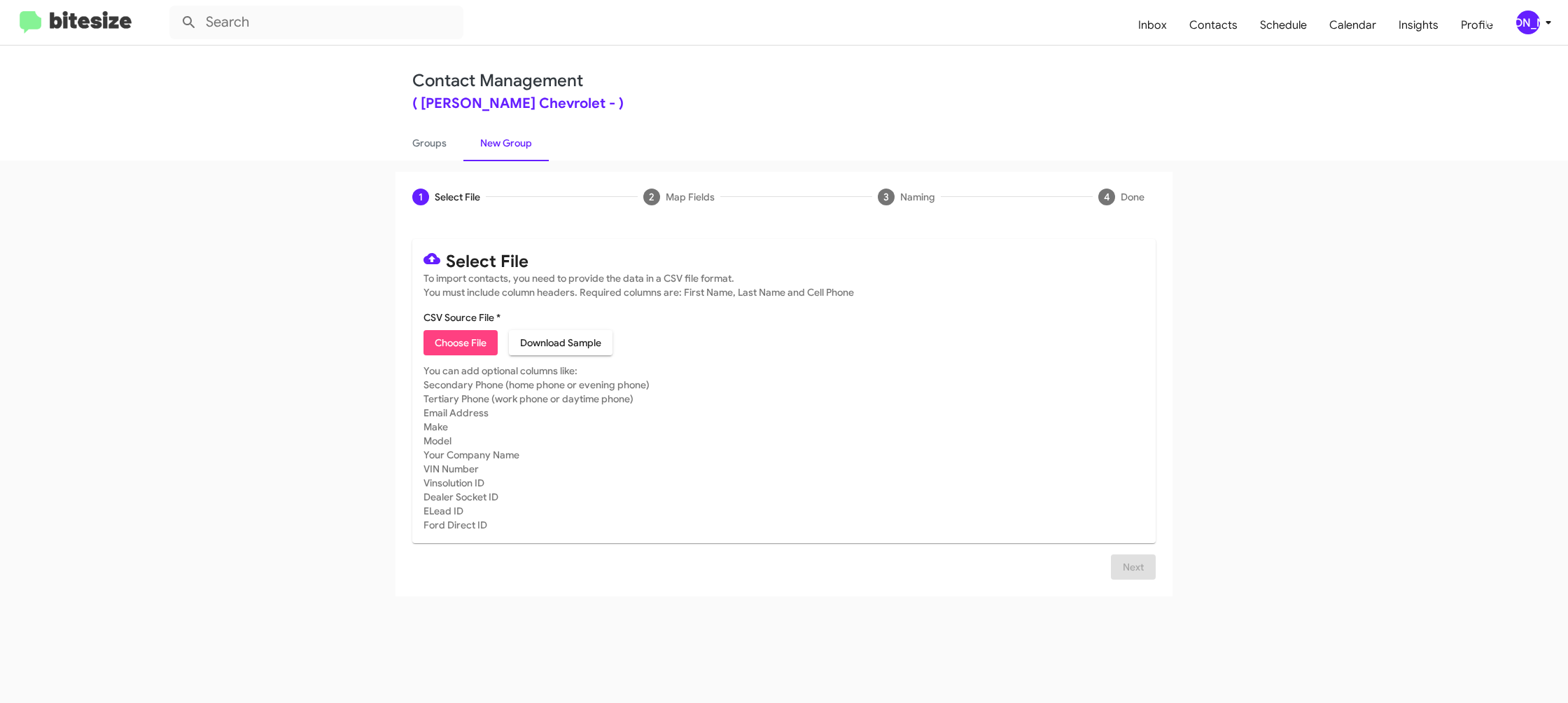
click at [457, 343] on span "Choose File" at bounding box center [461, 342] width 52 height 25
type input "ElkinsChevy_ServBuyback48-51mo_09-23-25"
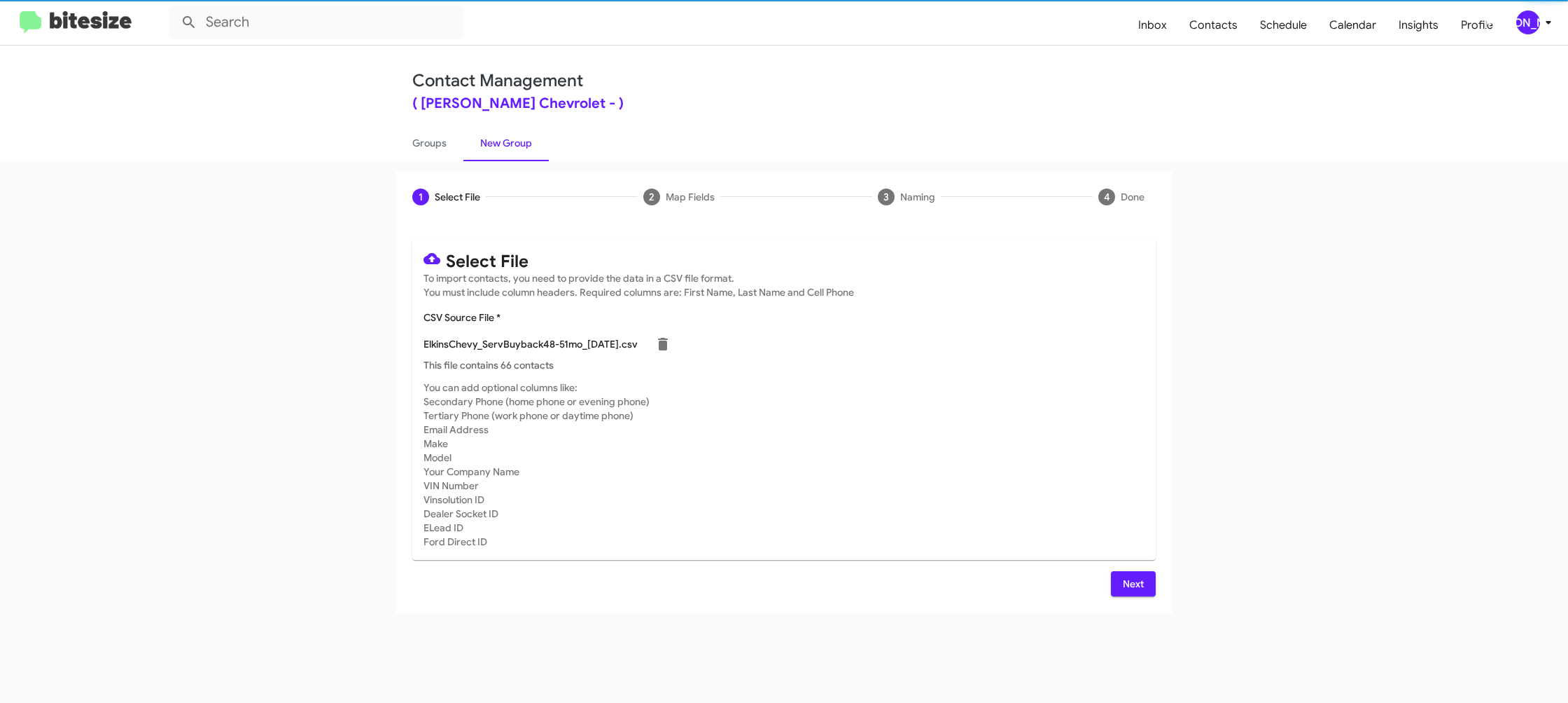
drag, startPoint x: 955, startPoint y: 475, endPoint x: 922, endPoint y: 463, distance: 35.1
click at [963, 477] on mat-card-subtitle "You can add optional columns like: Secondary Phone (home phone or evening phone…" at bounding box center [784, 464] width 722 height 168
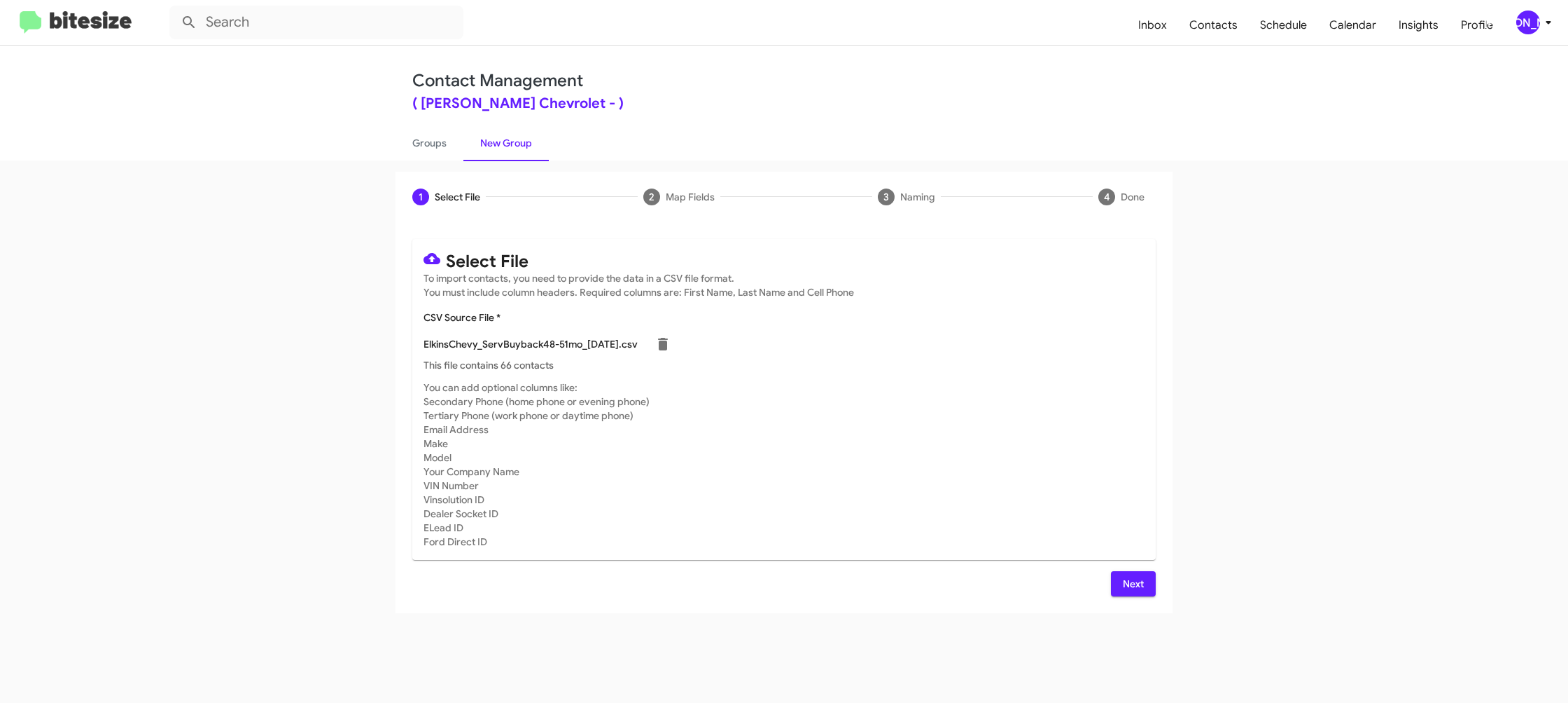
click at [1119, 591] on button "Next" at bounding box center [1133, 583] width 45 height 25
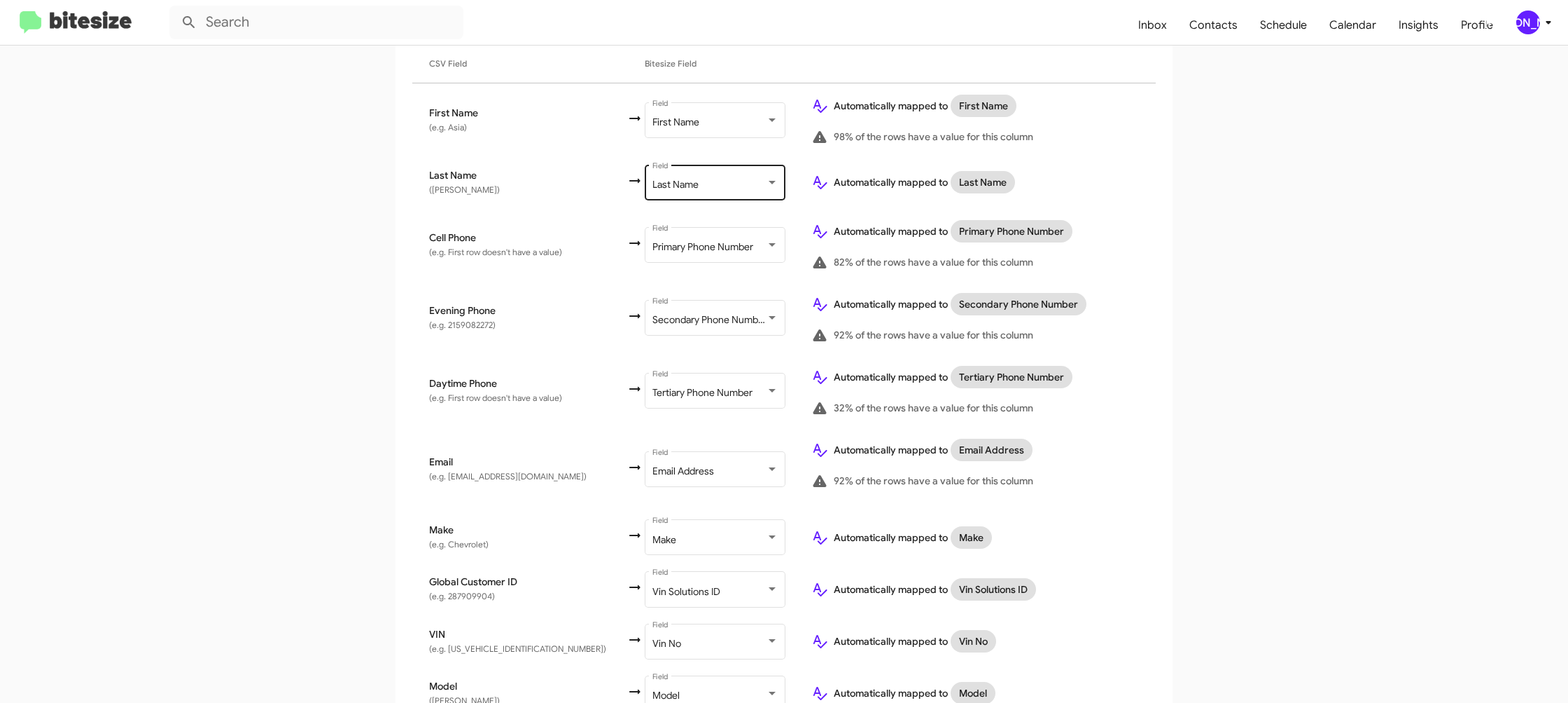
scroll to position [479, 0]
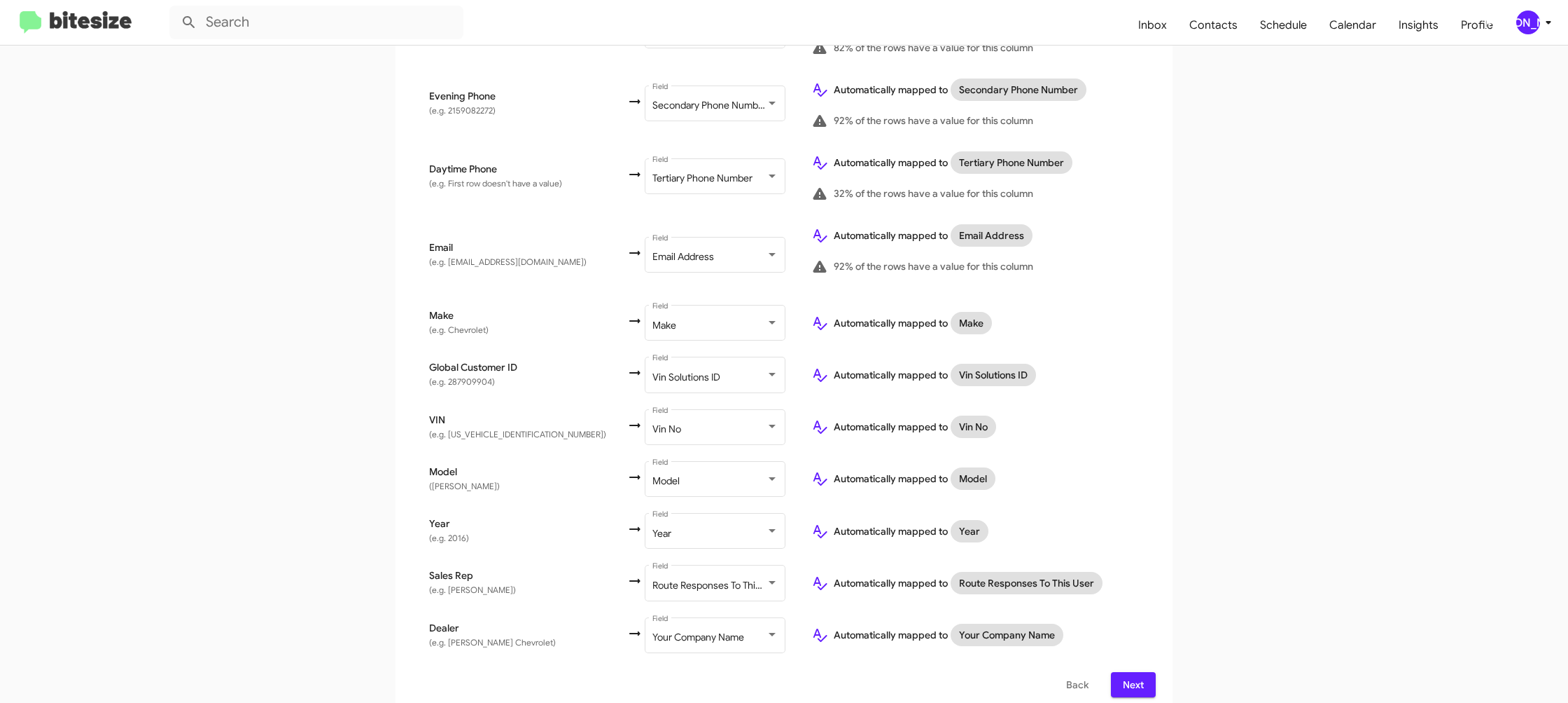
click at [1129, 672] on span "Next" at bounding box center [1133, 684] width 22 height 25
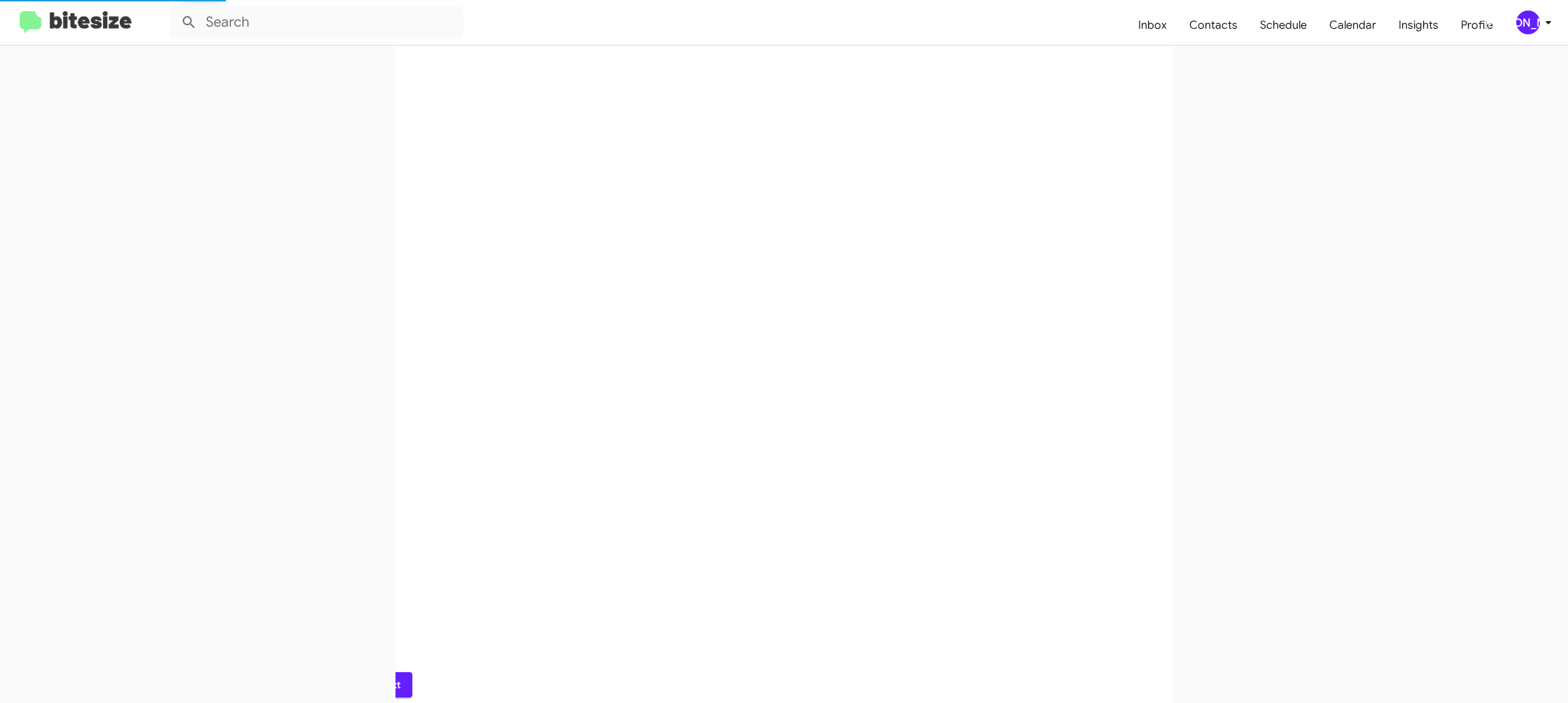
scroll to position [0, 0]
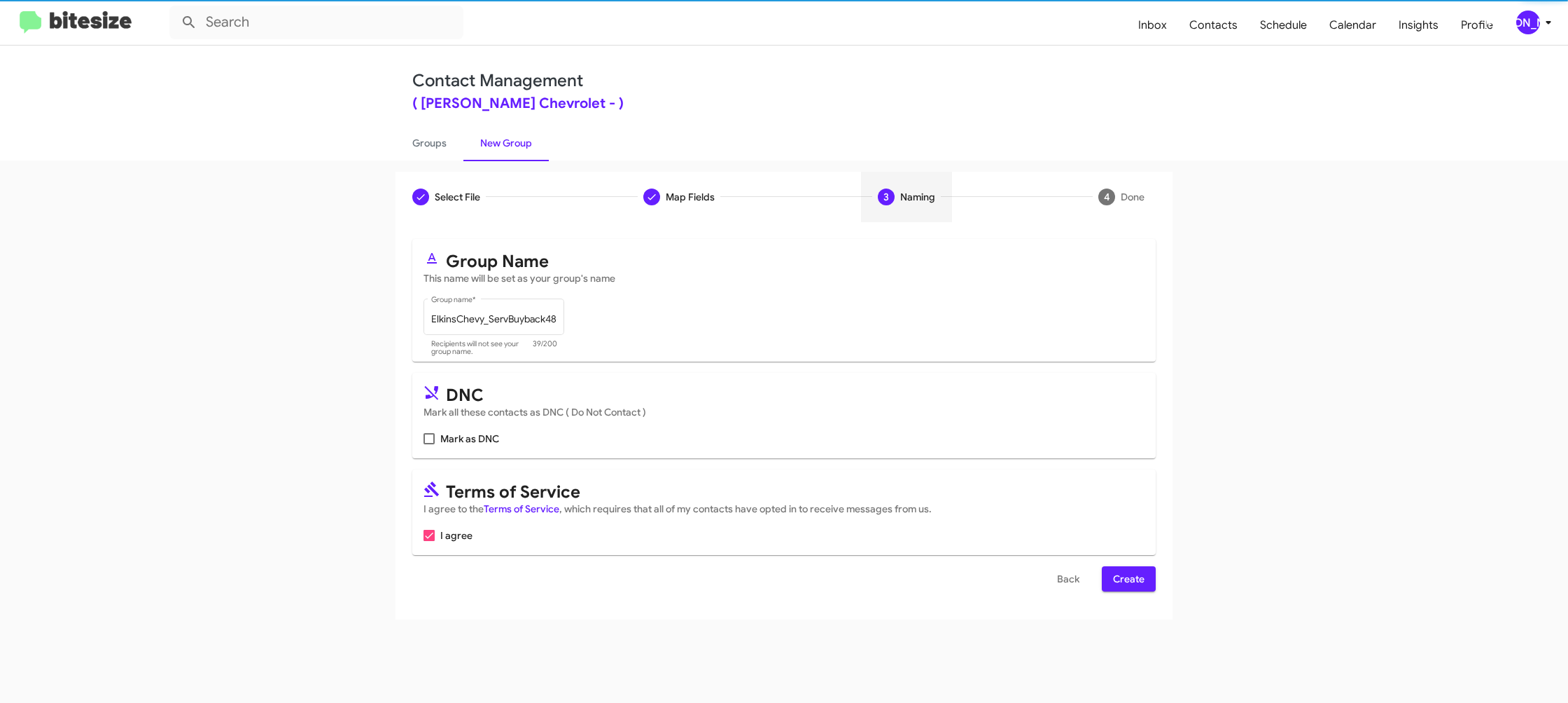
click at [1124, 570] on span "Create" at bounding box center [1129, 578] width 32 height 25
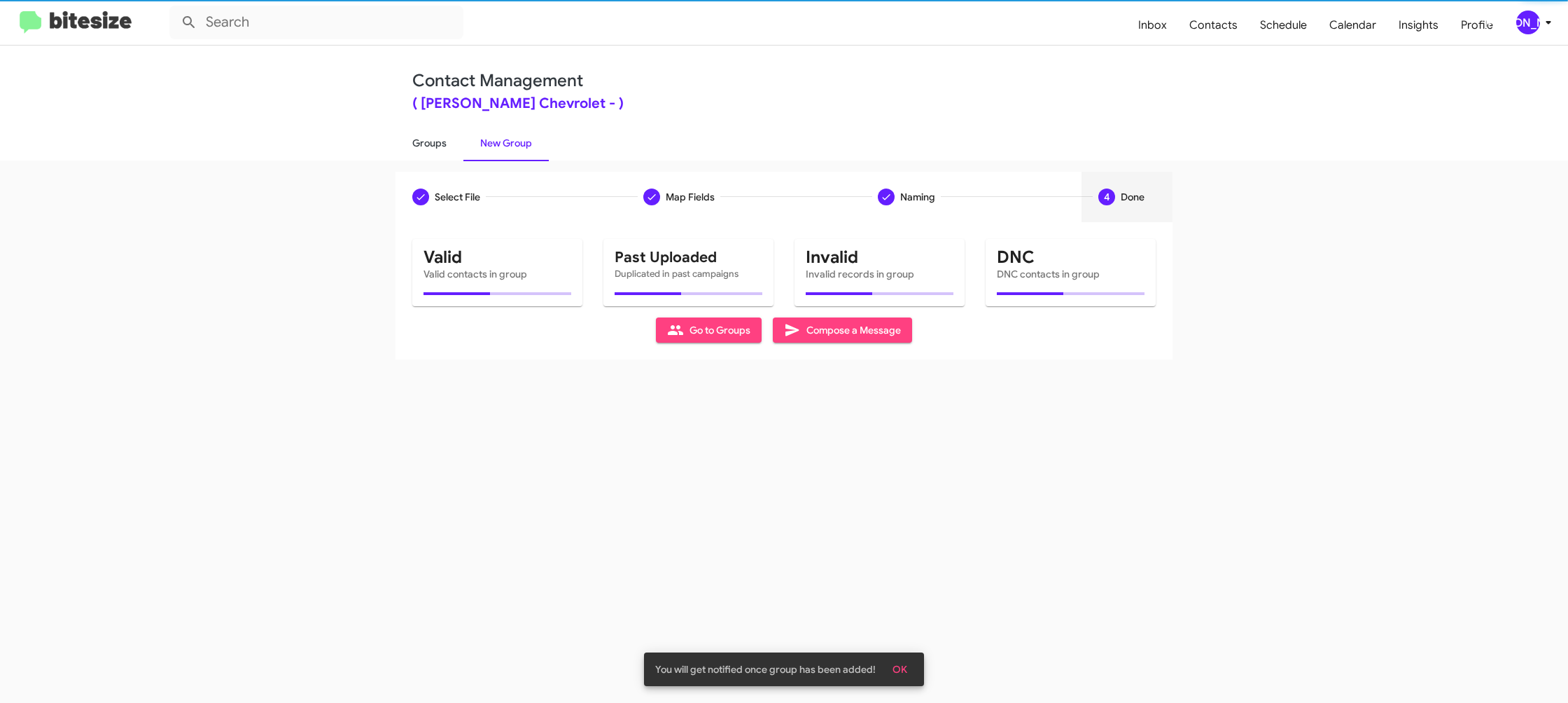
click at [451, 152] on link "Groups" at bounding box center [429, 143] width 68 height 36
type input "in:groups"
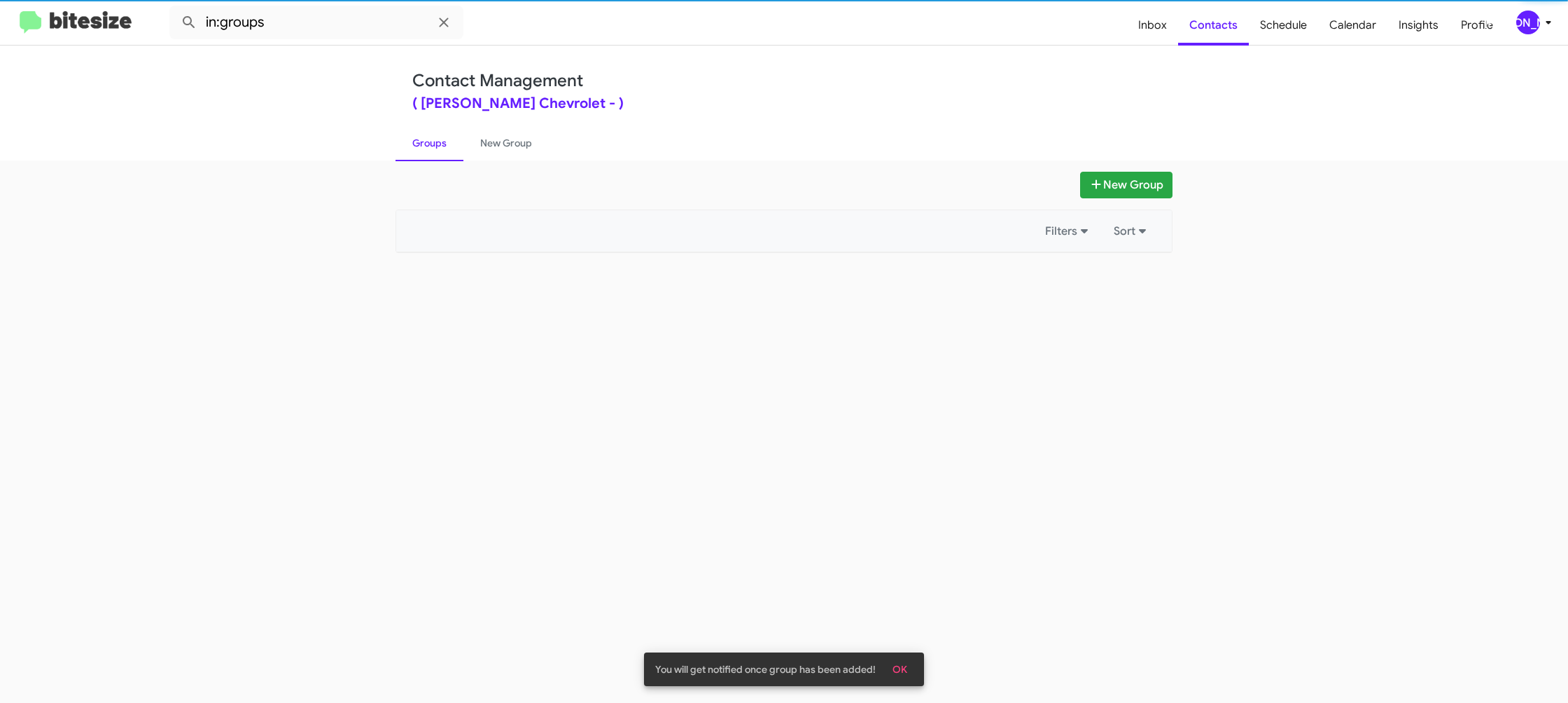
click at [451, 152] on link "Groups" at bounding box center [429, 143] width 68 height 36
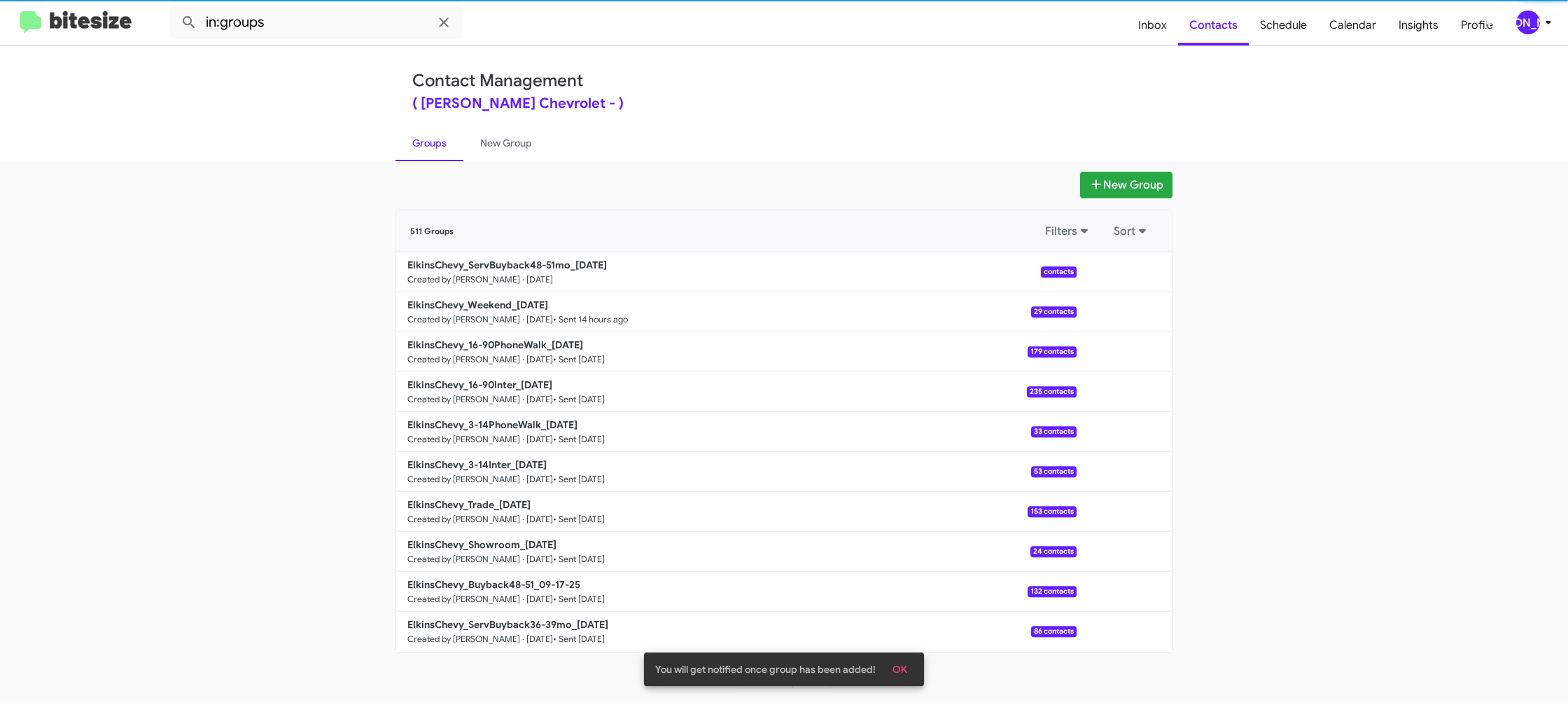
drag, startPoint x: 477, startPoint y: 146, endPoint x: 447, endPoint y: 146, distance: 30.0
click at [477, 146] on link "New Group" at bounding box center [506, 143] width 86 height 36
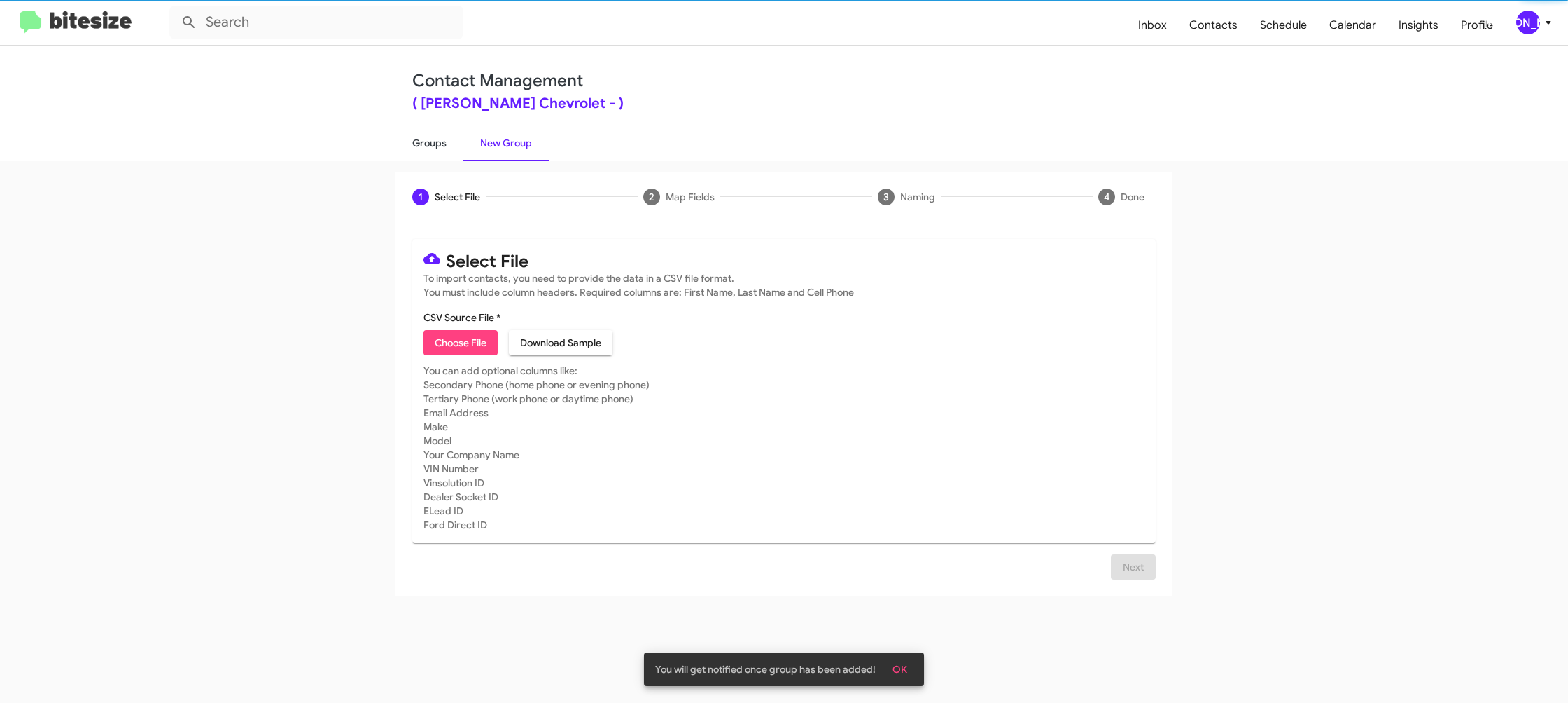
click at [443, 146] on link "Groups" at bounding box center [429, 143] width 68 height 36
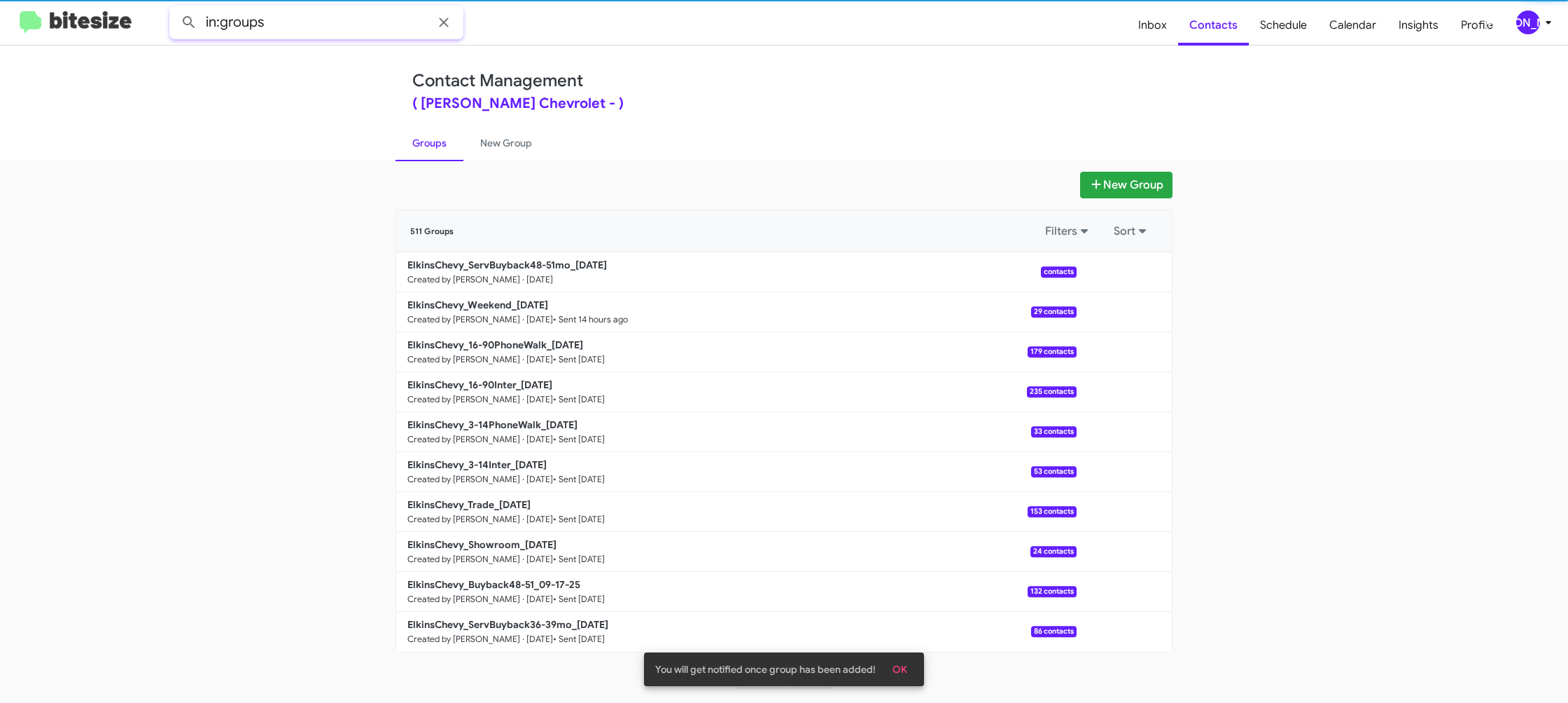
click at [353, 36] on input "in:groups" at bounding box center [316, 23] width 294 height 34
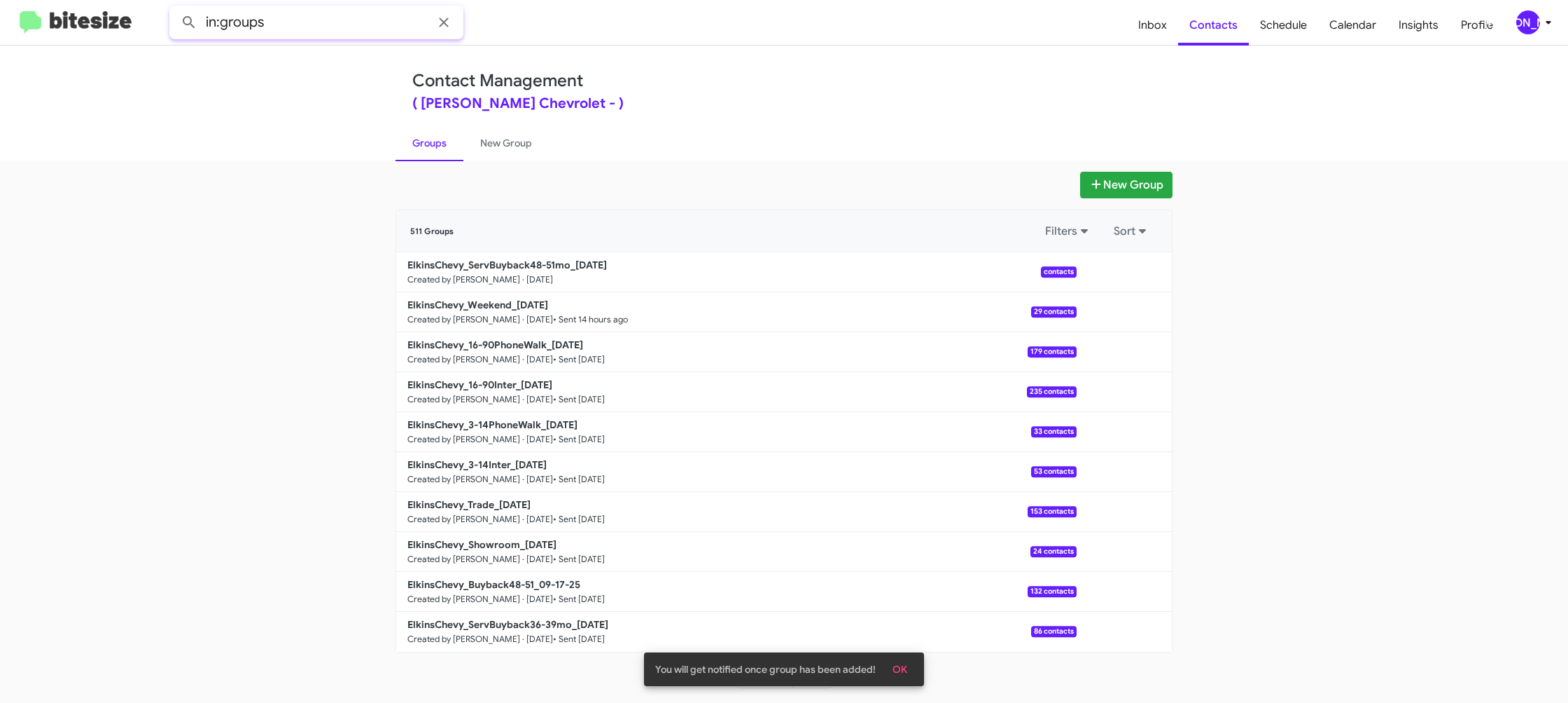
click at [350, 29] on input "in:groups" at bounding box center [316, 23] width 294 height 34
click at [175, 8] on button at bounding box center [189, 22] width 28 height 28
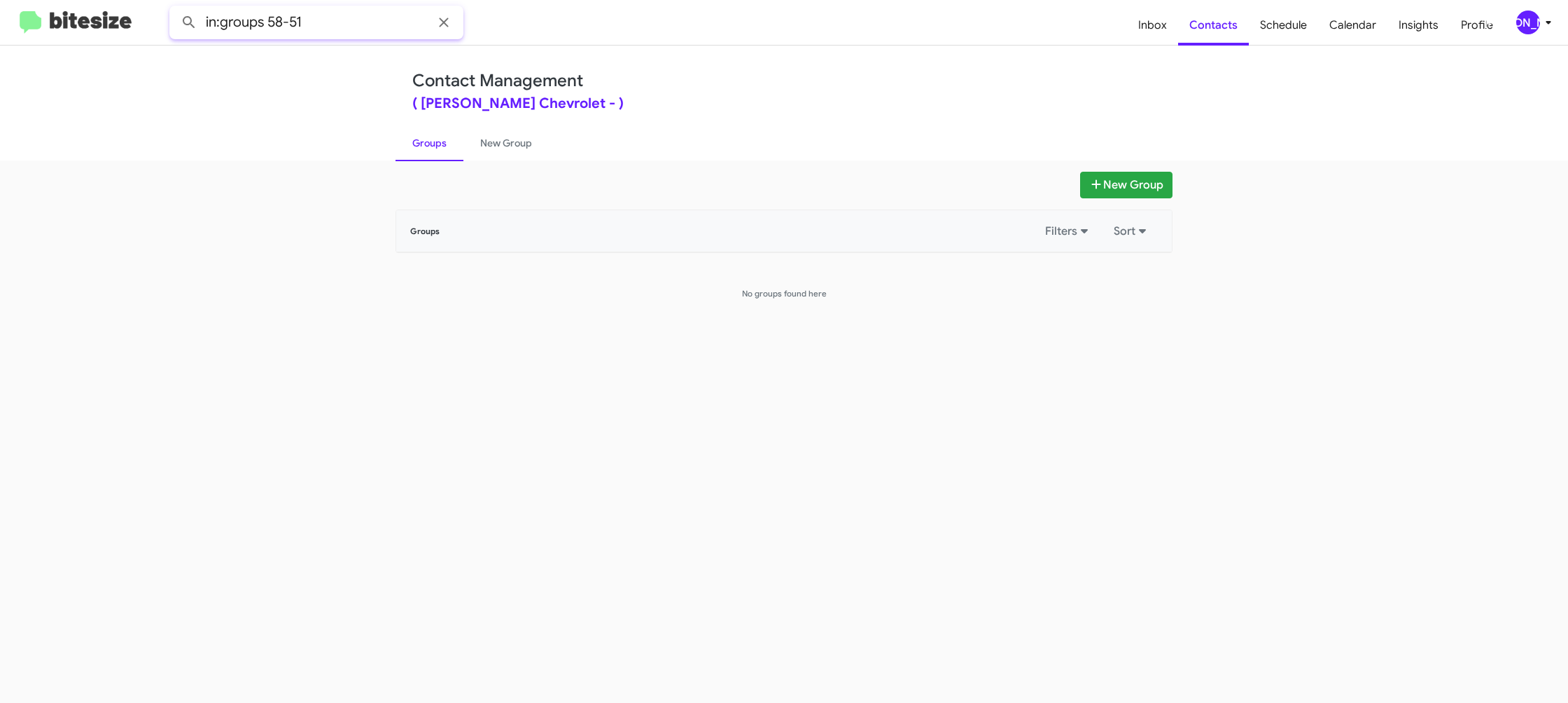
click at [277, 22] on input "in:groups 58-51" at bounding box center [316, 23] width 294 height 34
type input "in:groups 48-51"
click at [175, 8] on button at bounding box center [189, 22] width 28 height 28
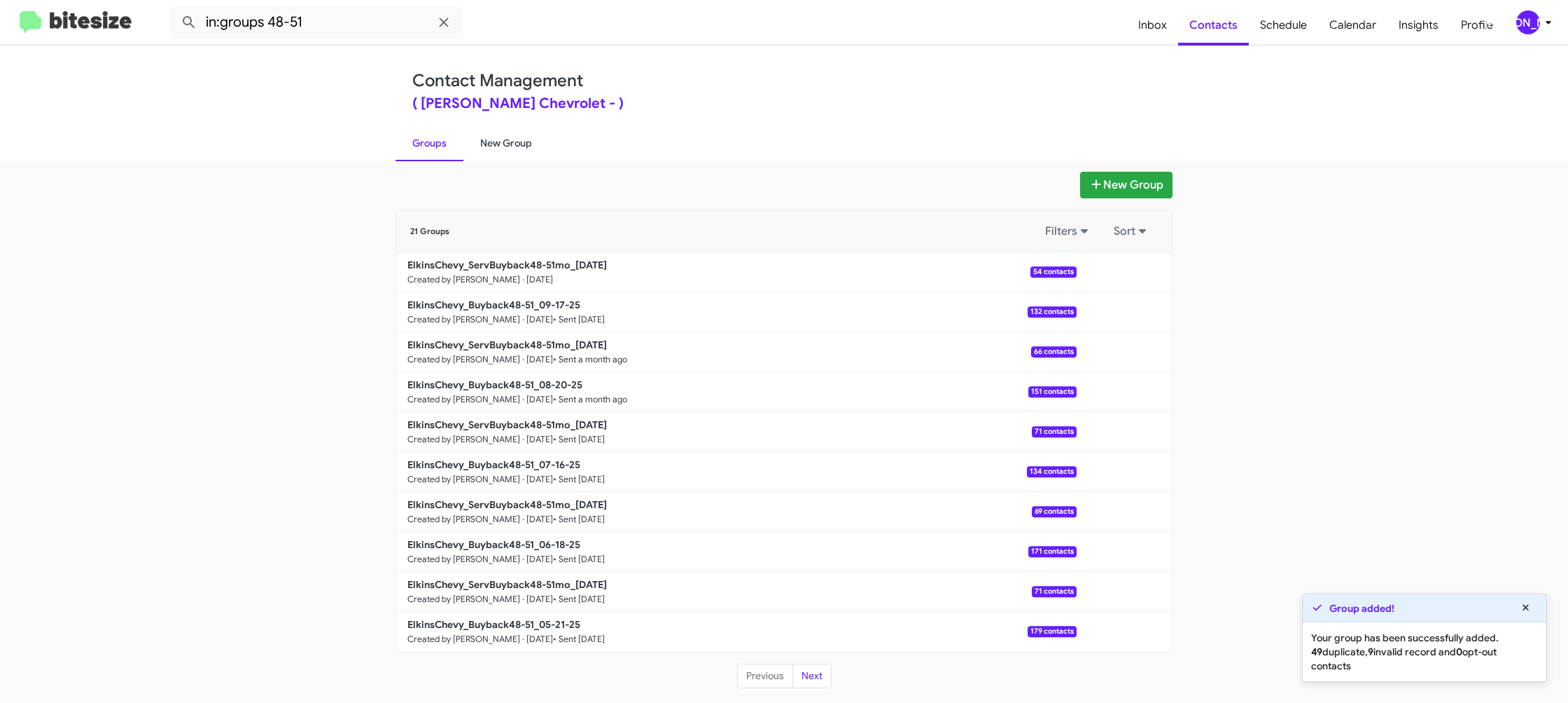
click at [491, 133] on link "New Group" at bounding box center [506, 143] width 86 height 36
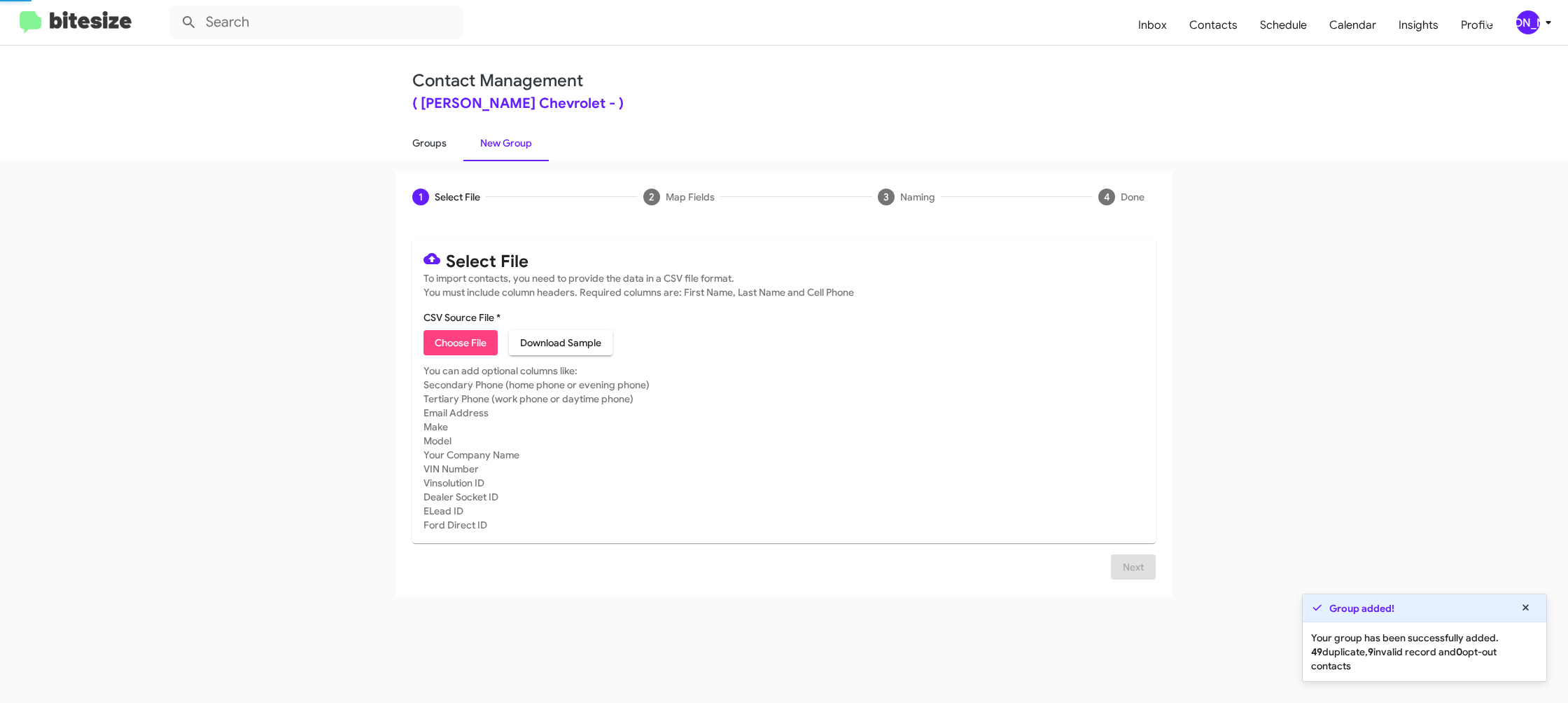
click at [447, 137] on link "Groups" at bounding box center [429, 143] width 68 height 36
type input "in:groups"
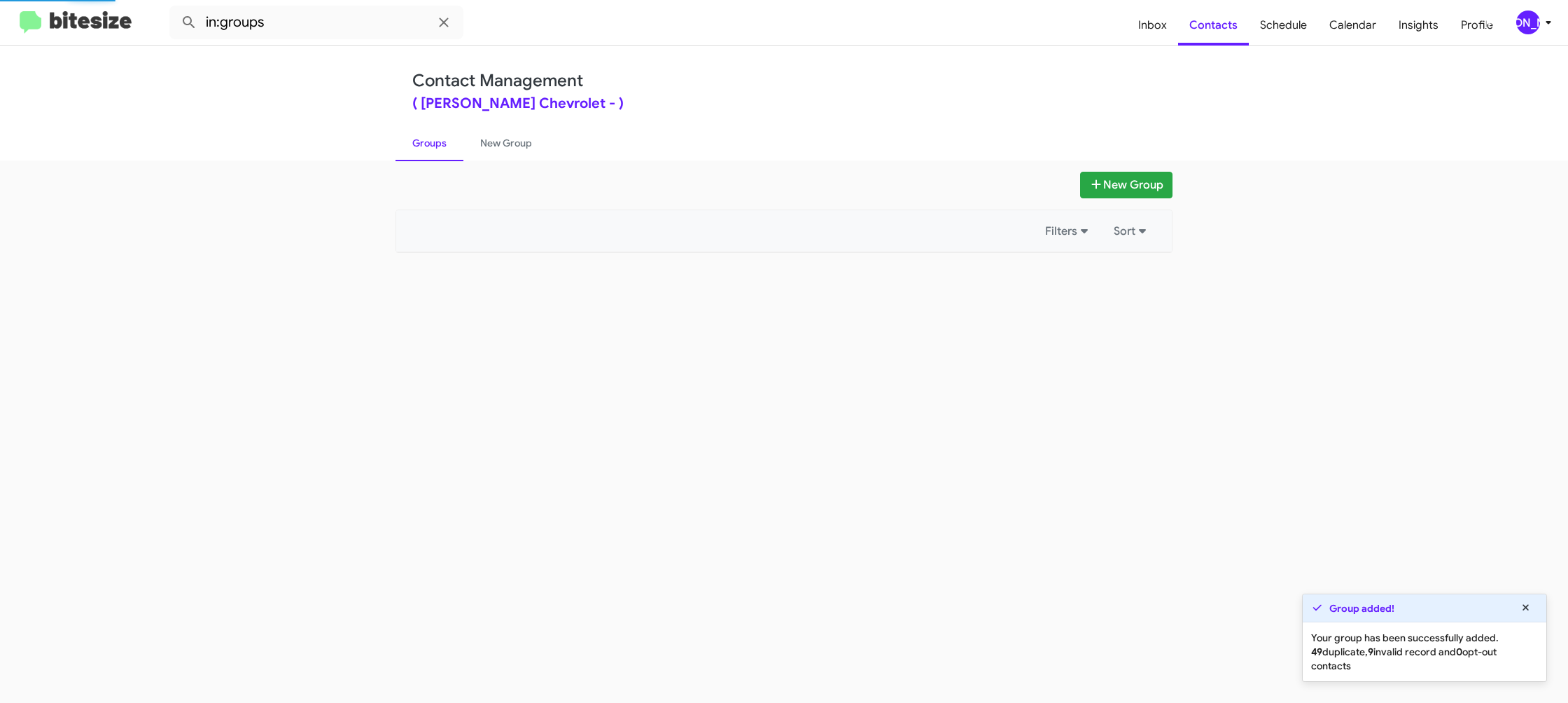
drag, startPoint x: 447, startPoint y: 137, endPoint x: 1021, endPoint y: 235, distance: 582.3
click at [447, 137] on link "Groups" at bounding box center [429, 143] width 68 height 36
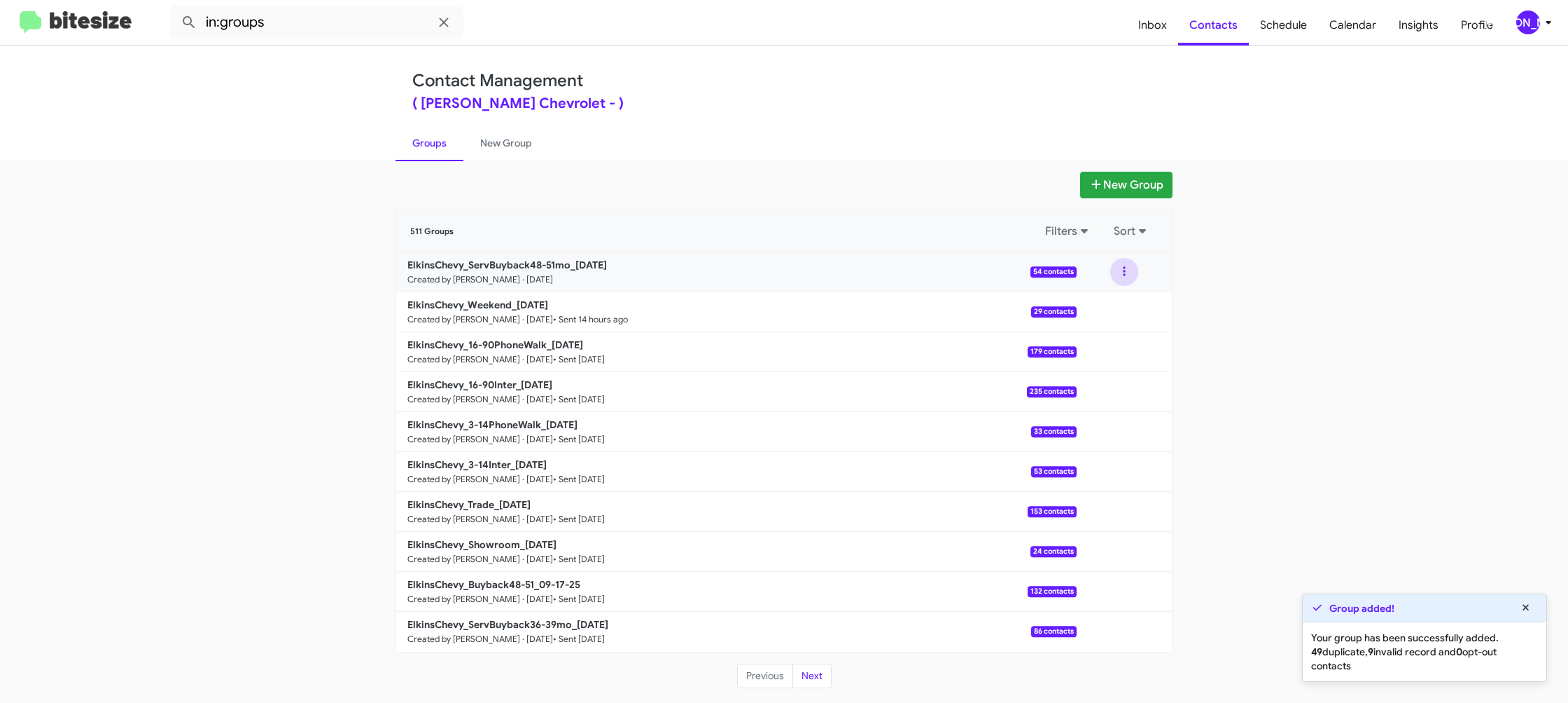
drag, startPoint x: 1125, startPoint y: 269, endPoint x: 1121, endPoint y: 279, distance: 10.8
click at [1125, 269] on button at bounding box center [1125, 272] width 28 height 28
click at [1112, 306] on button "View contacts" at bounding box center [1082, 310] width 112 height 34
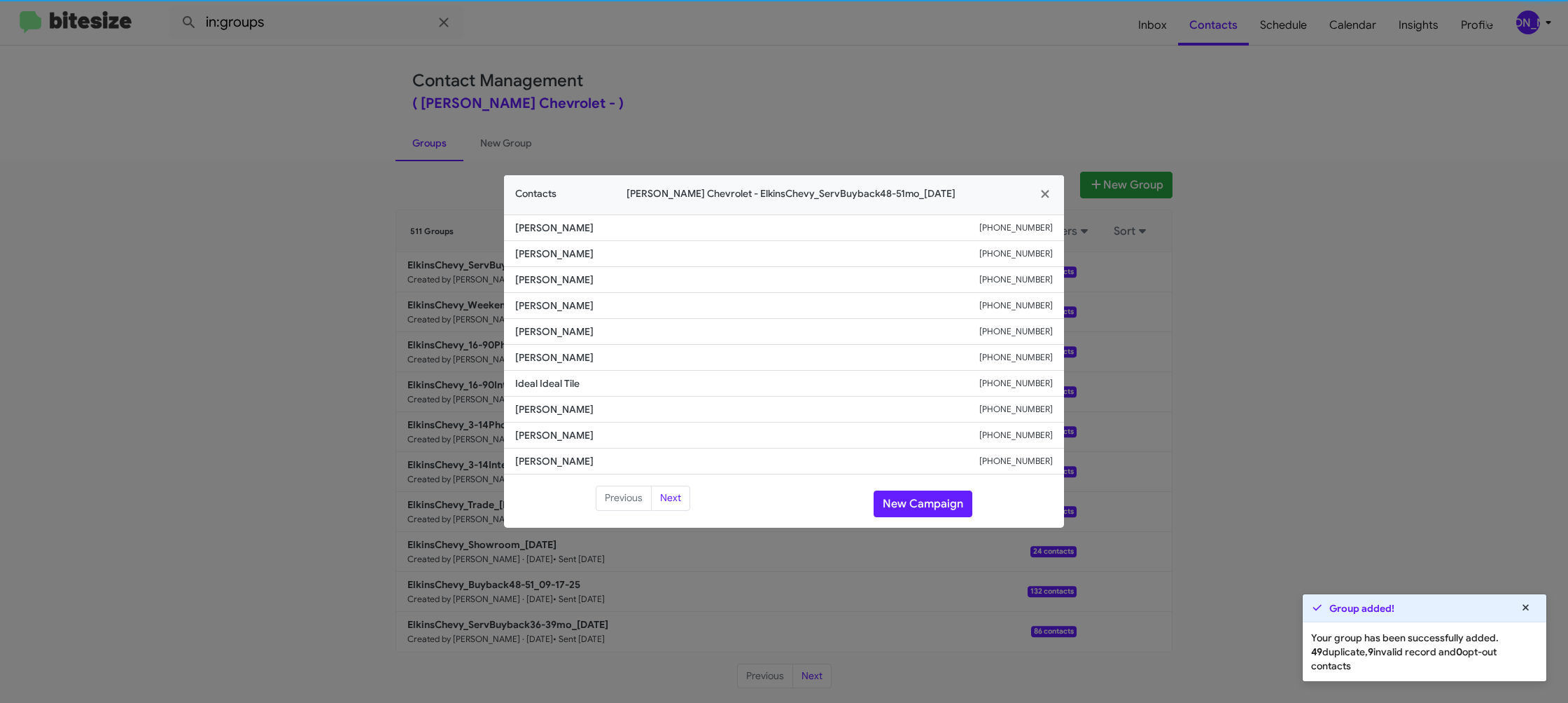
click at [550, 363] on span "Tom Carr" at bounding box center [747, 357] width 464 height 14
copy span "Tom Carr"
click at [557, 329] on span "Michael Krauss" at bounding box center [747, 332] width 464 height 14
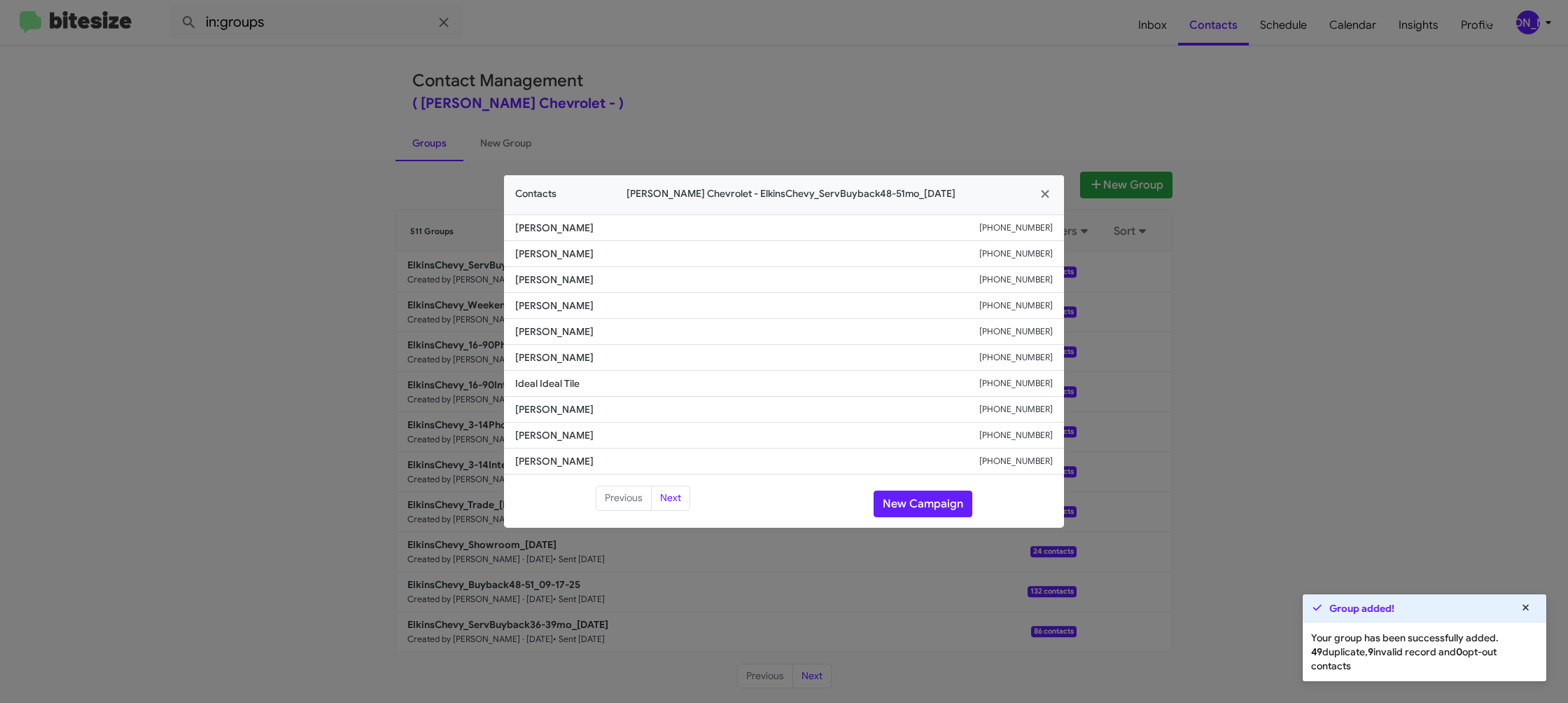
click at [557, 329] on span "Michael Krauss" at bounding box center [747, 332] width 464 height 14
copy span "Michael Krauss"
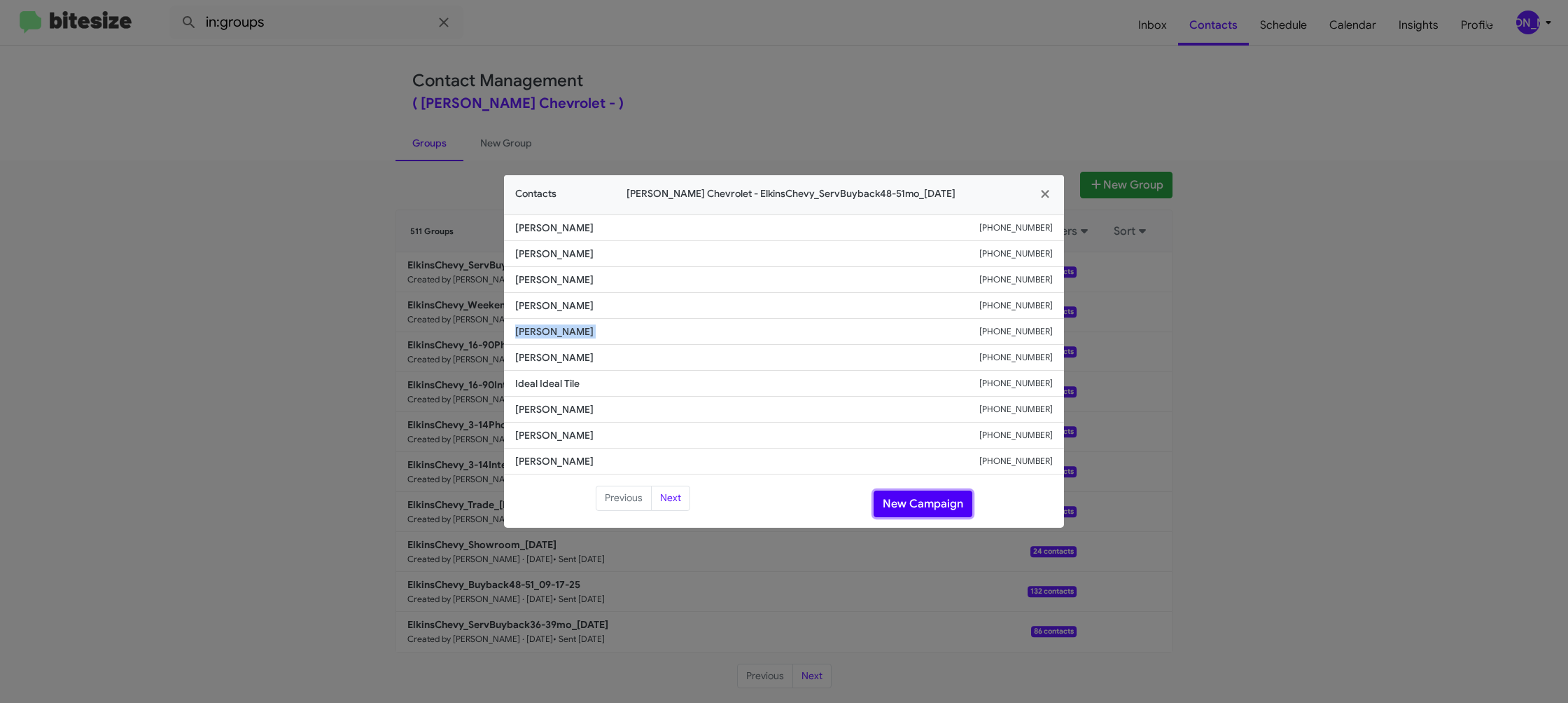
click at [906, 494] on button "New Campaign" at bounding box center [922, 503] width 99 height 27
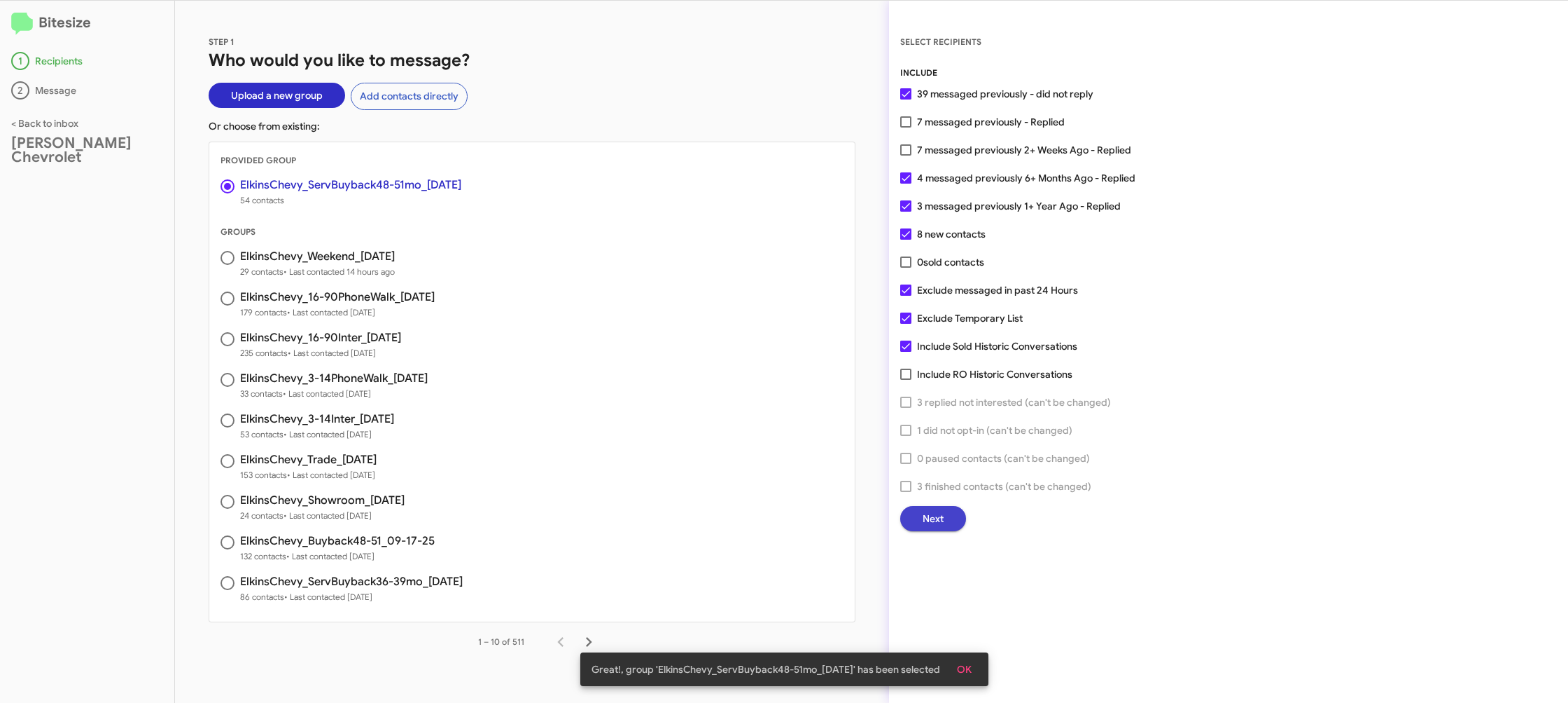
click at [932, 530] on span "Next" at bounding box center [933, 517] width 21 height 25
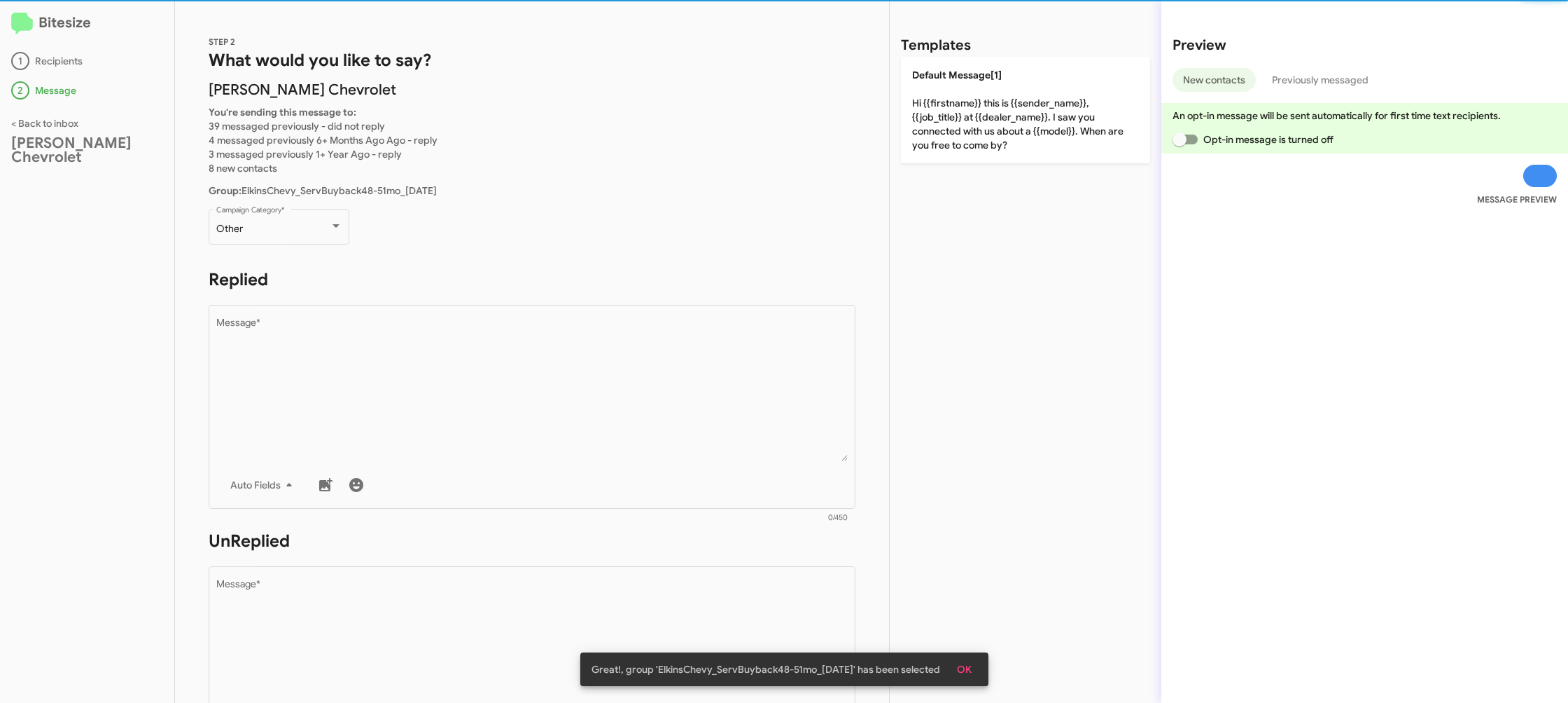
click at [284, 199] on div "STEP 2 What would you like to say? Elkins Chevrolet You're sending this message…" at bounding box center [531, 352] width 714 height 702
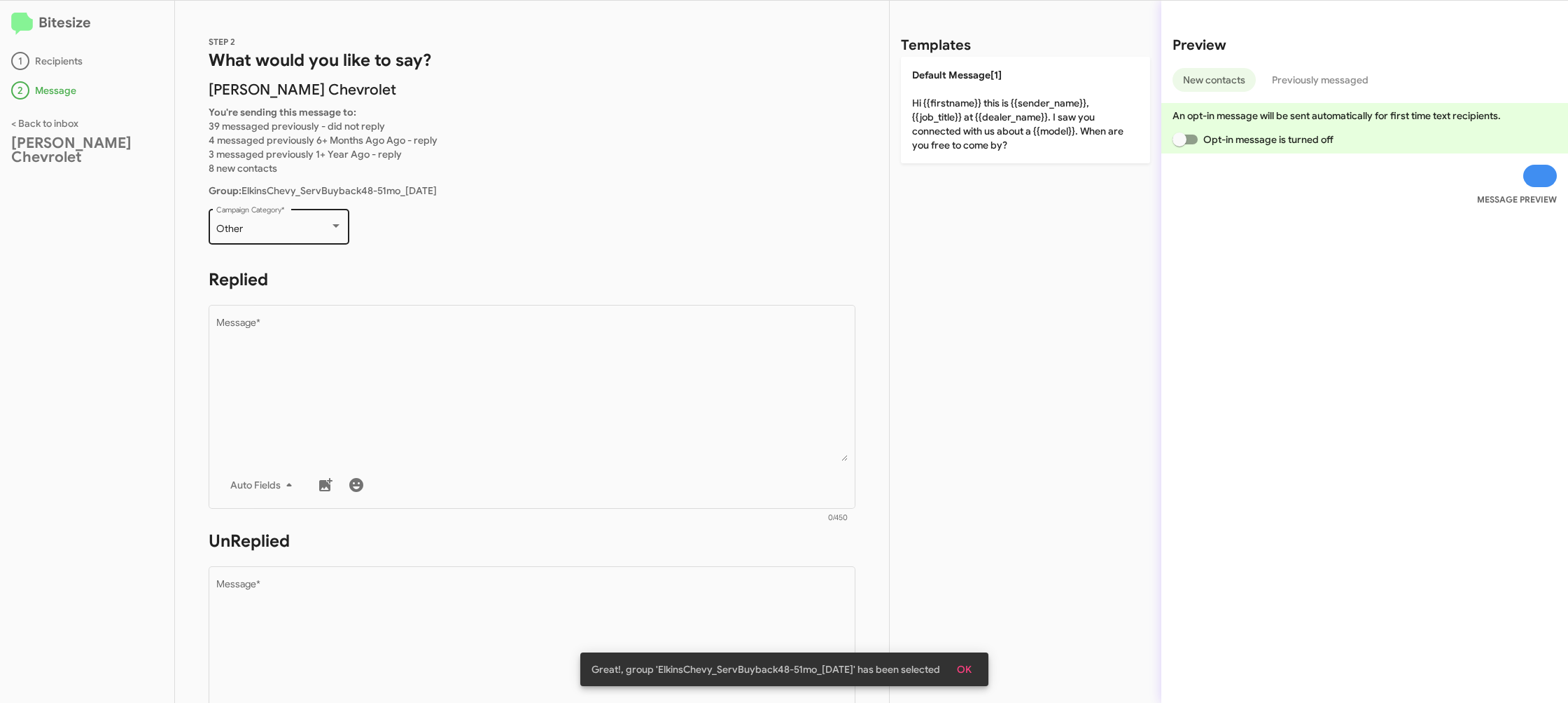
click at [279, 224] on div "Other" at bounding box center [273, 229] width 114 height 11
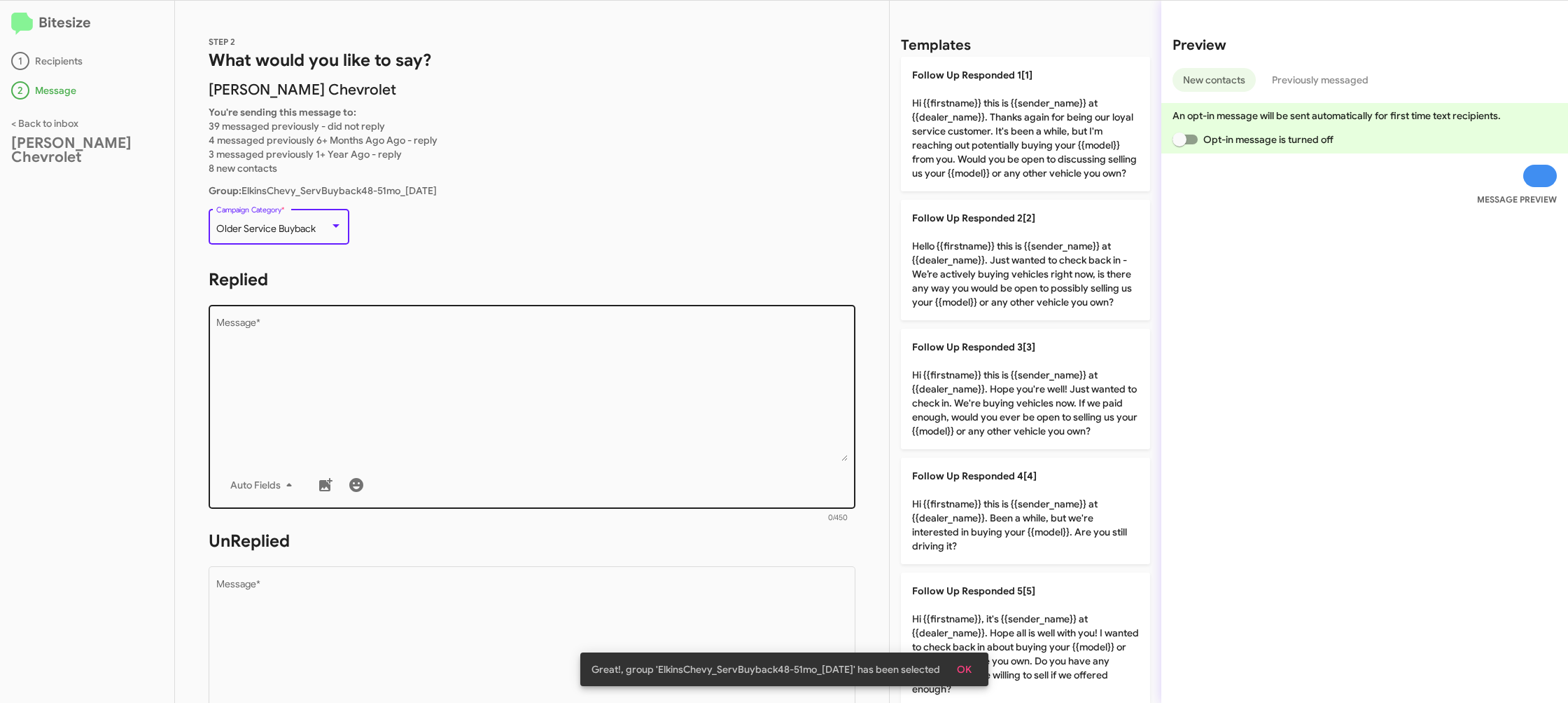
click at [494, 371] on textarea "Message *" at bounding box center [532, 388] width 632 height 143
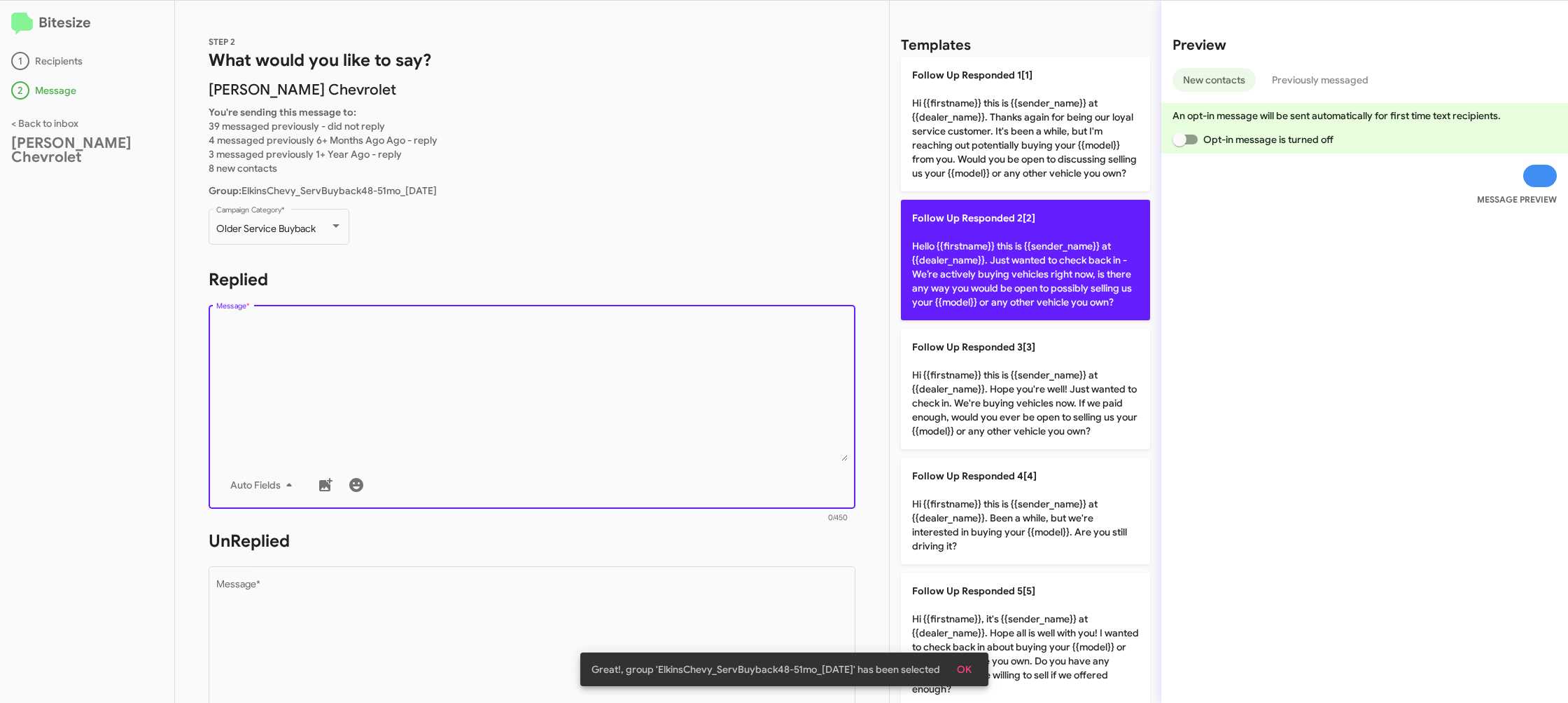
drag, startPoint x: 1033, startPoint y: 271, endPoint x: 692, endPoint y: 478, distance: 398.9
click at [1016, 271] on p "Follow Up Responded 2[2] Hello {{firstname}} this is {{sender_name}} at {{deale…" at bounding box center [1026, 260] width 250 height 121
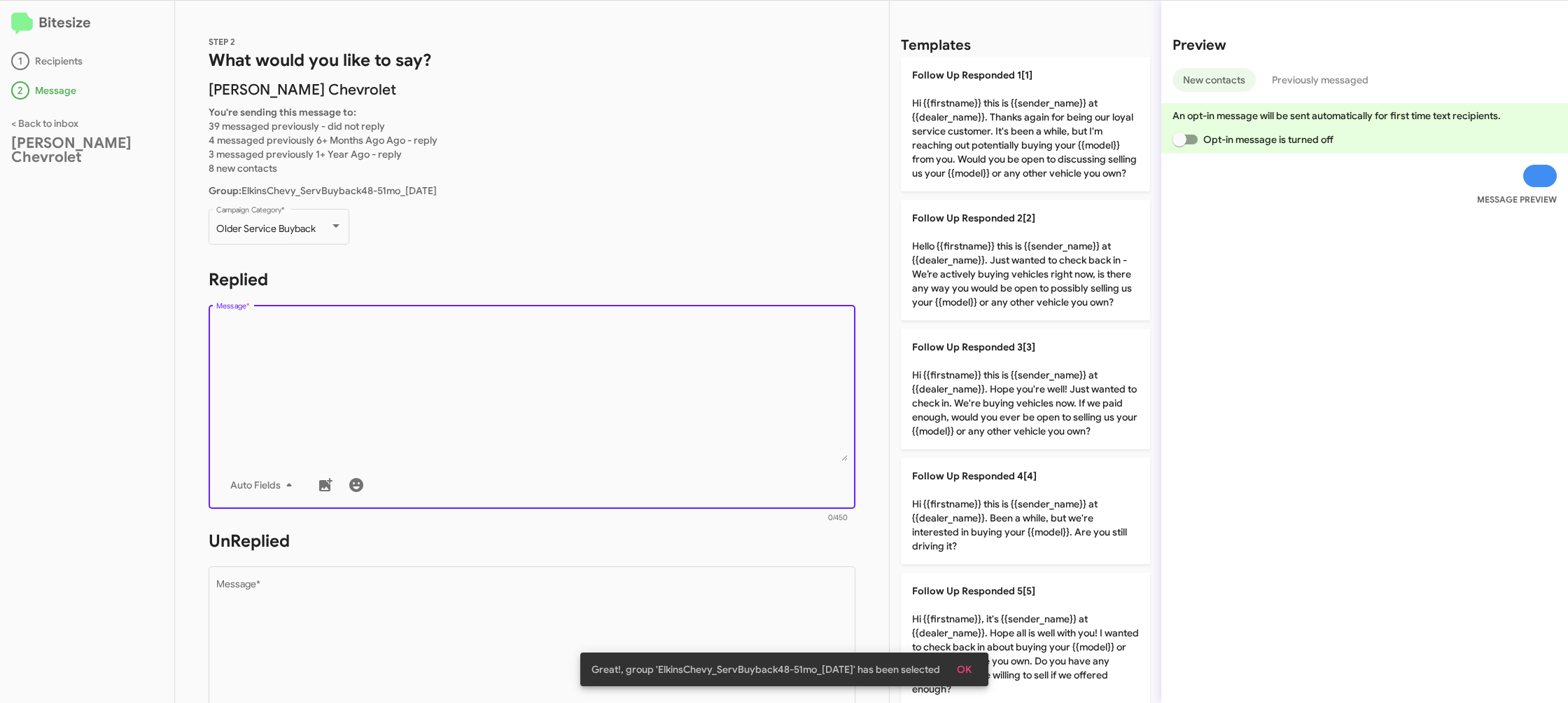
type textarea "Hello {{firstname}} this is {{sender_name}} at {{dealer_name}}. Just wanted to …"
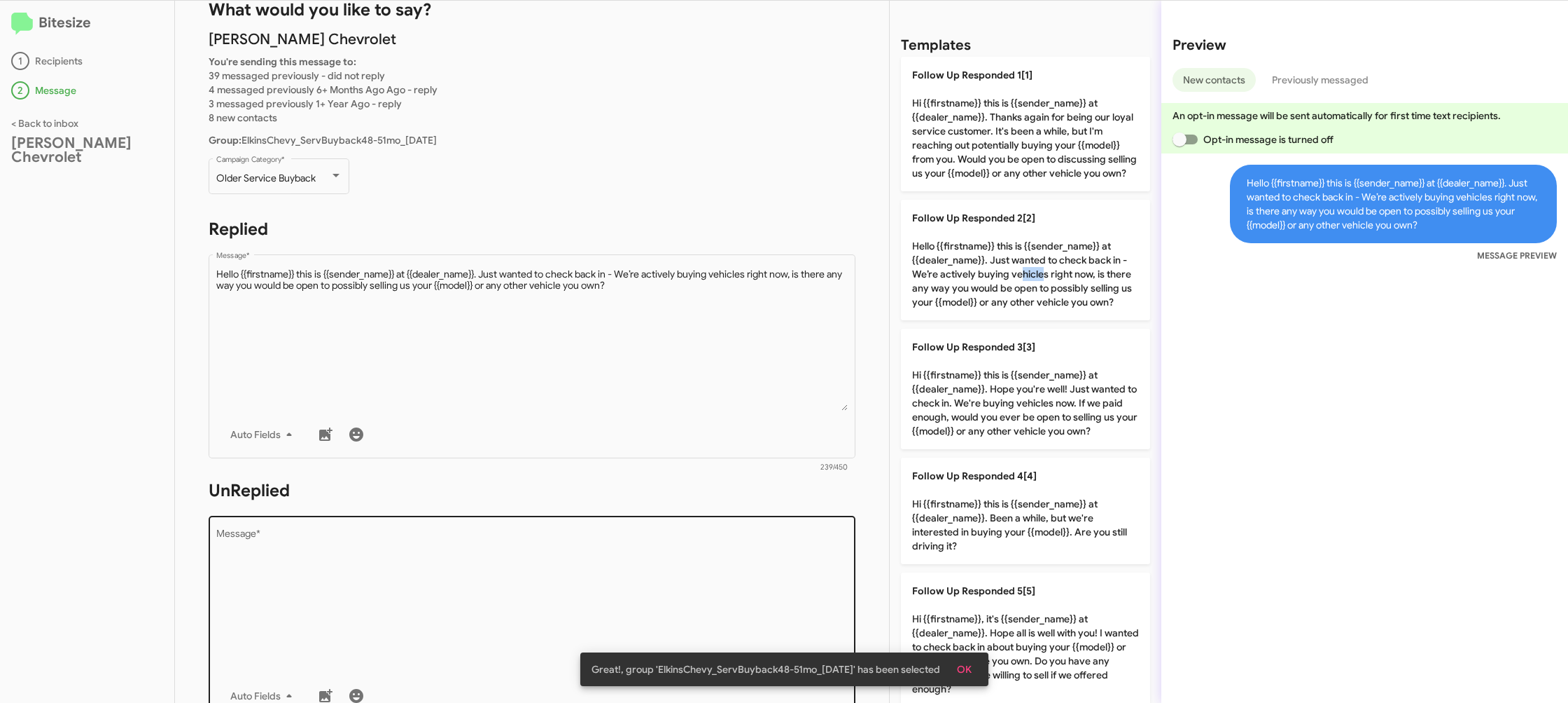
scroll to position [111, 0]
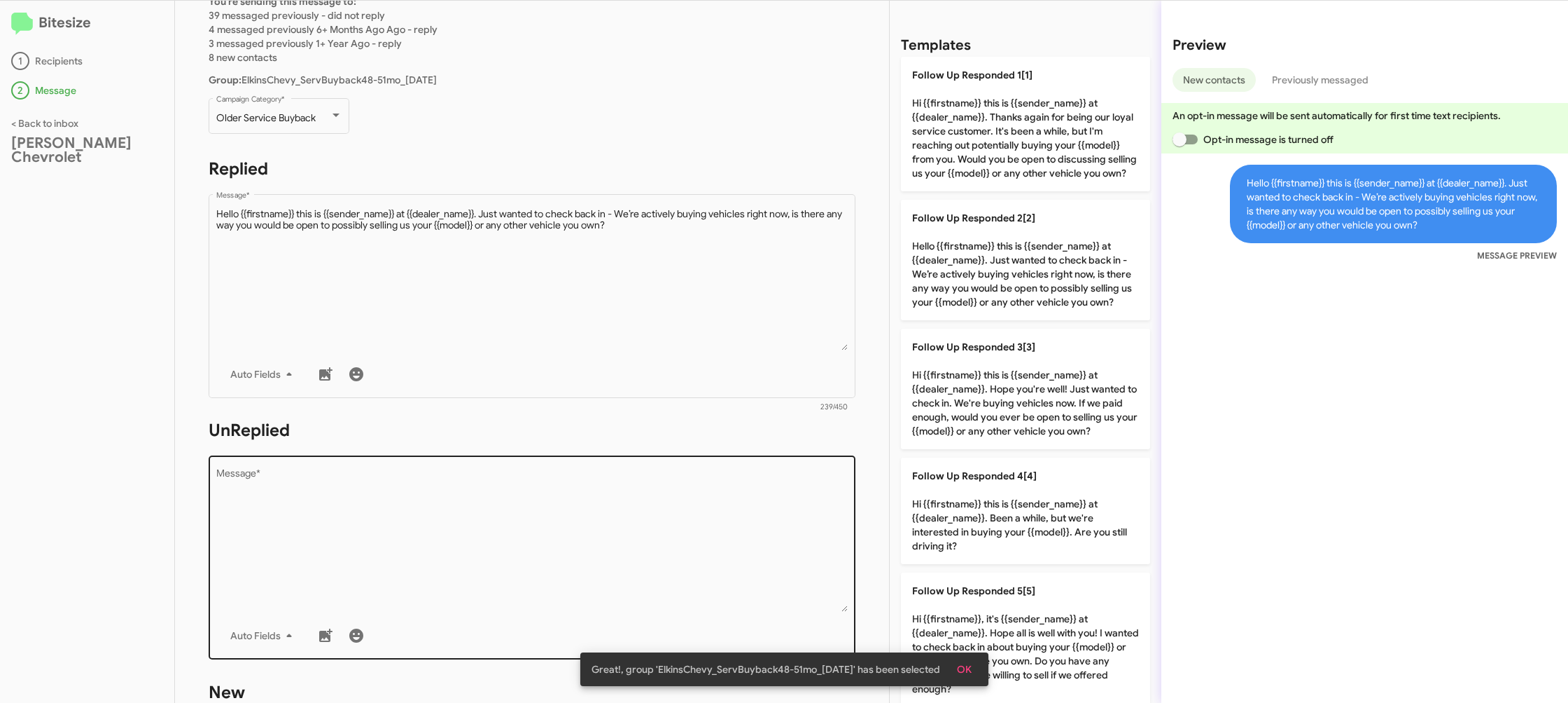
click at [696, 529] on textarea "Message *" at bounding box center [532, 539] width 632 height 143
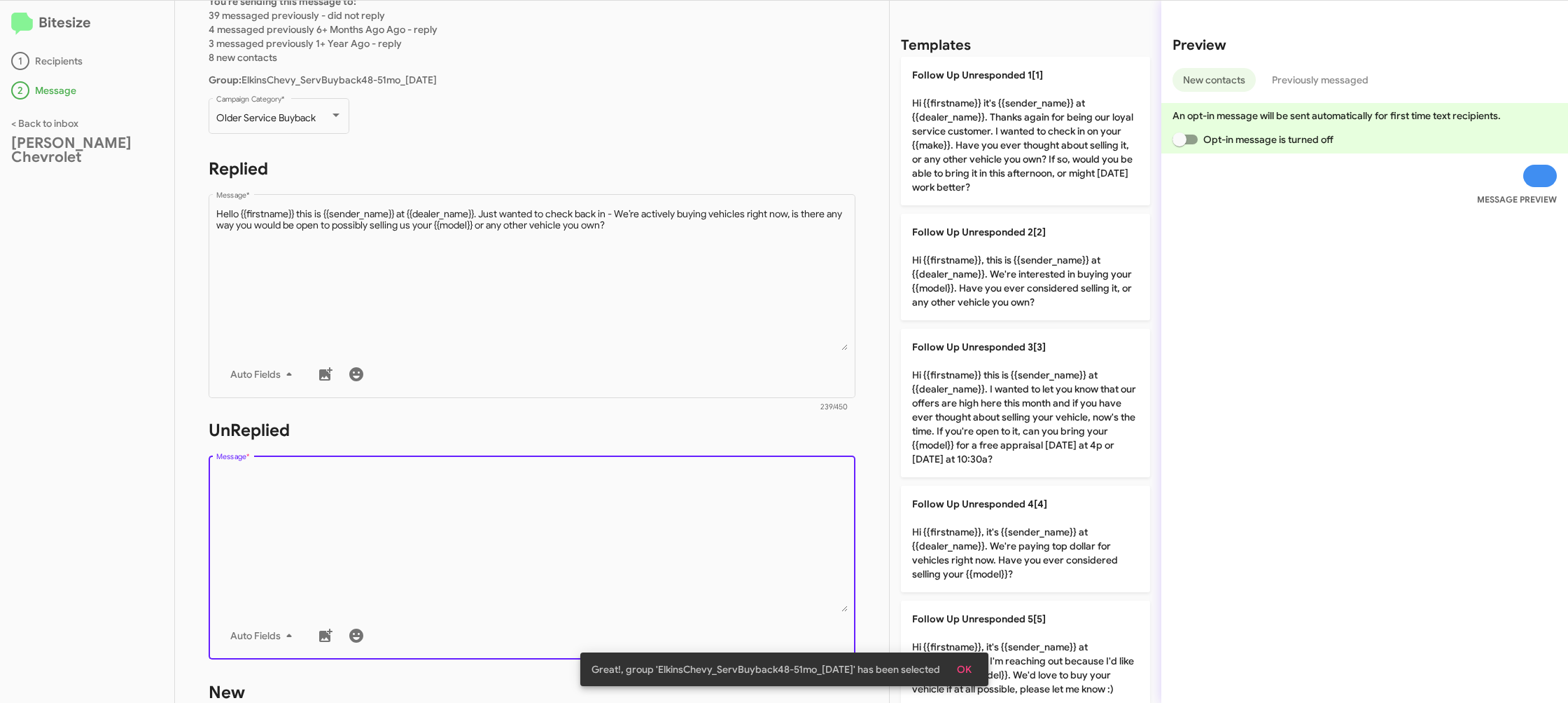
click at [696, 529] on textarea "Message *" at bounding box center [532, 539] width 632 height 143
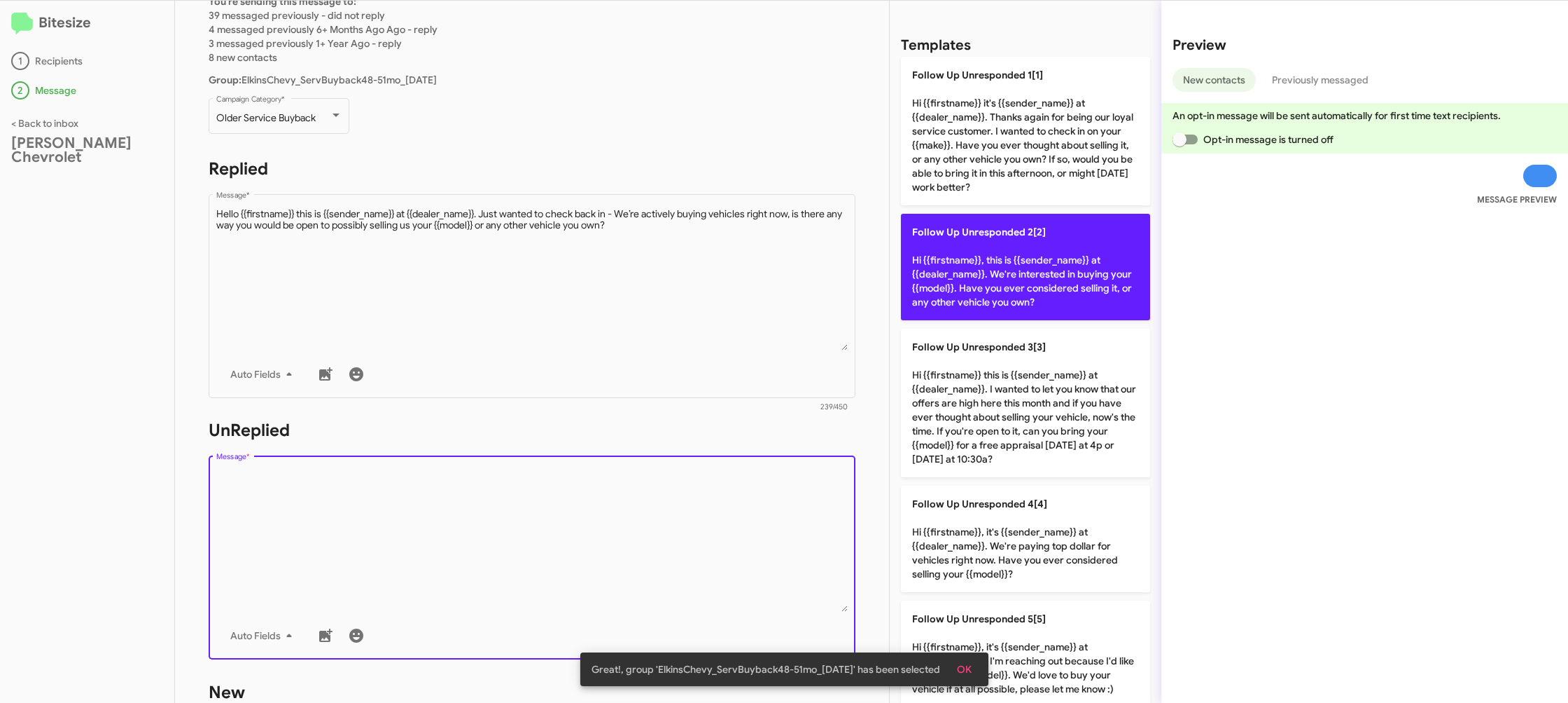
drag, startPoint x: 696, startPoint y: 529, endPoint x: 925, endPoint y: 319, distance: 310.7
click at [702, 511] on textarea "Message *" at bounding box center [532, 539] width 632 height 143
click at [979, 296] on p "Follow Up Unresponded 2[2] Hi {{firstname}}, this is {{sender_name}} at {{deale…" at bounding box center [1026, 267] width 250 height 107
type textarea "Hi {{firstname}}, this is {{sender_name}} at {{dealer_name}}. We're interested …"
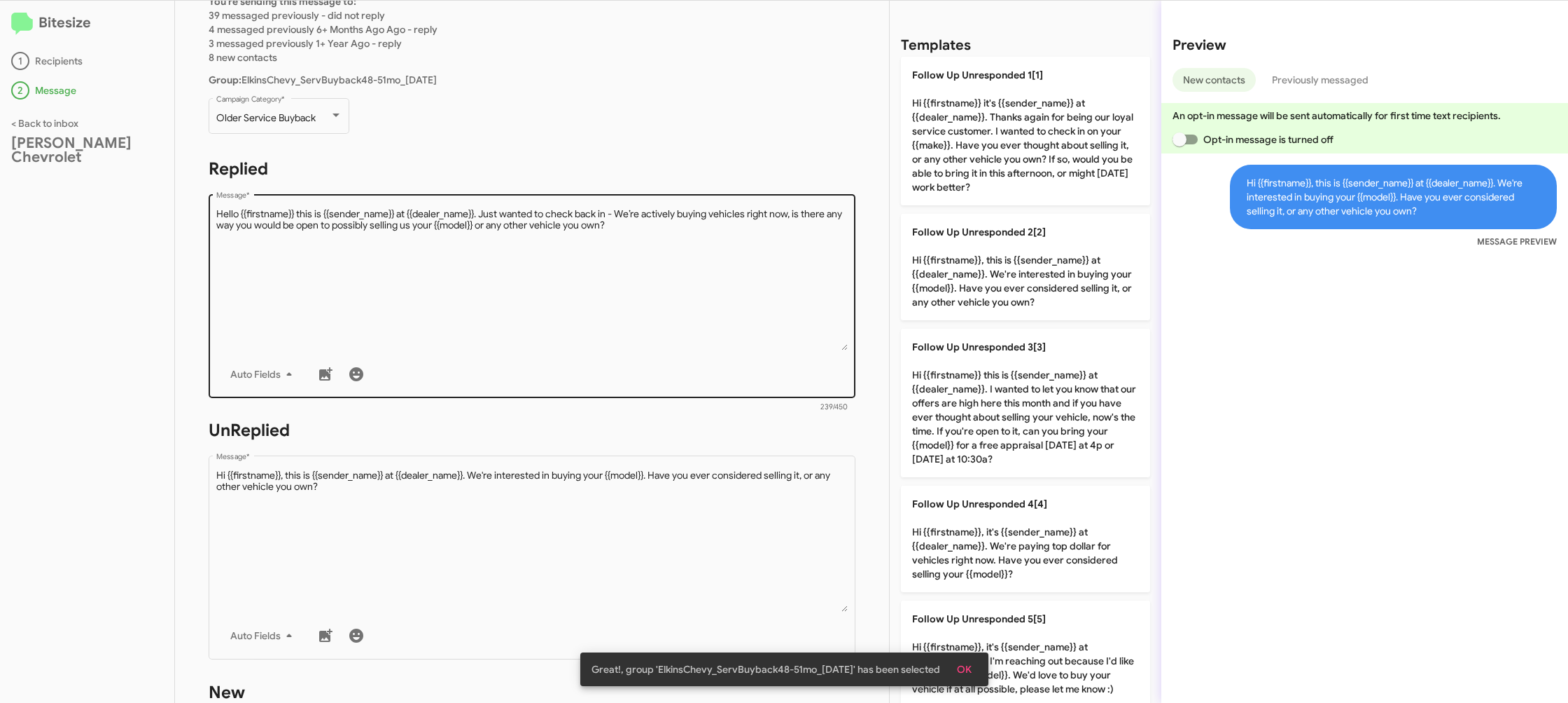
scroll to position [525, 0]
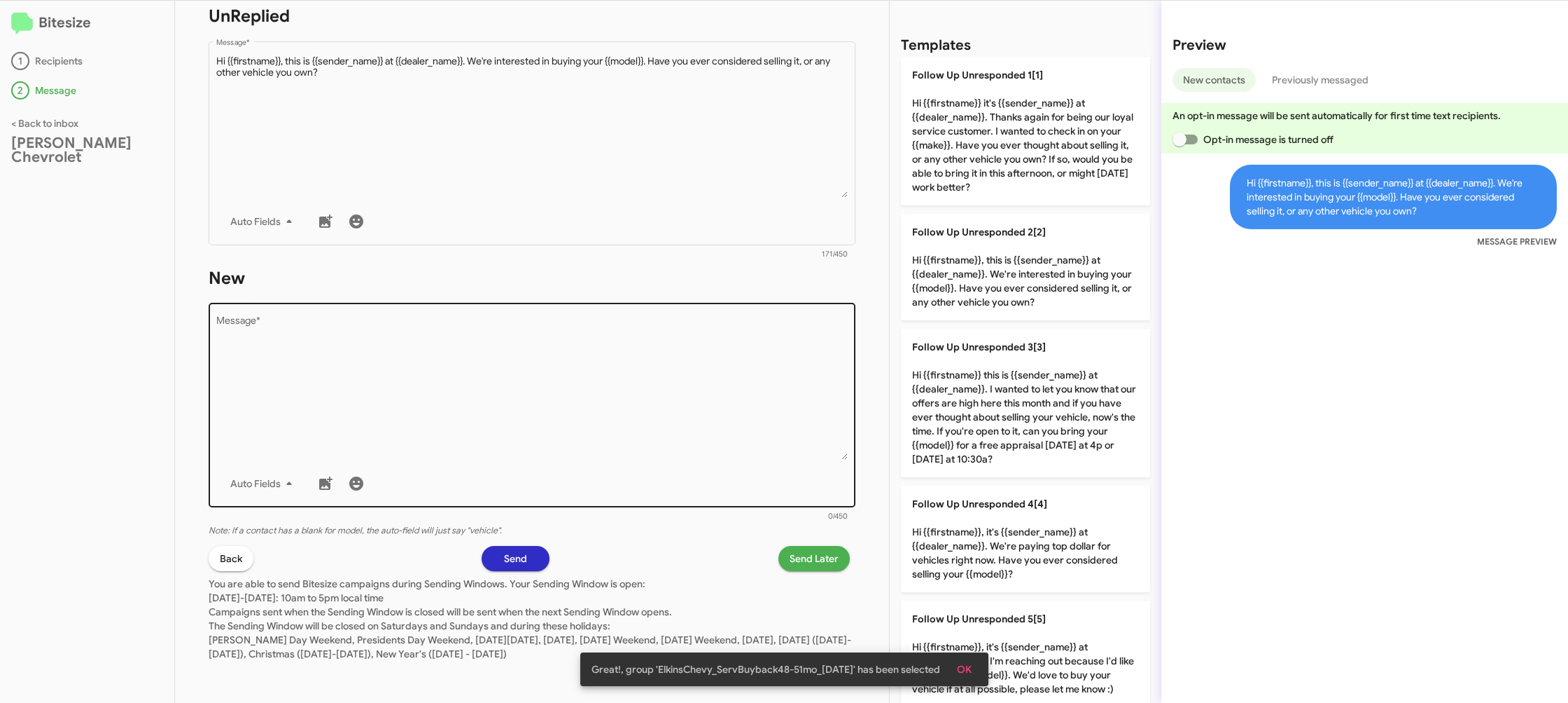
click at [789, 366] on textarea "Message *" at bounding box center [532, 387] width 632 height 143
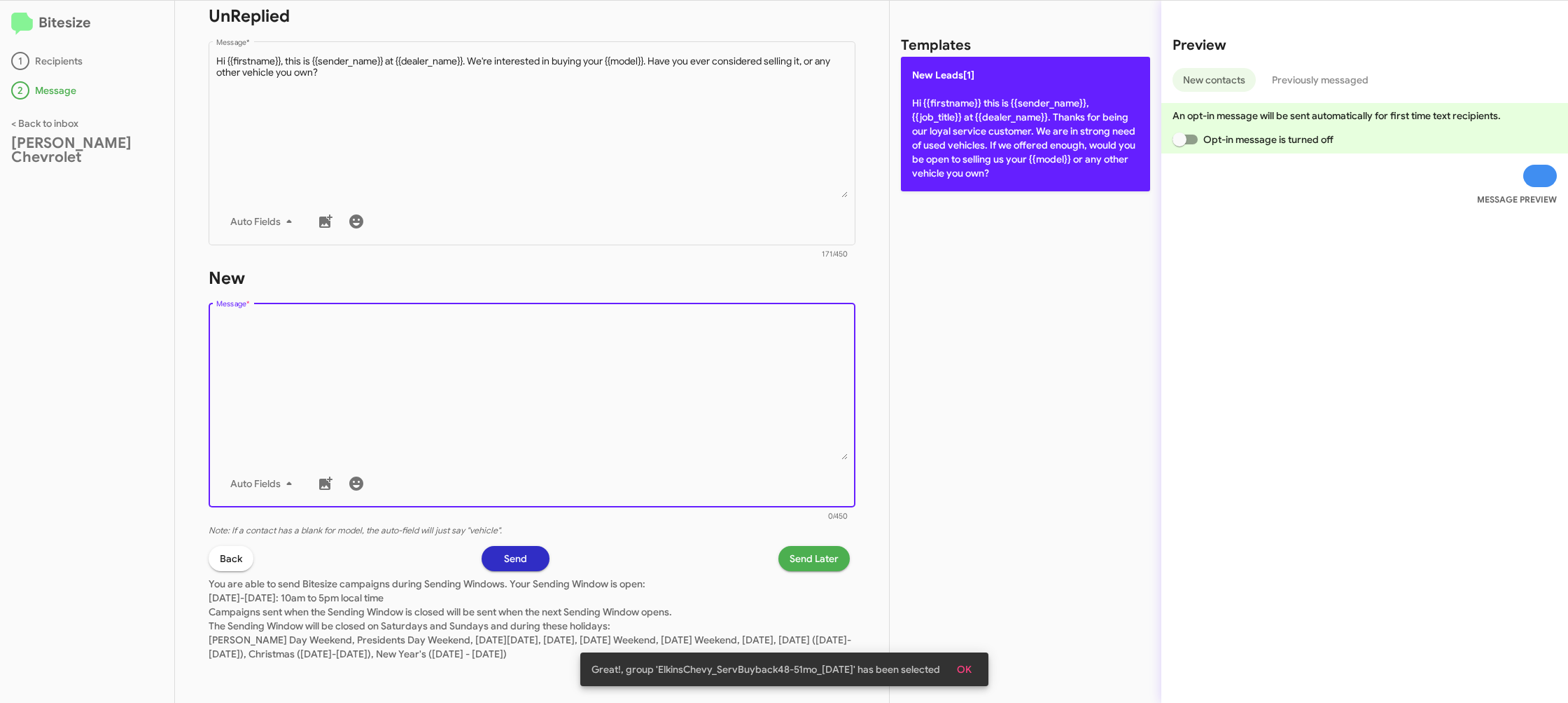
drag, startPoint x: 789, startPoint y: 367, endPoint x: 931, endPoint y: 189, distance: 227.7
click at [799, 346] on textarea "Message *" at bounding box center [532, 387] width 632 height 143
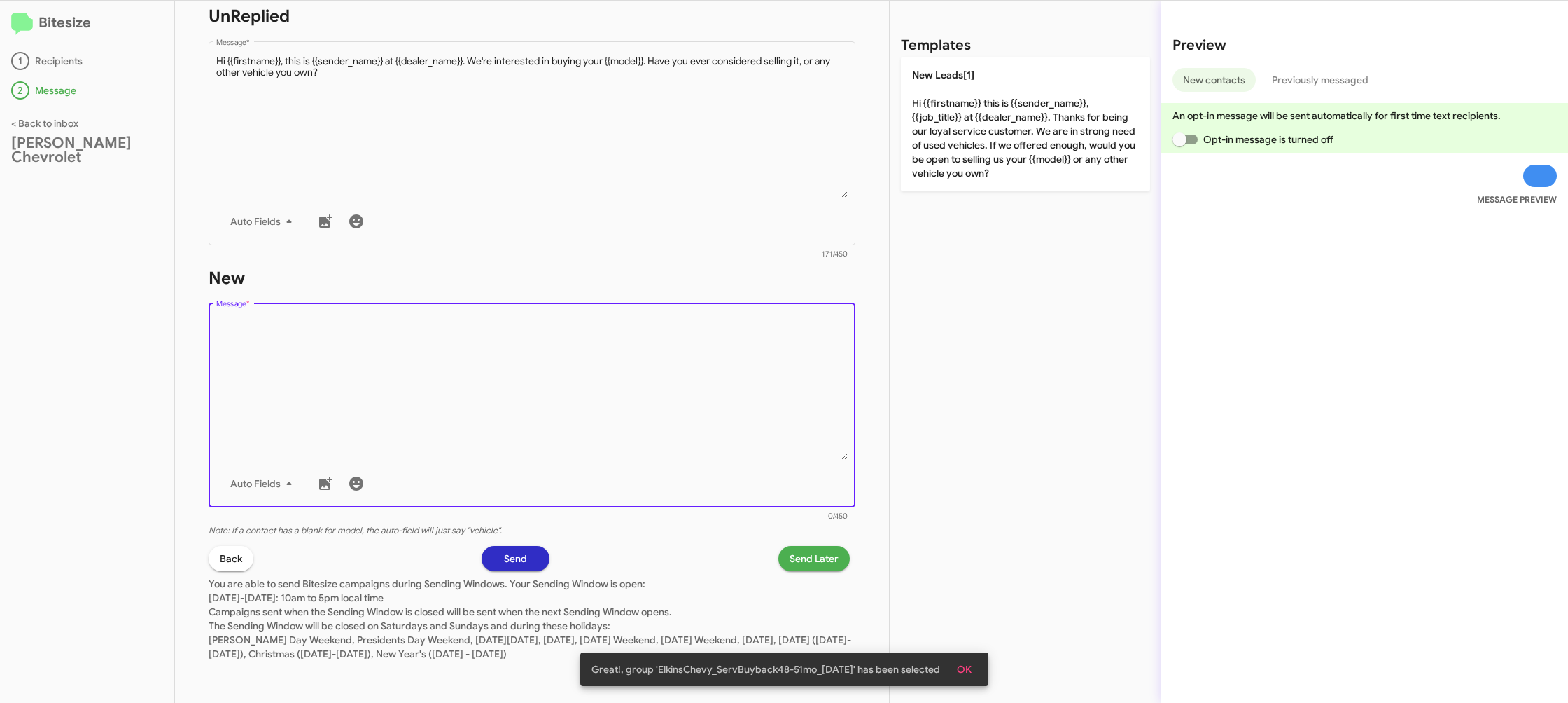
drag, startPoint x: 974, startPoint y: 147, endPoint x: 829, endPoint y: 468, distance: 352.2
click at [973, 149] on p "New Leads[1] Hi {{firstname}} this is {{sender_name}}, {{job_title}} at {{deale…" at bounding box center [1026, 124] width 250 height 135
type textarea "Hi {{firstname}} this is {{sender_name}}, {{job_title}} at {{dealer_name}}. Tha…"
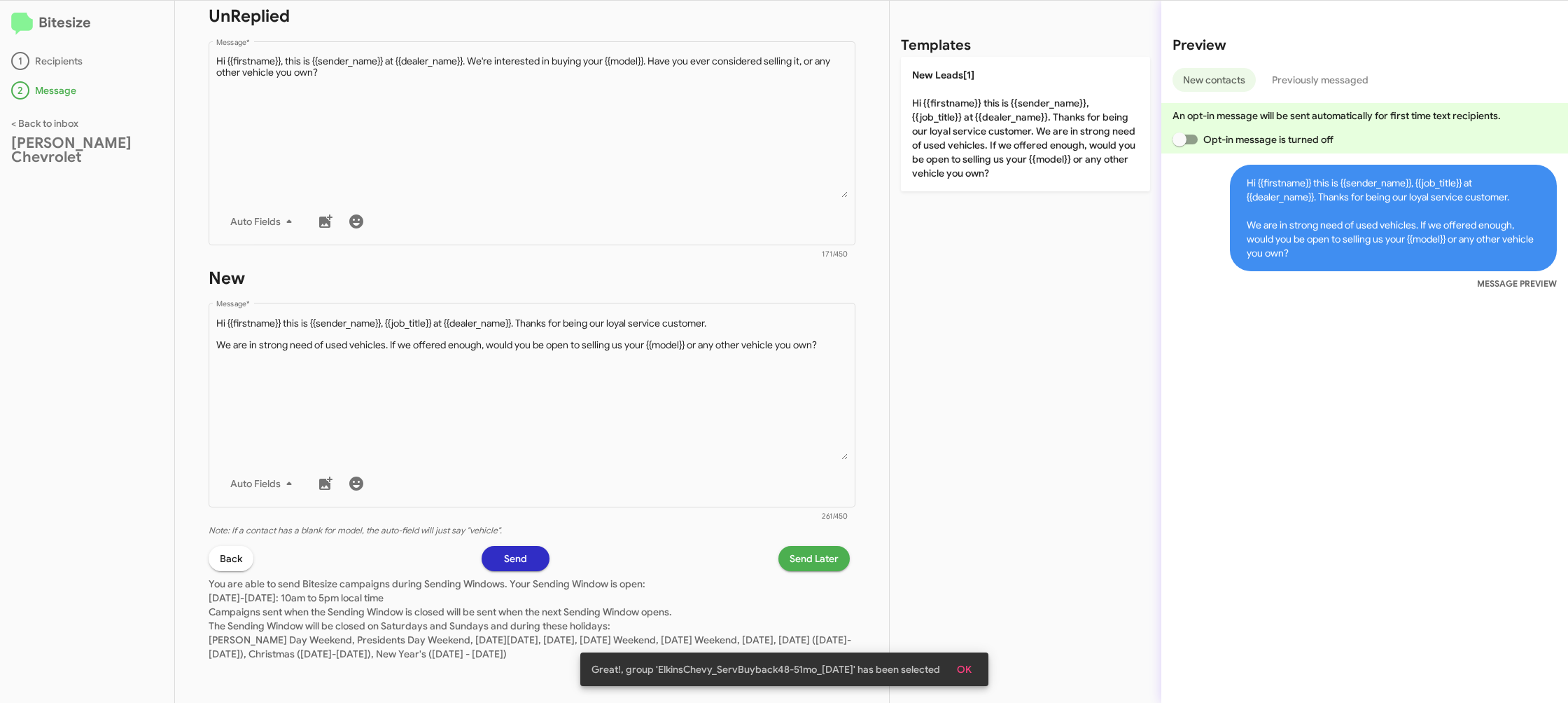
click at [800, 556] on span "Send Later" at bounding box center [813, 557] width 49 height 25
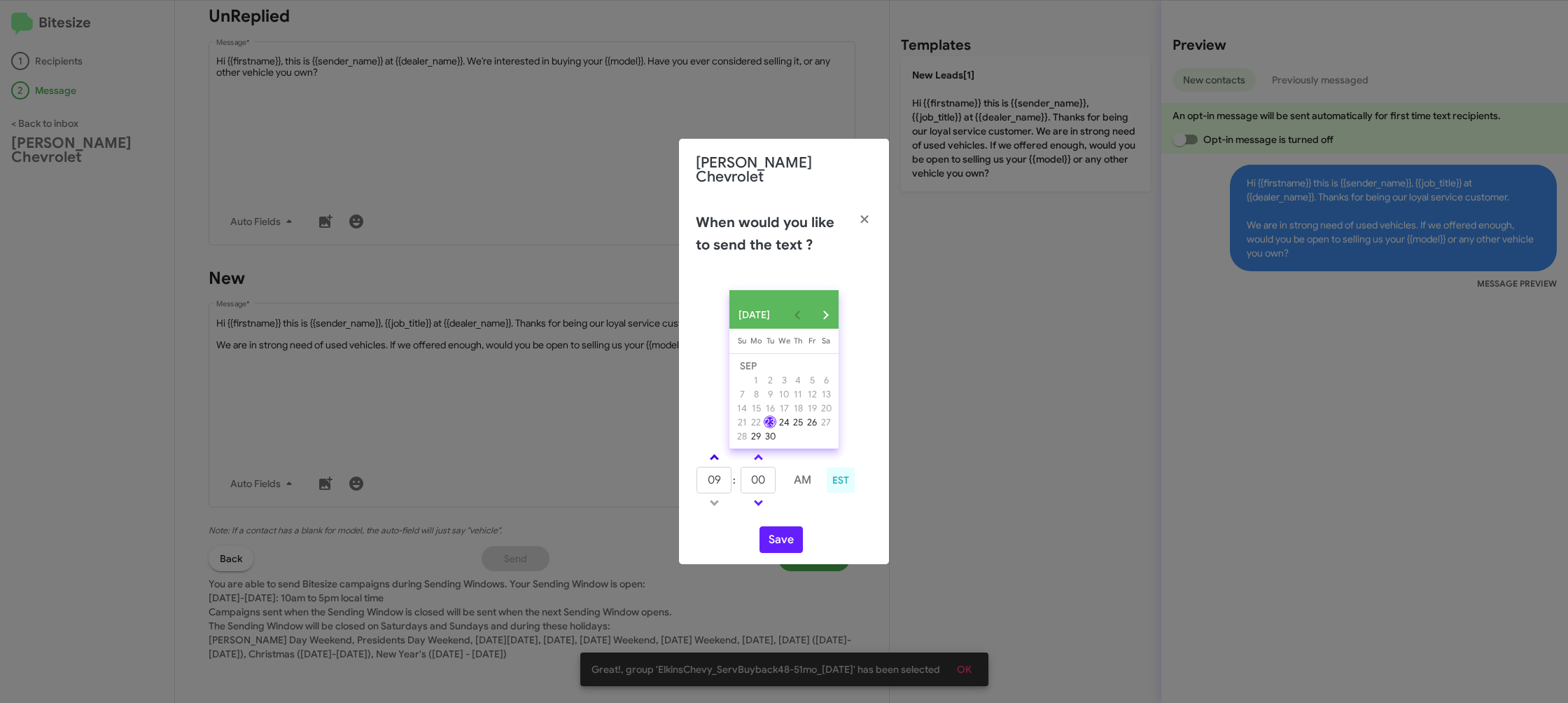
click at [721, 452] on link at bounding box center [715, 457] width 25 height 16
type input "10"
click at [776, 477] on input "00" at bounding box center [758, 479] width 35 height 27
type input "17"
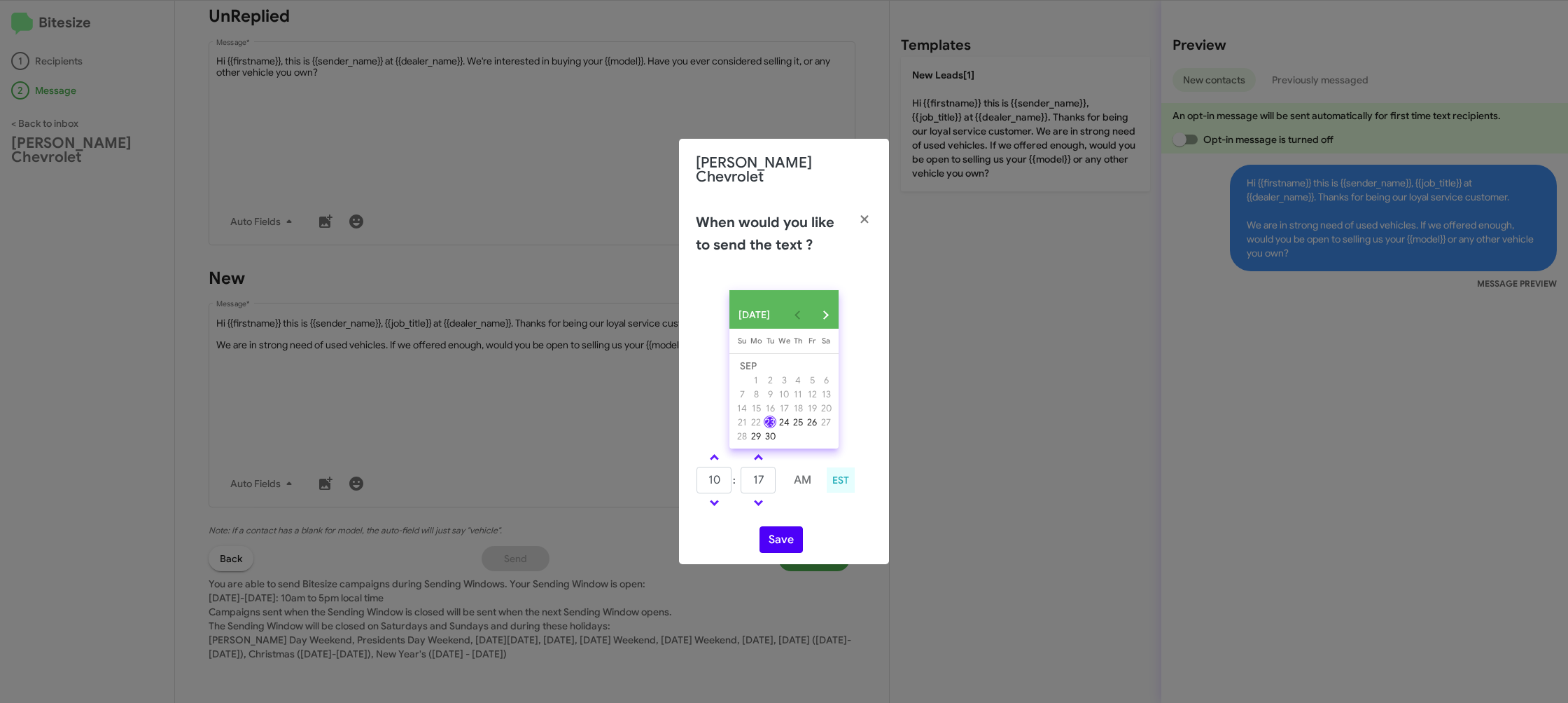
click at [805, 506] on td at bounding box center [802, 503] width 37 height 18
click at [776, 543] on button "Save" at bounding box center [781, 539] width 43 height 27
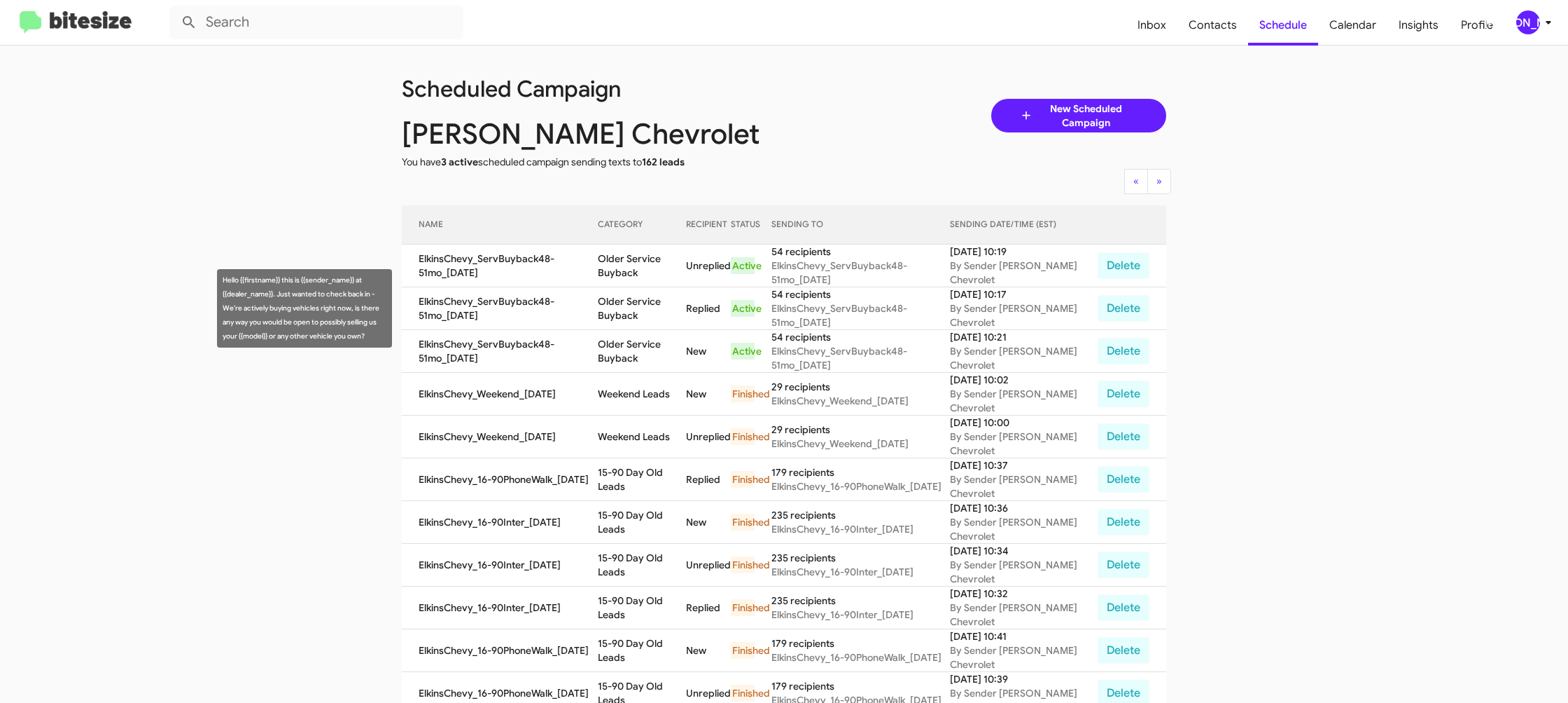
click at [625, 311] on td "Older Service Buyback" at bounding box center [642, 309] width 88 height 43
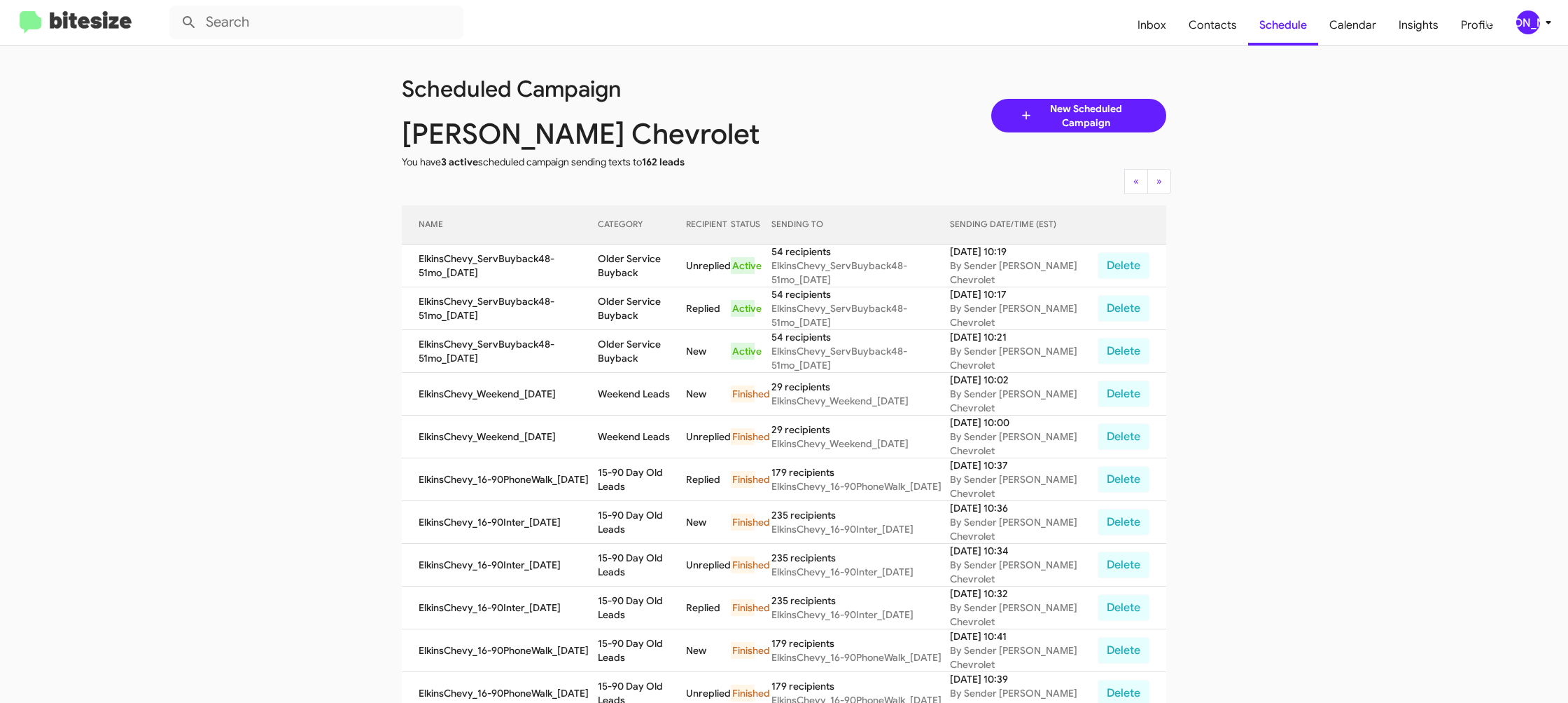
click at [625, 311] on td "Older Service Buyback" at bounding box center [642, 309] width 88 height 43
copy td "Older Service Buyback"
click at [1525, 24] on div "[PERSON_NAME]" at bounding box center [1528, 23] width 24 height 24
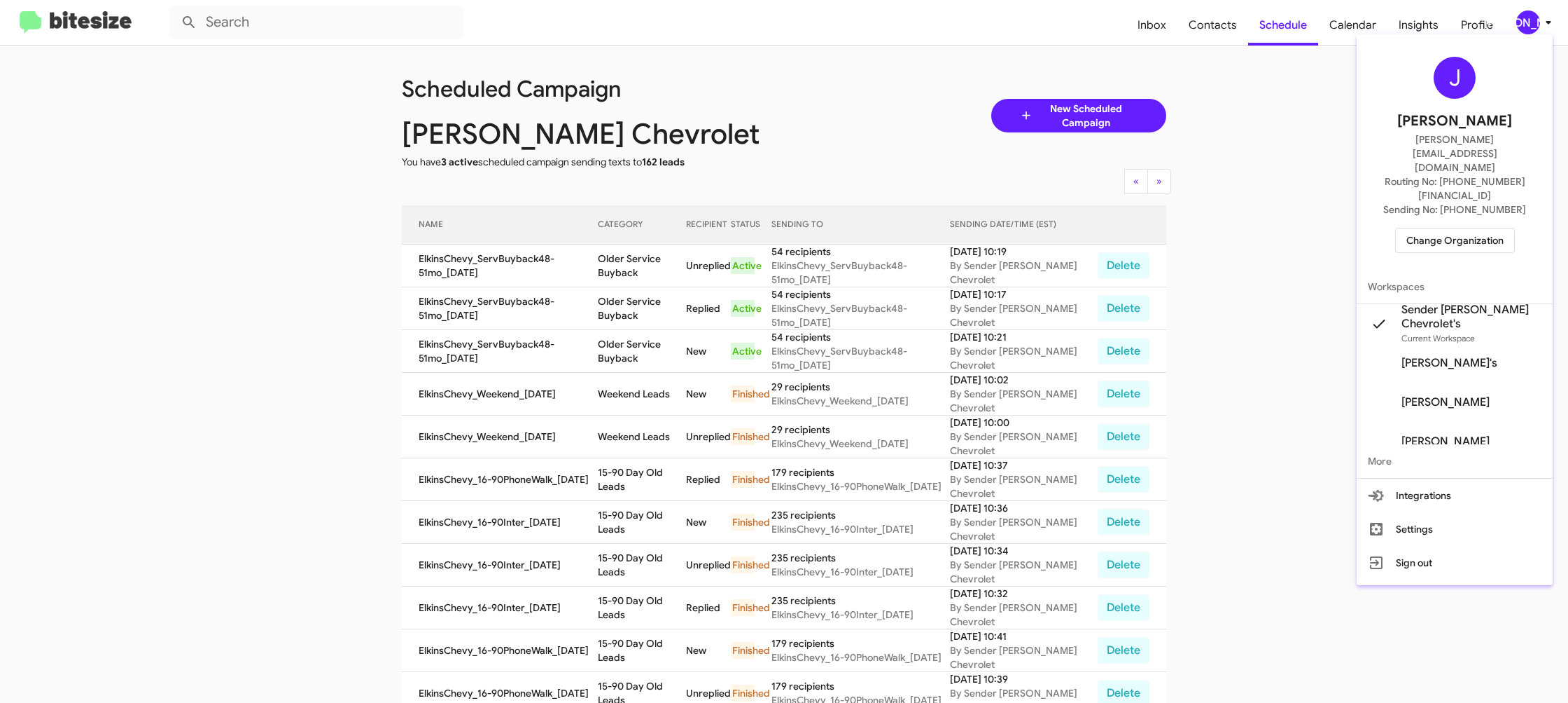
click at [1461, 229] on span "Change Organization" at bounding box center [1455, 241] width 98 height 24
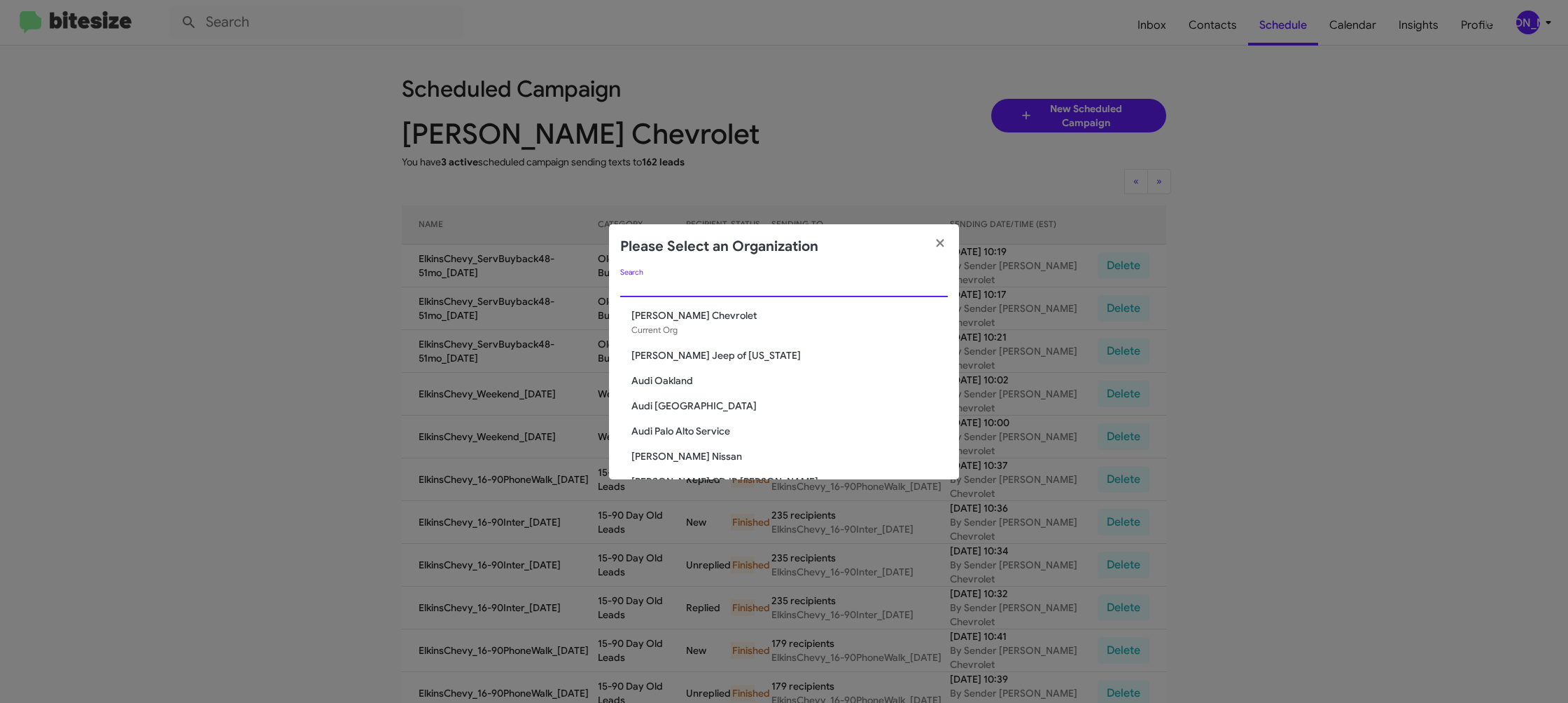
click at [684, 281] on input "Search" at bounding box center [784, 286] width 327 height 11
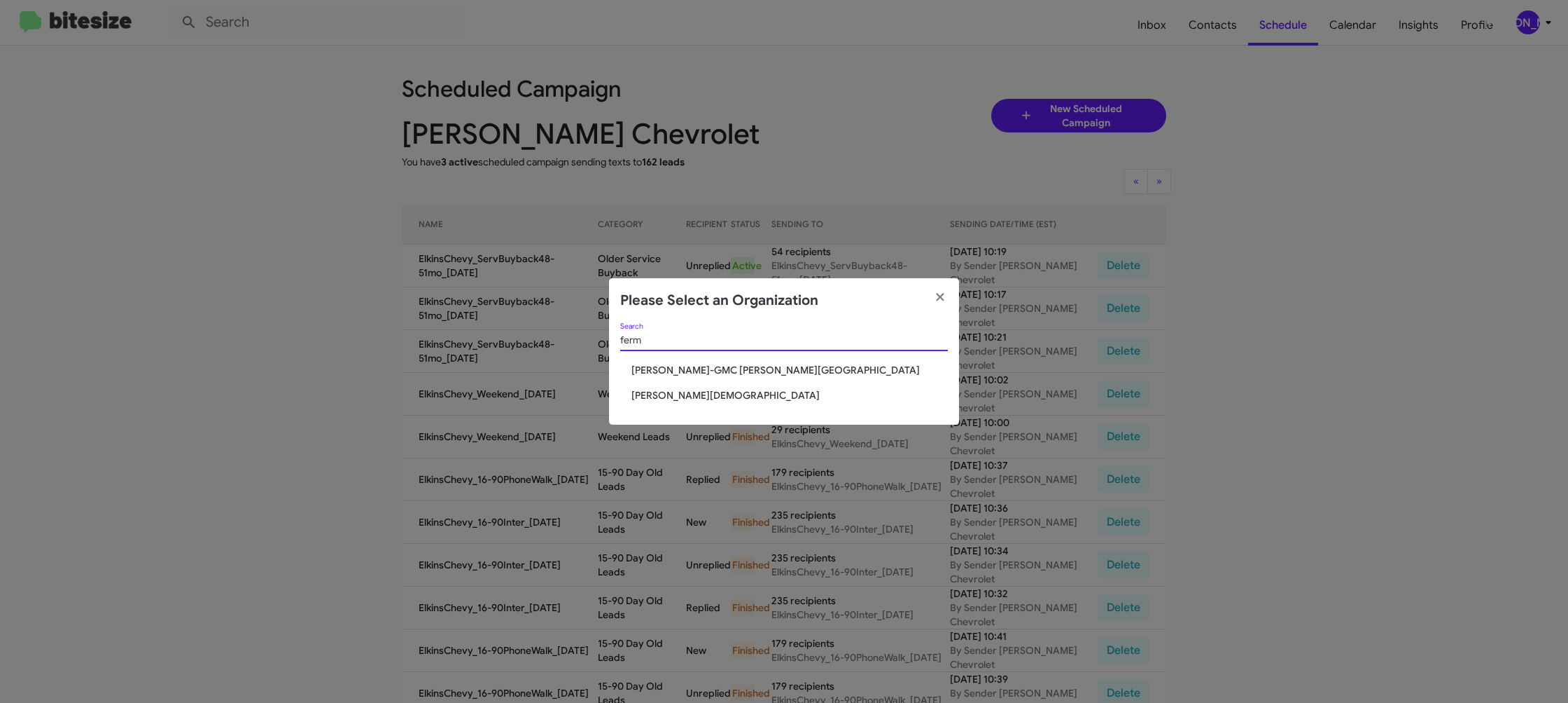
type input "ferm"
click at [691, 396] on span "[PERSON_NAME][DEMOGRAPHIC_DATA]" at bounding box center [789, 395] width 316 height 14
drag, startPoint x: 691, startPoint y: 396, endPoint x: 573, endPoint y: 102, distance: 316.8
click at [691, 395] on span "[PERSON_NAME][DEMOGRAPHIC_DATA]" at bounding box center [789, 395] width 316 height 14
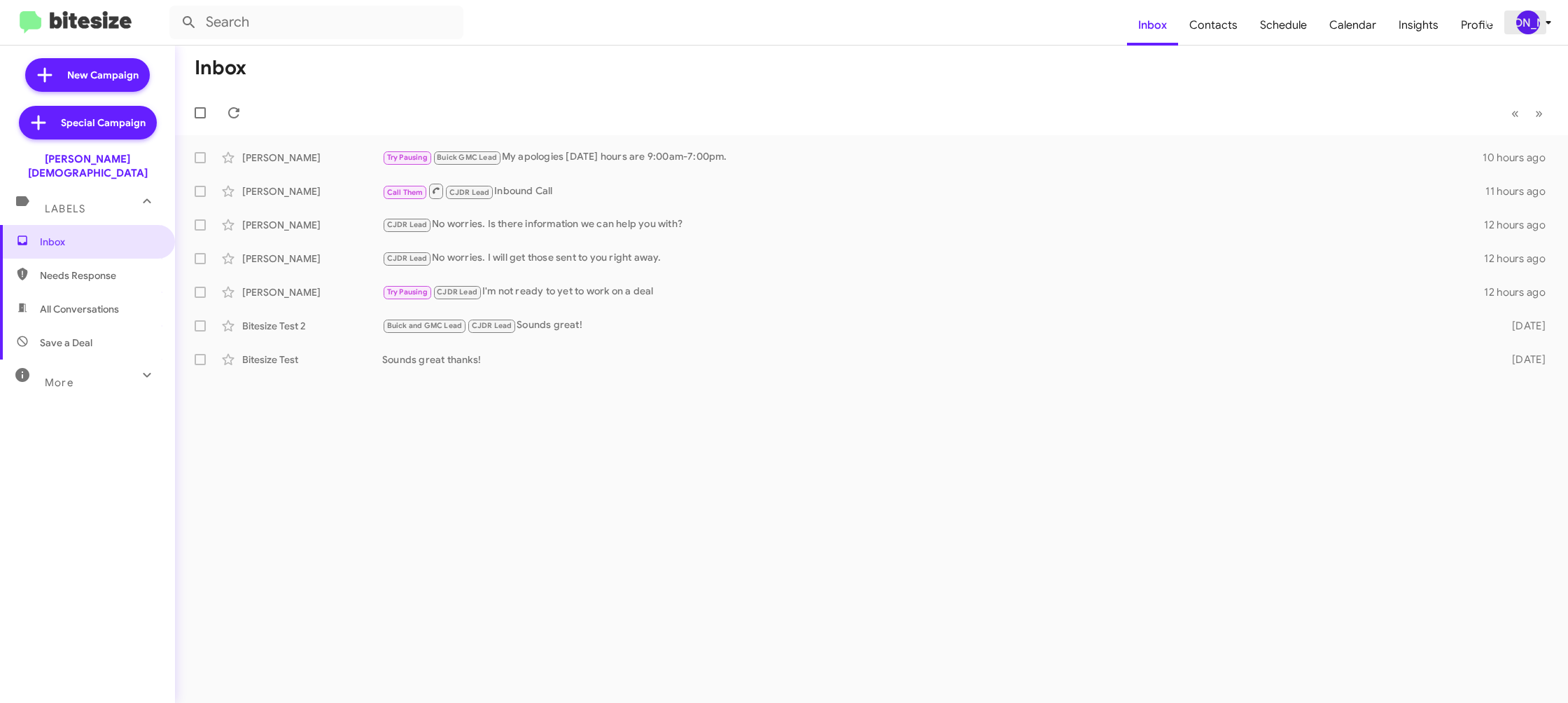
click at [1514, 13] on button "[PERSON_NAME]" at bounding box center [1528, 23] width 48 height 24
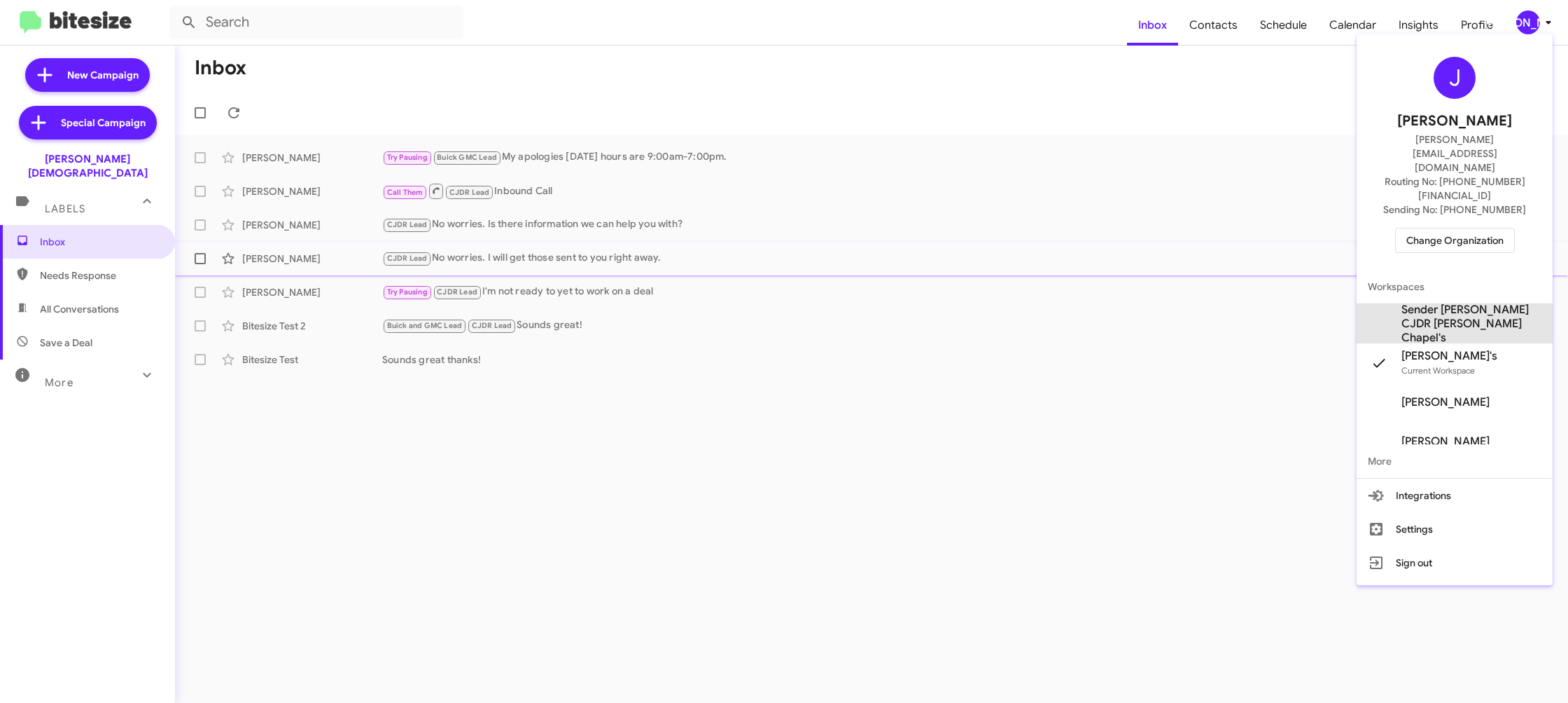
drag, startPoint x: 1431, startPoint y: 284, endPoint x: 1420, endPoint y: 271, distance: 17.0
click at [1431, 303] on span "Sender [PERSON_NAME] CJDR [PERSON_NAME] Chapel's" at bounding box center [1471, 324] width 140 height 42
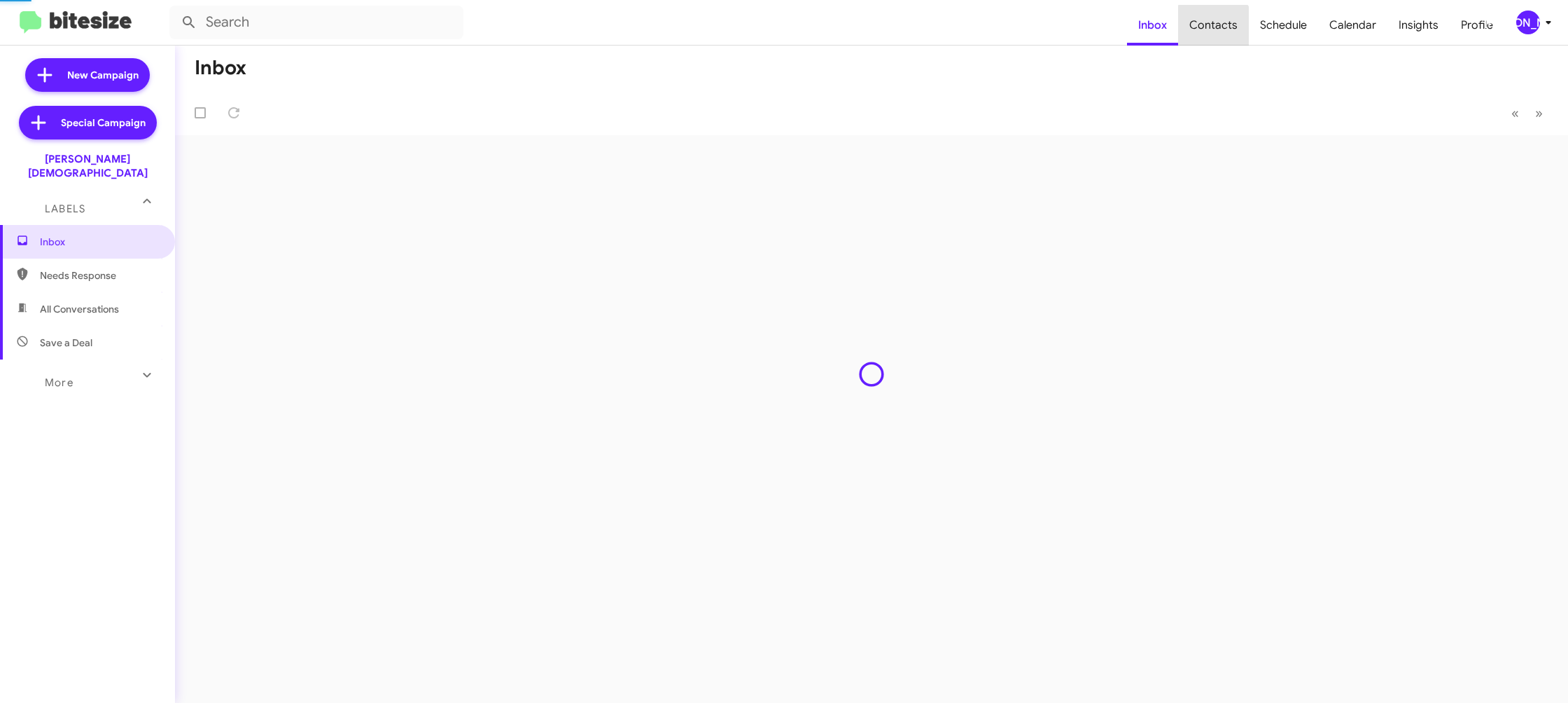
click at [1219, 32] on span "Contacts" at bounding box center [1214, 25] width 71 height 41
click at [1219, 31] on span "Contacts" at bounding box center [1214, 25] width 71 height 41
type input "in:groups"
click at [1219, 31] on span "Contacts" at bounding box center [1214, 25] width 71 height 41
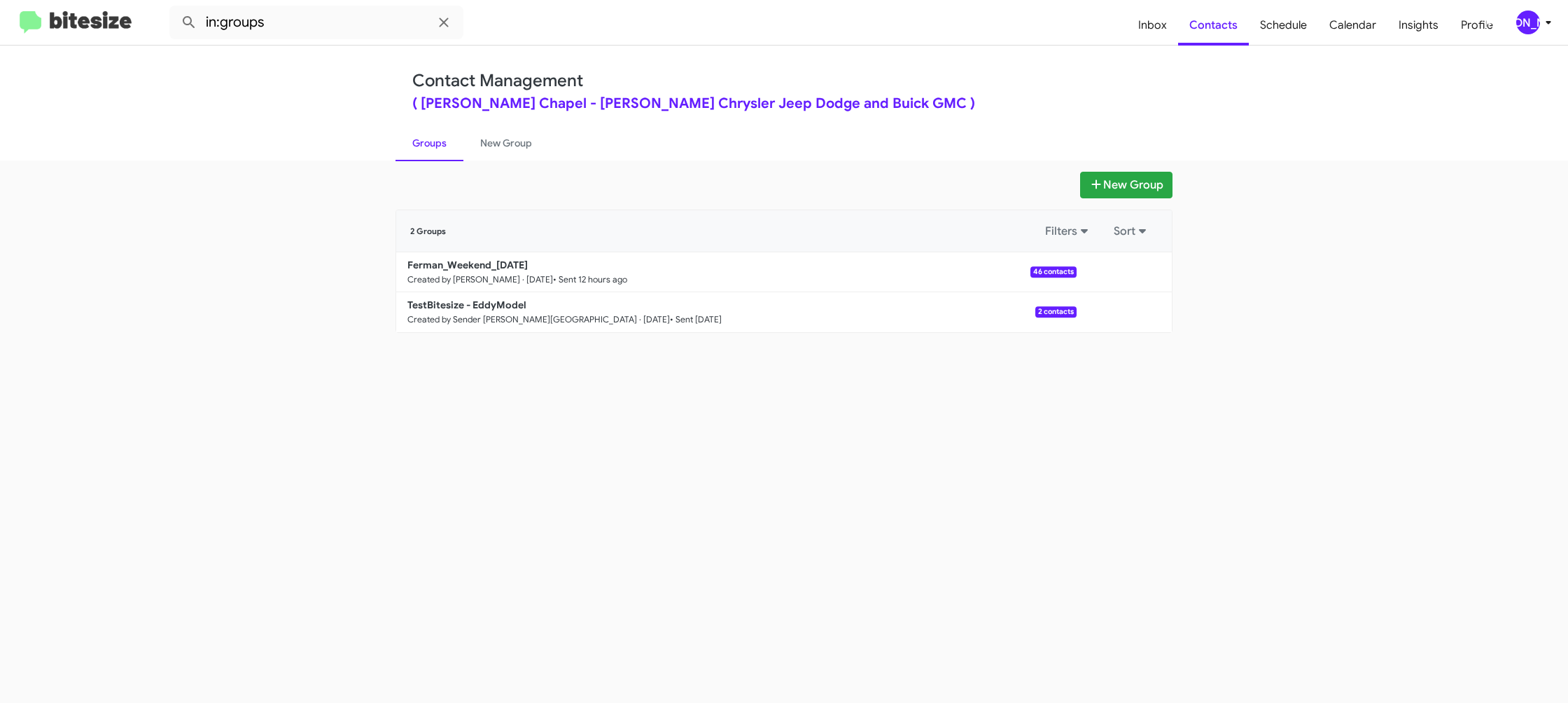
click at [536, 122] on div "Contact Management ( [PERSON_NAME] Chapel - [PERSON_NAME] Chrysler Jeep Dodge a…" at bounding box center [784, 103] width 798 height 115
click at [515, 142] on link "New Group" at bounding box center [506, 143] width 86 height 36
click at [515, 141] on link "New Group" at bounding box center [506, 143] width 86 height 36
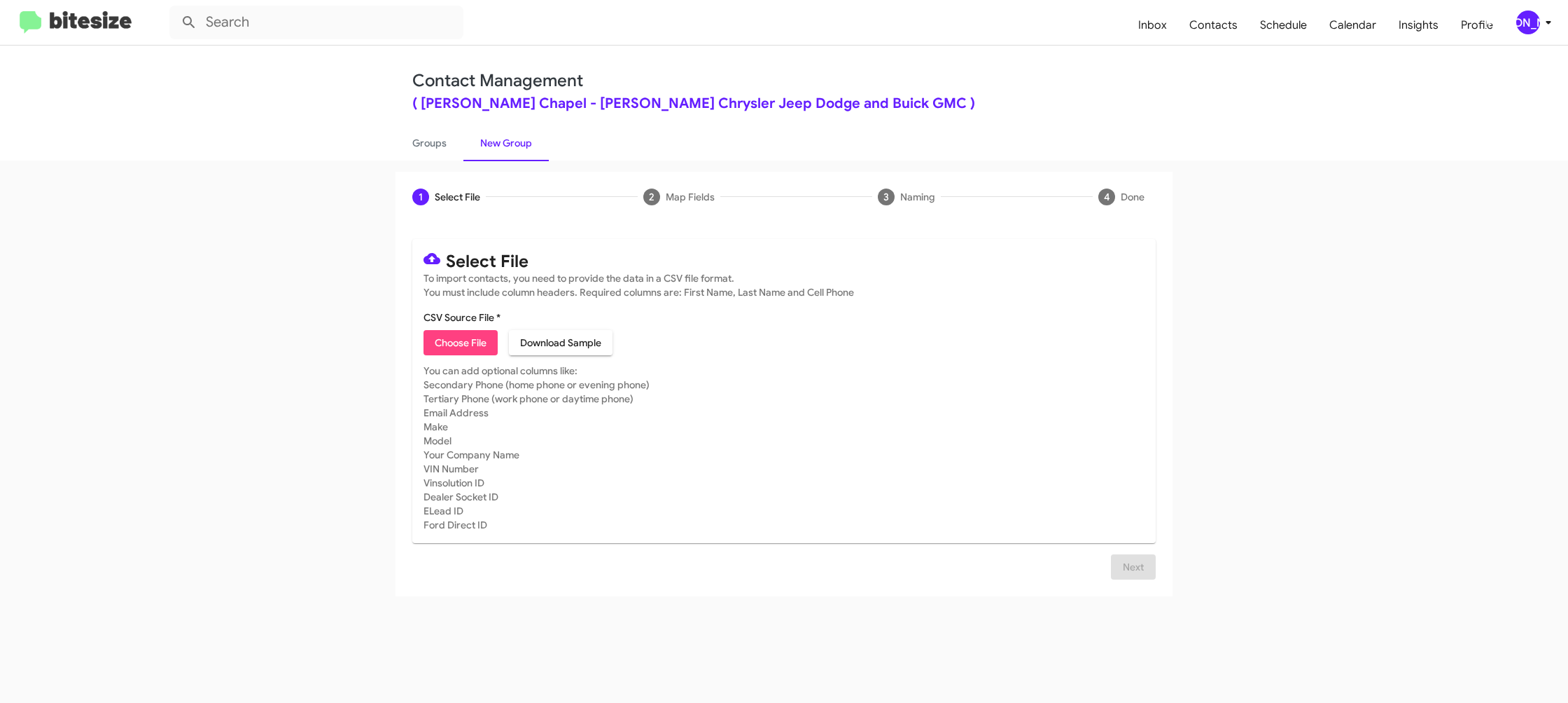
click at [445, 347] on span "Choose File" at bounding box center [461, 342] width 52 height 25
type input "Ferman_31-60_09-23-25"
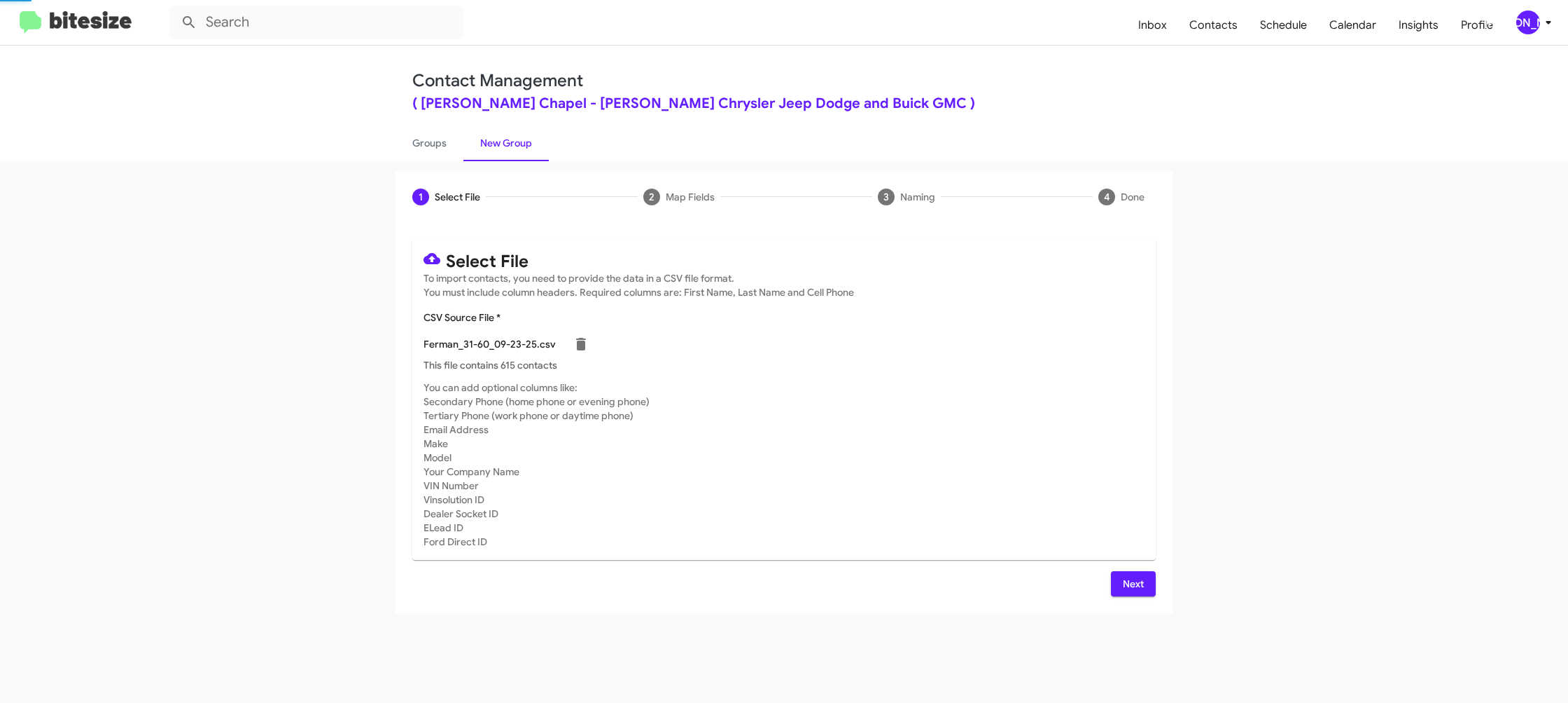
drag, startPoint x: 1053, startPoint y: 438, endPoint x: 1032, endPoint y: 440, distance: 21.1
click at [1047, 442] on mat-card-subtitle "You can add optional columns like: Secondary Phone (home phone or evening phone…" at bounding box center [784, 464] width 722 height 168
drag, startPoint x: 1134, startPoint y: 583, endPoint x: 1116, endPoint y: 570, distance: 22.2
click at [1133, 581] on span "Next" at bounding box center [1133, 583] width 22 height 25
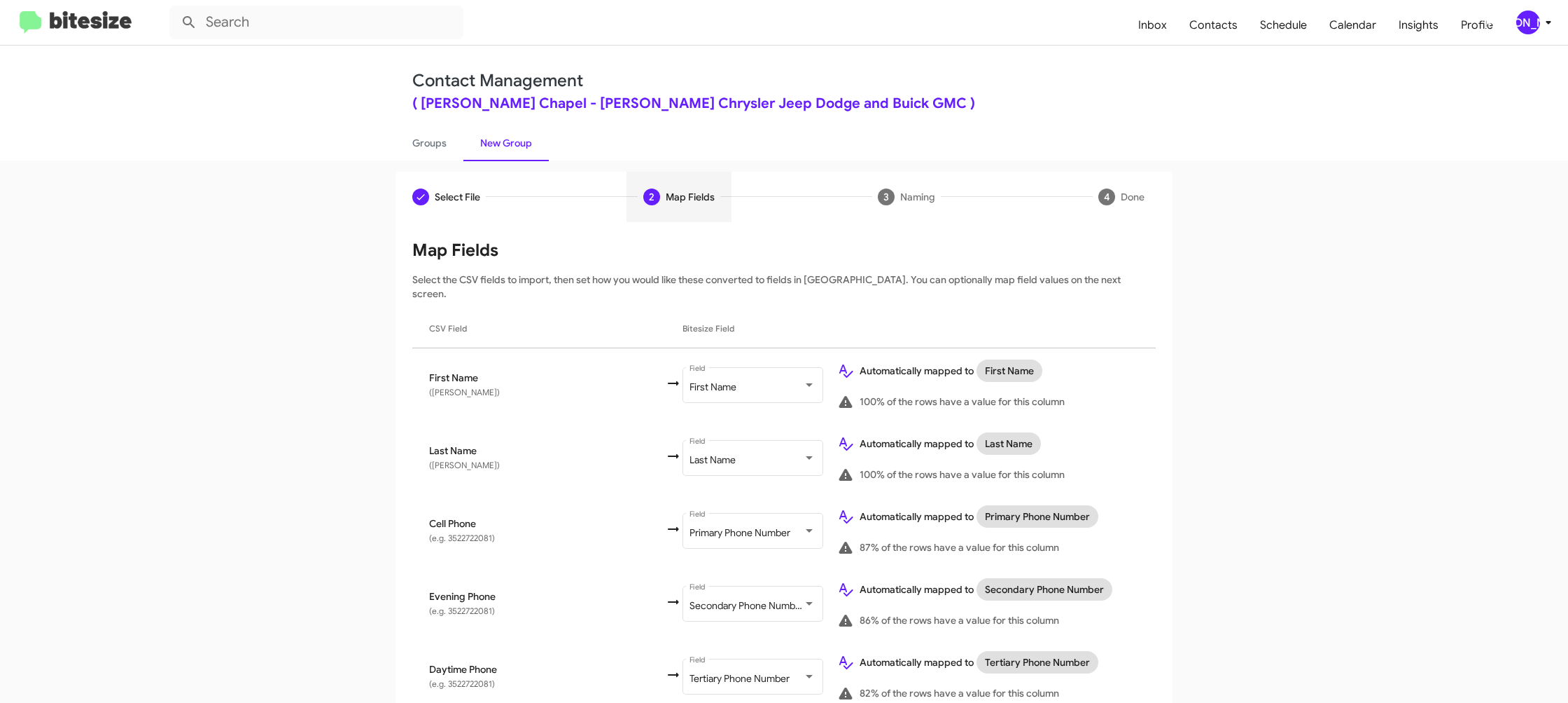
scroll to position [739, 0]
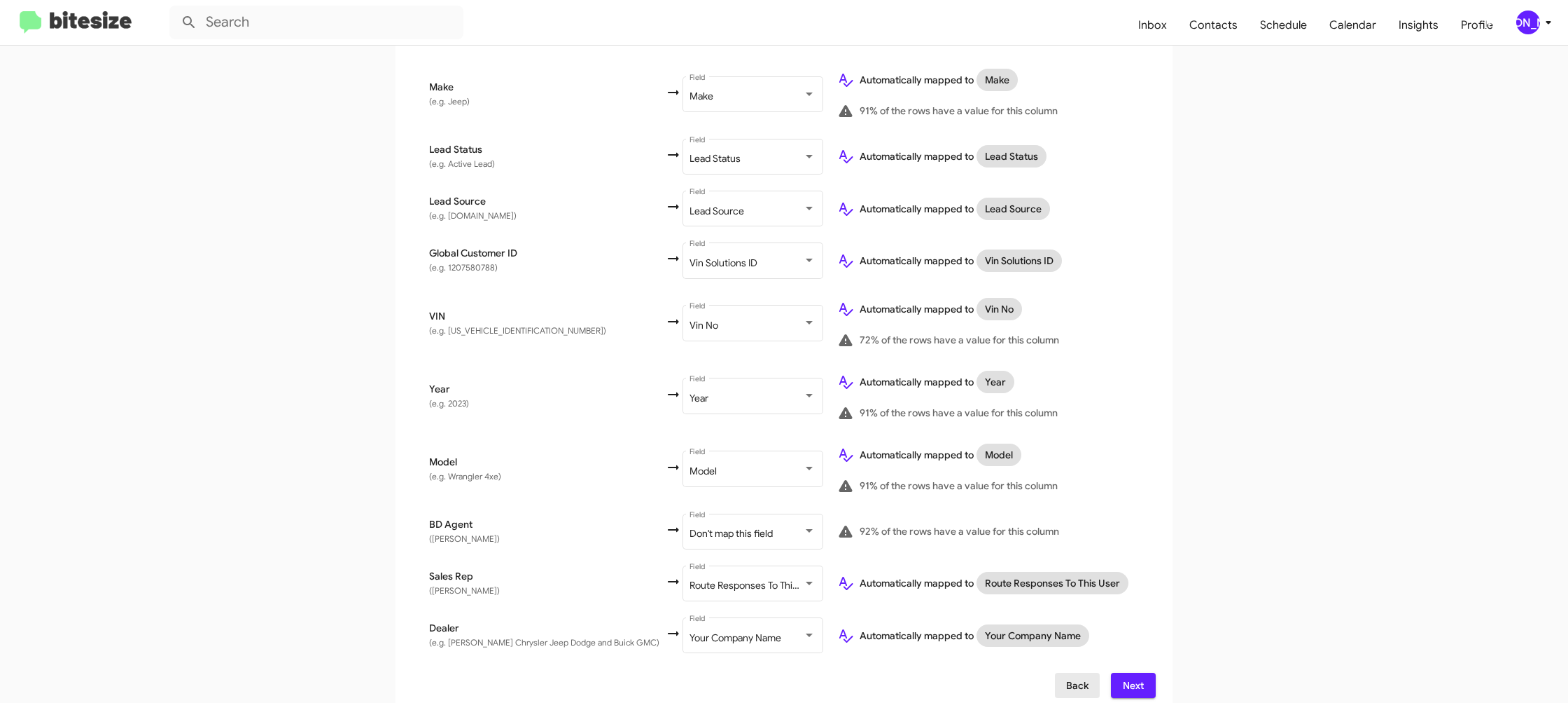
click at [1077, 679] on span "Back" at bounding box center [1077, 684] width 22 height 25
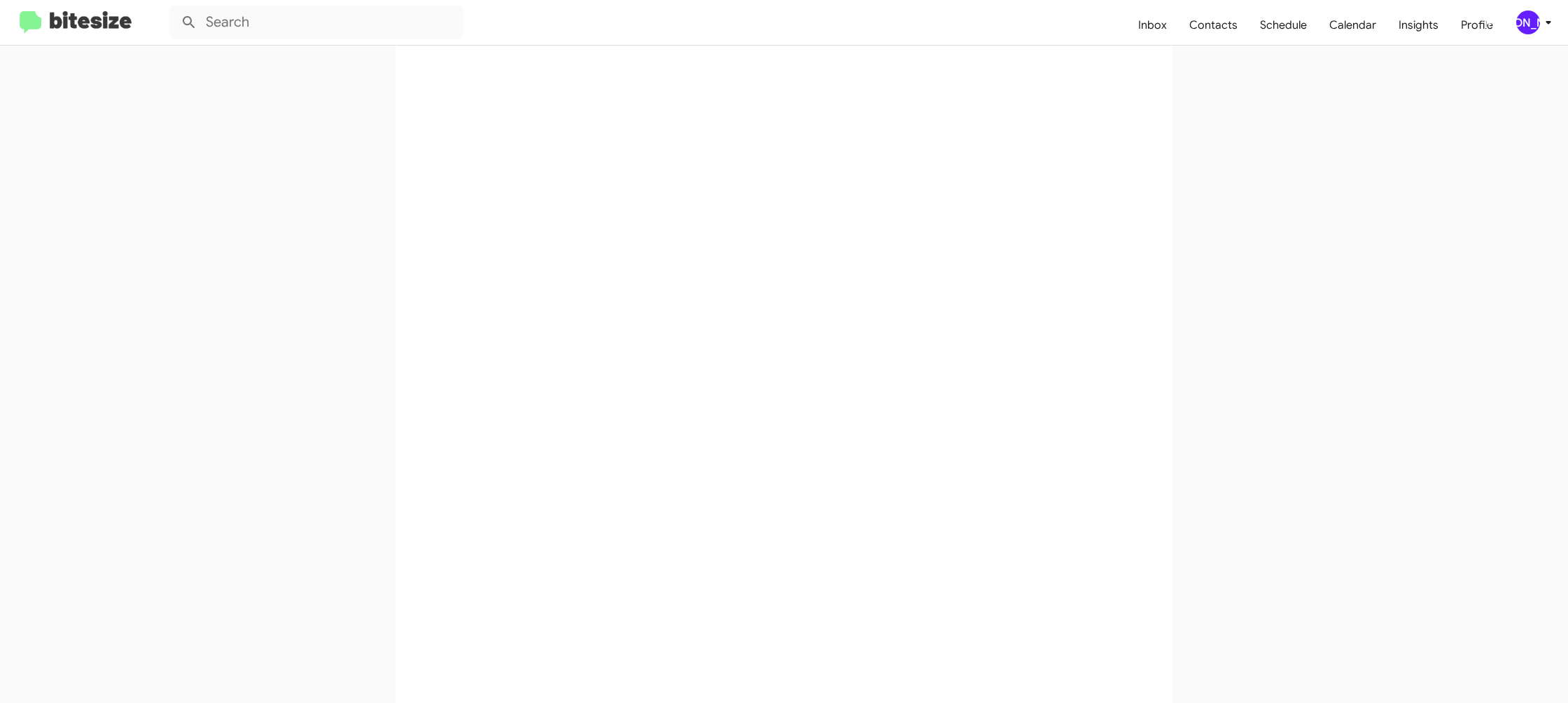
scroll to position [0, 0]
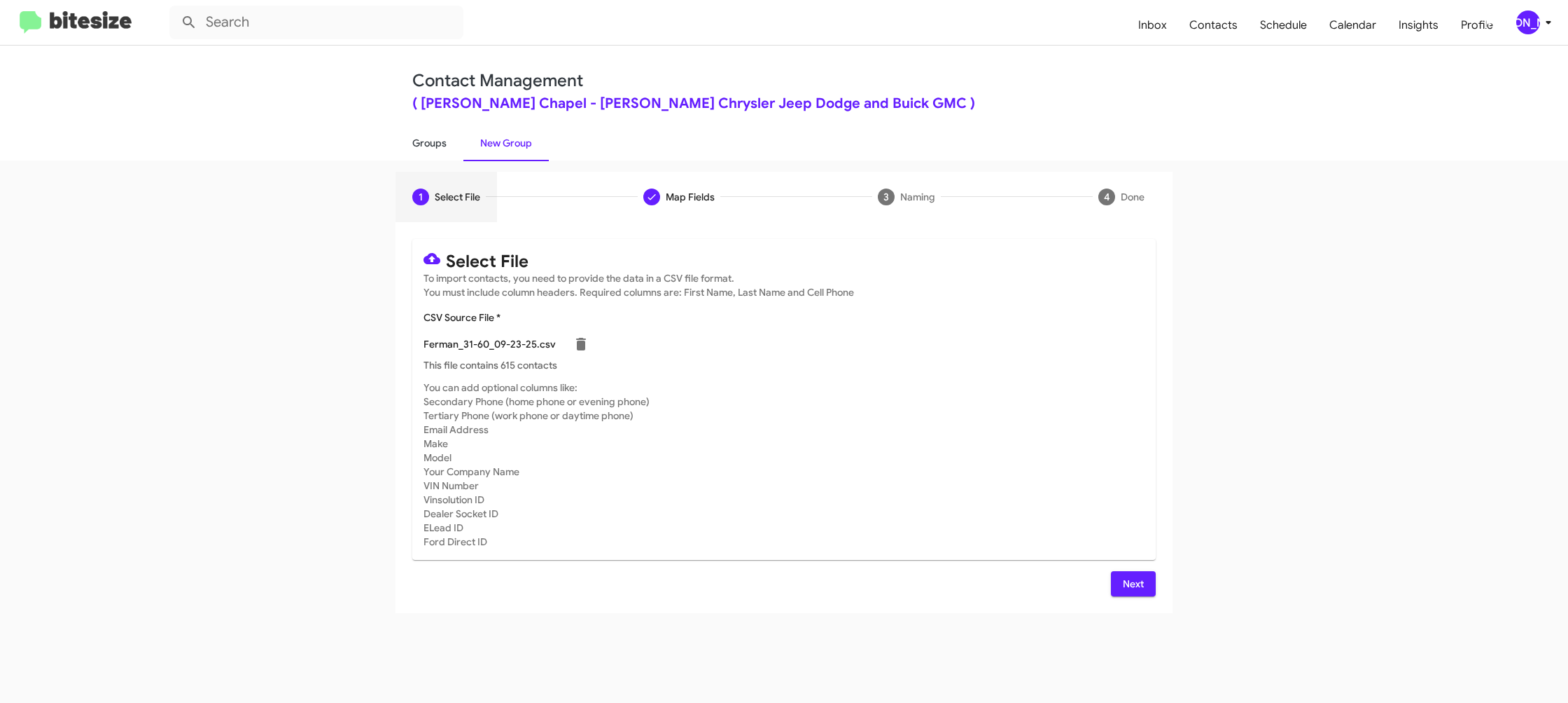
click at [436, 149] on link "Groups" at bounding box center [429, 143] width 68 height 36
type input "in:groups"
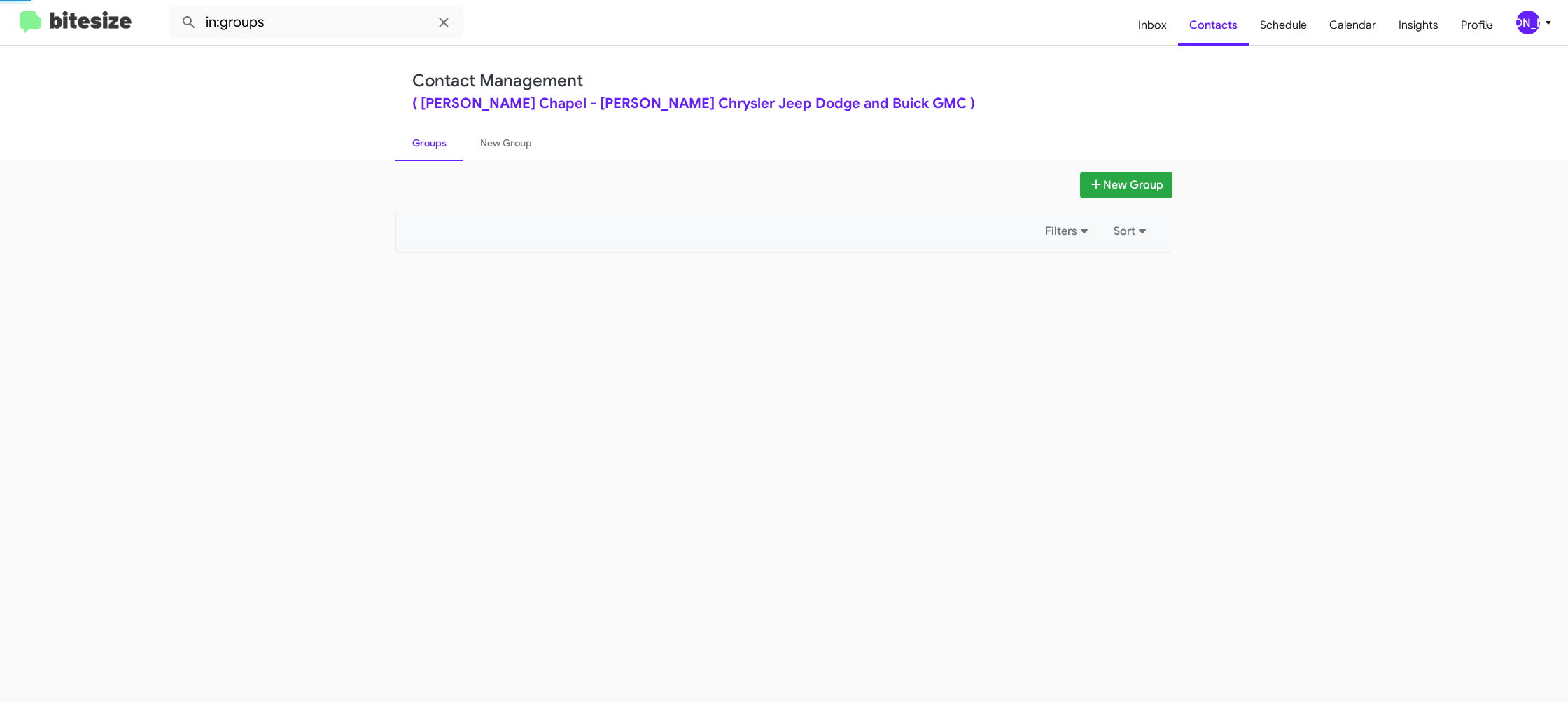
click at [436, 149] on link "Groups" at bounding box center [429, 143] width 68 height 36
drag, startPoint x: 438, startPoint y: 147, endPoint x: 452, endPoint y: 145, distance: 14.1
click at [442, 146] on link "Groups" at bounding box center [429, 143] width 68 height 36
click at [492, 143] on link "New Group" at bounding box center [506, 143] width 86 height 36
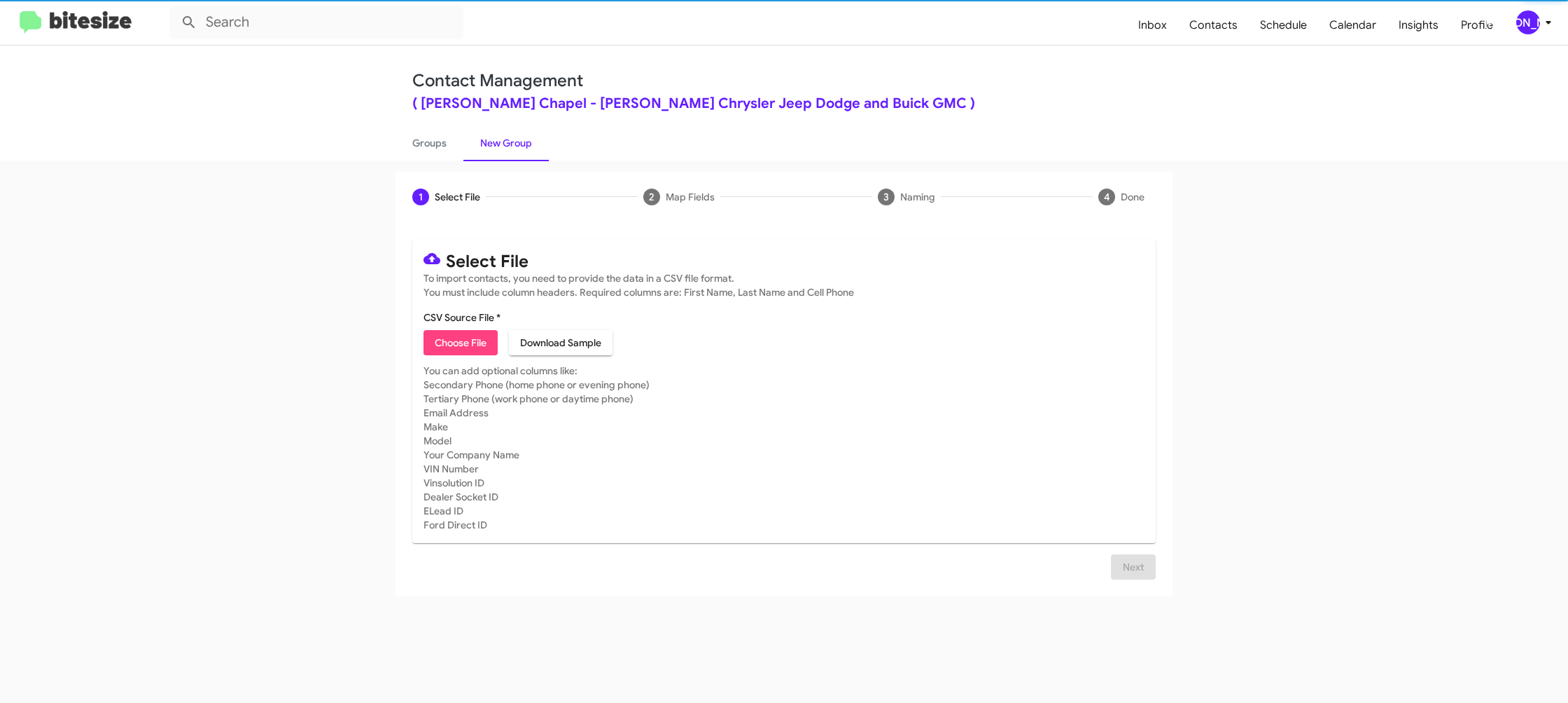
click at [461, 339] on span "Choose File" at bounding box center [461, 342] width 52 height 25
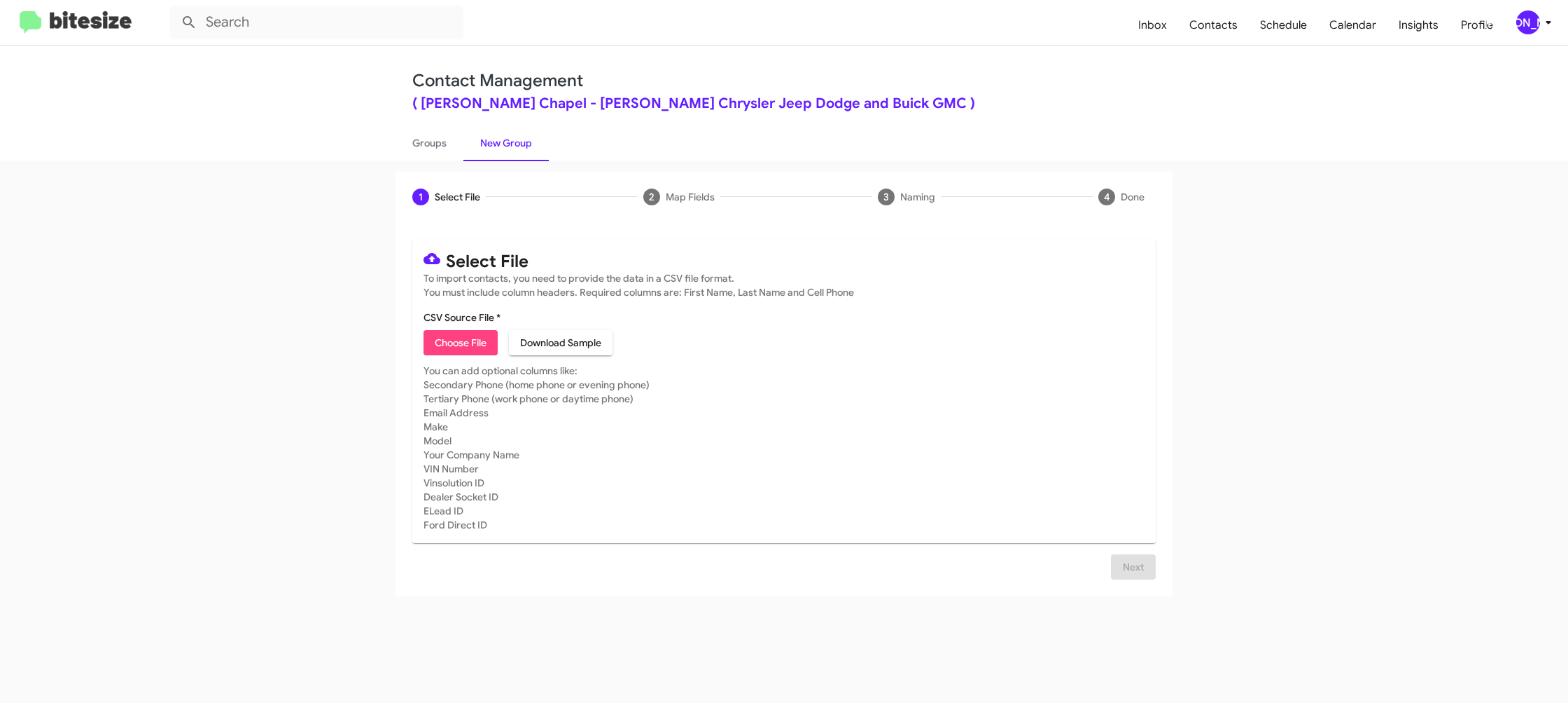
type input "Ferman_31-60_09-23-25"
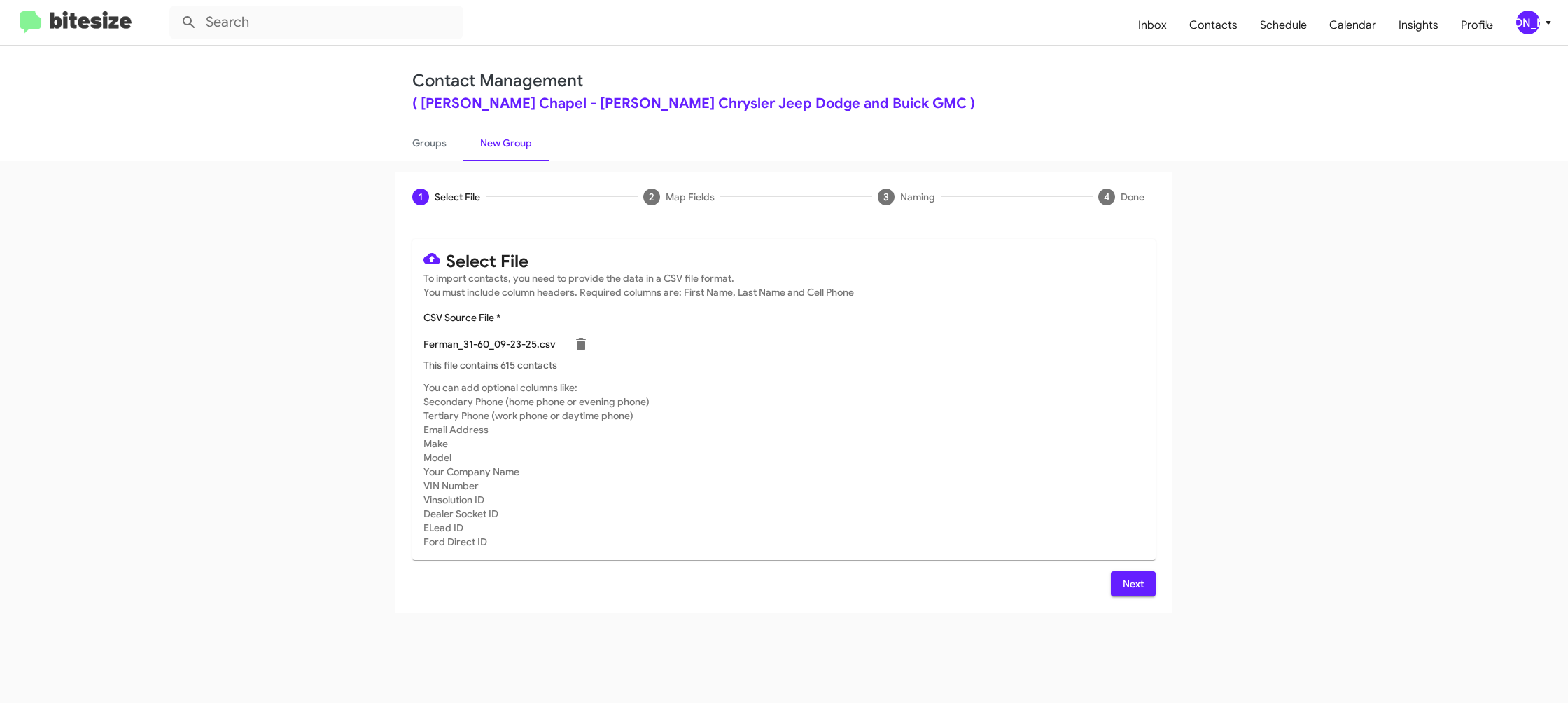
click at [890, 439] on mat-card-subtitle "You can add optional columns like: Secondary Phone (home phone or evening phone…" at bounding box center [784, 464] width 722 height 168
click at [1131, 580] on span "Next" at bounding box center [1133, 583] width 22 height 25
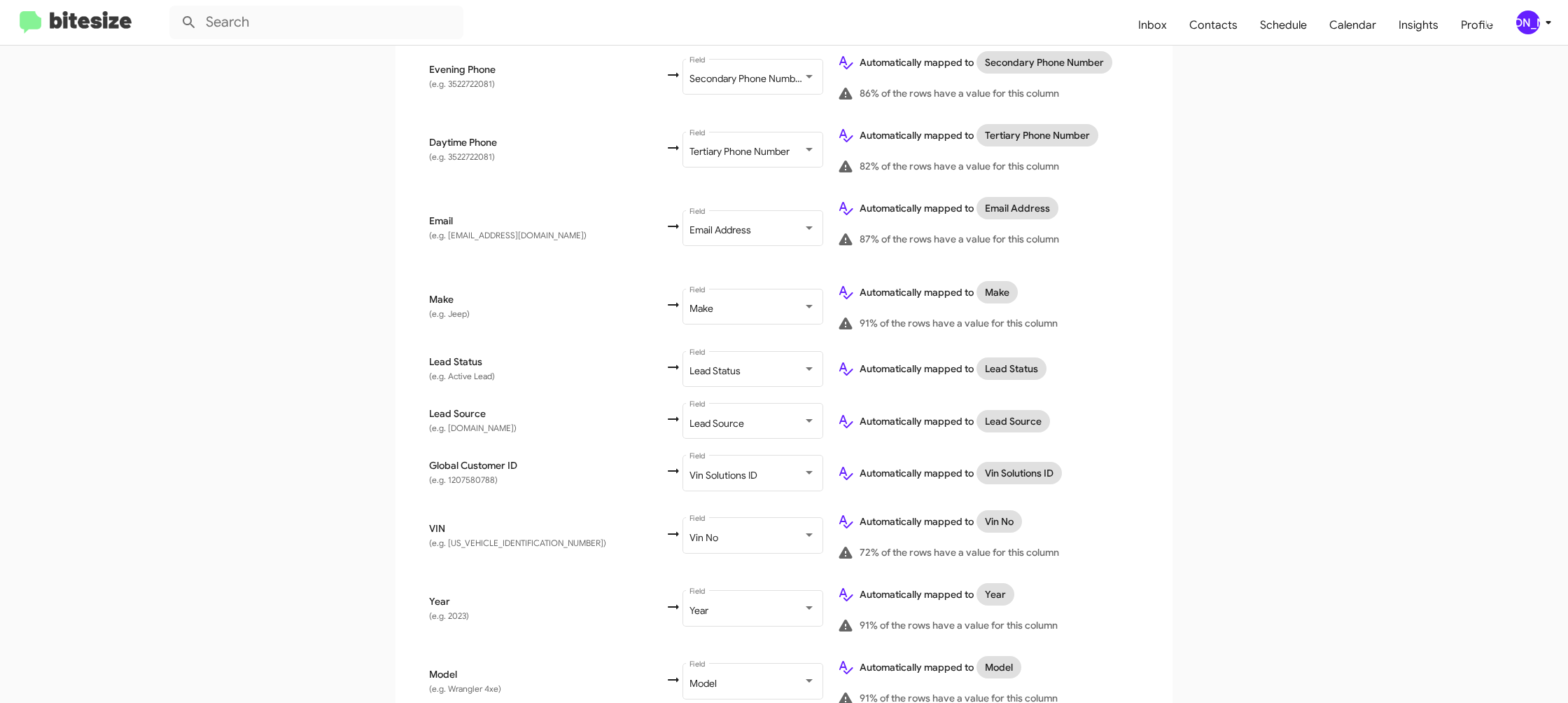
scroll to position [686, 0]
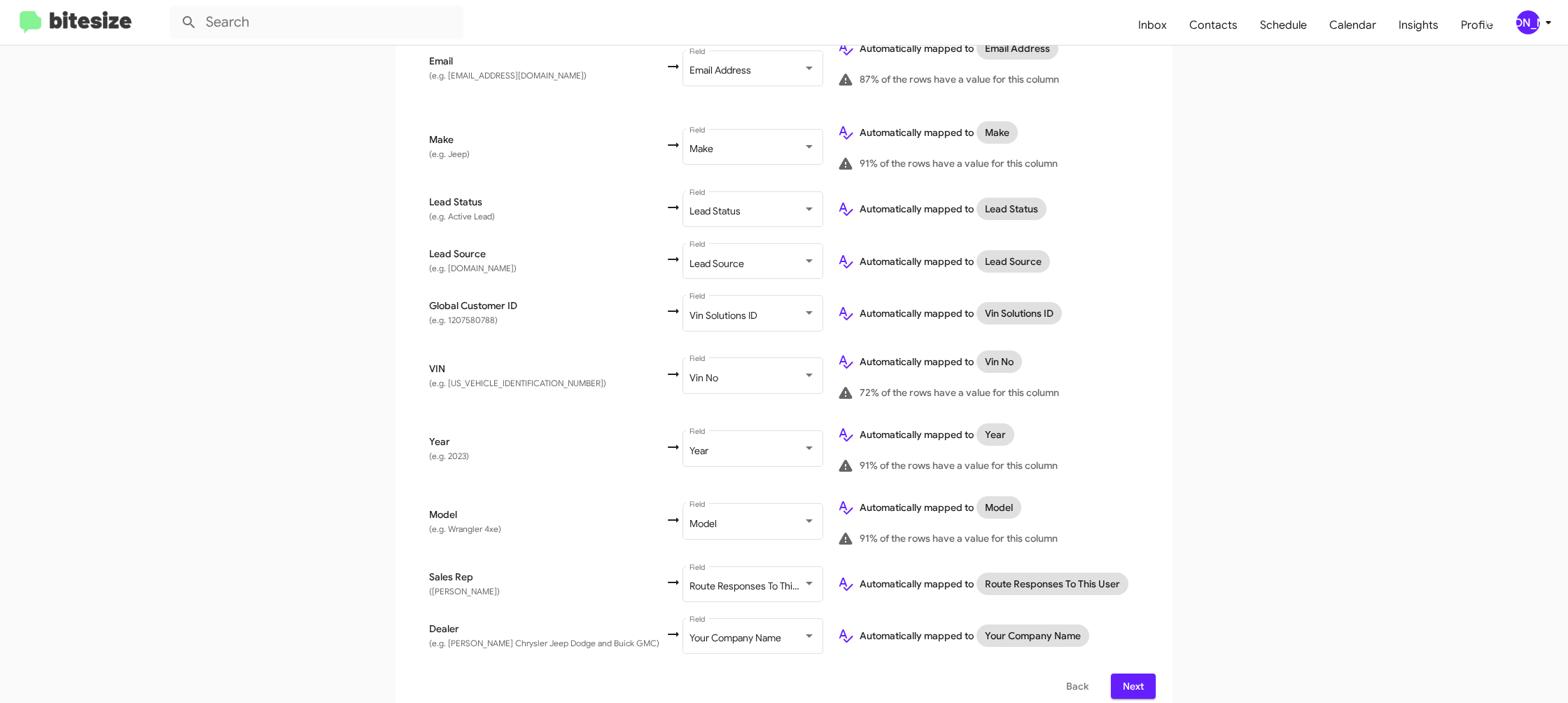
click at [1129, 673] on span "Next" at bounding box center [1133, 685] width 22 height 25
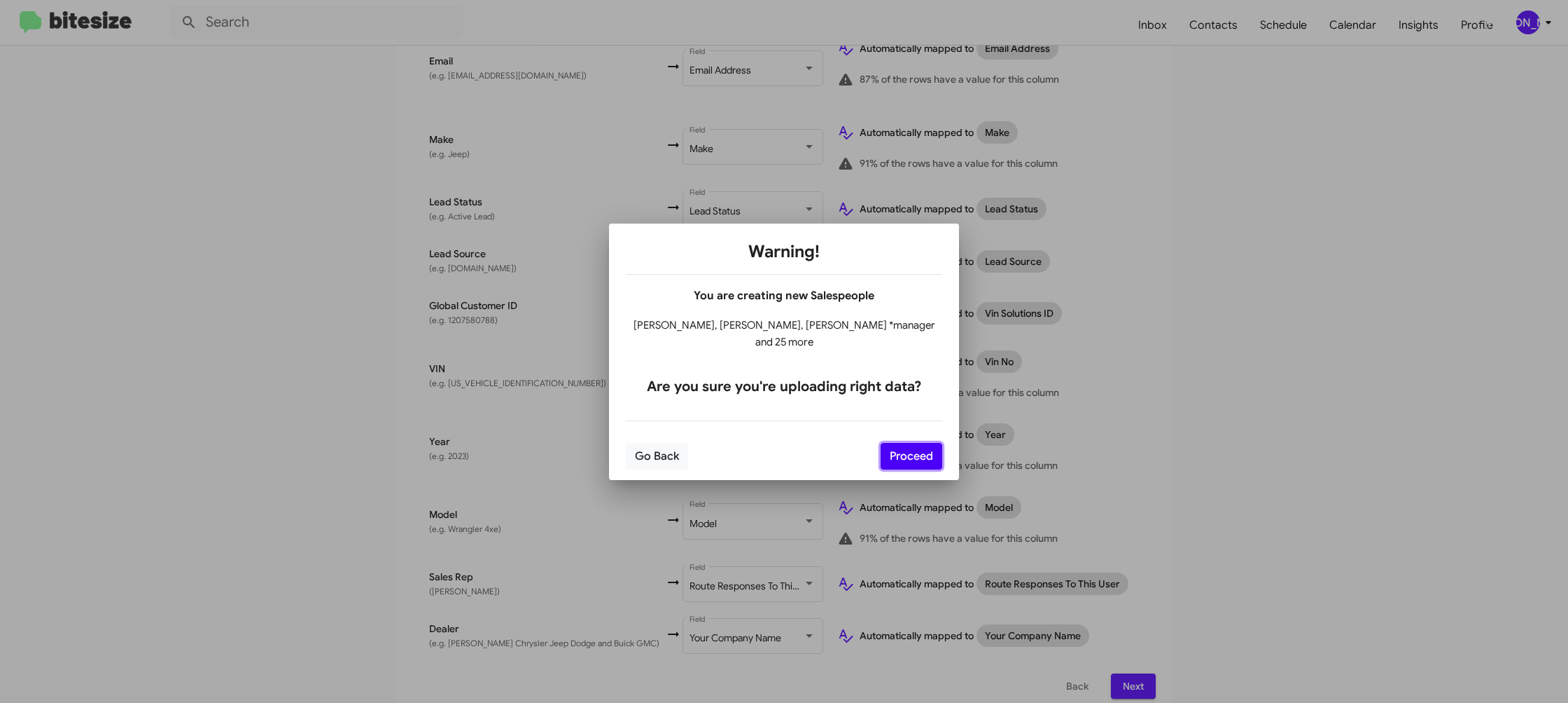
click at [896, 442] on button "Proceed" at bounding box center [911, 455] width 62 height 27
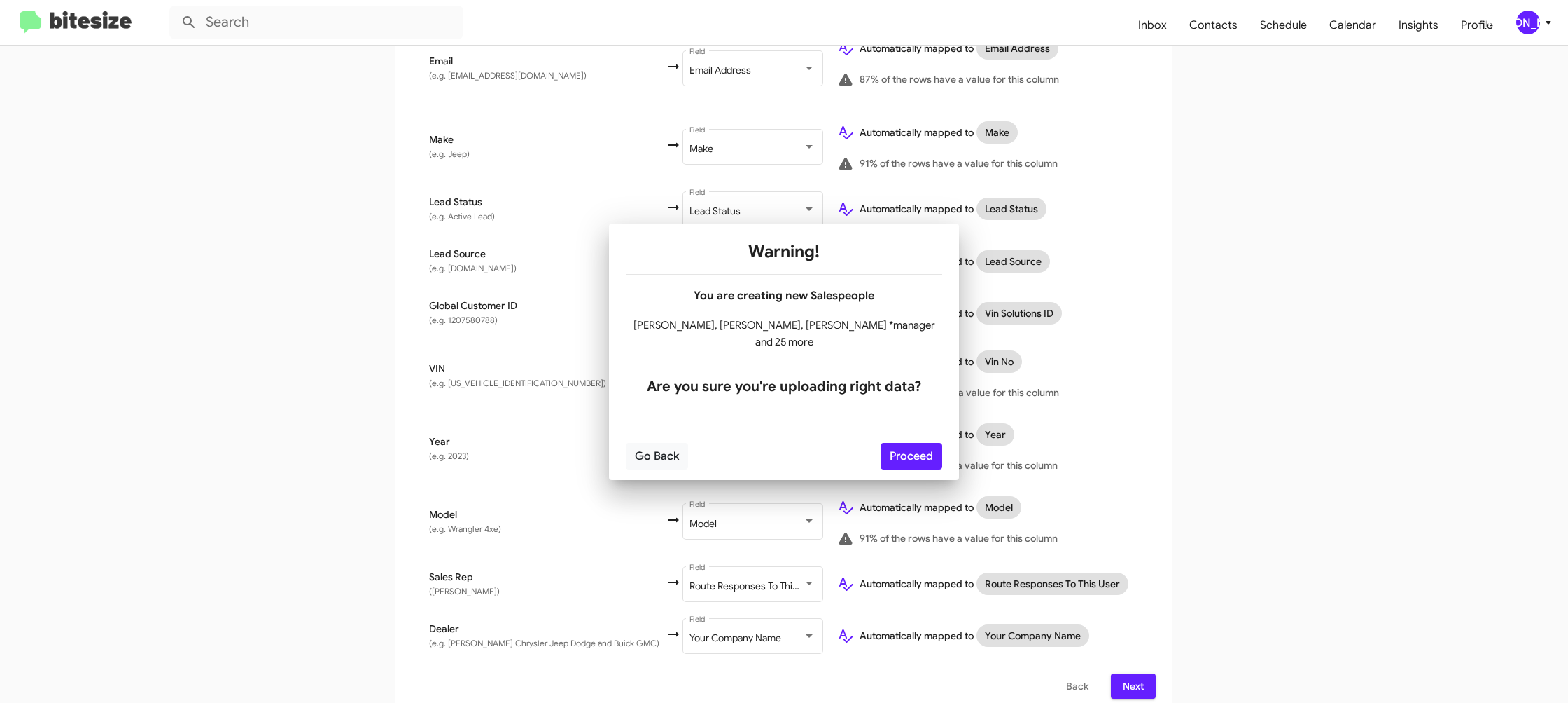
scroll to position [0, 0]
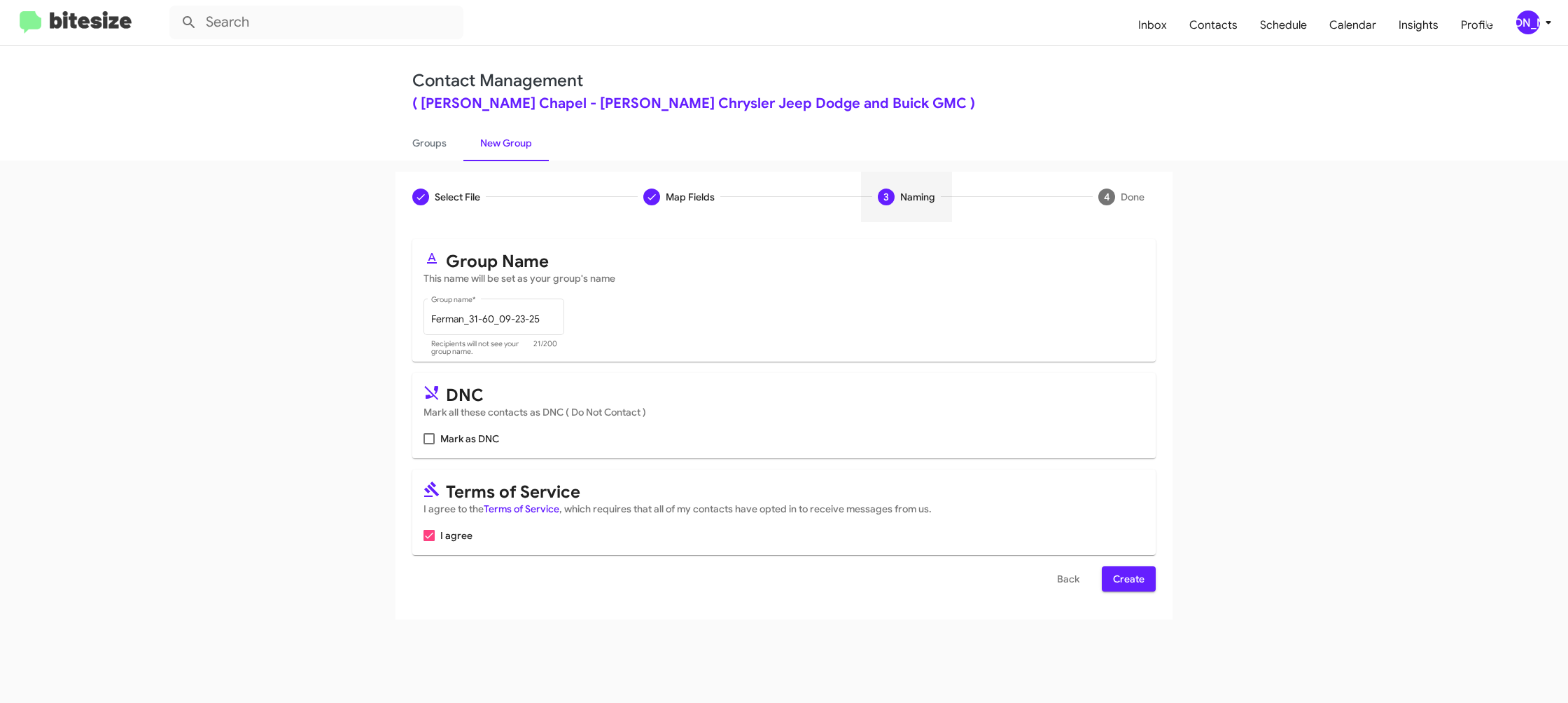
click at [1122, 579] on span "Create" at bounding box center [1129, 578] width 32 height 25
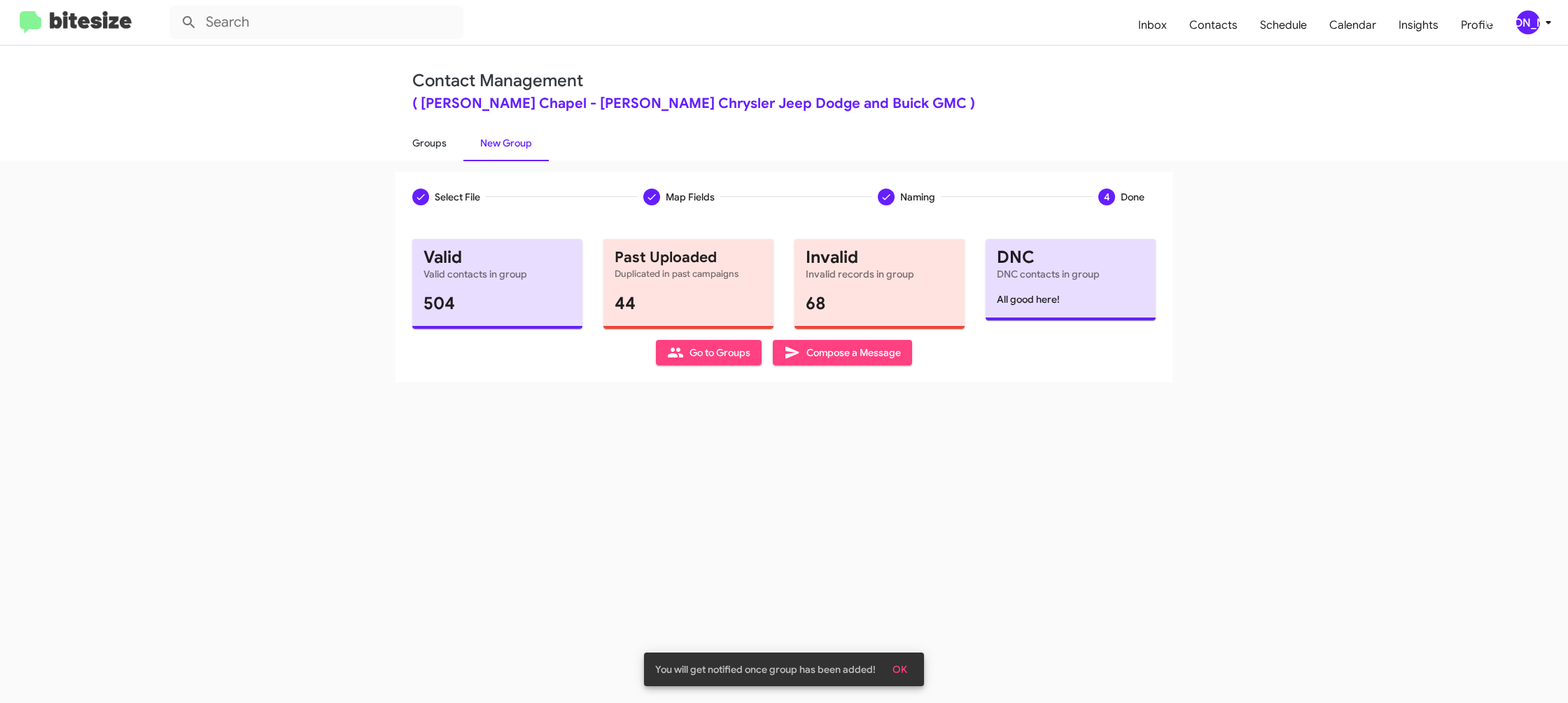
click at [453, 154] on link "Groups" at bounding box center [429, 143] width 68 height 36
type input "in:groups"
click at [453, 154] on link "Groups" at bounding box center [429, 143] width 68 height 36
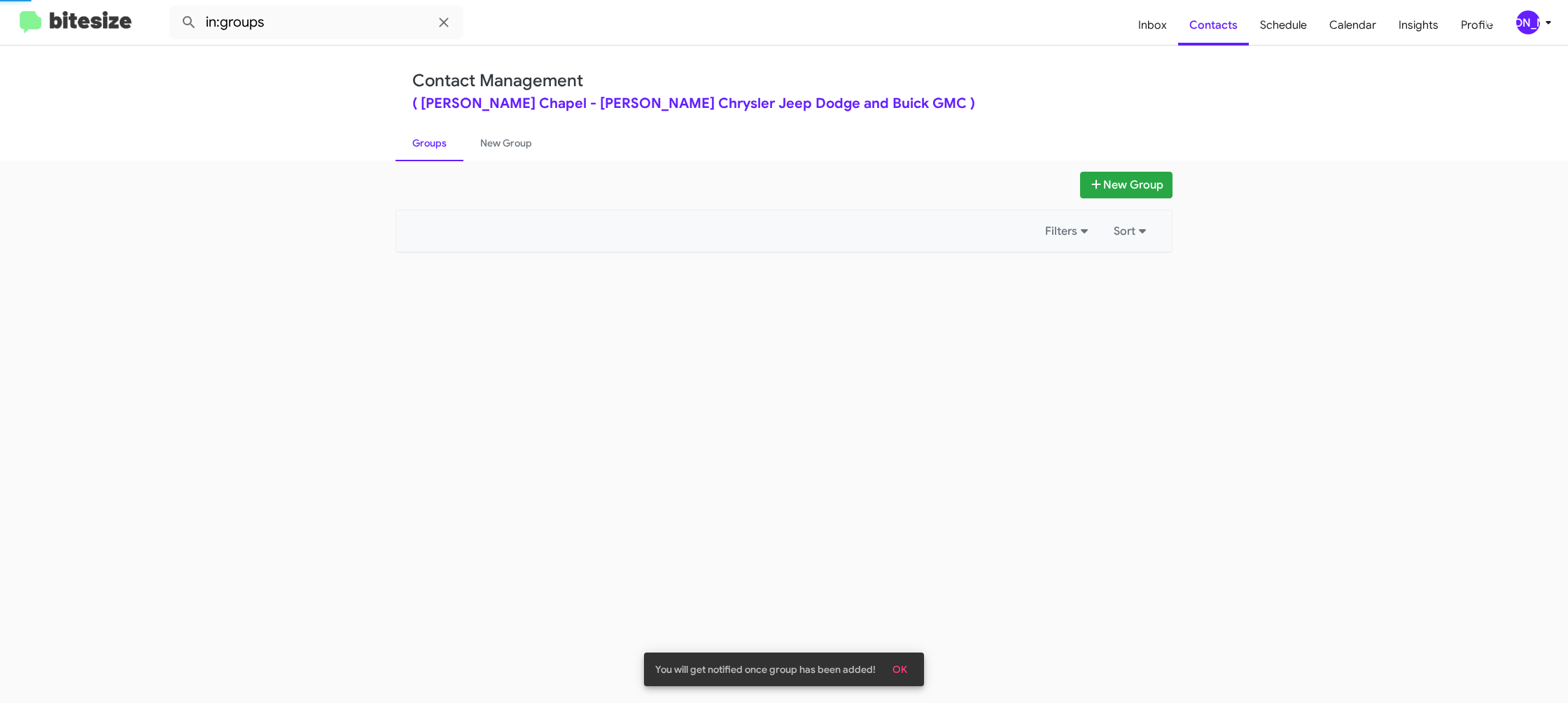
drag, startPoint x: 453, startPoint y: 154, endPoint x: 489, endPoint y: 9, distance: 149.4
click at [453, 153] on link "Groups" at bounding box center [429, 143] width 68 height 36
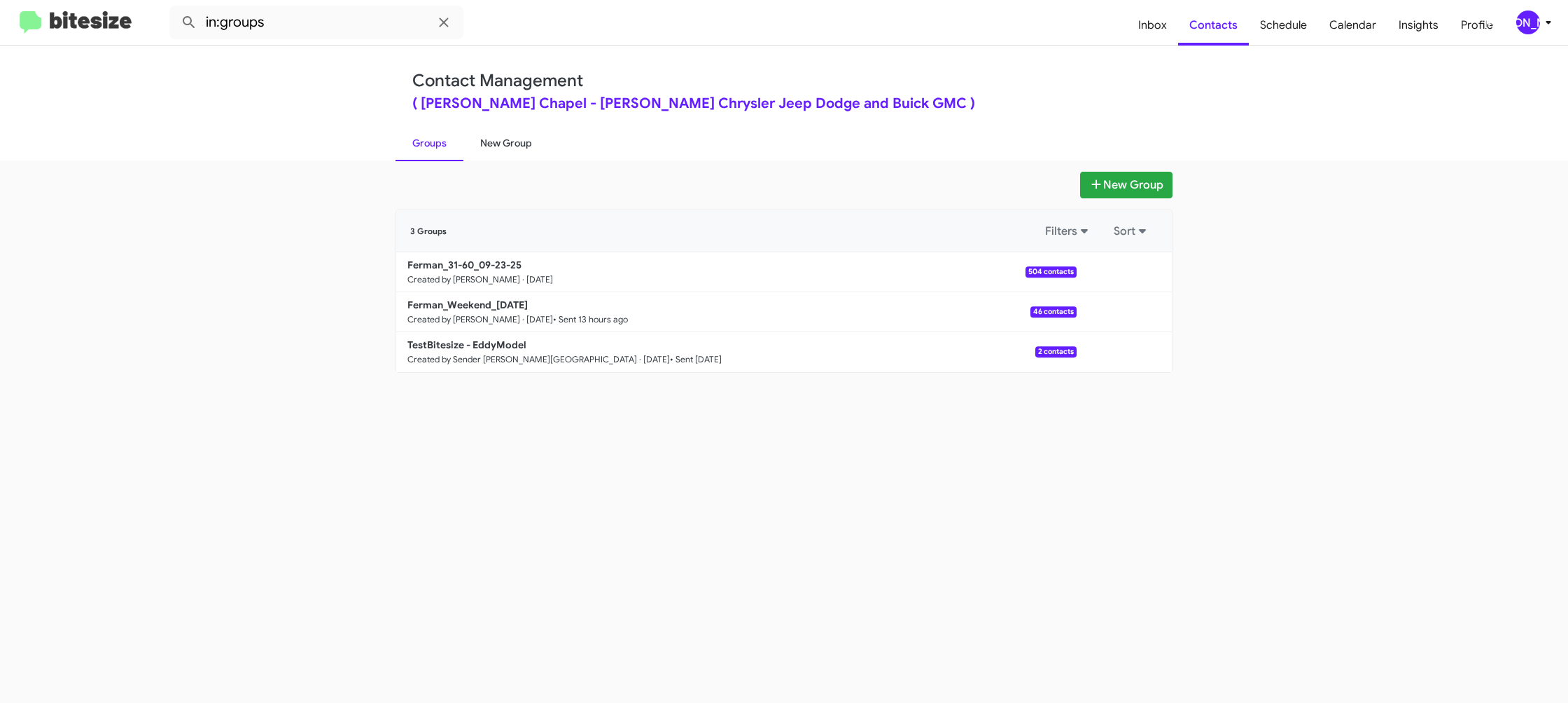
click at [510, 140] on link "New Group" at bounding box center [506, 143] width 86 height 36
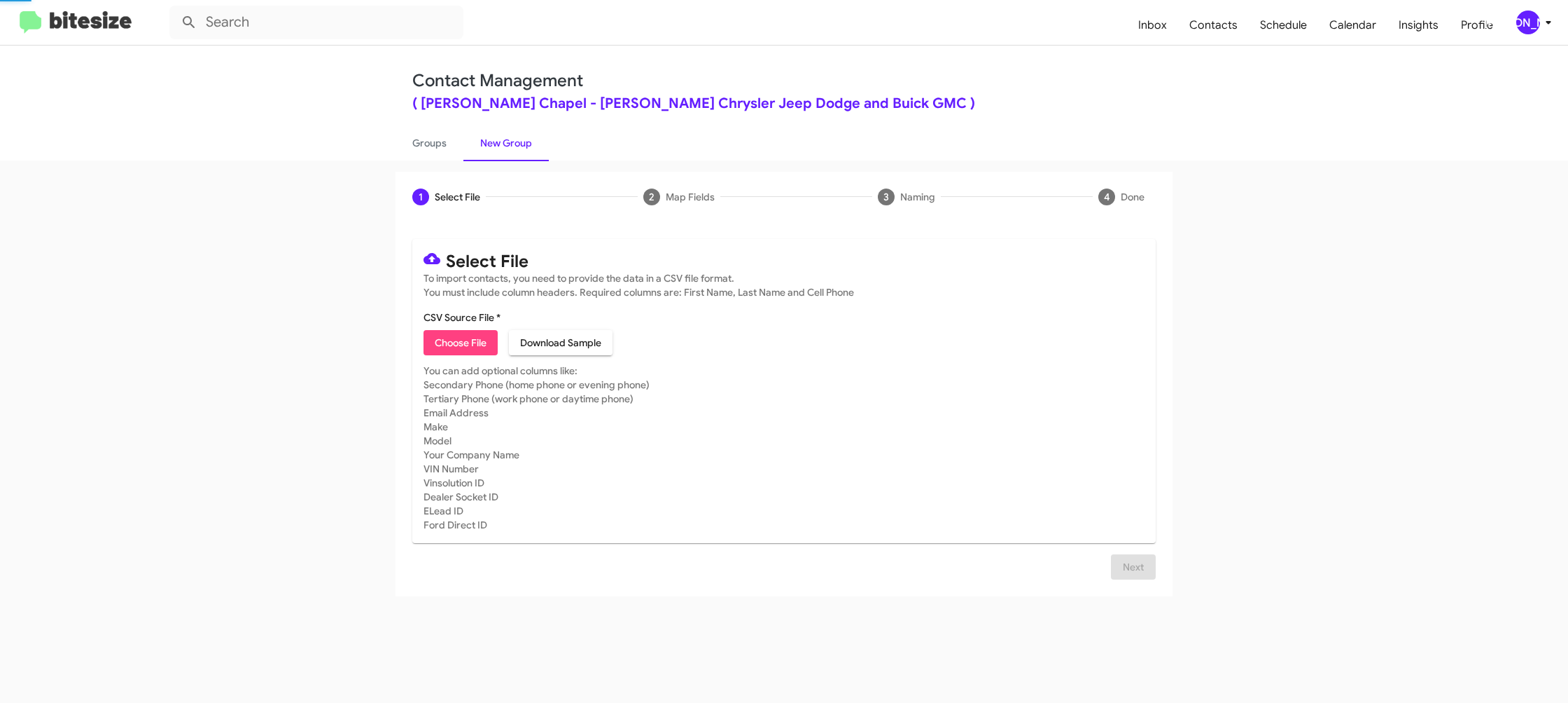
click at [510, 140] on link "New Group" at bounding box center [506, 143] width 86 height 36
click at [510, 130] on link "New Group" at bounding box center [506, 143] width 86 height 36
click at [459, 337] on span "Choose File" at bounding box center [461, 342] width 52 height 25
type input "Ferman_Buyback60-61_09-23-25"
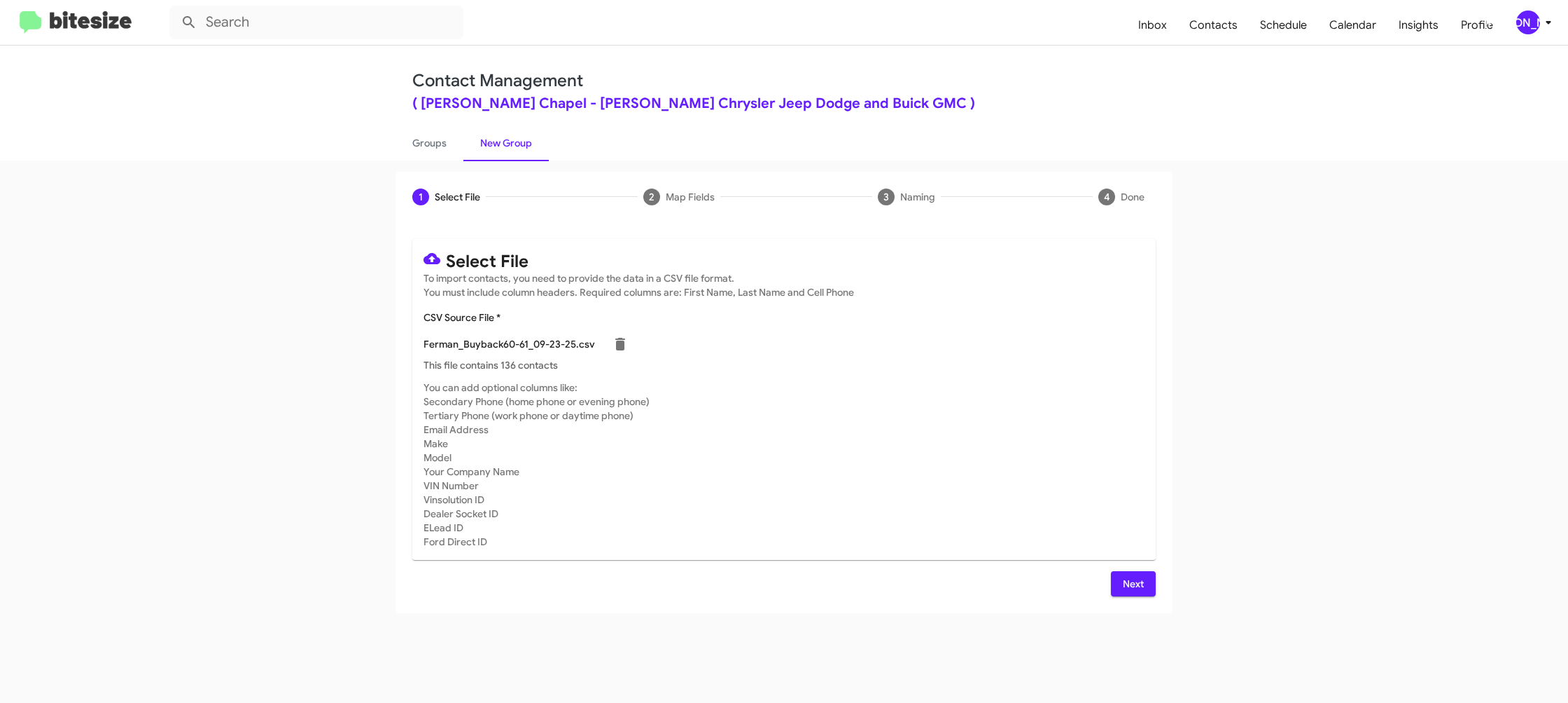
click at [1045, 462] on mat-card-subtitle "You can add optional columns like: Secondary Phone (home phone or evening phone…" at bounding box center [784, 464] width 722 height 168
drag, startPoint x: 1139, startPoint y: 586, endPoint x: 1117, endPoint y: 579, distance: 23.1
click at [1134, 586] on span "Next" at bounding box center [1133, 583] width 22 height 25
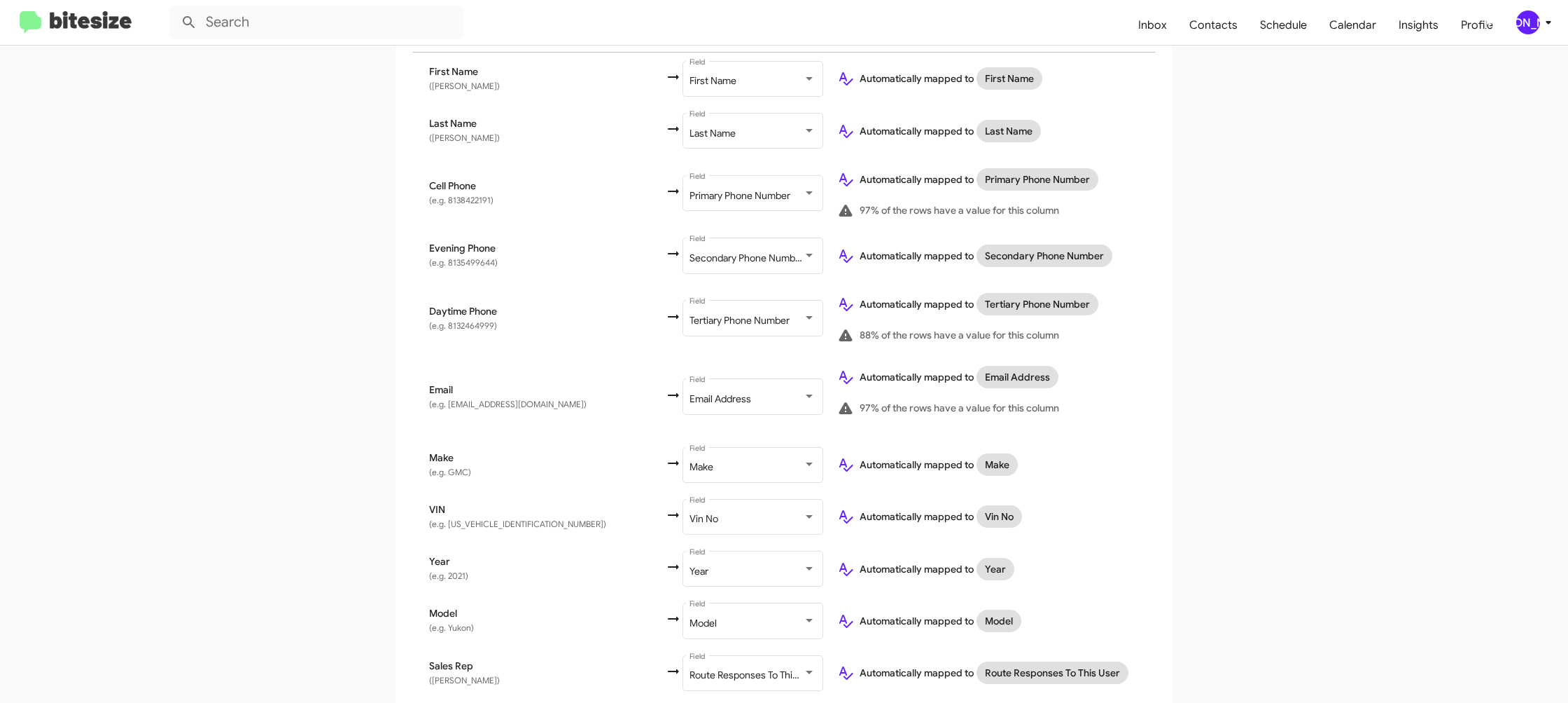
scroll to position [438, 0]
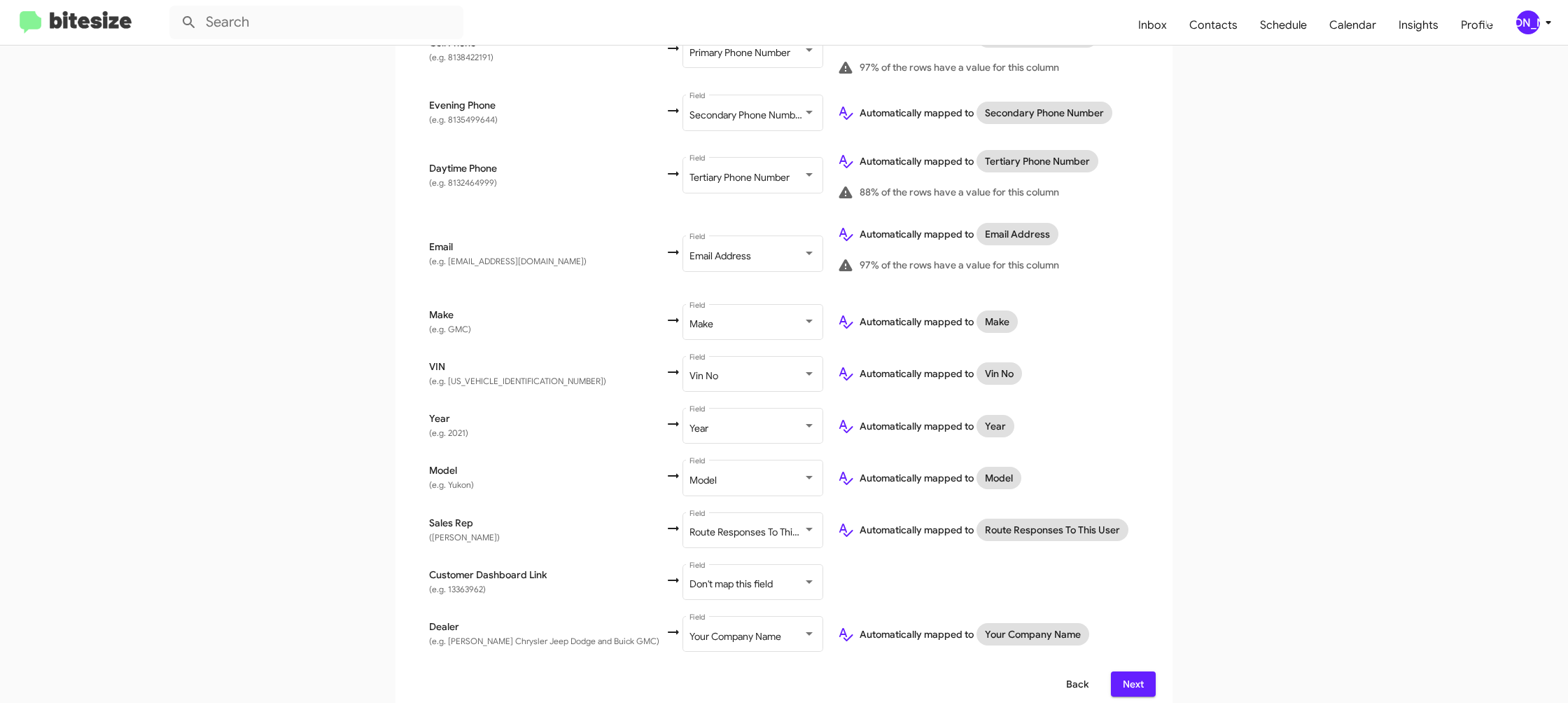
drag, startPoint x: 1068, startPoint y: 669, endPoint x: 1013, endPoint y: 688, distance: 58.2
click at [1068, 671] on span "Back" at bounding box center [1077, 683] width 22 height 25
